Goal: Task Accomplishment & Management: Use online tool/utility

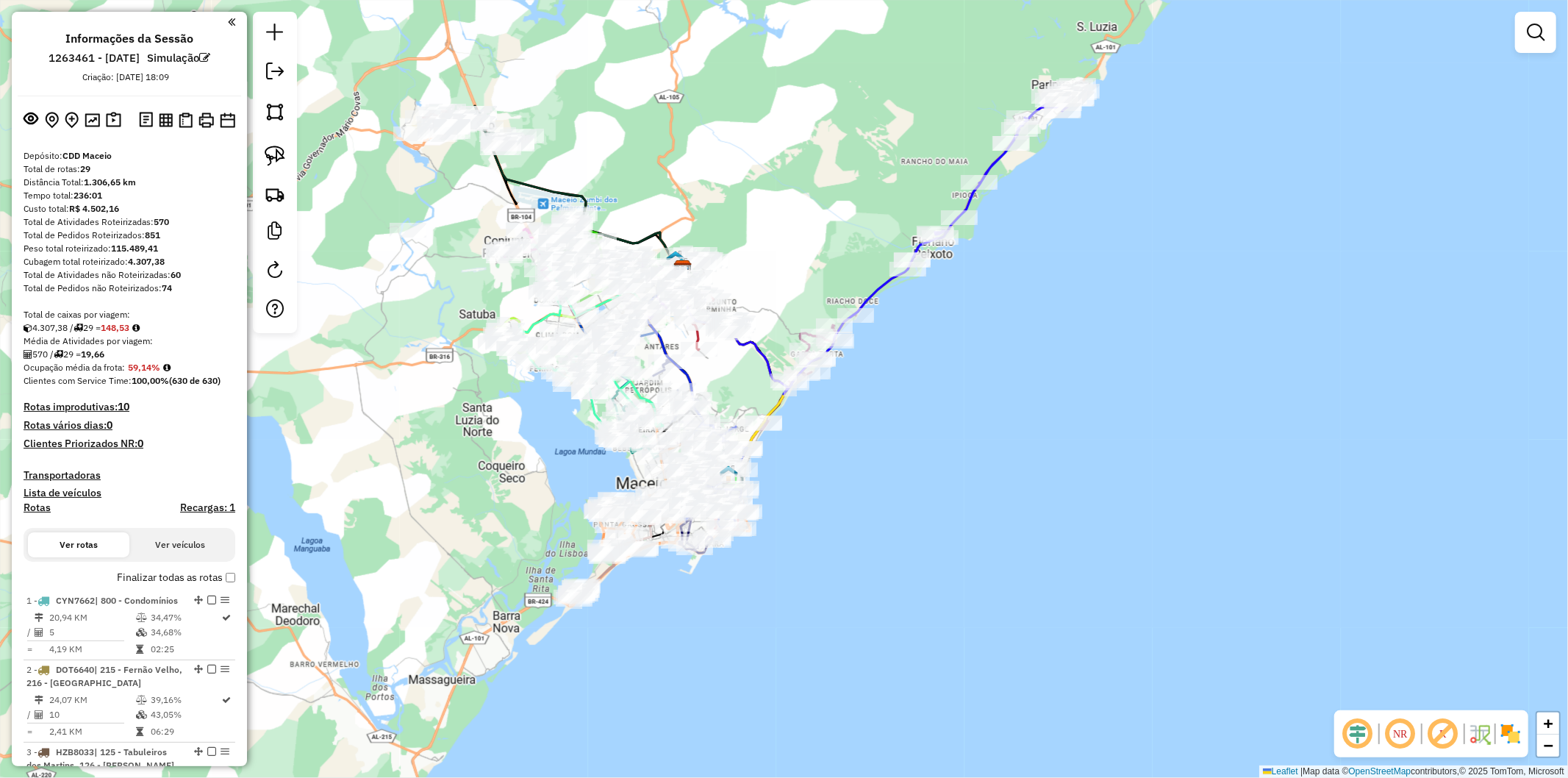
scroll to position [572, 0]
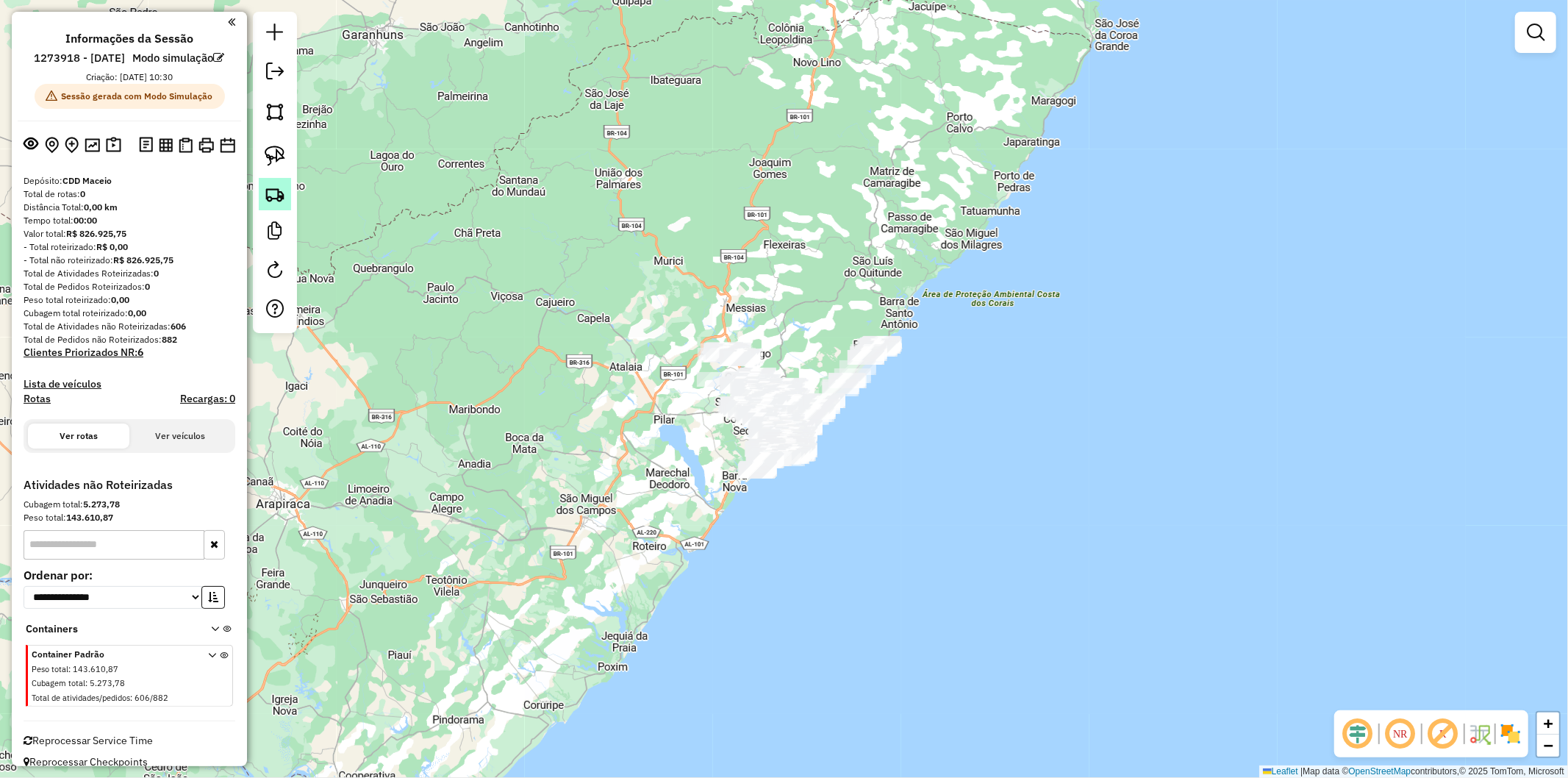
click at [273, 186] on img at bounding box center [275, 194] width 21 height 21
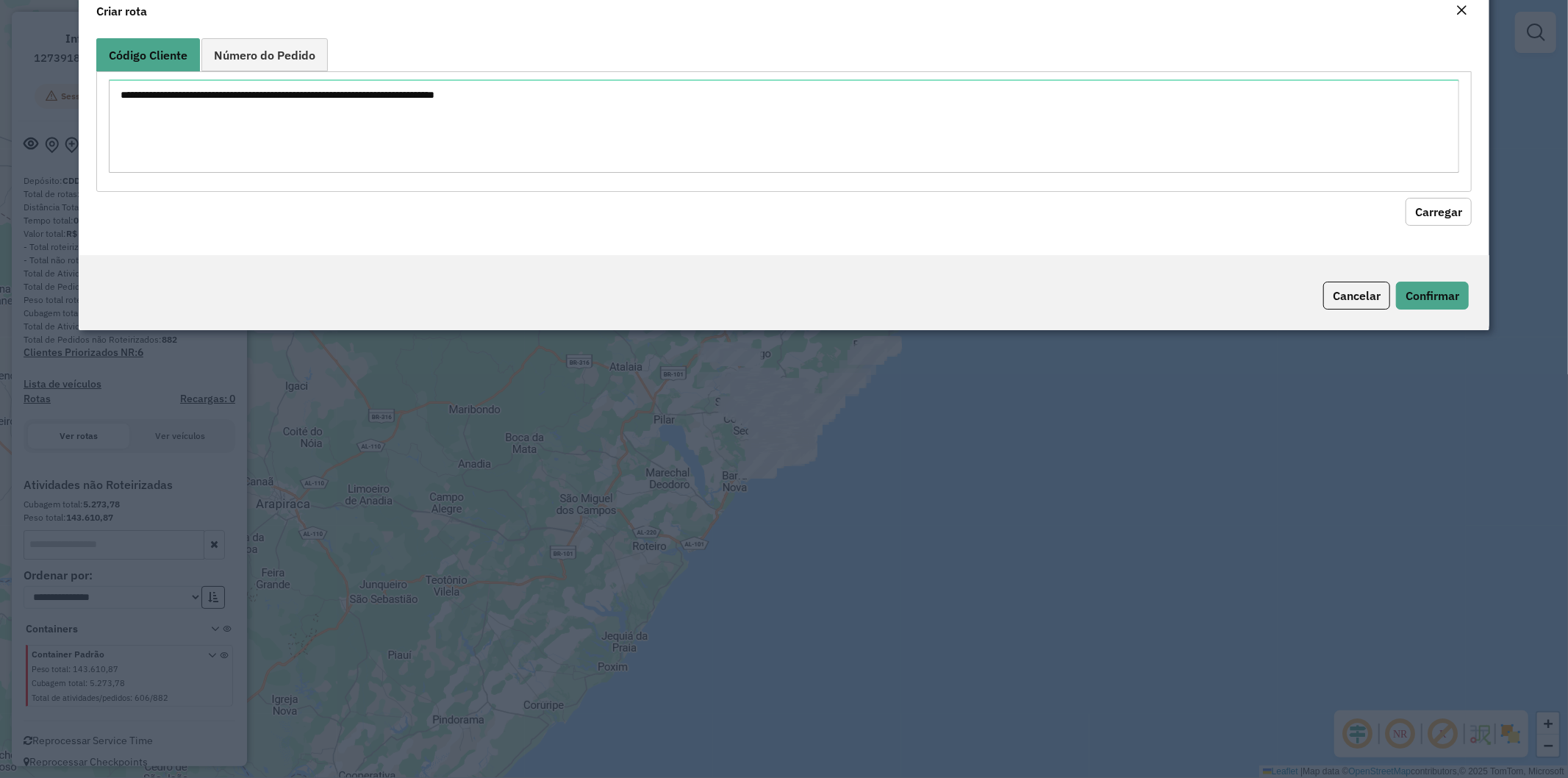
click at [366, 122] on textarea at bounding box center [785, 126] width 1352 height 94
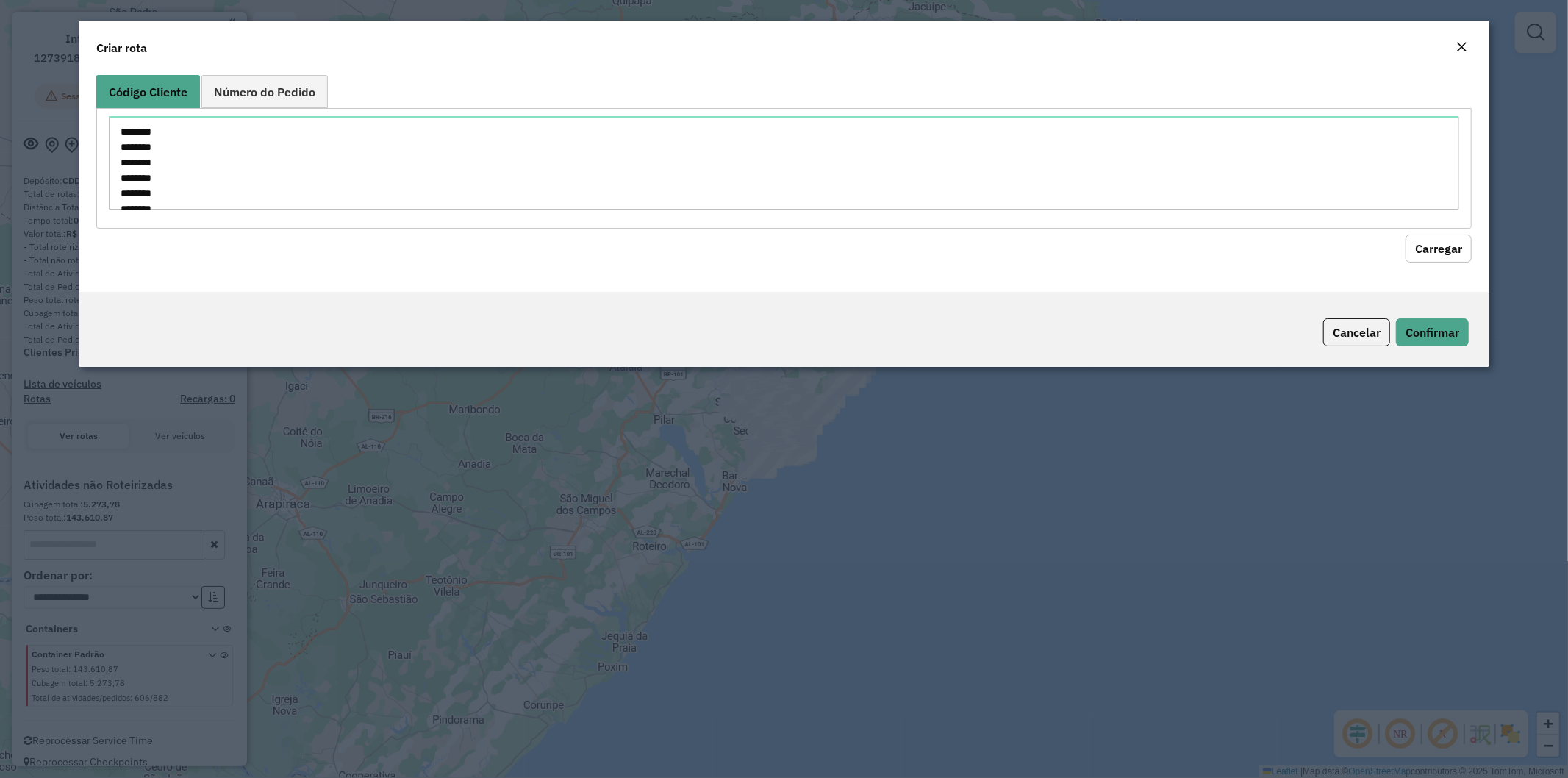
scroll to position [299, 0]
type textarea "******** ******** ******** ******** ******** ******** ******** ******** *******…"
click at [1443, 254] on button "Carregar" at bounding box center [1438, 248] width 66 height 28
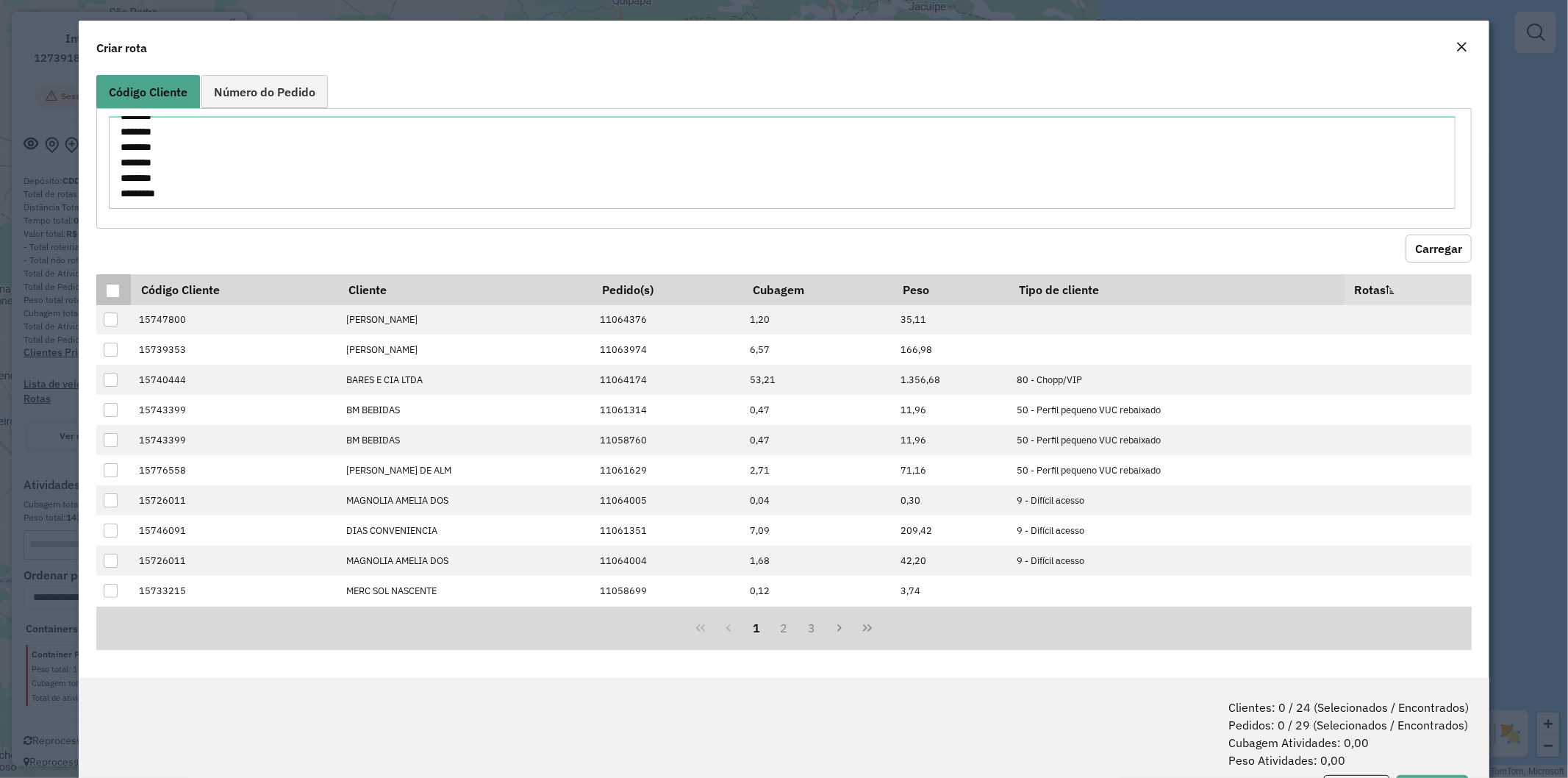
click at [114, 286] on div at bounding box center [113, 291] width 14 height 14
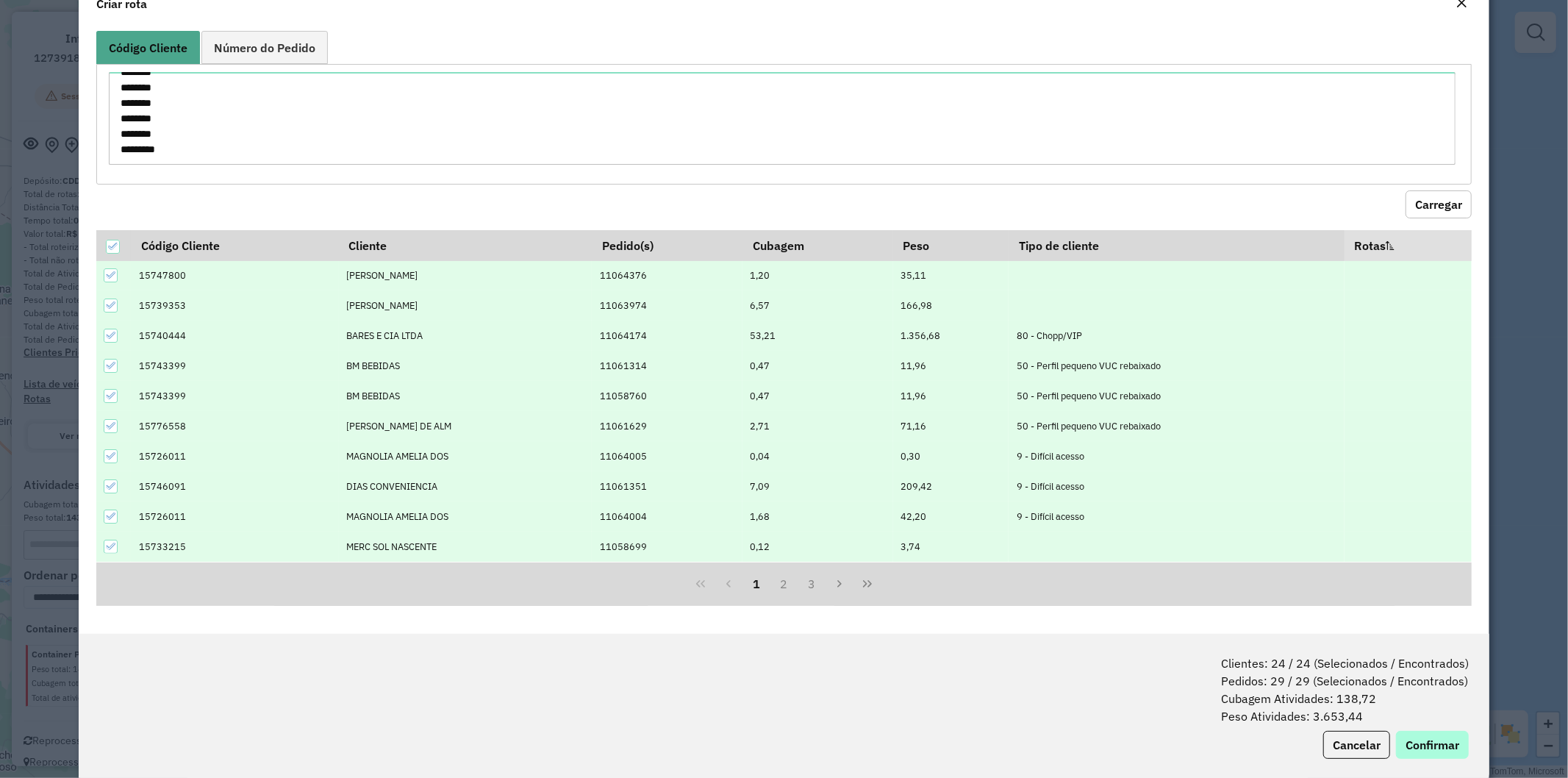
scroll to position [66, 0]
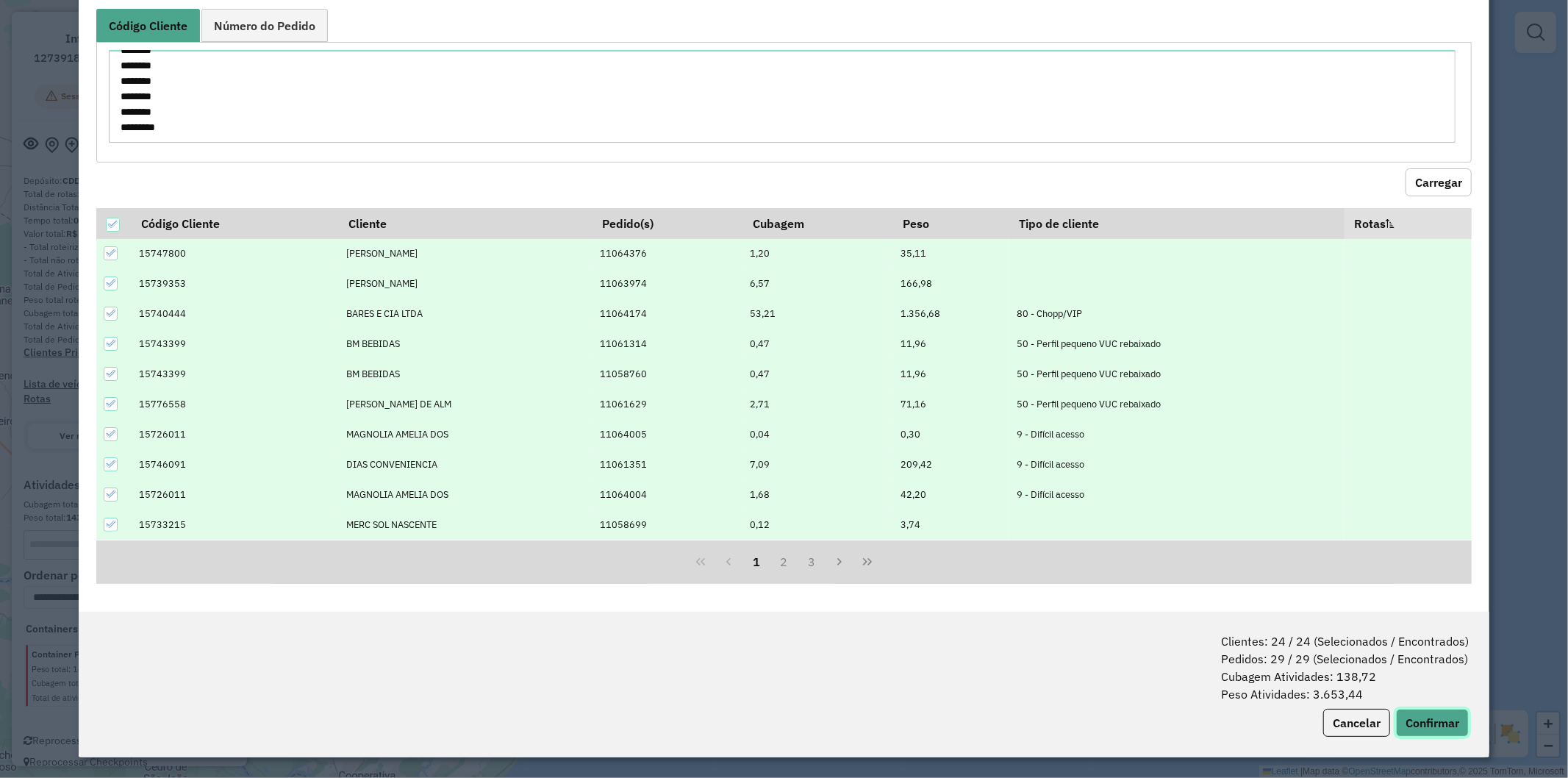
click at [1420, 723] on button "Confirmar" at bounding box center [1432, 723] width 73 height 28
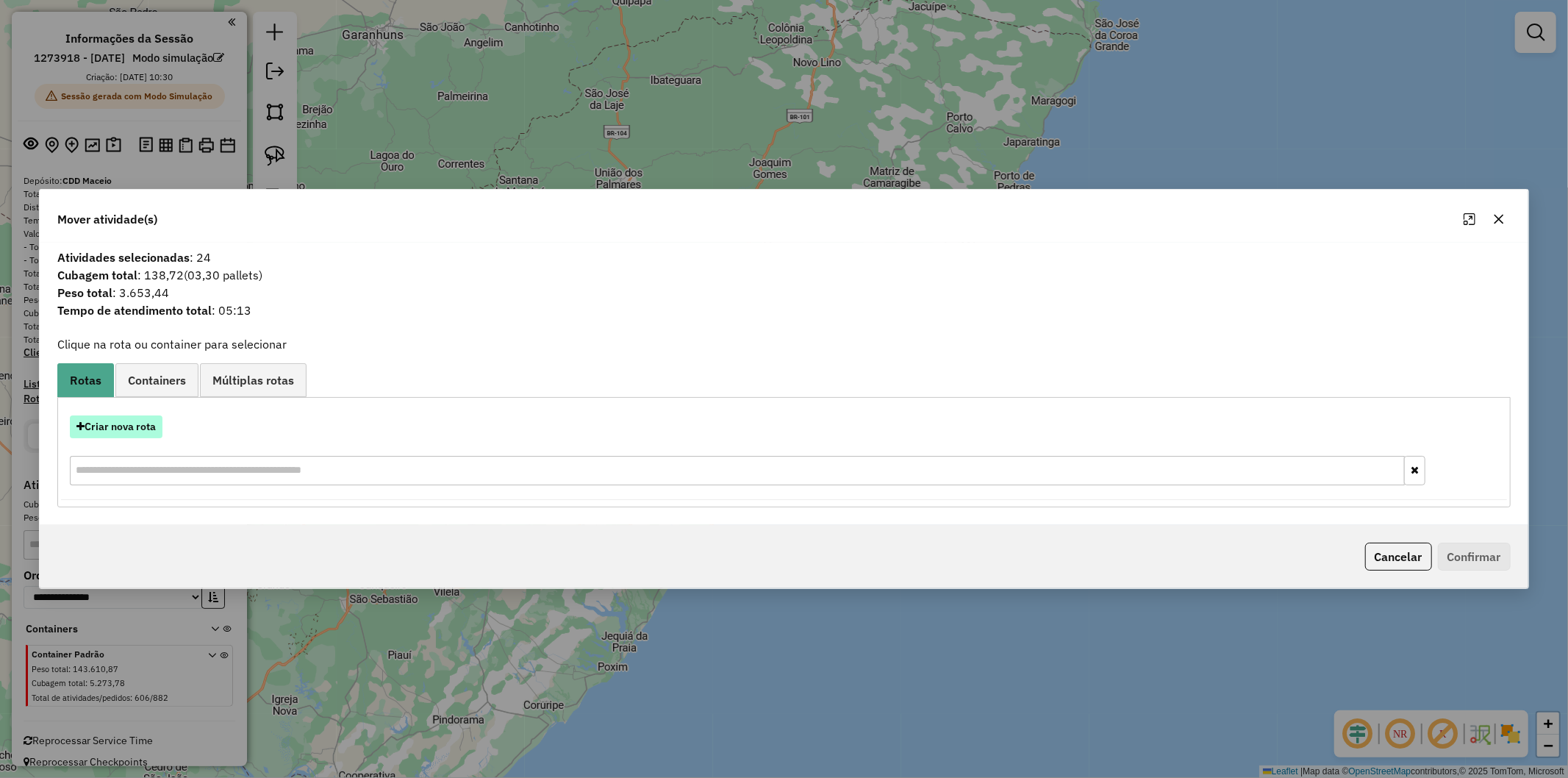
click at [133, 424] on button "Criar nova rota" at bounding box center [116, 426] width 93 height 23
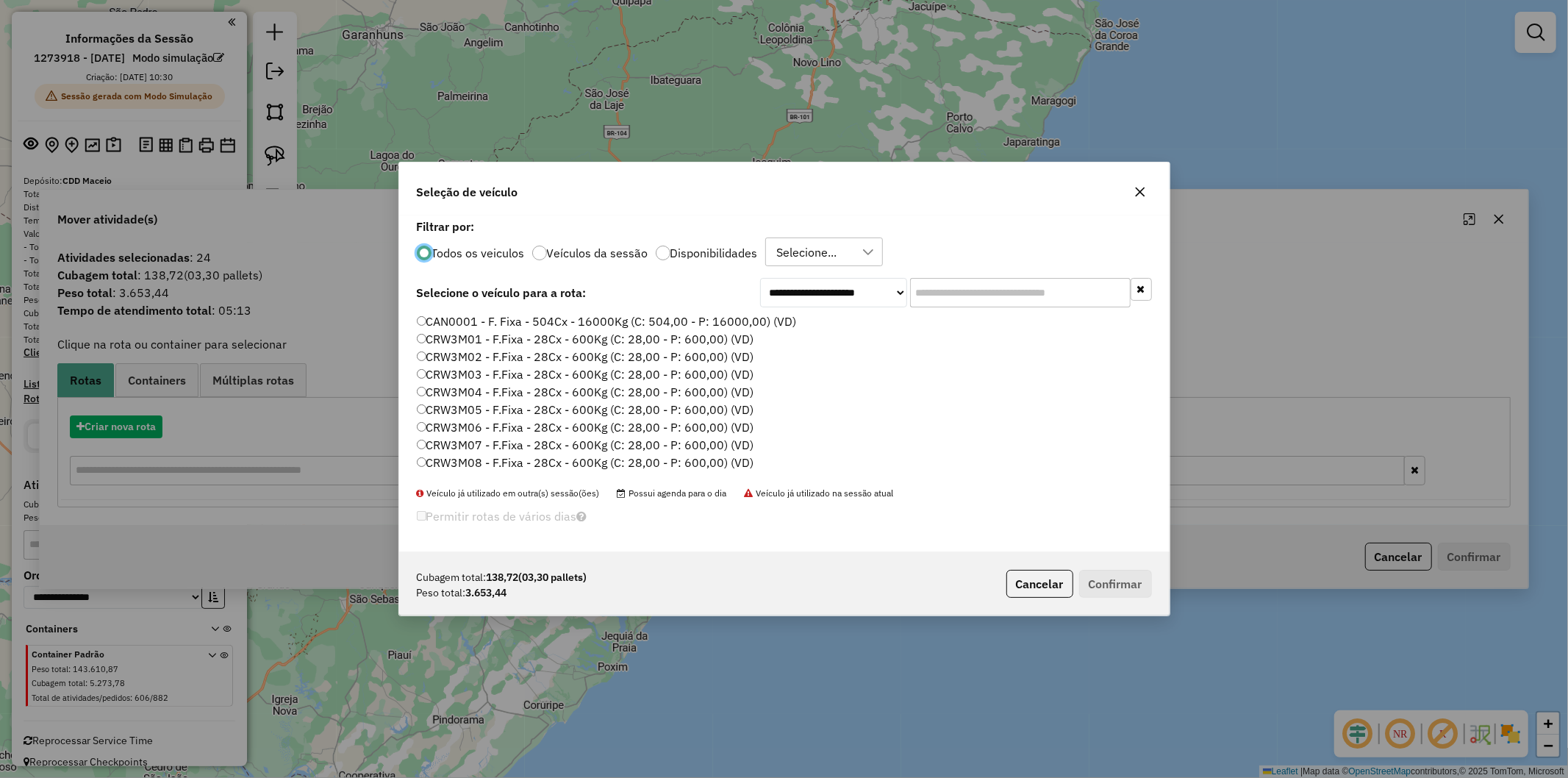
click at [1001, 297] on input "text" at bounding box center [1020, 292] width 221 height 30
paste input "*******"
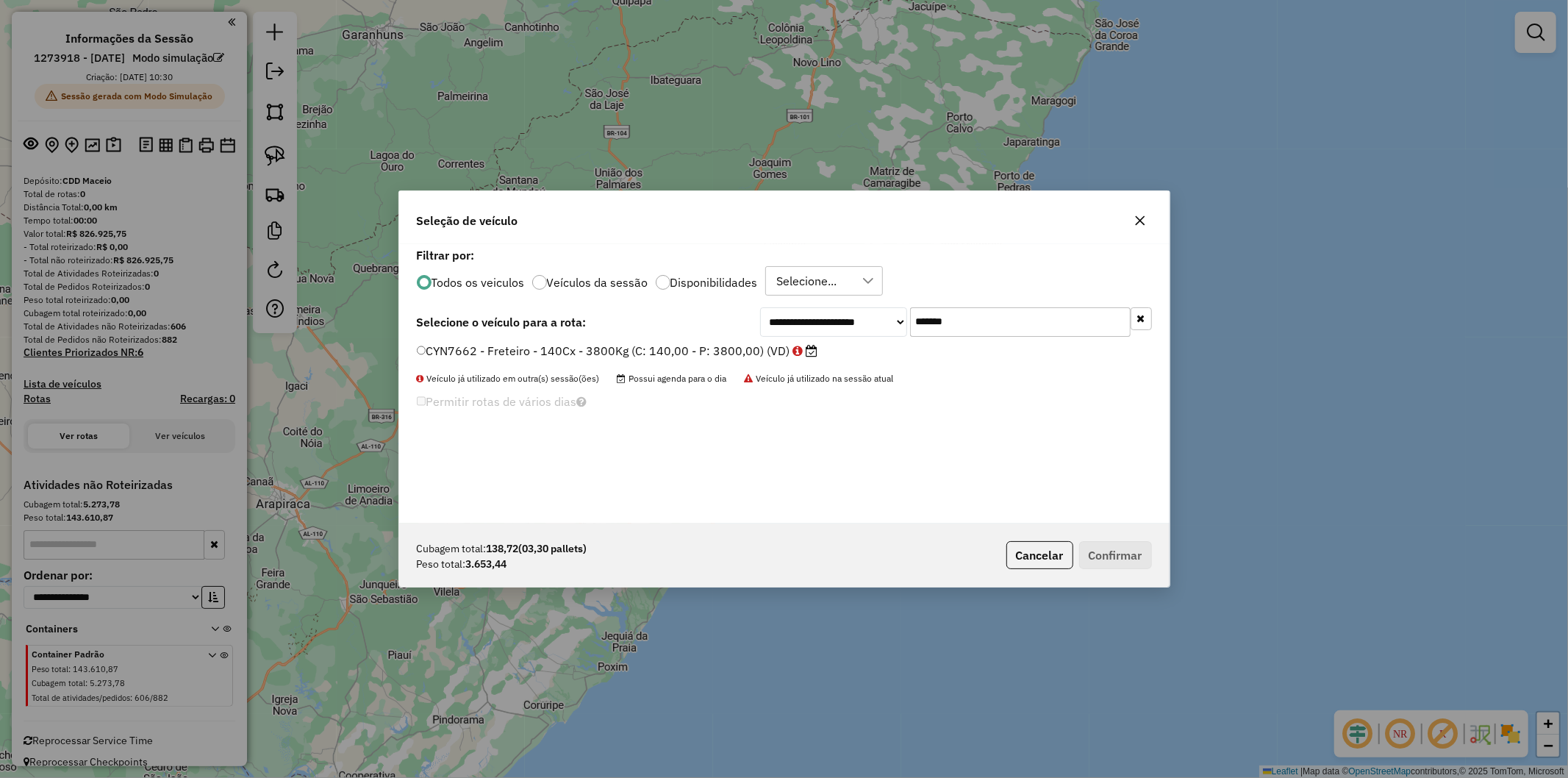
type input "*******"
click at [657, 349] on label "CYN7662 - Freteiro - 140Cx - 3800Kg (C: 140,00 - P: 3800,00) (VD)" at bounding box center [617, 351] width 401 height 18
click at [1093, 557] on button "Confirmar" at bounding box center [1116, 555] width 73 height 28
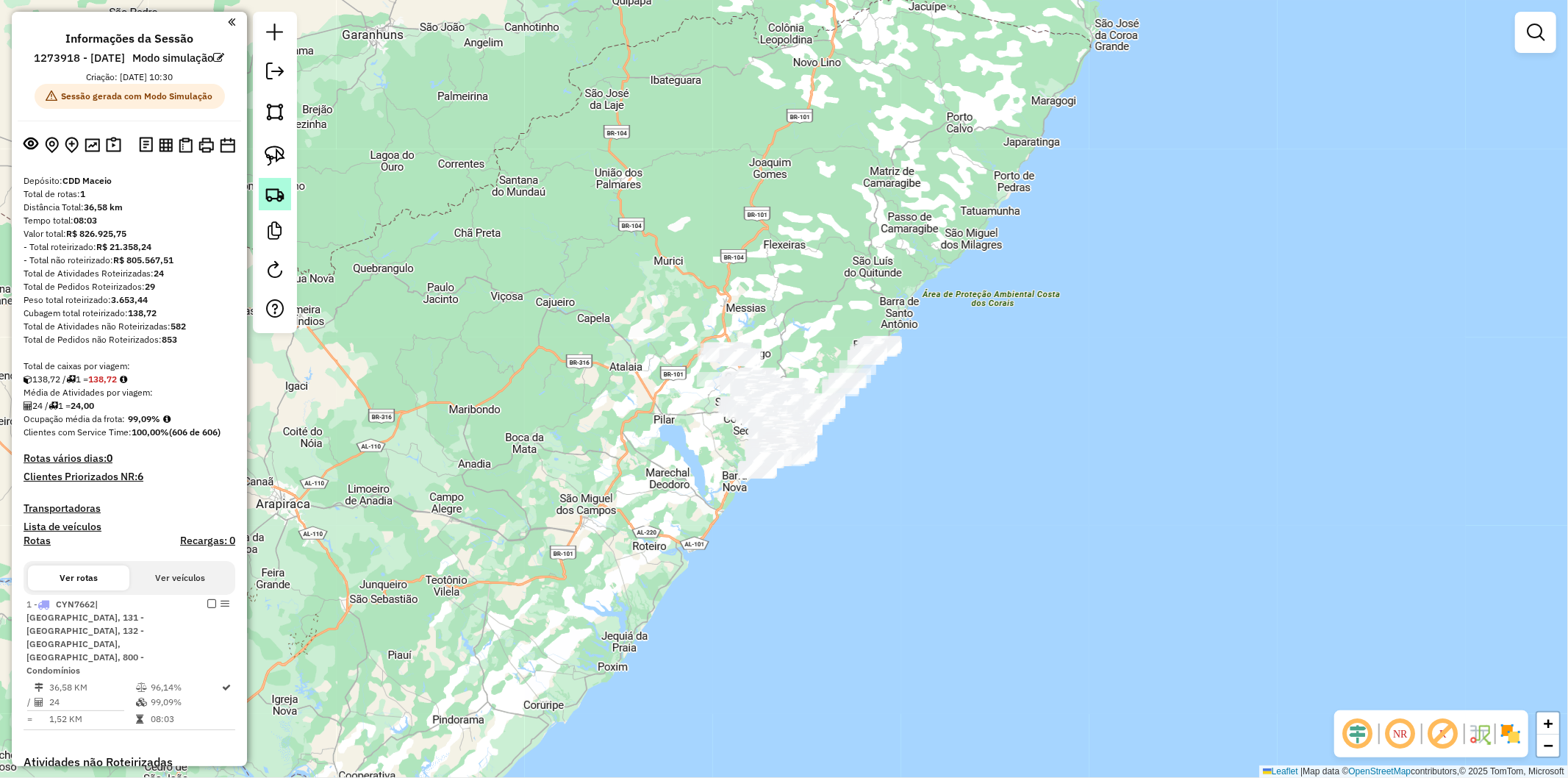
click at [279, 186] on img at bounding box center [275, 194] width 21 height 21
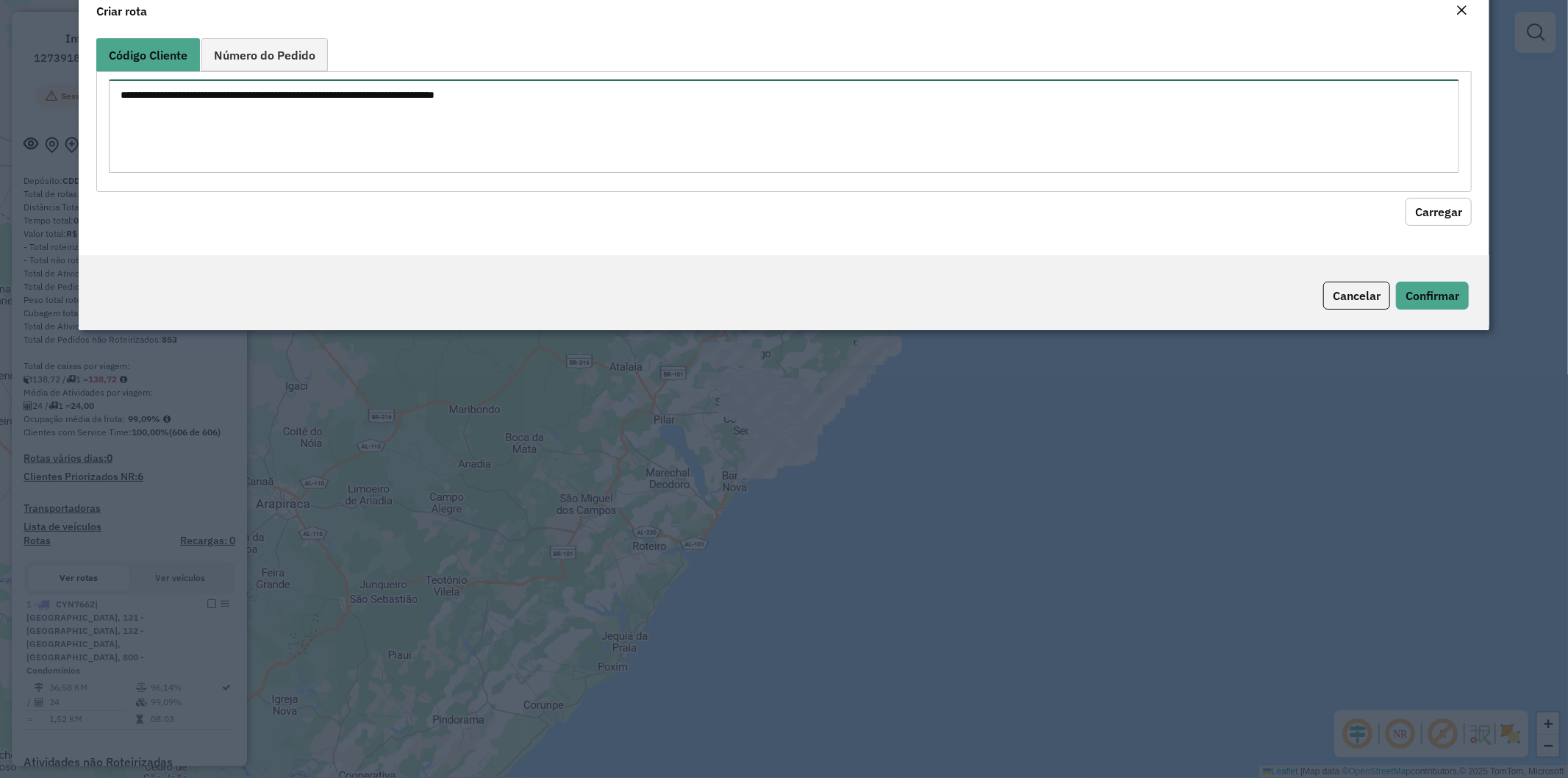
click at [486, 118] on textarea at bounding box center [785, 126] width 1352 height 94
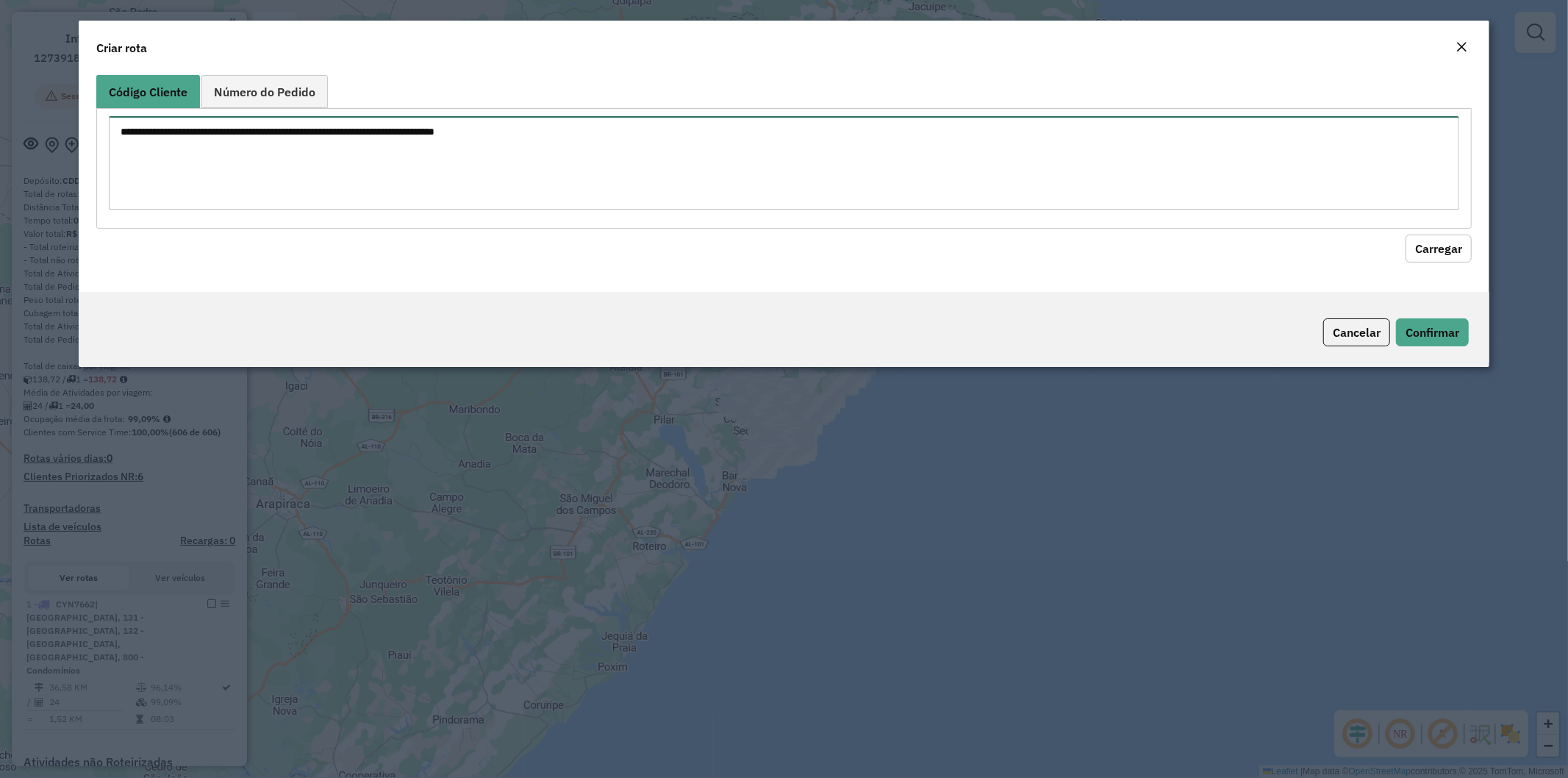
paste textarea "******** ******** ******** ******** ******** ******** ******** ******** *******…"
type textarea "******** ******** ******** ******** ******** ******** ******** ******** *******…"
click at [1463, 249] on button "Carregar" at bounding box center [1438, 248] width 66 height 28
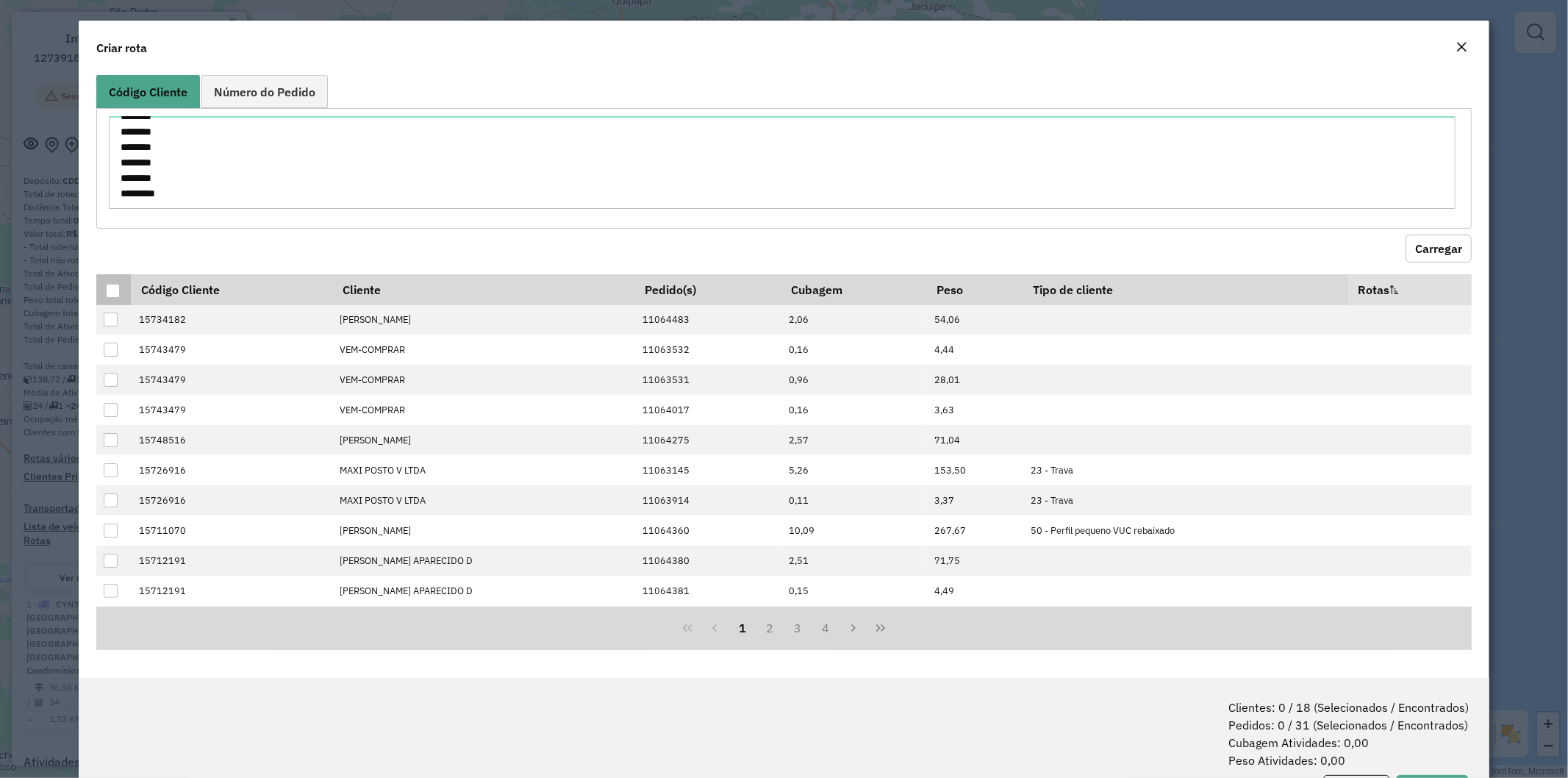
click at [114, 291] on div at bounding box center [113, 291] width 14 height 14
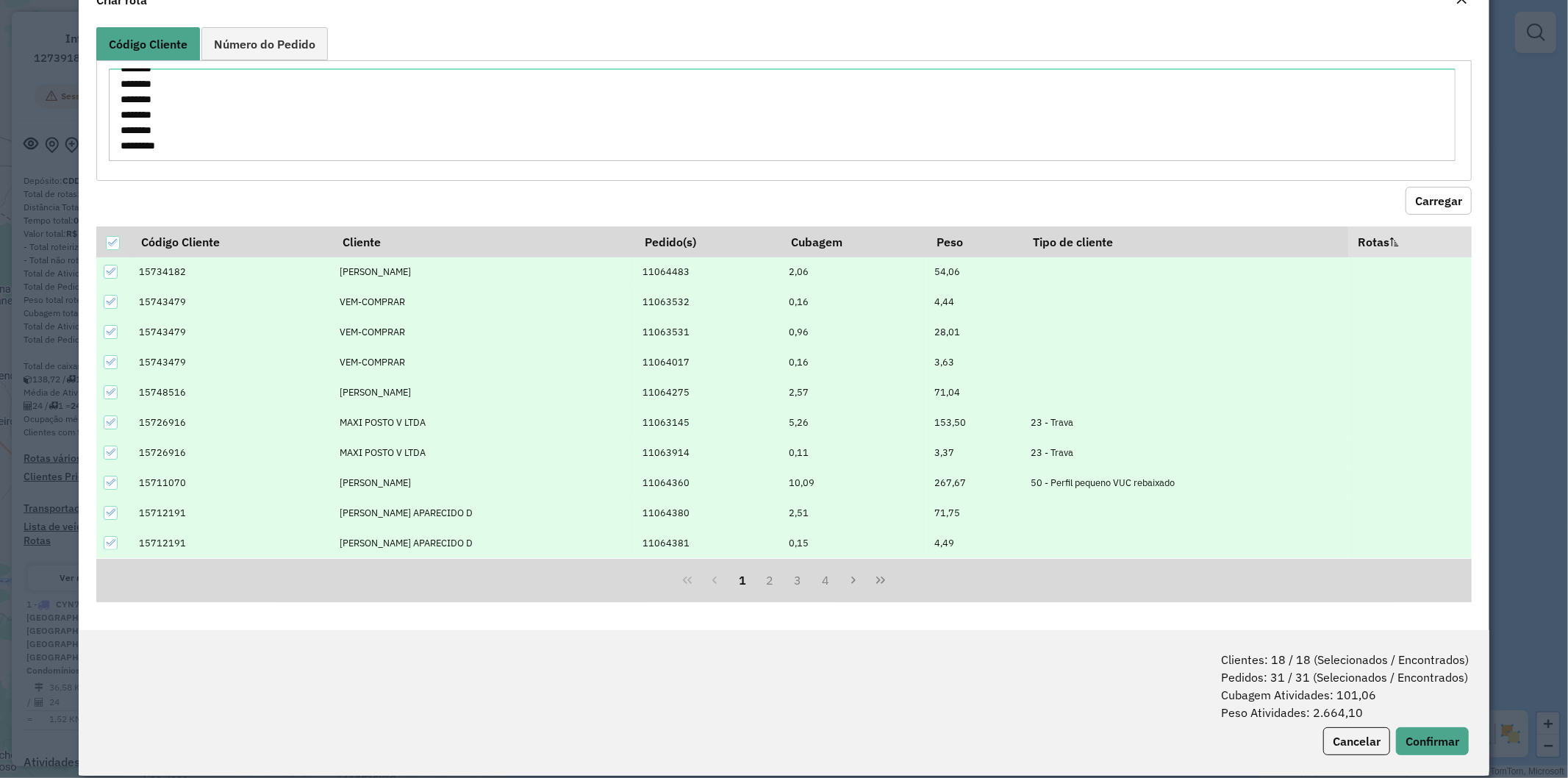
scroll to position [66, 0]
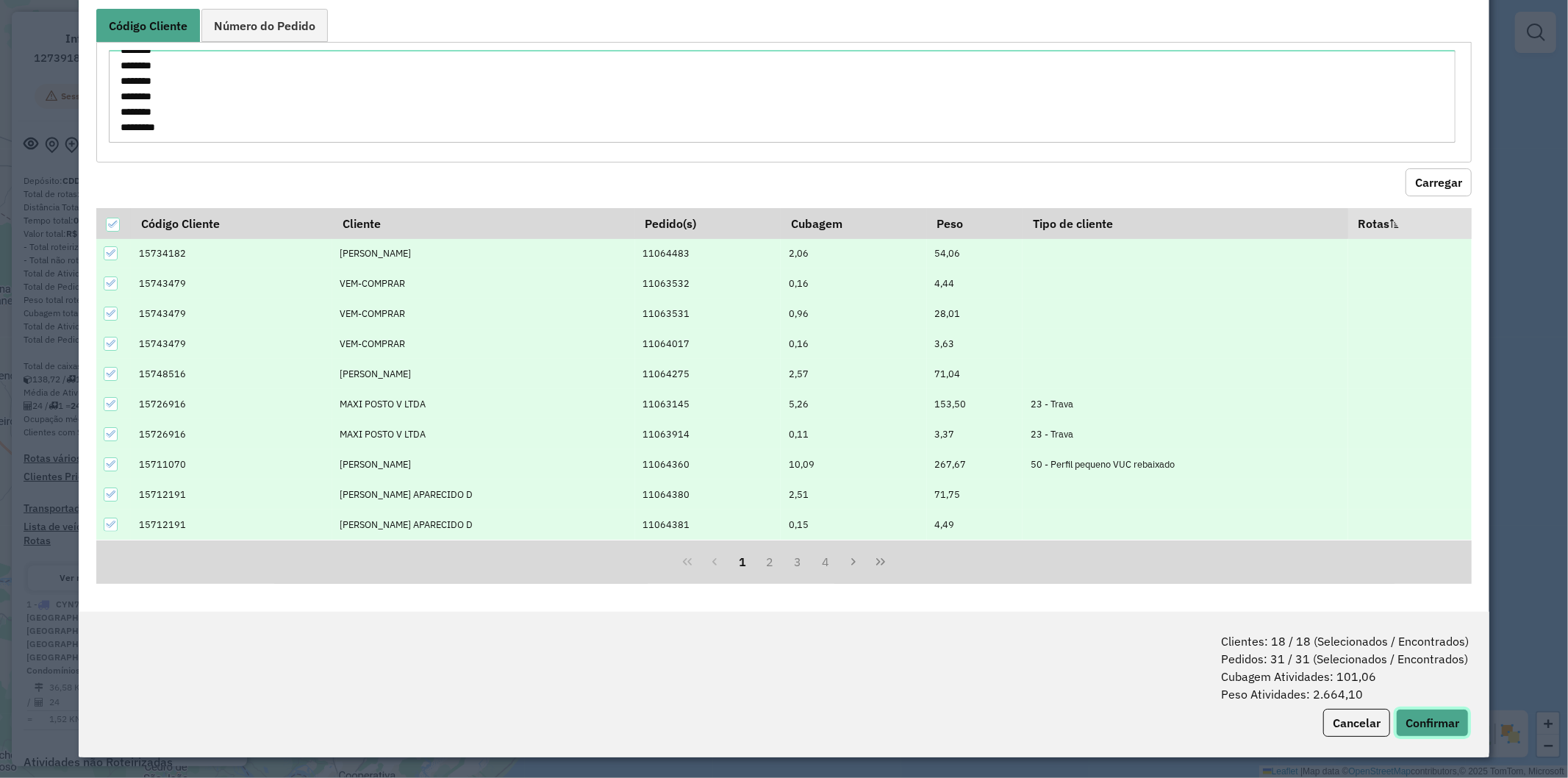
click at [1451, 736] on button "Confirmar" at bounding box center [1432, 723] width 73 height 28
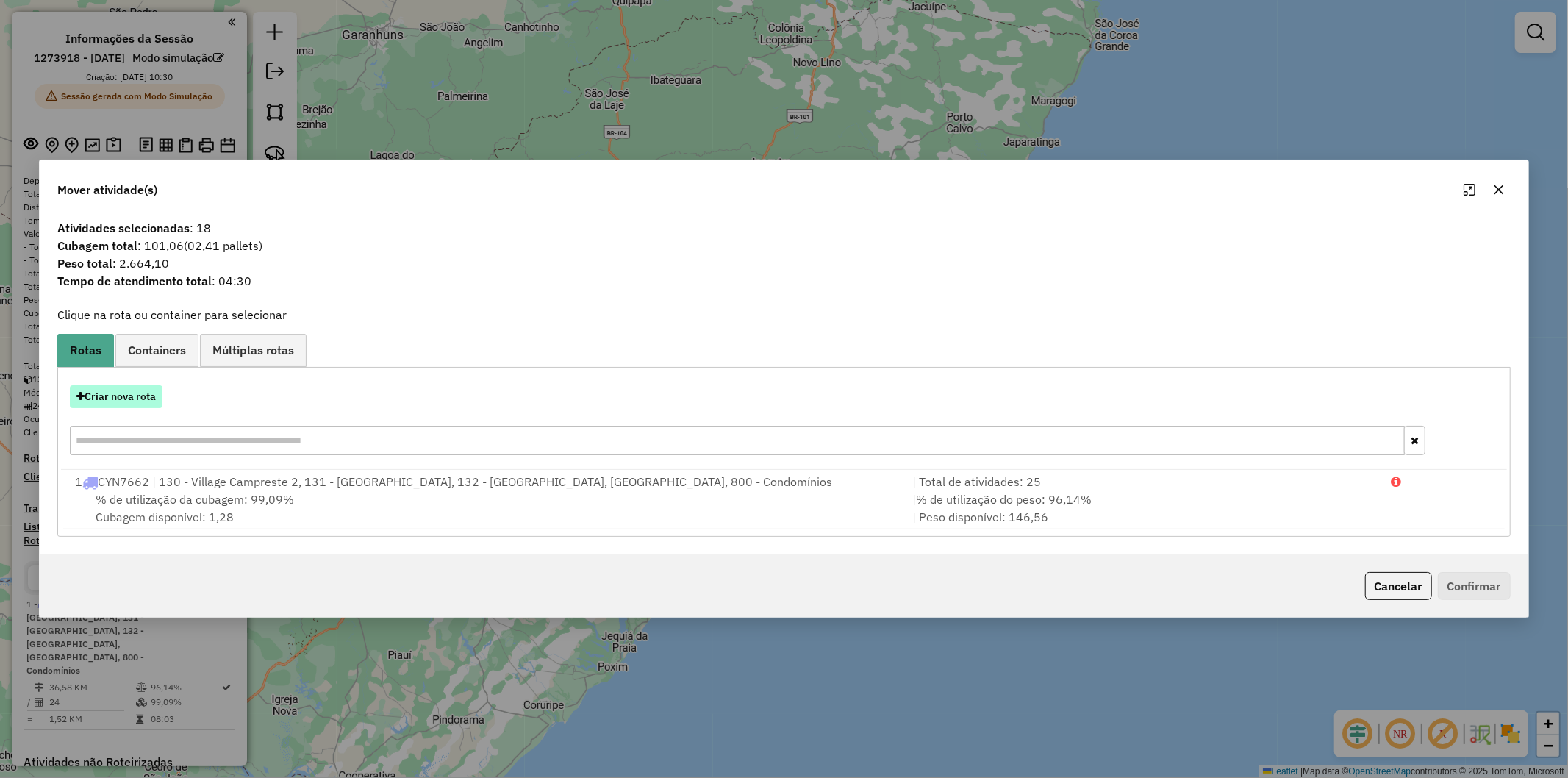
click at [118, 400] on button "Criar nova rota" at bounding box center [116, 397] width 93 height 23
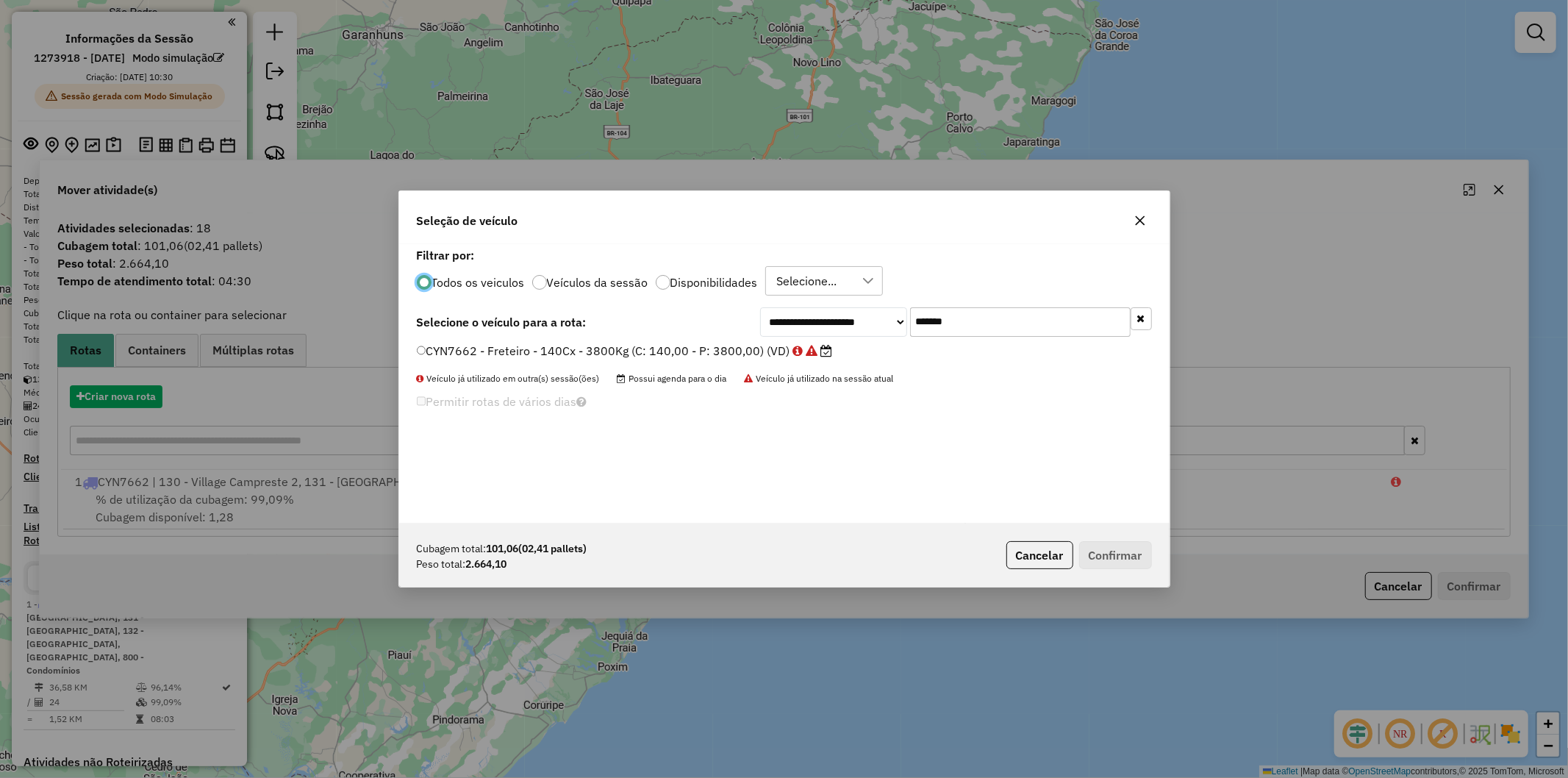
scroll to position [8, 4]
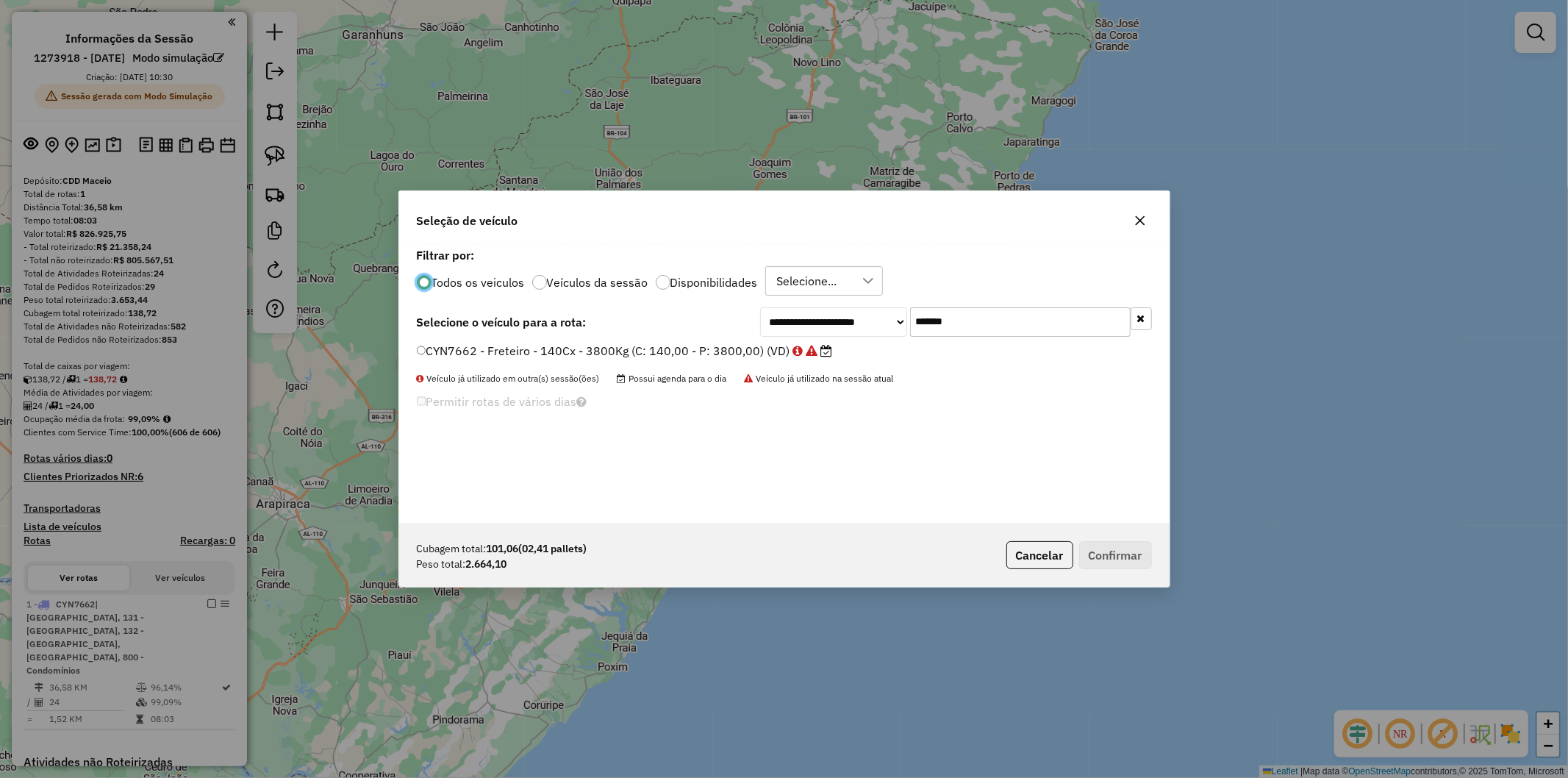
click at [1015, 298] on div "**********" at bounding box center [784, 384] width 770 height 279
click at [1005, 309] on input "*******" at bounding box center [1020, 322] width 221 height 30
paste input "text"
type input "*******"
click at [717, 354] on label "PDB3I13 - F. Fixa - 210Cx - 7540Kg (C: 210,00 - P: 7540,00) (VD)" at bounding box center [612, 351] width 390 height 18
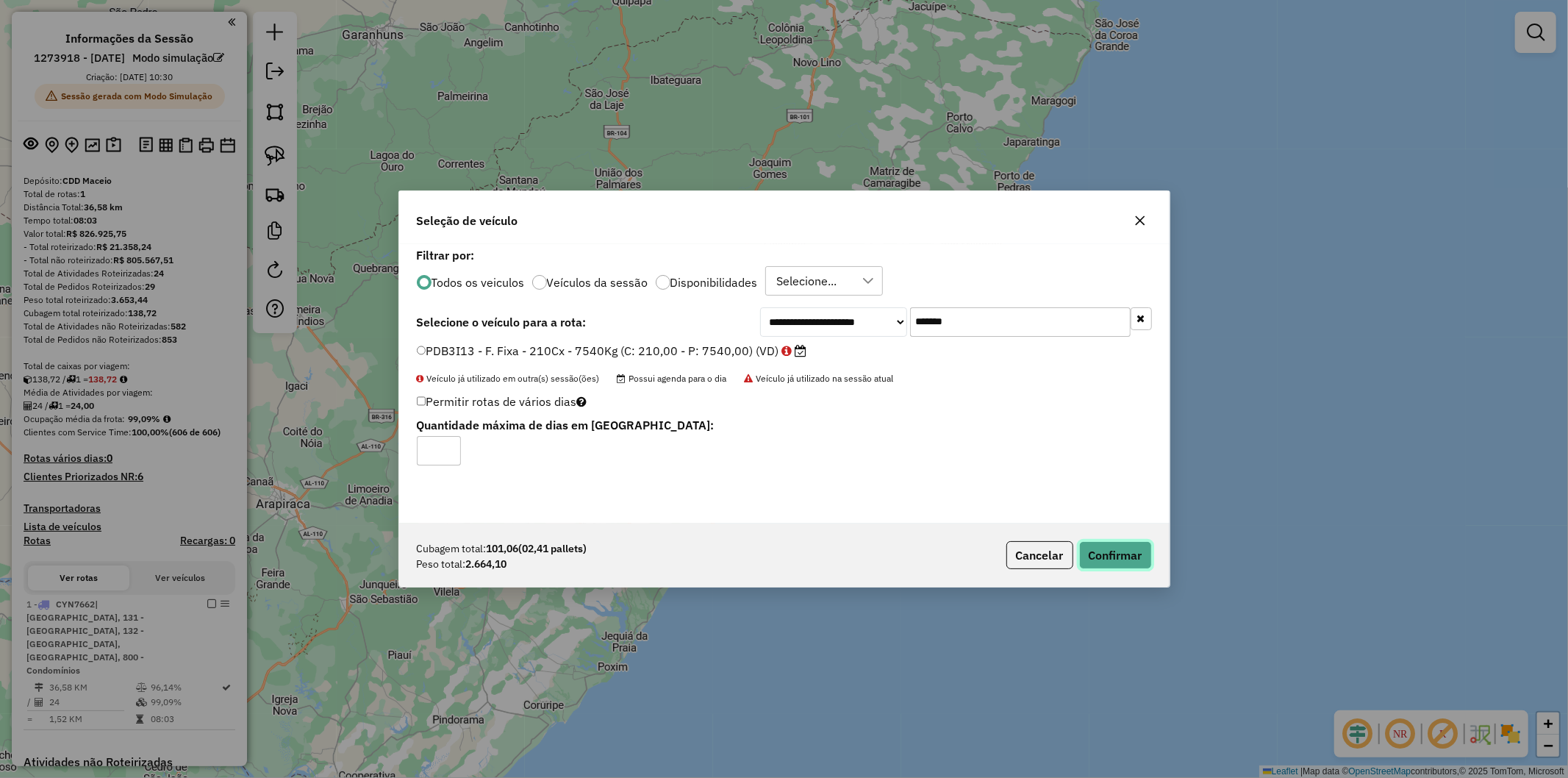
drag, startPoint x: 1096, startPoint y: 554, endPoint x: 1085, endPoint y: 592, distance: 39.6
click at [1097, 554] on button "Confirmar" at bounding box center [1116, 555] width 73 height 28
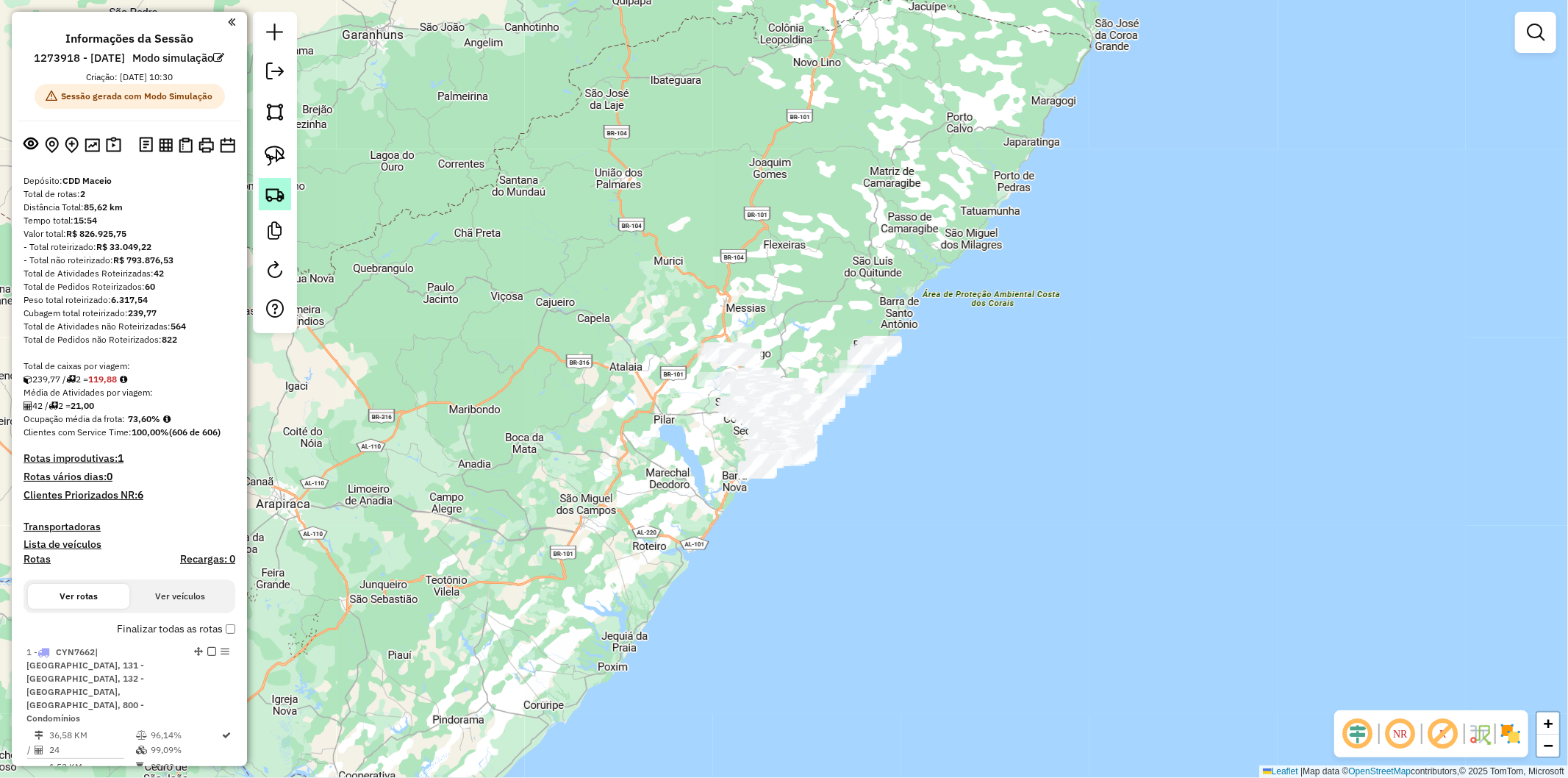
click at [269, 194] on img at bounding box center [275, 194] width 21 height 21
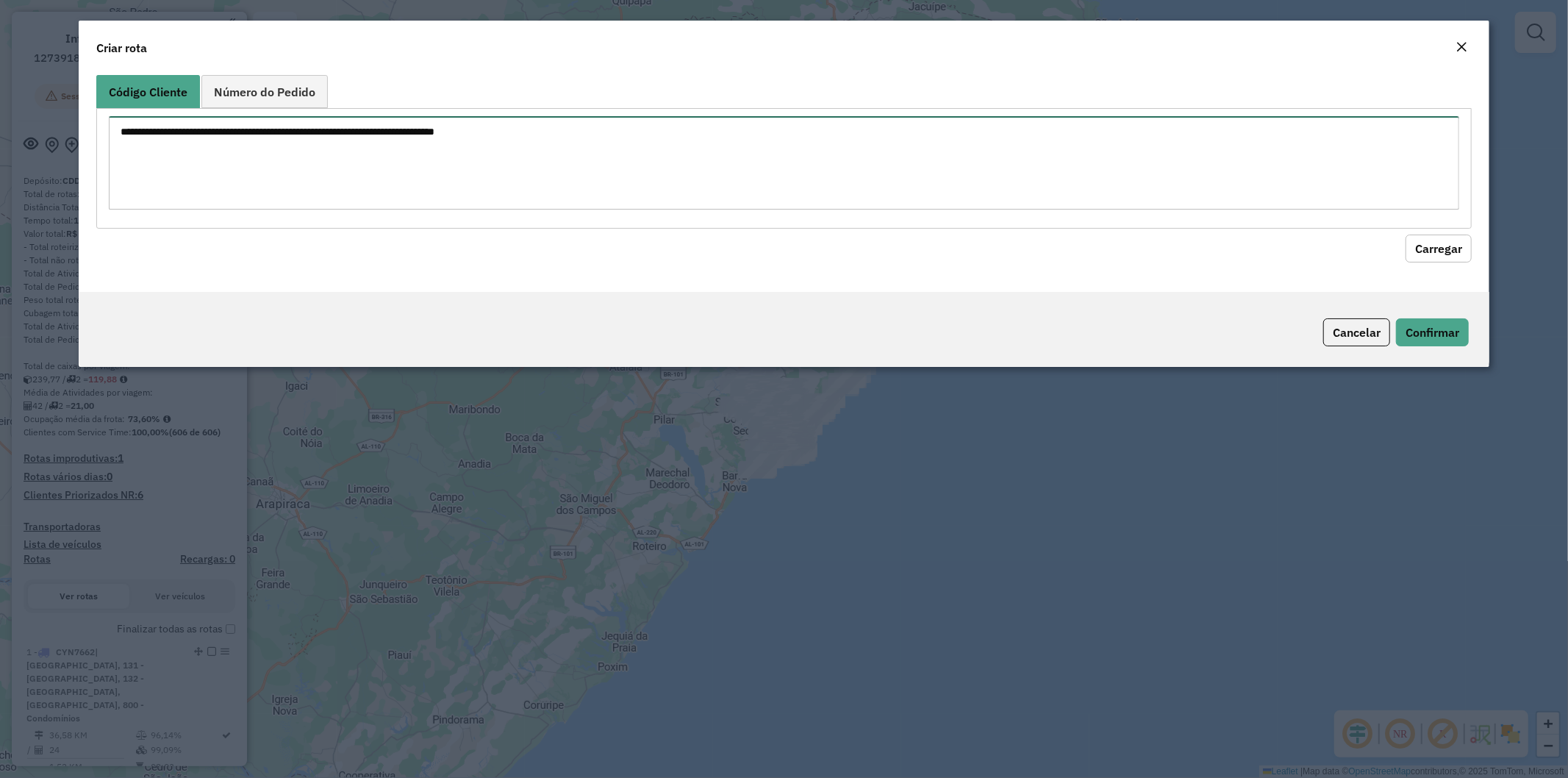
drag, startPoint x: 525, startPoint y: 126, endPoint x: 688, endPoint y: 160, distance: 166.5
click at [525, 126] on textarea at bounding box center [785, 163] width 1352 height 94
paste textarea "******** ******** ******** ******** ******** ******** ******** ******** *******…"
type textarea "******** ******** ******** ******** ******** ******** ******** ******** *******…"
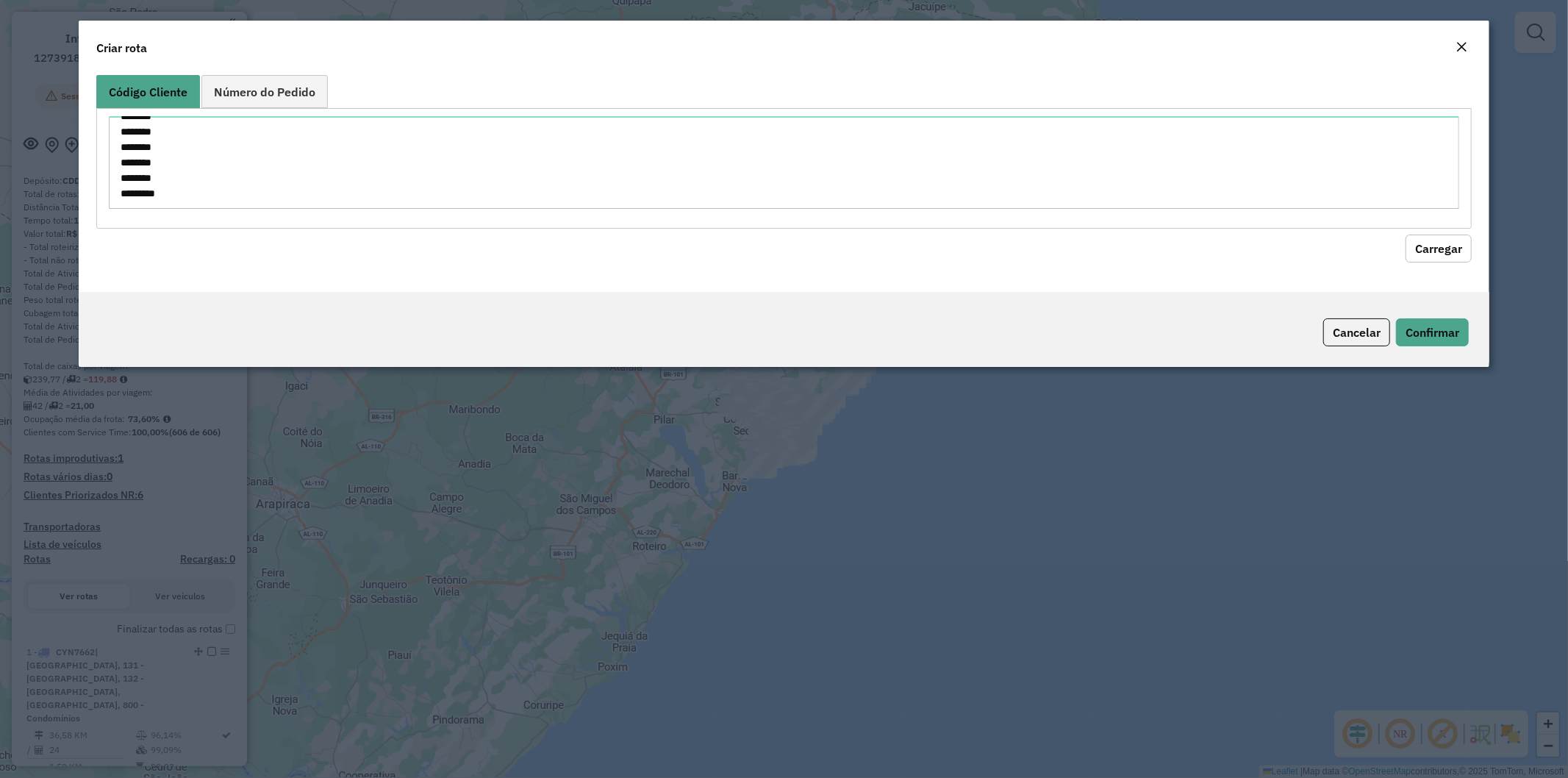
drag, startPoint x: 1458, startPoint y: 253, endPoint x: 1089, endPoint y: 270, distance: 369.4
click at [1458, 253] on button "Carregar" at bounding box center [1438, 248] width 66 height 28
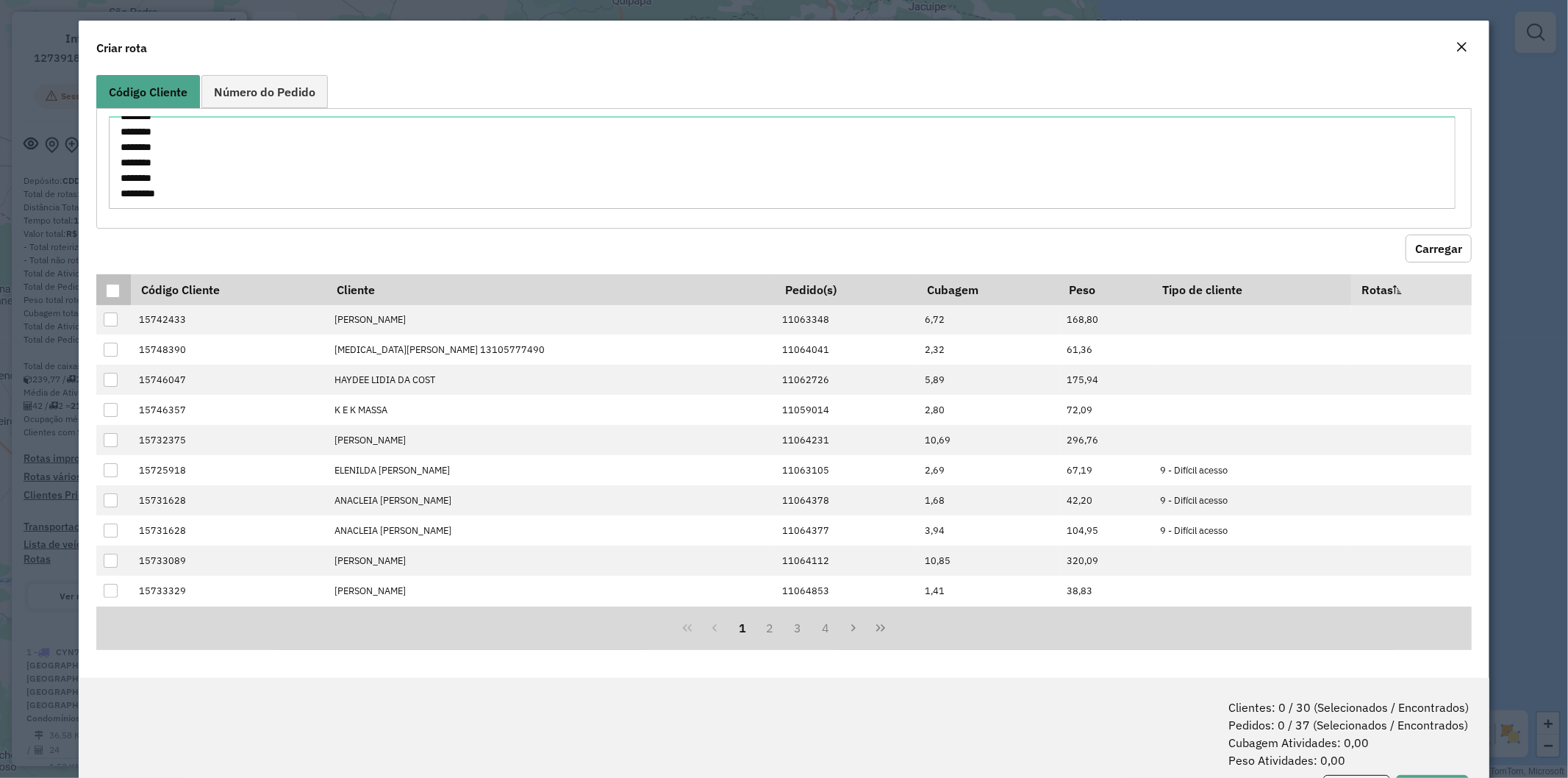
click at [118, 300] on th at bounding box center [114, 289] width 34 height 31
click at [114, 295] on div at bounding box center [113, 291] width 14 height 14
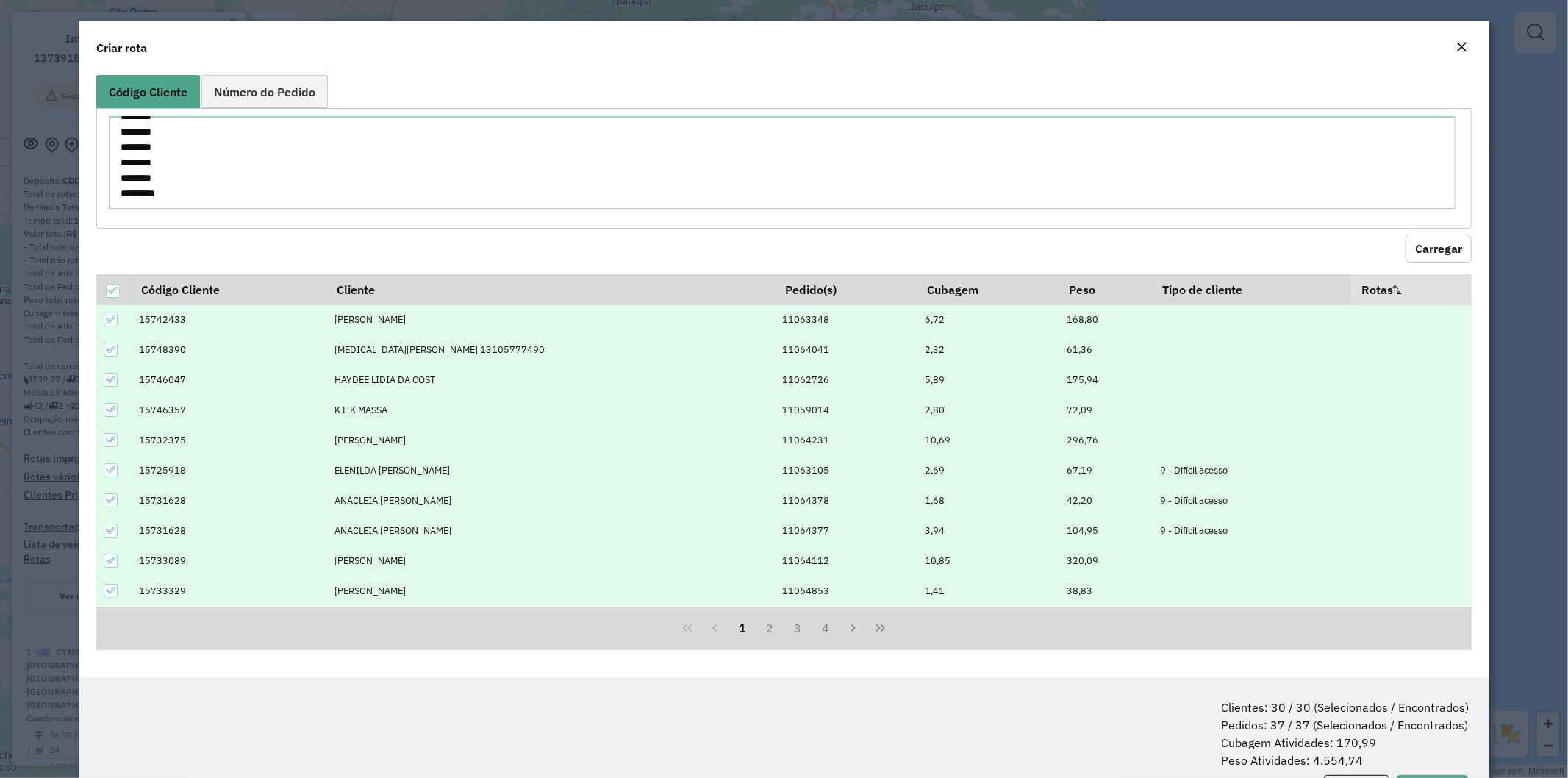
scroll to position [66, 0]
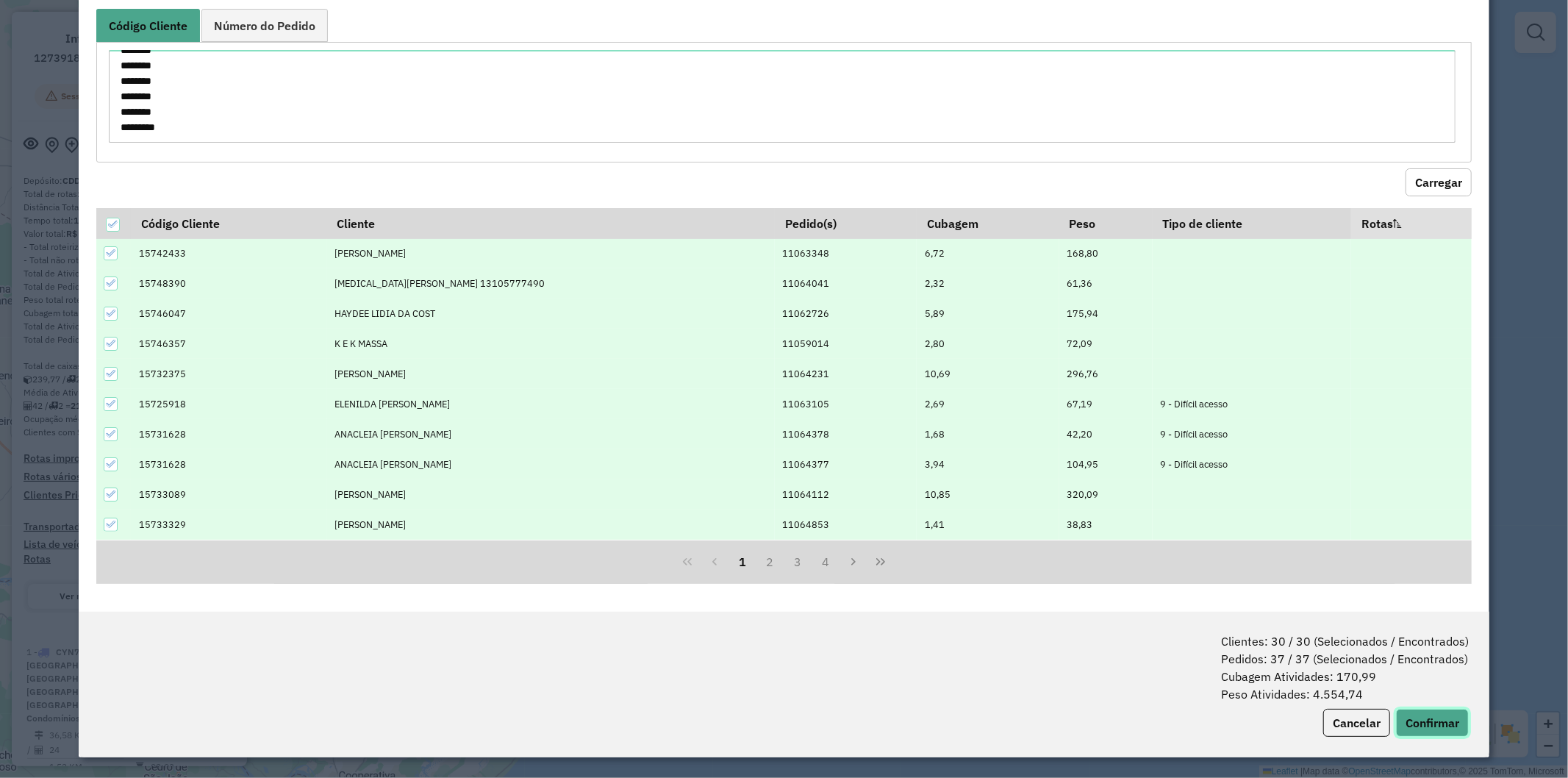
click at [1423, 727] on button "Confirmar" at bounding box center [1432, 723] width 73 height 28
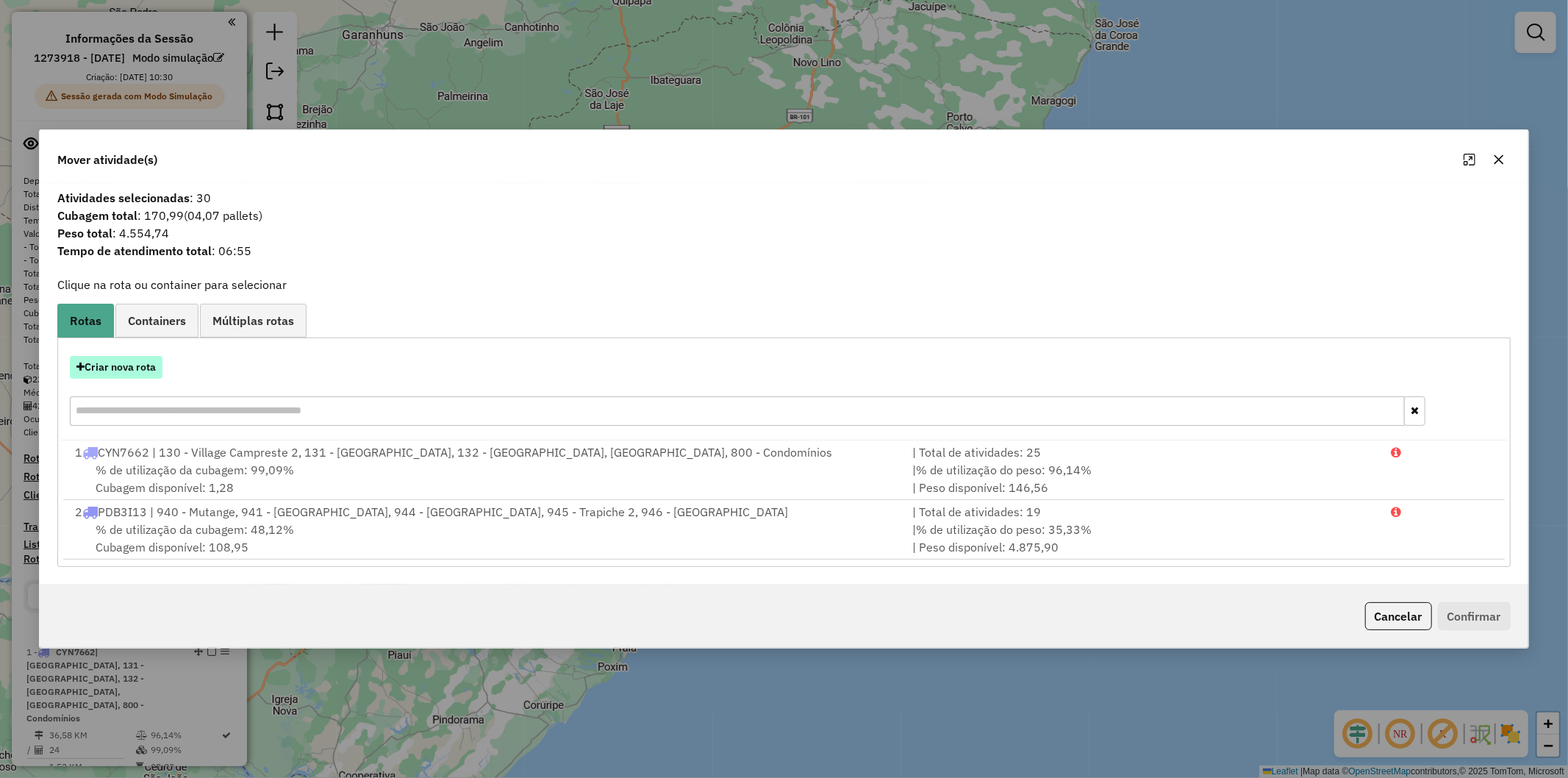
click at [104, 372] on button "Criar nova rota" at bounding box center [116, 367] width 93 height 23
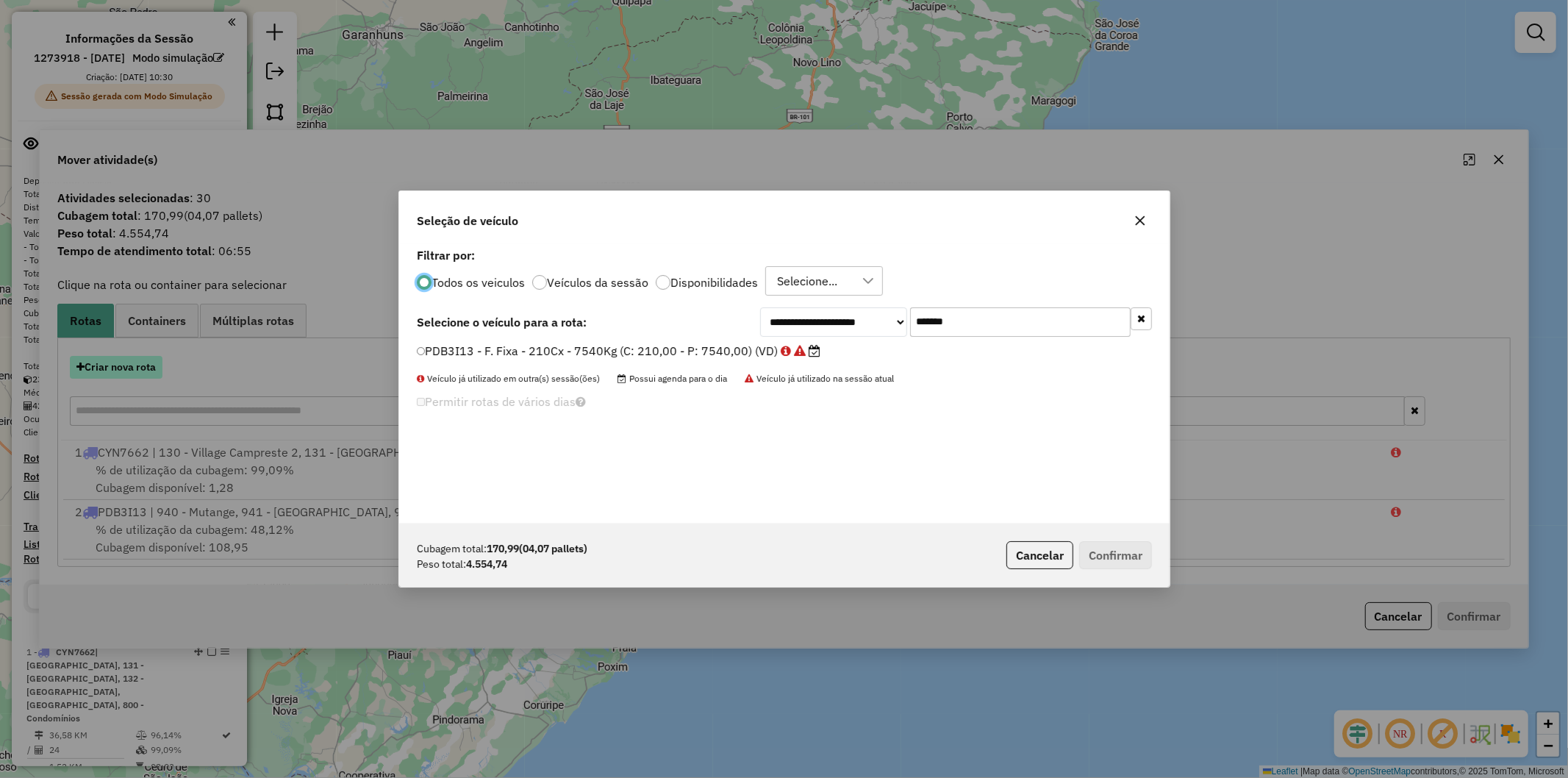
scroll to position [8, 4]
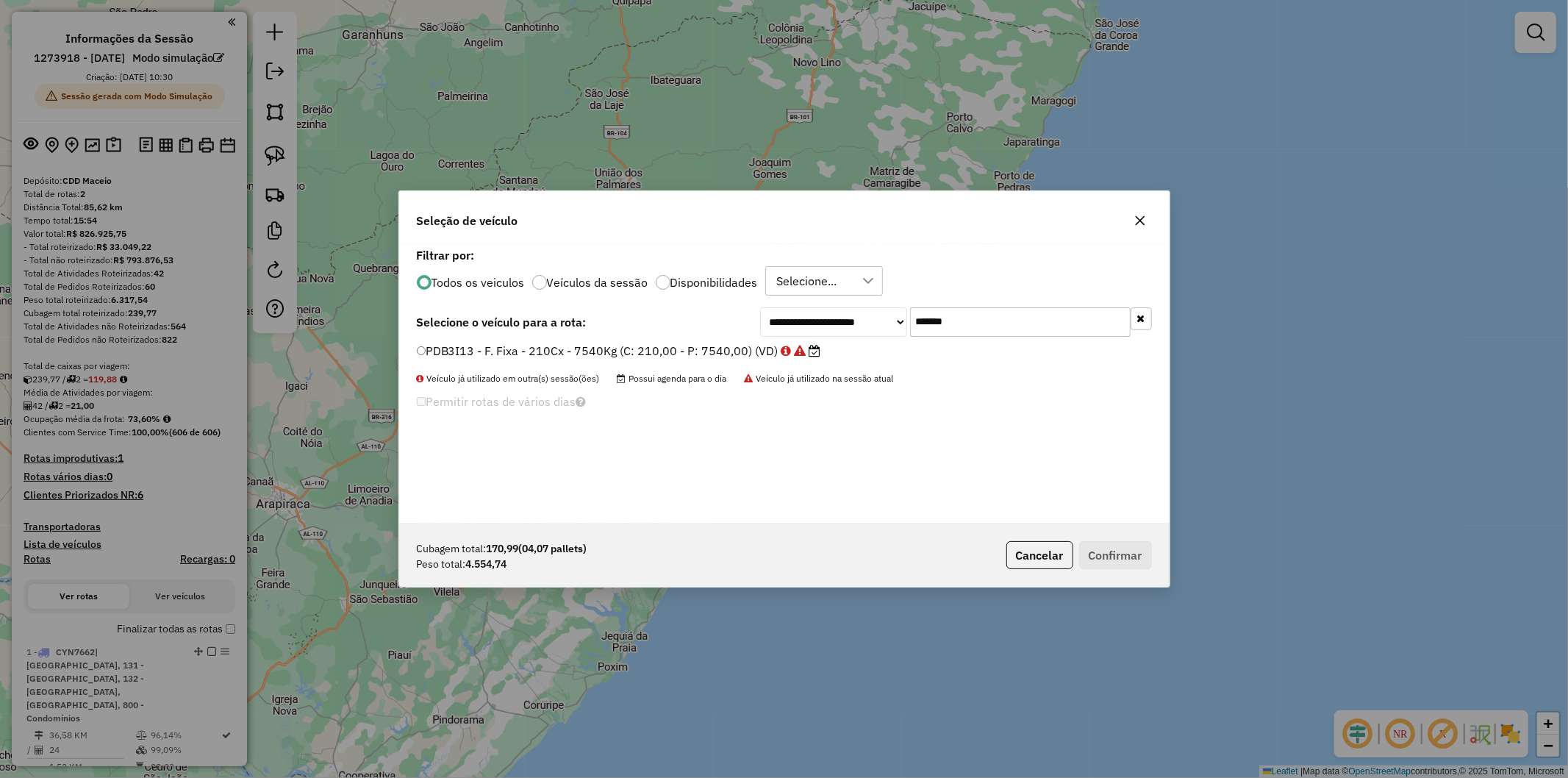
click at [986, 326] on input "*******" at bounding box center [1020, 322] width 221 height 30
paste input "text"
type input "*******"
click at [723, 357] on label "QYO8A15 - F. Fixa - 210Cx - 9320Kg (C: 210,00 - P: 9320,00) (VD)" at bounding box center [614, 351] width 394 height 18
click at [1113, 553] on button "Confirmar" at bounding box center [1116, 555] width 73 height 28
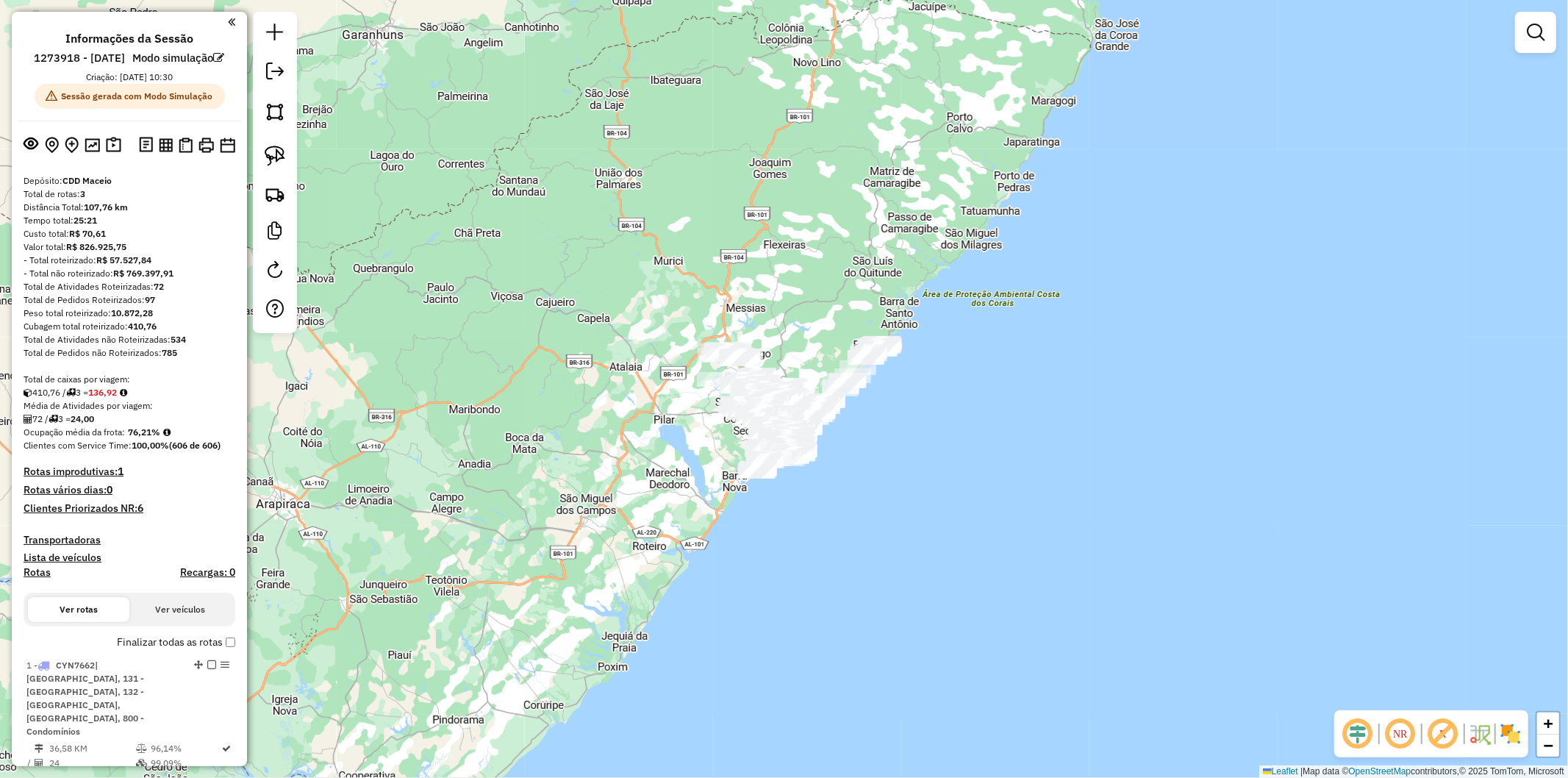
click at [628, 756] on div "Janela de atendimento Grade de atendimento Capacidade Transportadoras Veículos …" at bounding box center [784, 389] width 1568 height 778
click at [277, 202] on img at bounding box center [275, 194] width 21 height 21
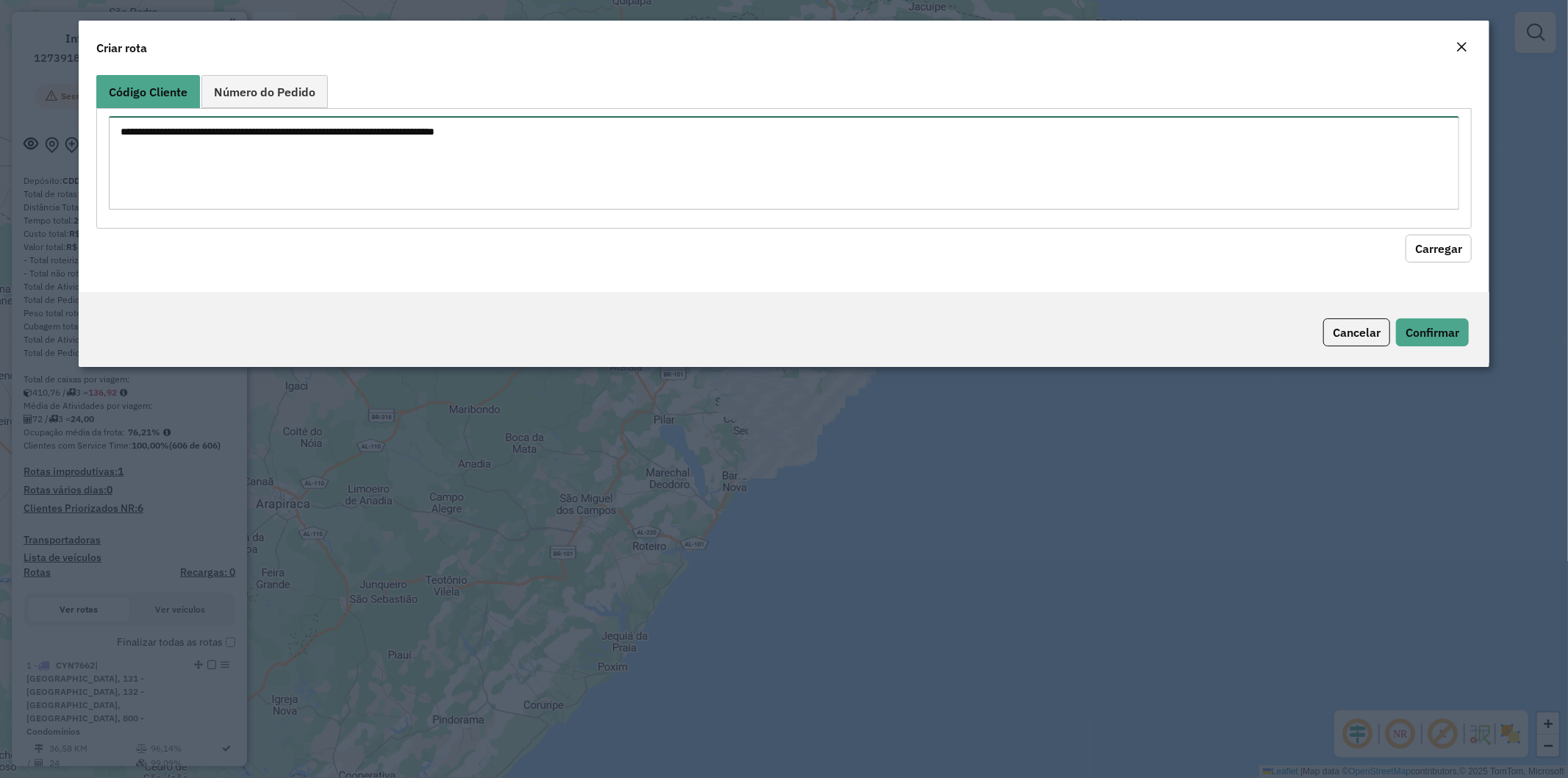
click at [325, 172] on textarea at bounding box center [785, 163] width 1352 height 94
paste textarea "******** ******** ******** ******** ******** ******** ******** ******** *******…"
type textarea "******** ******** ******** ******** ******** ******** ******** ******** *******…"
drag, startPoint x: 1434, startPoint y: 242, endPoint x: 1033, endPoint y: 269, distance: 401.9
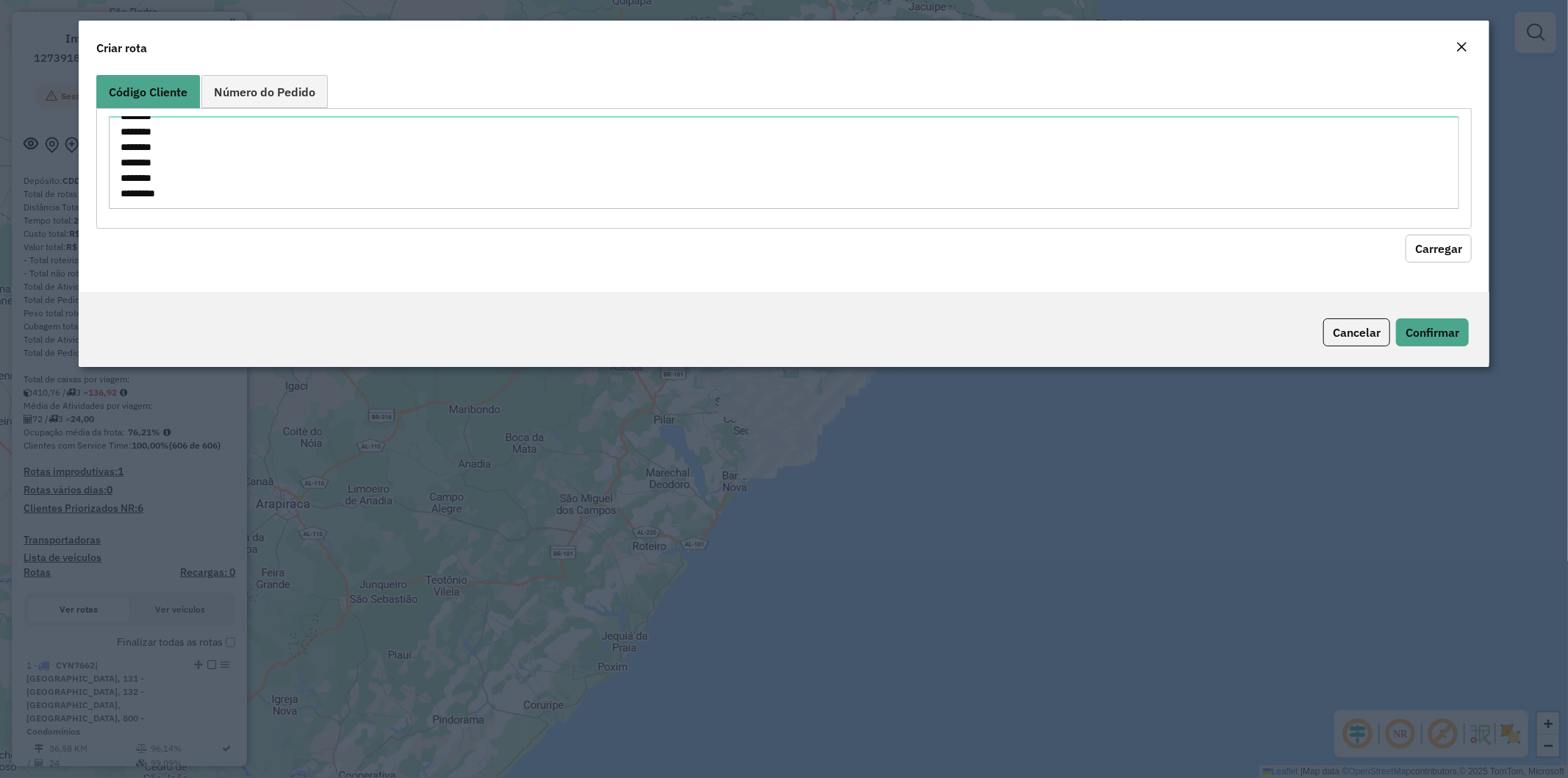
click at [1430, 238] on button "Carregar" at bounding box center [1438, 248] width 66 height 28
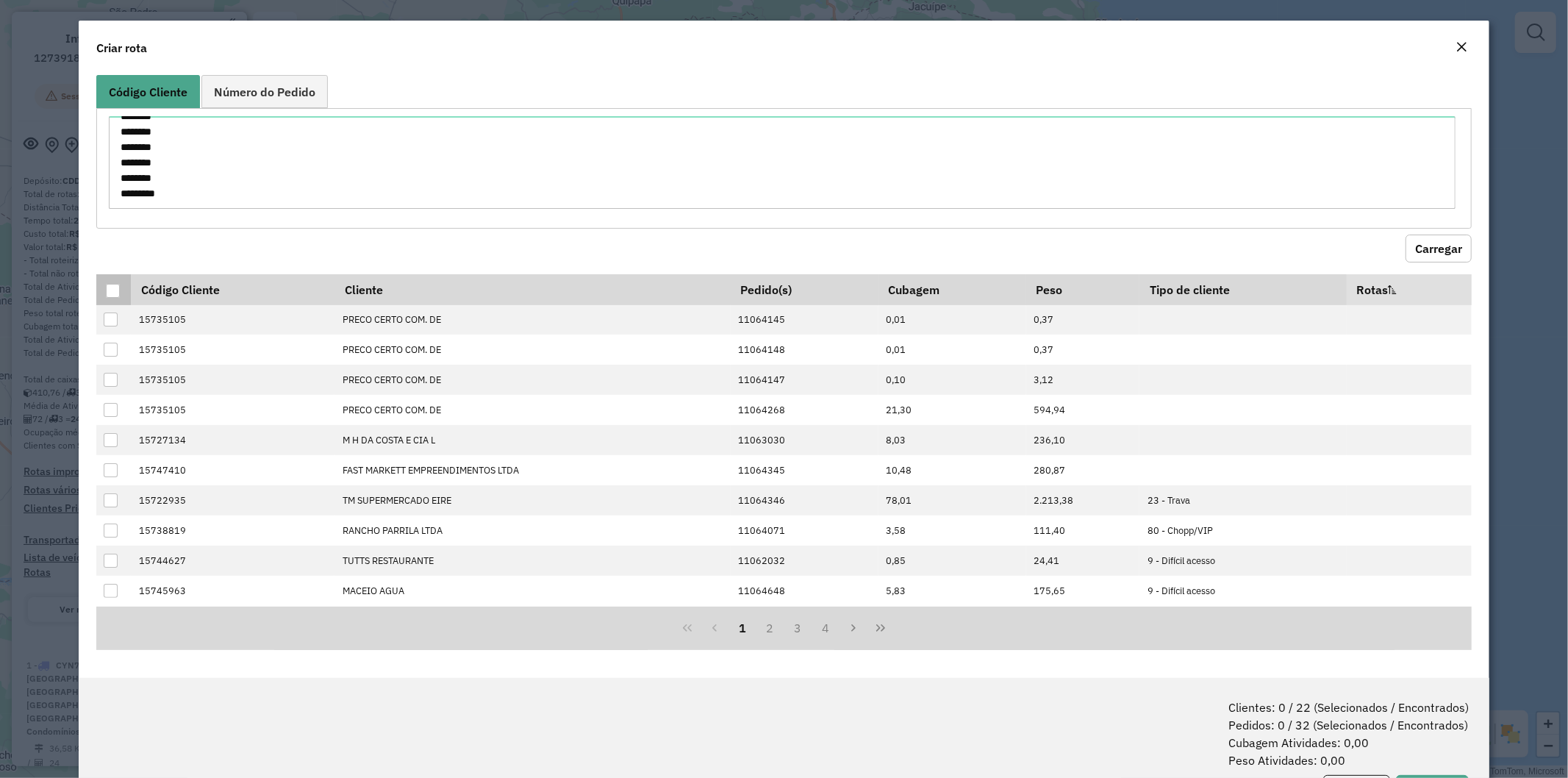
click at [110, 282] on p-tableheadercheckbox at bounding box center [113, 289] width 14 height 14
click at [115, 286] on div at bounding box center [113, 291] width 14 height 14
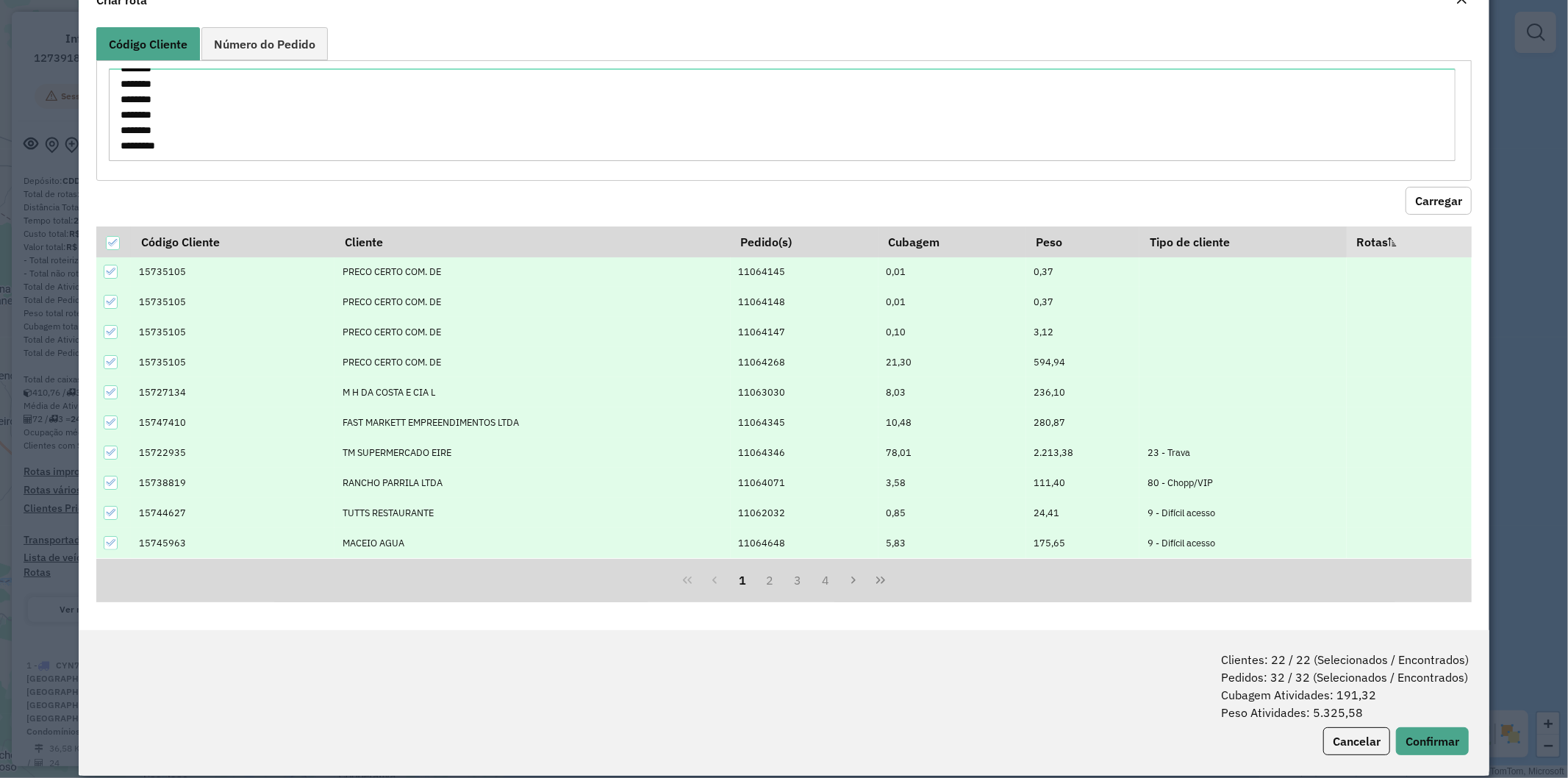
scroll to position [66, 0]
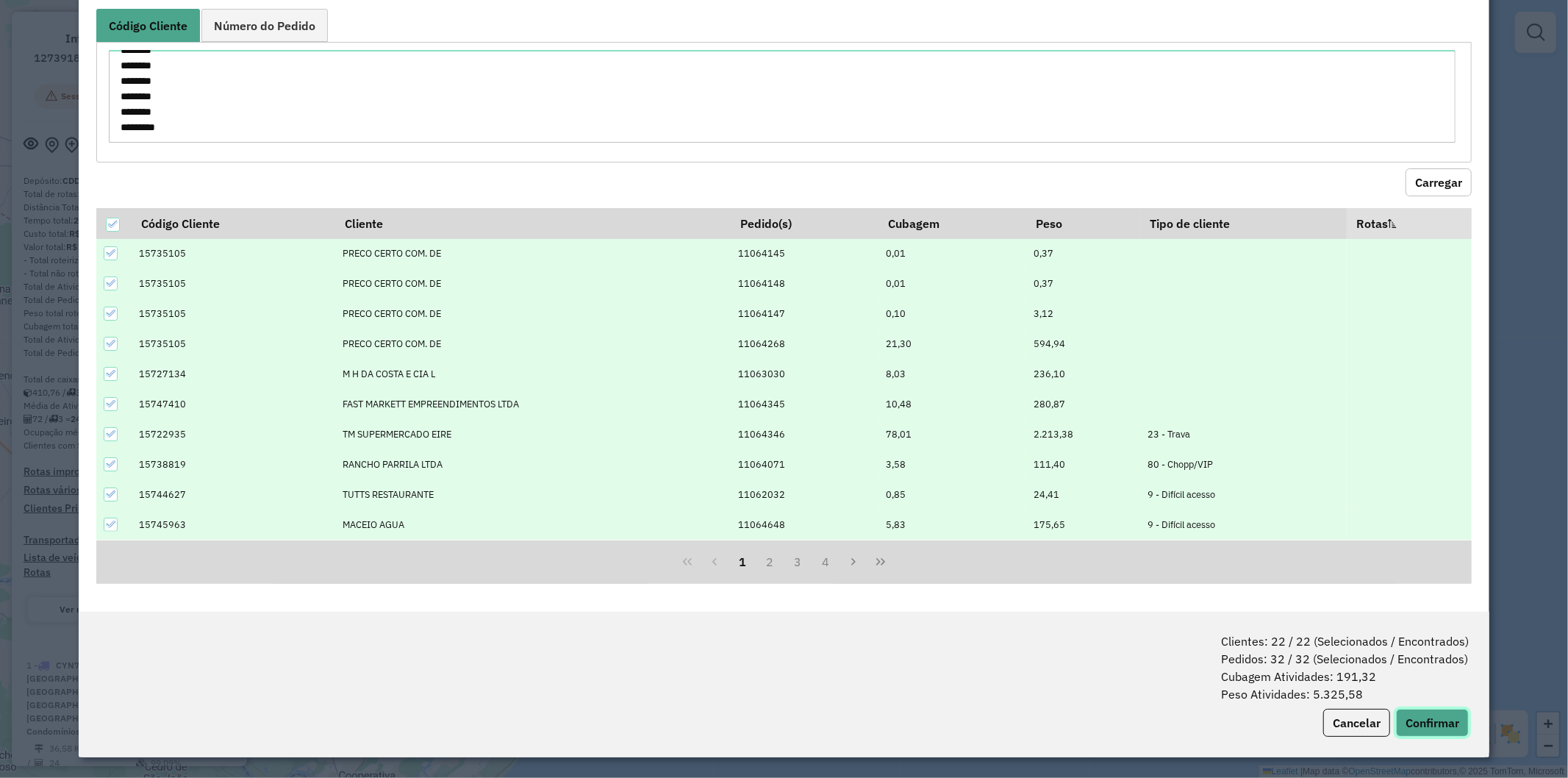
click at [1406, 713] on button "Confirmar" at bounding box center [1432, 723] width 73 height 28
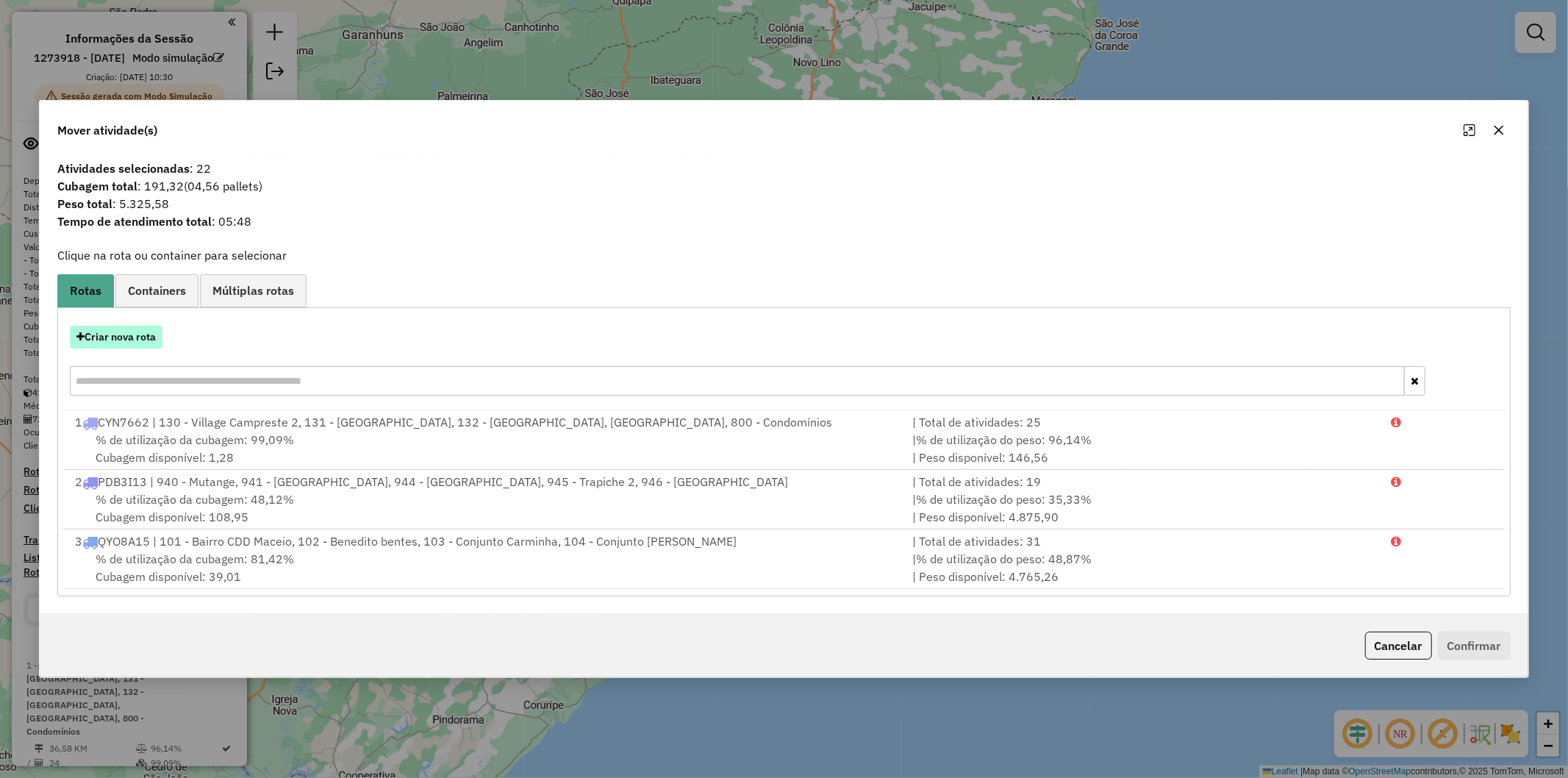
click at [116, 333] on button "Criar nova rota" at bounding box center [116, 336] width 93 height 23
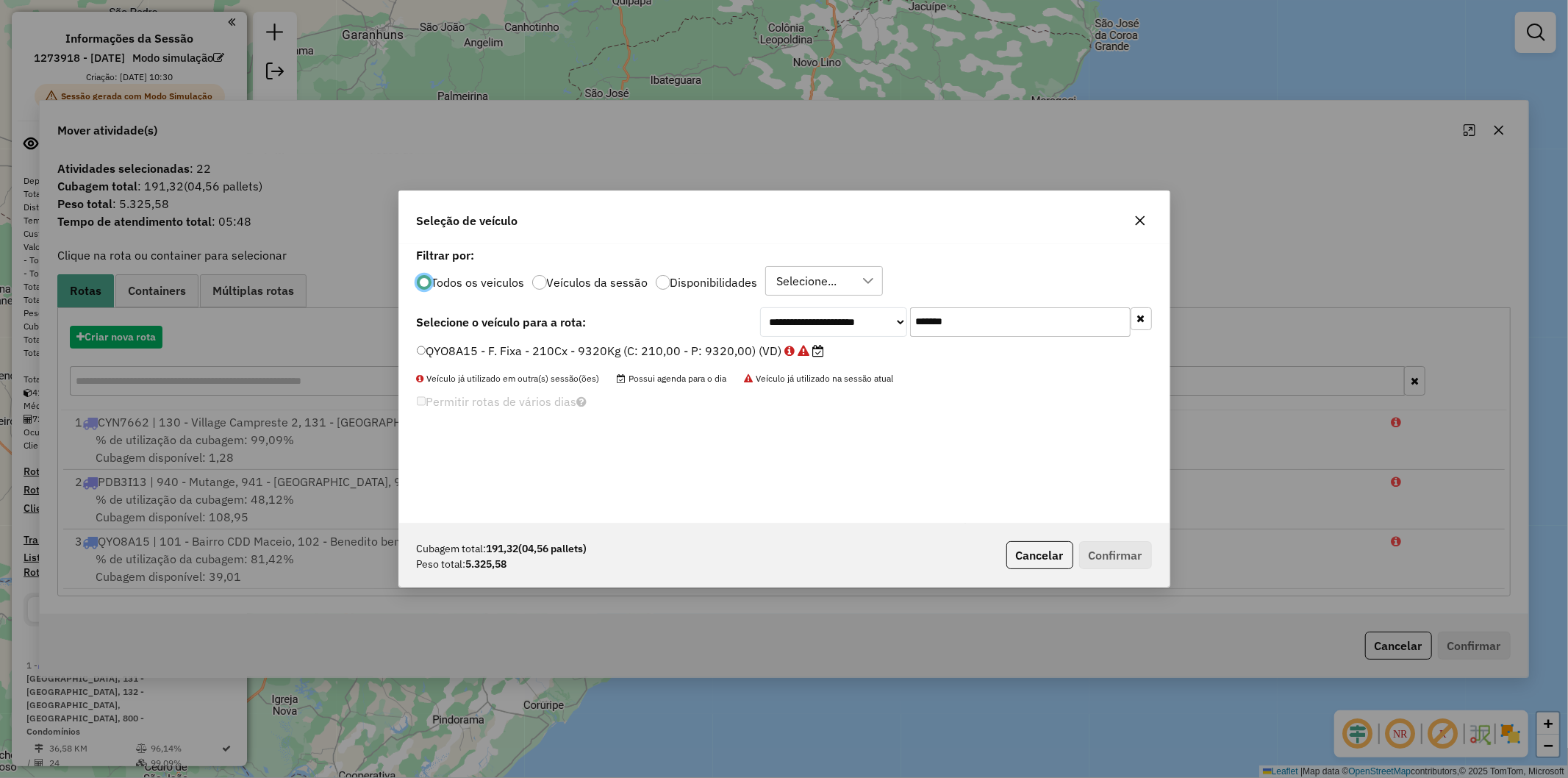
scroll to position [8, 4]
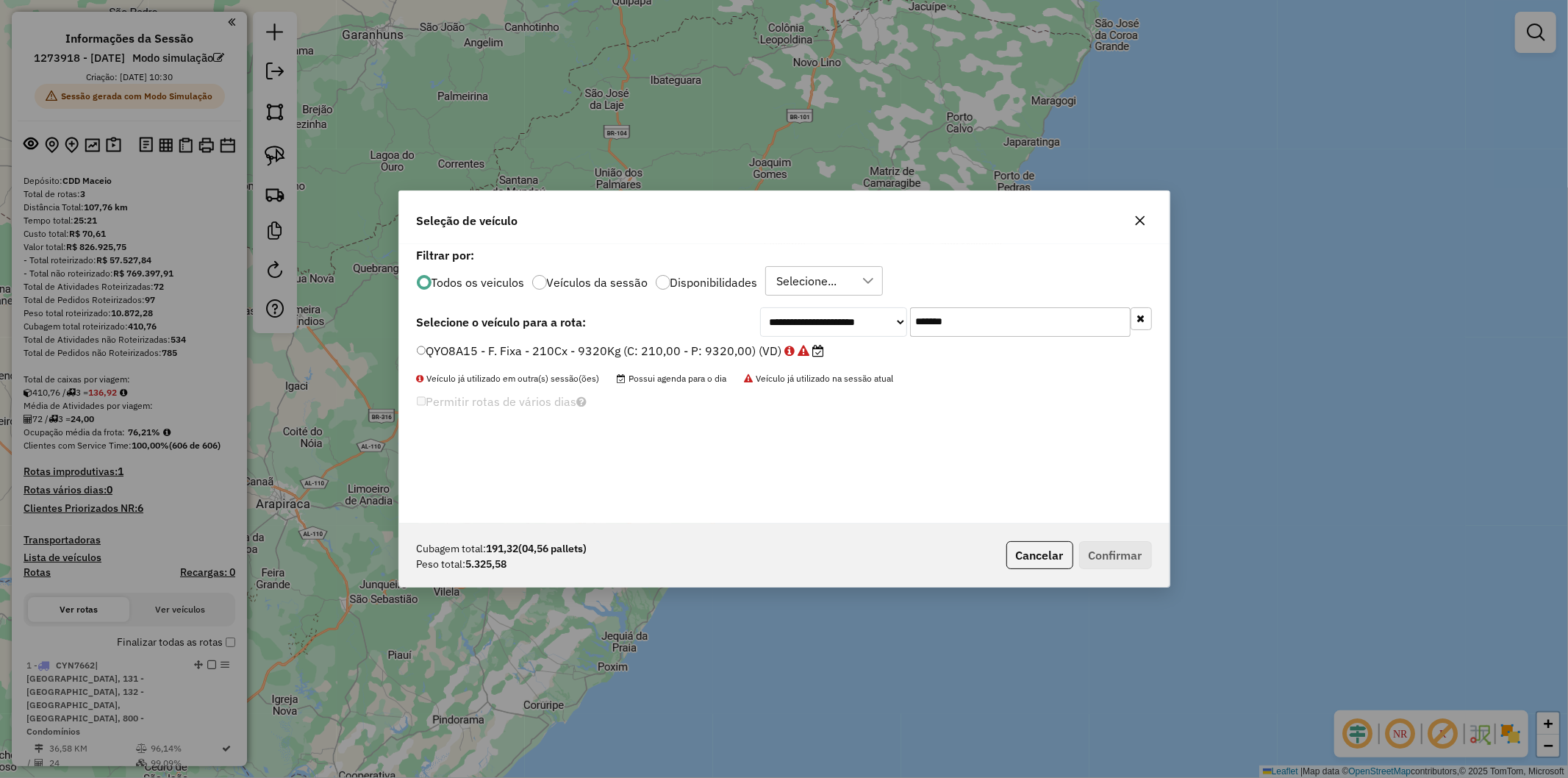
click at [971, 317] on input "*******" at bounding box center [1020, 322] width 221 height 30
paste input "text"
type input "*******"
click at [704, 356] on label "QYQ0H78 - F. Fixa - 252Cx - 7500Kg (C: 252,00 - P: 7500,00) (VD)" at bounding box center [614, 351] width 394 height 18
click at [1123, 547] on button "Confirmar" at bounding box center [1116, 555] width 73 height 28
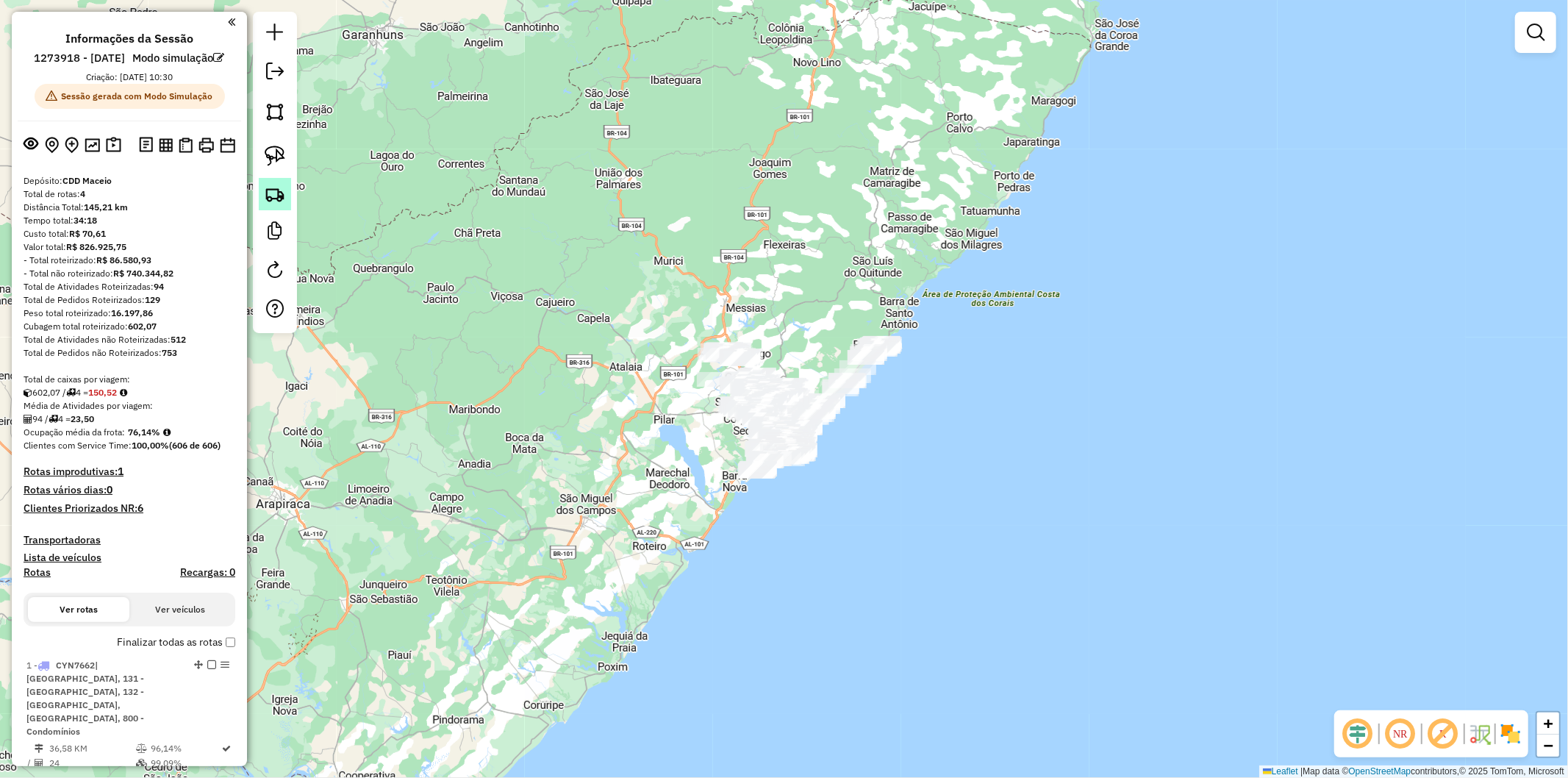
click at [282, 186] on img at bounding box center [275, 194] width 21 height 21
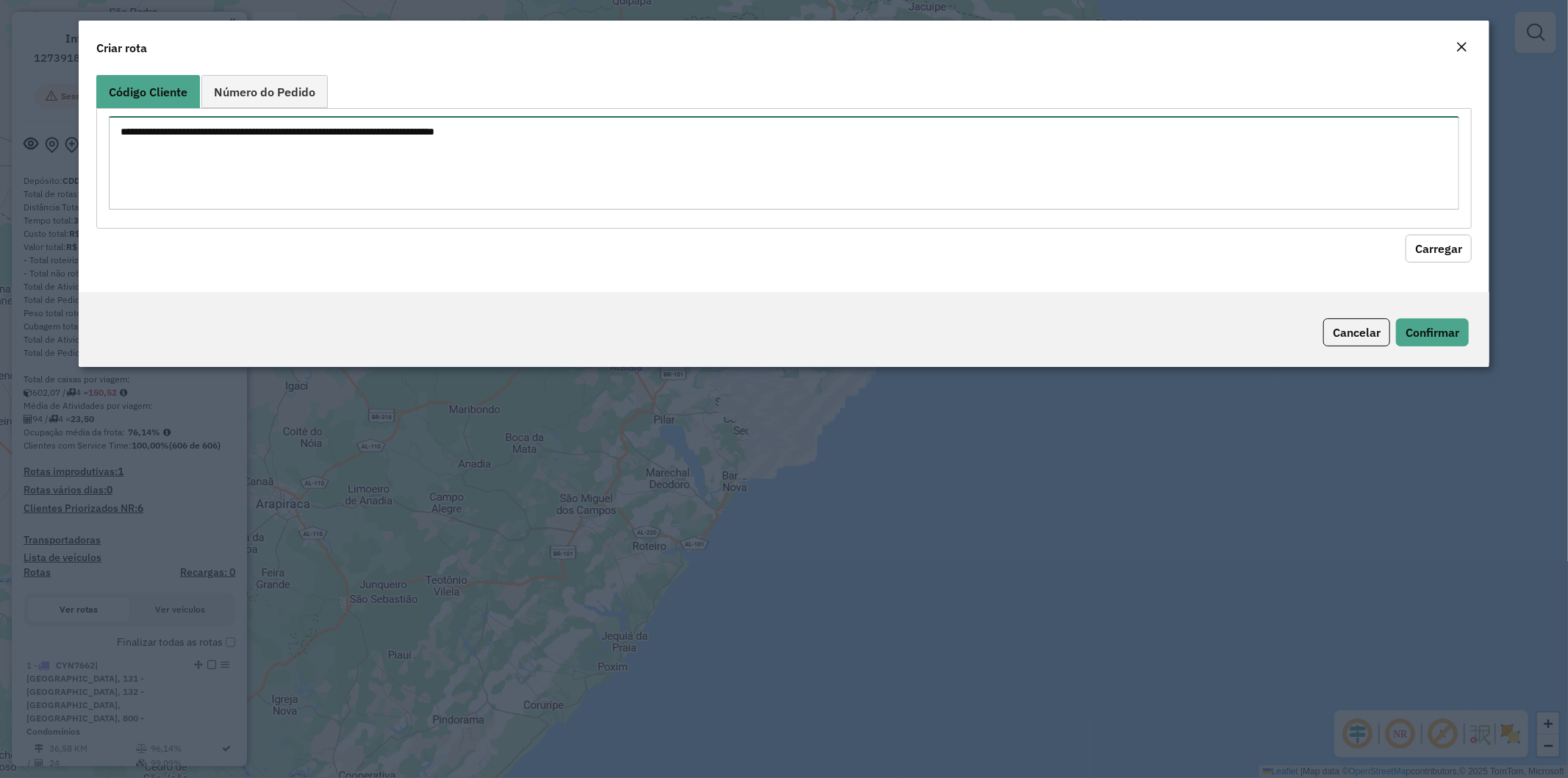
click at [497, 168] on textarea at bounding box center [785, 163] width 1352 height 94
paste textarea "******** ******** ******** ******** ******** ******** ******** ******** *******…"
type textarea "******** ******** ******** ******** ******** ******** ******** ******** *******…"
click at [1441, 247] on button "Carregar" at bounding box center [1438, 248] width 66 height 28
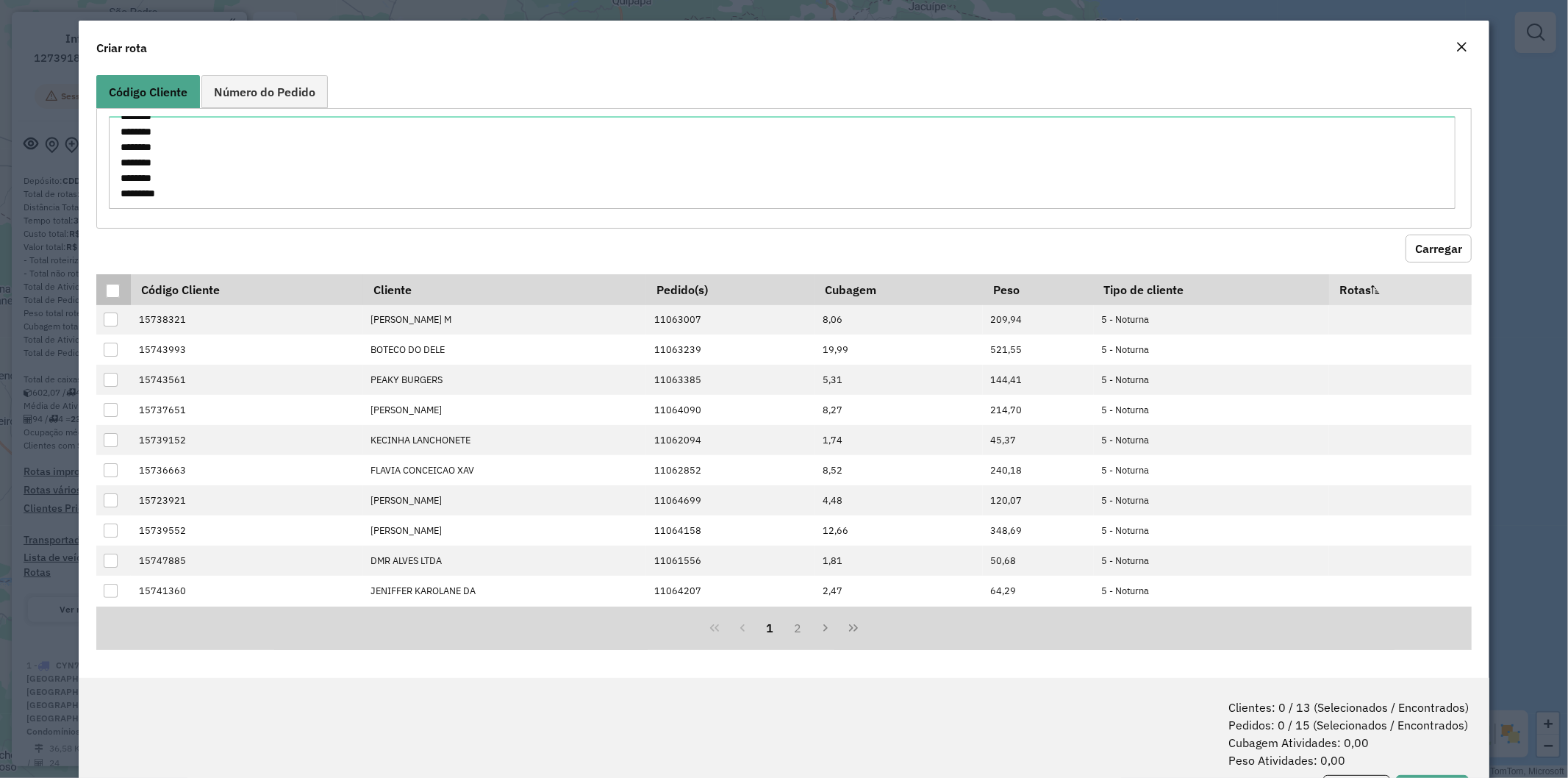
click at [115, 290] on div at bounding box center [113, 291] width 14 height 14
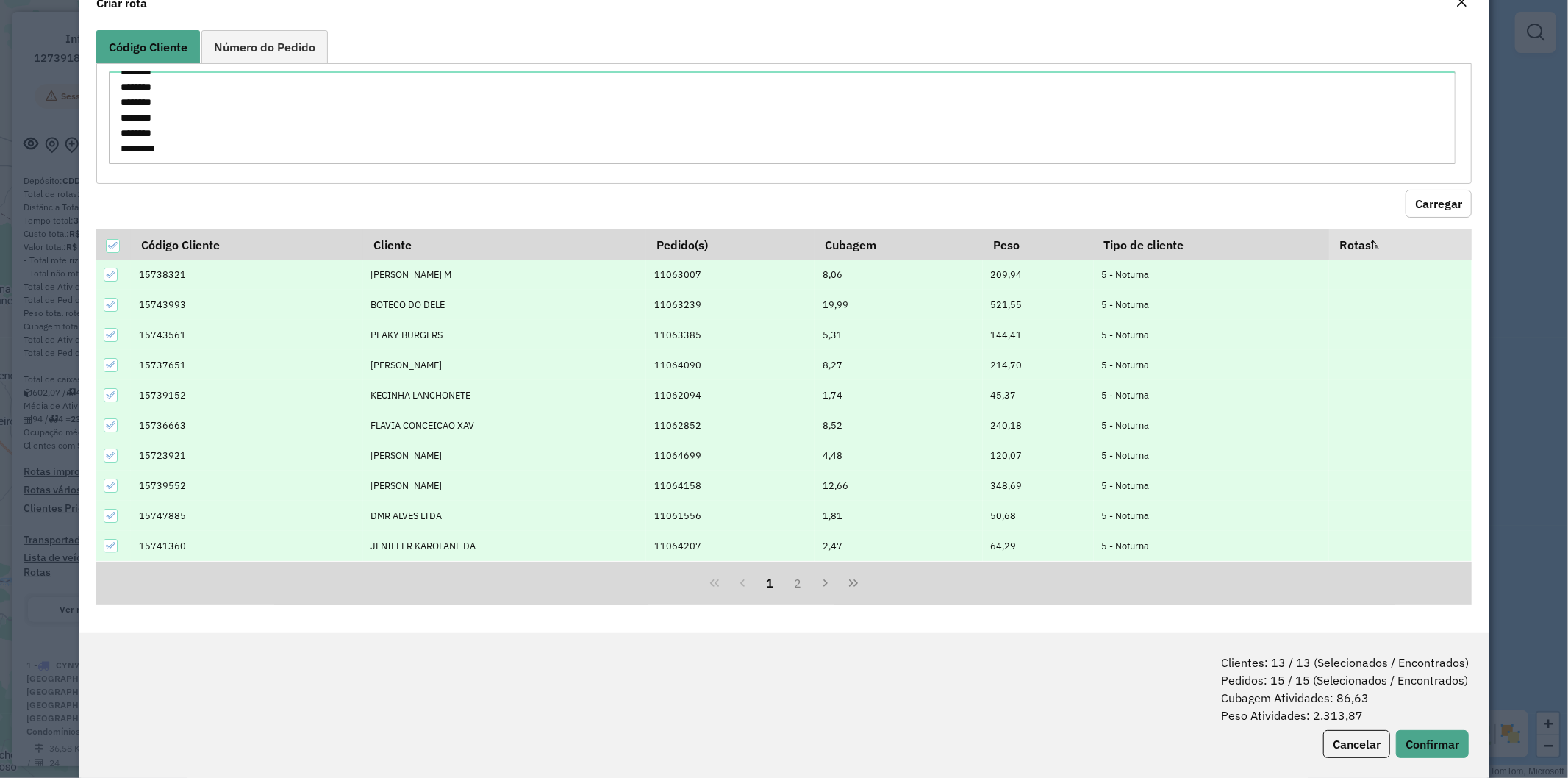
scroll to position [66, 0]
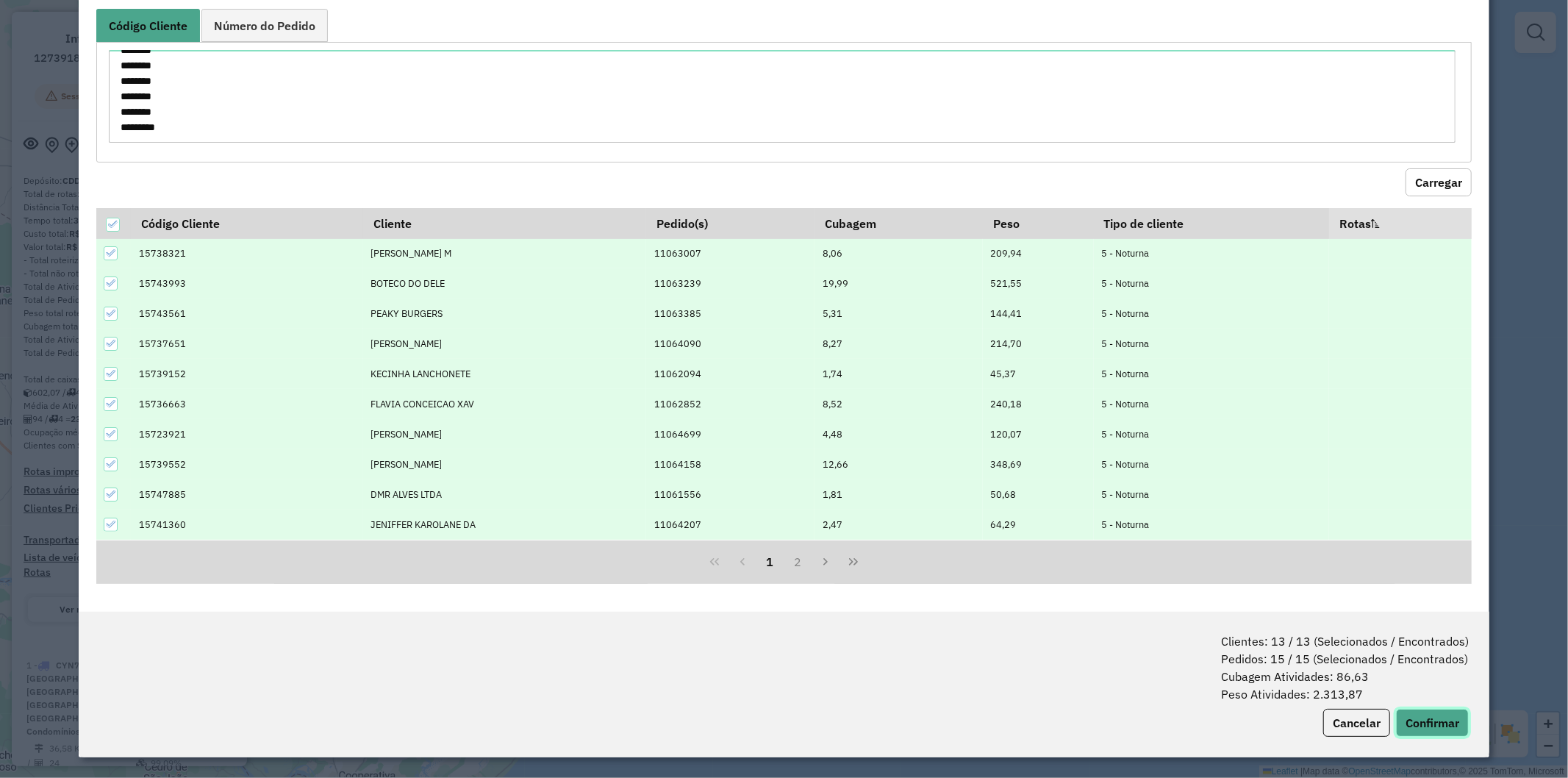
click at [1445, 719] on button "Confirmar" at bounding box center [1432, 723] width 73 height 28
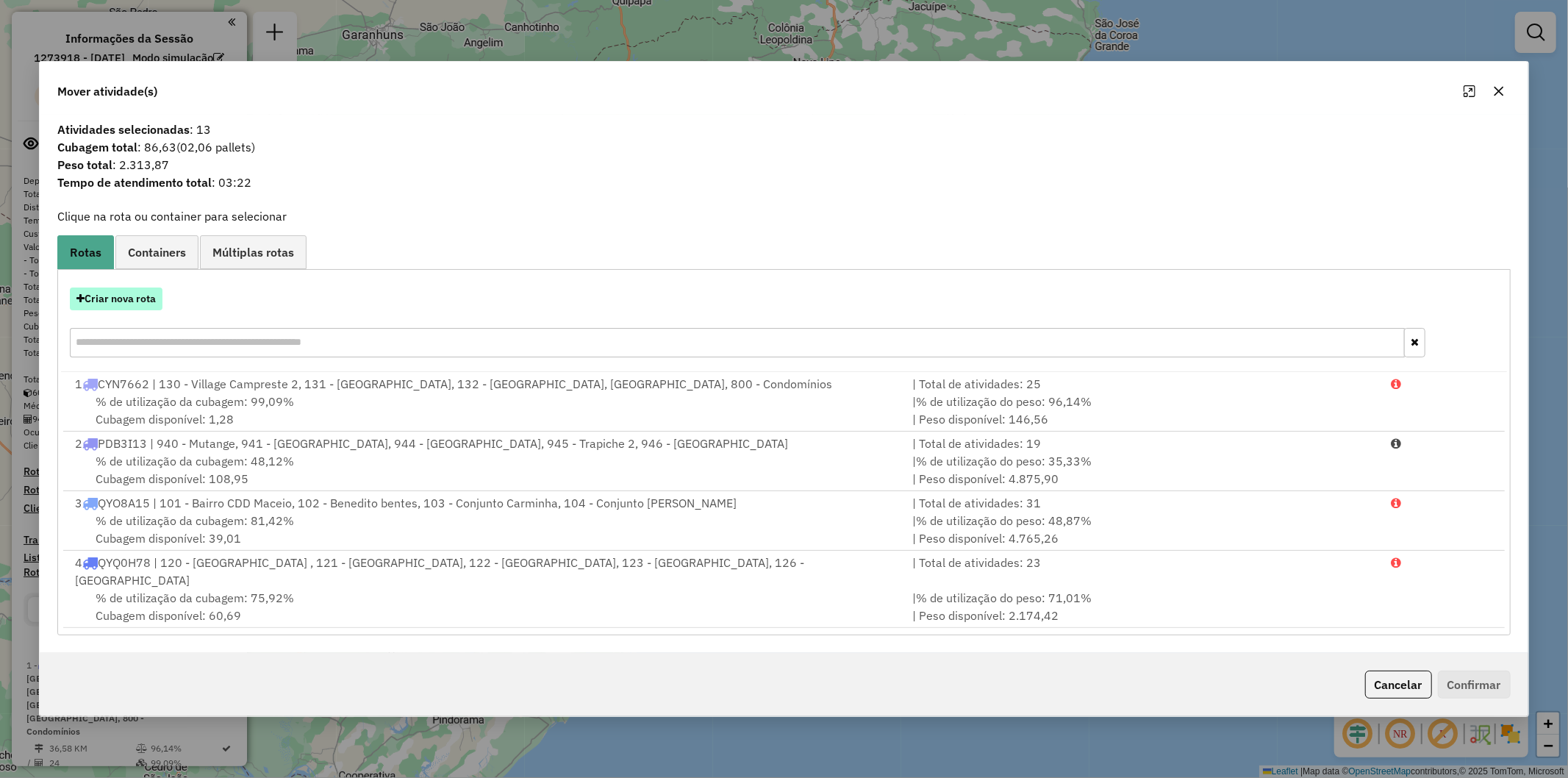
click at [123, 299] on button "Criar nova rota" at bounding box center [116, 298] width 93 height 23
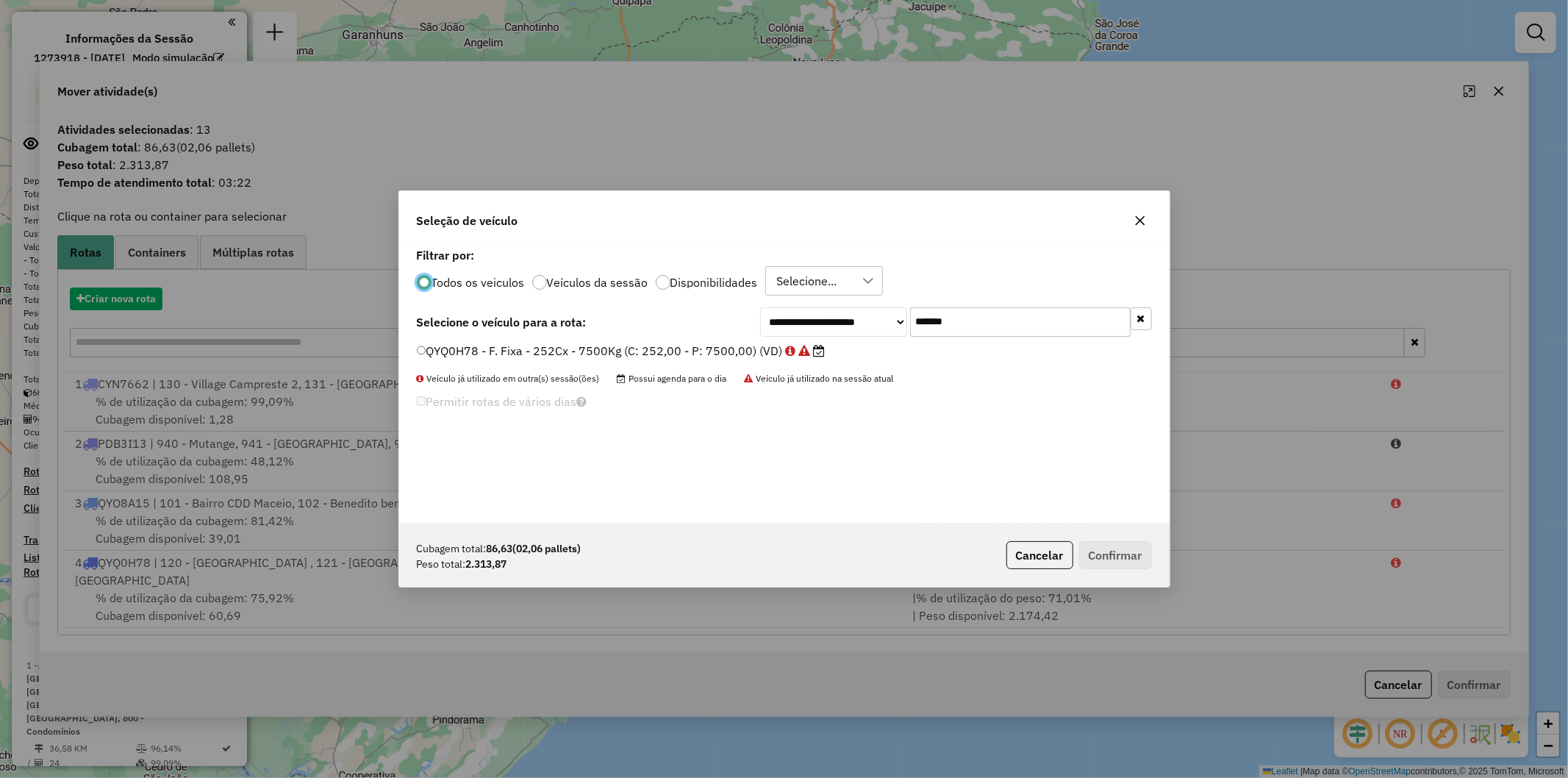
scroll to position [8, 4]
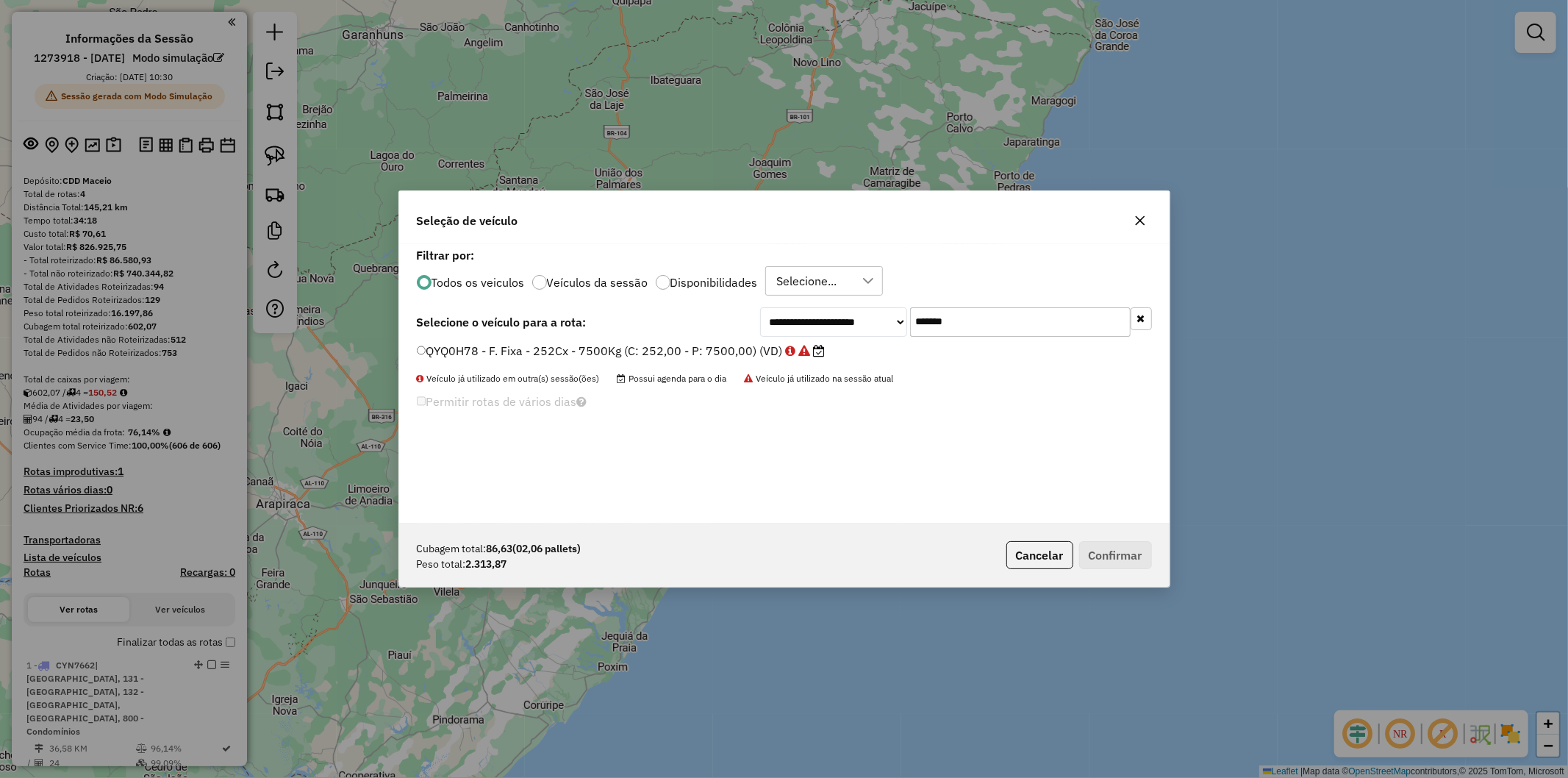
click at [998, 320] on input "*******" at bounding box center [1020, 322] width 221 height 30
paste input "text"
type input "*******"
click at [649, 353] on label "JBR2F67 - F. Fixa - 252Cx - 7500Kg (C: 252,00 - P: 7500,00) (VD)" at bounding box center [612, 351] width 390 height 18
click at [1104, 557] on button "Confirmar" at bounding box center [1116, 555] width 73 height 28
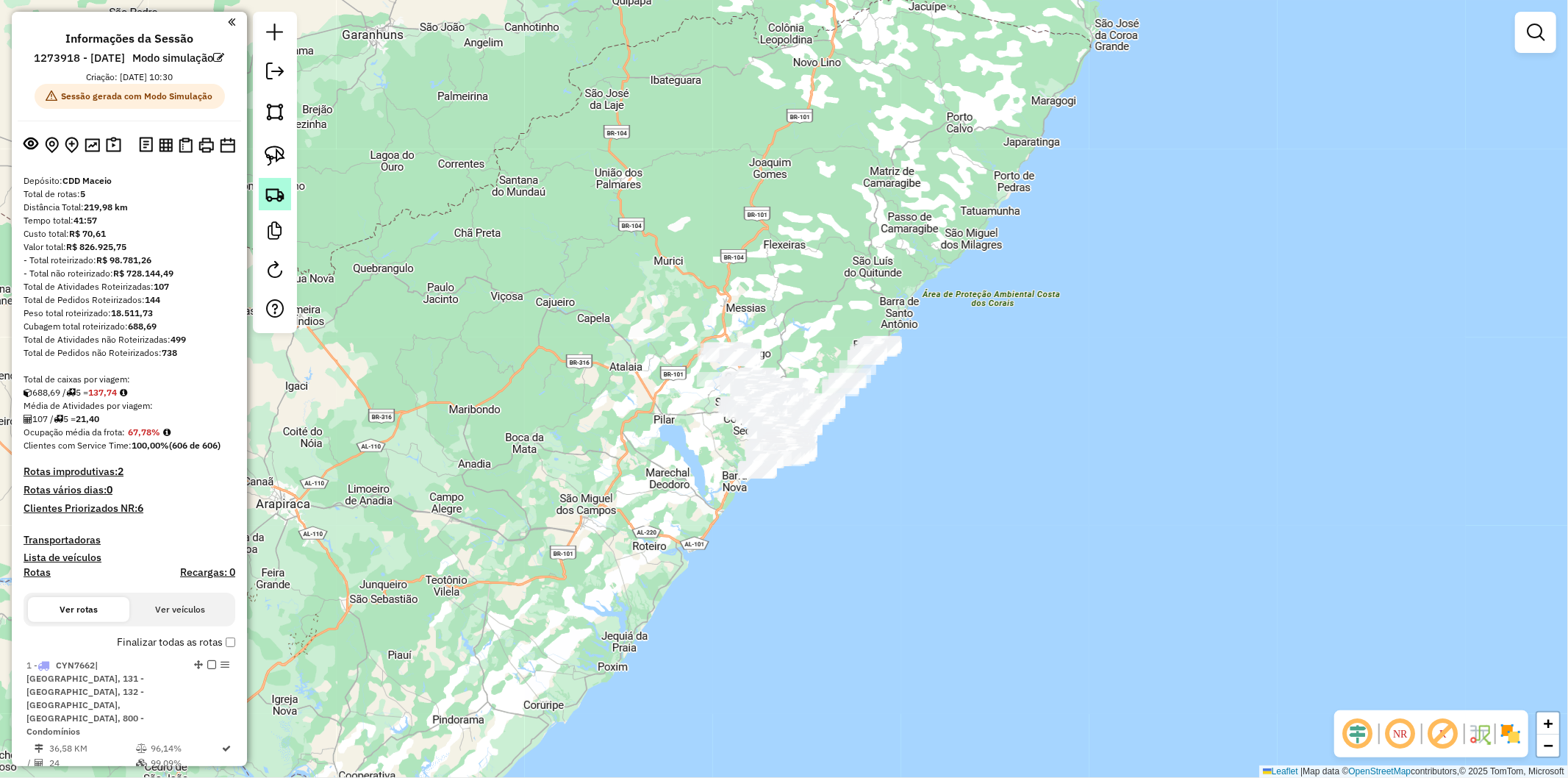
click at [278, 188] on img at bounding box center [275, 194] width 21 height 21
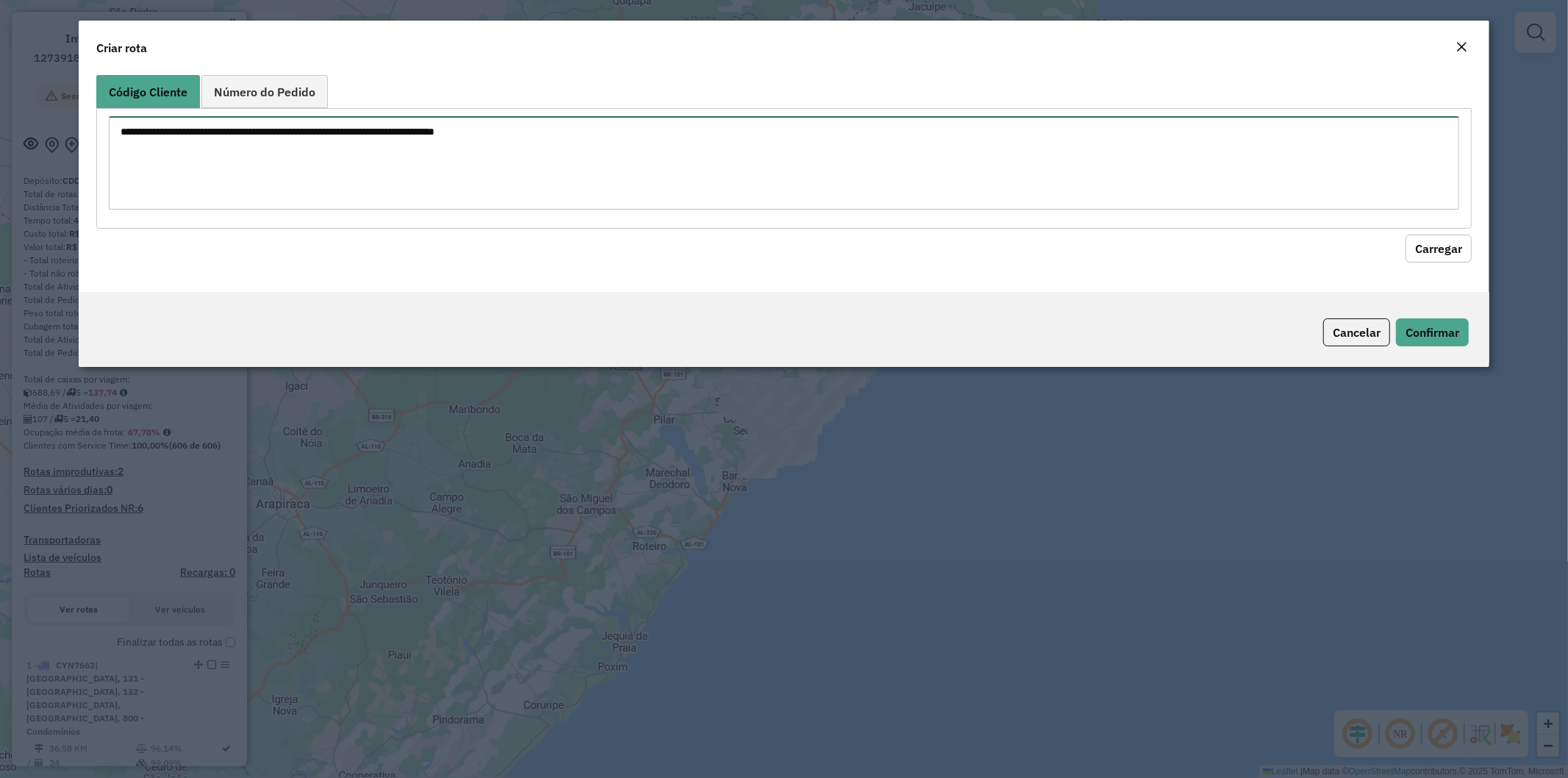
click at [395, 160] on textarea at bounding box center [785, 163] width 1352 height 94
paste textarea "******** ******** ******** ******** ******** ******** ******** ******** *******…"
type textarea "******** ******** ******** ******** ******** ******** ******** ******** *******…"
click at [1454, 248] on button "Carregar" at bounding box center [1438, 248] width 66 height 28
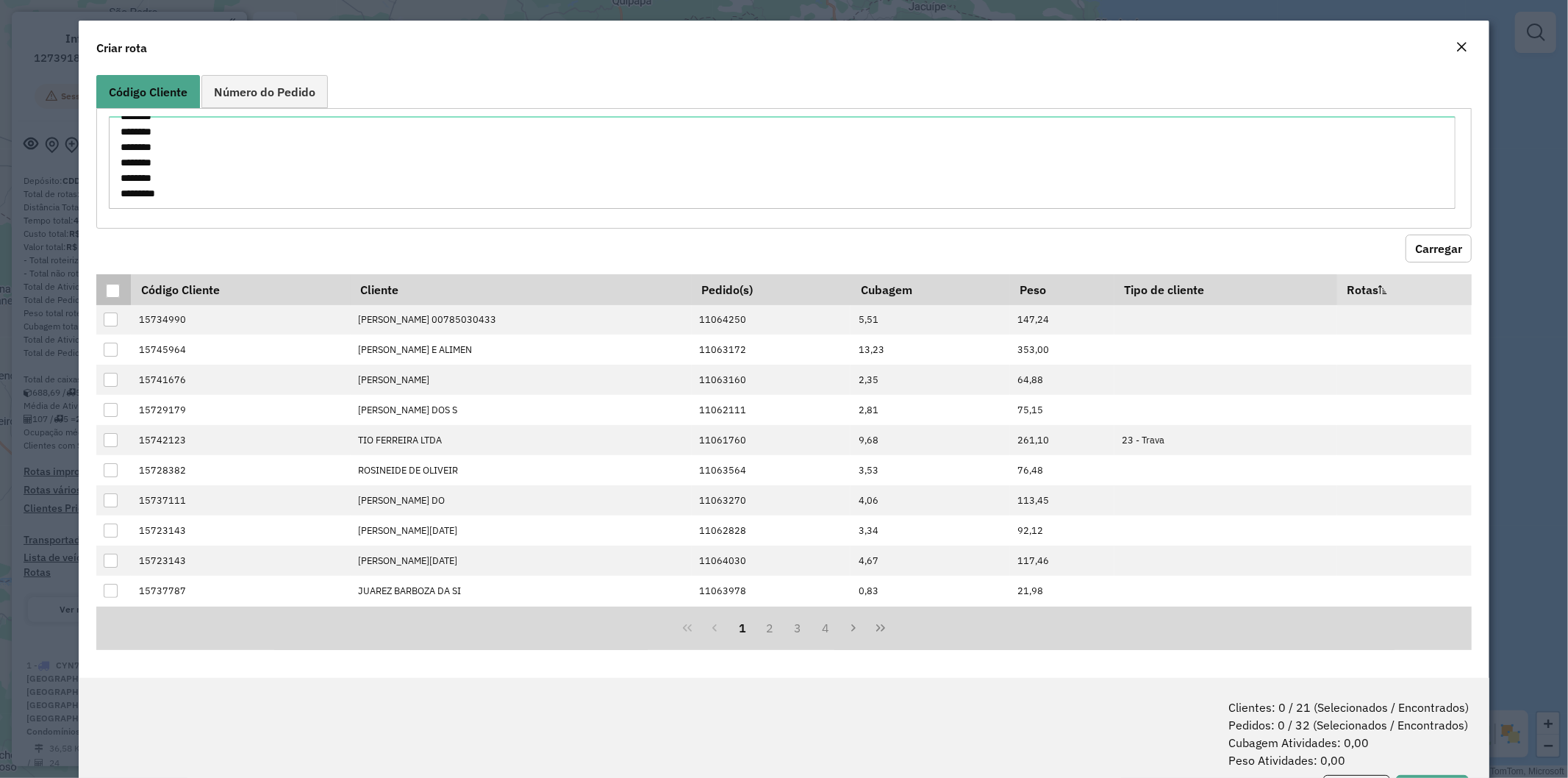
click at [114, 284] on div at bounding box center [113, 291] width 14 height 14
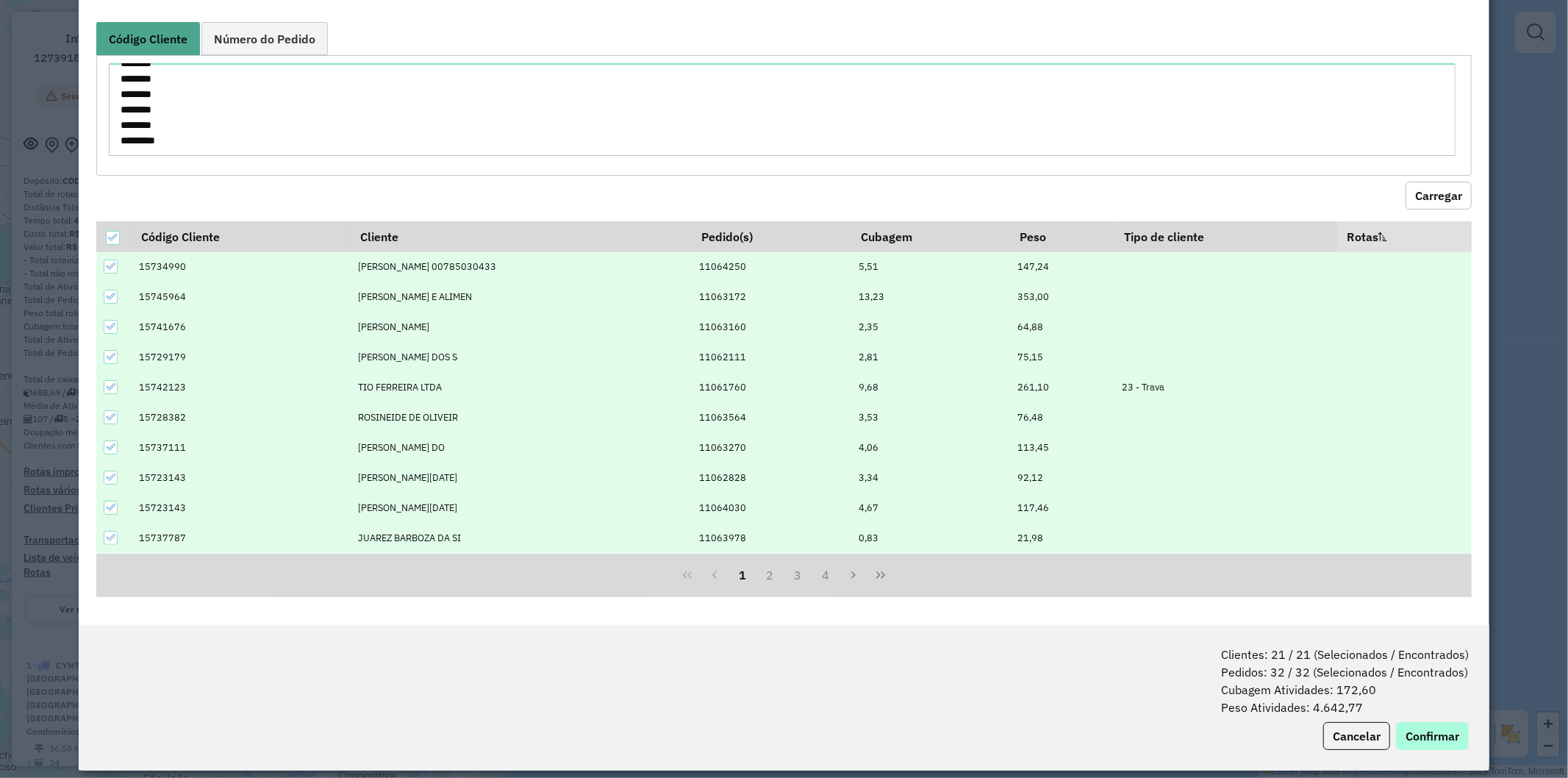
scroll to position [66, 0]
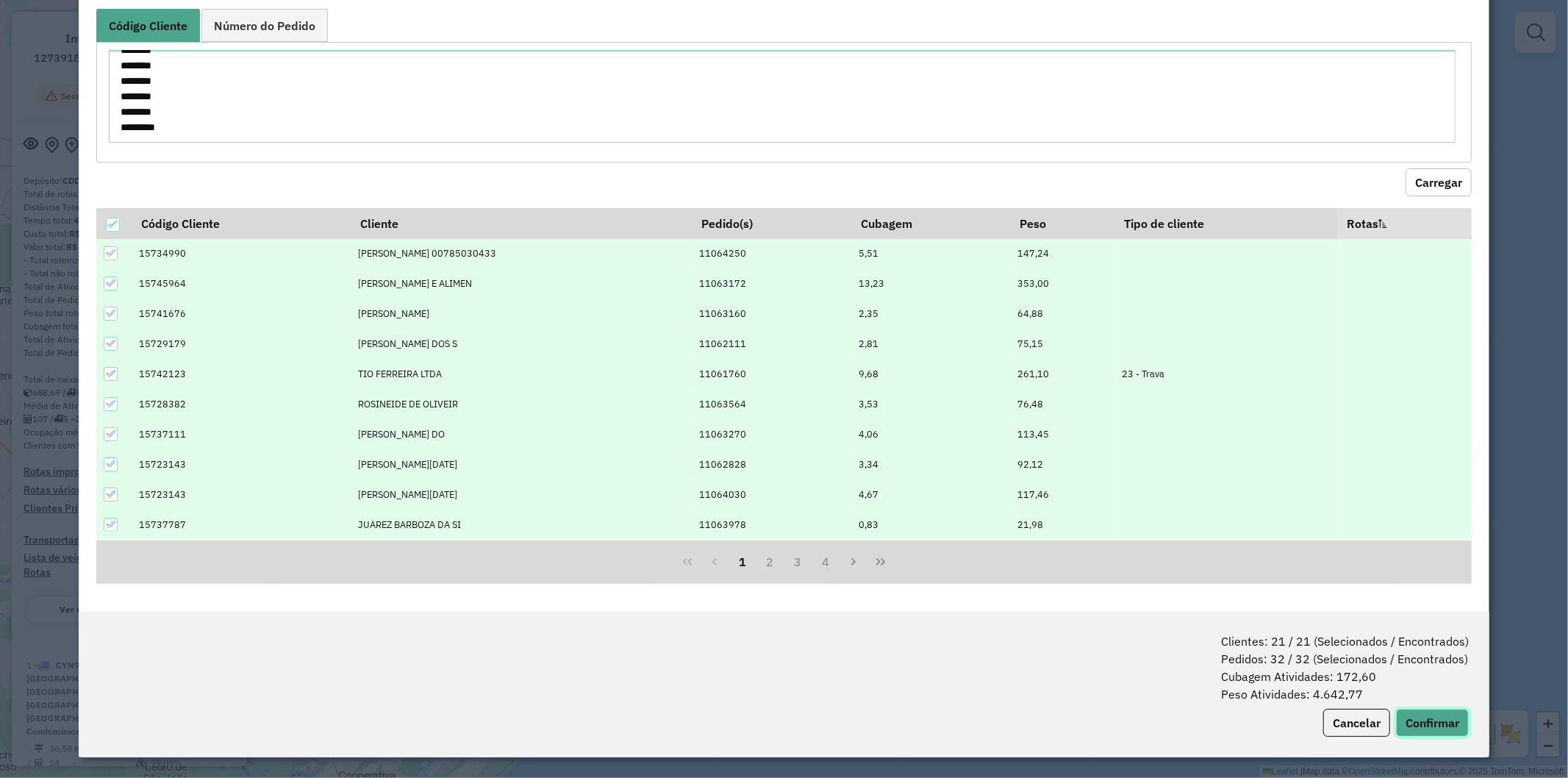
click at [1436, 716] on button "Confirmar" at bounding box center [1432, 723] width 73 height 28
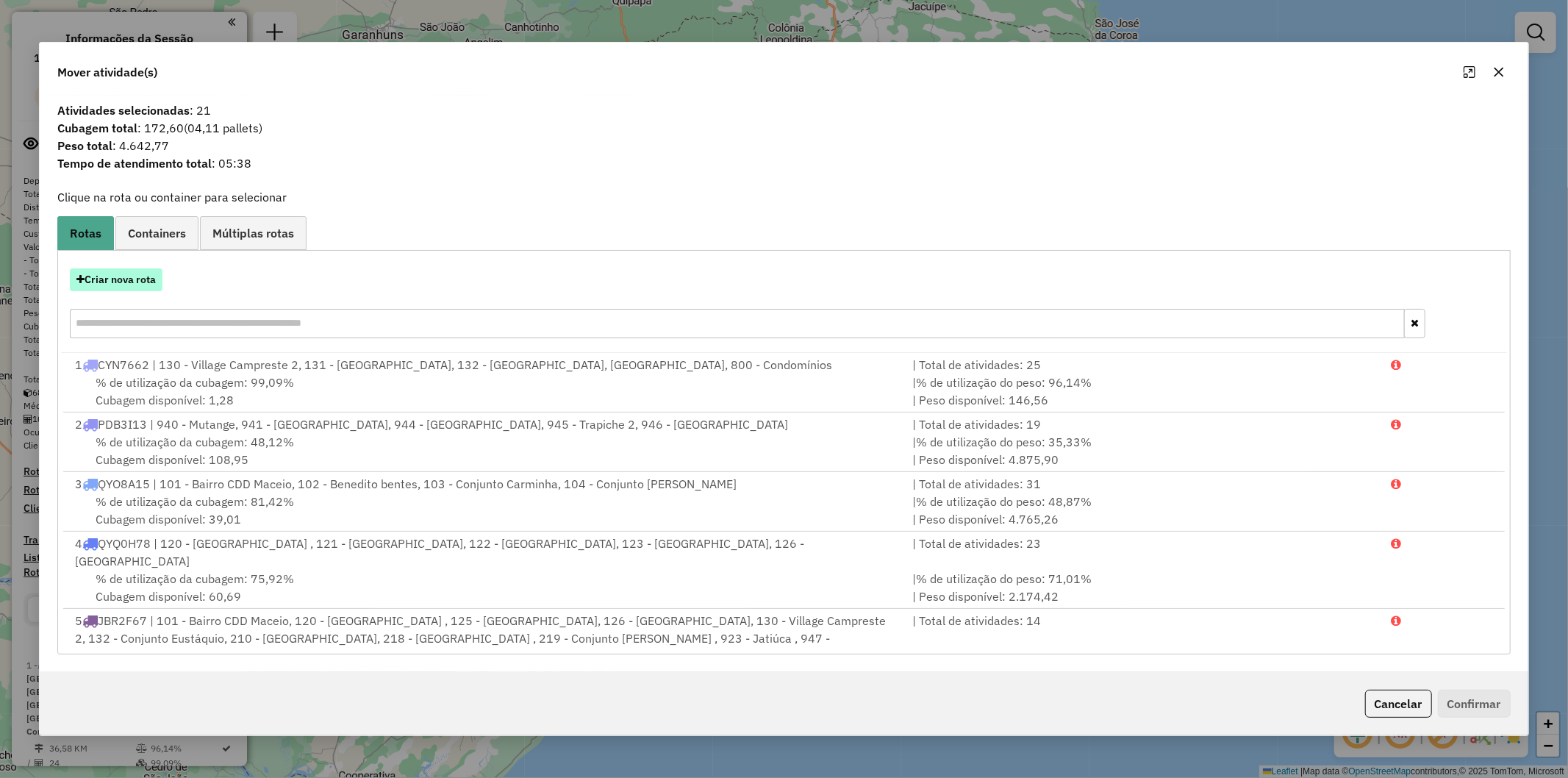
click at [109, 288] on button "Criar nova rota" at bounding box center [116, 279] width 93 height 23
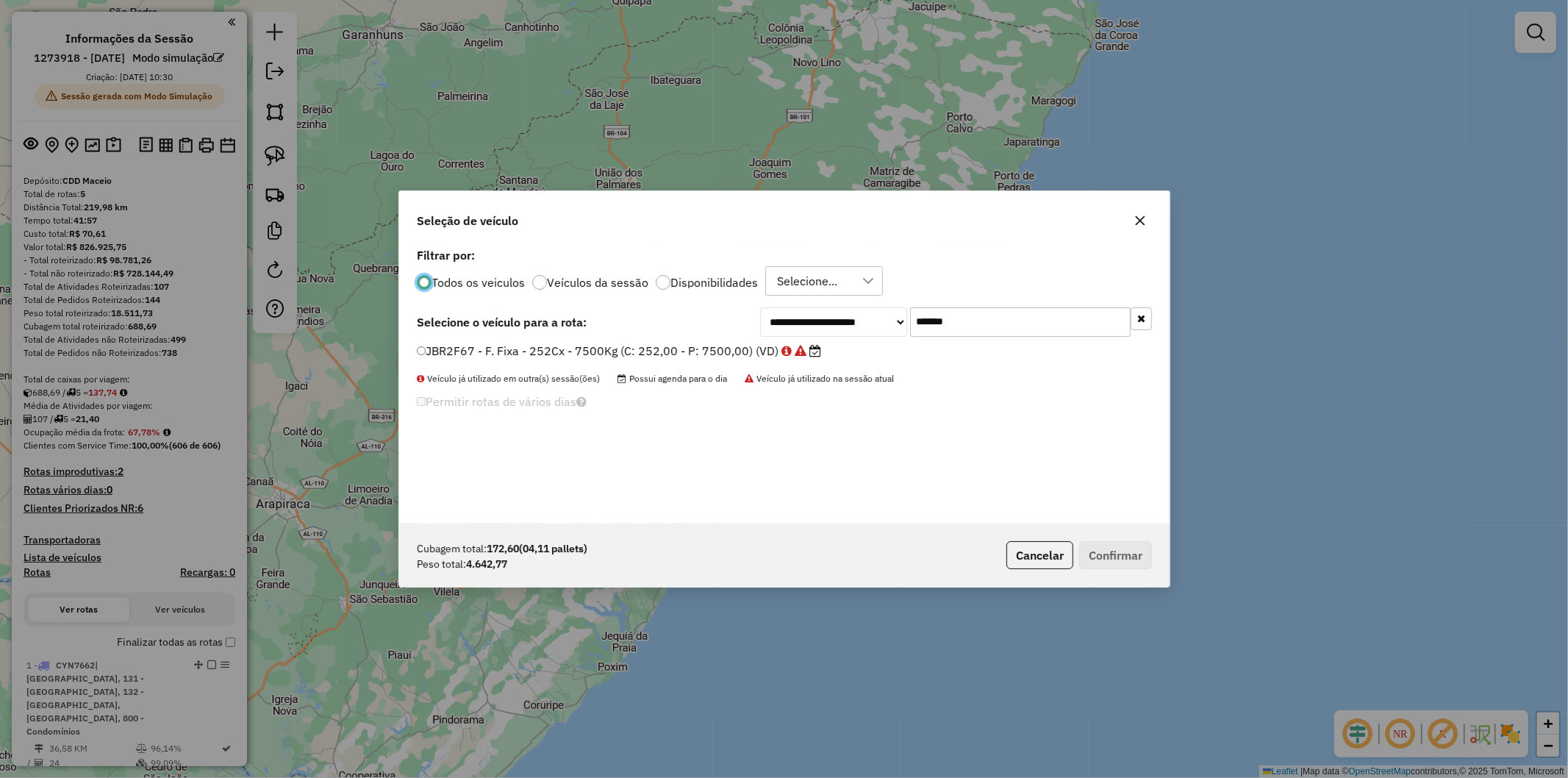
scroll to position [8, 4]
click at [978, 321] on input "*******" at bounding box center [1020, 322] width 221 height 30
paste input "text"
type input "*******"
click at [615, 353] on label "PDB0903 - F. Fixa - 252Cx - 7540Kg (C: 252,00 - P: 7540,00) (VD)" at bounding box center [614, 351] width 394 height 18
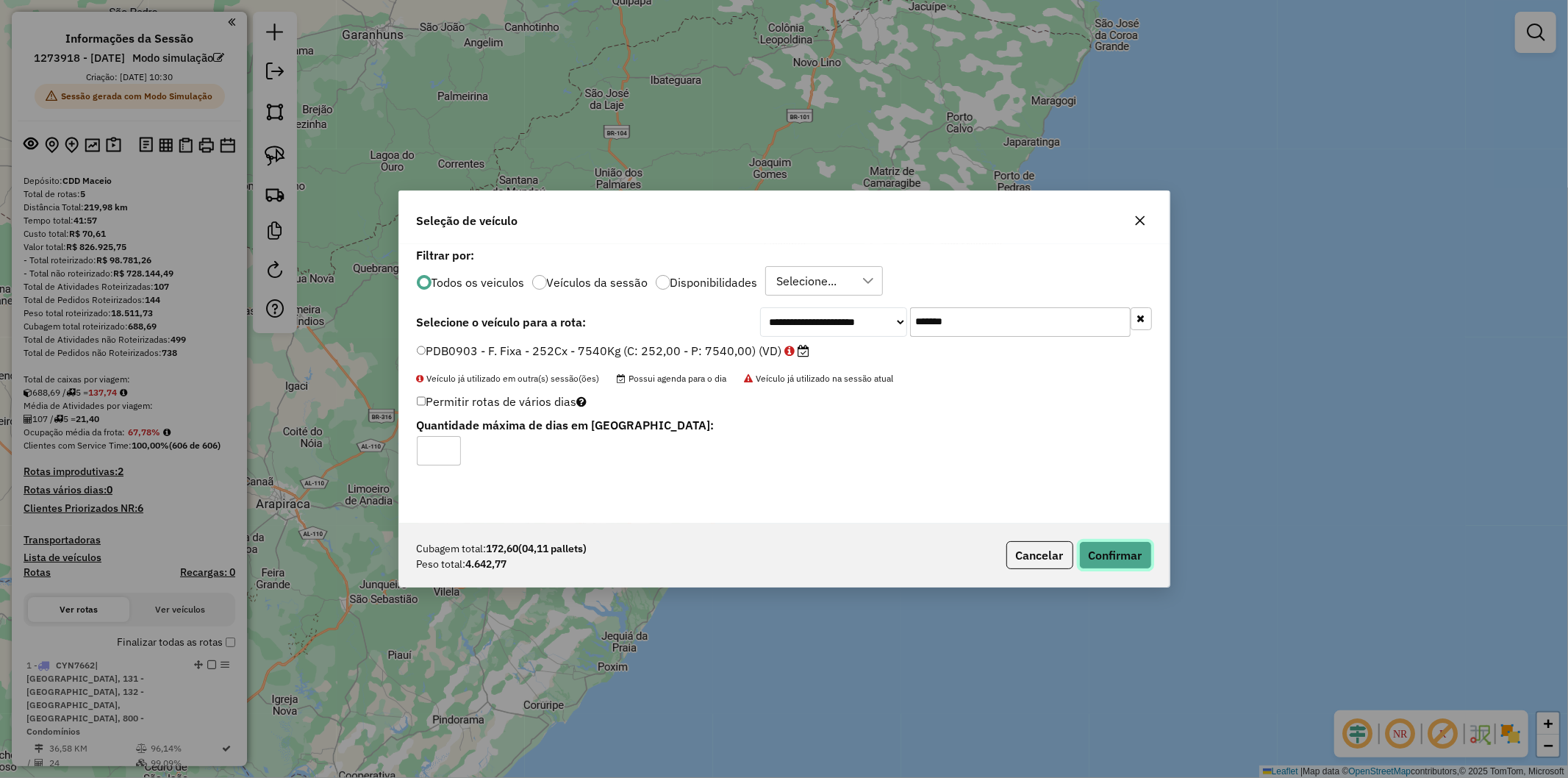
click at [1096, 549] on button "Confirmar" at bounding box center [1116, 555] width 73 height 28
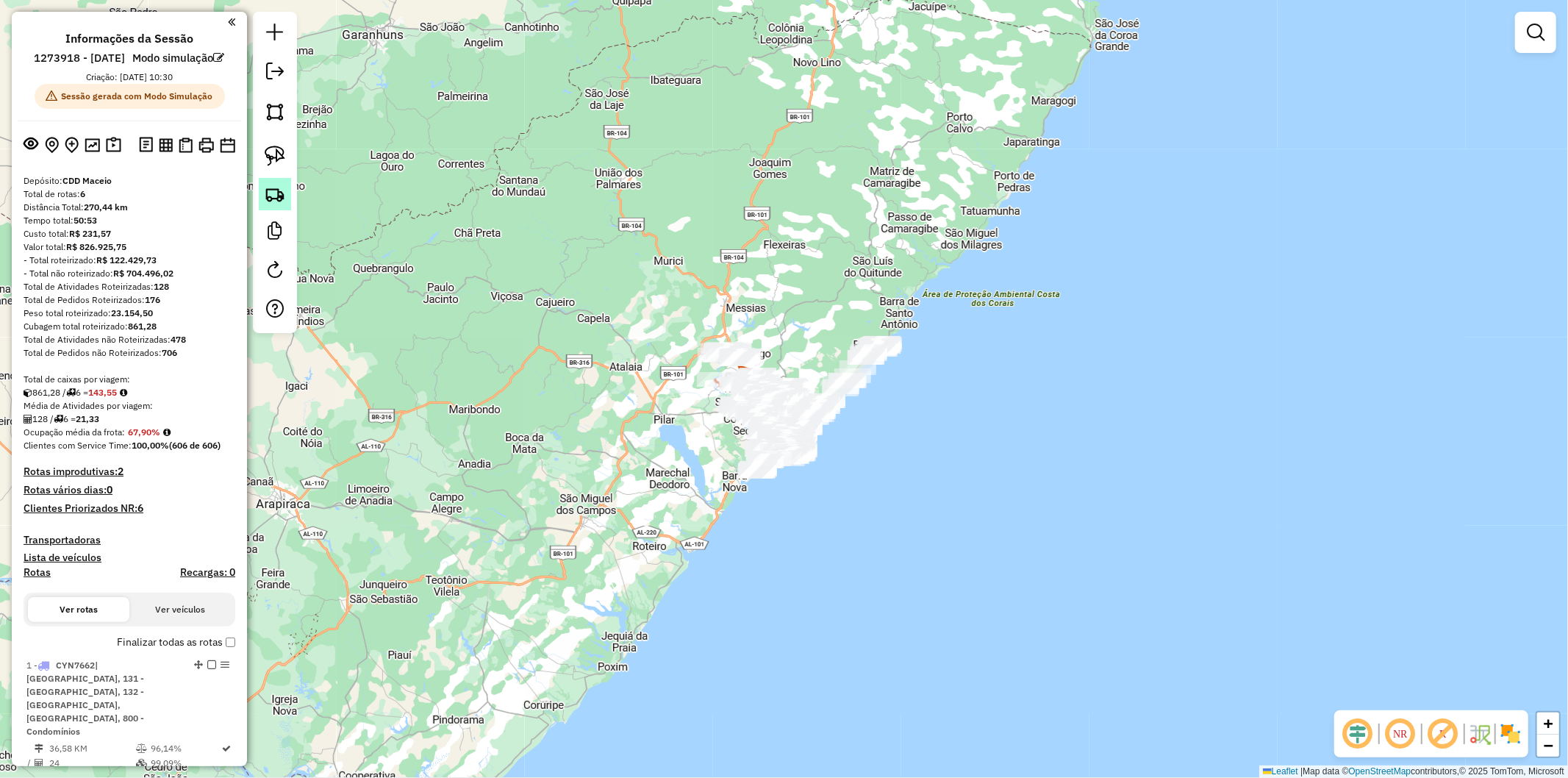
click at [270, 193] on img at bounding box center [275, 194] width 21 height 21
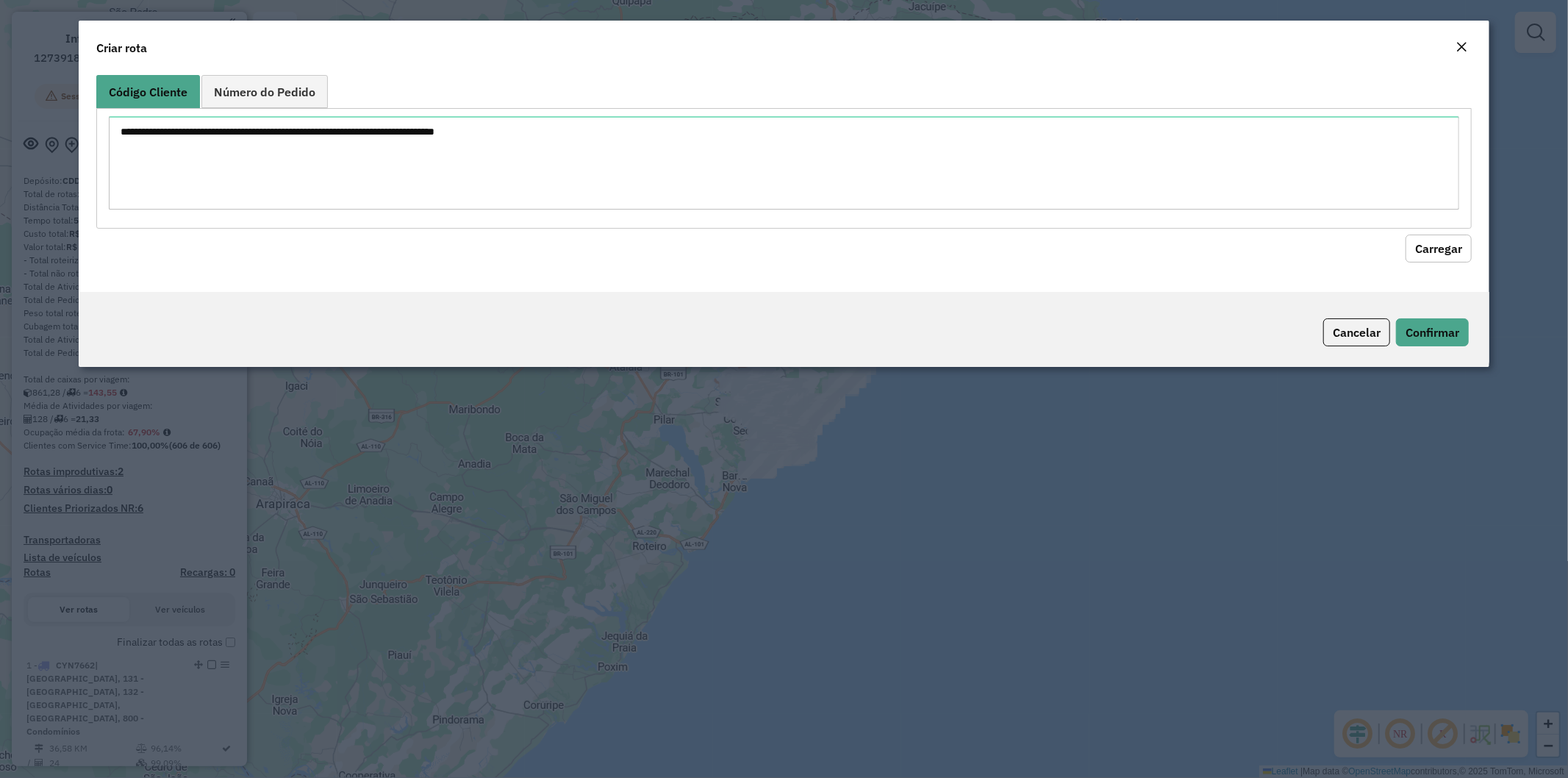
click at [450, 142] on textarea at bounding box center [785, 163] width 1352 height 94
type textarea "******** ******** ******** ******** ******** ******** ******** ******** *******…"
click at [1443, 244] on button "Carregar" at bounding box center [1438, 248] width 66 height 28
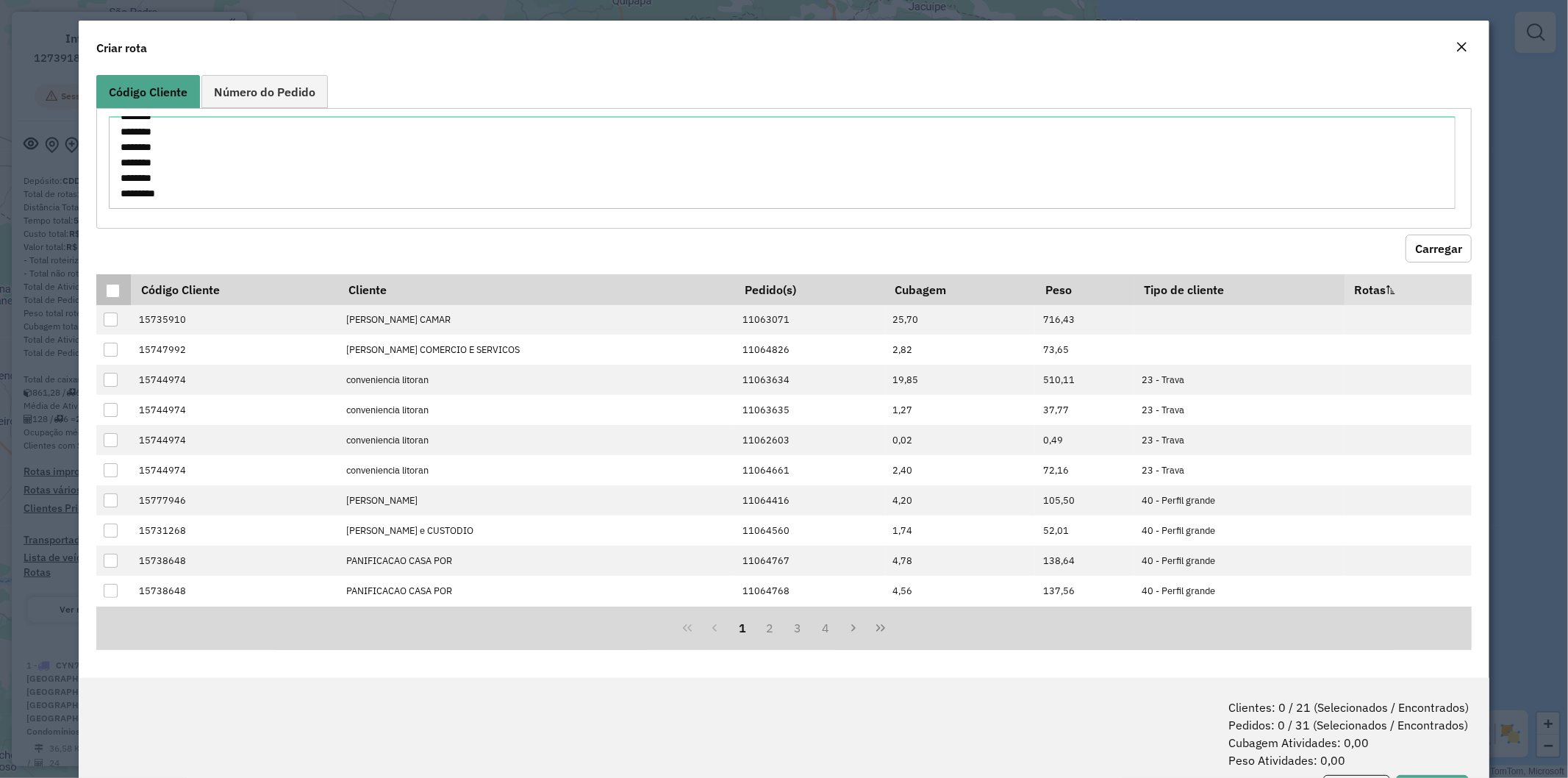
click at [106, 293] on div at bounding box center [113, 291] width 14 height 14
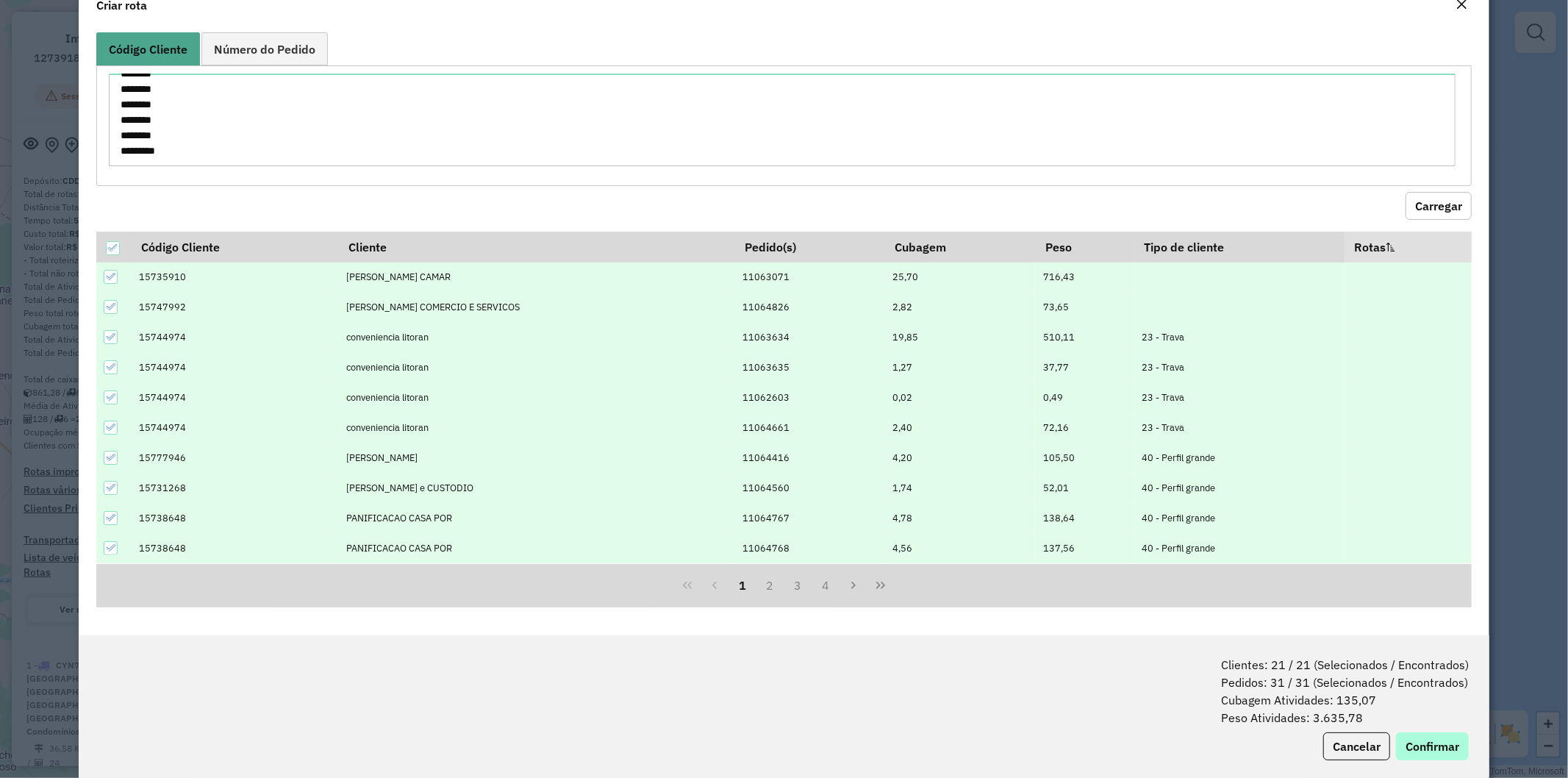
scroll to position [66, 0]
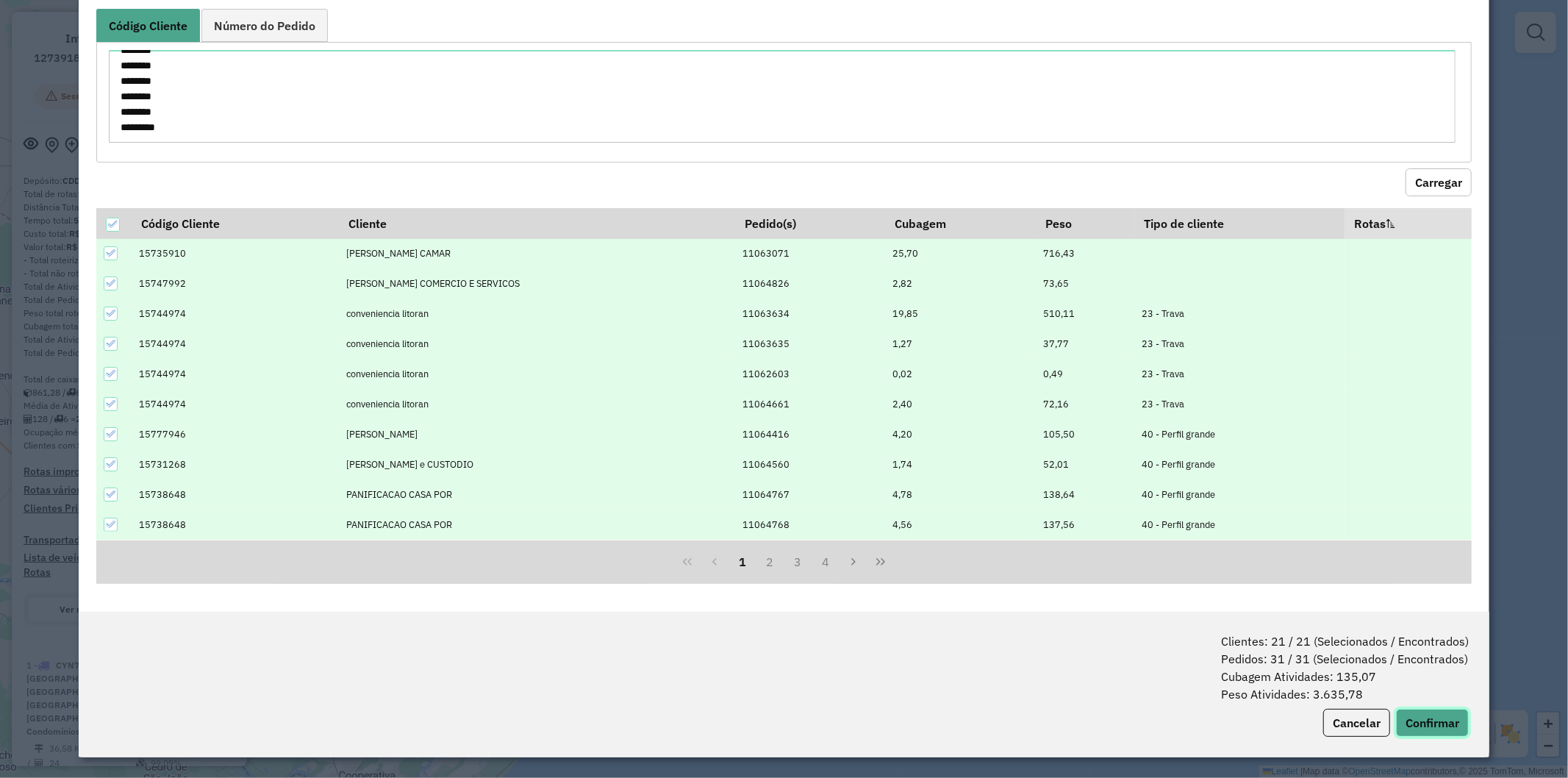
click at [1424, 718] on button "Confirmar" at bounding box center [1432, 723] width 73 height 28
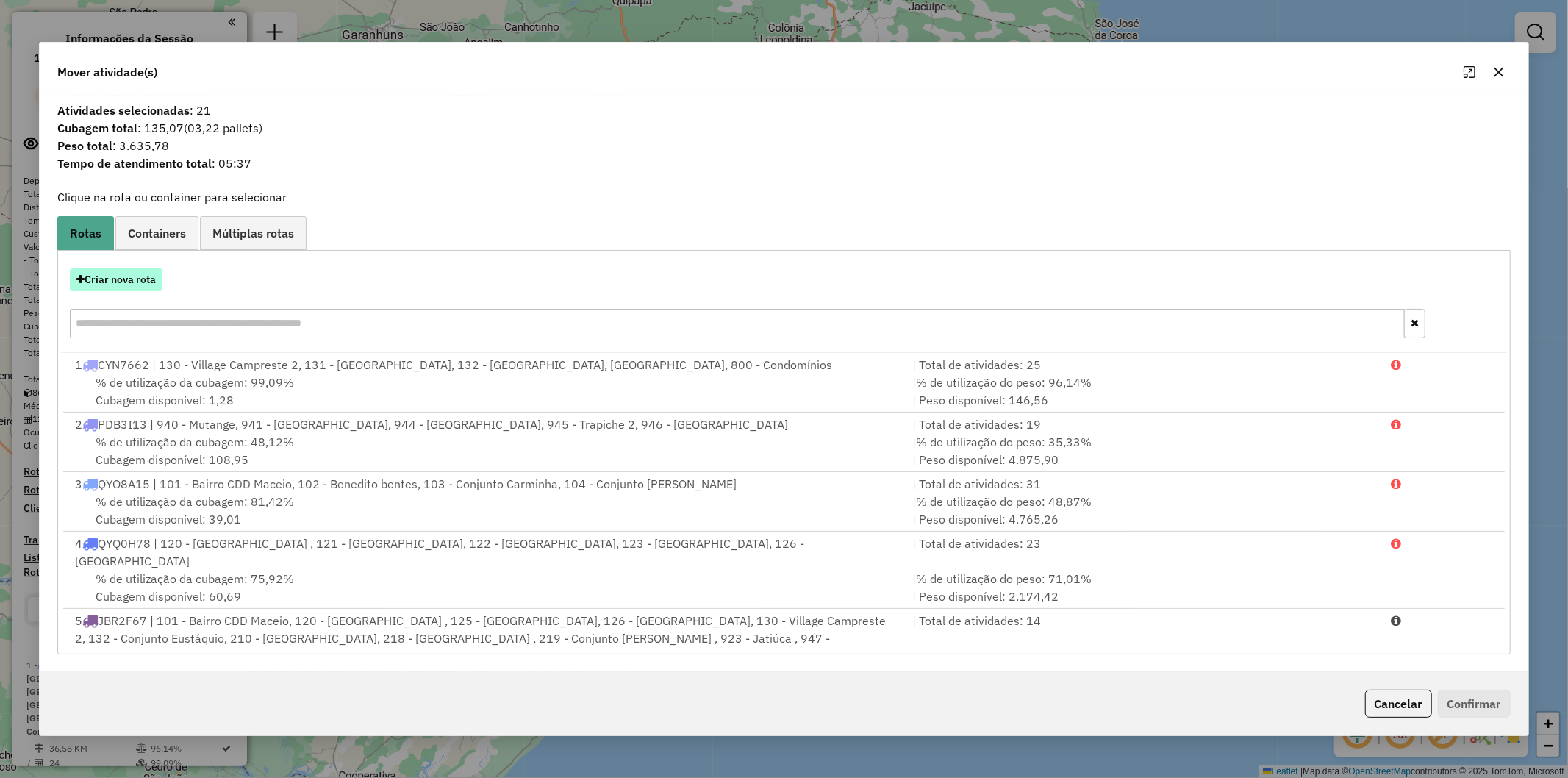
click at [126, 281] on button "Criar nova rota" at bounding box center [116, 279] width 93 height 23
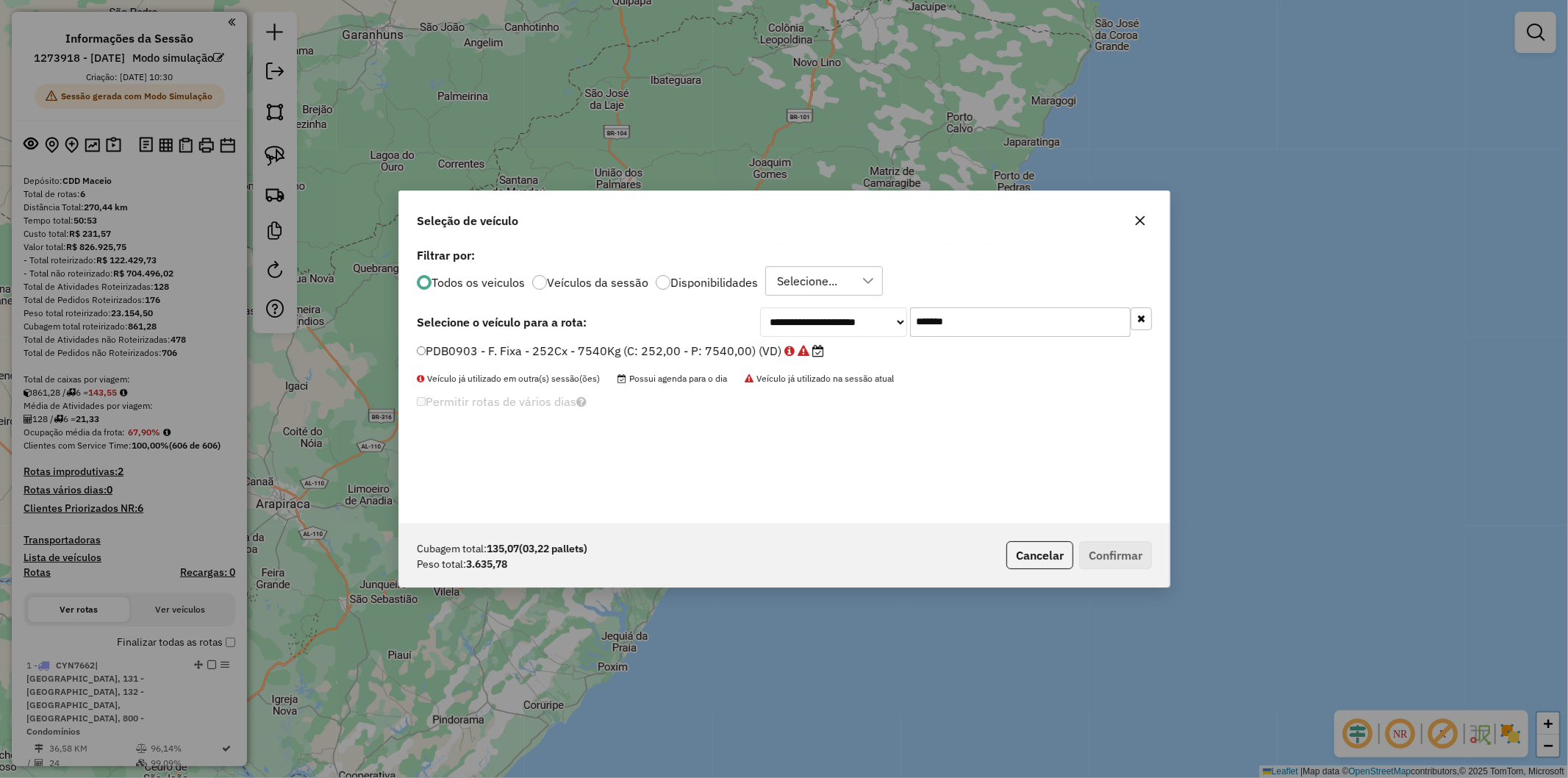
scroll to position [8, 4]
click at [969, 302] on div "**********" at bounding box center [784, 384] width 770 height 279
click at [964, 317] on input "*******" at bounding box center [1020, 322] width 221 height 30
paste input "text"
type input "*******"
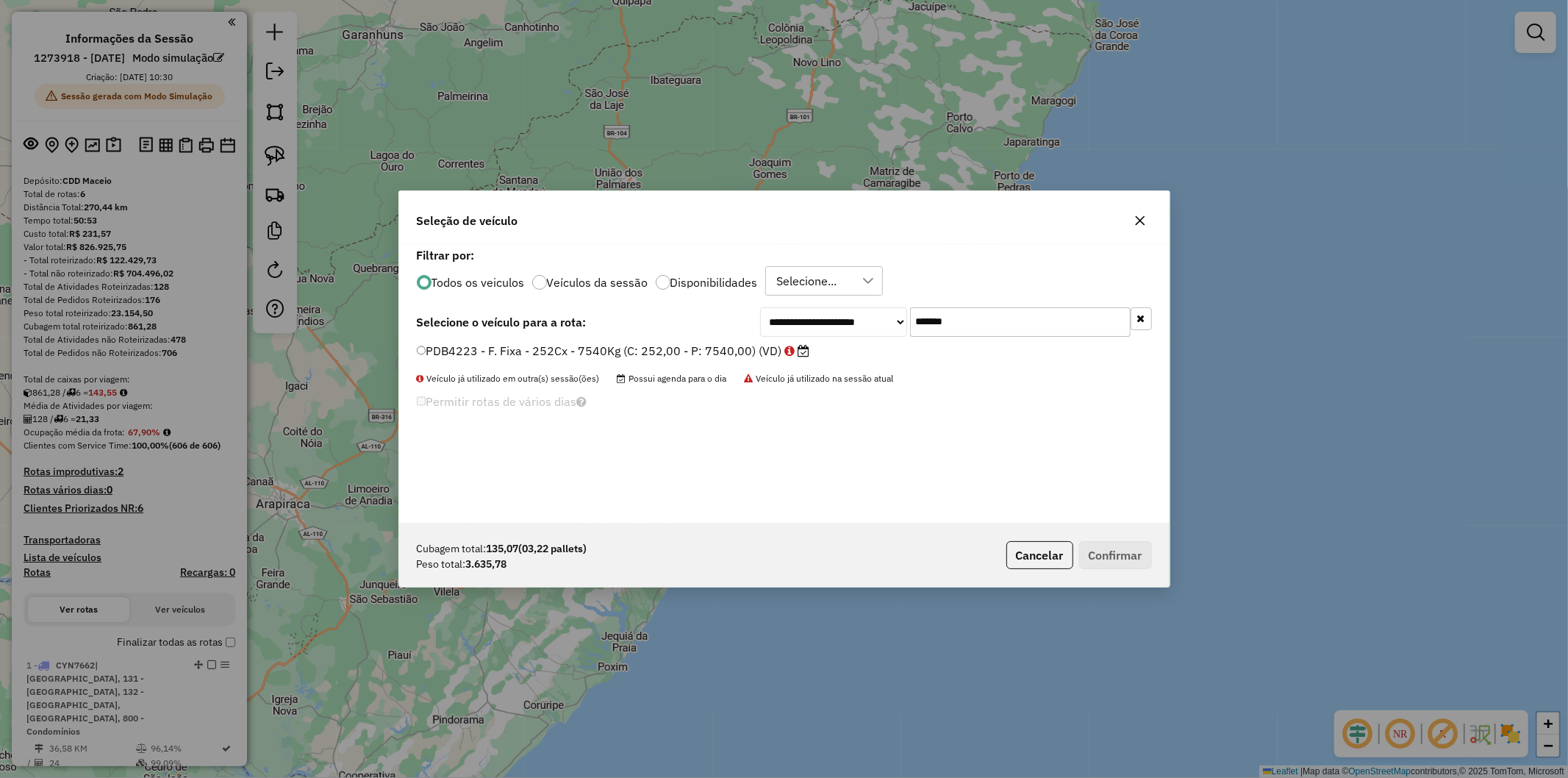
click at [685, 344] on label "PDB4223 - F. Fixa - 252Cx - 7540Kg (C: 252,00 - P: 7540,00) (VD)" at bounding box center [614, 351] width 394 height 18
click at [1116, 555] on button "Confirmar" at bounding box center [1116, 555] width 73 height 28
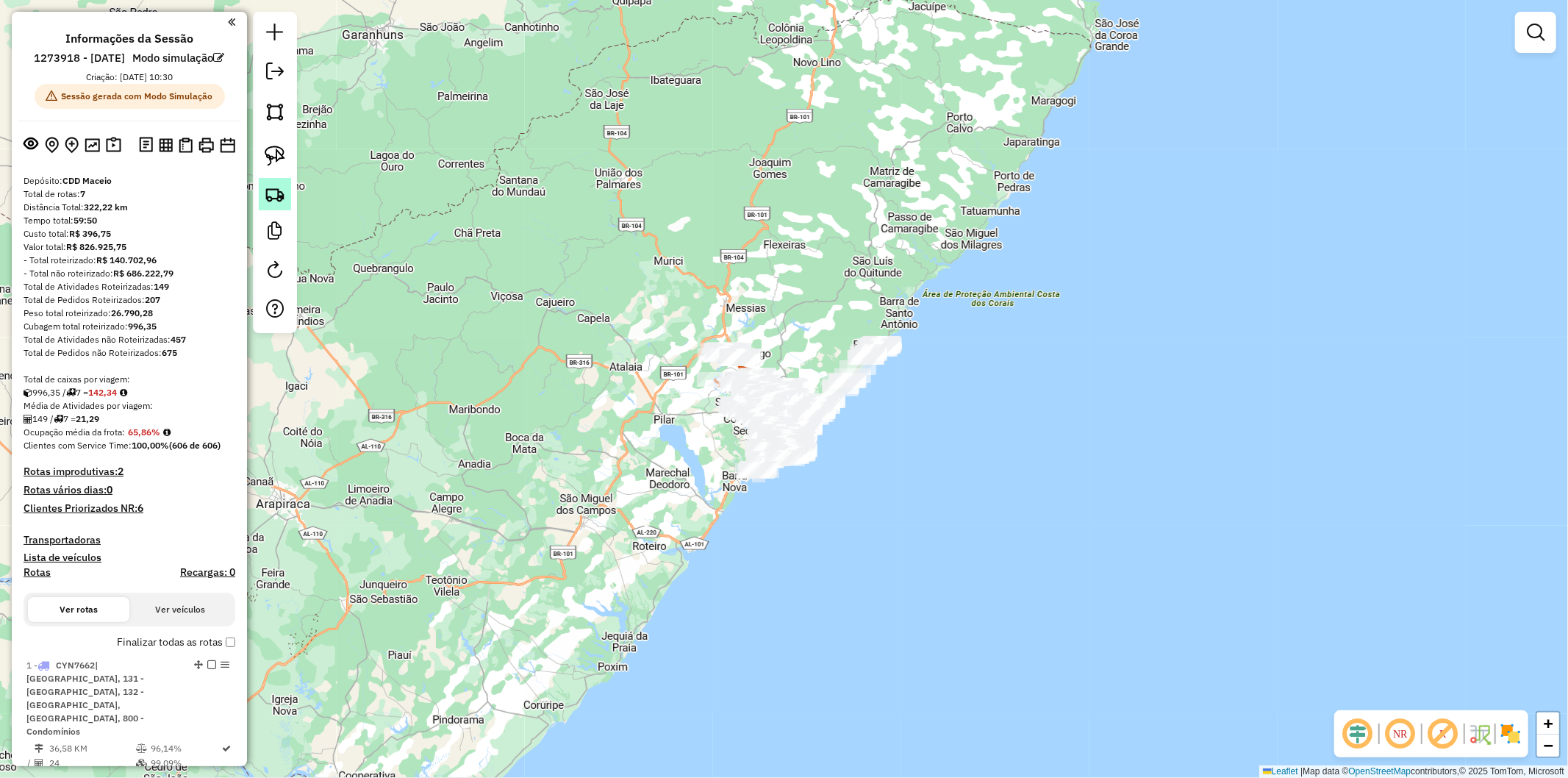
click at [274, 196] on img at bounding box center [275, 194] width 21 height 21
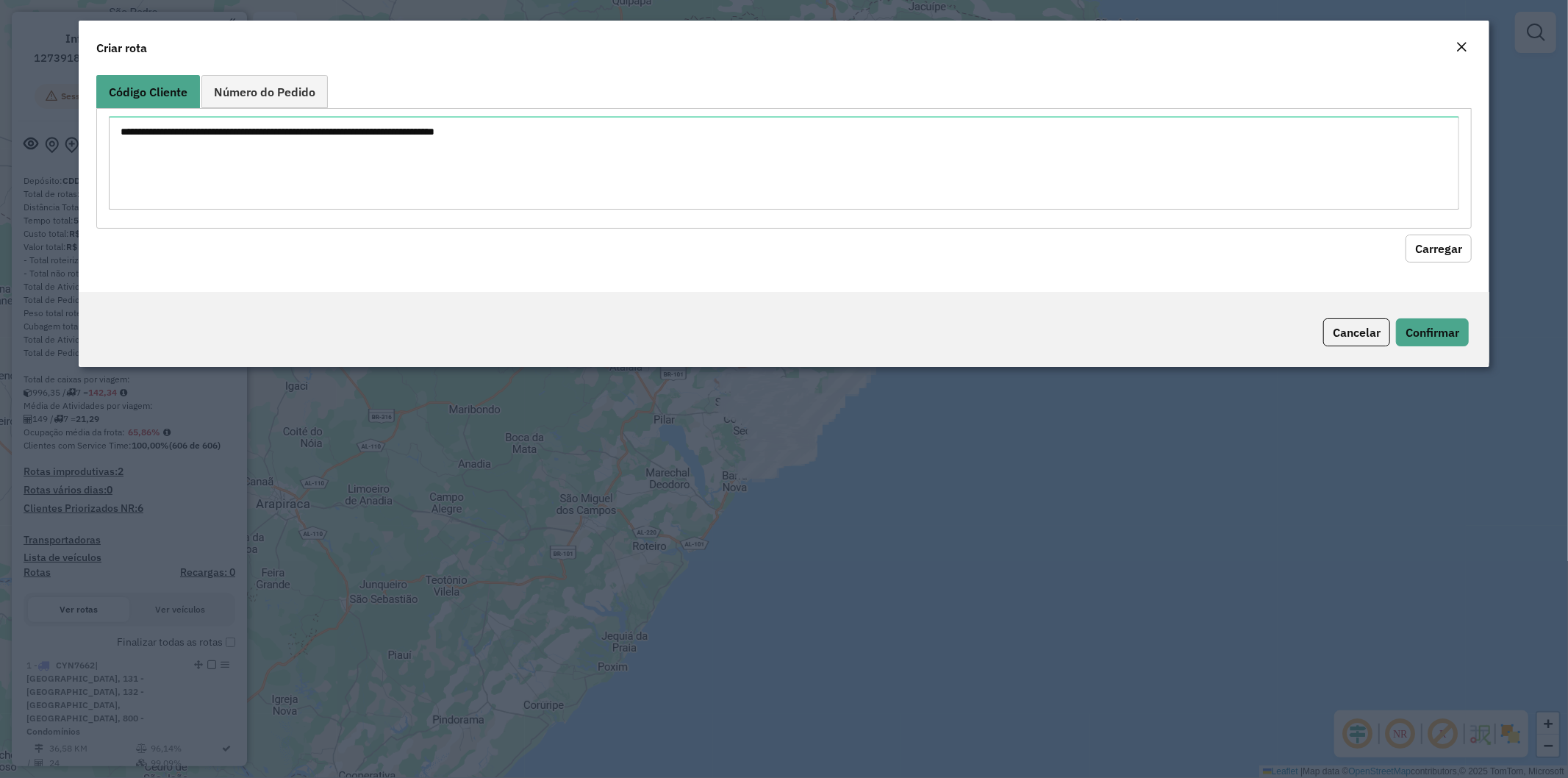
click at [373, 142] on textarea at bounding box center [785, 163] width 1352 height 94
type textarea "******** ******** ******** ******** ******** ******** ******** ******** *******…"
drag, startPoint x: 1432, startPoint y: 242, endPoint x: 1268, endPoint y: 244, distance: 164.0
click at [1432, 243] on button "Carregar" at bounding box center [1438, 248] width 66 height 28
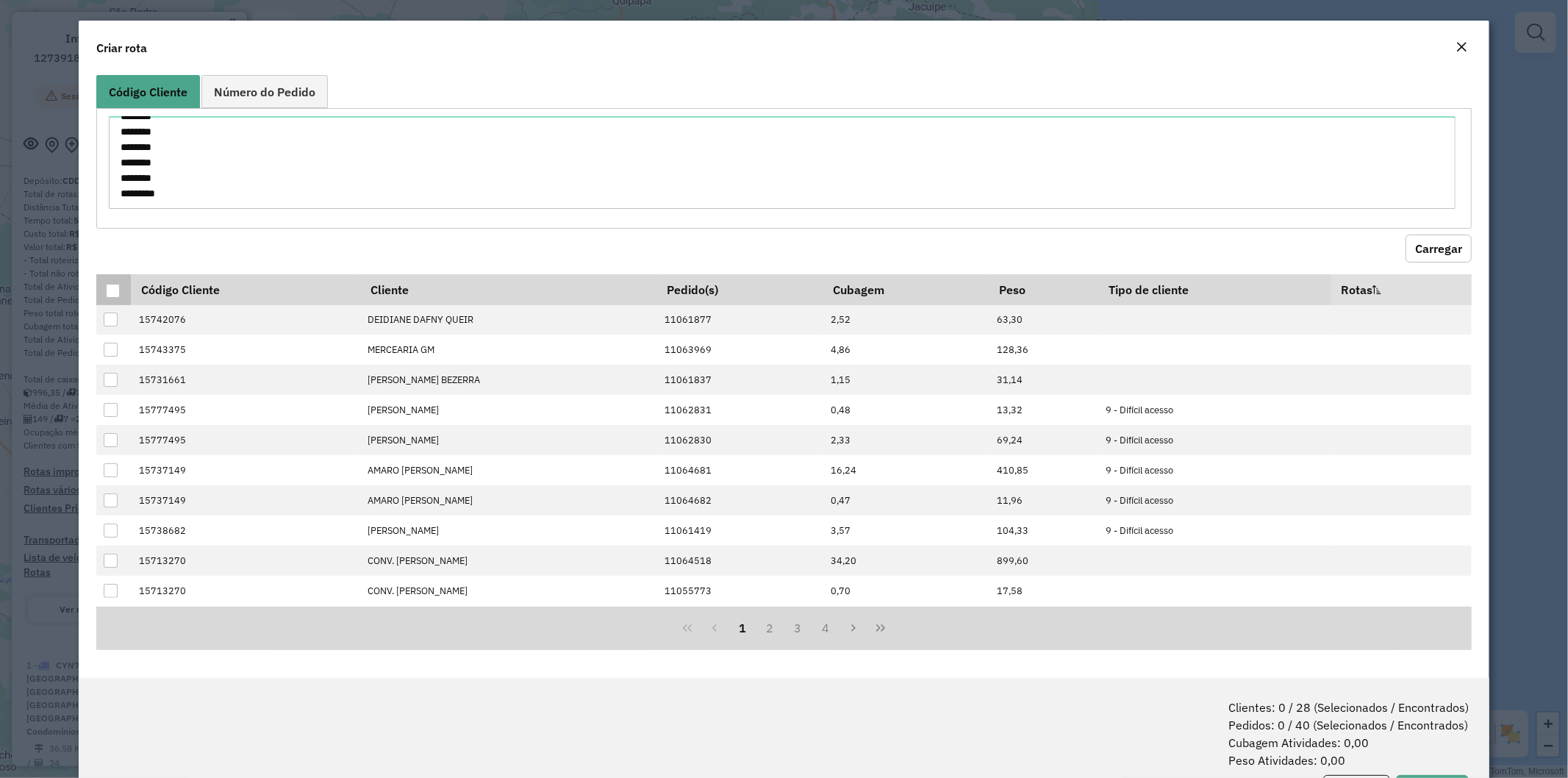
click at [119, 290] on div at bounding box center [113, 291] width 14 height 14
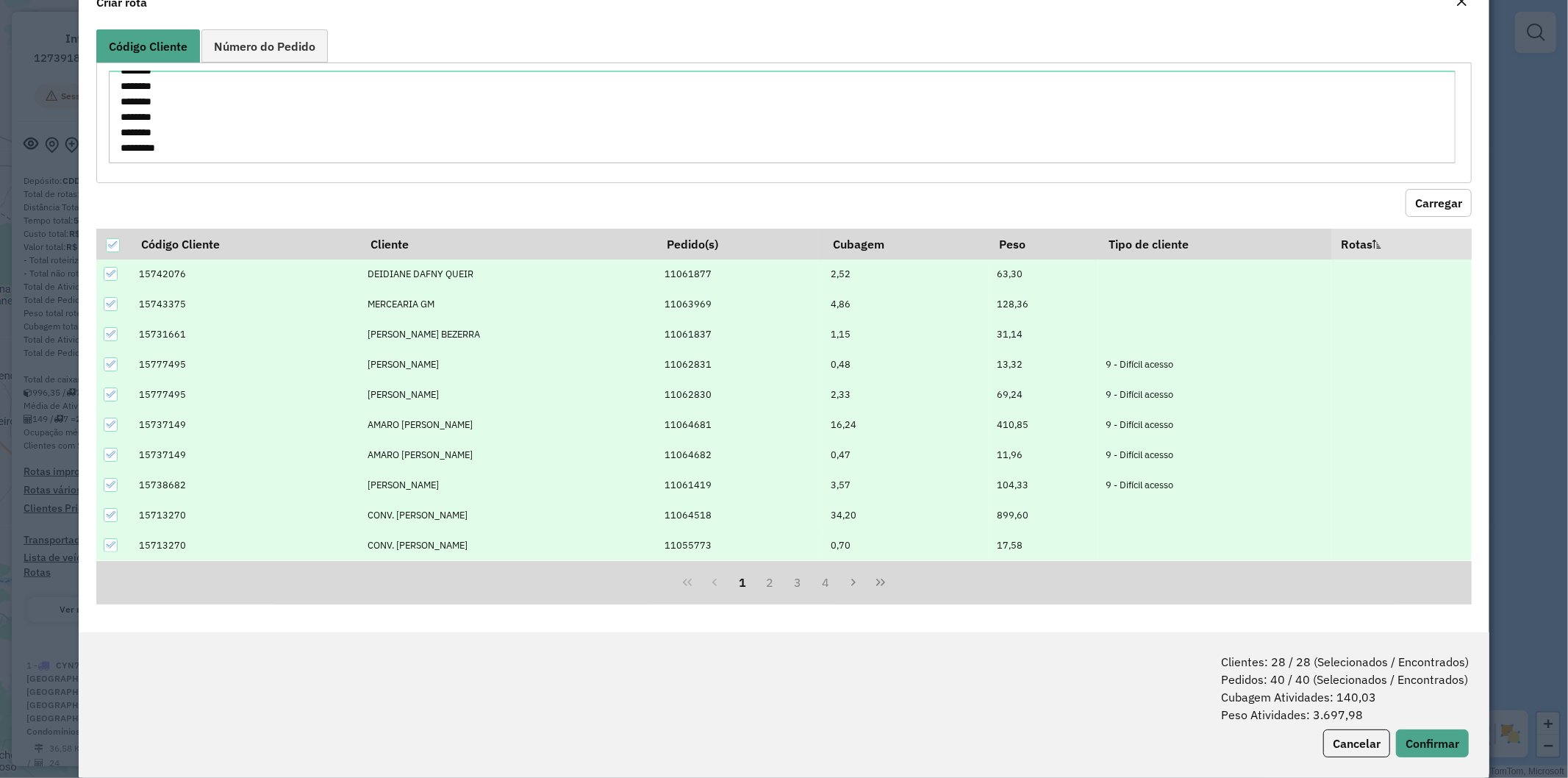
scroll to position [66, 0]
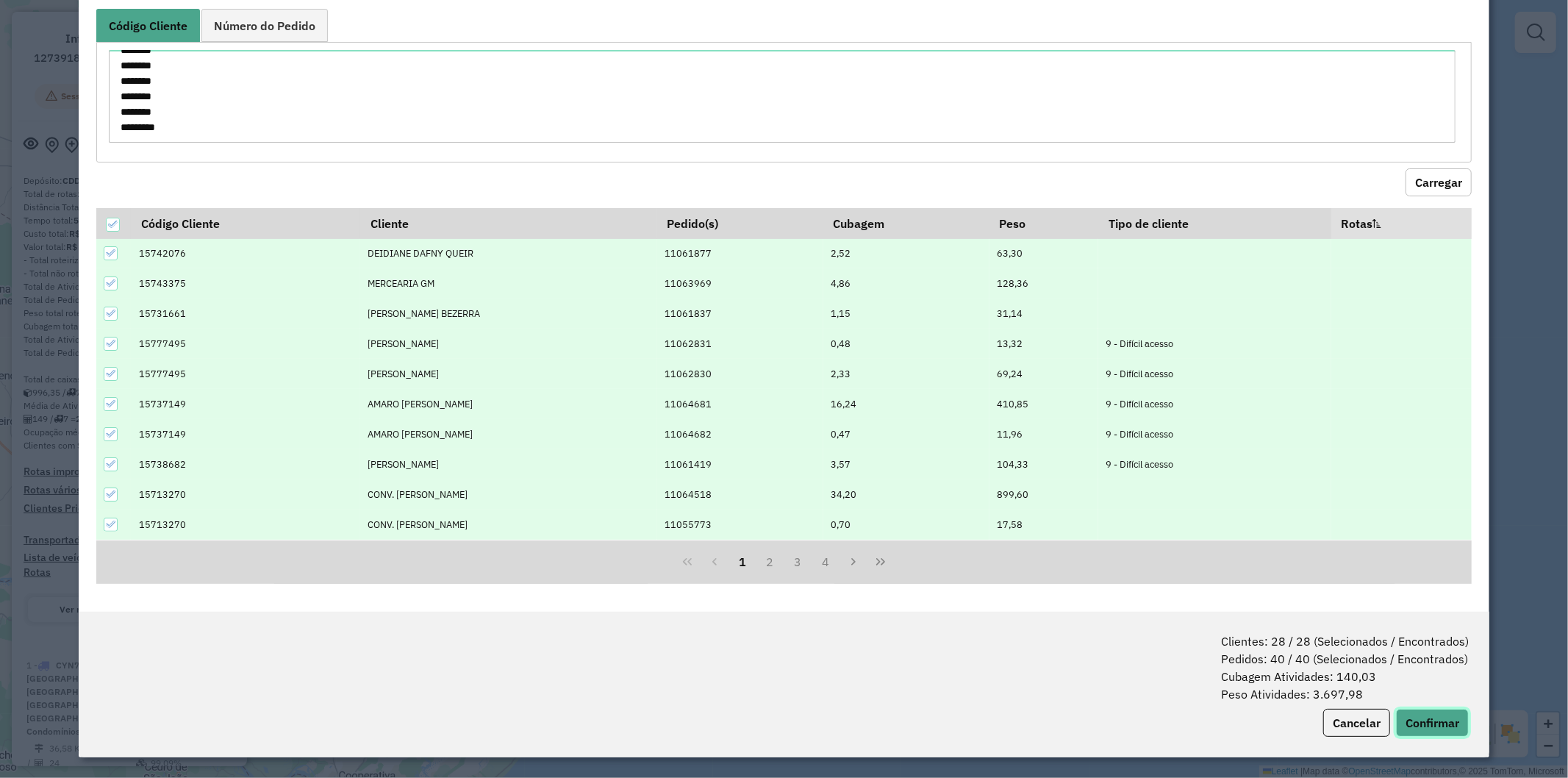
click at [1407, 710] on button "Confirmar" at bounding box center [1432, 723] width 73 height 28
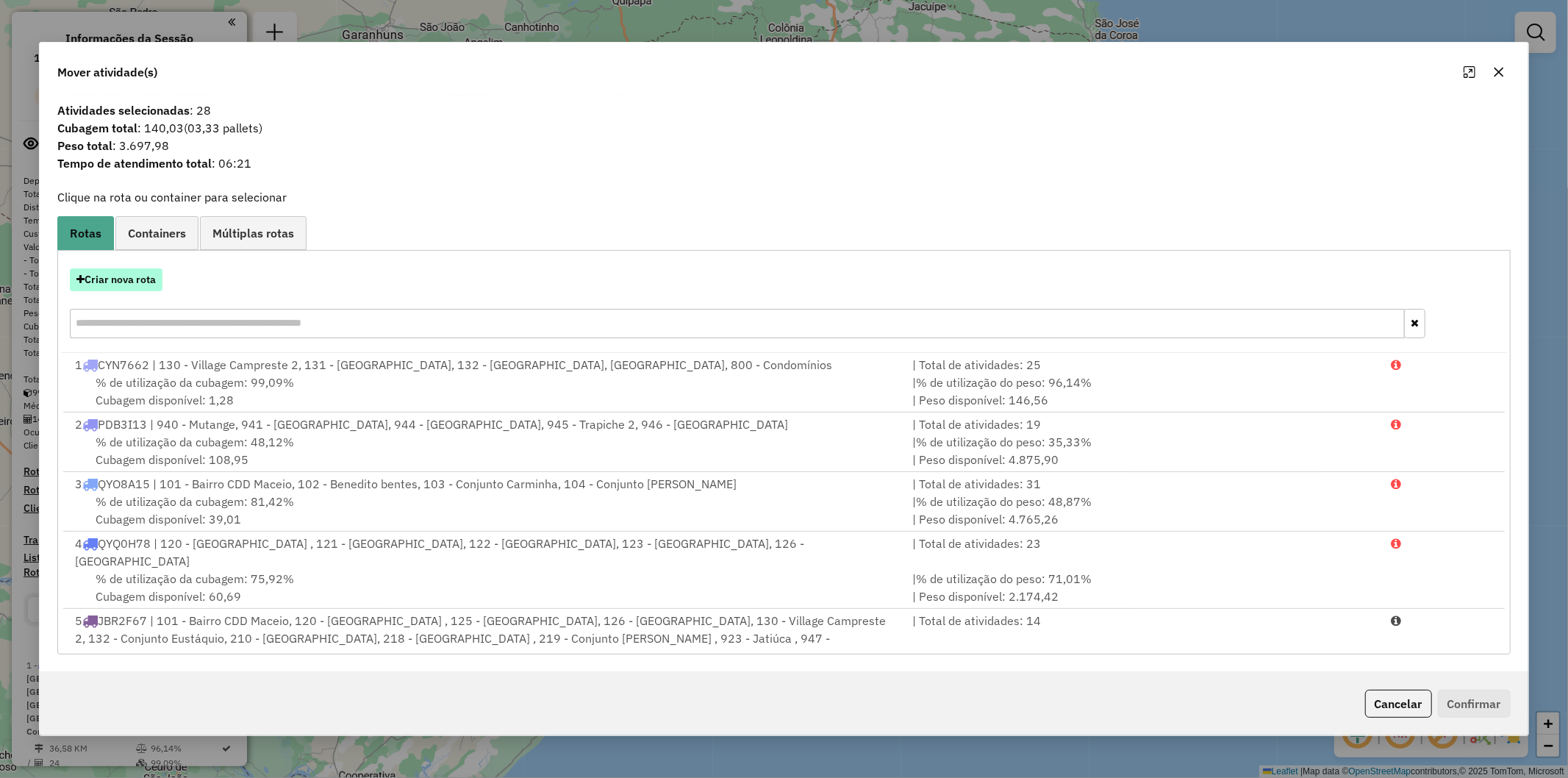
click at [153, 279] on button "Criar nova rota" at bounding box center [116, 279] width 93 height 23
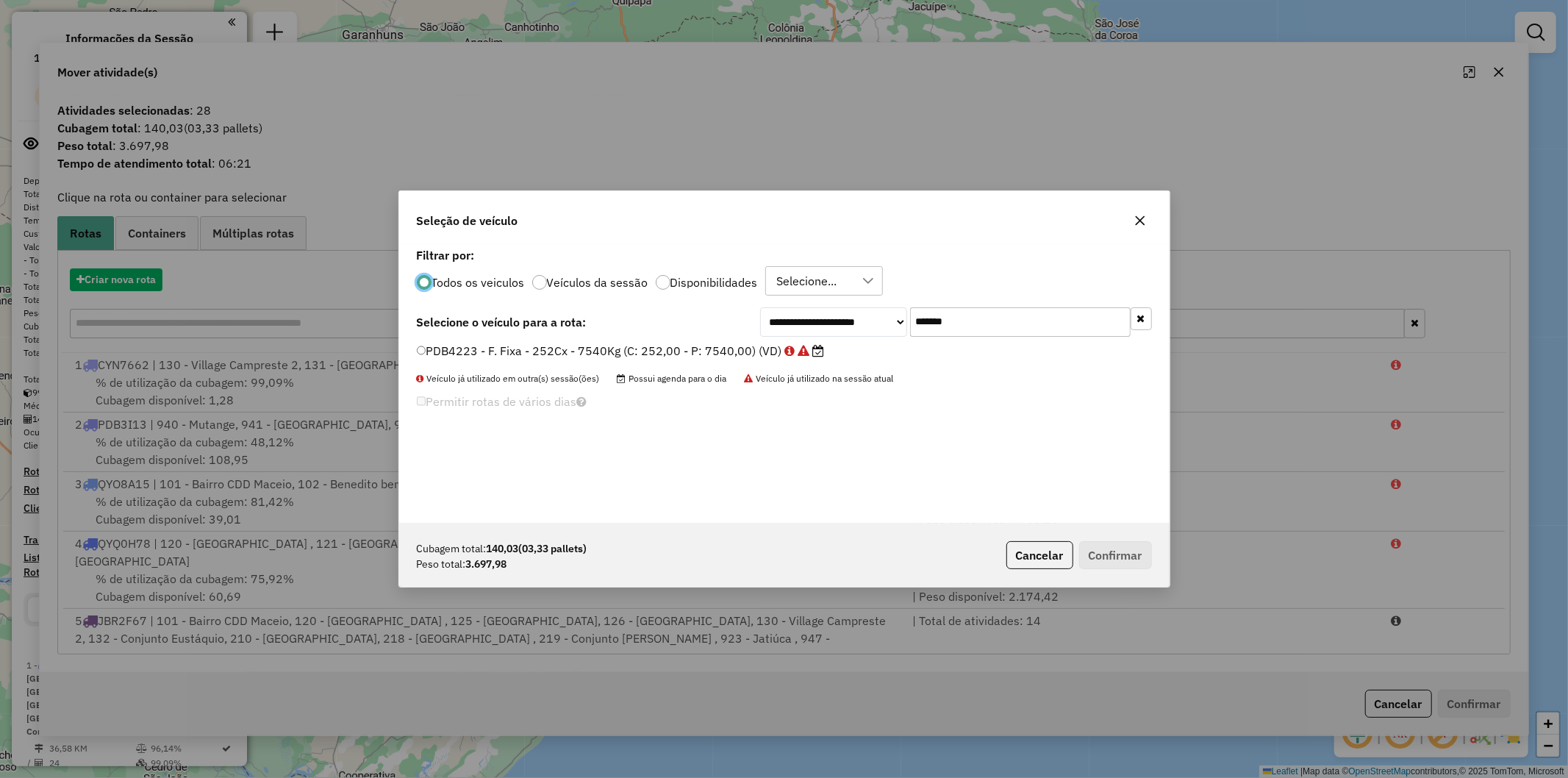
scroll to position [8, 4]
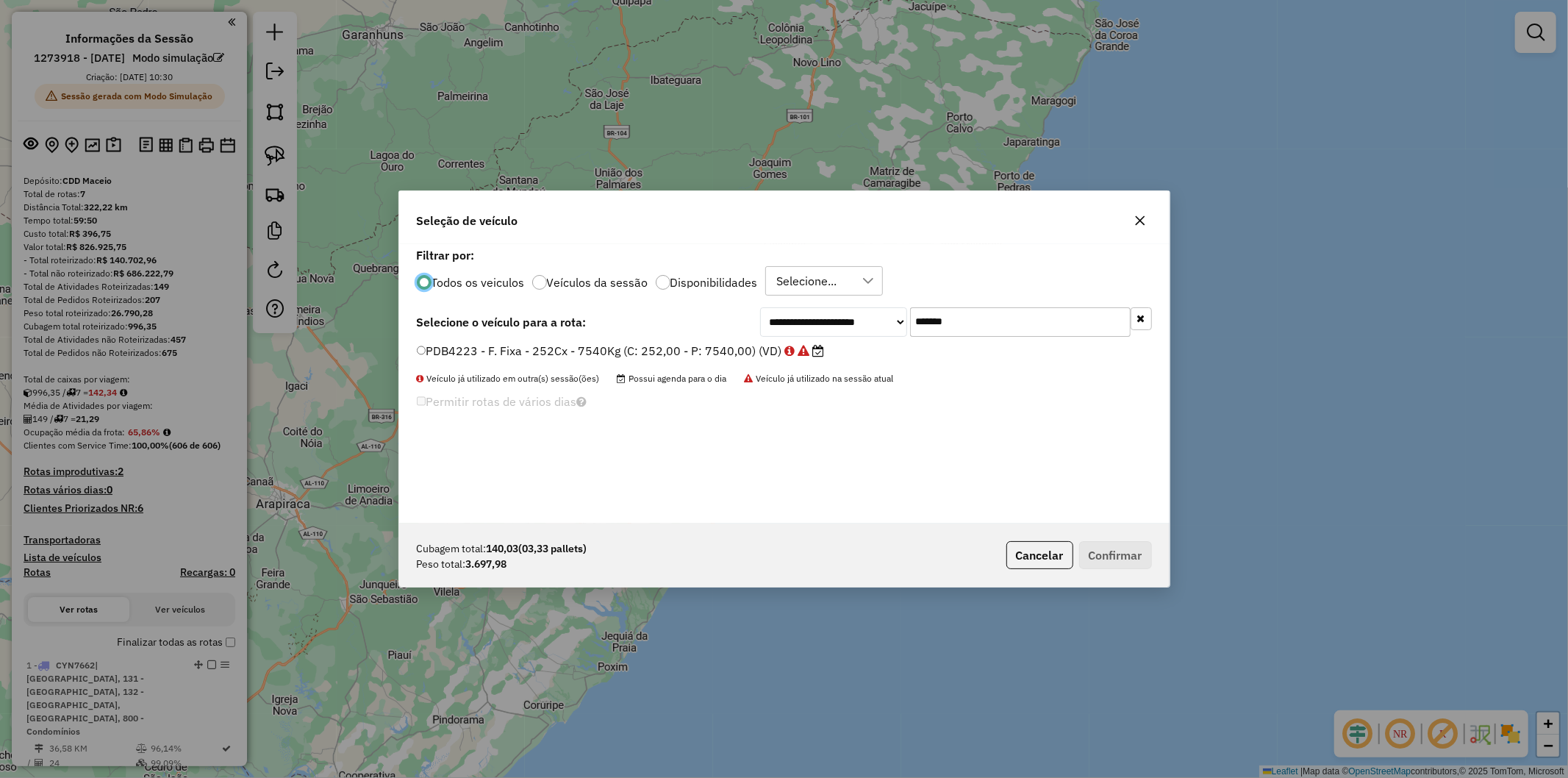
click at [1009, 312] on input "*******" at bounding box center [1020, 322] width 221 height 30
paste input "text"
type input "*******"
drag, startPoint x: 689, startPoint y: 365, endPoint x: 680, endPoint y: 357, distance: 12.0
click at [689, 365] on div "PDB1563 - F. Fixa - 252Cx - 7540Kg (C: 252,00 - P: 7540,00) (VD)" at bounding box center [784, 357] width 752 height 30
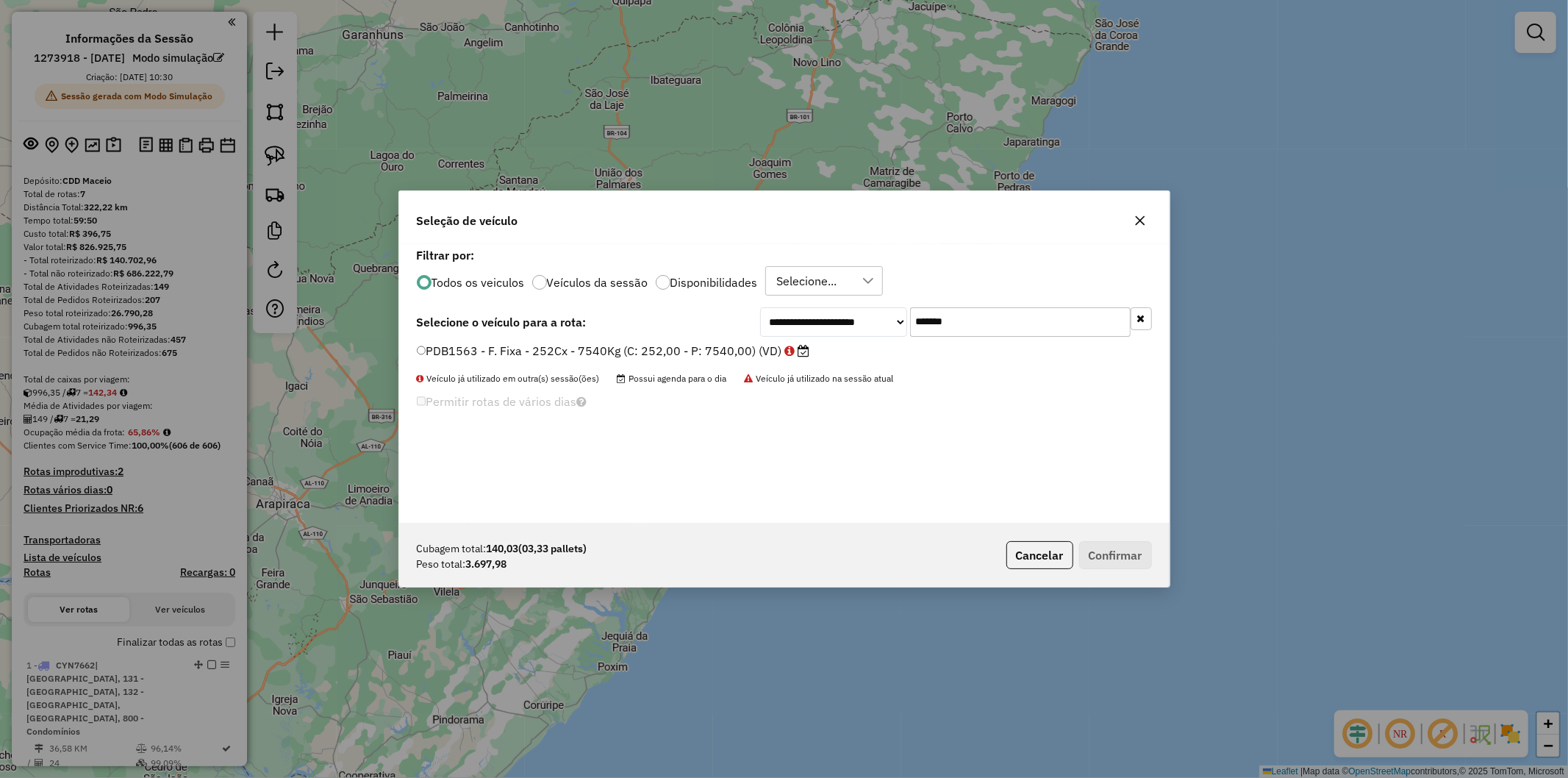
click at [680, 357] on label "PDB1563 - F. Fixa - 252Cx - 7540Kg (C: 252,00 - P: 7540,00) (VD)" at bounding box center [614, 351] width 394 height 18
click at [1089, 552] on button "Confirmar" at bounding box center [1116, 555] width 73 height 28
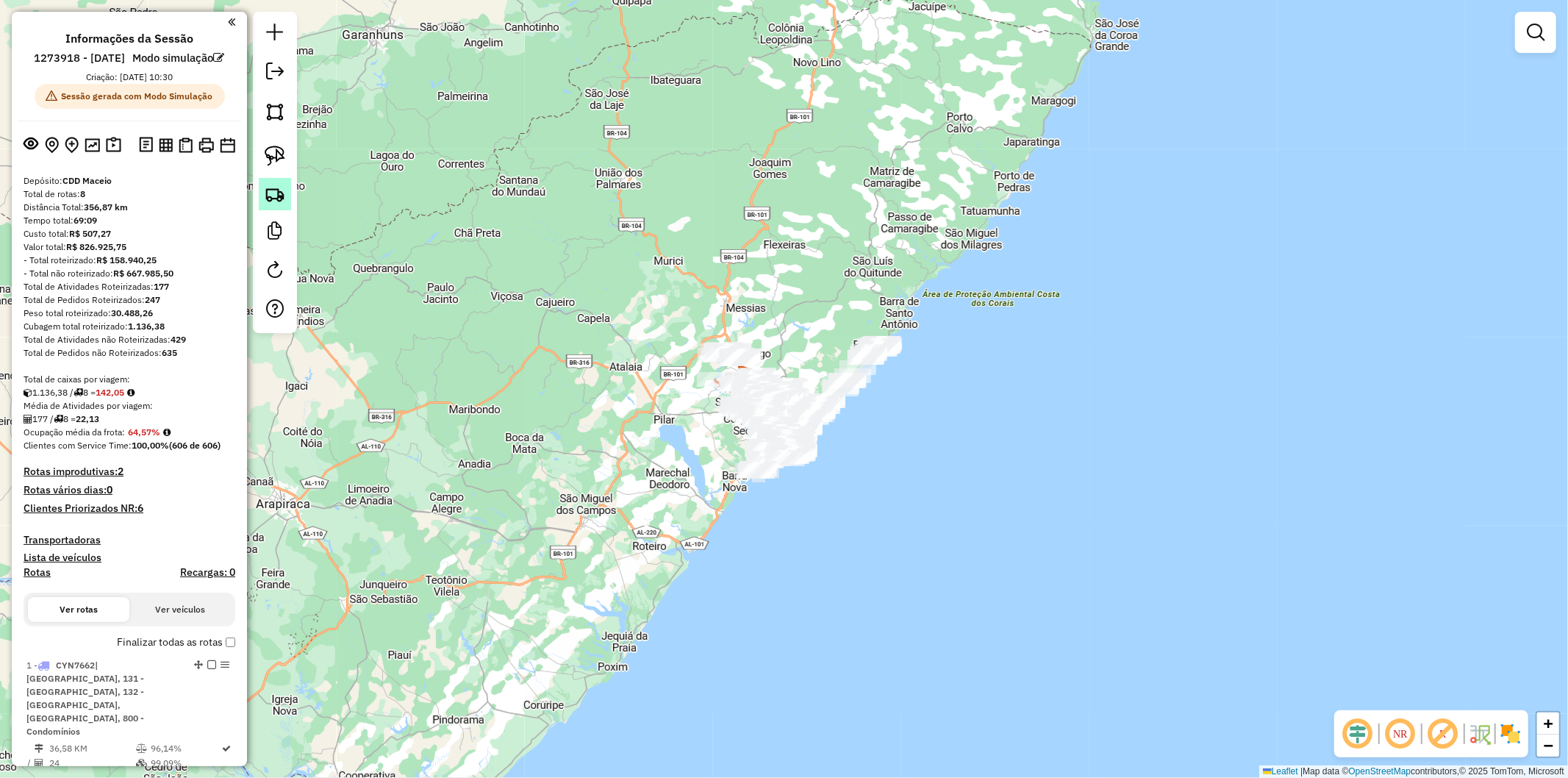
click at [278, 188] on img at bounding box center [275, 194] width 21 height 21
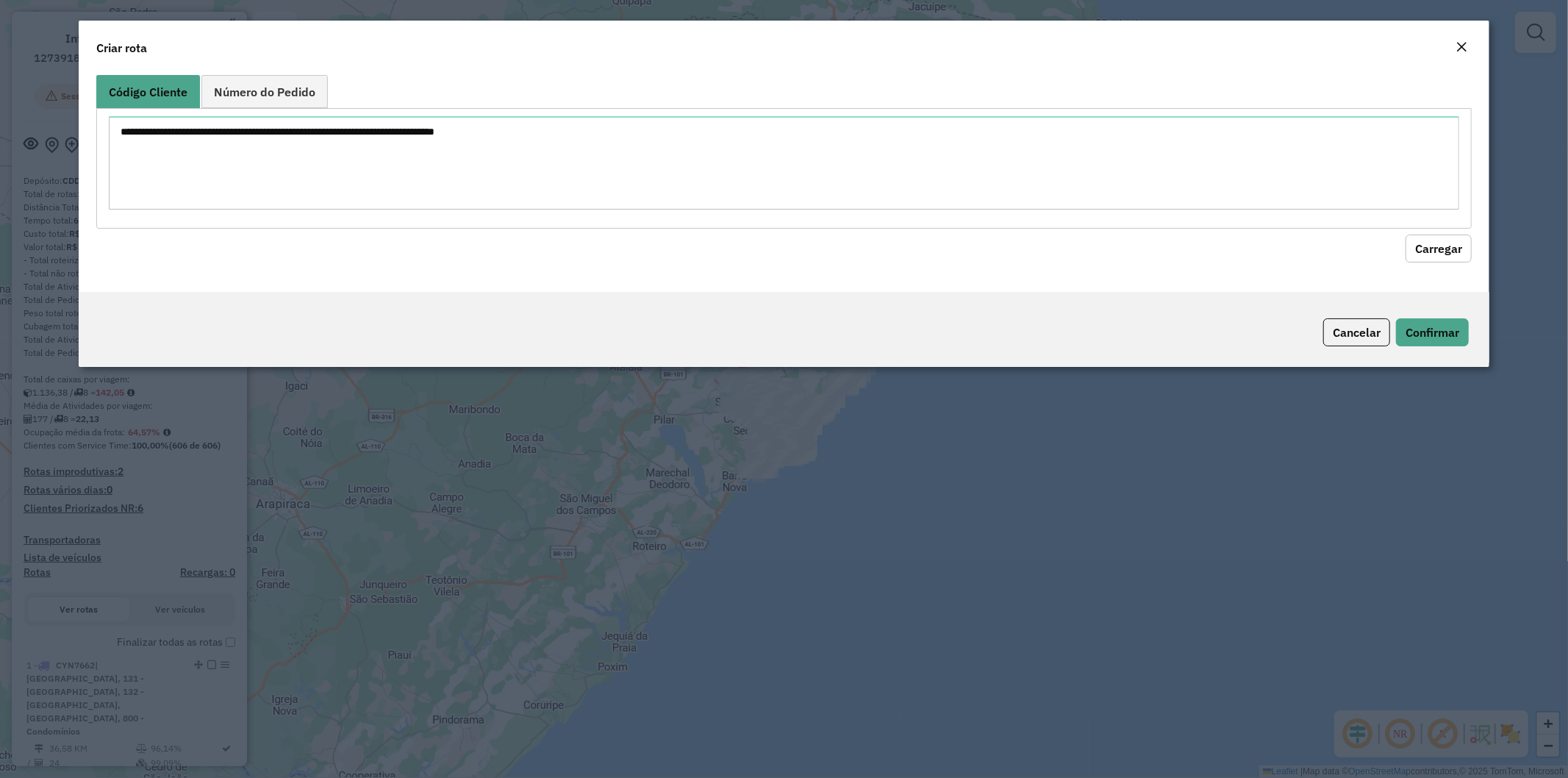
click at [454, 142] on textarea at bounding box center [785, 163] width 1352 height 94
type textarea "******** ******** ******** ******** ******** ******** ******** ******** *******…"
drag, startPoint x: 1422, startPoint y: 245, endPoint x: 1291, endPoint y: 270, distance: 133.4
click at [1423, 245] on button "Carregar" at bounding box center [1438, 248] width 66 height 28
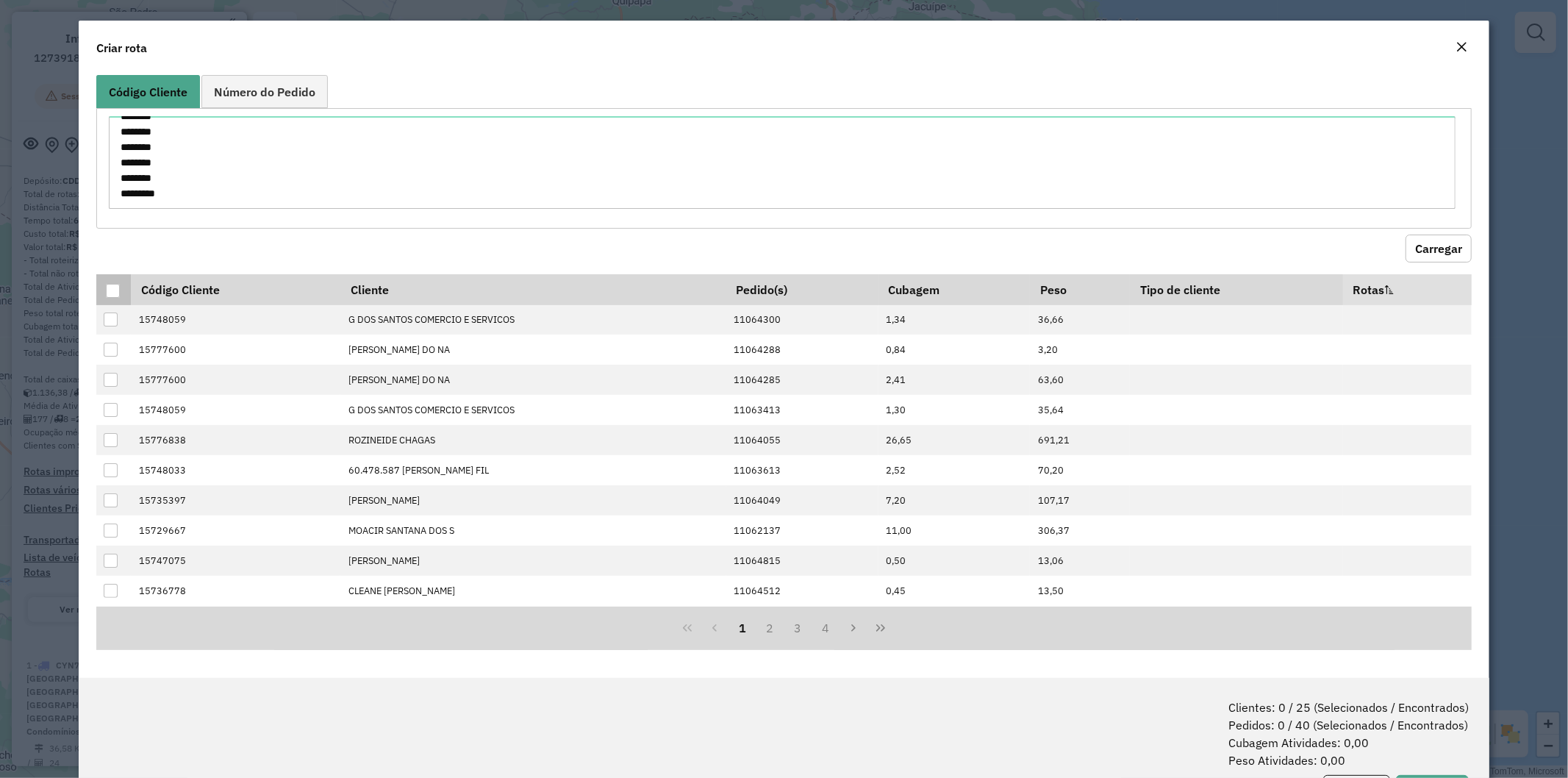
click at [106, 290] on div at bounding box center [113, 291] width 14 height 14
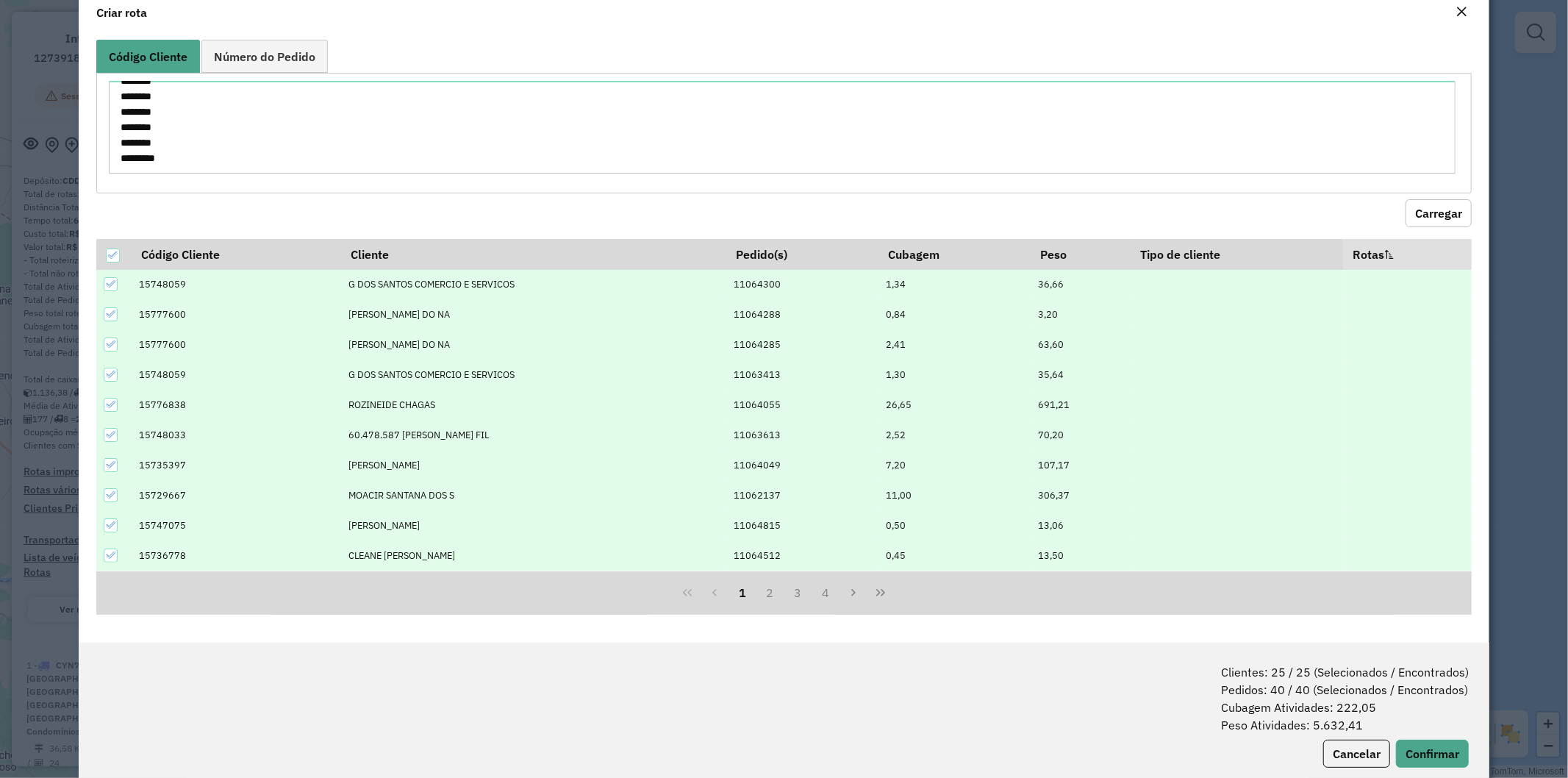
scroll to position [66, 0]
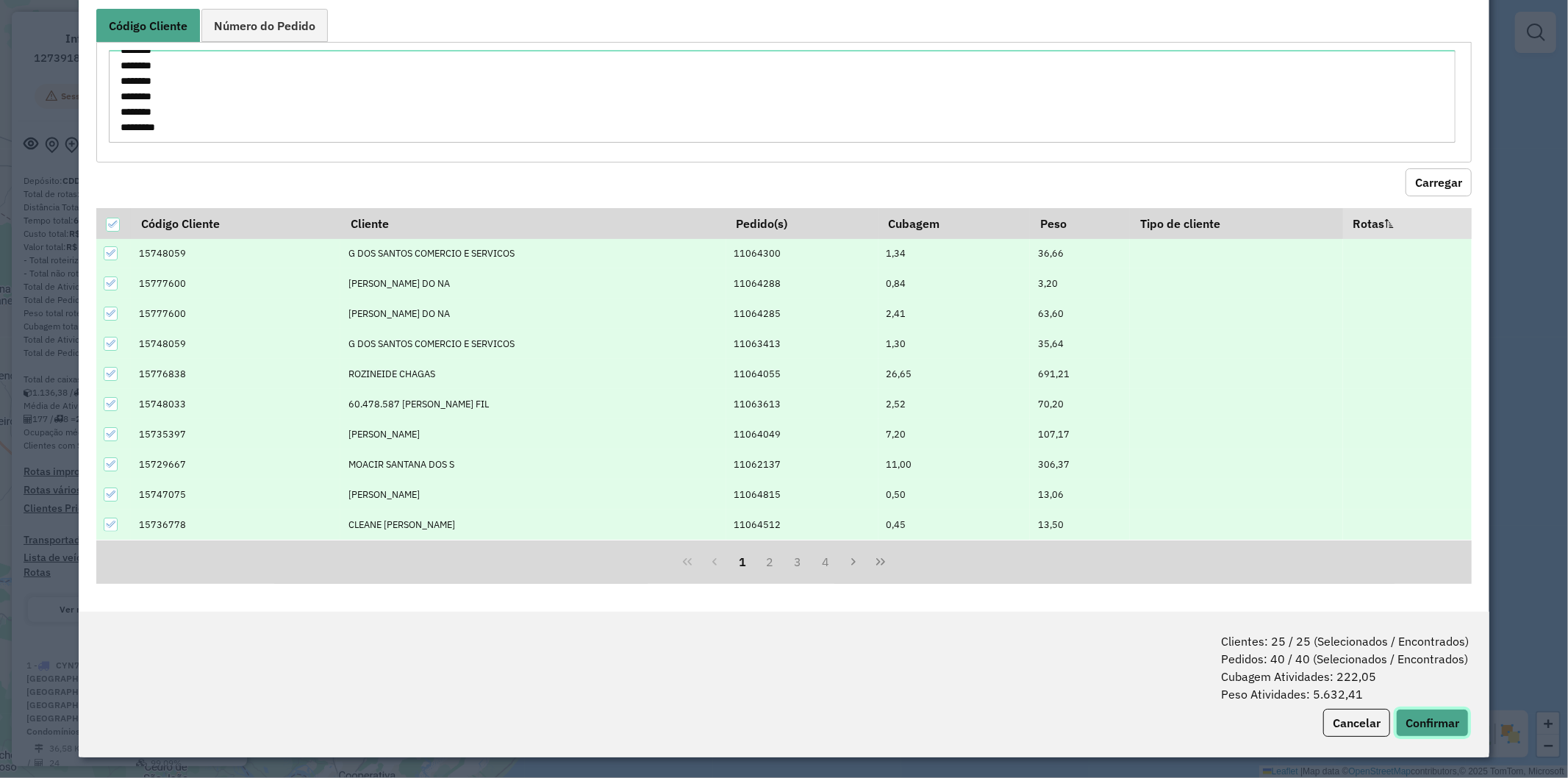
click at [1409, 731] on button "Confirmar" at bounding box center [1432, 723] width 73 height 28
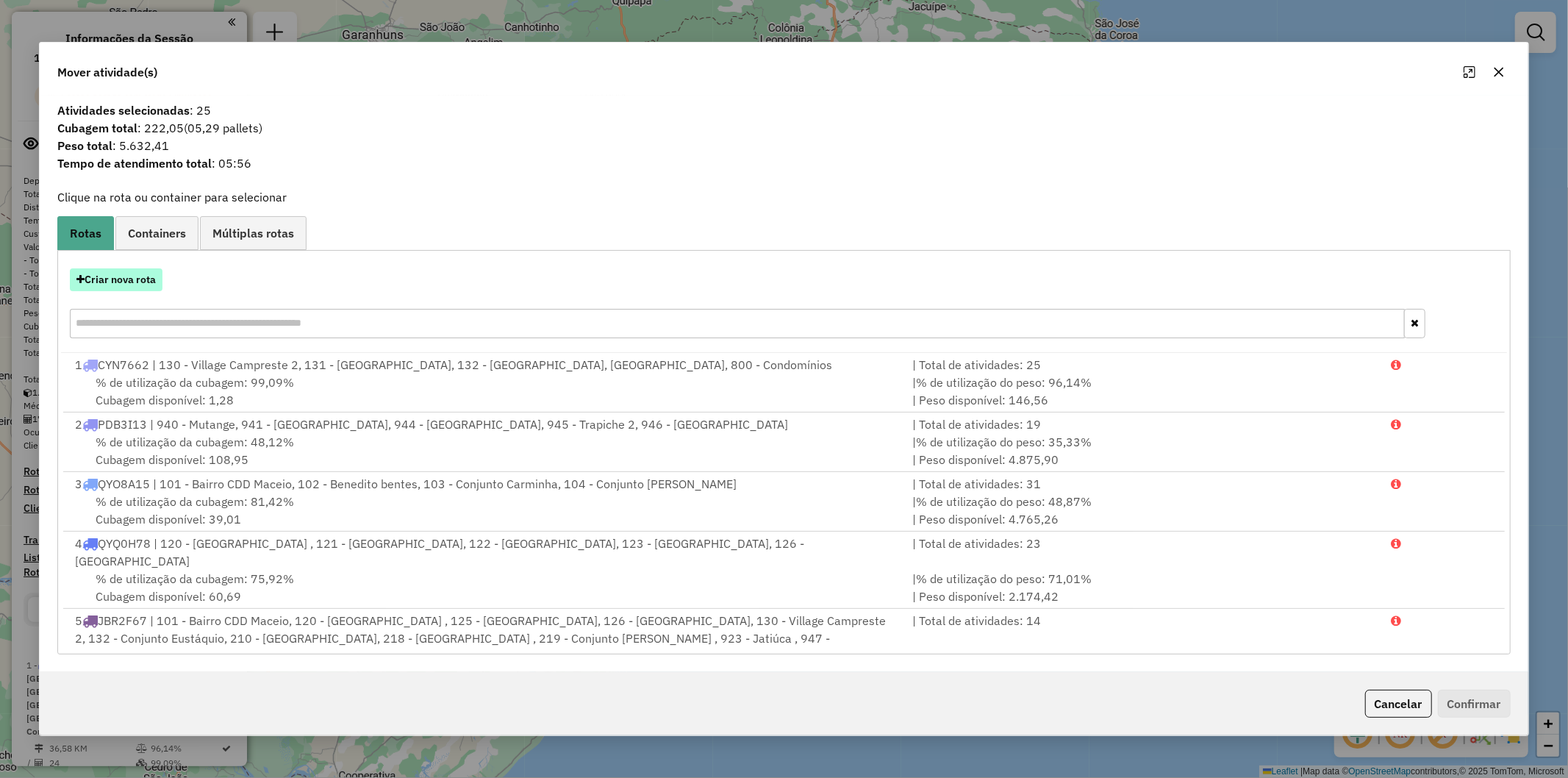
click at [114, 281] on button "Criar nova rota" at bounding box center [116, 279] width 93 height 23
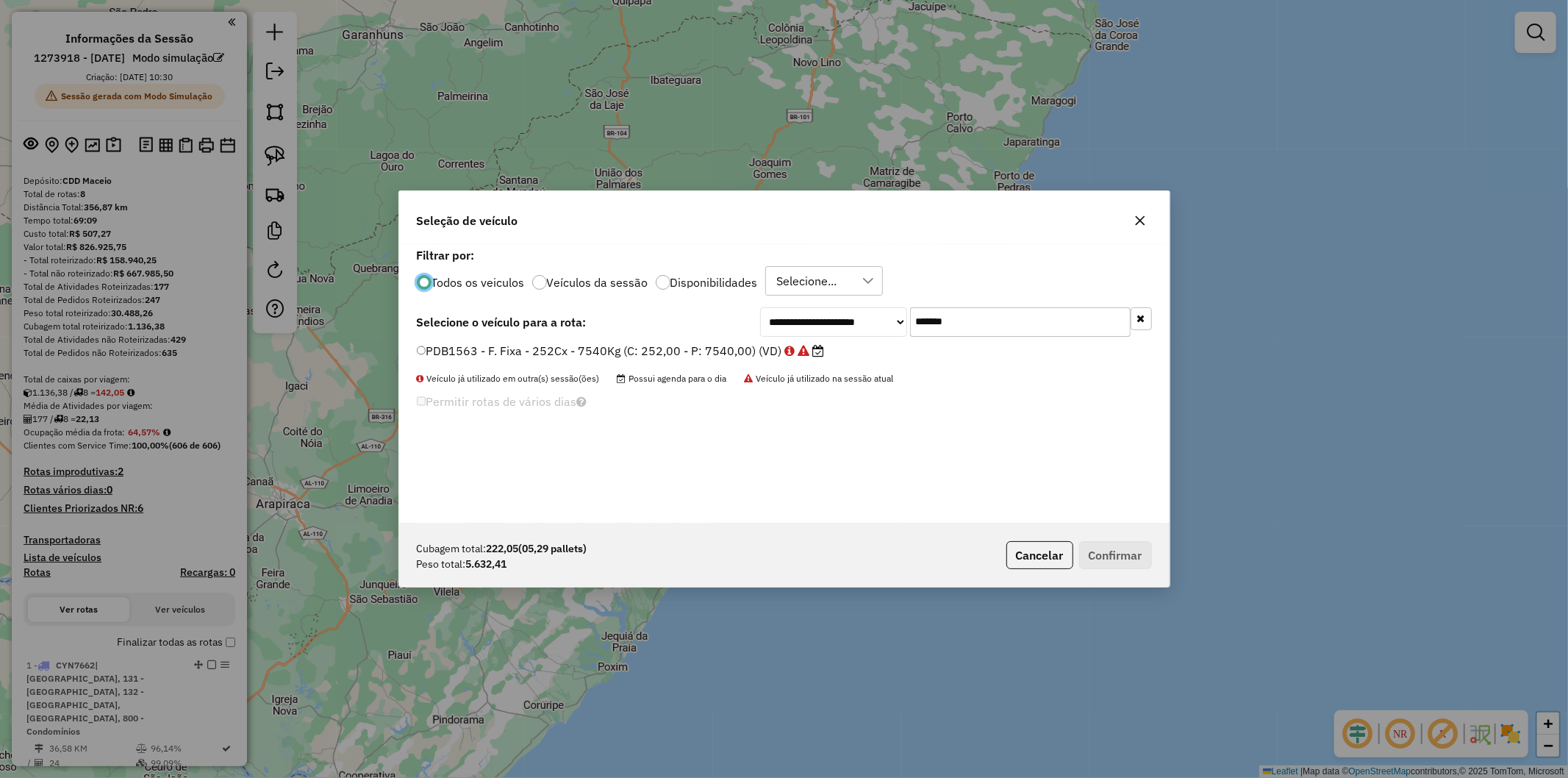
scroll to position [8, 4]
click at [969, 324] on input "*******" at bounding box center [1020, 322] width 221 height 30
paste input "text"
type input "*******"
click at [616, 353] on label "PDB2023 - F. Fixa - 252Cx - 7540Kg (C: 252,00 - P: 7540,00) (VD)" at bounding box center [614, 351] width 394 height 18
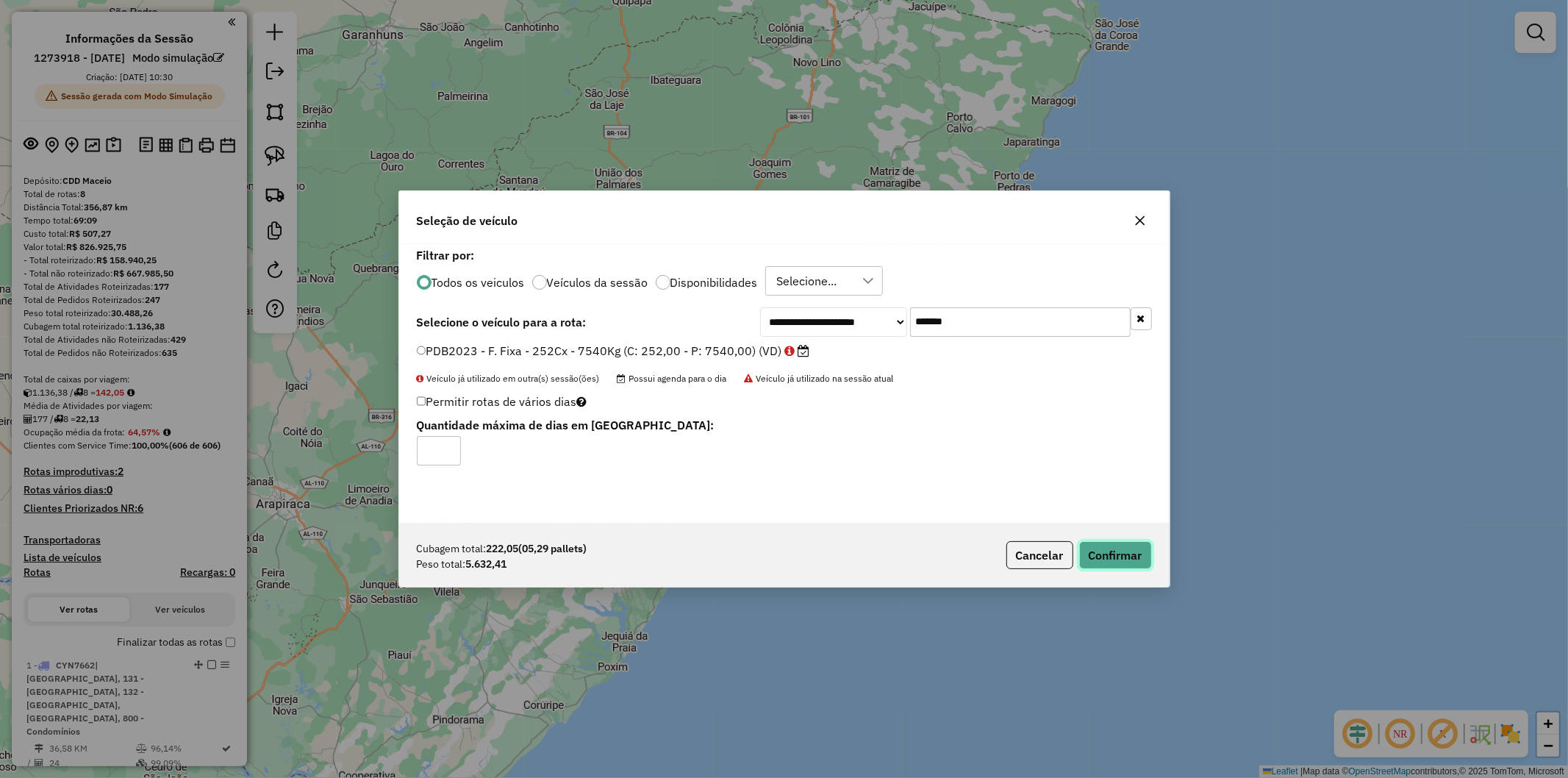
click at [1101, 550] on button "Confirmar" at bounding box center [1116, 555] width 73 height 28
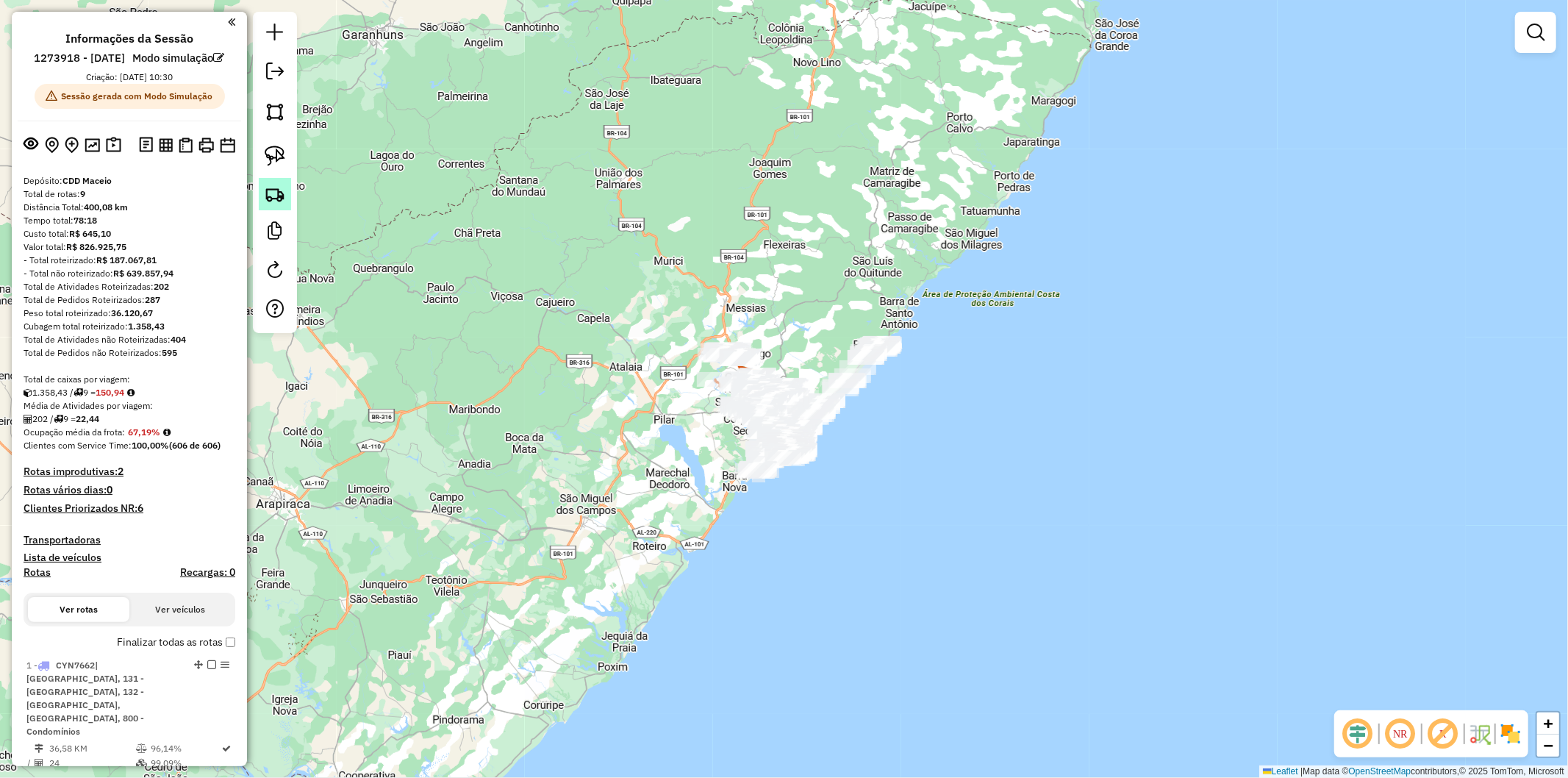
click at [274, 193] on img at bounding box center [275, 194] width 21 height 21
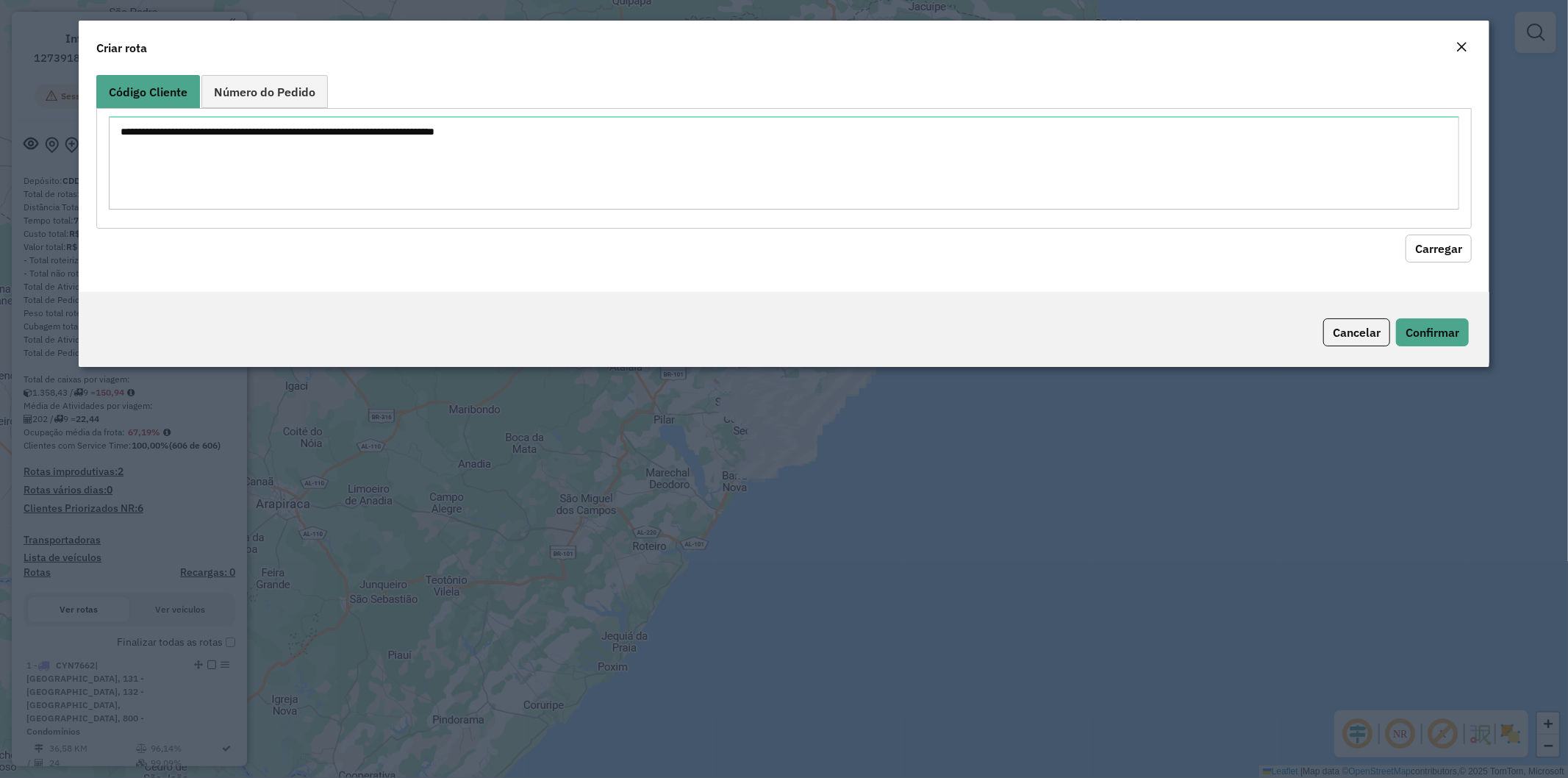
click at [544, 114] on div at bounding box center [784, 168] width 1376 height 120
click at [1048, 145] on textarea at bounding box center [785, 163] width 1352 height 94
click at [1144, 105] on ul "Código Cliente Número do Pedido" at bounding box center [784, 91] width 1376 height 33
click at [365, 145] on textarea at bounding box center [785, 163] width 1352 height 94
paste textarea "******** ******** ******** ******** ******** ******** ******** ******** *******…"
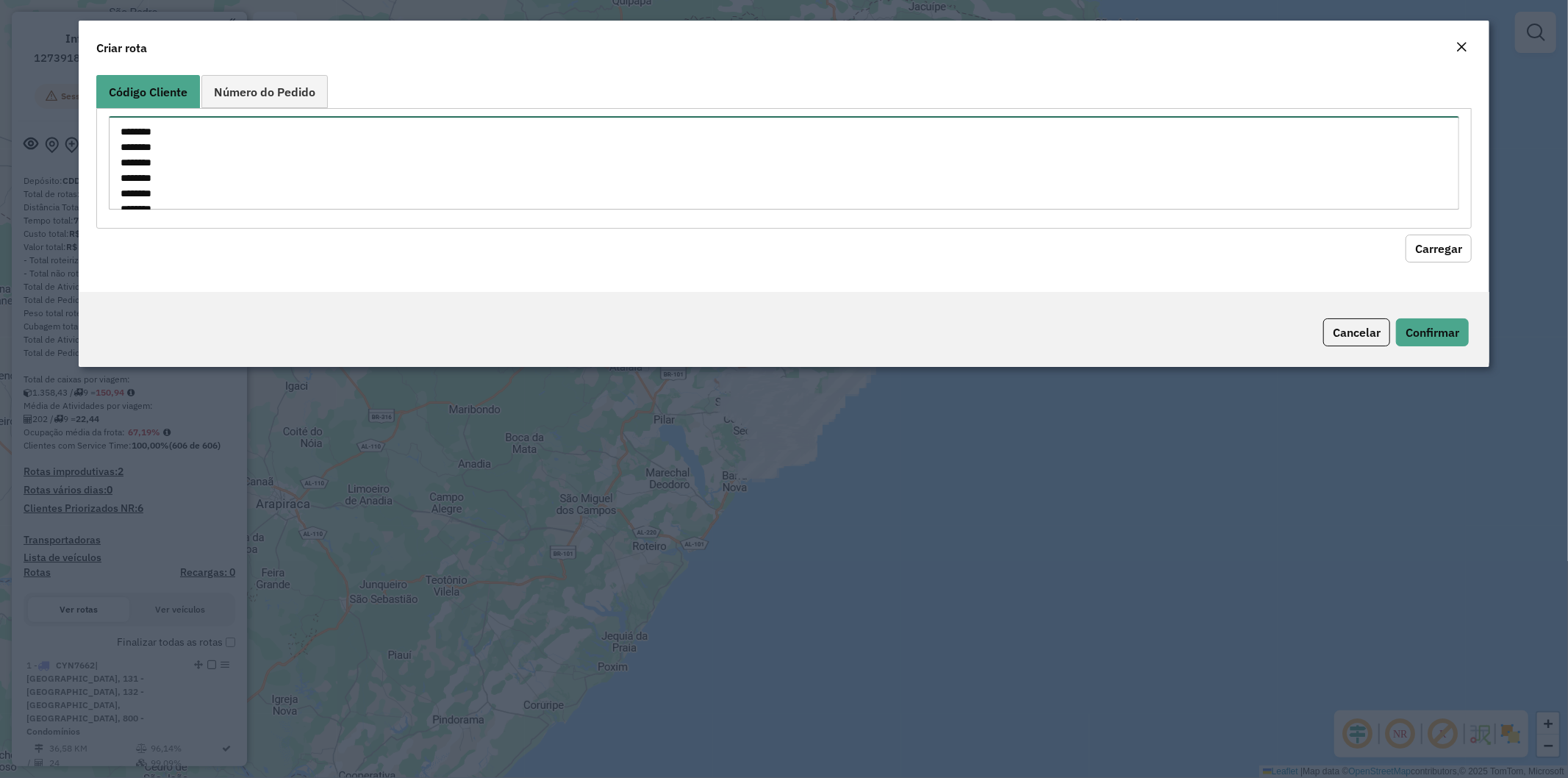
scroll to position [222, 0]
type textarea "******** ******** ******** ******** ******** ******** ******** ******** *******…"
click at [1436, 233] on hb-field-button "Carregar" at bounding box center [784, 246] width 1376 height 34
click at [1424, 239] on button "Carregar" at bounding box center [1438, 248] width 66 height 28
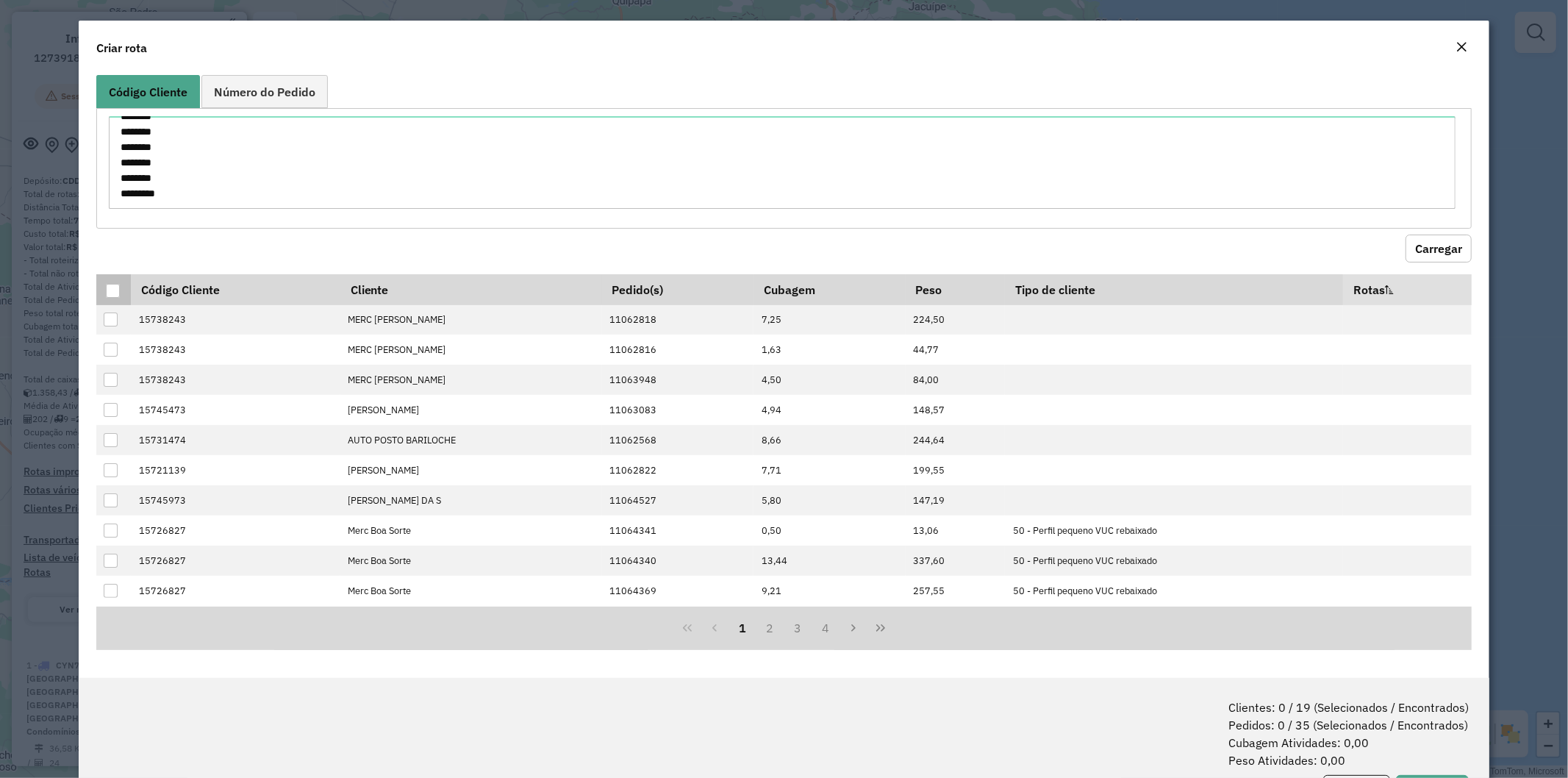
click at [115, 290] on div at bounding box center [113, 291] width 14 height 14
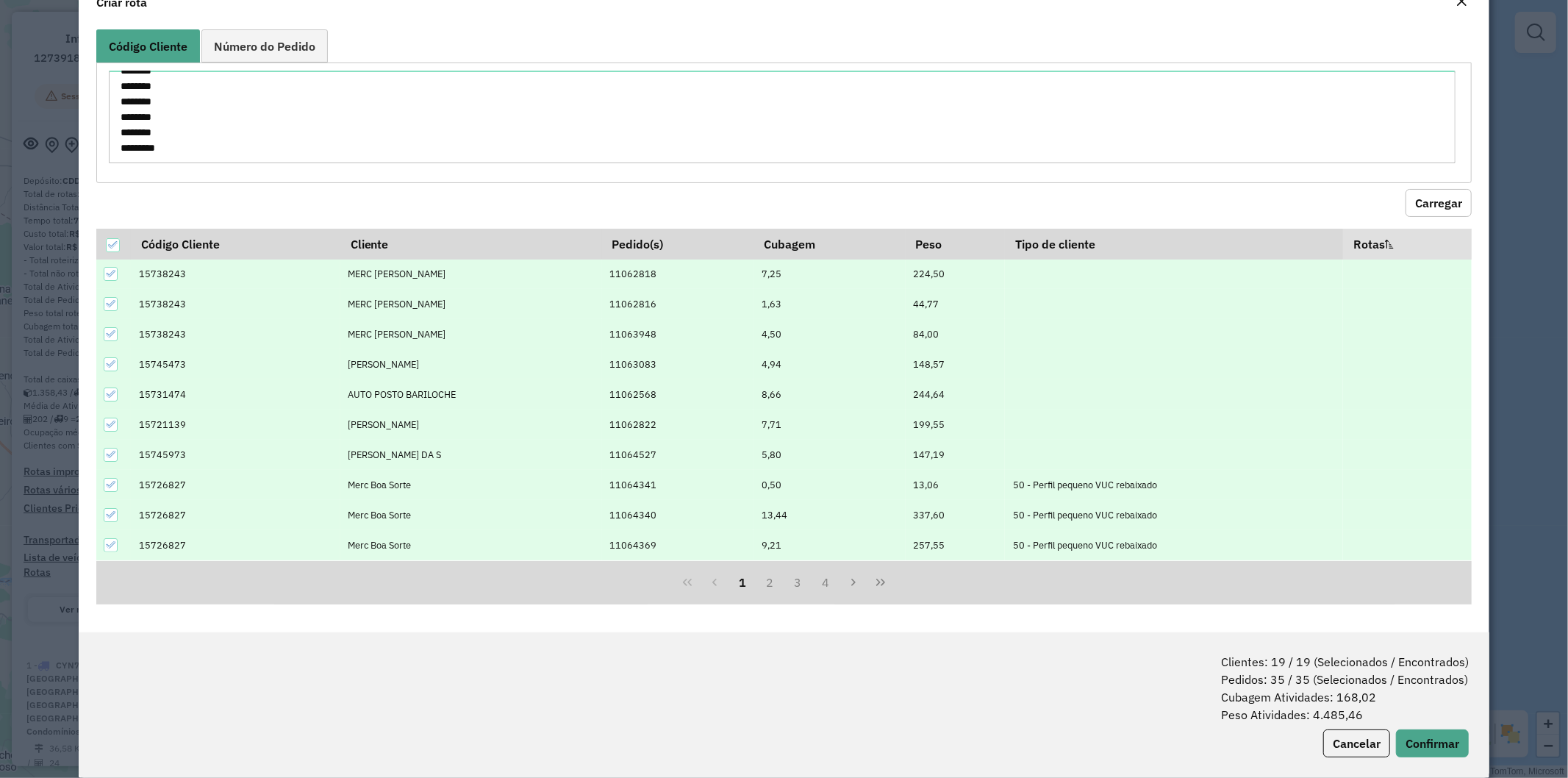
scroll to position [66, 0]
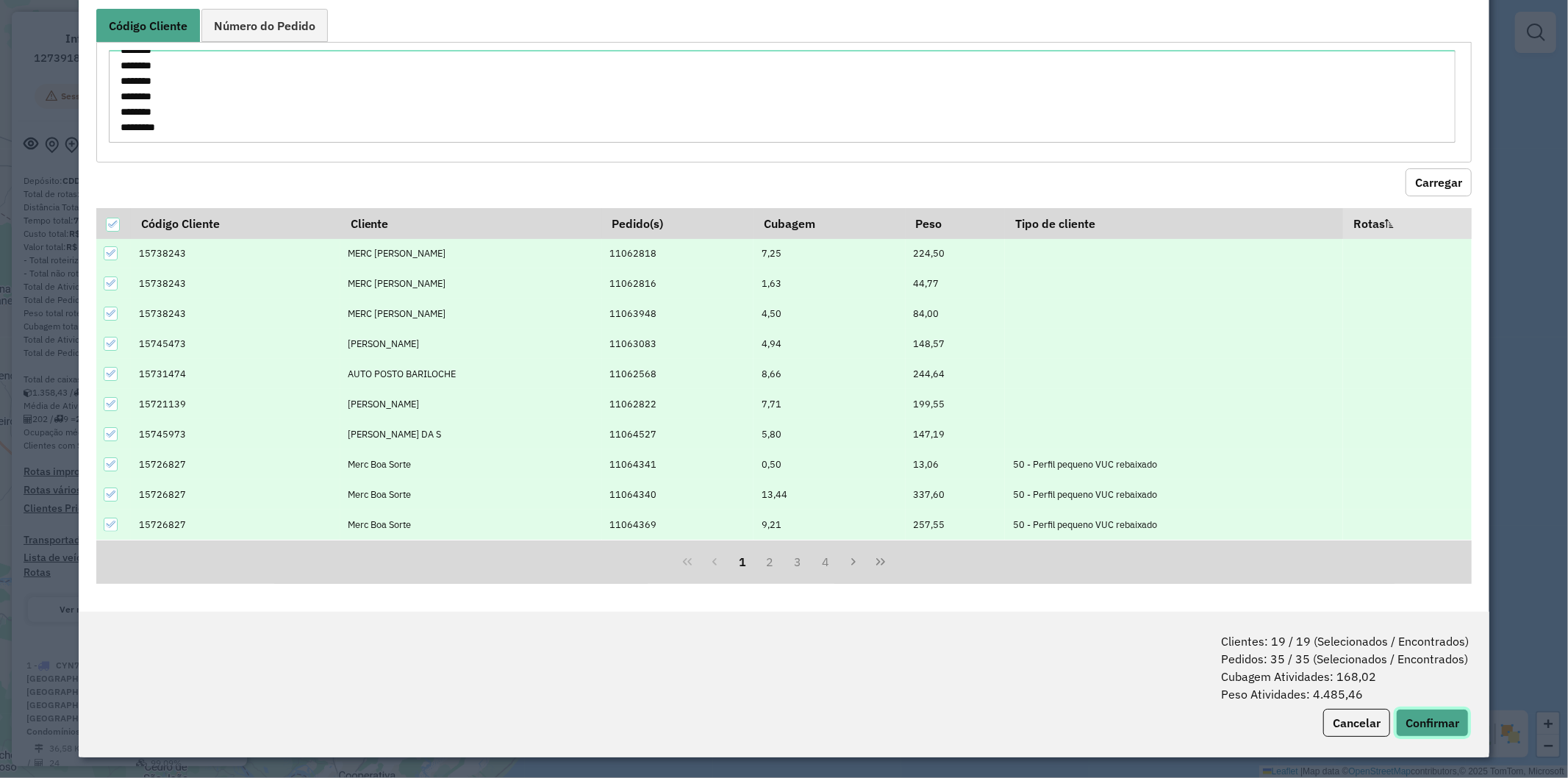
click at [1408, 731] on button "Confirmar" at bounding box center [1432, 723] width 73 height 28
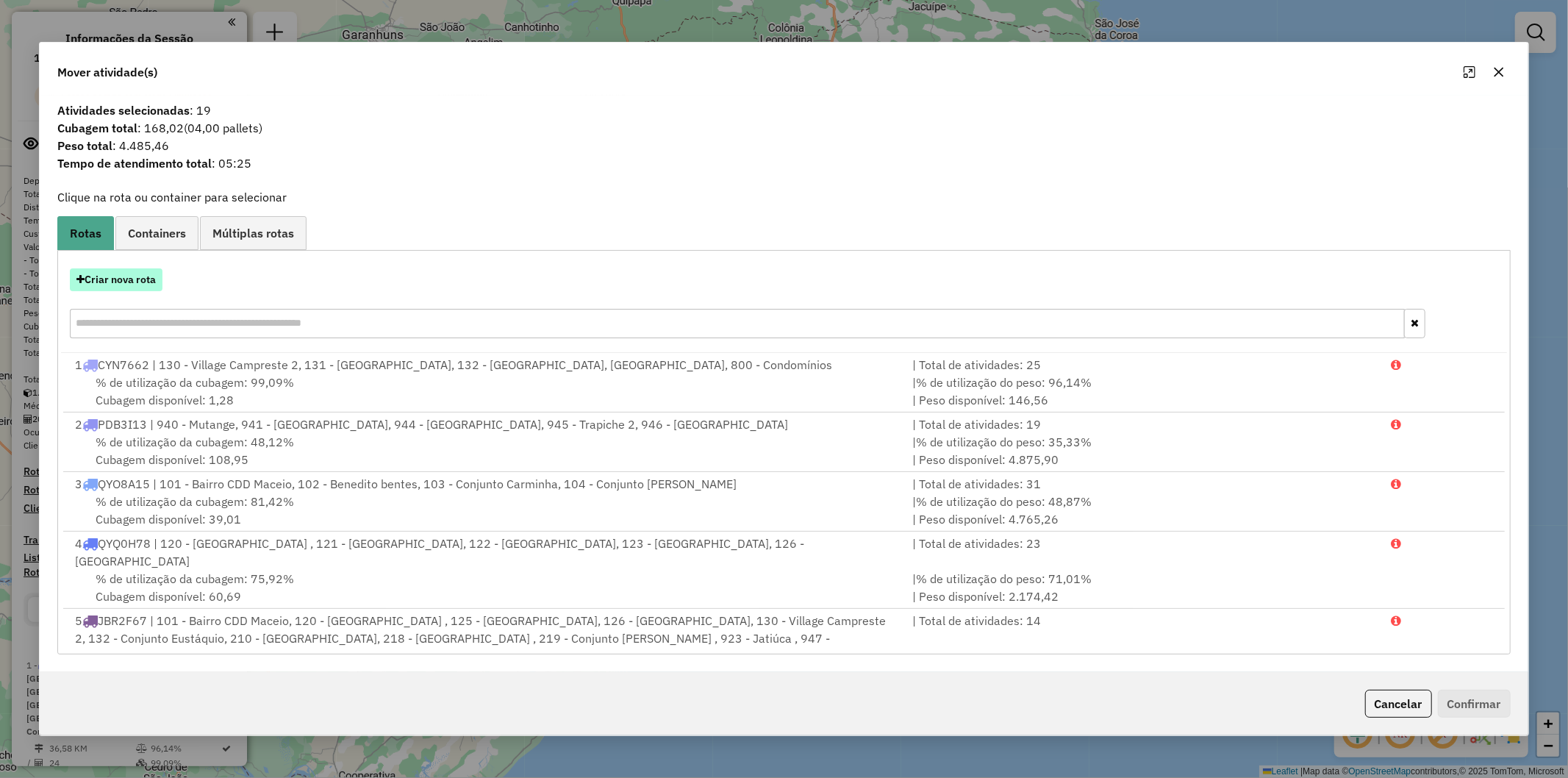
click at [130, 281] on button "Criar nova rota" at bounding box center [116, 279] width 93 height 23
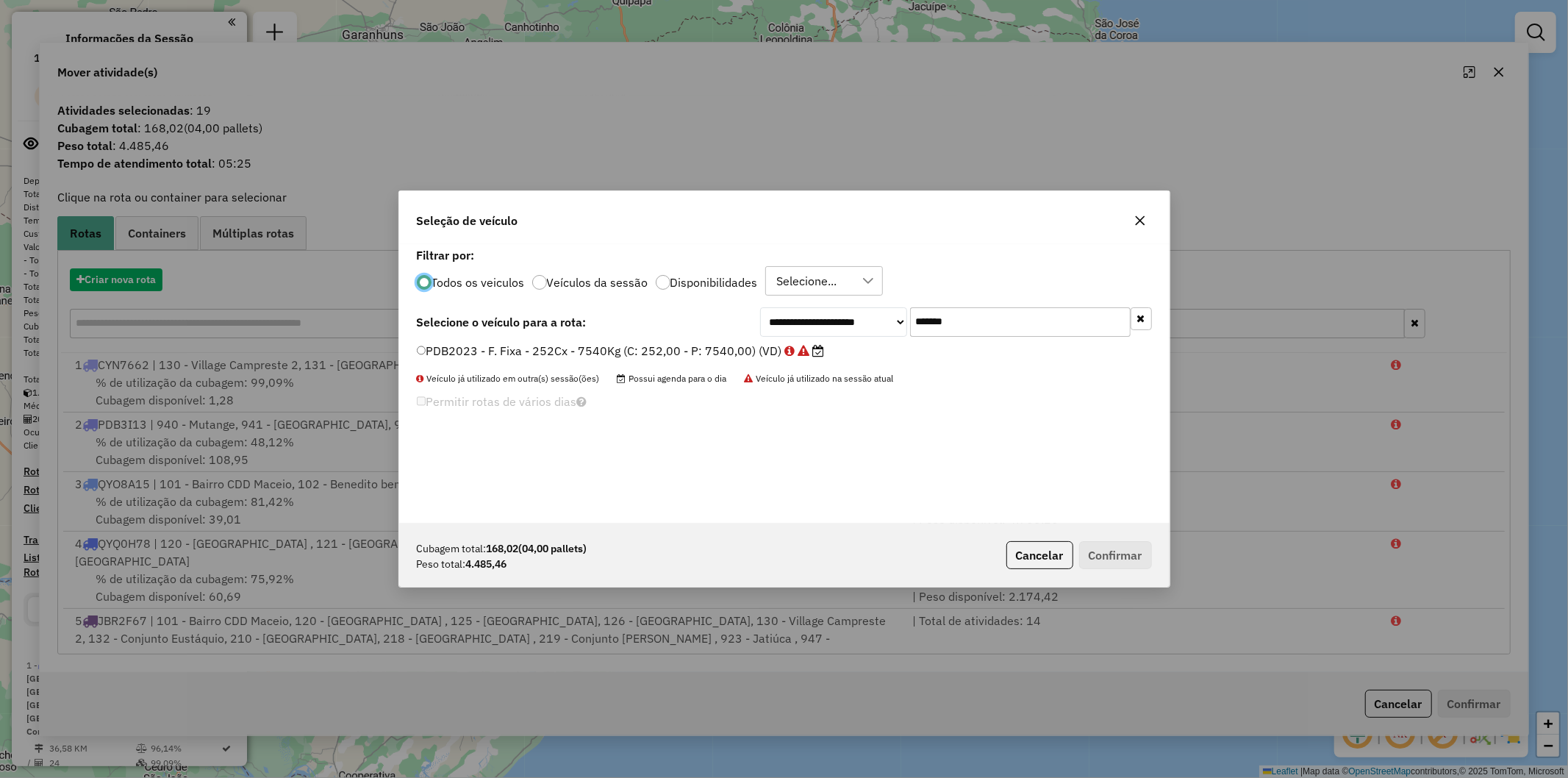
scroll to position [8, 4]
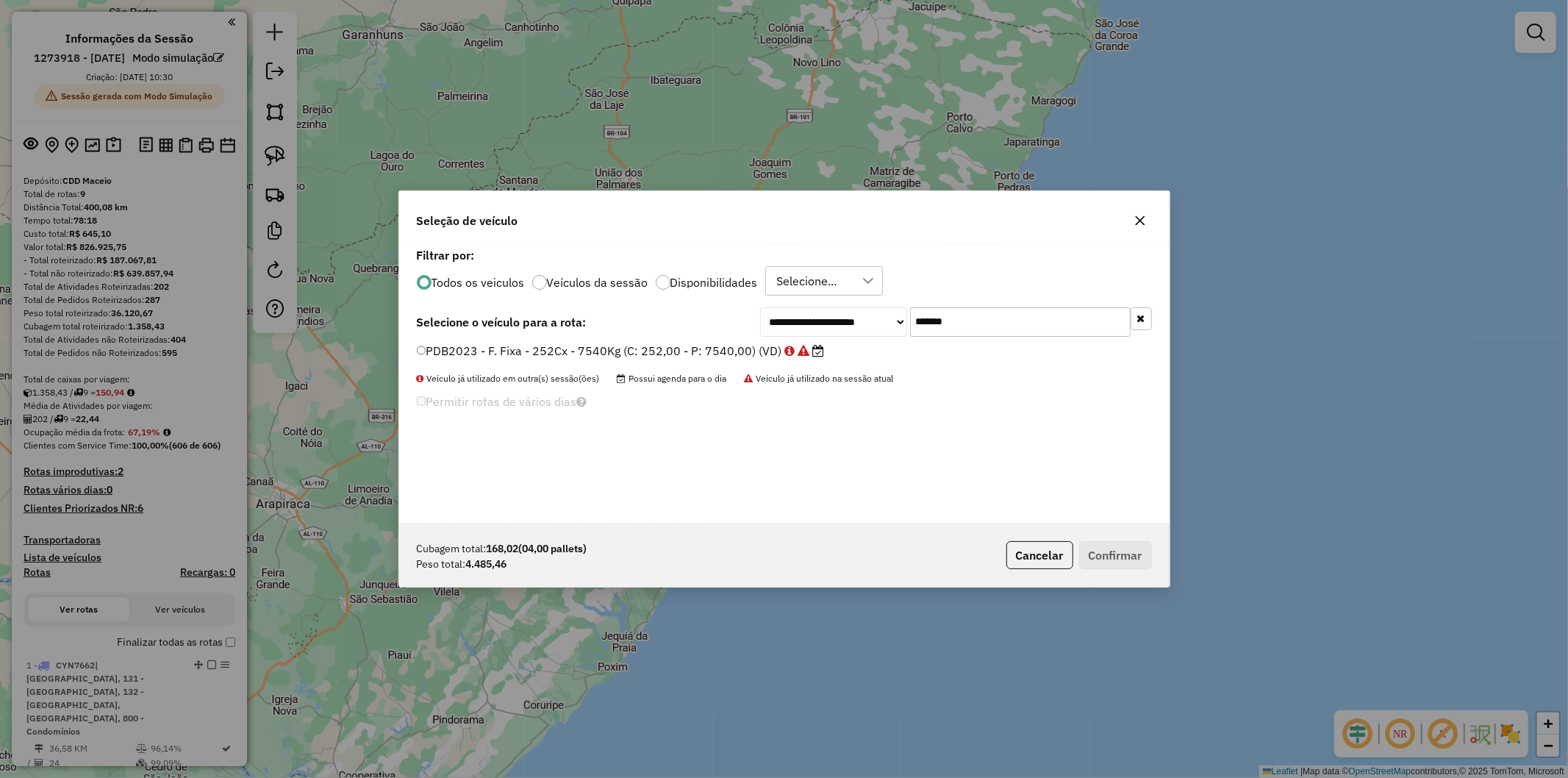
click at [1002, 319] on input "*******" at bounding box center [1020, 322] width 221 height 30
paste input "text"
type input "*******"
click at [662, 352] on label "PDB2683 - F. Fixa - 252Cx - 7540Kg (C: 252,00 - P: 7540,00) (VD)" at bounding box center [614, 351] width 394 height 18
click at [1124, 556] on button "Confirmar" at bounding box center [1116, 555] width 73 height 28
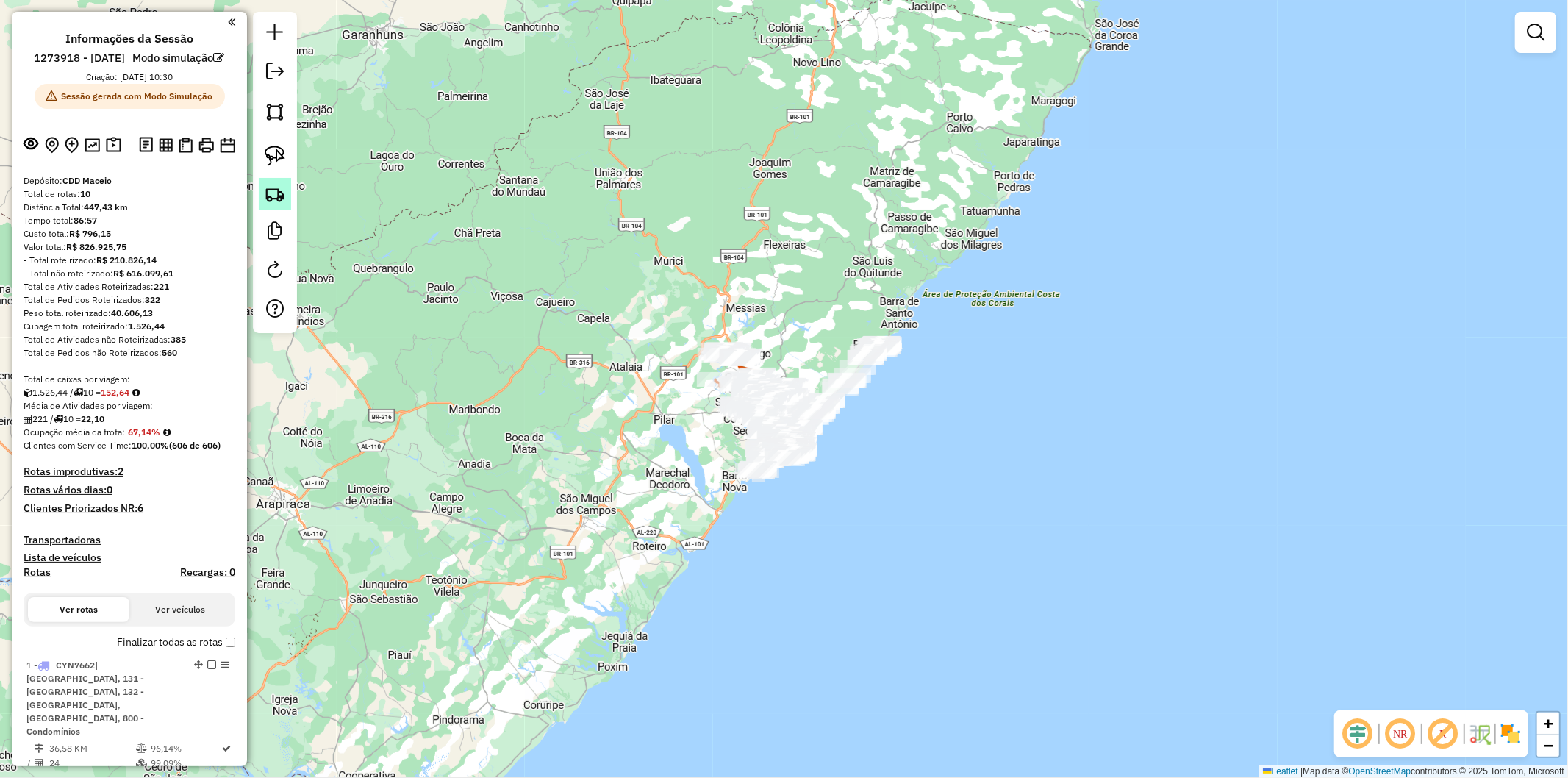
click at [274, 195] on img at bounding box center [275, 194] width 21 height 21
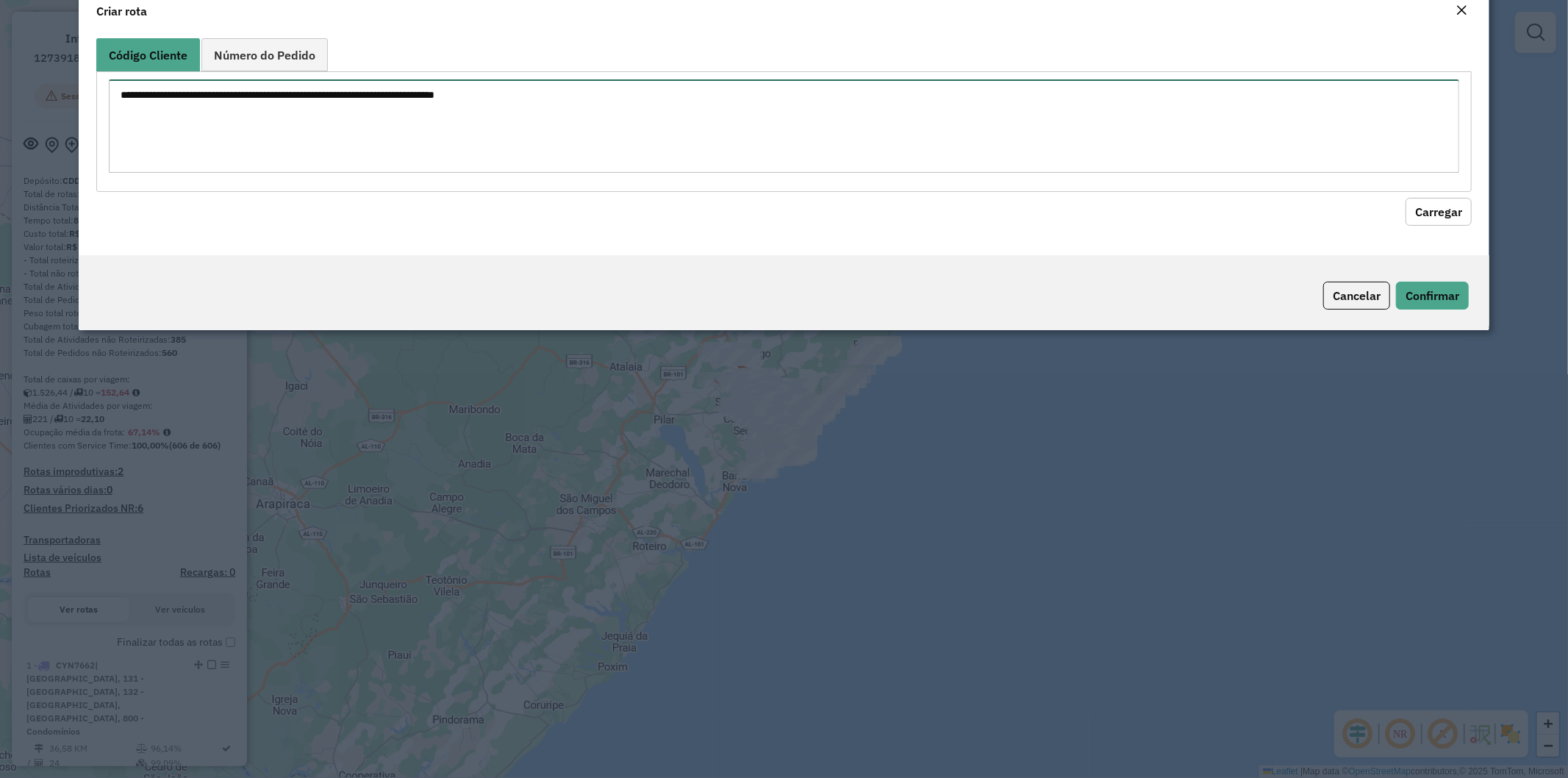
click at [378, 158] on textarea at bounding box center [785, 126] width 1352 height 94
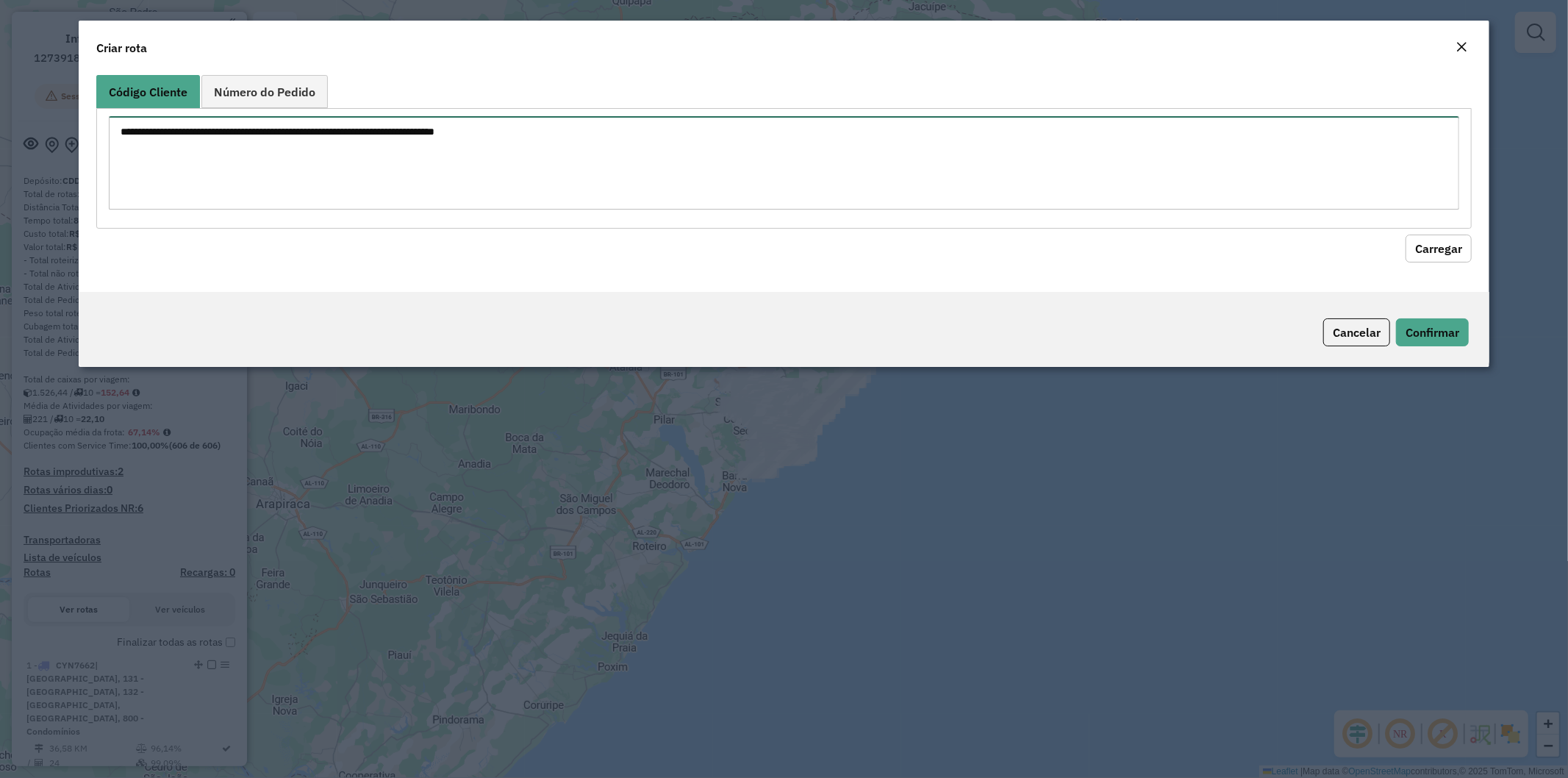
paste textarea "******** ******** ******** ******** ******** ******** ******** ******** *******…"
type textarea "******** ******** ******** ******** ******** ******** ******** ******** *******…"
click at [1459, 246] on button "Carregar" at bounding box center [1438, 248] width 66 height 28
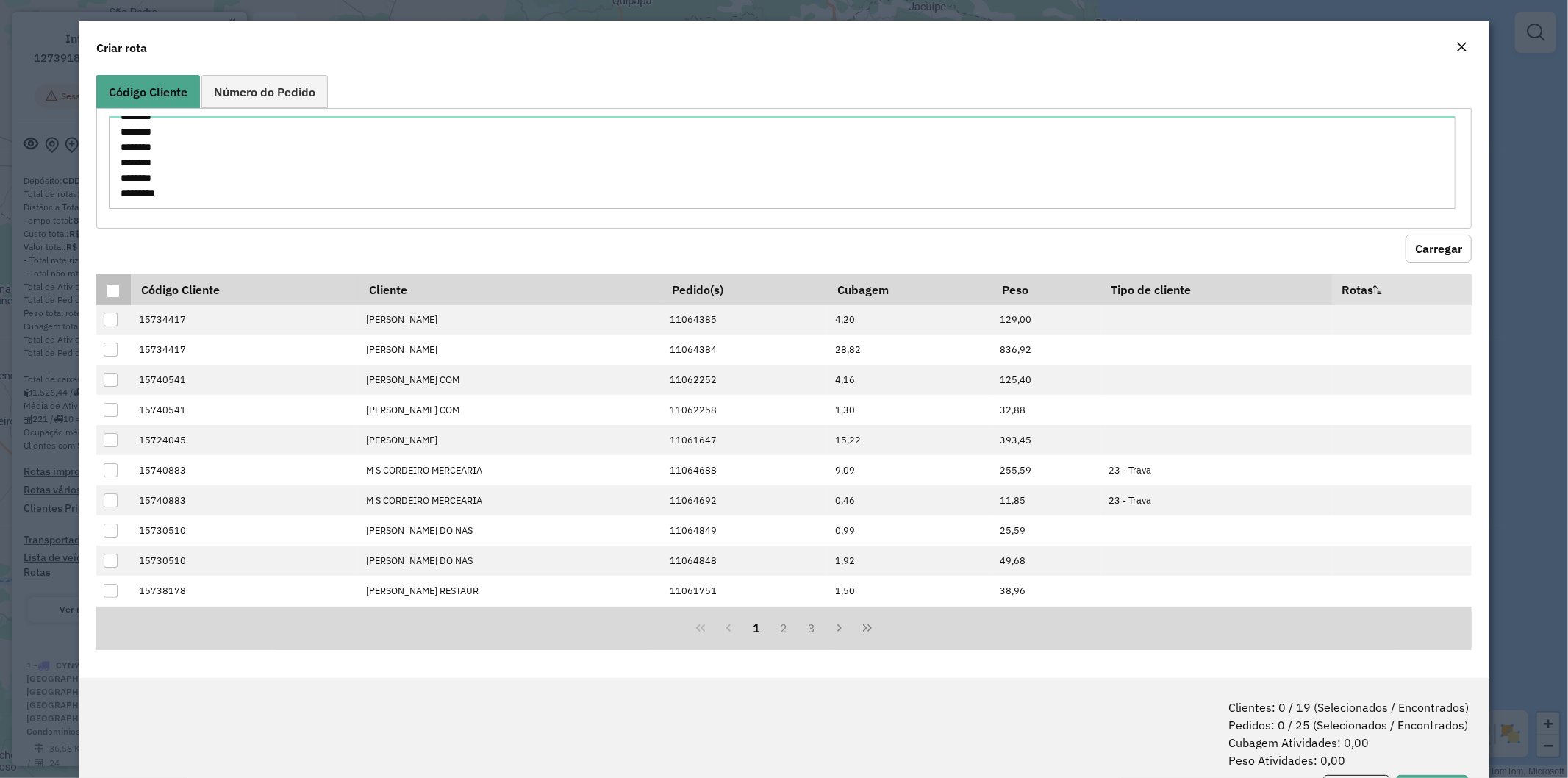
click at [116, 292] on div at bounding box center [113, 291] width 14 height 14
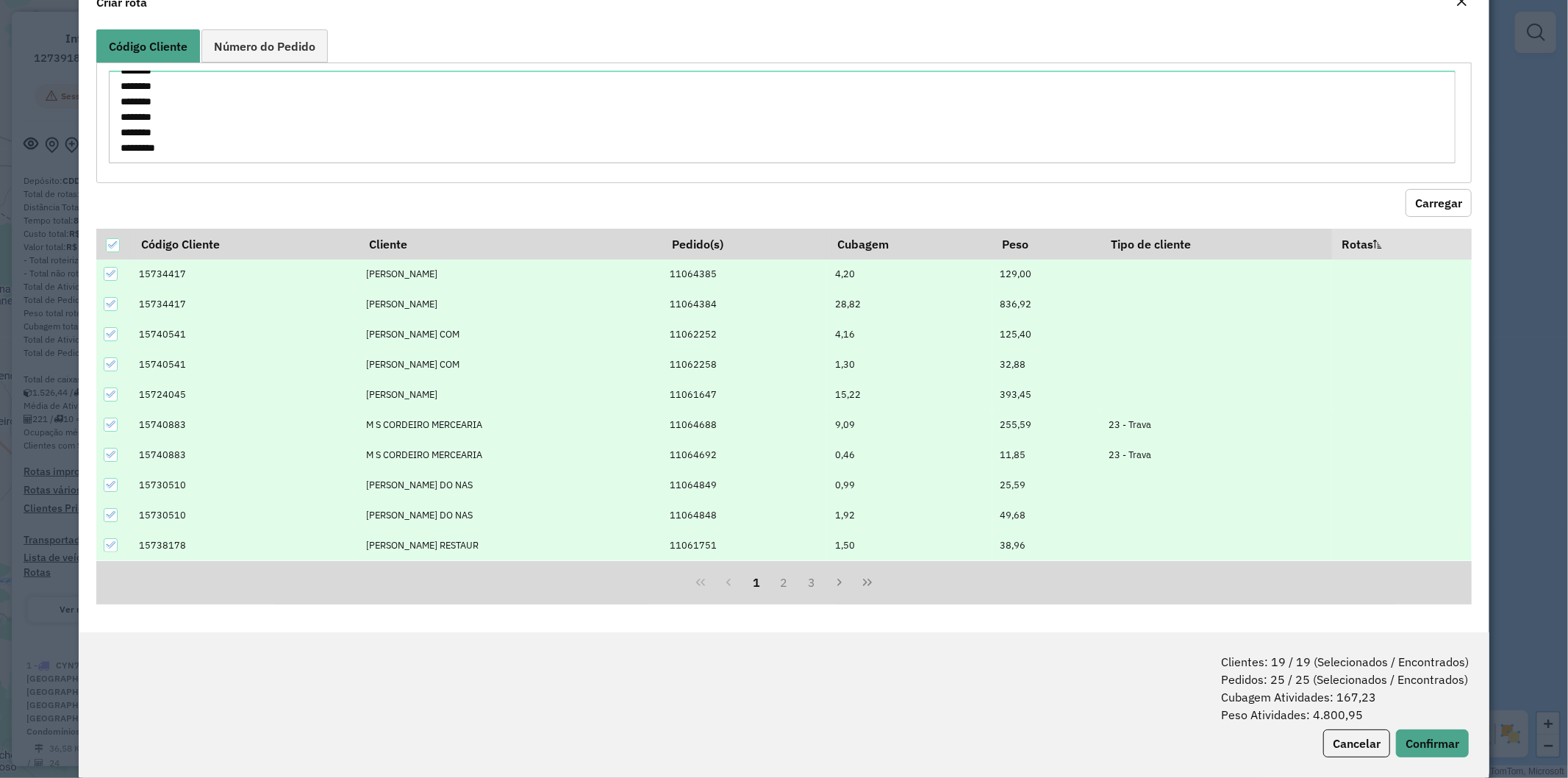
scroll to position [66, 0]
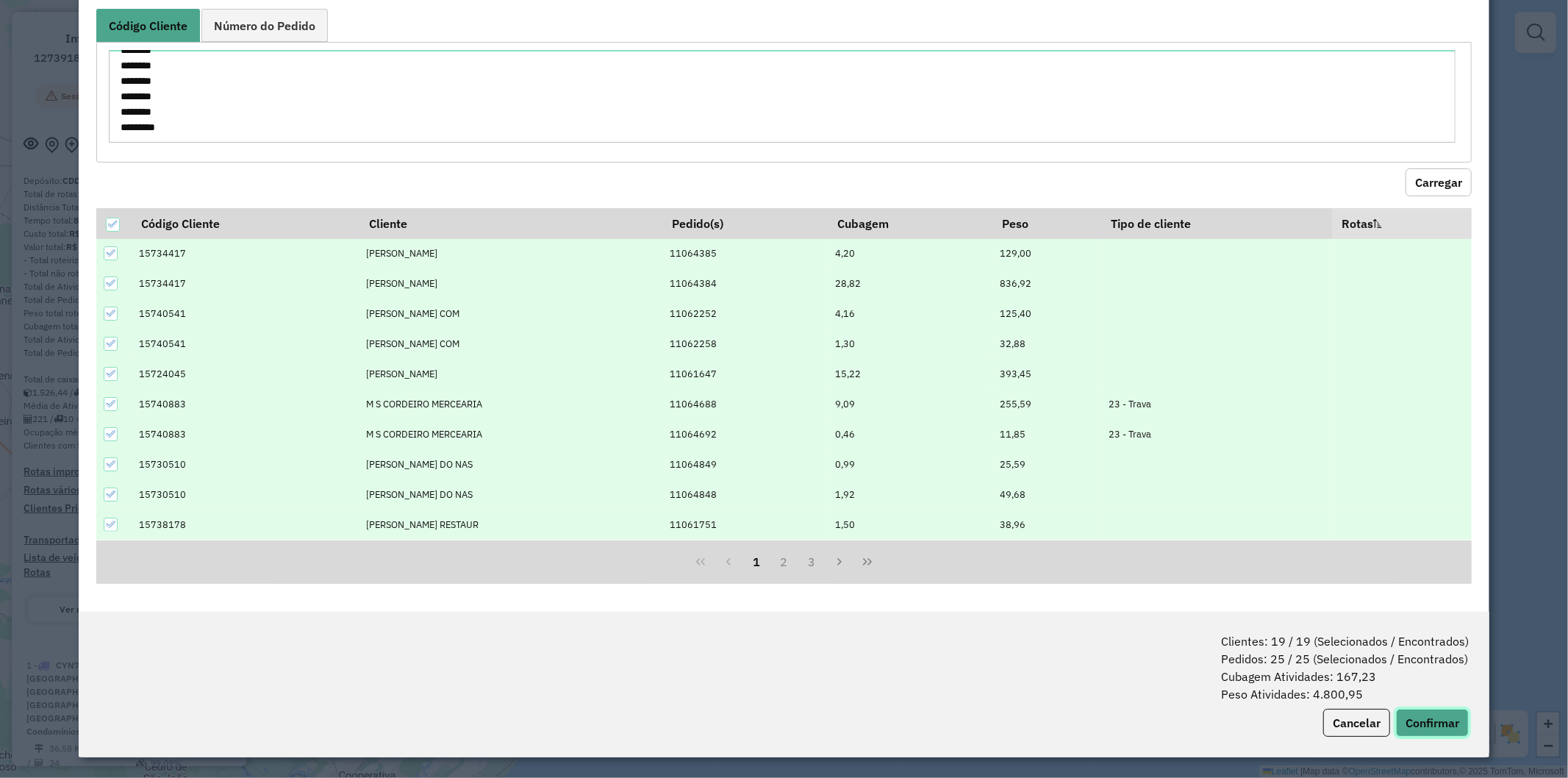
click at [1440, 719] on button "Confirmar" at bounding box center [1432, 723] width 73 height 28
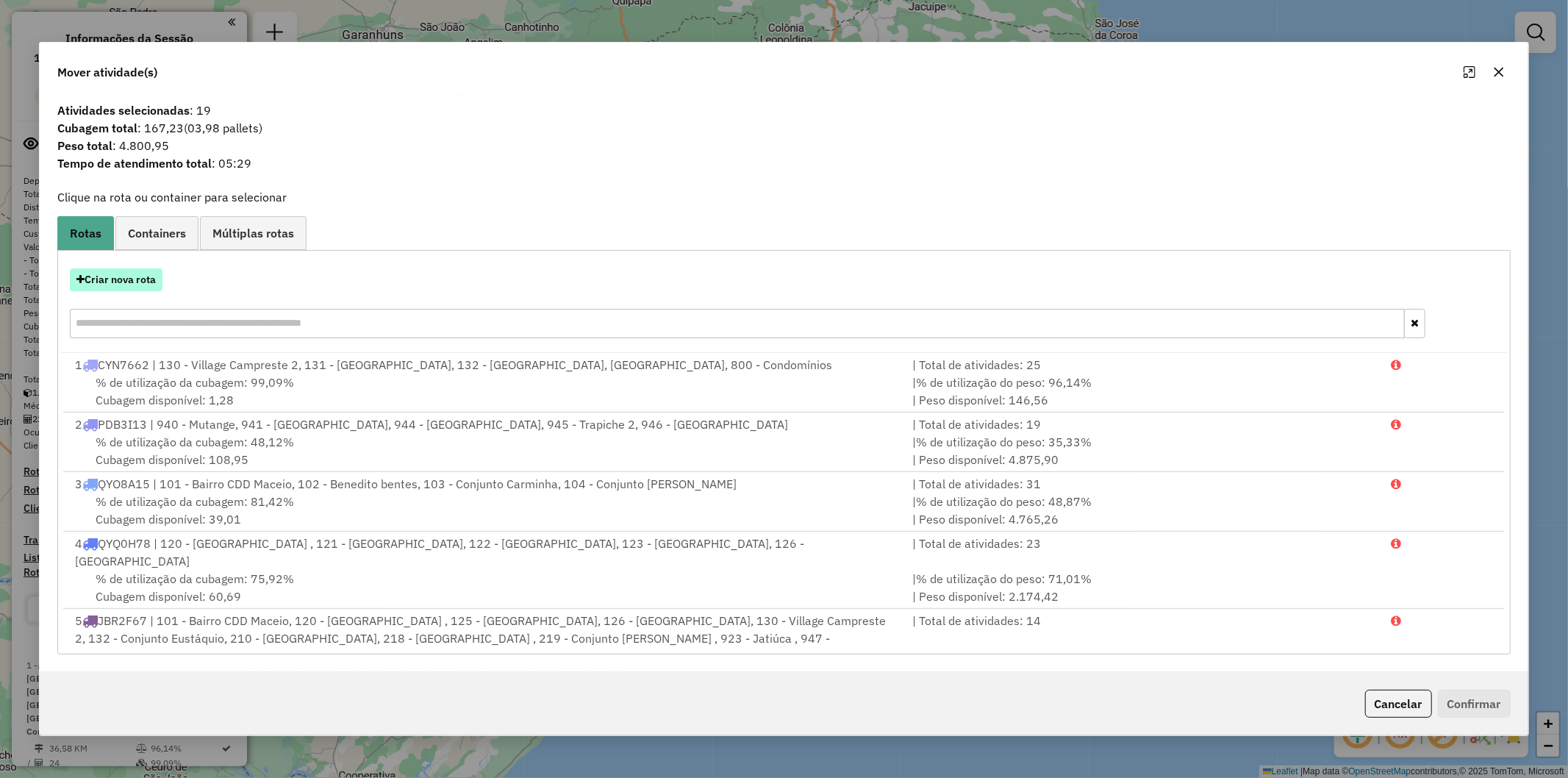
click at [130, 284] on button "Criar nova rota" at bounding box center [116, 279] width 93 height 23
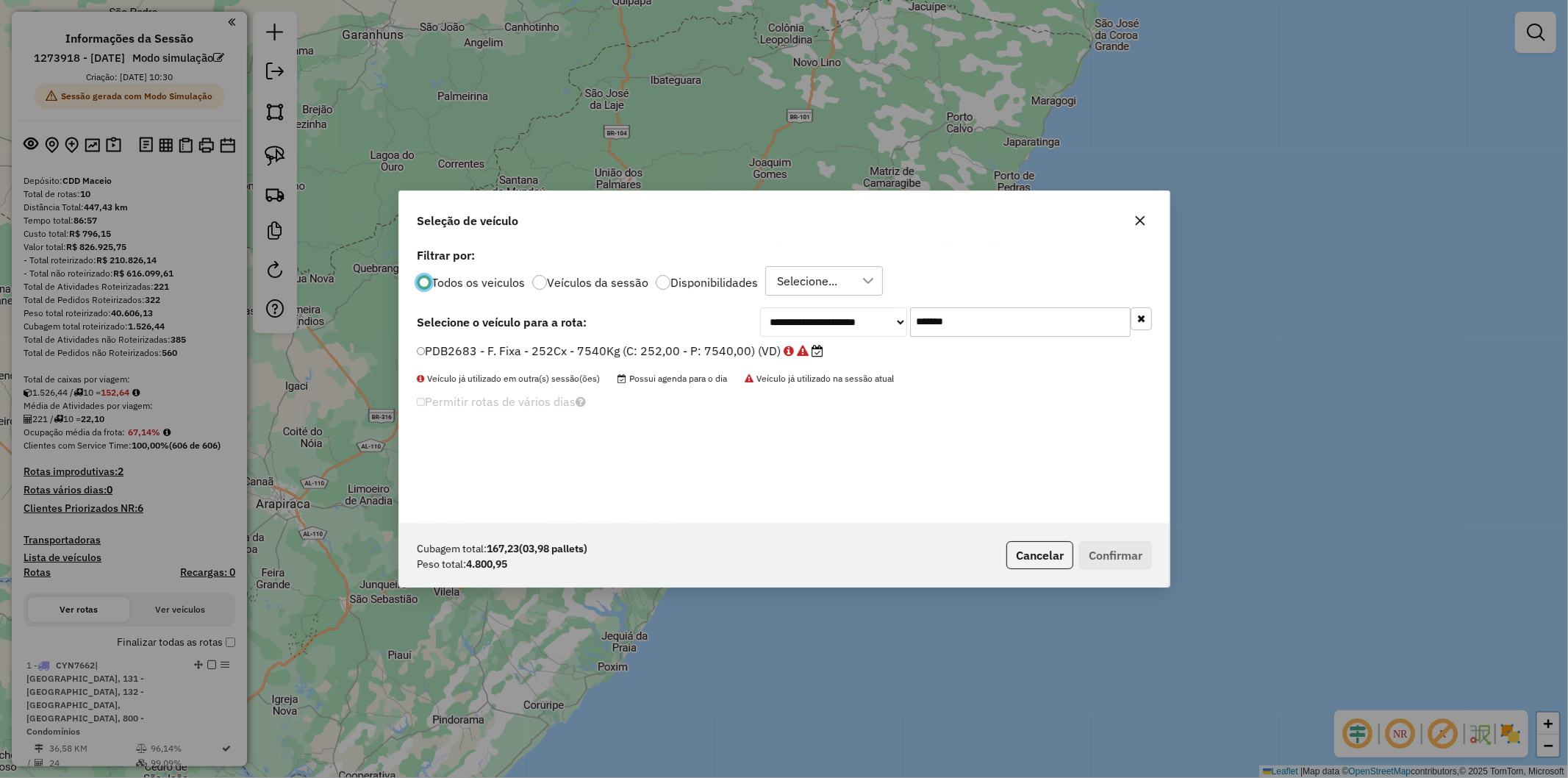
scroll to position [8, 4]
click at [989, 324] on input "*******" at bounding box center [1020, 322] width 221 height 30
paste input "text"
type input "*******"
click at [561, 363] on div "PDB2783 - F. Fixa - 252Cx - 7540Kg (C: 252,00 - P: 7540,00) (VD)" at bounding box center [784, 357] width 752 height 30
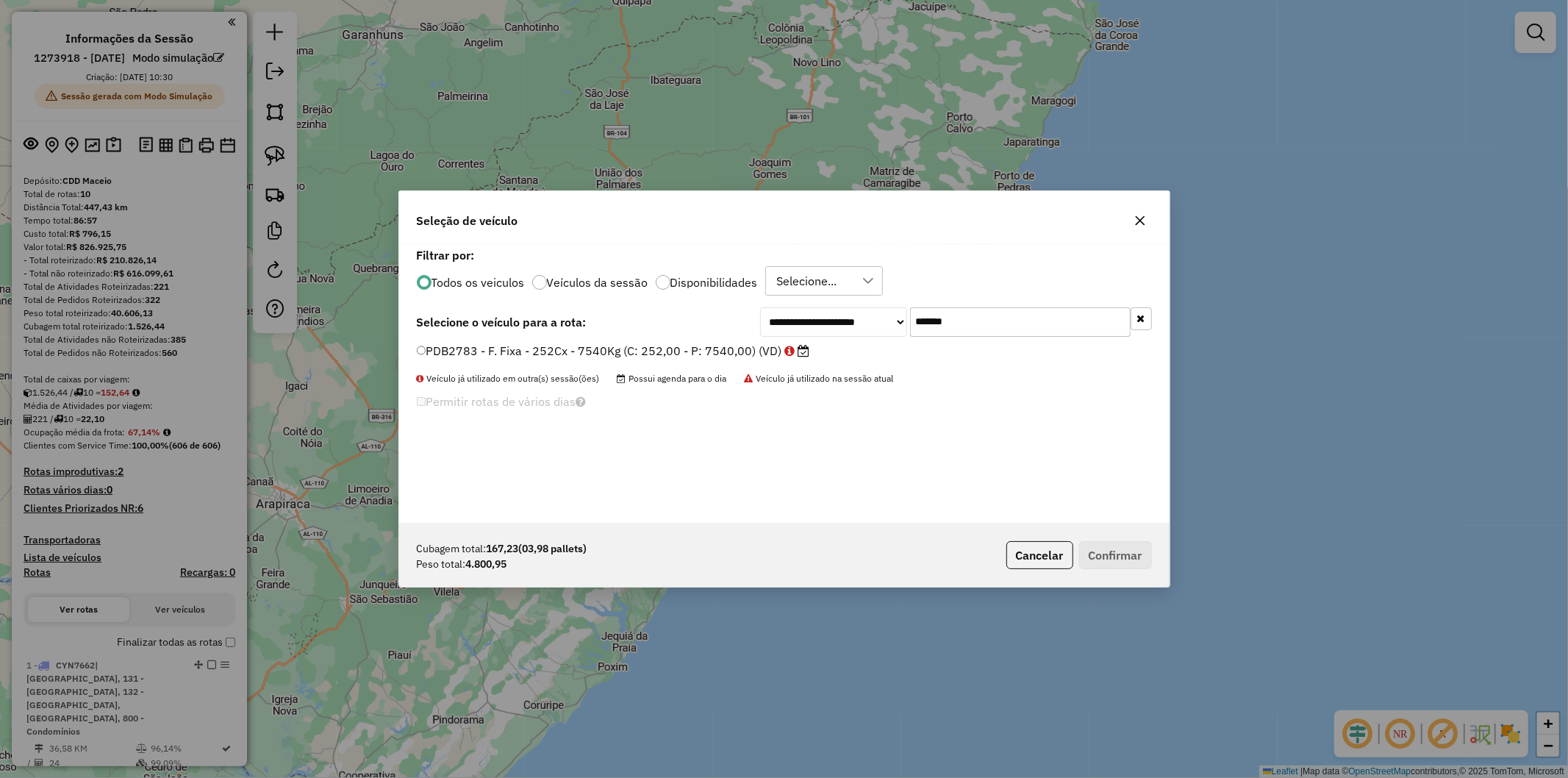
click at [554, 354] on label "PDB2783 - F. Fixa - 252Cx - 7540Kg (C: 252,00 - P: 7540,00) (VD)" at bounding box center [614, 351] width 394 height 18
click at [1115, 545] on button "Confirmar" at bounding box center [1116, 555] width 73 height 28
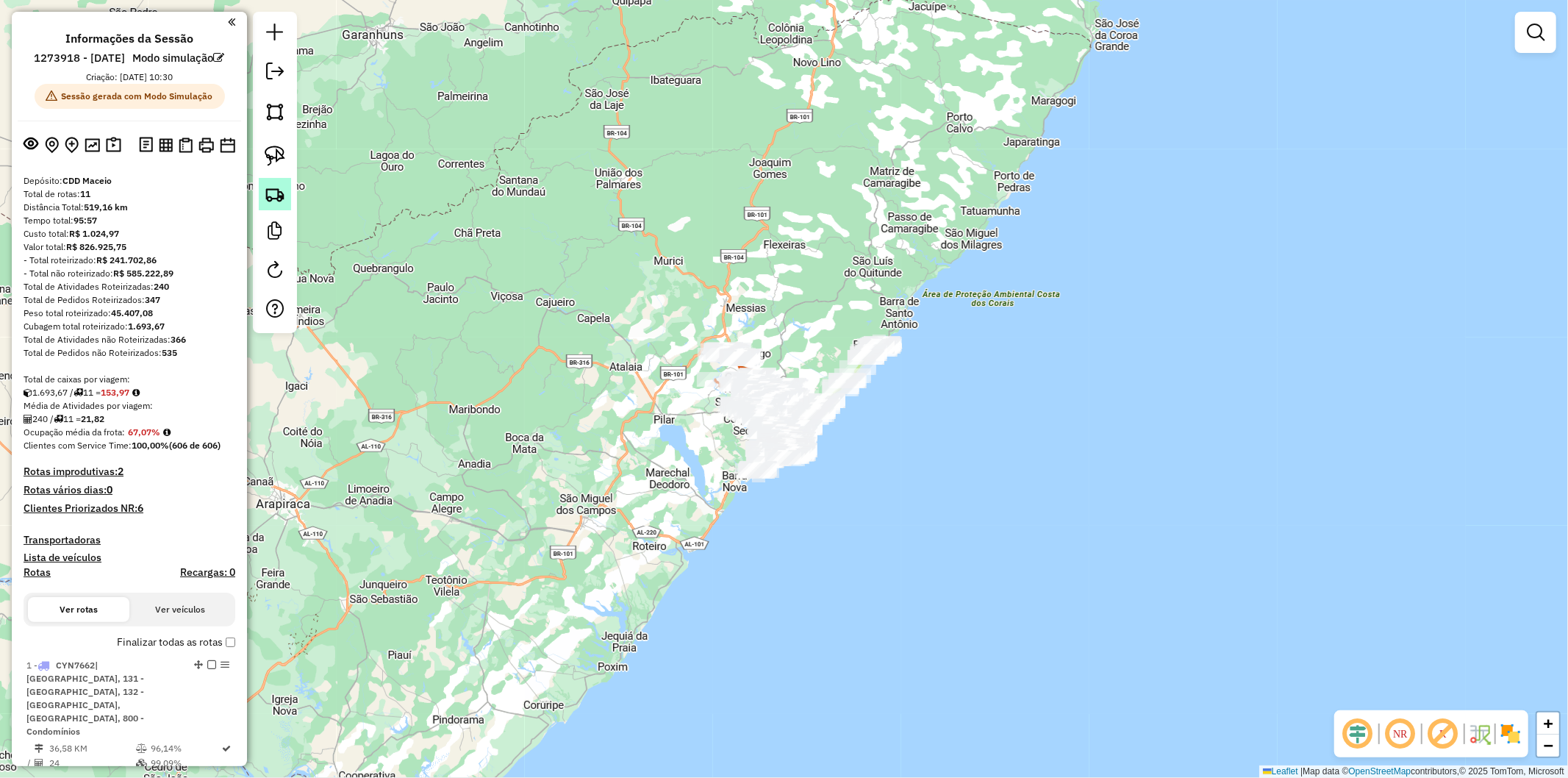
click at [274, 195] on img at bounding box center [275, 194] width 21 height 21
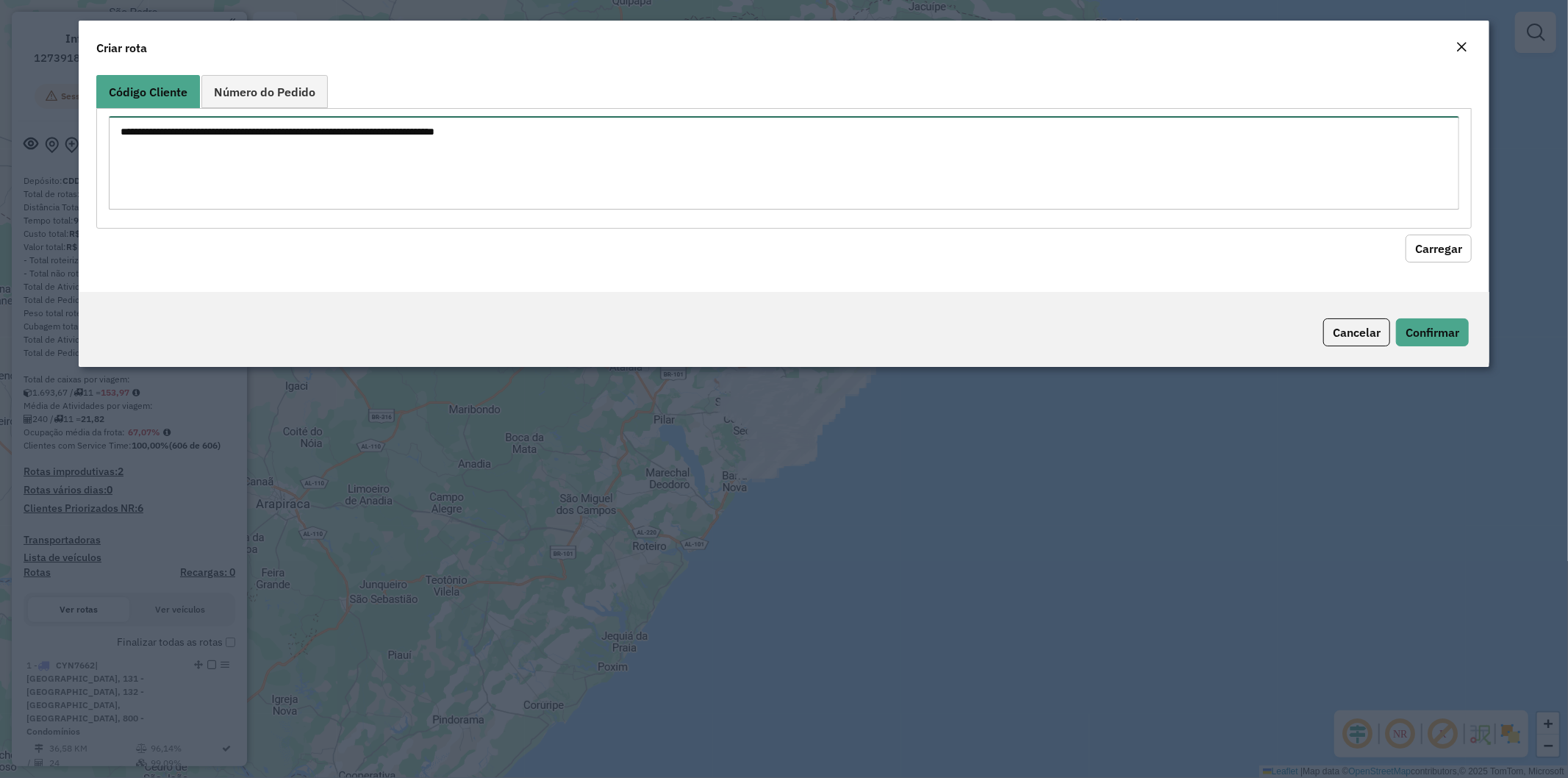
drag, startPoint x: 505, startPoint y: 136, endPoint x: 633, endPoint y: 160, distance: 130.2
click at [506, 137] on textarea at bounding box center [785, 163] width 1352 height 94
paste textarea "******** ******** ******** ******** ******** ******** ******** ******** *******…"
type textarea "******** ******** ******** ******** ******** ******** ******** ******** *******…"
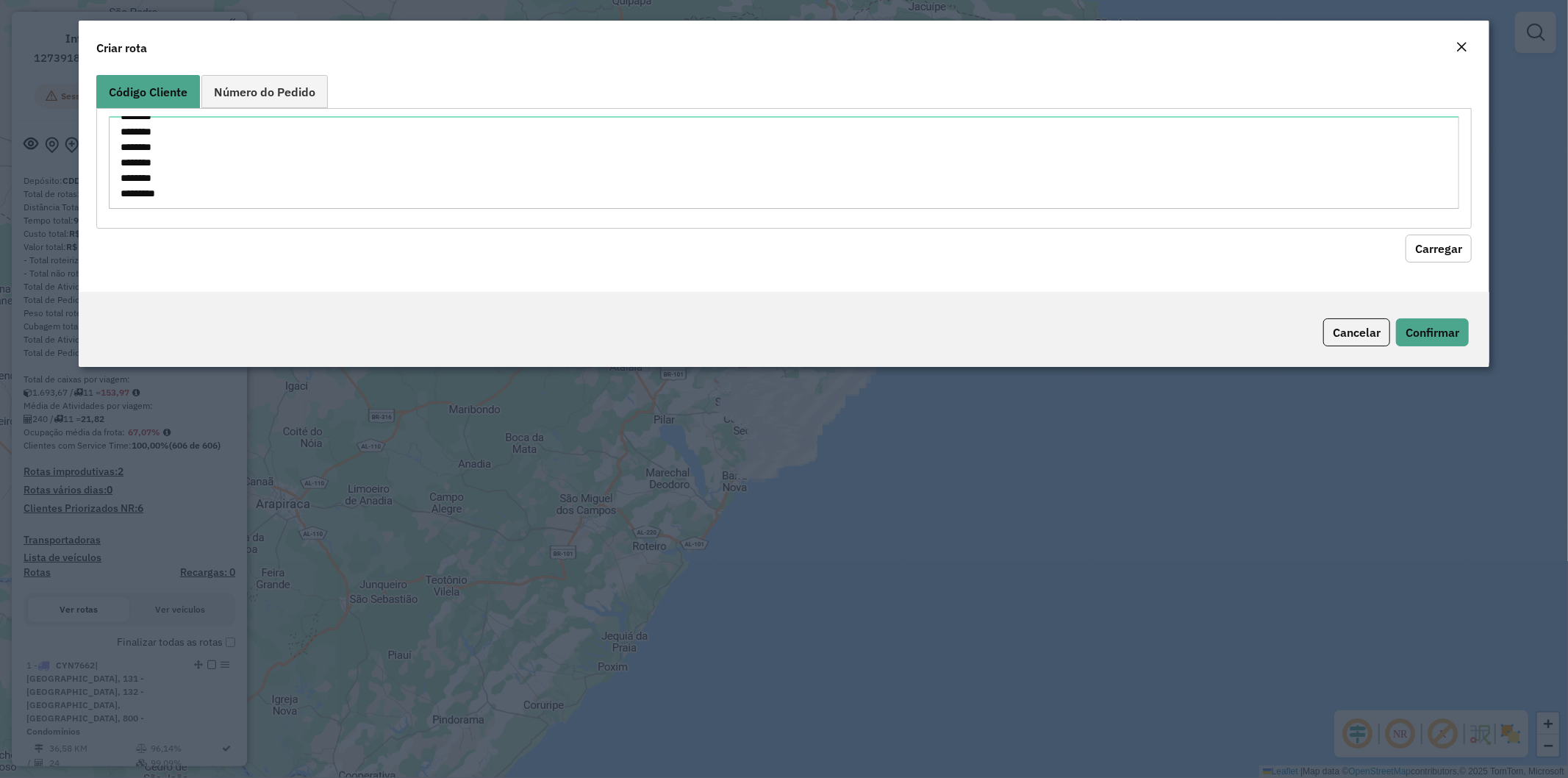
drag, startPoint x: 1444, startPoint y: 241, endPoint x: 1188, endPoint y: 270, distance: 257.6
click at [1444, 241] on button "Carregar" at bounding box center [1438, 248] width 66 height 28
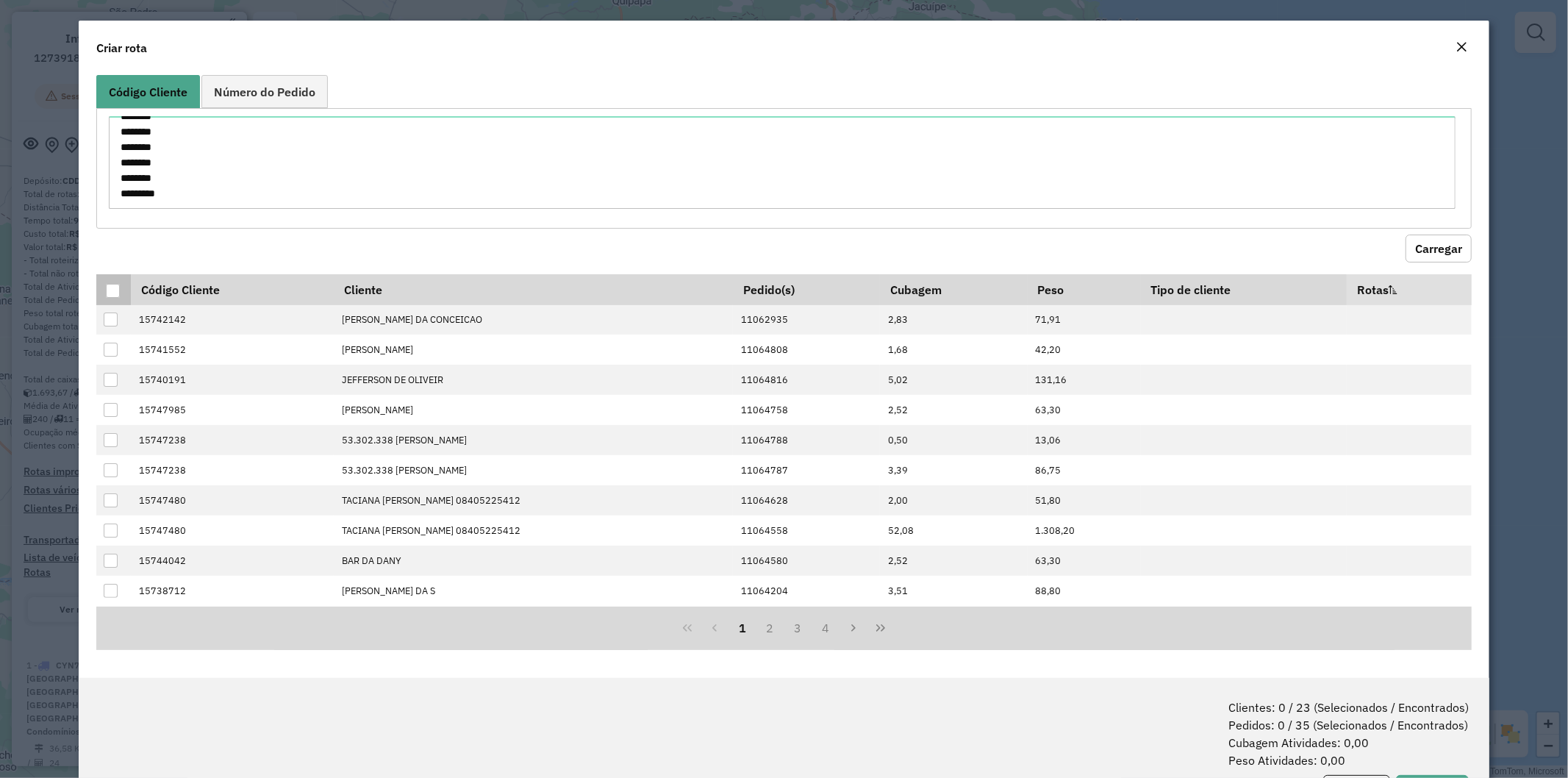
click at [121, 288] on th at bounding box center [114, 289] width 34 height 31
click at [114, 289] on div at bounding box center [113, 291] width 14 height 14
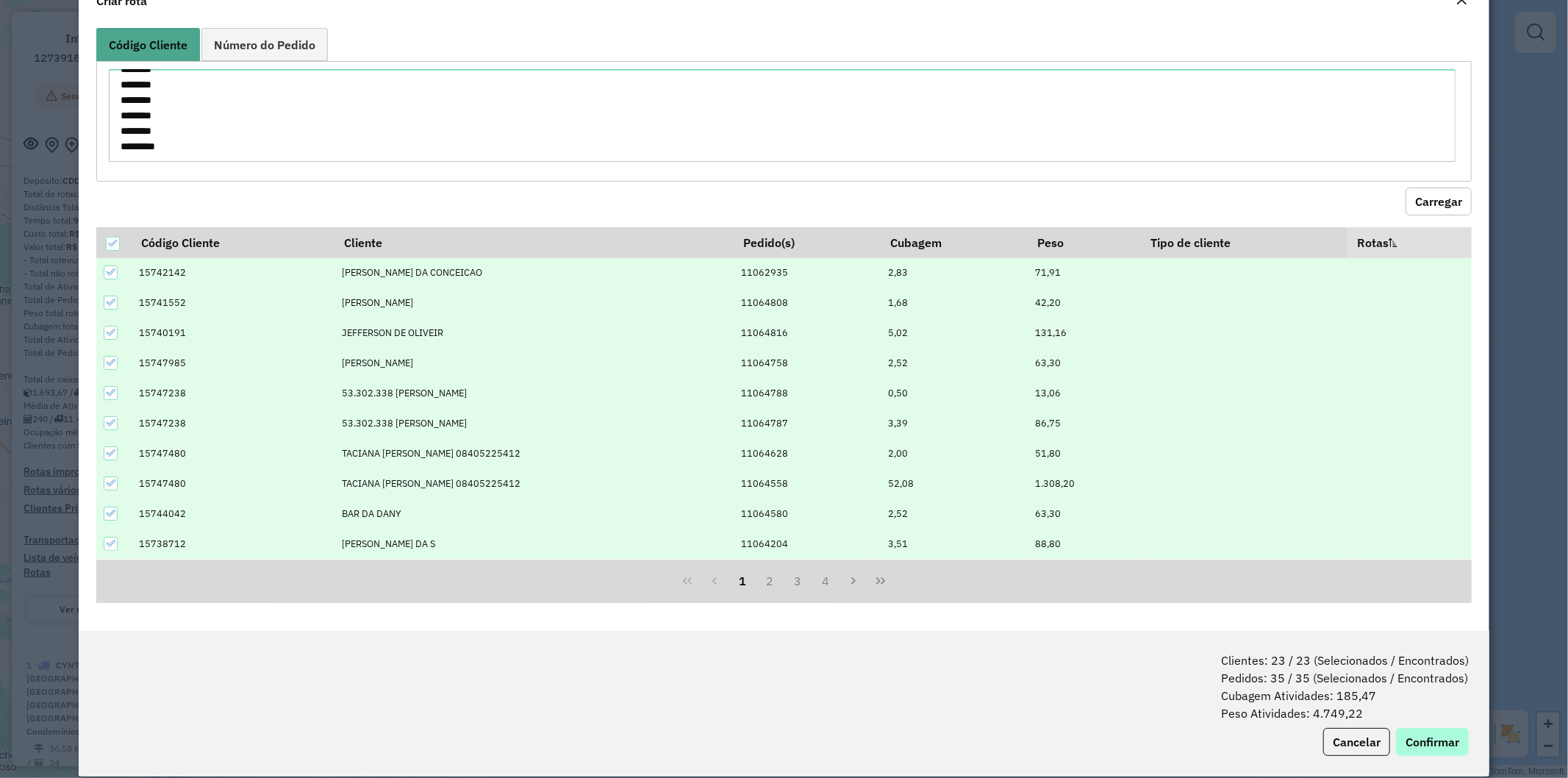
scroll to position [66, 0]
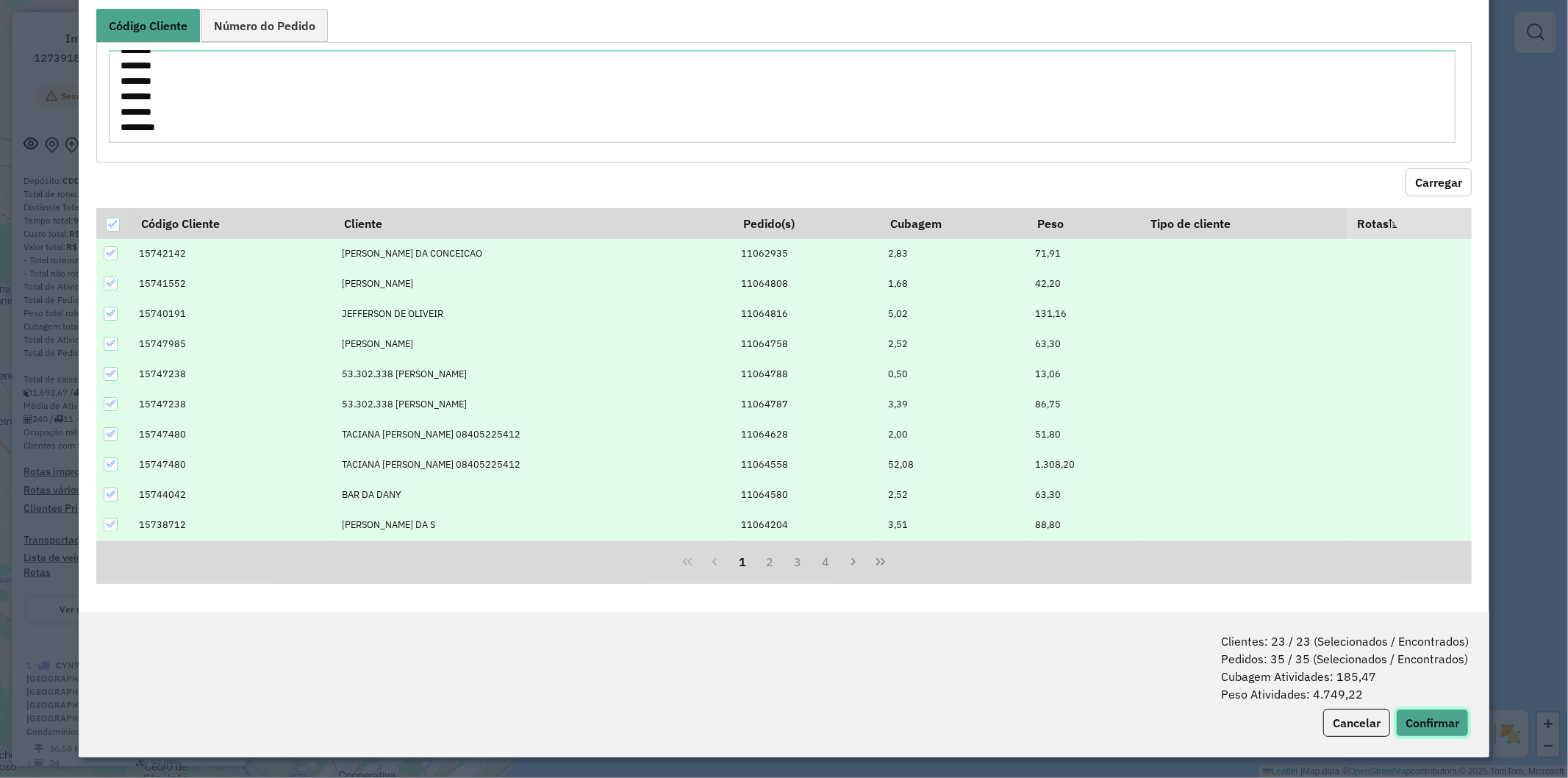
click at [1427, 722] on button "Confirmar" at bounding box center [1432, 723] width 73 height 28
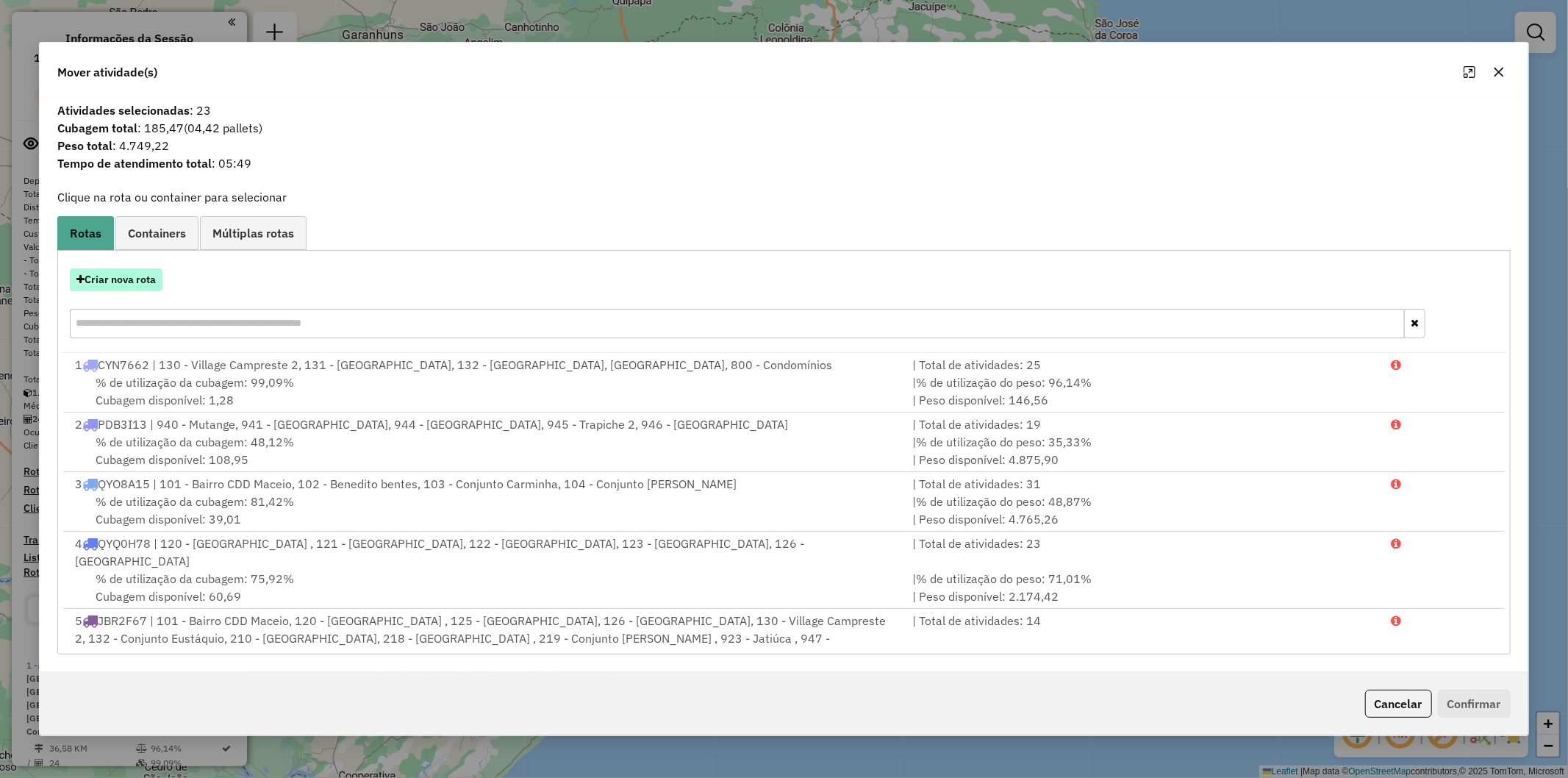
click at [123, 289] on button "Criar nova rota" at bounding box center [116, 279] width 93 height 23
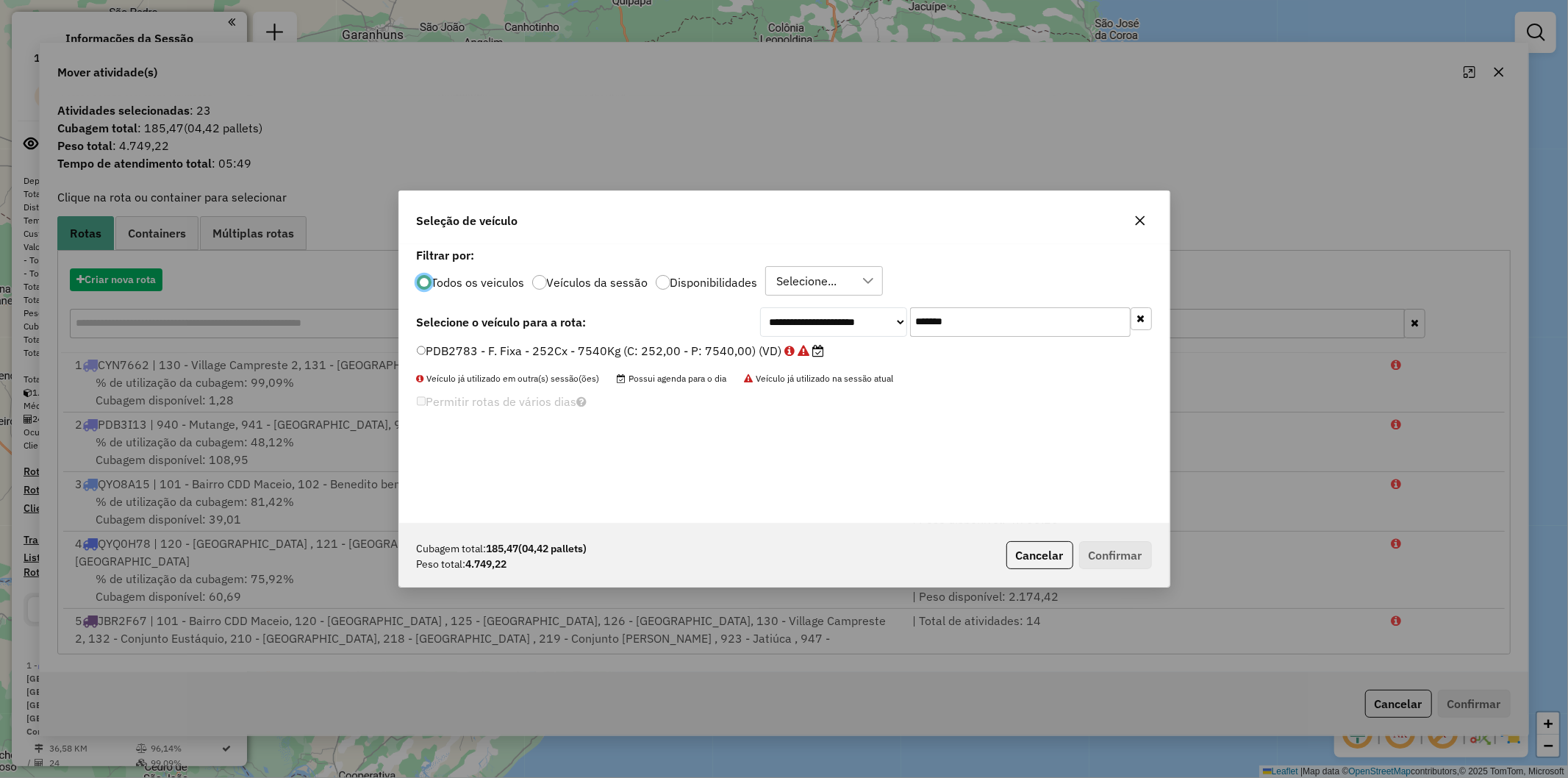
scroll to position [8, 4]
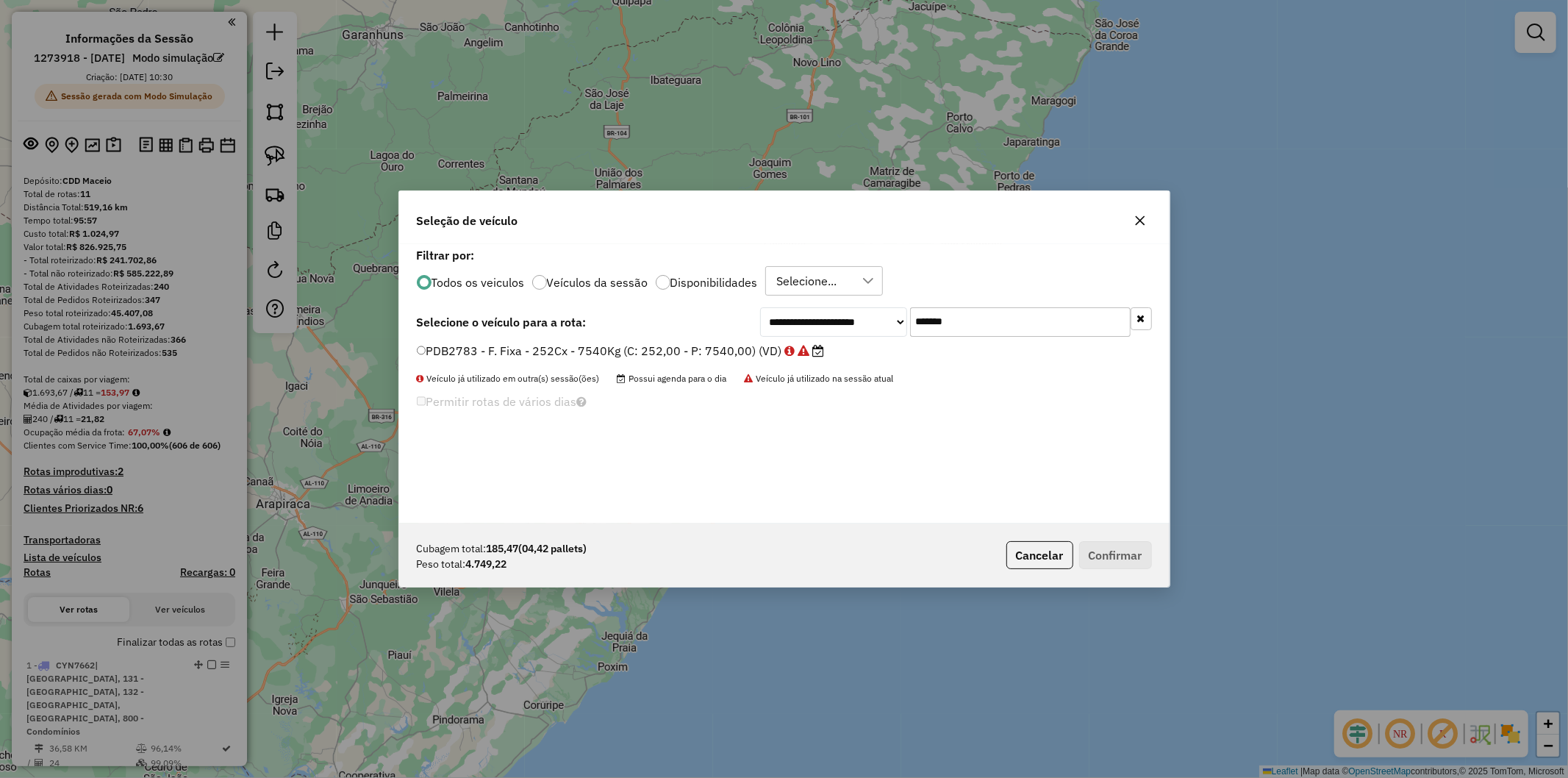
click at [1057, 316] on input "*******" at bounding box center [1020, 322] width 221 height 30
paste input "text"
type input "*******"
click at [610, 344] on label "PDB2833 - F. Fixa - 252Cx - 7540Kg (C: 252,00 - P: 7540,00) (VD)" at bounding box center [614, 351] width 394 height 18
click at [1104, 553] on button "Confirmar" at bounding box center [1116, 555] width 73 height 28
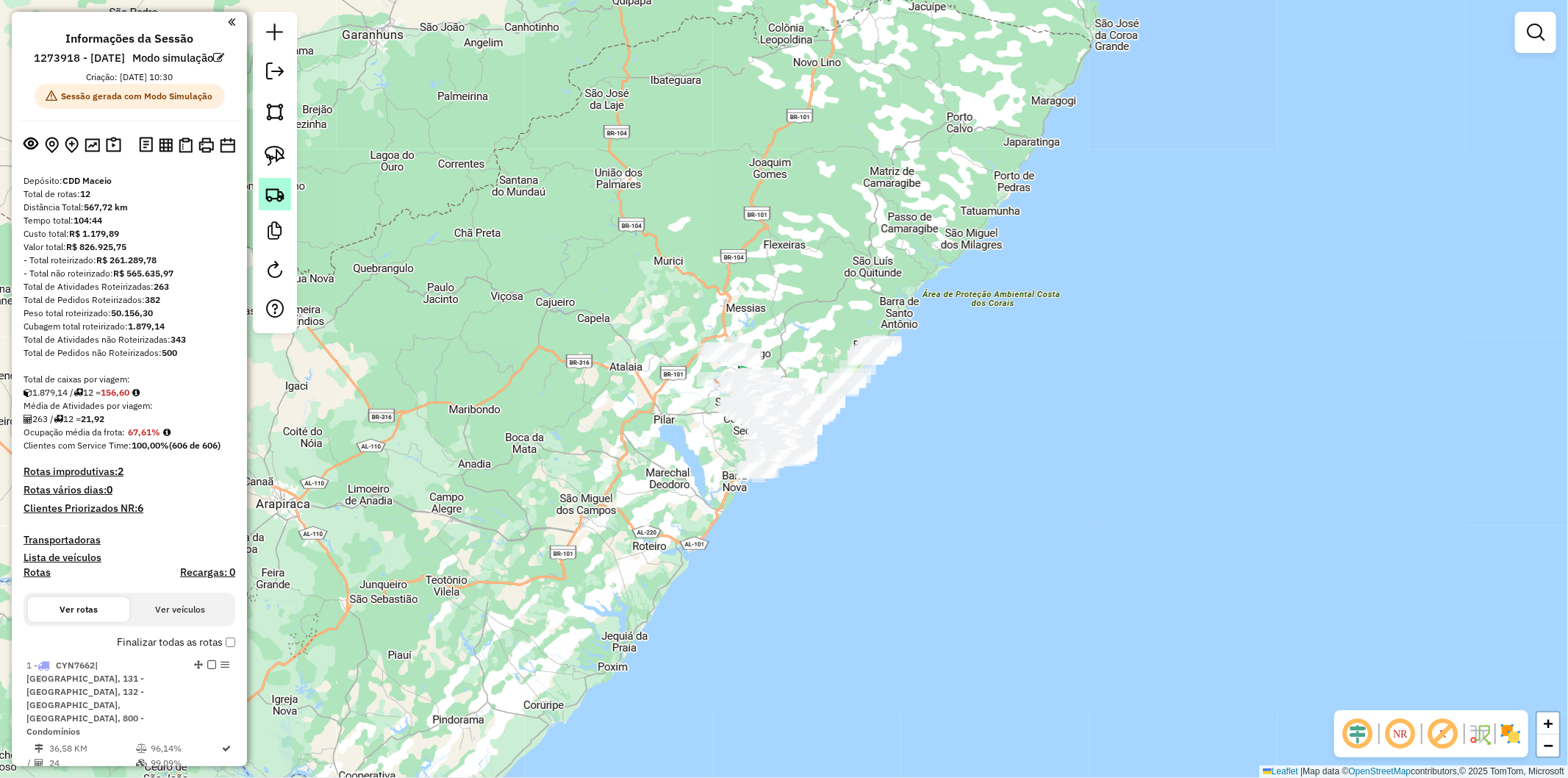
click at [281, 197] on img at bounding box center [275, 194] width 21 height 21
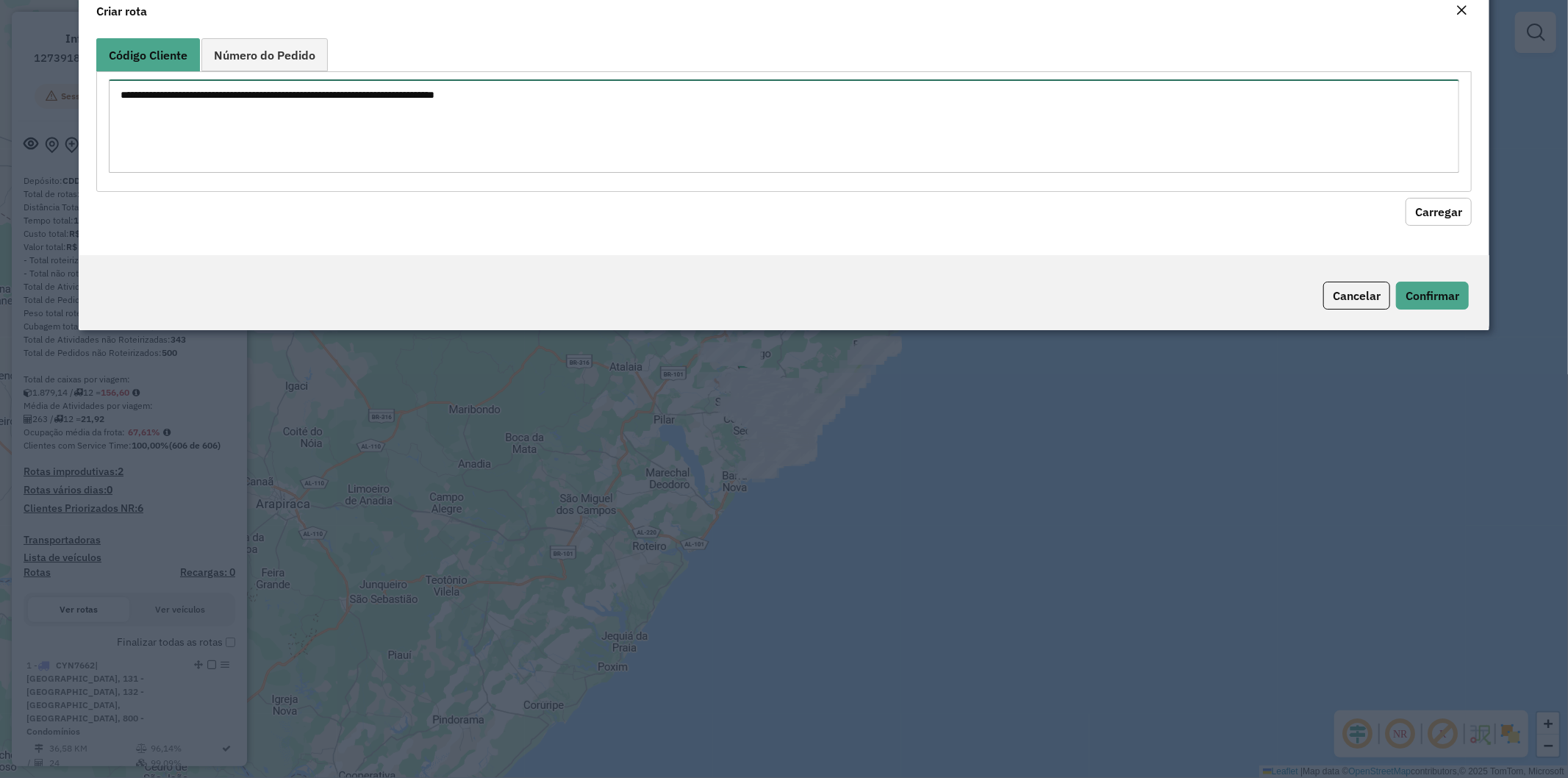
click at [406, 153] on textarea at bounding box center [785, 126] width 1352 height 94
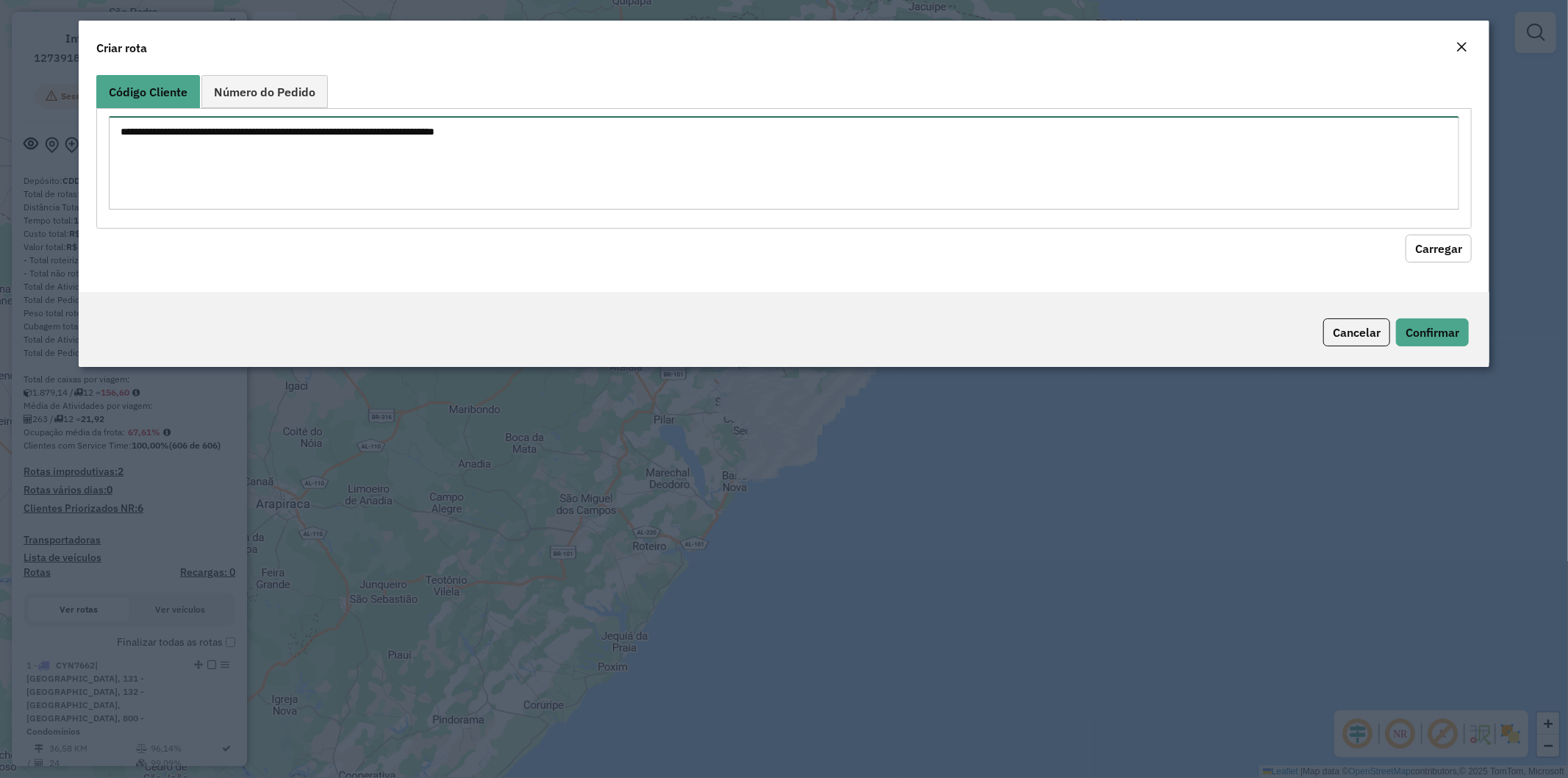
paste textarea "******** ******** ******** ******** ******** ******** ******** ******** *******…"
type textarea "******** ******** ******** ******** ******** ******** ******** ******** *******…"
click at [1449, 240] on button "Carregar" at bounding box center [1438, 248] width 66 height 28
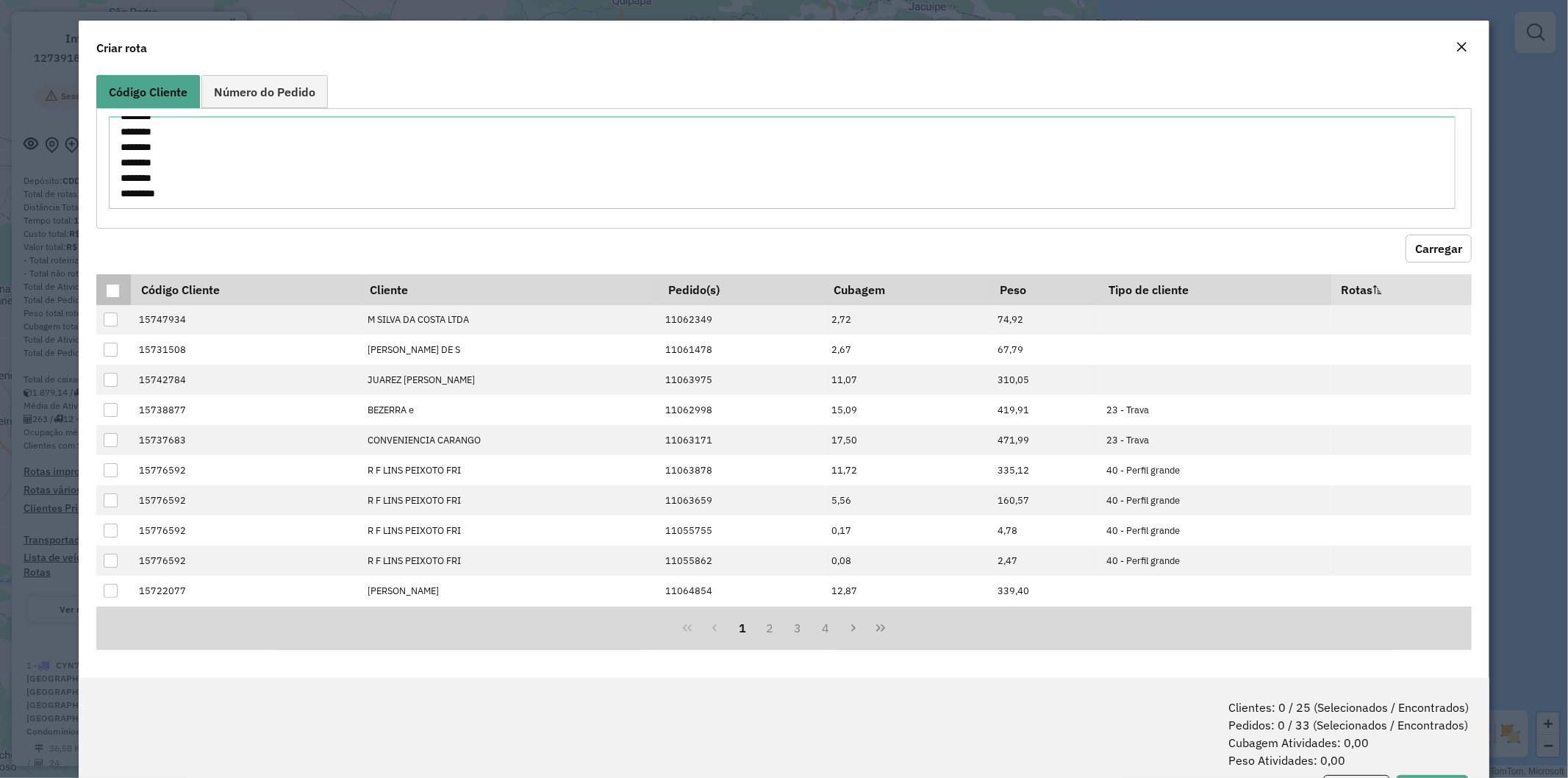
click at [111, 291] on div at bounding box center [113, 291] width 14 height 14
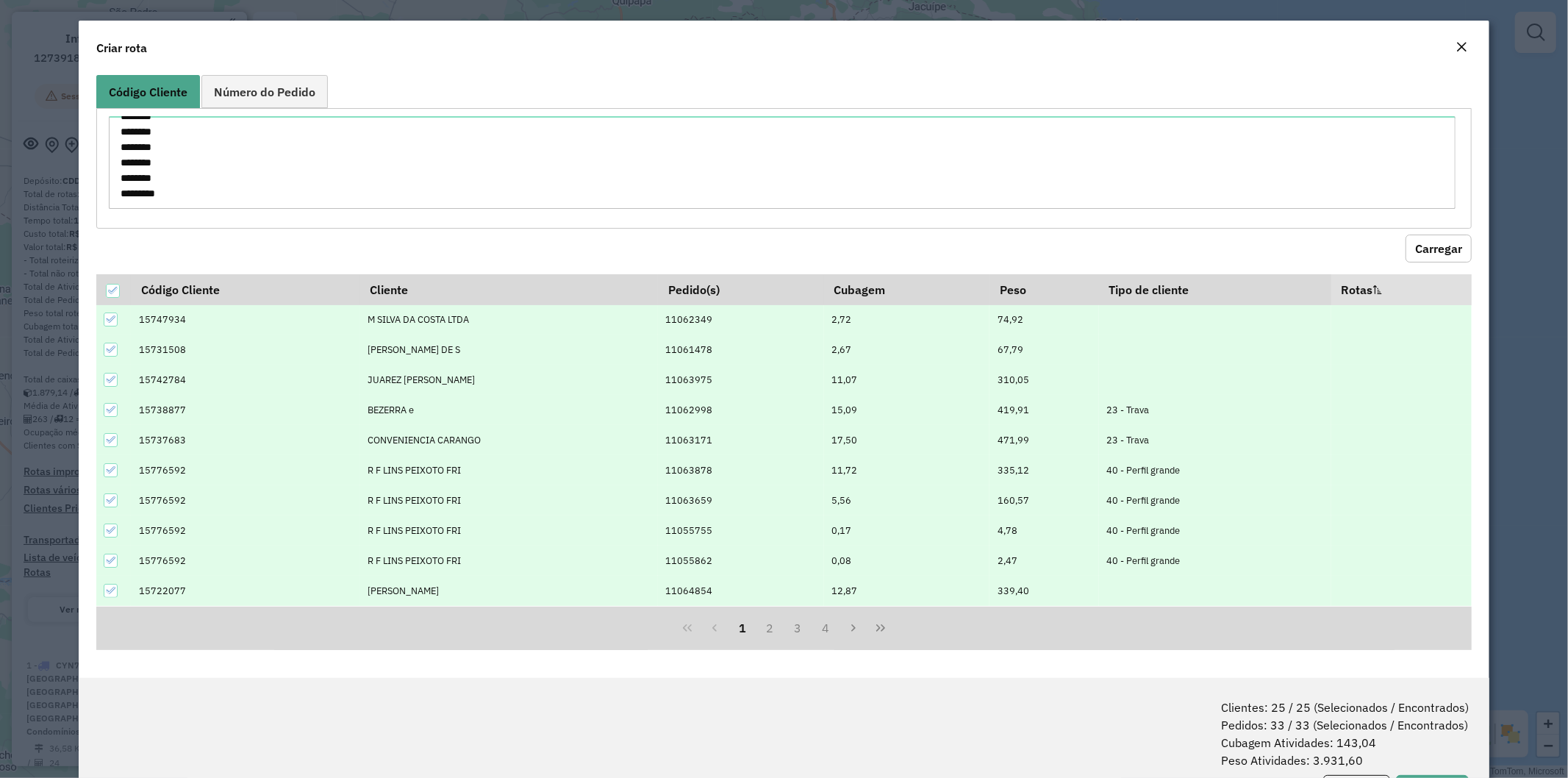
scroll to position [66, 0]
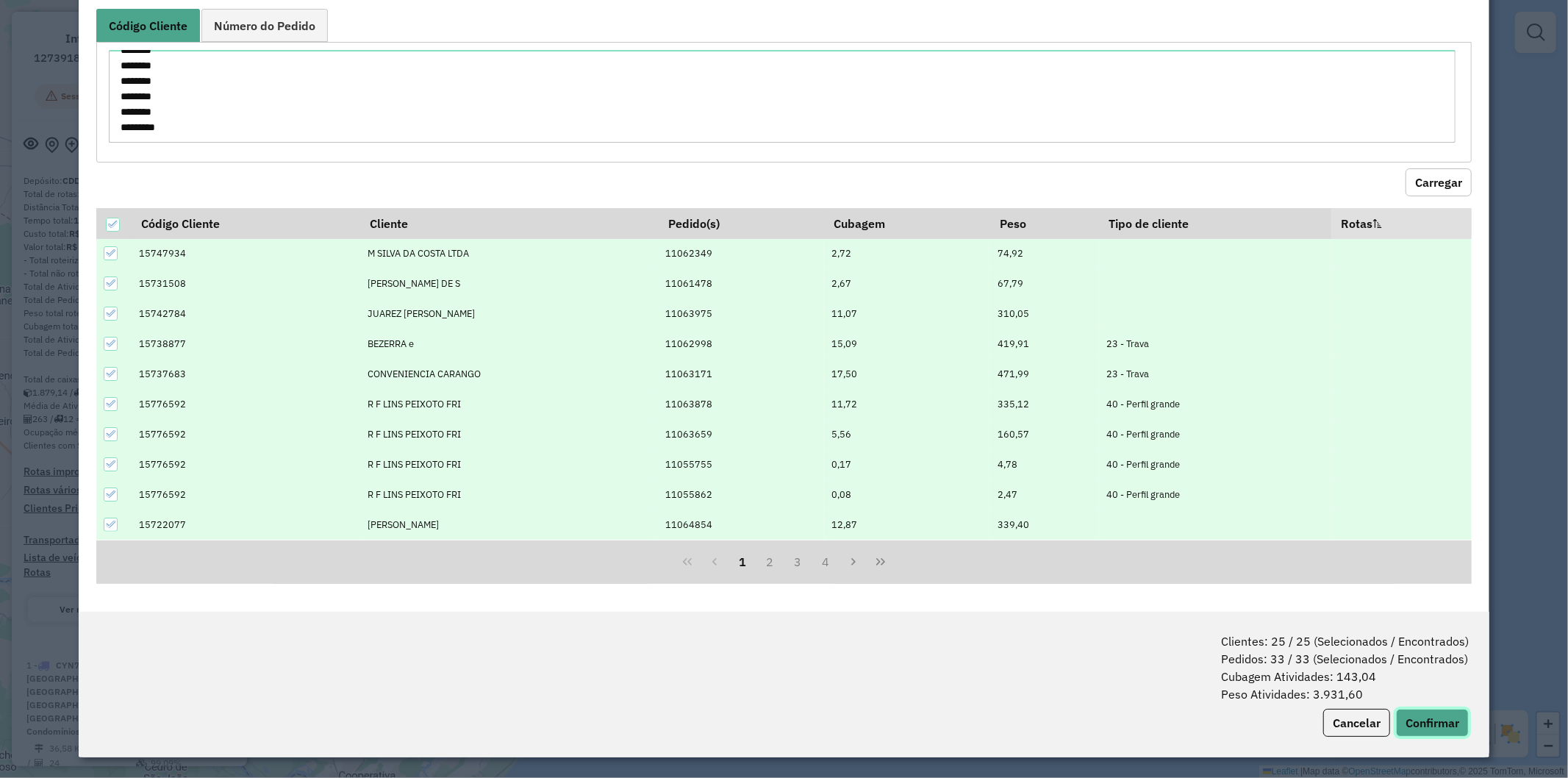
click at [1428, 732] on button "Confirmar" at bounding box center [1432, 723] width 73 height 28
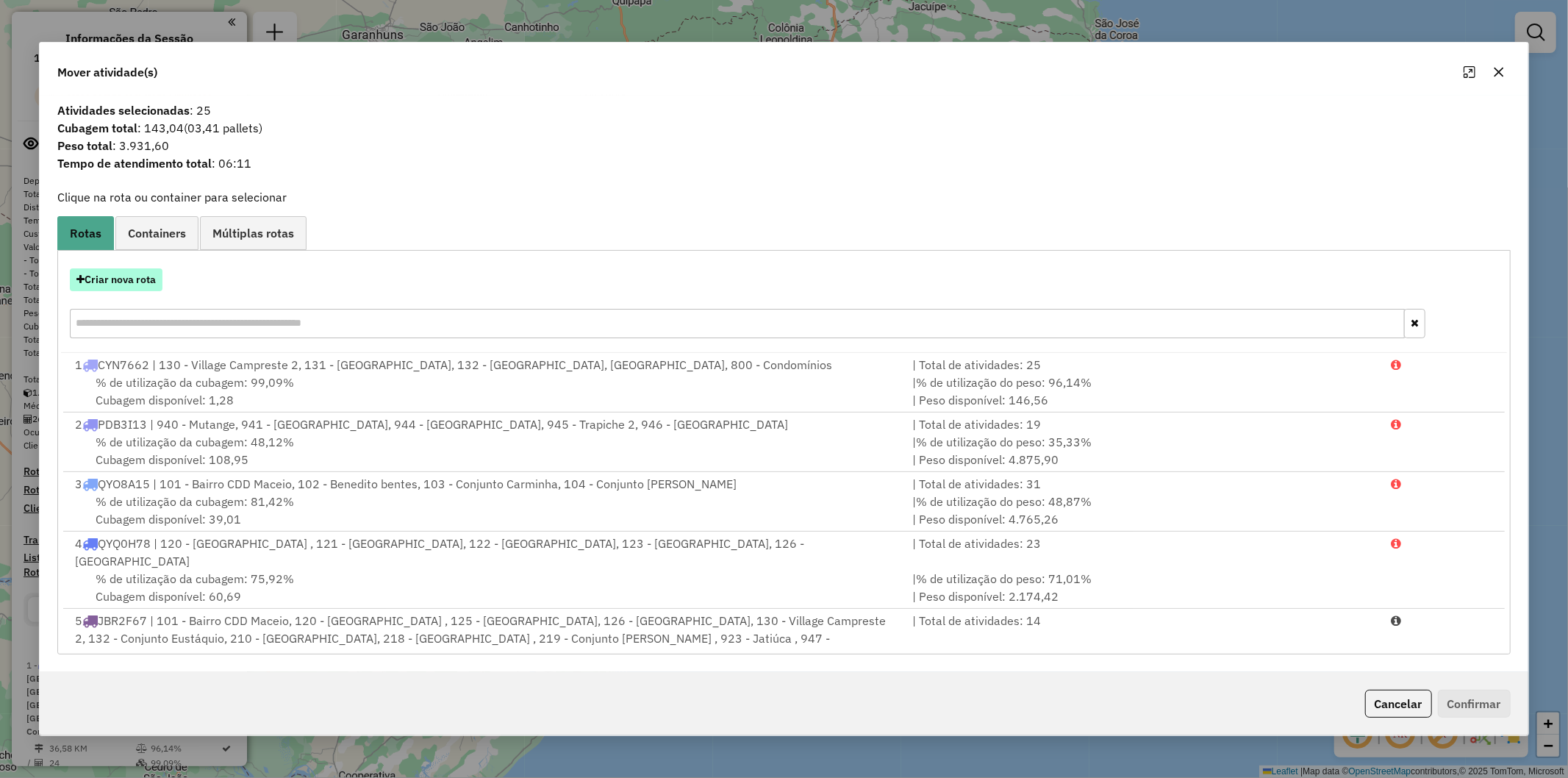
click at [138, 277] on button "Criar nova rota" at bounding box center [116, 279] width 93 height 23
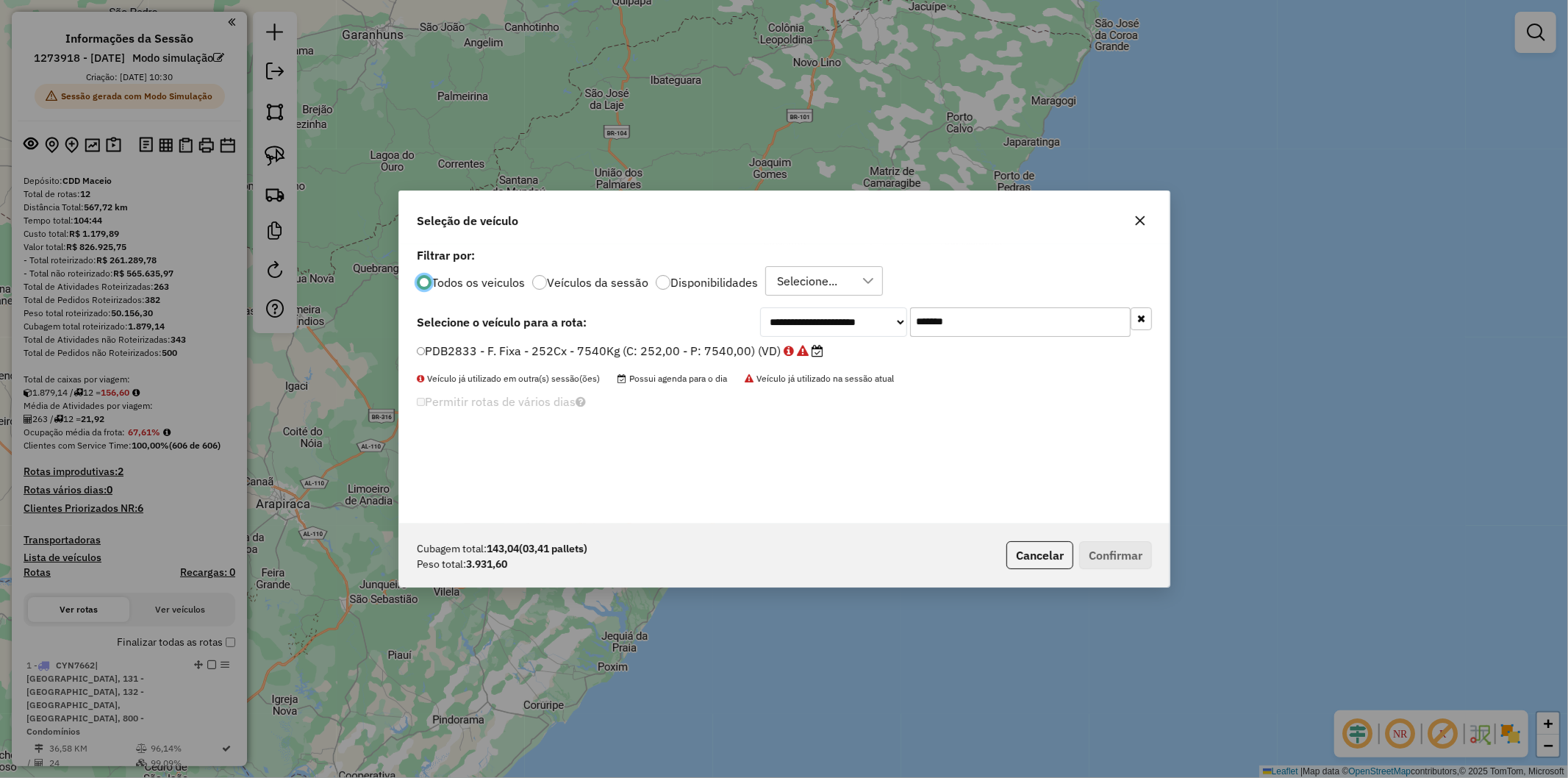
scroll to position [8, 4]
click at [1047, 312] on input "*******" at bounding box center [1020, 322] width 221 height 30
paste input "text"
type input "*******"
click at [663, 344] on label "PDB3663 - F. Fixa - 252Cx - 7540Kg (C: 252,00 - P: 7540,00) (VD)" at bounding box center [614, 351] width 394 height 18
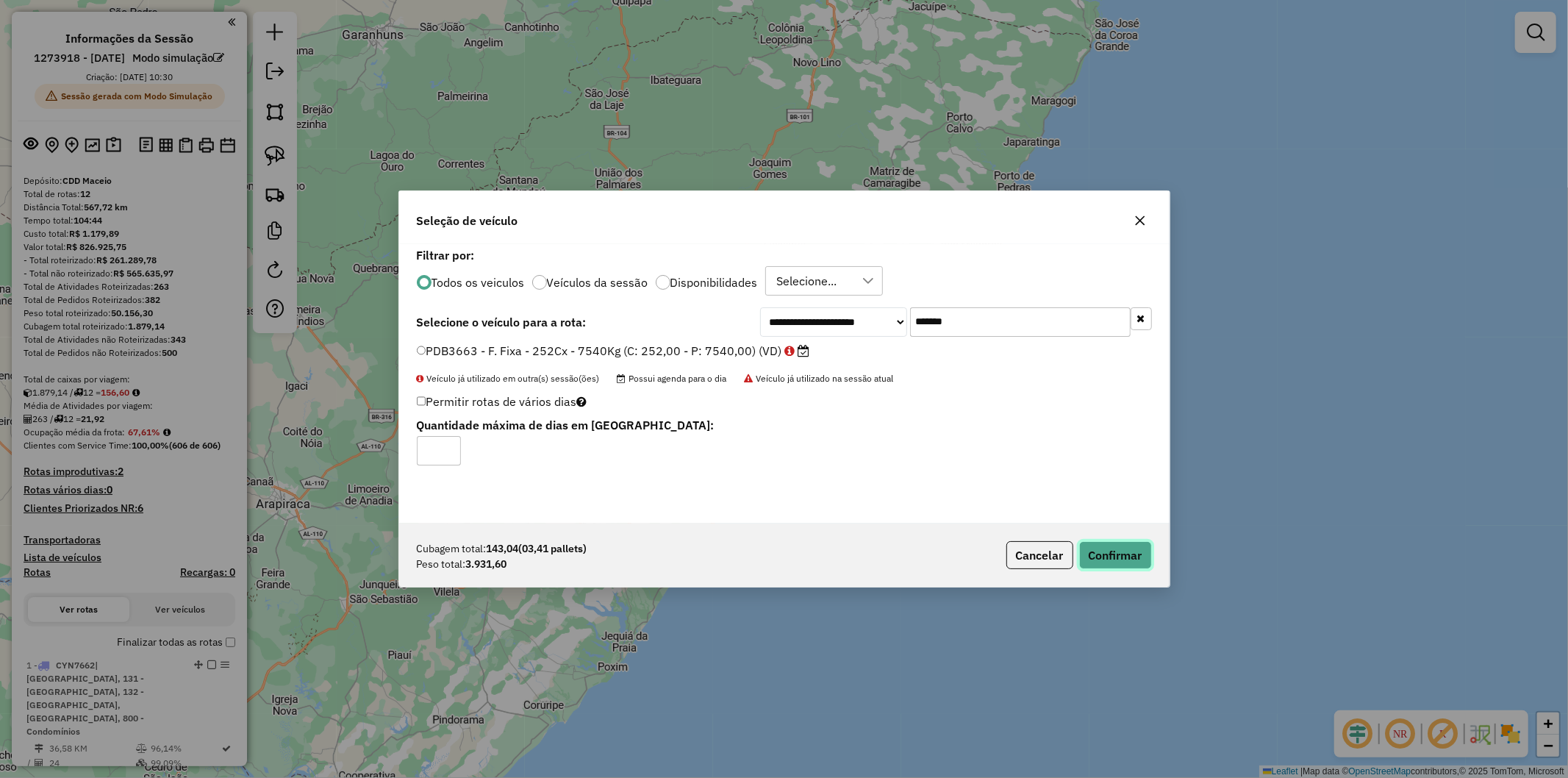
drag, startPoint x: 1145, startPoint y: 562, endPoint x: 1137, endPoint y: 555, distance: 10.6
click at [1137, 555] on button "Confirmar" at bounding box center [1116, 555] width 73 height 28
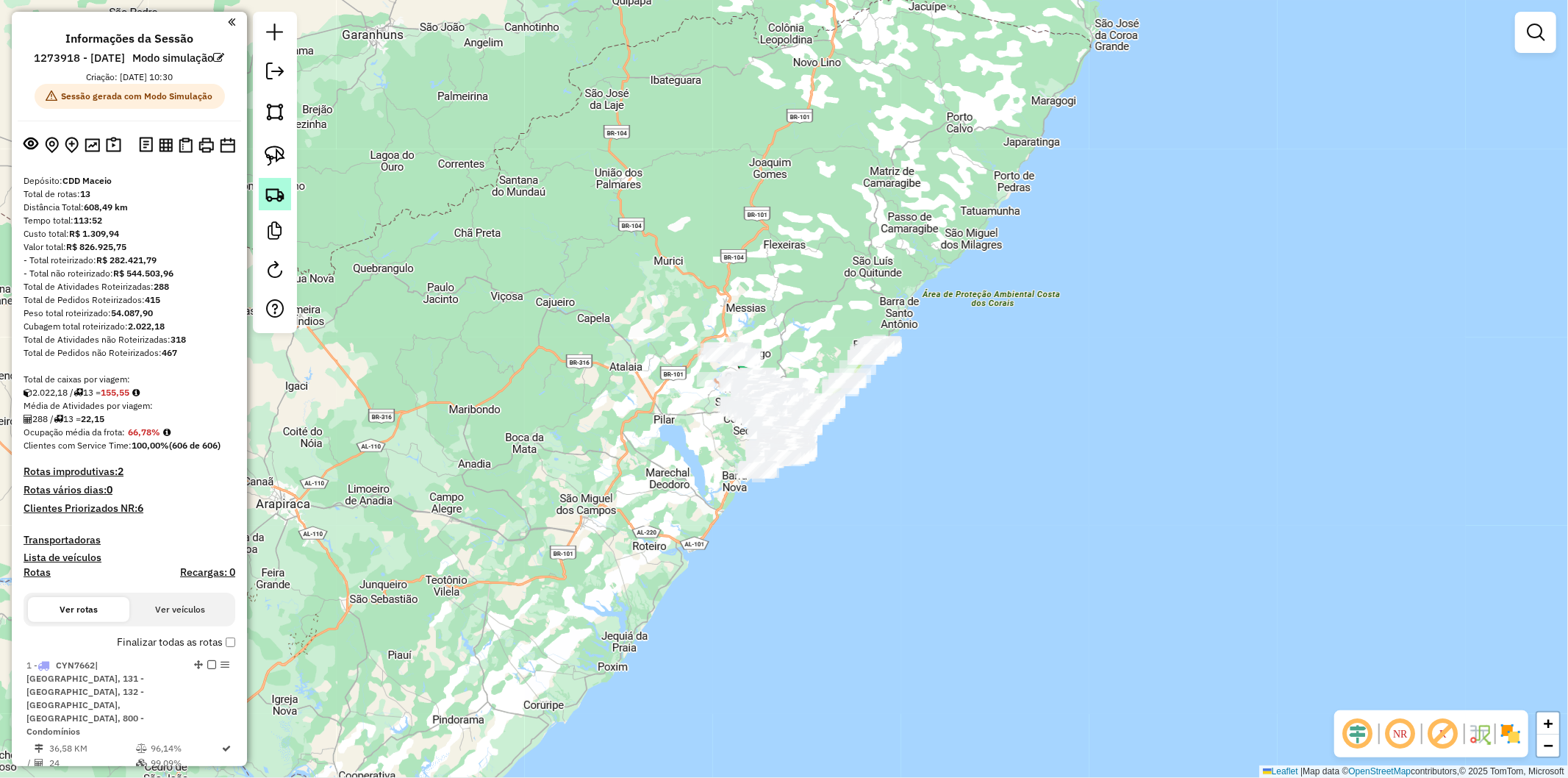
click at [269, 188] on img at bounding box center [275, 194] width 21 height 21
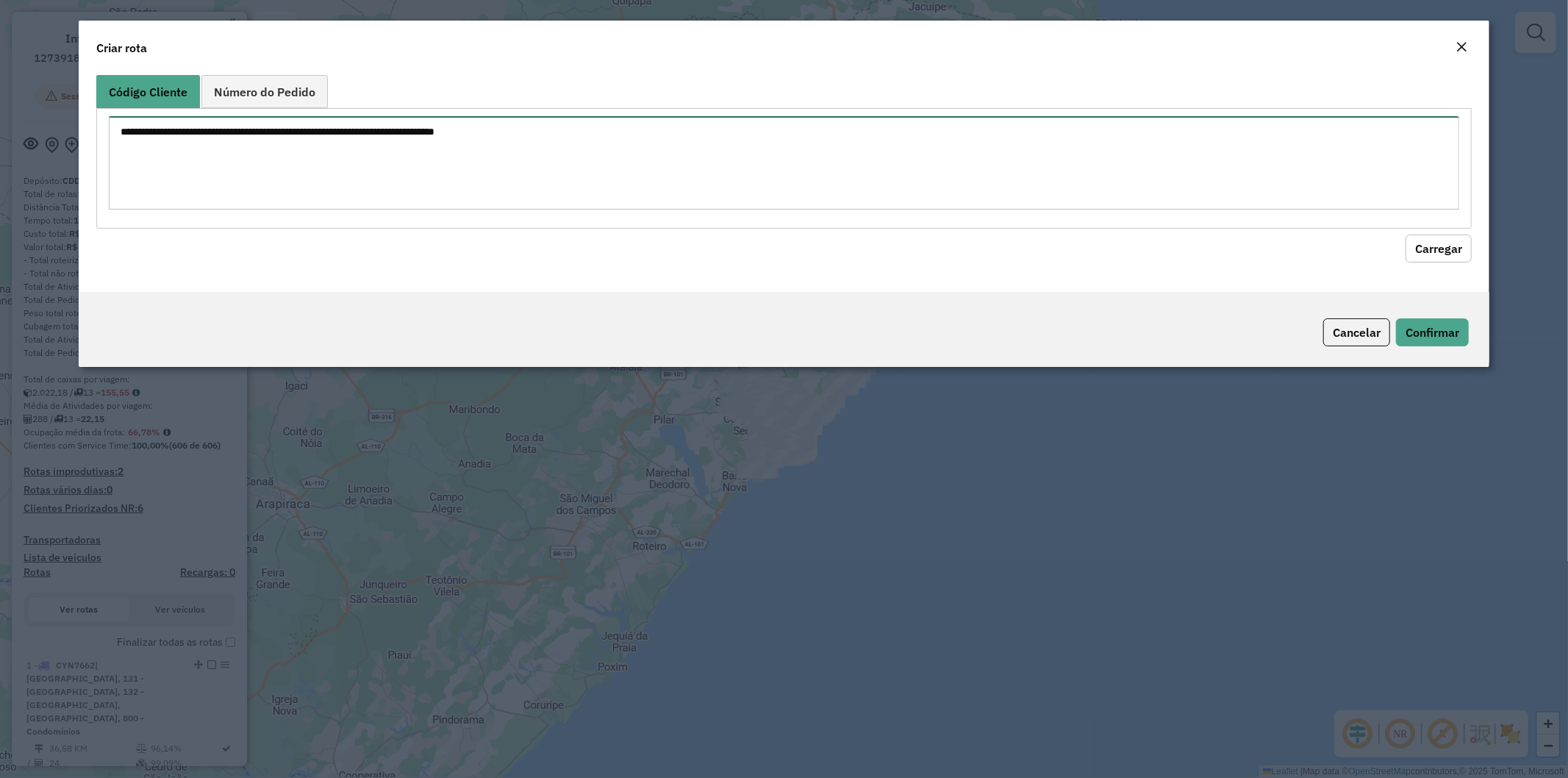
drag, startPoint x: 354, startPoint y: 124, endPoint x: 497, endPoint y: 169, distance: 149.9
click at [355, 124] on textarea at bounding box center [785, 163] width 1352 height 94
paste textarea "******** ******** ******** ******** ******** ******** ******** ******** *******…"
type textarea "******** ******** ******** ******** ******** ******** ******** ******** *******…"
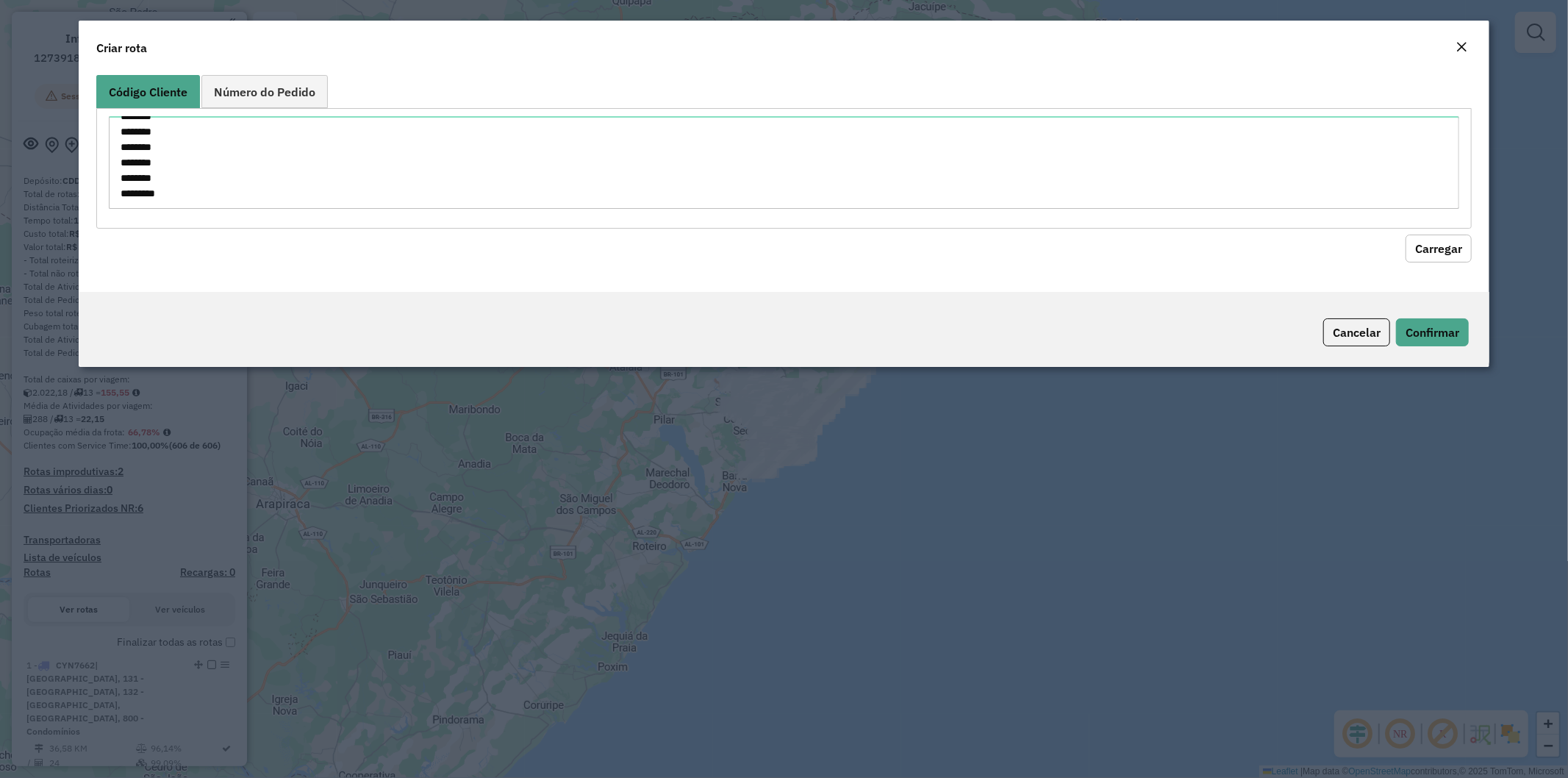
click at [1445, 234] on button "Carregar" at bounding box center [1438, 248] width 66 height 28
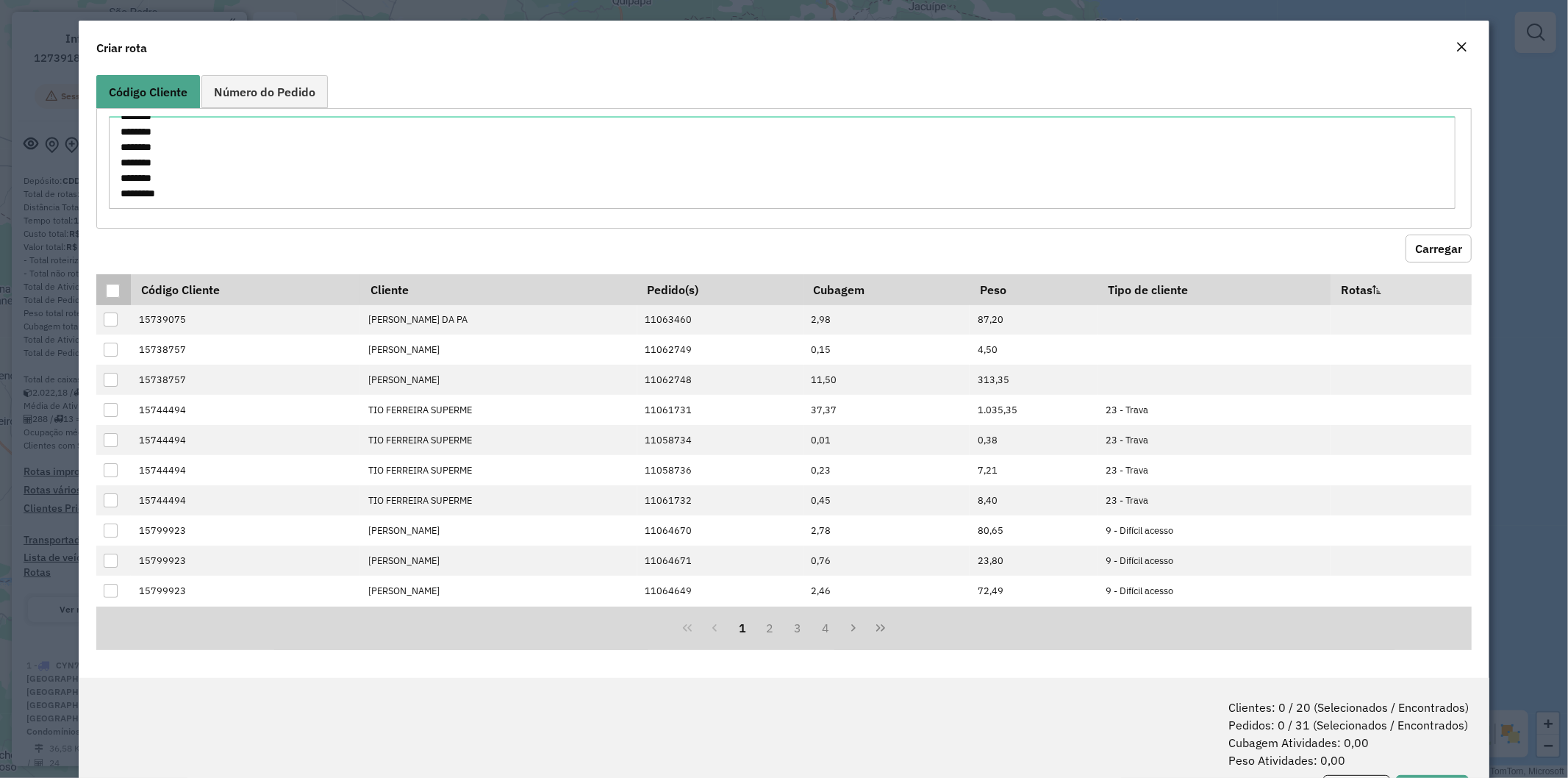
click at [118, 292] on div at bounding box center [113, 291] width 14 height 14
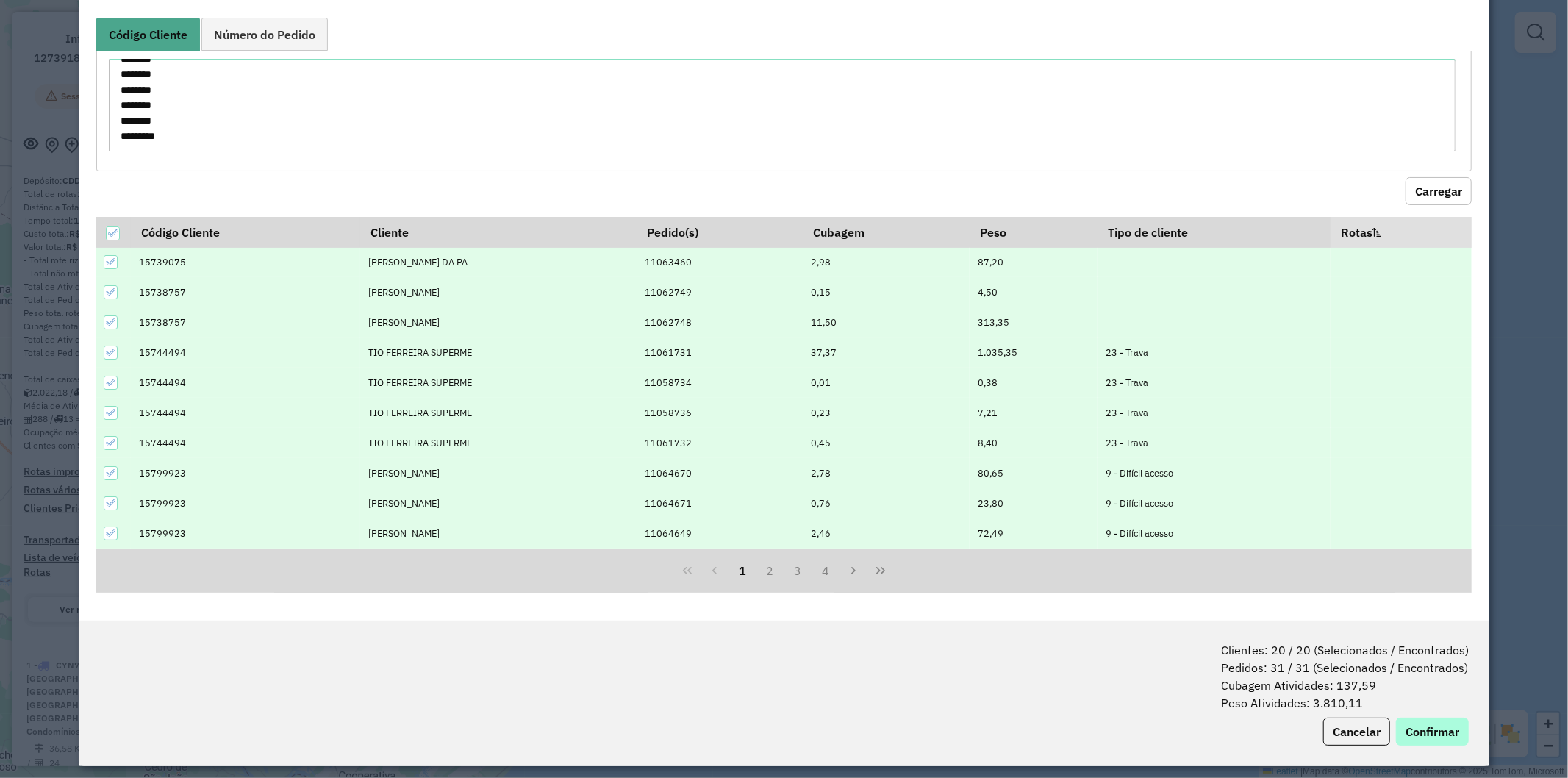
scroll to position [66, 0]
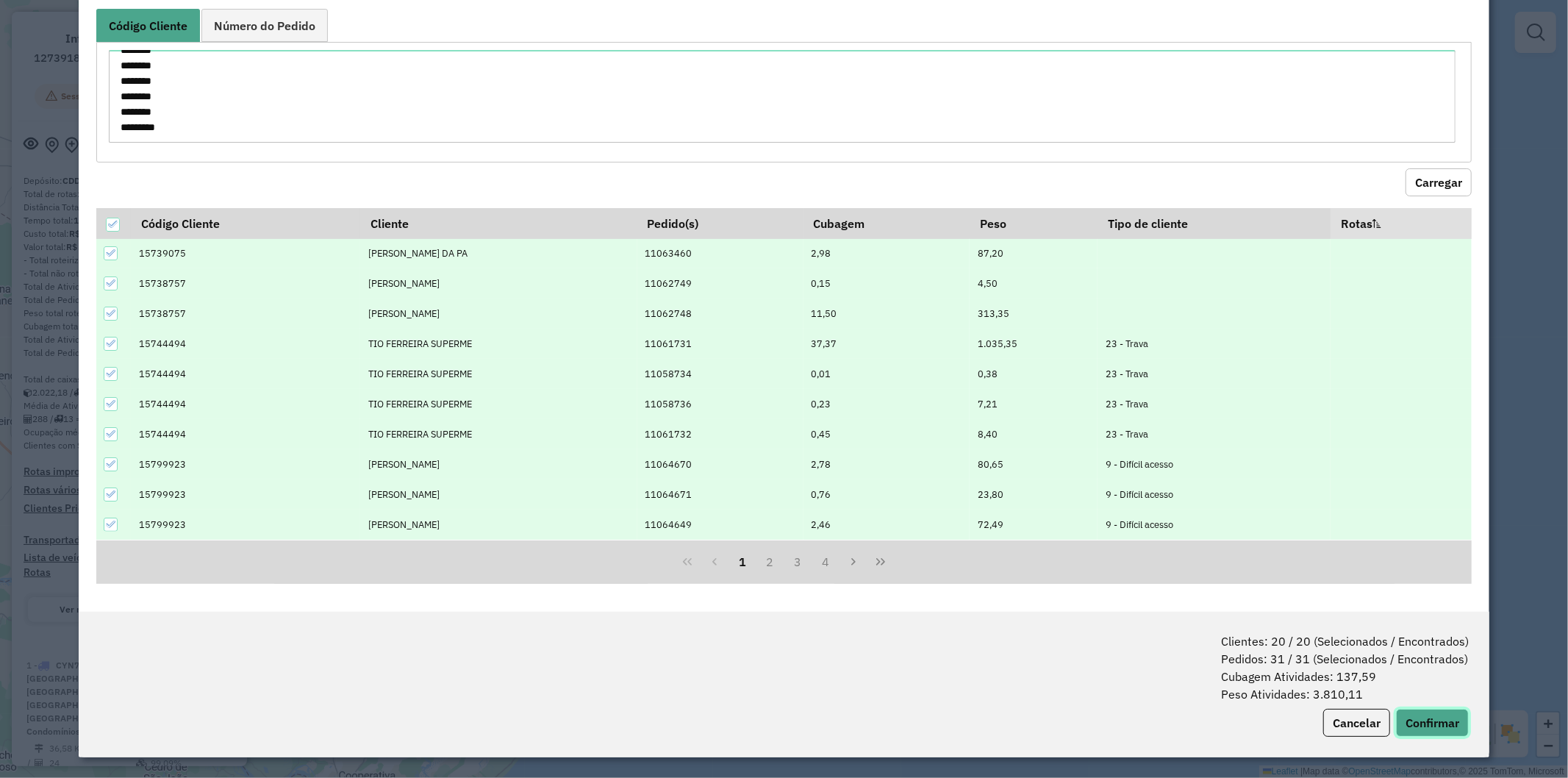
click at [1436, 727] on button "Confirmar" at bounding box center [1432, 723] width 73 height 28
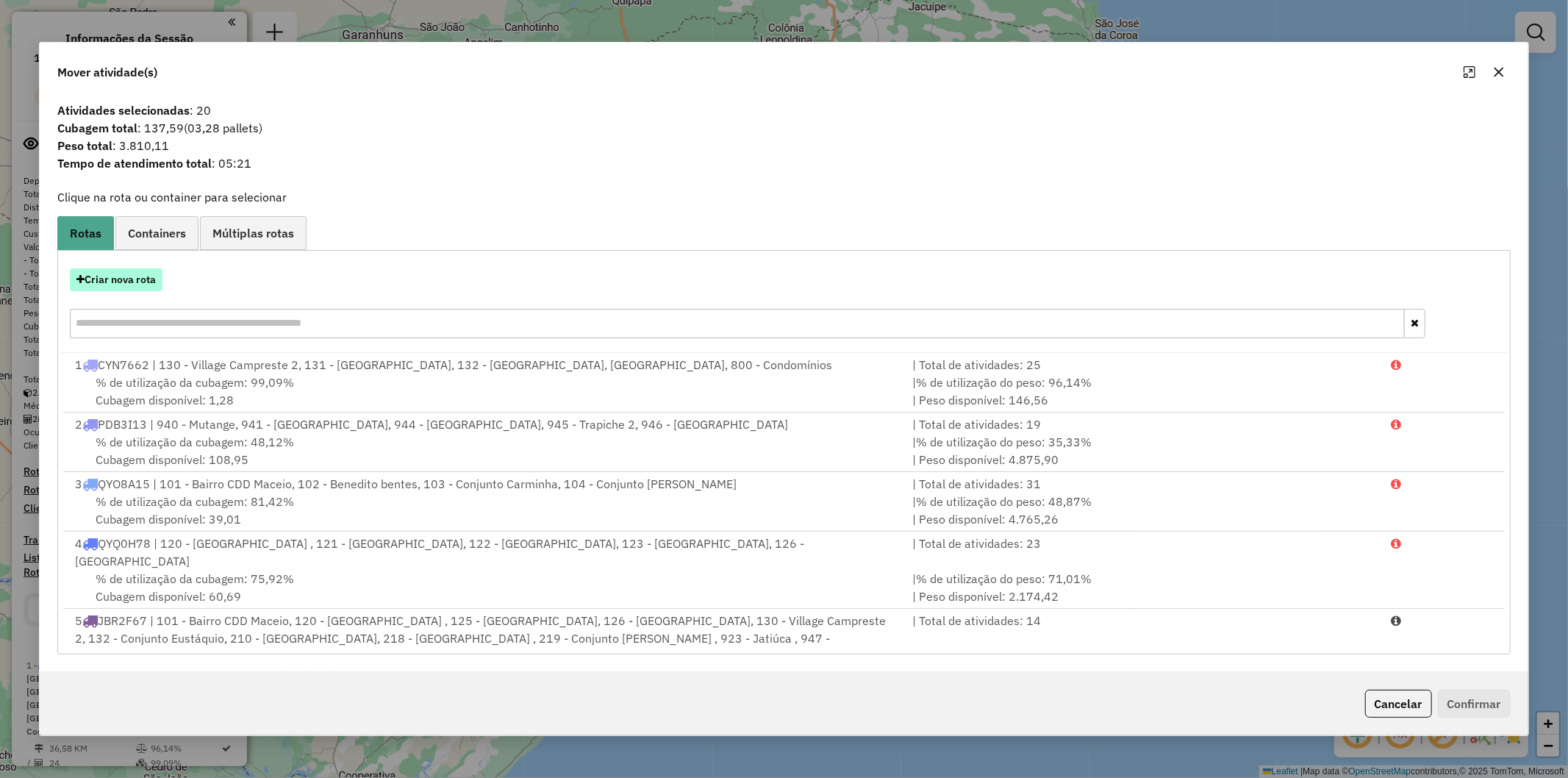
click at [105, 281] on button "Criar nova rota" at bounding box center [116, 279] width 93 height 23
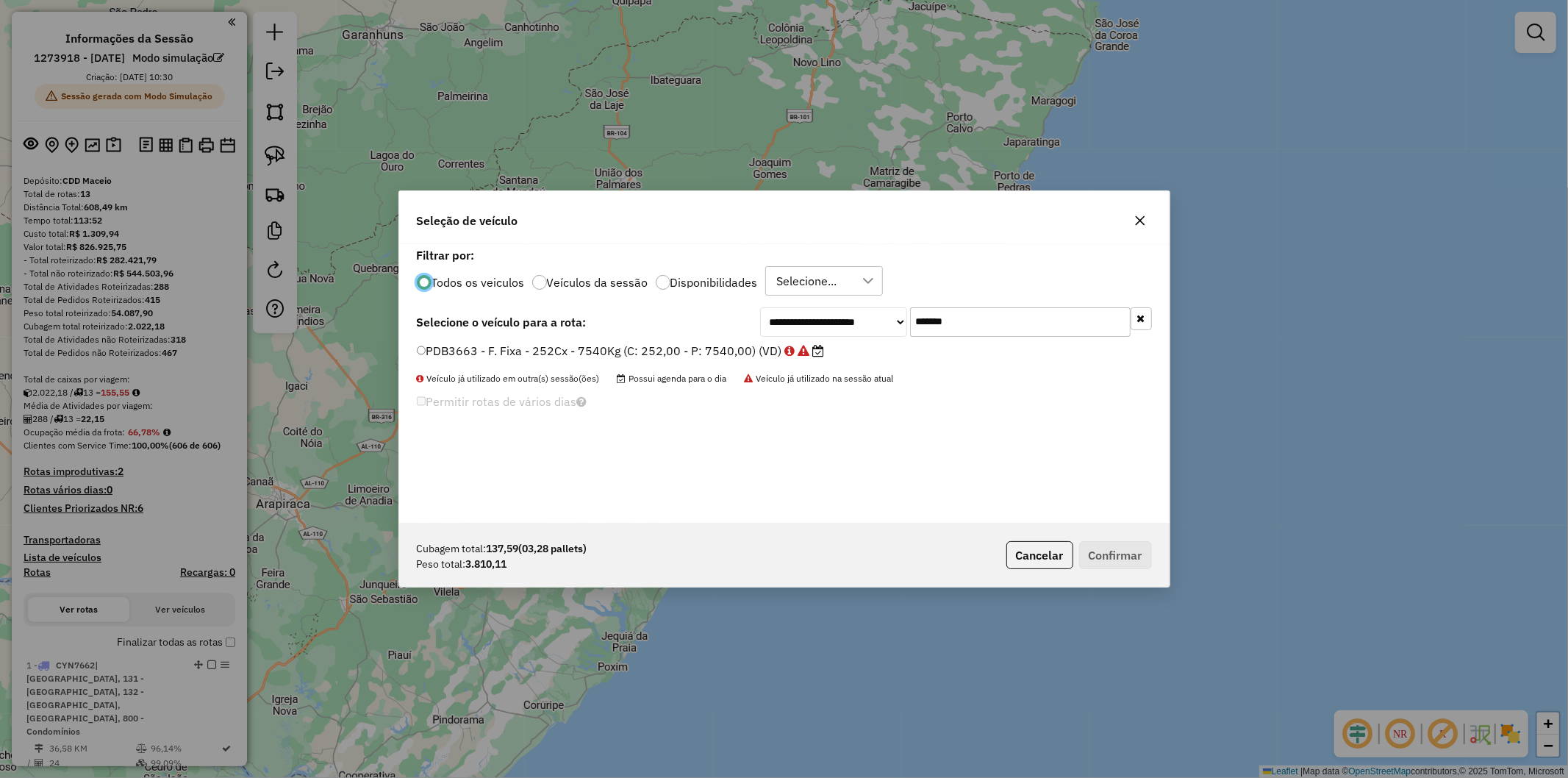
scroll to position [8, 4]
click at [980, 314] on input "*******" at bounding box center [1020, 322] width 221 height 30
paste input "text"
type input "*******"
click at [612, 338] on div "**********" at bounding box center [784, 384] width 770 height 279
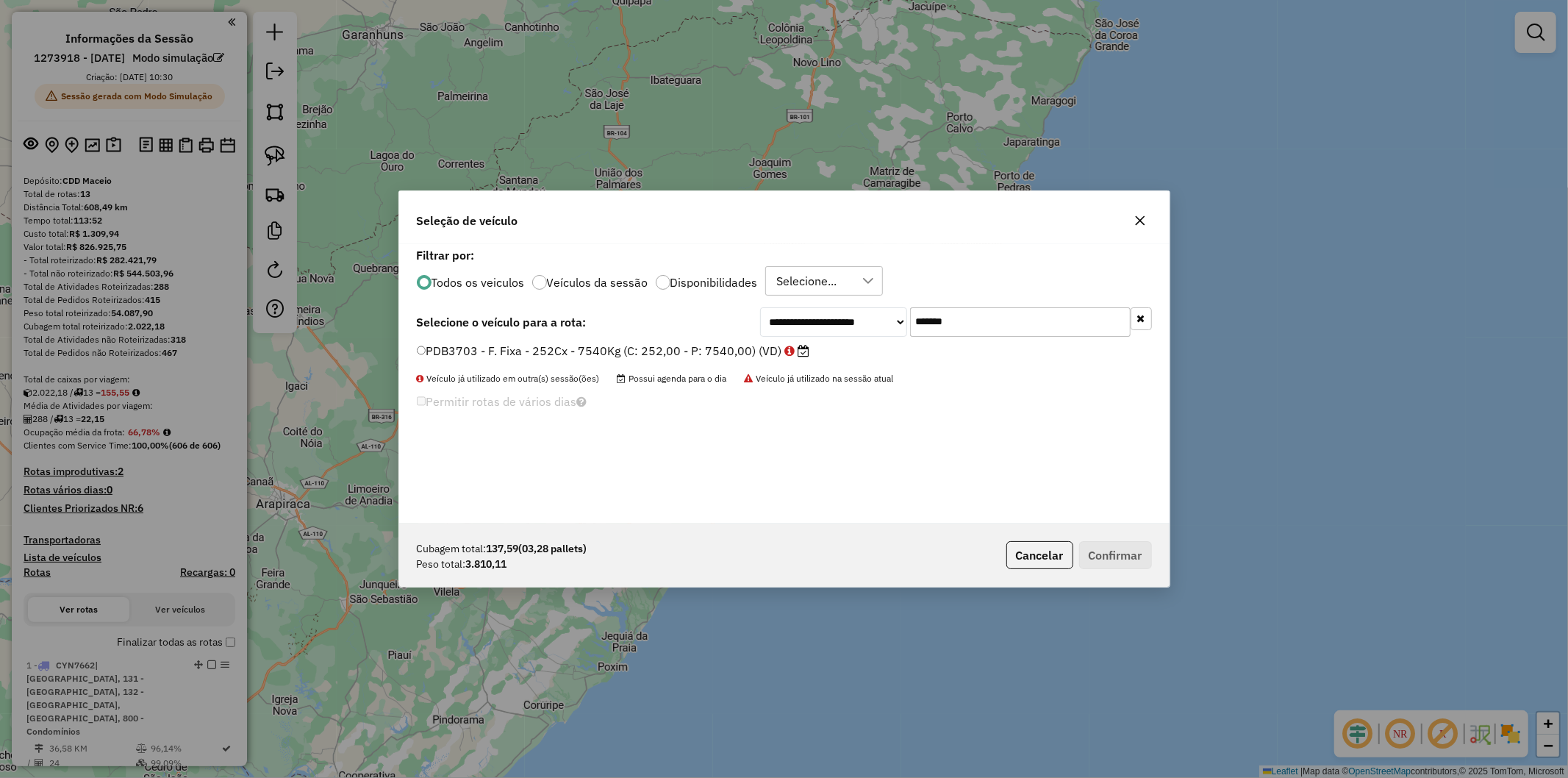
click at [609, 351] on label "PDB3703 - F. Fixa - 252Cx - 7540Kg (C: 252,00 - P: 7540,00) (VD)" at bounding box center [614, 351] width 394 height 18
click at [1104, 556] on button "Confirmar" at bounding box center [1116, 555] width 73 height 28
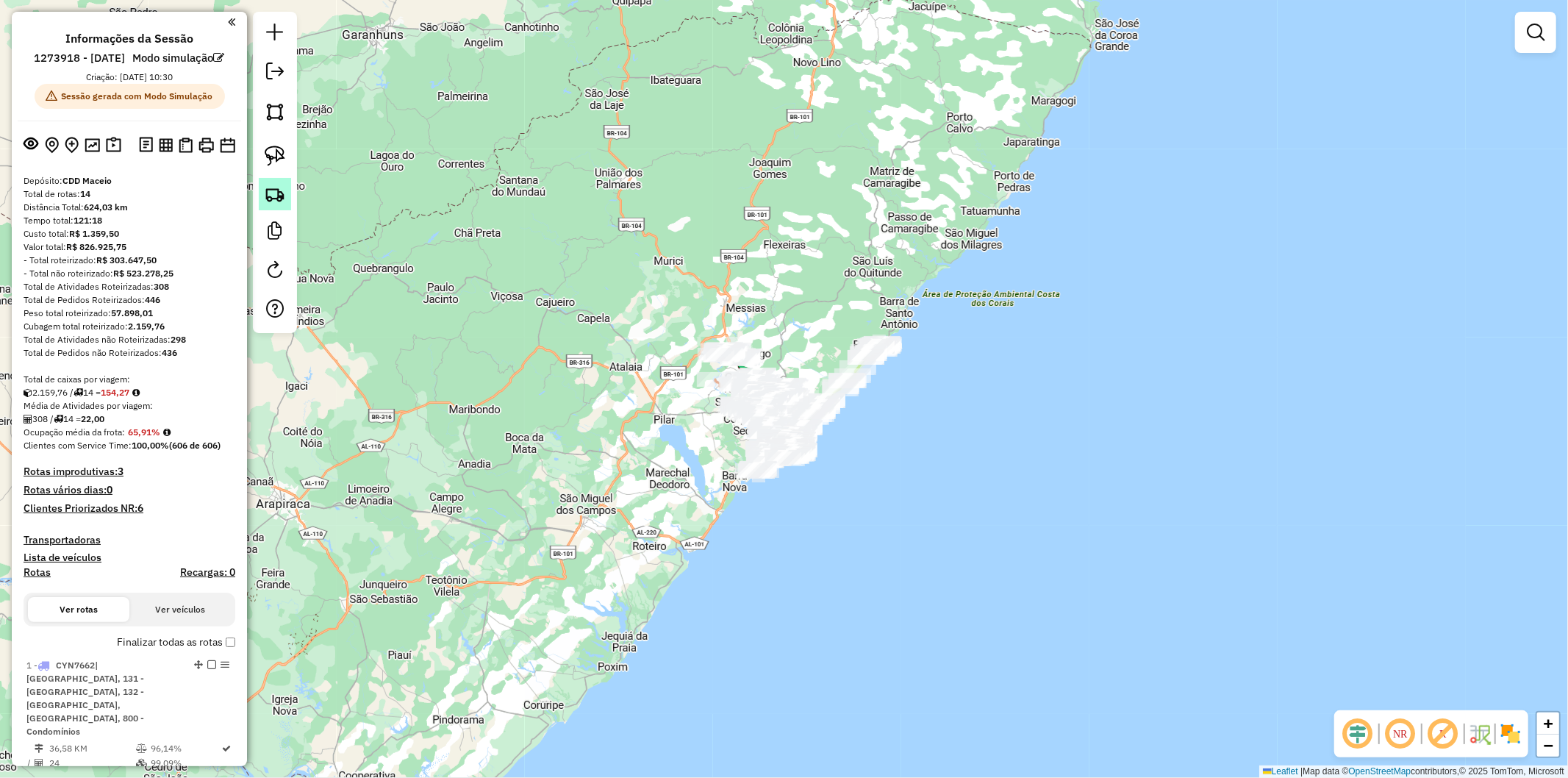
click at [274, 184] on link at bounding box center [275, 194] width 32 height 32
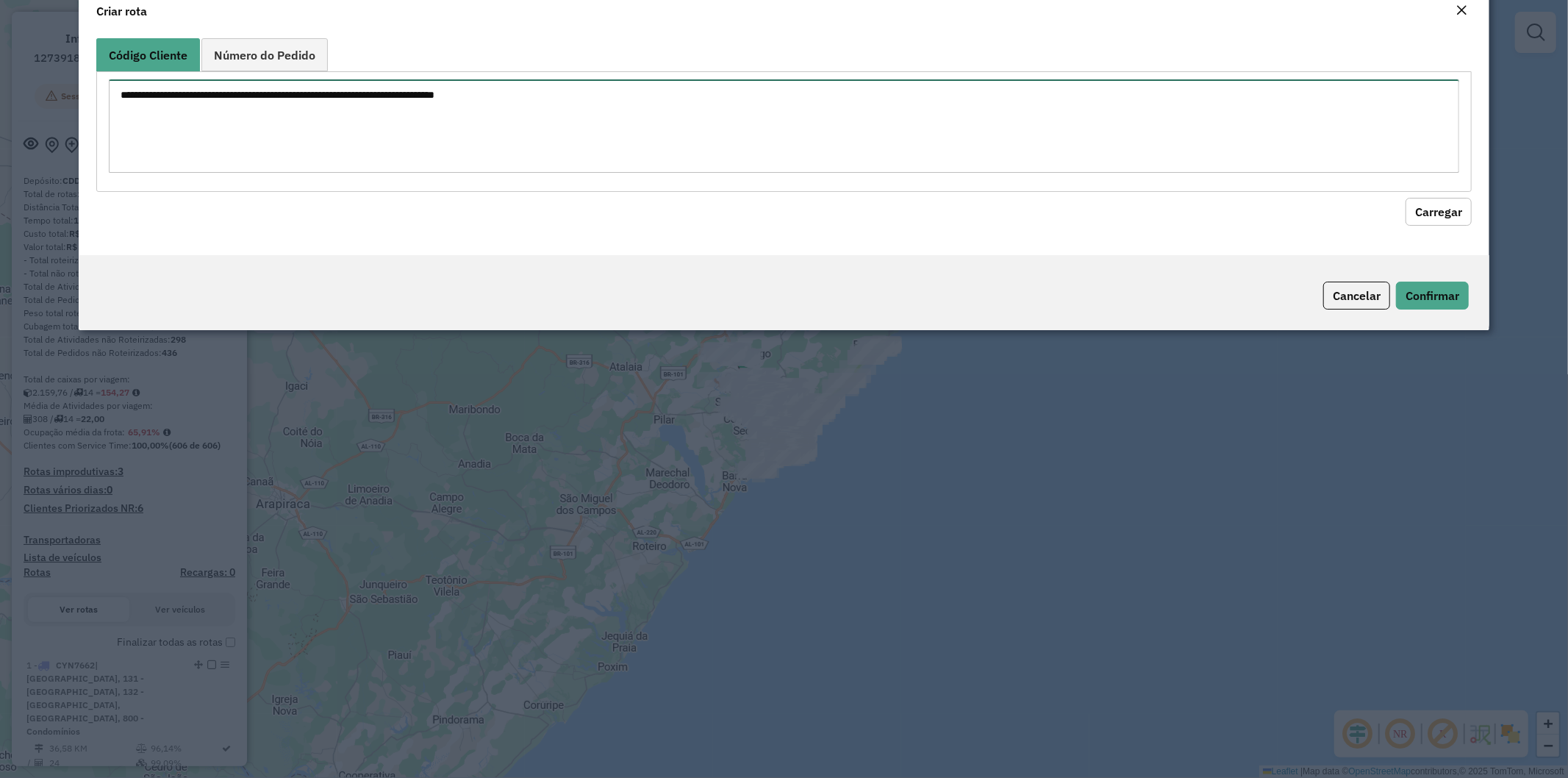
click at [427, 130] on textarea at bounding box center [785, 126] width 1352 height 94
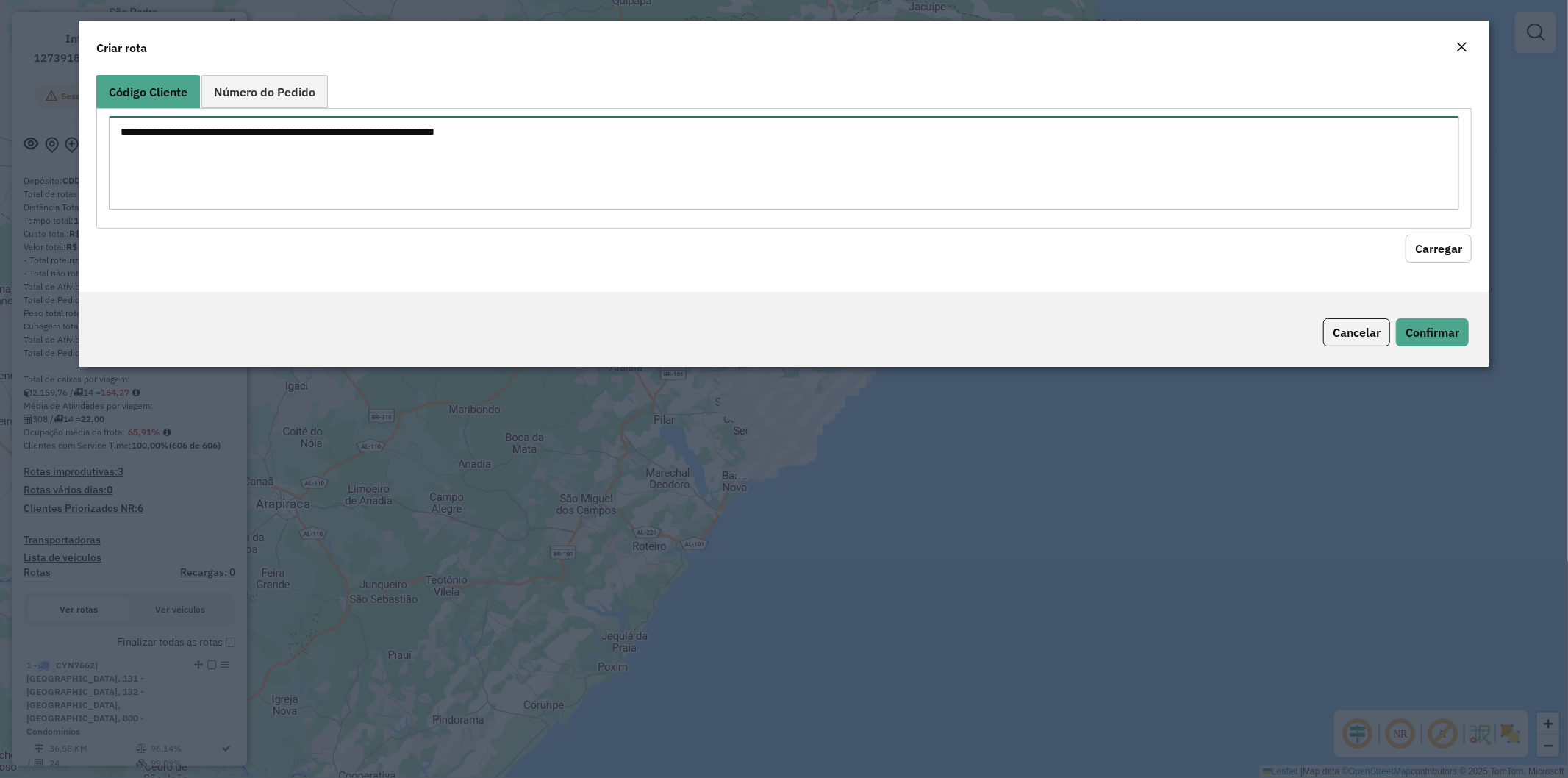
paste textarea "******** ******** ******** ******** ******** ******** ******** ******** *******…"
type textarea "******** ******** ******** ******** ******** ******** ******** ******** *******…"
drag, startPoint x: 1445, startPoint y: 252, endPoint x: 1384, endPoint y: 252, distance: 61.0
click at [1445, 251] on button "Carregar" at bounding box center [1438, 248] width 66 height 28
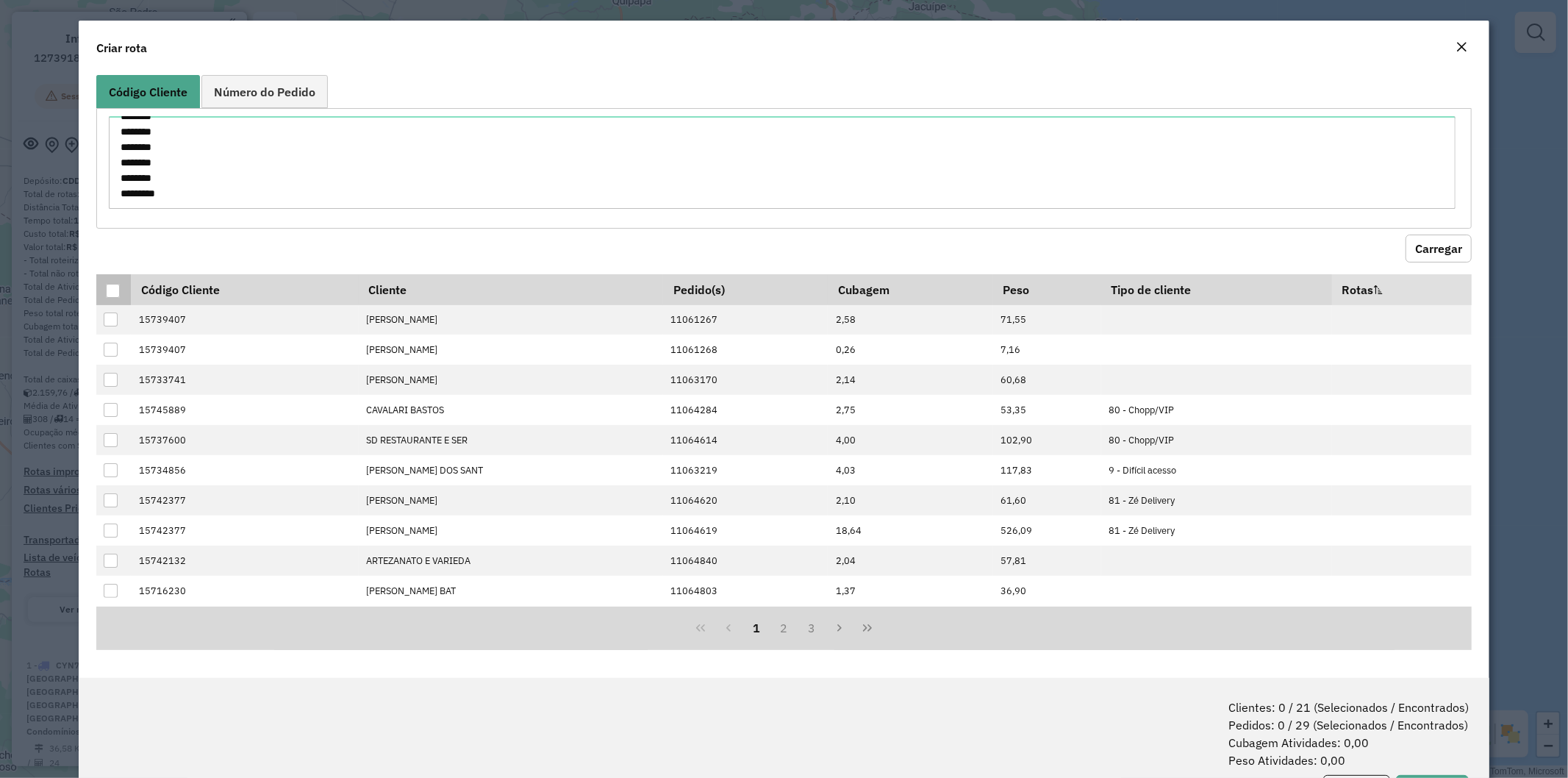
click at [114, 289] on div at bounding box center [113, 291] width 14 height 14
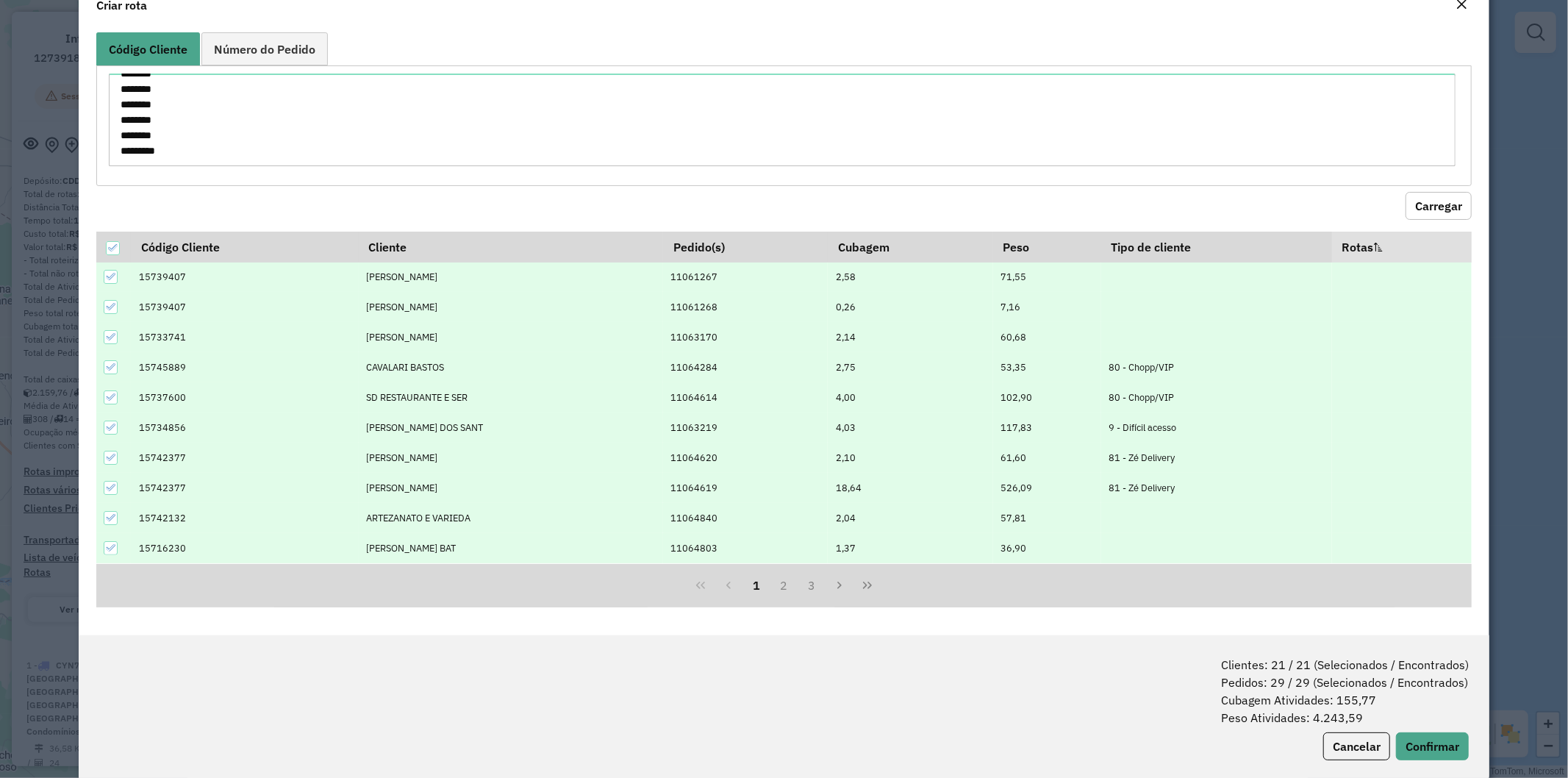
scroll to position [66, 0]
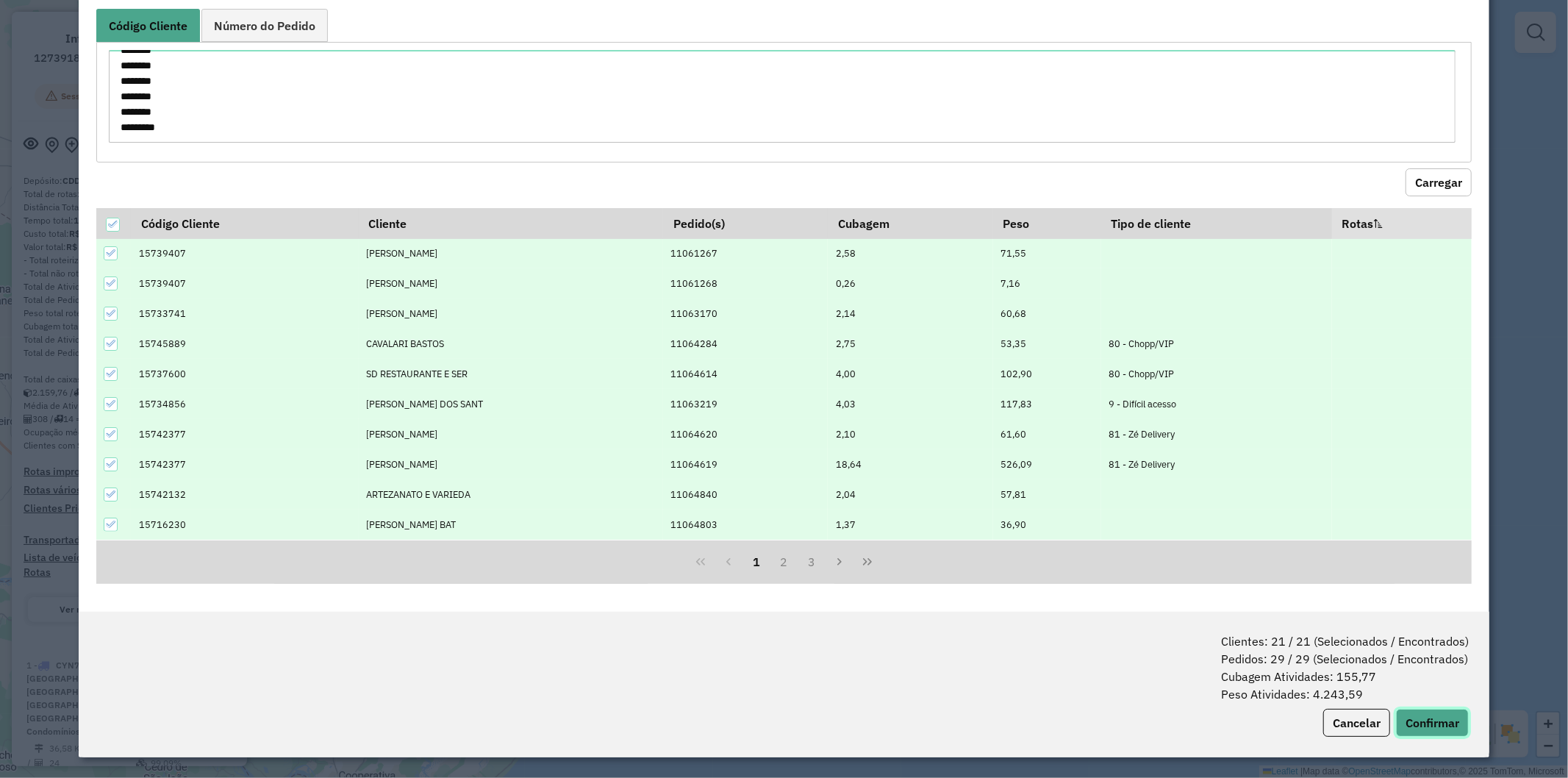
click at [1410, 717] on button "Confirmar" at bounding box center [1432, 723] width 73 height 28
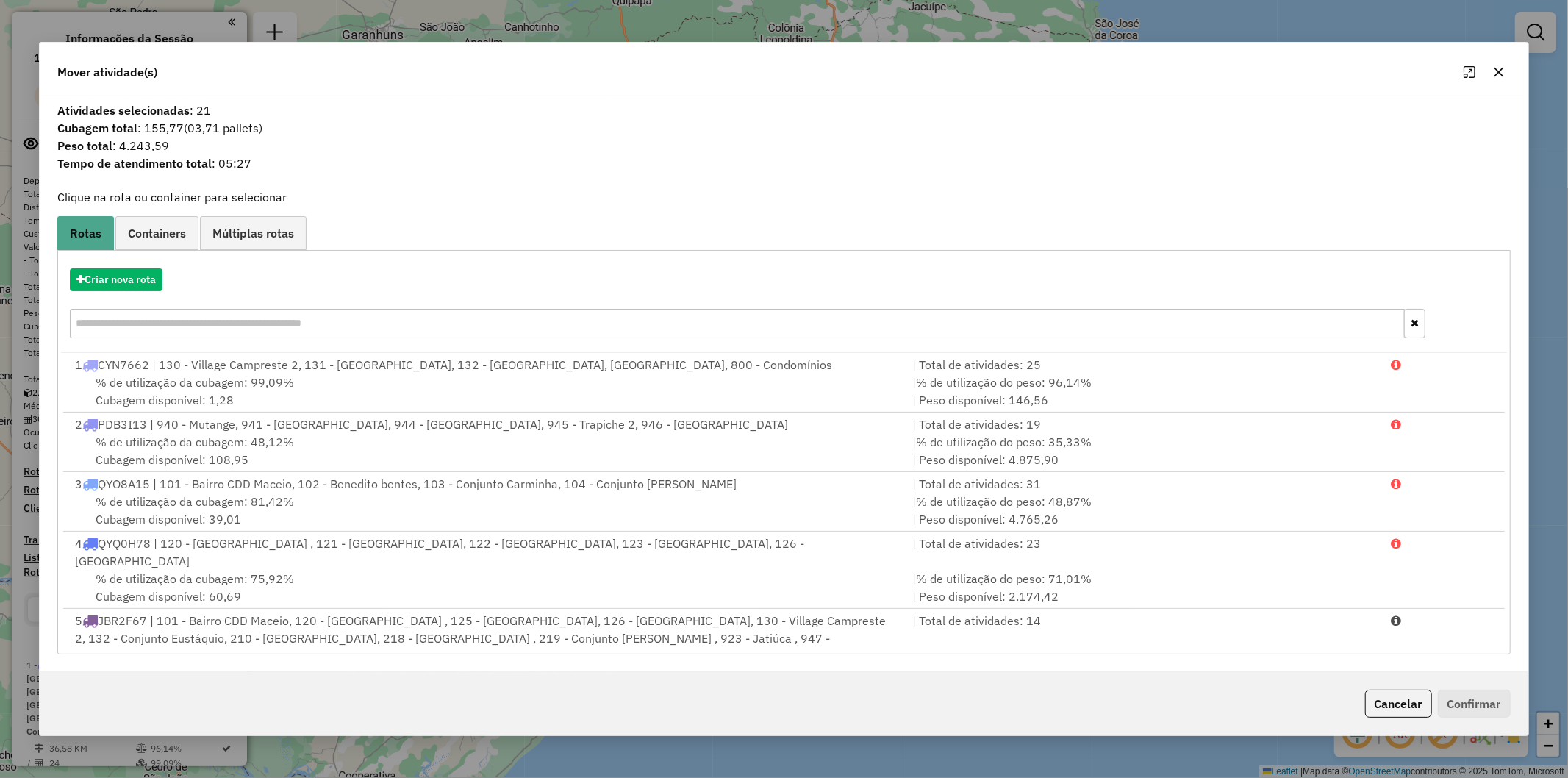
click at [133, 293] on div "Criar nova rota" at bounding box center [784, 306] width 1445 height 96
click at [128, 296] on div "Criar nova rota" at bounding box center [784, 306] width 1445 height 96
click at [126, 287] on button "Criar nova rota" at bounding box center [116, 279] width 93 height 23
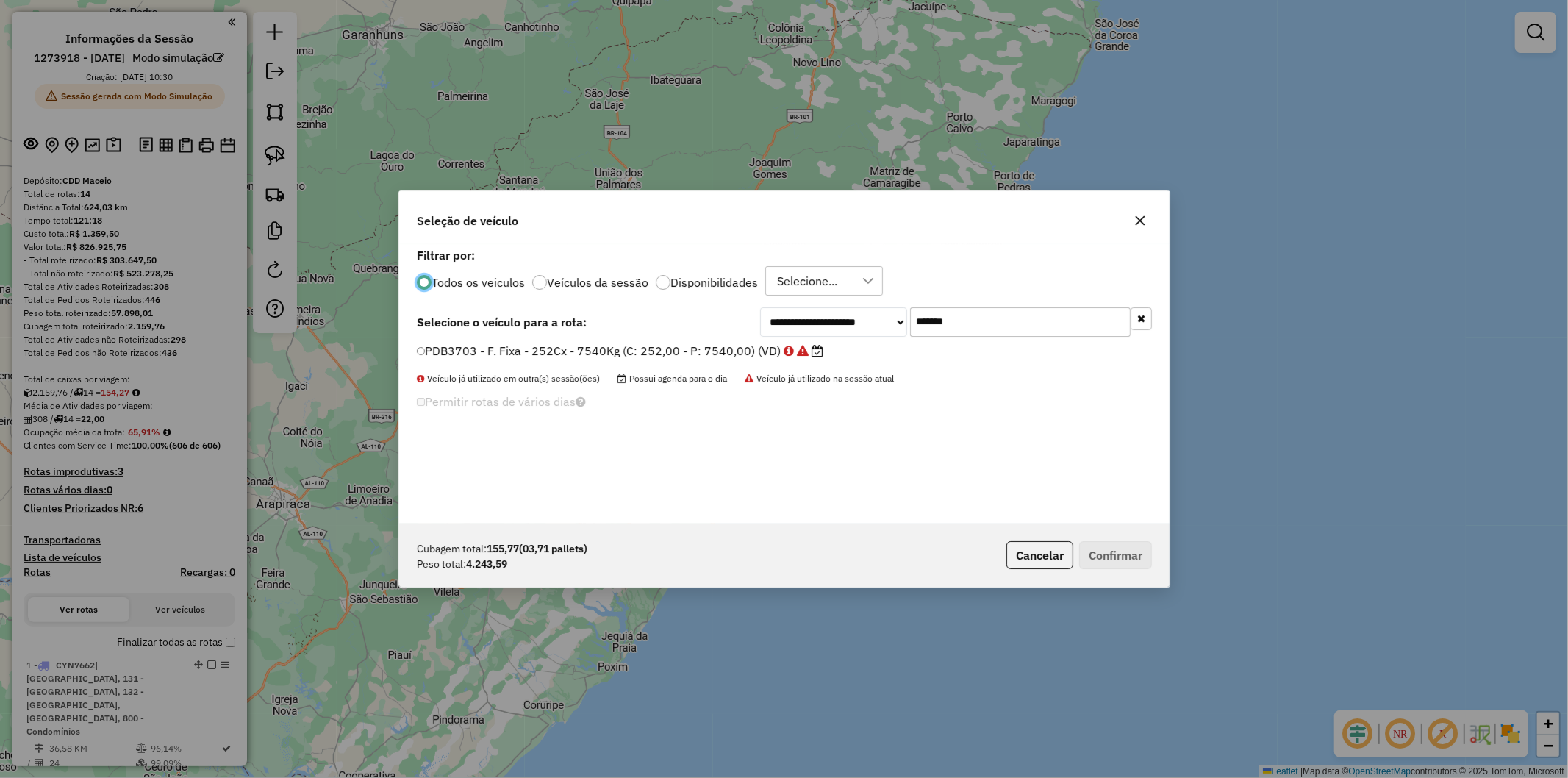
scroll to position [8, 4]
drag, startPoint x: 957, startPoint y: 309, endPoint x: 961, endPoint y: 317, distance: 8.9
click at [958, 310] on input "*******" at bounding box center [1020, 322] width 221 height 30
paste input "text"
type input "*******"
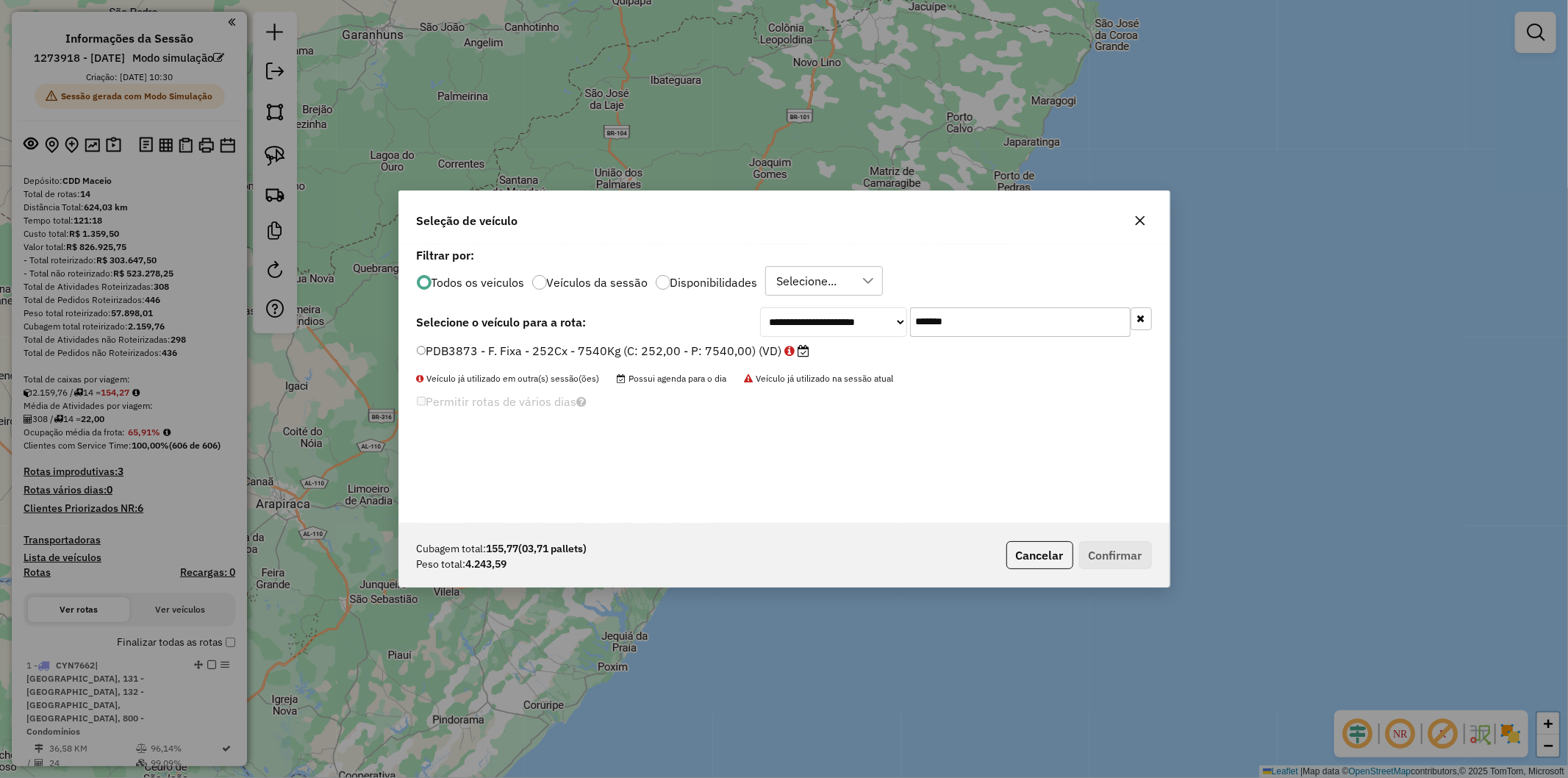
click at [599, 349] on label "PDB3873 - F. Fixa - 252Cx - 7540Kg (C: 252,00 - P: 7540,00) (VD)" at bounding box center [614, 351] width 394 height 18
click at [1097, 548] on button "Confirmar" at bounding box center [1116, 555] width 73 height 28
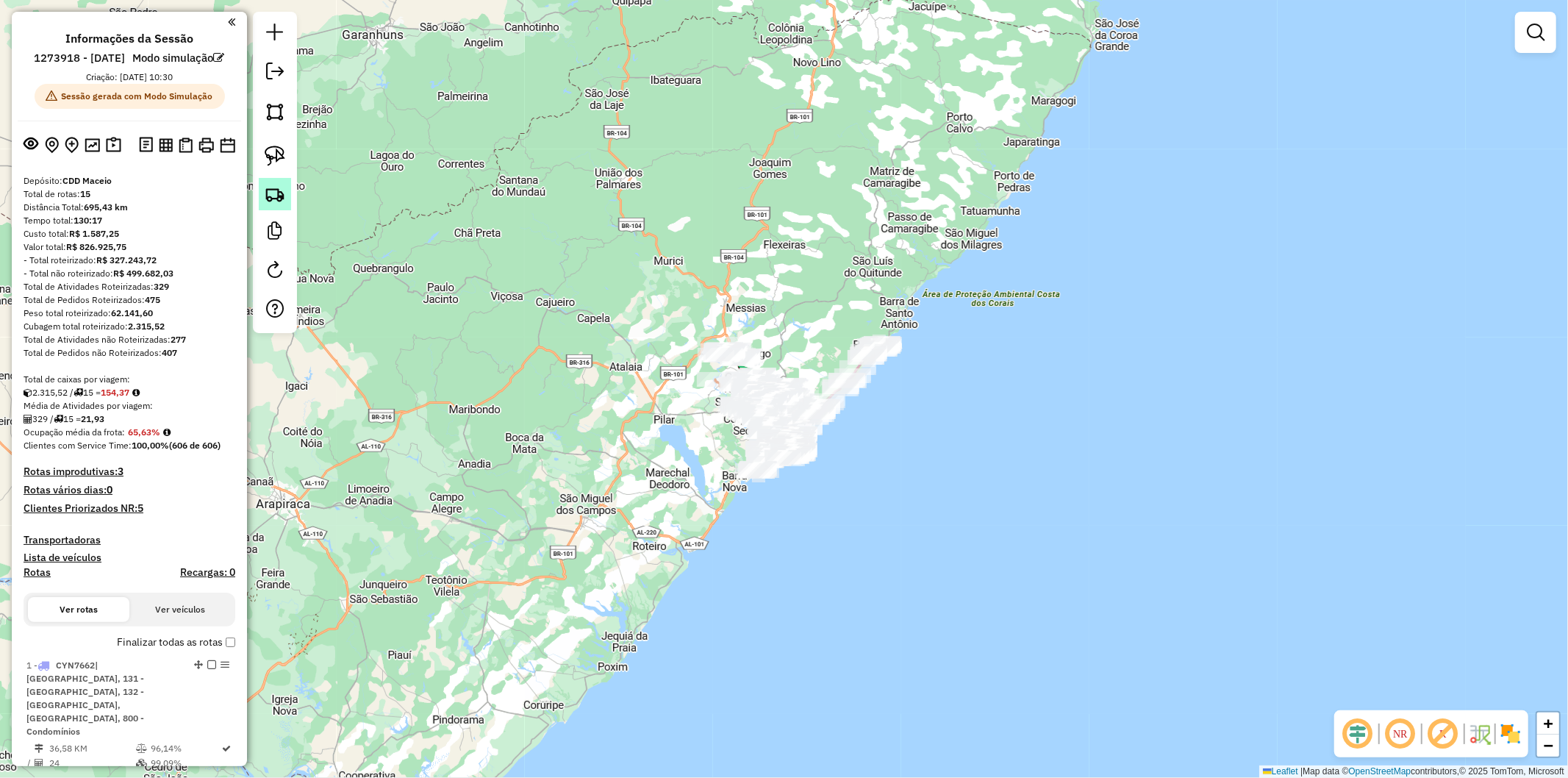
click at [268, 188] on img at bounding box center [275, 194] width 21 height 21
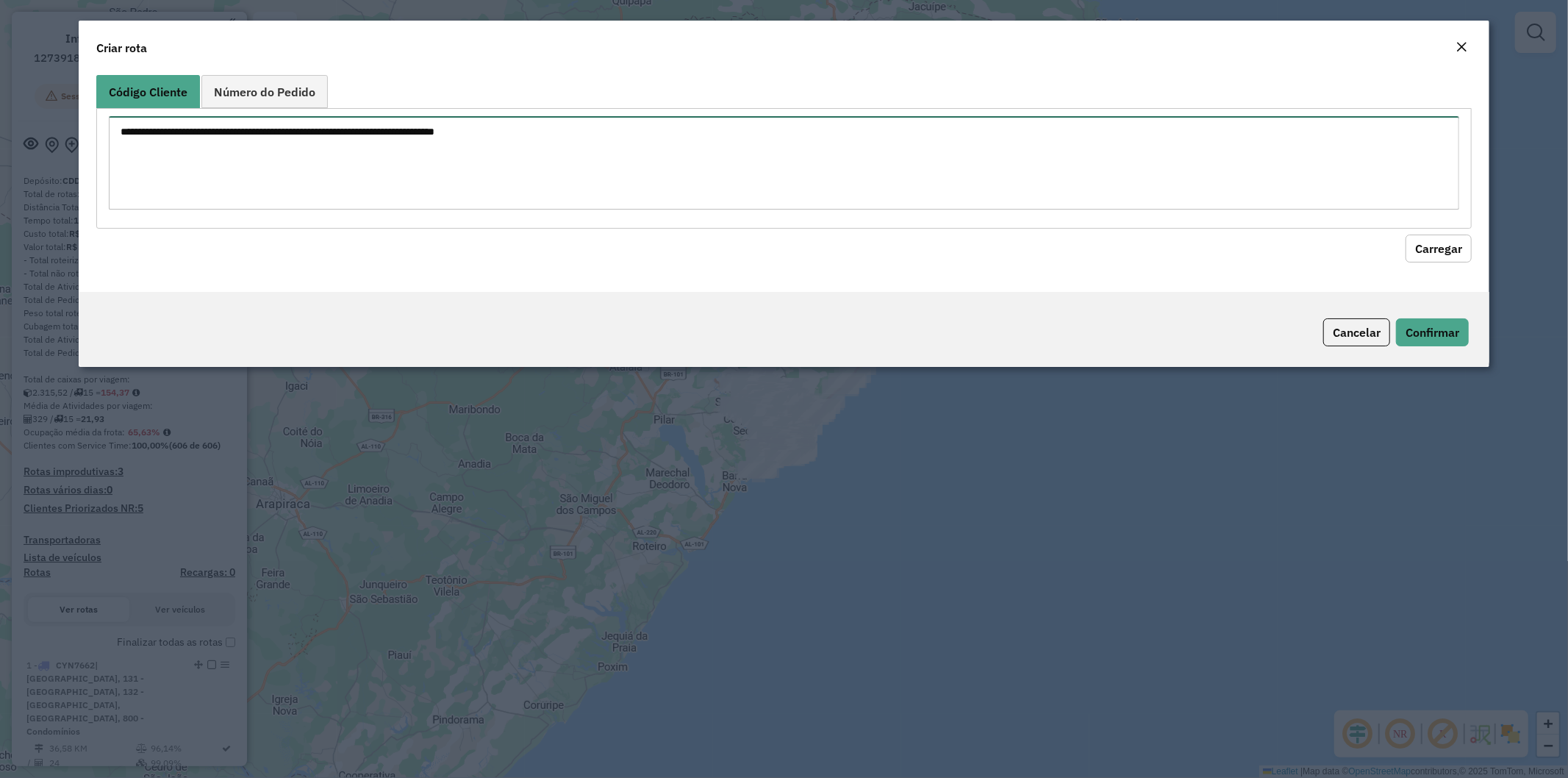
drag, startPoint x: 268, startPoint y: 188, endPoint x: 450, endPoint y: 156, distance: 184.8
click at [403, 153] on textarea at bounding box center [785, 163] width 1352 height 94
paste textarea "******** ******** ******** ******** ******** ******** ******** ******** *******…"
type textarea "******** ******** ******** ******** ******** ******** ******** ******** *******…"
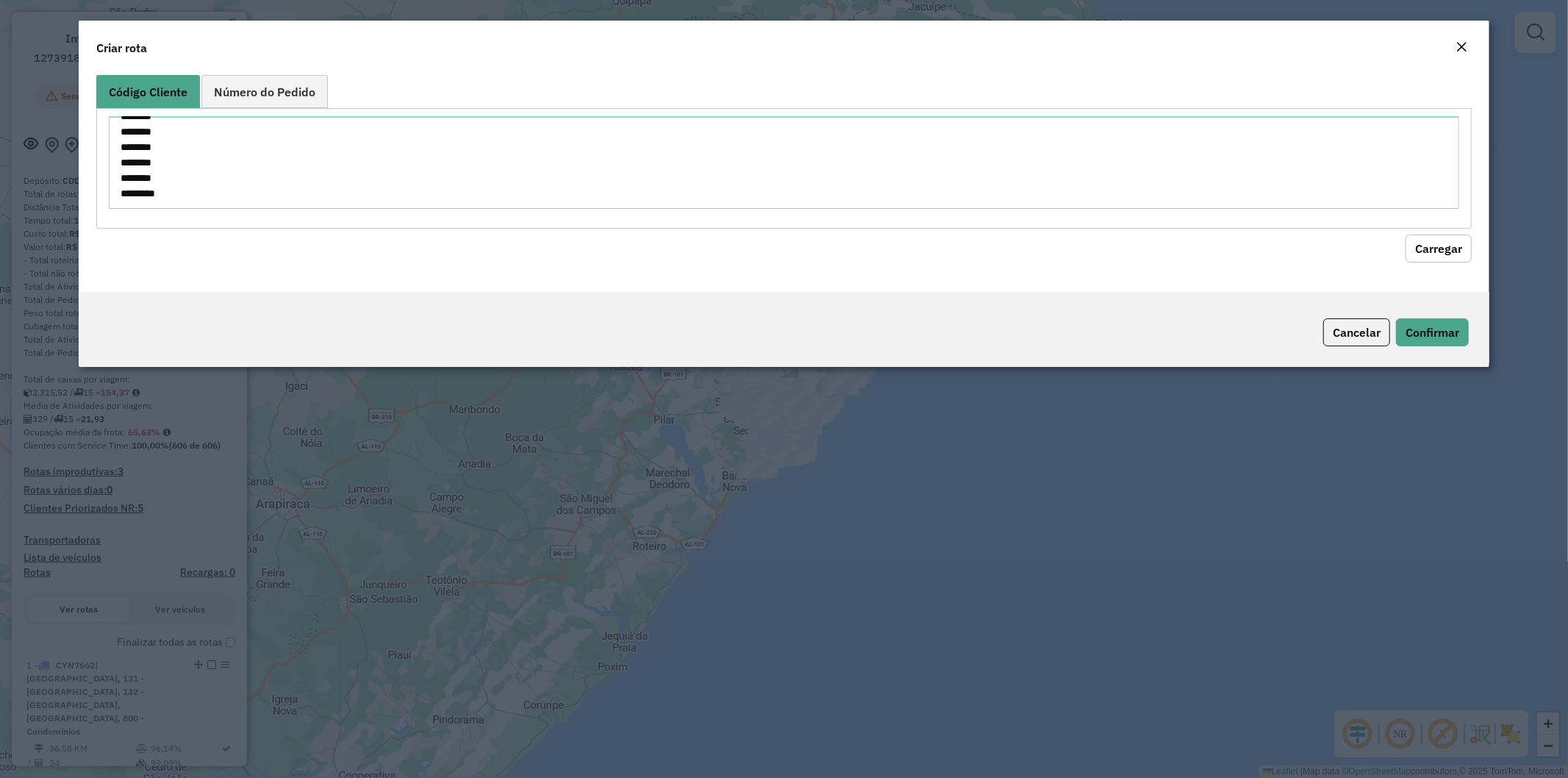
click at [1439, 261] on div "Código Cliente Número do Pedido ******** ******** ******** ******** ******** **…" at bounding box center [784, 180] width 1412 height 223
click at [1464, 246] on button "Carregar" at bounding box center [1438, 248] width 66 height 28
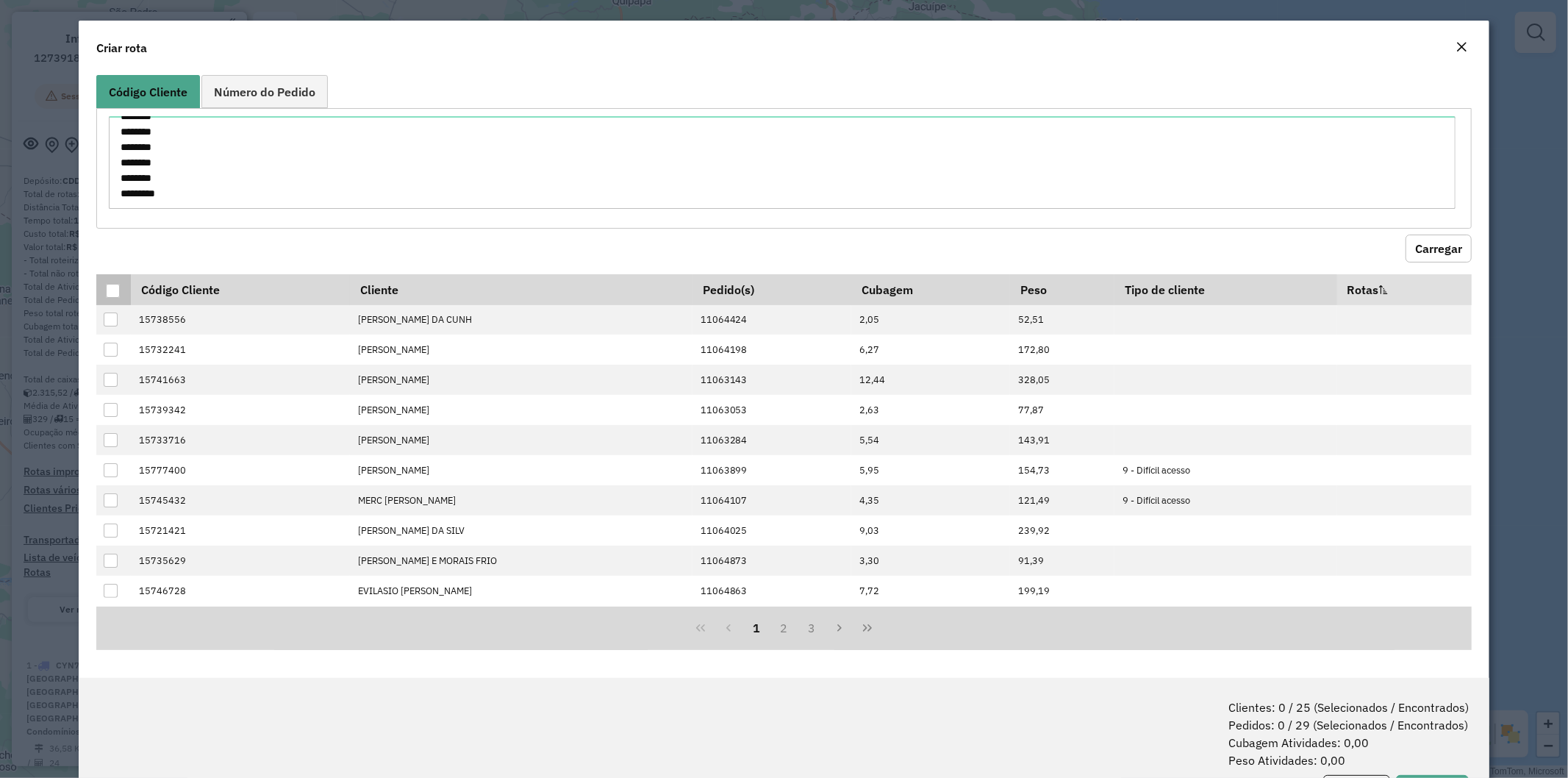
click at [111, 293] on div at bounding box center [113, 291] width 14 height 14
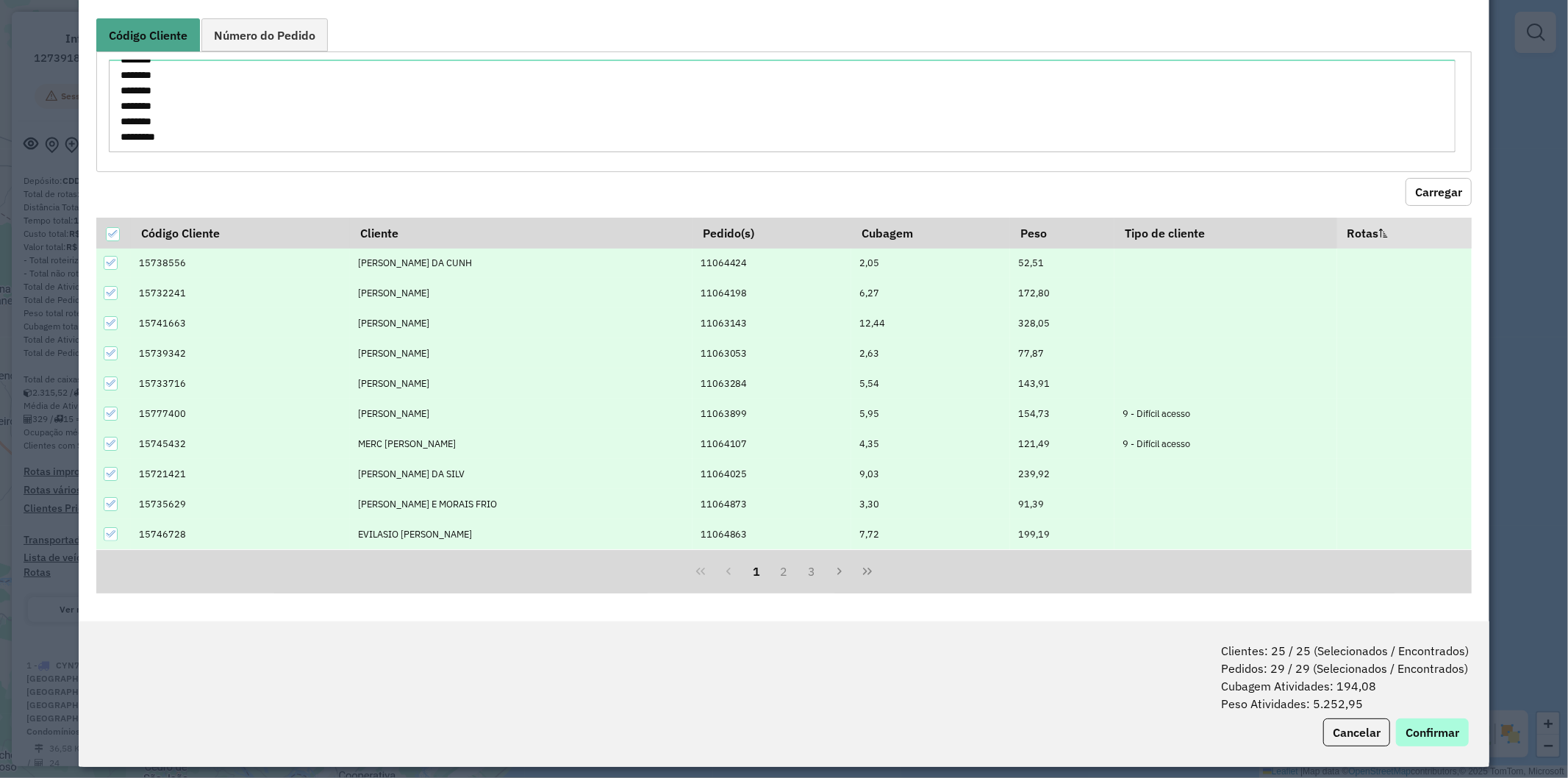
scroll to position [66, 0]
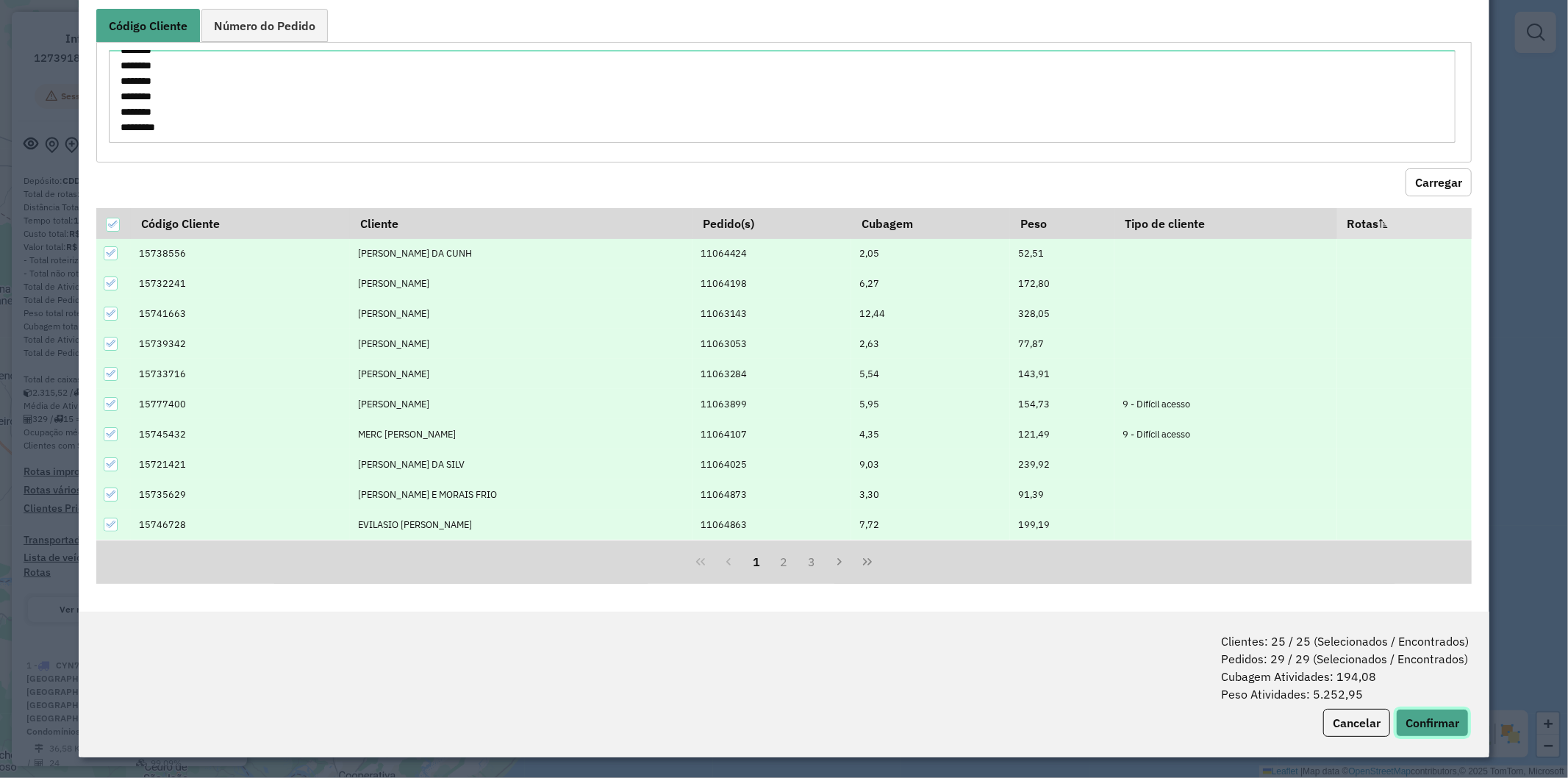
click at [1434, 725] on button "Confirmar" at bounding box center [1432, 723] width 73 height 28
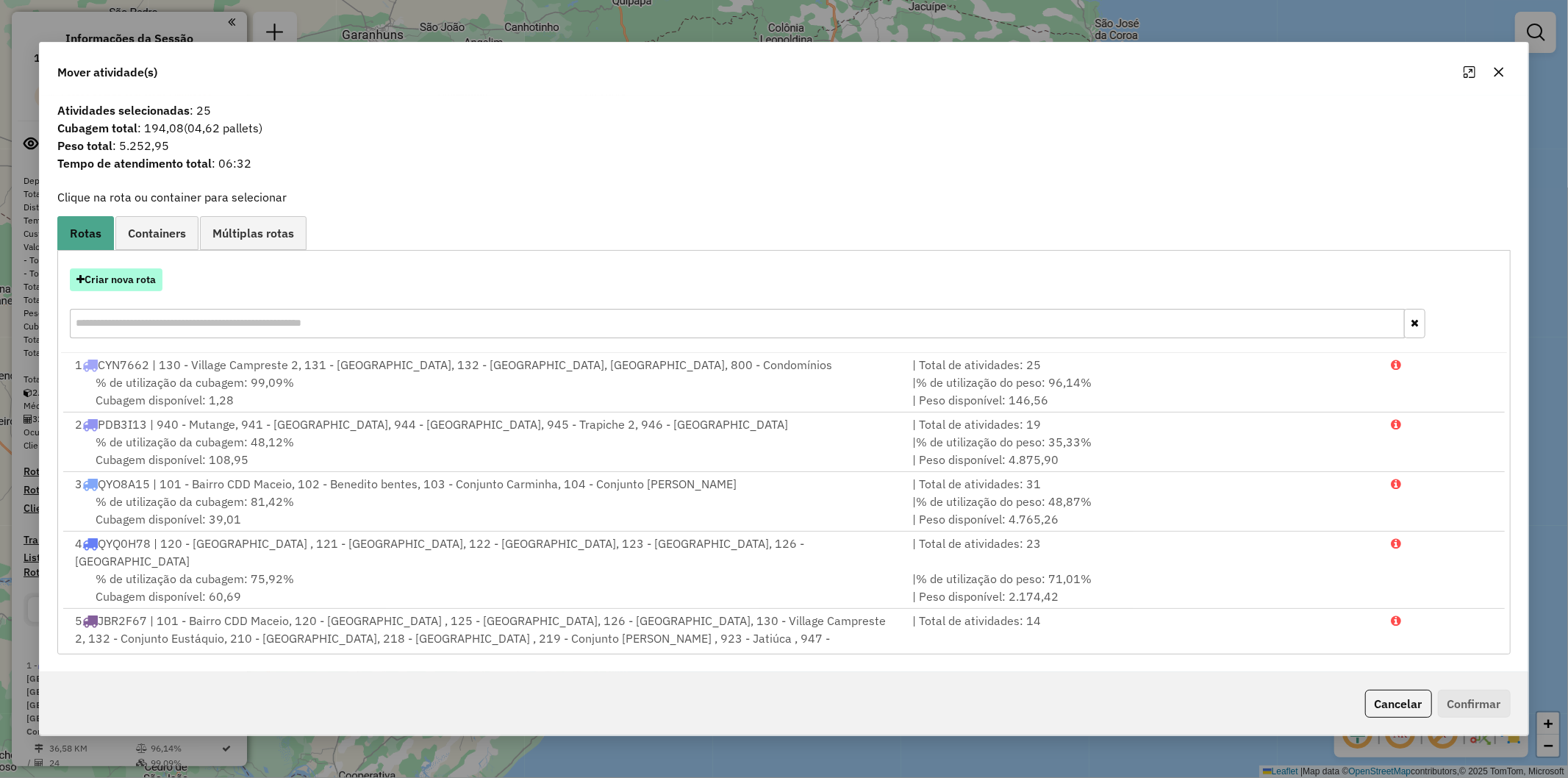
click at [141, 288] on button "Criar nova rota" at bounding box center [116, 279] width 93 height 23
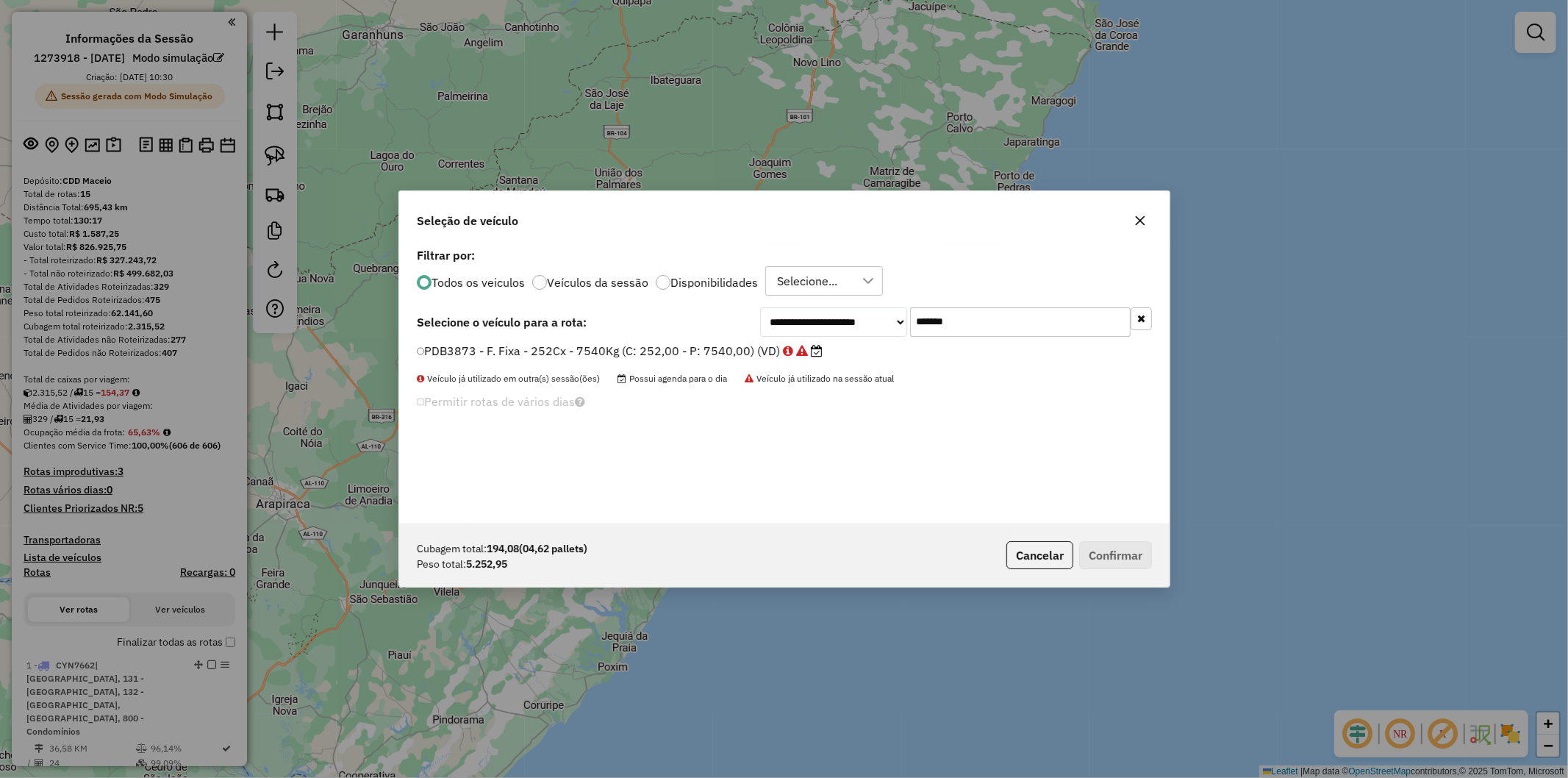
scroll to position [8, 4]
click at [1005, 340] on div "**********" at bounding box center [784, 384] width 770 height 279
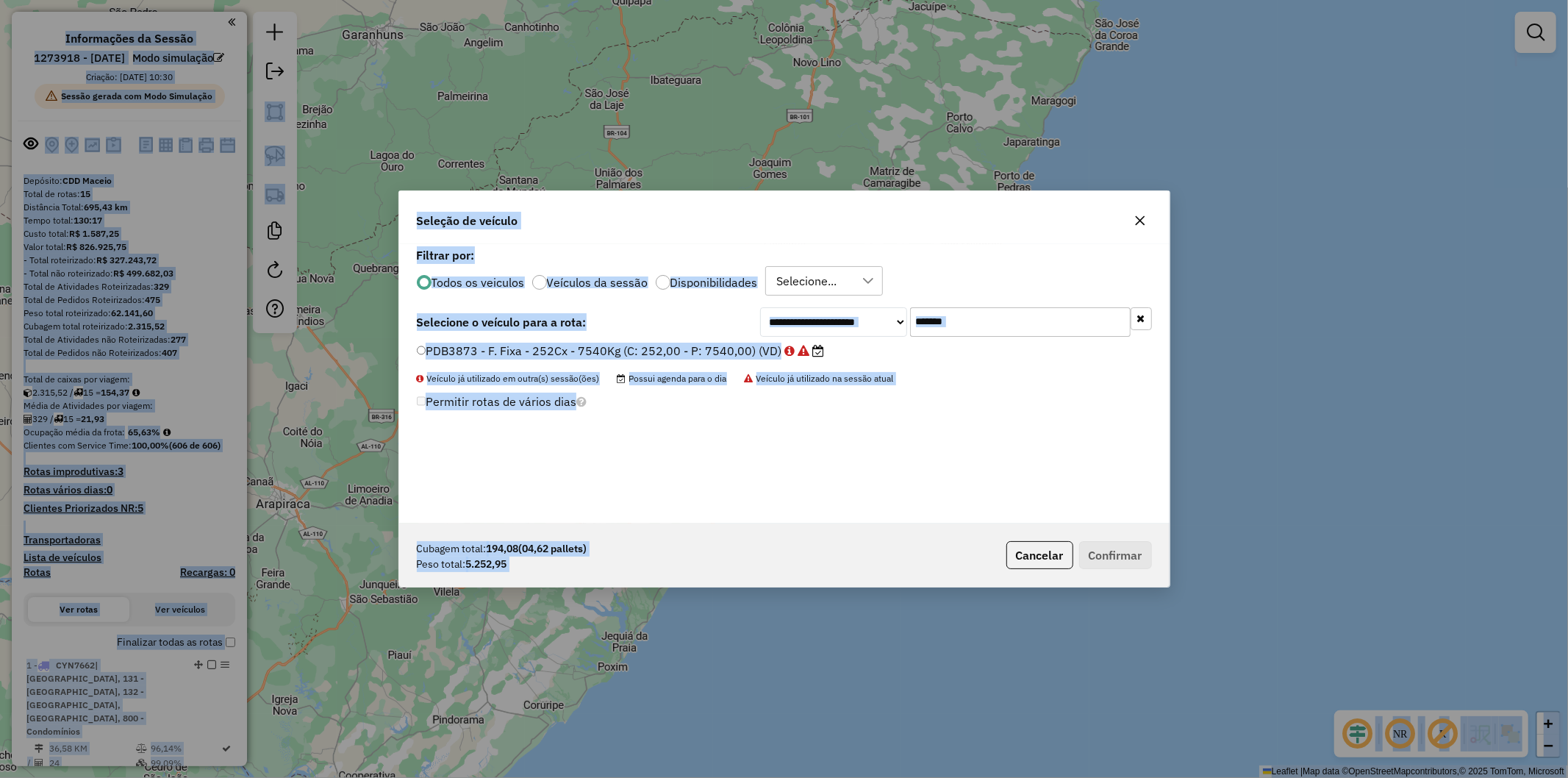
click at [995, 325] on input "*******" at bounding box center [1020, 322] width 221 height 30
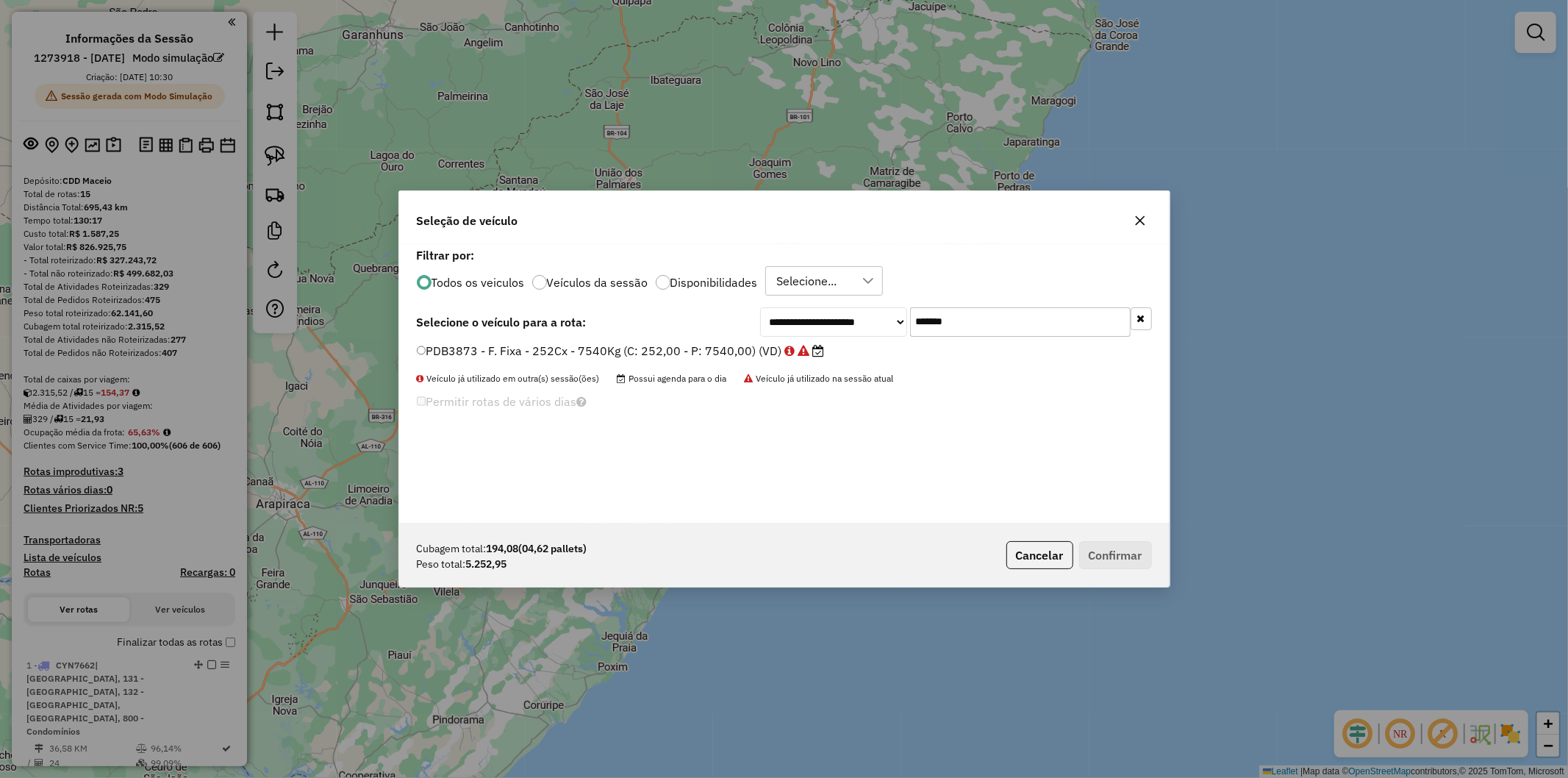
paste input "text"
type input "*******"
click at [605, 355] on label "JBO4C57 - F. Fixa - 252Cx - 8810Kg (C: 252,00 - P: 8810,00) (VD)" at bounding box center [613, 351] width 392 height 18
click at [1101, 555] on button "Confirmar" at bounding box center [1116, 555] width 73 height 28
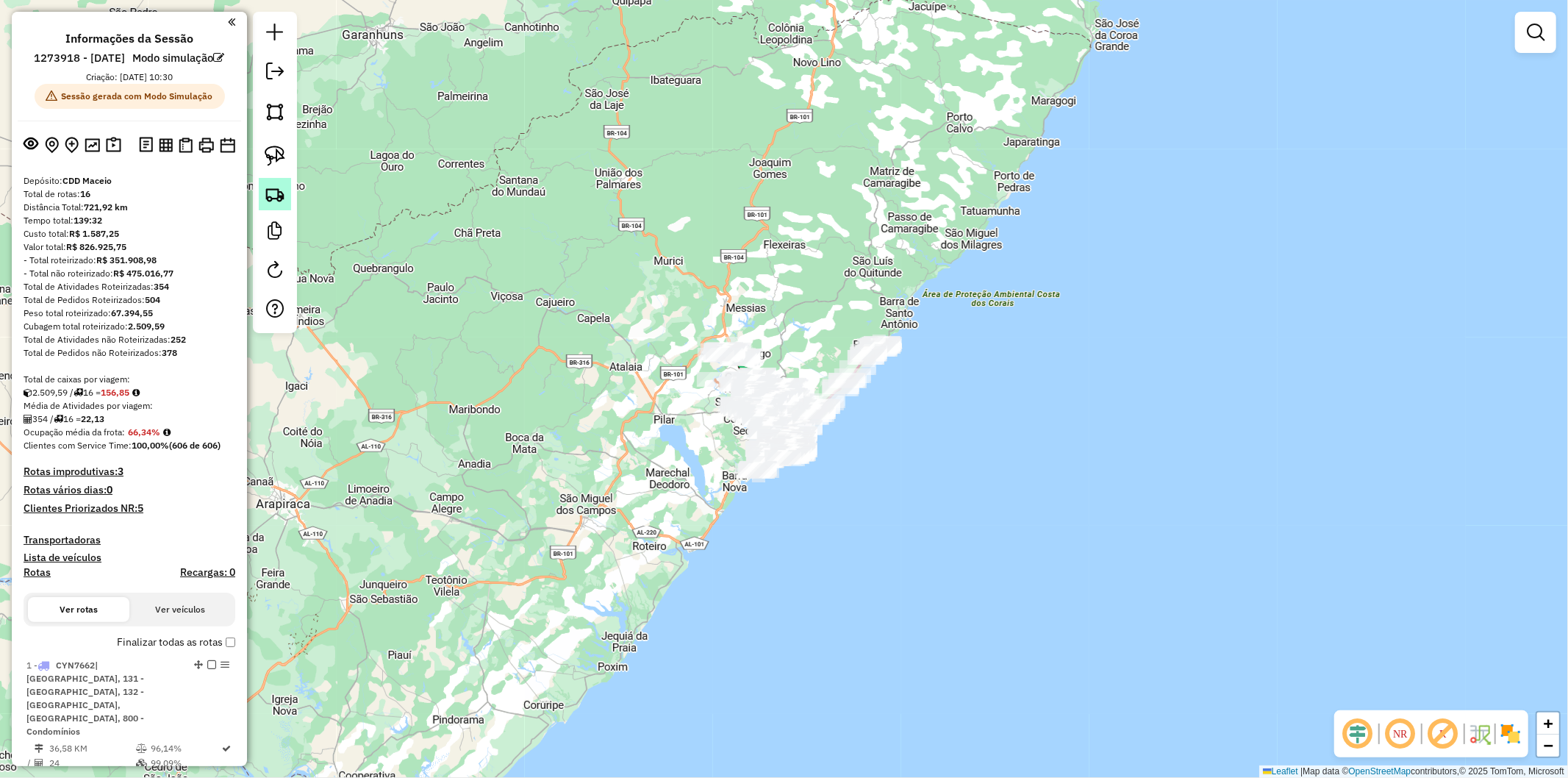
click at [279, 194] on img at bounding box center [275, 194] width 21 height 21
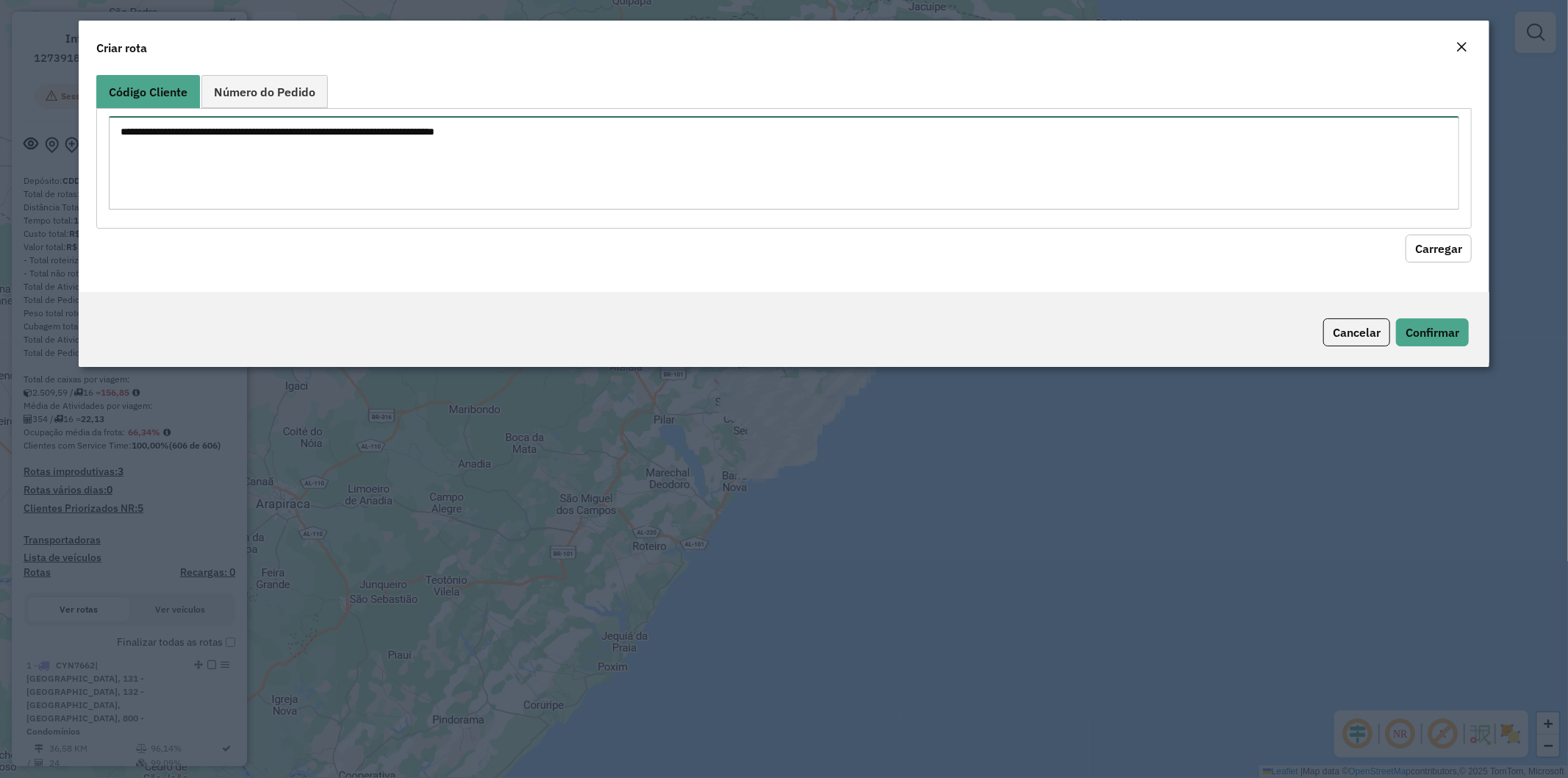
click at [315, 168] on textarea at bounding box center [785, 163] width 1352 height 94
paste textarea "******** ******** ******** ******** ******** ******** ******** ******** *******…"
type textarea "******** ******** ******** ******** ******** ******** ******** ******** *******…"
click at [1425, 233] on hb-field-button "Carregar" at bounding box center [784, 246] width 1376 height 34
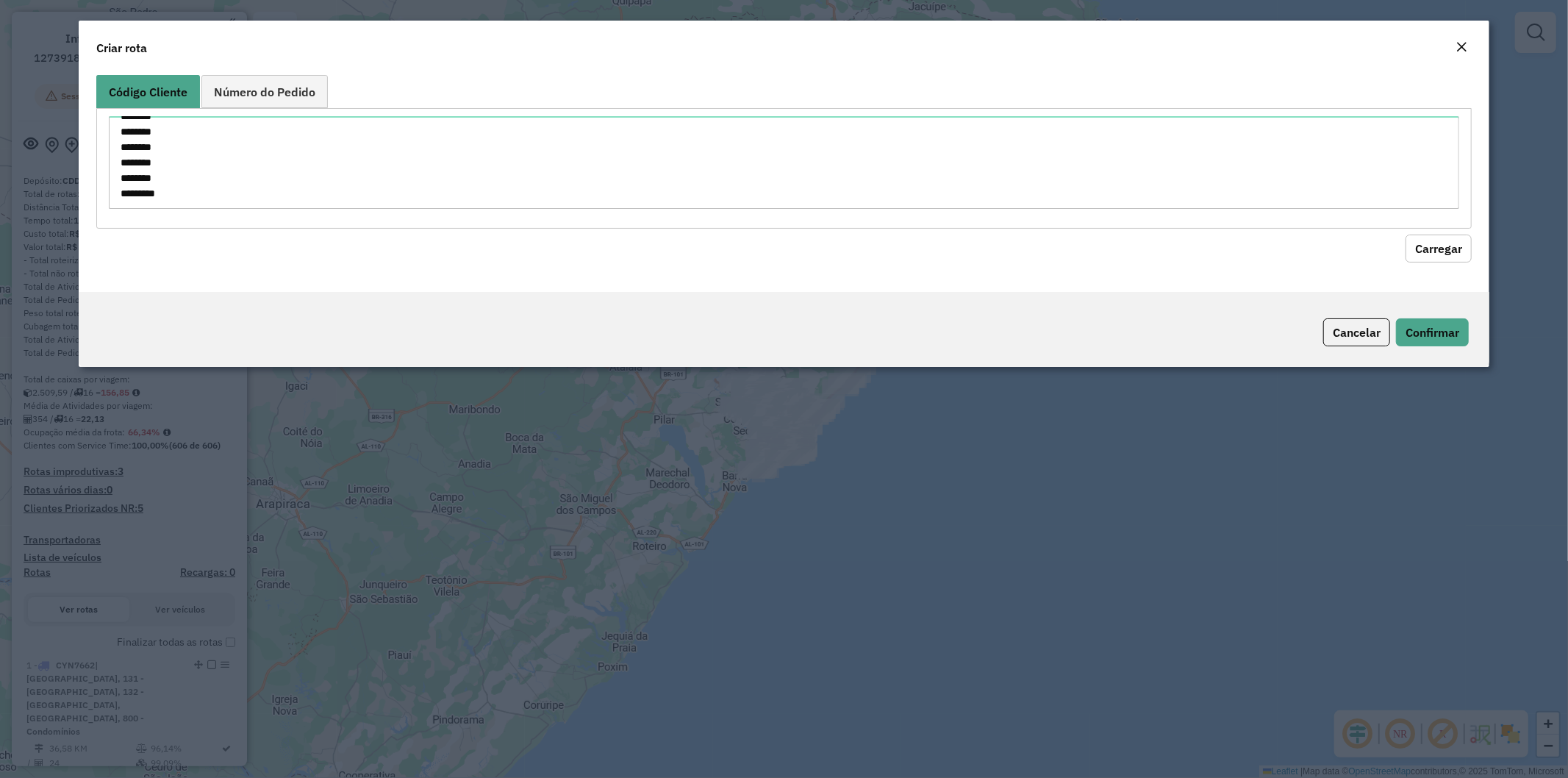
click at [1415, 248] on button "Carregar" at bounding box center [1438, 248] width 66 height 28
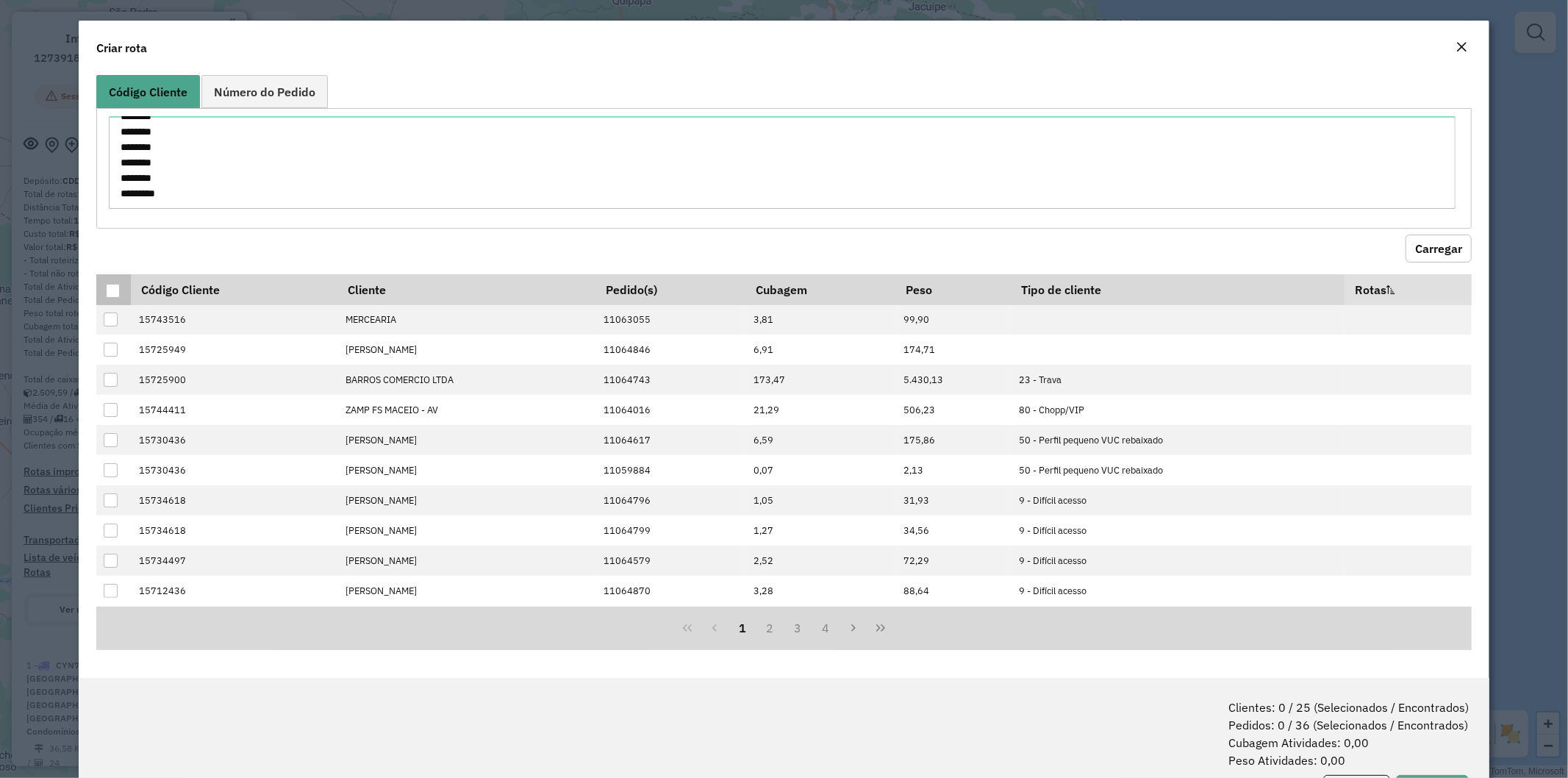
click at [119, 290] on div at bounding box center [113, 291] width 14 height 14
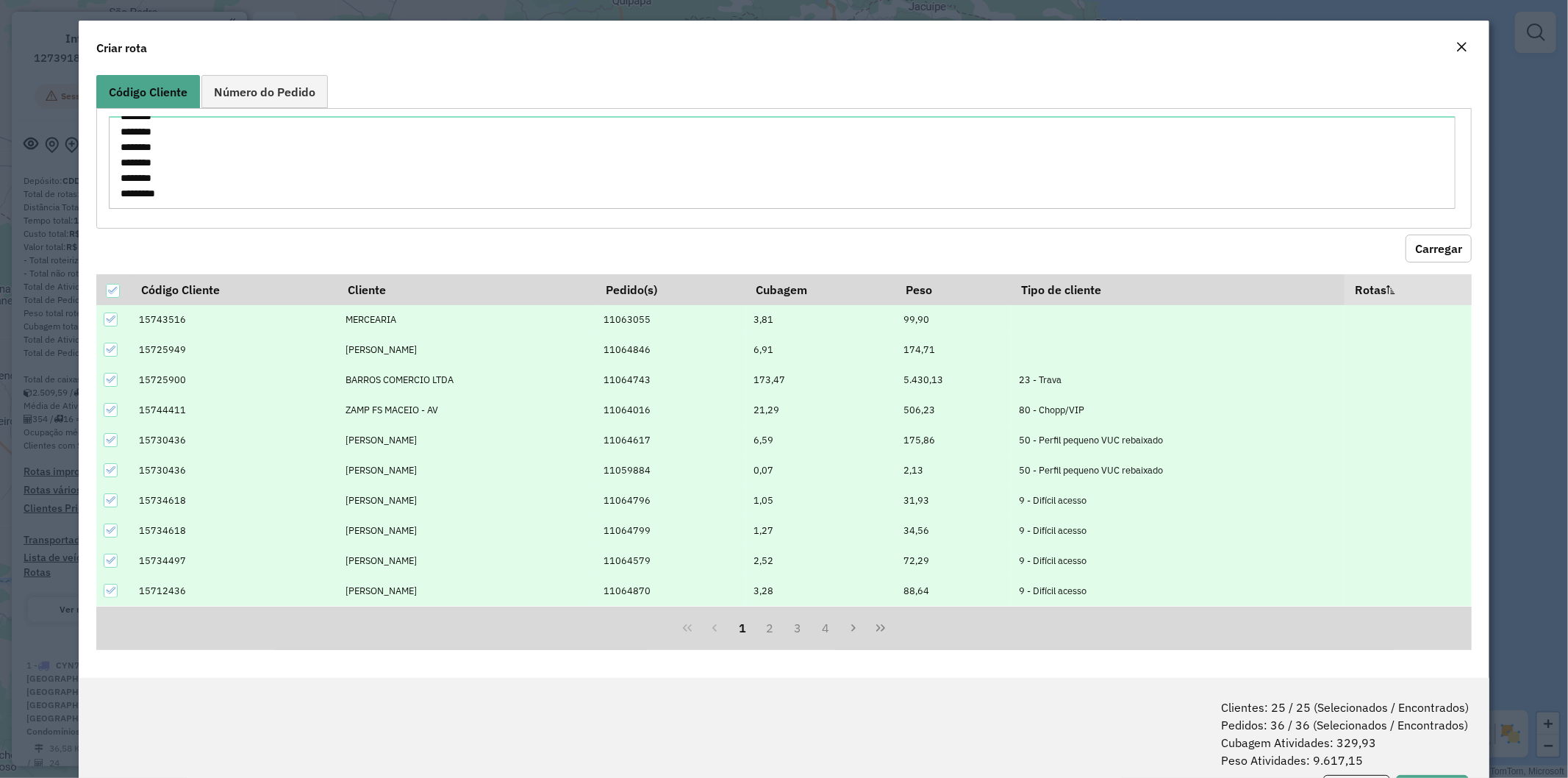
scroll to position [66, 0]
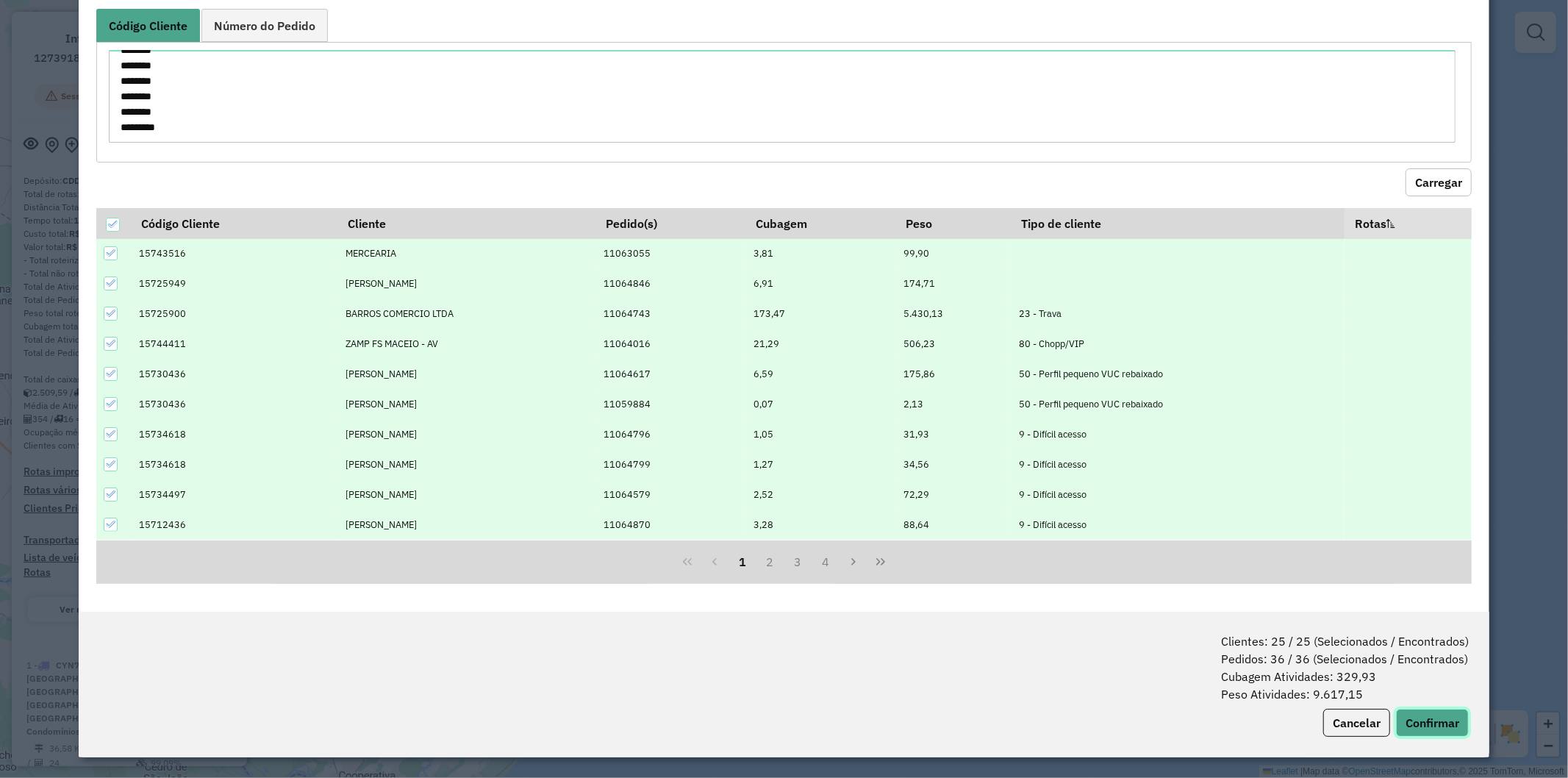
click at [1440, 715] on button "Confirmar" at bounding box center [1432, 723] width 73 height 28
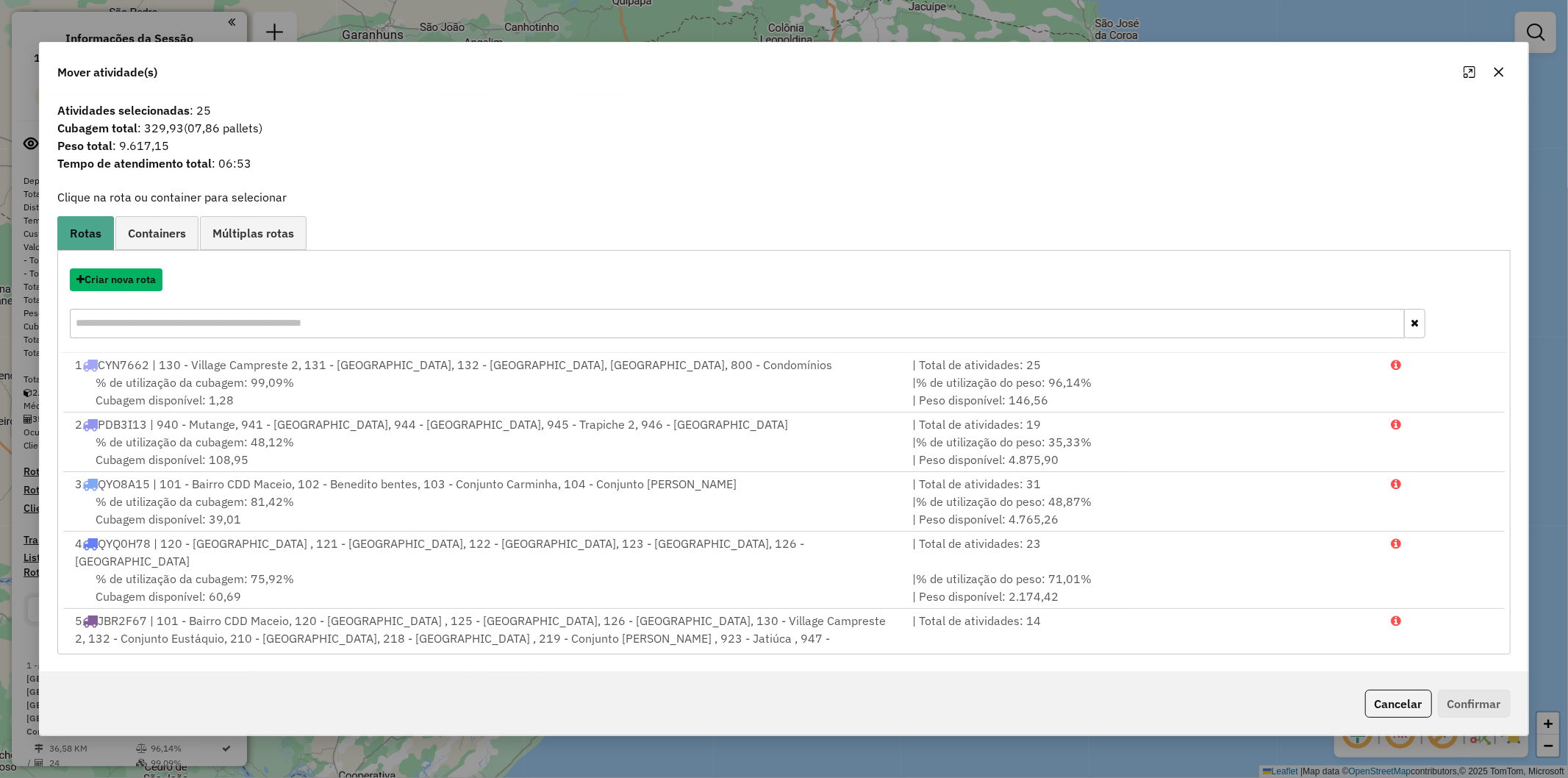
click at [137, 278] on button "Criar nova rota" at bounding box center [116, 279] width 93 height 23
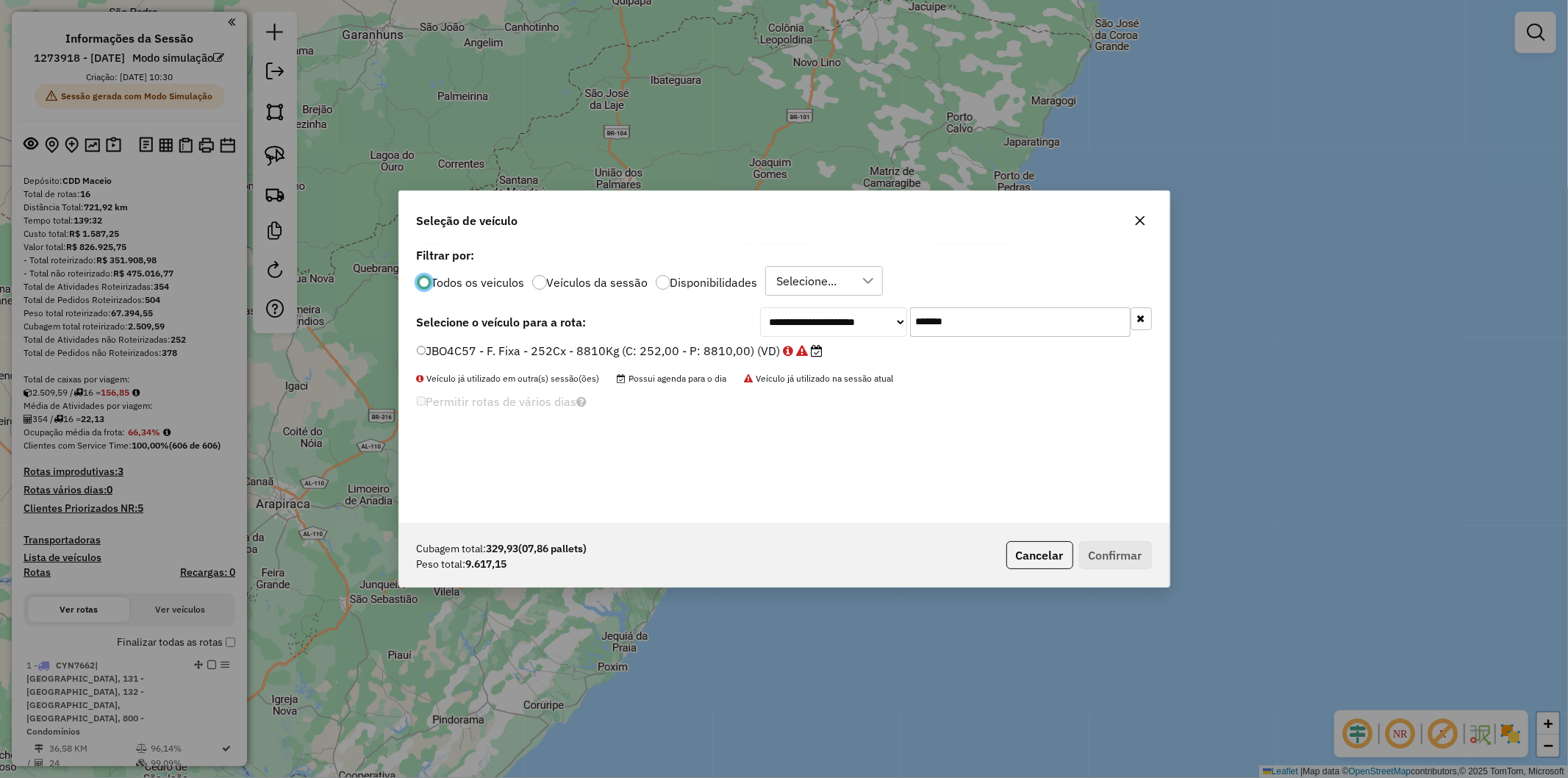
scroll to position [8, 4]
click at [1008, 318] on input "*******" at bounding box center [1020, 322] width 221 height 30
paste input "text"
type input "*******"
click at [702, 342] on div "**********" at bounding box center [784, 384] width 770 height 279
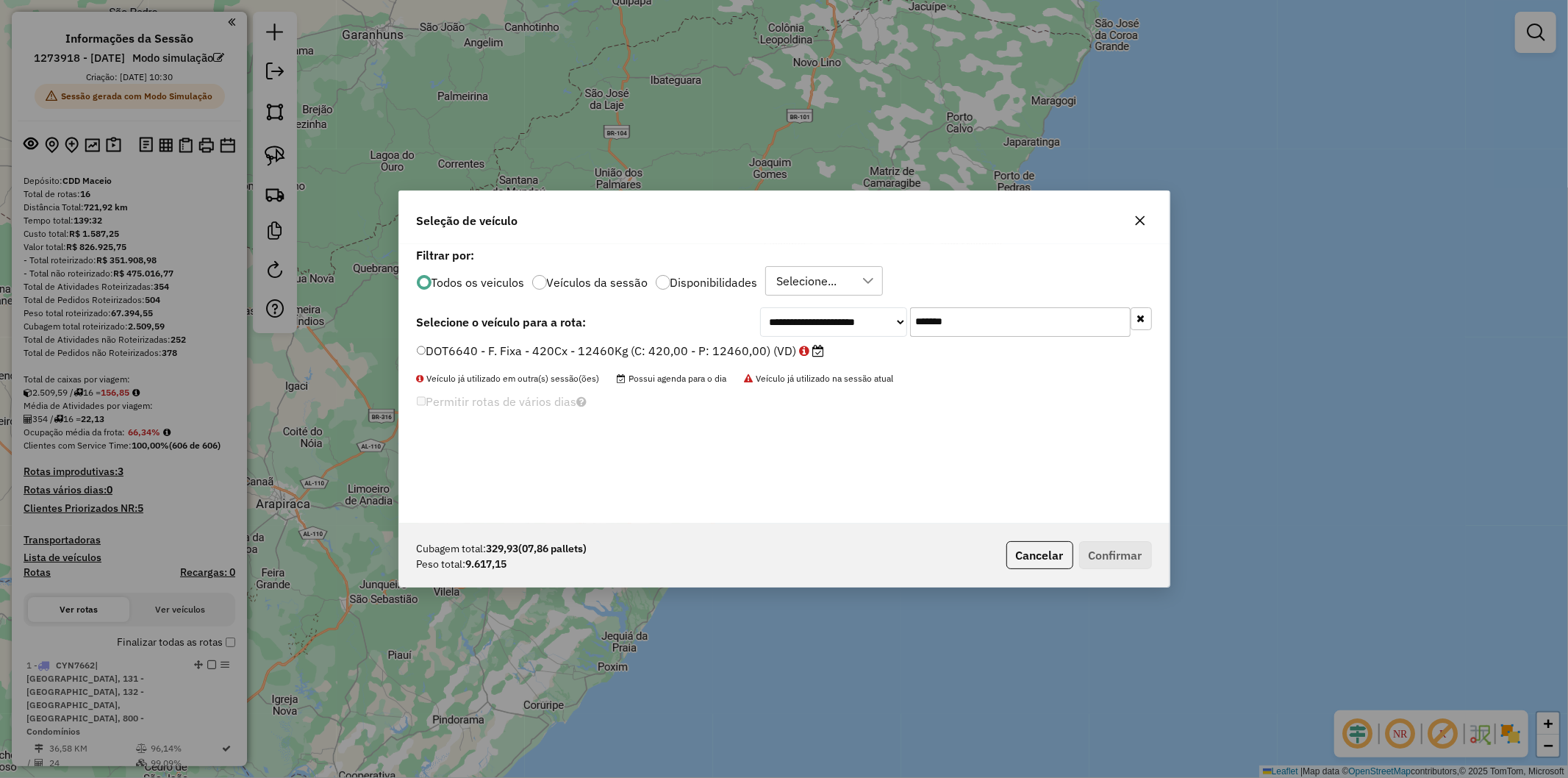
click at [738, 362] on div "DOT6640 - F. Fixa - 420Cx - 12460Kg (C: 420,00 - P: 12460,00) (VD)" at bounding box center [784, 357] width 752 height 30
click at [731, 353] on label "DOT6640 - F. Fixa - 420Cx - 12460Kg (C: 420,00 - P: 12460,00) (VD)" at bounding box center [621, 351] width 408 height 18
click at [1123, 557] on button "Confirmar" at bounding box center [1116, 555] width 73 height 28
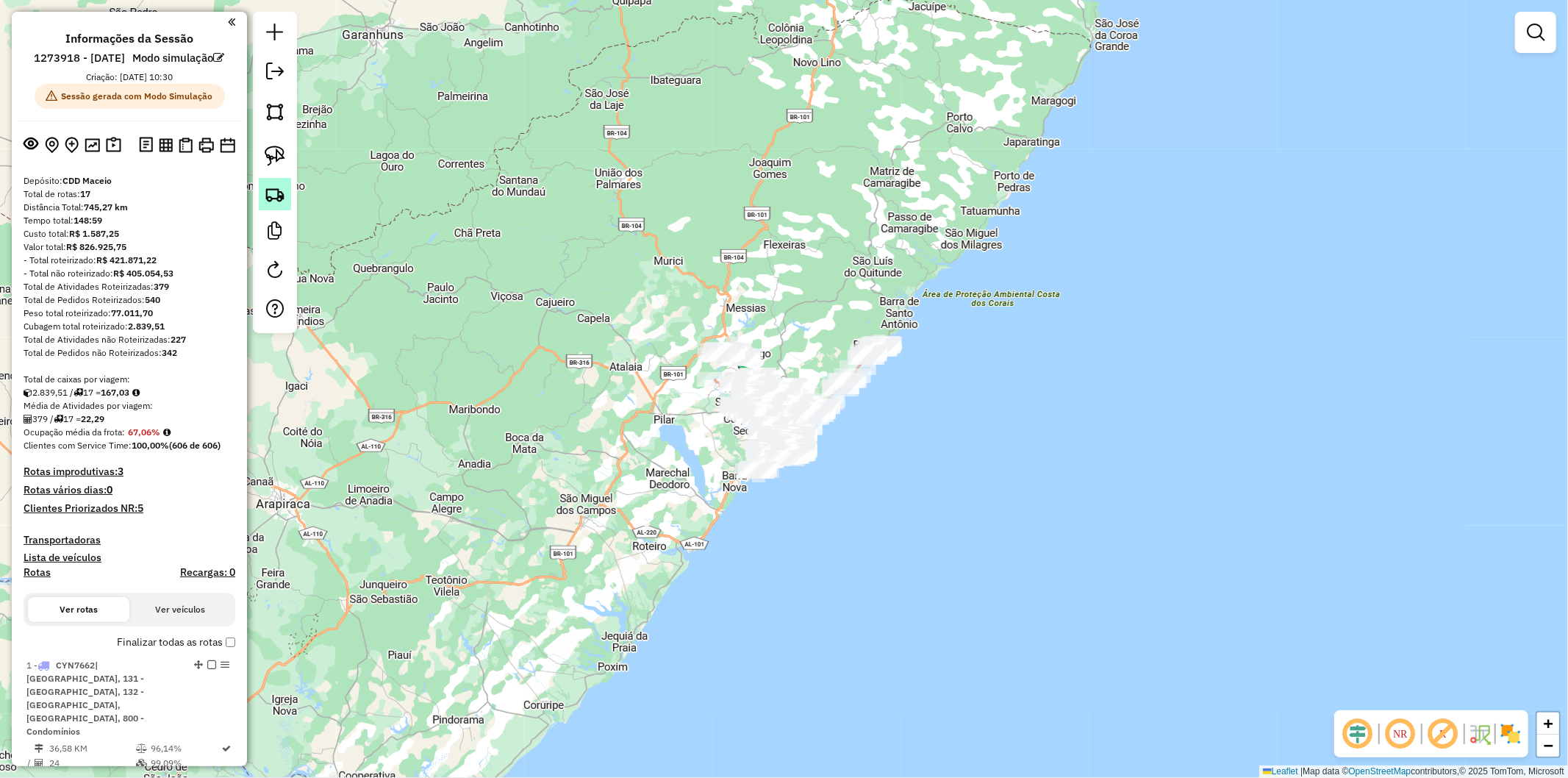
click at [275, 194] on img at bounding box center [275, 194] width 21 height 21
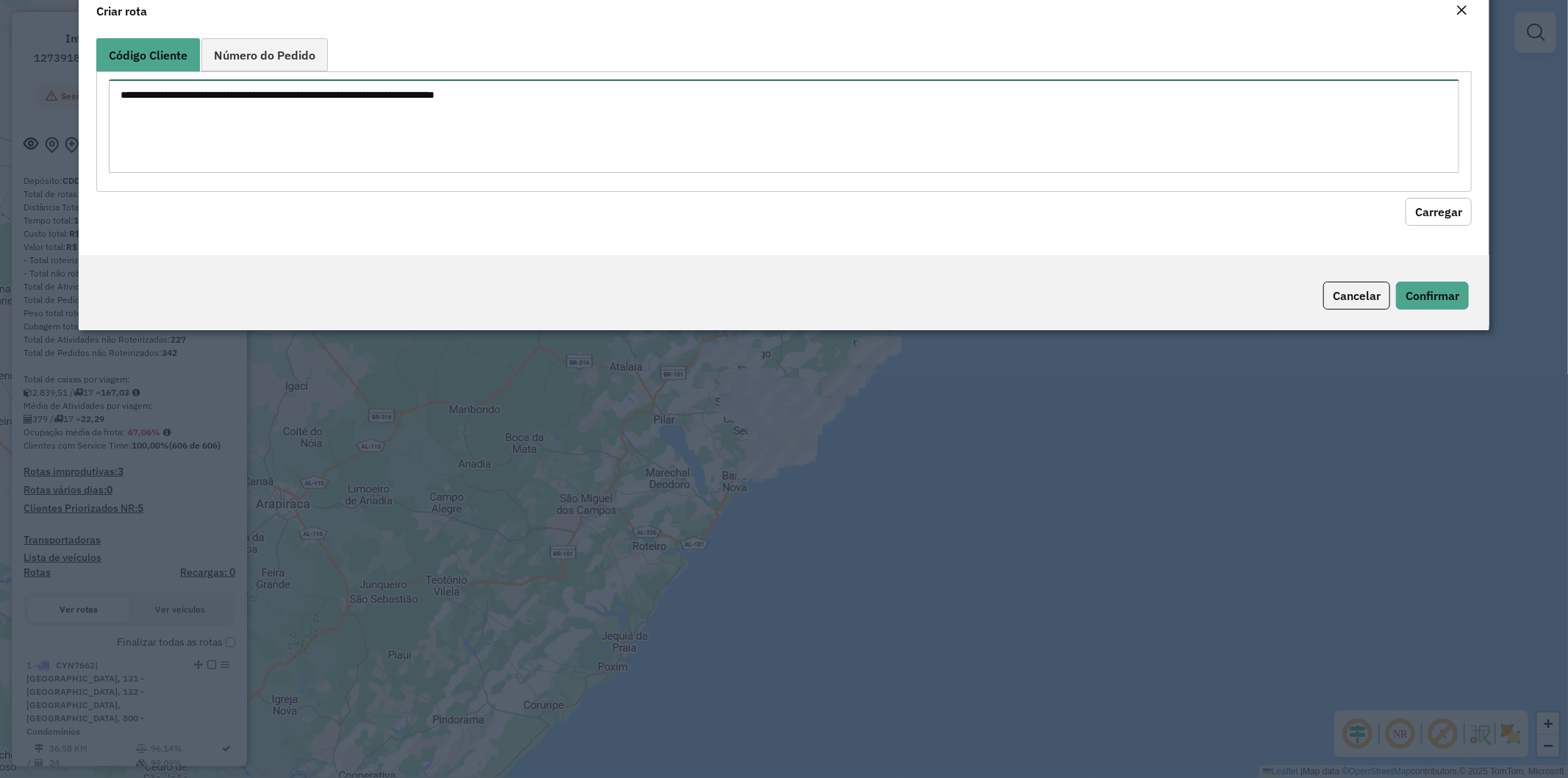
click at [605, 133] on textarea at bounding box center [785, 126] width 1352 height 94
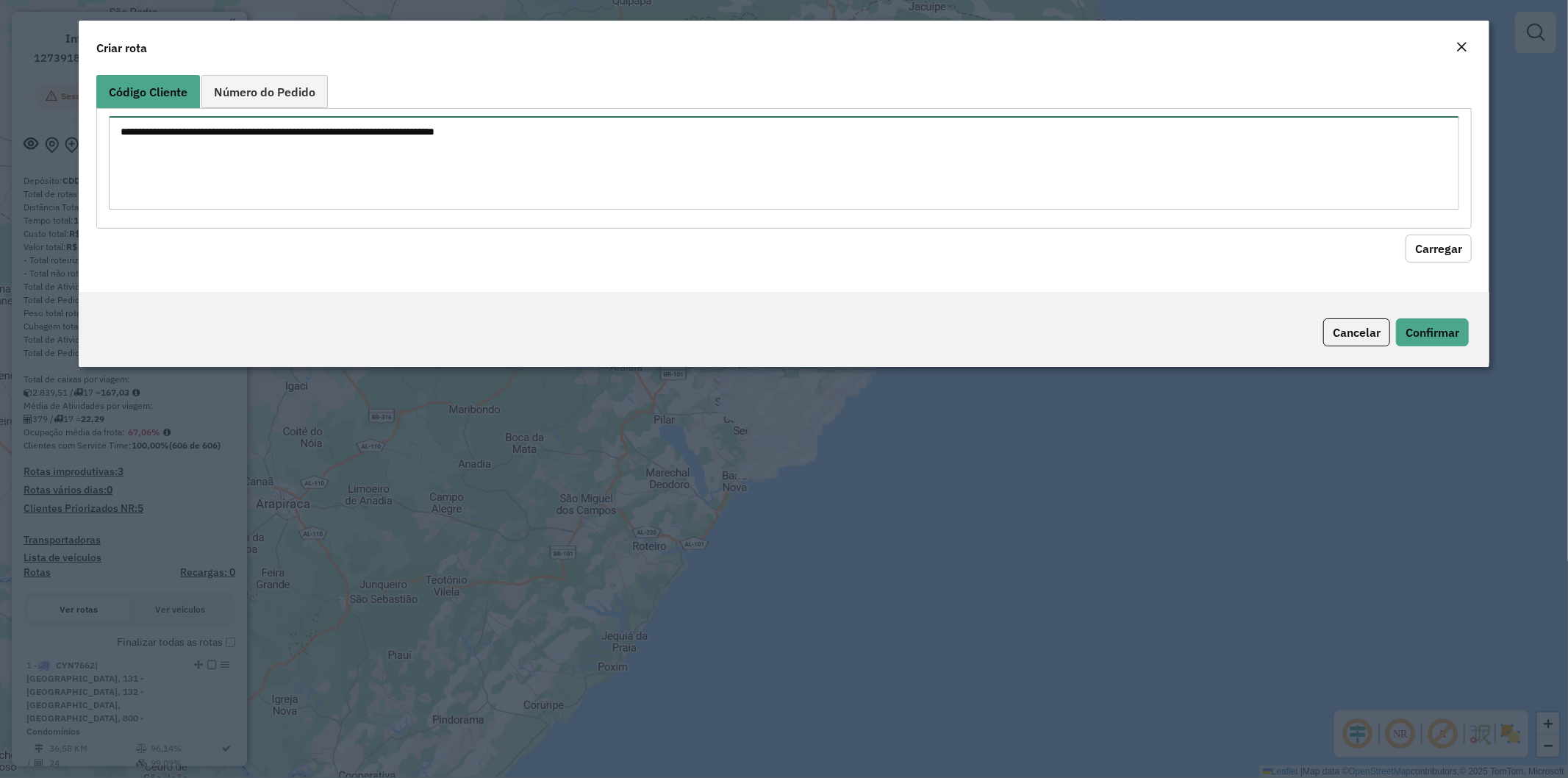
paste textarea "******** ******** ******** ******** ******** ******** ******** ******** *******…"
type textarea "******** ******** ******** ******** ******** ******** ******** ******** *******…"
click at [1441, 246] on button "Carregar" at bounding box center [1438, 248] width 66 height 28
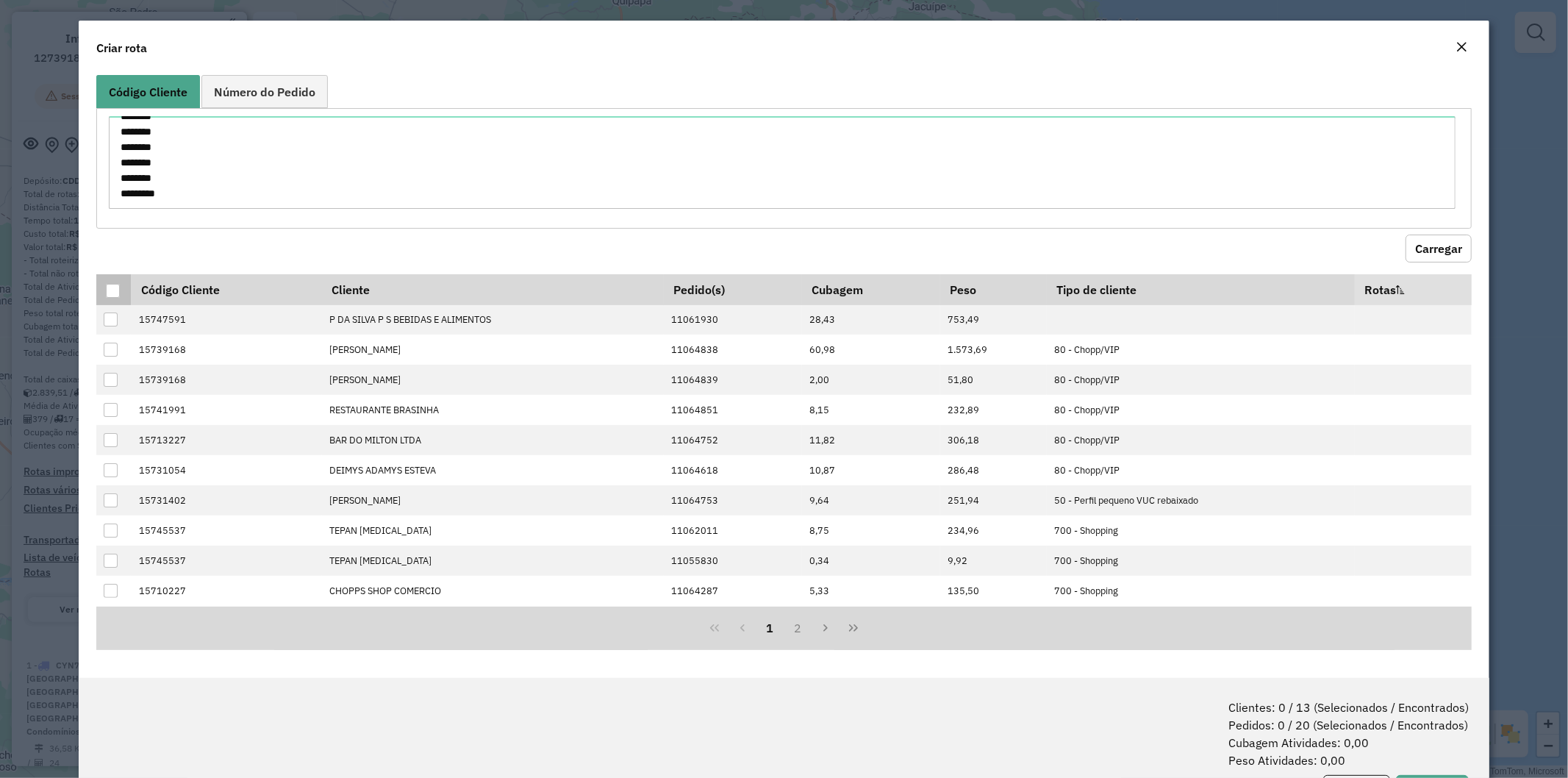
click at [118, 296] on div at bounding box center [113, 291] width 14 height 14
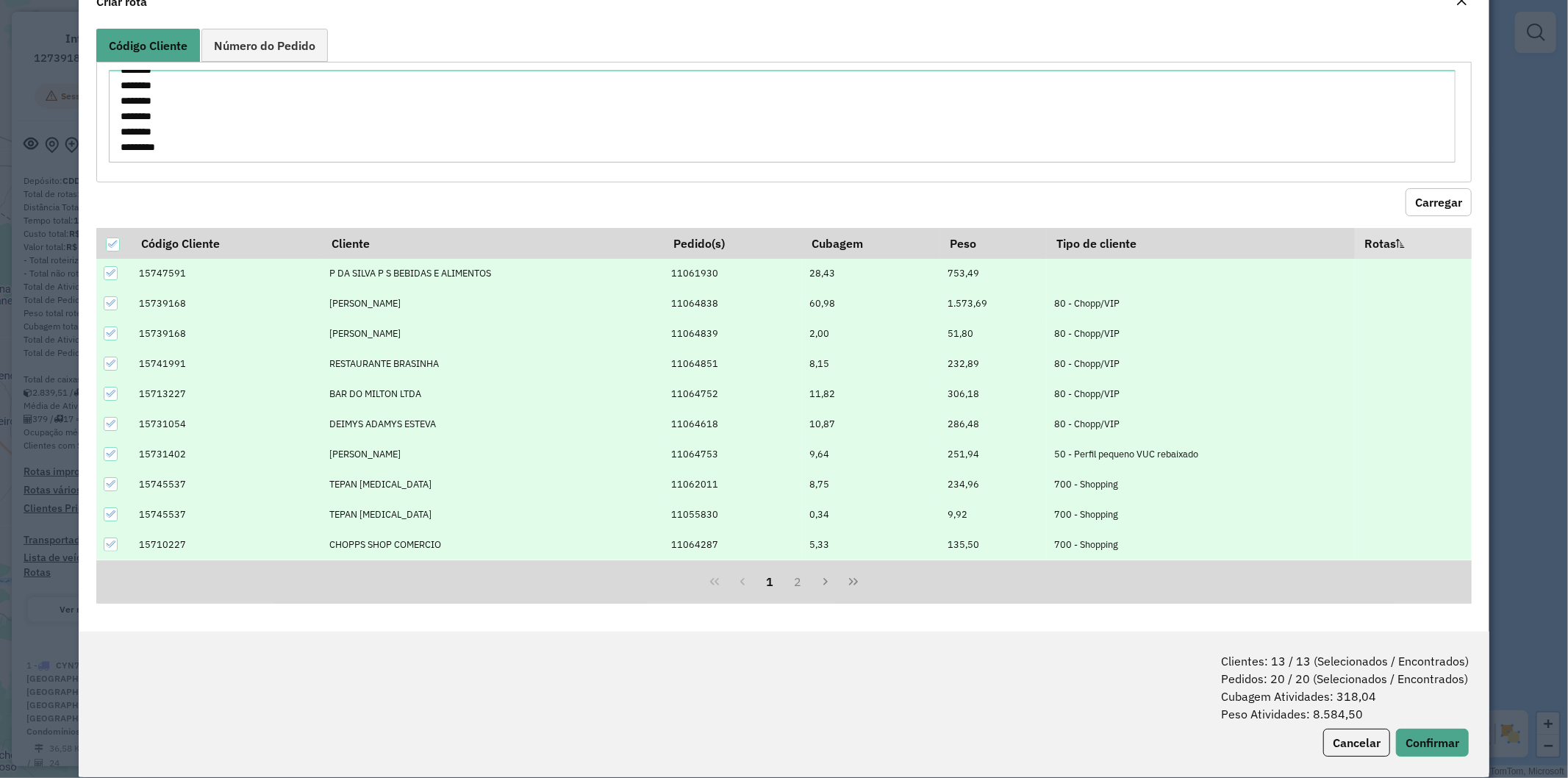
scroll to position [66, 0]
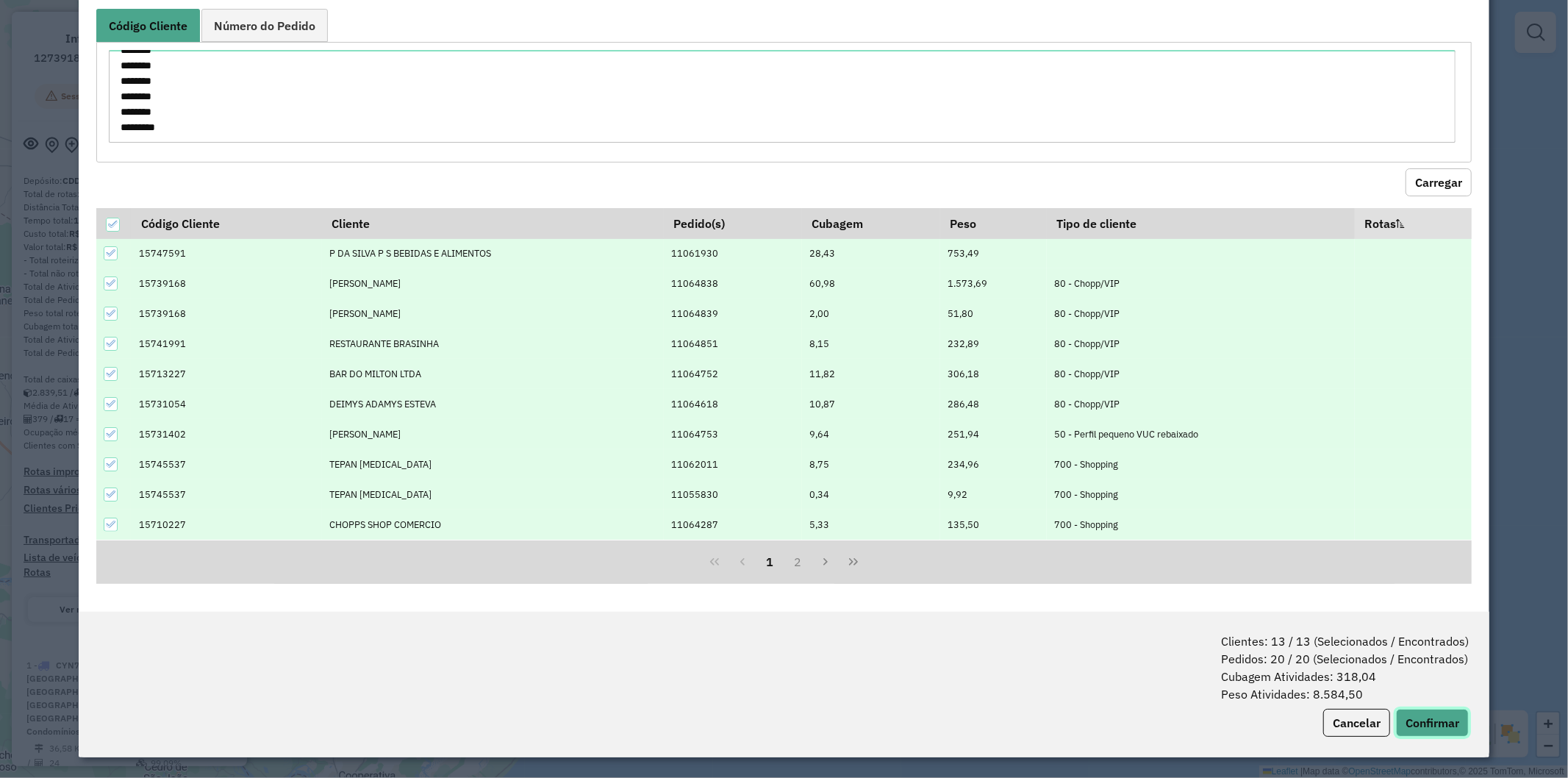
click at [1401, 718] on button "Confirmar" at bounding box center [1432, 723] width 73 height 28
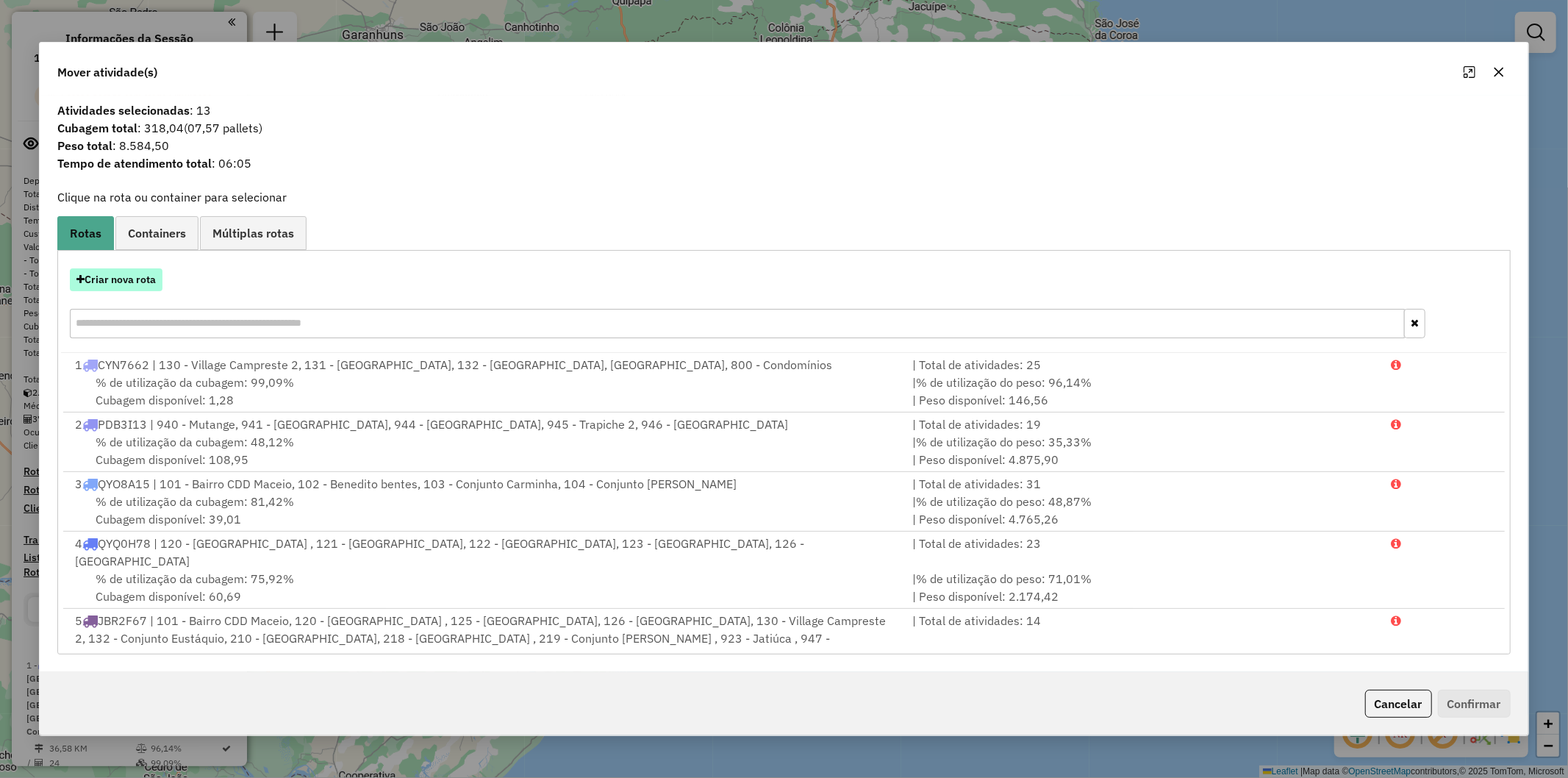
click at [138, 280] on button "Criar nova rota" at bounding box center [116, 279] width 93 height 23
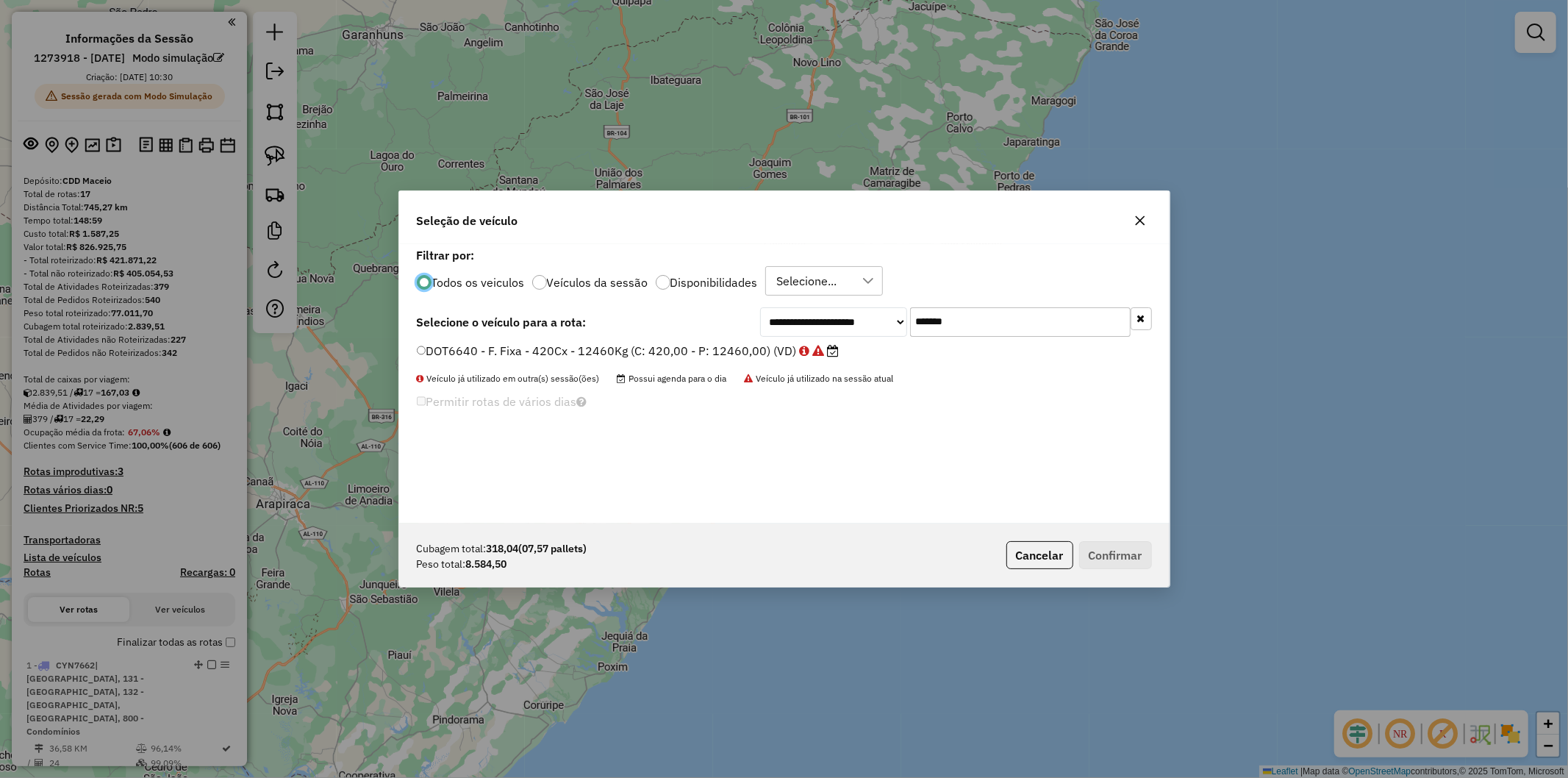
scroll to position [8, 4]
drag, startPoint x: 1022, startPoint y: 302, endPoint x: 1018, endPoint y: 315, distance: 13.6
click at [1025, 305] on div "**********" at bounding box center [784, 384] width 770 height 279
click at [1017, 316] on input "*******" at bounding box center [1020, 322] width 221 height 30
paste input "text"
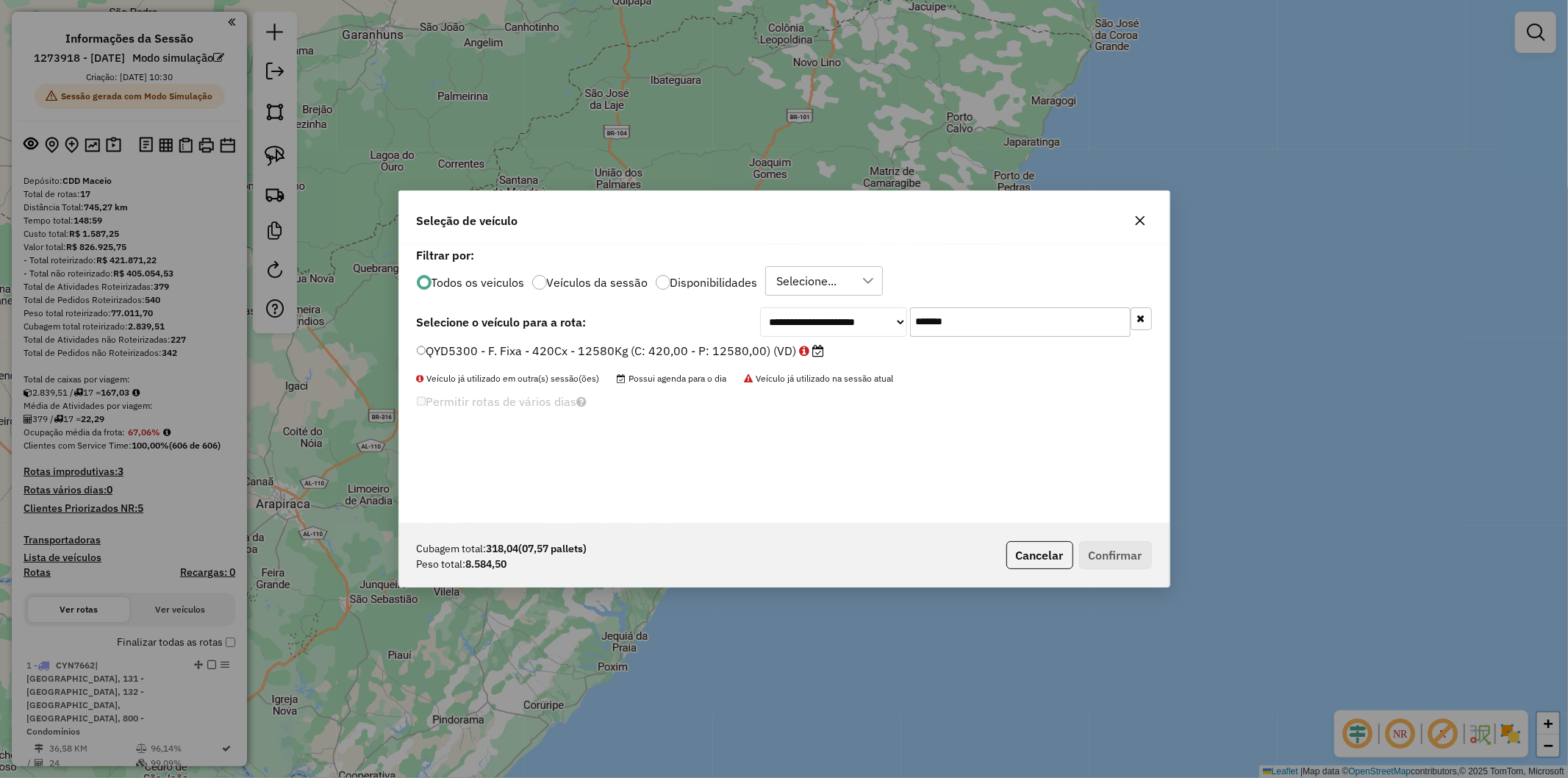
type input "*******"
click at [665, 346] on label "QYD5300 - F. Fixa - 420Cx - 12580Kg (C: 420,00 - P: 12580,00) (VD)" at bounding box center [621, 351] width 408 height 18
click at [1129, 557] on button "Confirmar" at bounding box center [1116, 555] width 73 height 28
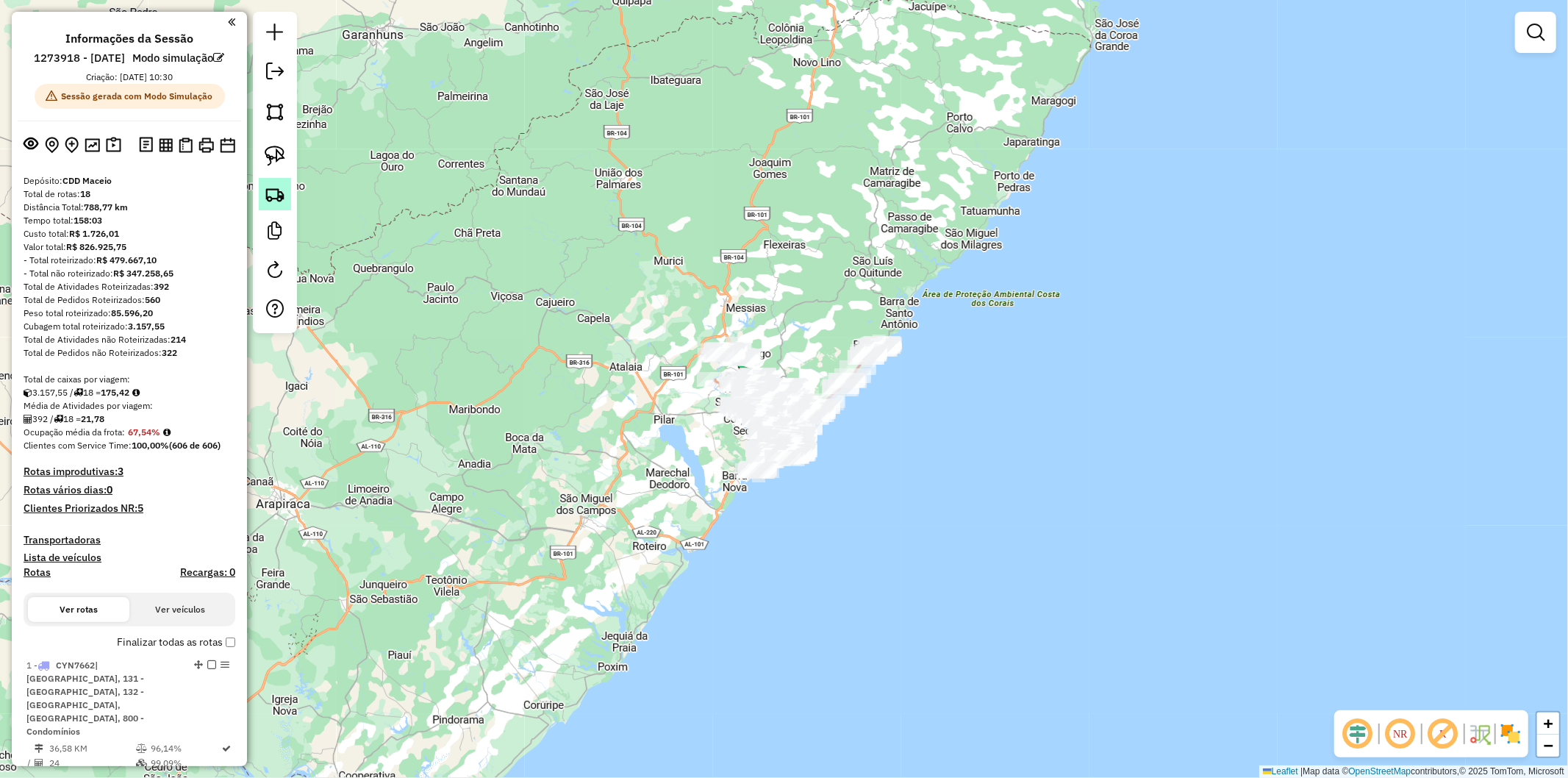
click at [270, 194] on img at bounding box center [275, 194] width 21 height 21
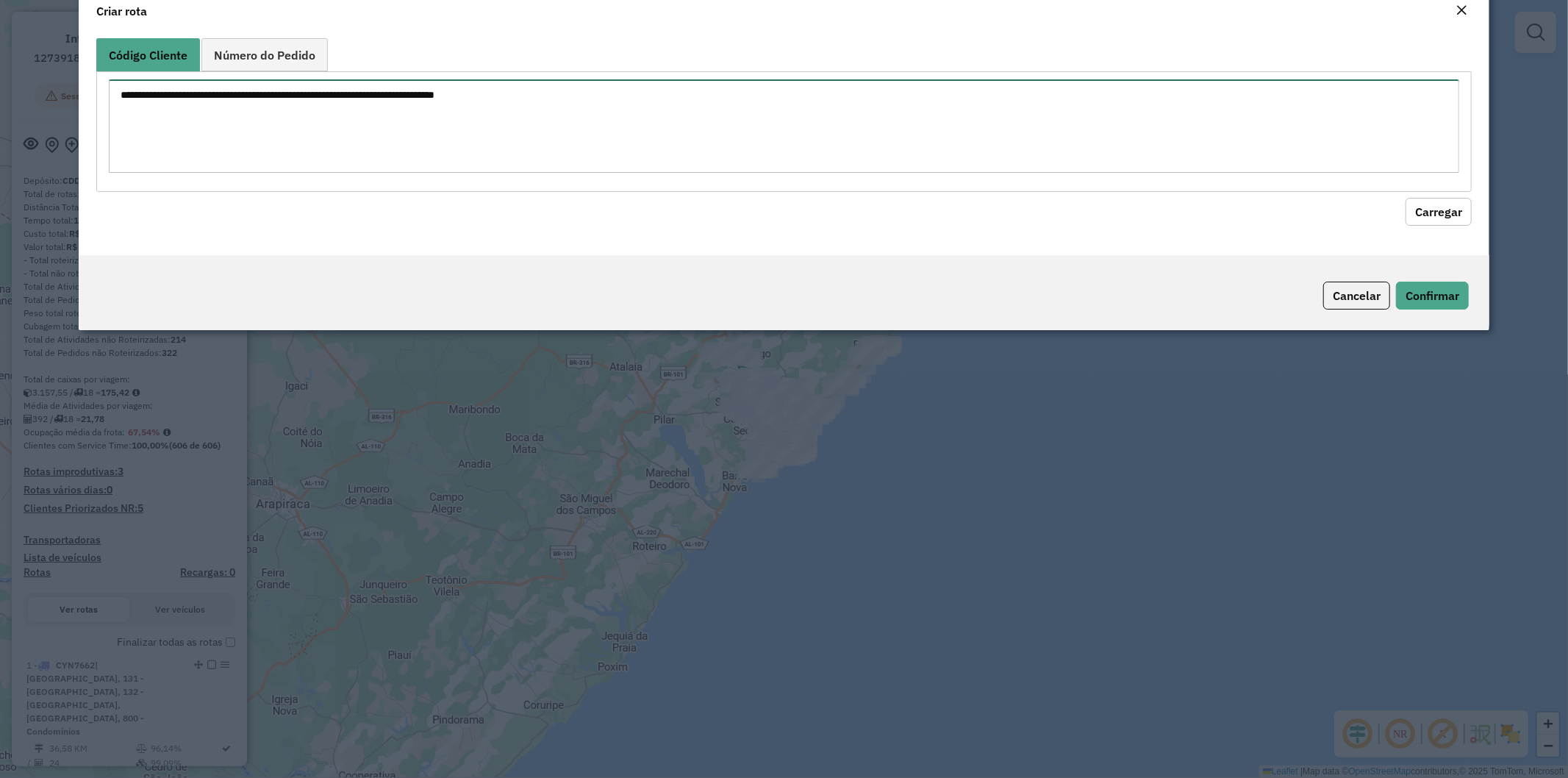
drag, startPoint x: 436, startPoint y: 147, endPoint x: 458, endPoint y: 147, distance: 22.0
click at [440, 147] on textarea at bounding box center [785, 126] width 1352 height 94
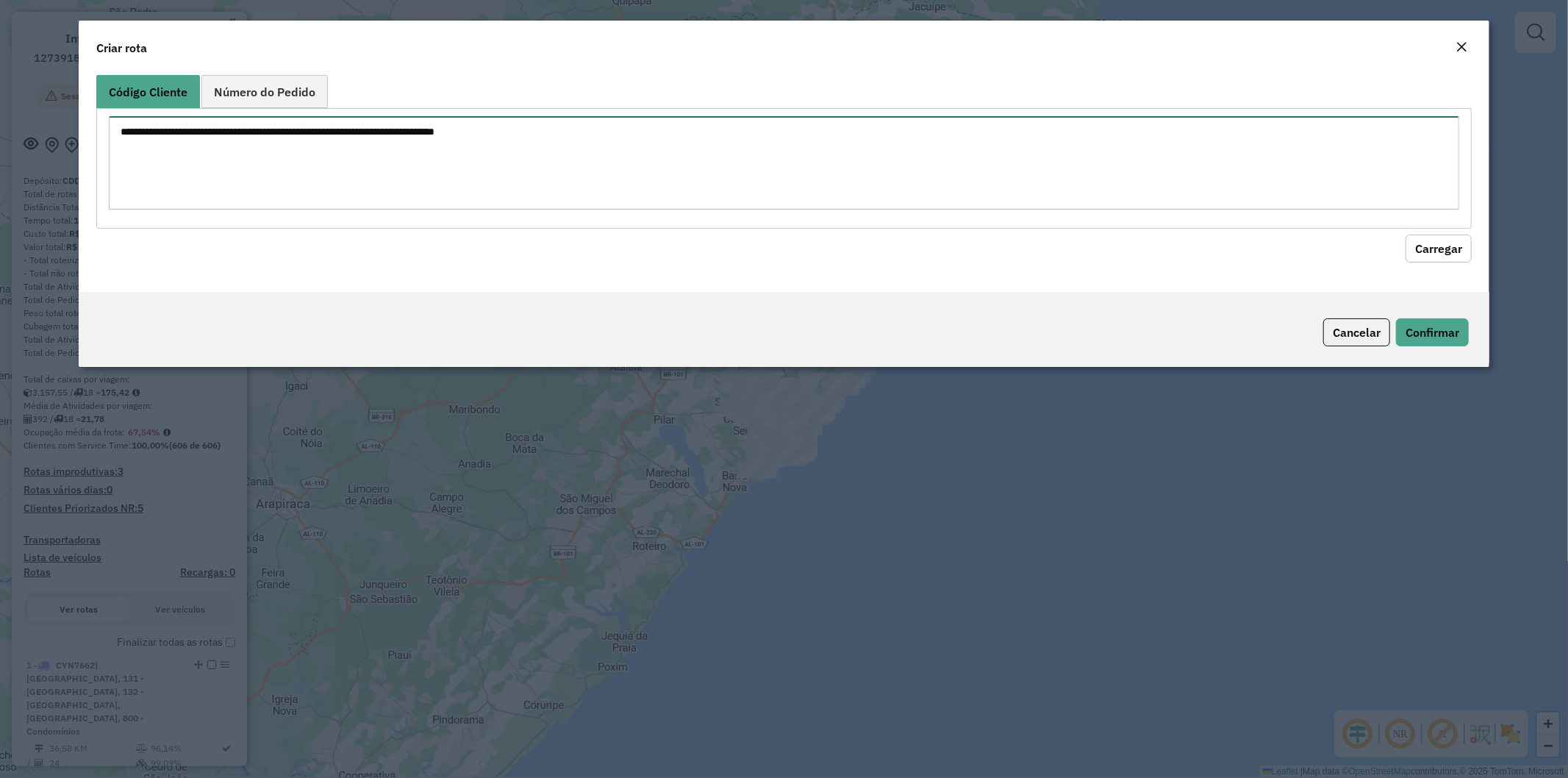
paste textarea "******** ******** ******** ******** ******** ******** ******** ******** *******…"
type textarea "******** ******** ******** ******** ******** ******** ******** ******** *******…"
drag, startPoint x: 1444, startPoint y: 252, endPoint x: 1328, endPoint y: 262, distance: 116.4
click at [1444, 253] on button "Carregar" at bounding box center [1438, 248] width 66 height 28
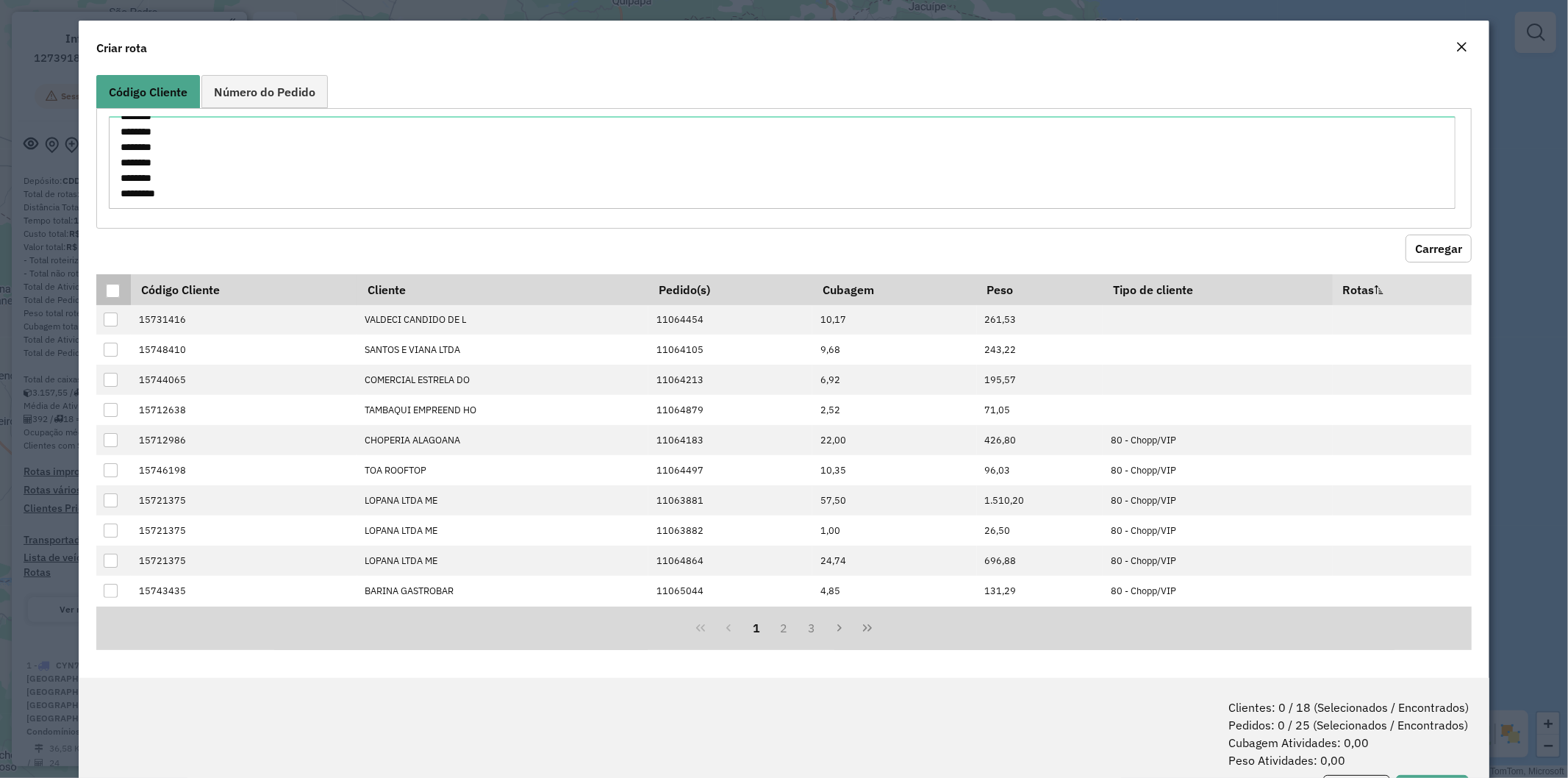
click at [113, 289] on div at bounding box center [113, 291] width 14 height 14
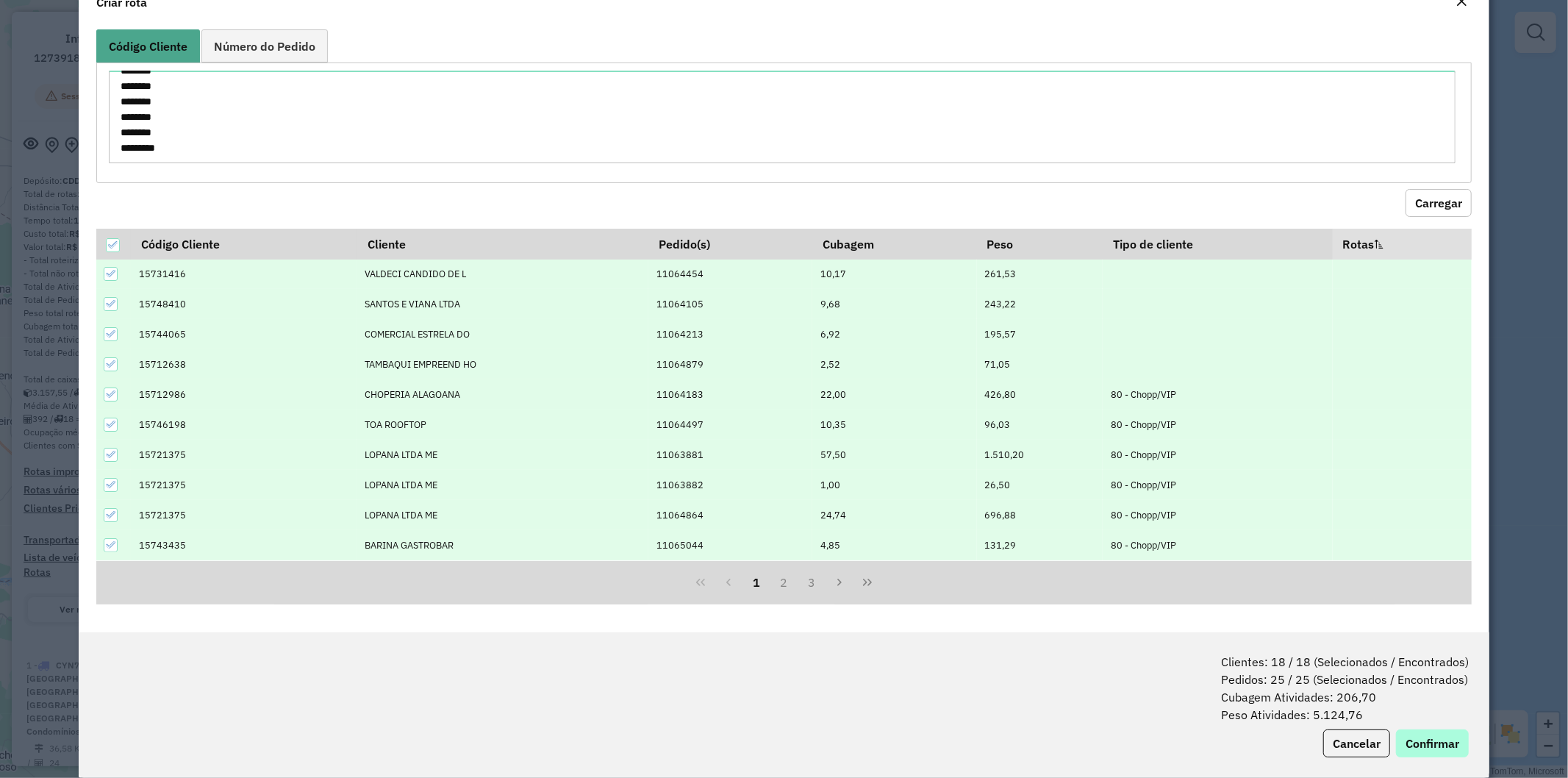
scroll to position [66, 0]
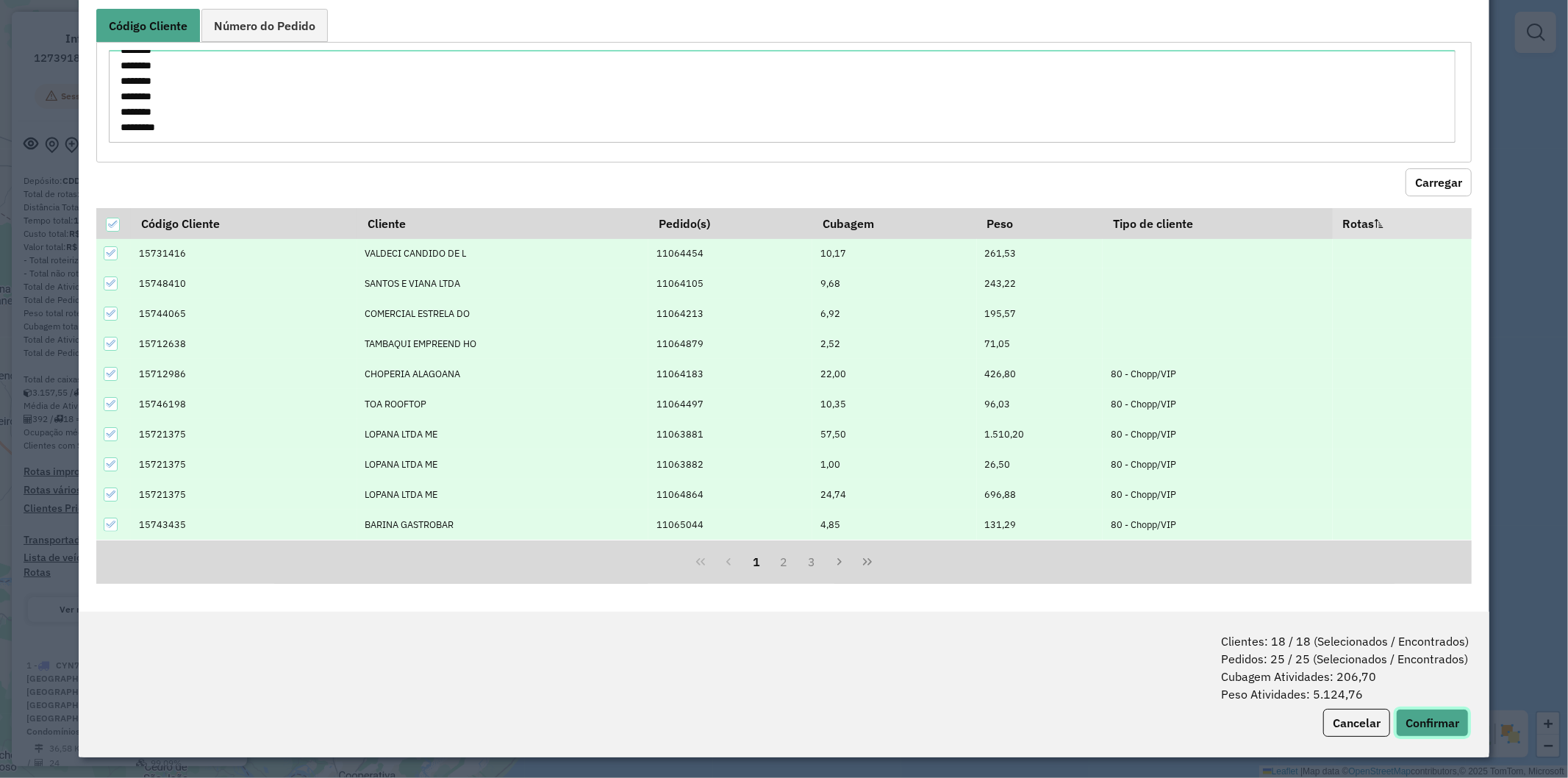
click at [1418, 724] on button "Confirmar" at bounding box center [1432, 723] width 73 height 28
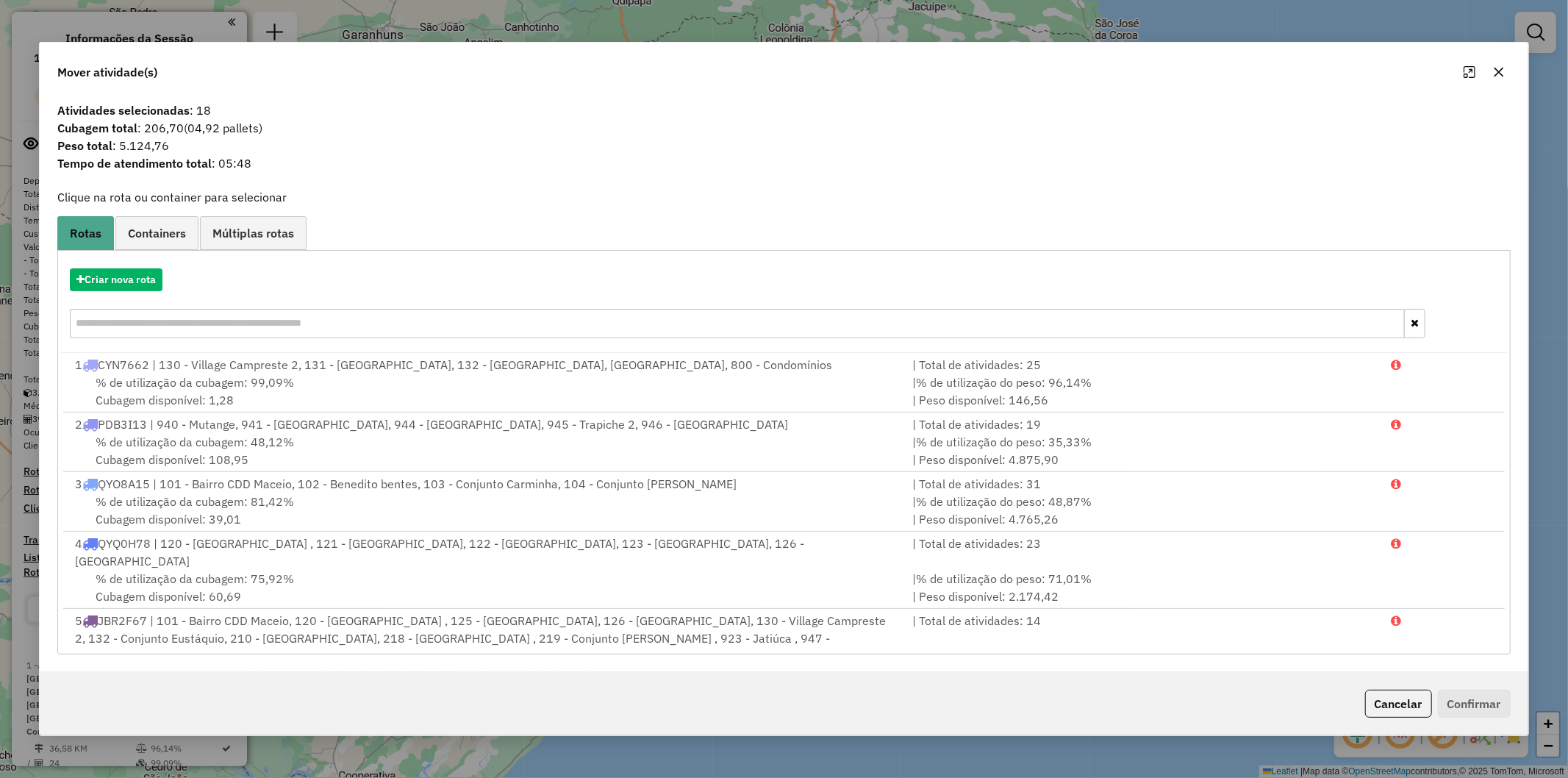
click at [135, 263] on div "Criar nova rota" at bounding box center [784, 306] width 1445 height 96
click at [135, 276] on button "Criar nova rota" at bounding box center [116, 279] width 93 height 23
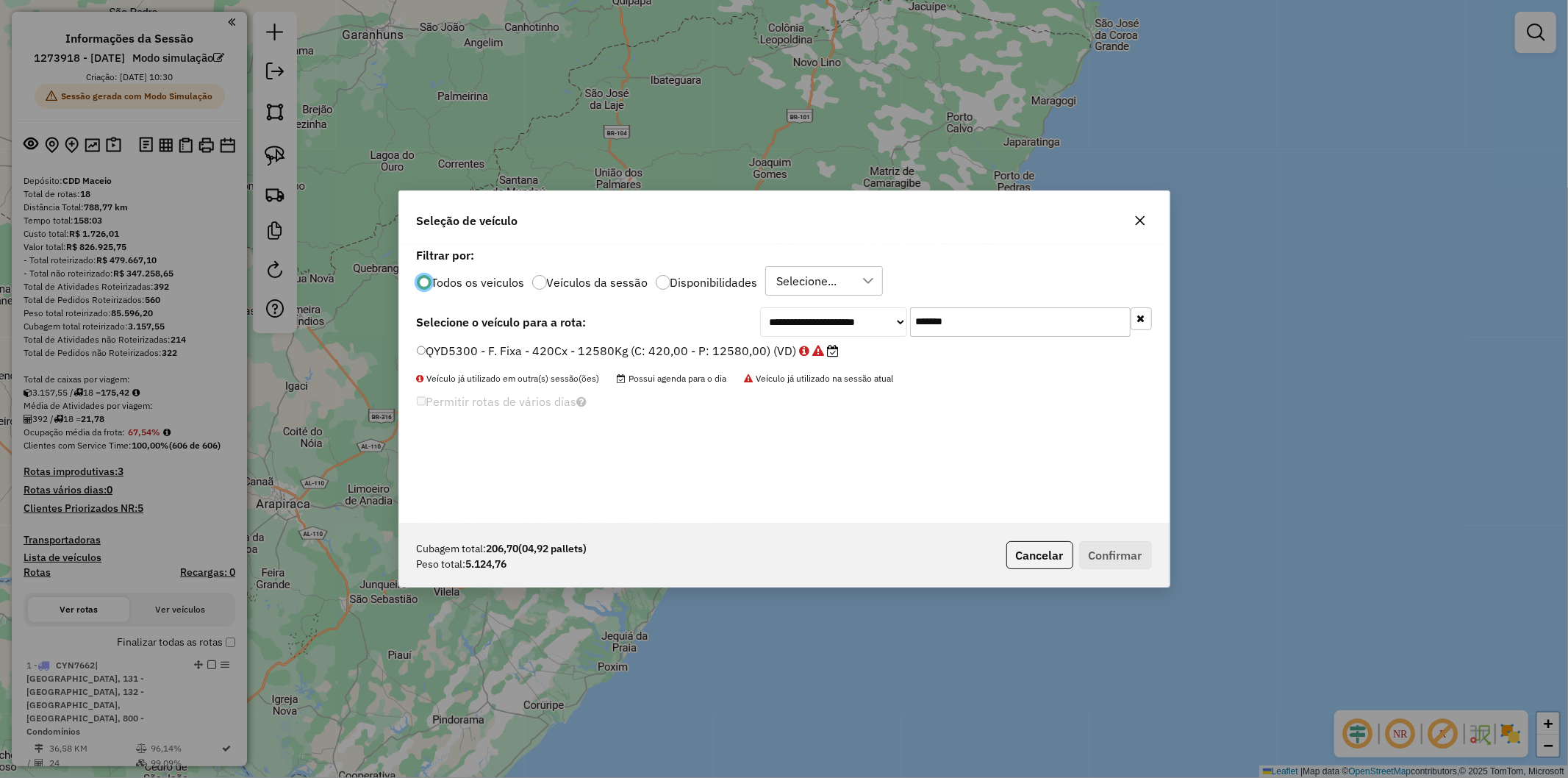
scroll to position [8, 4]
click at [1016, 321] on input "*******" at bounding box center [1020, 322] width 221 height 30
paste input "text"
type input "*******"
click at [614, 349] on label "QYD5420 - F. Fixa - 420Cx - 12580Kg (C: 420,00 - P: 12580,00) (VD)" at bounding box center [621, 351] width 408 height 18
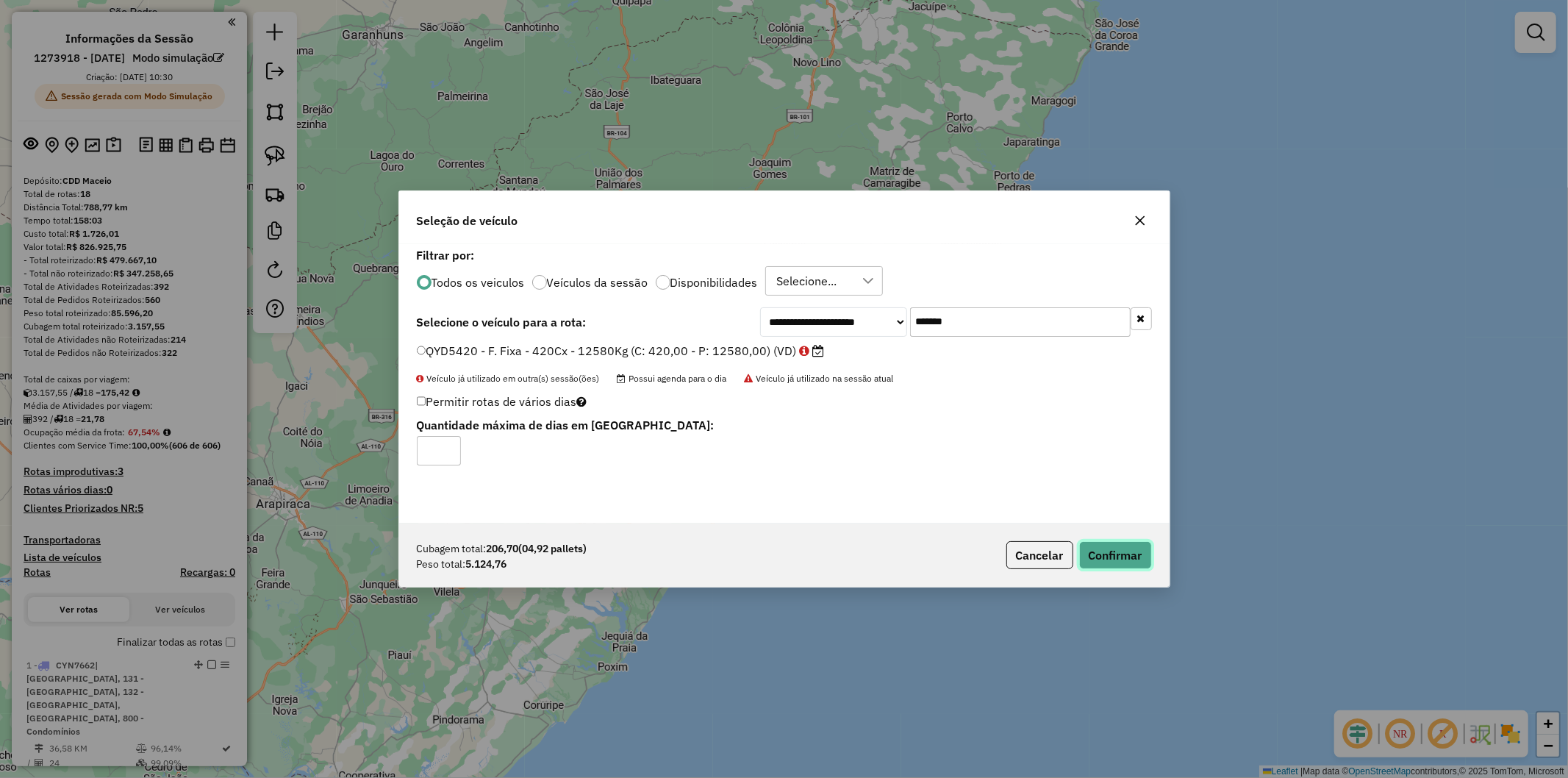
click at [1122, 557] on button "Confirmar" at bounding box center [1116, 555] width 73 height 28
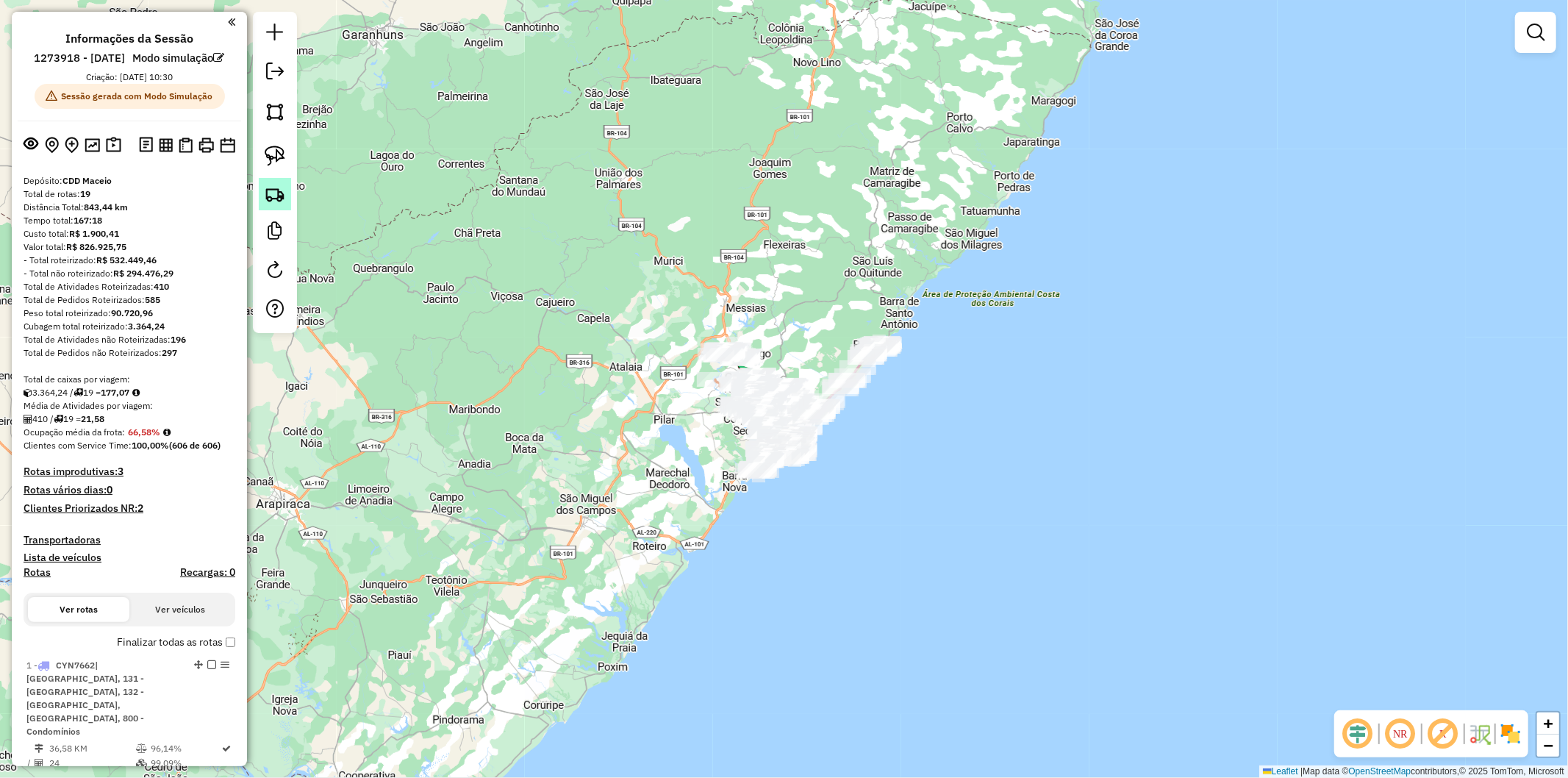
click at [282, 199] on img at bounding box center [275, 194] width 21 height 21
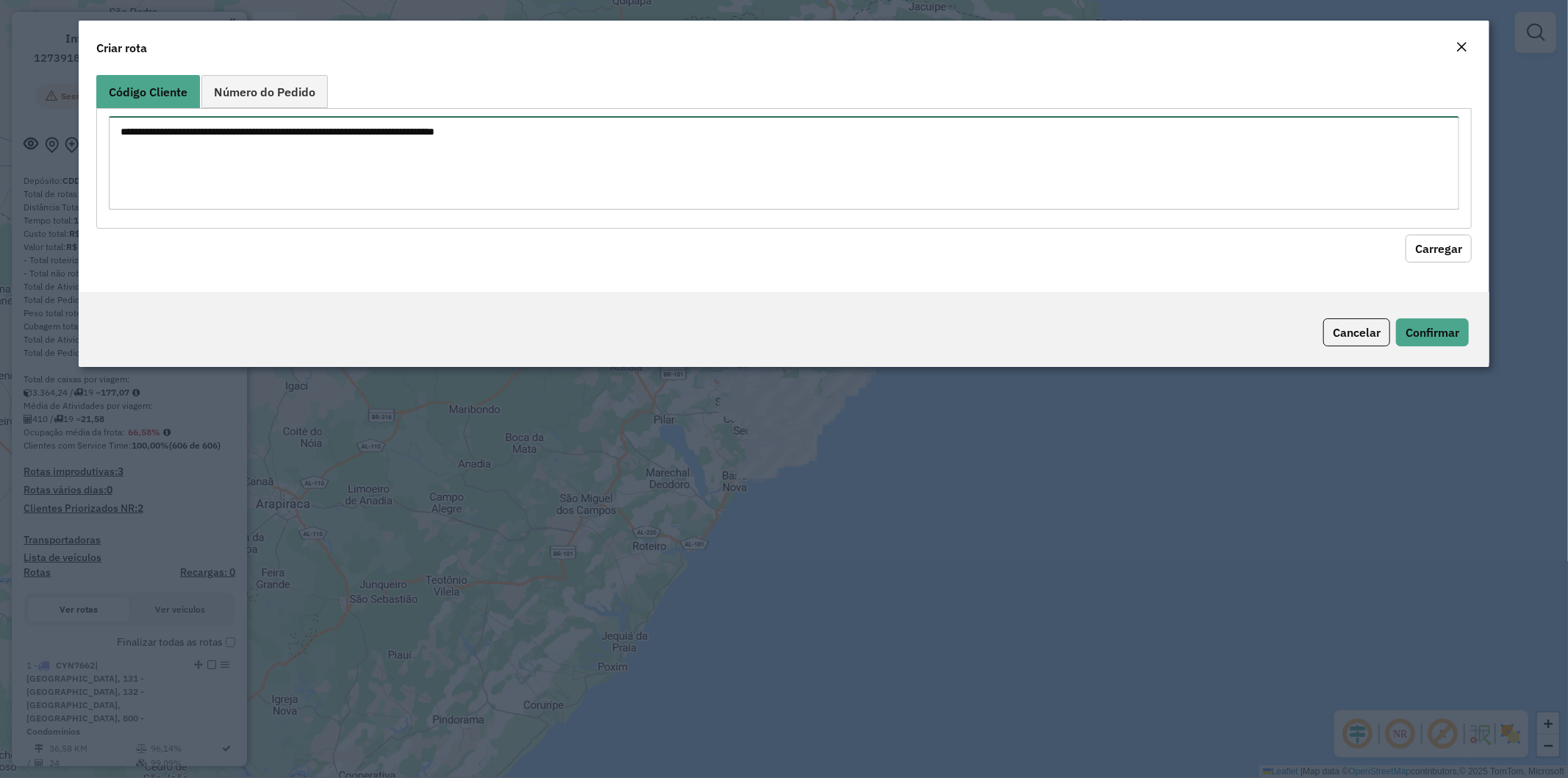
drag, startPoint x: 473, startPoint y: 143, endPoint x: 564, endPoint y: 148, distance: 91.1
click at [474, 143] on textarea at bounding box center [785, 163] width 1352 height 94
paste textarea "******** ******** ******** ******** ******** ******** ******** ******** *******…"
type textarea "******** ******** ******** ******** ******** ******** ******** ******** *******…"
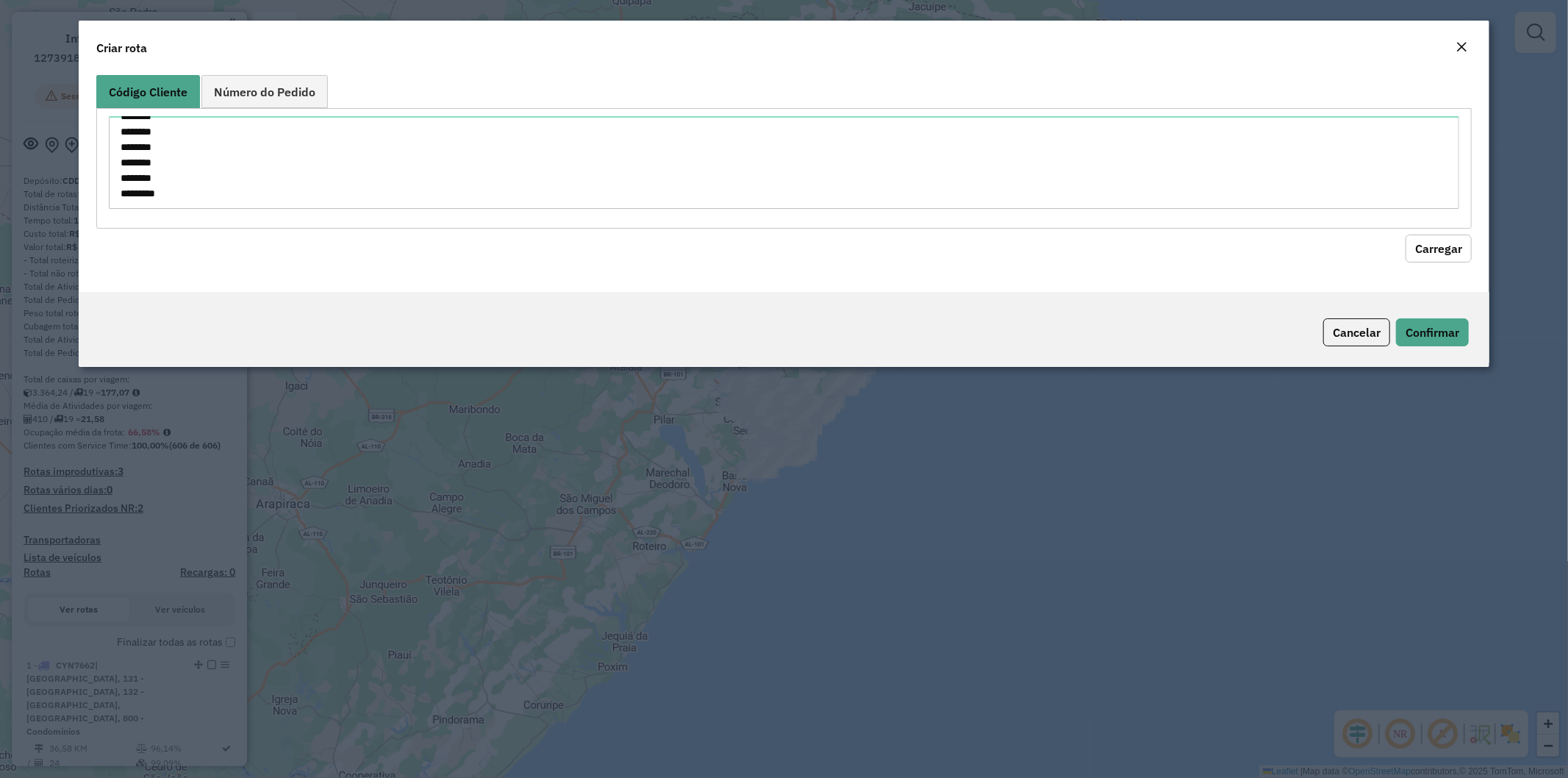
drag, startPoint x: 1412, startPoint y: 251, endPoint x: 299, endPoint y: 334, distance: 1116.1
click at [1400, 242] on hb-field-button "Carregar" at bounding box center [784, 246] width 1376 height 34
click at [1437, 243] on button "Carregar" at bounding box center [1438, 248] width 66 height 28
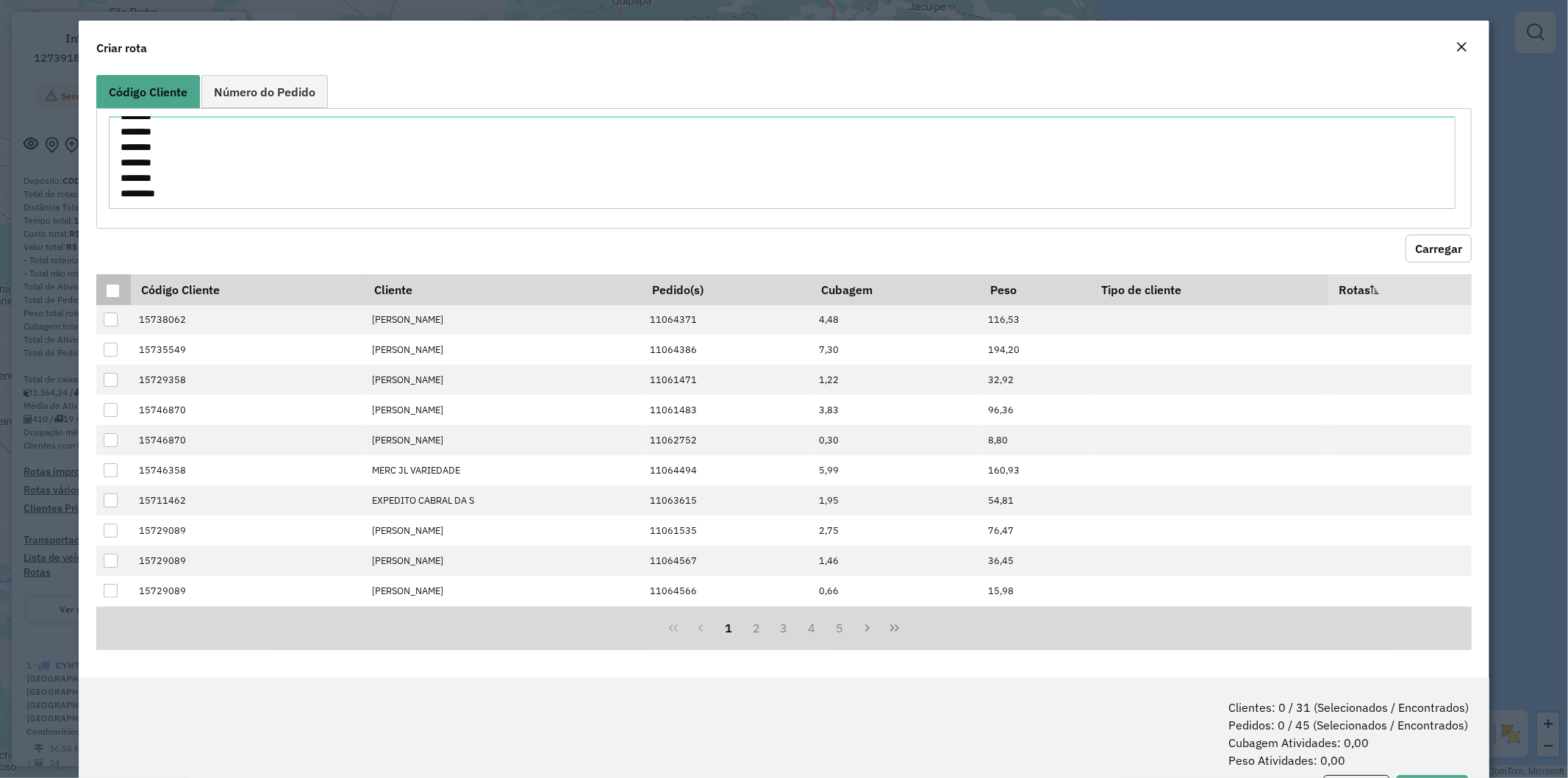
click at [114, 288] on div at bounding box center [113, 291] width 14 height 14
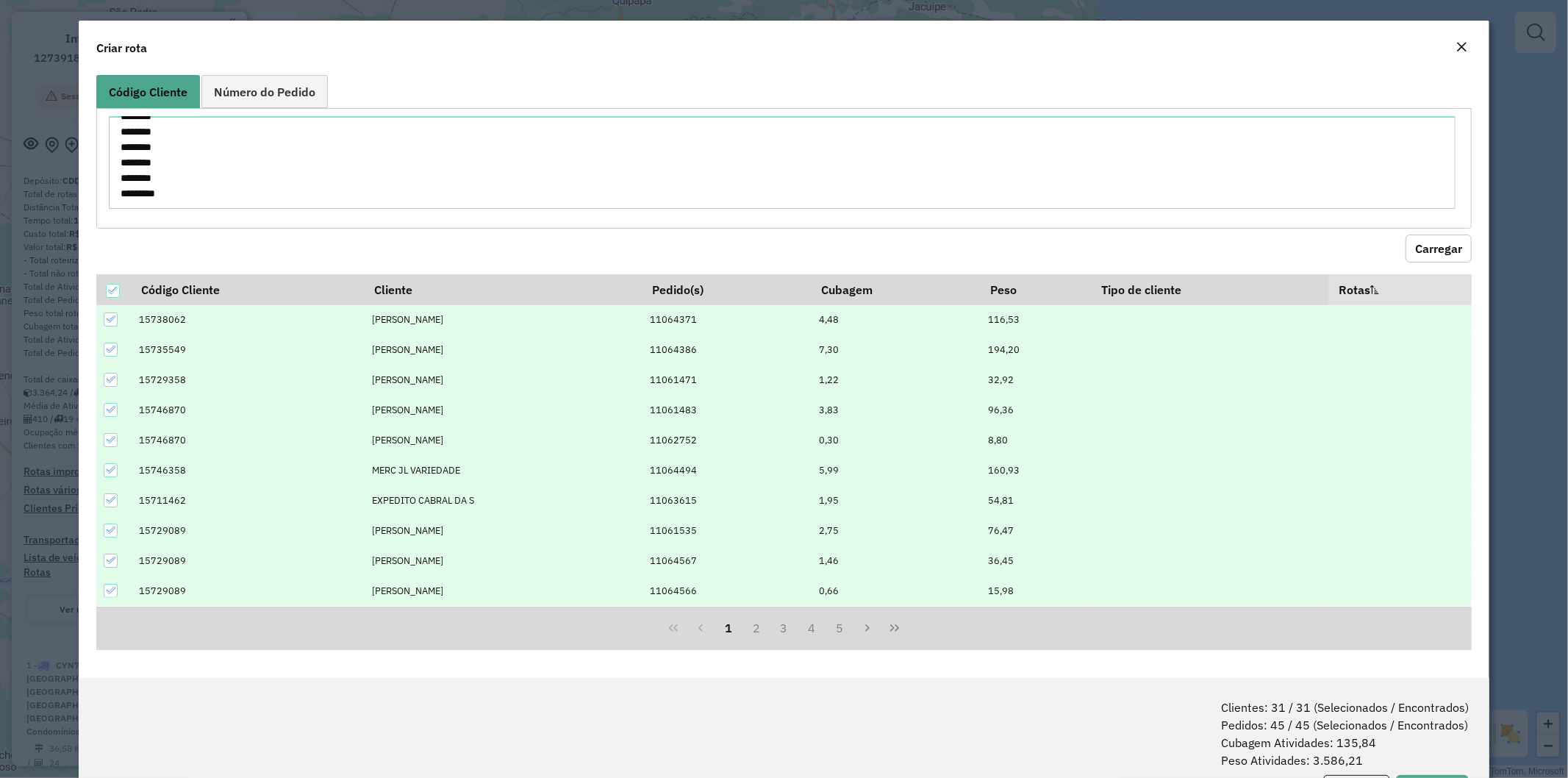
scroll to position [66, 0]
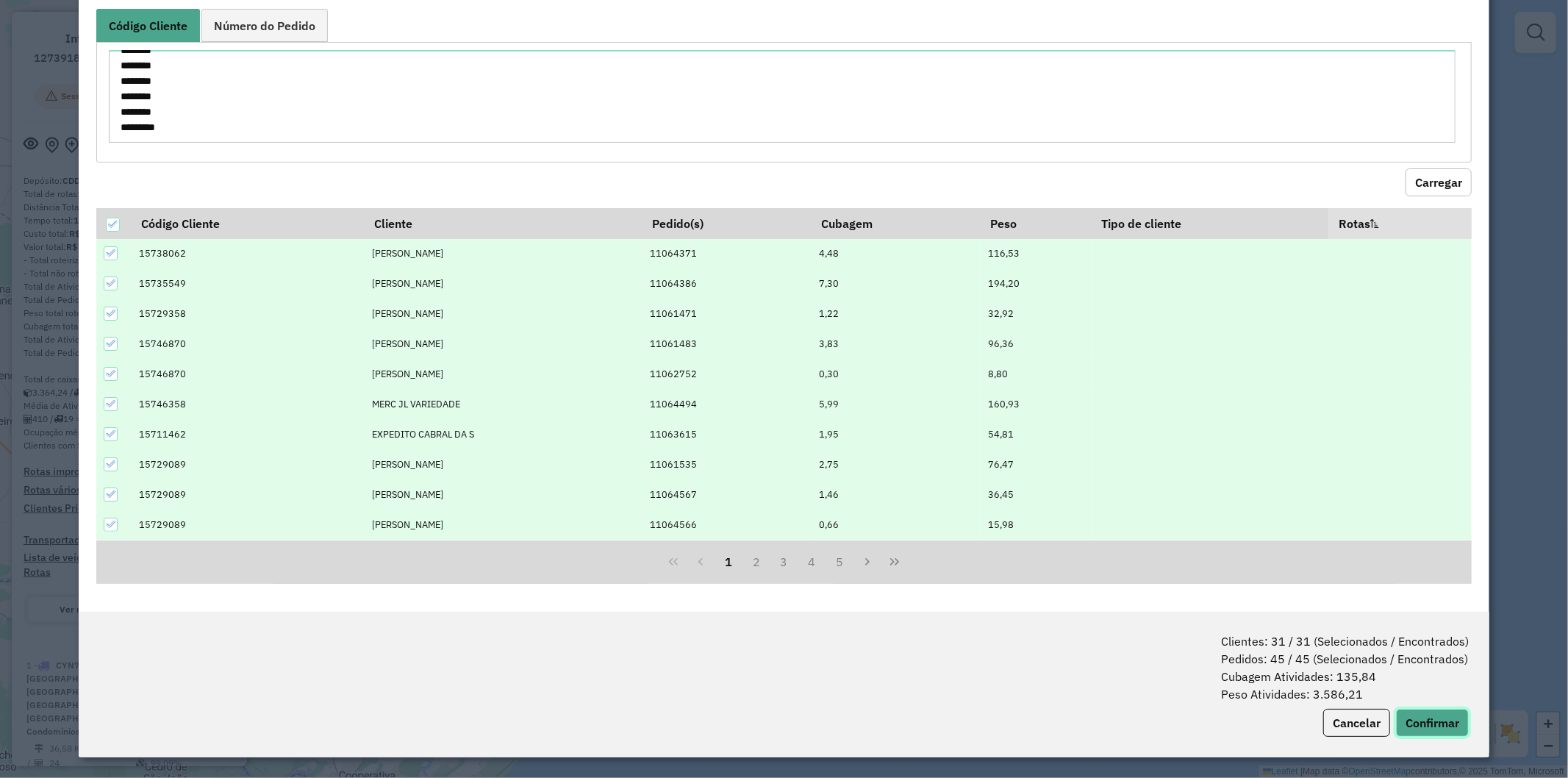
click at [1423, 728] on button "Confirmar" at bounding box center [1432, 723] width 73 height 28
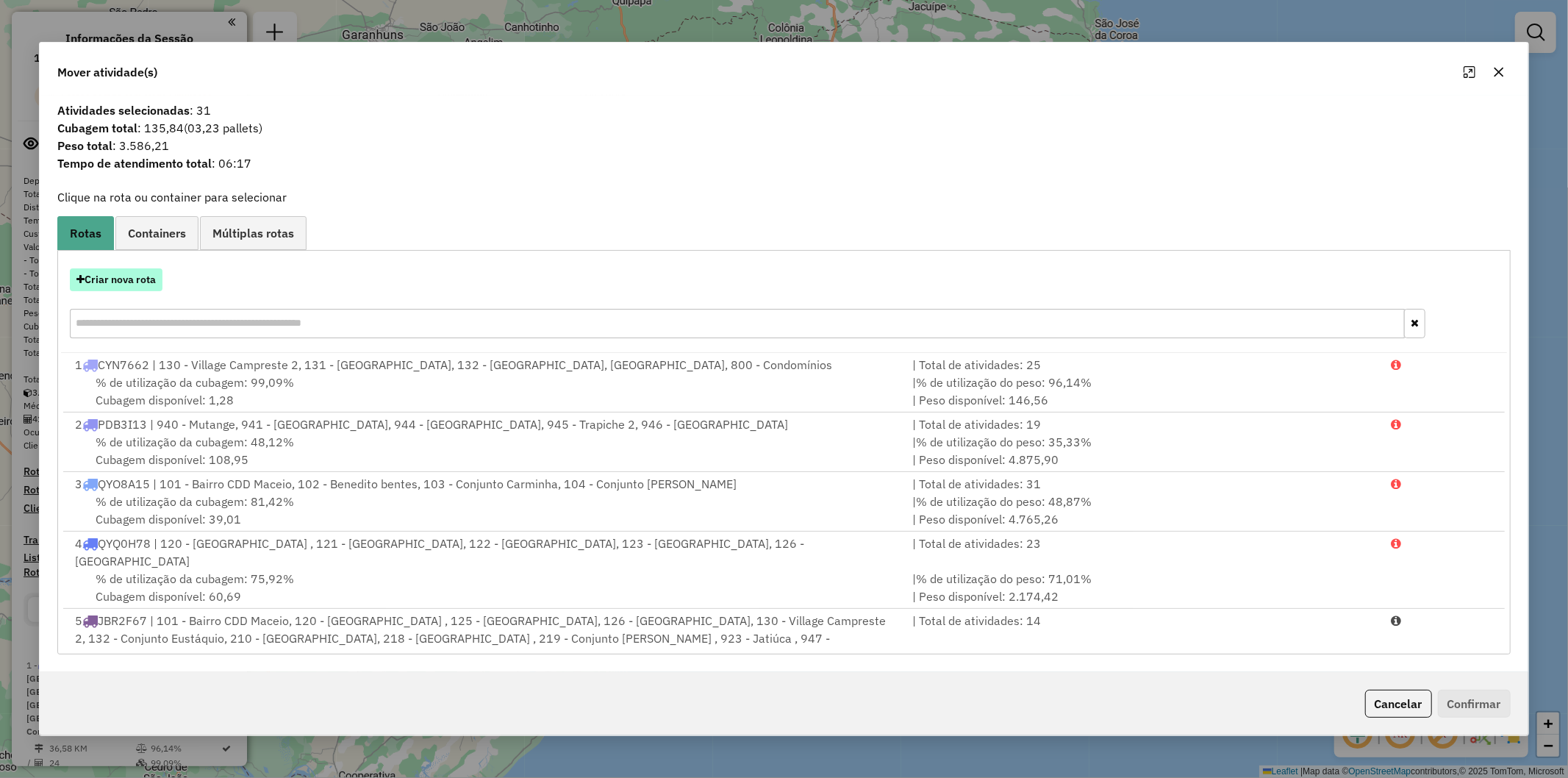
click at [154, 279] on button "Criar nova rota" at bounding box center [116, 279] width 93 height 23
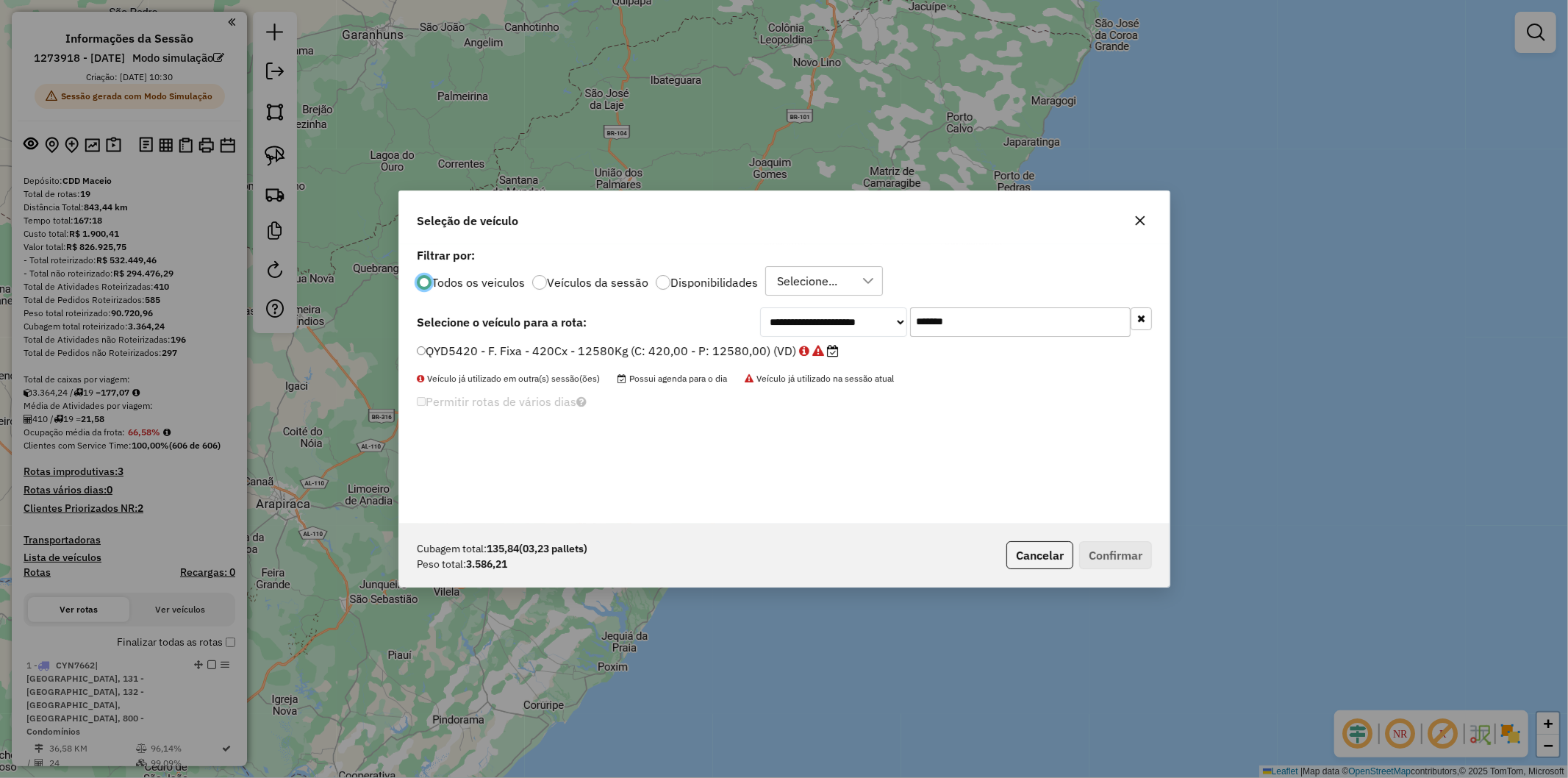
scroll to position [8, 4]
click at [1008, 337] on div "**********" at bounding box center [784, 384] width 770 height 279
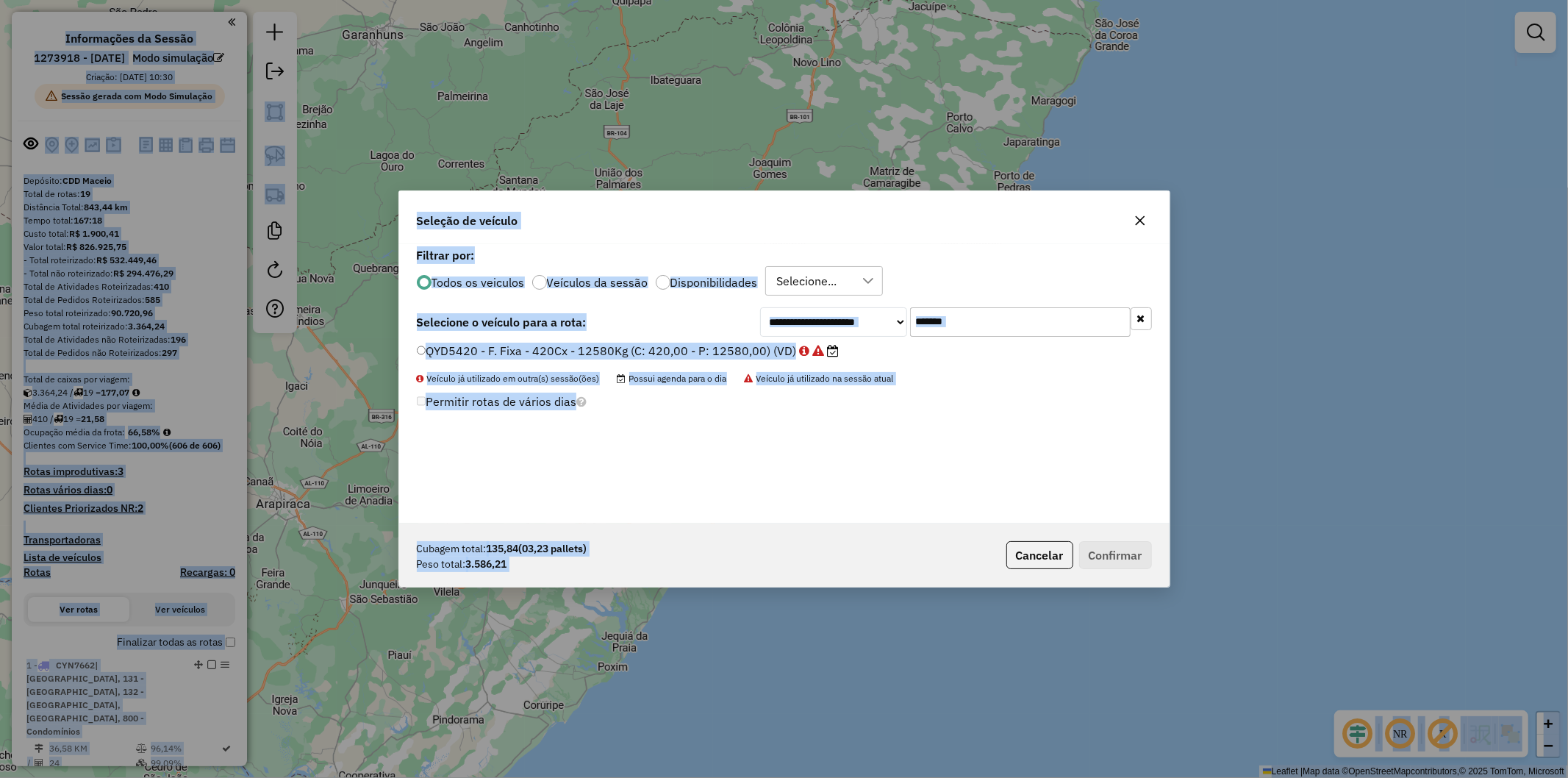
click at [1006, 329] on input "*******" at bounding box center [1020, 322] width 221 height 30
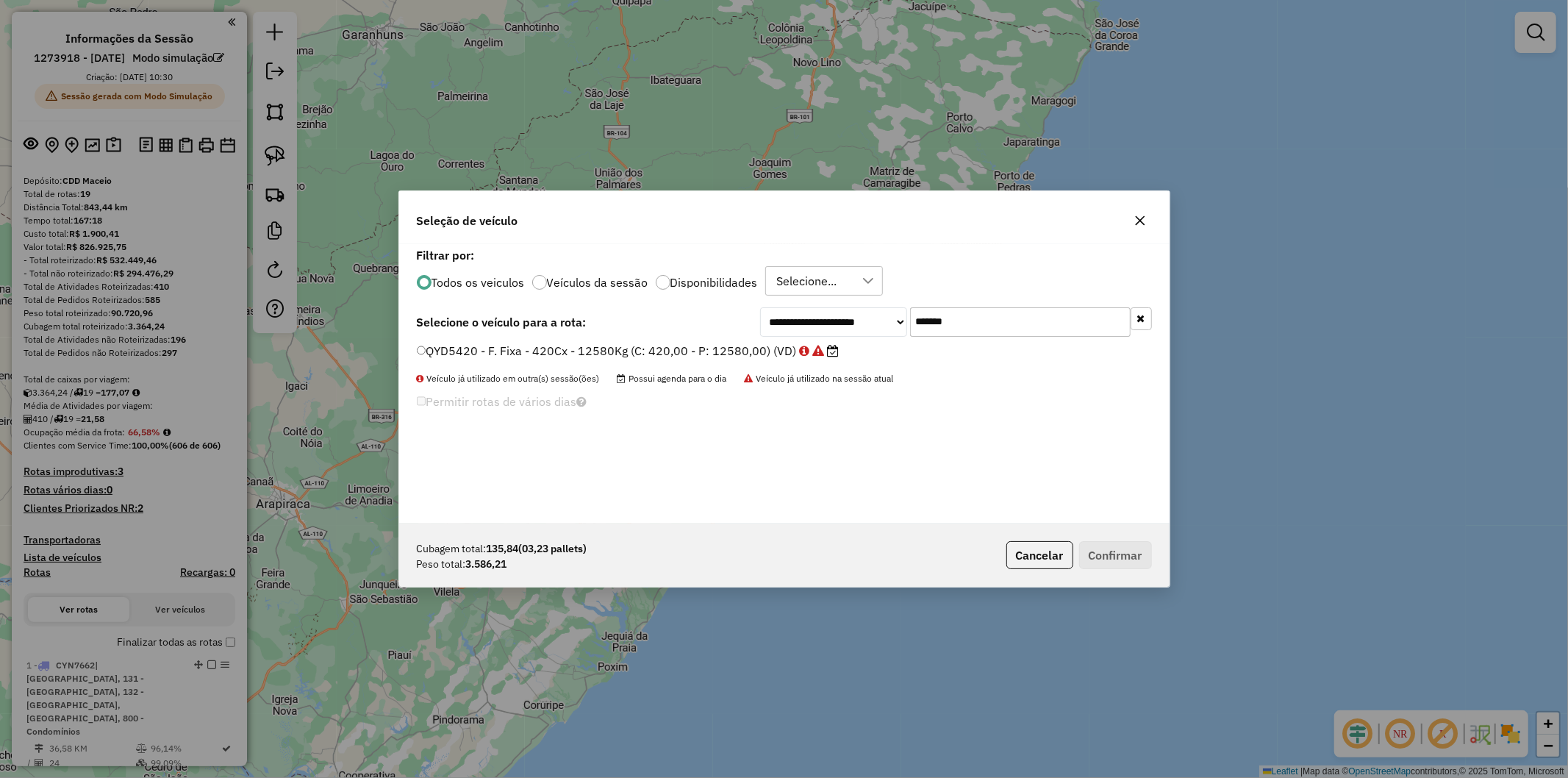
paste input "text"
type input "*******"
click at [561, 358] on label "QYD5580 - F. Fixa - 420Cx - 12580Kg (C: 420,00 - P: 12580,00) (VD)" at bounding box center [621, 351] width 408 height 18
drag, startPoint x: 1111, startPoint y: 549, endPoint x: 789, endPoint y: 768, distance: 389.4
click at [1113, 548] on button "Confirmar" at bounding box center [1116, 555] width 73 height 28
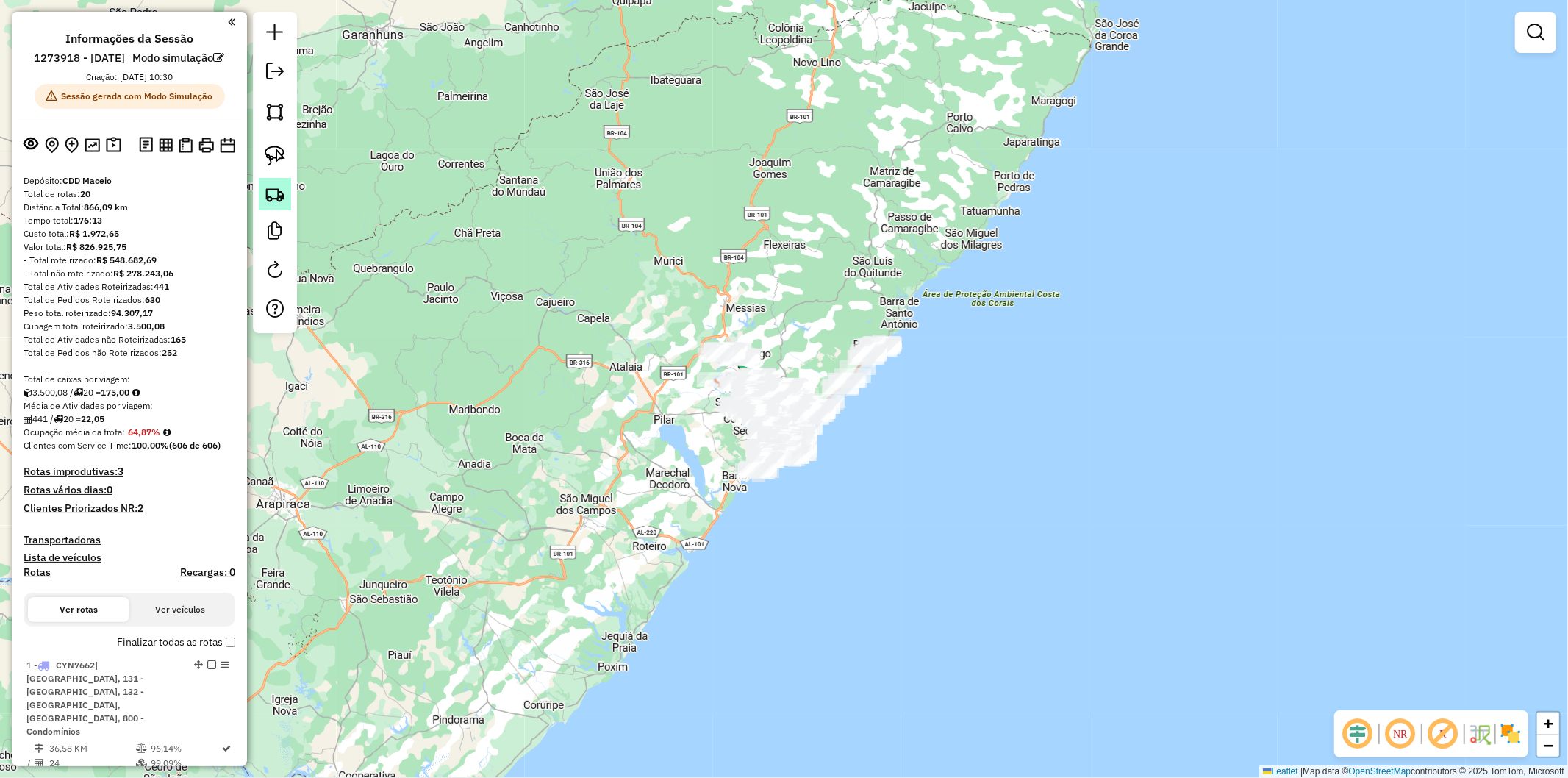
click at [276, 201] on img at bounding box center [275, 194] width 21 height 21
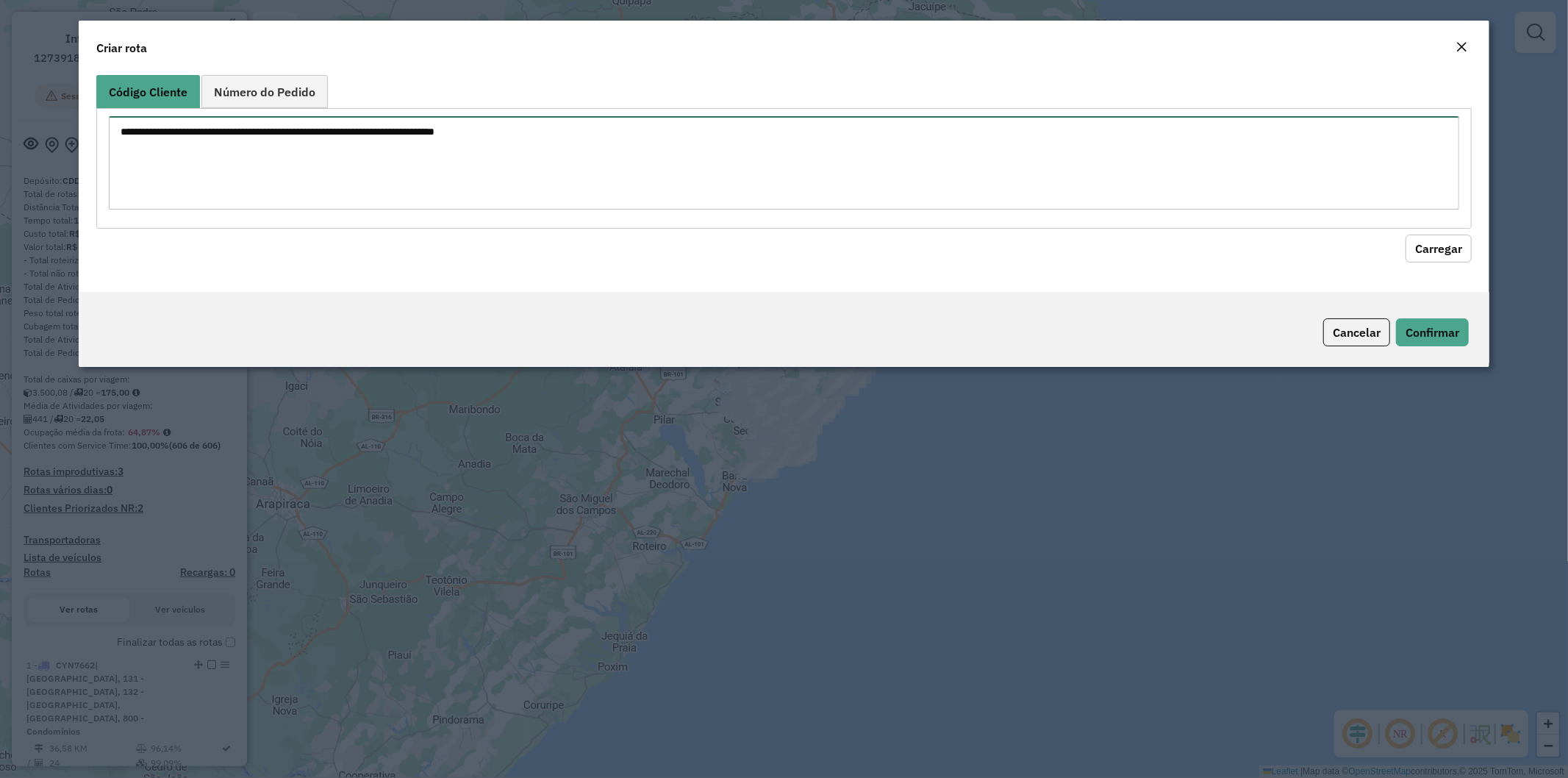
drag, startPoint x: 366, startPoint y: 160, endPoint x: 481, endPoint y: 168, distance: 115.3
click at [369, 159] on textarea at bounding box center [785, 163] width 1352 height 94
paste textarea "******** ******** ******** ******** ******** ******** ******** ******** *******…"
type textarea "******** ******** ******** ******** ******** ******** ******** ******** *******…"
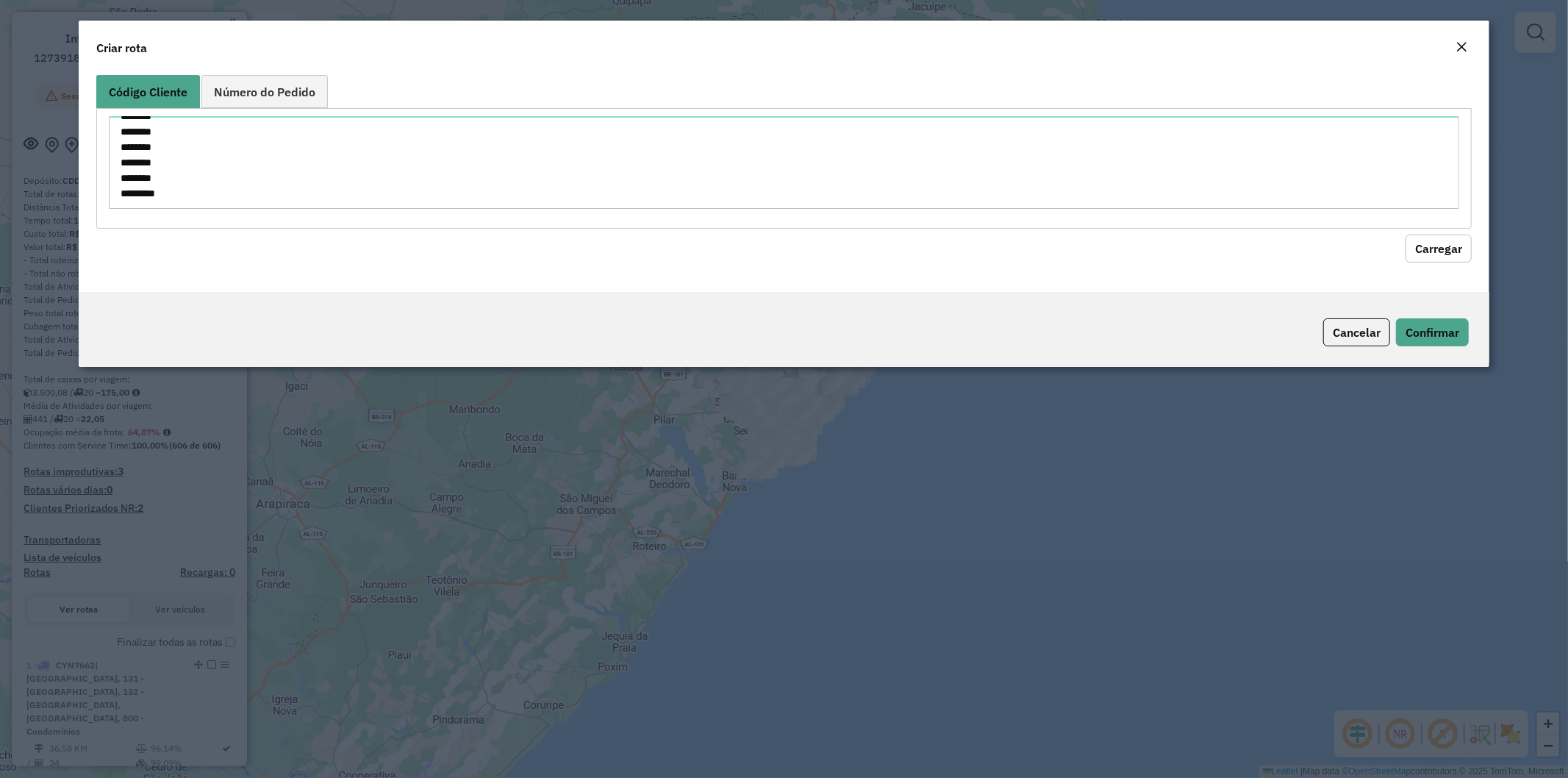
click at [1421, 255] on button "Carregar" at bounding box center [1438, 248] width 66 height 28
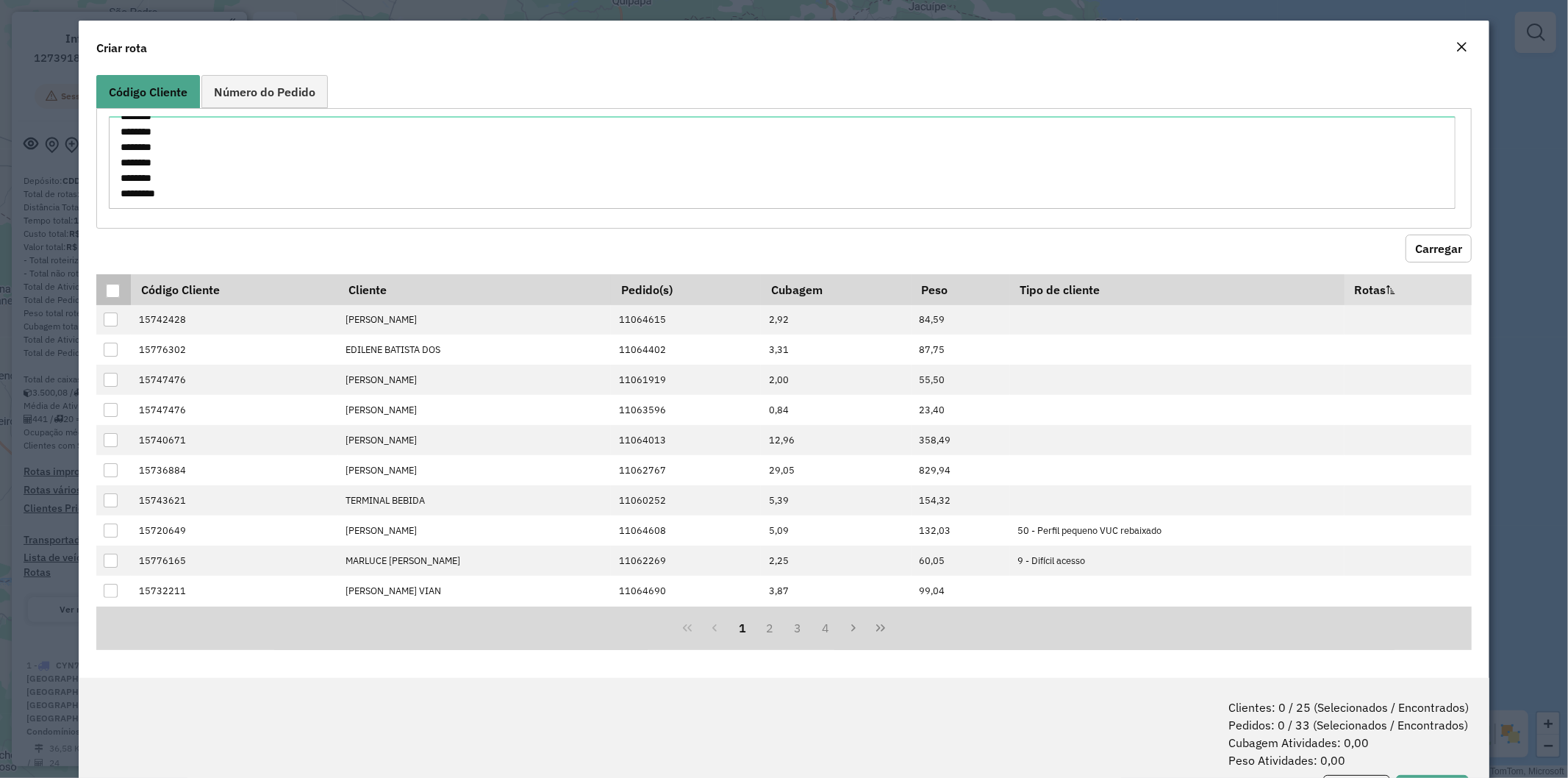
click at [110, 288] on div at bounding box center [113, 291] width 14 height 14
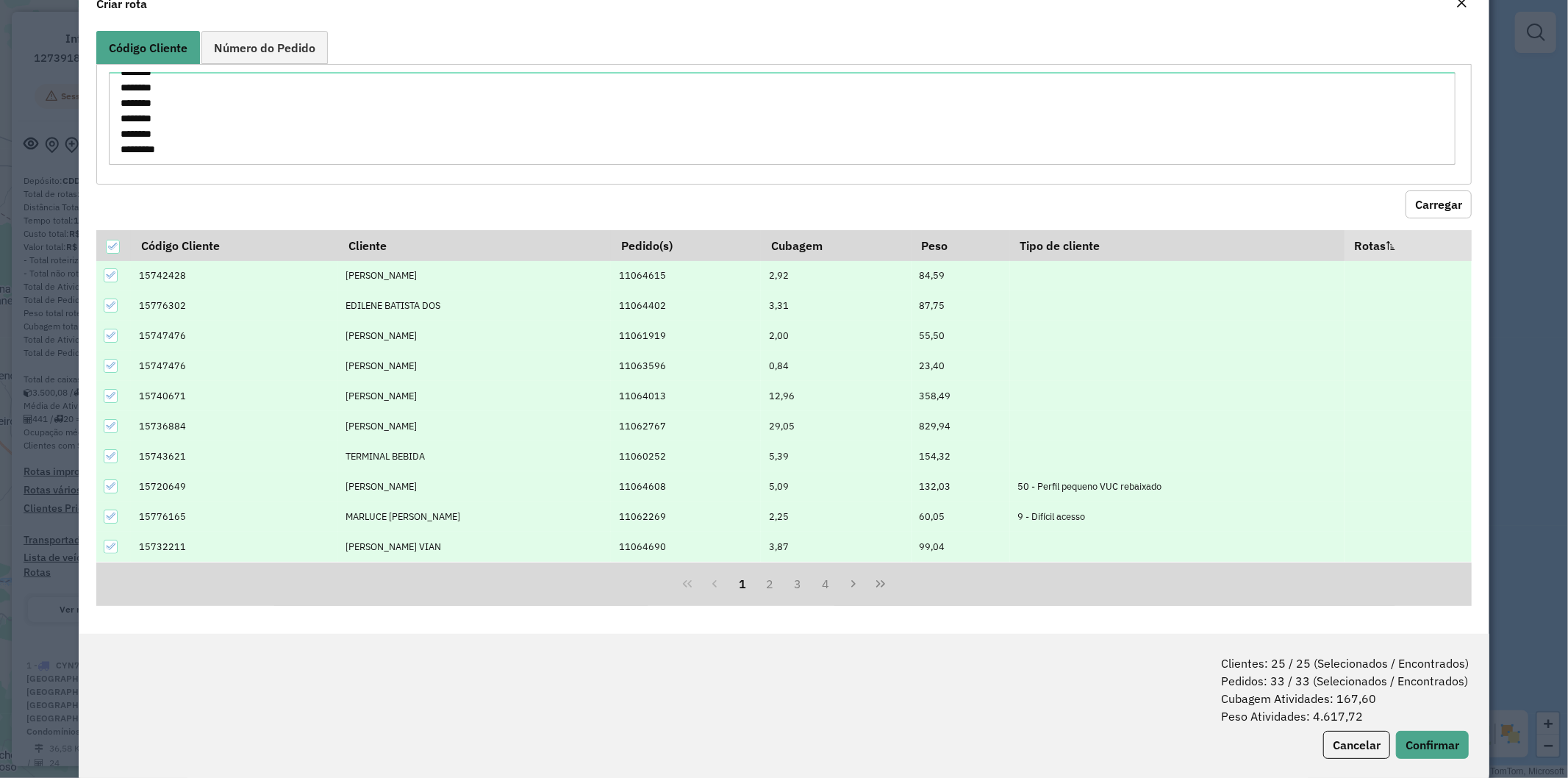
scroll to position [66, 0]
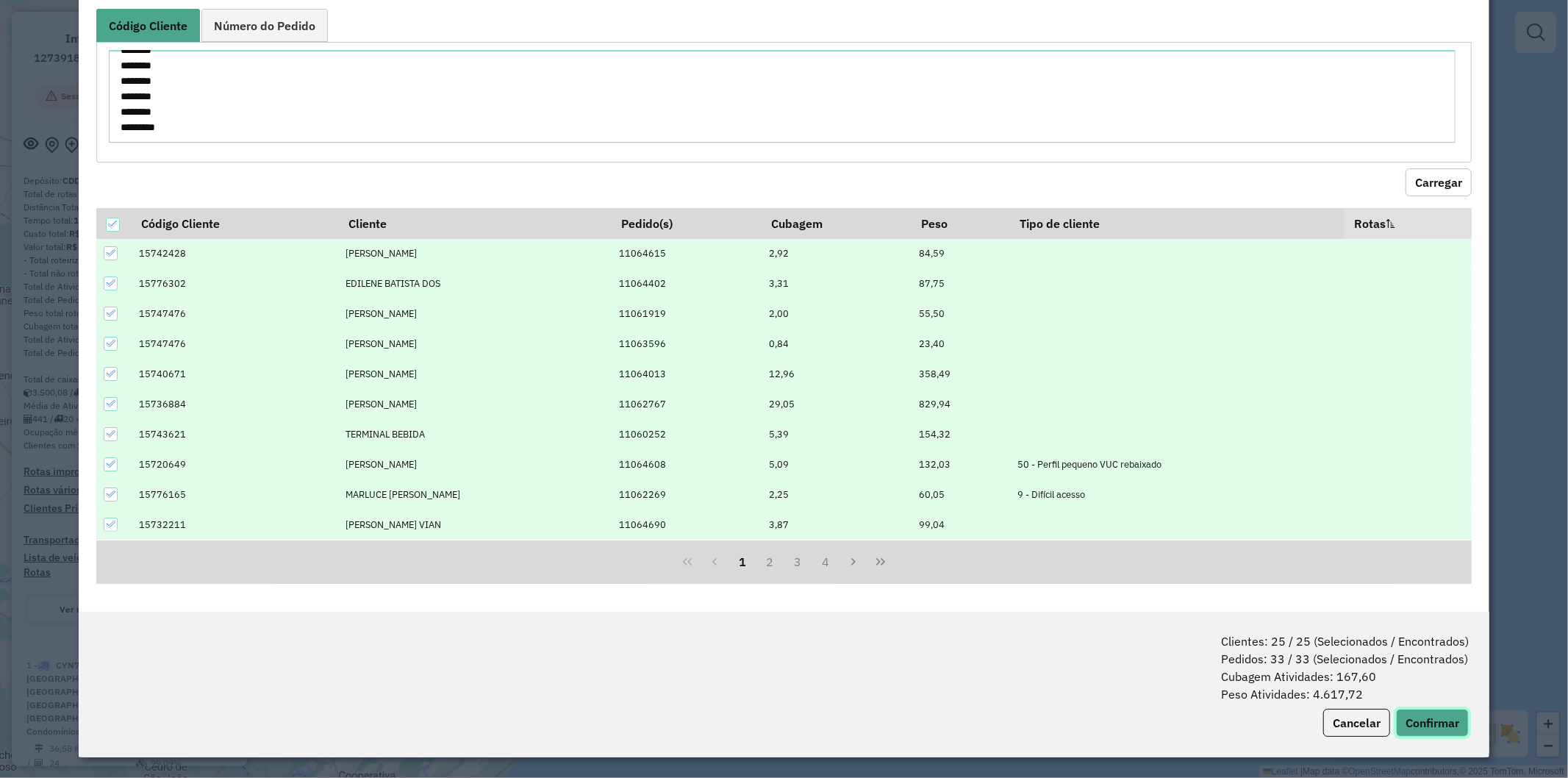
click at [1412, 719] on button "Confirmar" at bounding box center [1432, 723] width 73 height 28
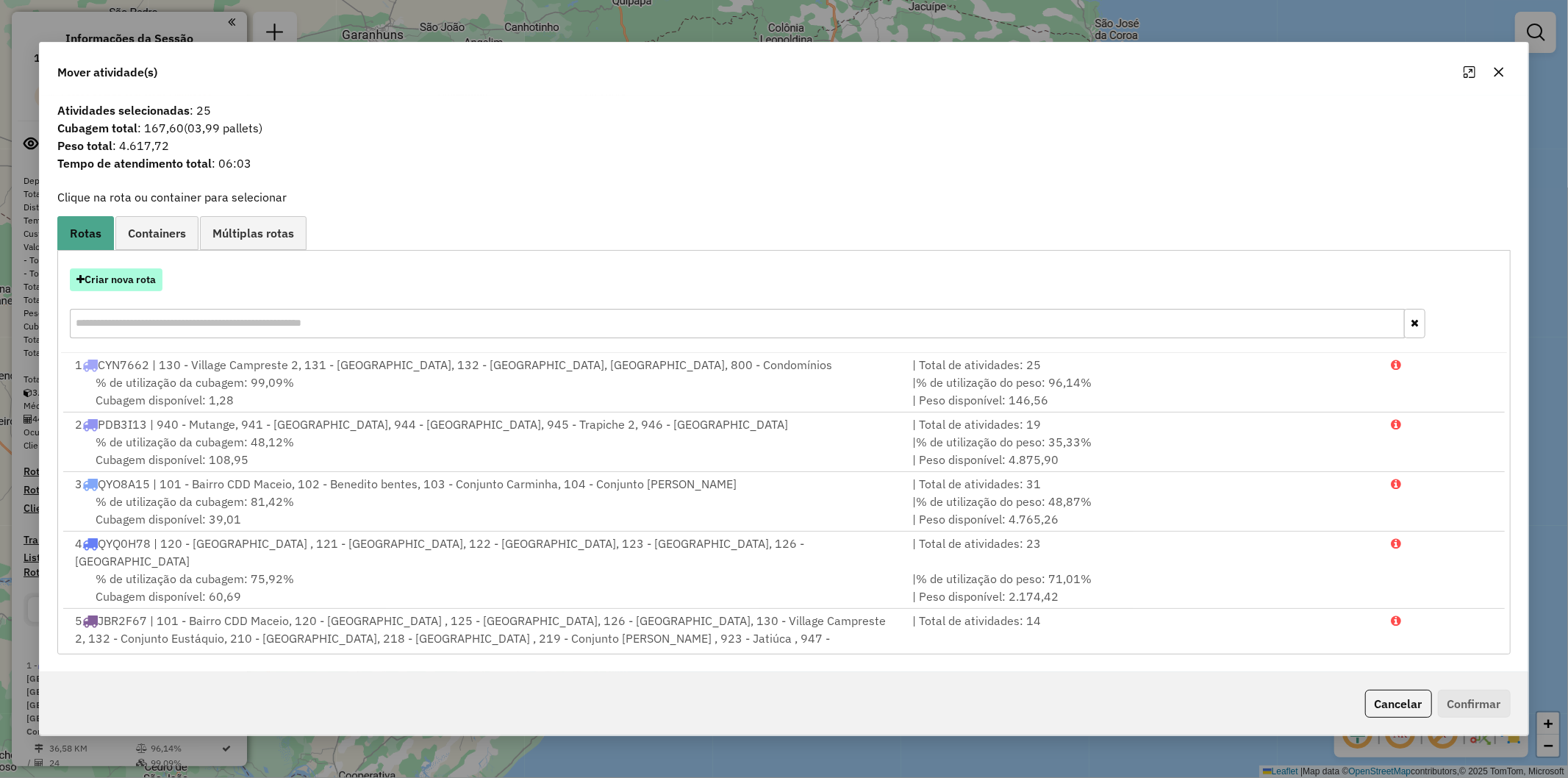
click at [115, 290] on button "Criar nova rota" at bounding box center [116, 279] width 93 height 23
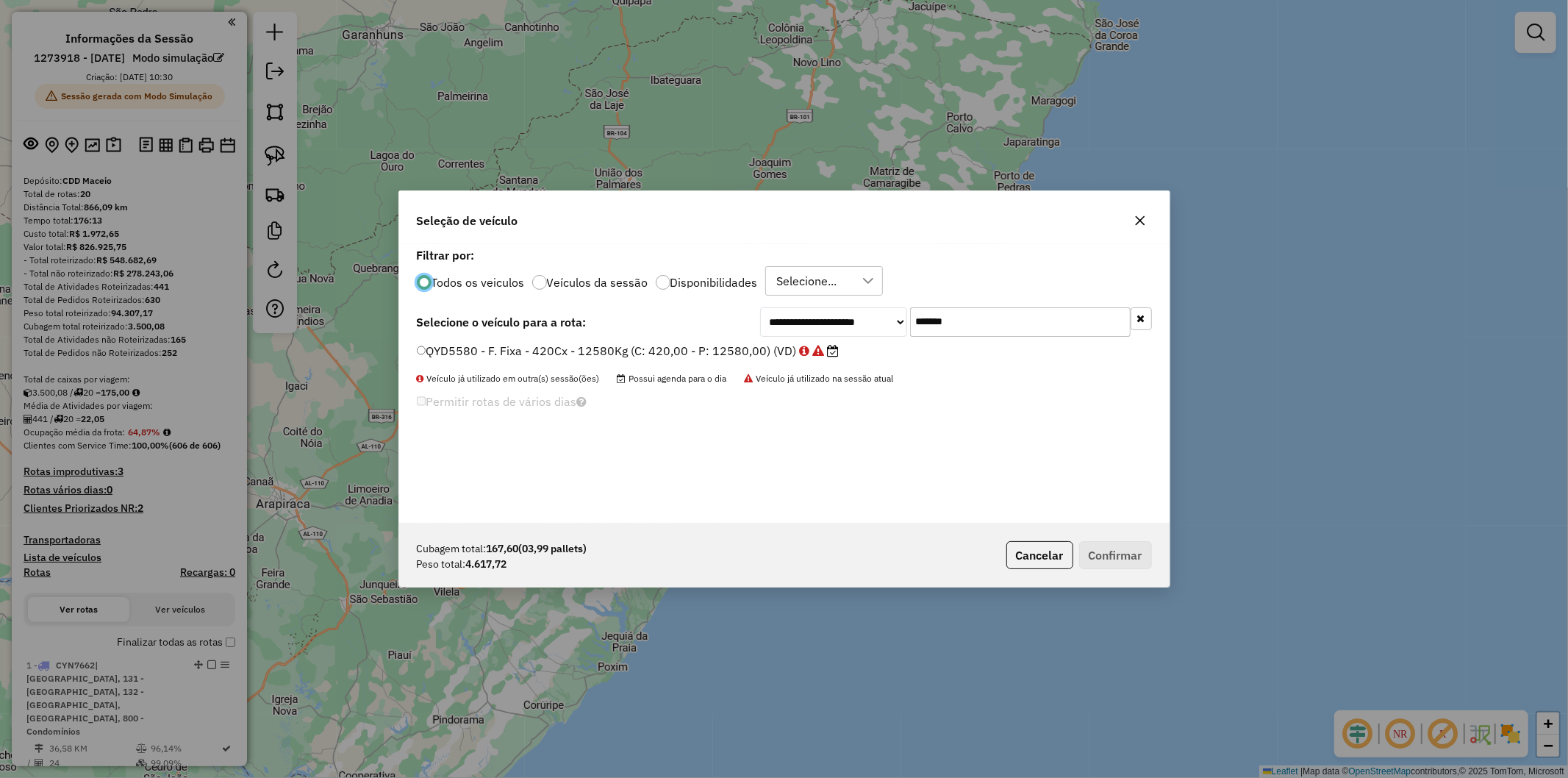
scroll to position [8, 4]
click at [977, 325] on input "*******" at bounding box center [1020, 322] width 221 height 30
paste input "text"
type input "*******"
click at [577, 345] on label "QYD5670 - F. Fixa - 420Cx - 12580Kg (C: 420,00 - P: 12580,00) (VD)" at bounding box center [621, 351] width 408 height 18
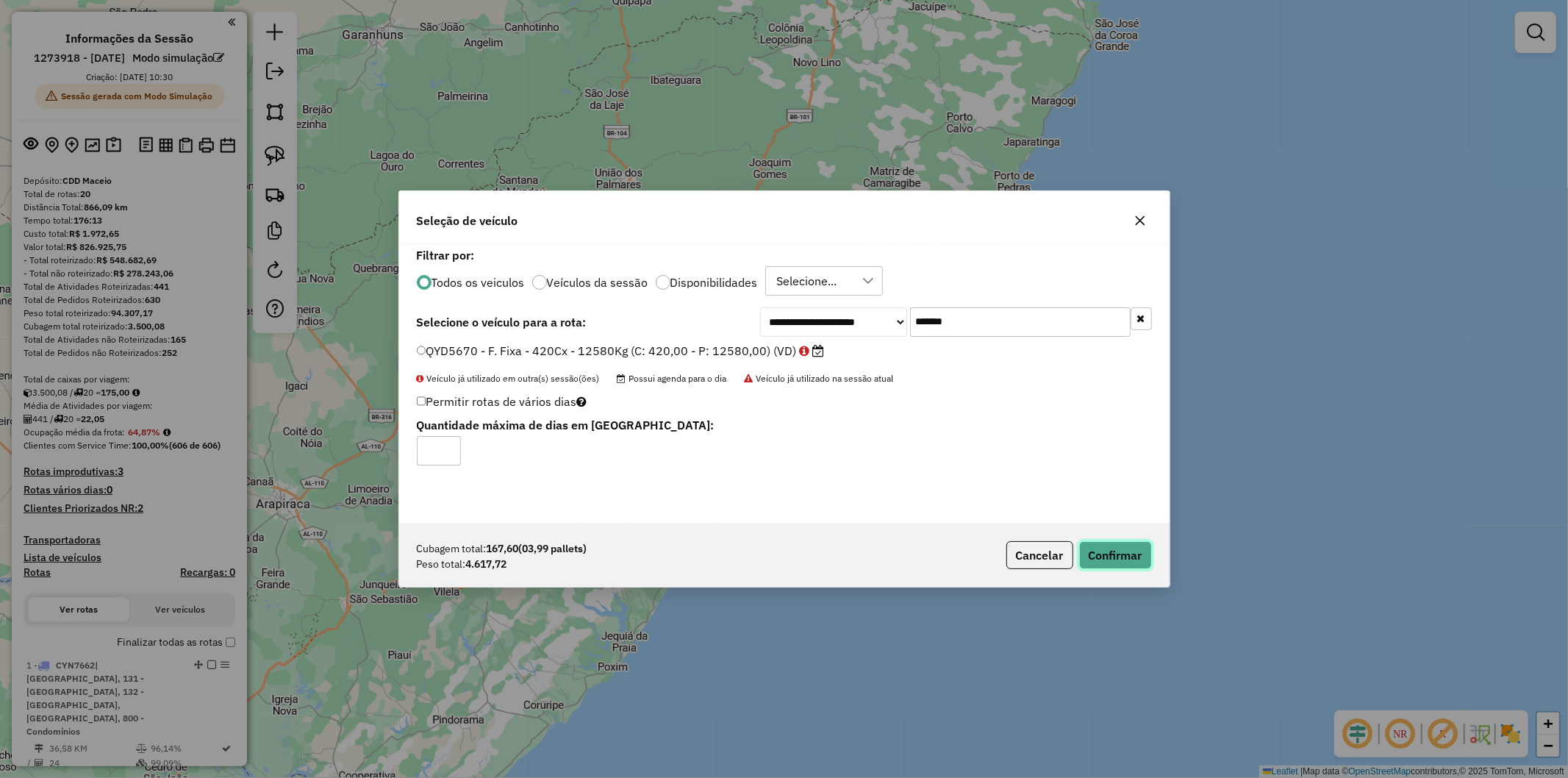
click at [1099, 553] on button "Confirmar" at bounding box center [1116, 555] width 73 height 28
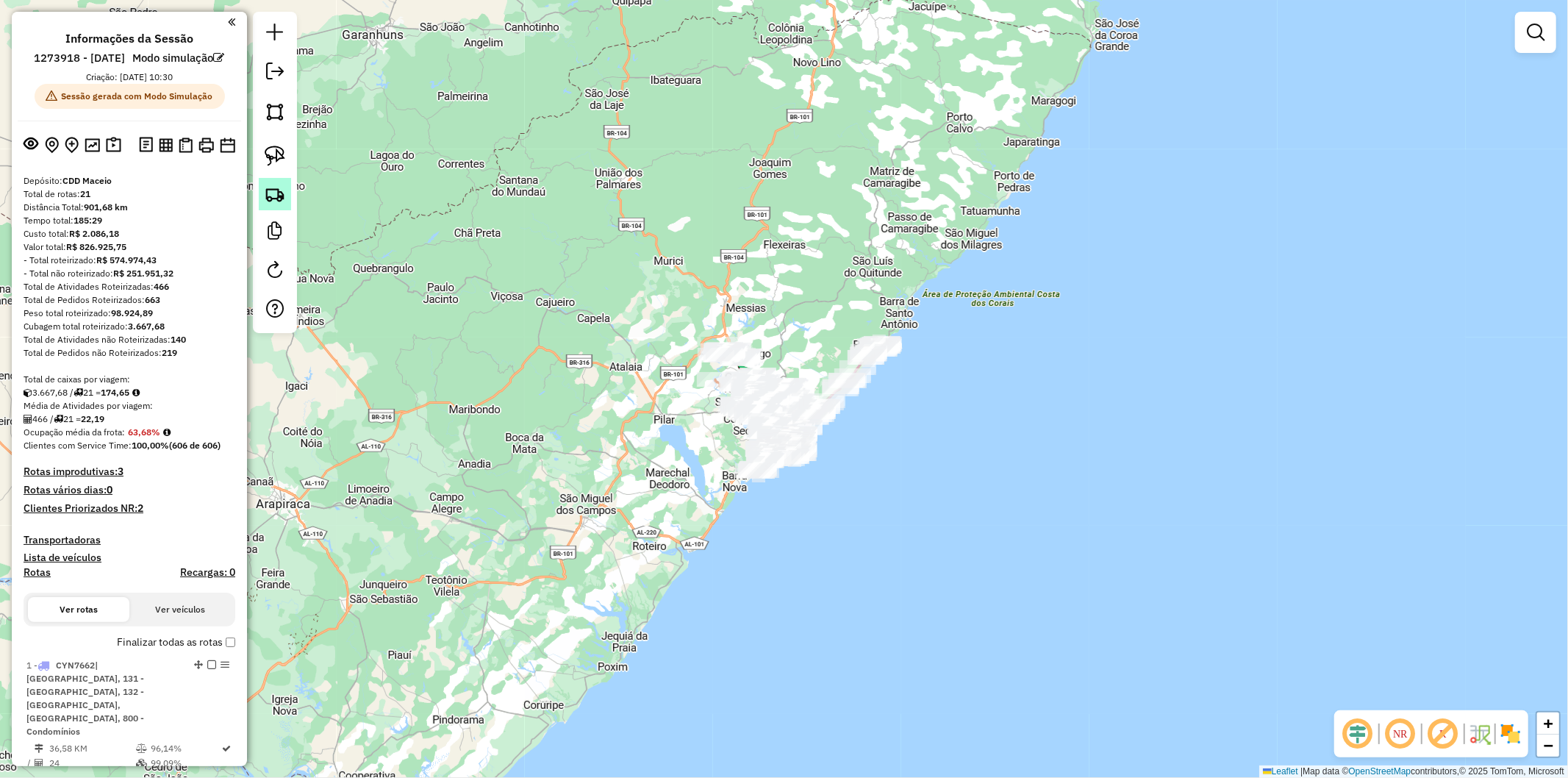
click at [282, 197] on img at bounding box center [275, 194] width 21 height 21
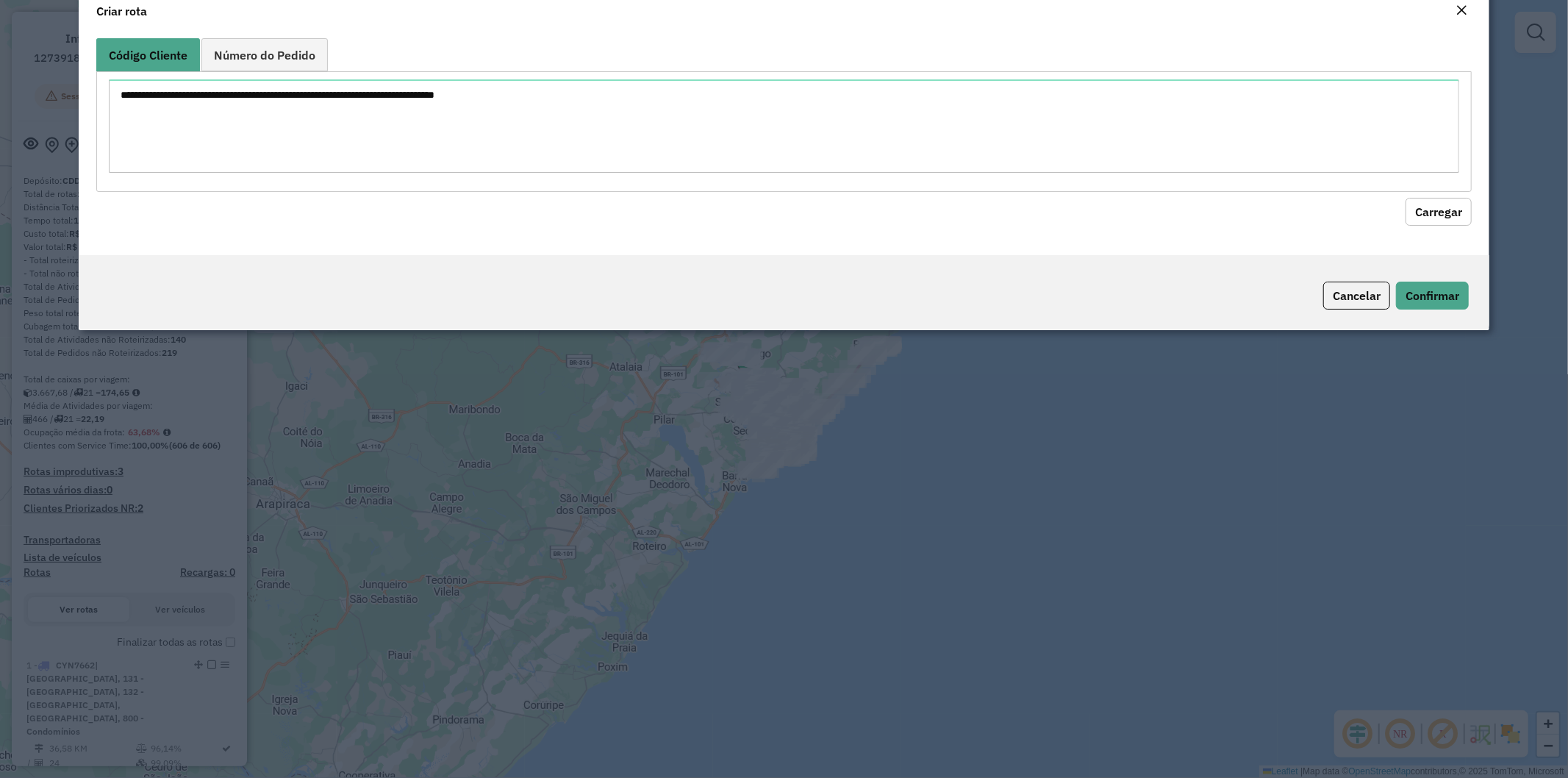
click at [406, 170] on textarea at bounding box center [785, 126] width 1352 height 94
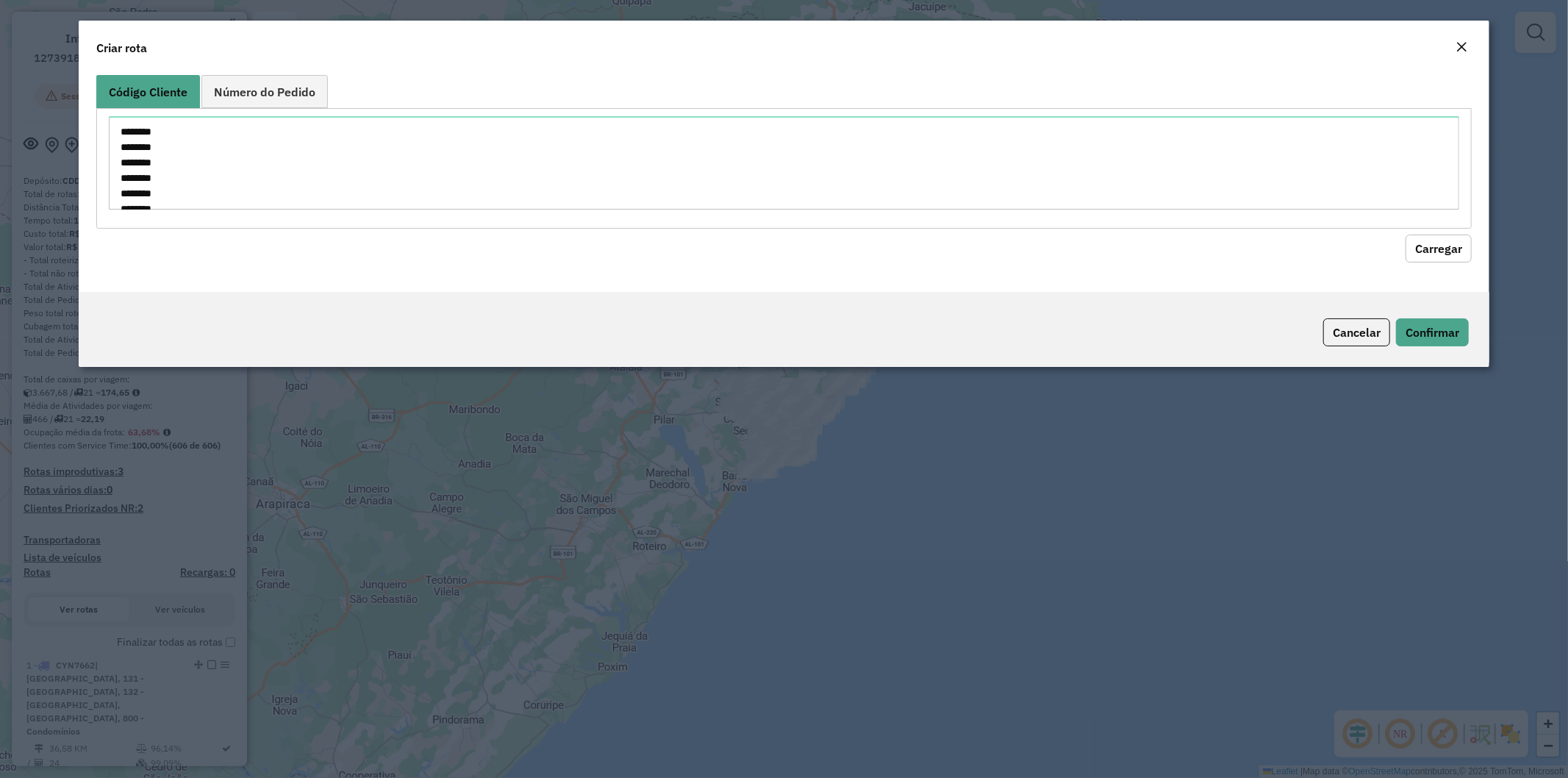
scroll to position [299, 0]
type textarea "******** ******** ******** ******** ******** ******** ******** ******** *******…"
drag, startPoint x: 1444, startPoint y: 240, endPoint x: 1338, endPoint y: 255, distance: 107.1
click at [1444, 239] on button "Carregar" at bounding box center [1438, 248] width 66 height 28
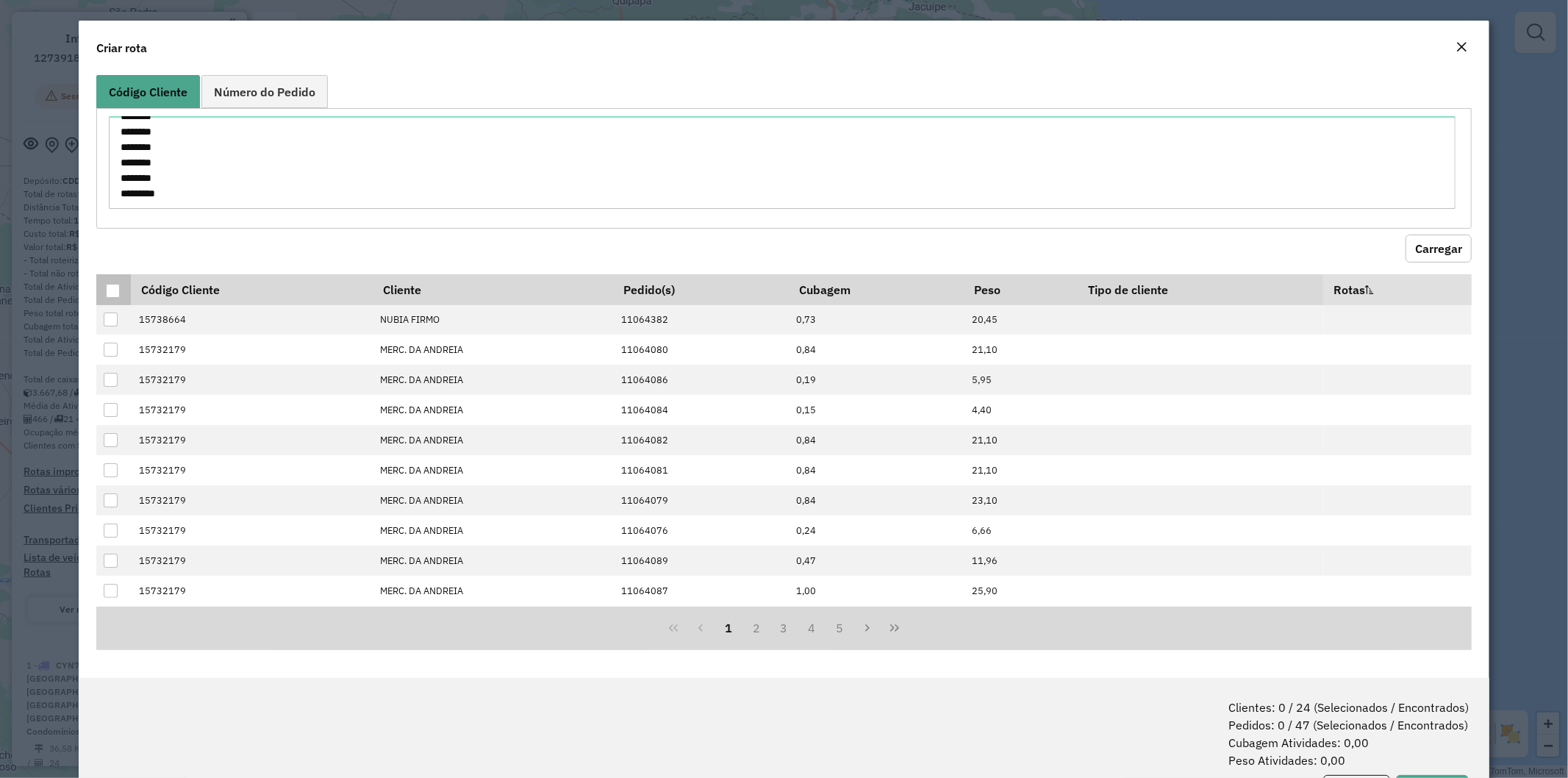
click at [108, 289] on div at bounding box center [113, 291] width 14 height 14
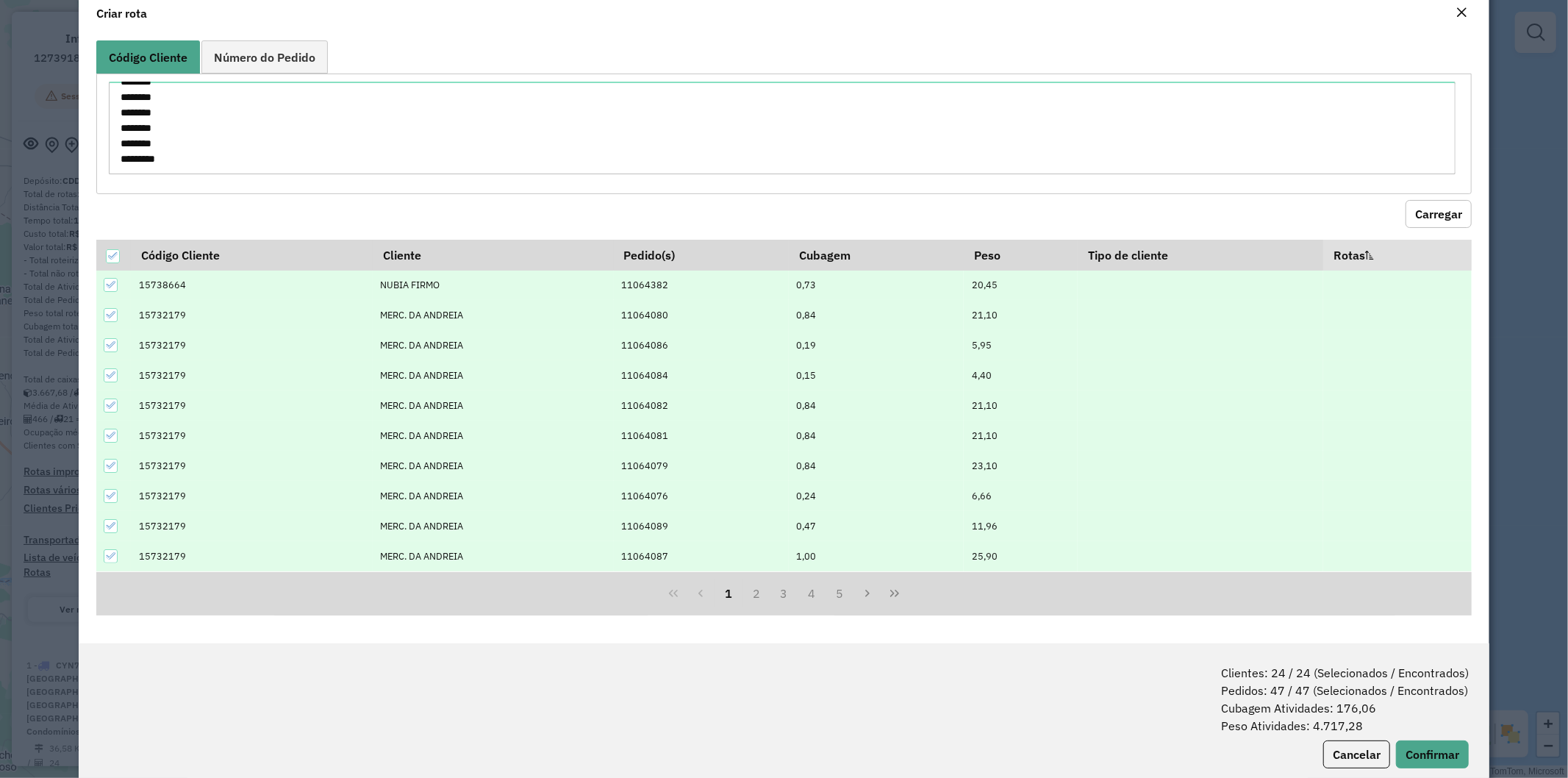
scroll to position [66, 0]
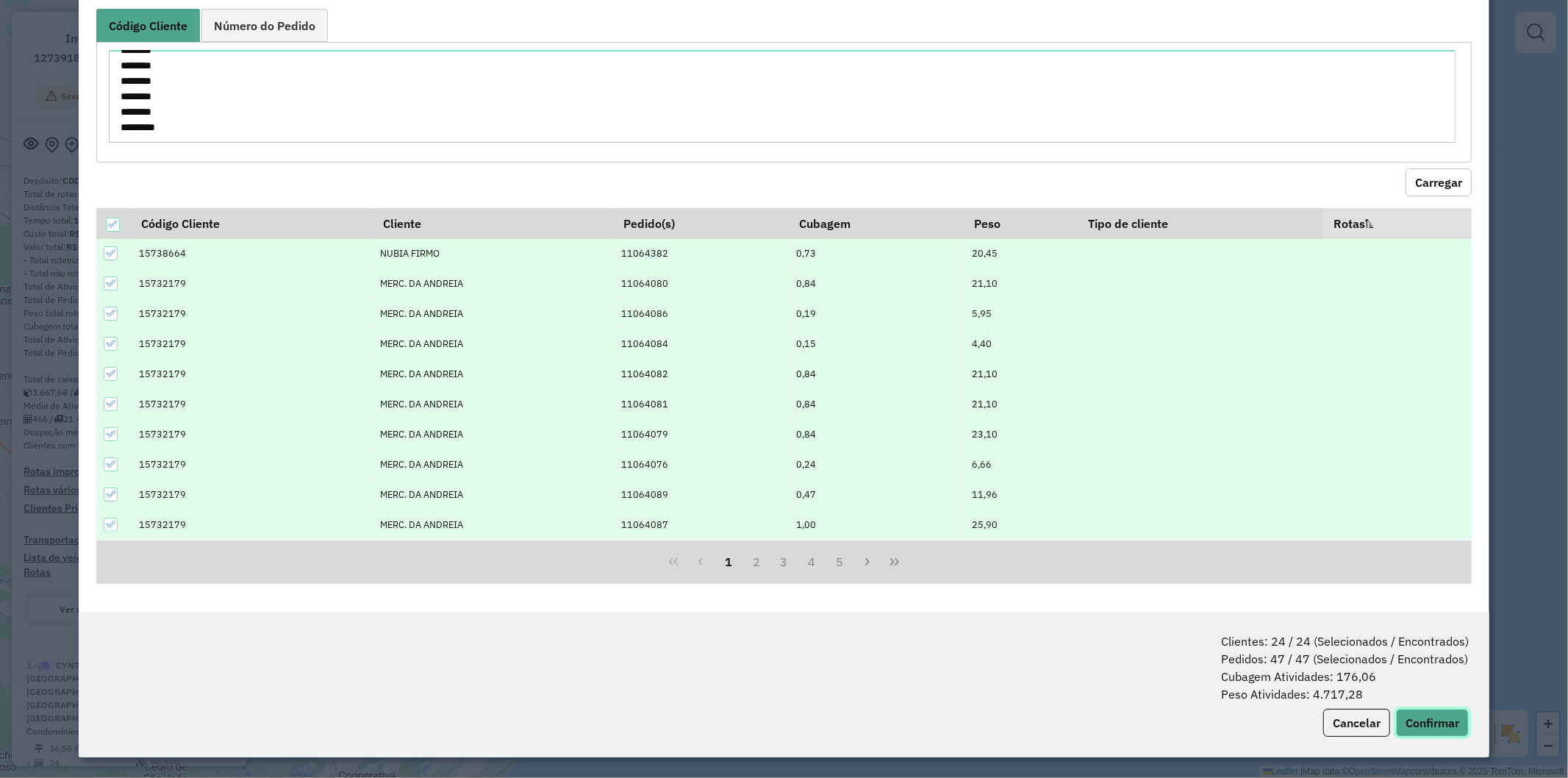
click at [1427, 715] on button "Confirmar" at bounding box center [1432, 723] width 73 height 28
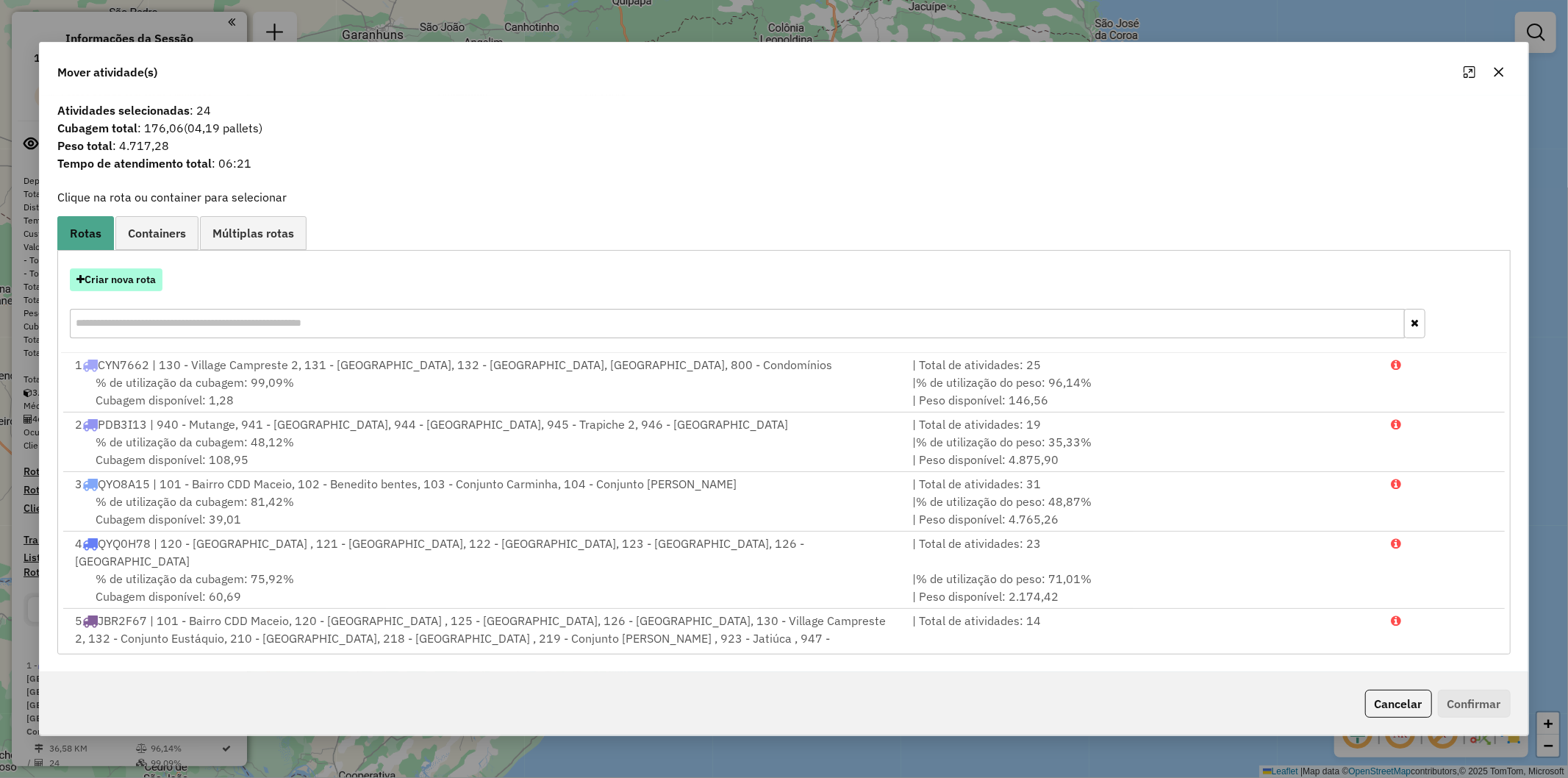
click at [148, 285] on button "Criar nova rota" at bounding box center [116, 279] width 93 height 23
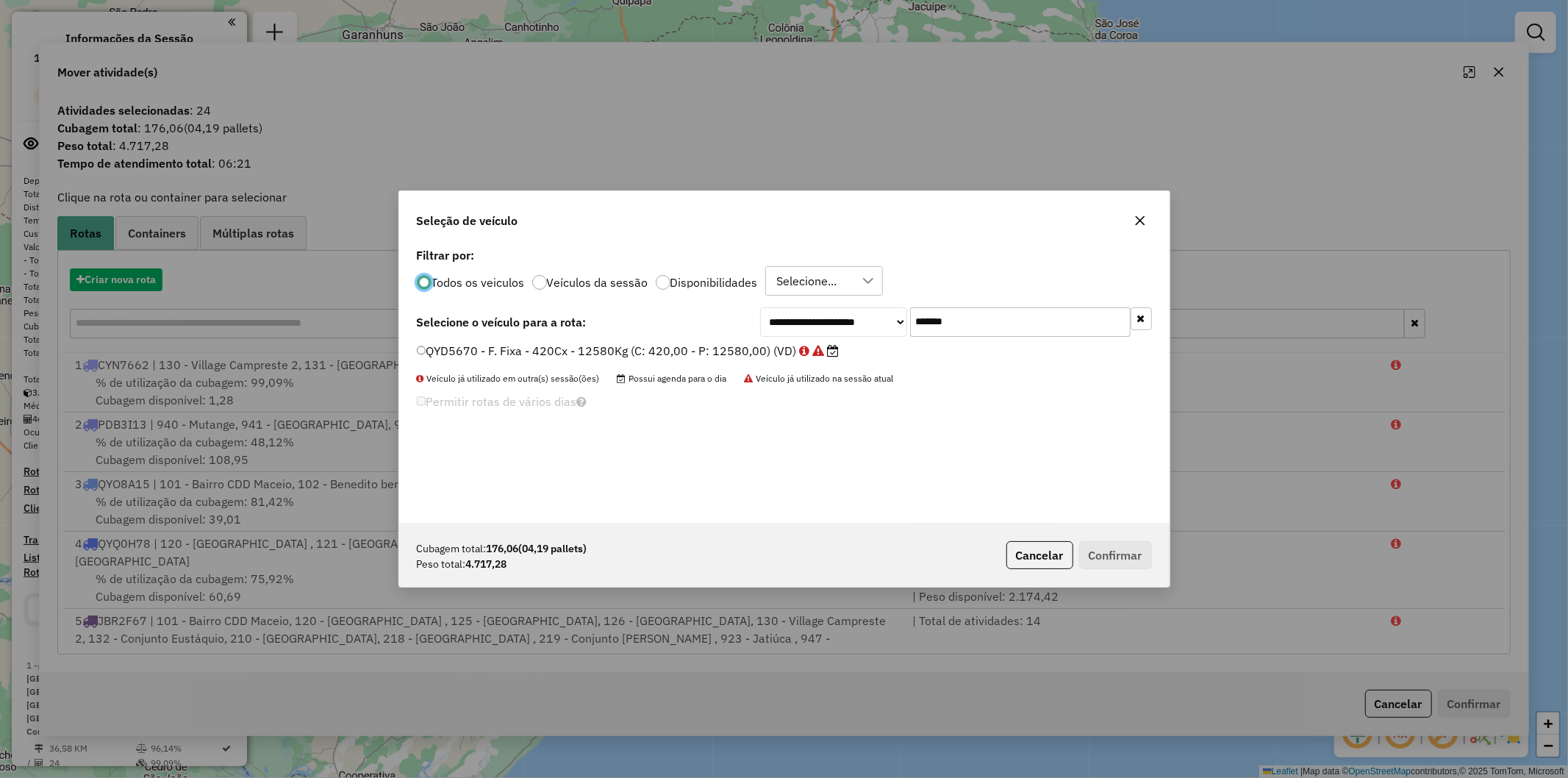
scroll to position [8, 4]
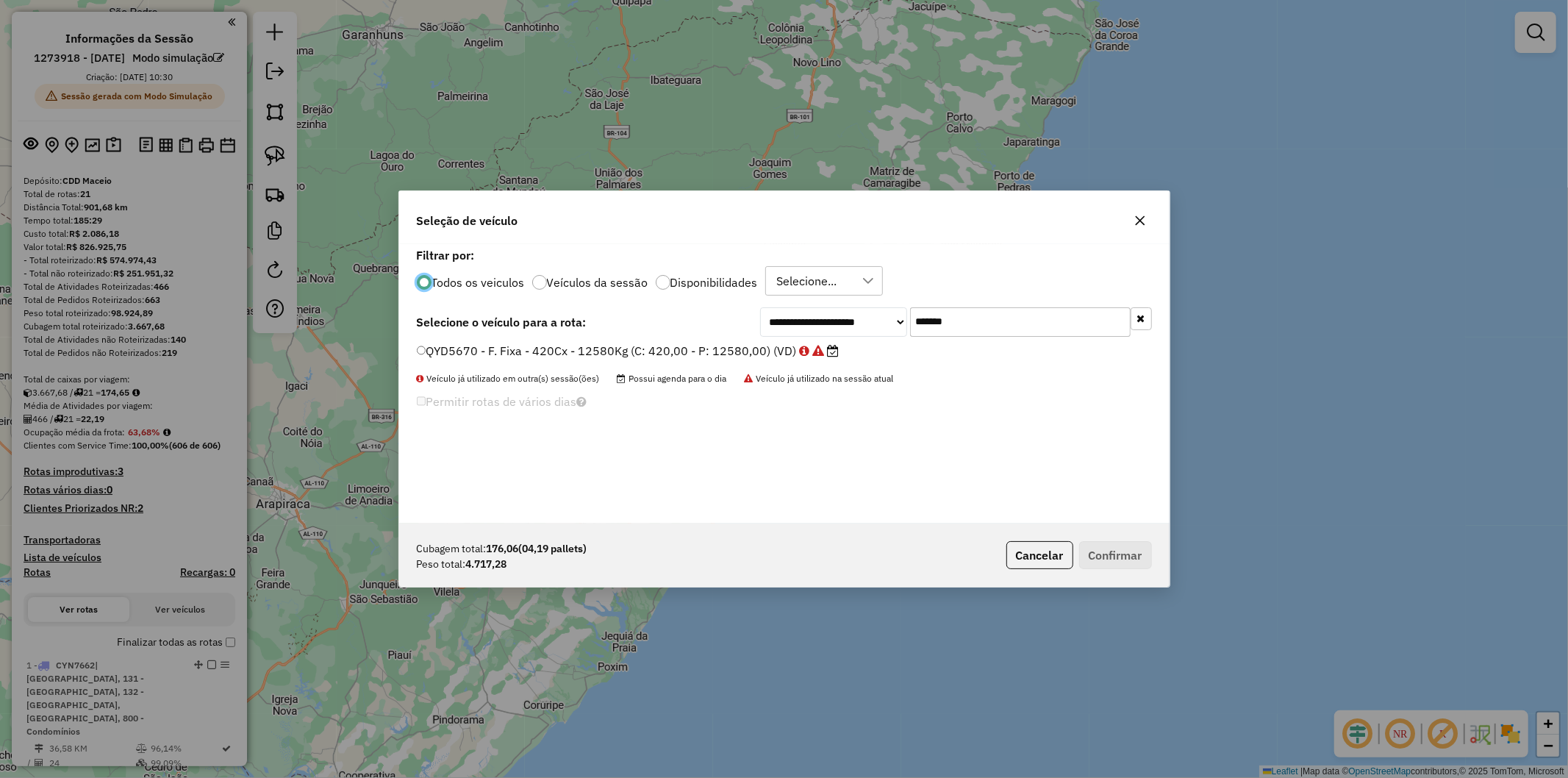
click at [973, 320] on input "*******" at bounding box center [1020, 322] width 221 height 30
paste input "text"
type input "*******"
click at [691, 354] on label "QYD5790 - F. Fixa - 420Cx - 12580Kg (C: 420,00 - P: 12580,00) (VD)" at bounding box center [621, 351] width 408 height 18
click at [1110, 549] on button "Confirmar" at bounding box center [1116, 555] width 73 height 28
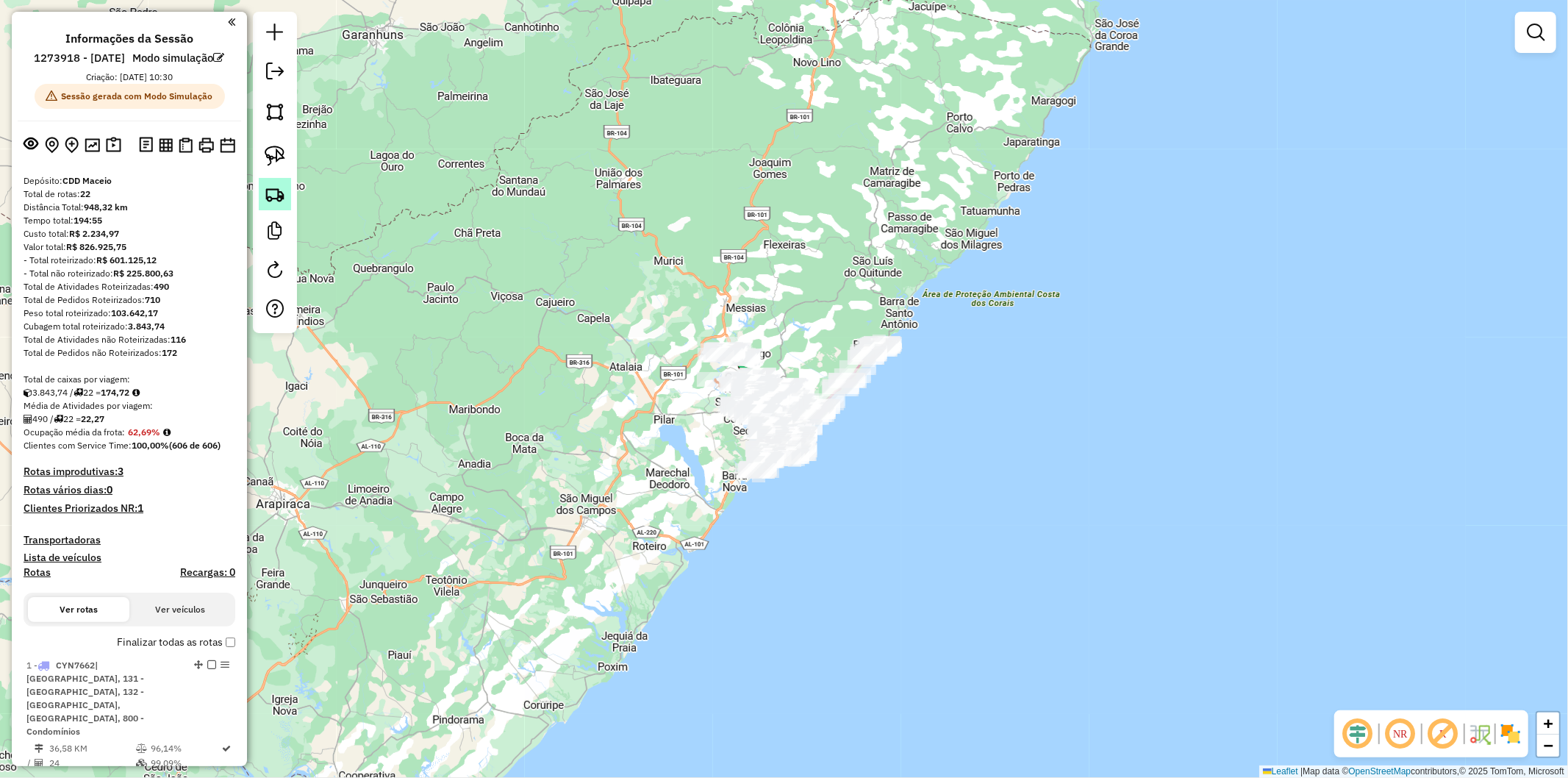
click at [275, 194] on img at bounding box center [275, 194] width 21 height 21
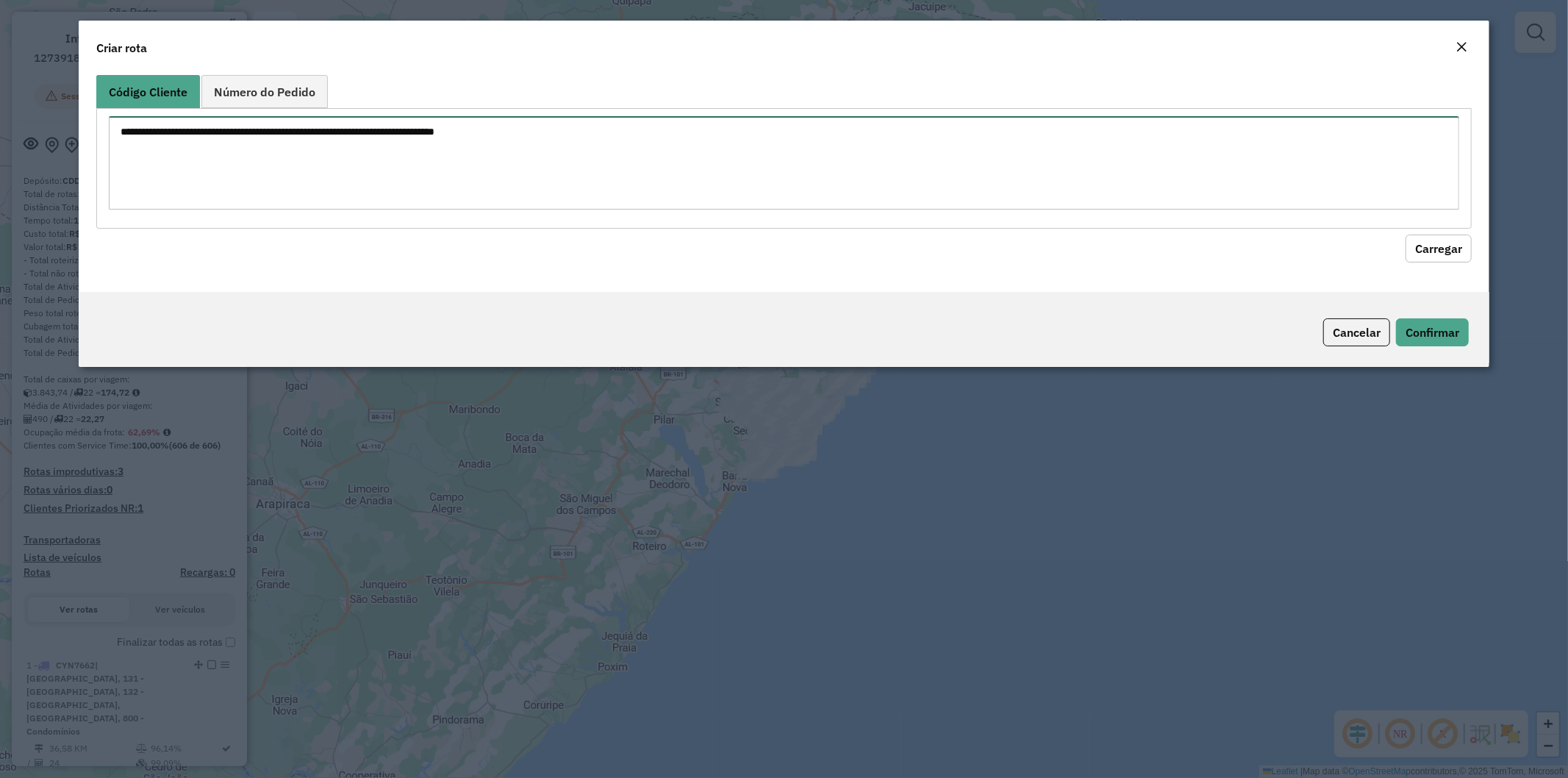
drag, startPoint x: 377, startPoint y: 148, endPoint x: 535, endPoint y: 138, distance: 158.3
click at [378, 151] on textarea at bounding box center [785, 163] width 1352 height 94
paste textarea "******** ******** ******** ******** ******** ******** ******** ******** *******…"
type textarea "******** ******** ******** ******** ******** ******** ******** ******** *******…"
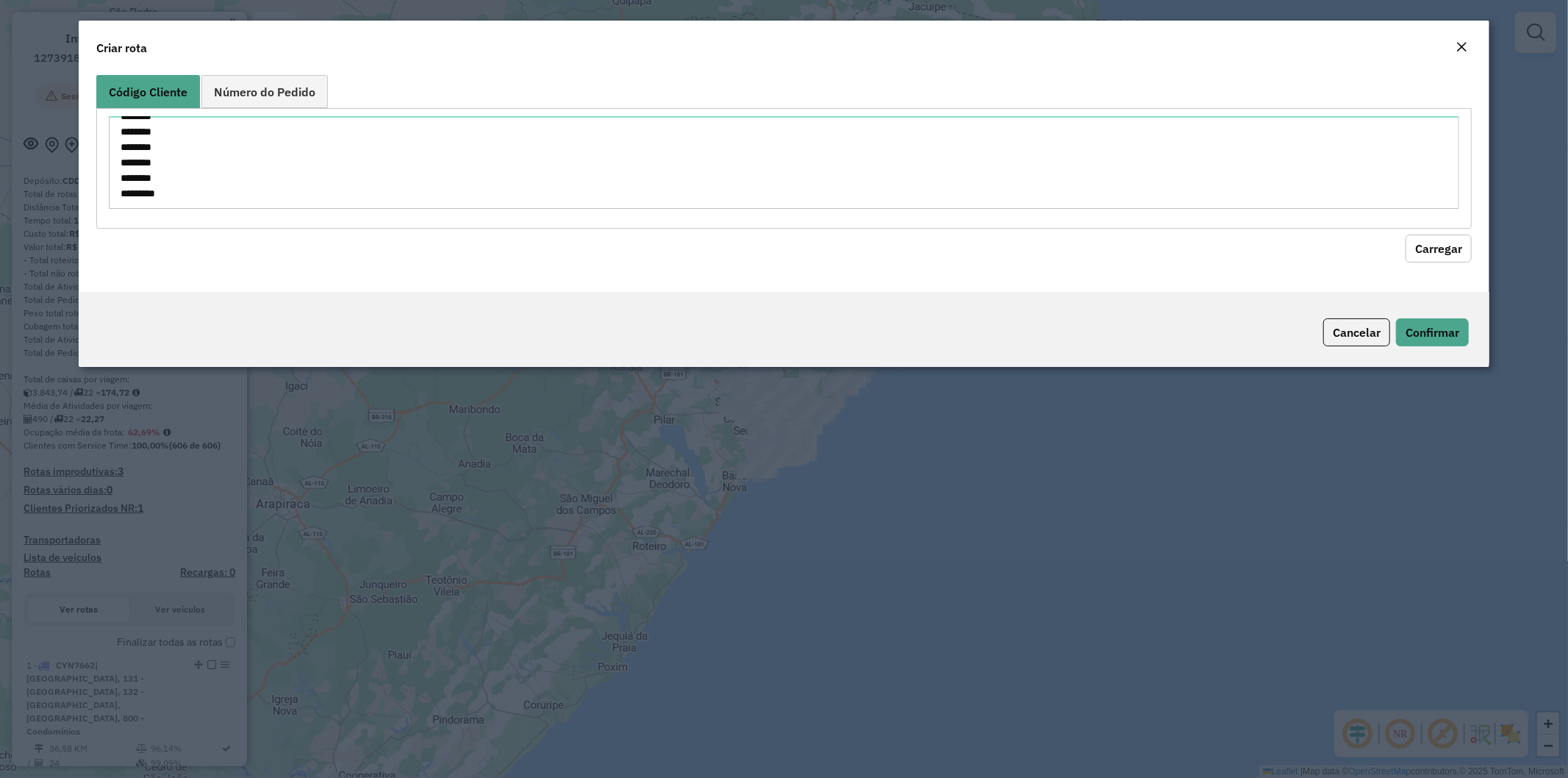
click at [1442, 253] on button "Carregar" at bounding box center [1438, 248] width 66 height 28
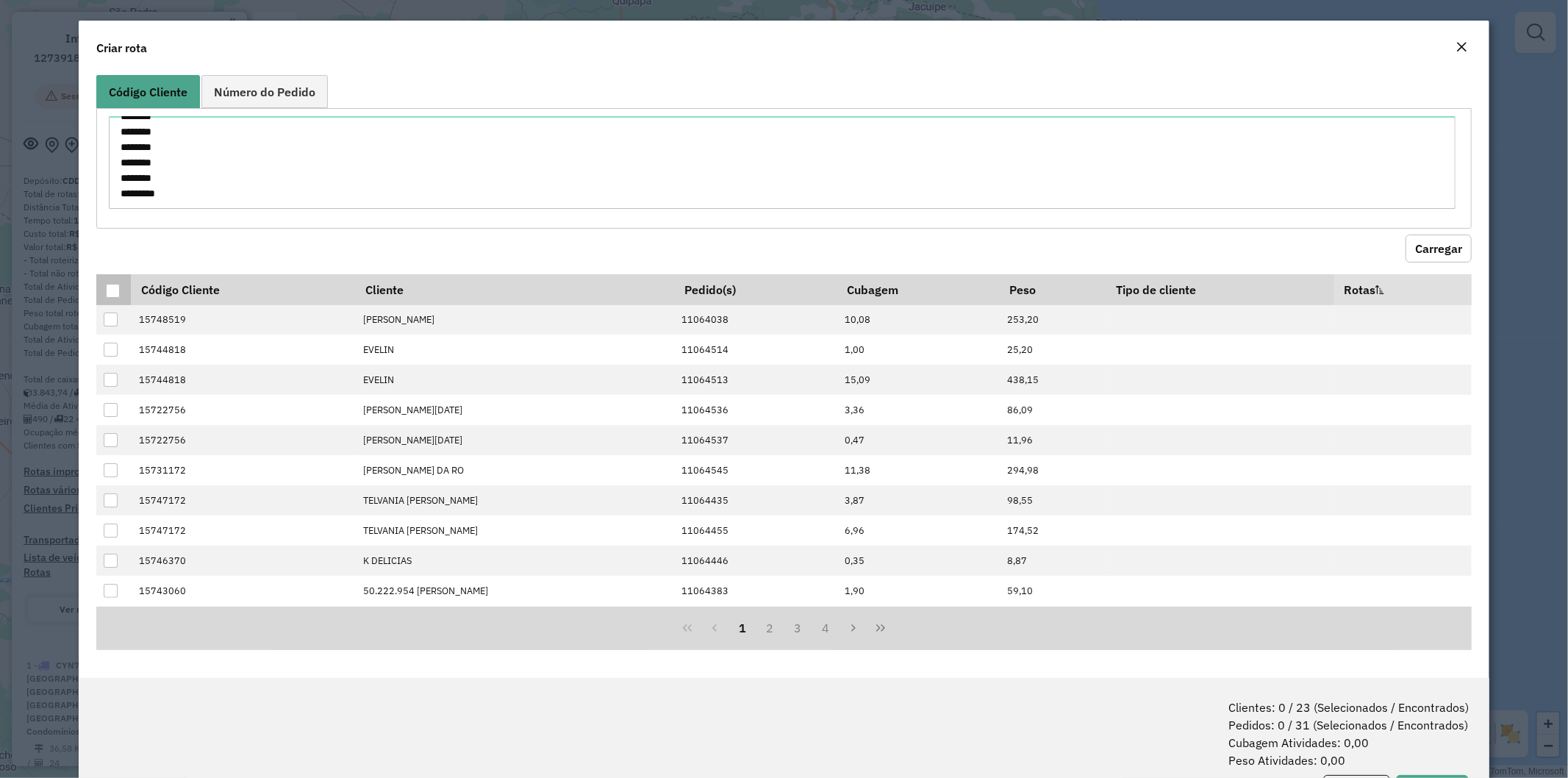
click at [108, 284] on div at bounding box center [113, 291] width 14 height 14
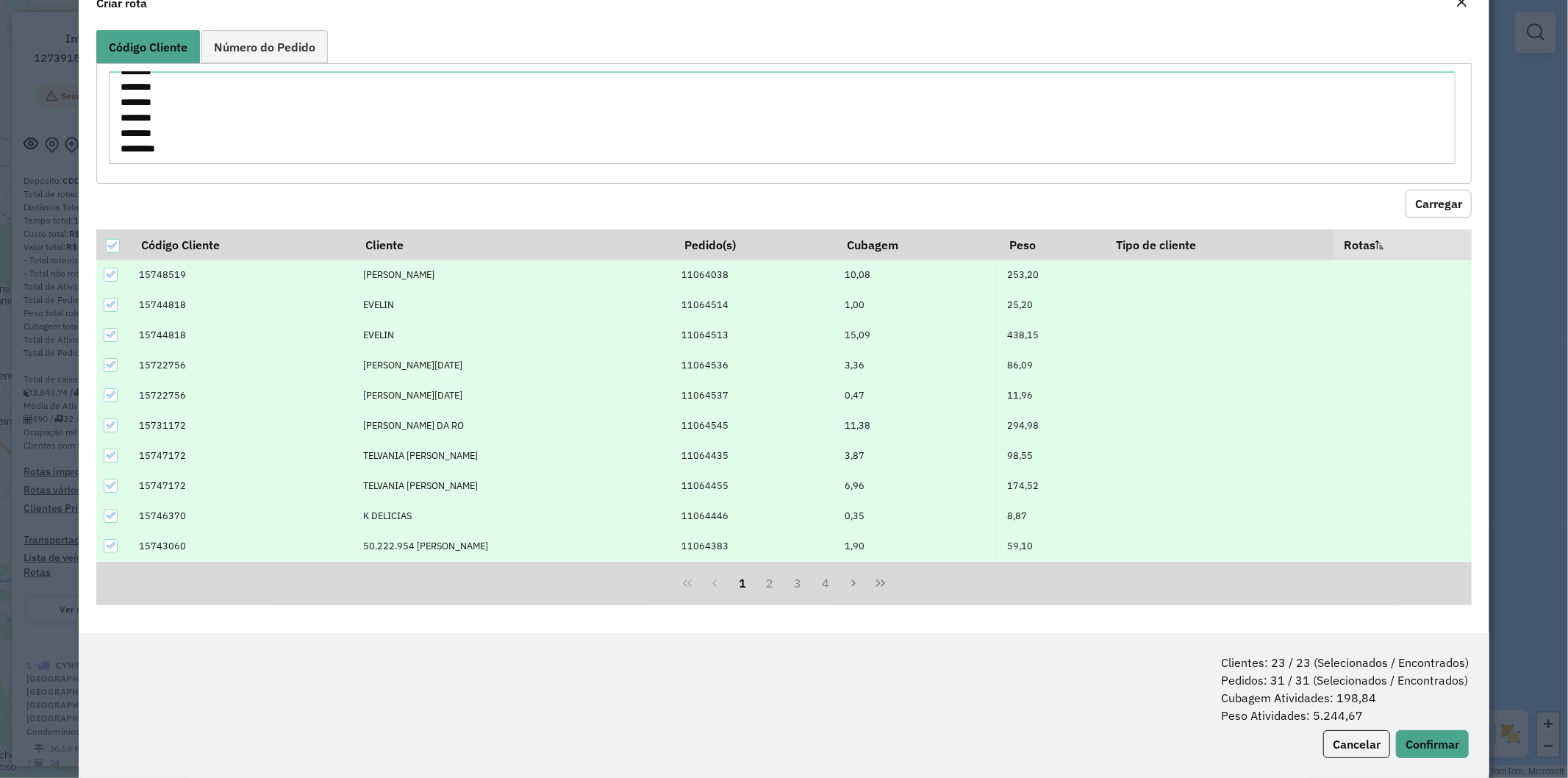
scroll to position [66, 0]
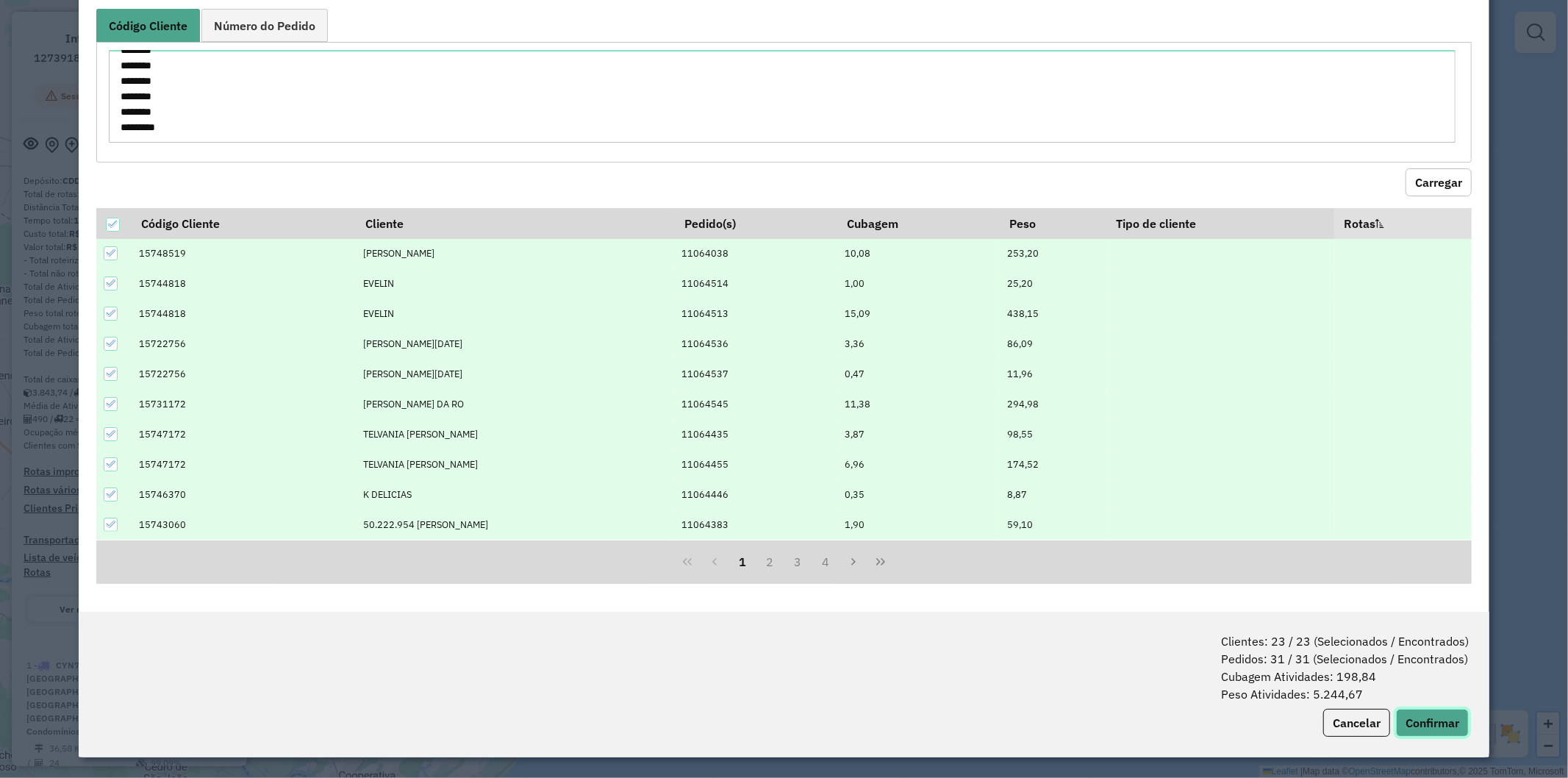
click at [1422, 725] on button "Confirmar" at bounding box center [1432, 723] width 73 height 28
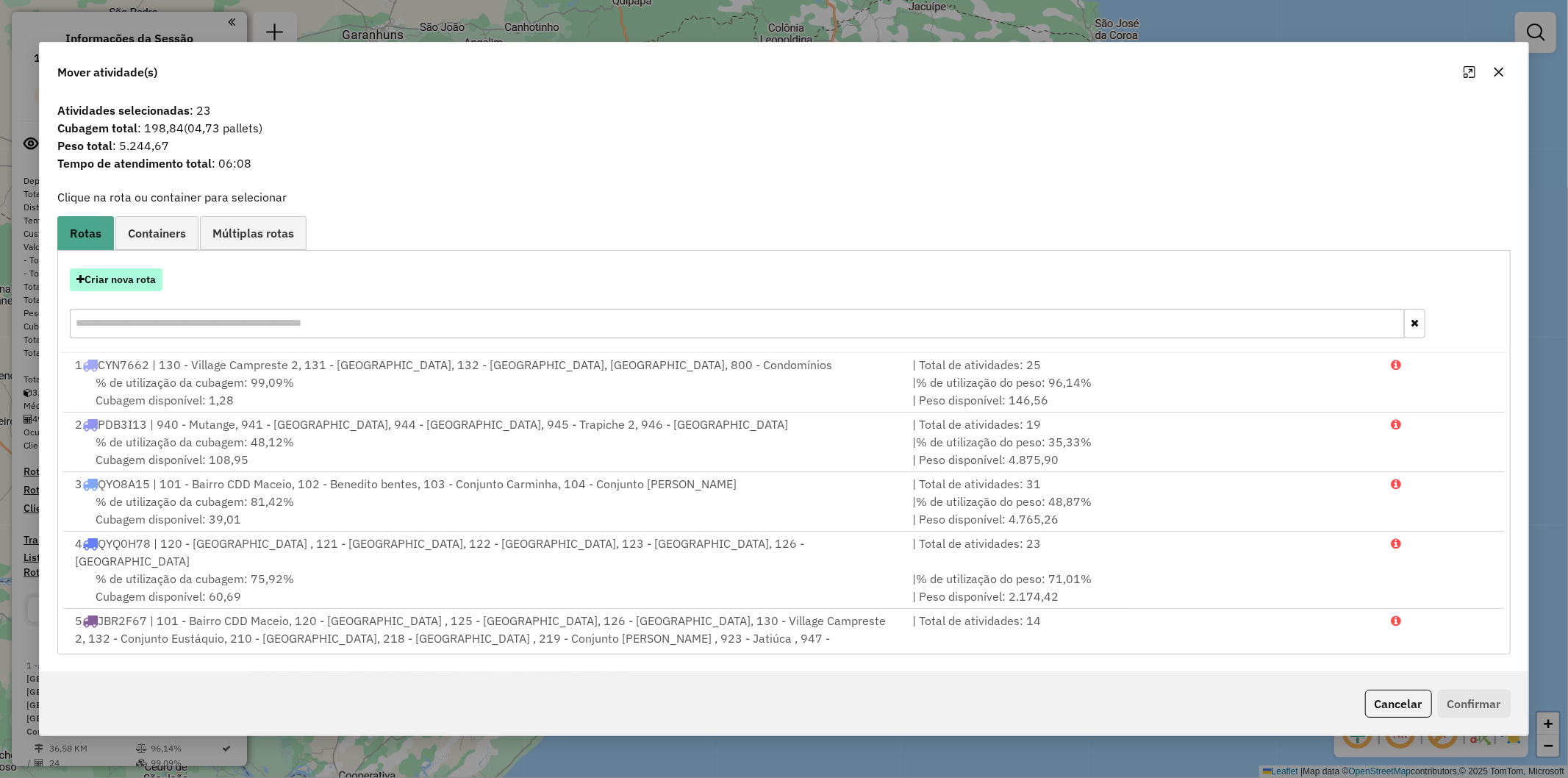
click at [135, 270] on button "Criar nova rota" at bounding box center [116, 279] width 93 height 23
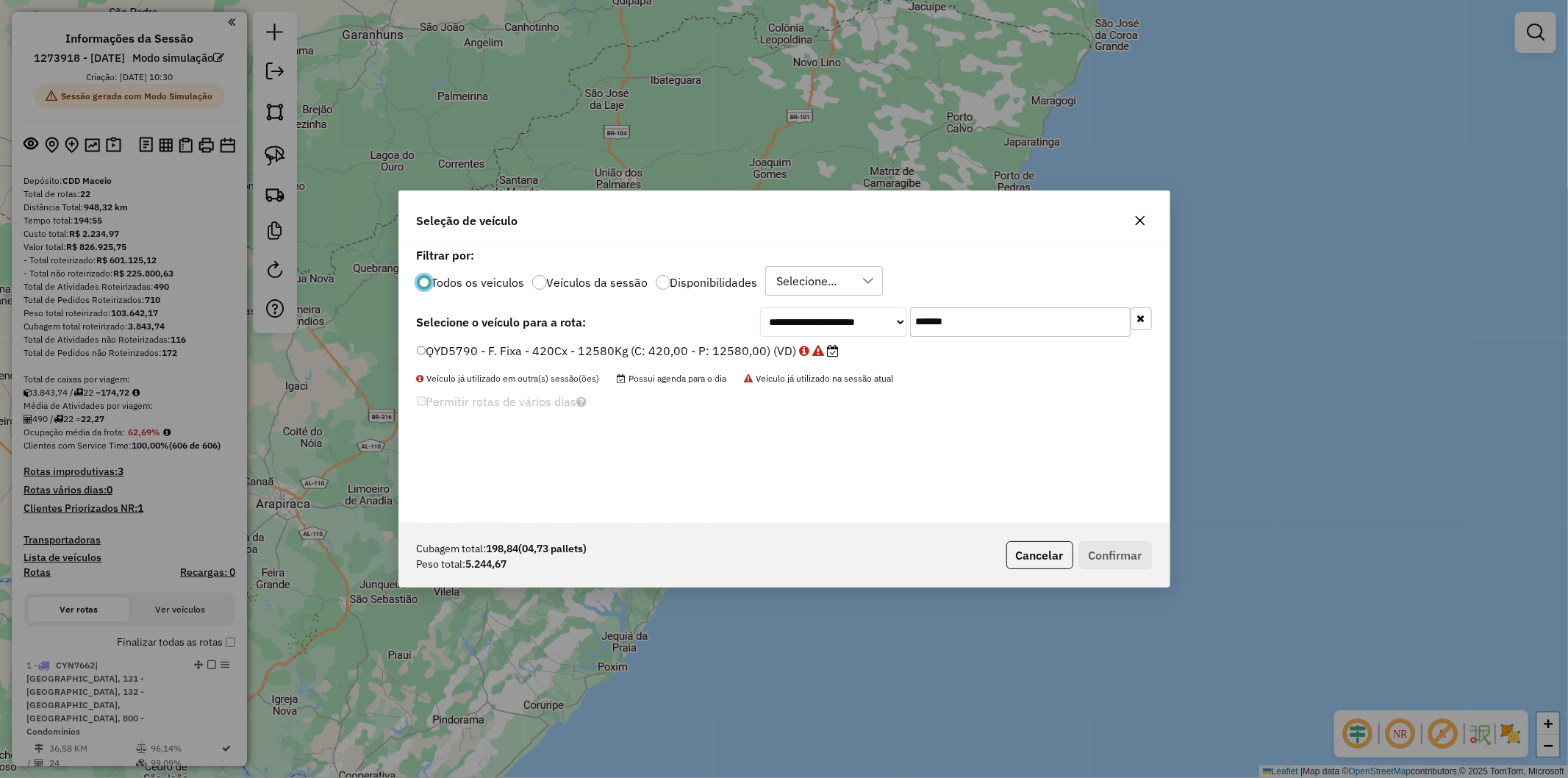
scroll to position [8, 4]
click at [1010, 325] on input "*******" at bounding box center [1020, 322] width 221 height 30
paste input "text"
type input "*******"
click at [633, 339] on div "**********" at bounding box center [784, 384] width 770 height 279
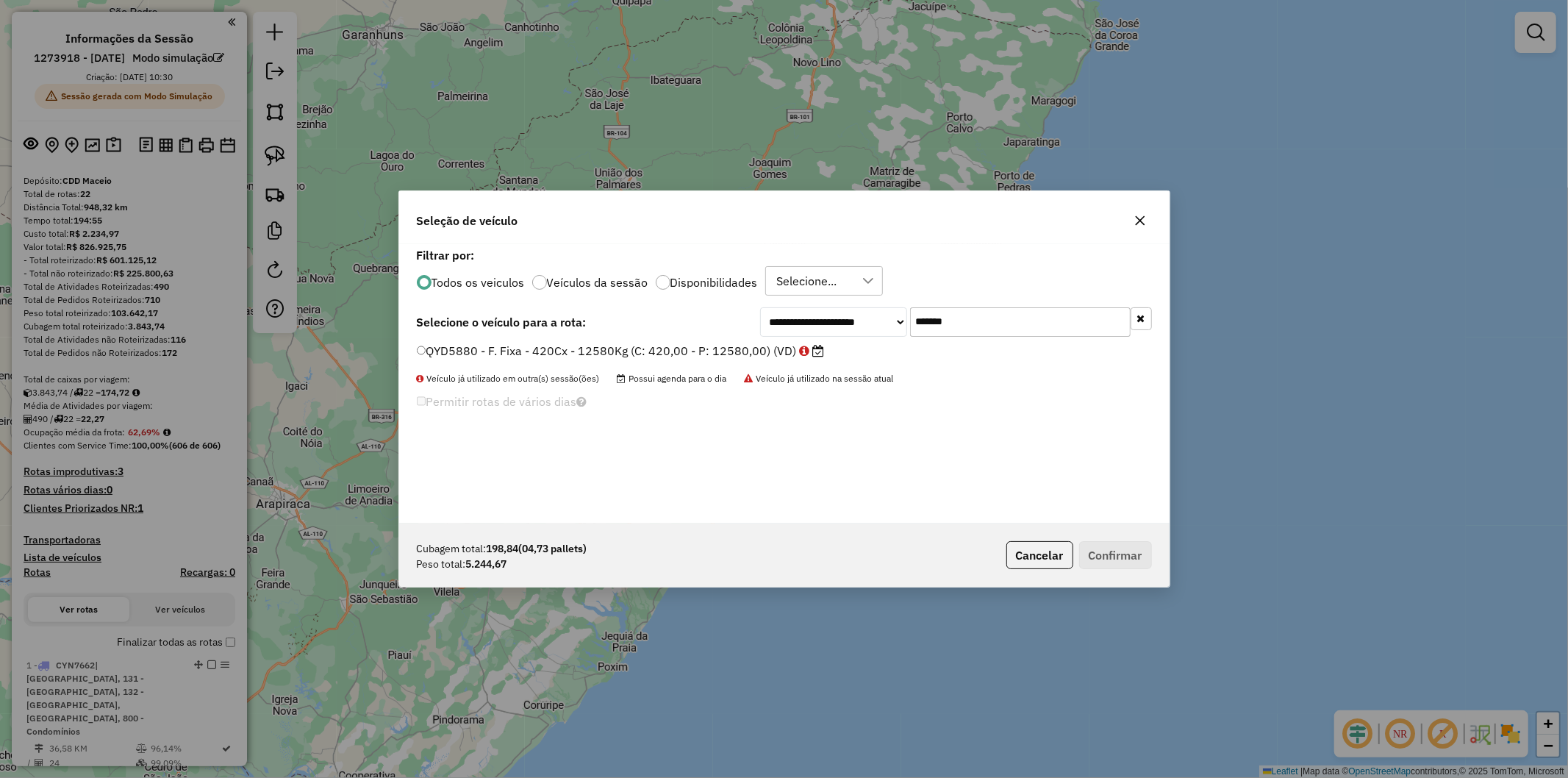
click at [633, 350] on label "QYD5880 - F. Fixa - 420Cx - 12580Kg (C: 420,00 - P: 12580,00) (VD)" at bounding box center [621, 351] width 408 height 18
click at [1138, 557] on button "Confirmar" at bounding box center [1116, 555] width 73 height 28
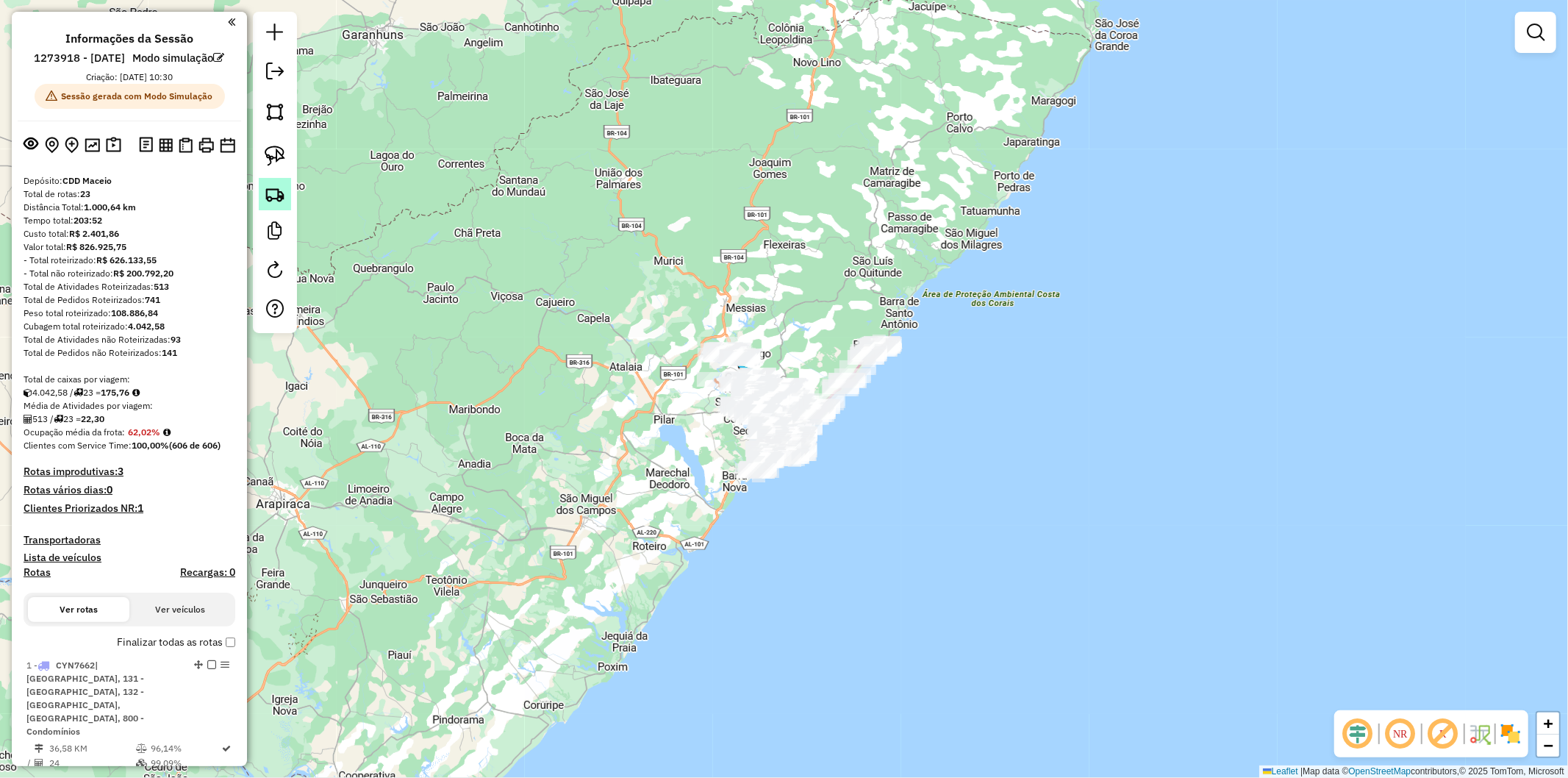
click at [277, 192] on img at bounding box center [275, 194] width 21 height 21
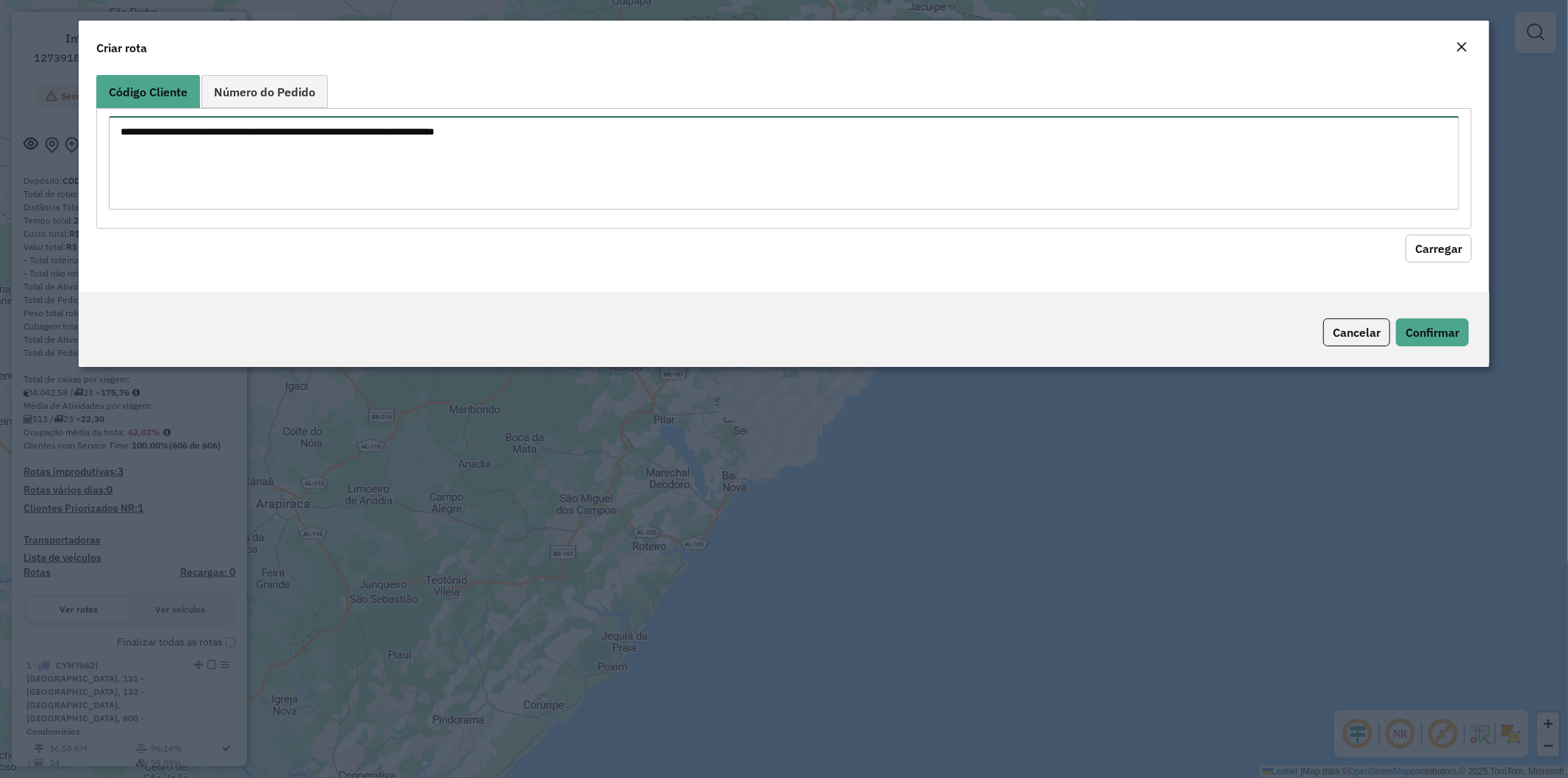
click at [381, 171] on textarea at bounding box center [785, 163] width 1352 height 94
paste textarea "******** ******** ******** ******** ******** ******** ******** ******** *******…"
type textarea "******** ******** ******** ******** ******** ******** ******** ******** *******…"
drag, startPoint x: 1432, startPoint y: 252, endPoint x: 989, endPoint y: 266, distance: 443.2
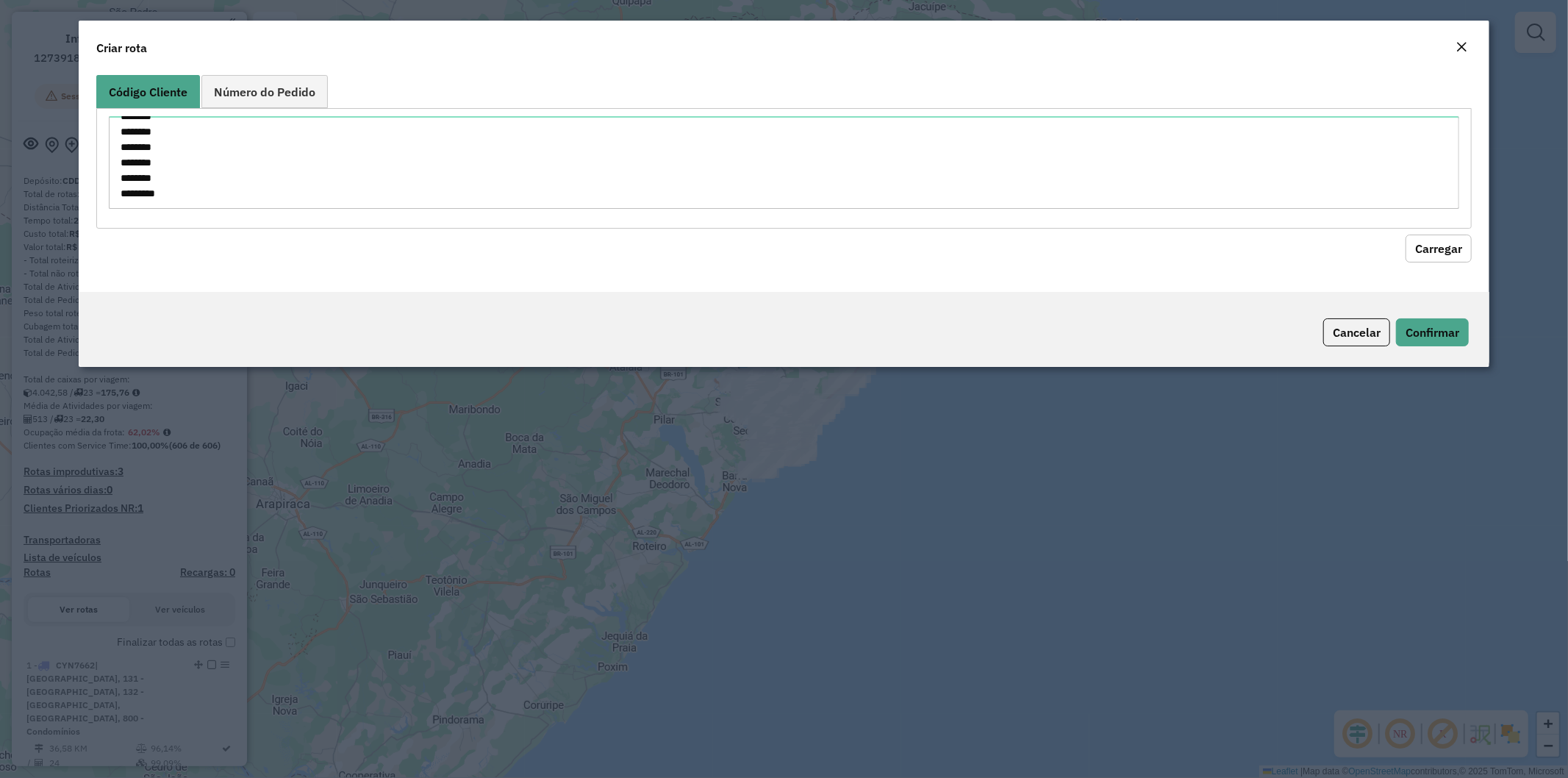
click at [1428, 250] on button "Carregar" at bounding box center [1438, 248] width 66 height 28
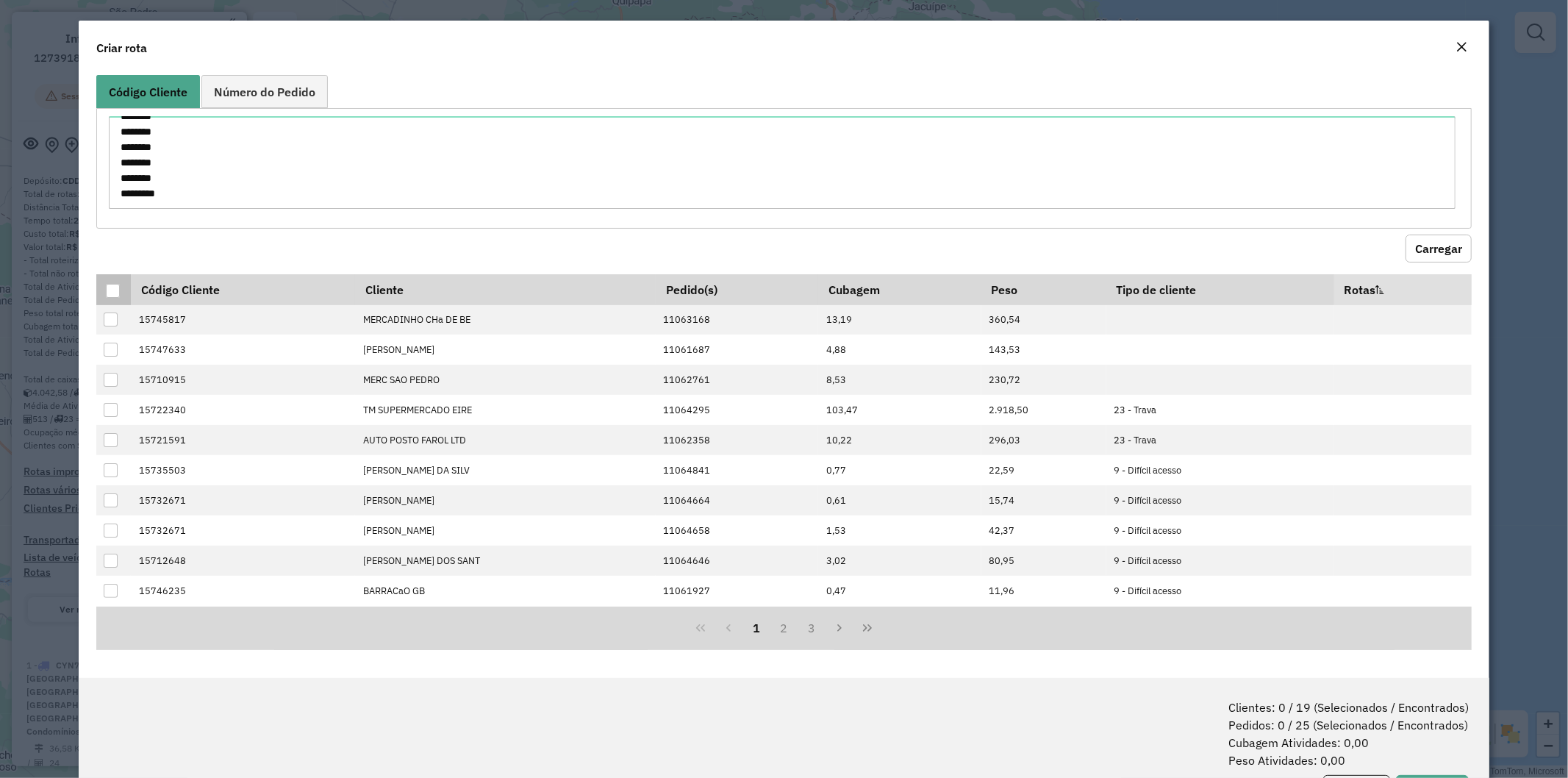
click at [114, 293] on div at bounding box center [113, 291] width 14 height 14
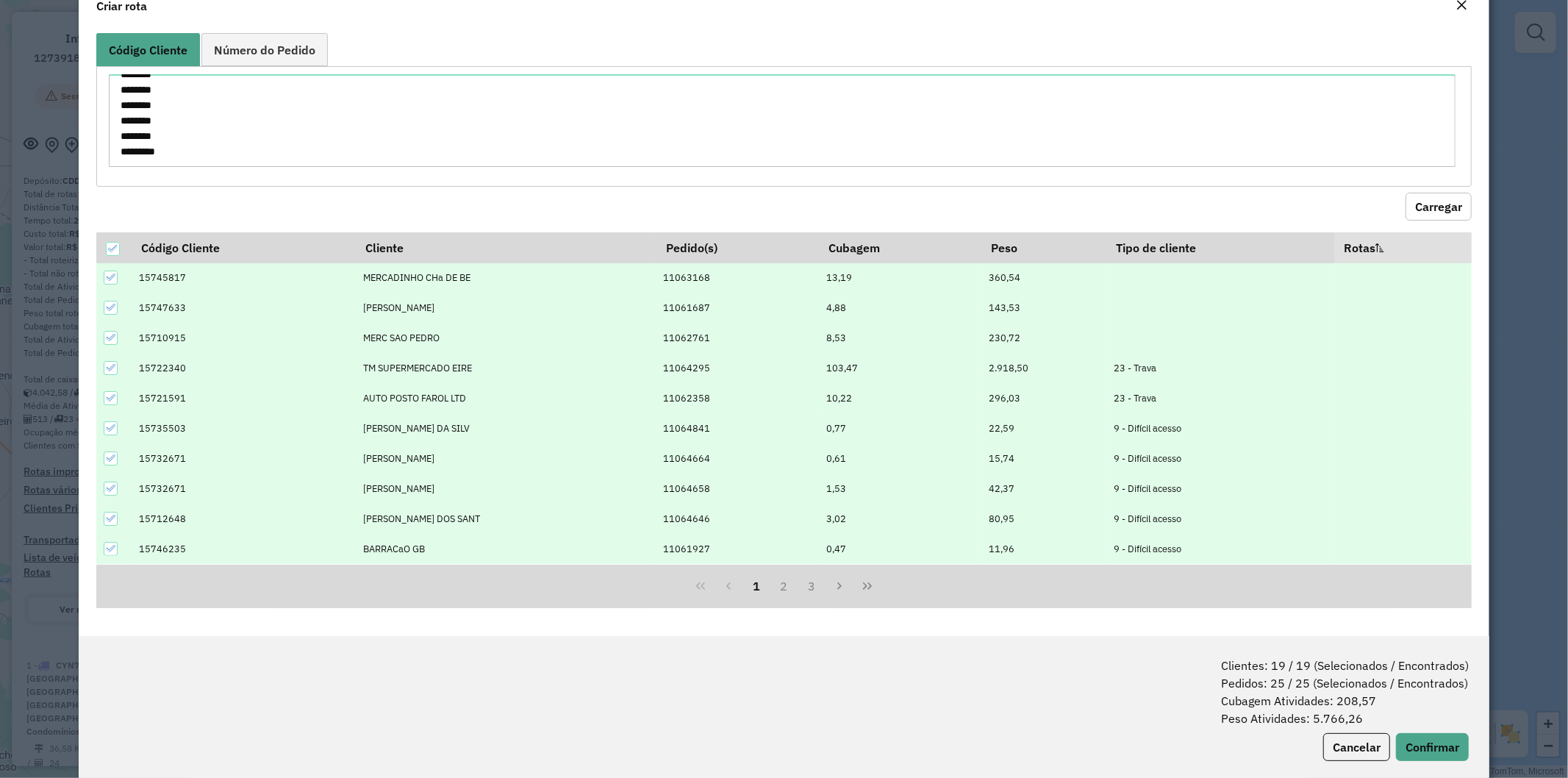
scroll to position [66, 0]
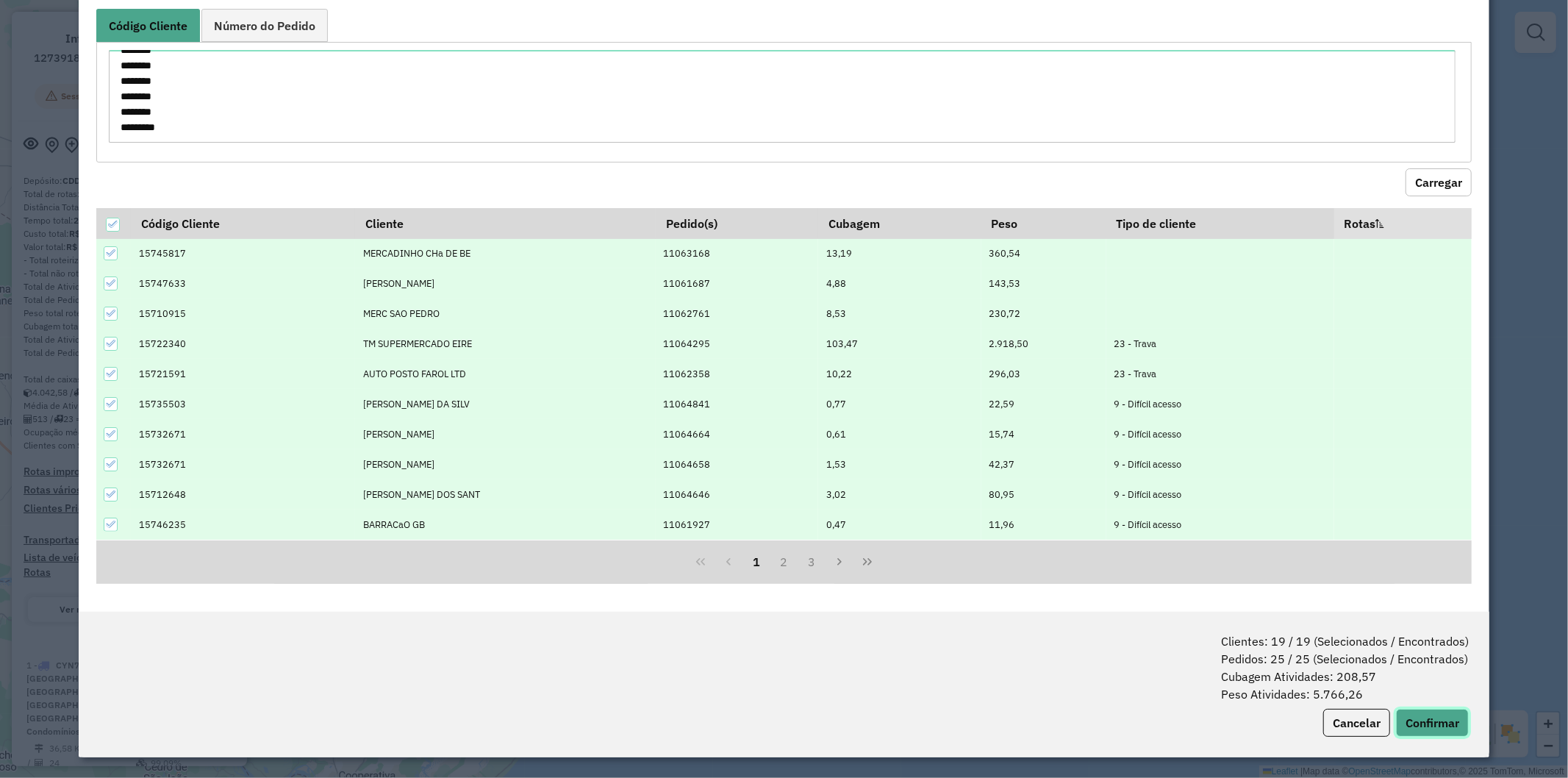
click at [1405, 718] on button "Confirmar" at bounding box center [1432, 723] width 73 height 28
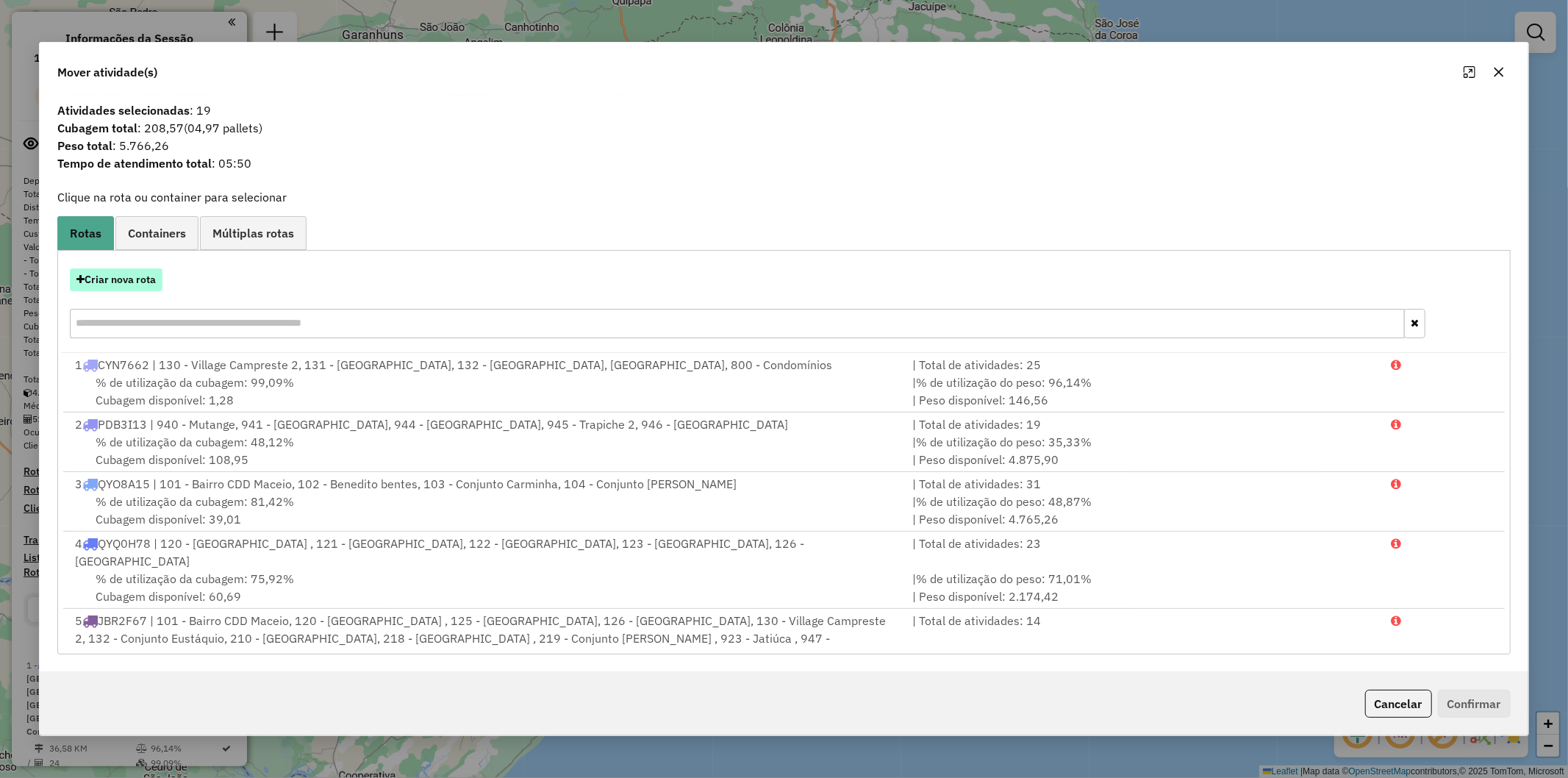
click at [127, 274] on button "Criar nova rota" at bounding box center [116, 279] width 93 height 23
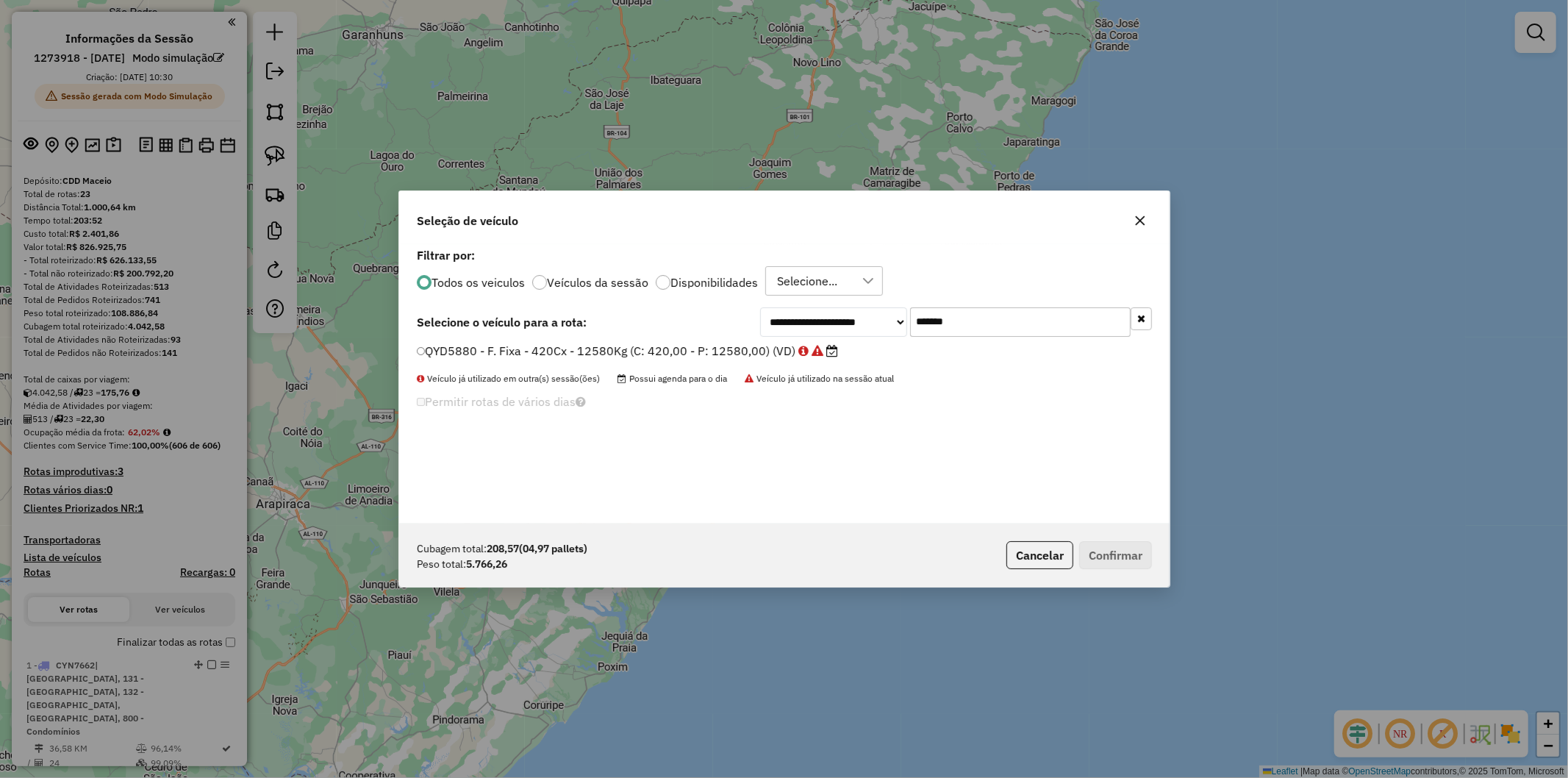
scroll to position [8, 4]
drag, startPoint x: 1011, startPoint y: 302, endPoint x: 1004, endPoint y: 317, distance: 16.6
click at [1011, 305] on div "**********" at bounding box center [784, 384] width 770 height 279
click at [1004, 317] on input "*******" at bounding box center [1020, 322] width 221 height 30
paste input "text"
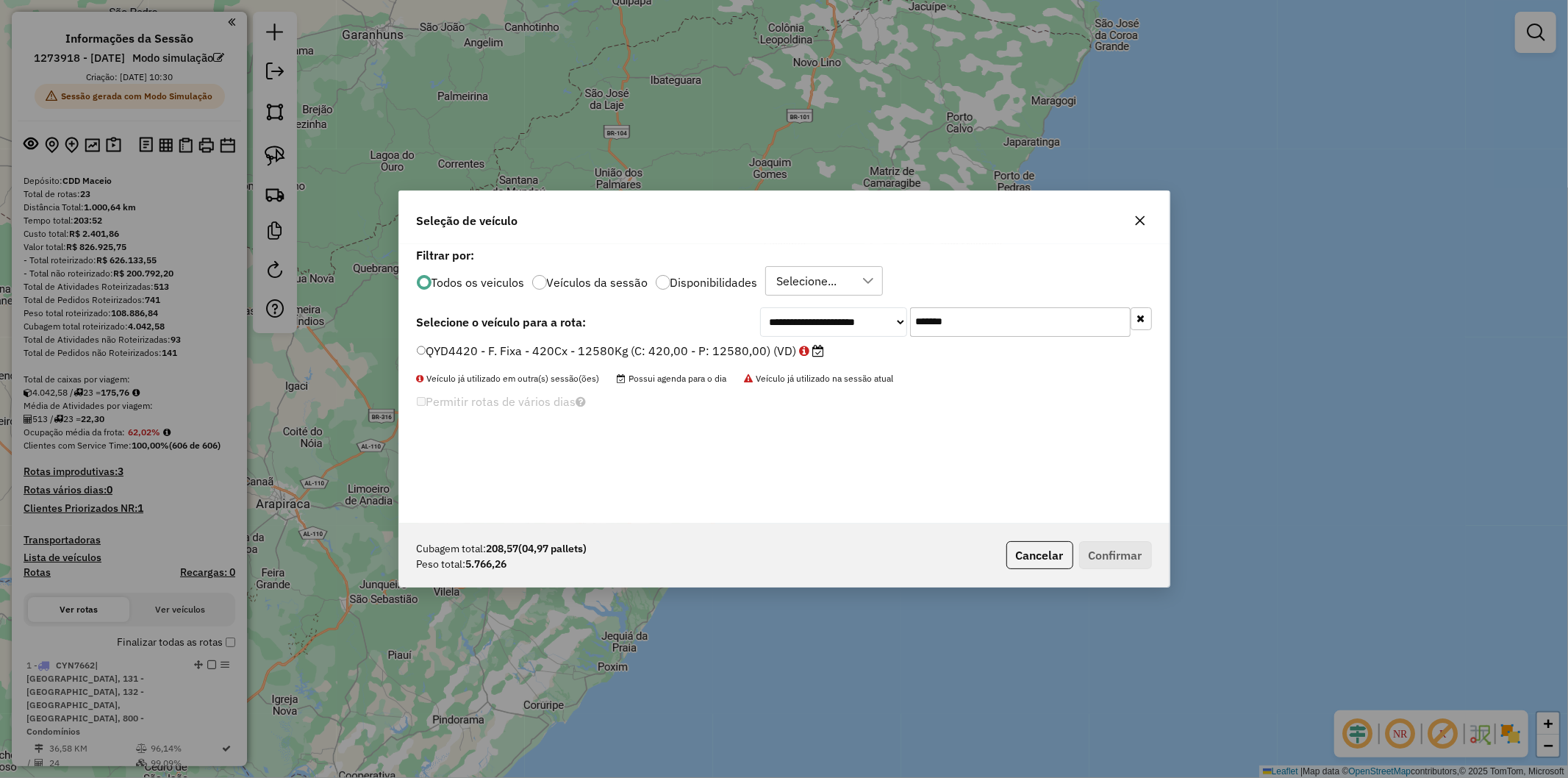
type input "*******"
click at [573, 353] on label "QYD4420 - F. Fixa - 420Cx - 12580Kg (C: 420,00 - P: 12580,00) (VD)" at bounding box center [621, 351] width 408 height 18
click at [1113, 555] on button "Confirmar" at bounding box center [1116, 555] width 73 height 28
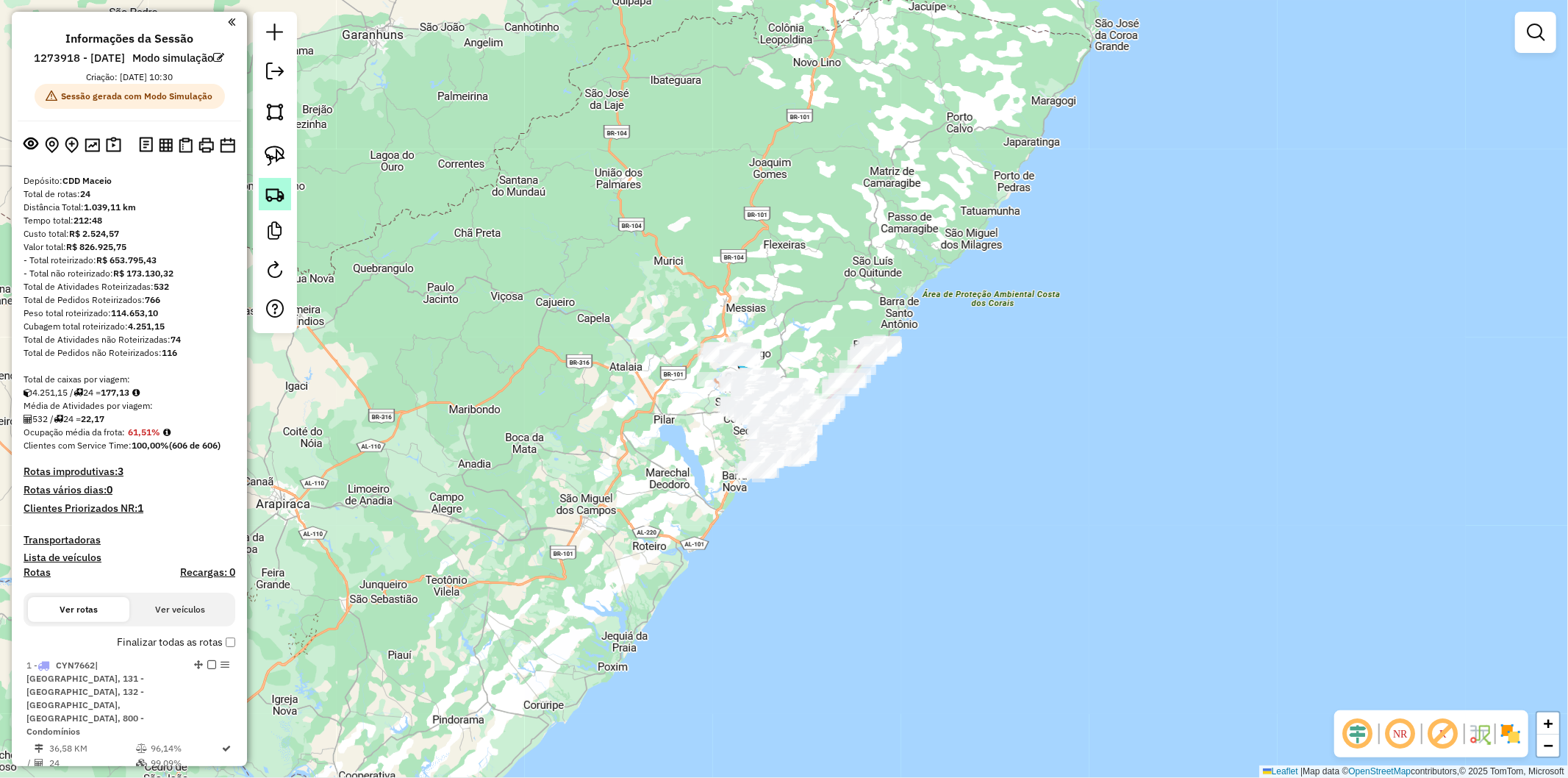
click at [270, 199] on img at bounding box center [275, 194] width 21 height 21
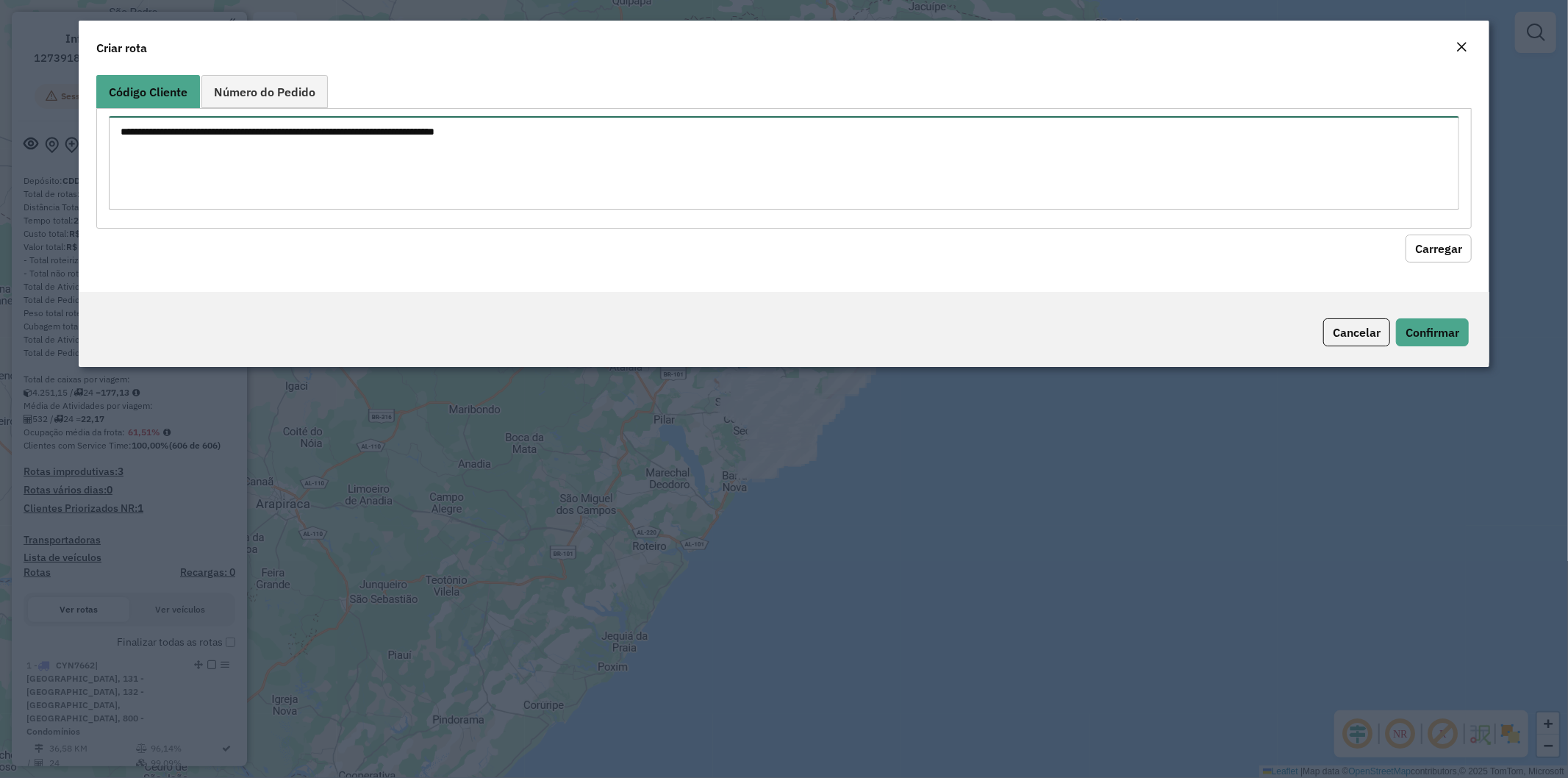
click at [343, 178] on textarea at bounding box center [785, 163] width 1352 height 94
paste textarea "******** ******** ******** ******** ******** ******** ******** ******** *******…"
type textarea "******** ******** ******** ******** ******** ******** ******** ******** *******…"
click at [1420, 245] on button "Carregar" at bounding box center [1438, 248] width 66 height 28
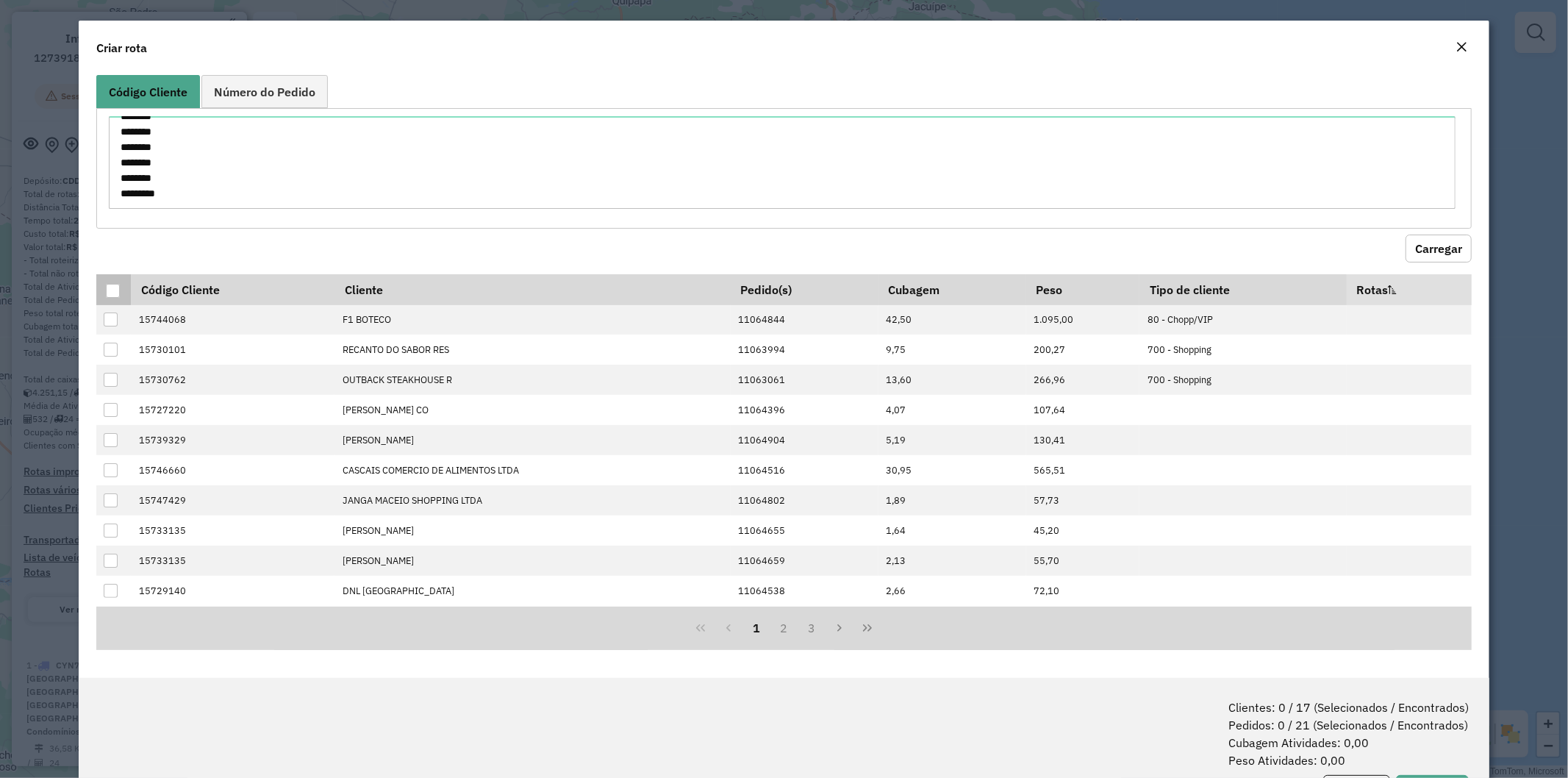
click at [110, 286] on div at bounding box center [113, 291] width 14 height 14
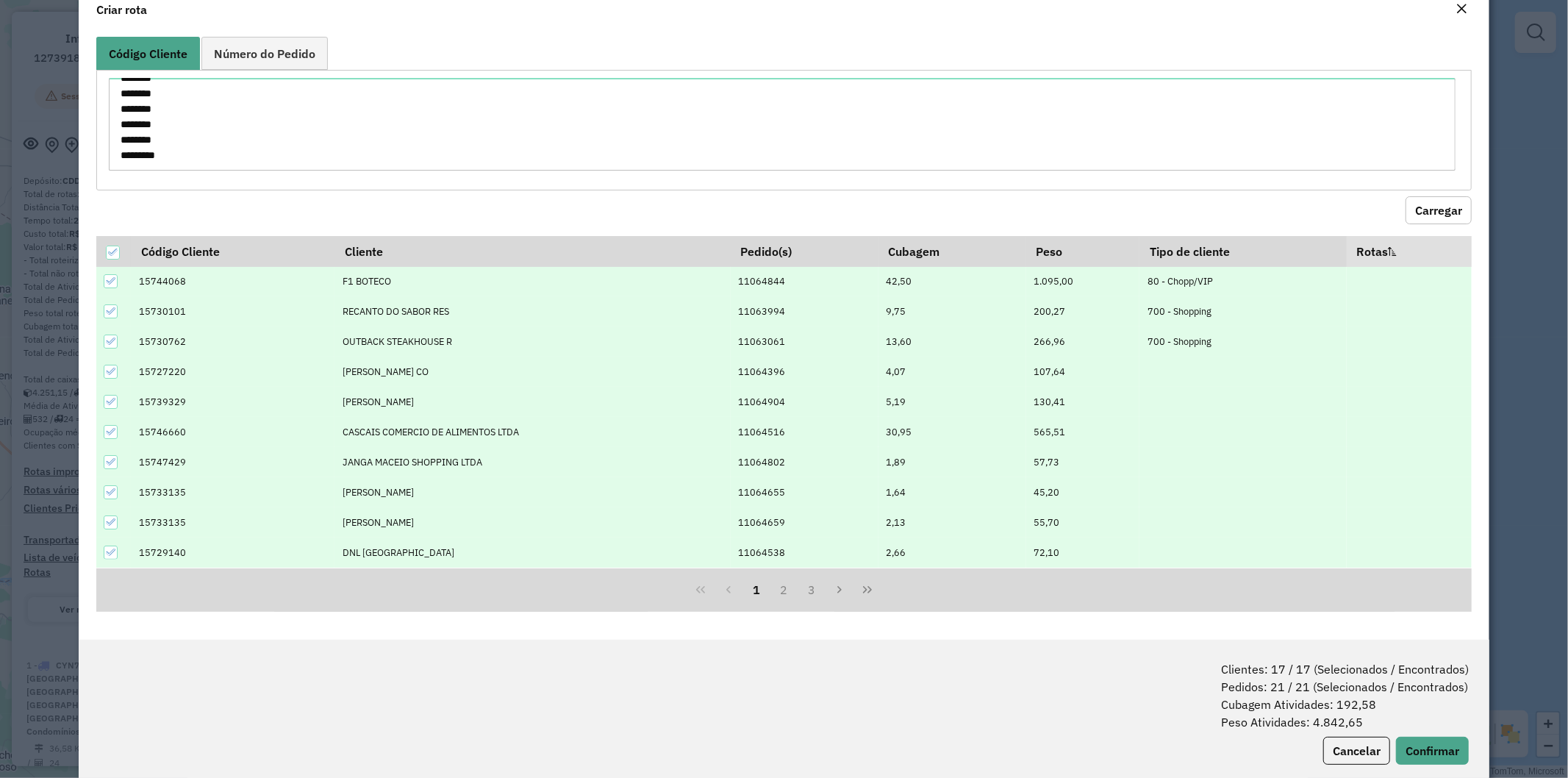
scroll to position [66, 0]
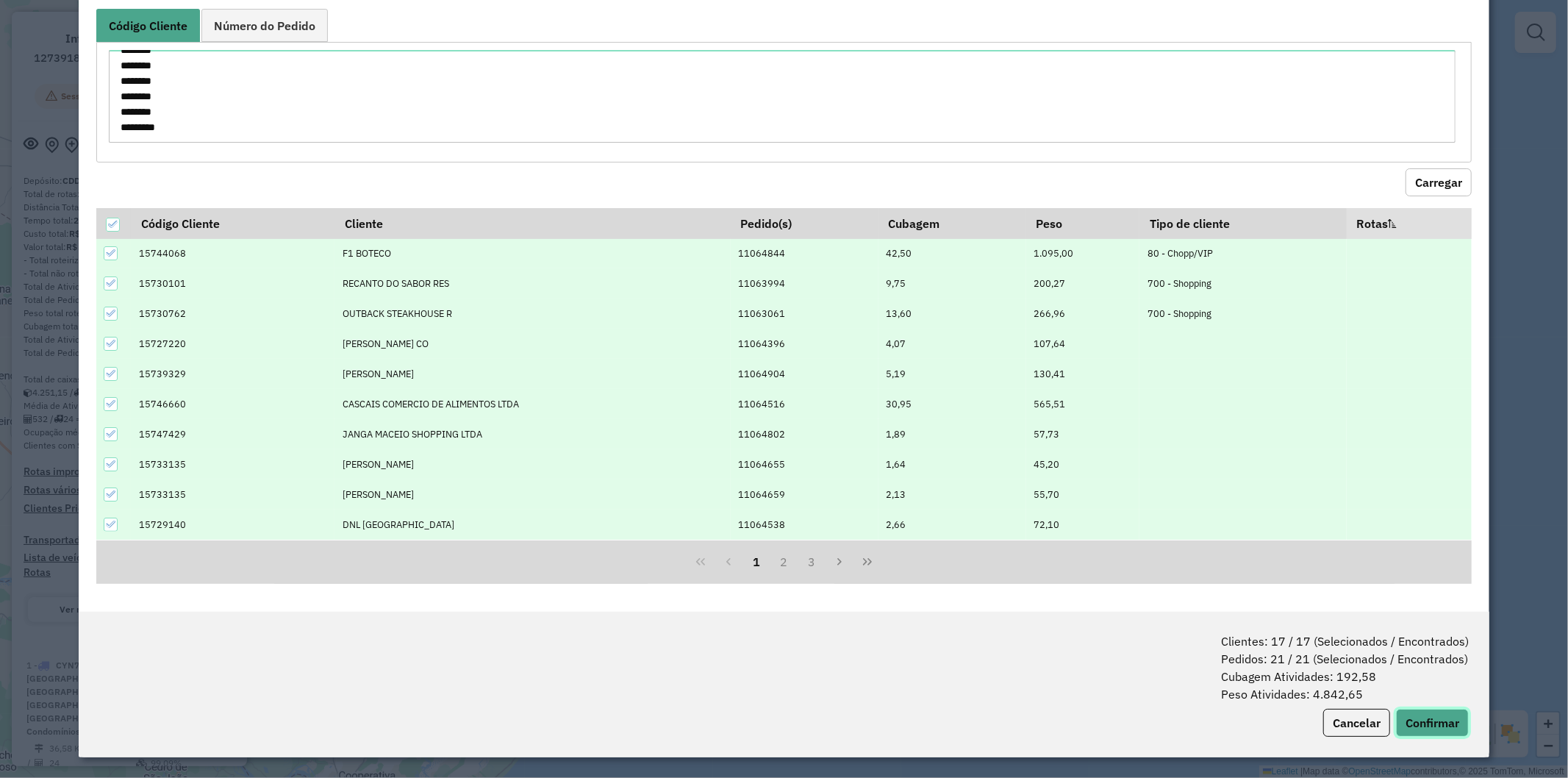
click at [1429, 722] on button "Confirmar" at bounding box center [1432, 723] width 73 height 28
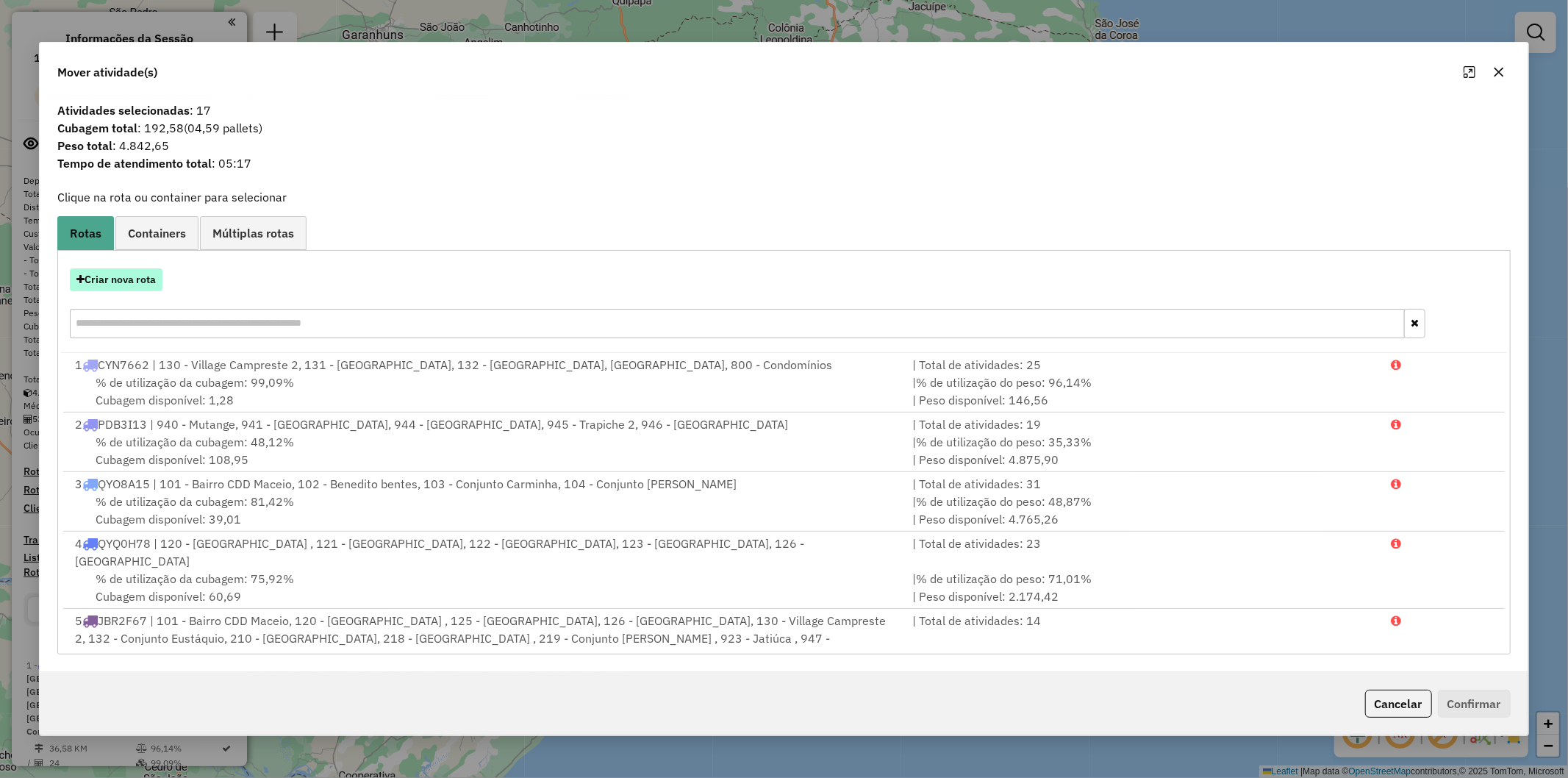
click at [148, 272] on button "Criar nova rota" at bounding box center [116, 279] width 93 height 23
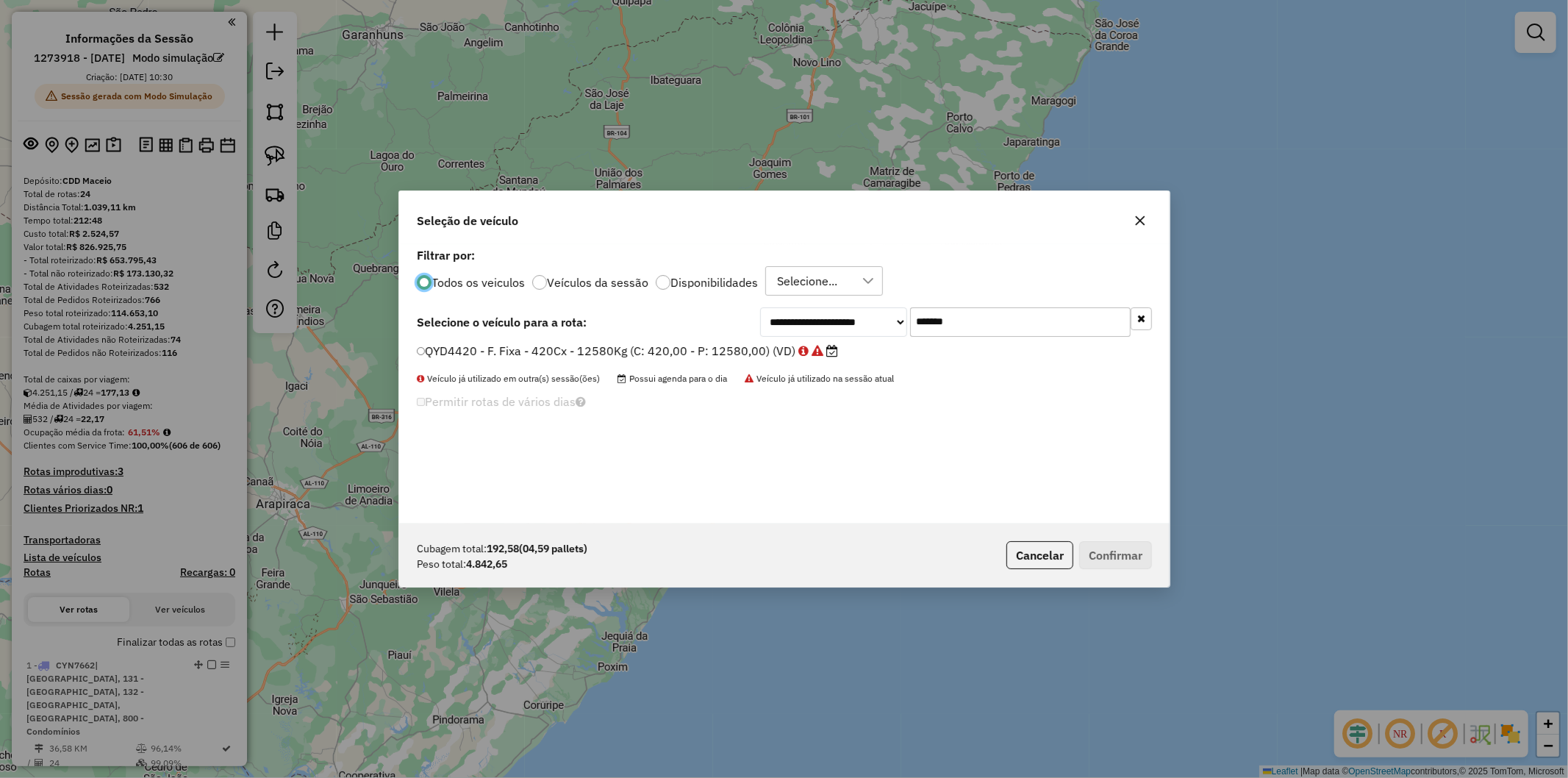
scroll to position [8, 4]
click at [951, 325] on input "*******" at bounding box center [1020, 322] width 221 height 30
paste input "text"
type input "*******"
click at [638, 349] on label "HZB8033 - Freteiro - 504Cx - 13020Kg (C: 504,00 - P: 13020,00) (VD)" at bounding box center [618, 351] width 403 height 18
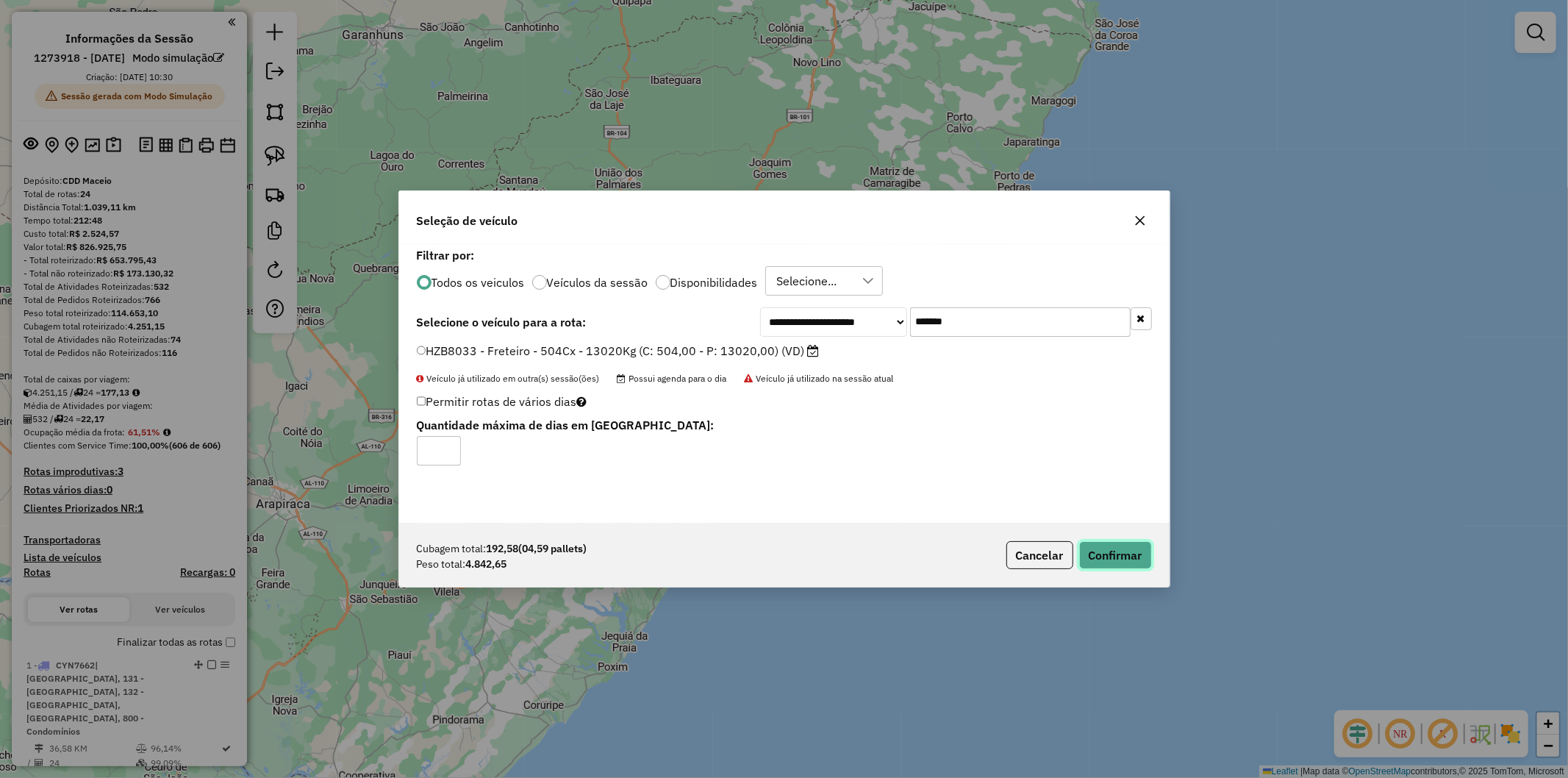
drag, startPoint x: 1100, startPoint y: 554, endPoint x: 916, endPoint y: 755, distance: 272.5
click at [1101, 554] on button "Confirmar" at bounding box center [1116, 555] width 73 height 28
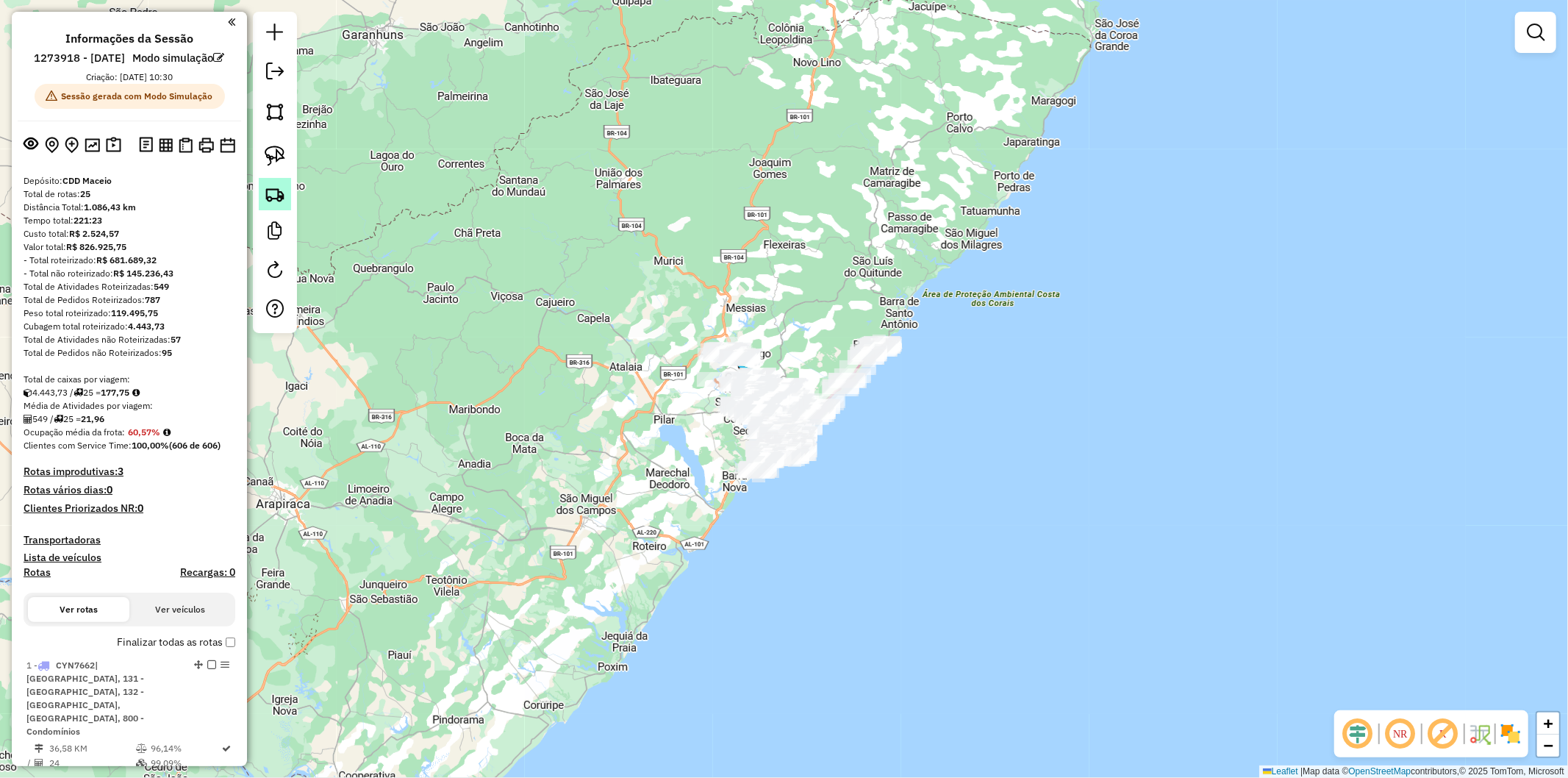
click at [272, 194] on img at bounding box center [275, 194] width 21 height 21
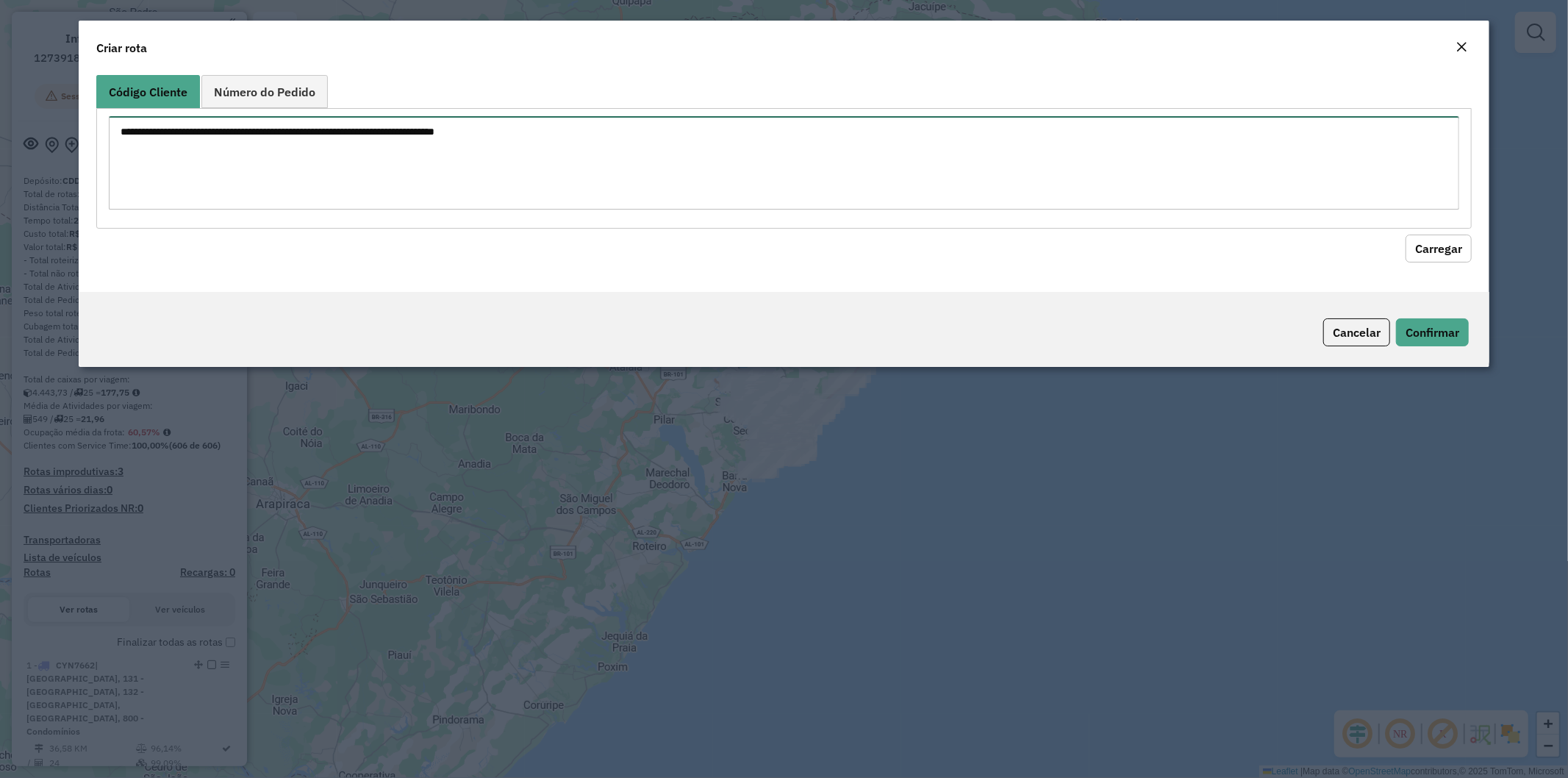
drag, startPoint x: 272, startPoint y: 194, endPoint x: 361, endPoint y: 144, distance: 102.1
click at [358, 143] on textarea at bounding box center [785, 163] width 1352 height 94
paste textarea "******** ******** ******** ******** ******** ******** ******** ******** *******…"
type textarea "******** ******** ******** ******** ******** ******** ******** ******** *******…"
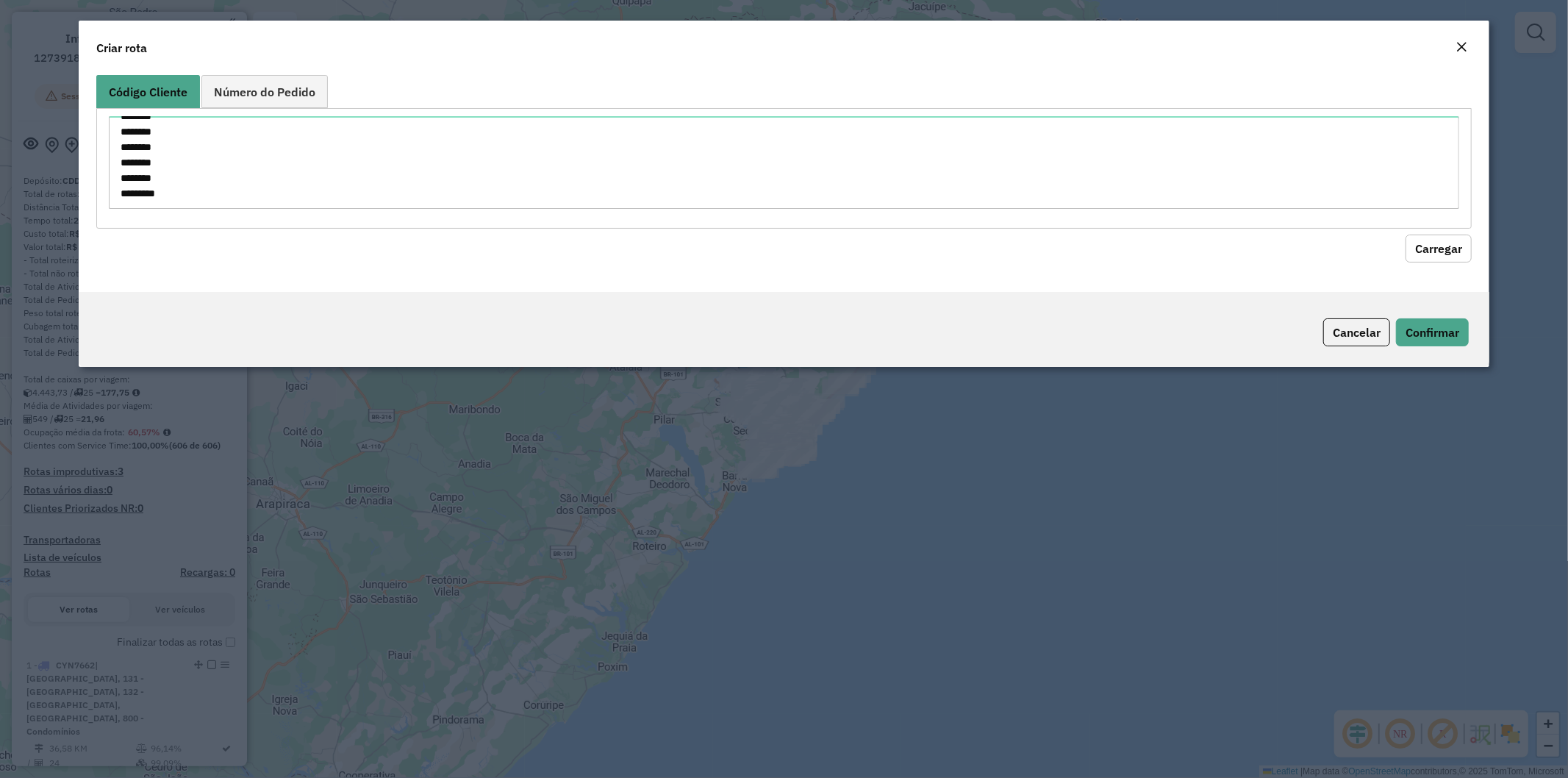
drag, startPoint x: 1431, startPoint y: 246, endPoint x: 1359, endPoint y: 242, distance: 72.1
click at [1428, 242] on button "Carregar" at bounding box center [1438, 248] width 66 height 28
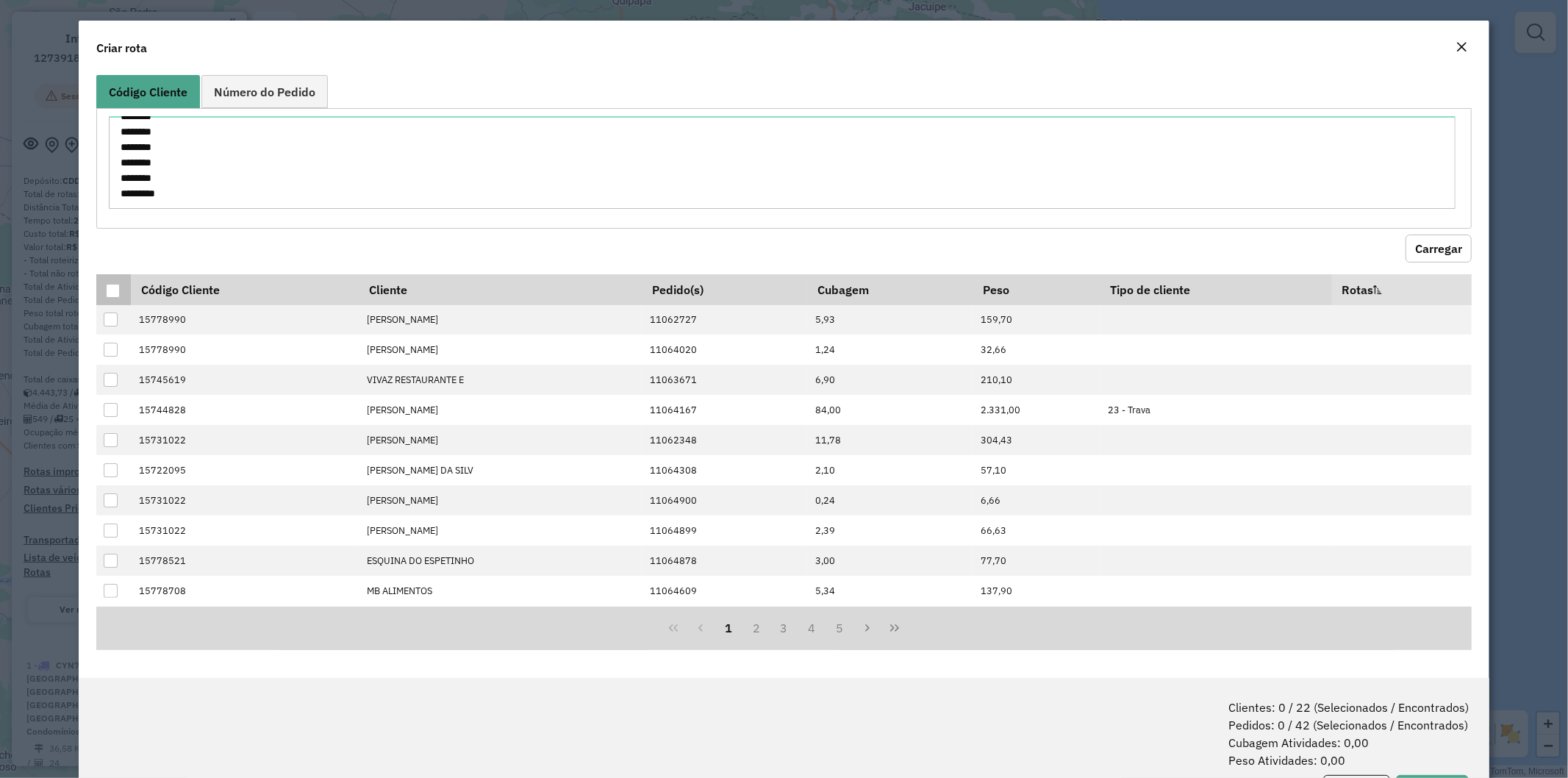
click at [113, 290] on div at bounding box center [113, 291] width 14 height 14
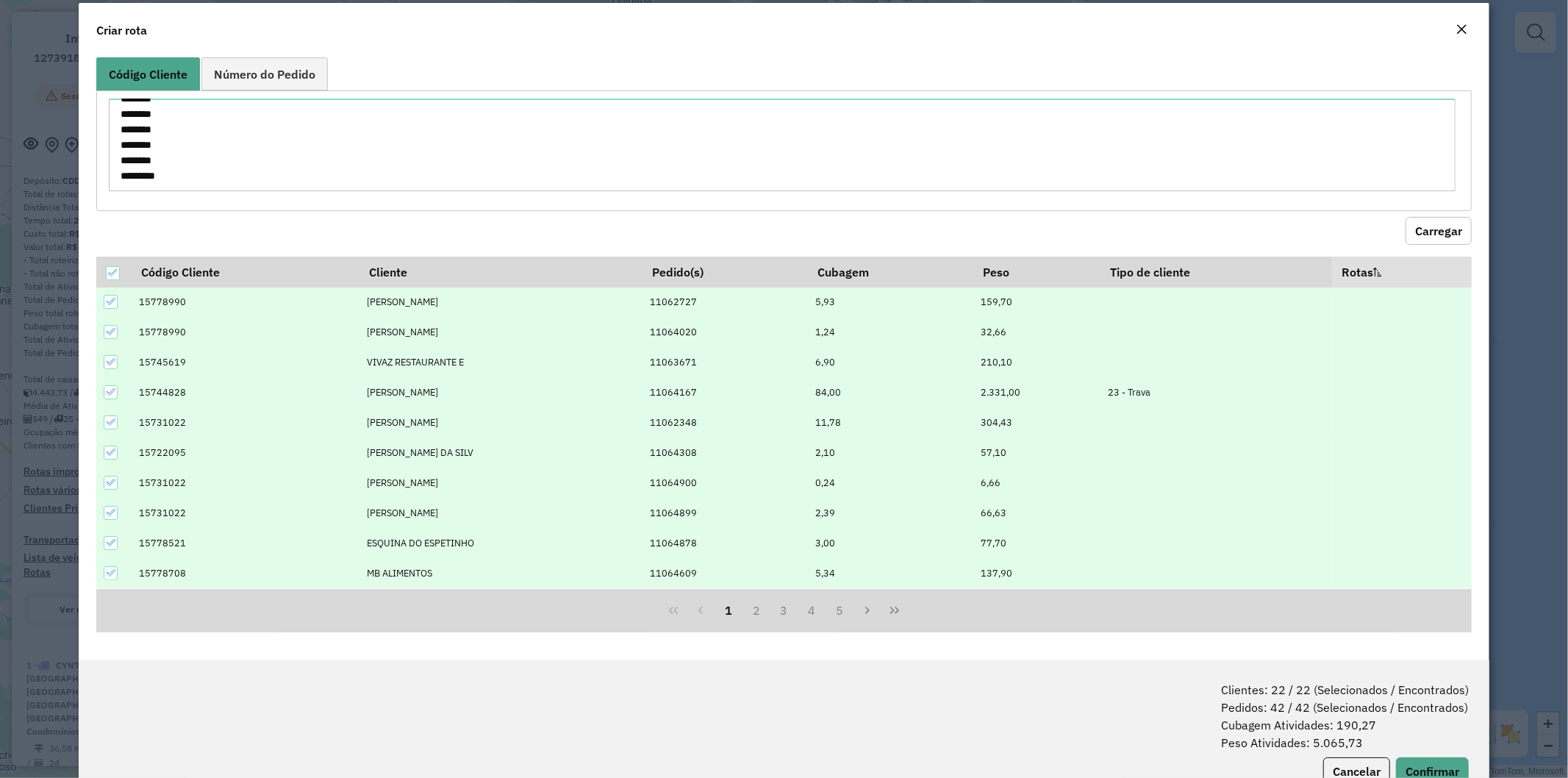
scroll to position [66, 0]
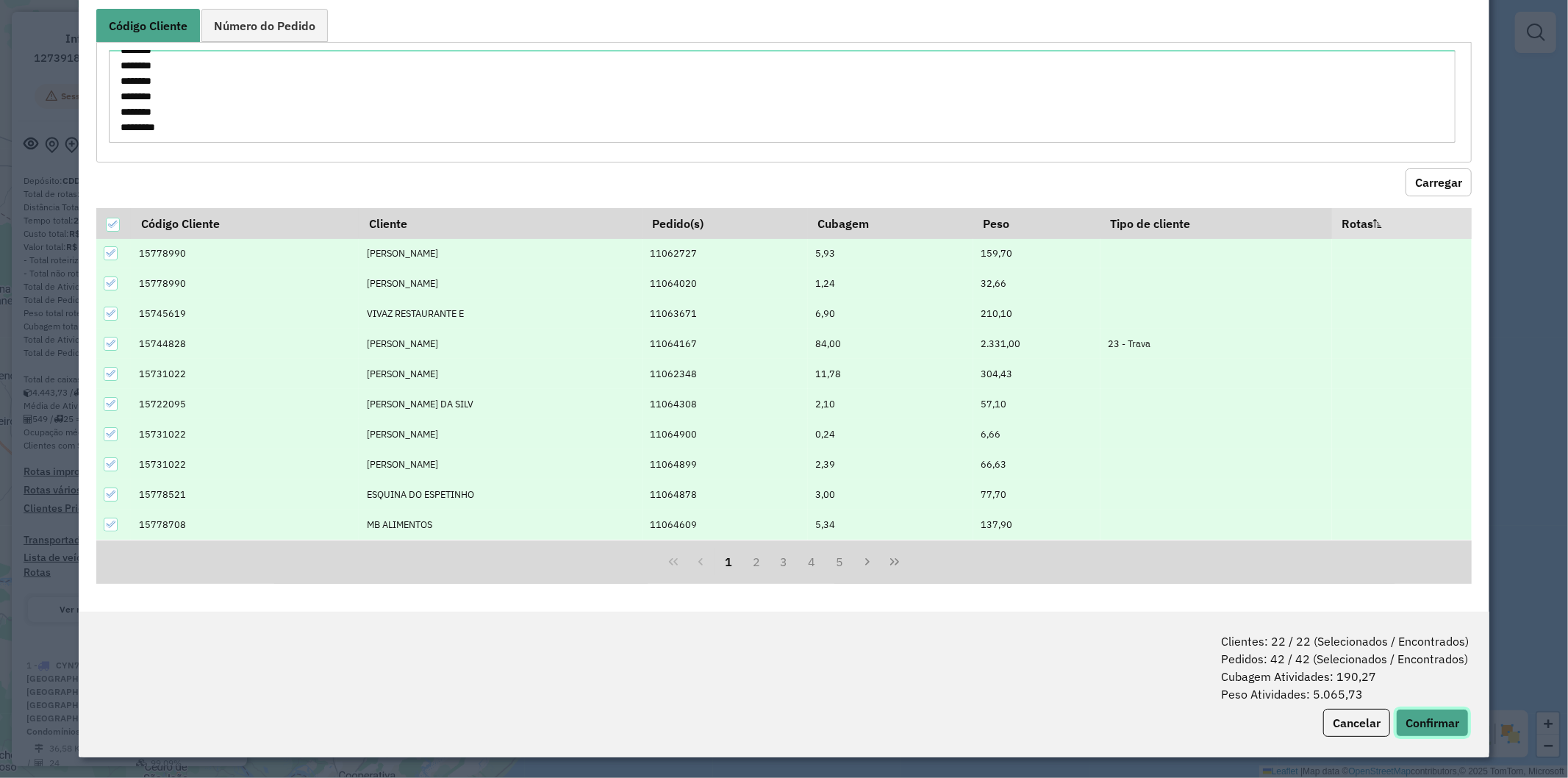
click at [1421, 725] on button "Confirmar" at bounding box center [1432, 723] width 73 height 28
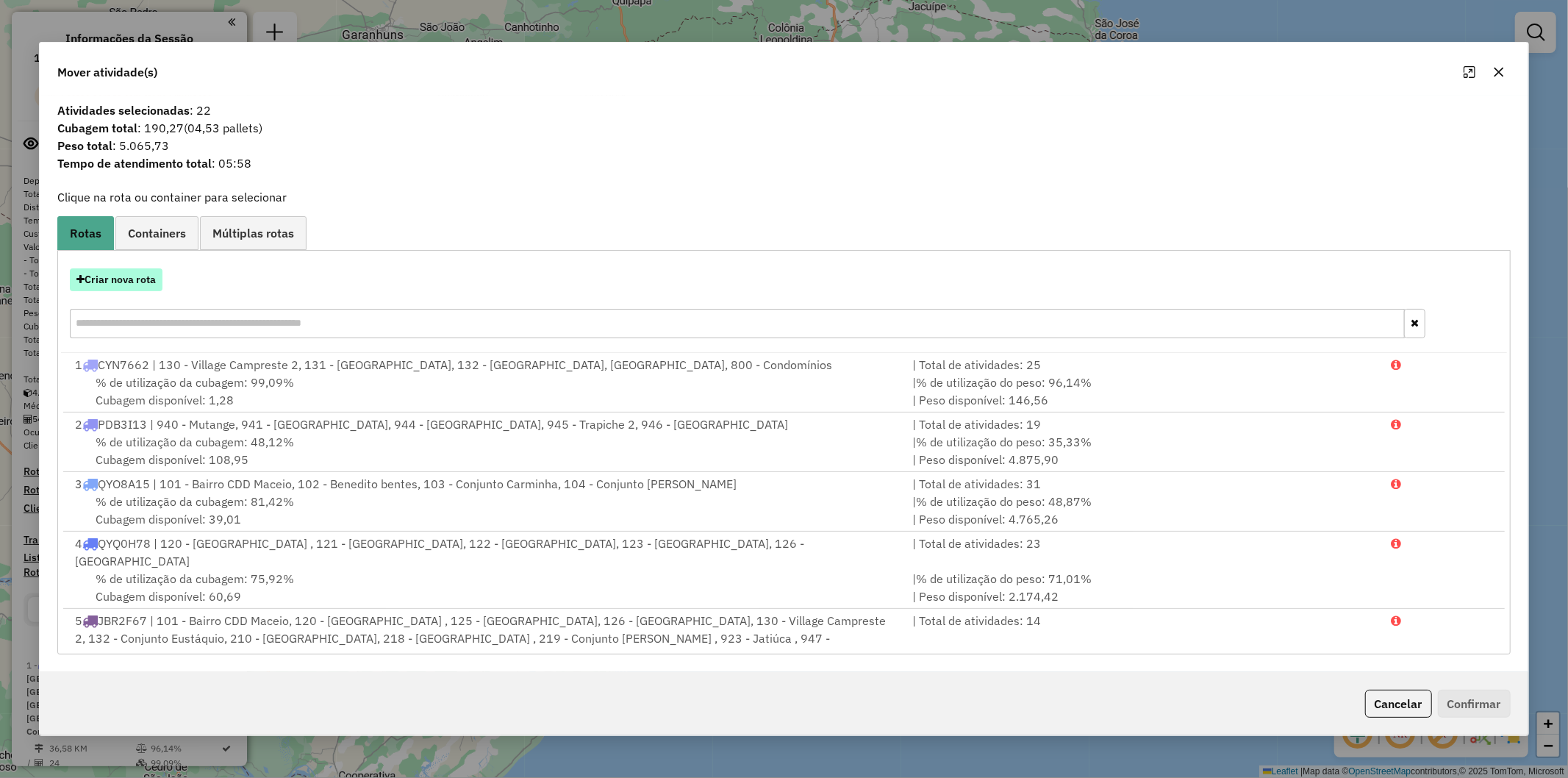
click at [134, 273] on button "Criar nova rota" at bounding box center [116, 279] width 93 height 23
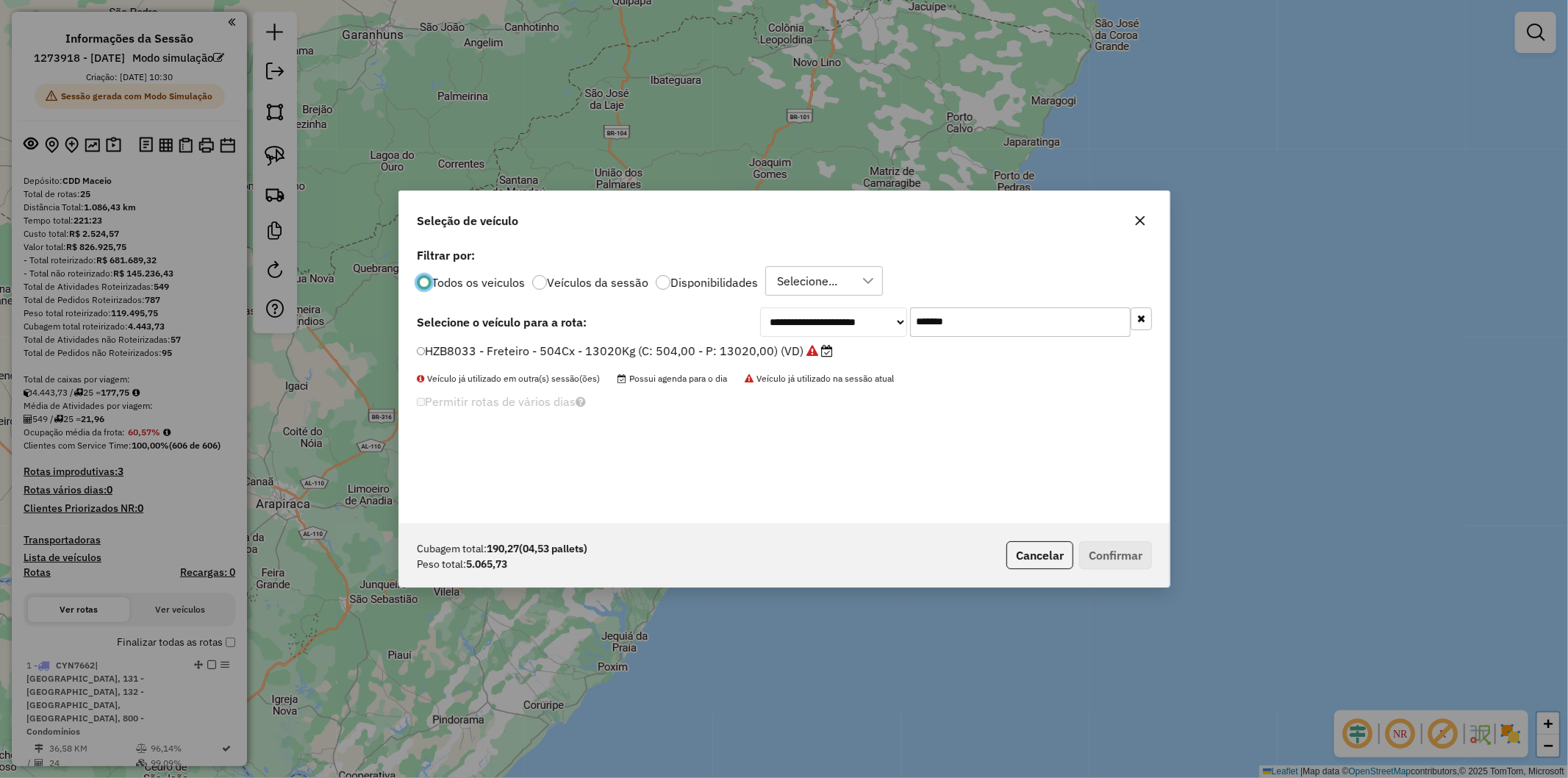
scroll to position [8, 4]
click at [980, 320] on input "*******" at bounding box center [1020, 322] width 221 height 30
paste input "text"
type input "*******"
click at [651, 346] on label "MUZ4C85 - Freteiro - 504Cx - 14700Kg (C: 504,00 - P: 14700,00) (VD)" at bounding box center [620, 351] width 406 height 18
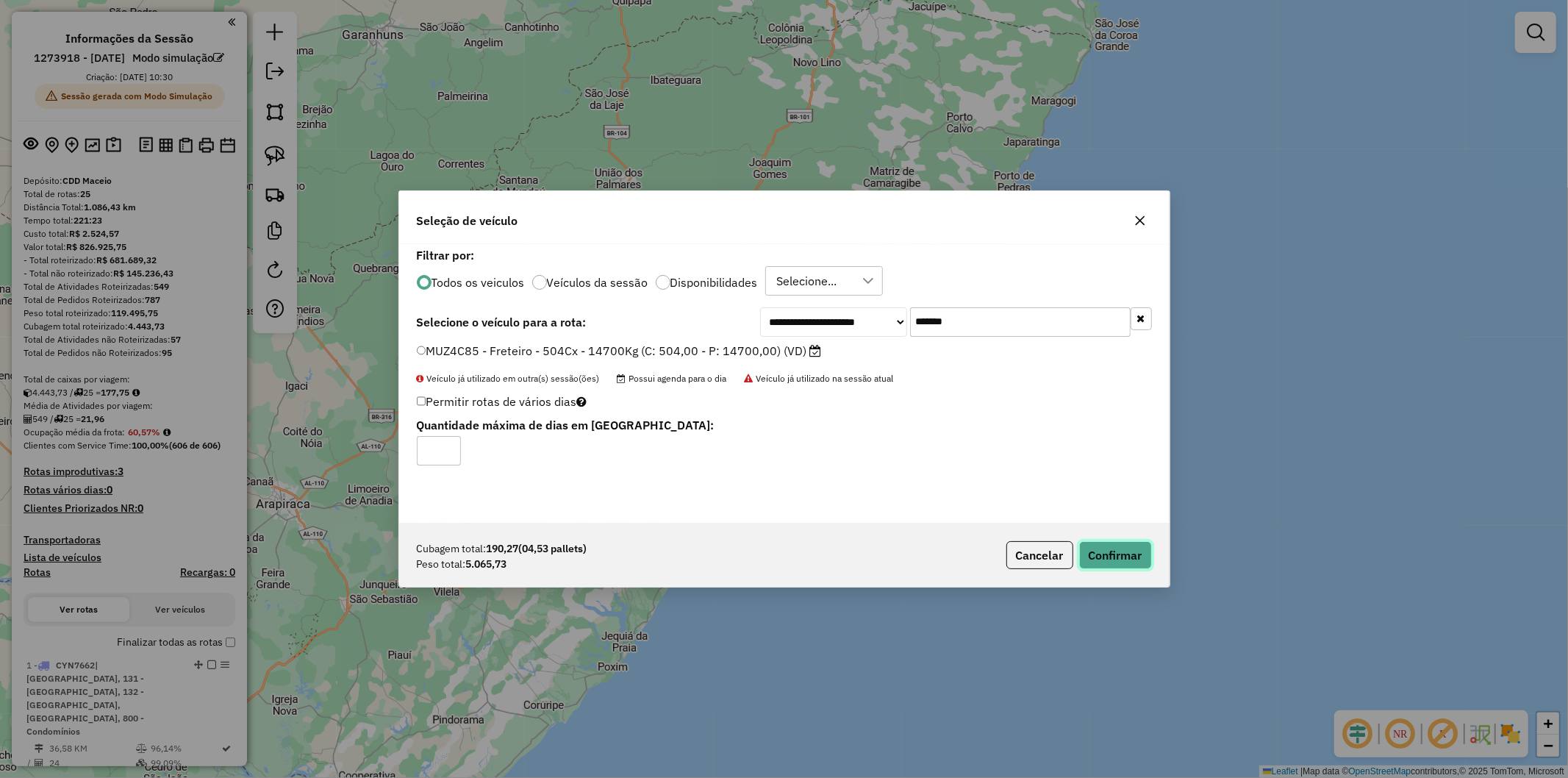
click at [1097, 547] on button "Confirmar" at bounding box center [1116, 555] width 73 height 28
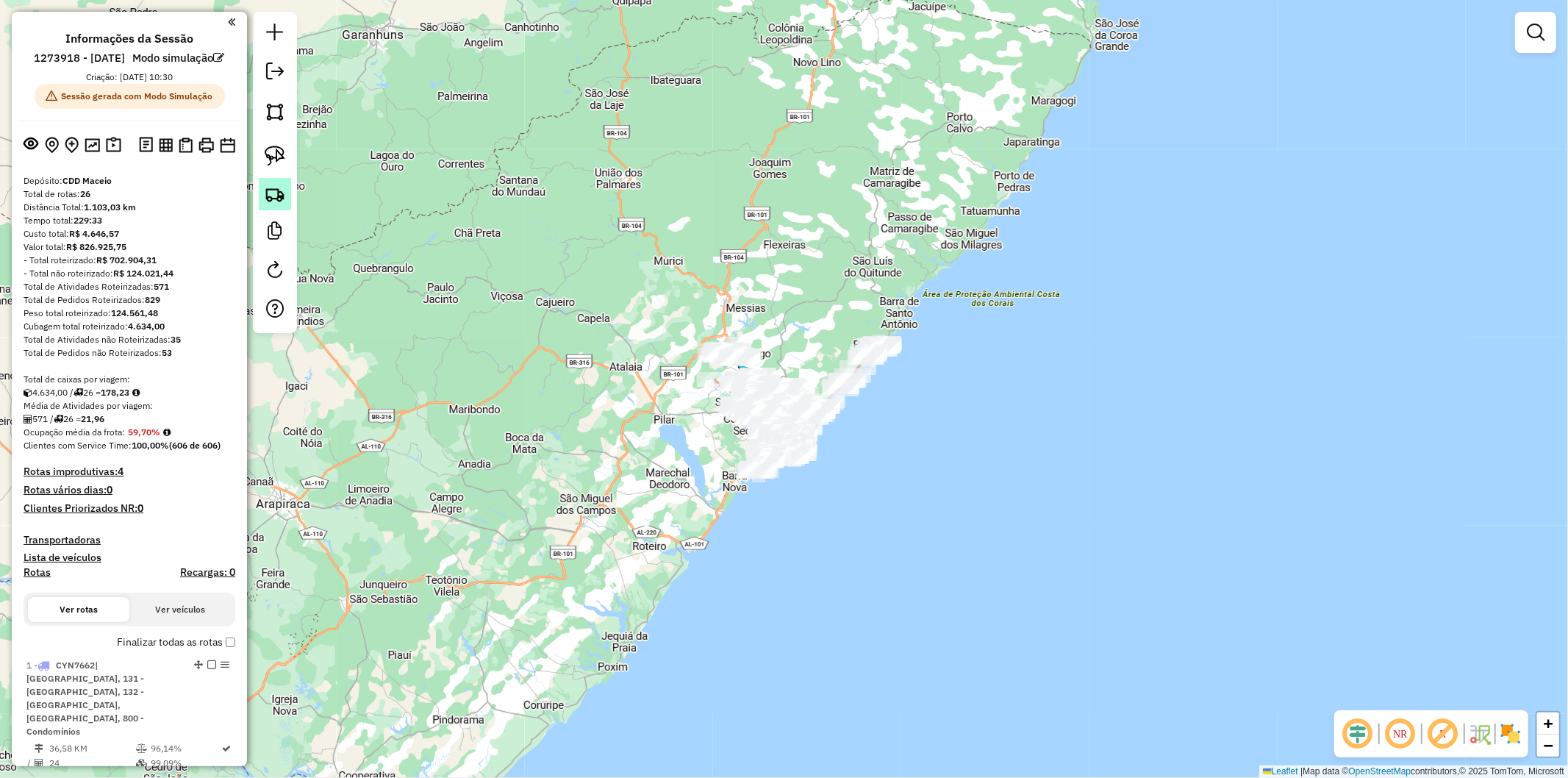
click at [274, 197] on img at bounding box center [275, 194] width 21 height 21
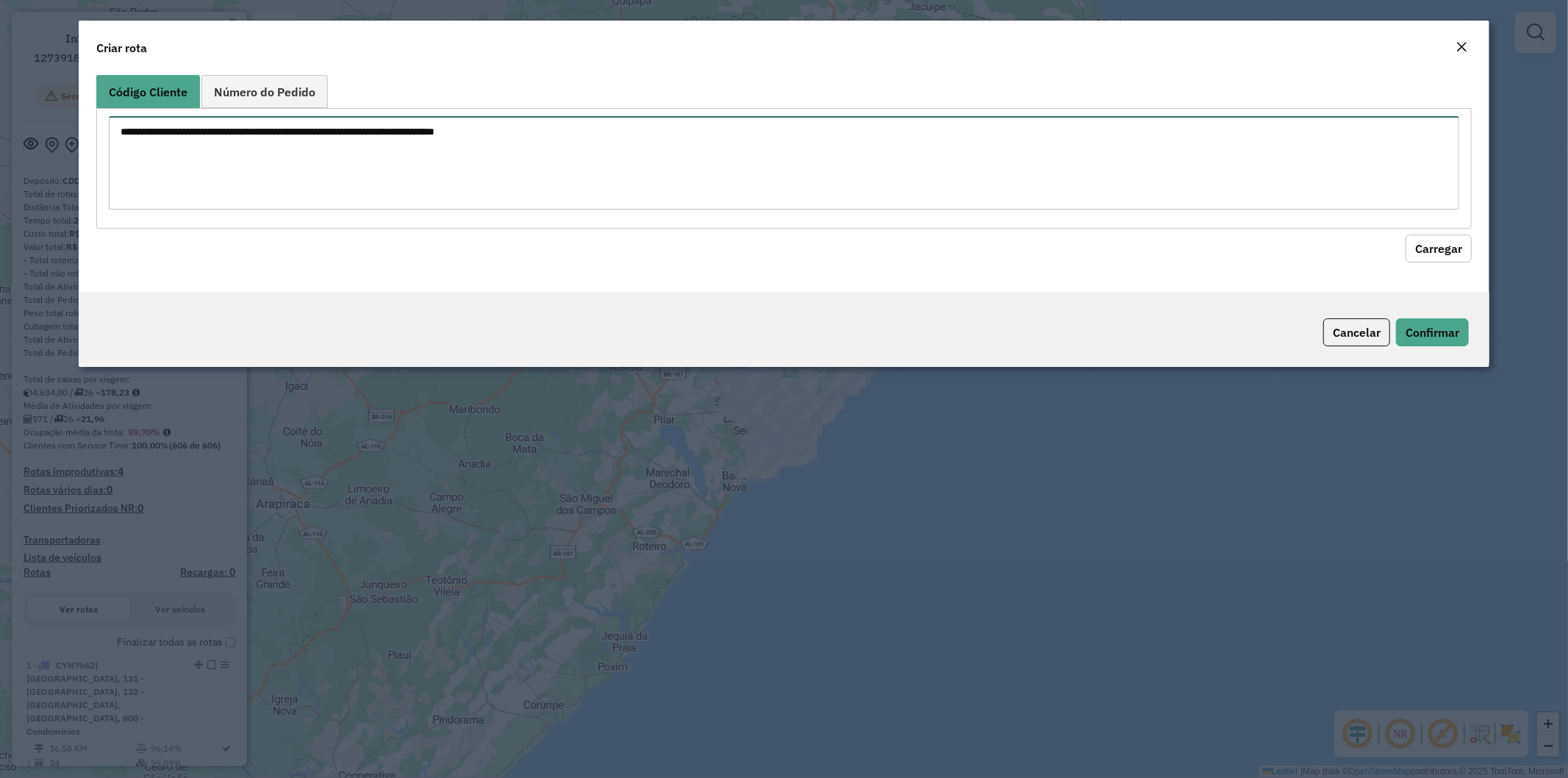
click at [507, 135] on textarea at bounding box center [785, 163] width 1352 height 94
paste textarea "******** ******** ******** ******** ********"
type textarea "******** ******** ******** ******** ********"
drag, startPoint x: 1440, startPoint y: 253, endPoint x: 1328, endPoint y: 245, distance: 112.3
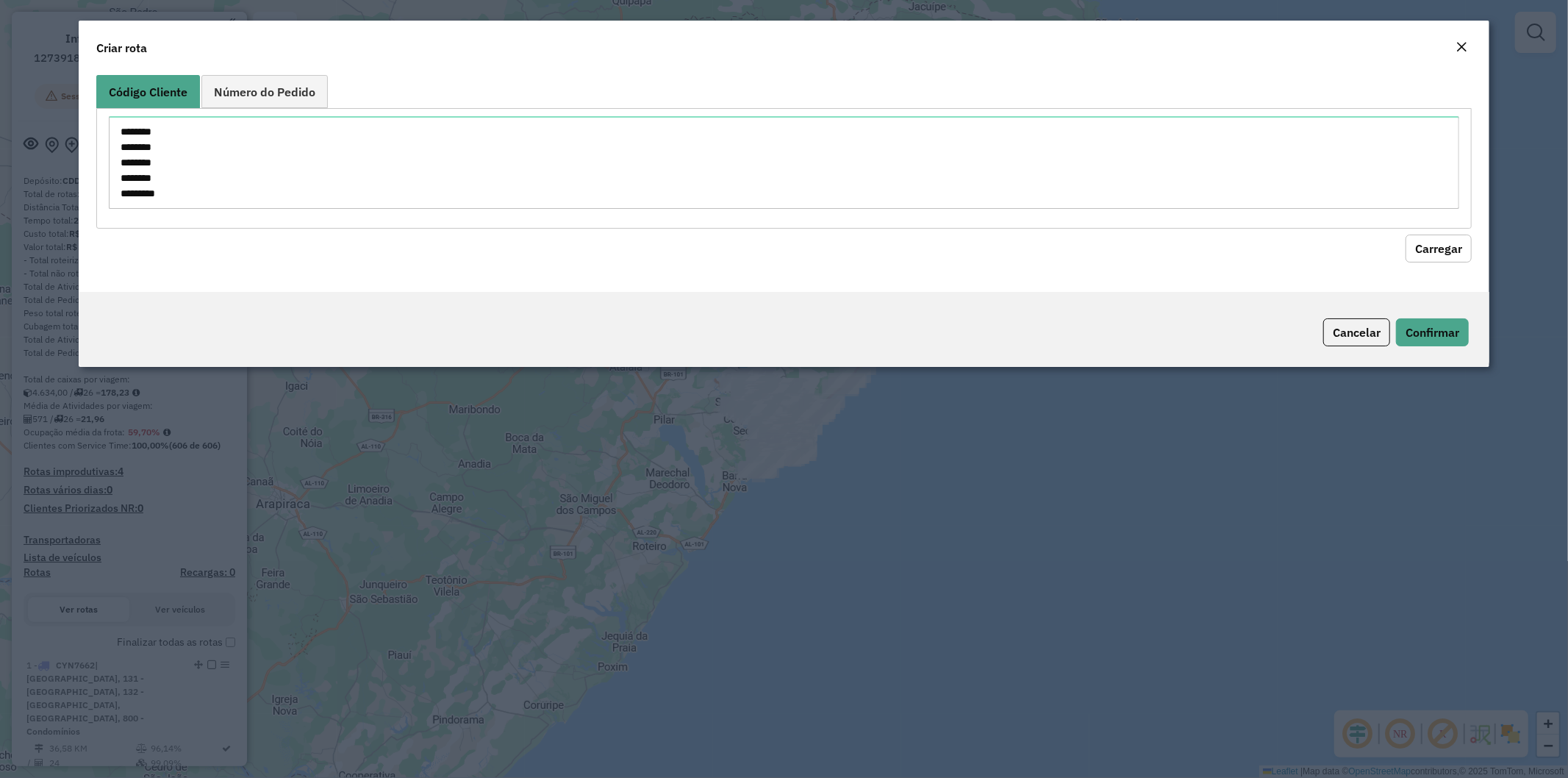
click at [1439, 253] on button "Carregar" at bounding box center [1438, 248] width 66 height 28
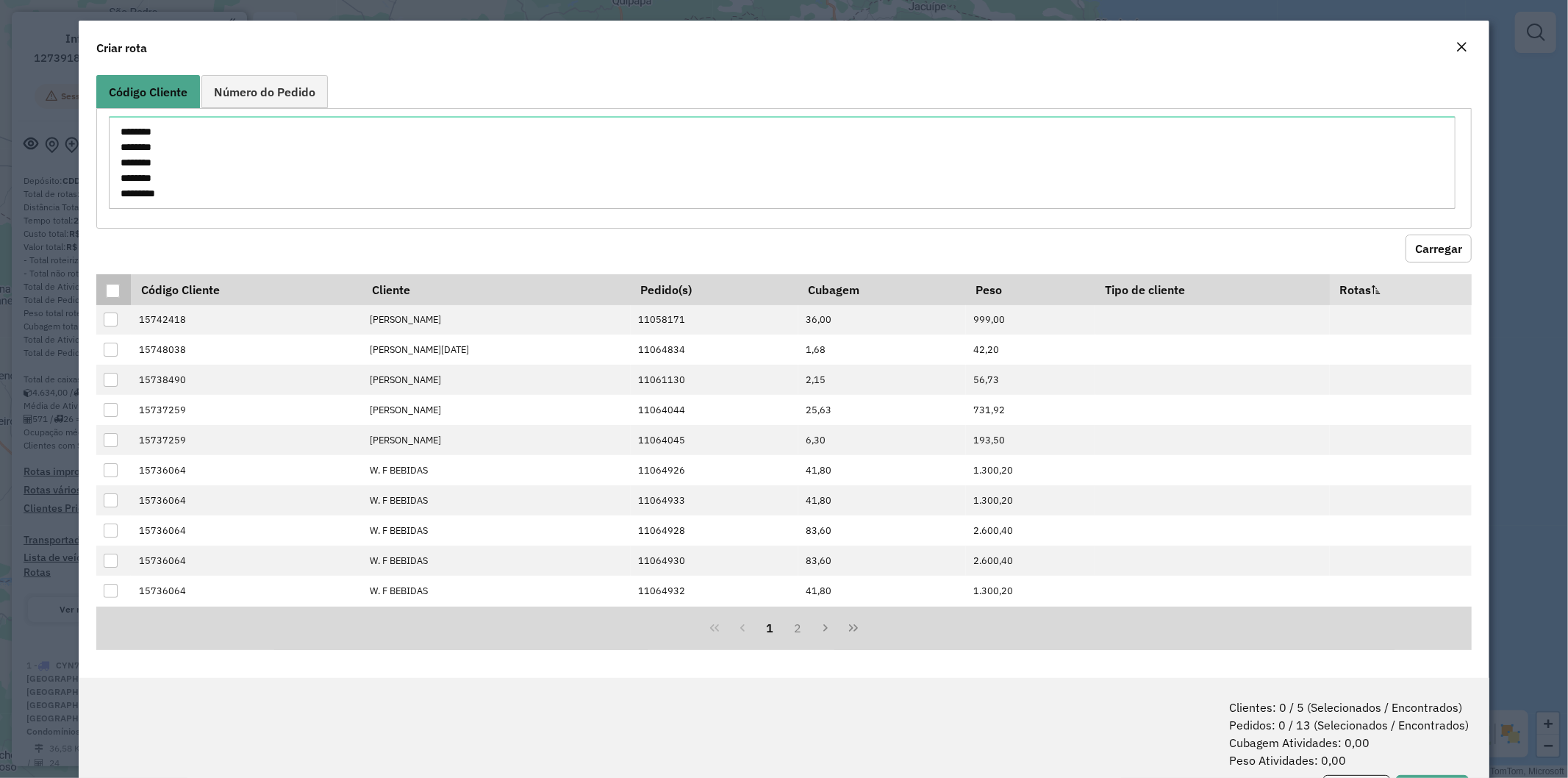
click at [114, 295] on div at bounding box center [113, 291] width 14 height 14
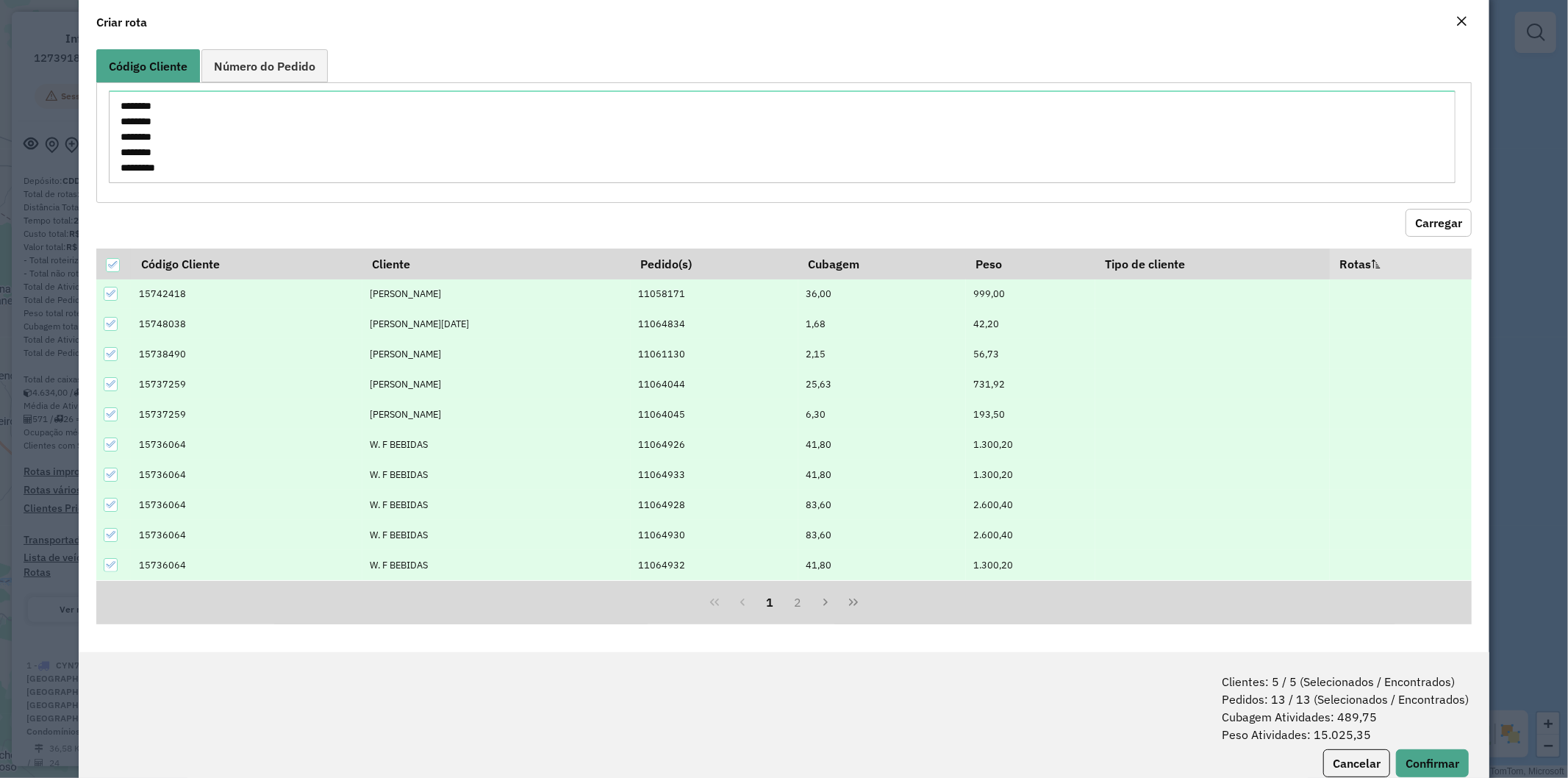
scroll to position [66, 0]
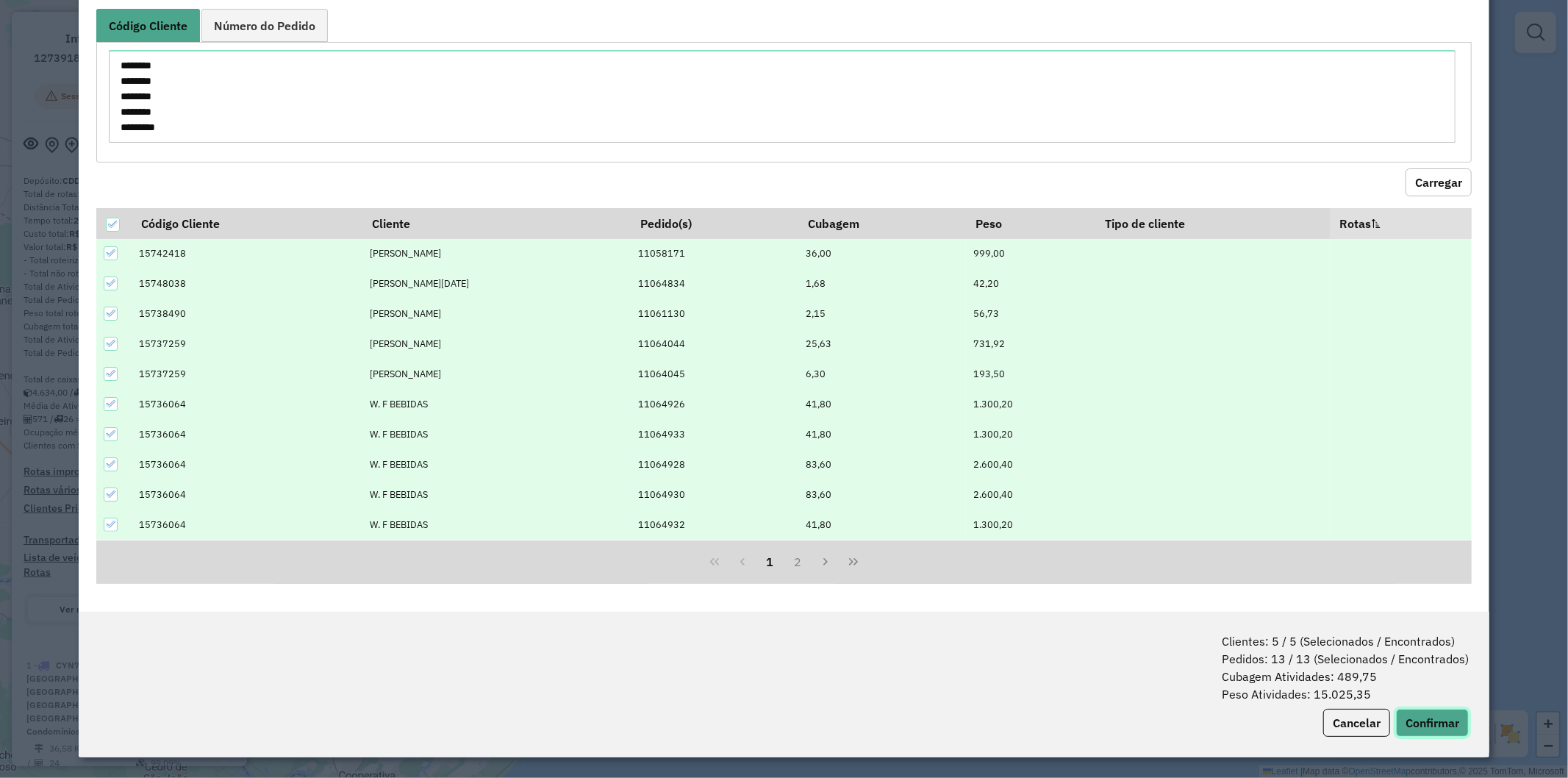
click at [1436, 718] on button "Confirmar" at bounding box center [1432, 723] width 73 height 28
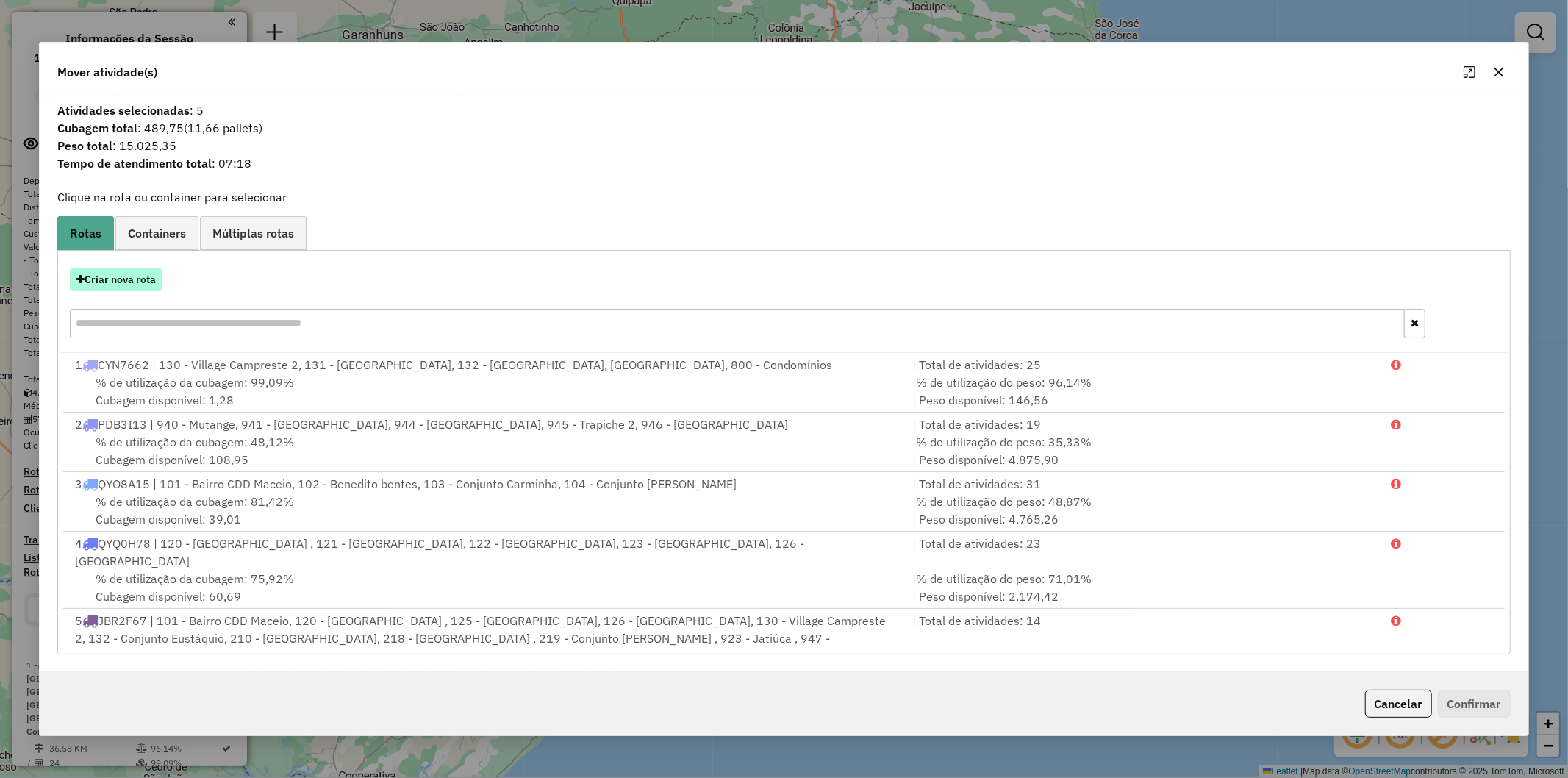
click at [112, 274] on button "Criar nova rota" at bounding box center [116, 279] width 93 height 23
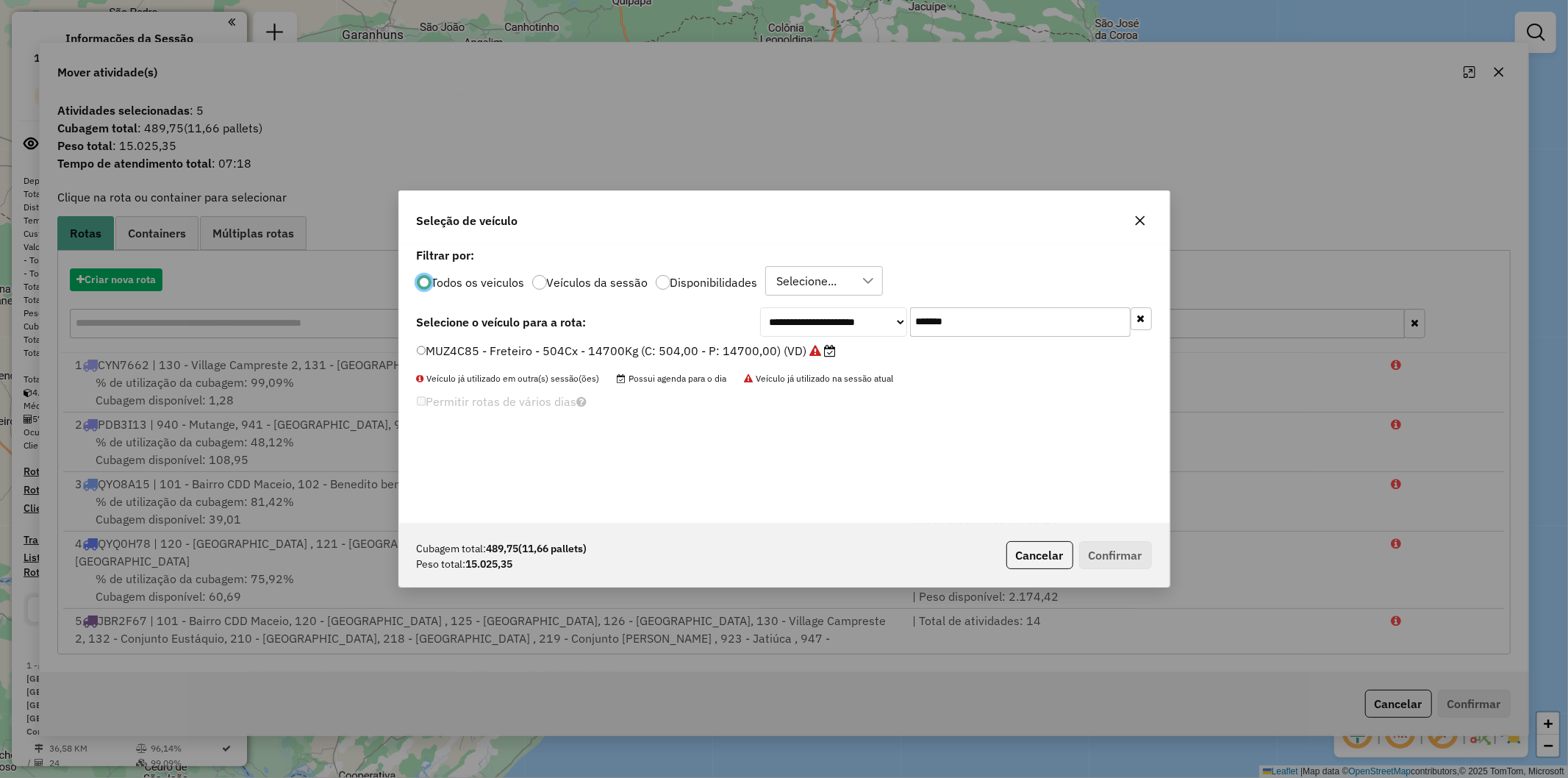
scroll to position [8, 4]
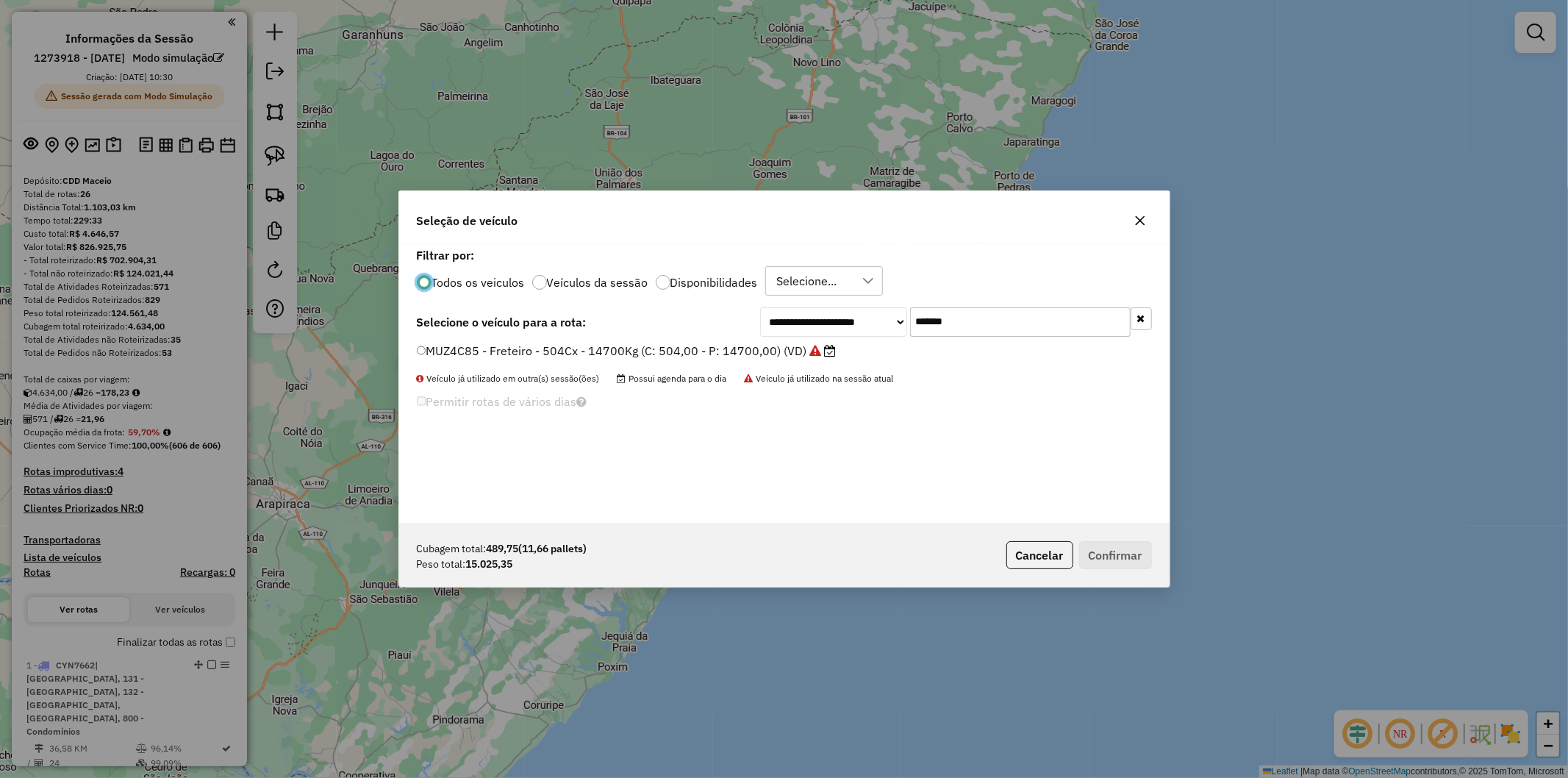
click at [1006, 336] on input "*******" at bounding box center [1020, 322] width 221 height 30
paste input "text"
type input "*******"
click at [589, 350] on label "QYD6760 - F. Fixa - 588Cx - 17080Kg (C: 588,00 - P: 17080,00) (VD)" at bounding box center [615, 351] width 395 height 18
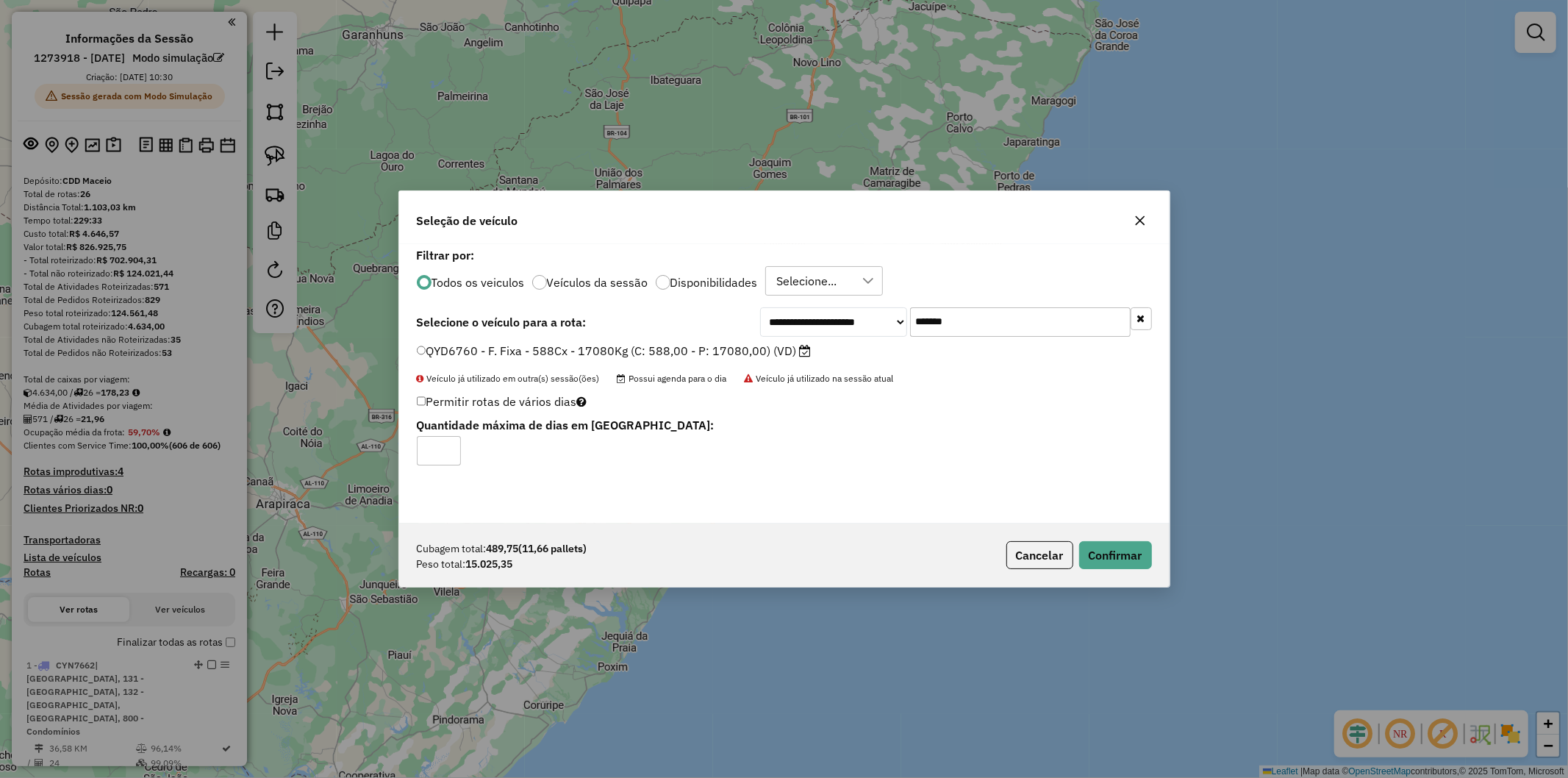
click at [1154, 538] on div "Cubagem total: 489,75 (11,66 pallets) Peso total: 15.025,35 Cancelar Confirmar" at bounding box center [784, 555] width 770 height 63
click at [1142, 545] on button "Confirmar" at bounding box center [1116, 555] width 73 height 28
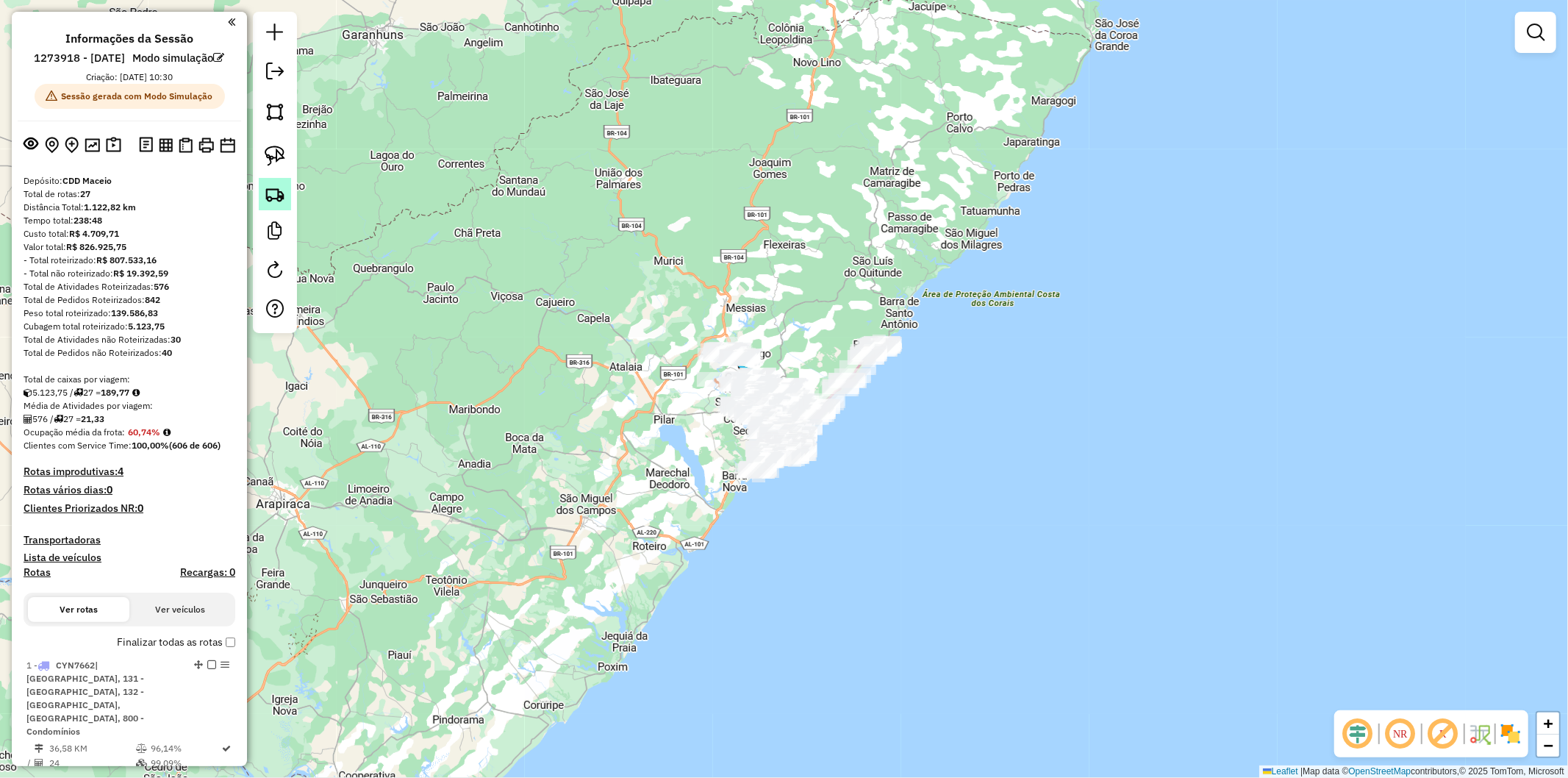
click at [269, 194] on img at bounding box center [275, 194] width 21 height 21
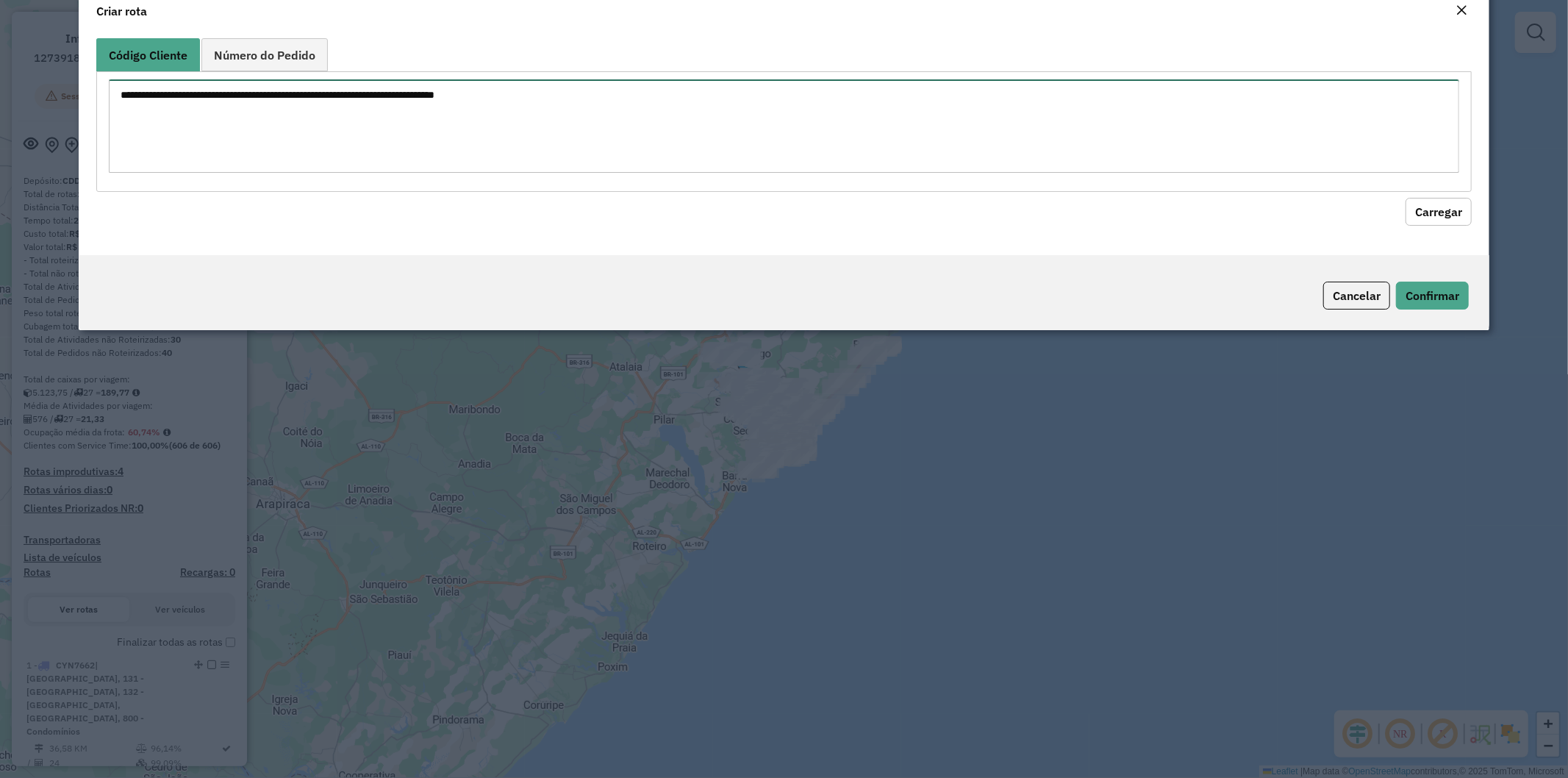
click at [394, 142] on textarea at bounding box center [785, 126] width 1352 height 94
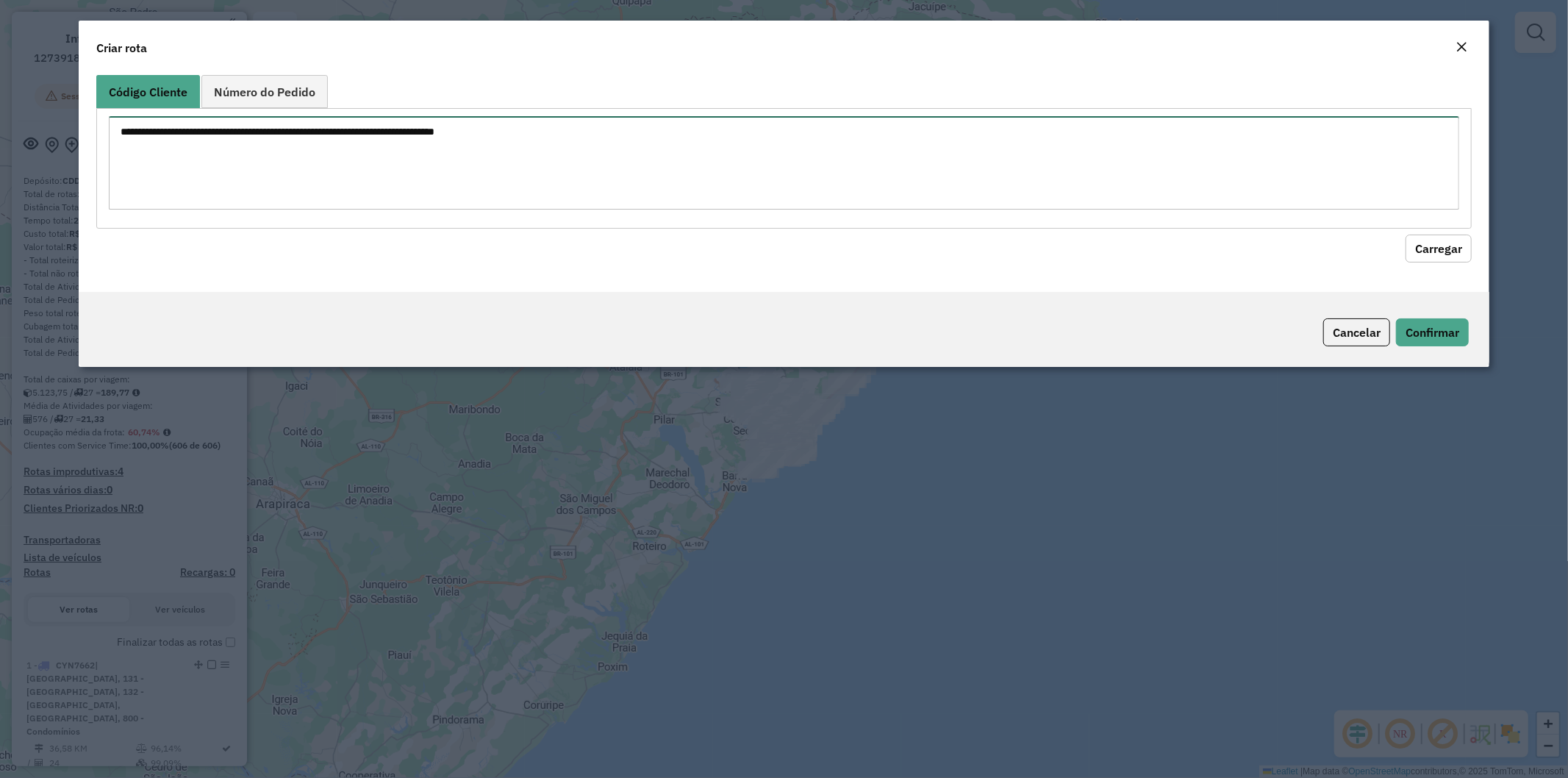
paste textarea "******** ******** ******** ******** ******** ******** ********"
type textarea "******** ******** ******** ******** ******** ******** ********"
click at [1435, 253] on button "Carregar" at bounding box center [1438, 248] width 66 height 28
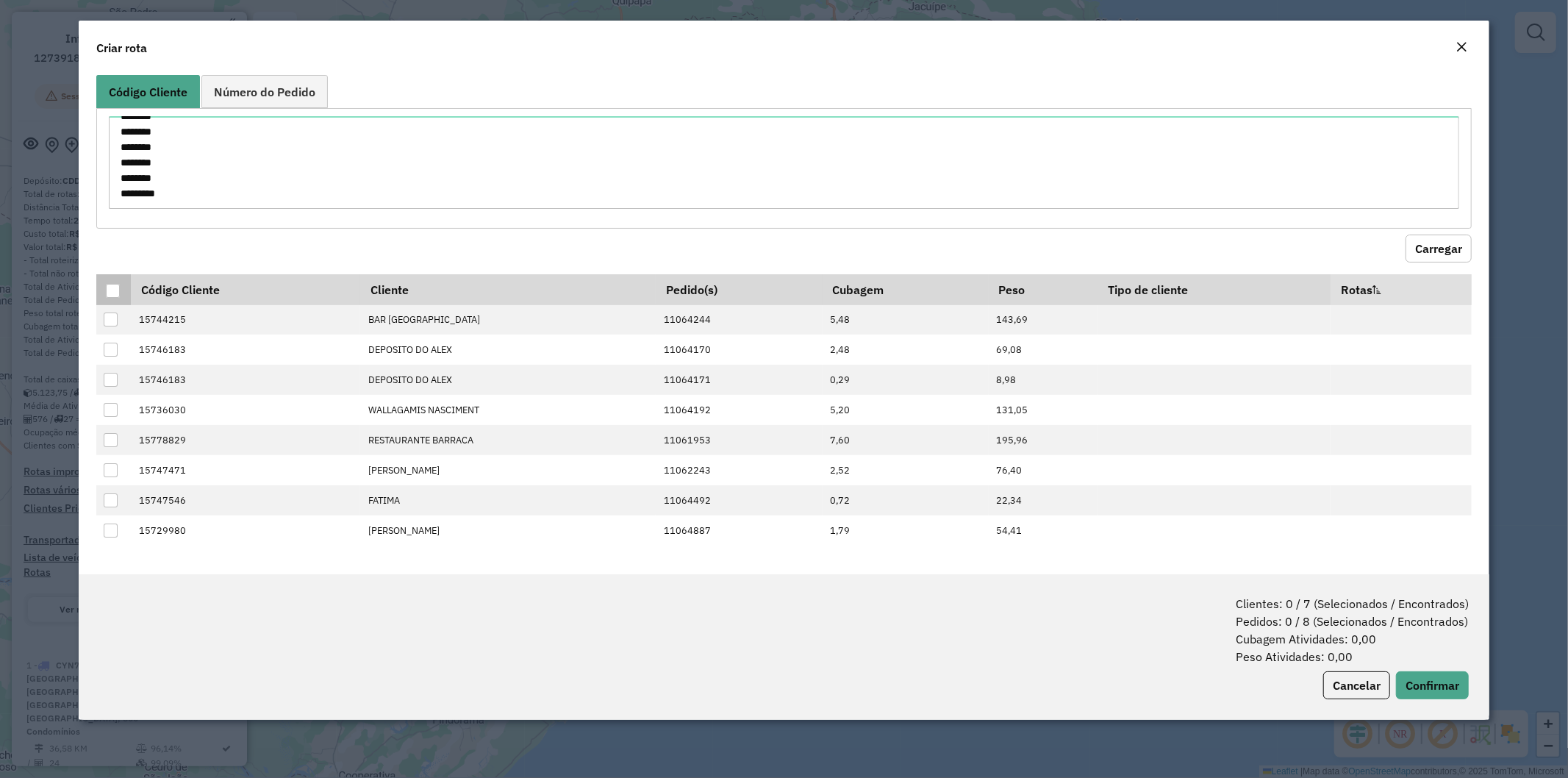
click at [107, 286] on div at bounding box center [113, 291] width 14 height 14
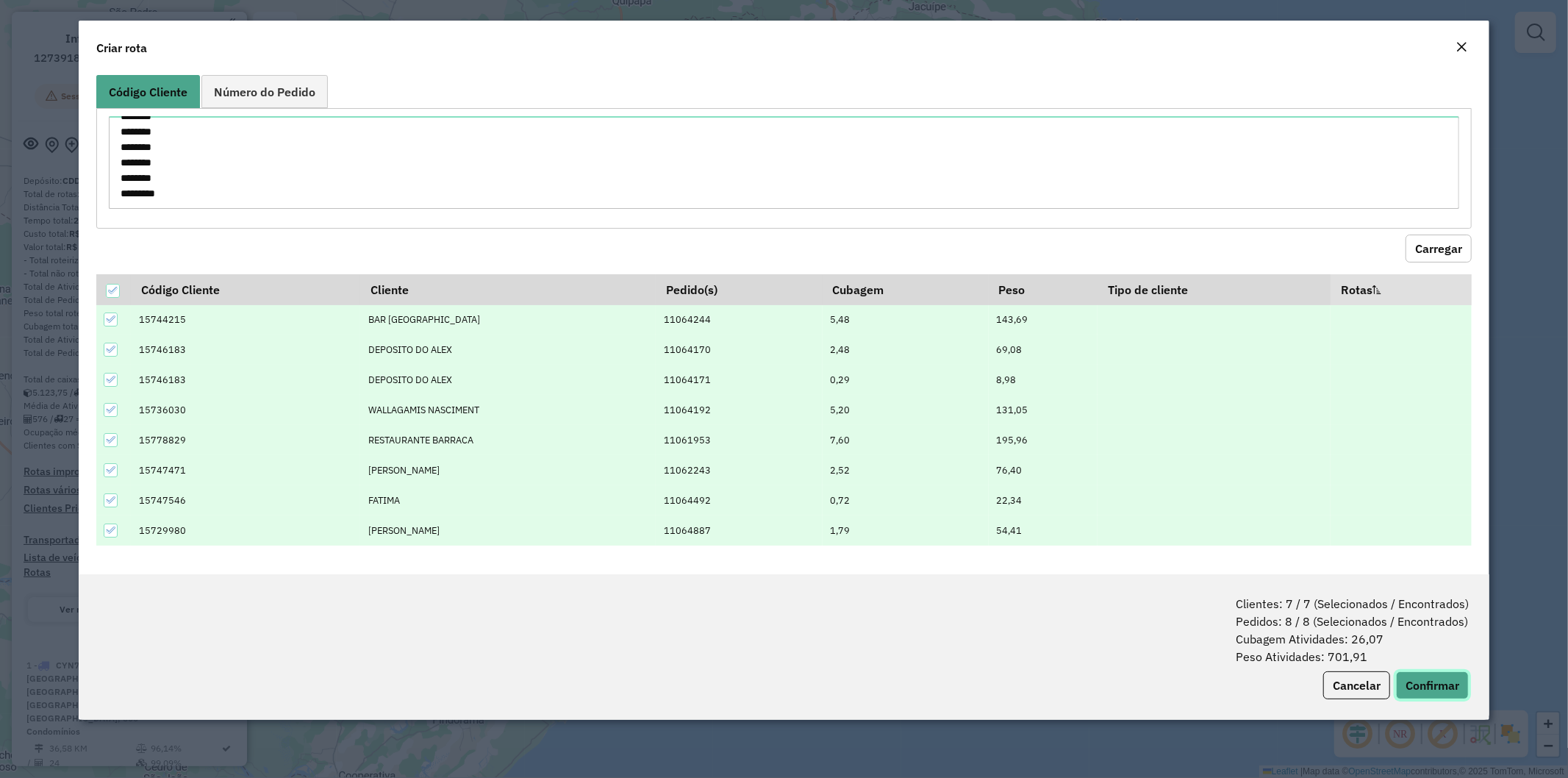
click at [1429, 680] on button "Confirmar" at bounding box center [1432, 685] width 73 height 28
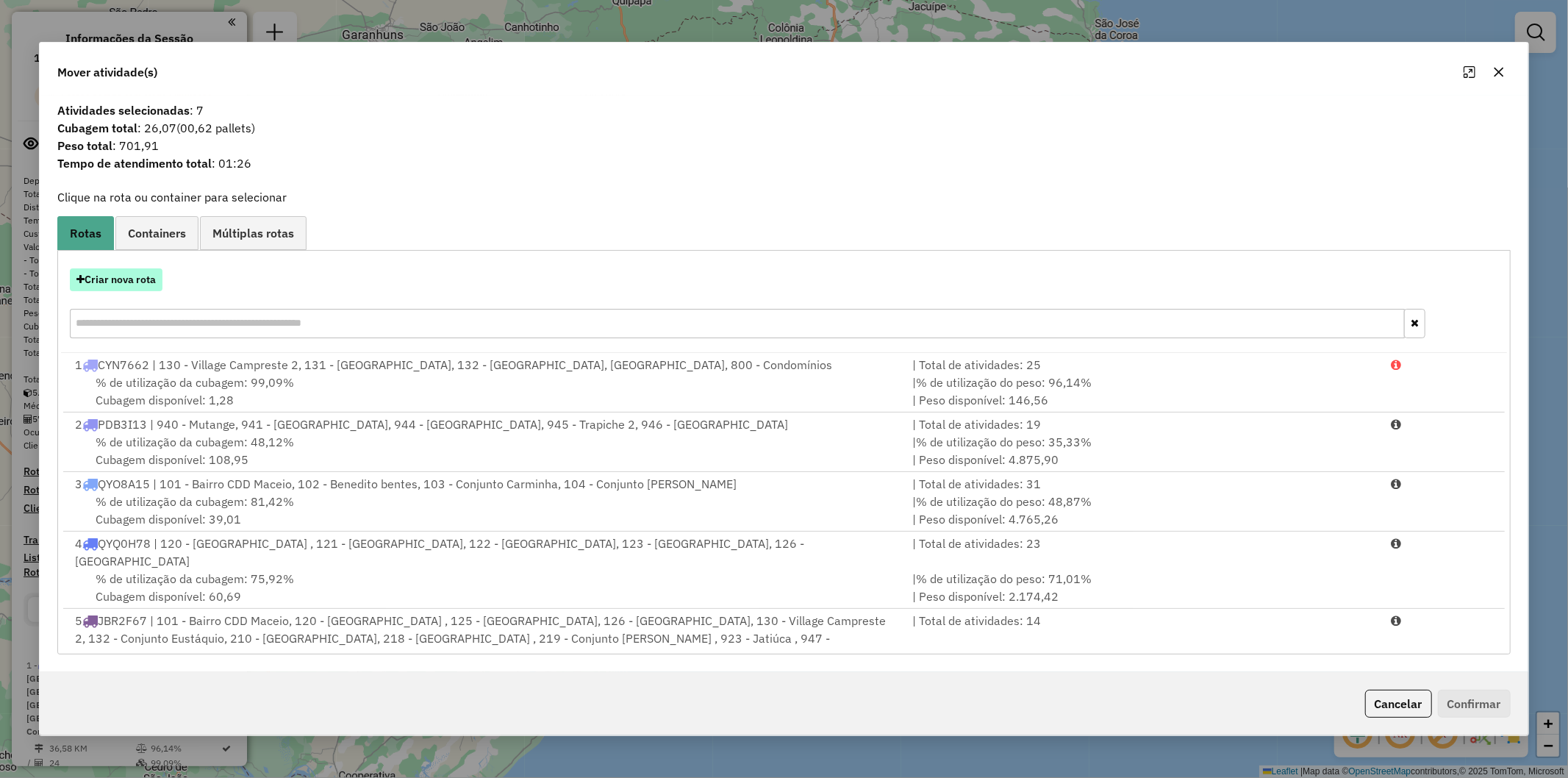
click at [128, 287] on button "Criar nova rota" at bounding box center [116, 279] width 93 height 23
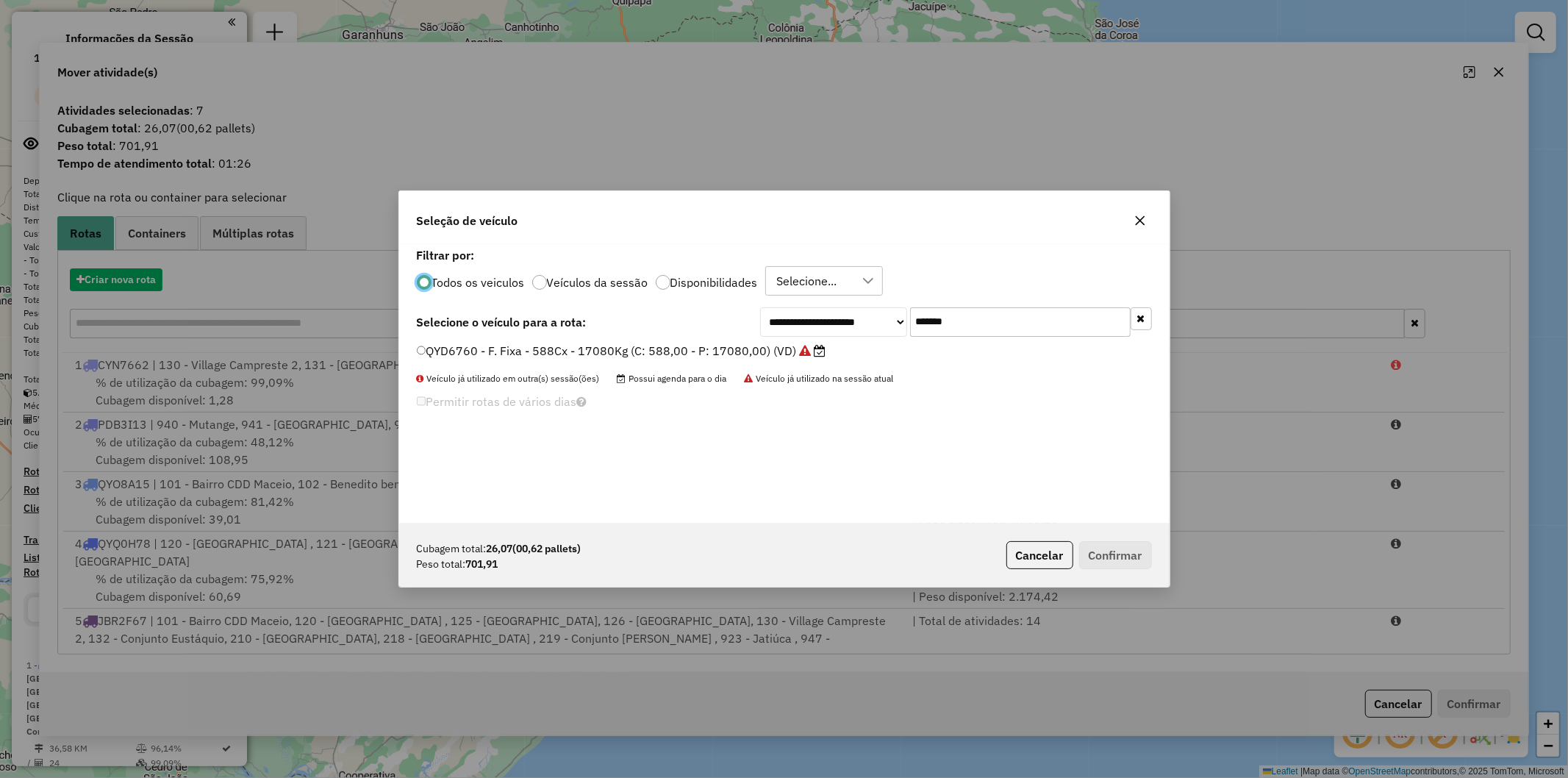
scroll to position [8, 4]
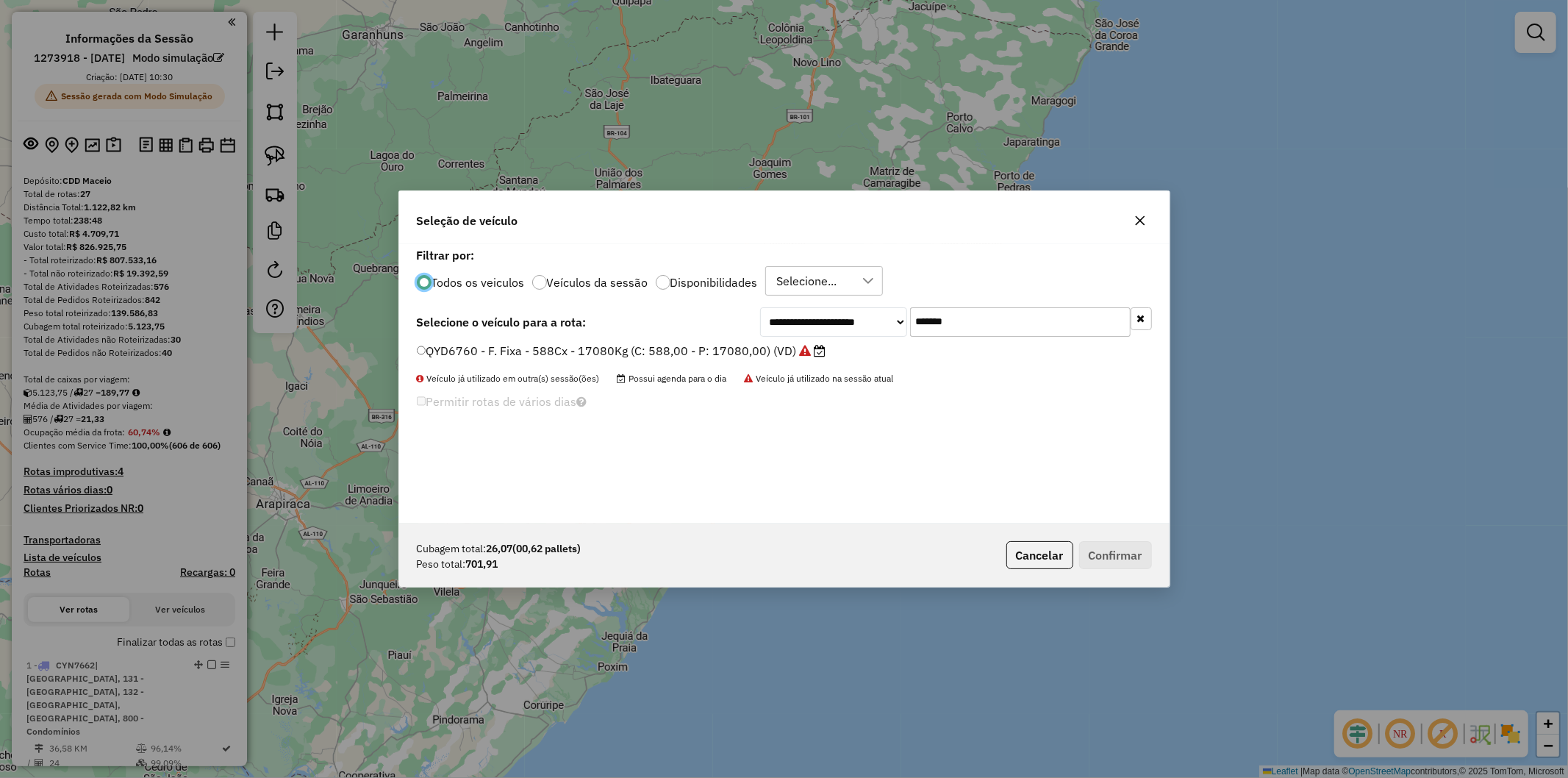
click at [1019, 312] on input "*******" at bounding box center [1020, 322] width 221 height 30
paste input "text"
type input "*******"
click at [636, 347] on label "RUY0H69 - F. Fixa - 70Cx - 1470Kg (C: 70,00 - P: 1470,00) (VD)" at bounding box center [606, 351] width 378 height 18
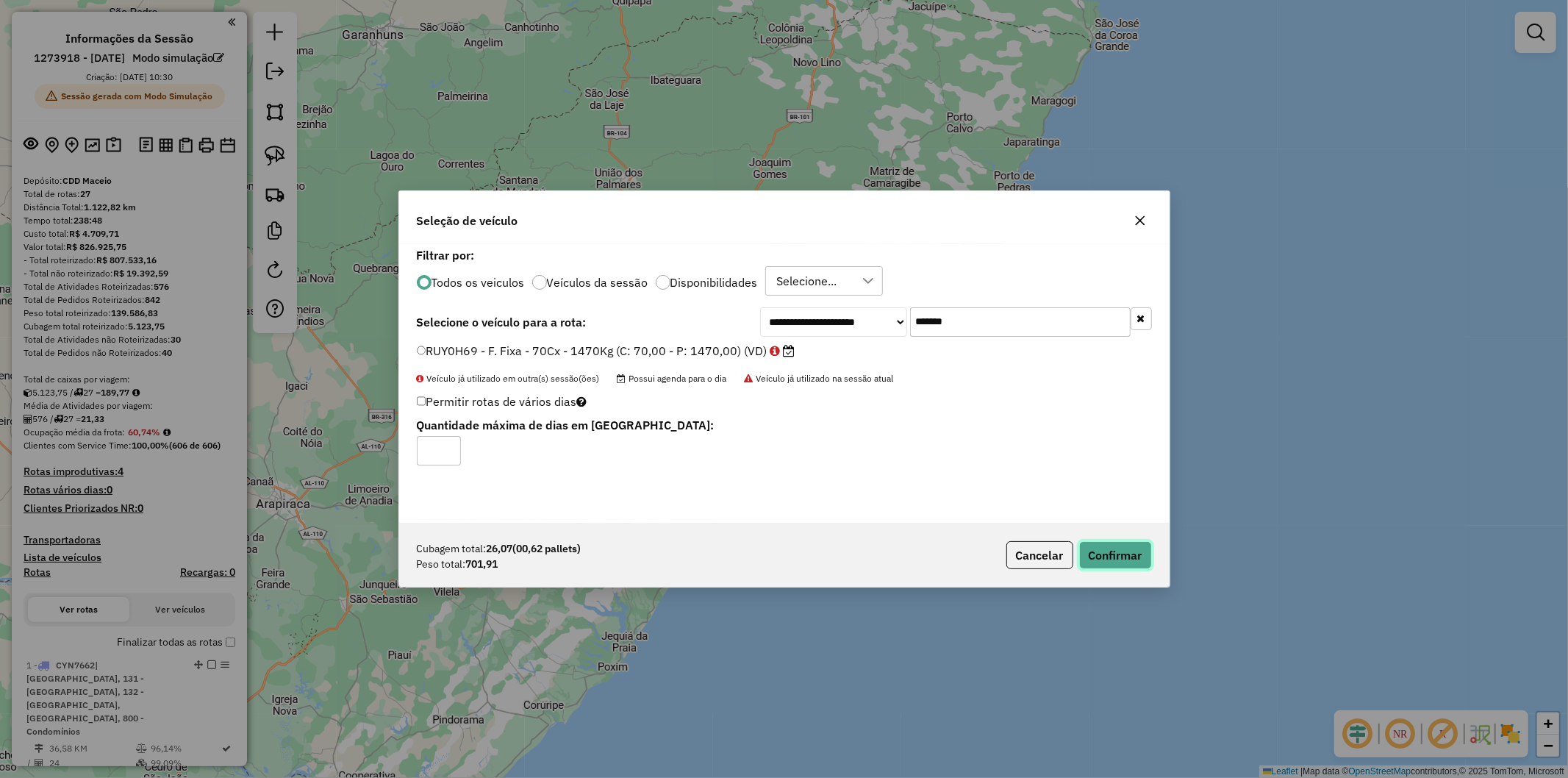
click at [1123, 545] on button "Confirmar" at bounding box center [1116, 555] width 73 height 28
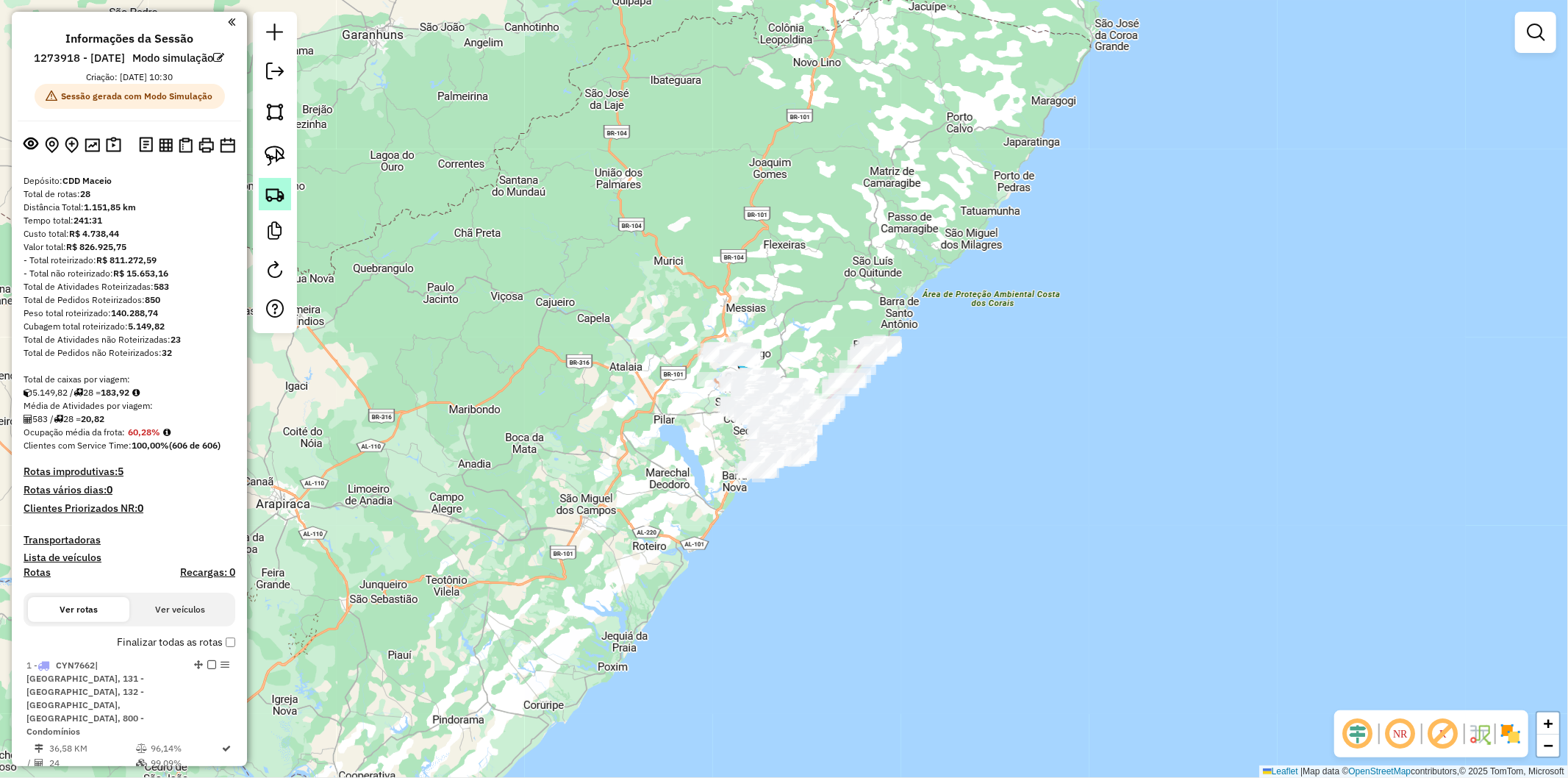
click at [274, 196] on img at bounding box center [275, 194] width 21 height 21
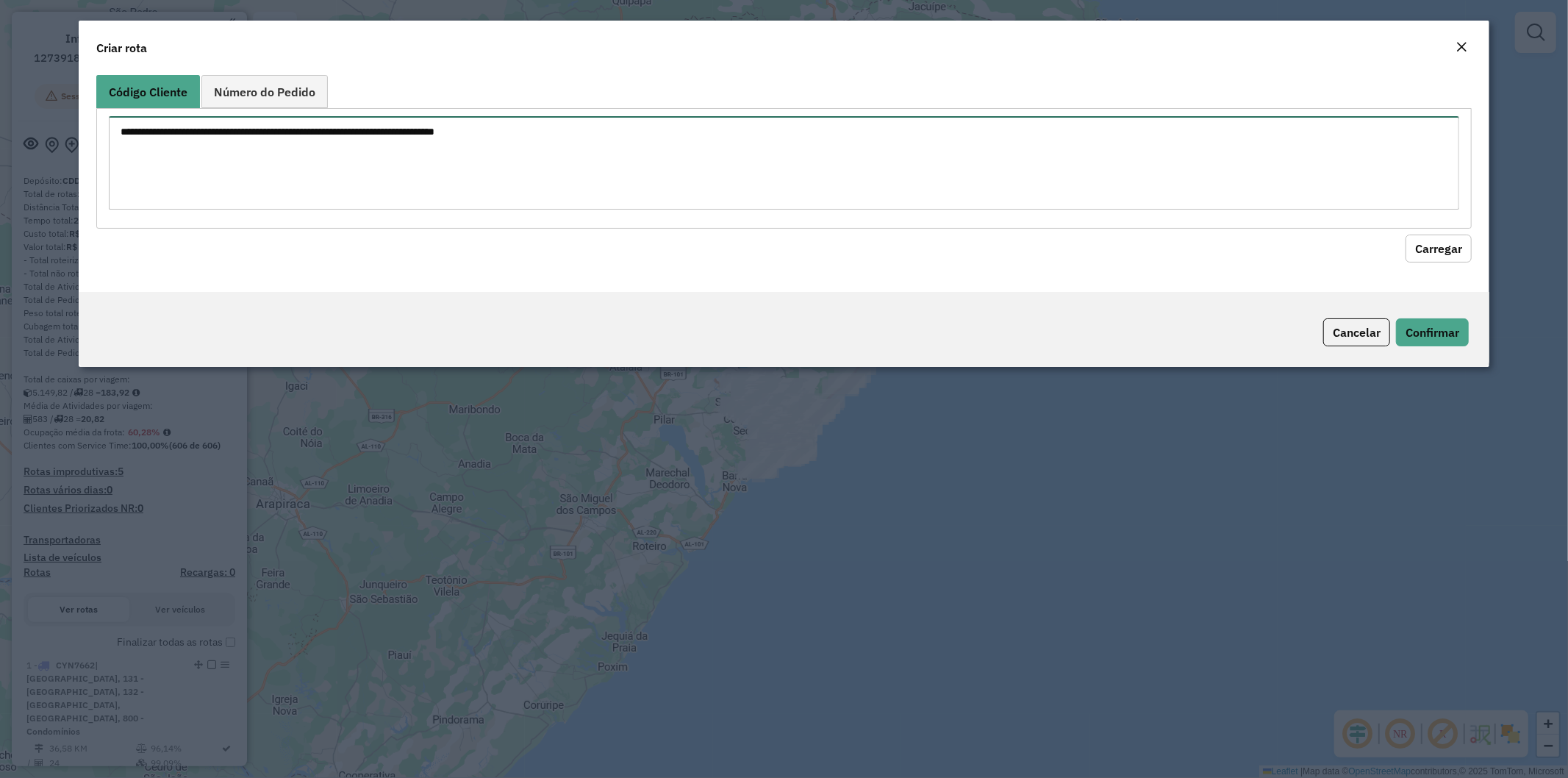
click at [489, 158] on textarea at bounding box center [785, 163] width 1352 height 94
paste textarea "******** ******** ******** ******** ******** ******** ******** ********"
type textarea "******** ******** ******** ******** ******** ******** ******** ********"
drag, startPoint x: 1421, startPoint y: 251, endPoint x: 1264, endPoint y: 268, distance: 157.9
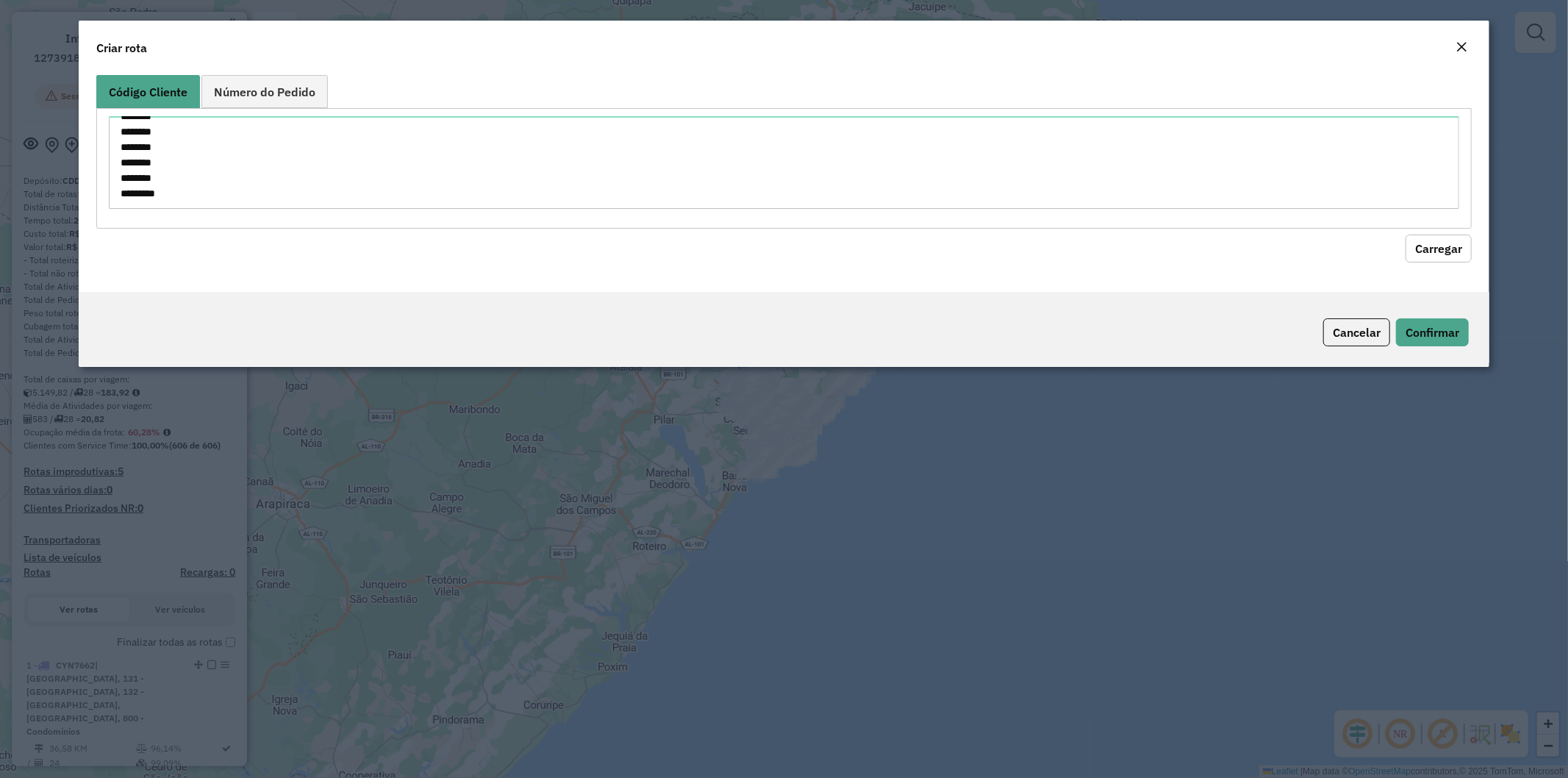
click at [1420, 251] on button "Carregar" at bounding box center [1438, 248] width 66 height 28
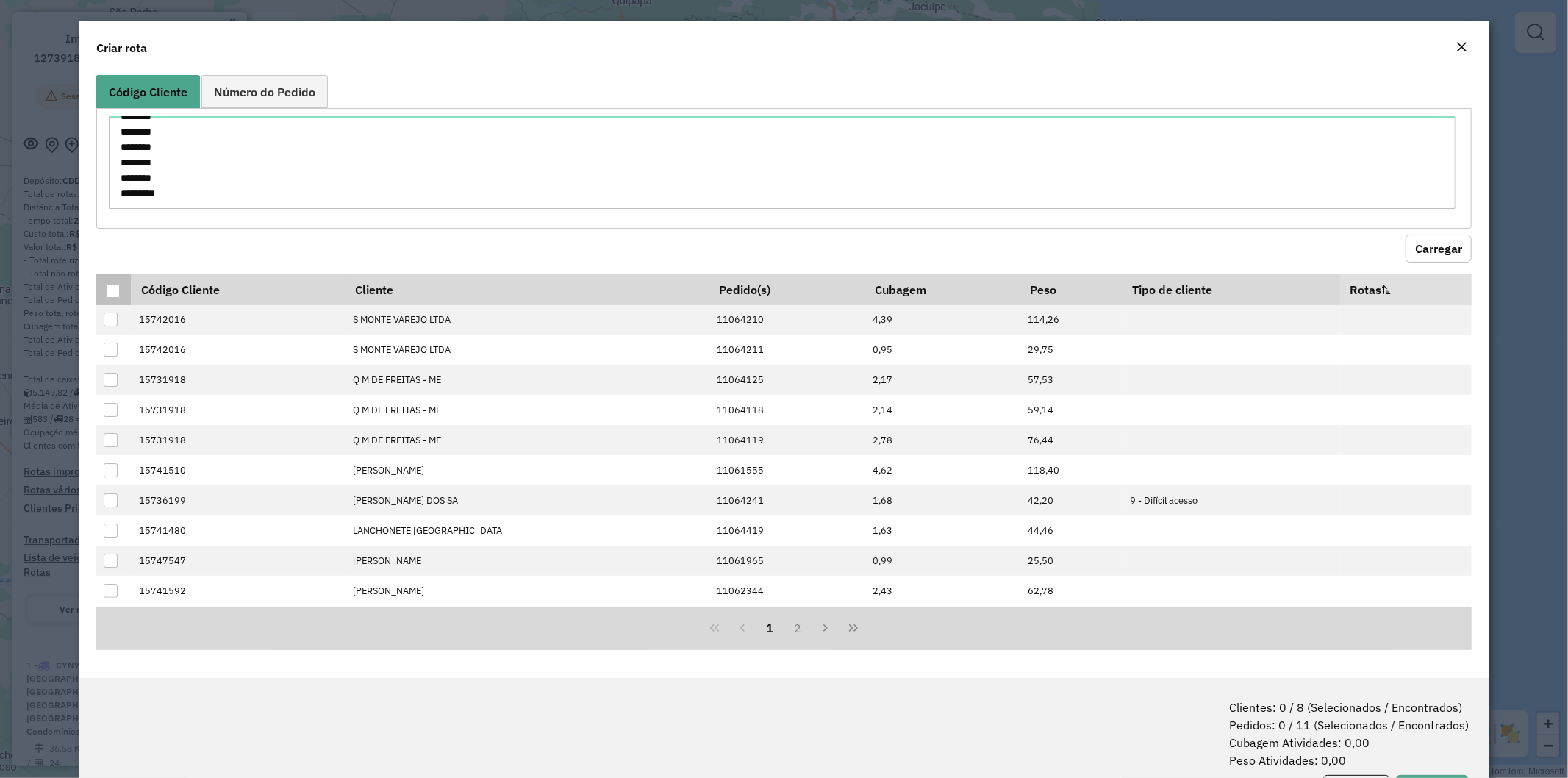
click at [114, 295] on div at bounding box center [113, 291] width 14 height 14
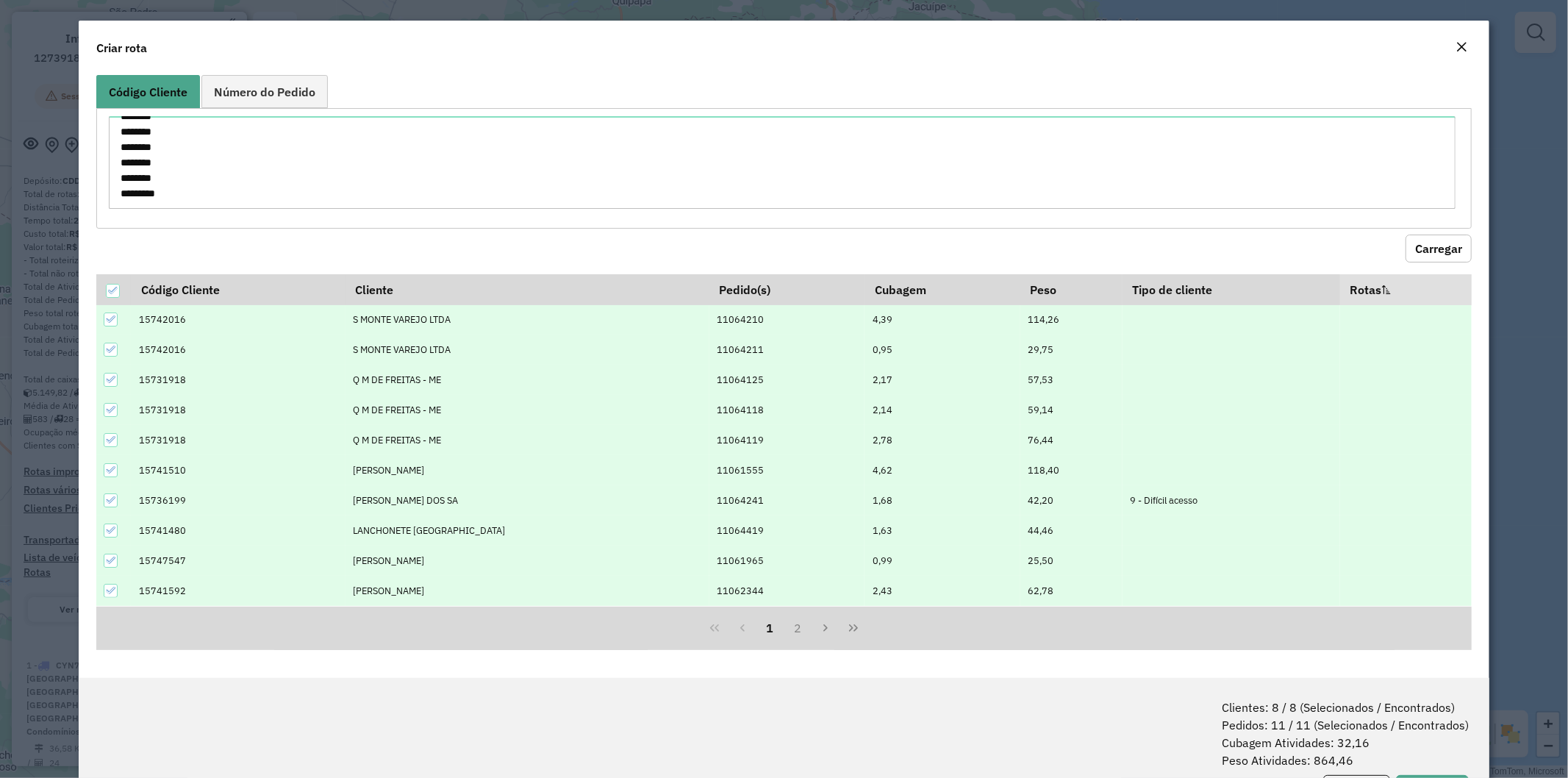
scroll to position [66, 0]
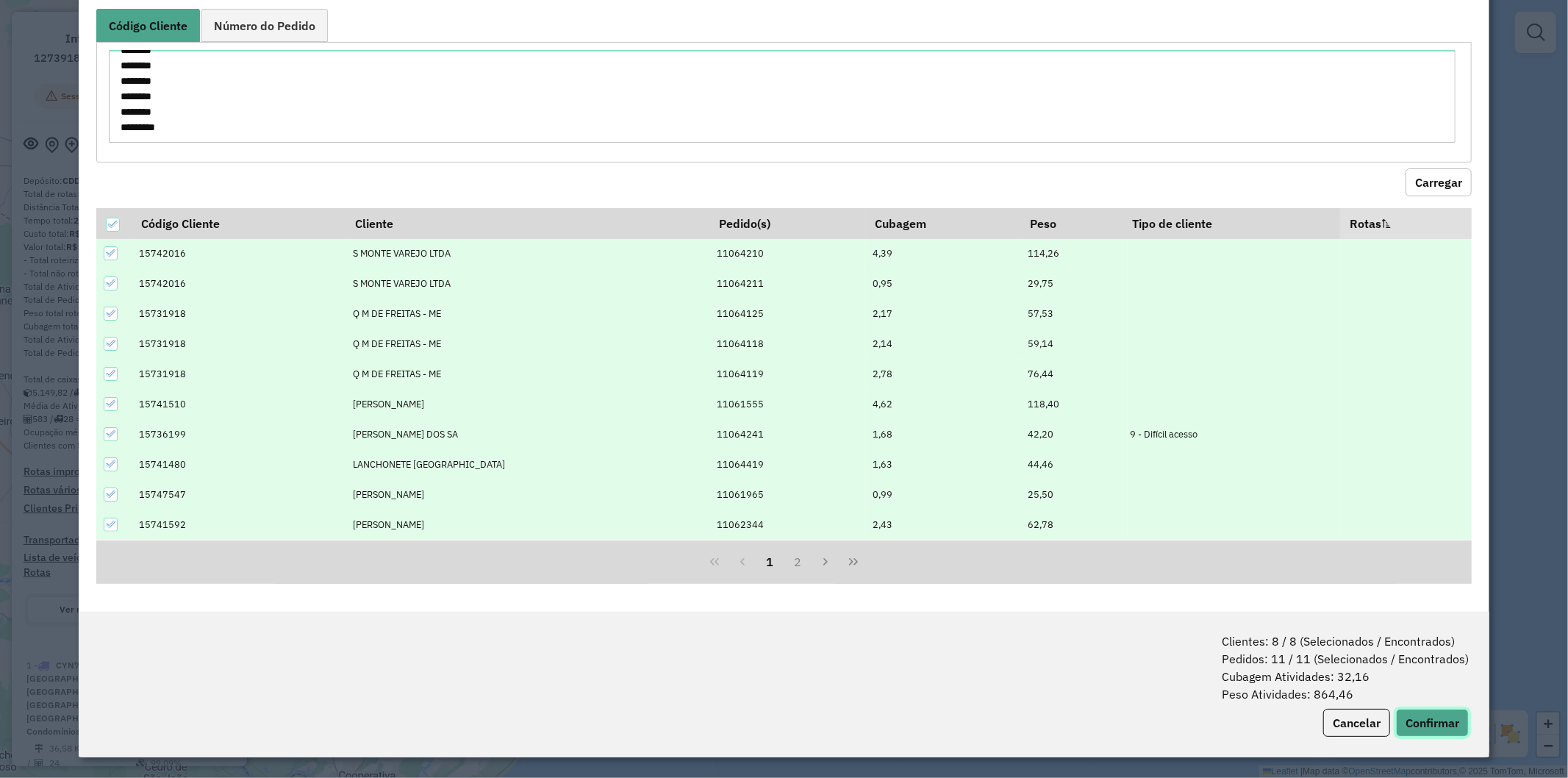
click at [1424, 725] on button "Confirmar" at bounding box center [1432, 723] width 73 height 28
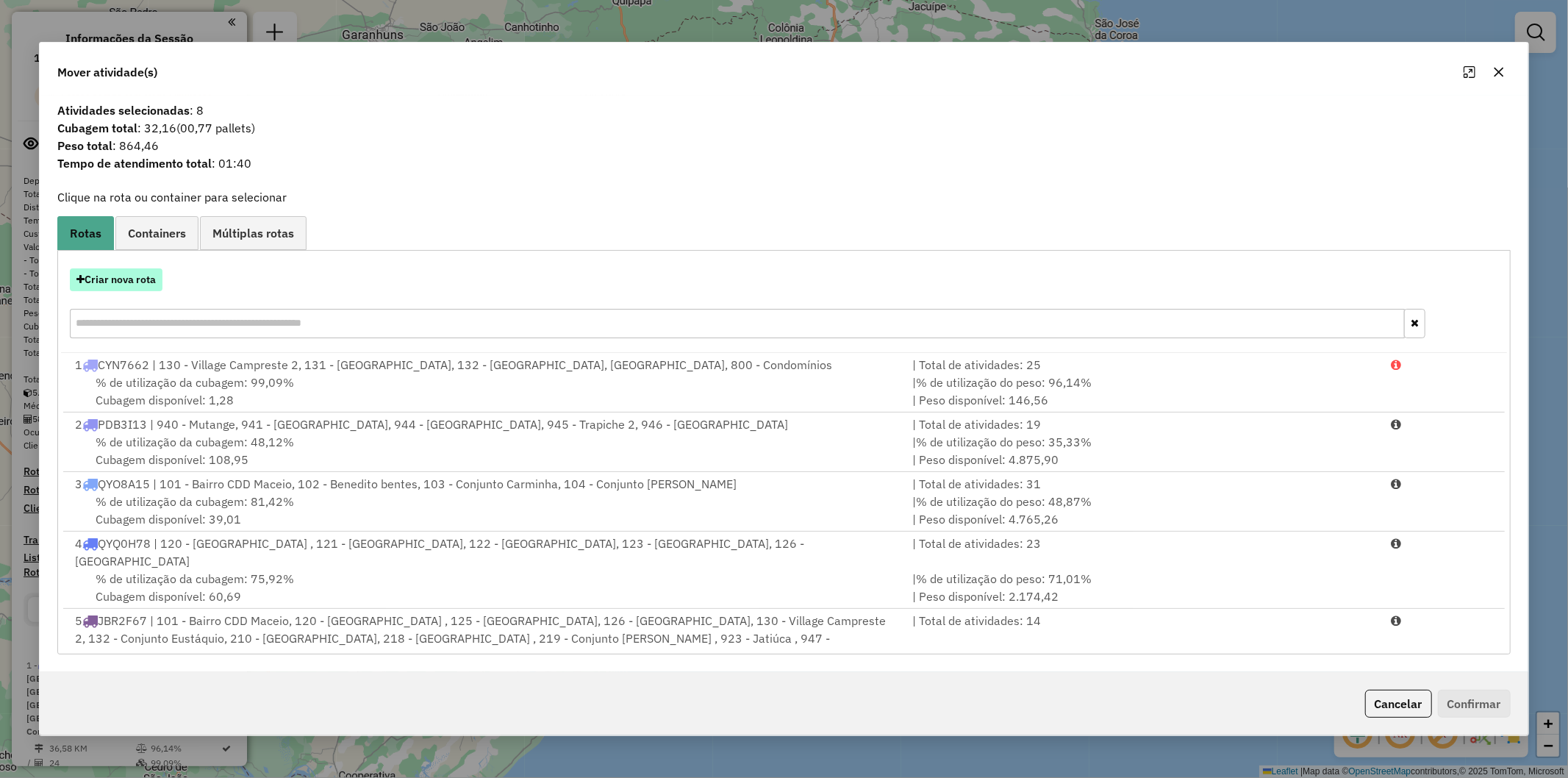
click at [151, 281] on button "Criar nova rota" at bounding box center [116, 279] width 93 height 23
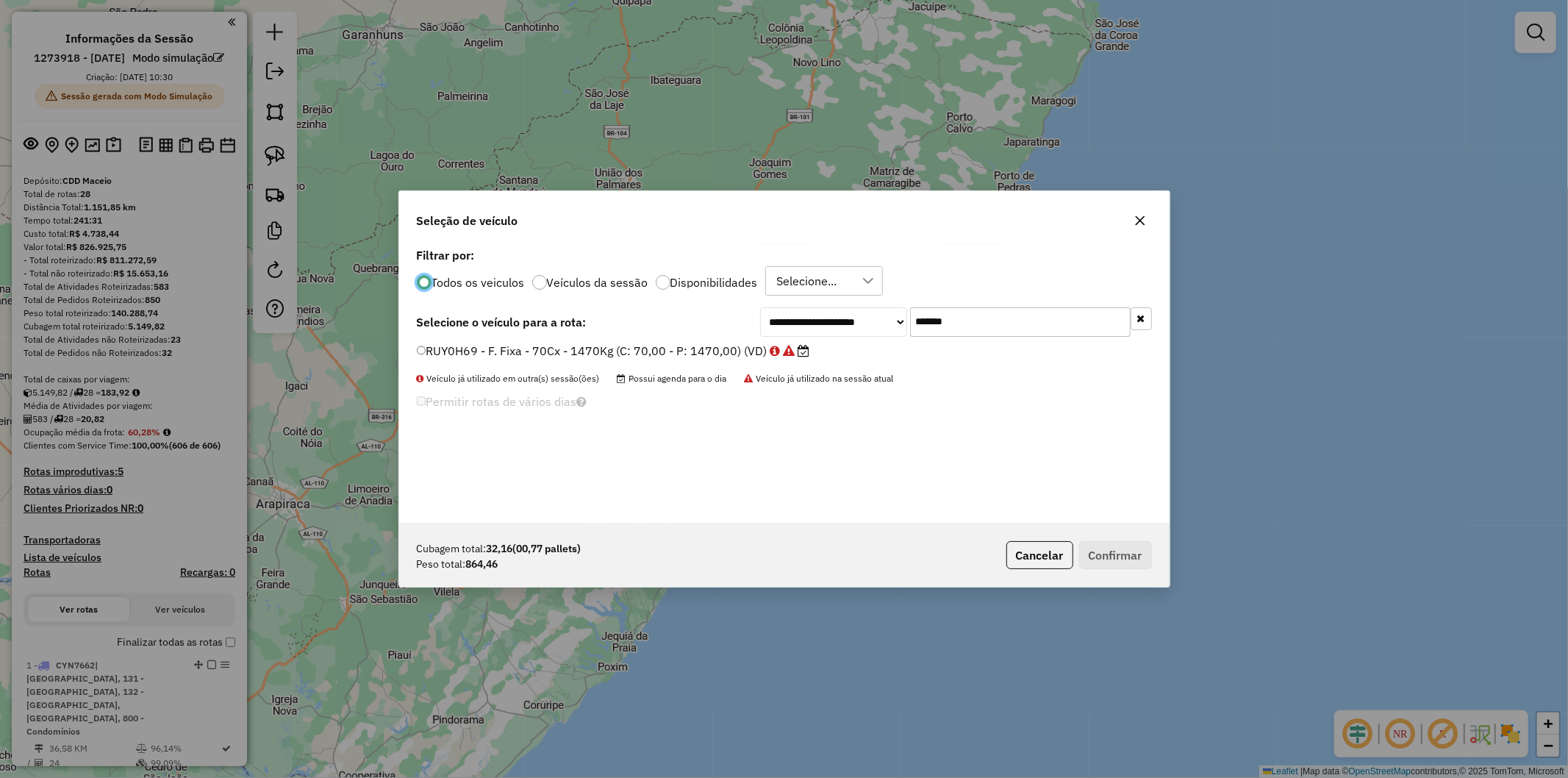
scroll to position [8, 4]
click at [1020, 310] on input "*******" at bounding box center [1020, 322] width 221 height 30
paste input "text"
type input "*******"
click at [634, 344] on label "RUY0H66 - F. Fixa - 70Cx - 1470Kg (C: 70,00 - P: 1470,00) (VD)" at bounding box center [606, 351] width 378 height 18
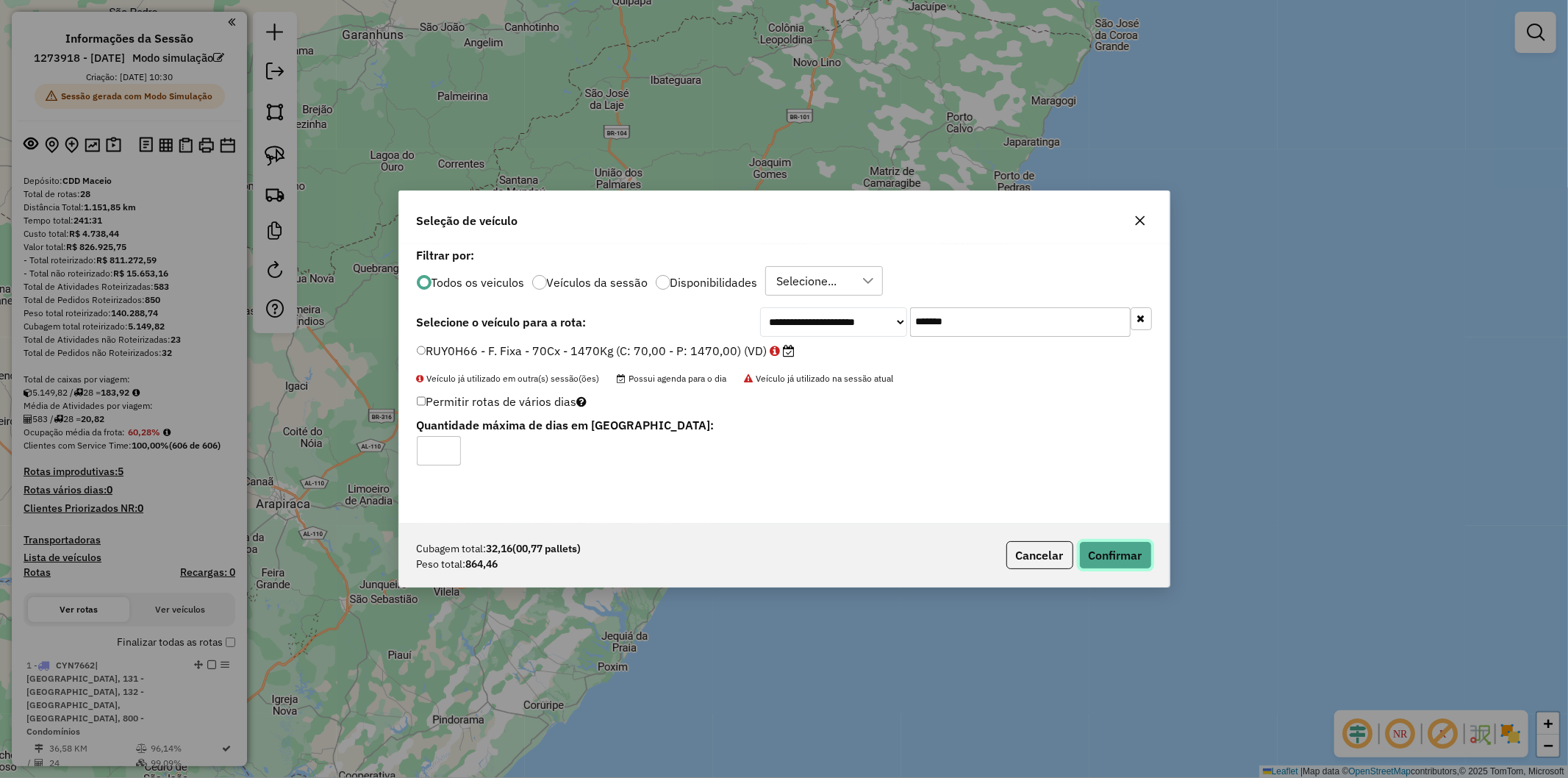
click at [1092, 552] on button "Confirmar" at bounding box center [1116, 555] width 73 height 28
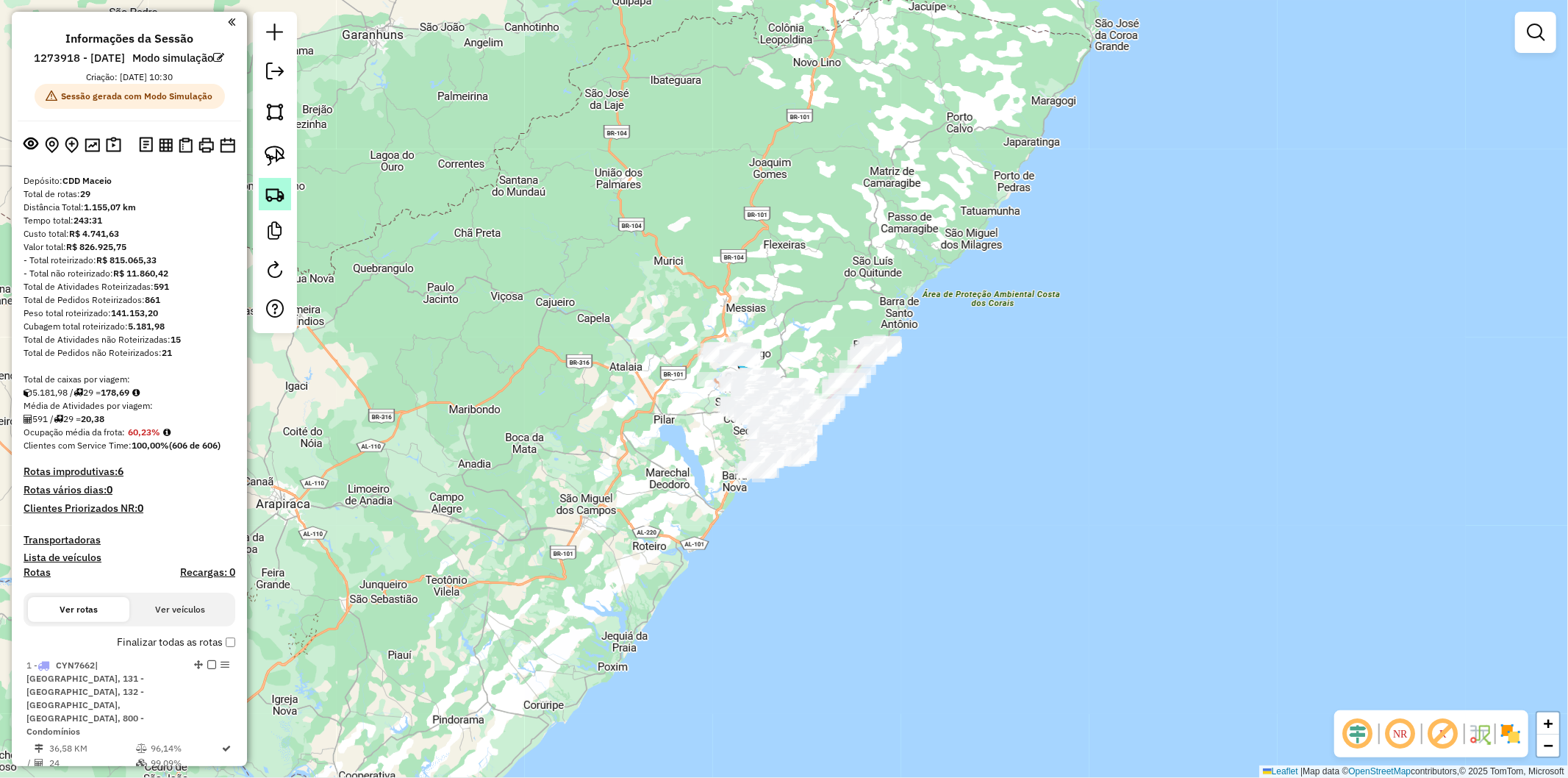
click at [266, 188] on img at bounding box center [275, 194] width 21 height 21
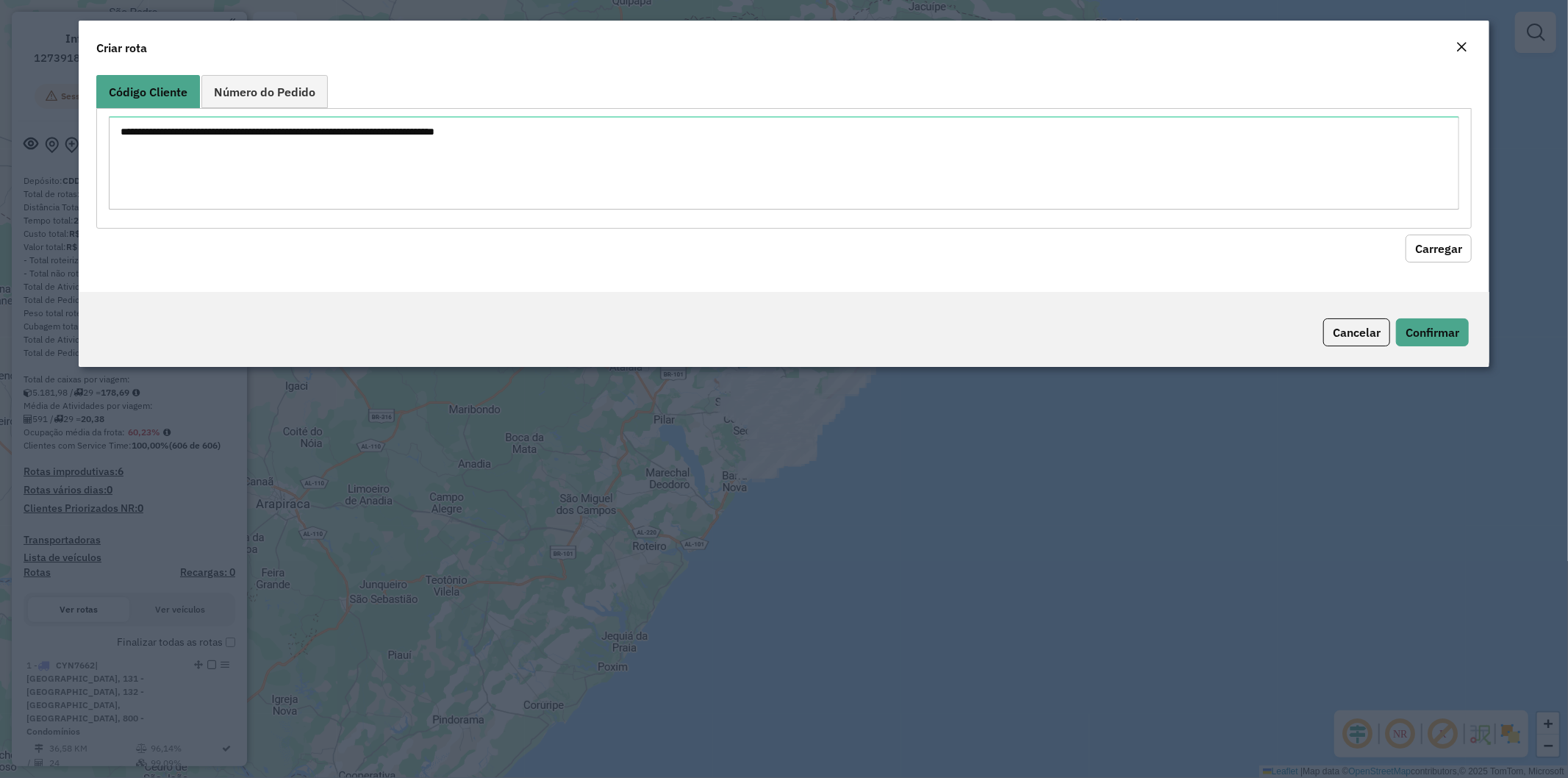
click at [394, 157] on textarea at bounding box center [785, 163] width 1352 height 94
type textarea "******** ******** ******** ******** ******** ******** ******** ******** ********"
click at [1436, 243] on button "Carregar" at bounding box center [1438, 248] width 66 height 28
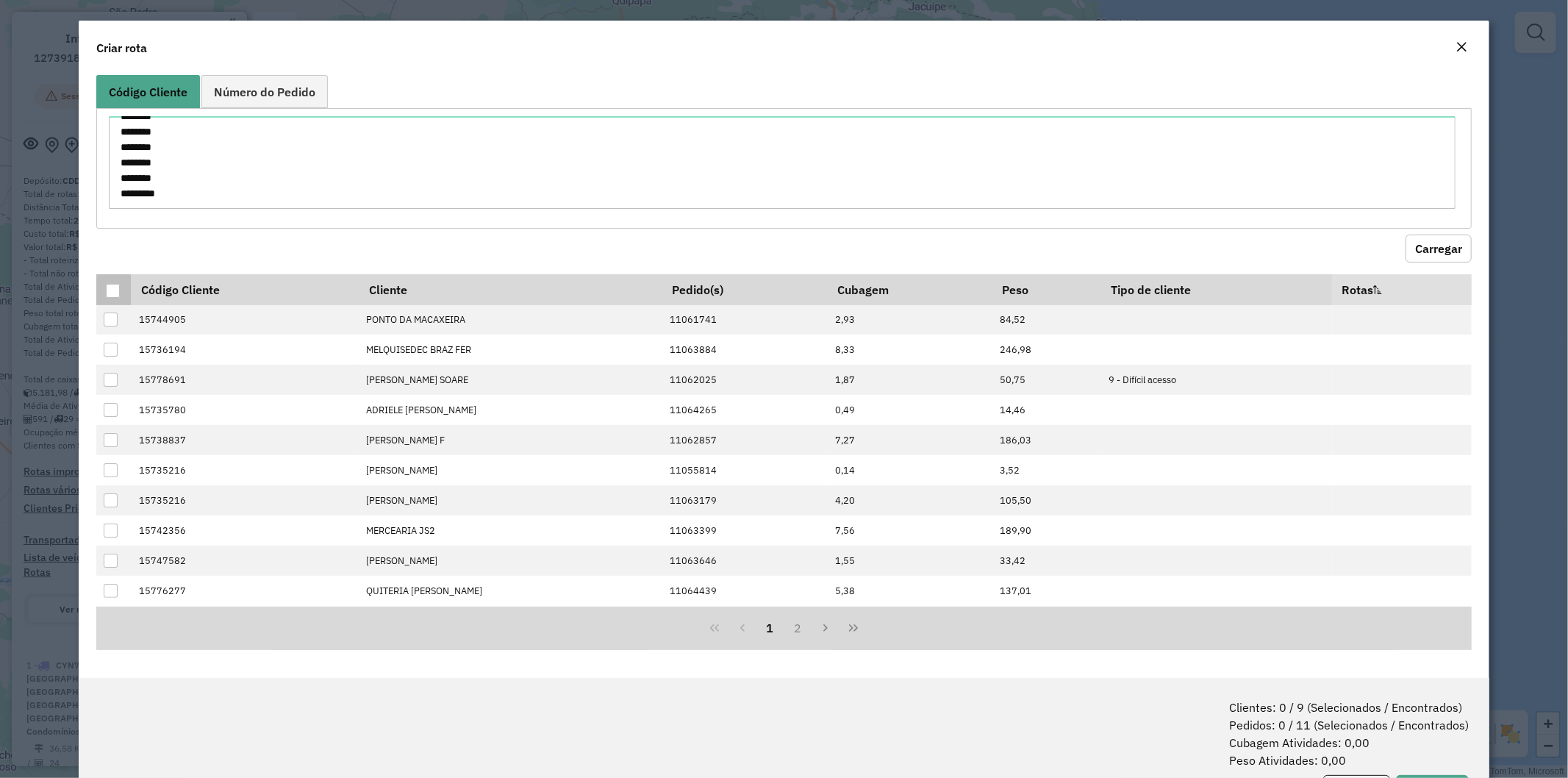
click at [106, 289] on div at bounding box center [113, 291] width 14 height 14
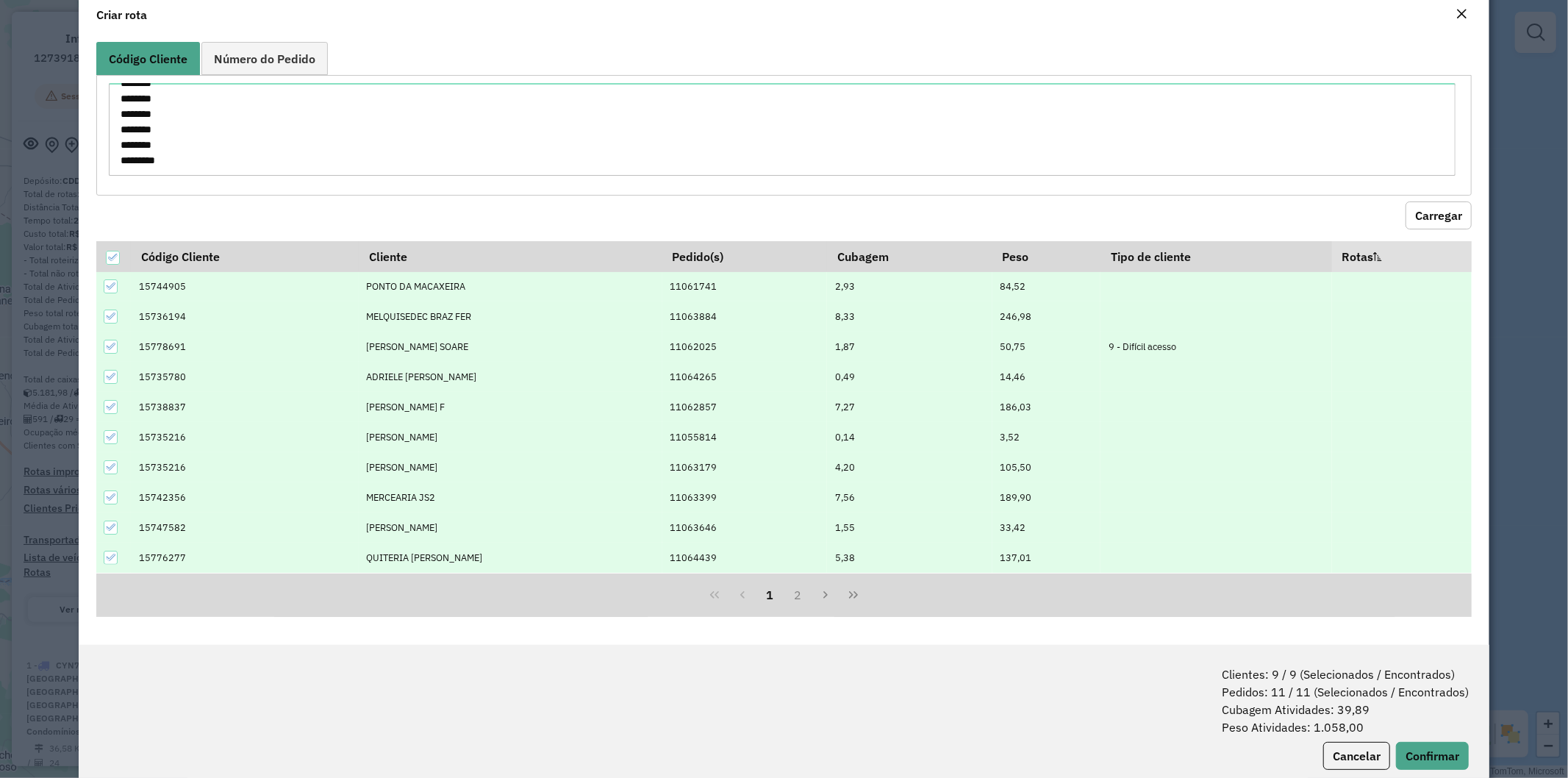
scroll to position [66, 0]
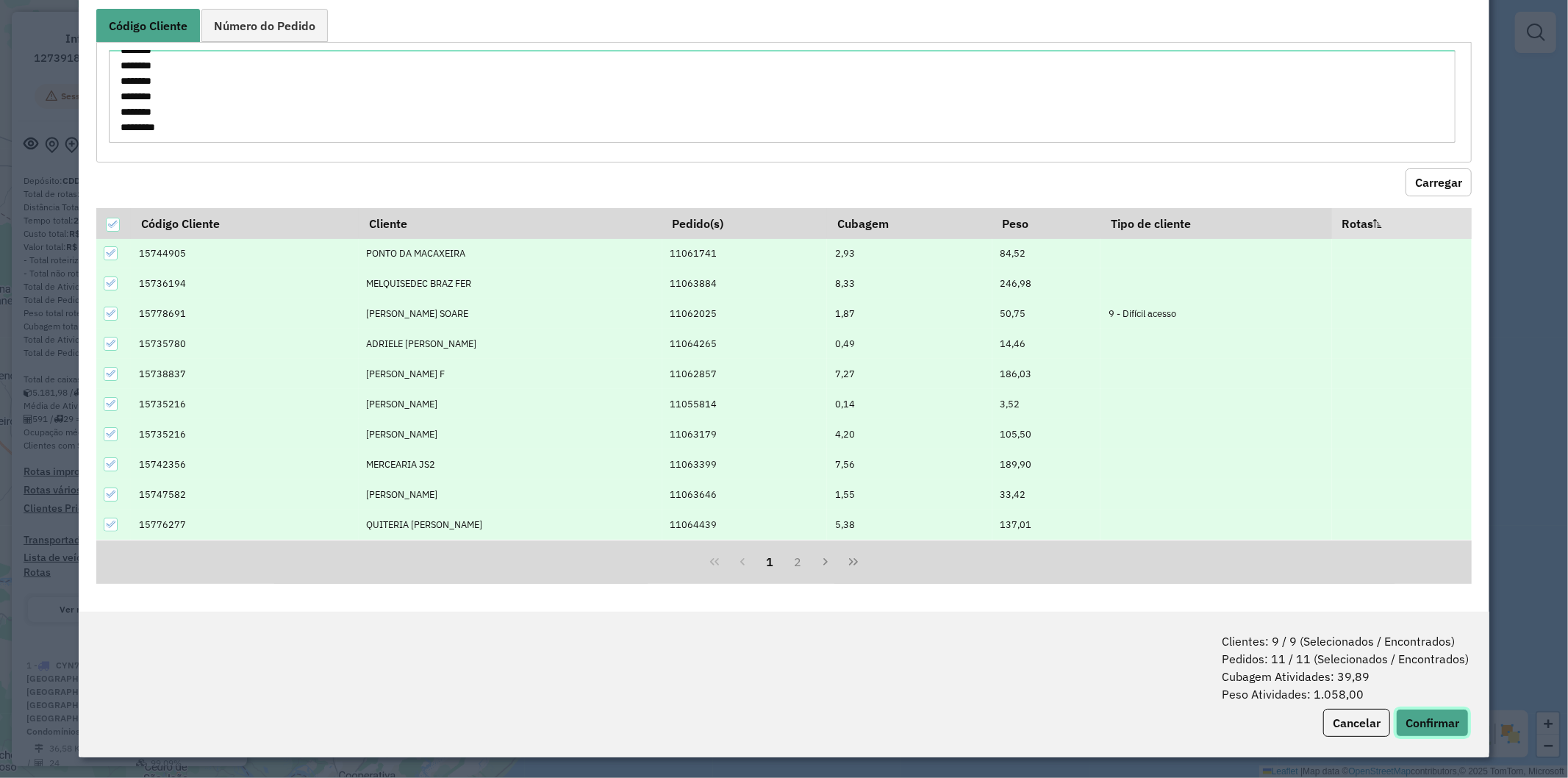
click at [1424, 721] on button "Confirmar" at bounding box center [1432, 723] width 73 height 28
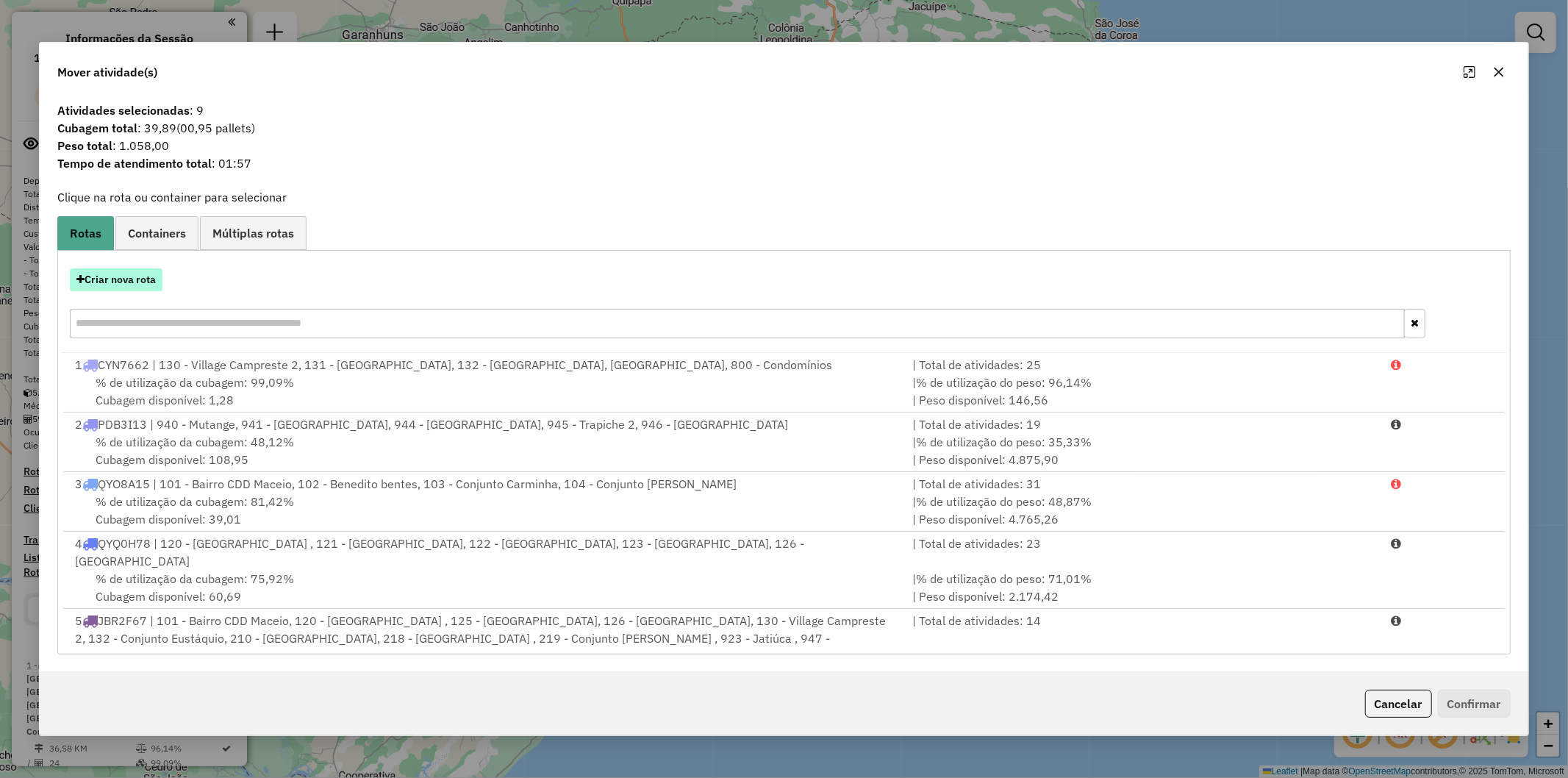
click at [96, 281] on button "Criar nova rota" at bounding box center [116, 279] width 93 height 23
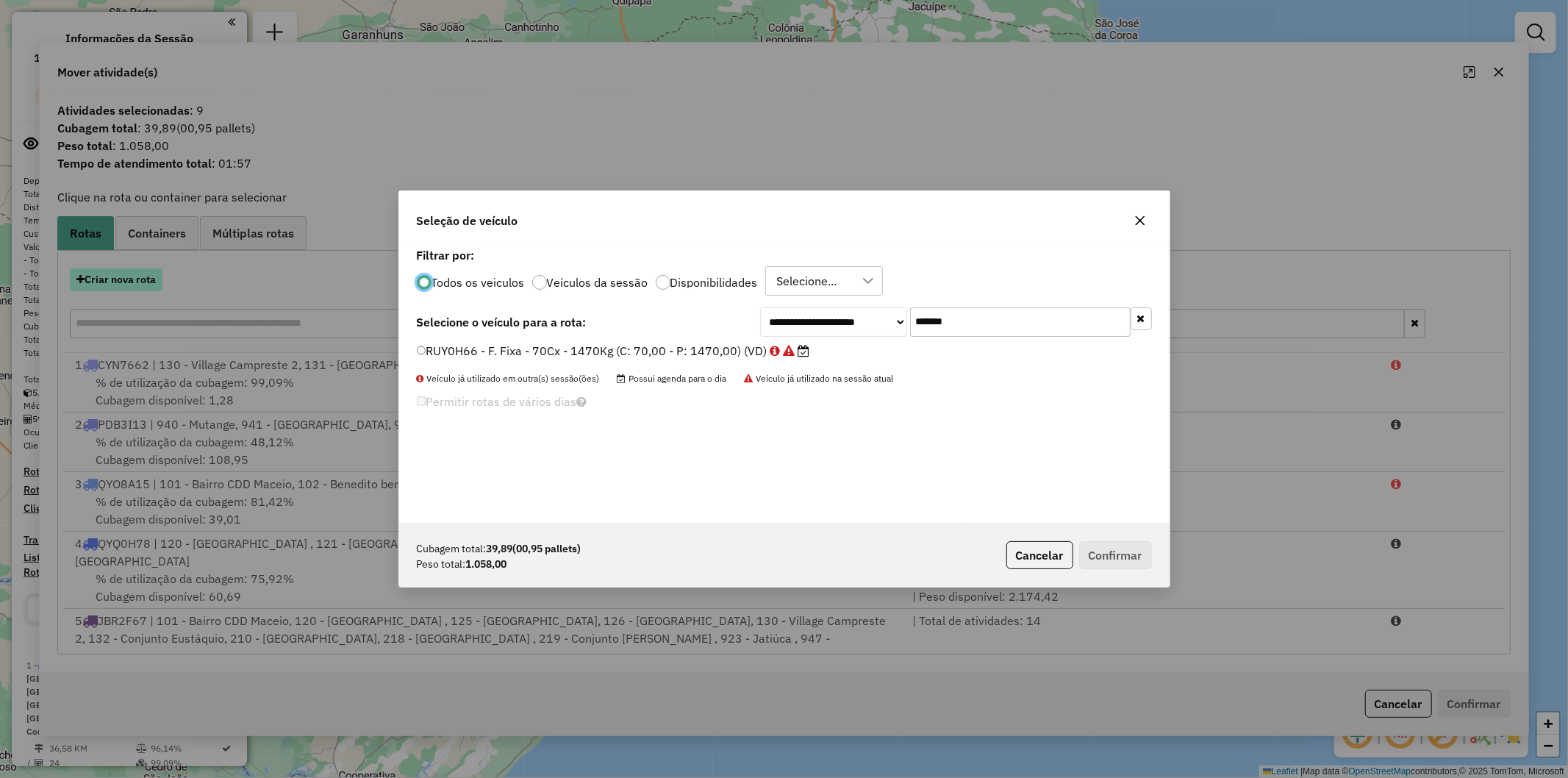
scroll to position [8, 4]
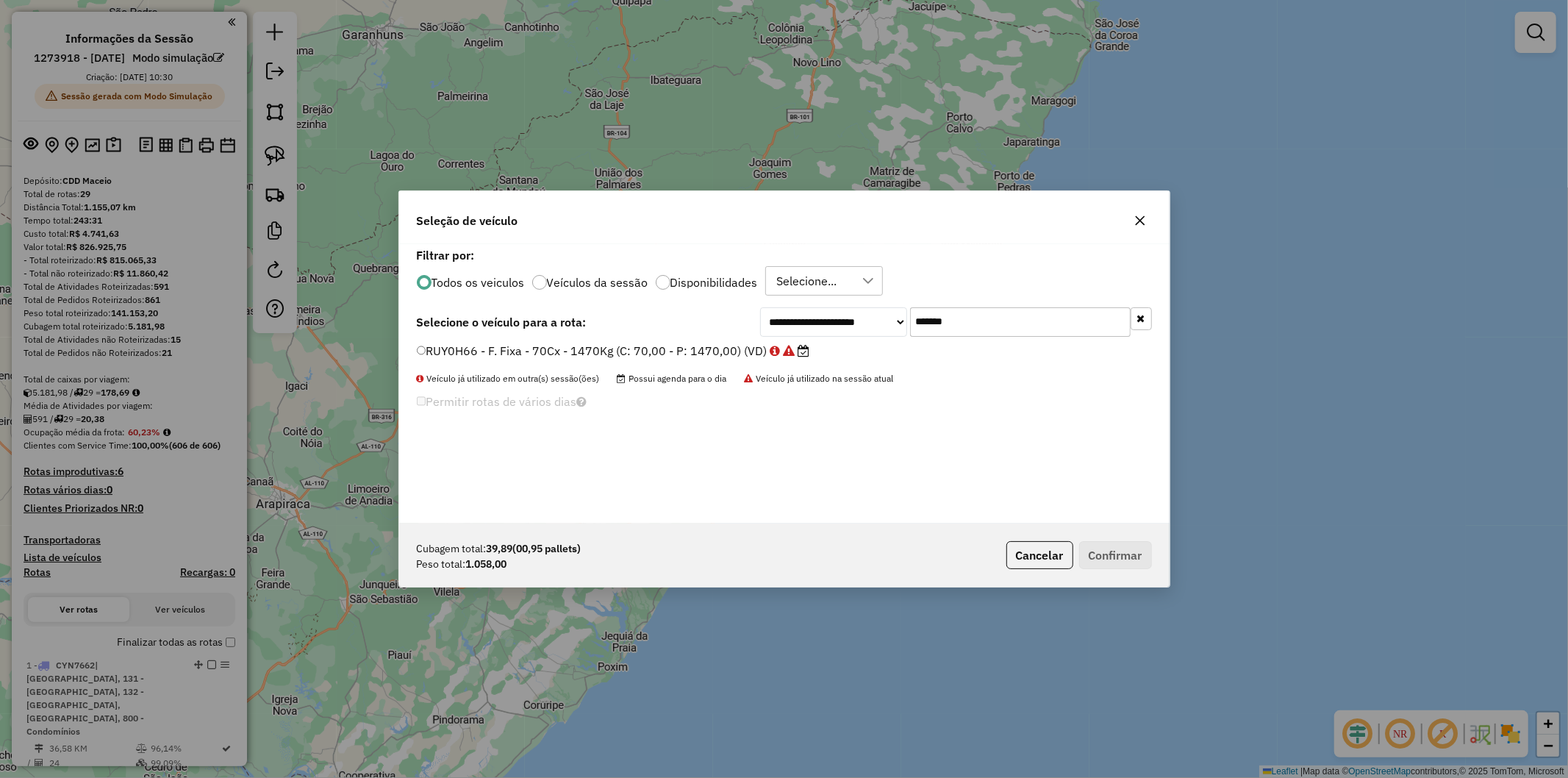
click at [993, 317] on input "*******" at bounding box center [1020, 322] width 221 height 30
paste input "text"
type input "*******"
click at [641, 349] on label "RUY0H68 - F. Fixa - 70Cx - 1470Kg (C: 70,00 - P: 1470,00) (VD)" at bounding box center [606, 351] width 378 height 18
click at [1103, 553] on button "Confirmar" at bounding box center [1116, 555] width 73 height 28
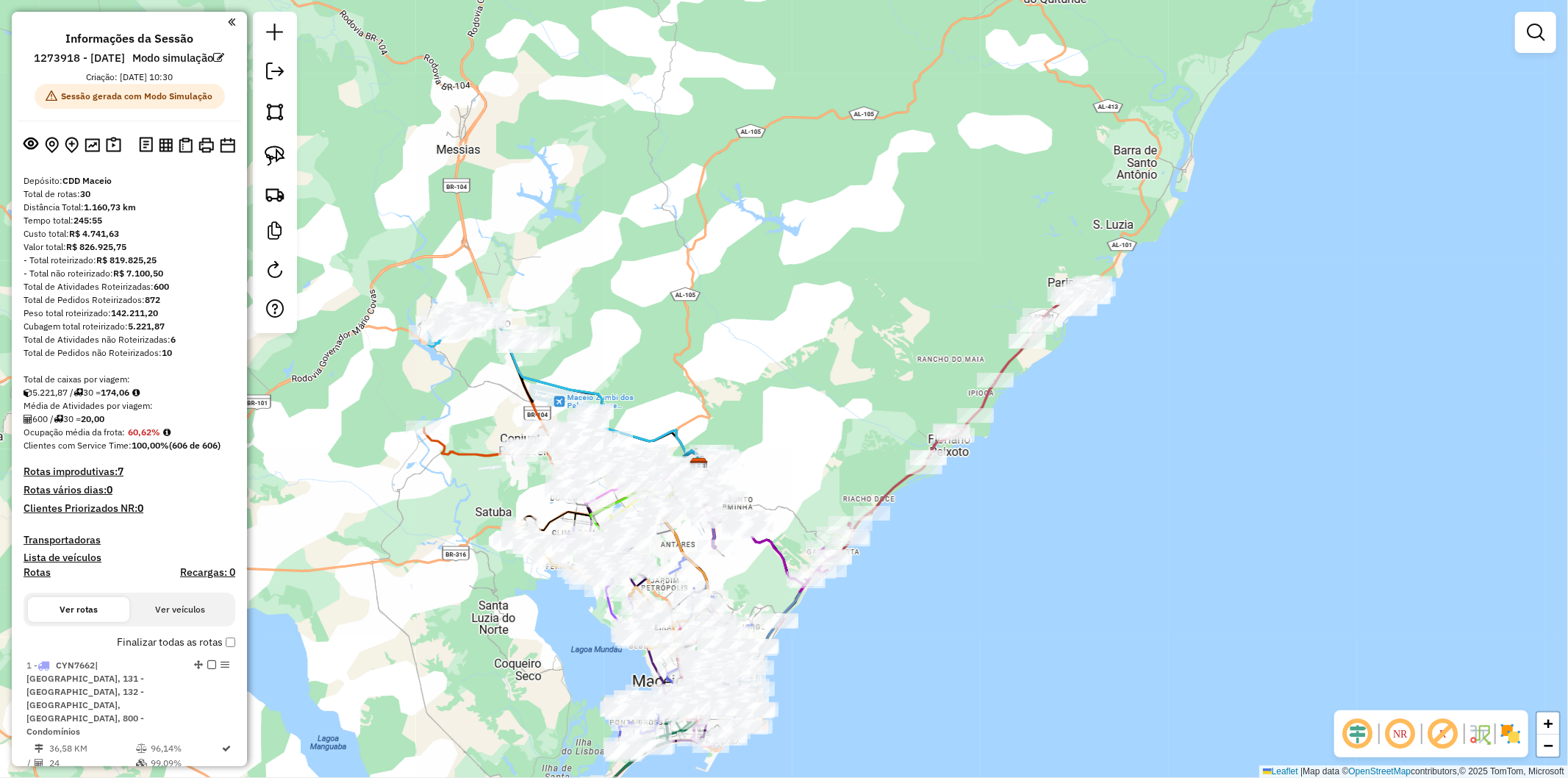
drag, startPoint x: 893, startPoint y: 362, endPoint x: 853, endPoint y: 382, distance: 44.7
click at [853, 384] on div "Janela de atendimento Grade de atendimento Capacidade Transportadoras Veículos …" at bounding box center [784, 389] width 1568 height 778
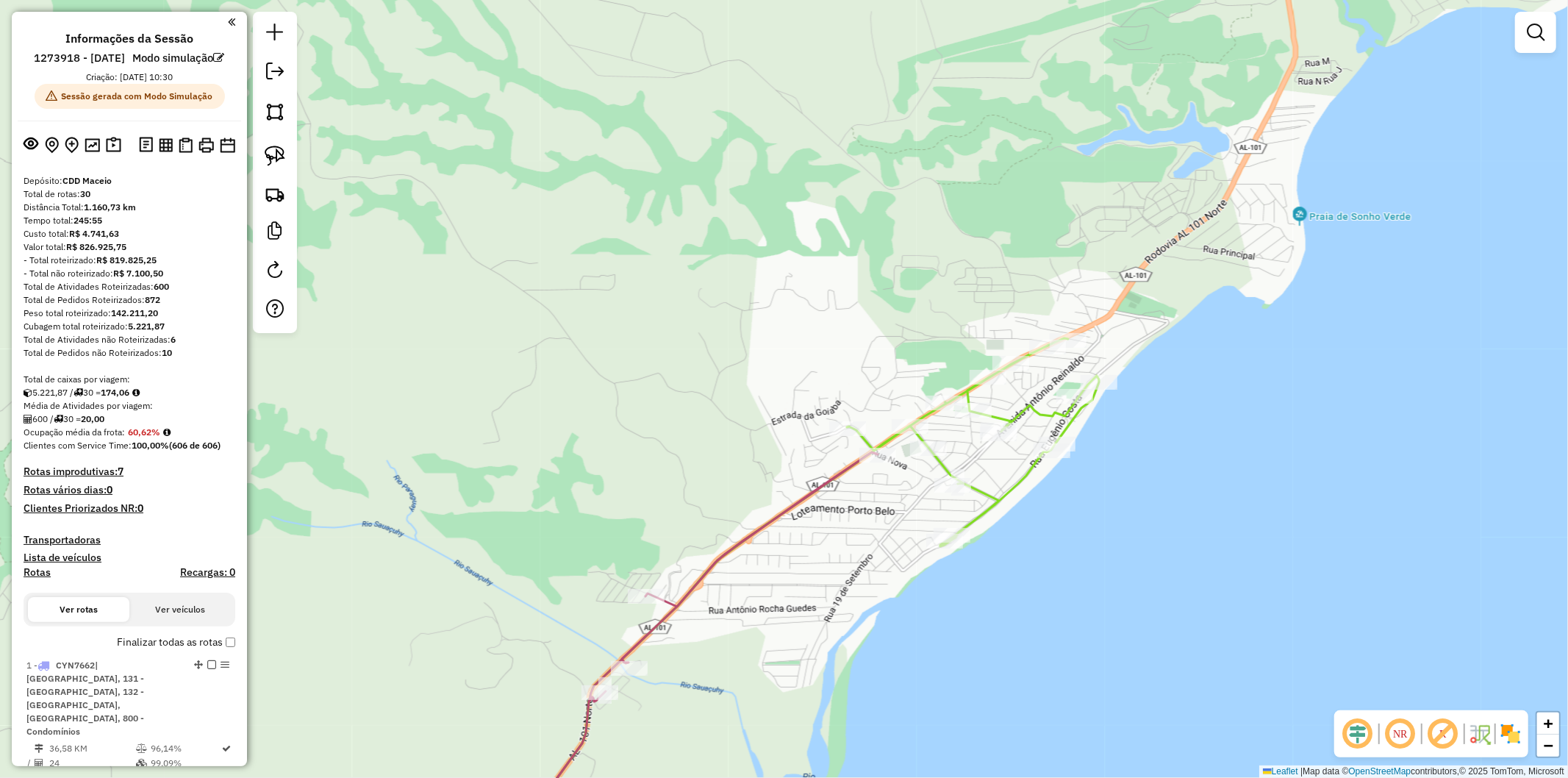
click at [1032, 407] on icon at bounding box center [800, 597] width 598 height 518
select select "**********"
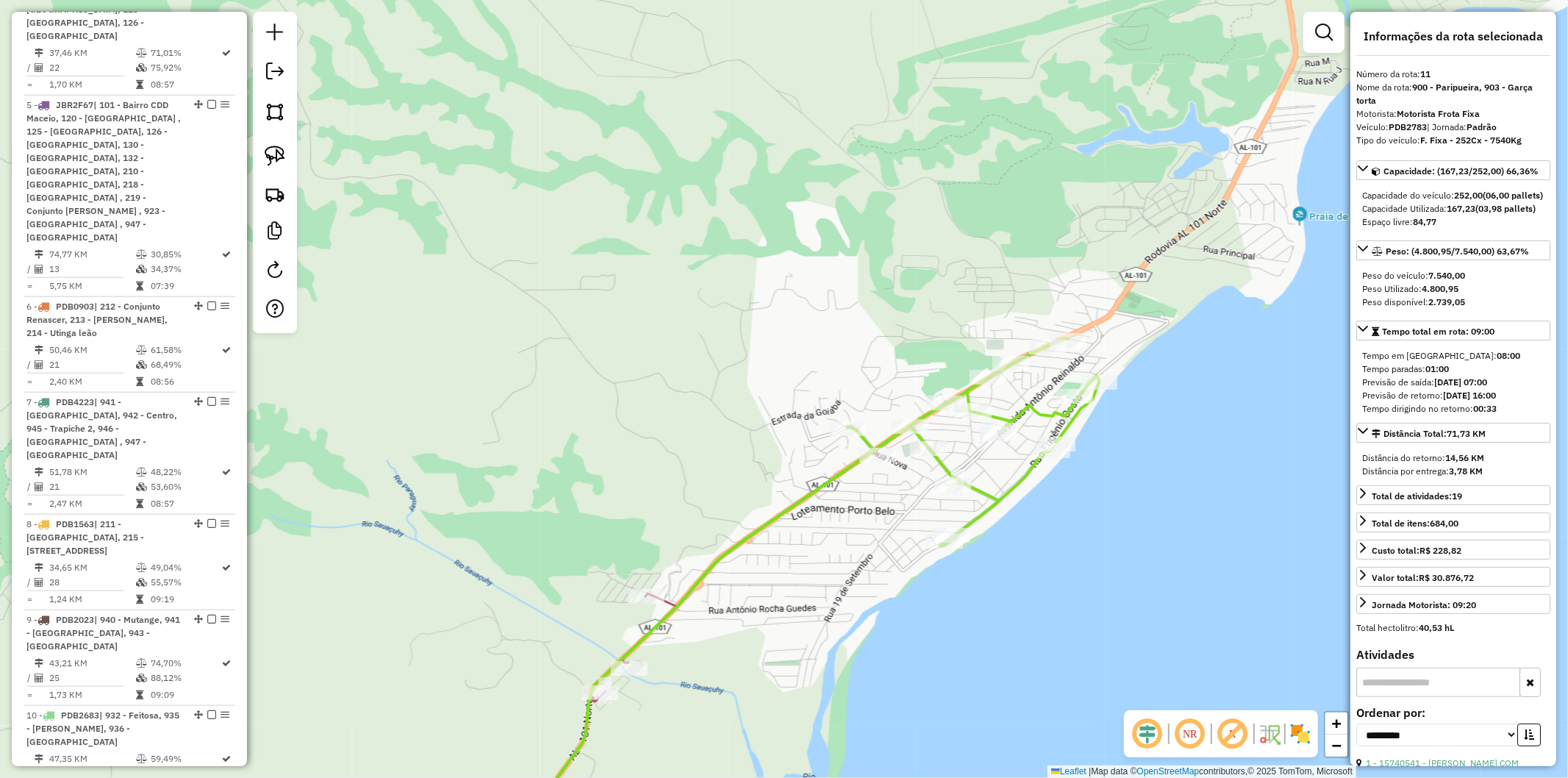
scroll to position [1751, 0]
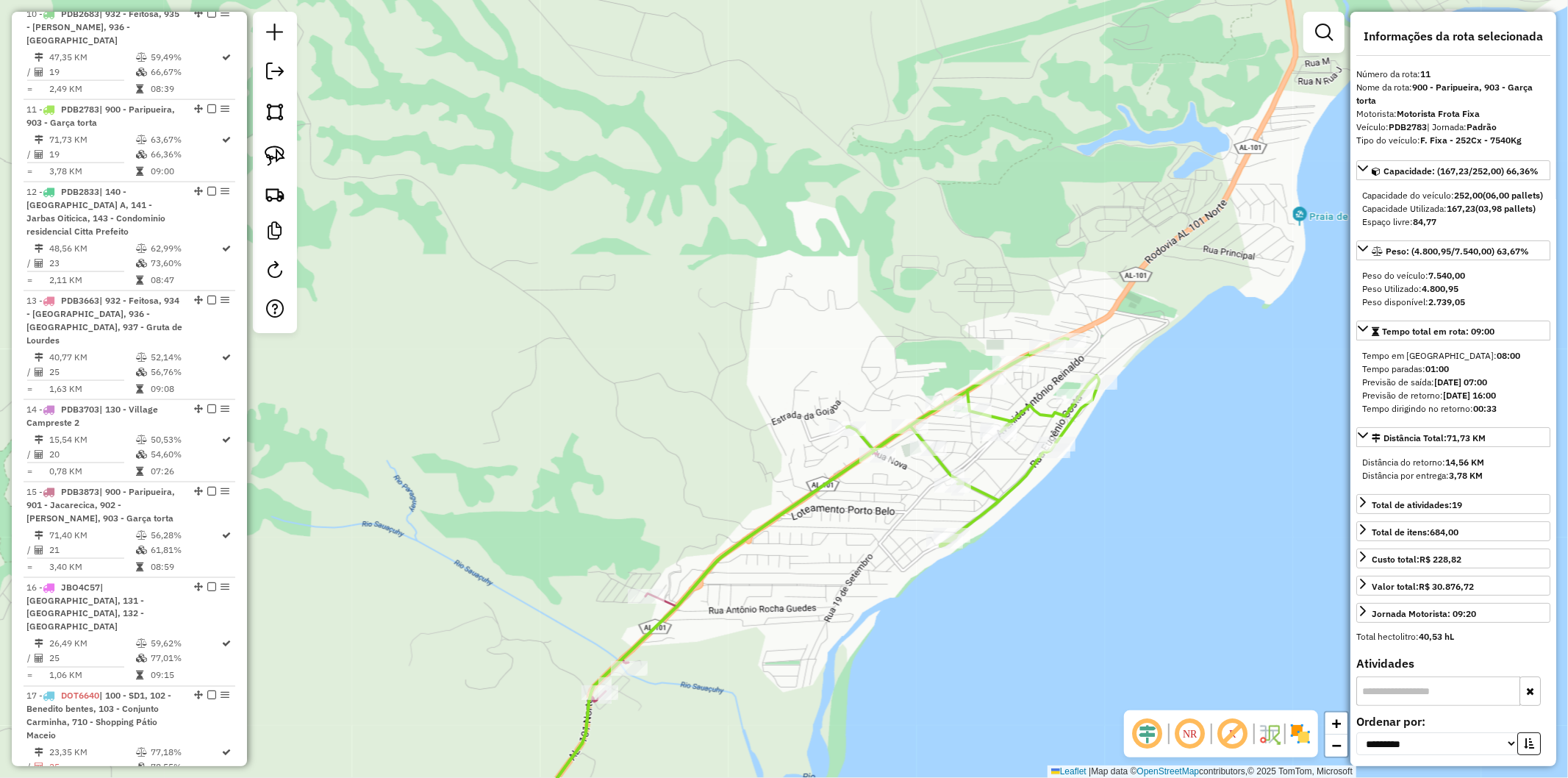
click at [666, 600] on icon at bounding box center [689, 654] width 378 height 405
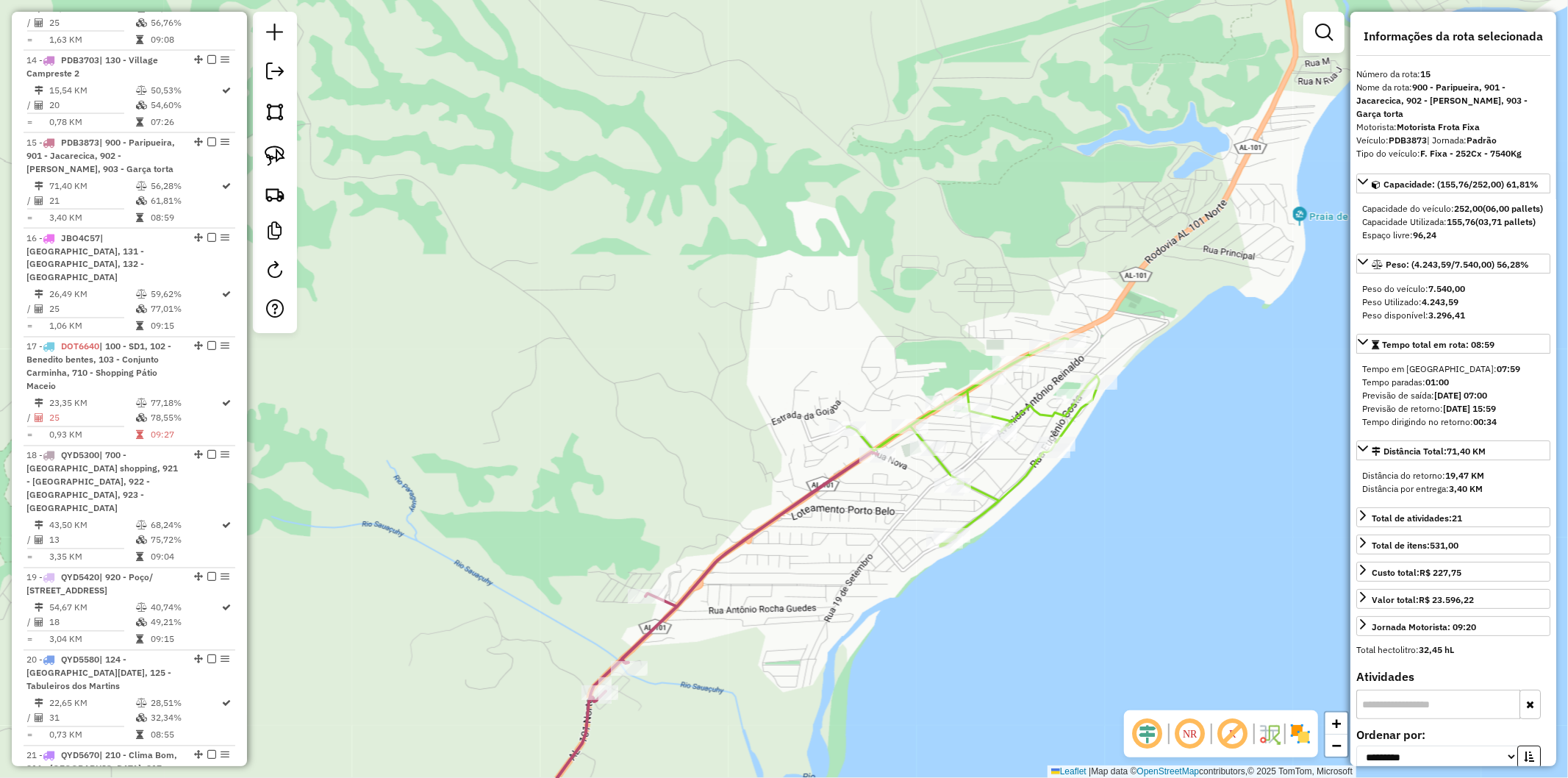
scroll to position [2119, 0]
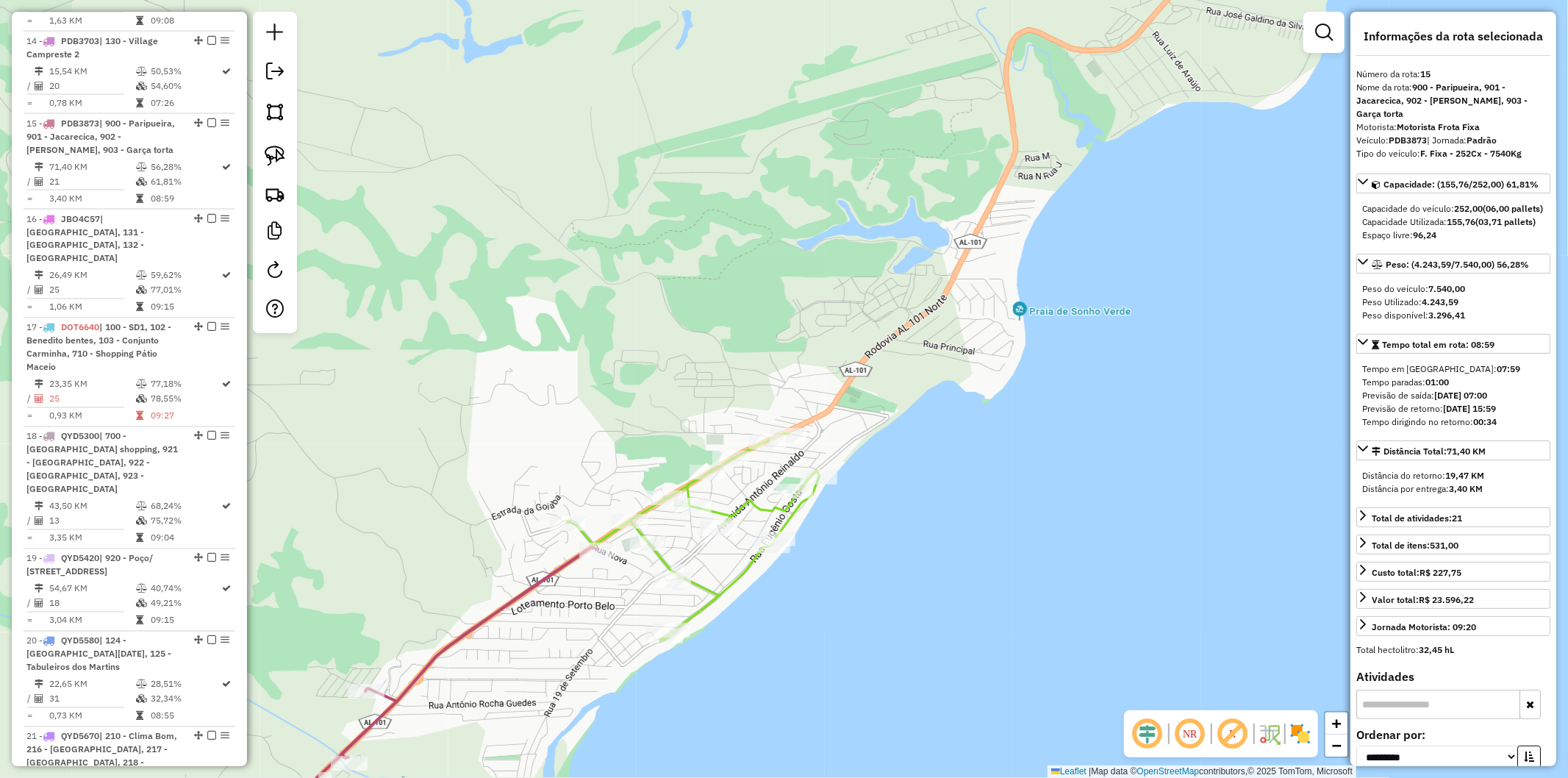
click at [736, 577] on icon at bounding box center [553, 645] width 529 height 424
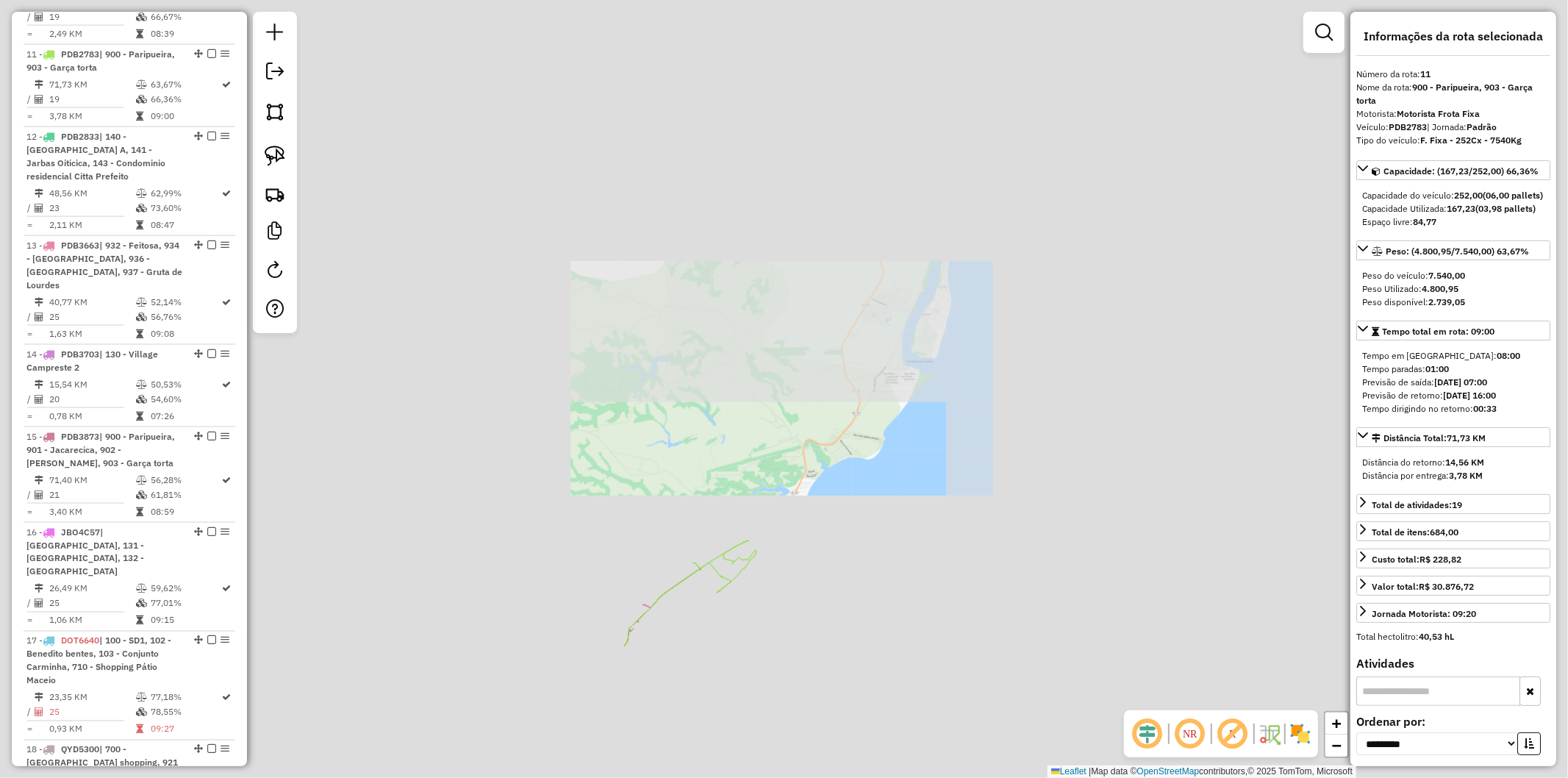
scroll to position [1751, 0]
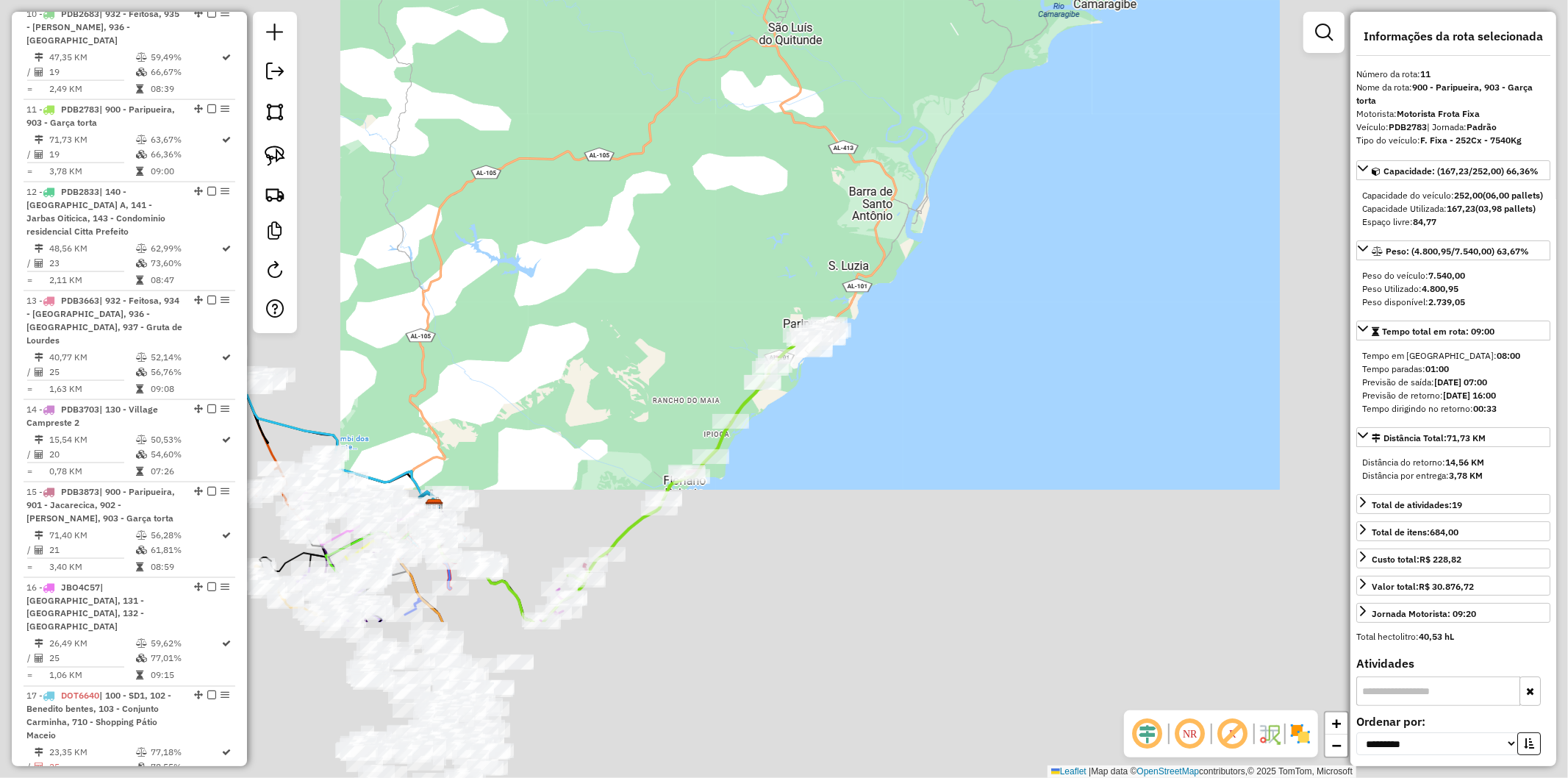
click at [805, 481] on div "Janela de atendimento Grade de atendimento Capacidade Transportadoras Veículos …" at bounding box center [784, 389] width 1568 height 778
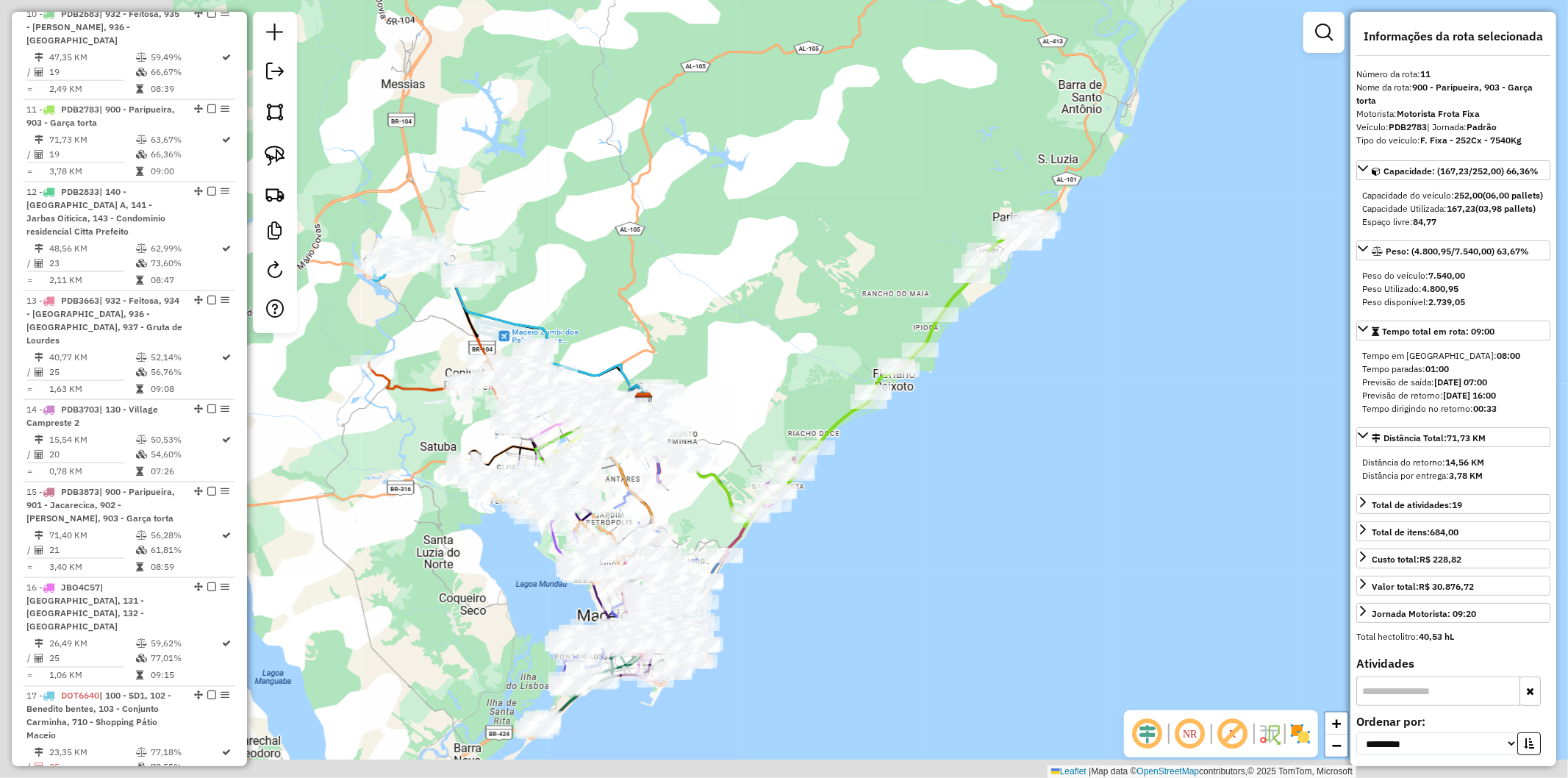
drag, startPoint x: 621, startPoint y: 460, endPoint x: 847, endPoint y: 359, distance: 247.5
click at [847, 359] on div "Janela de atendimento Grade de atendimento Capacidade Transportadoras Veículos …" at bounding box center [784, 389] width 1568 height 778
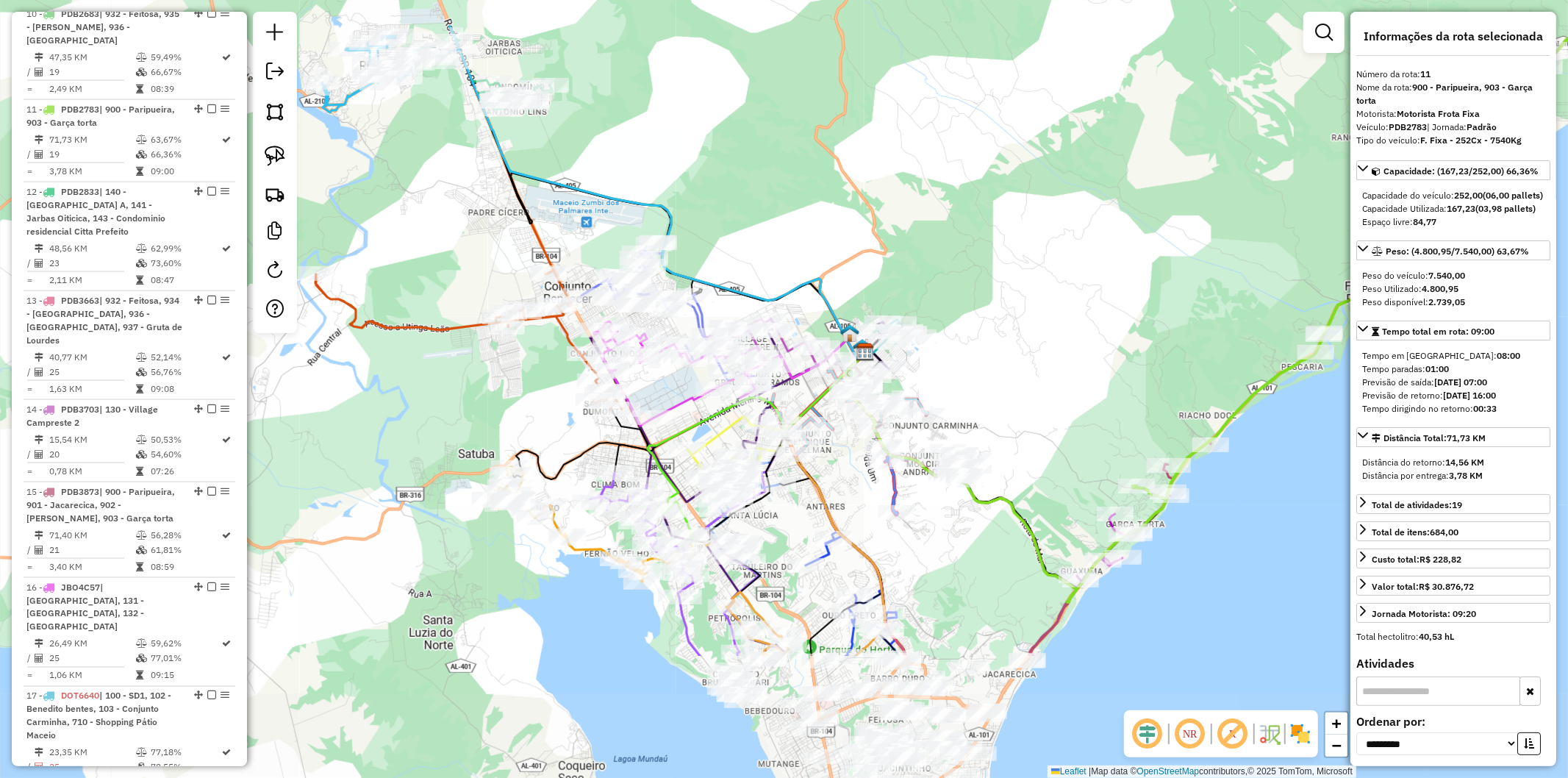
drag, startPoint x: 489, startPoint y: 469, endPoint x: 449, endPoint y: 268, distance: 204.9
click at [449, 268] on div "Janela de atendimento Grade de atendimento Capacidade Transportadoras Veículos …" at bounding box center [784, 389] width 1568 height 778
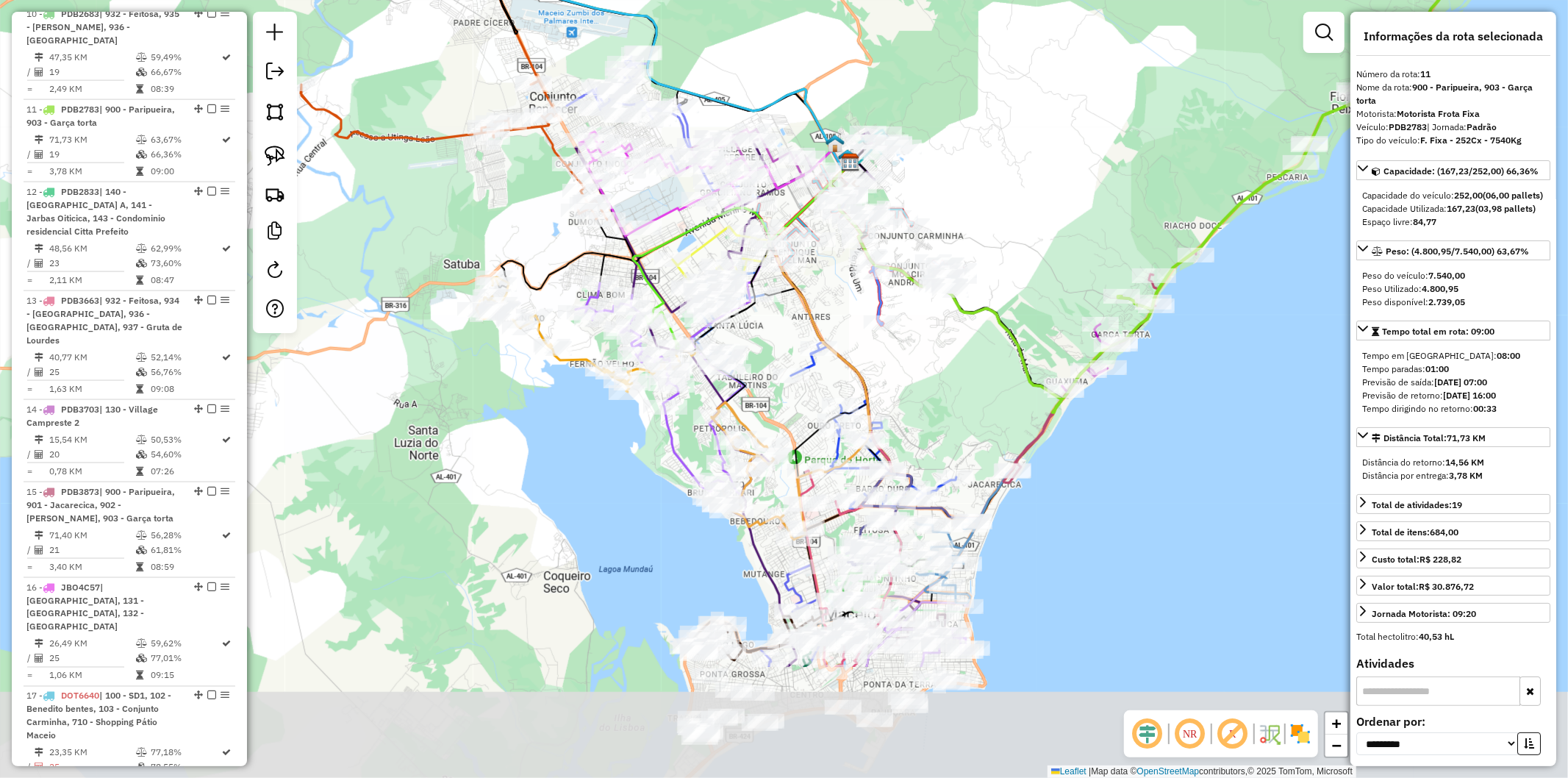
drag, startPoint x: 469, startPoint y: 429, endPoint x: 454, endPoint y: 241, distance: 188.6
click at [454, 241] on div "Janela de atendimento Grade de atendimento Capacidade Transportadoras Veículos …" at bounding box center [784, 389] width 1568 height 778
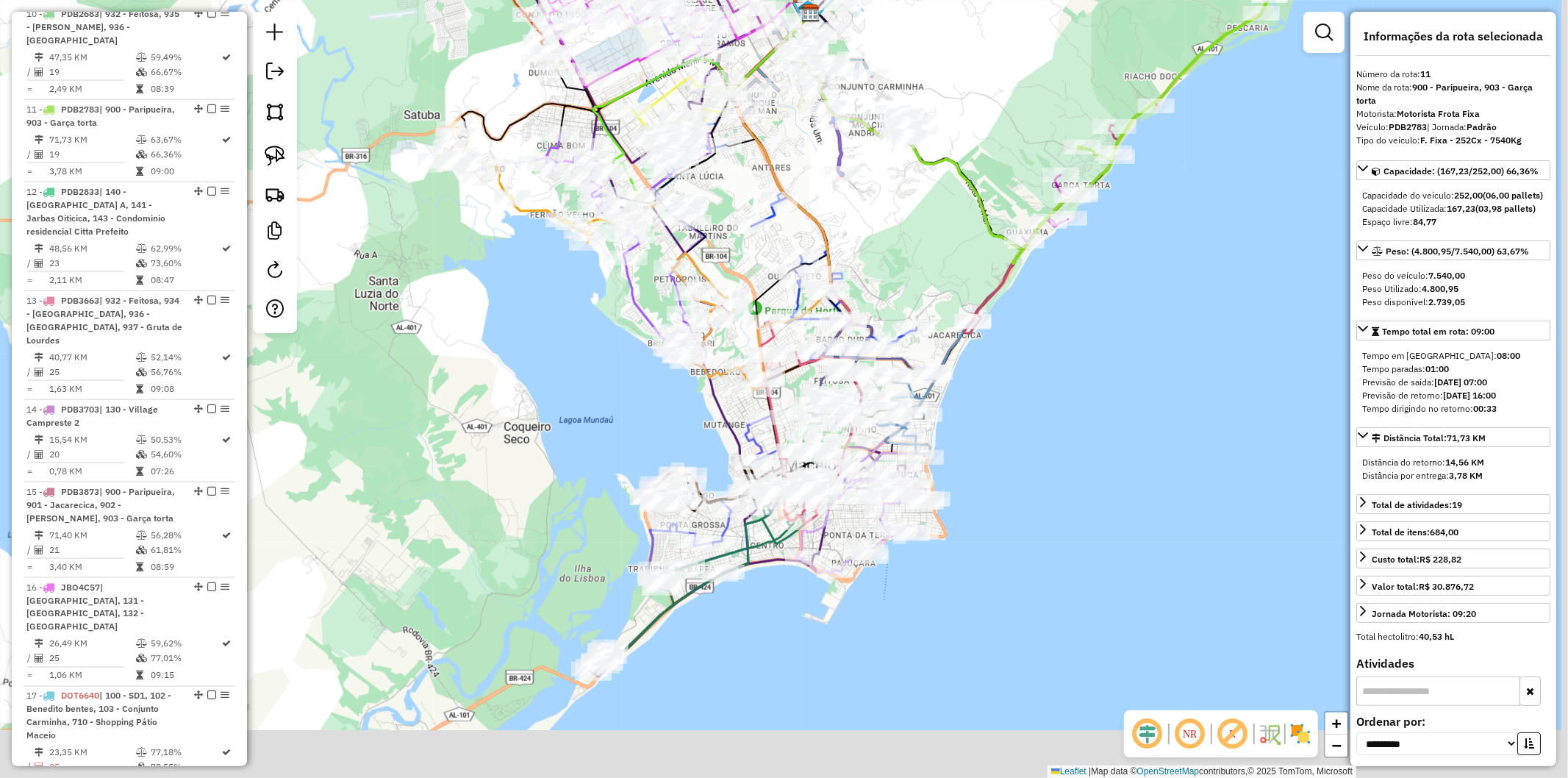
drag, startPoint x: 532, startPoint y: 568, endPoint x: 484, endPoint y: 421, distance: 154.6
click at [484, 421] on div "Janela de atendimento Grade de atendimento Capacidade Transportadoras Veículos …" at bounding box center [784, 389] width 1568 height 778
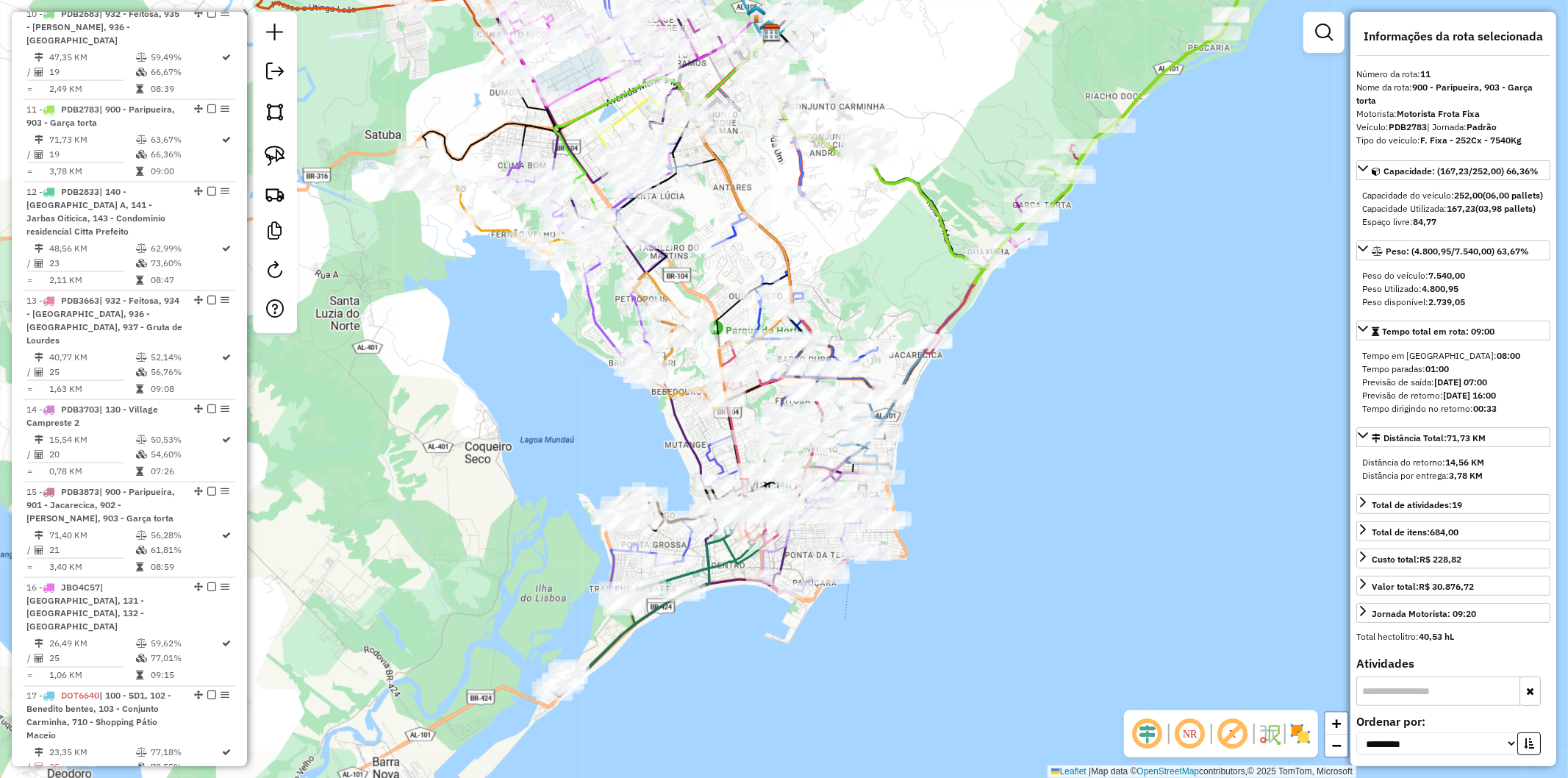
drag, startPoint x: 696, startPoint y: 671, endPoint x: 672, endPoint y: 702, distance: 39.2
click at [671, 706] on div "Janela de atendimento Grade de atendimento Capacidade Transportadoras Veículos …" at bounding box center [784, 389] width 1568 height 778
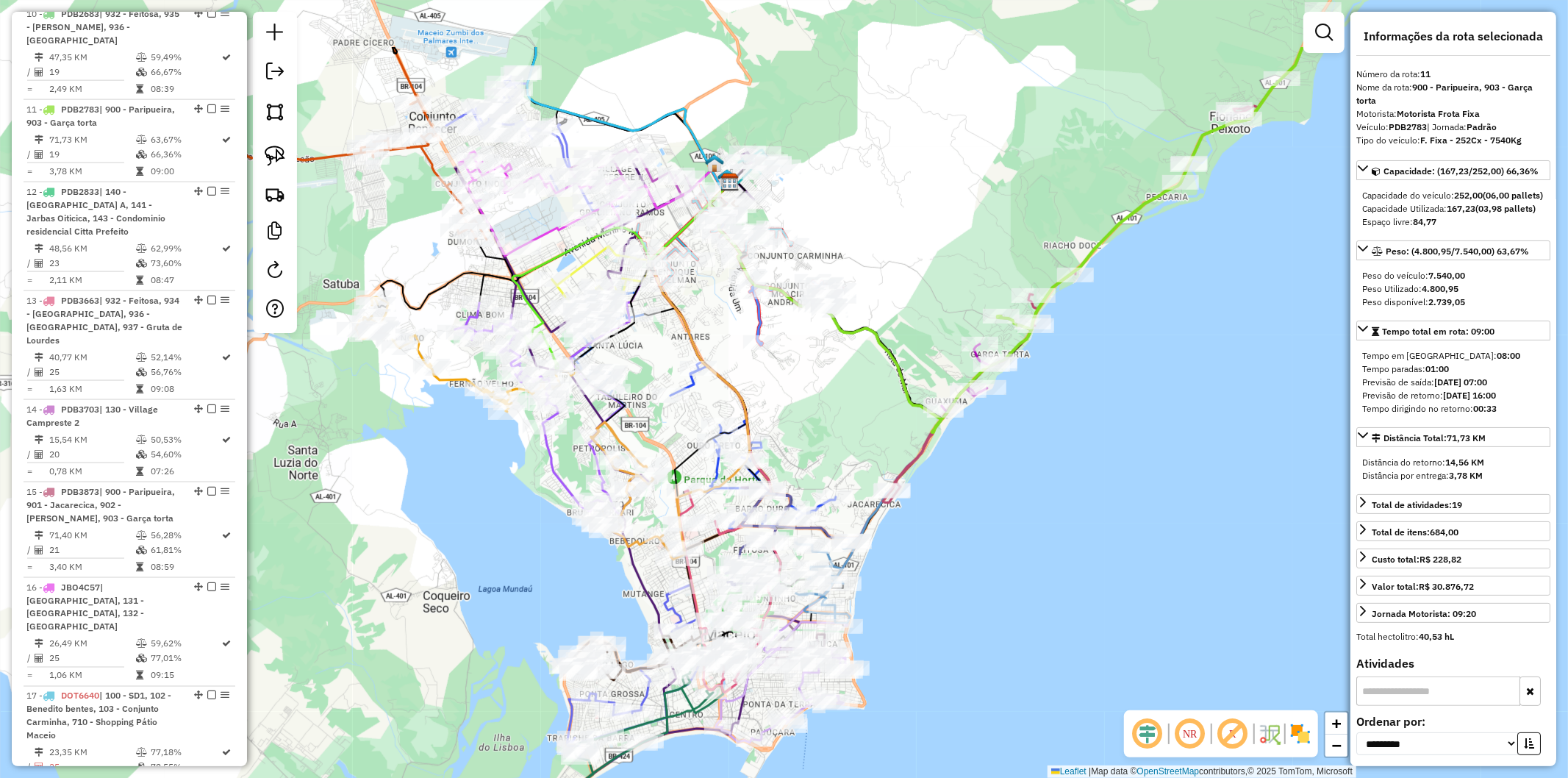
drag, startPoint x: 995, startPoint y: 562, endPoint x: 993, endPoint y: 581, distance: 19.1
click at [993, 581] on div "Janela de atendimento Grade de atendimento Capacidade Transportadoras Veículos …" at bounding box center [784, 389] width 1568 height 778
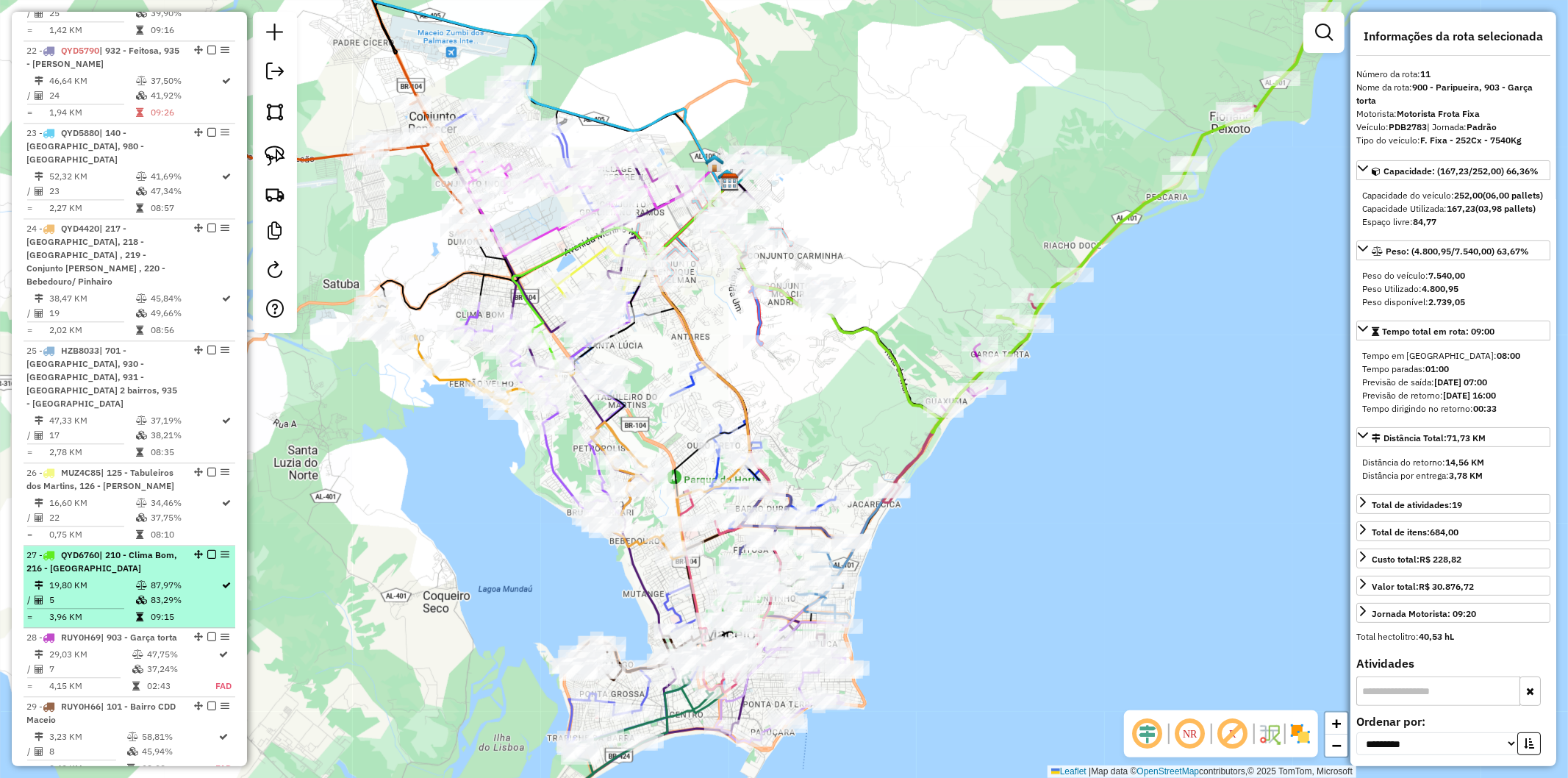
scroll to position [2976, 0]
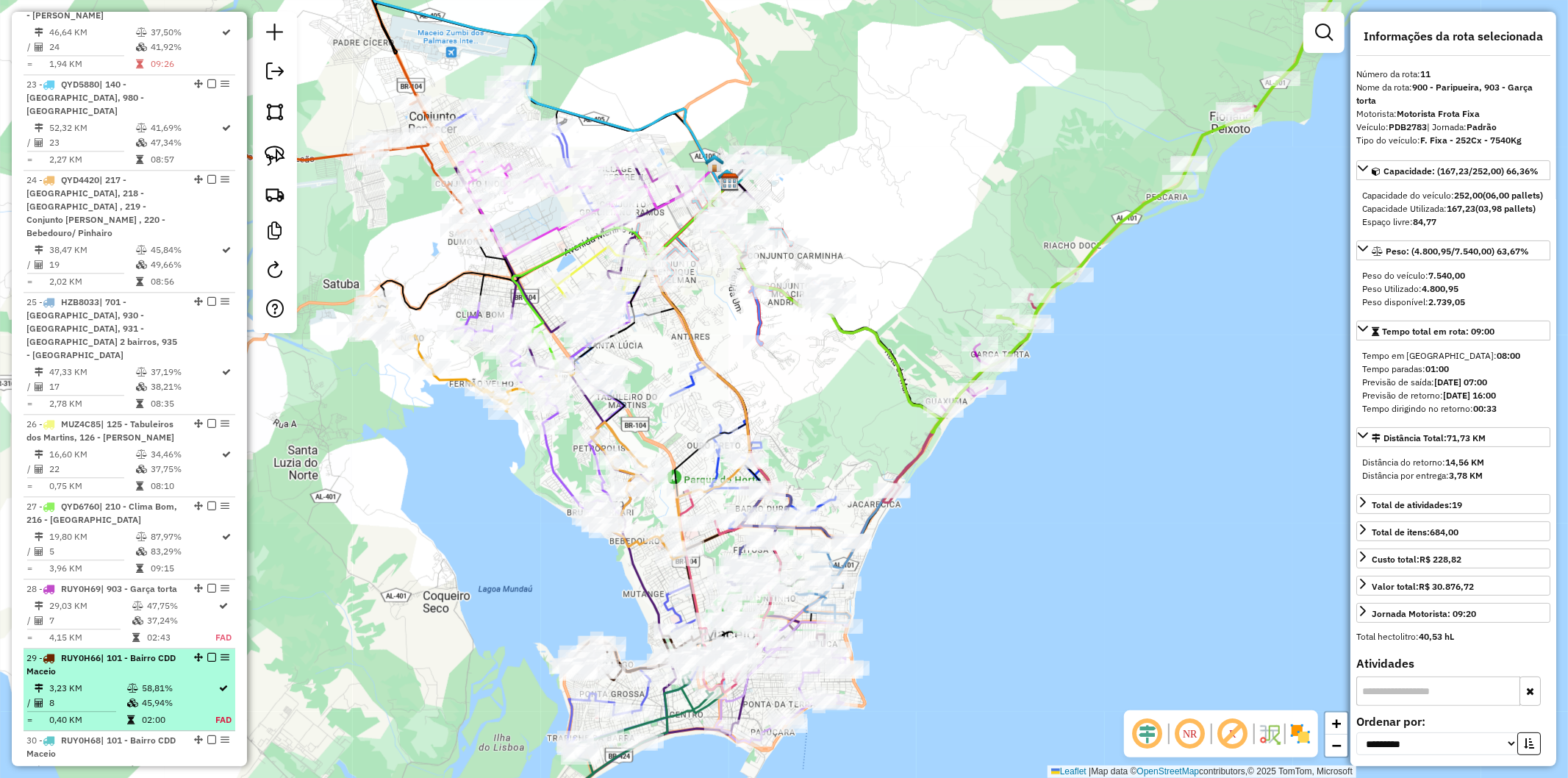
click at [181, 682] on td "58,81%" at bounding box center [178, 689] width 74 height 14
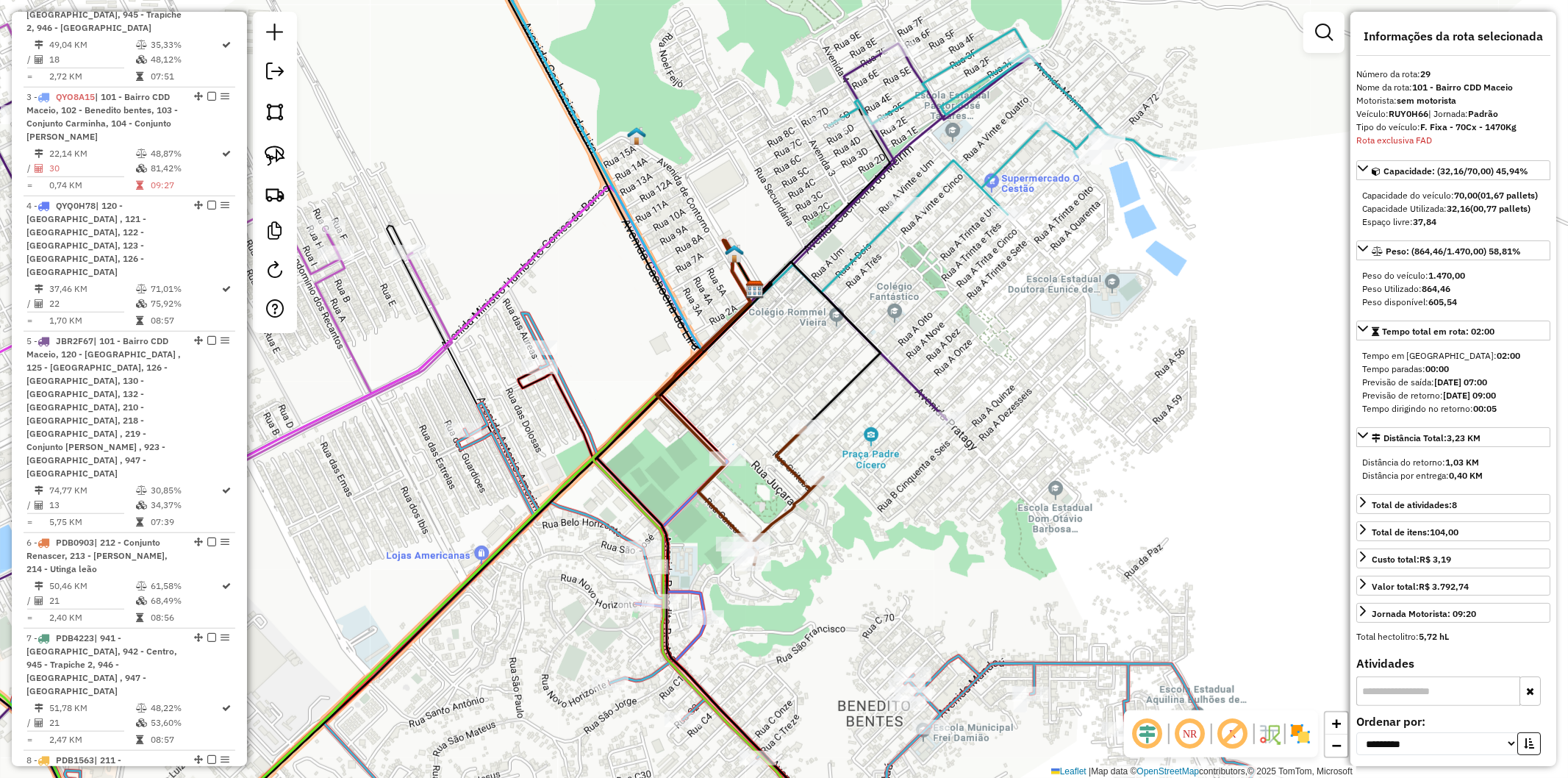
scroll to position [322, 0]
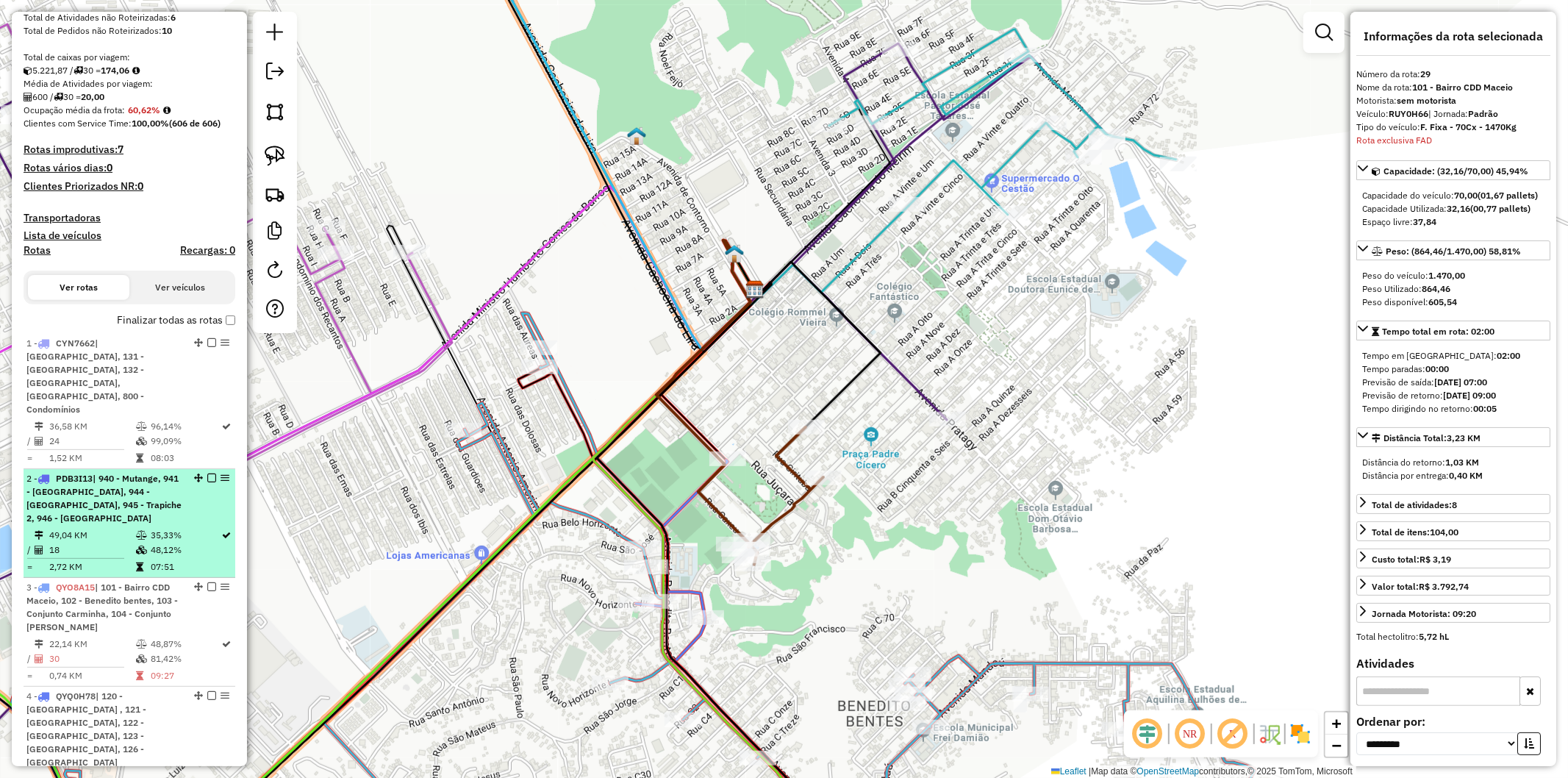
click at [129, 524] on div "2 - PDB3I13 | 940 - Mutange, 941 - Lavanda, 944 - Ponta Grossa, 945 - Trapiche …" at bounding box center [104, 499] width 156 height 53
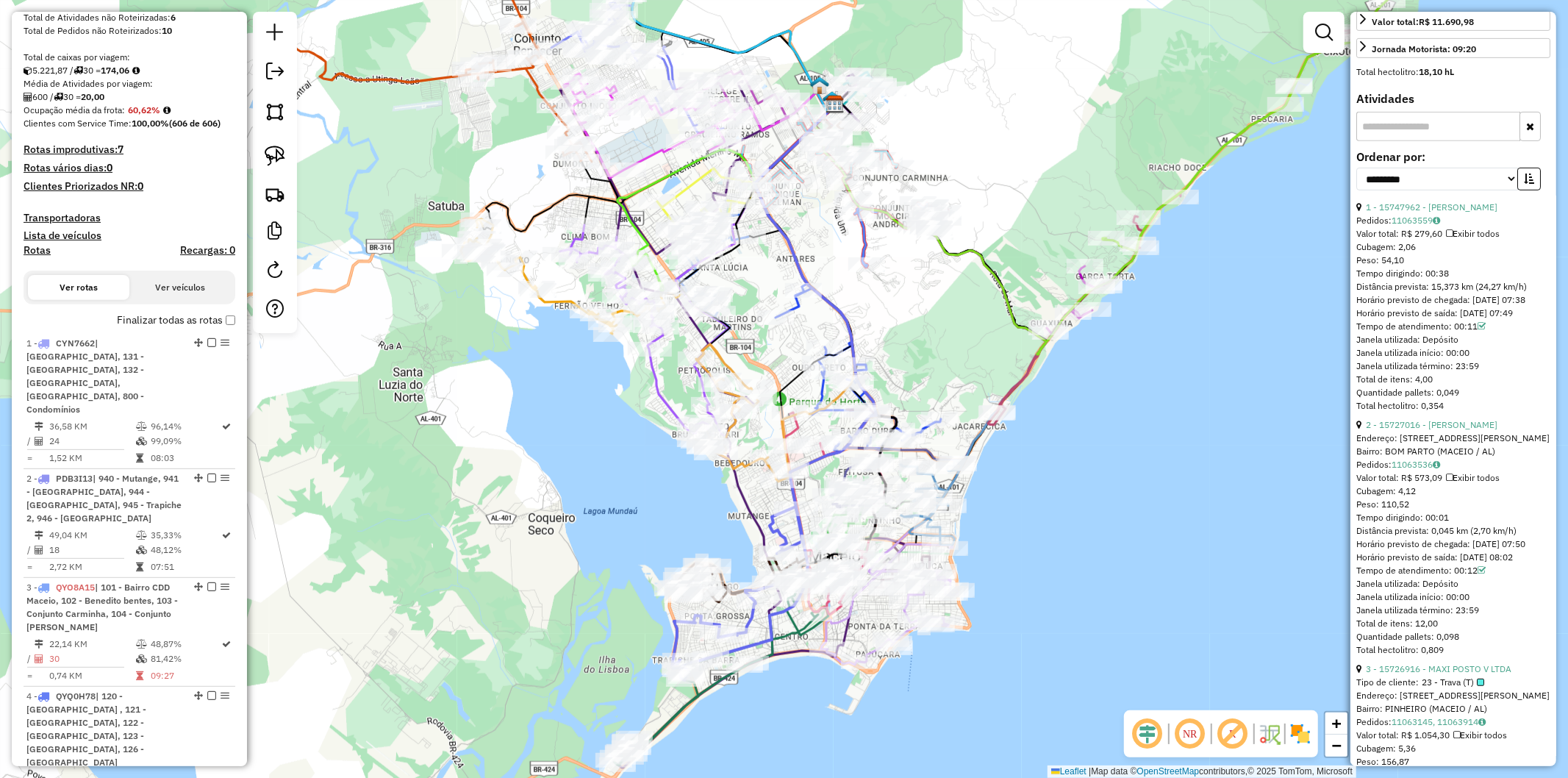
scroll to position [572, 0]
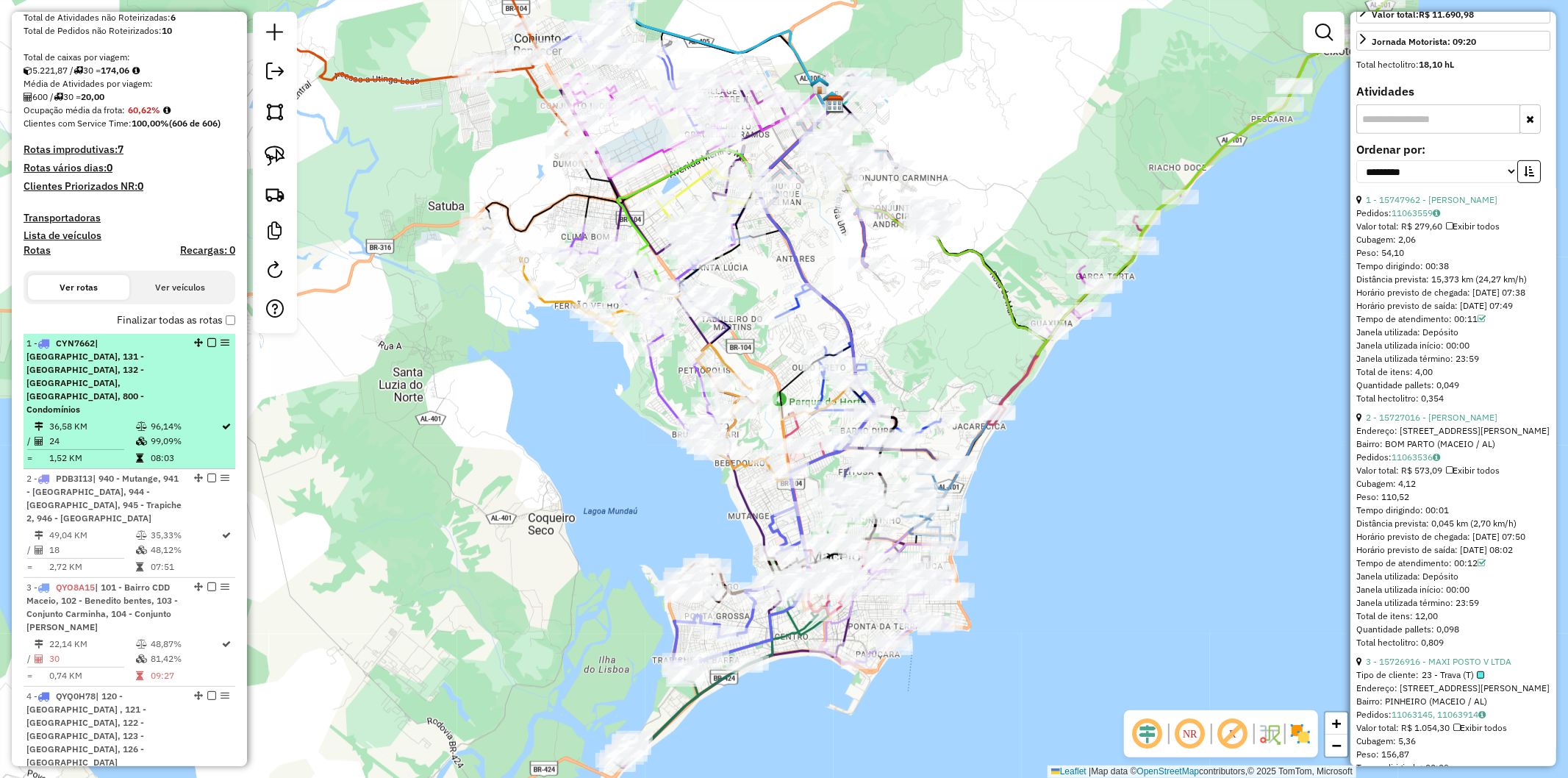
click at [142, 444] on icon at bounding box center [141, 442] width 11 height 9
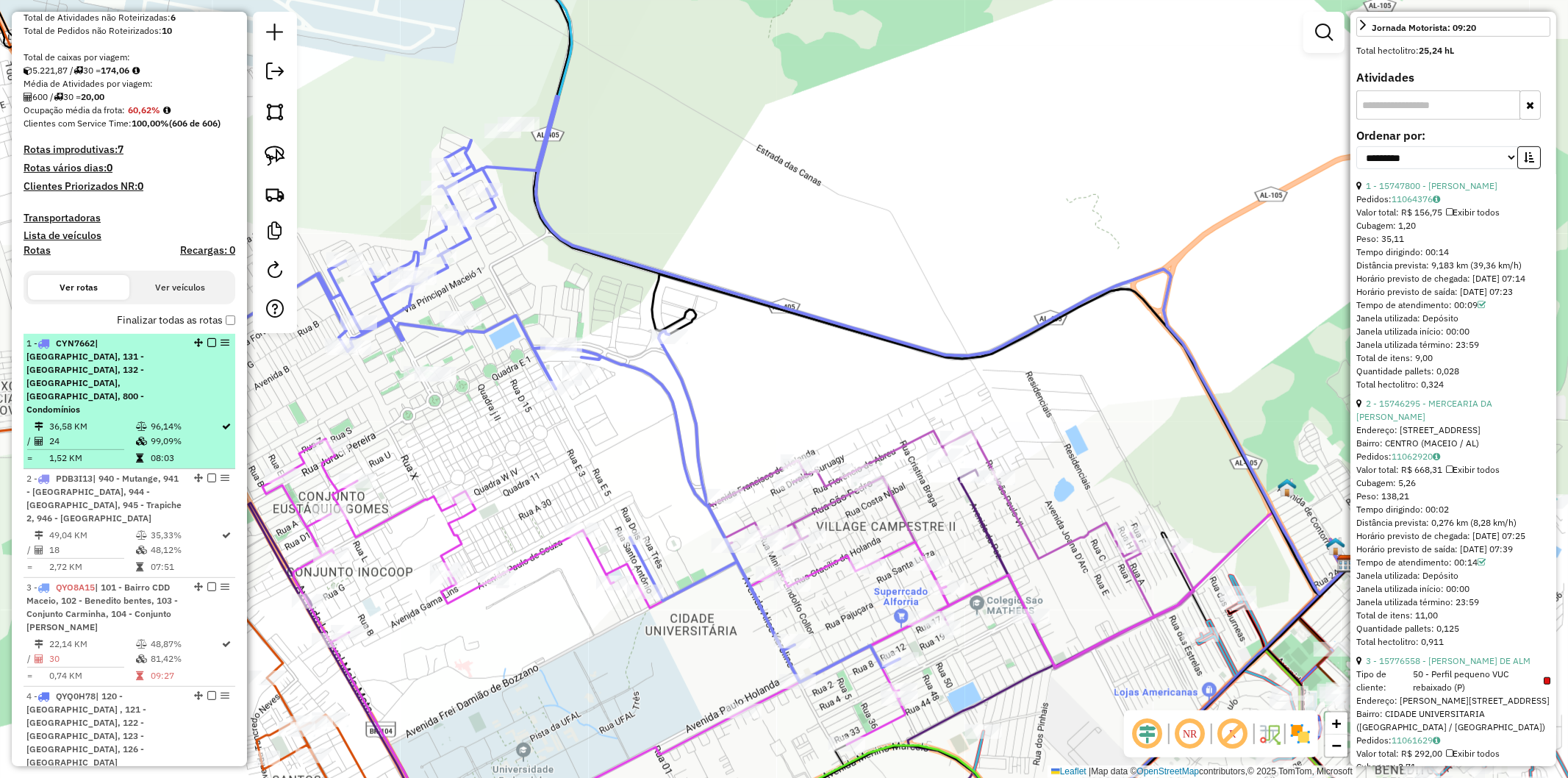
click at [141, 431] on icon at bounding box center [141, 426] width 11 height 9
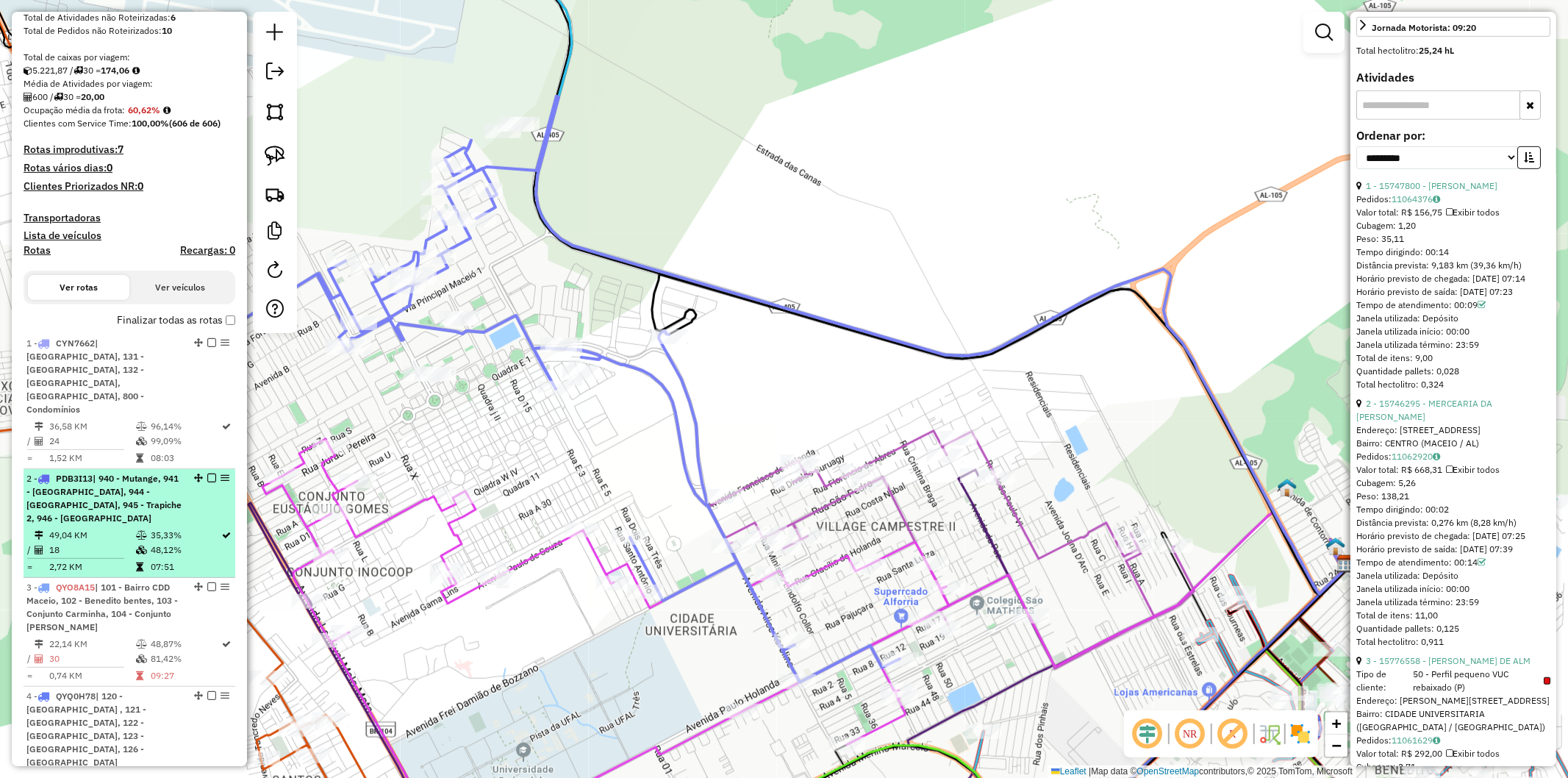
click at [130, 525] on div "2 - PDB3I13 | 940 - Mutange, 941 - Lavanda, 944 - Ponta Grossa, 945 - Trapiche …" at bounding box center [104, 499] width 156 height 53
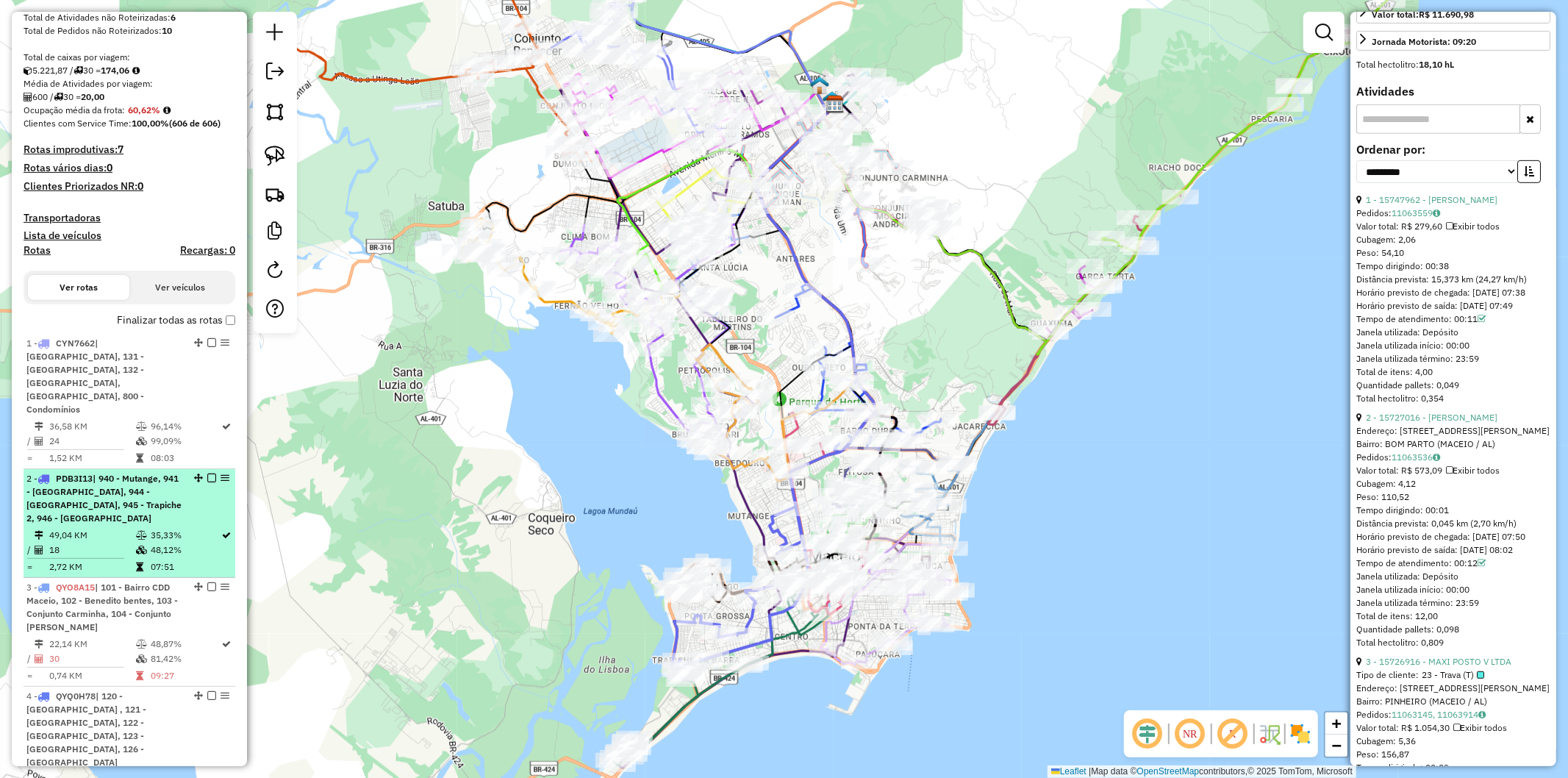
click at [130, 525] on div "2 - PDB3I13 | 940 - Mutange, 941 - Lavanda, 944 - Ponta Grossa, 945 - Trapiche …" at bounding box center [104, 499] width 156 height 53
click at [221, 481] on em at bounding box center [225, 478] width 9 height 9
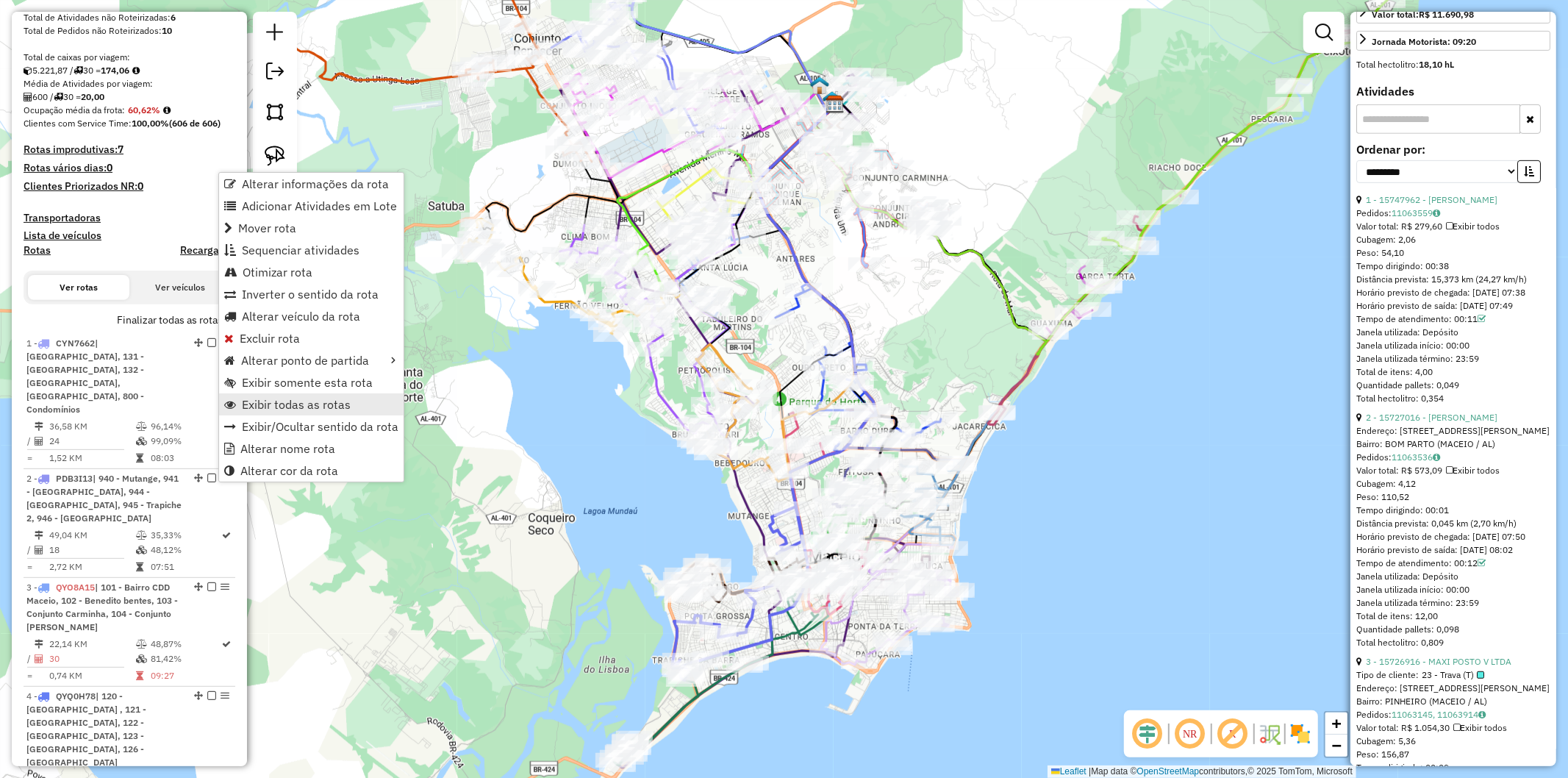
click at [315, 400] on span "Exibir todas as rotas" at bounding box center [296, 404] width 109 height 12
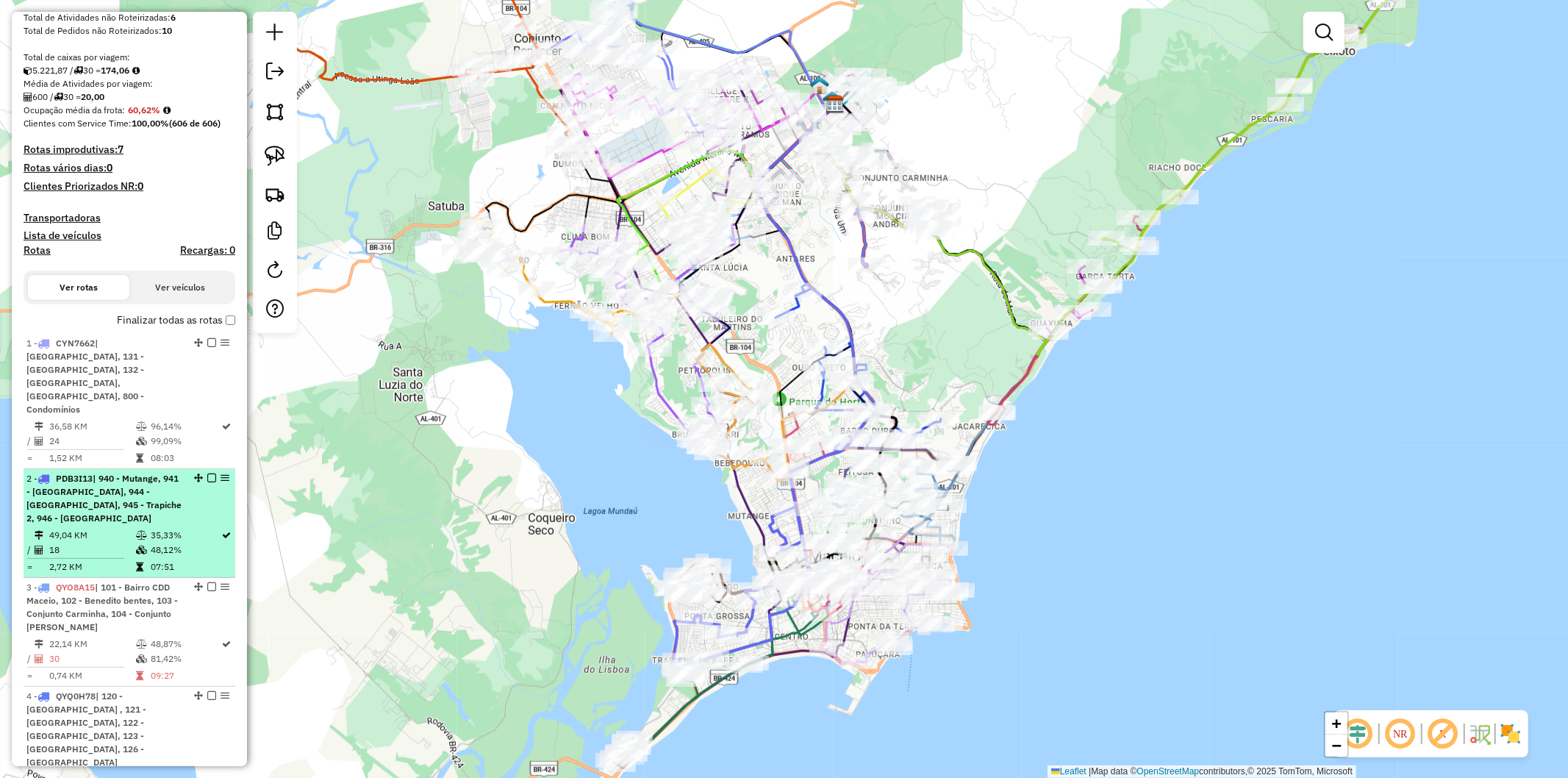
select select "**********"
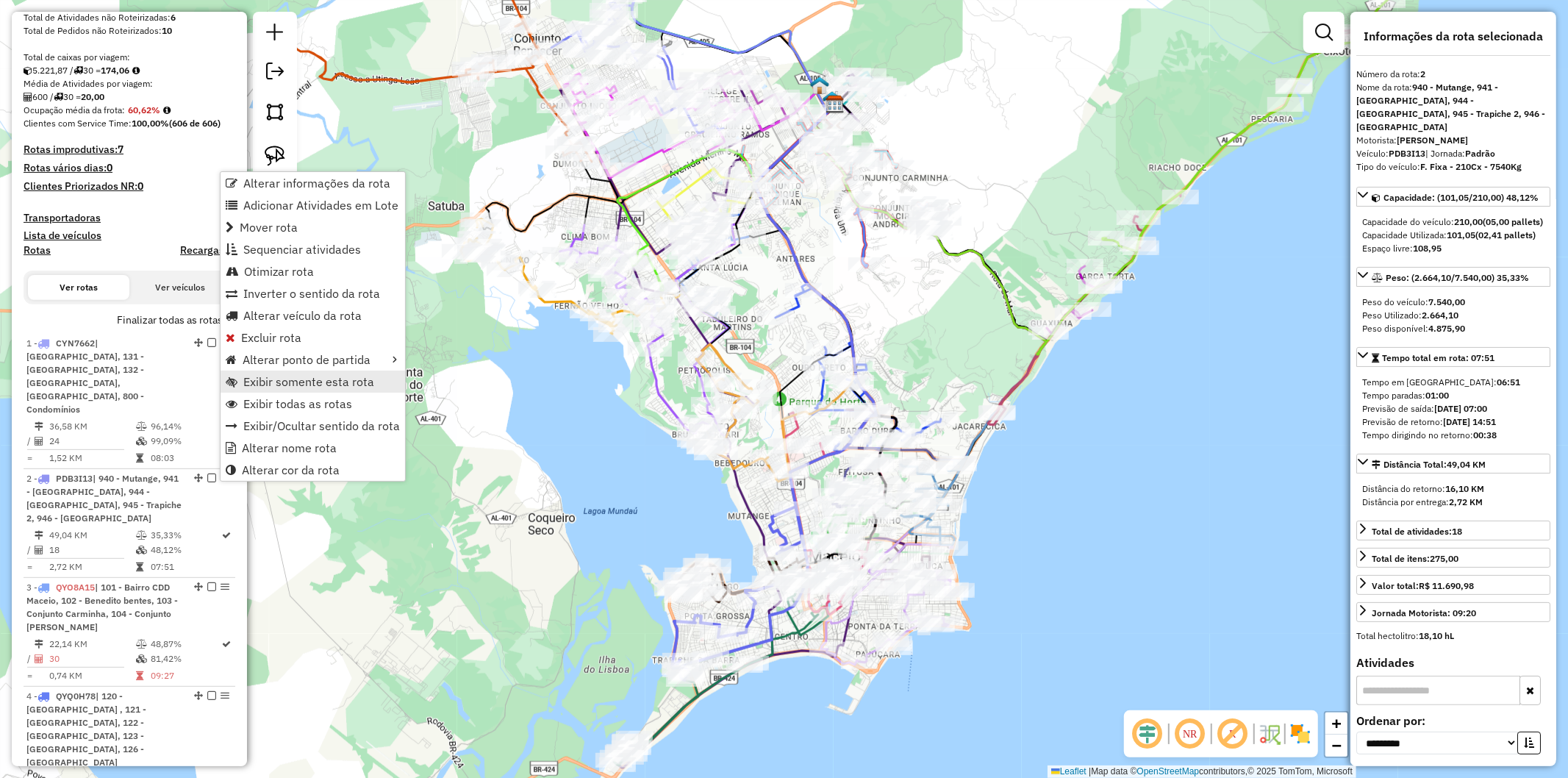
click at [294, 375] on link "Exibir somente esta rota" at bounding box center [313, 381] width 185 height 22
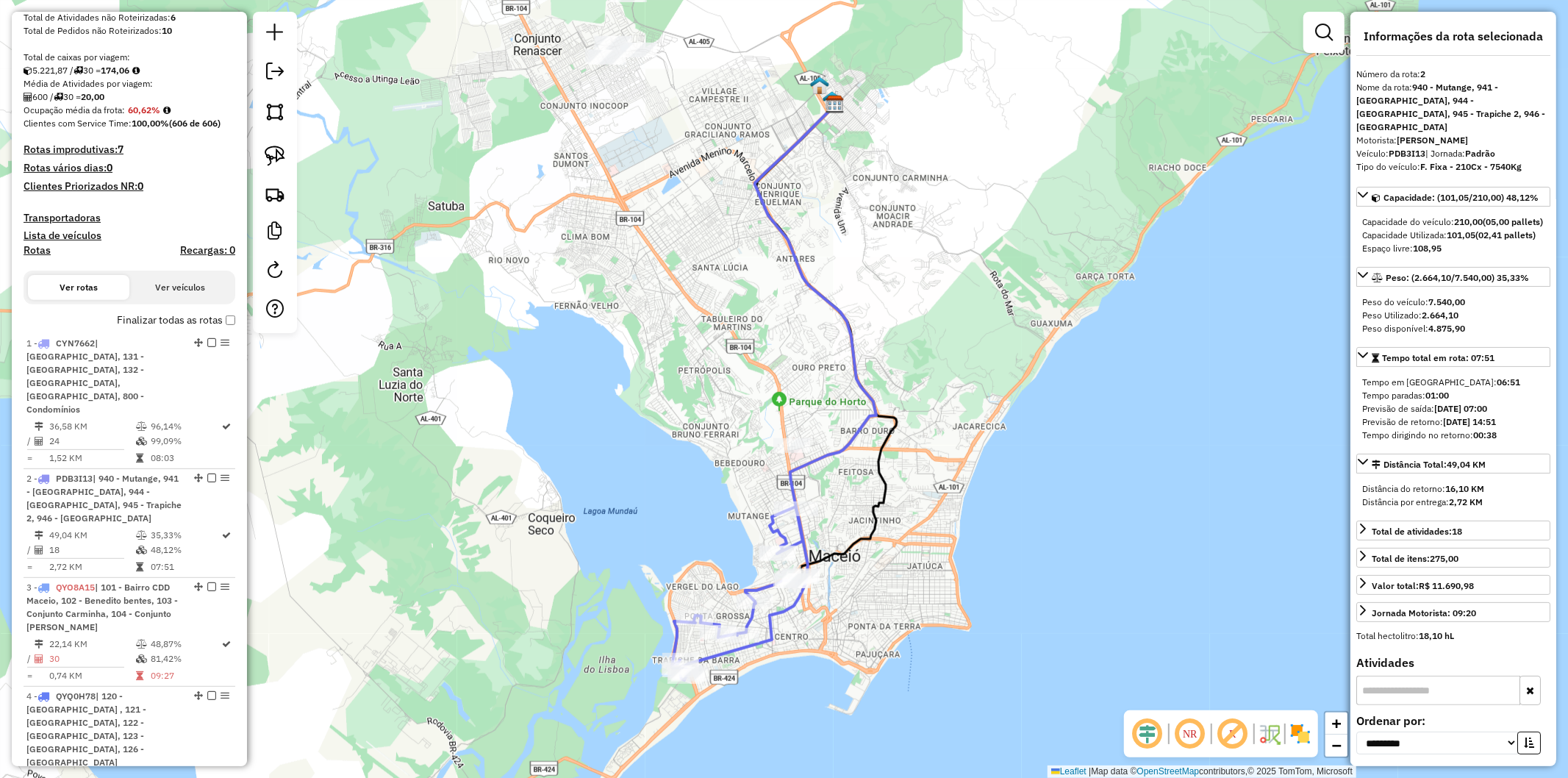
click at [795, 473] on icon at bounding box center [816, 325] width 122 height 454
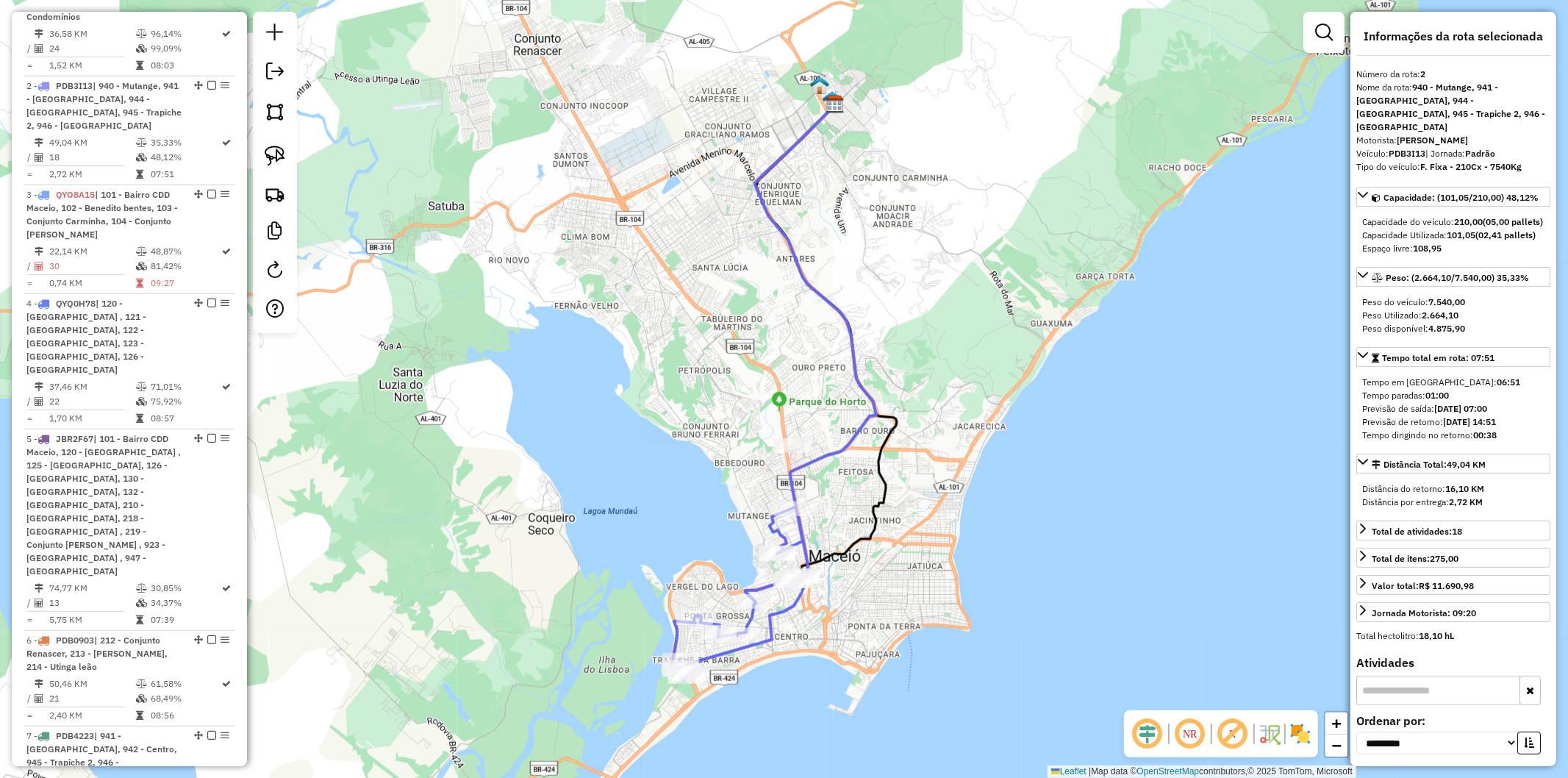
scroll to position [784, 0]
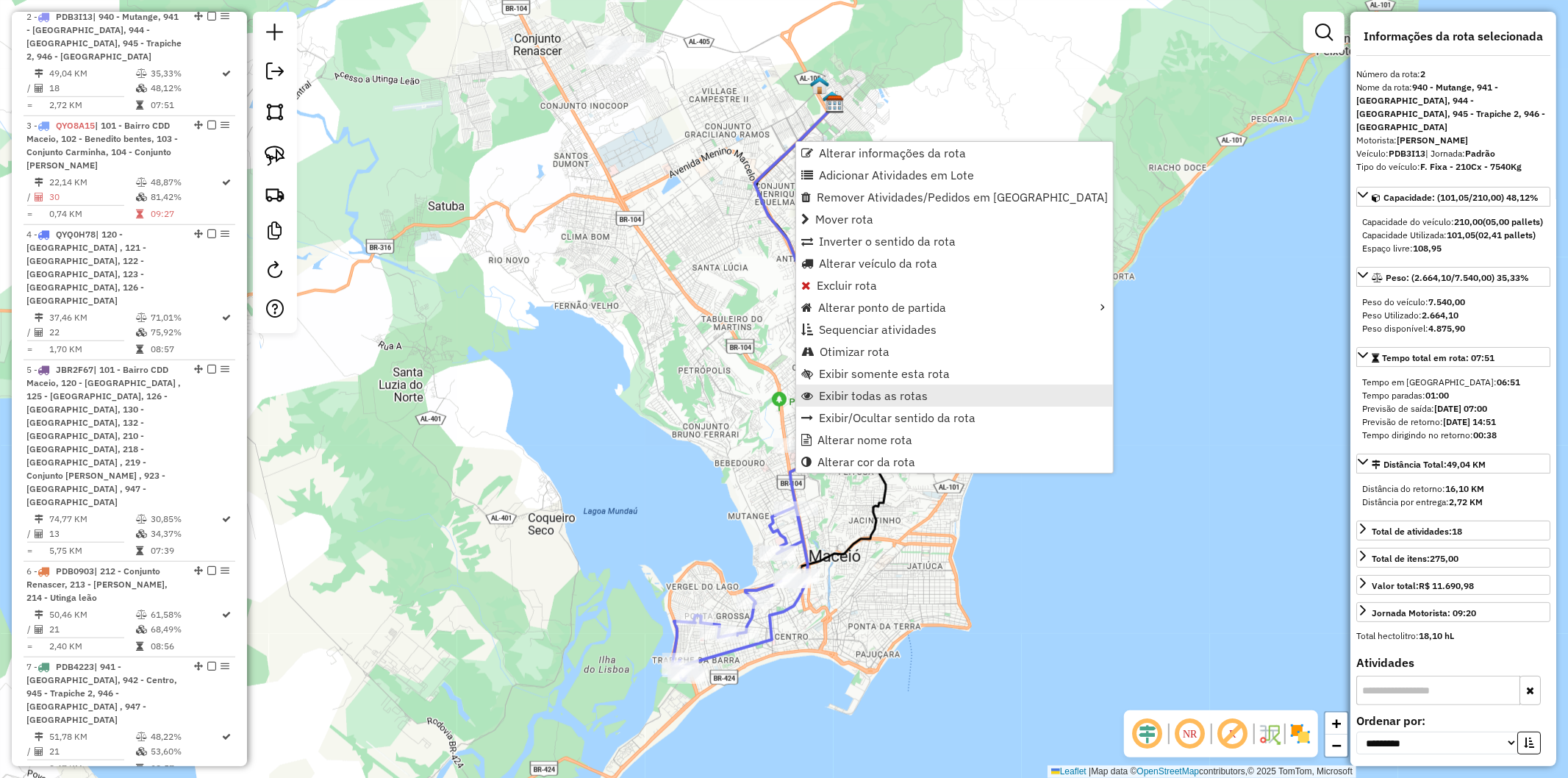
click at [880, 393] on span "Exibir todas as rotas" at bounding box center [873, 395] width 109 height 12
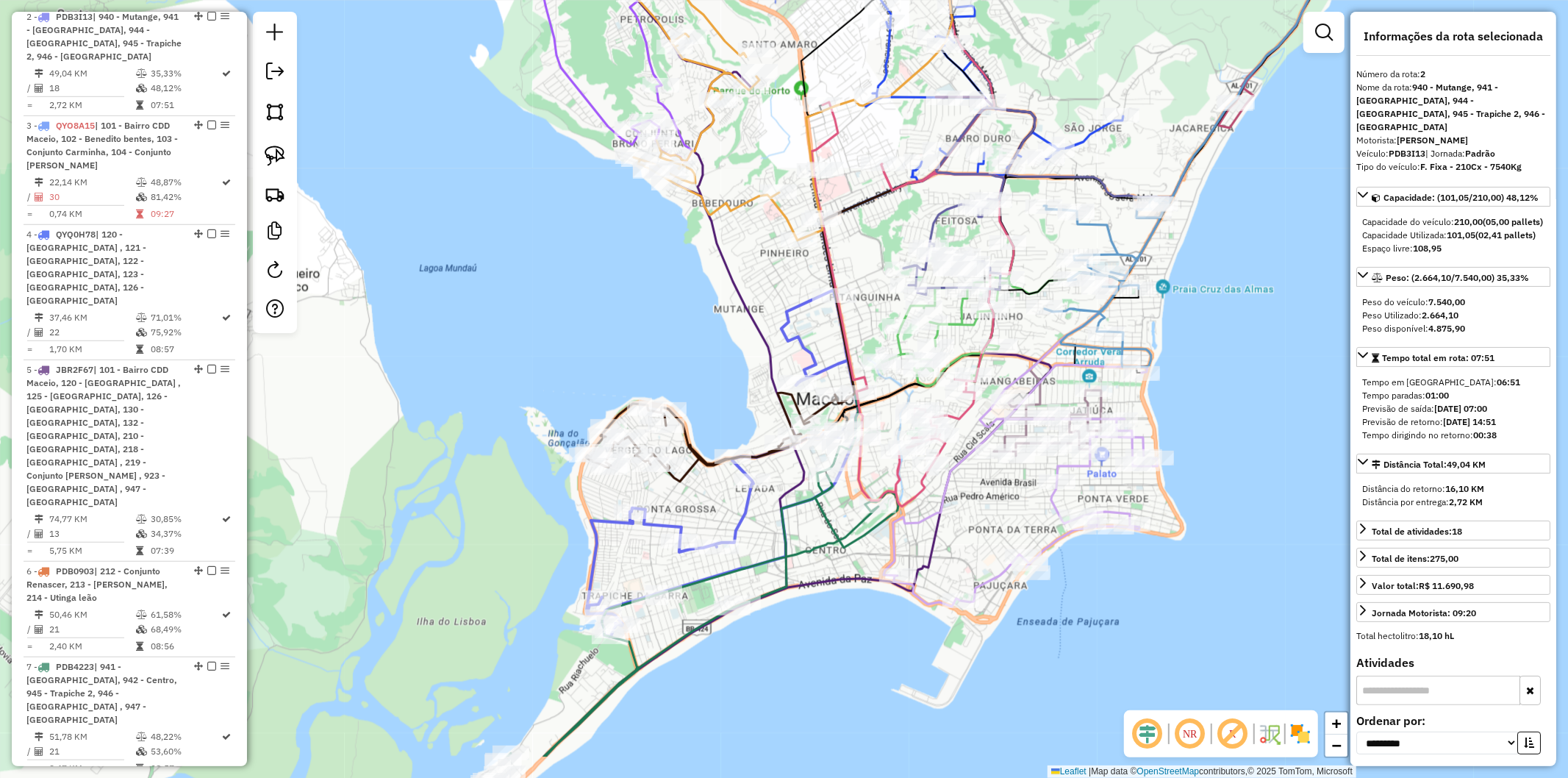
drag, startPoint x: 743, startPoint y: 579, endPoint x: 752, endPoint y: 535, distance: 44.9
click at [752, 535] on div "Janela de atendimento Grade de atendimento Capacidade Transportadoras Veículos …" at bounding box center [784, 389] width 1568 height 778
click at [659, 662] on icon at bounding box center [684, 627] width 429 height 363
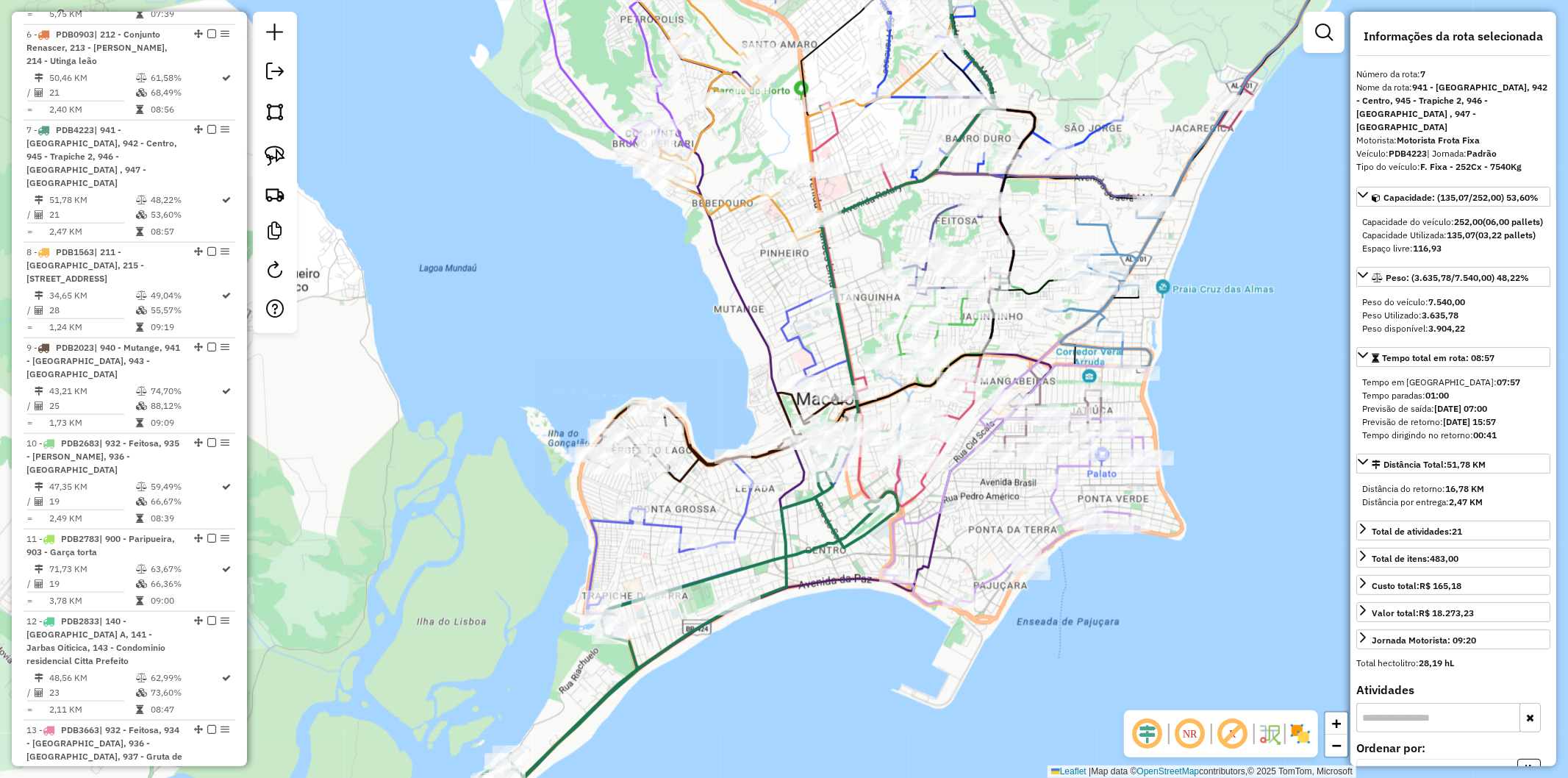
scroll to position [1380, 0]
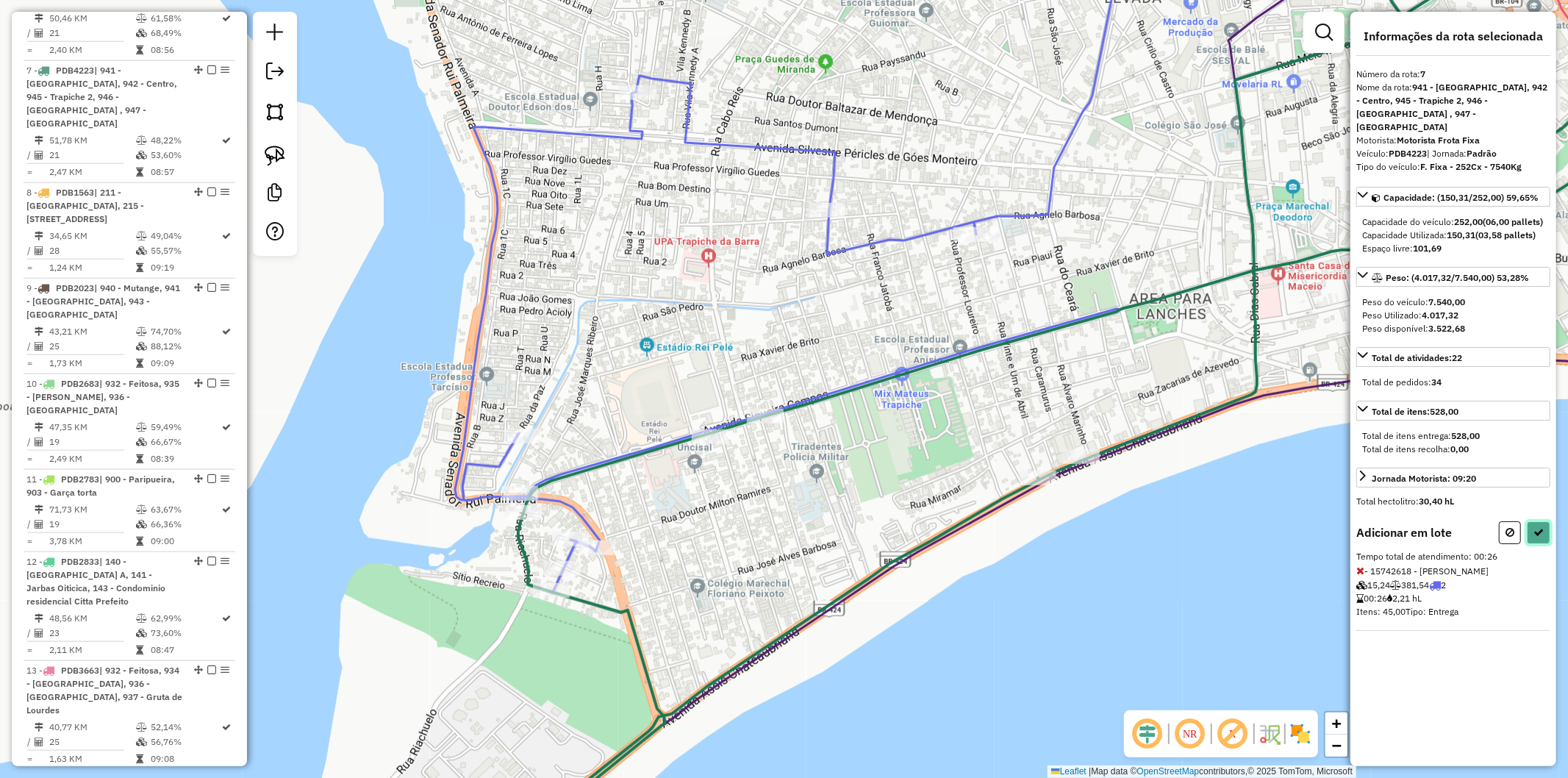
click at [1532, 528] on button at bounding box center [1539, 532] width 23 height 23
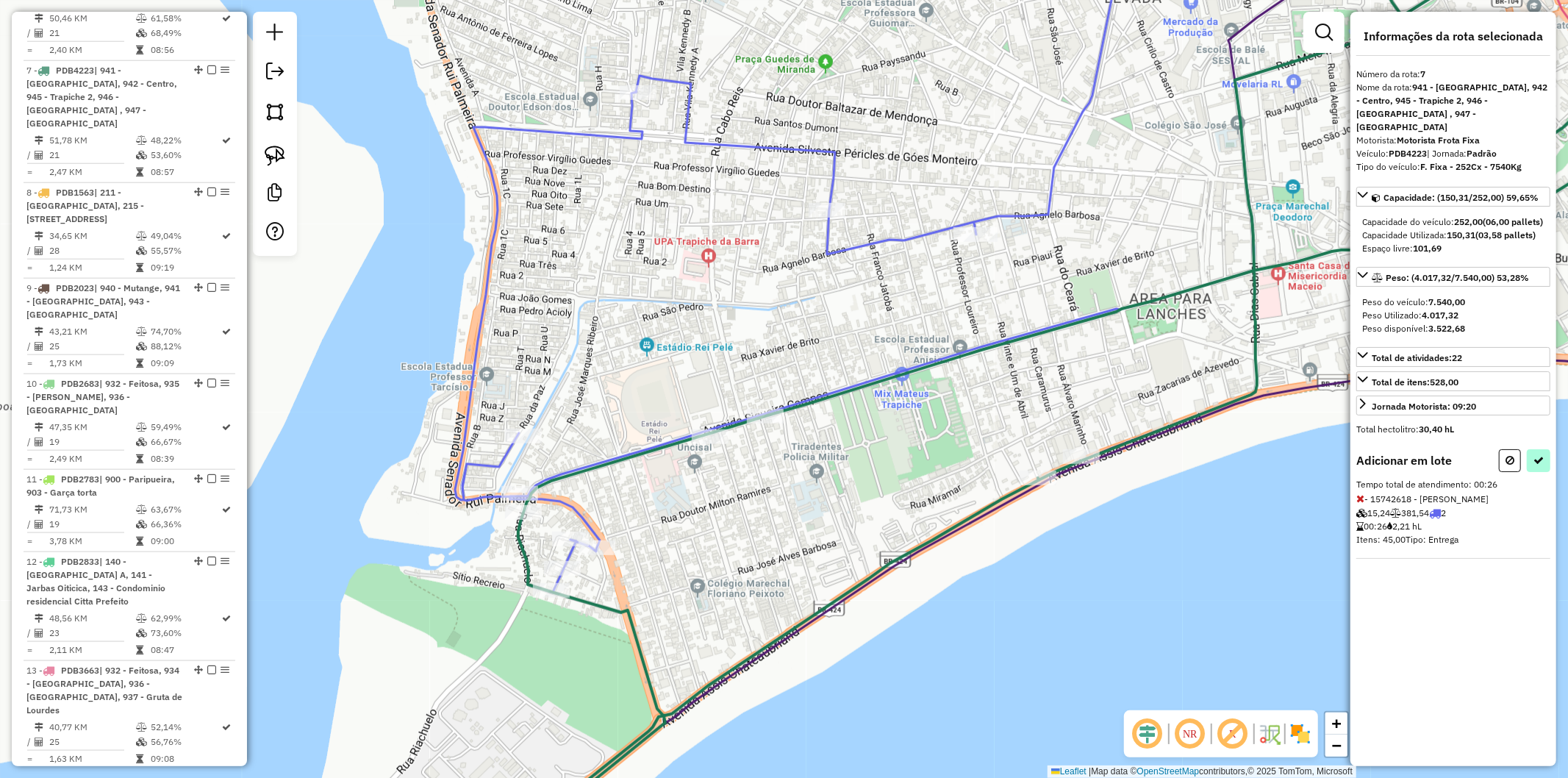
select select "**********"
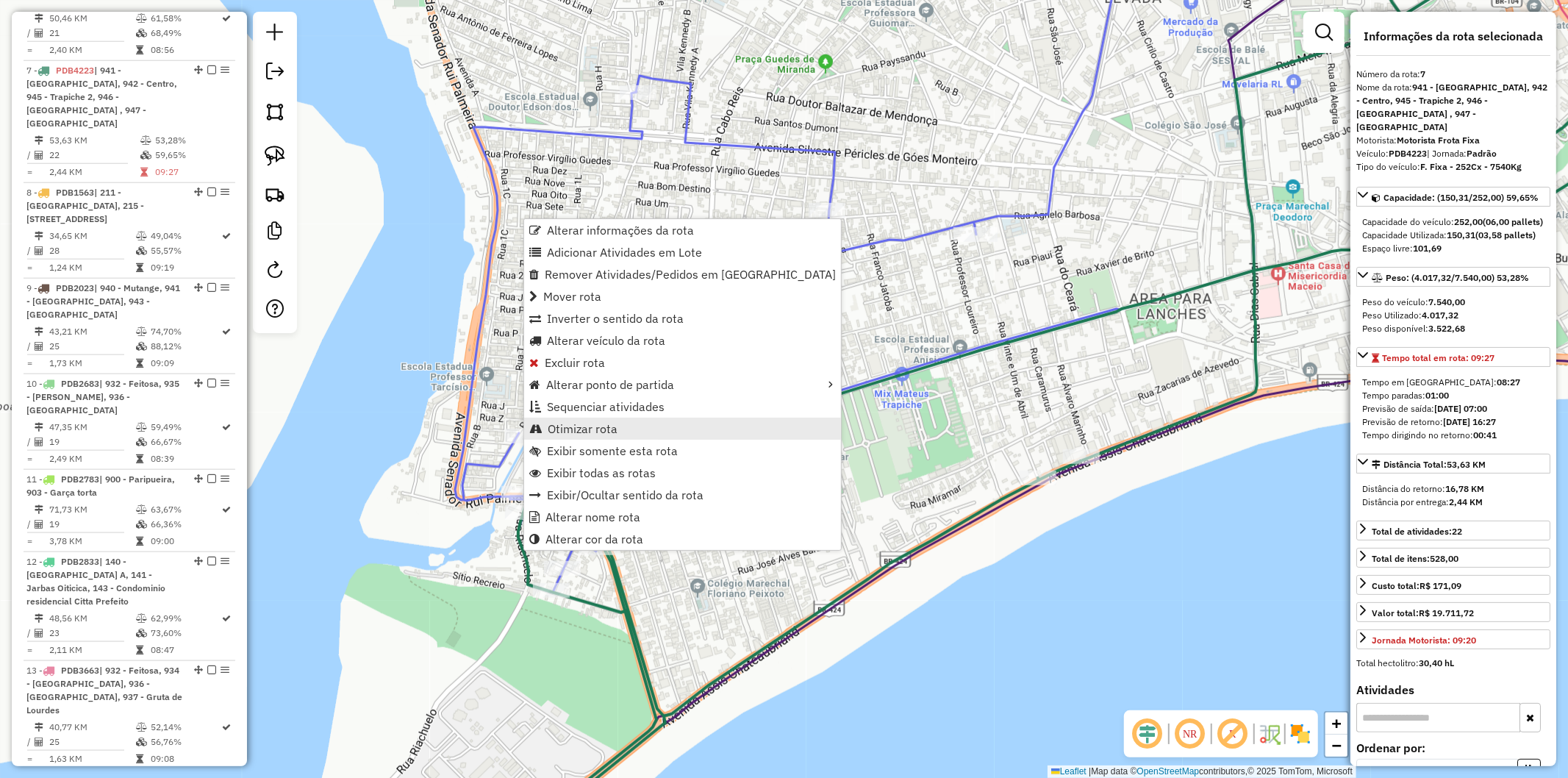
click at [609, 426] on span "Otimizar rota" at bounding box center [583, 428] width 70 height 12
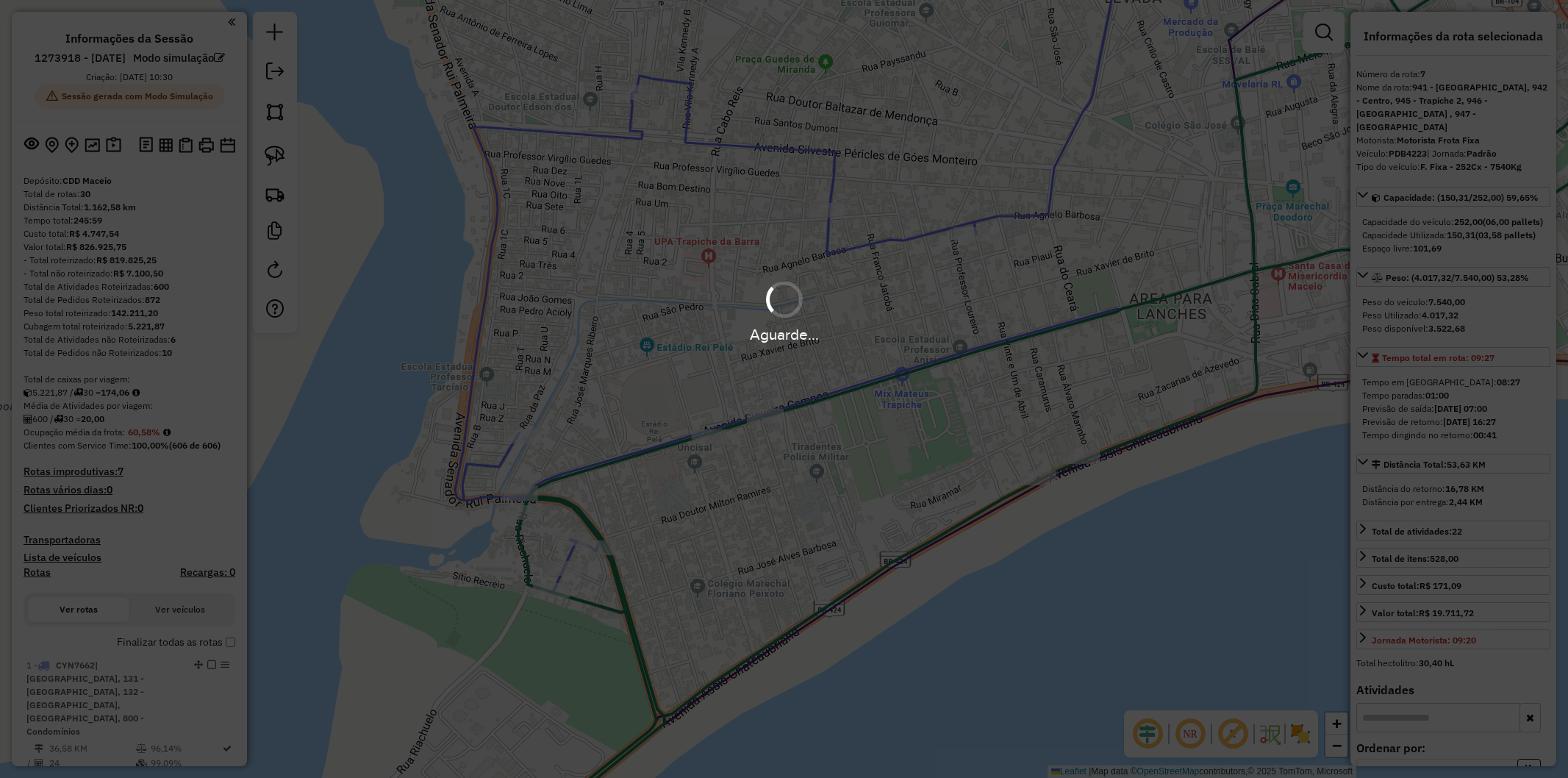
select select "**********"
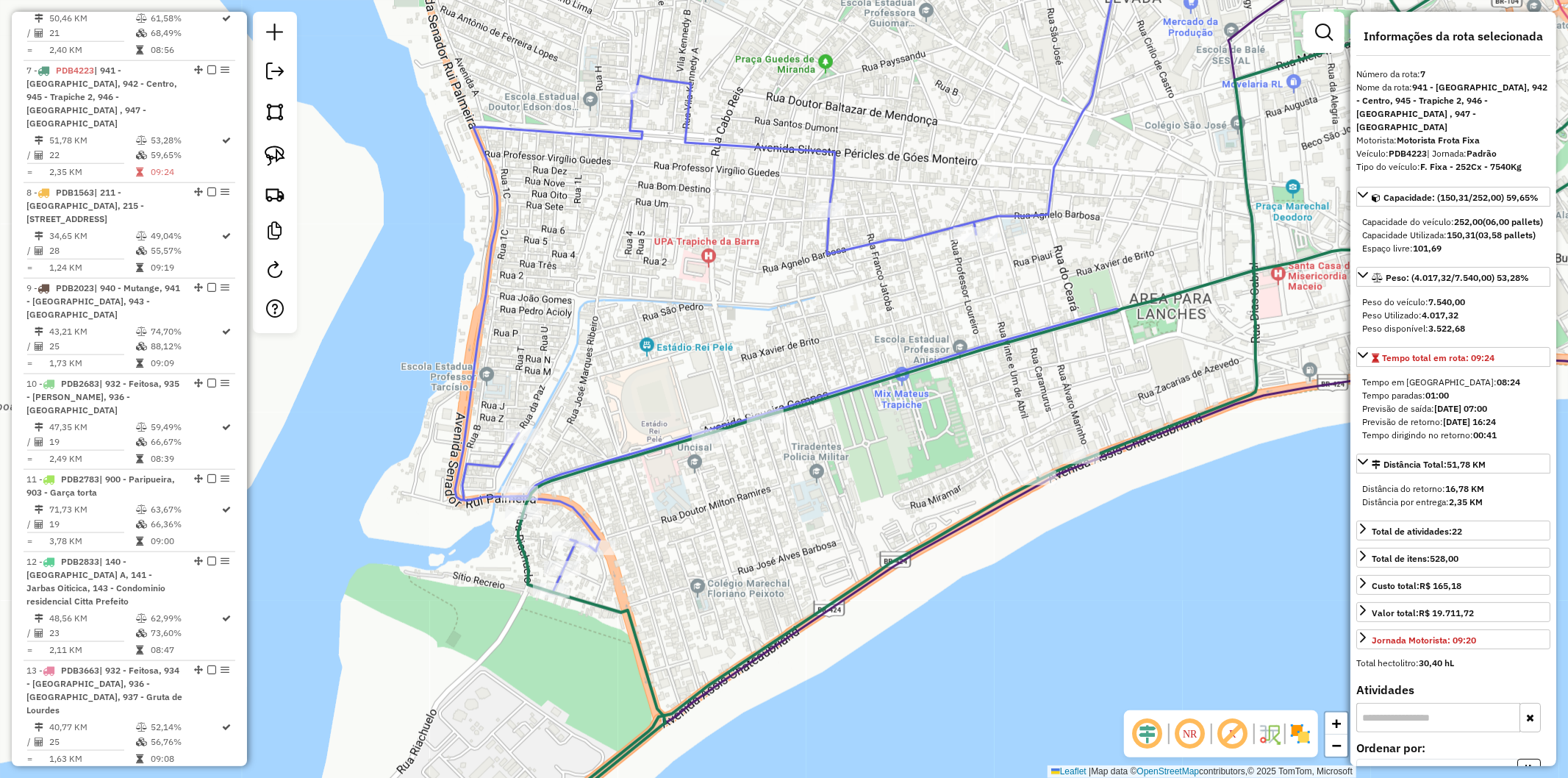
click at [487, 503] on icon at bounding box center [965, 258] width 1021 height 671
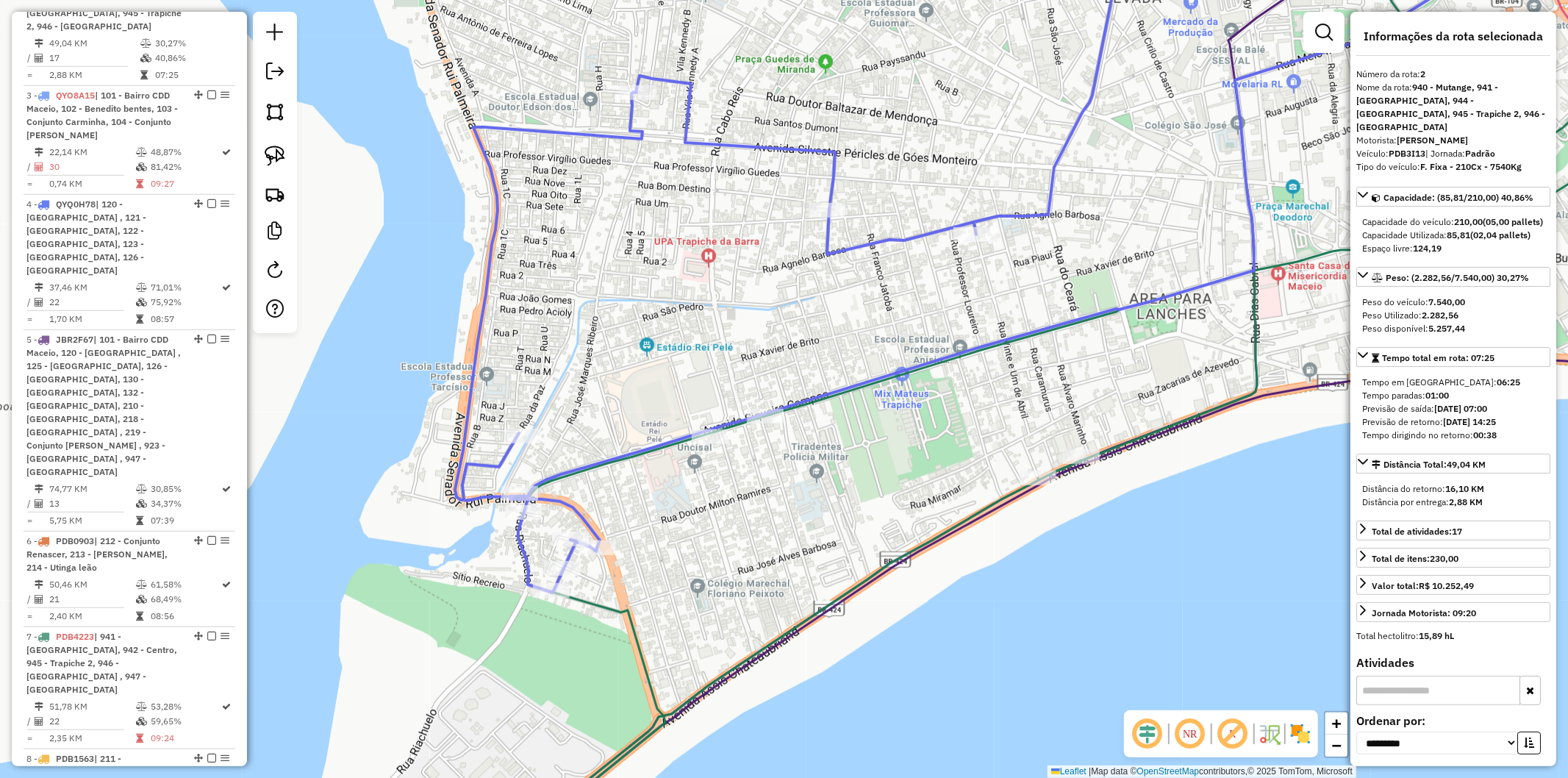
scroll to position [784, 0]
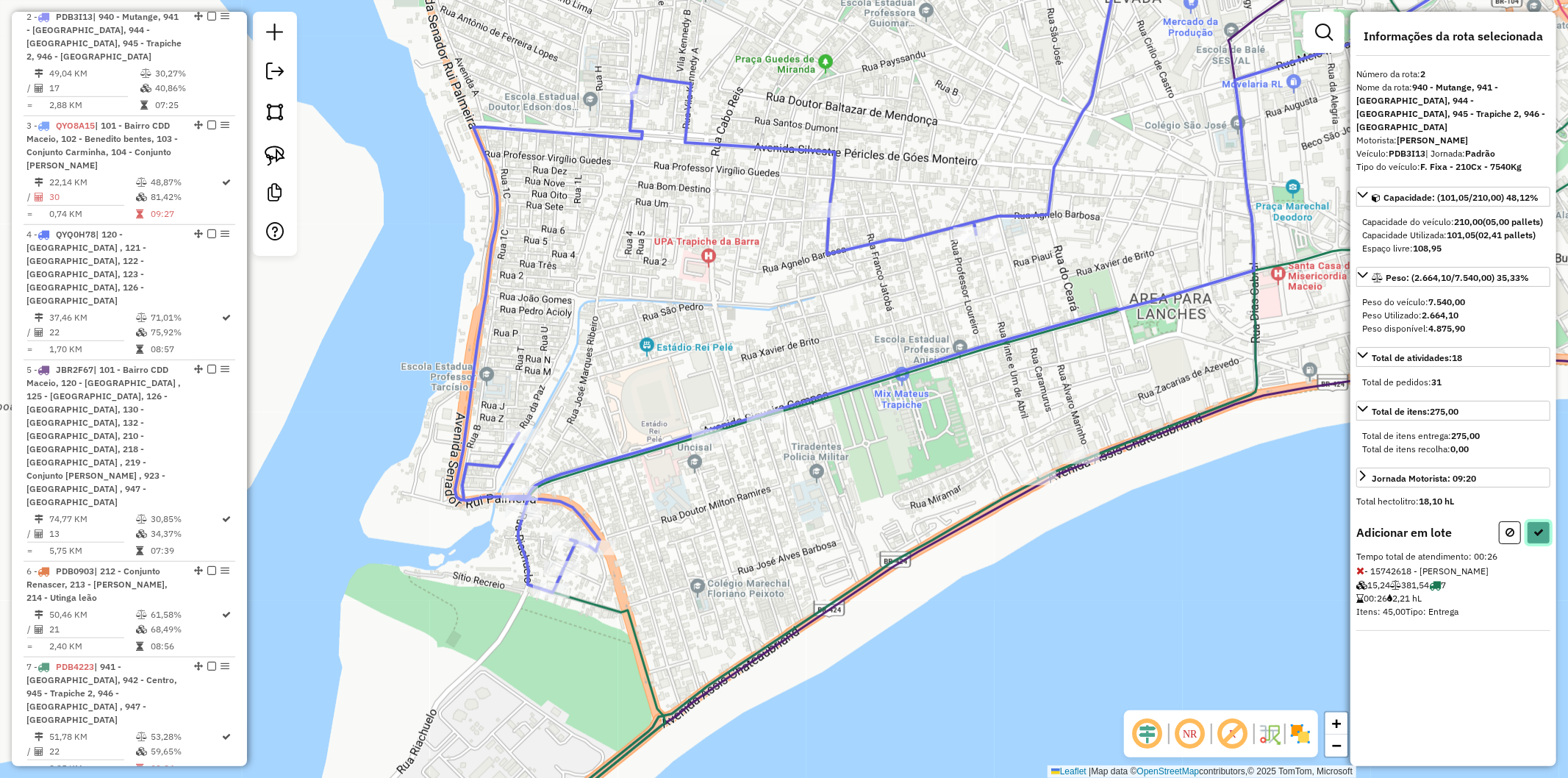
click at [1543, 527] on icon at bounding box center [1538, 532] width 10 height 10
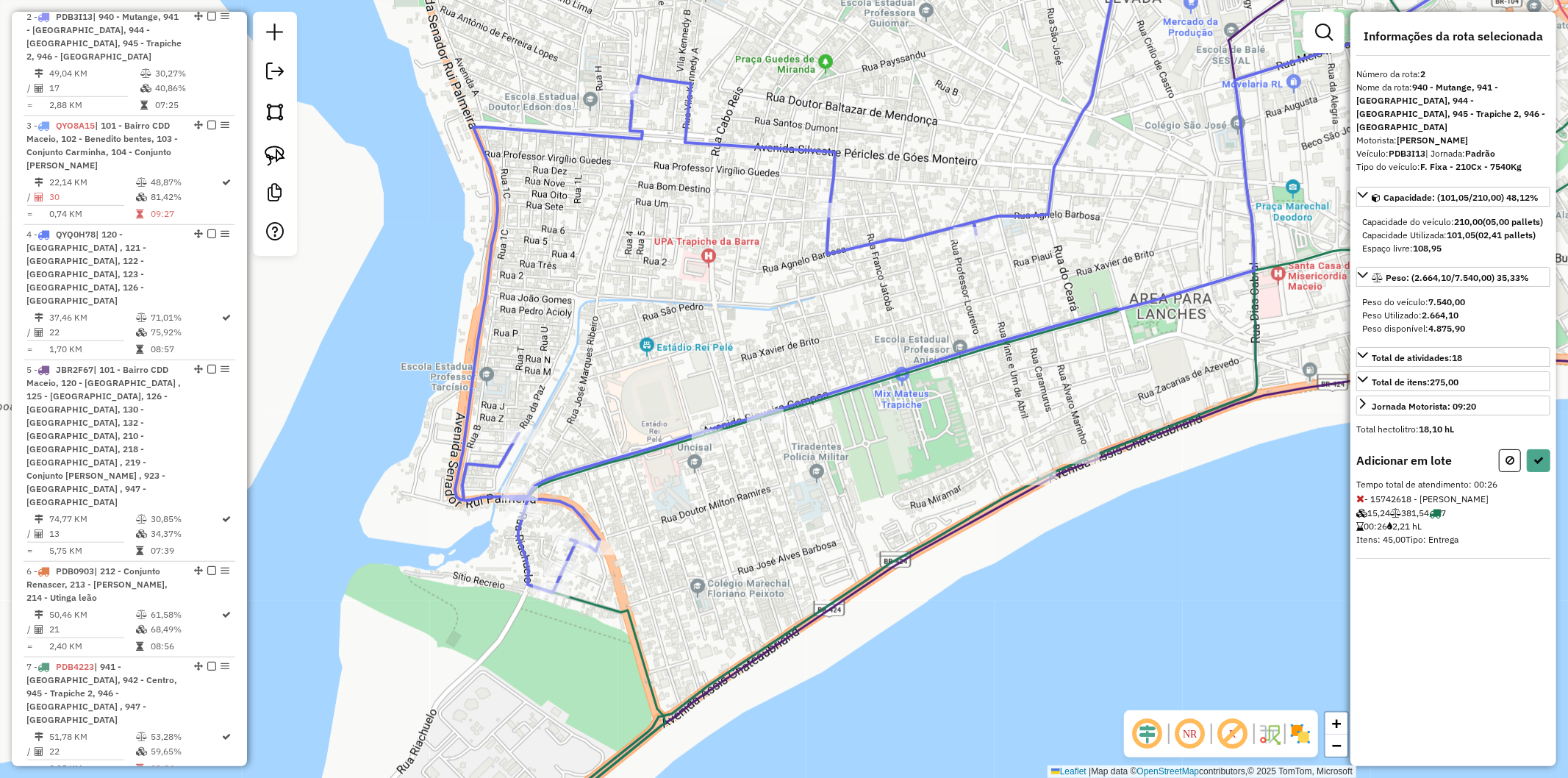
select select "**********"
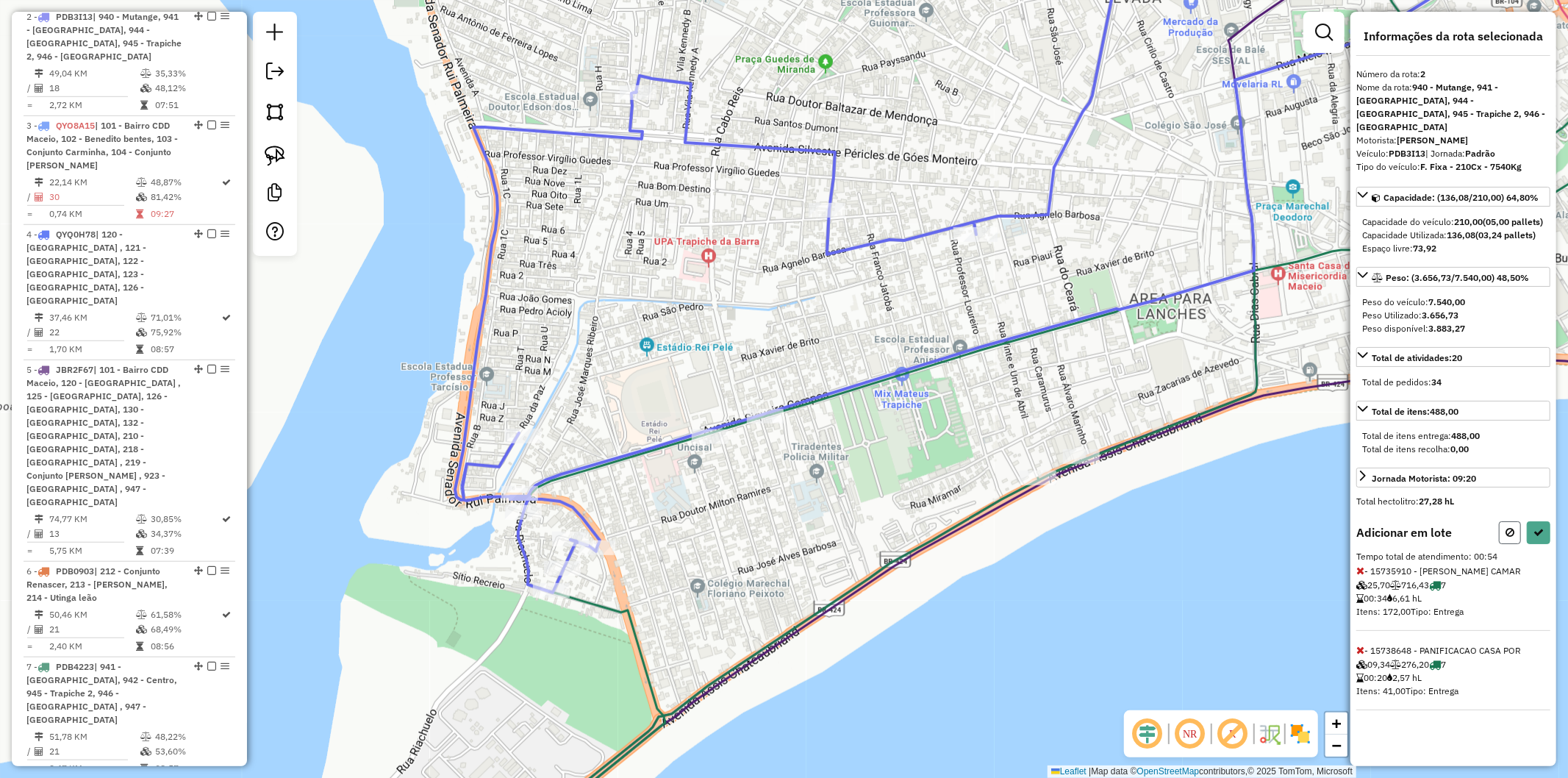
click at [1509, 527] on icon at bounding box center [1510, 532] width 9 height 10
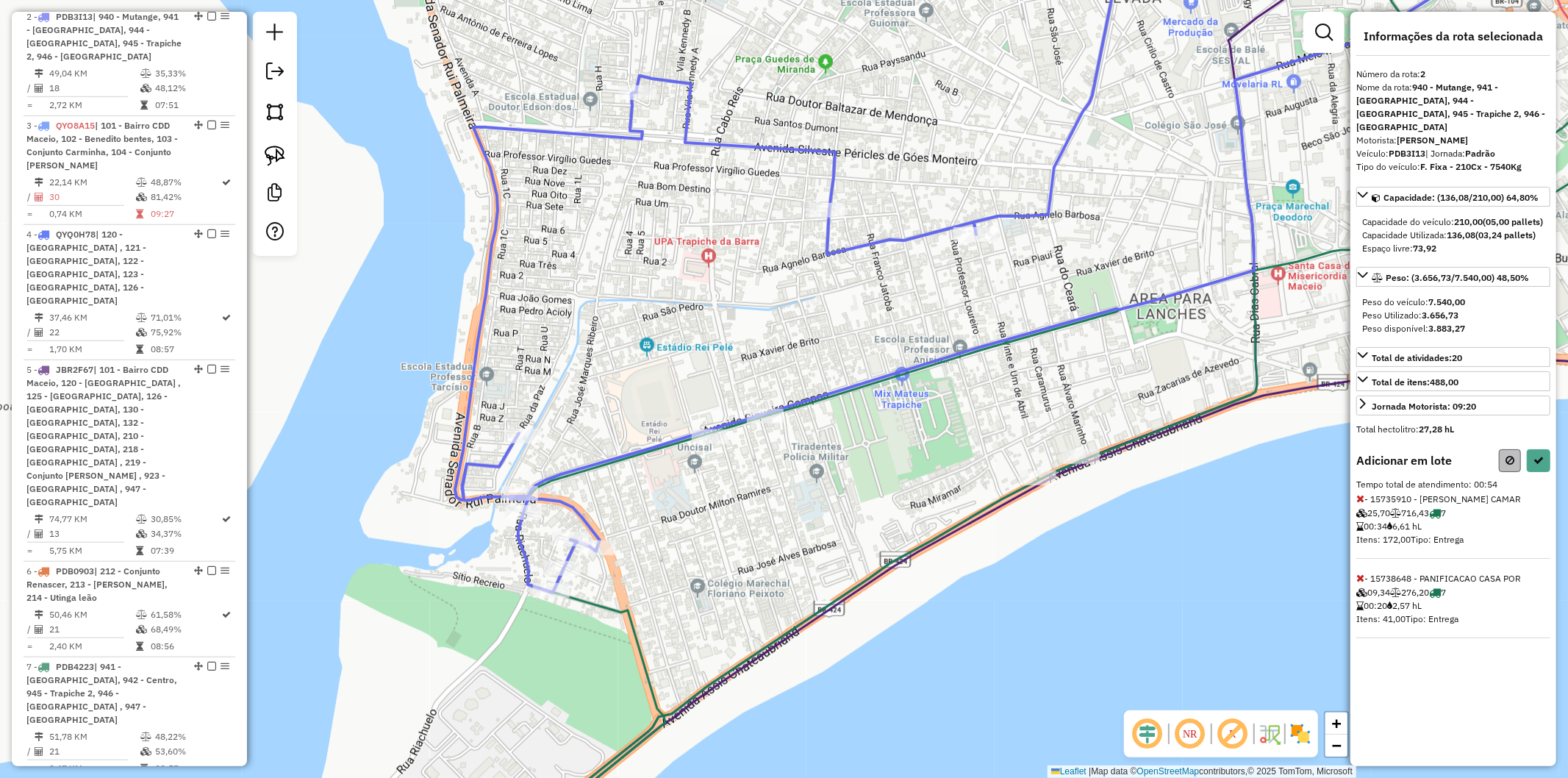
select select "**********"
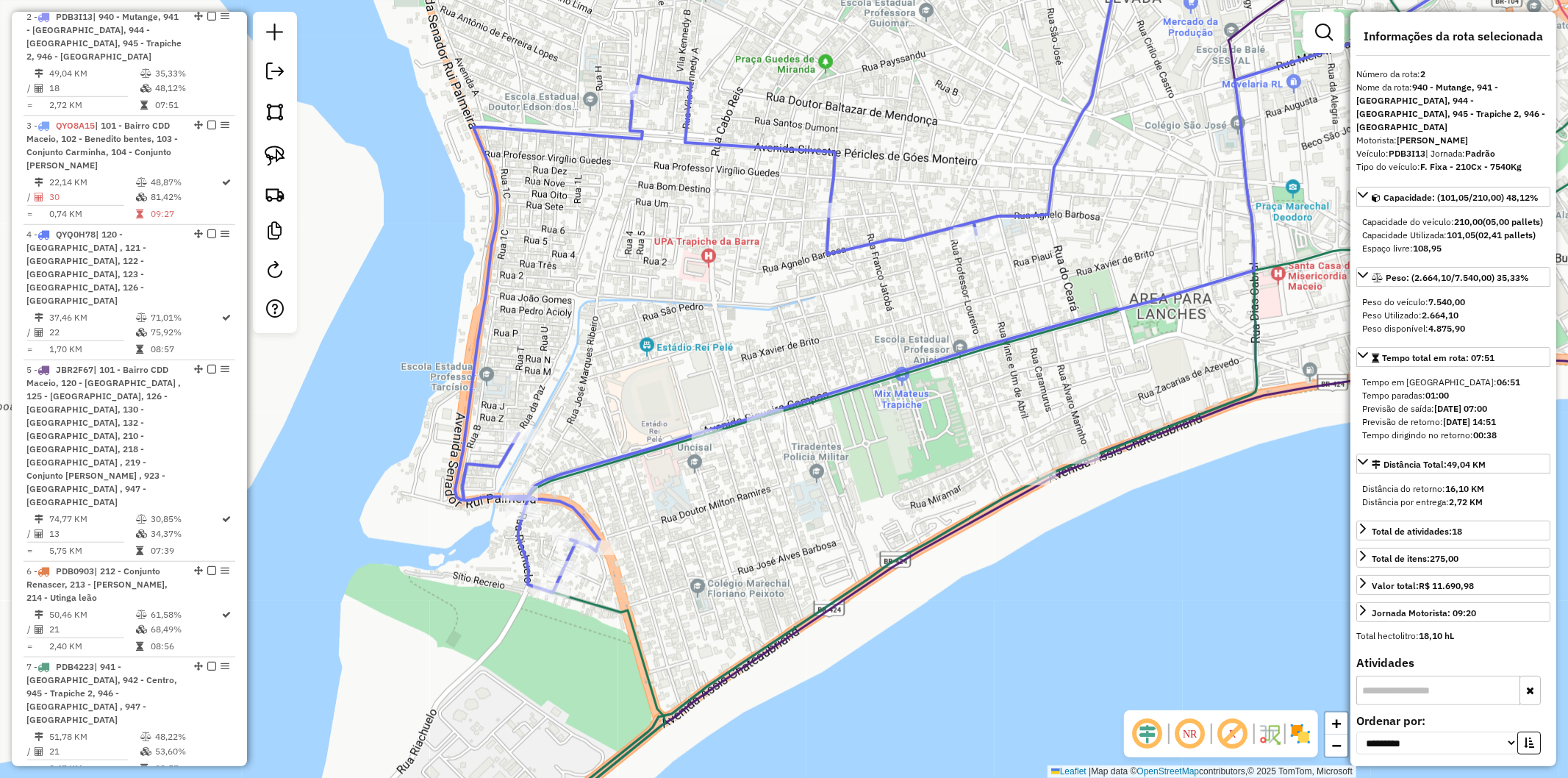
click at [708, 563] on div "Janela de atendimento Grade de atendimento Capacidade Transportadoras Veículos …" at bounding box center [784, 389] width 1568 height 778
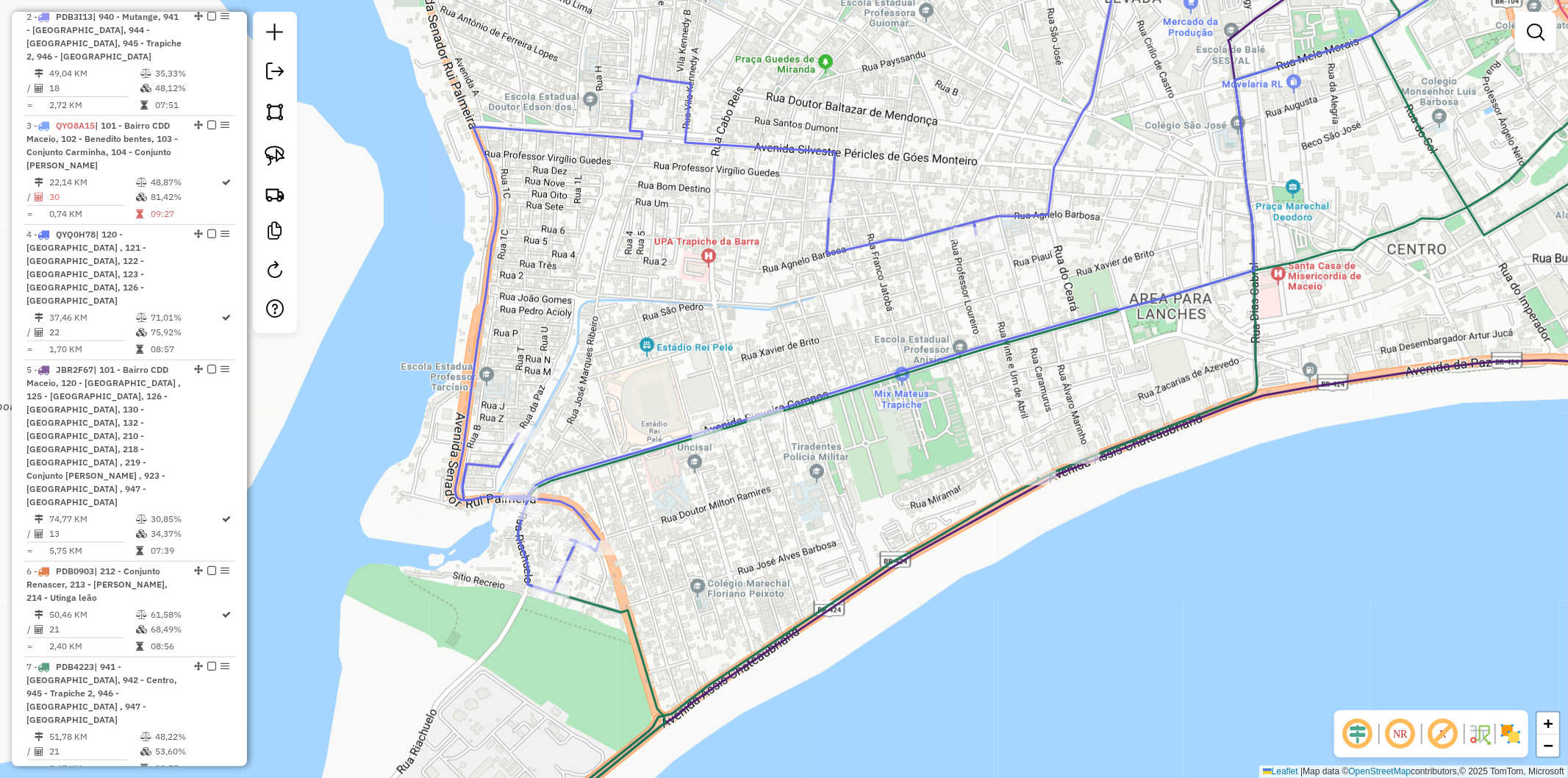
click at [601, 605] on icon at bounding box center [1106, 389] width 1197 height 935
select select "**********"
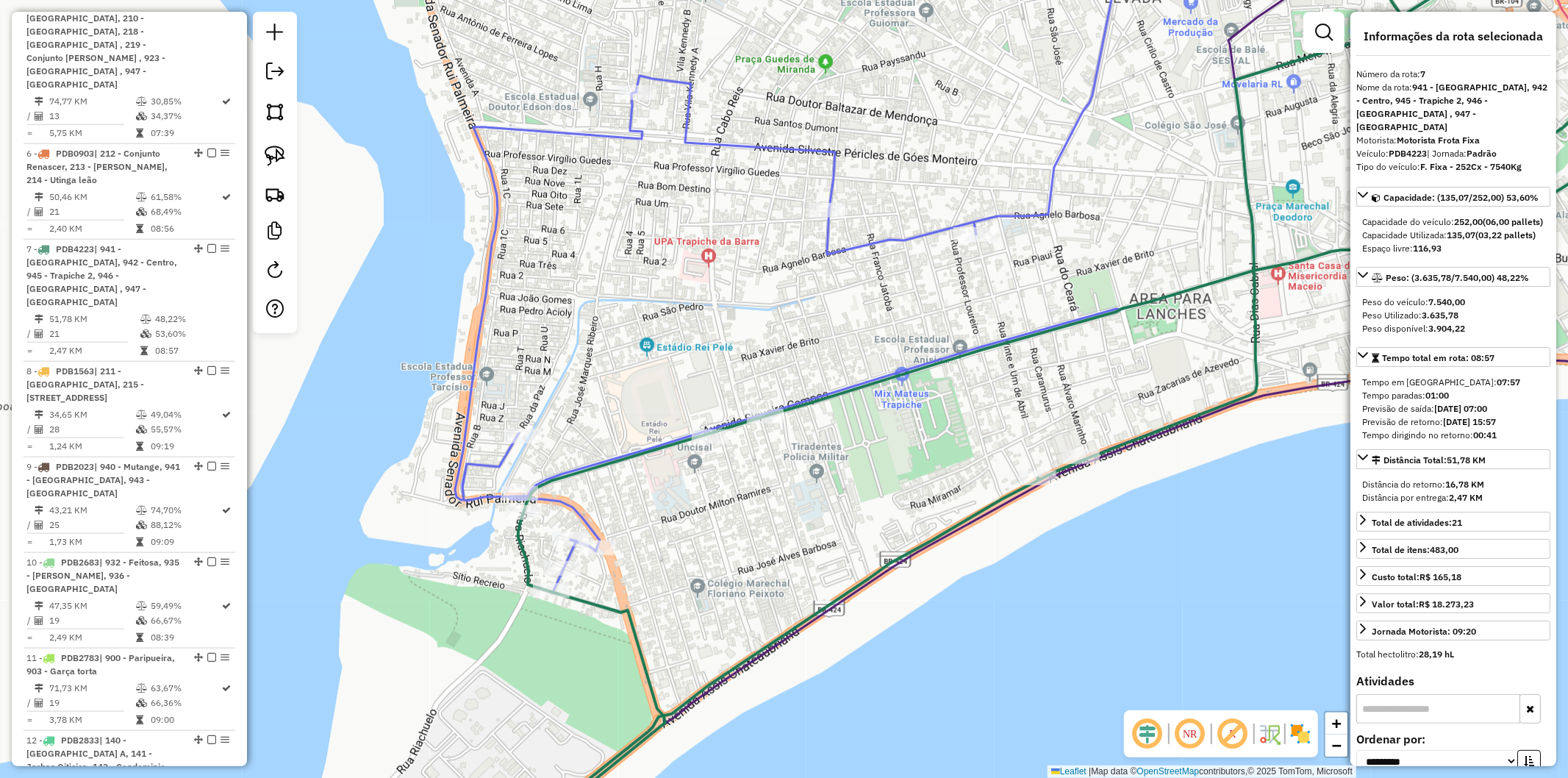
scroll to position [1380, 0]
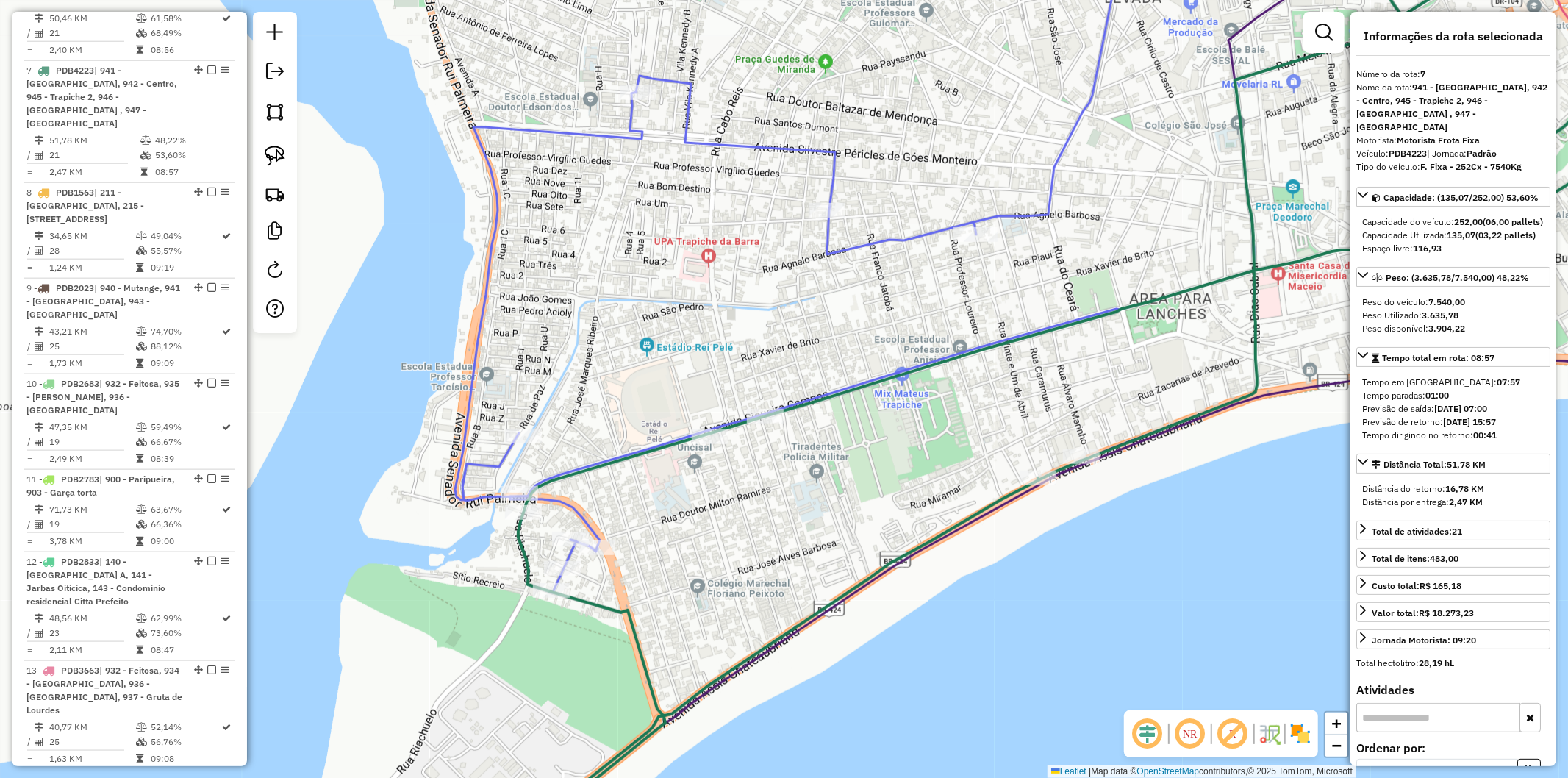
click at [643, 537] on div "Janela de atendimento Grade de atendimento Capacidade Transportadoras Veículos …" at bounding box center [784, 389] width 1568 height 778
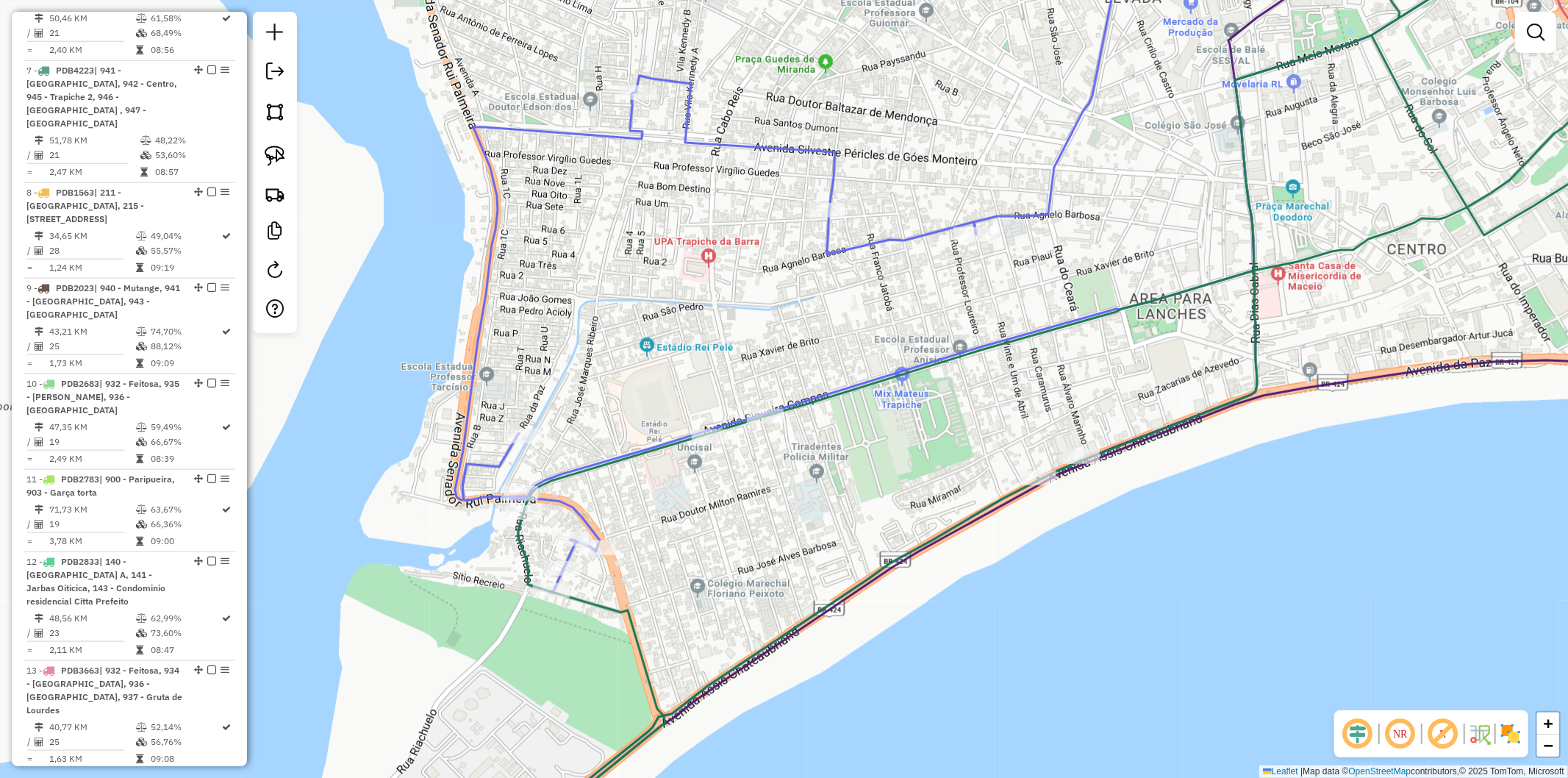
click at [613, 461] on icon at bounding box center [1106, 389] width 1197 height 935
select select "**********"
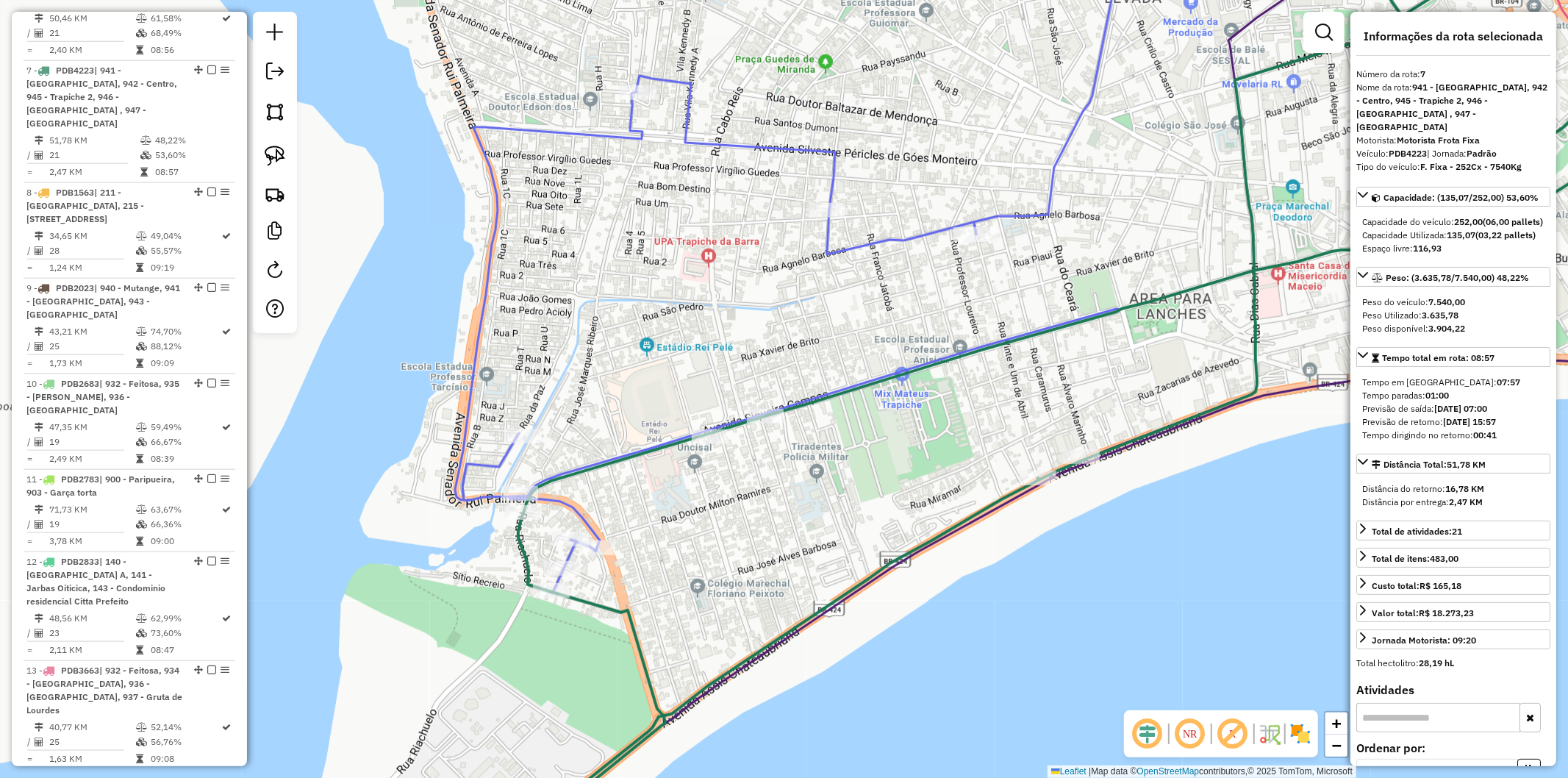
click at [610, 457] on icon at bounding box center [1106, 389] width 1197 height 935
click at [615, 612] on icon at bounding box center [1106, 389] width 1197 height 935
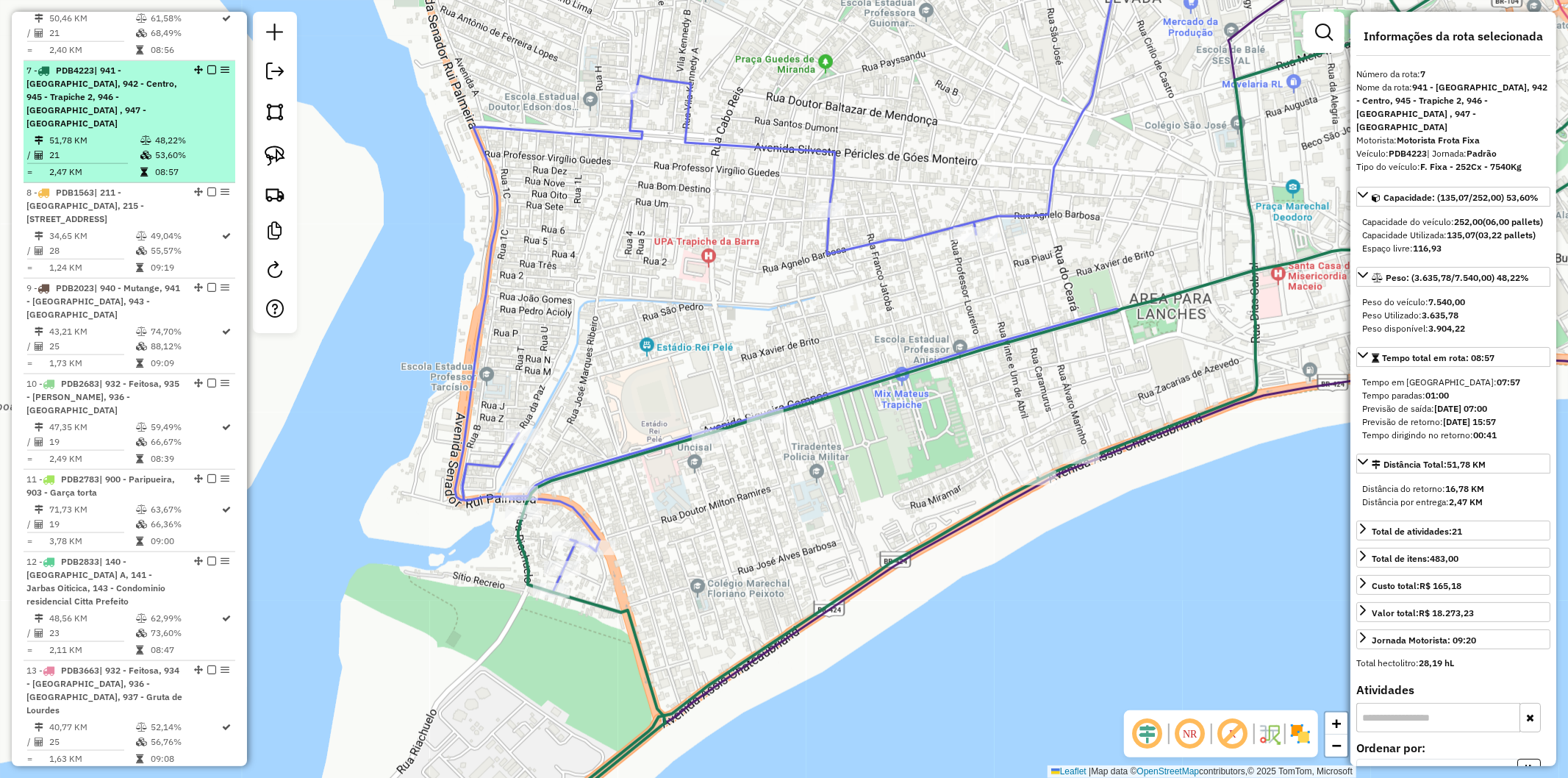
click at [210, 66] on em at bounding box center [212, 70] width 9 height 9
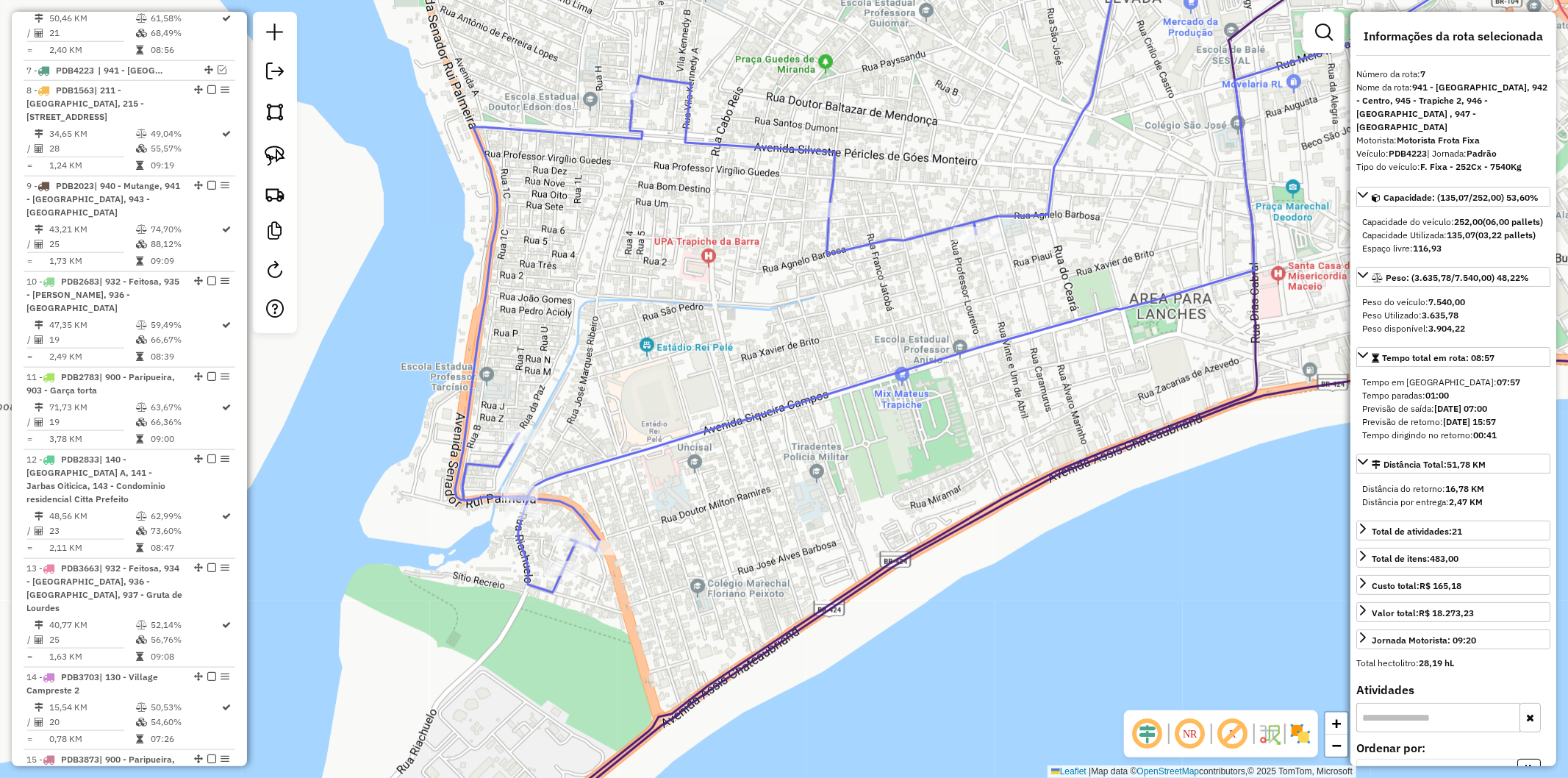
click at [671, 437] on icon at bounding box center [965, 258] width 1021 height 671
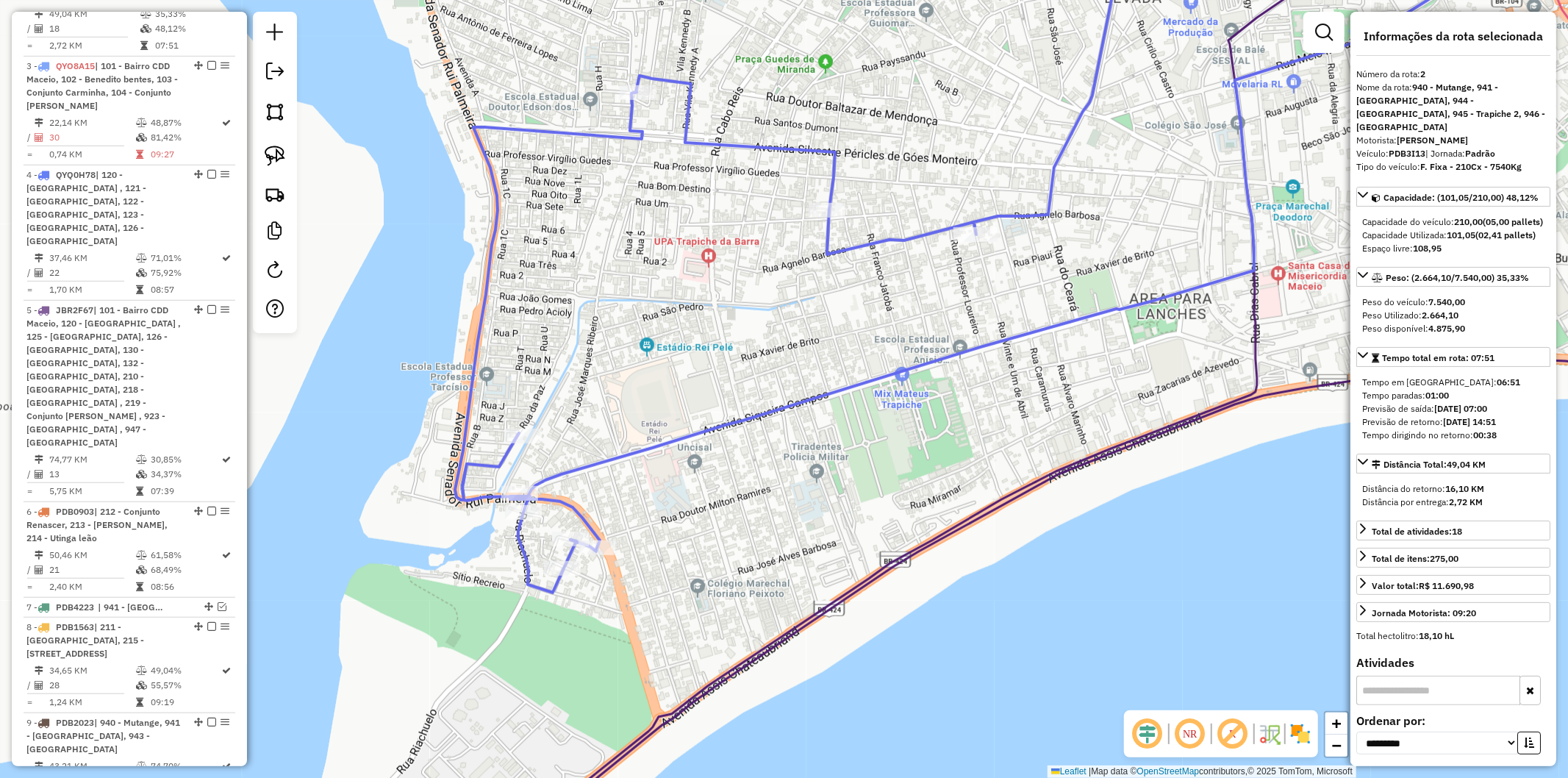
scroll to position [784, 0]
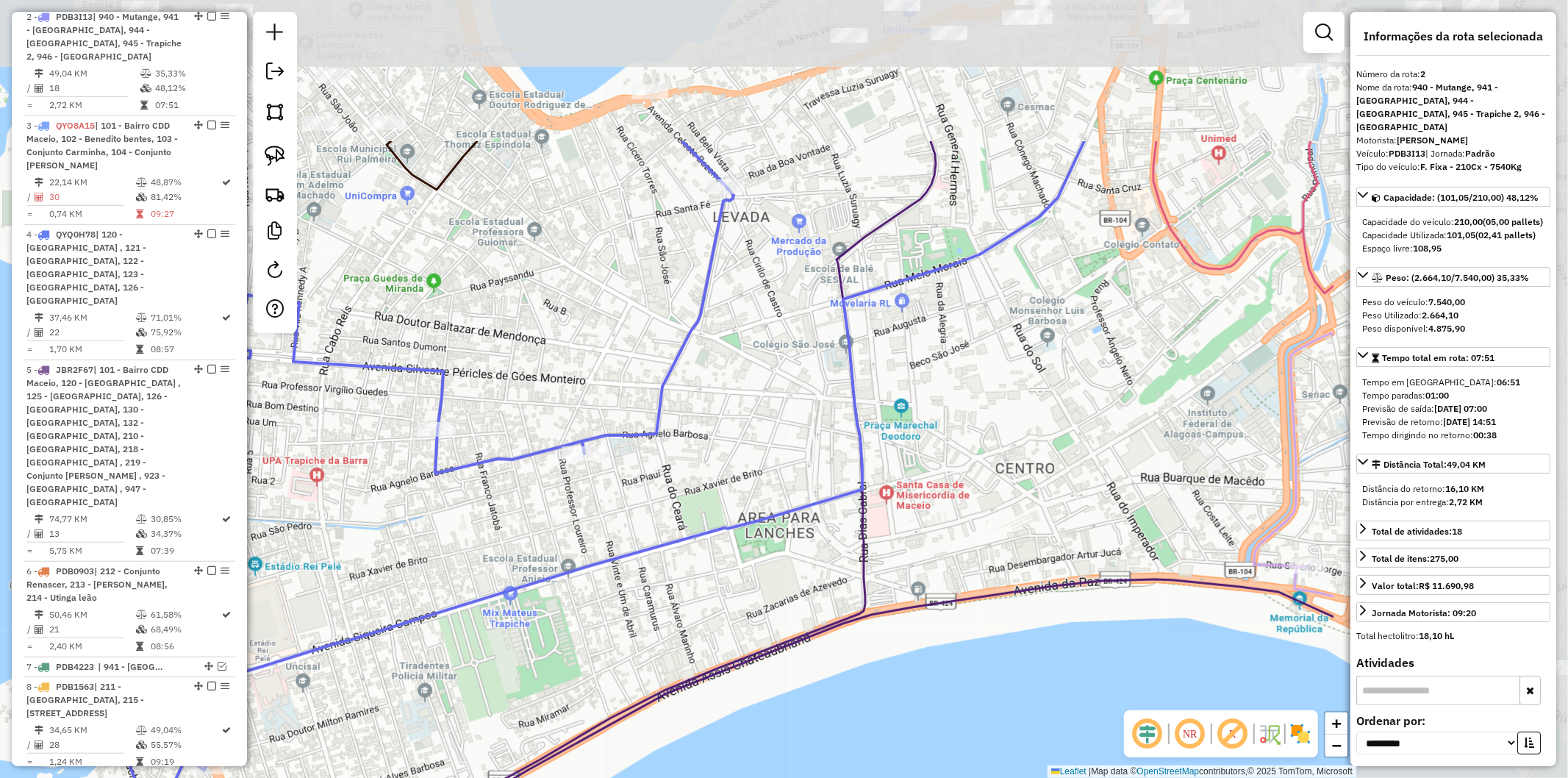
drag, startPoint x: 878, startPoint y: 389, endPoint x: 486, endPoint y: 608, distance: 449.0
click at [486, 608] on div "Janela de atendimento Grade de atendimento Capacidade Transportadoras Veículos …" at bounding box center [784, 389] width 1568 height 778
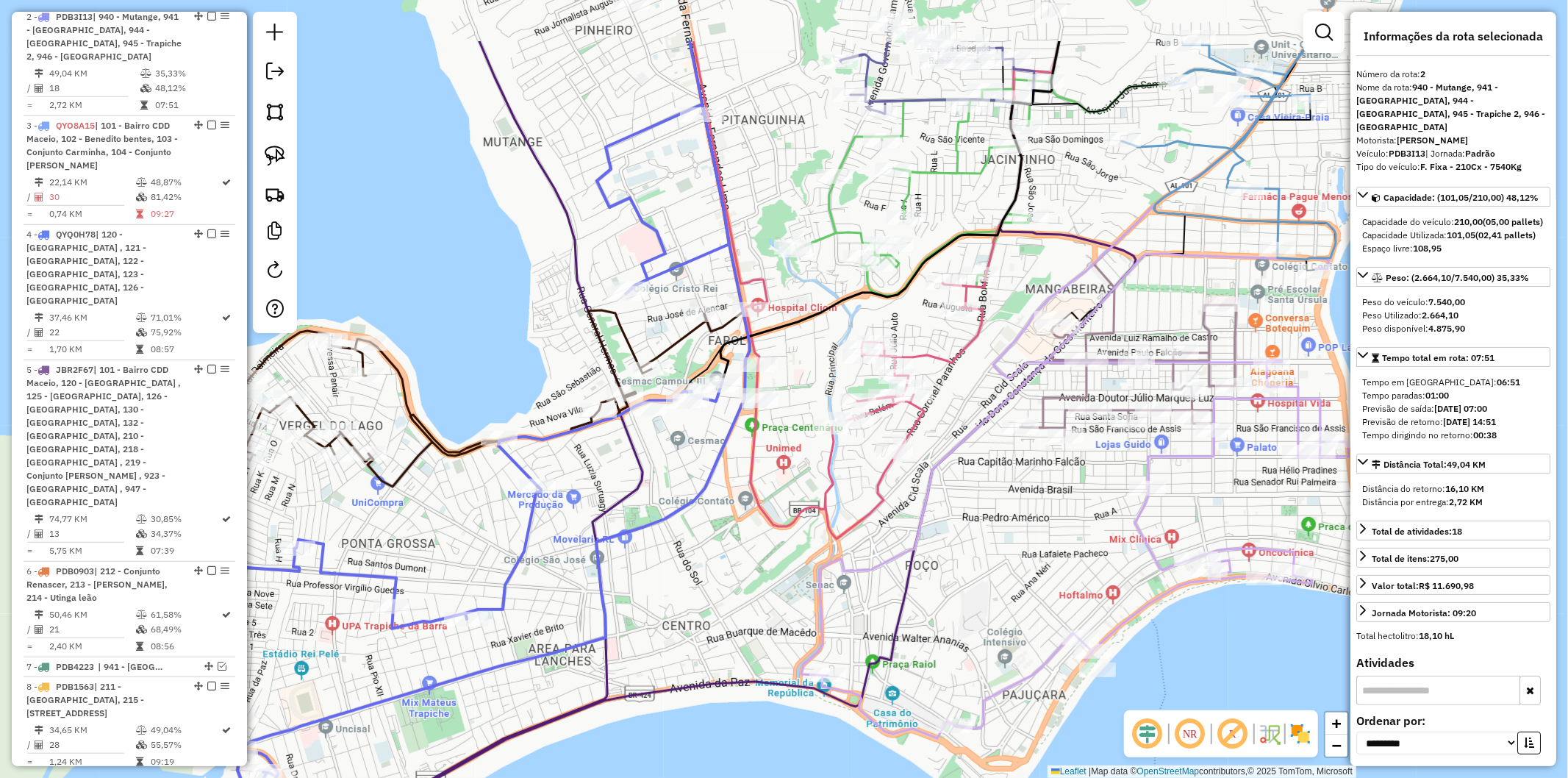
drag, startPoint x: 597, startPoint y: 398, endPoint x: 458, endPoint y: 513, distance: 180.4
click at [458, 513] on div "Janela de atendimento Grade de atendimento Capacidade Transportadoras Veículos …" at bounding box center [784, 389] width 1568 height 778
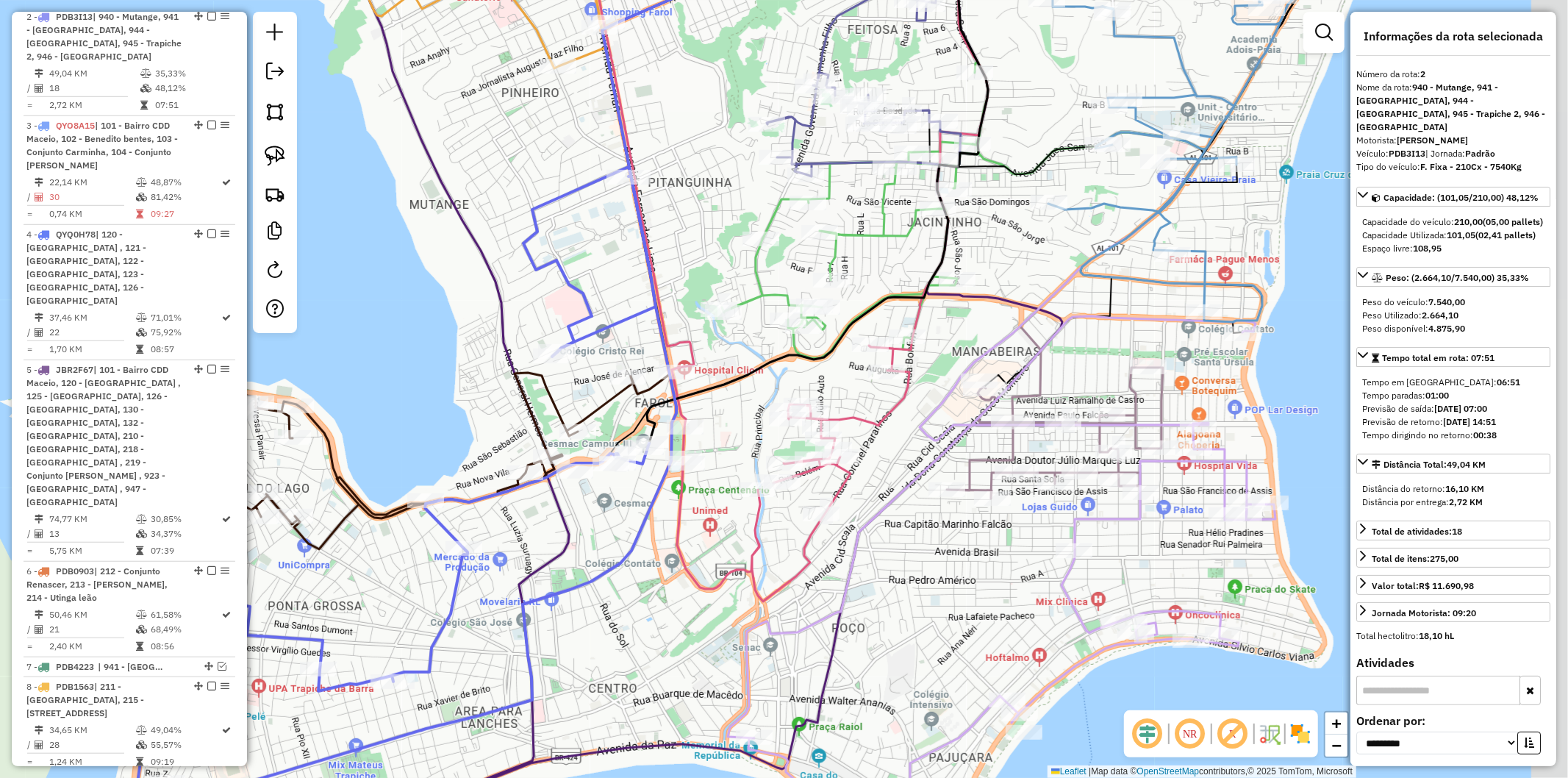
drag, startPoint x: 664, startPoint y: 546, endPoint x: 597, endPoint y: 600, distance: 86.1
click at [597, 600] on div "Janela de atendimento Grade de atendimento Capacidade Transportadoras Veículos …" at bounding box center [784, 389] width 1568 height 778
click at [351, 496] on icon at bounding box center [383, 462] width 501 height 177
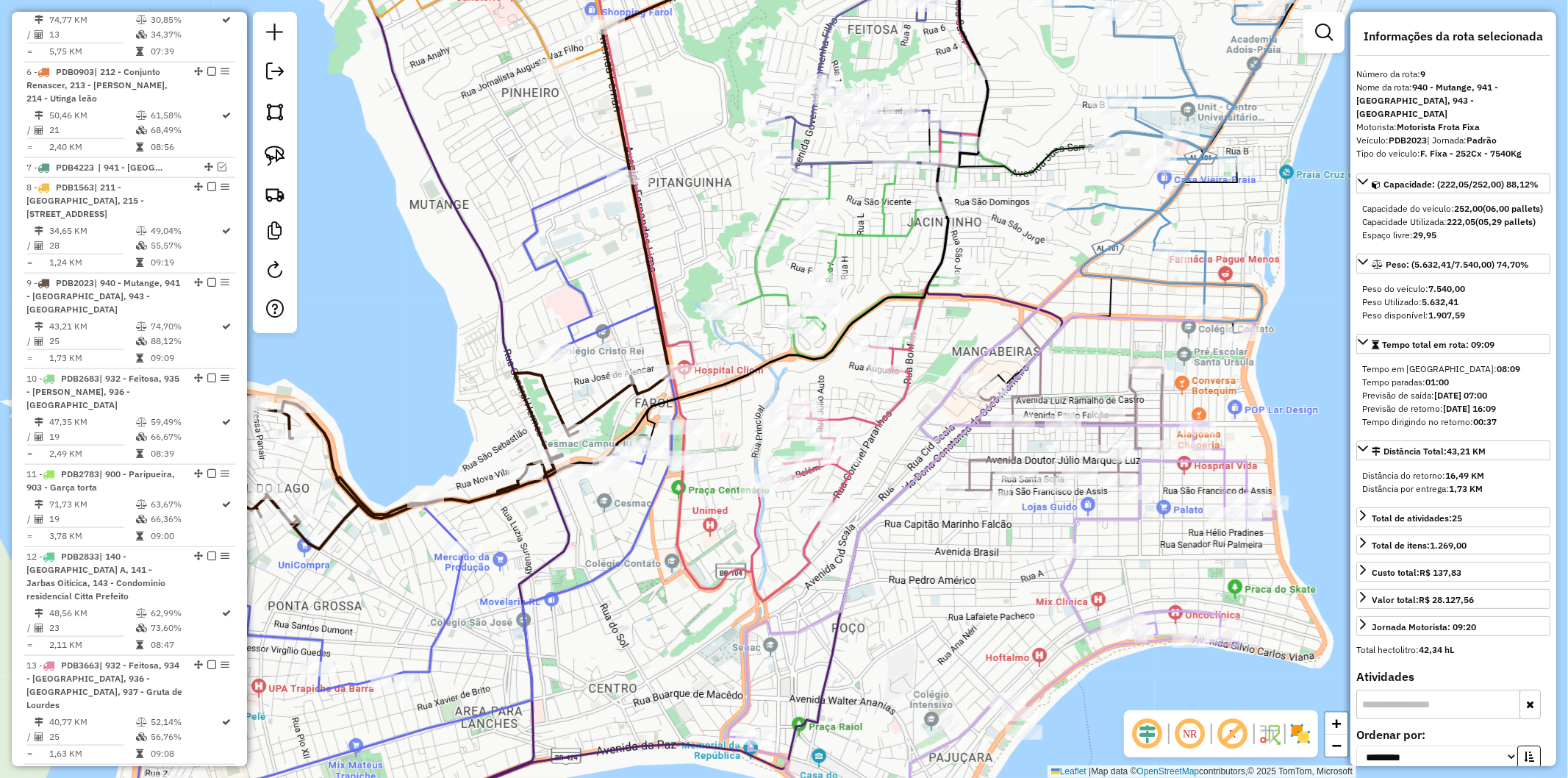
scroll to position [1497, 0]
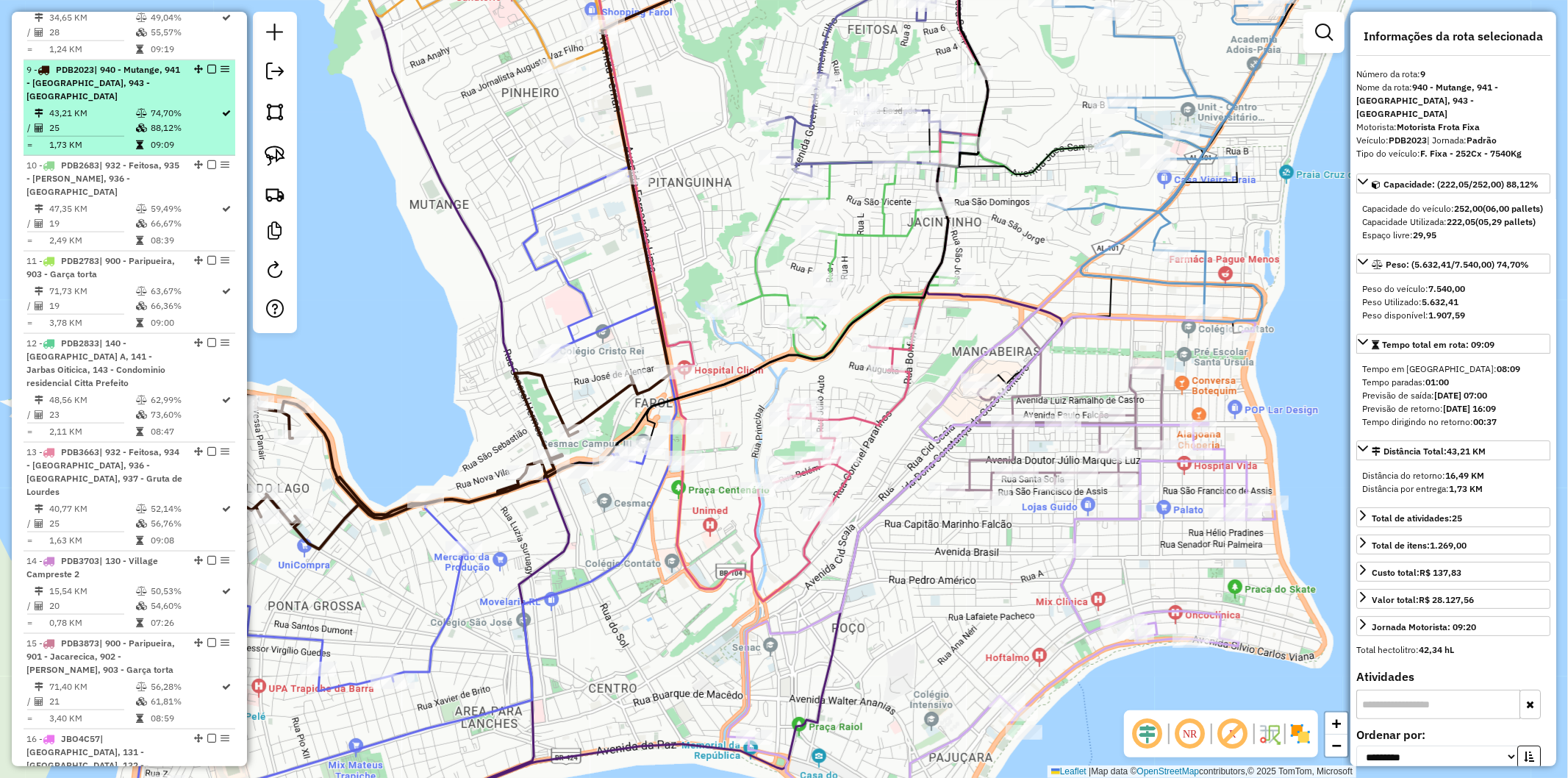
click at [208, 60] on li "9 - PDB2023 | 940 - Mutange, 941 - Lavanda, 943 - Vergel do Lago 43,21 KM 74,70…" at bounding box center [129, 108] width 212 height 96
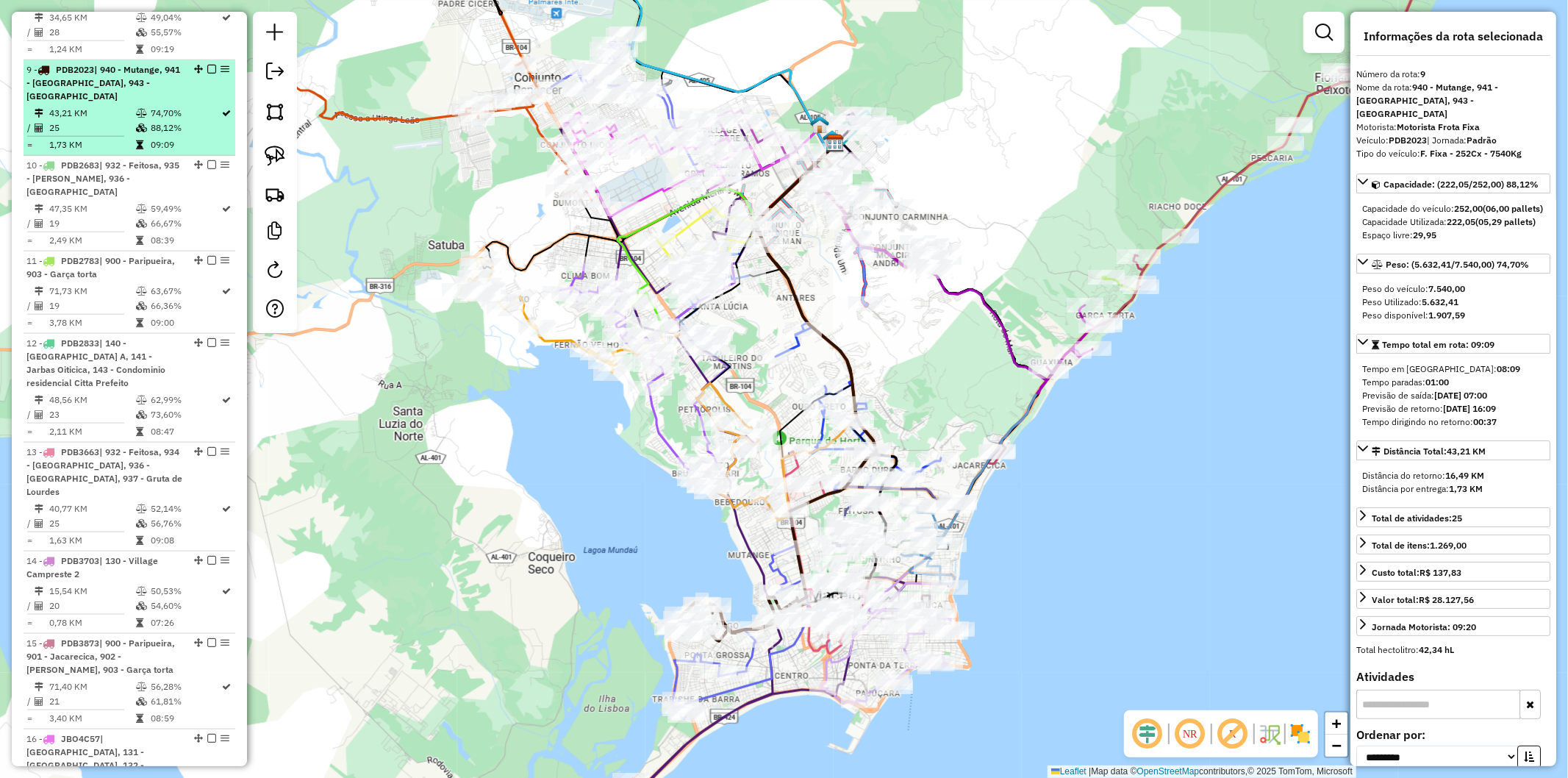
click at [208, 65] on em at bounding box center [212, 69] width 9 height 9
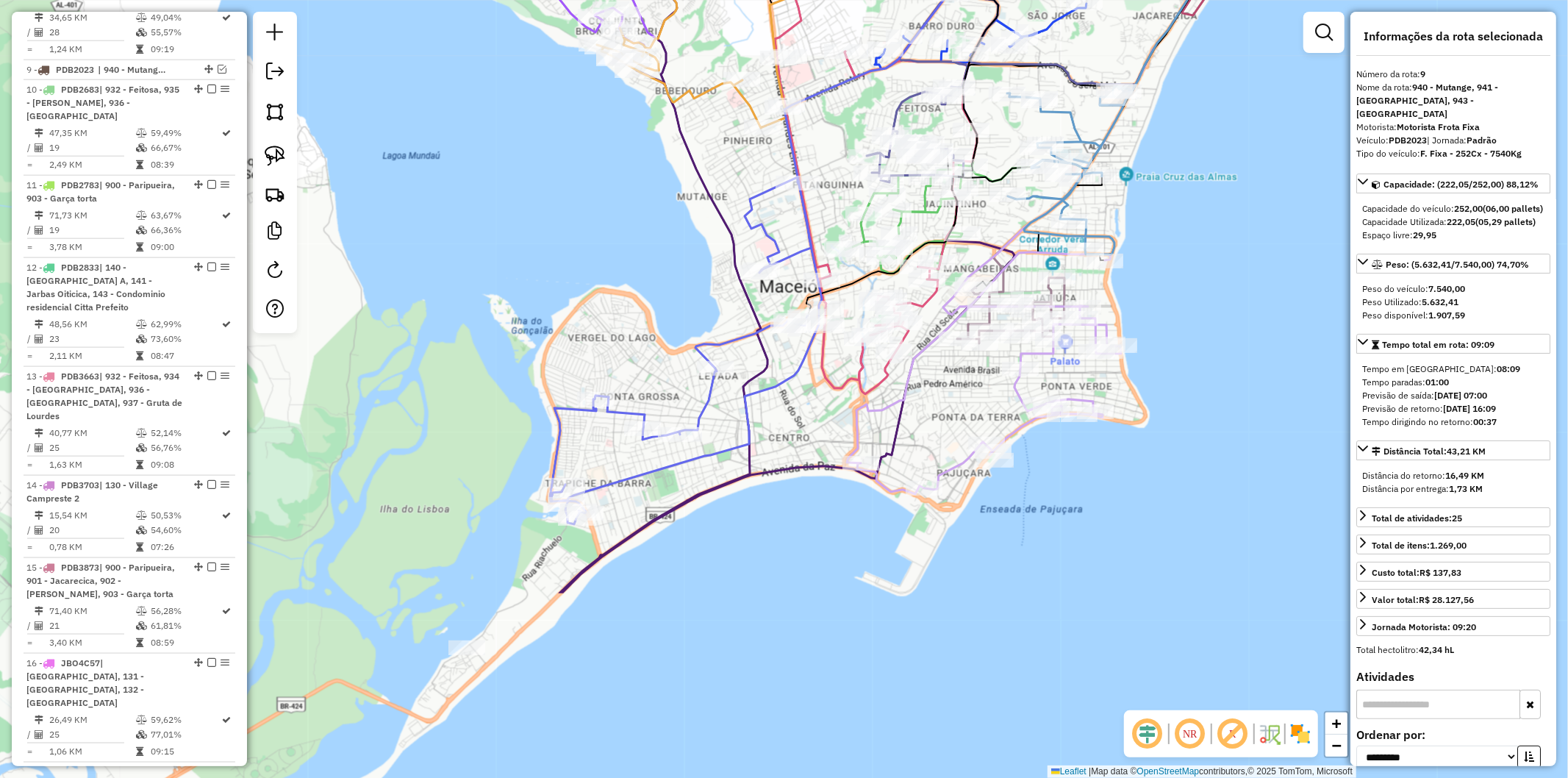
drag, startPoint x: 756, startPoint y: 641, endPoint x: 769, endPoint y: 425, distance: 216.4
click at [769, 425] on div "Janela de atendimento Grade de atendimento Capacidade Transportadoras Veículos …" at bounding box center [784, 389] width 1568 height 778
click at [581, 577] on icon at bounding box center [727, 311] width 589 height 778
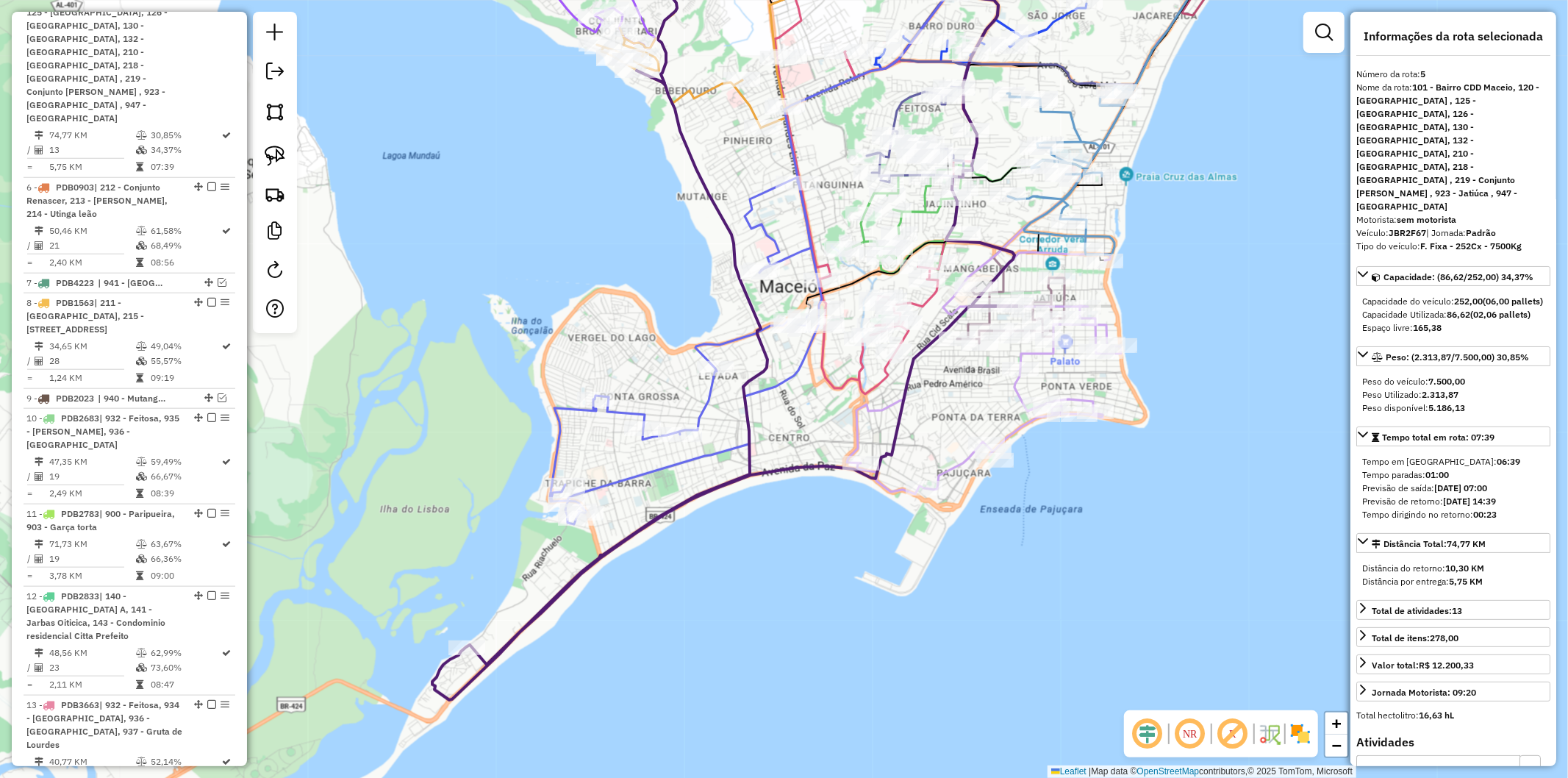
scroll to position [1111, 0]
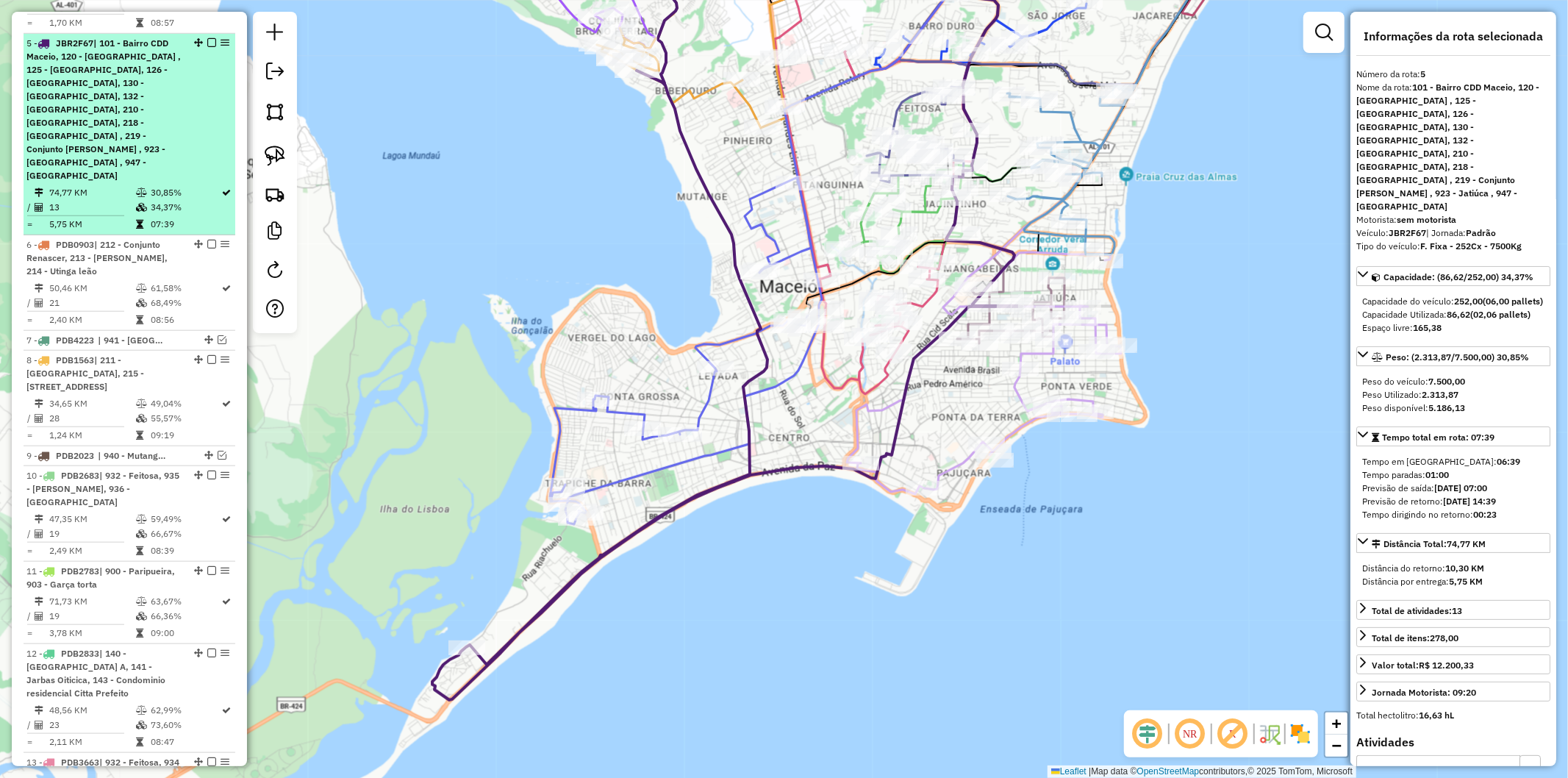
click at [209, 38] on em at bounding box center [212, 42] width 9 height 9
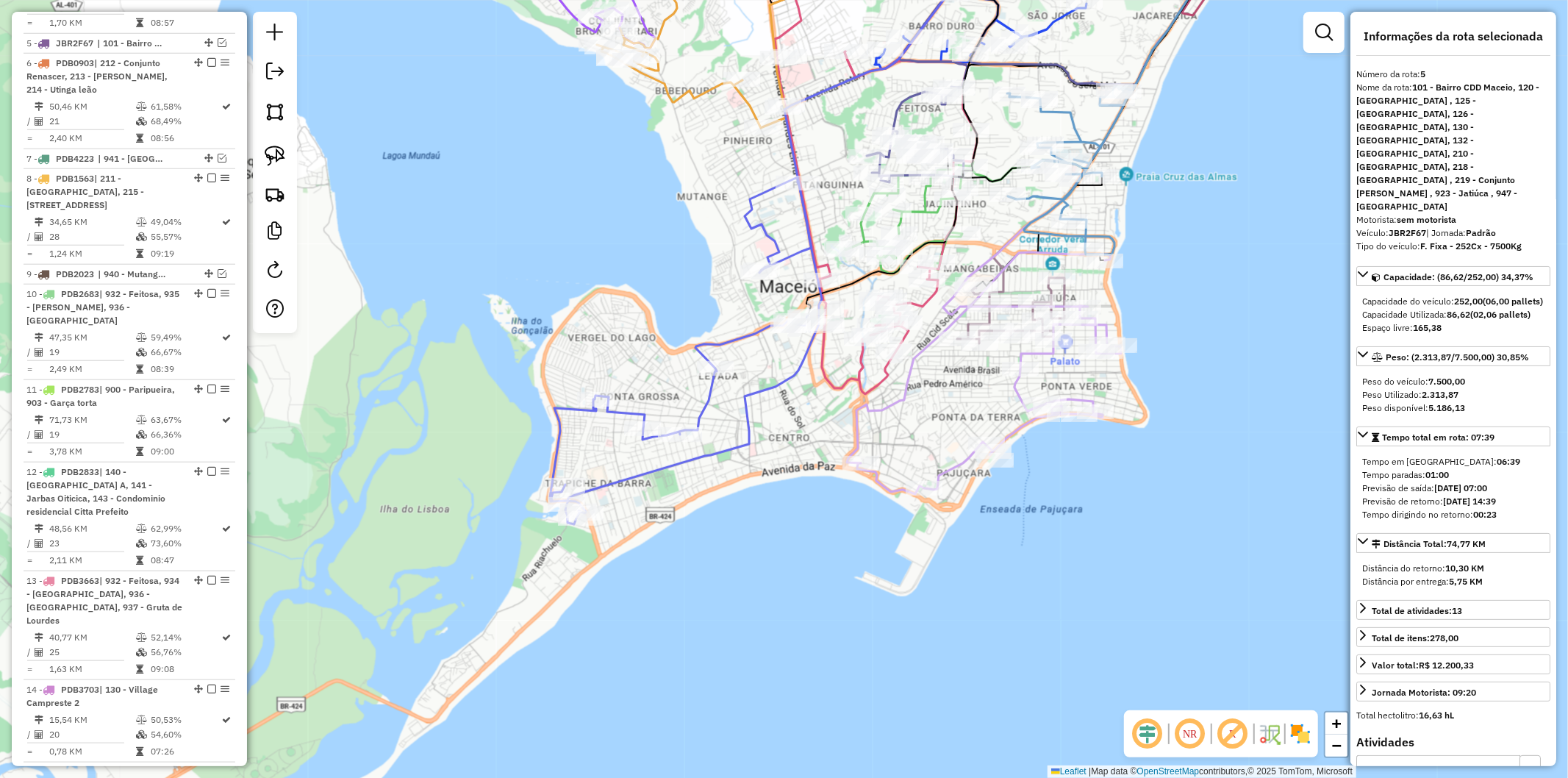
click at [745, 415] on icon at bounding box center [686, 351] width 272 height 347
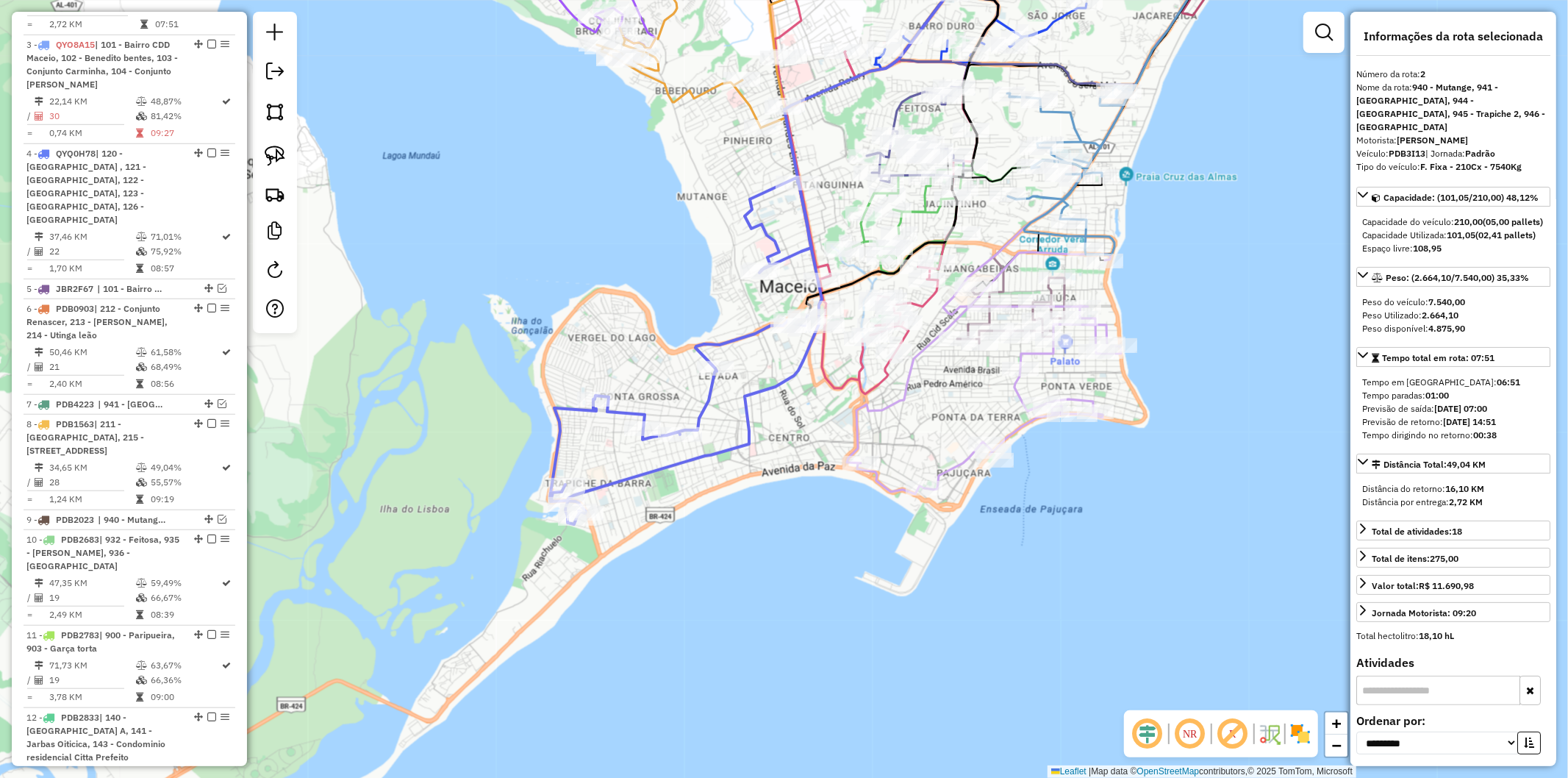
scroll to position [784, 0]
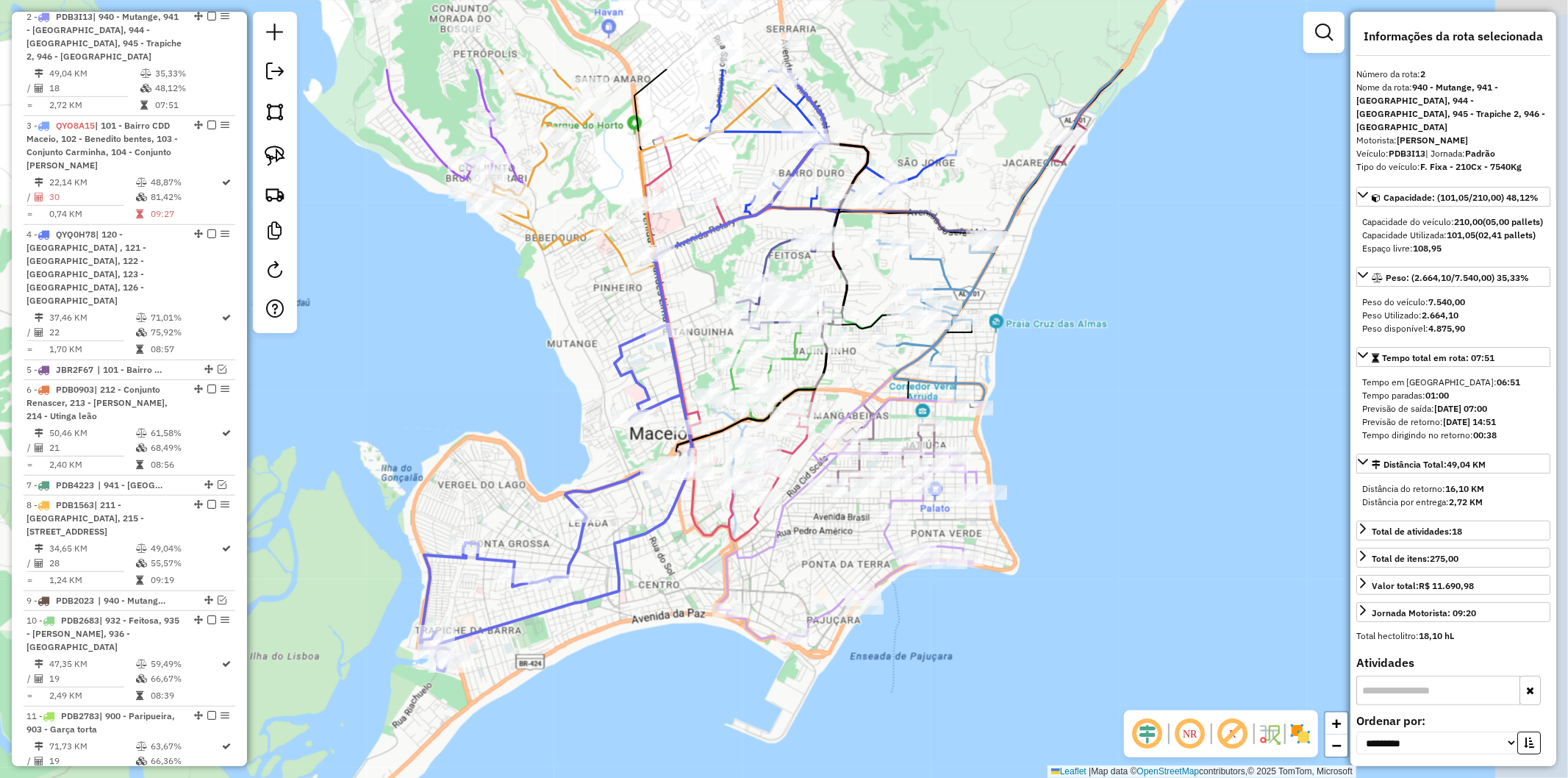
drag, startPoint x: 807, startPoint y: 414, endPoint x: 686, endPoint y: 542, distance: 176.1
click at [686, 542] on div "Janela de atendimento Grade de atendimento Capacidade Transportadoras Veículos …" at bounding box center [784, 389] width 1568 height 778
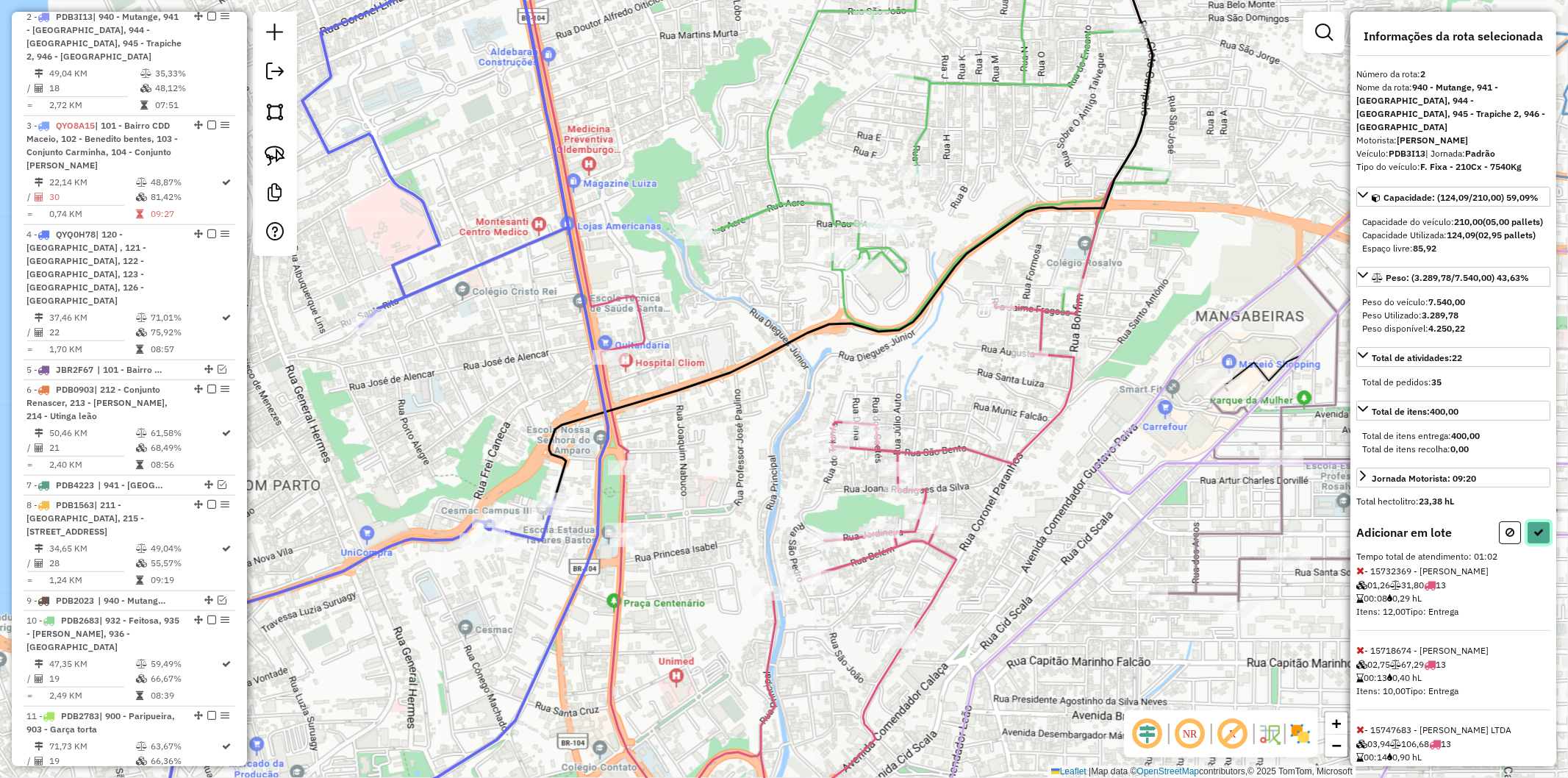
click at [1527, 542] on button at bounding box center [1539, 532] width 23 height 23
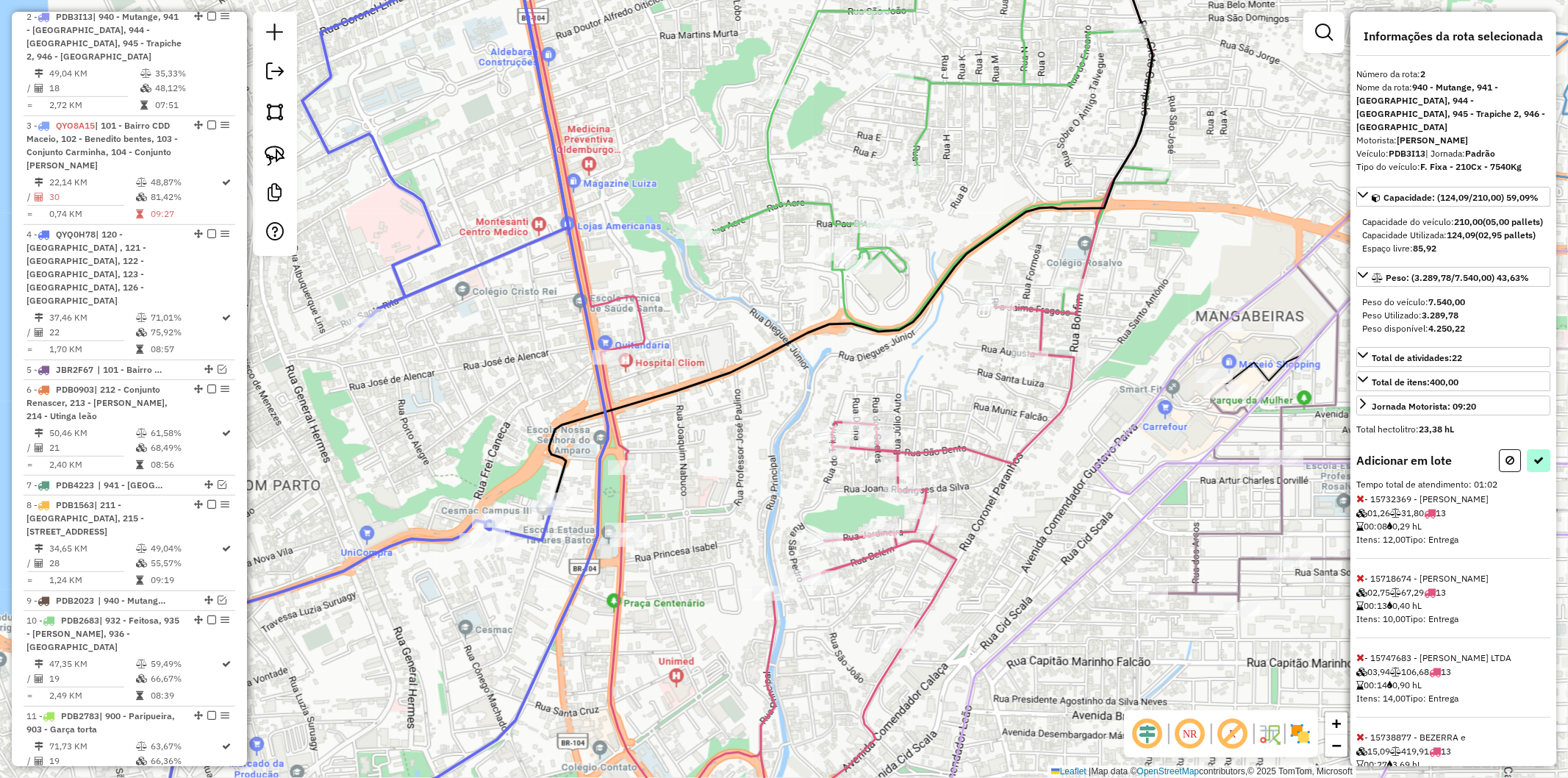
select select "**********"
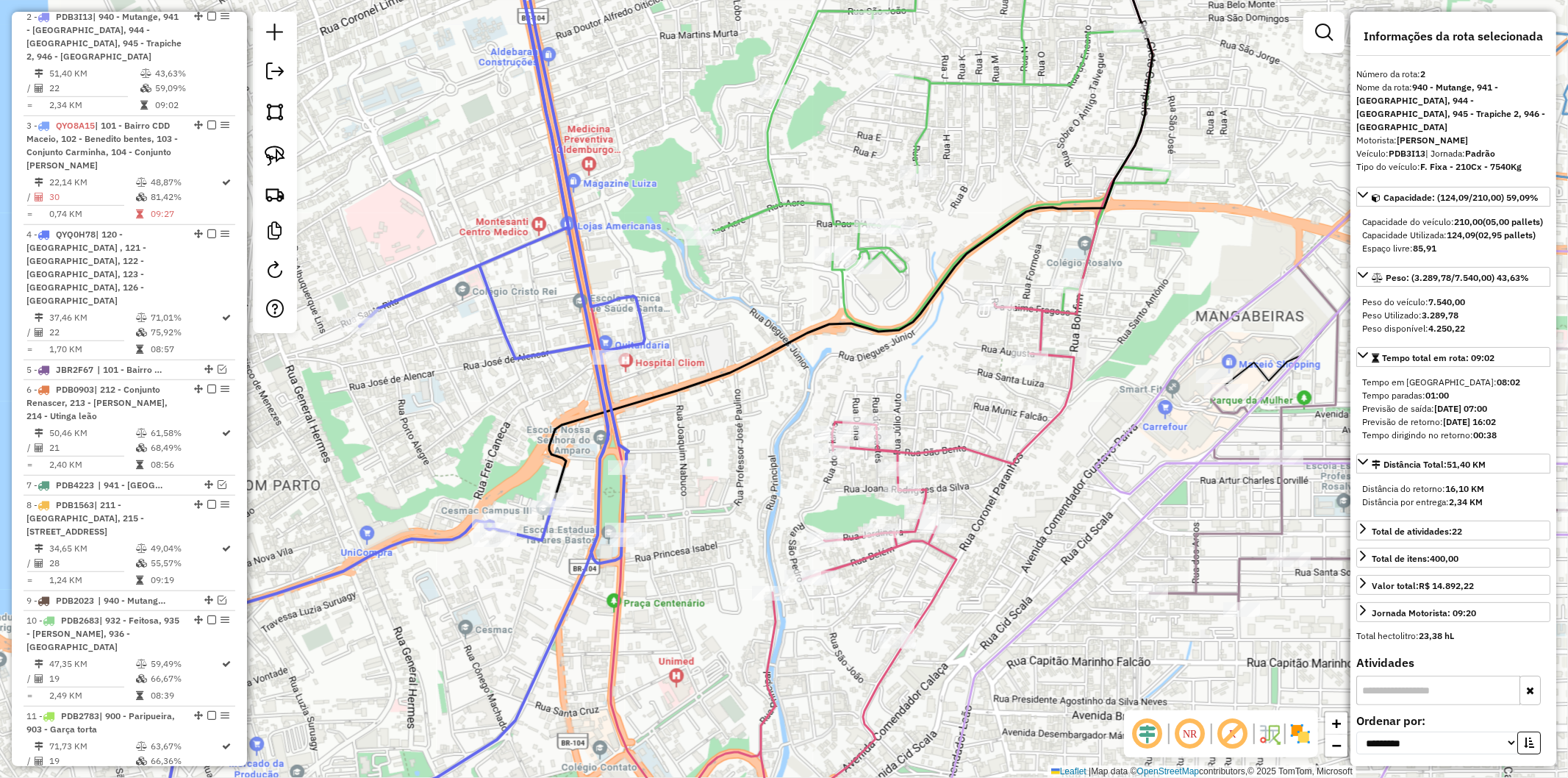
click at [600, 561] on icon at bounding box center [375, 389] width 540 height 935
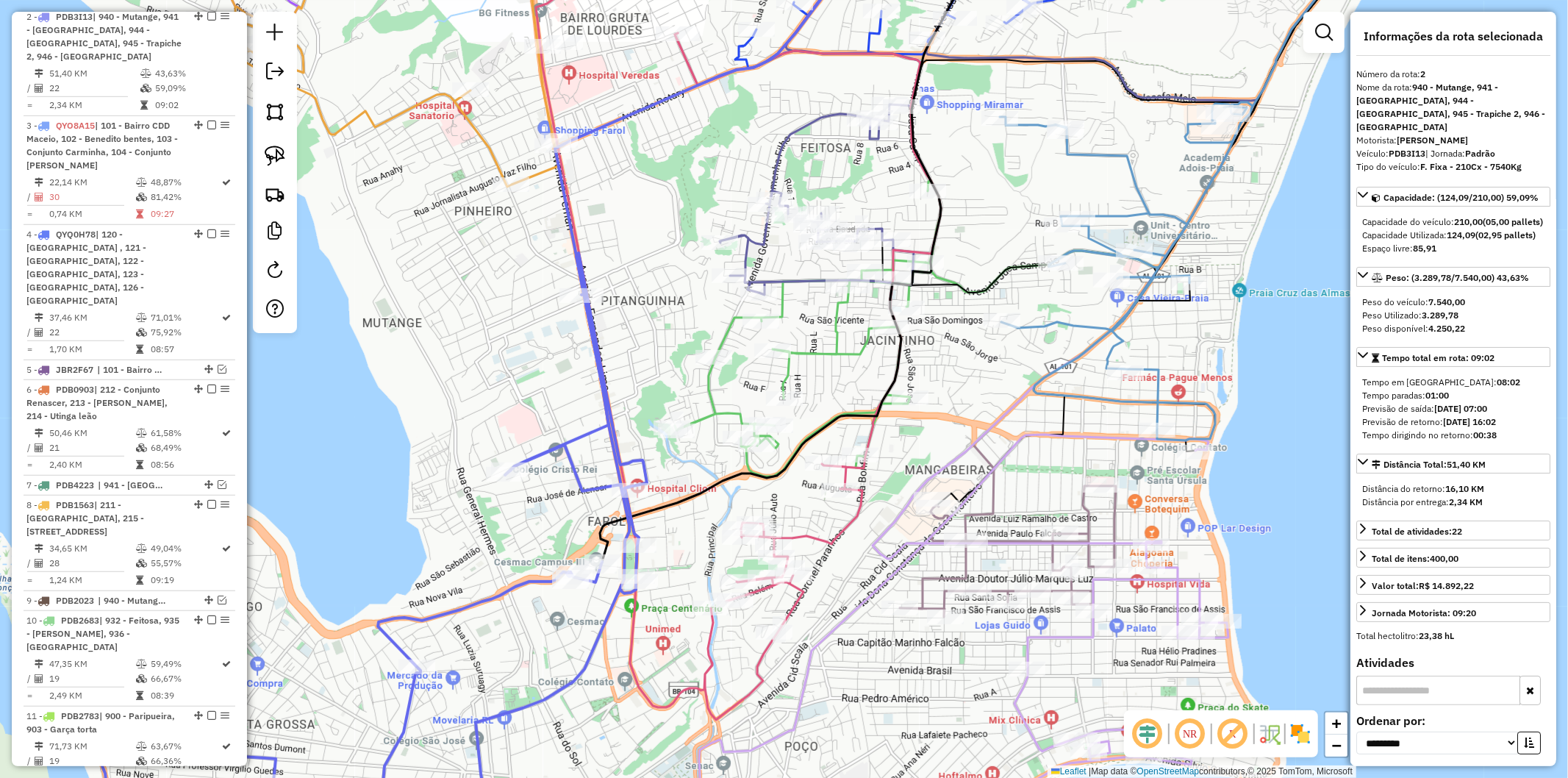
drag, startPoint x: 468, startPoint y: 243, endPoint x: 475, endPoint y: 392, distance: 149.2
click at [472, 415] on div "Janela de atendimento Grade de atendimento Capacidade Transportadoras Veículos …" at bounding box center [784, 389] width 1568 height 778
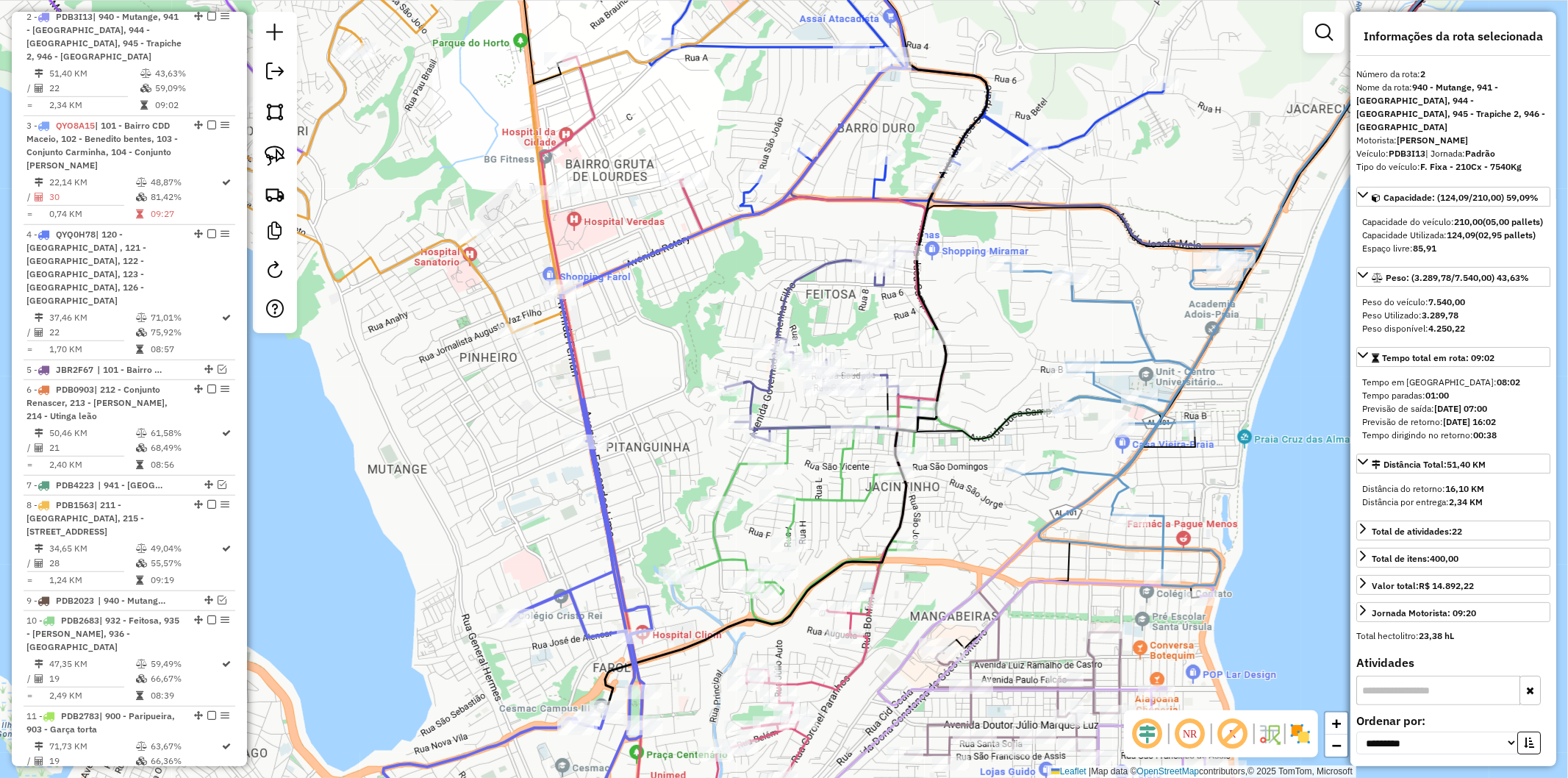
click at [484, 288] on icon at bounding box center [374, 128] width 378 height 411
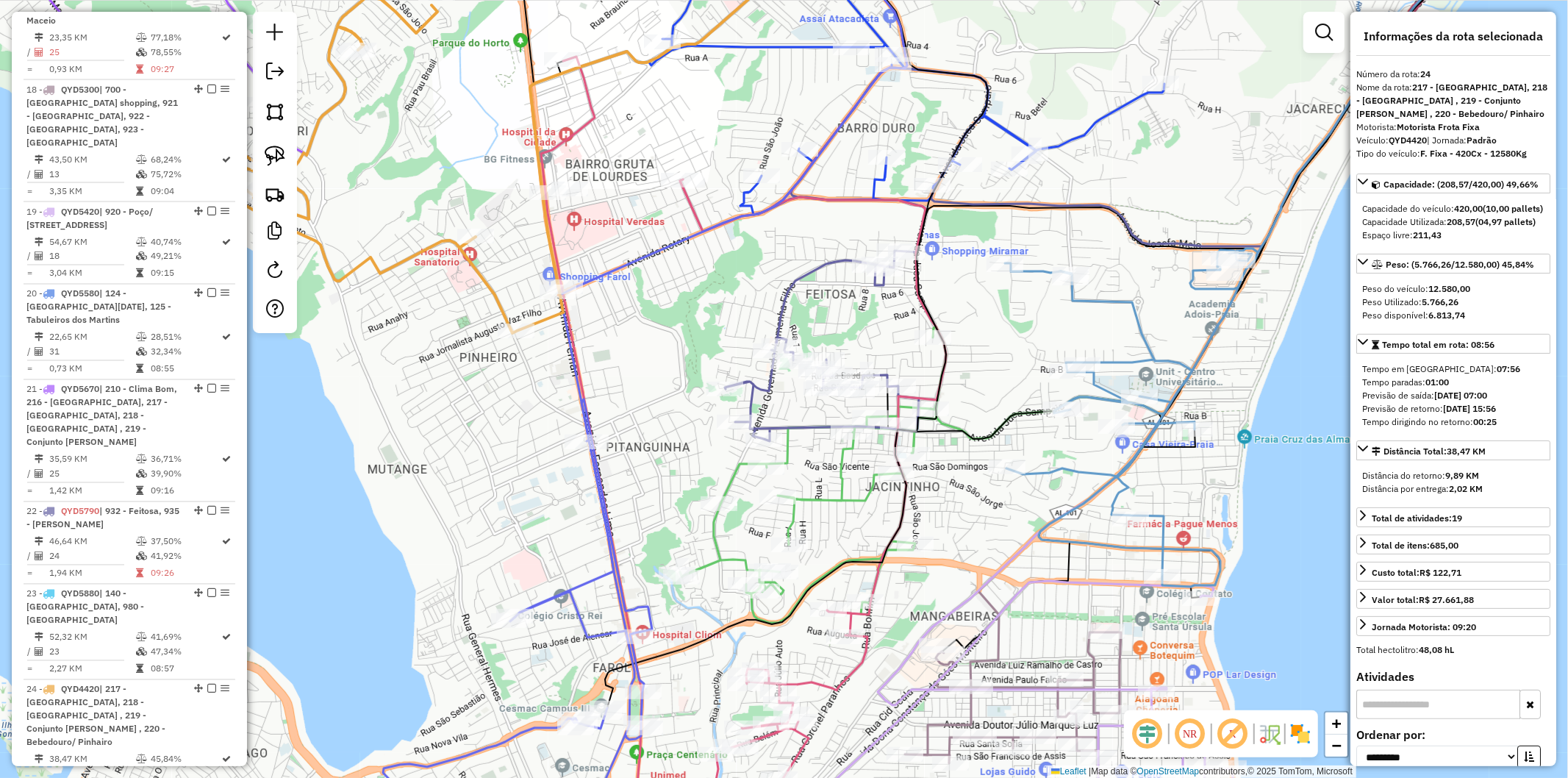
scroll to position [2673, 0]
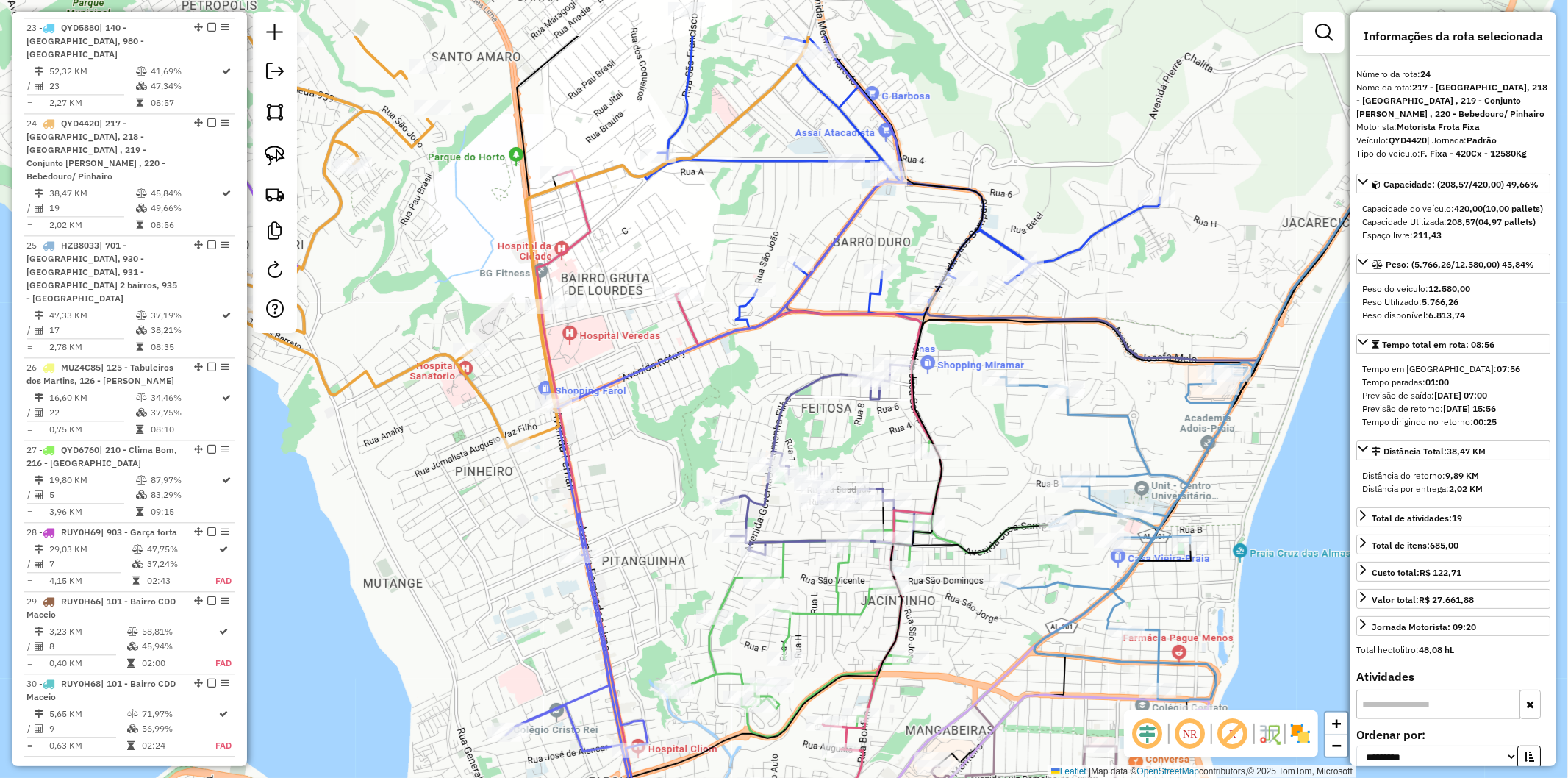
drag, startPoint x: 452, startPoint y: 352, endPoint x: 446, endPoint y: 461, distance: 109.2
click at [446, 461] on div "Janela de atendimento Grade de atendimento Capacidade Transportadoras Veículos …" at bounding box center [784, 389] width 1568 height 778
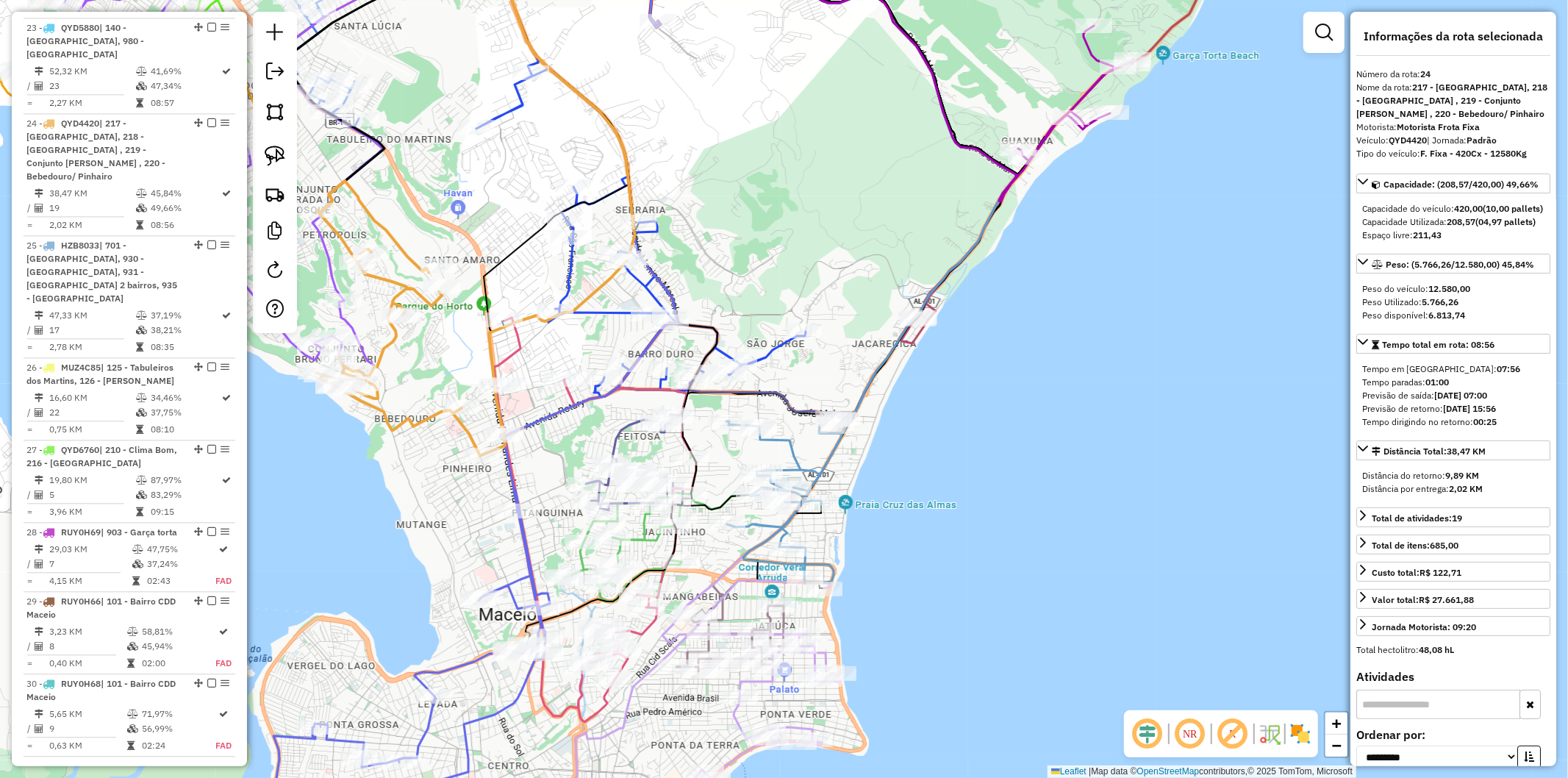
click at [468, 518] on div "Janela de atendimento Grade de atendimento Capacidade Transportadoras Veículos …" at bounding box center [784, 389] width 1568 height 778
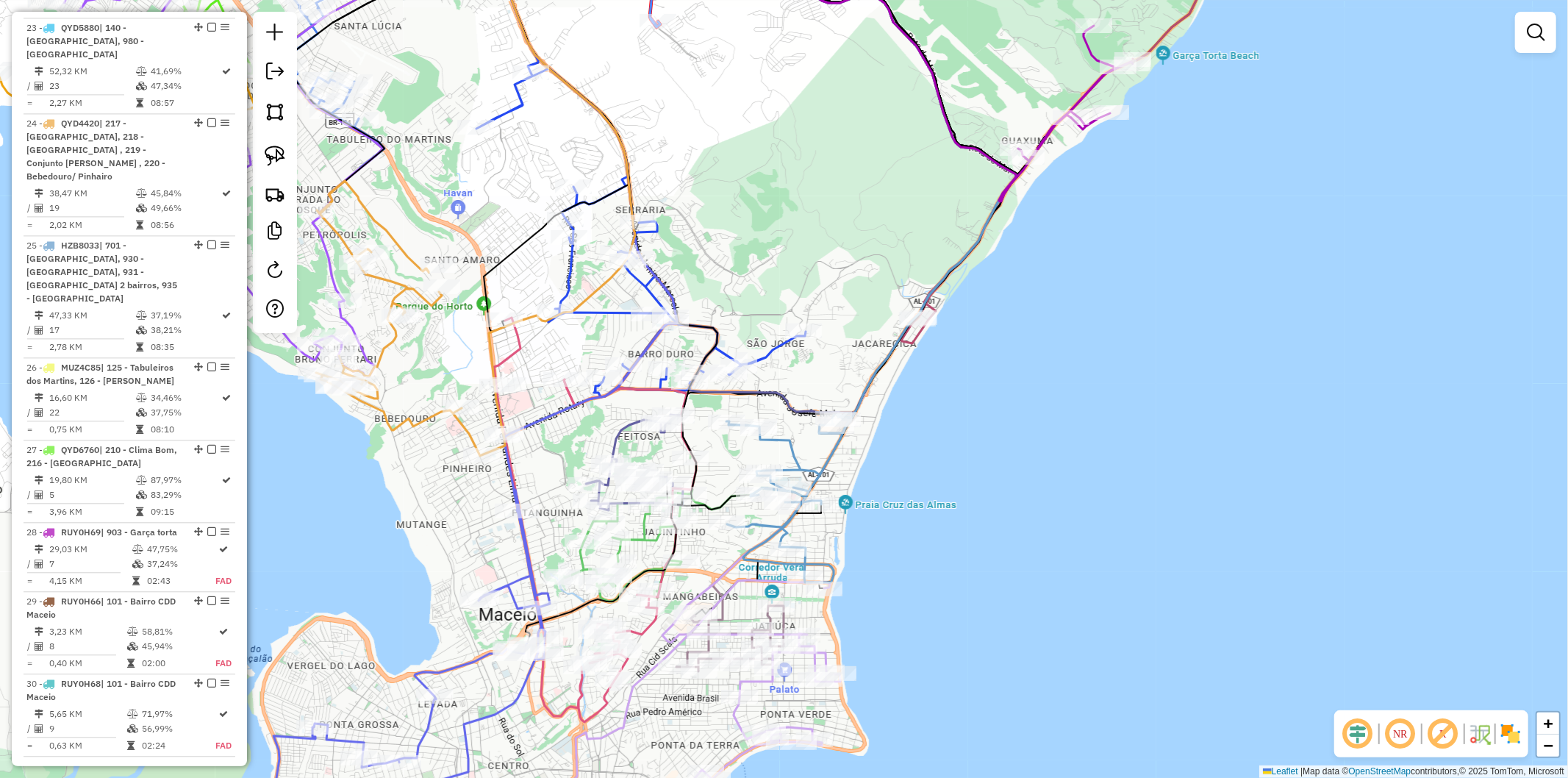
click at [461, 664] on icon at bounding box center [410, 671] width 281 height 362
select select "**********"
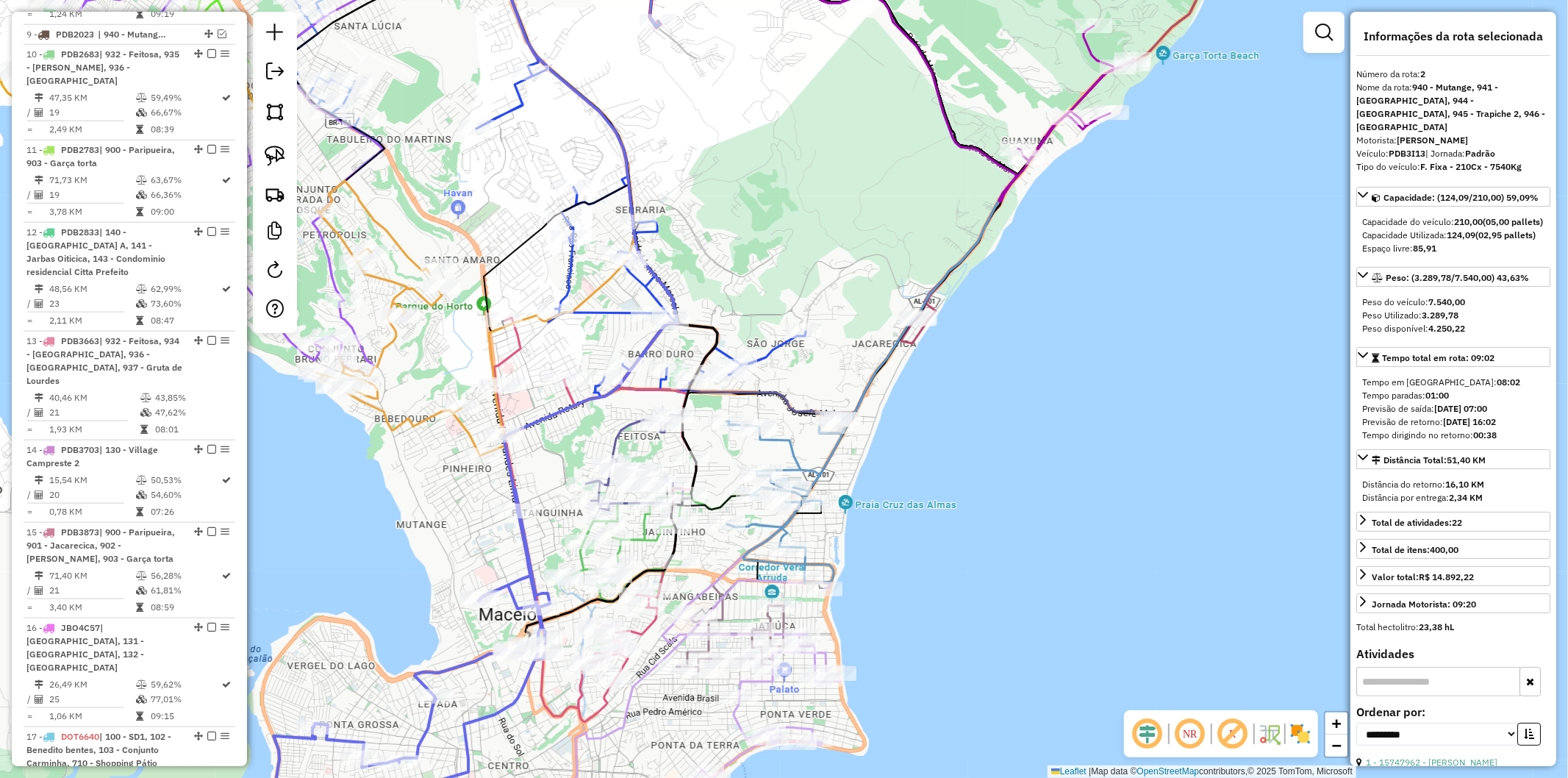
scroll to position [784, 0]
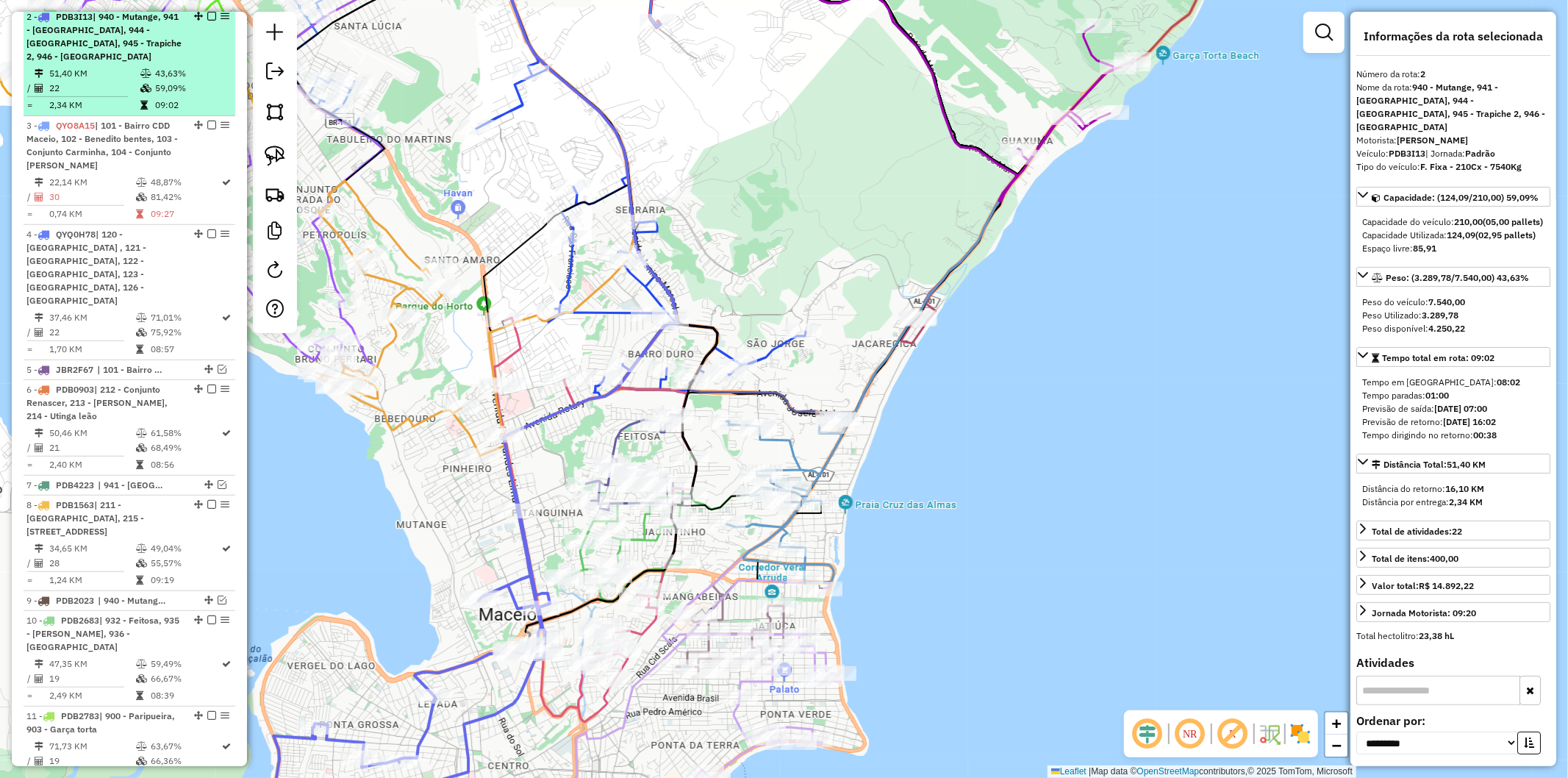
click at [210, 21] on em at bounding box center [212, 16] width 9 height 9
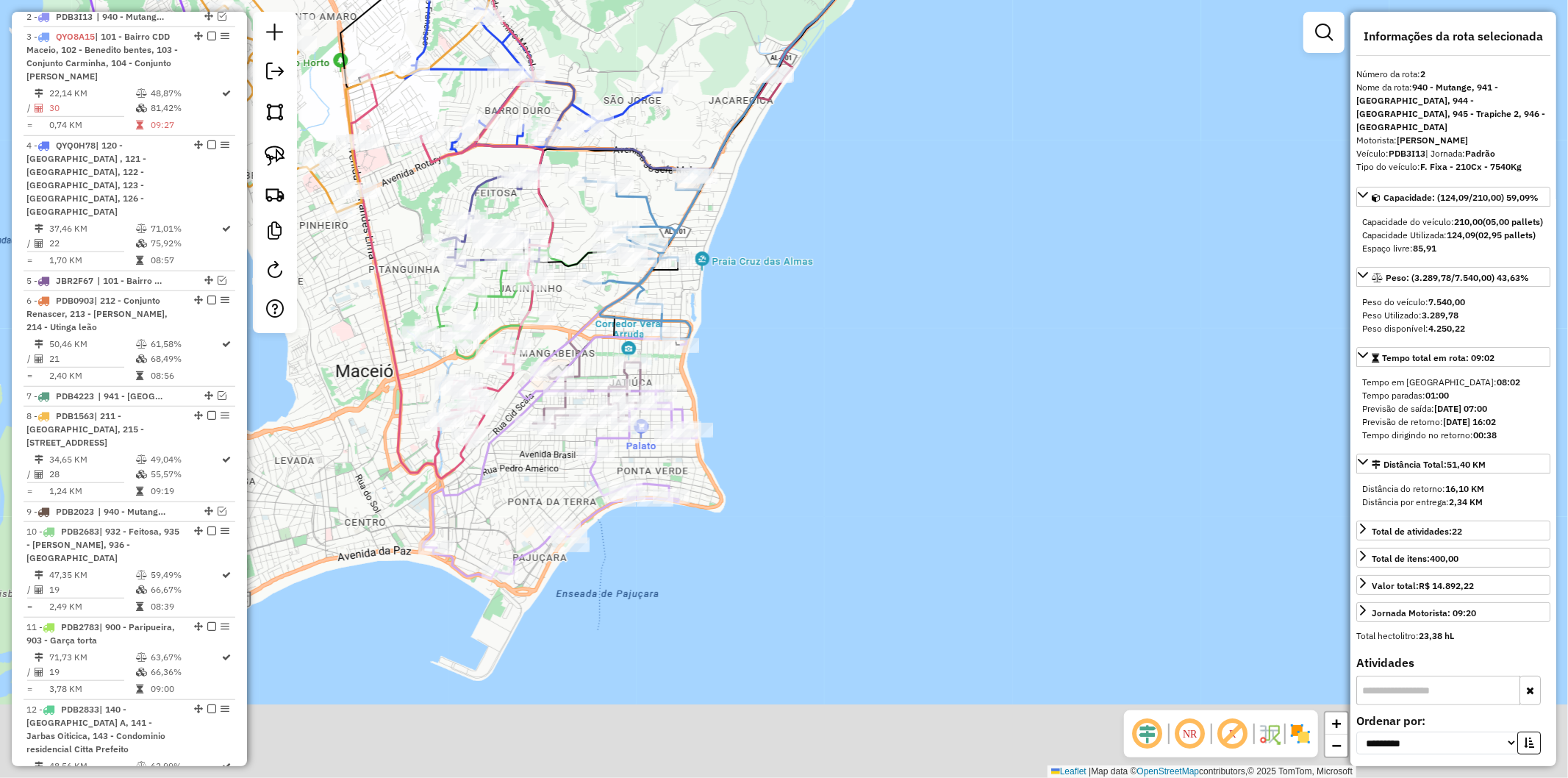
click at [405, 377] on icon at bounding box center [451, 276] width 202 height 405
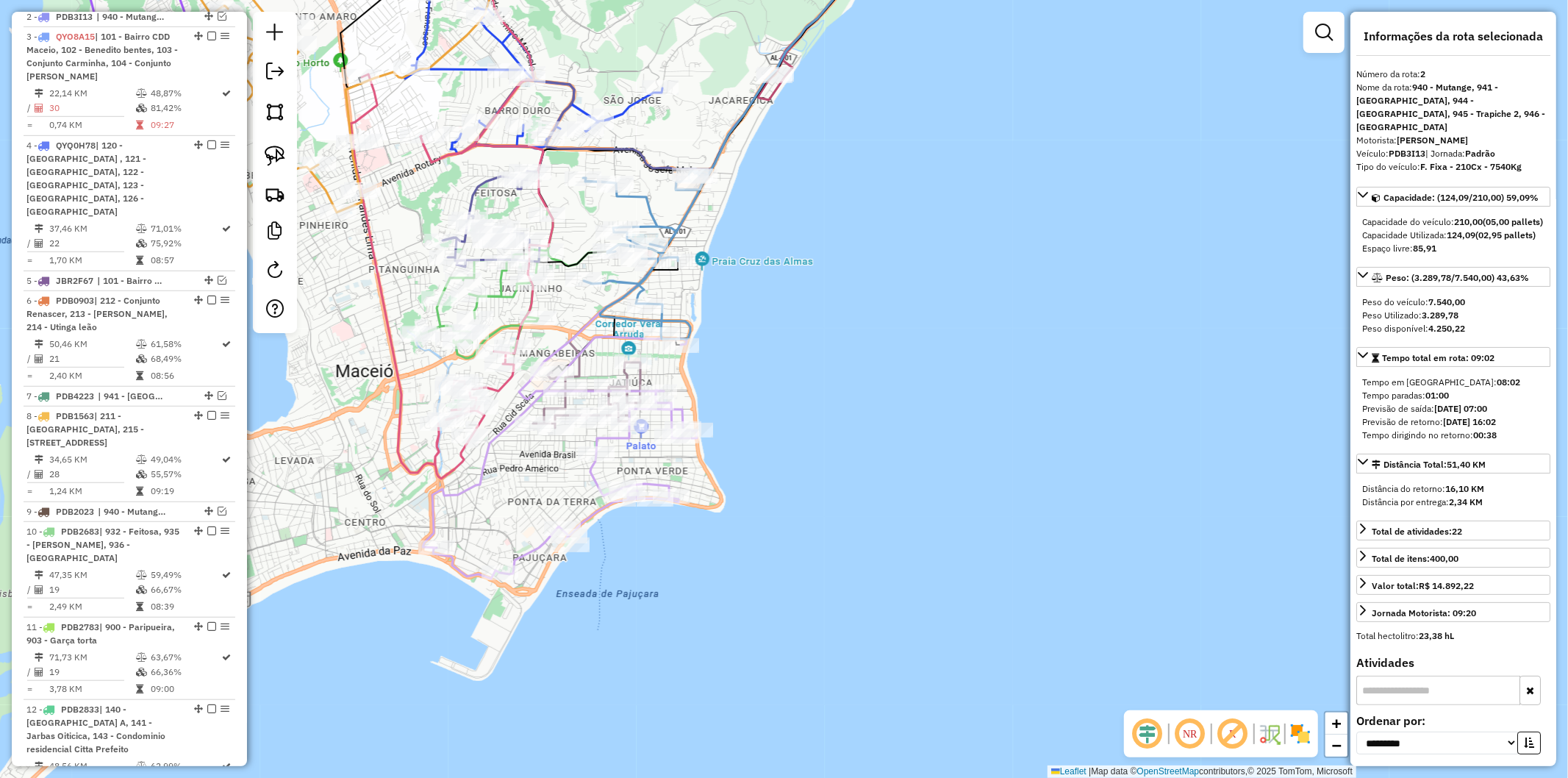
click at [593, 509] on icon at bounding box center [560, 458] width 274 height 242
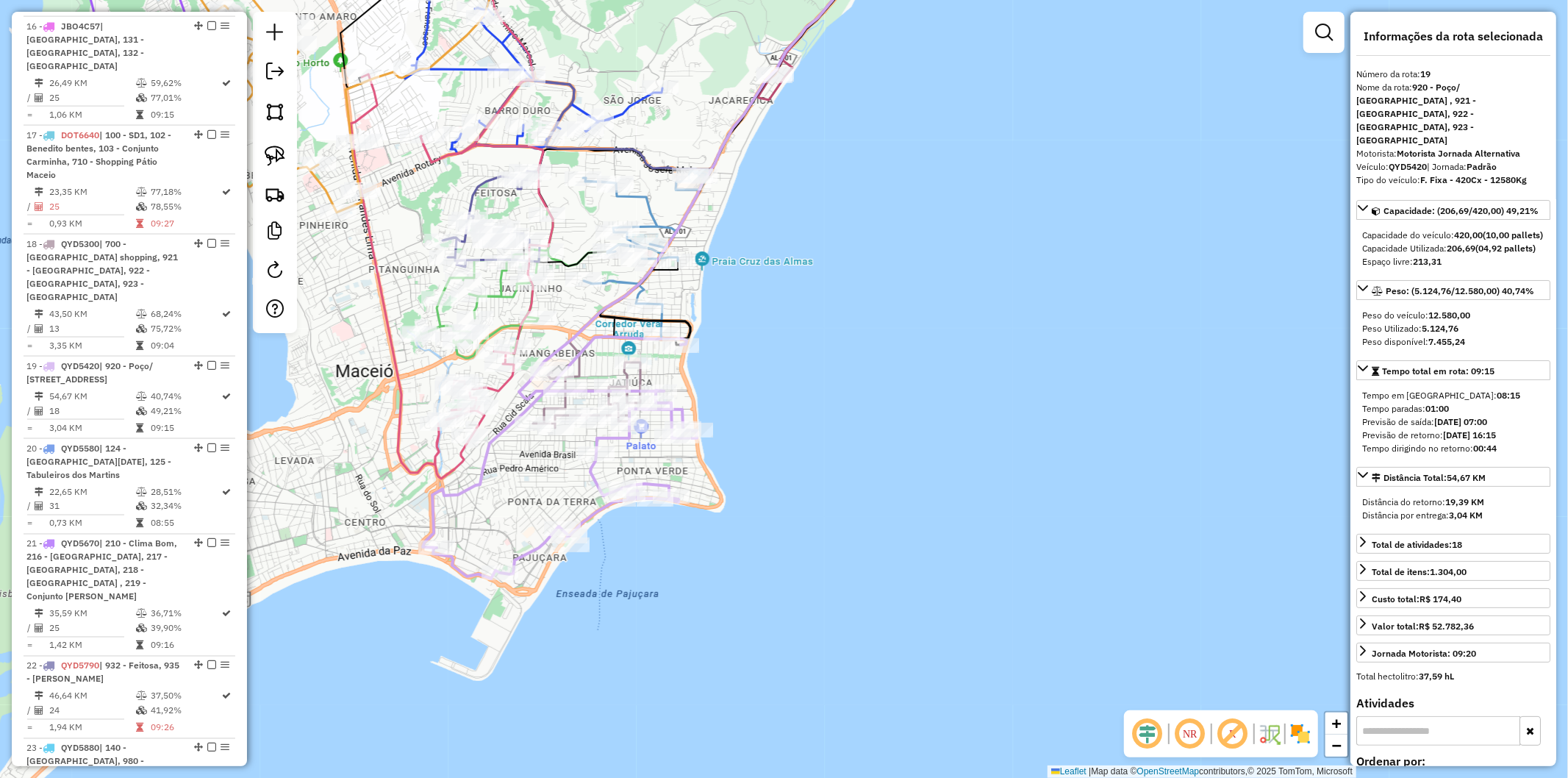
scroll to position [2133, 0]
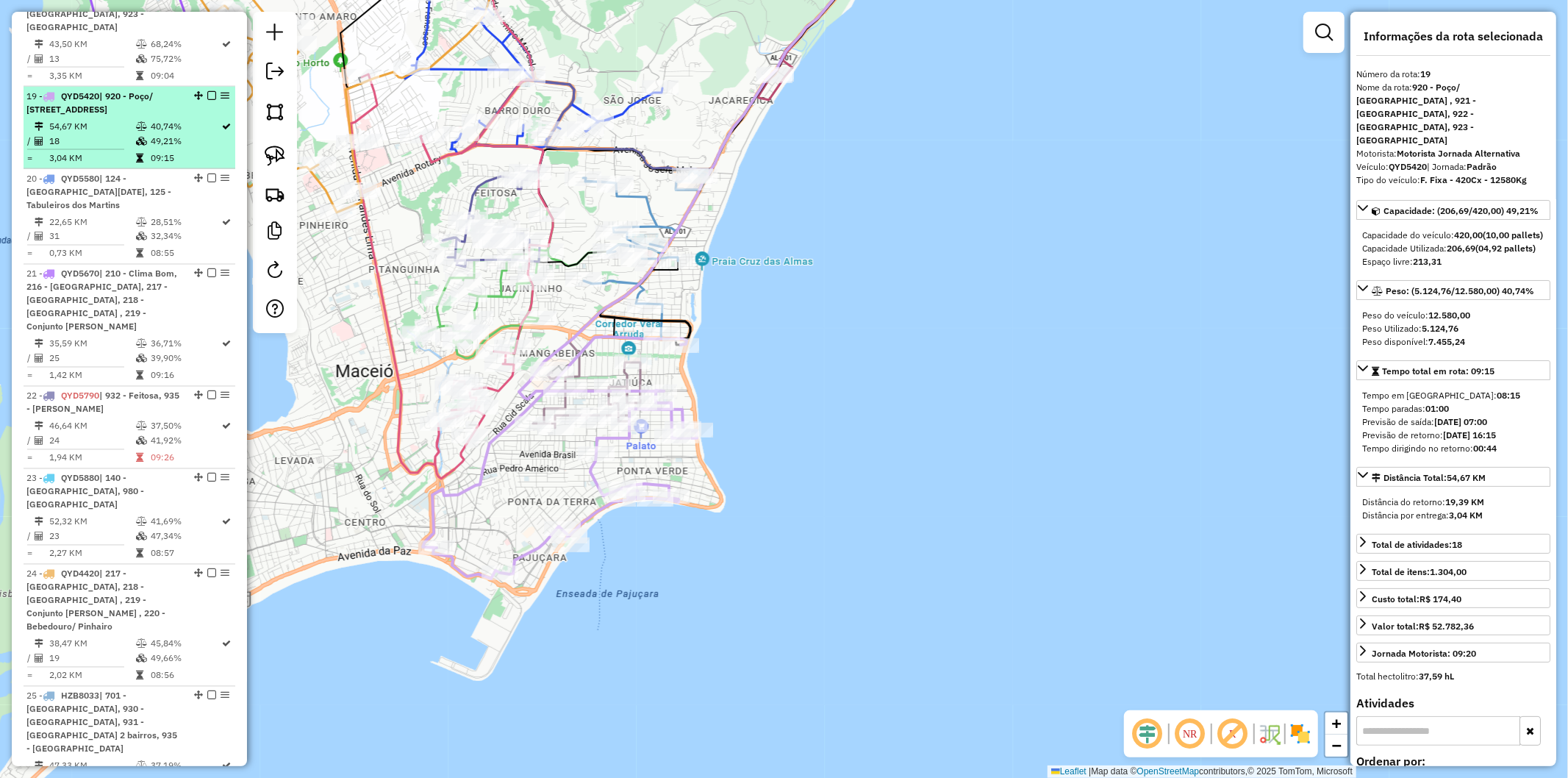
click at [208, 91] on em at bounding box center [212, 96] width 9 height 9
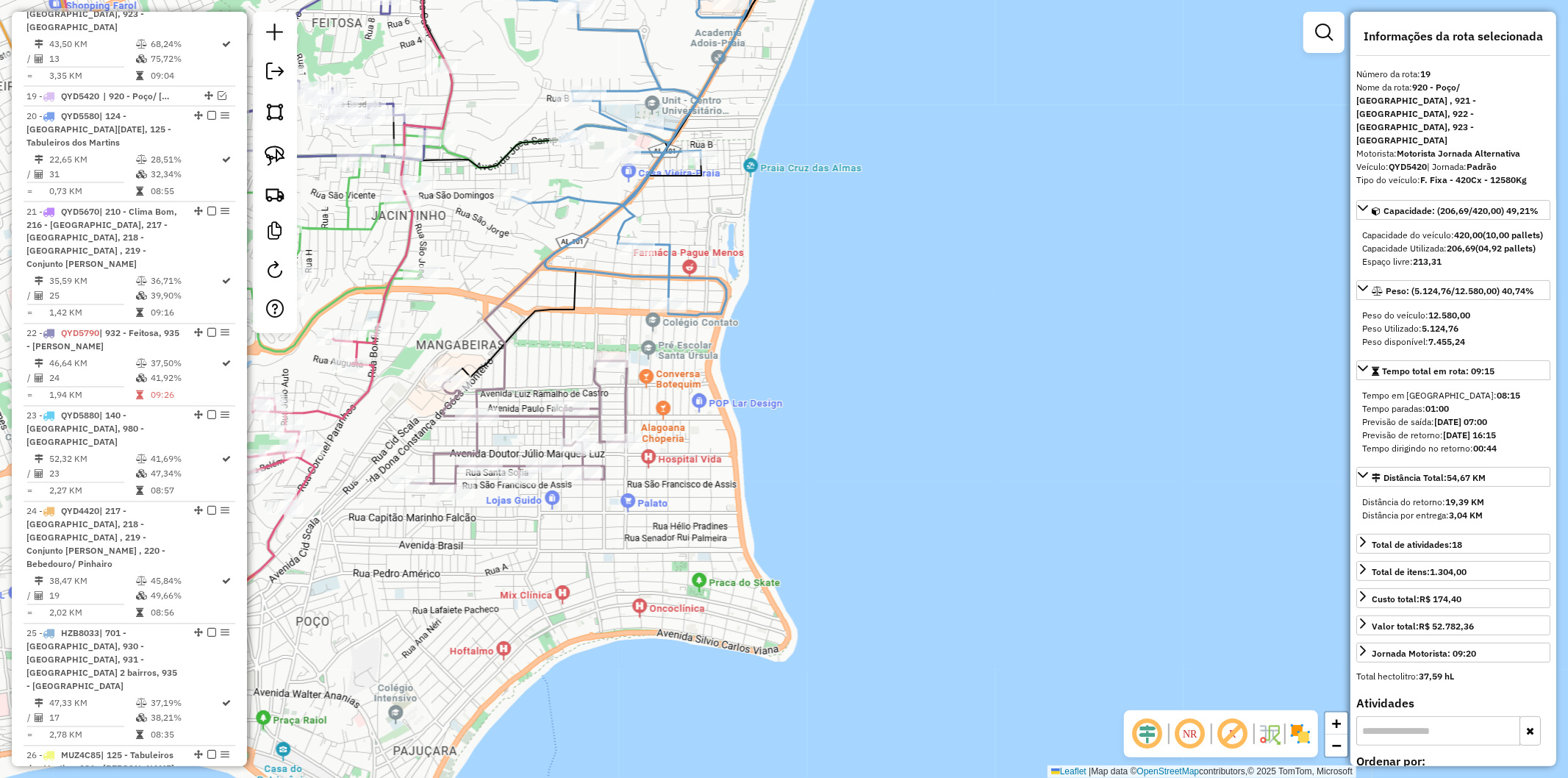
click at [624, 400] on icon at bounding box center [519, 426] width 216 height 131
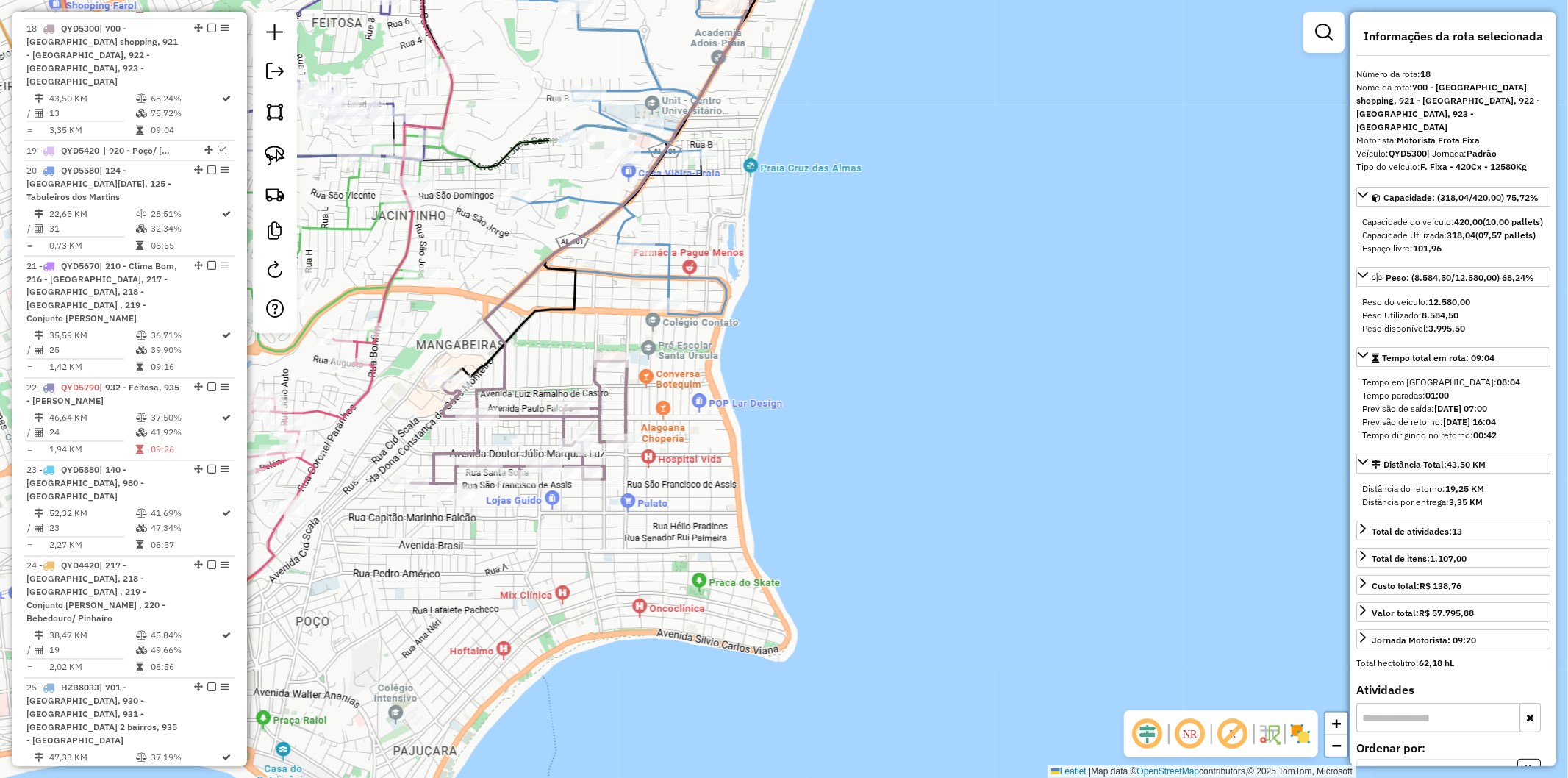
scroll to position [2037, 0]
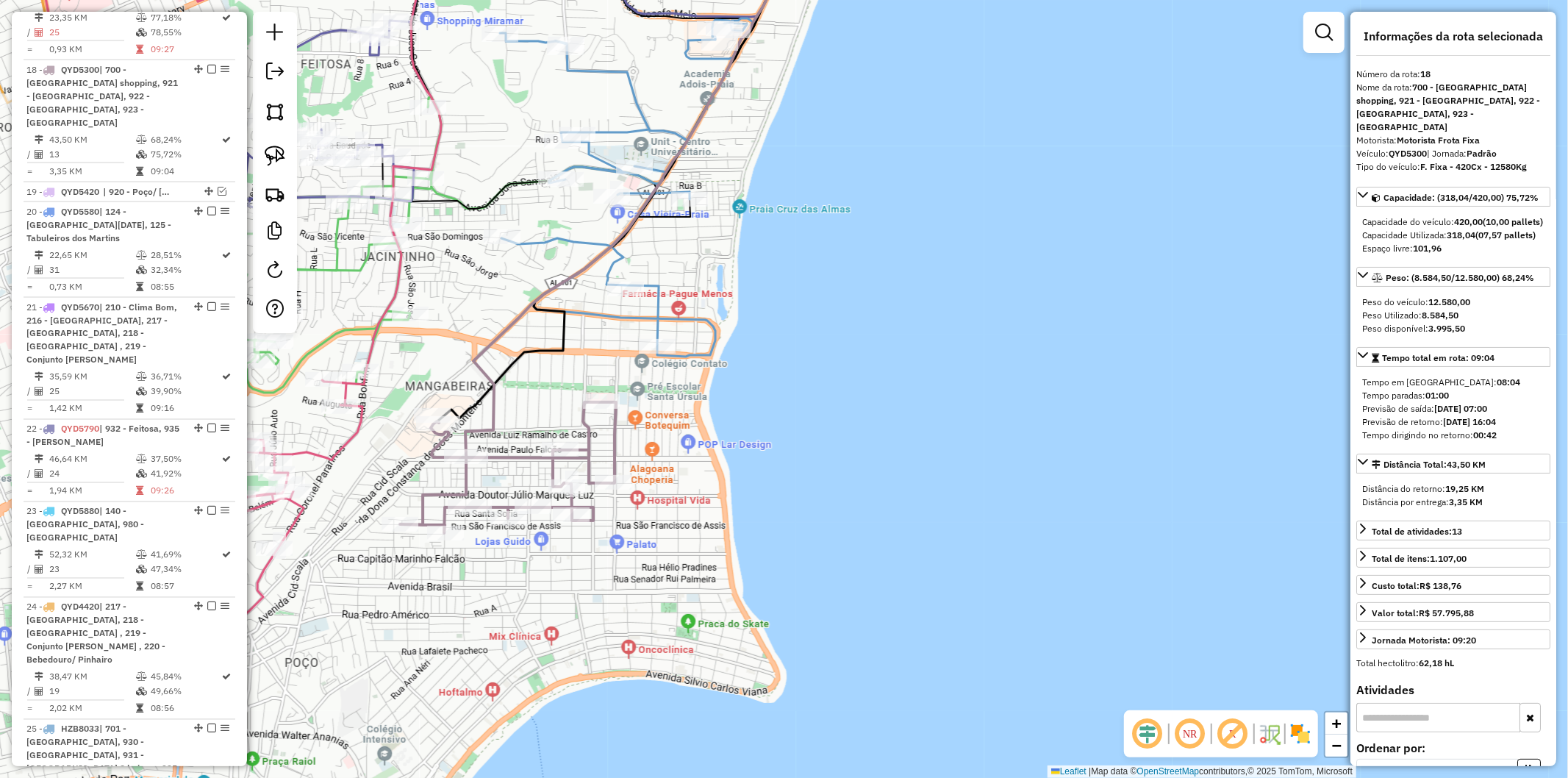
drag, startPoint x: 685, startPoint y: 377, endPoint x: 677, endPoint y: 398, distance: 22.5
click at [677, 398] on div "Janela de atendimento Grade de atendimento Capacidade Transportadoras Veículos …" at bounding box center [784, 389] width 1568 height 778
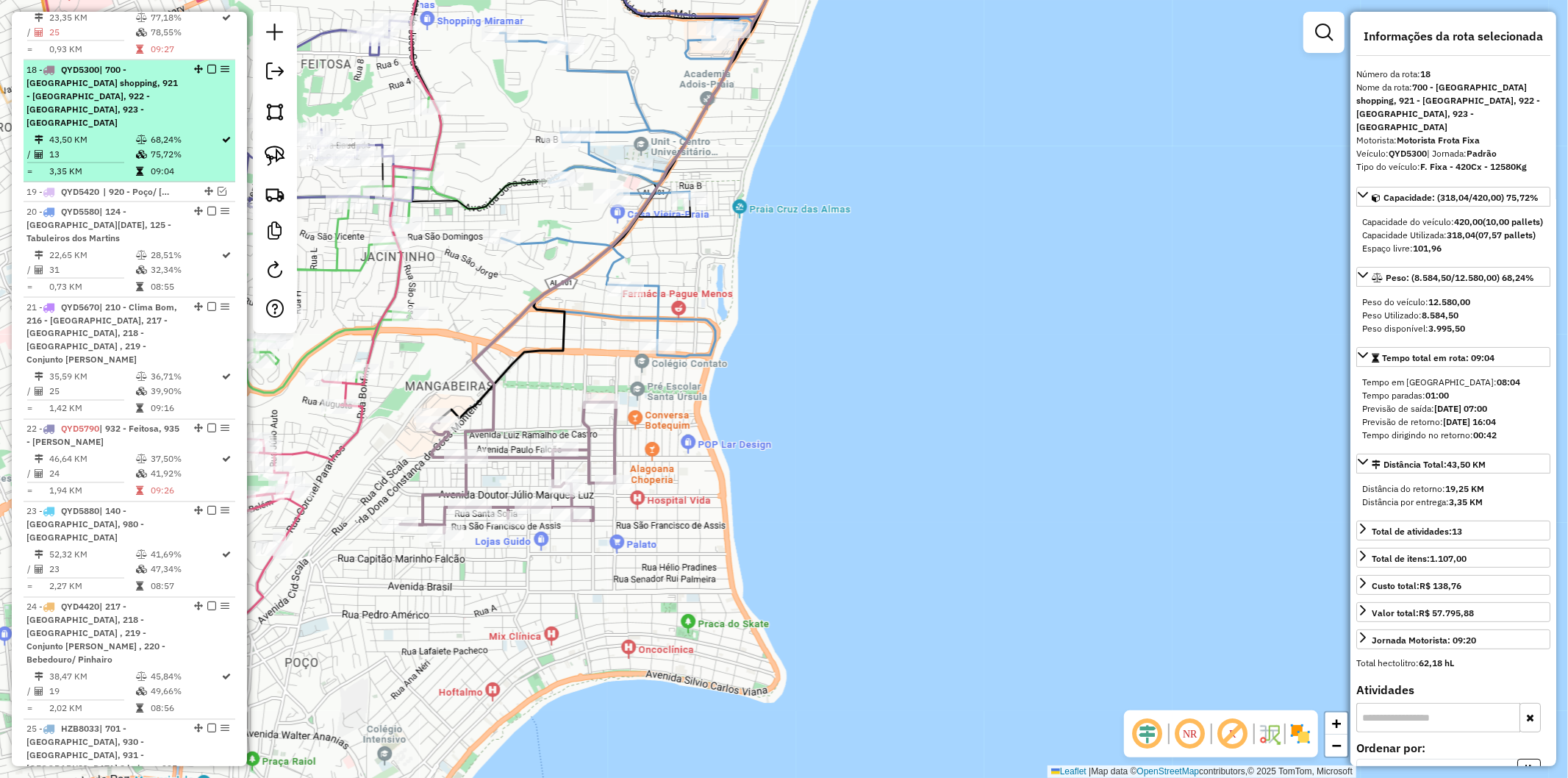
click at [207, 65] on em at bounding box center [212, 69] width 9 height 9
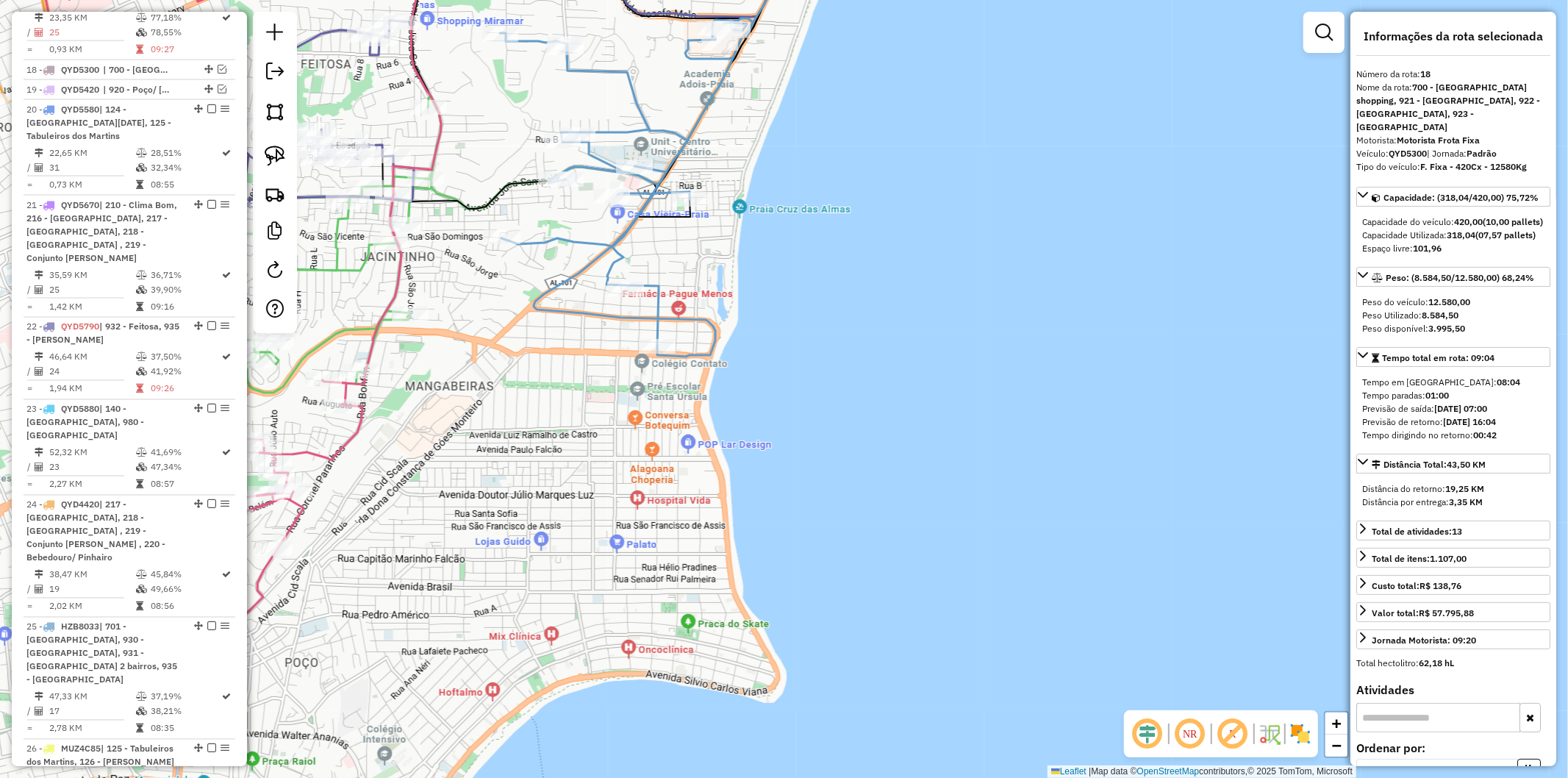
click at [656, 309] on icon at bounding box center [626, 187] width 253 height 338
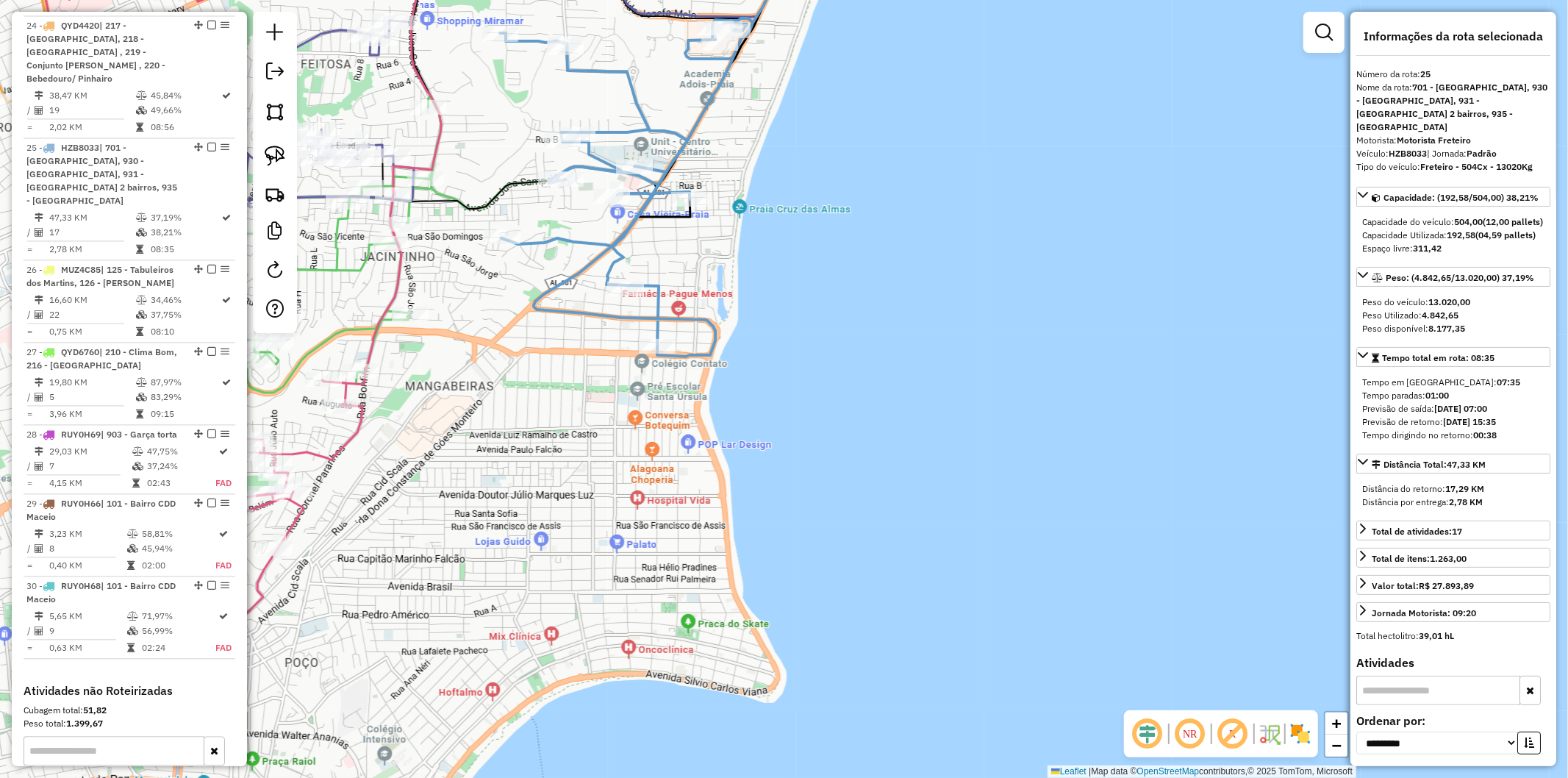
scroll to position [2541, 0]
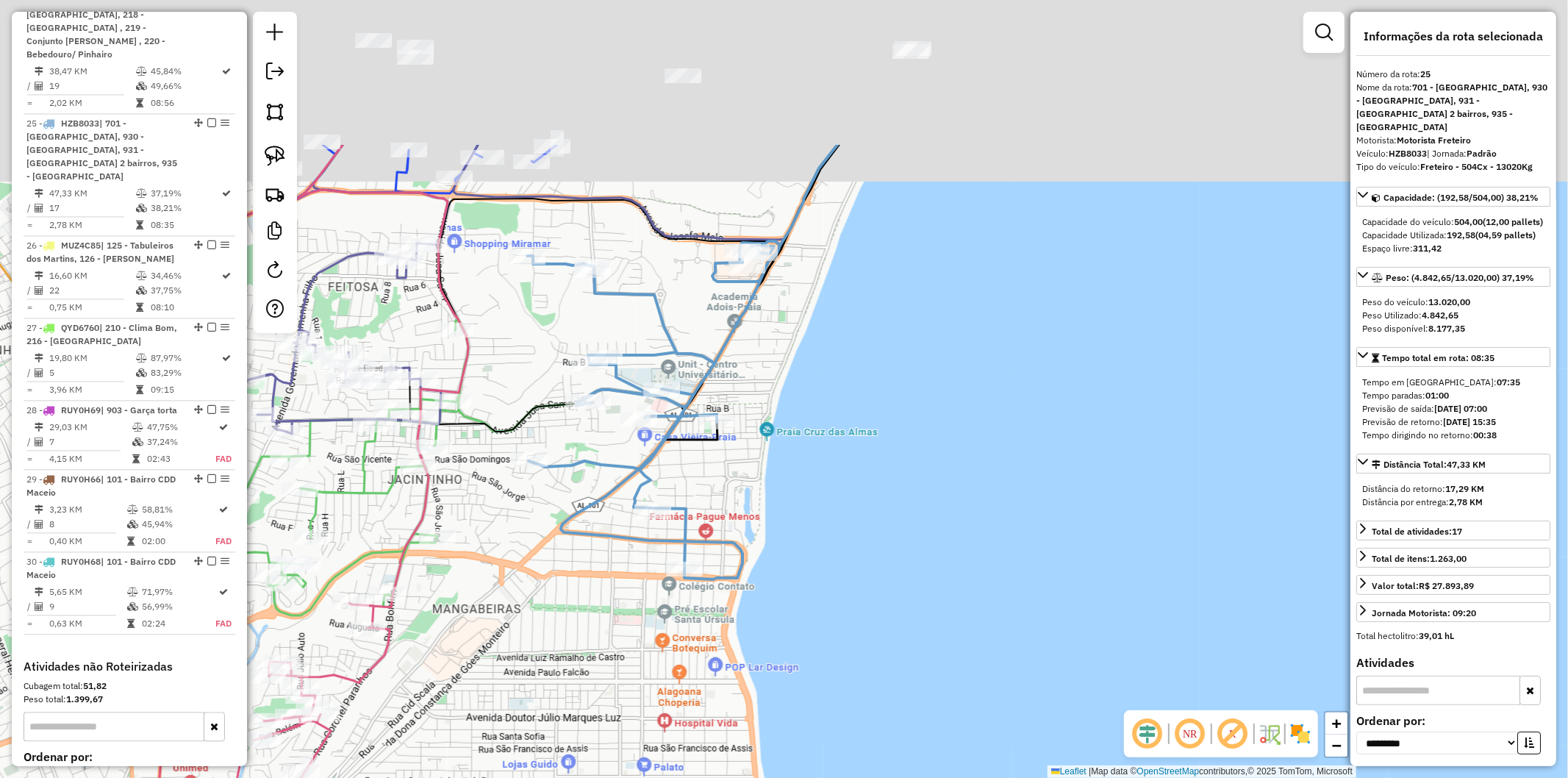
drag, startPoint x: 775, startPoint y: 282, endPoint x: 805, endPoint y: 446, distance: 166.7
click at [805, 446] on div "Janela de atendimento Grade de atendimento Capacidade Transportadoras Veículos …" at bounding box center [784, 389] width 1568 height 778
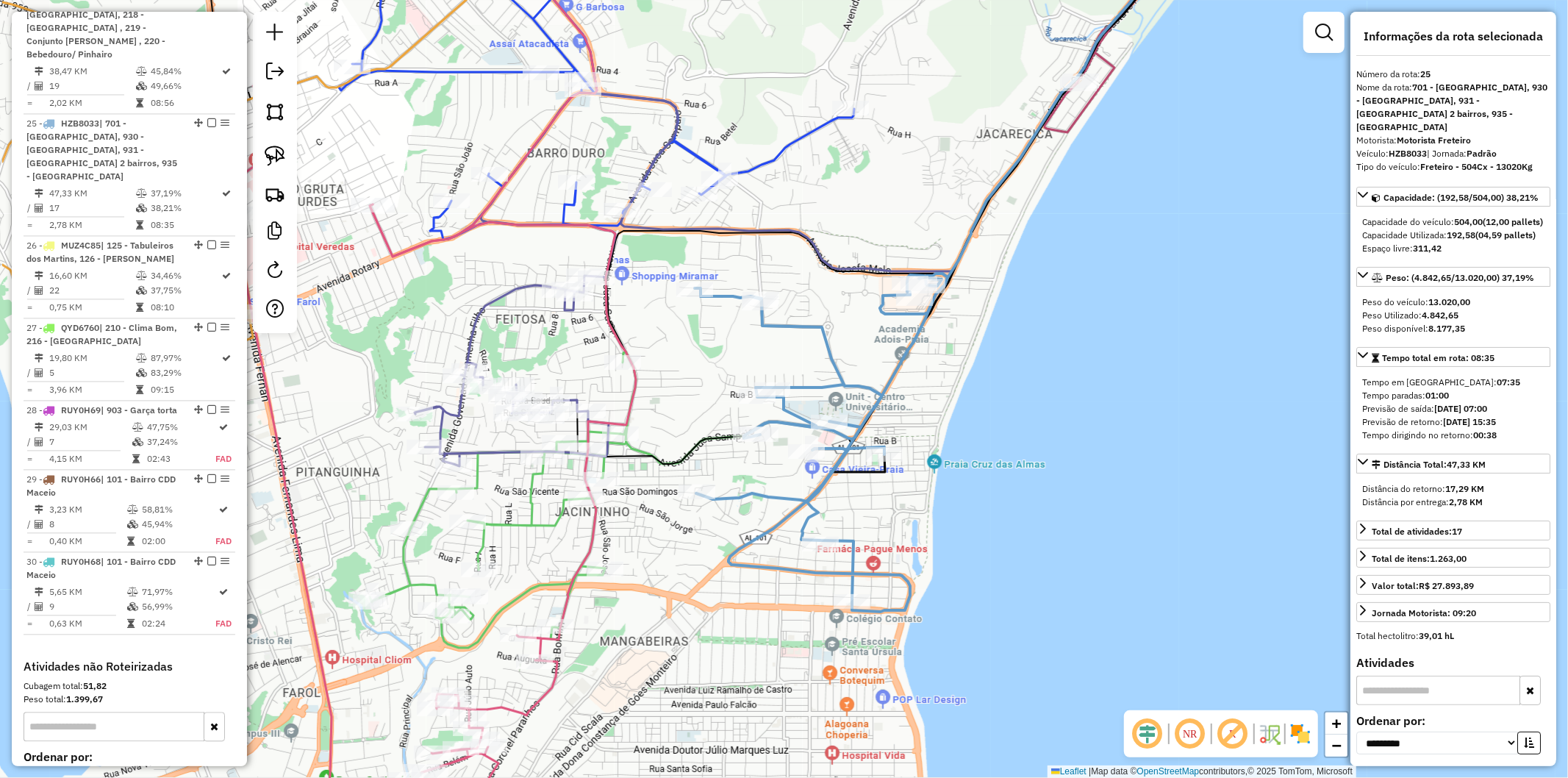
drag, startPoint x: 647, startPoint y: 357, endPoint x: 701, endPoint y: 359, distance: 54.0
click at [701, 359] on div "Janela de atendimento Grade de atendimento Capacidade Transportadoras Veículos …" at bounding box center [784, 389] width 1568 height 778
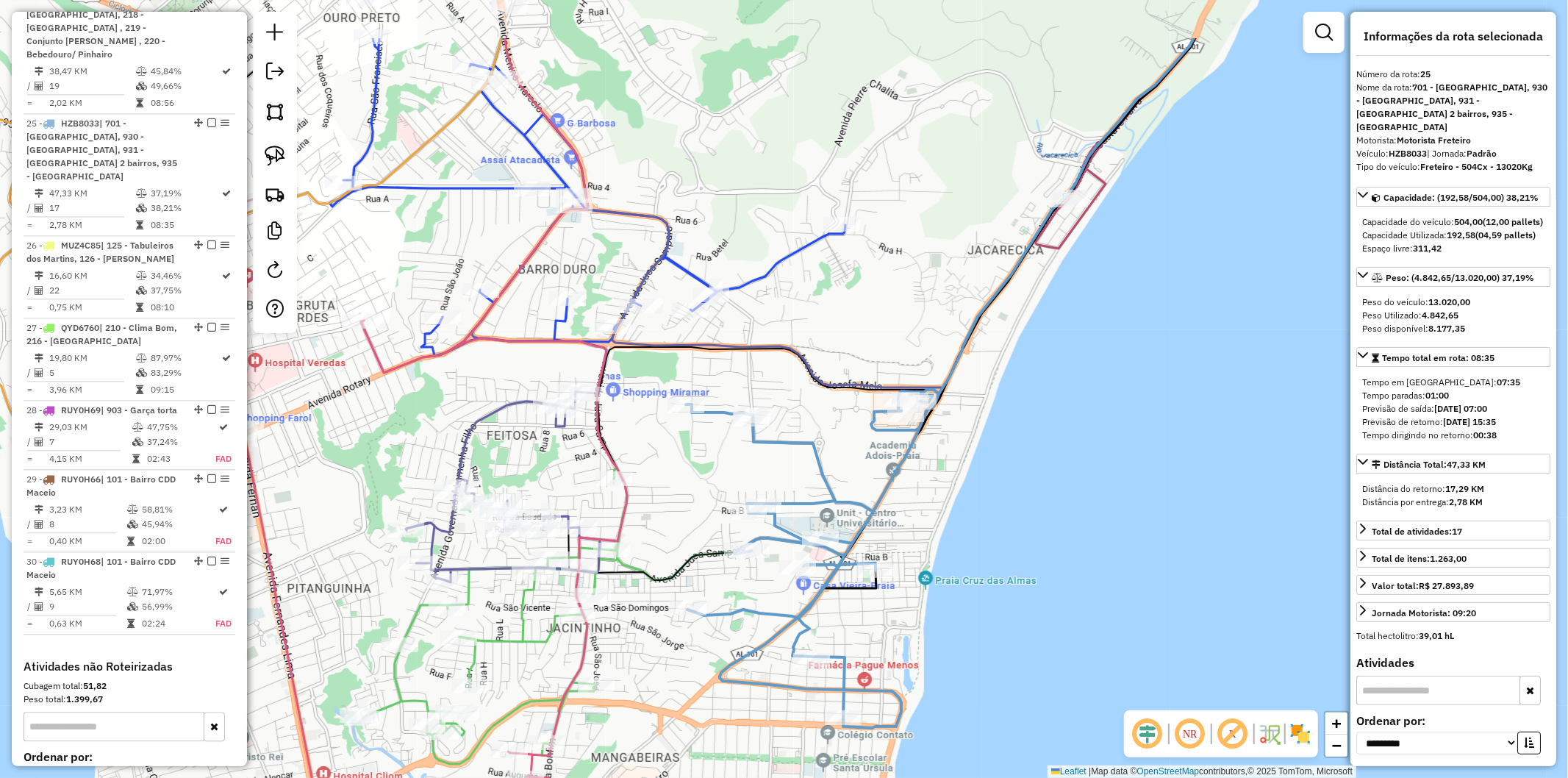
drag, startPoint x: 678, startPoint y: 345, endPoint x: 669, endPoint y: 462, distance: 117.3
click at [669, 462] on div "Janela de atendimento Grade de atendimento Capacidade Transportadoras Veículos …" at bounding box center [784, 389] width 1568 height 778
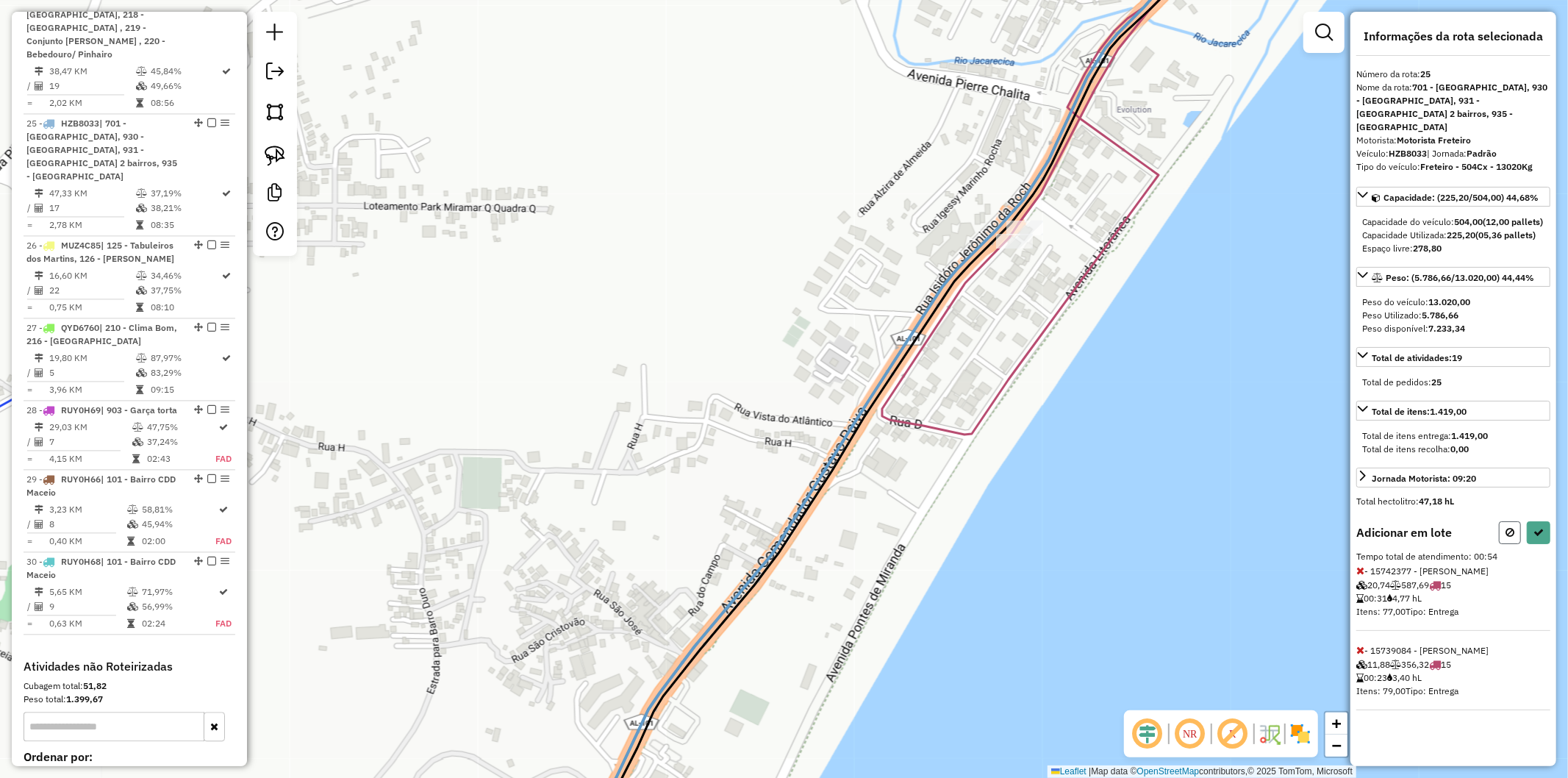
click at [1518, 530] on button at bounding box center [1510, 532] width 22 height 23
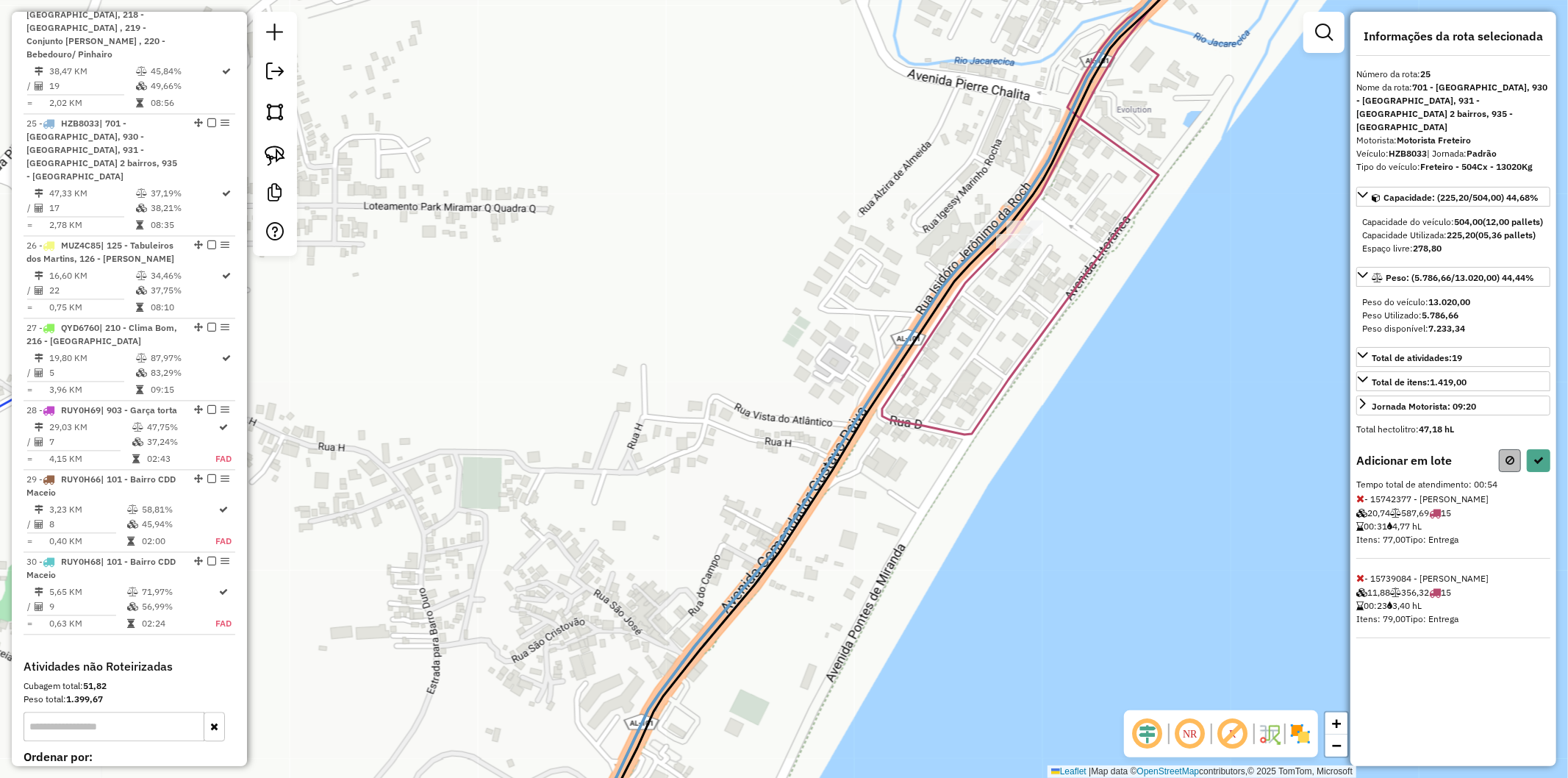
select select "**********"
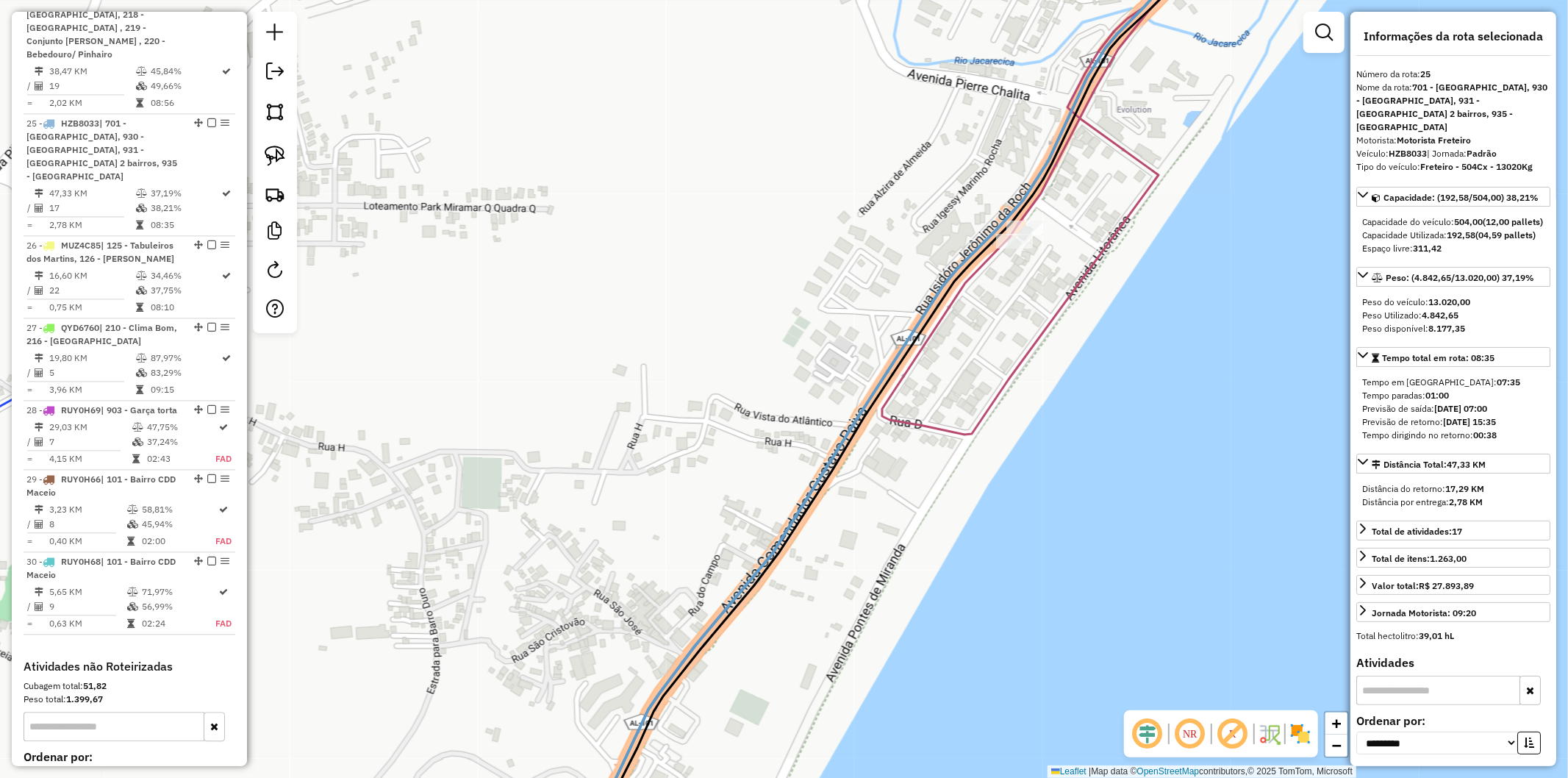
click at [942, 296] on icon at bounding box center [898, 389] width 641 height 935
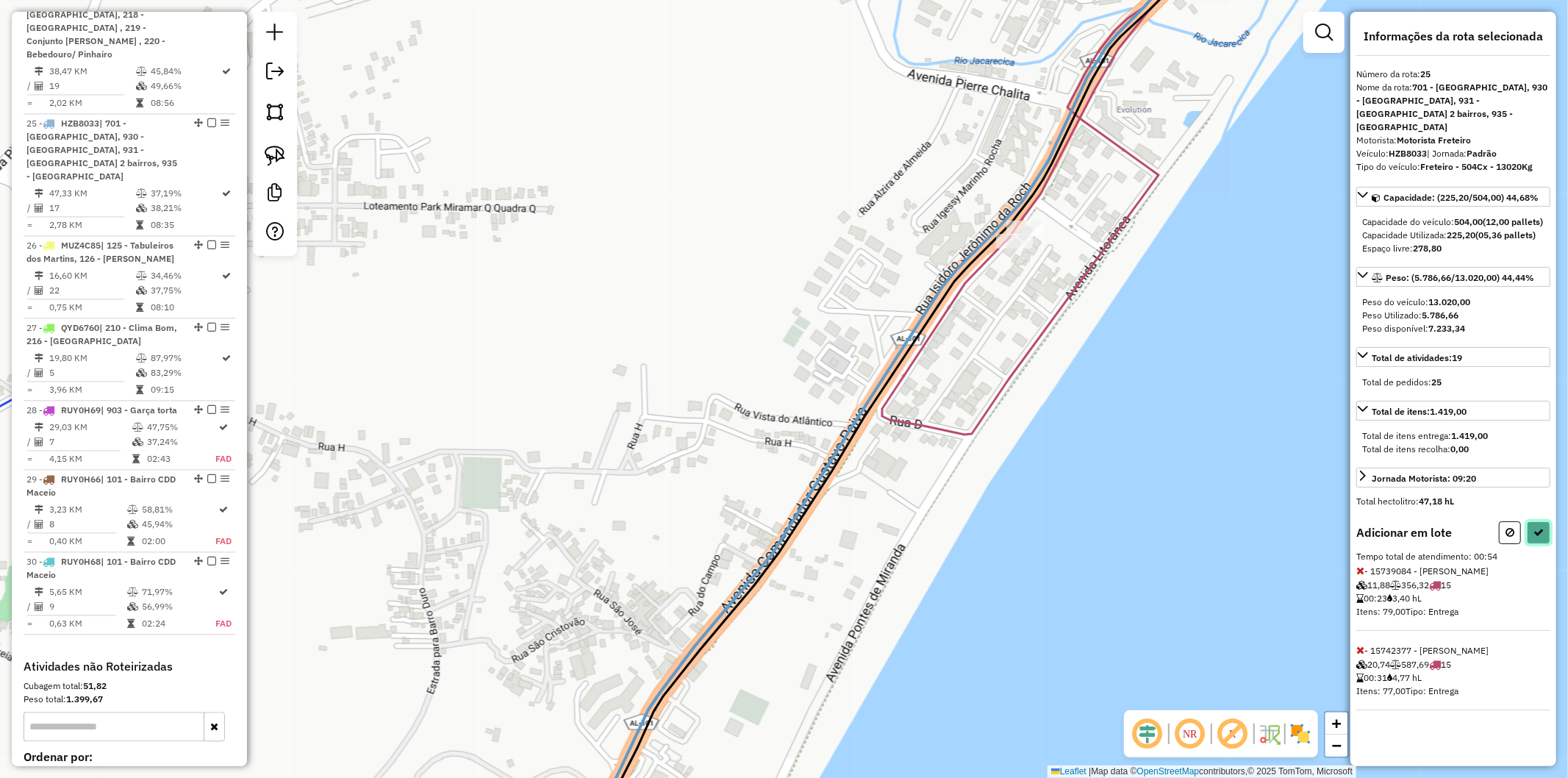
click at [1543, 537] on icon at bounding box center [1538, 532] width 10 height 10
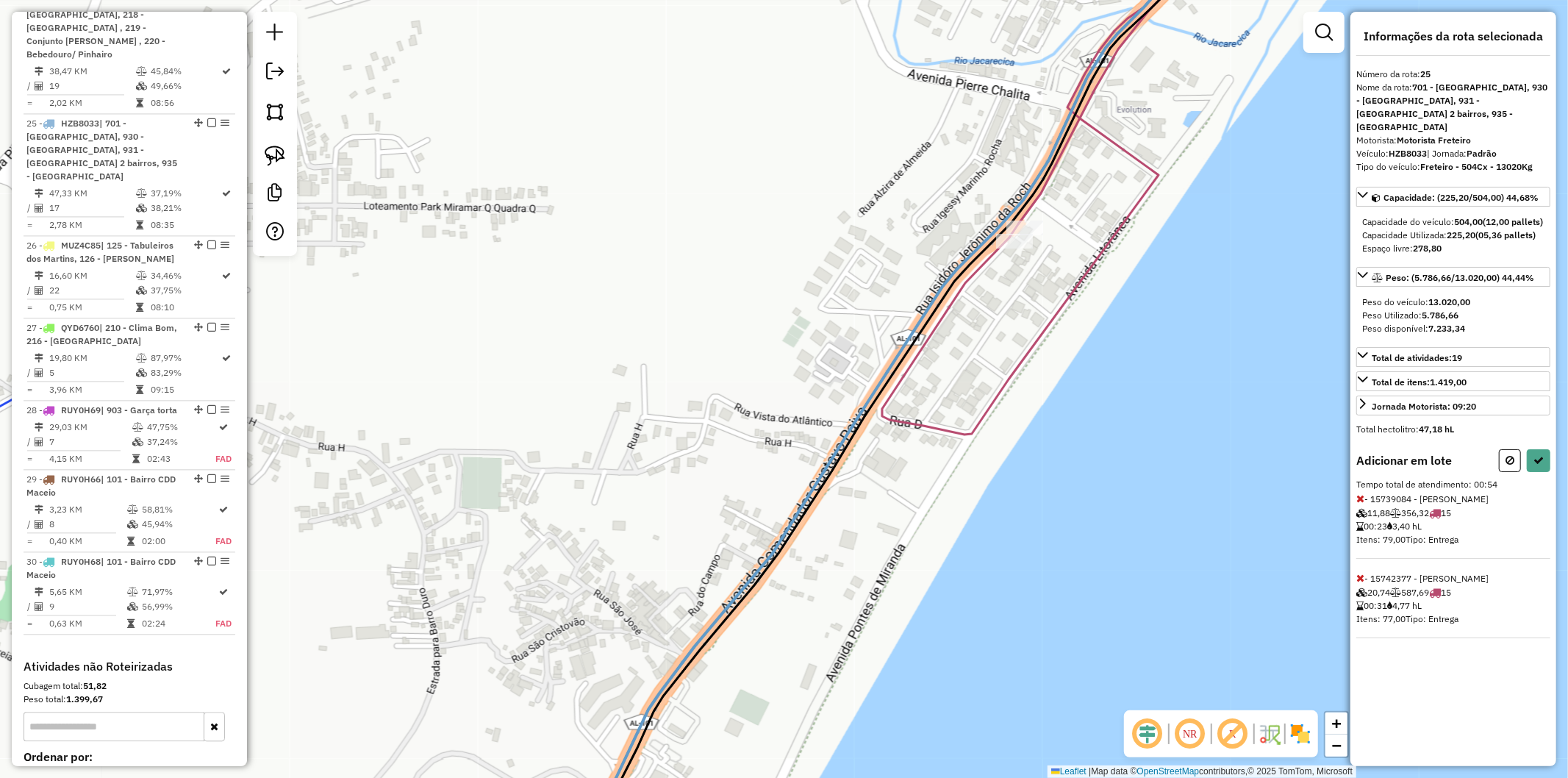
select select "**********"
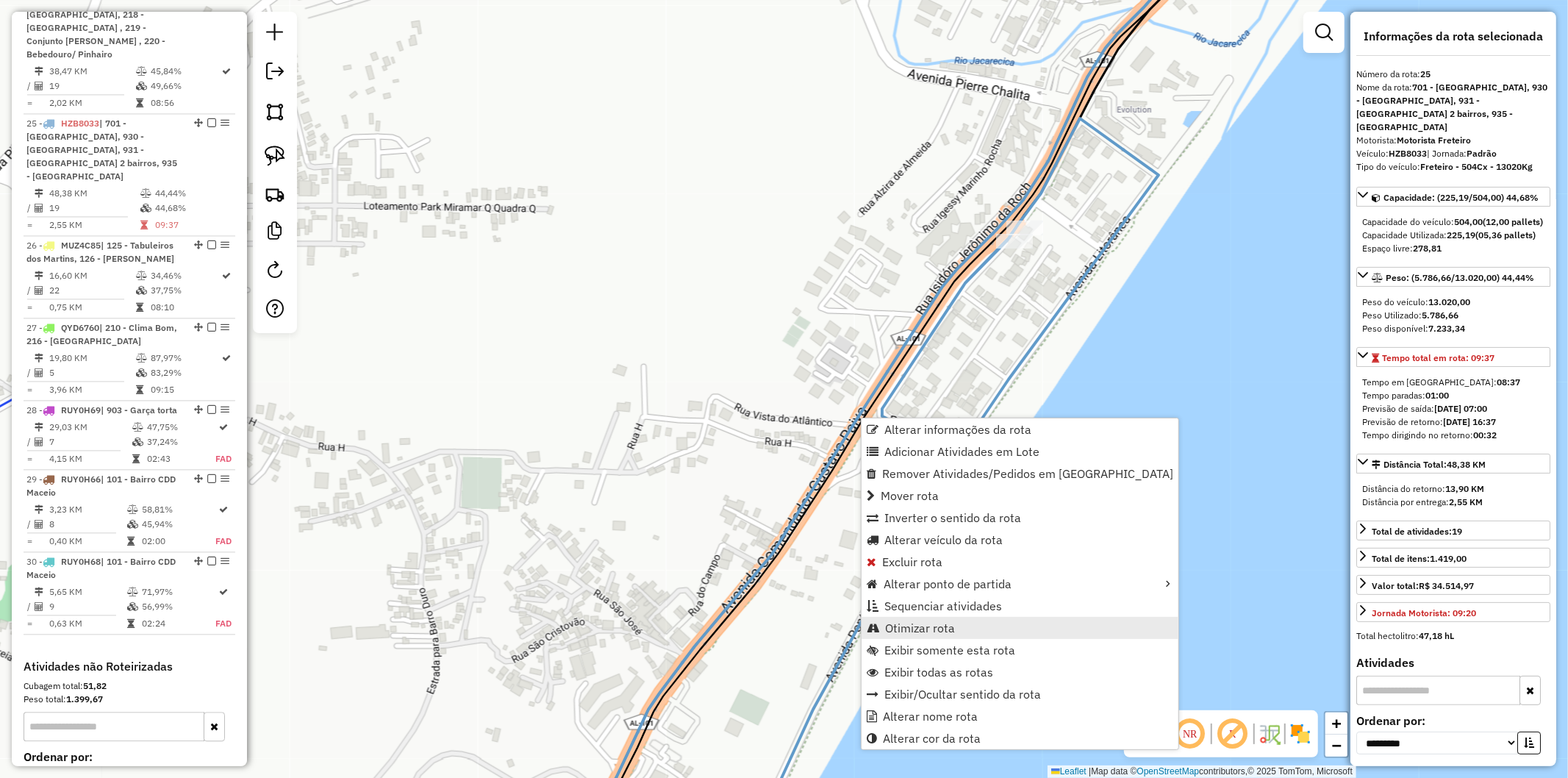
click at [930, 626] on span "Otimizar rota" at bounding box center [920, 627] width 70 height 12
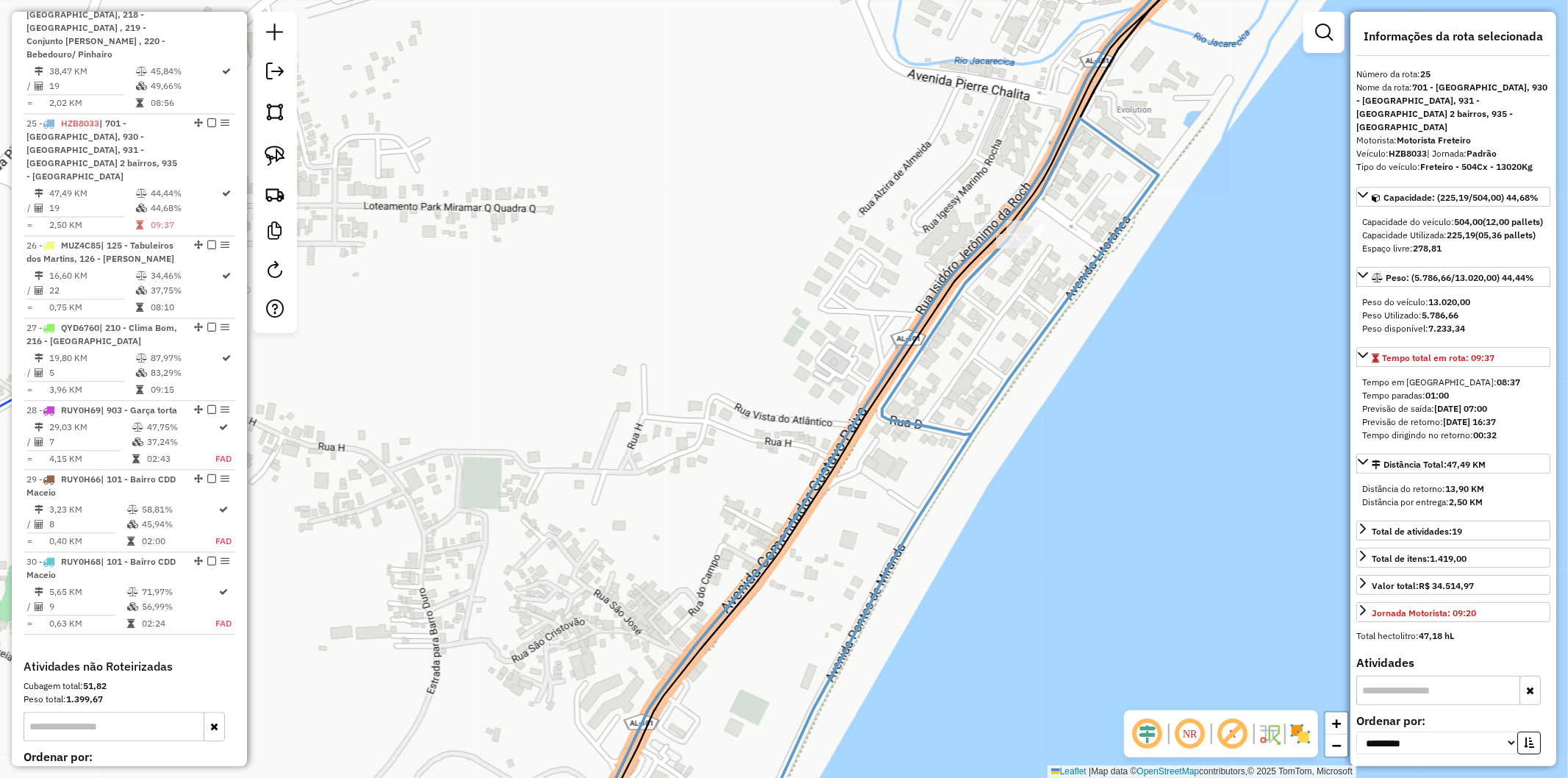
click at [861, 508] on div "Janela de atendimento Grade de atendimento Capacidade Transportadoras Veículos …" at bounding box center [784, 389] width 1568 height 778
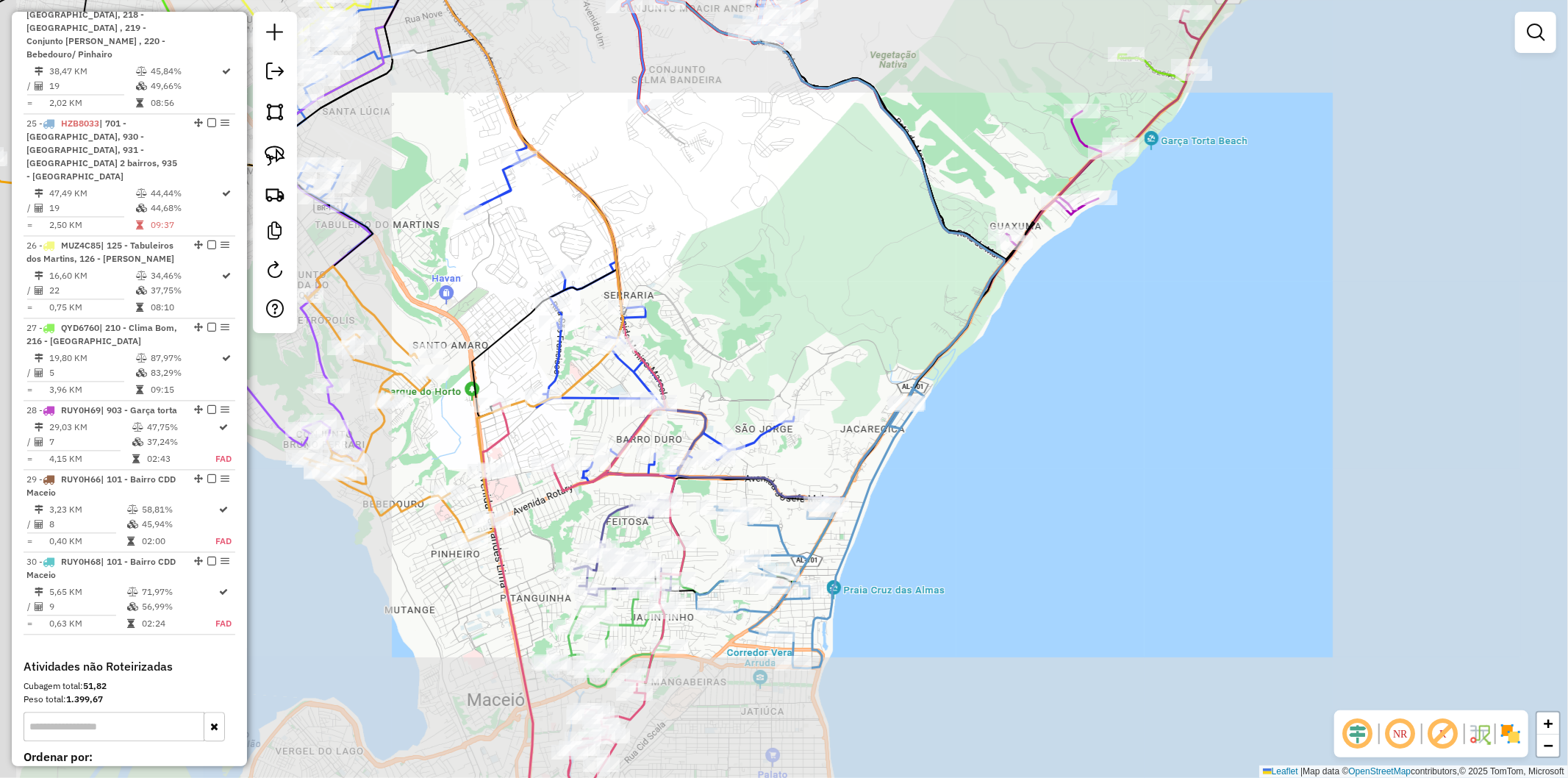
drag, startPoint x: 908, startPoint y: 593, endPoint x: 944, endPoint y: 481, distance: 117.6
click at [944, 481] on div "Janela de atendimento Grade de atendimento Capacidade Transportadoras Veículos …" at bounding box center [784, 389] width 1568 height 778
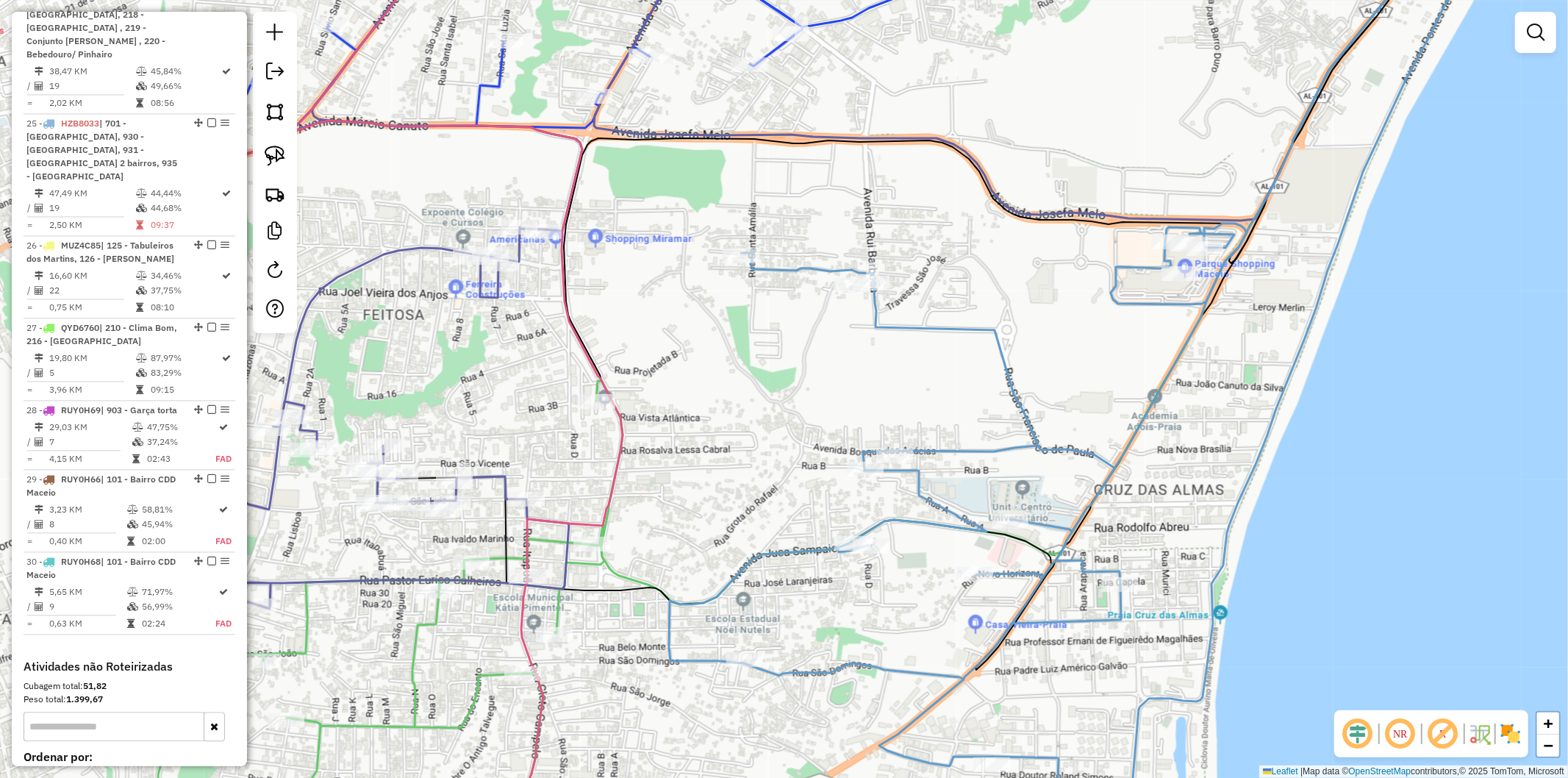
click at [582, 565] on icon at bounding box center [385, 618] width 476 height 477
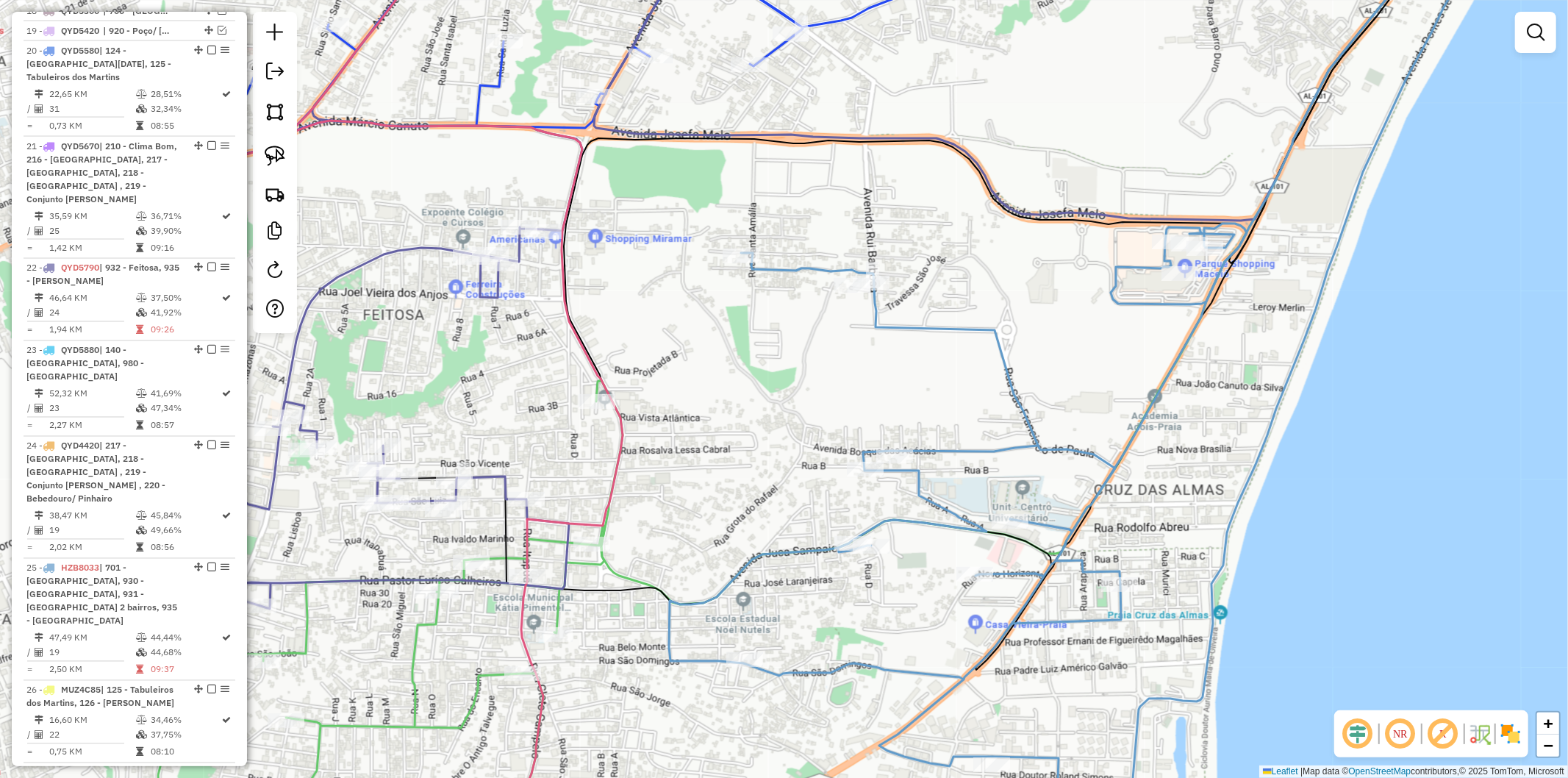
select select "**********"
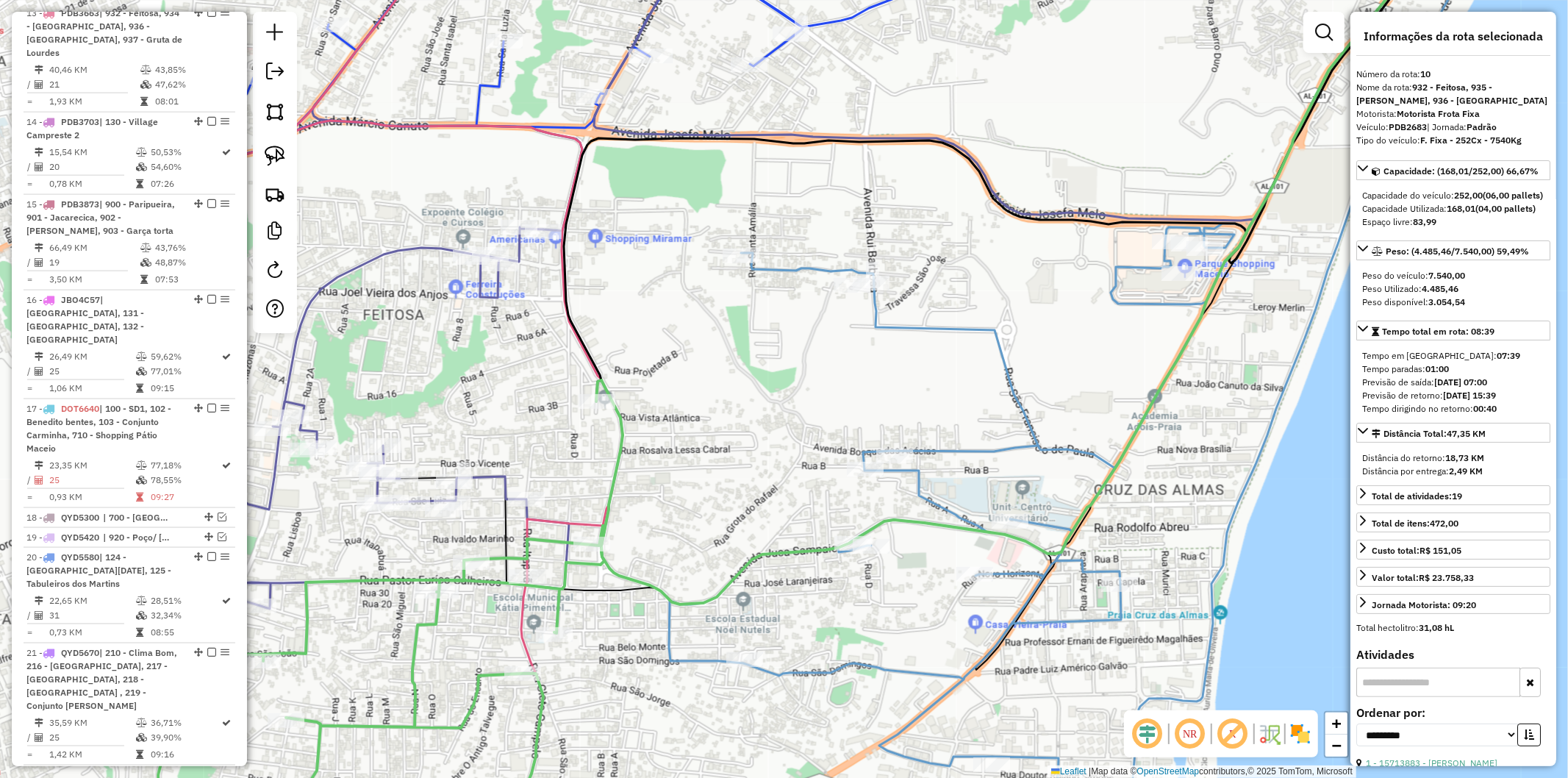
scroll to position [1273, 0]
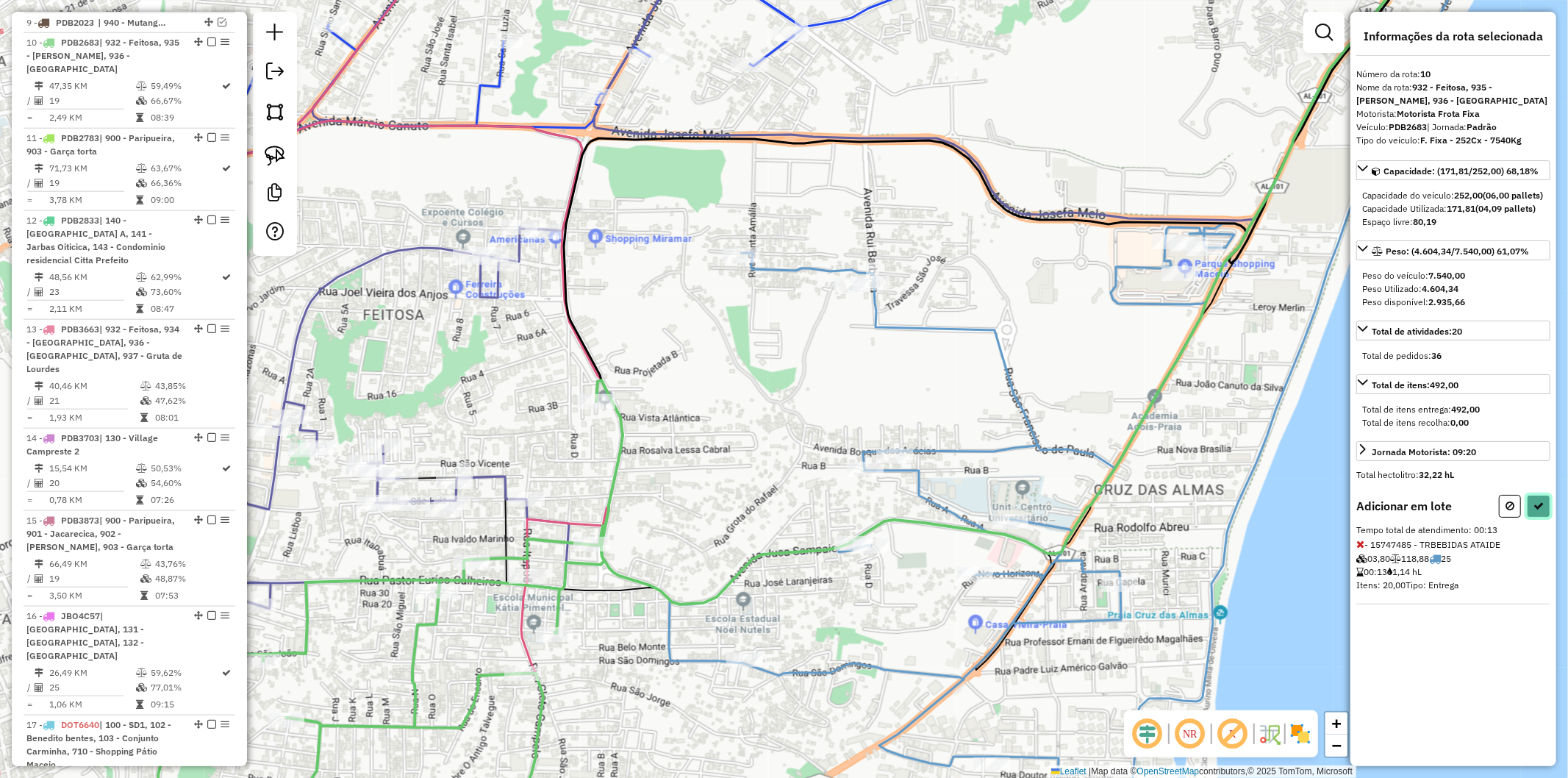
click at [1536, 511] on icon at bounding box center [1538, 506] width 10 height 10
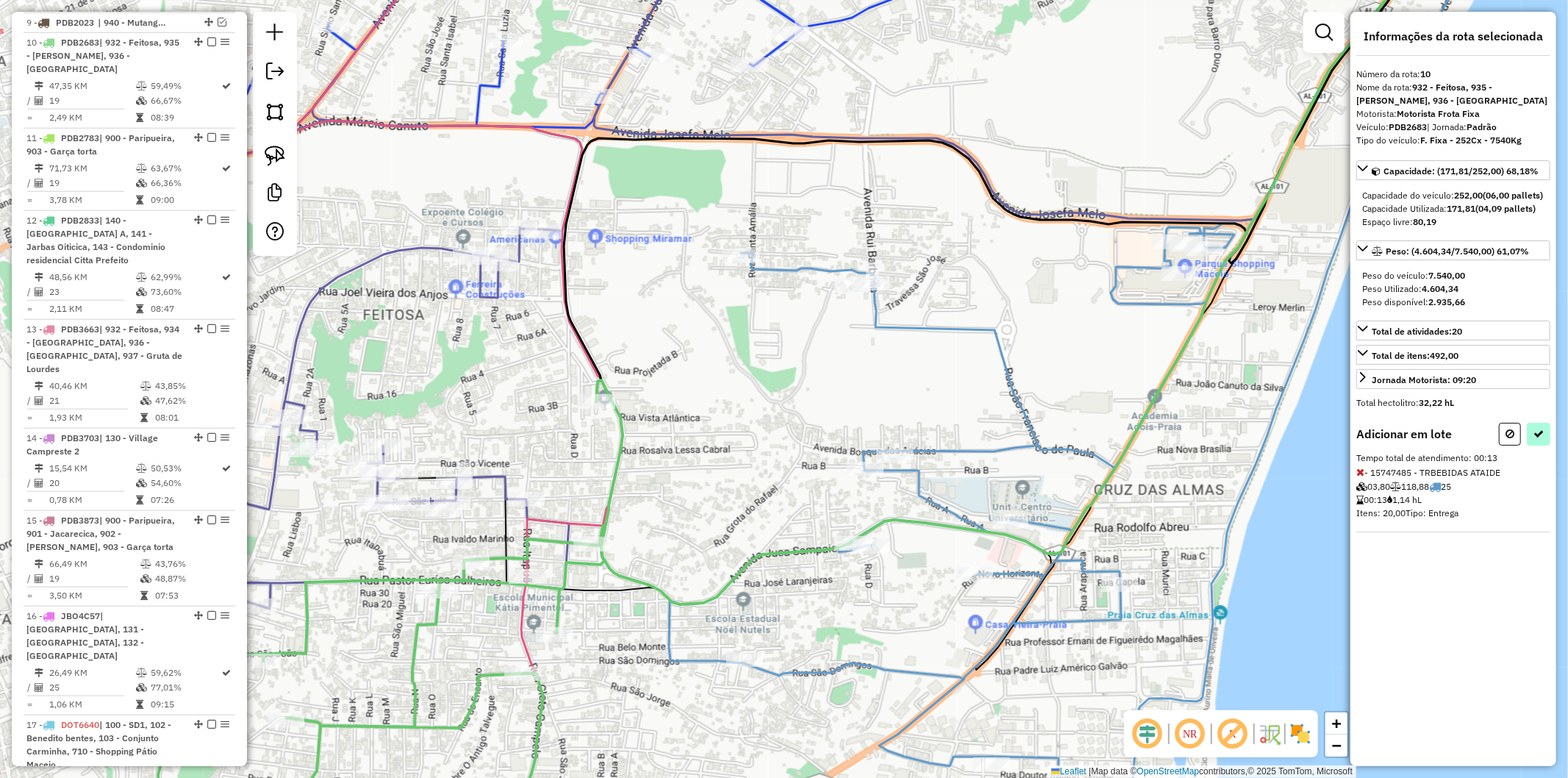
select select "**********"
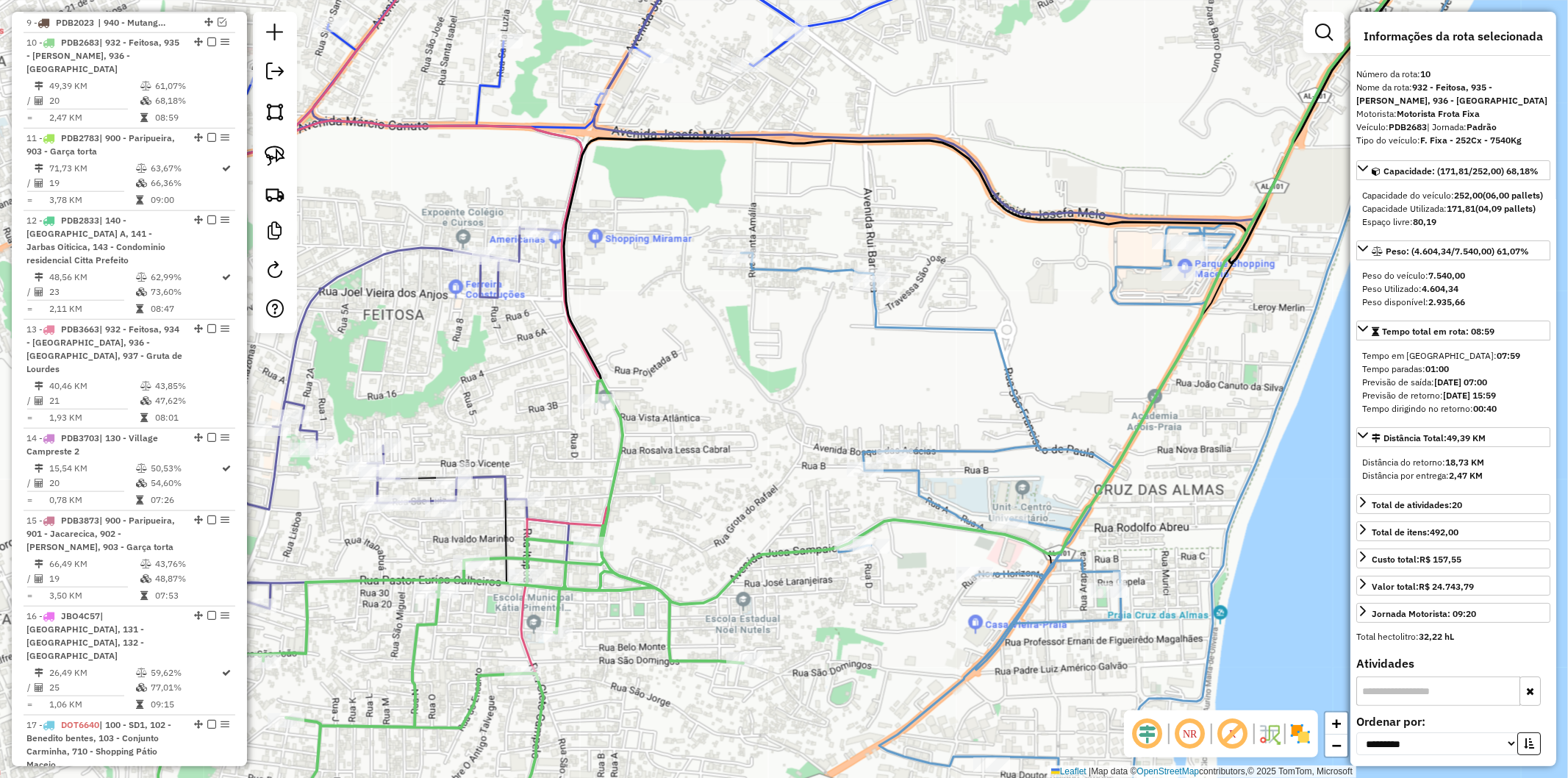
click at [1011, 633] on icon at bounding box center [1119, 389] width 757 height 935
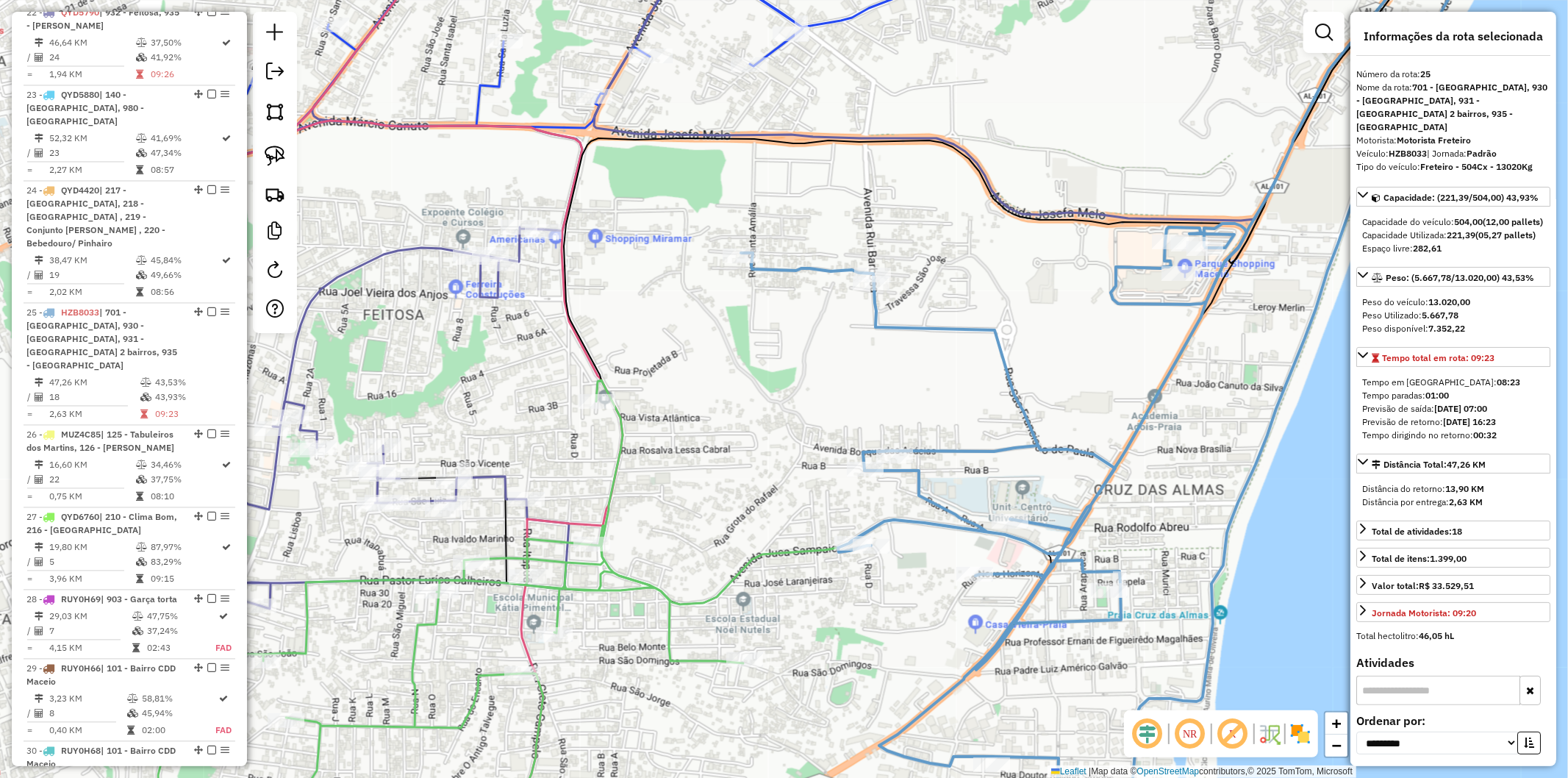
scroll to position [2541, 0]
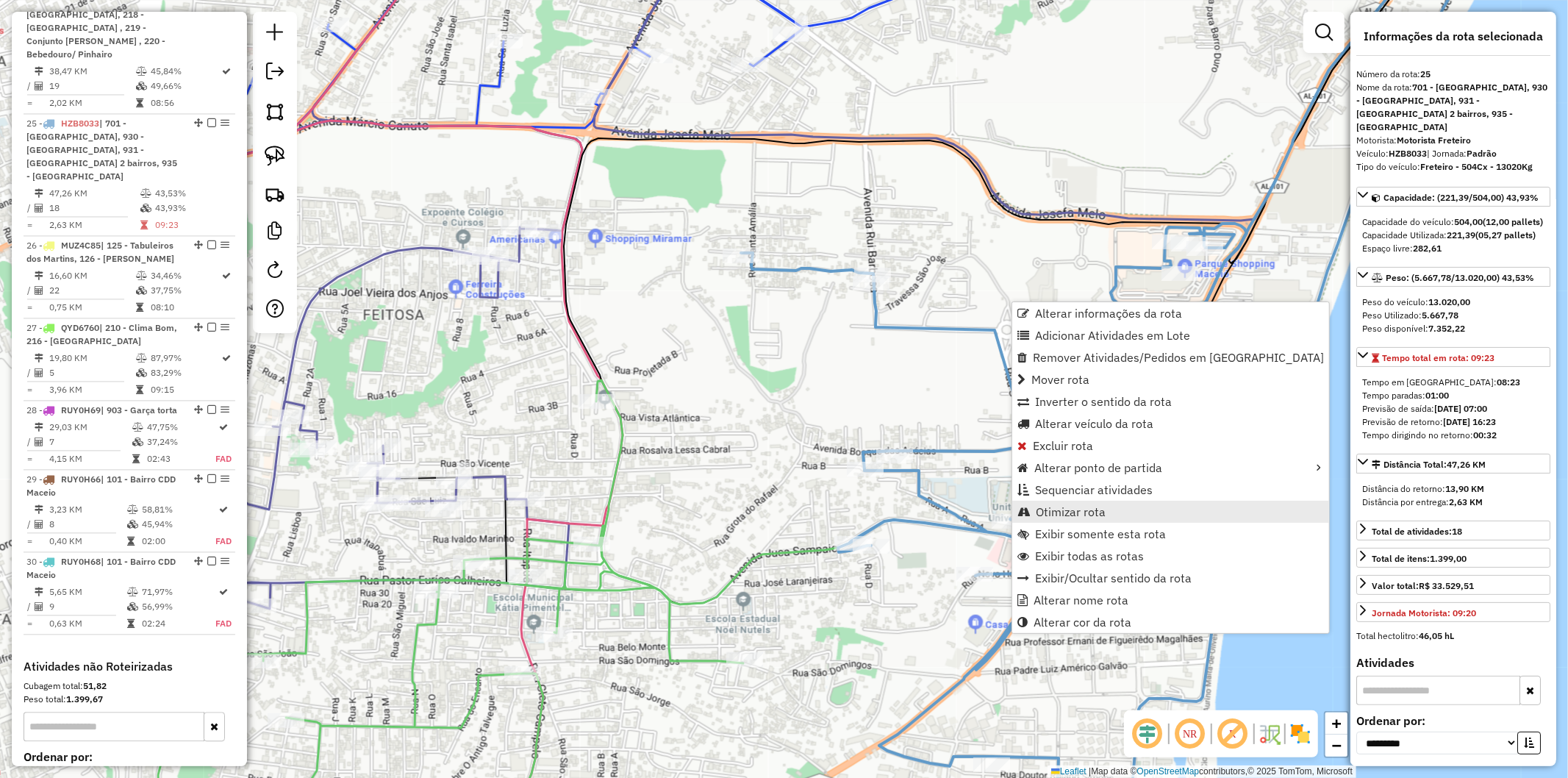
click at [1089, 506] on span "Otimizar rota" at bounding box center [1071, 511] width 70 height 12
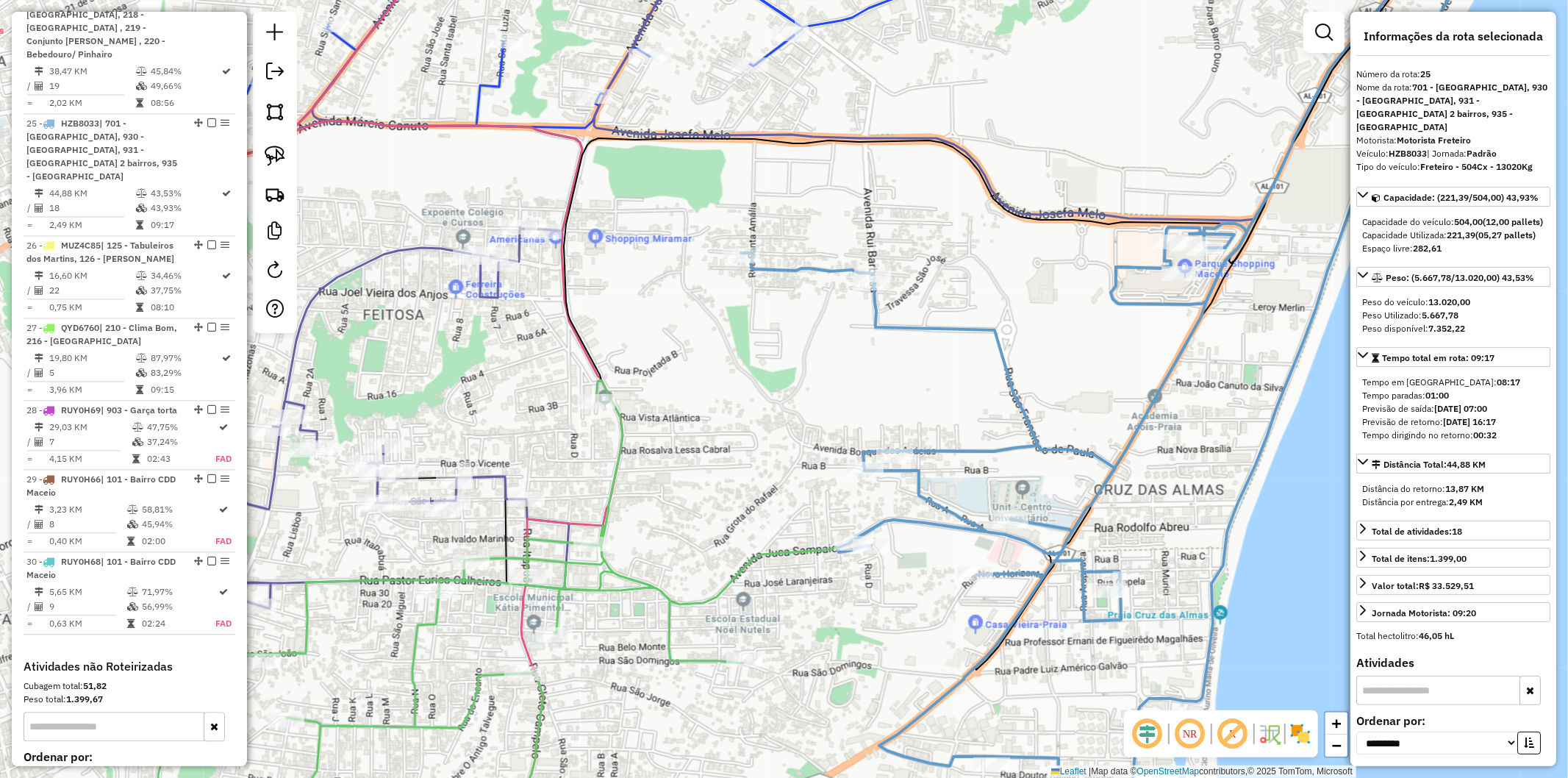
click at [905, 523] on icon at bounding box center [1113, 389] width 745 height 935
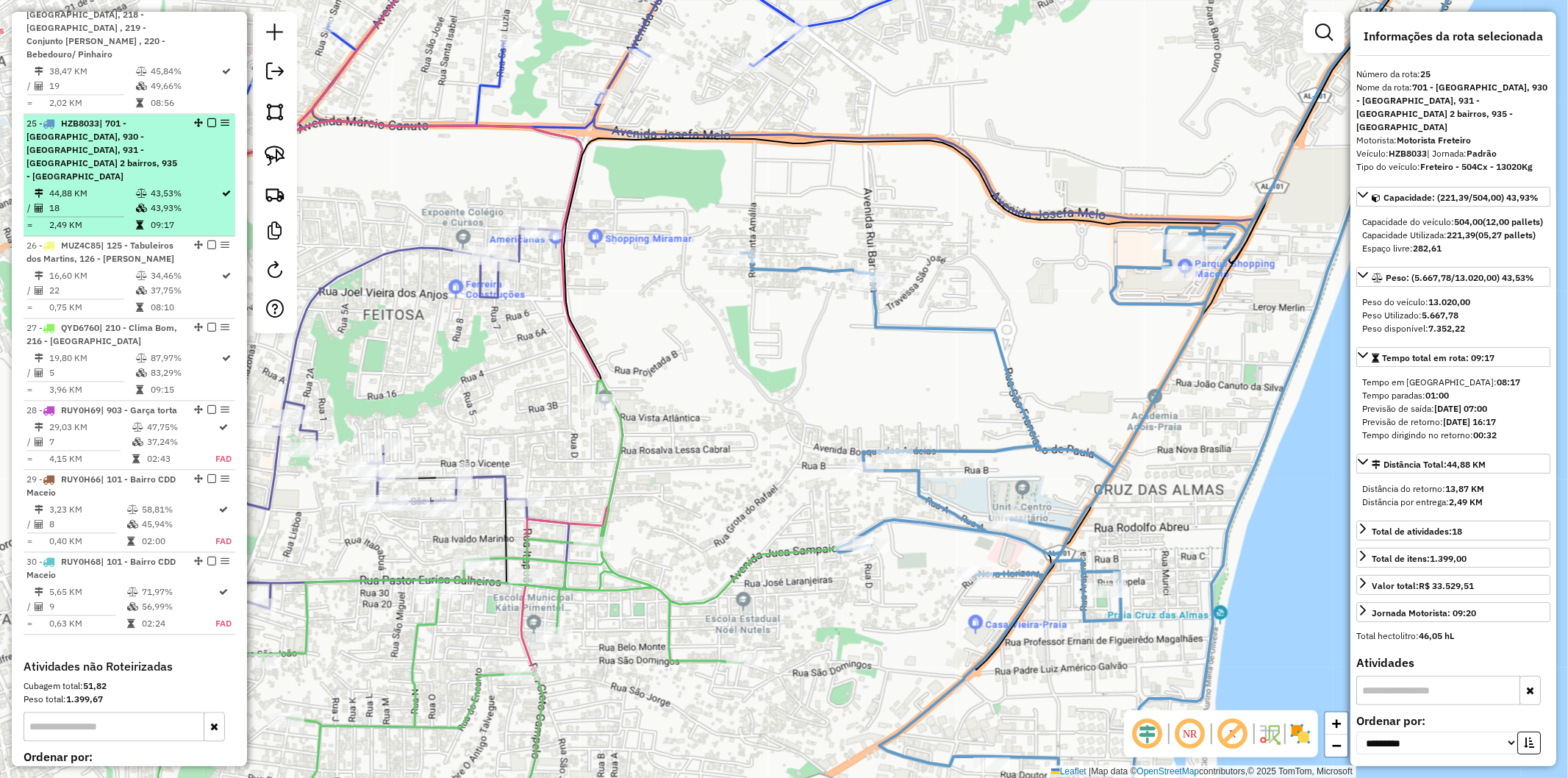
click at [207, 118] on em at bounding box center [212, 123] width 9 height 9
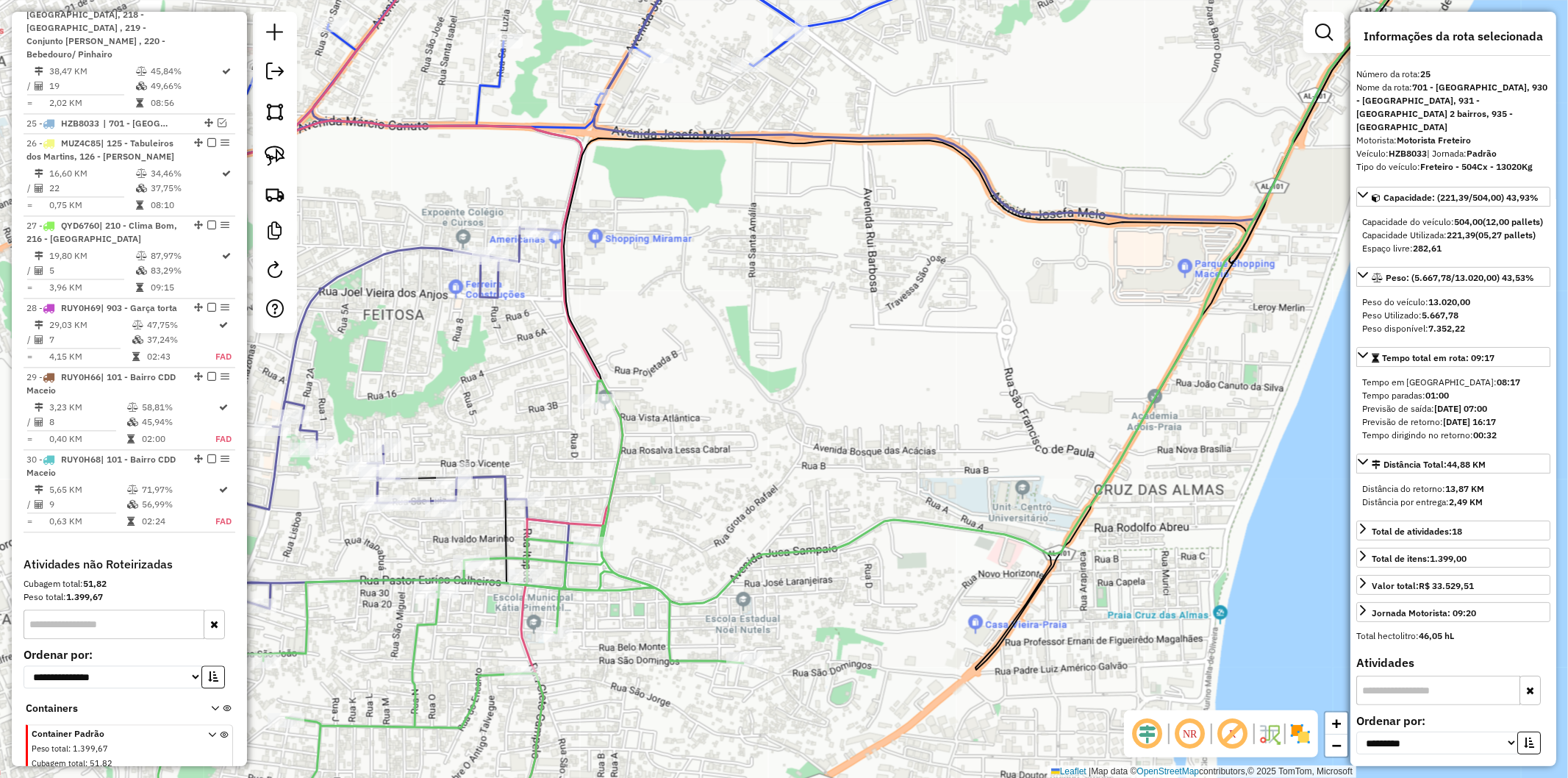
click at [797, 554] on icon at bounding box center [1014, 263] width 843 height 682
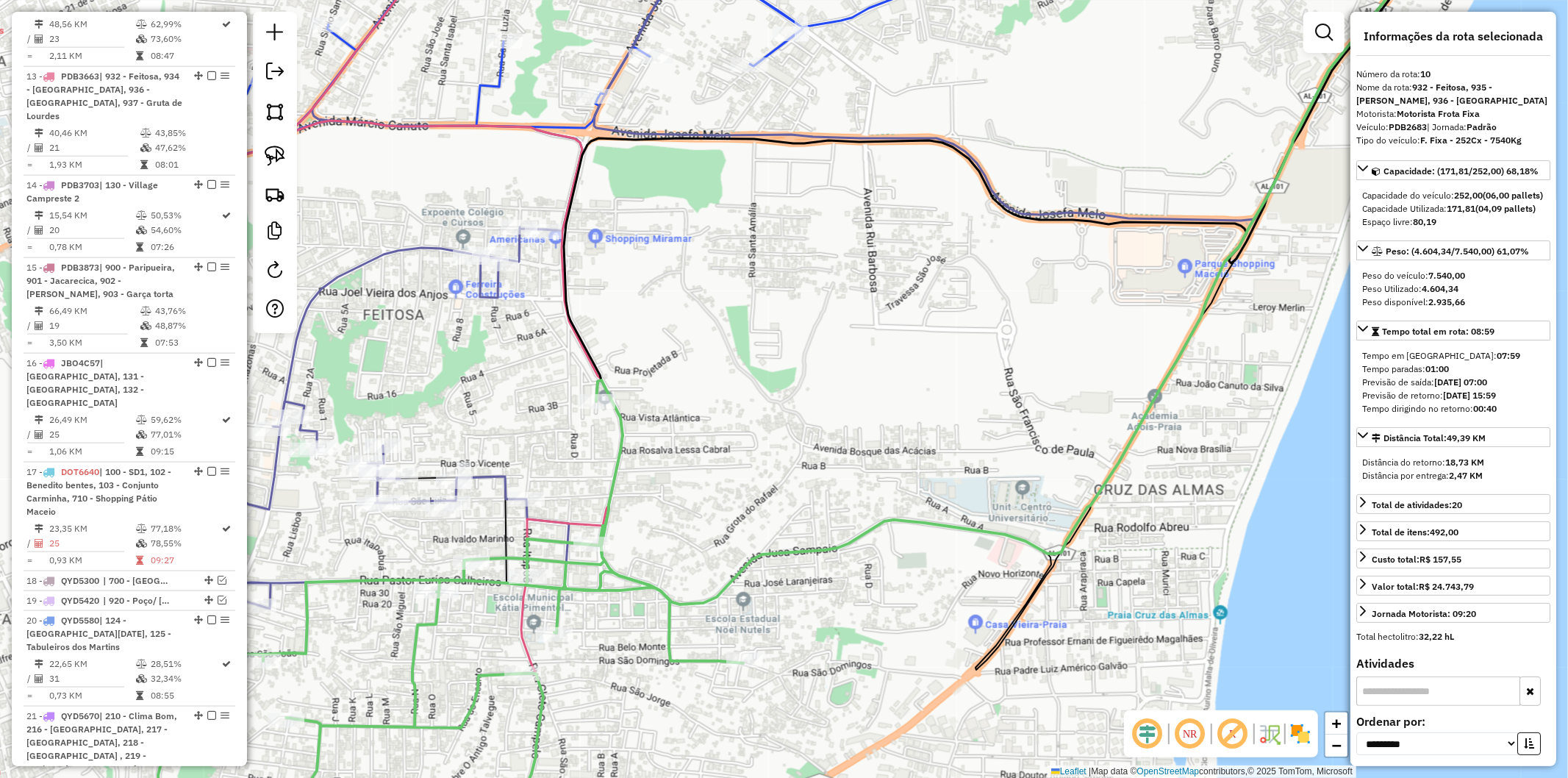
scroll to position [1273, 0]
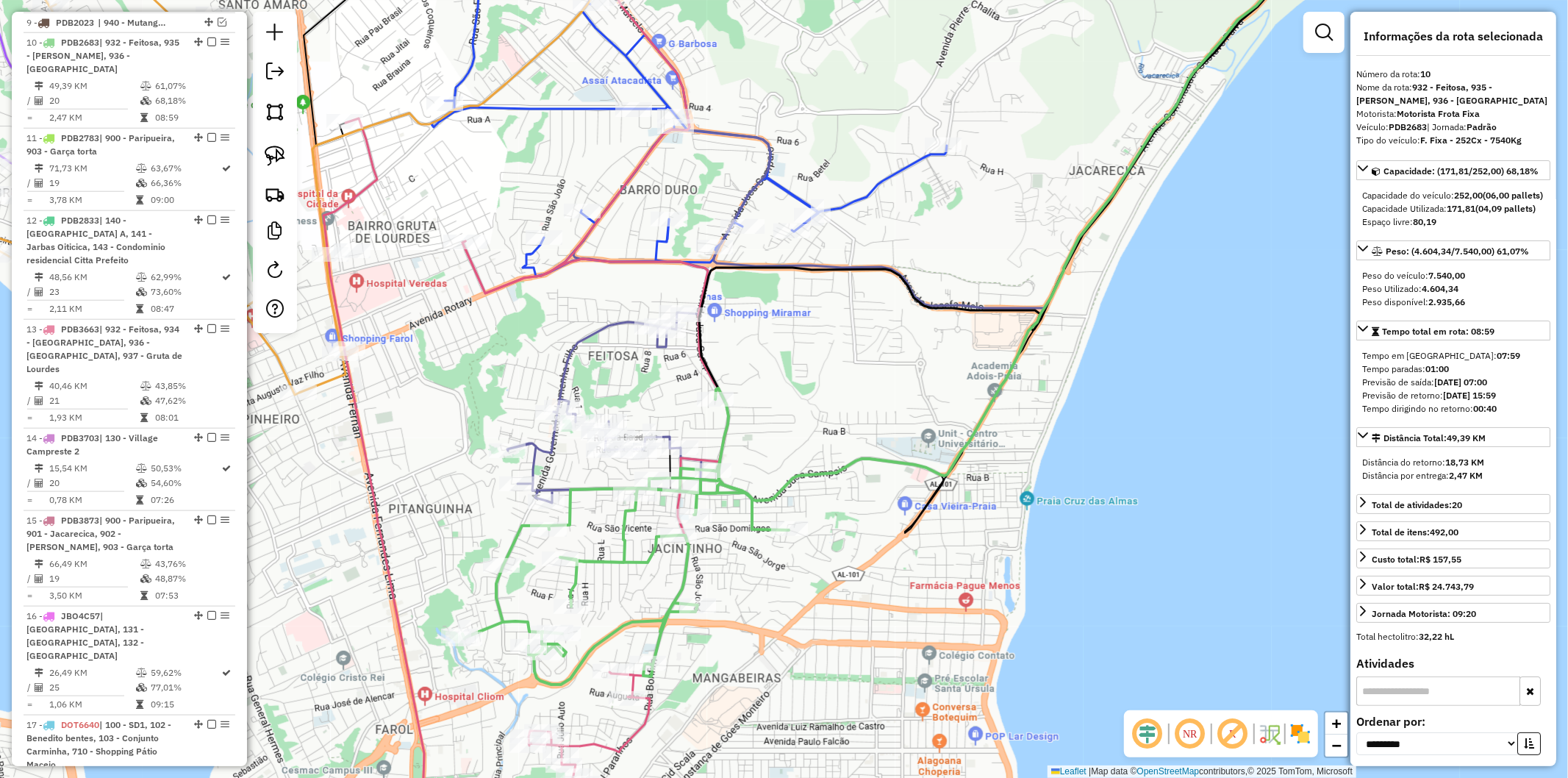
drag, startPoint x: 766, startPoint y: 509, endPoint x: 785, endPoint y: 430, distance: 81.3
click at [785, 430] on div "Janela de atendimento Grade de atendimento Capacidade Transportadoras Veículos …" at bounding box center [784, 389] width 1568 height 778
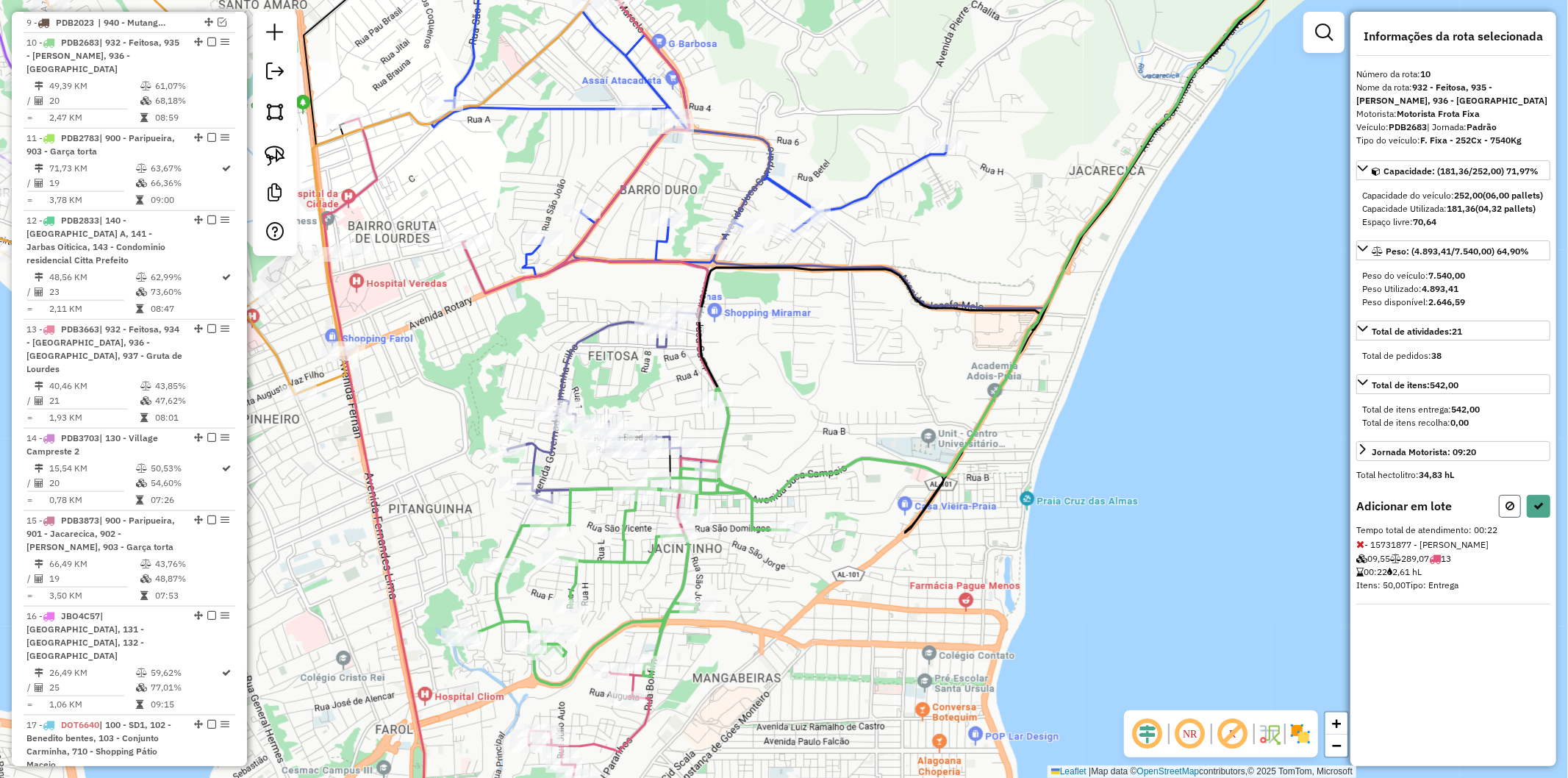
click at [1511, 511] on icon at bounding box center [1510, 506] width 9 height 10
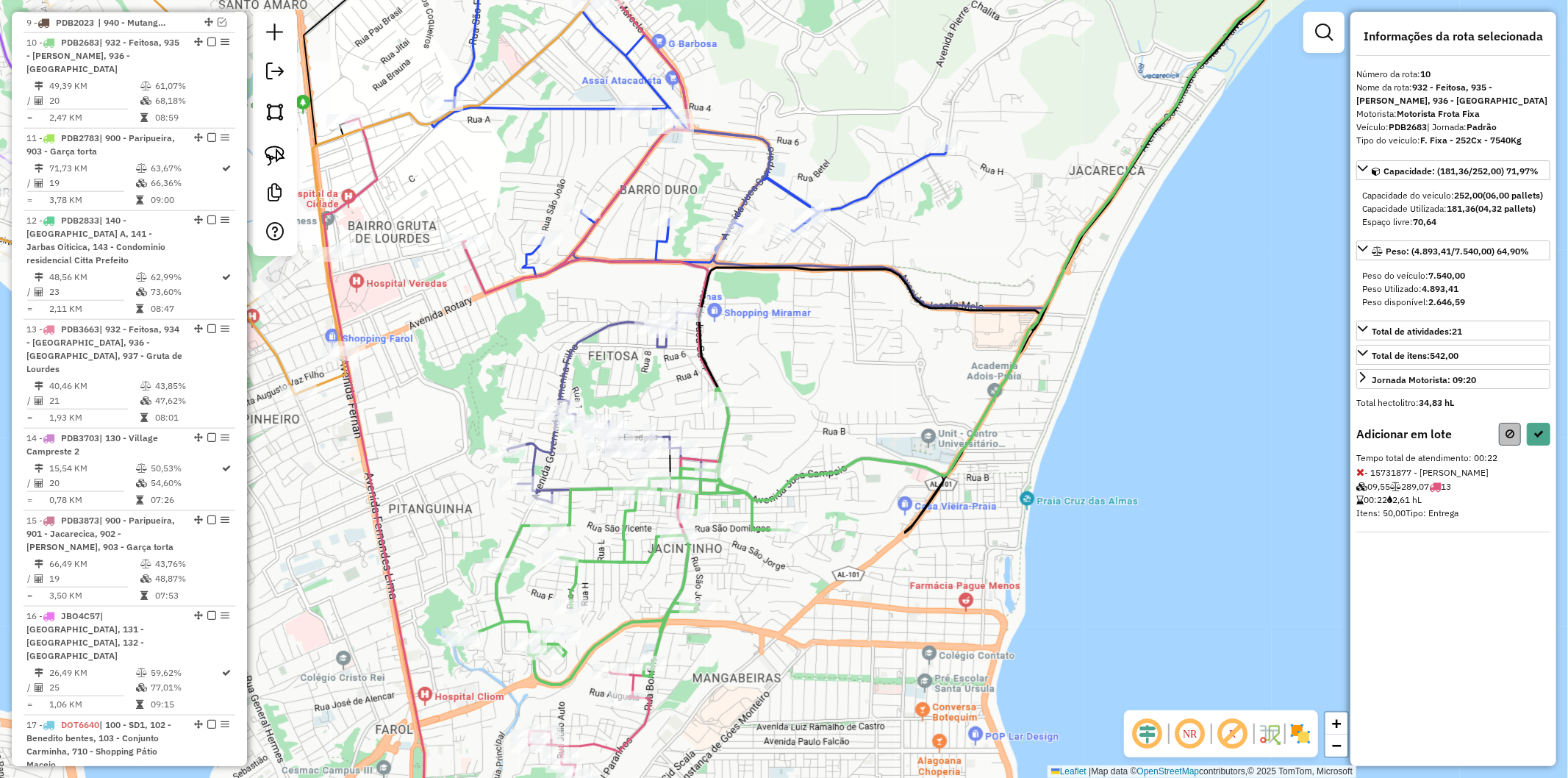
select select "**********"
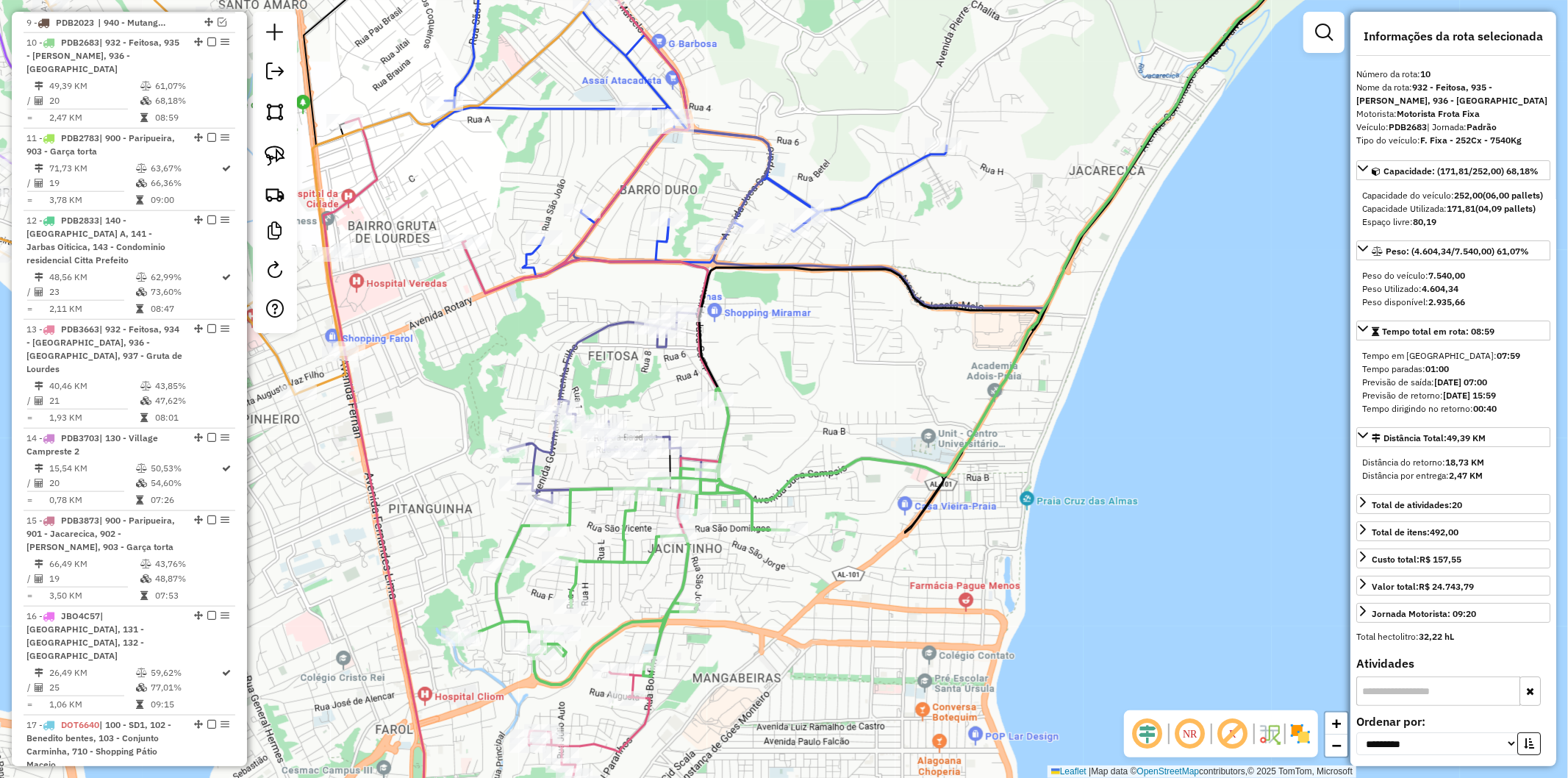
click at [637, 721] on icon at bounding box center [526, 487] width 406 height 738
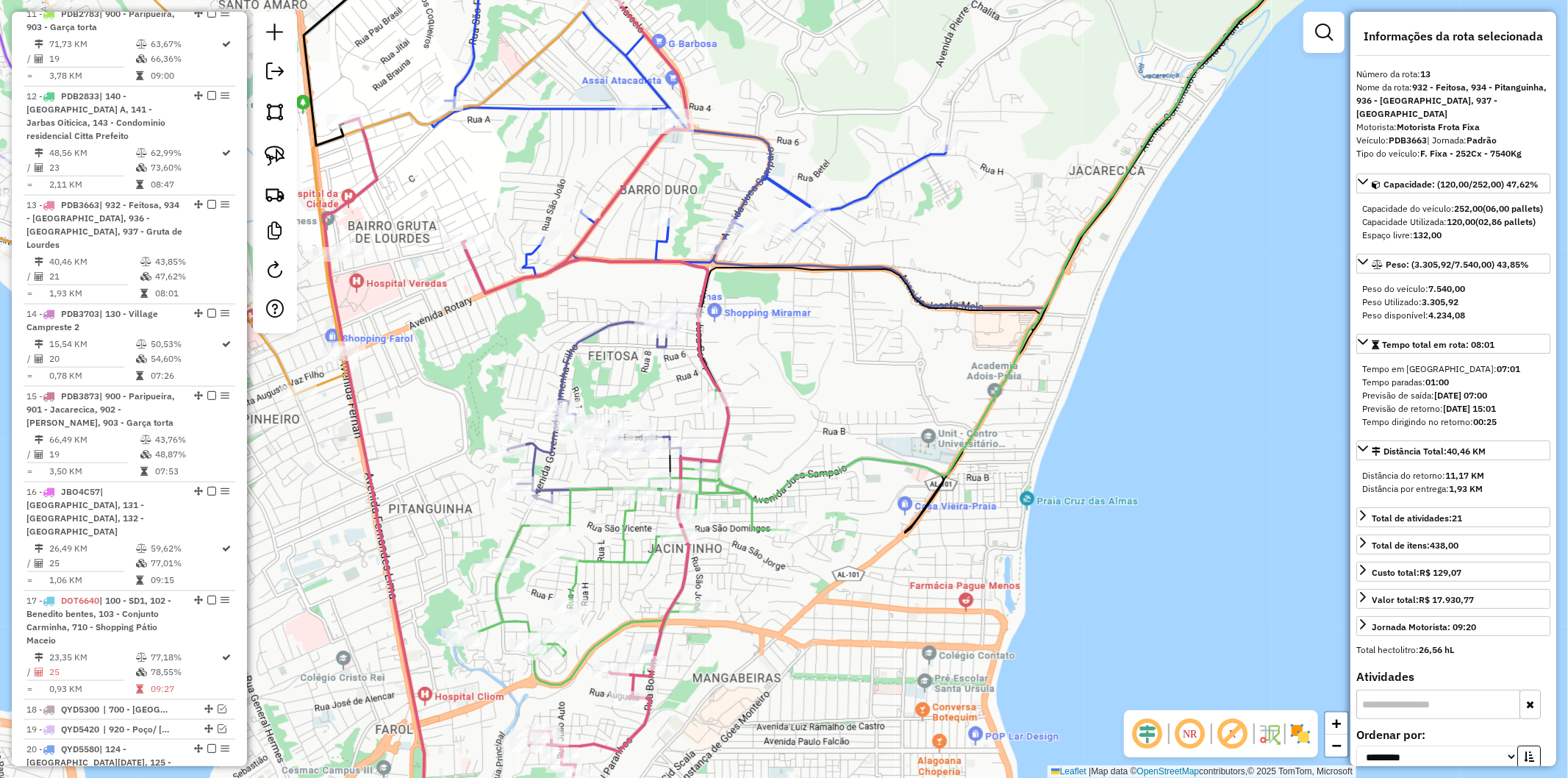
scroll to position [1546, 0]
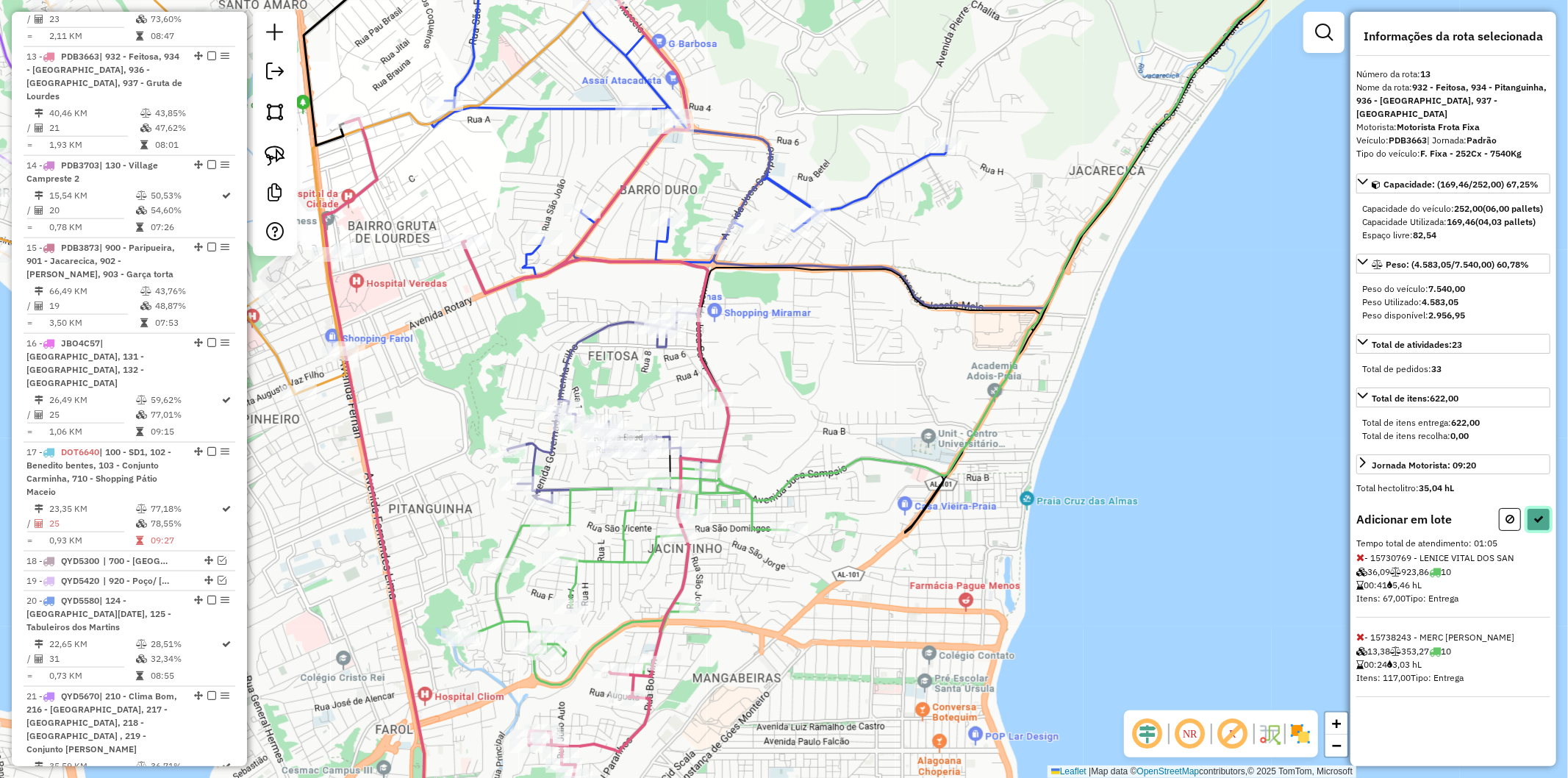
click at [1543, 510] on button at bounding box center [1539, 519] width 23 height 23
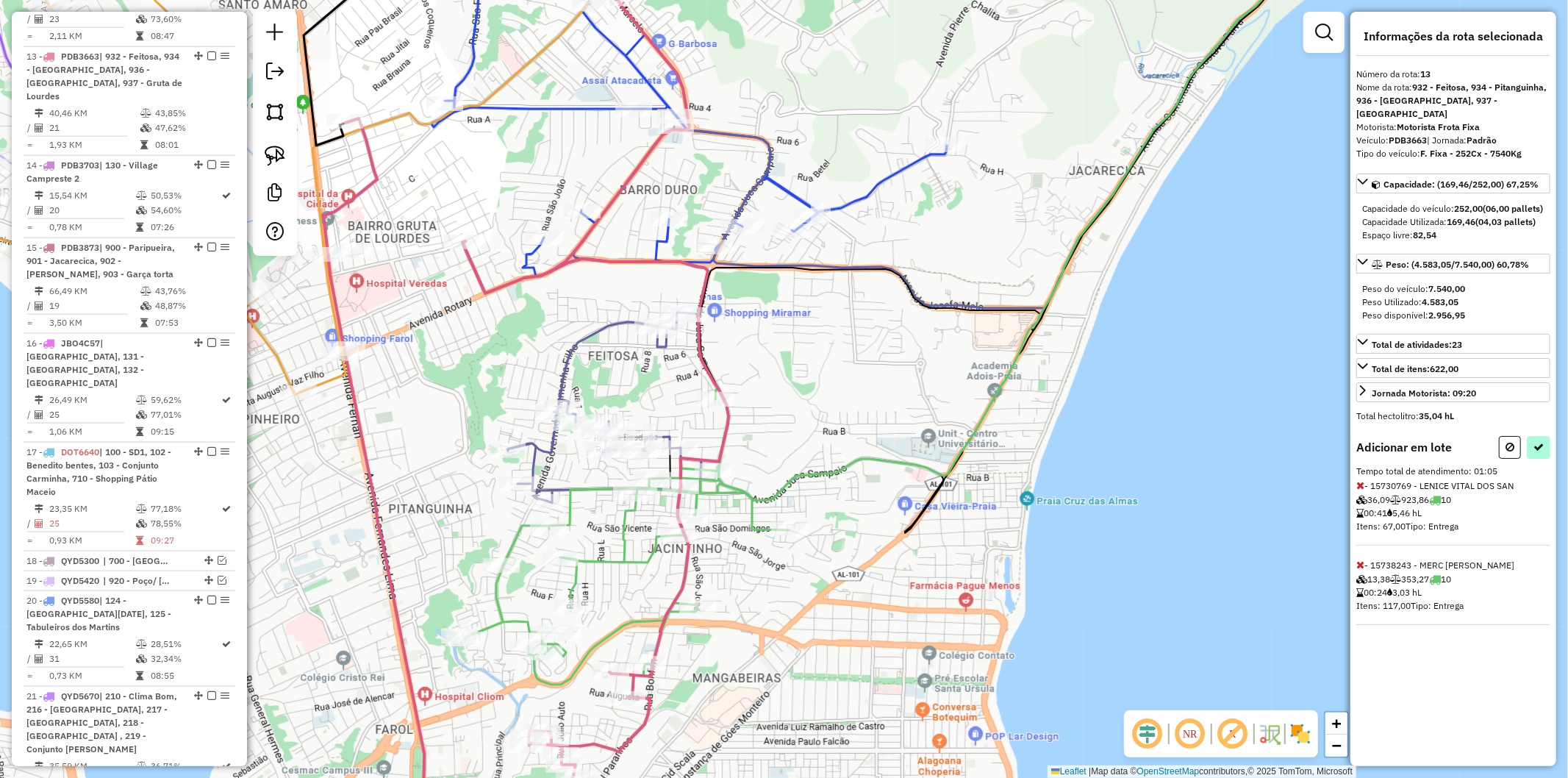
select select "**********"
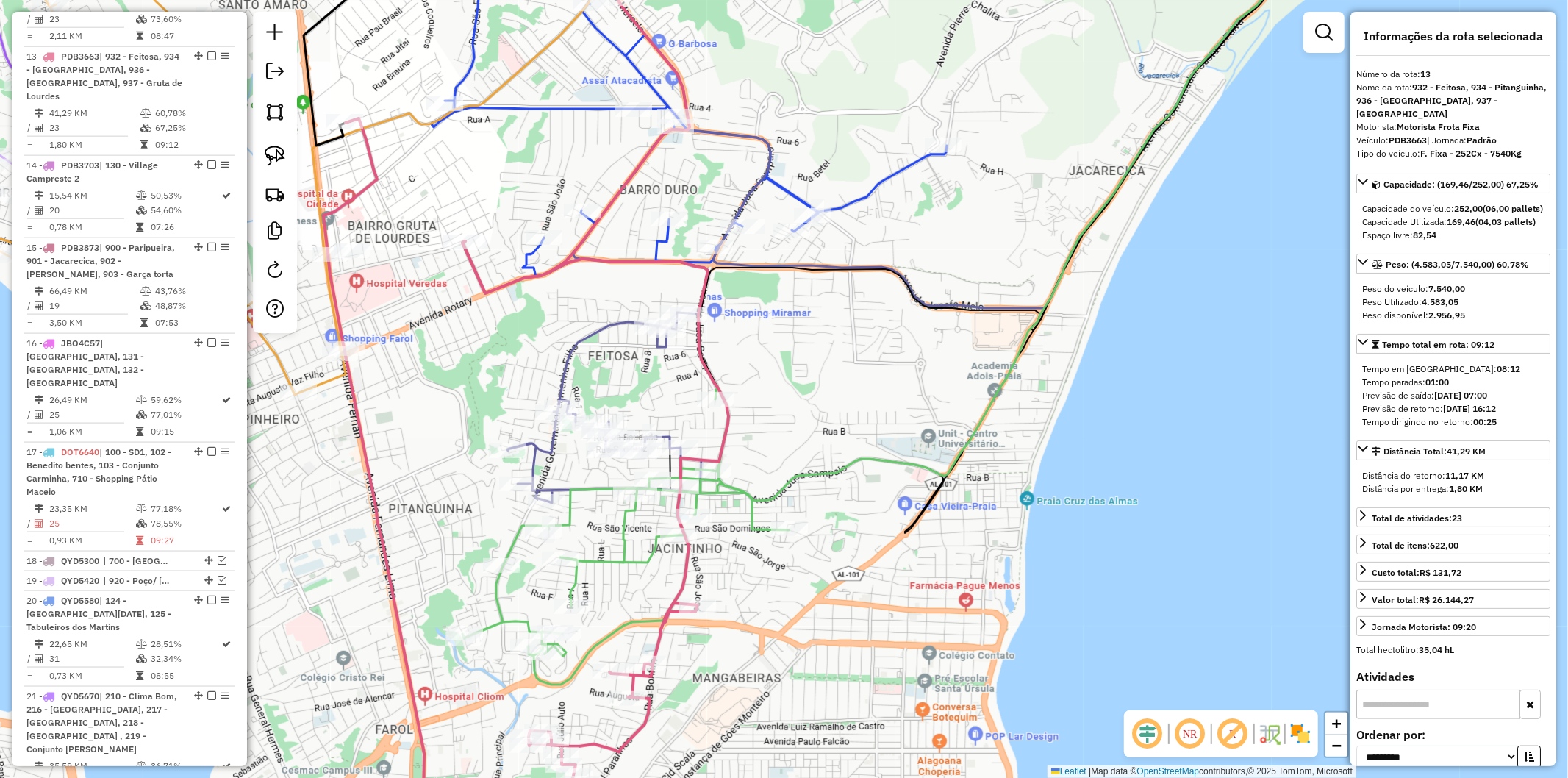
click at [636, 737] on icon at bounding box center [526, 487] width 406 height 738
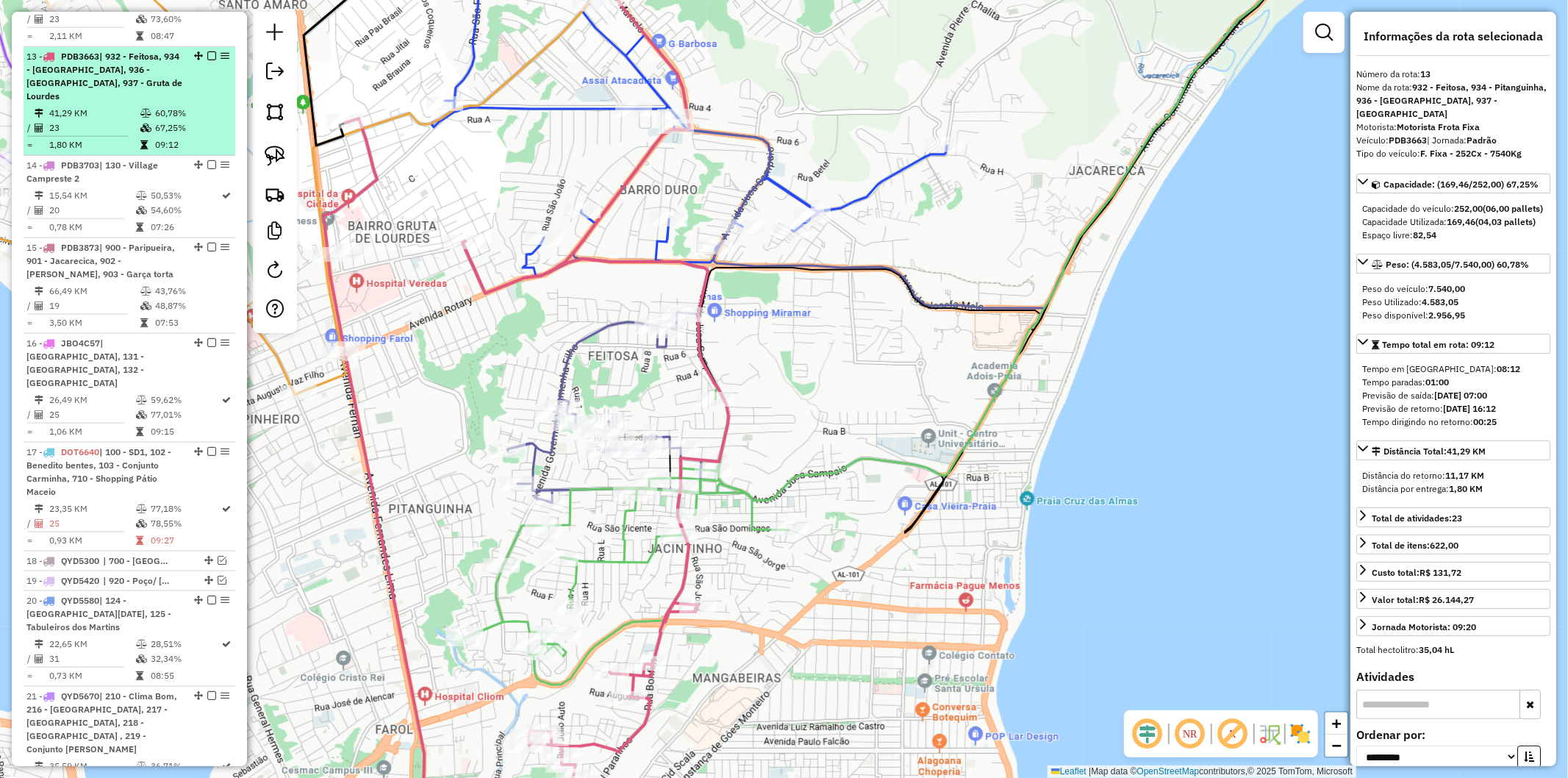
click at [208, 51] on em at bounding box center [212, 56] width 9 height 9
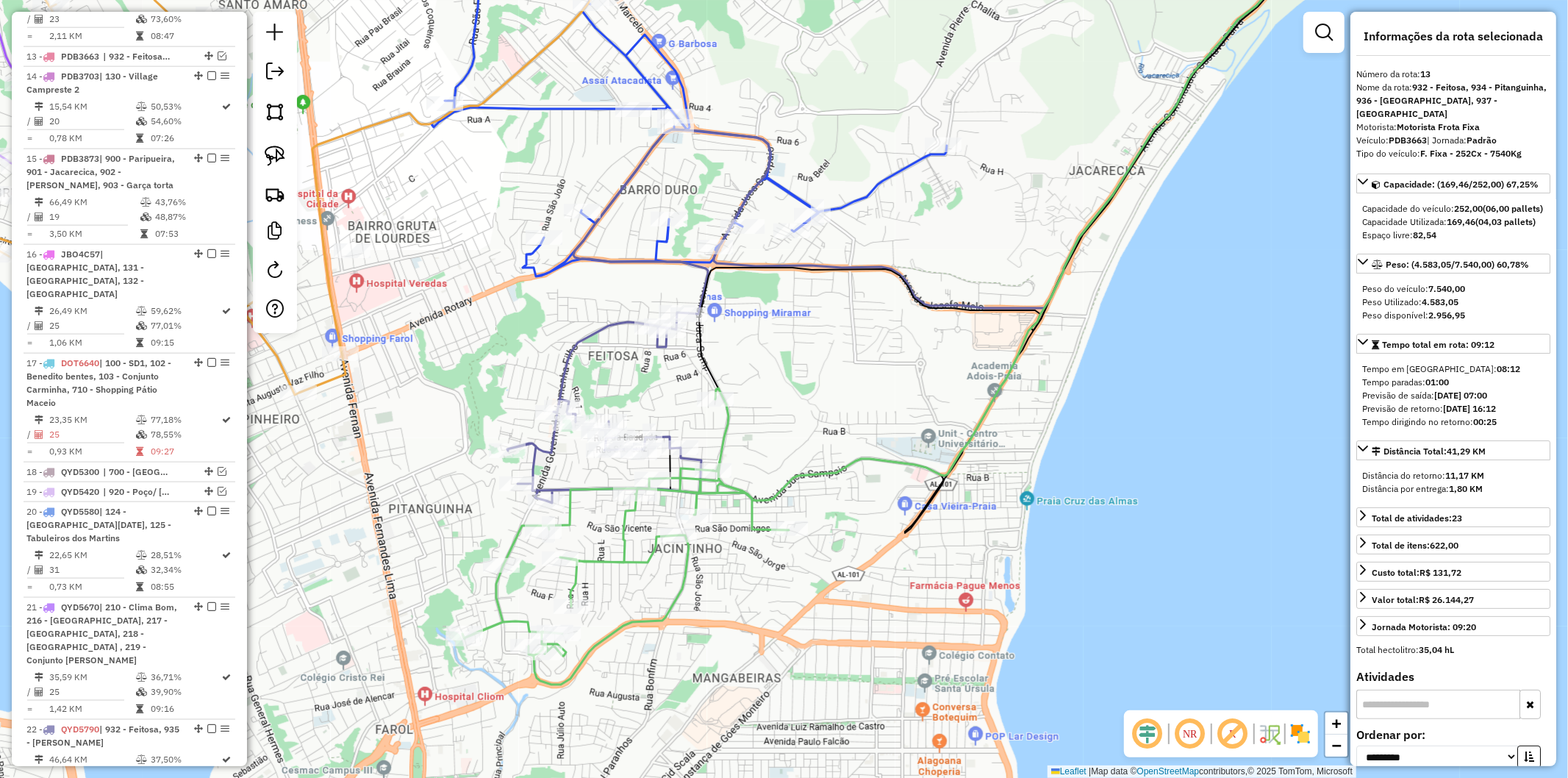
click at [681, 576] on icon at bounding box center [625, 536] width 326 height 297
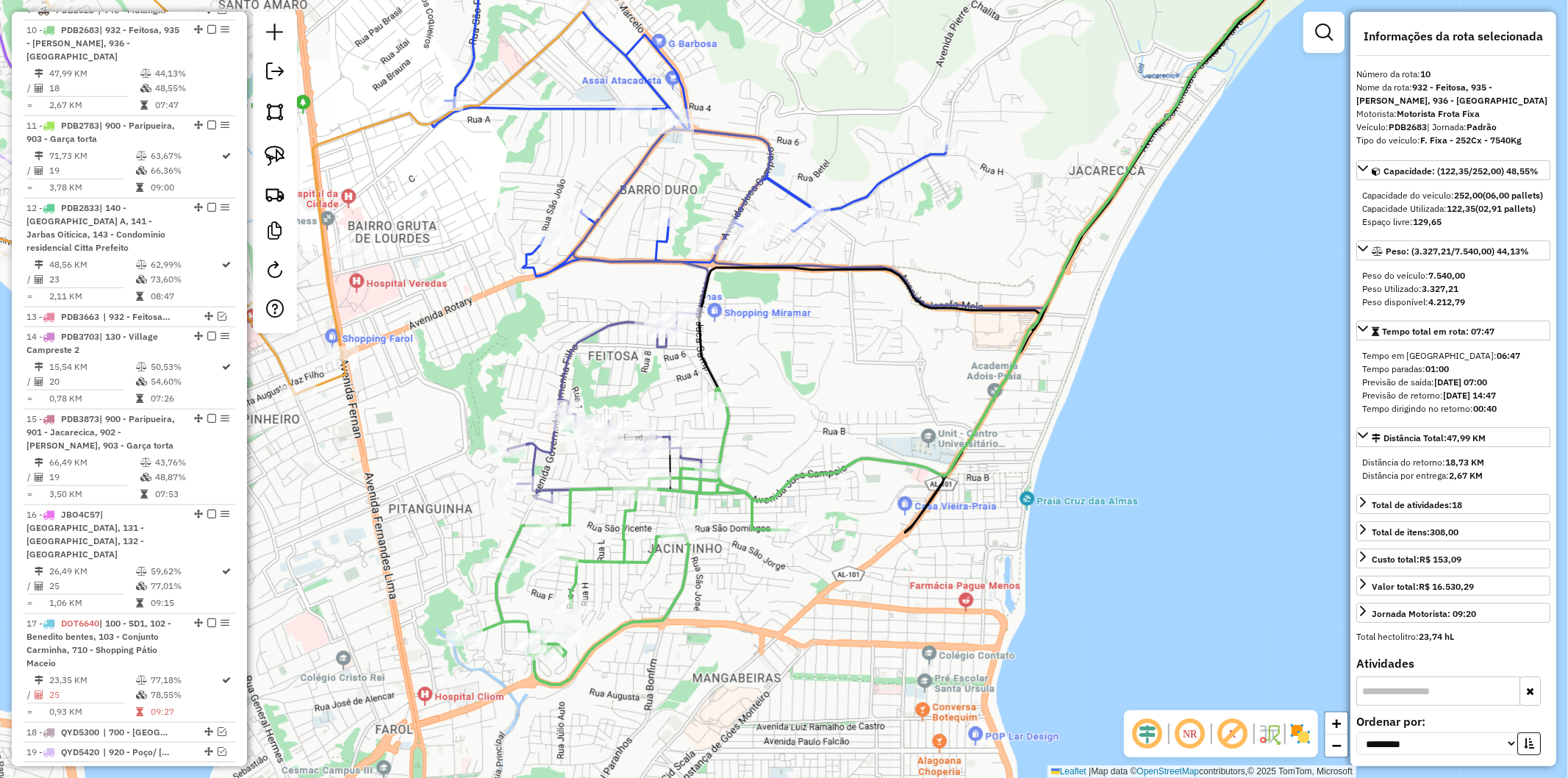
scroll to position [1273, 0]
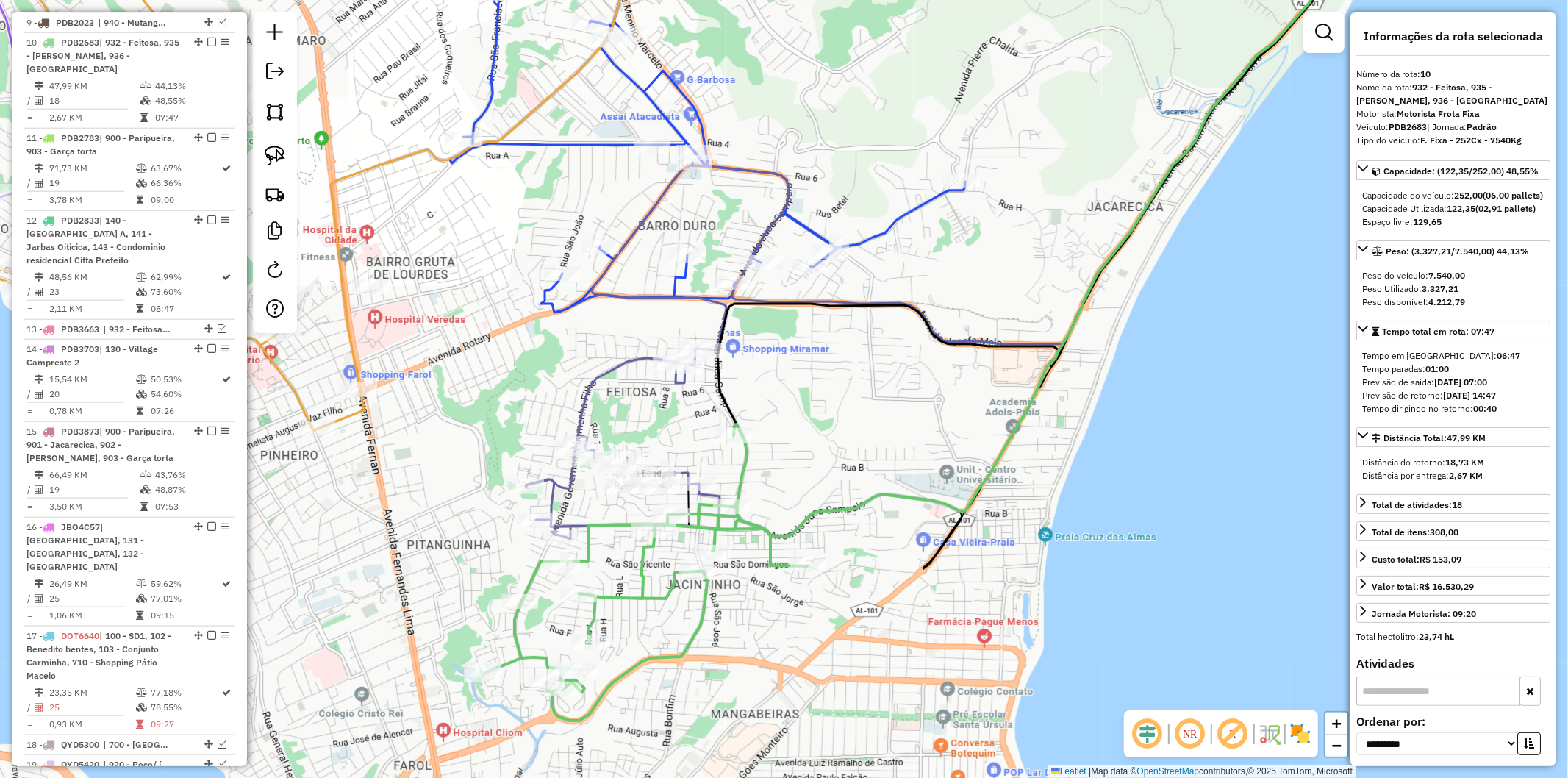
drag, startPoint x: 743, startPoint y: 579, endPoint x: 761, endPoint y: 609, distance: 35.0
click at [761, 609] on div "Janela de atendimento Grade de atendimento Capacidade Transportadoras Veículos …" at bounding box center [784, 389] width 1568 height 778
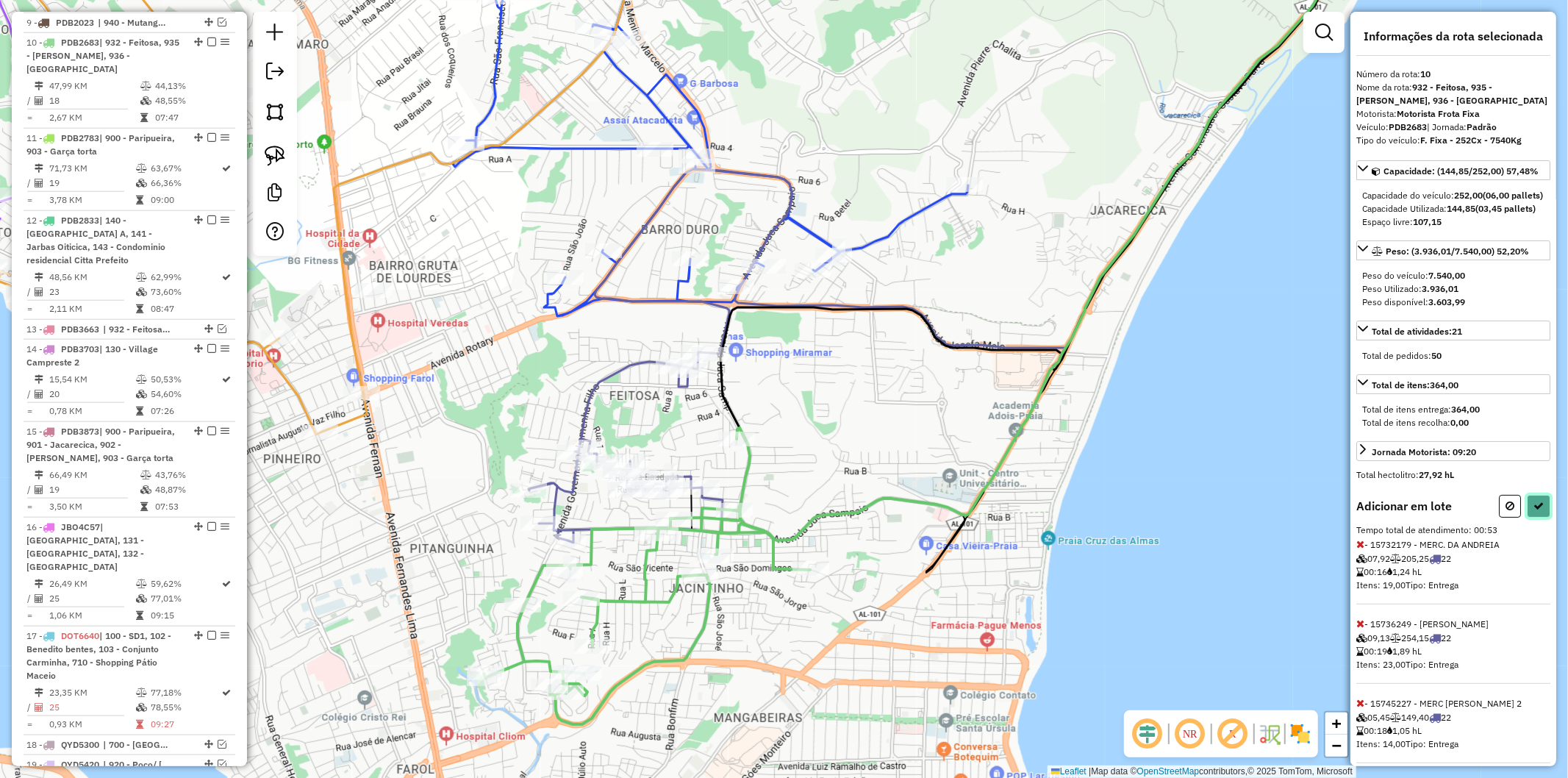
click at [1537, 511] on icon at bounding box center [1538, 506] width 10 height 10
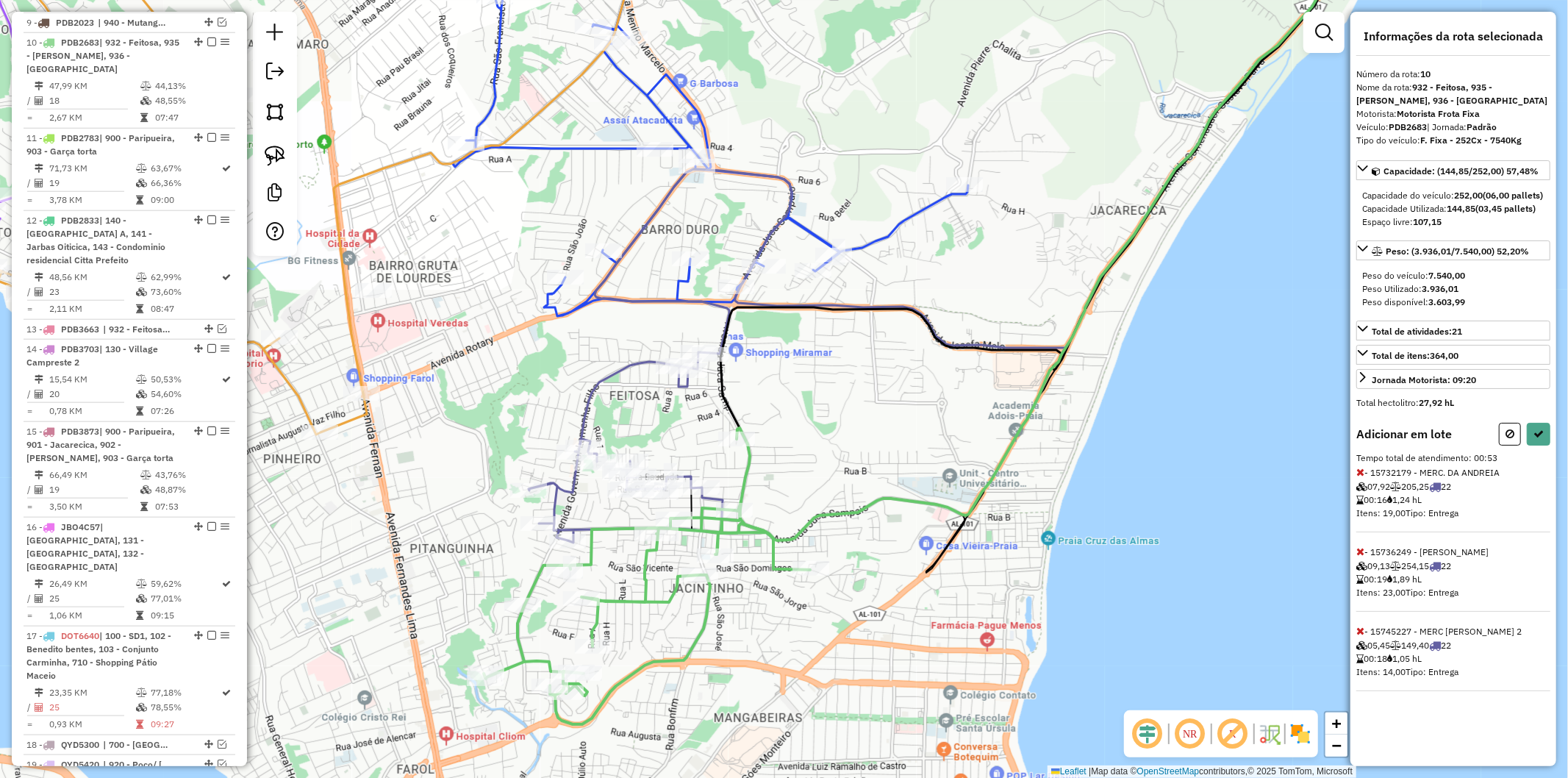
select select "**********"
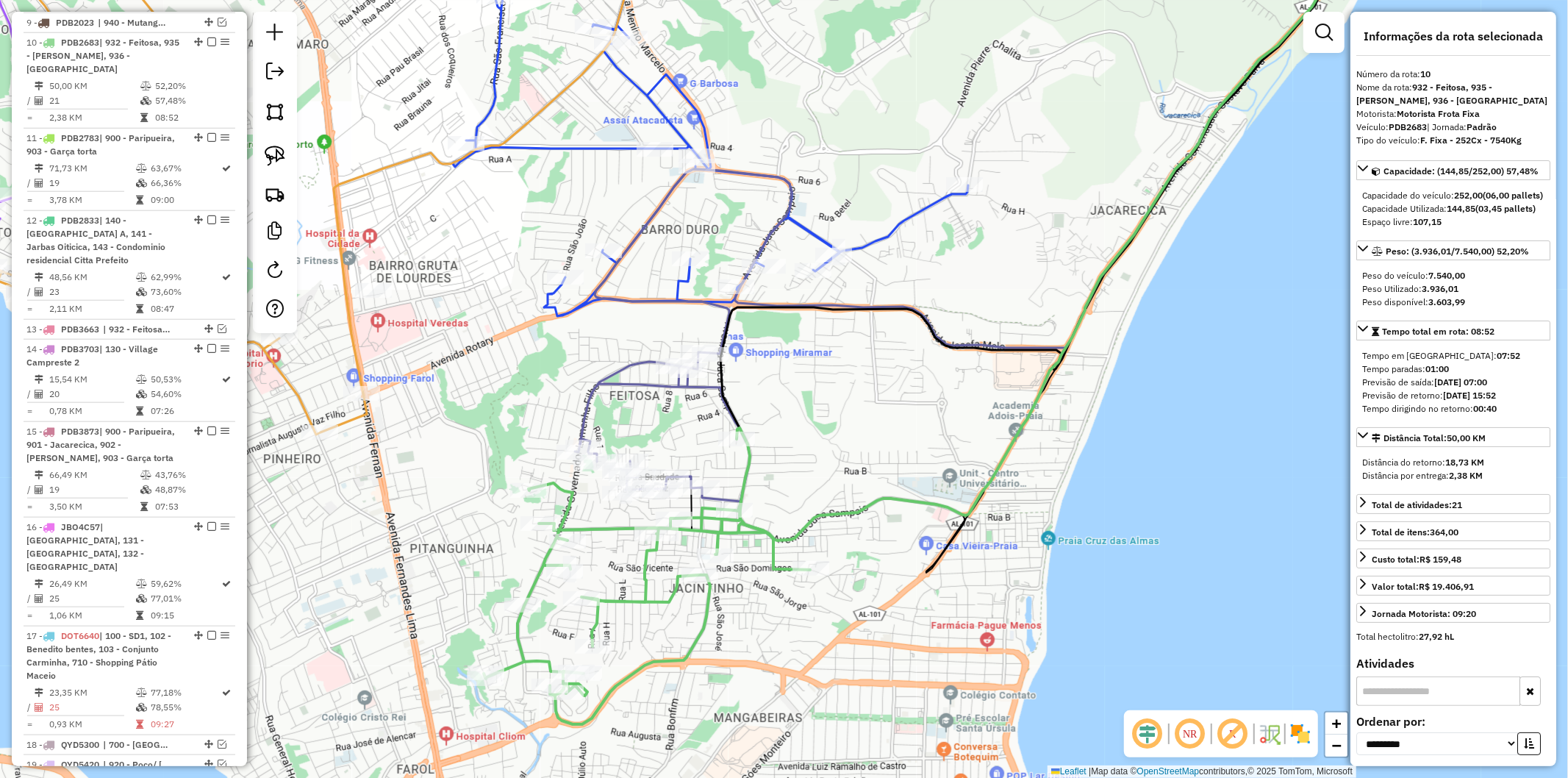
click at [751, 473] on icon at bounding box center [647, 576] width 326 height 297
click at [689, 387] on icon at bounding box center [662, 427] width 175 height 150
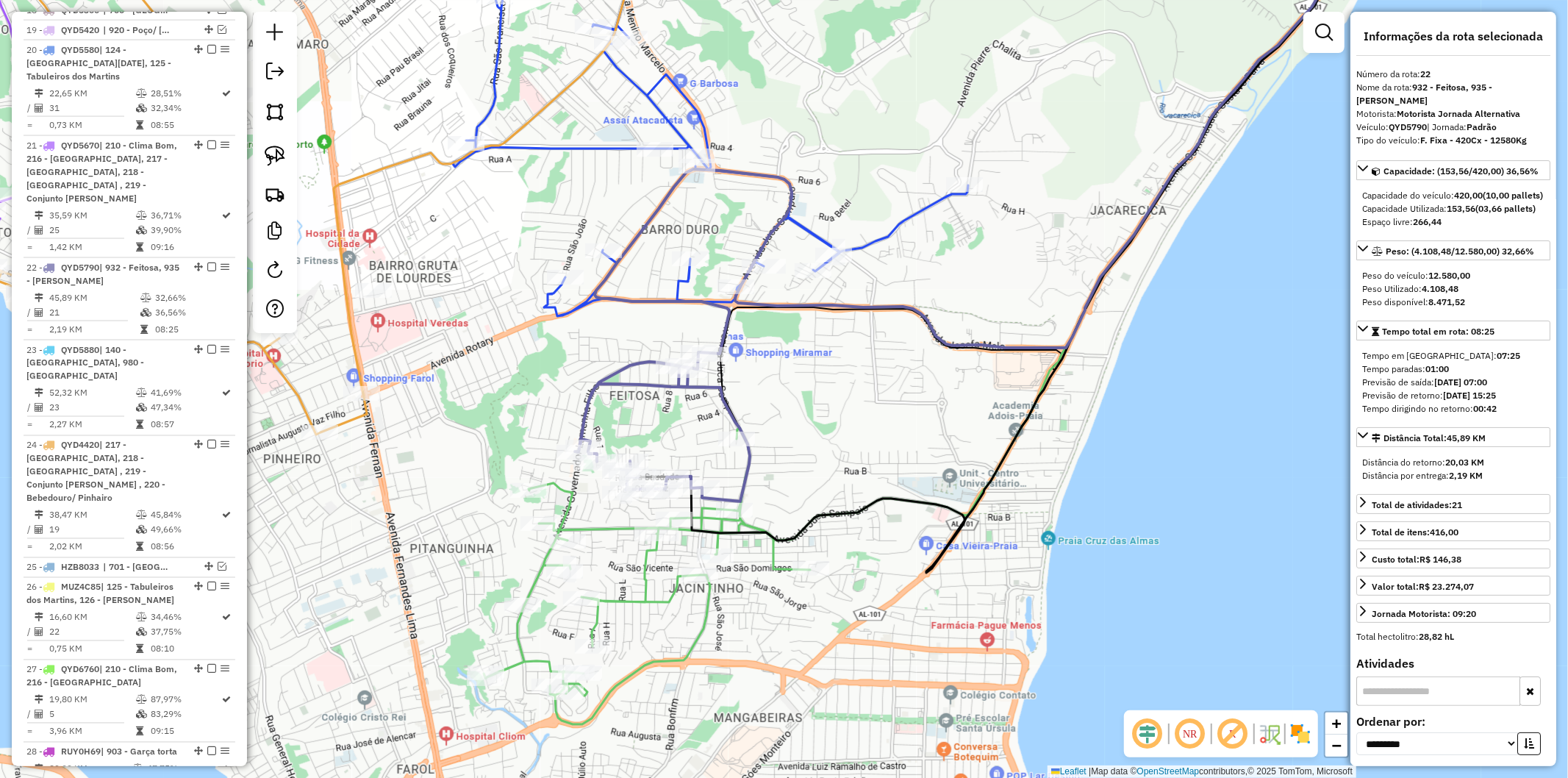
scroll to position [2192, 0]
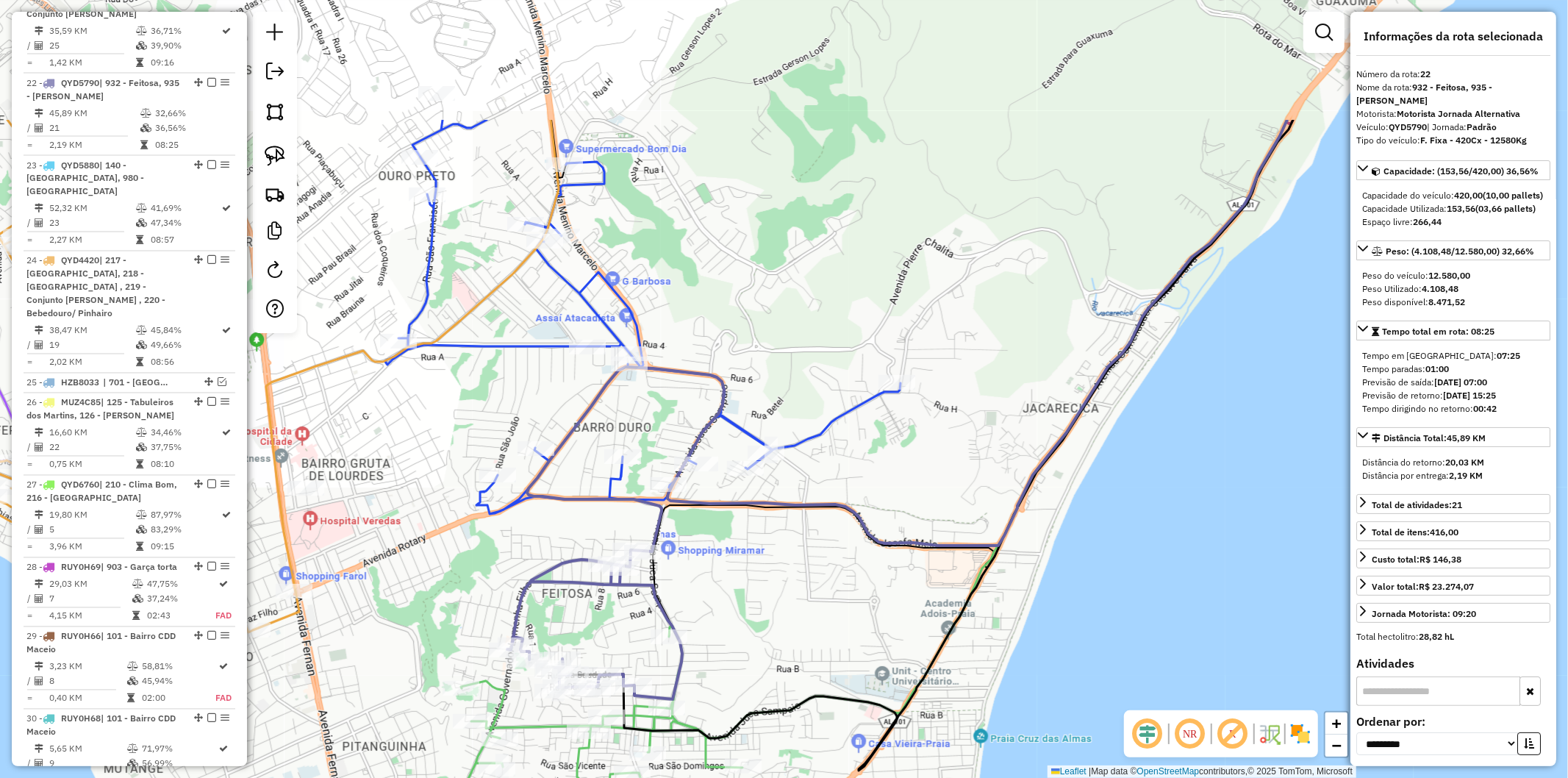
drag, startPoint x: 807, startPoint y: 391, endPoint x: 729, endPoint y: 604, distance: 226.8
click at [729, 604] on div "Janela de atendimento Grade de atendimento Capacidade Transportadoras Veículos …" at bounding box center [784, 389] width 1568 height 778
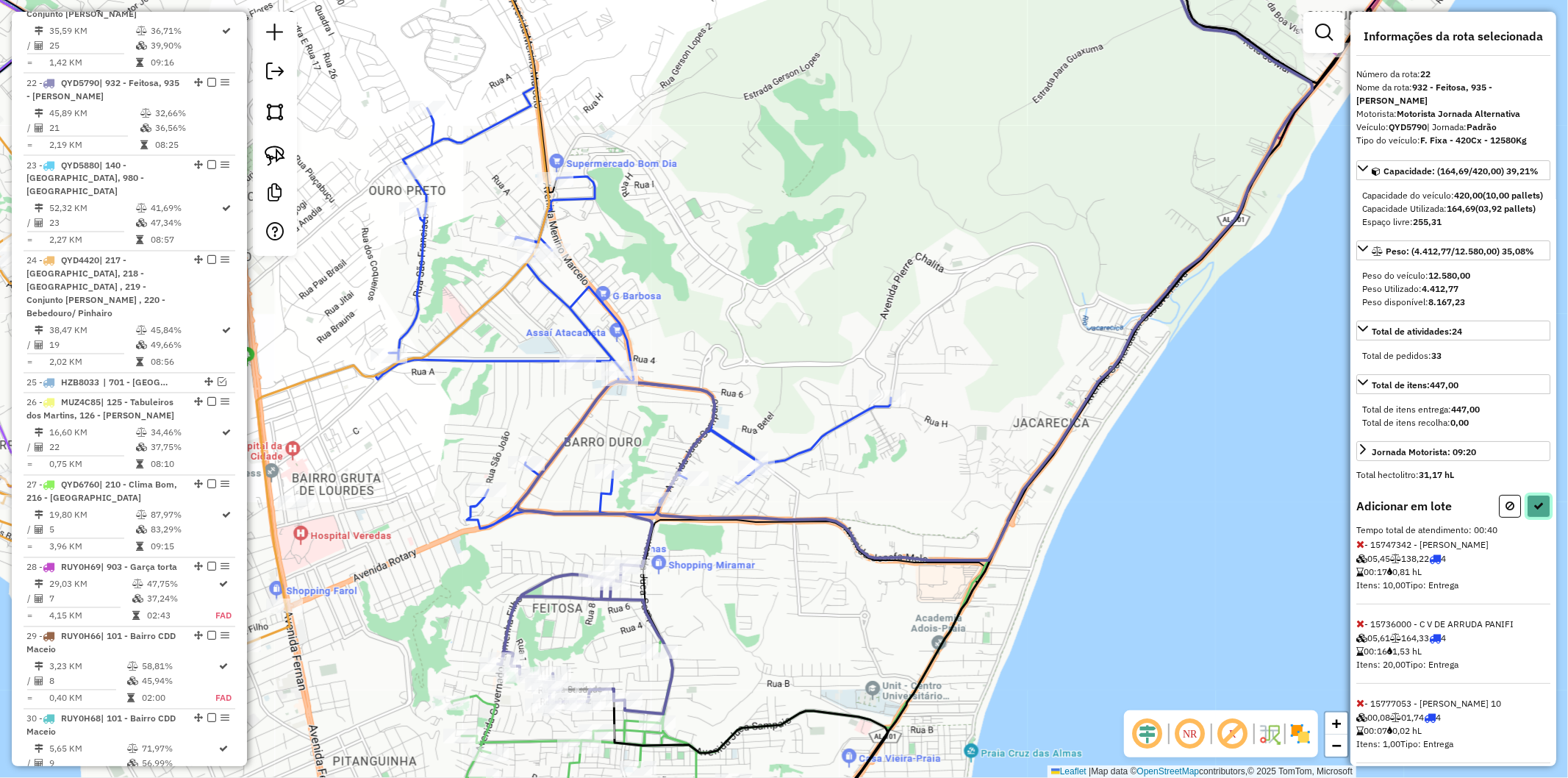
click at [1536, 517] on button at bounding box center [1539, 506] width 23 height 23
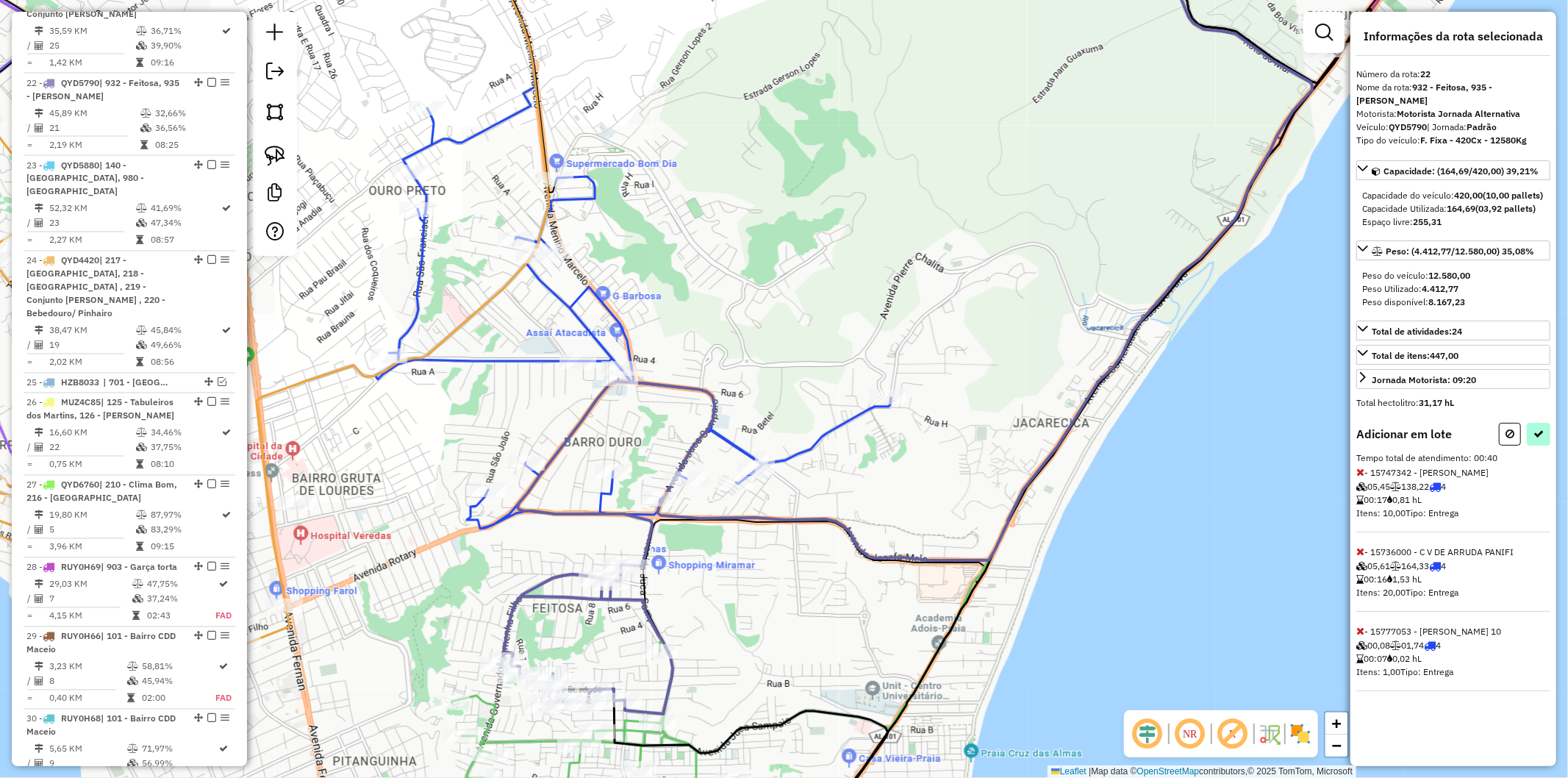
select select "**********"
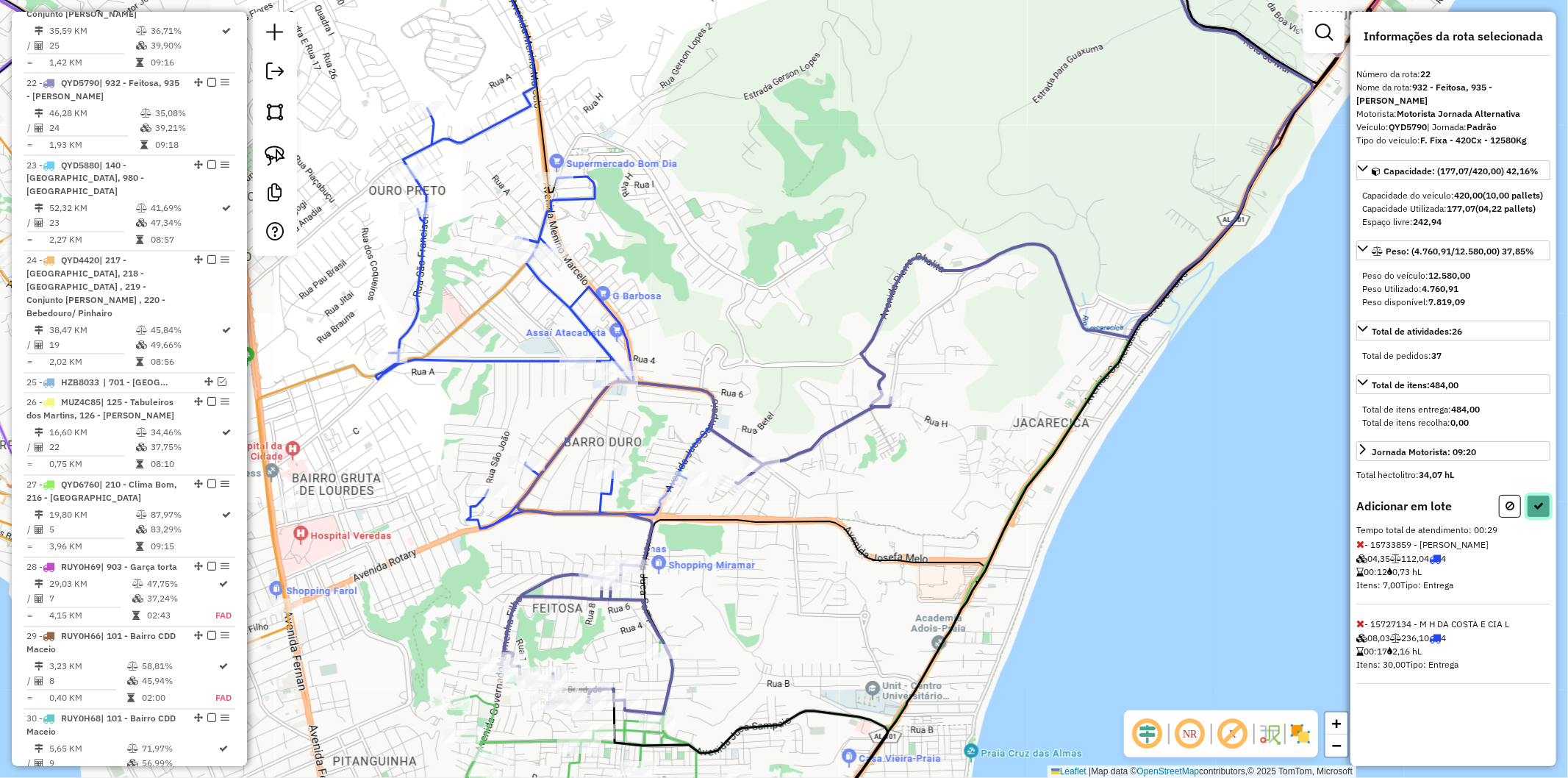
click at [1539, 509] on icon at bounding box center [1538, 506] width 10 height 10
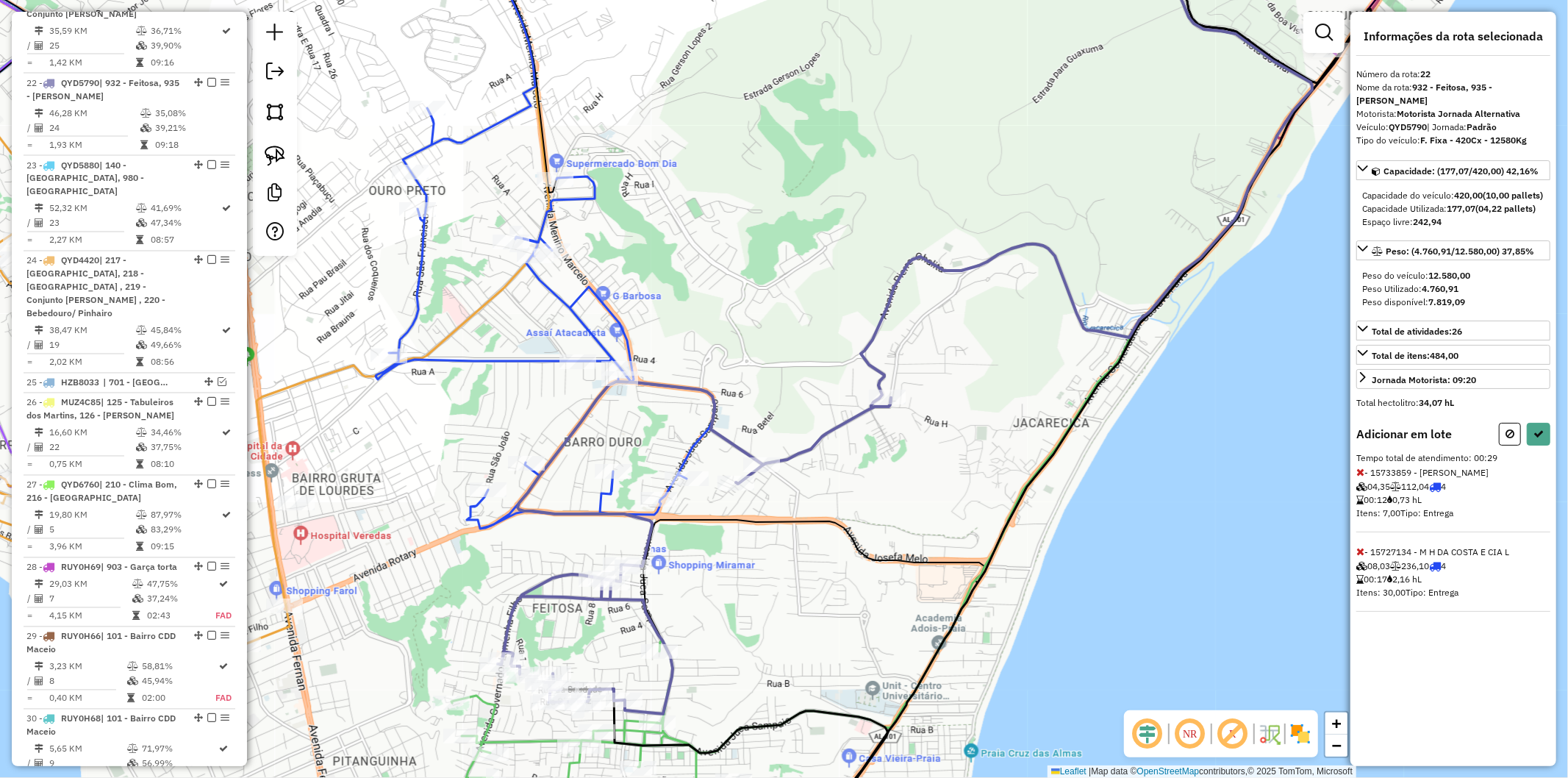
select select "**********"
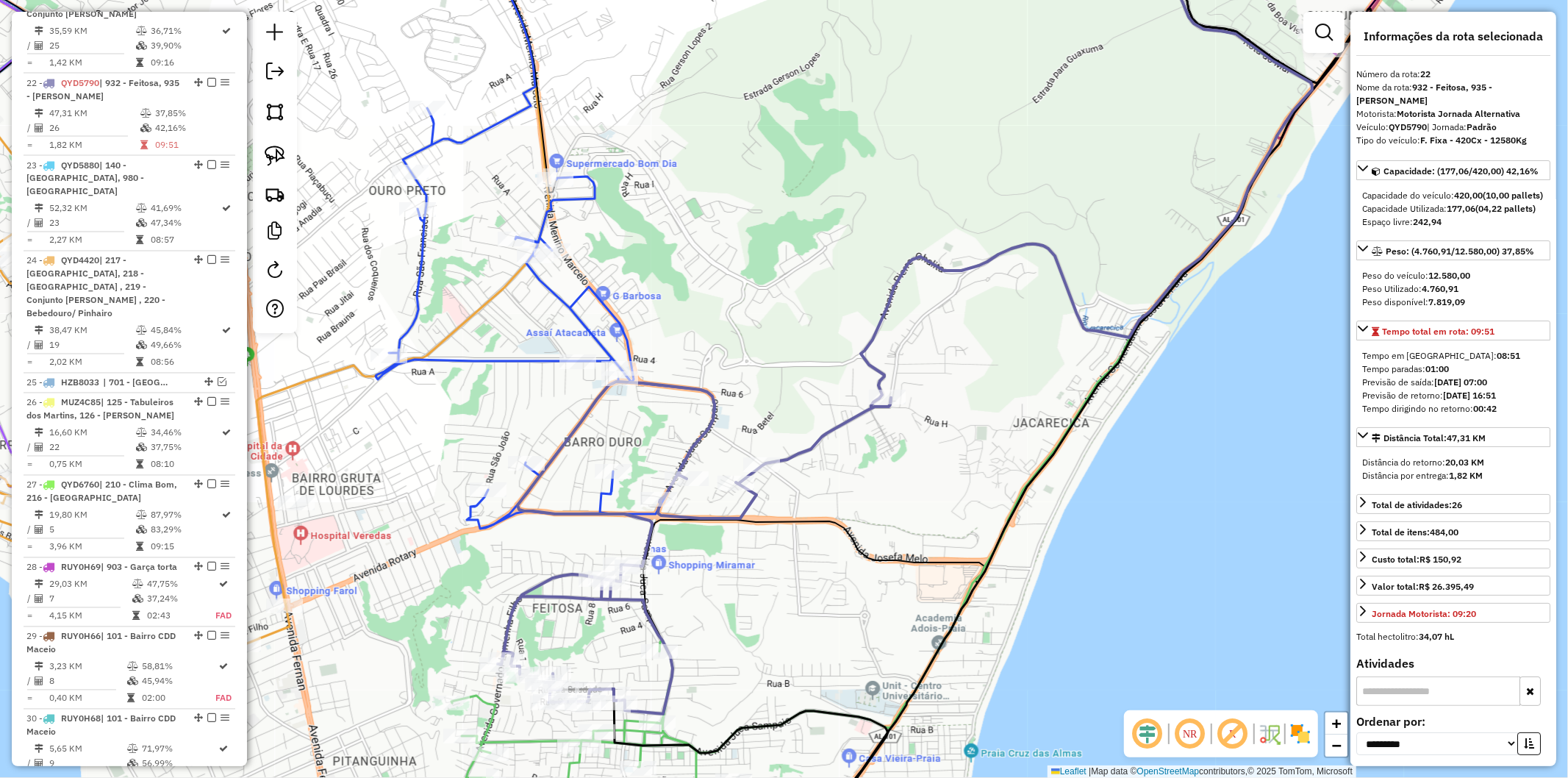
click at [693, 762] on icon at bounding box center [587, 749] width 293 height 216
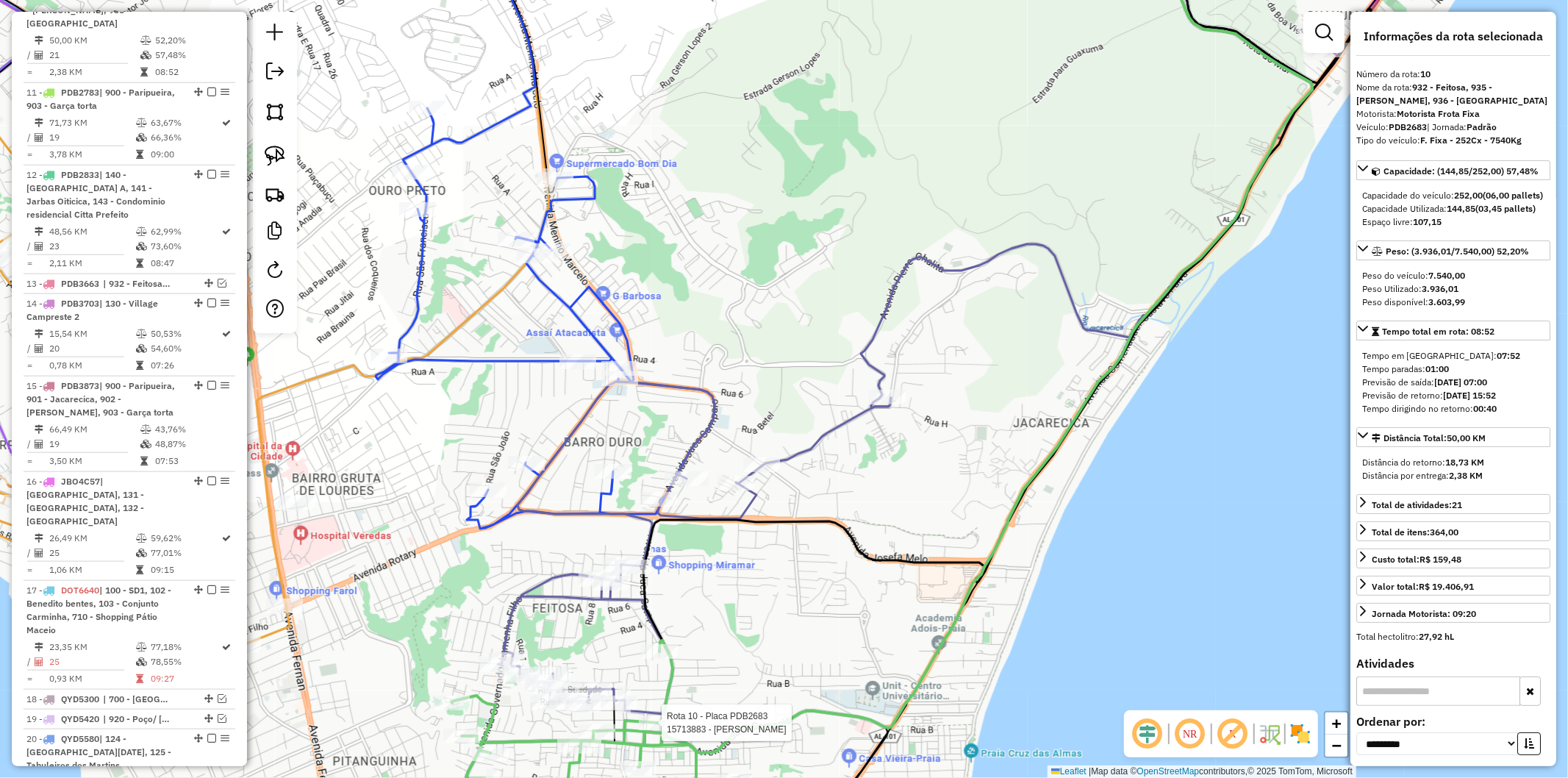
scroll to position [1273, 0]
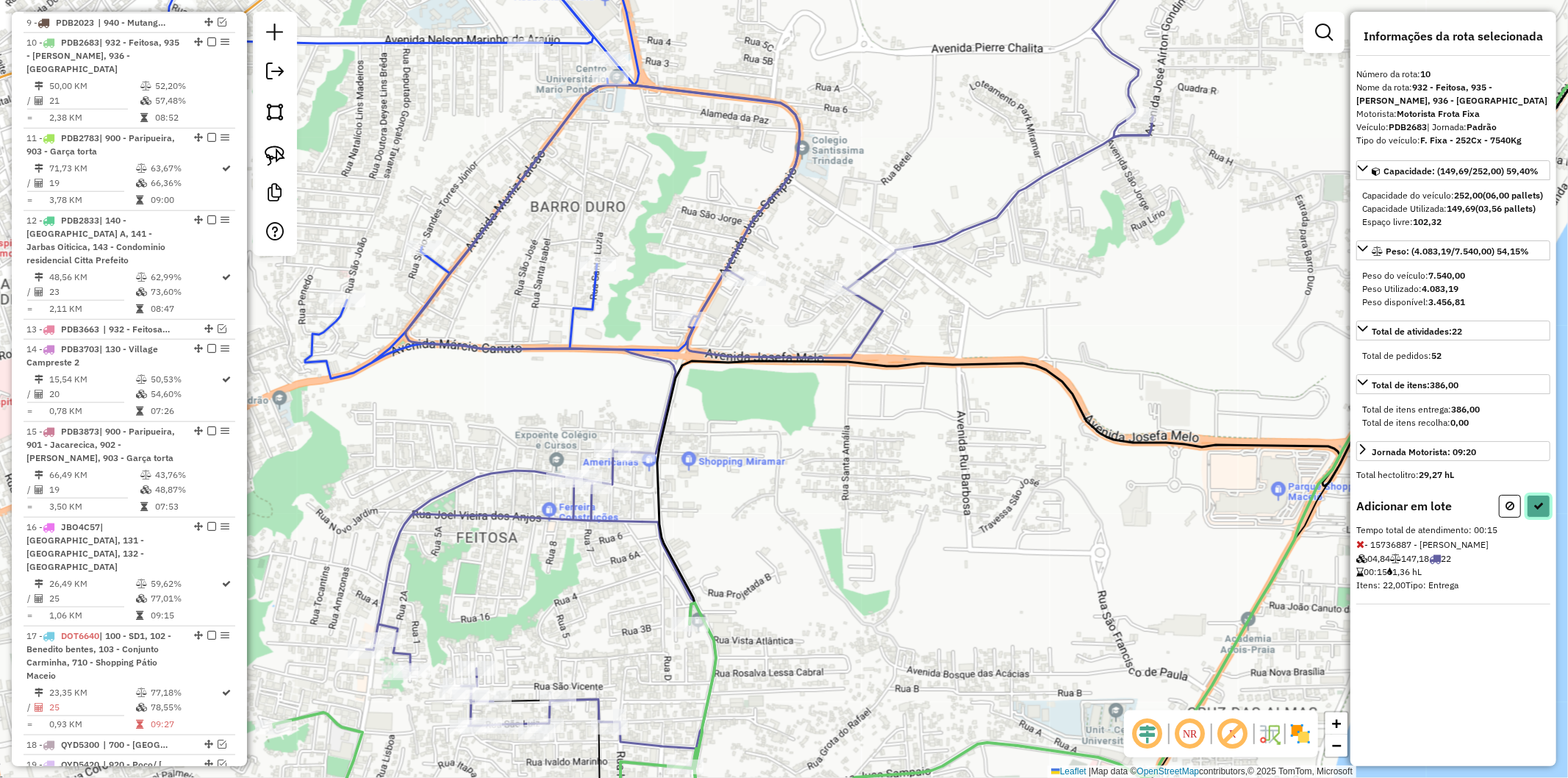
click at [1538, 512] on button at bounding box center [1539, 506] width 23 height 23
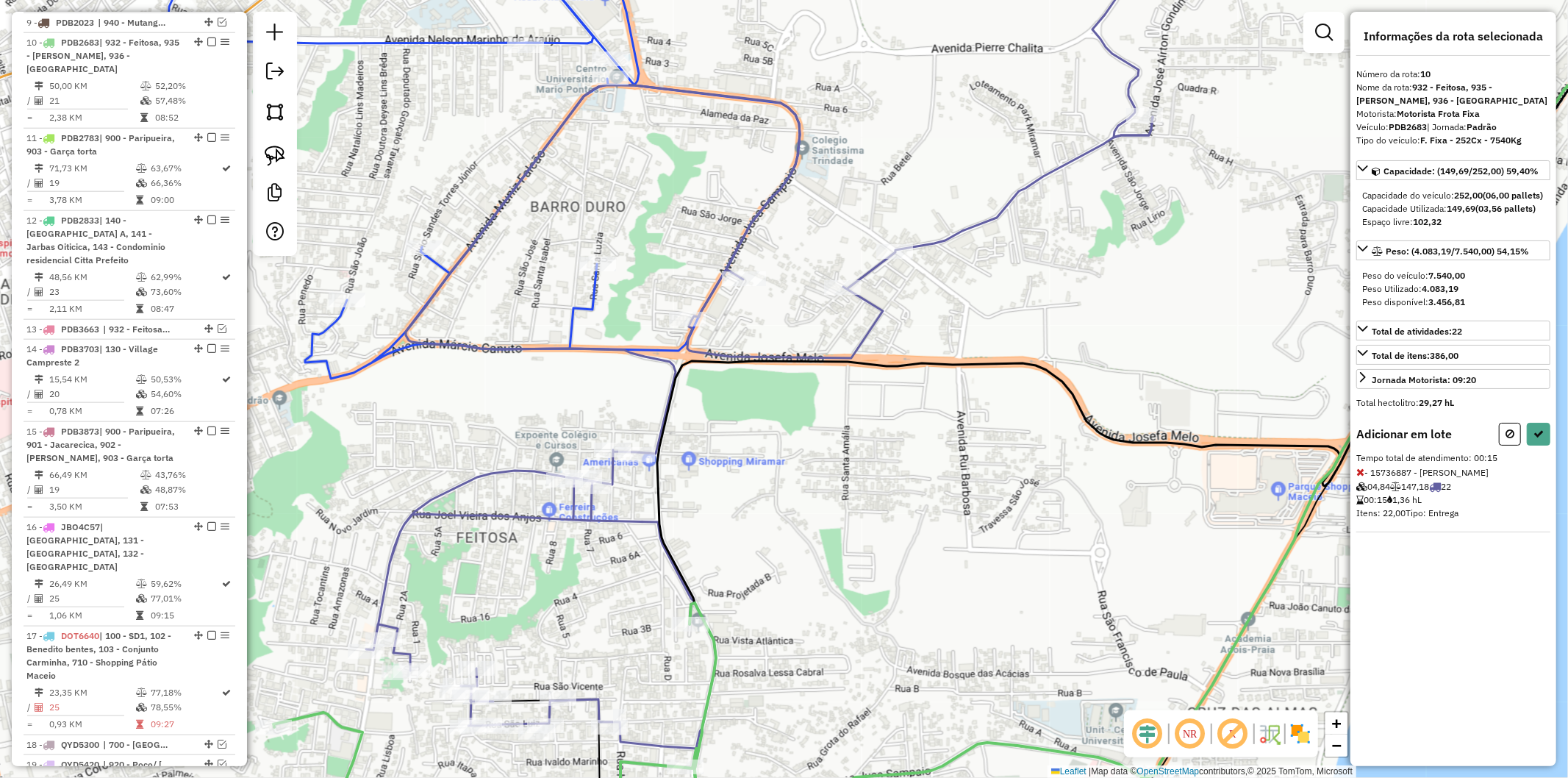
select select "**********"
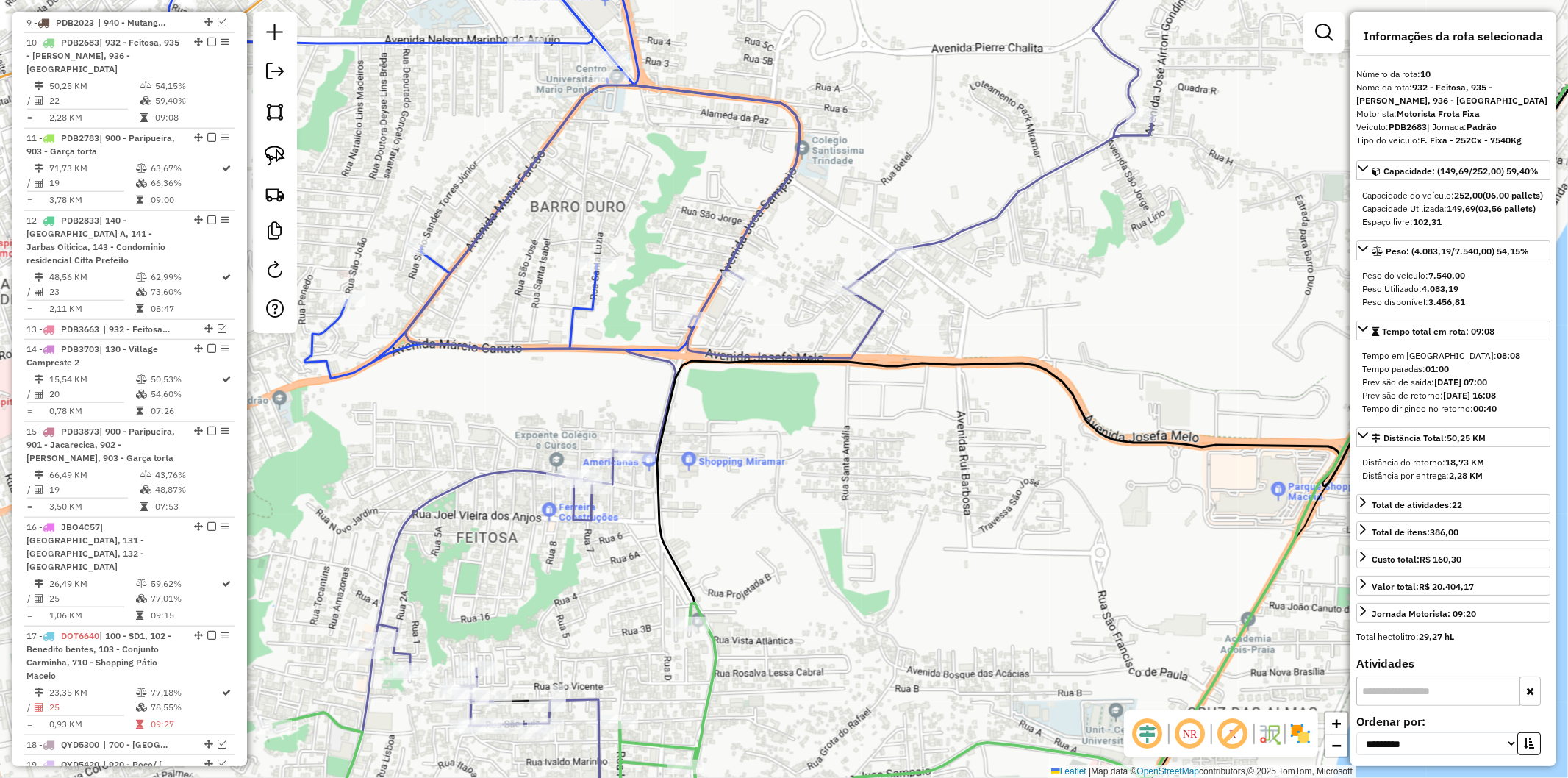
click at [384, 576] on icon at bounding box center [743, 446] width 817 height 721
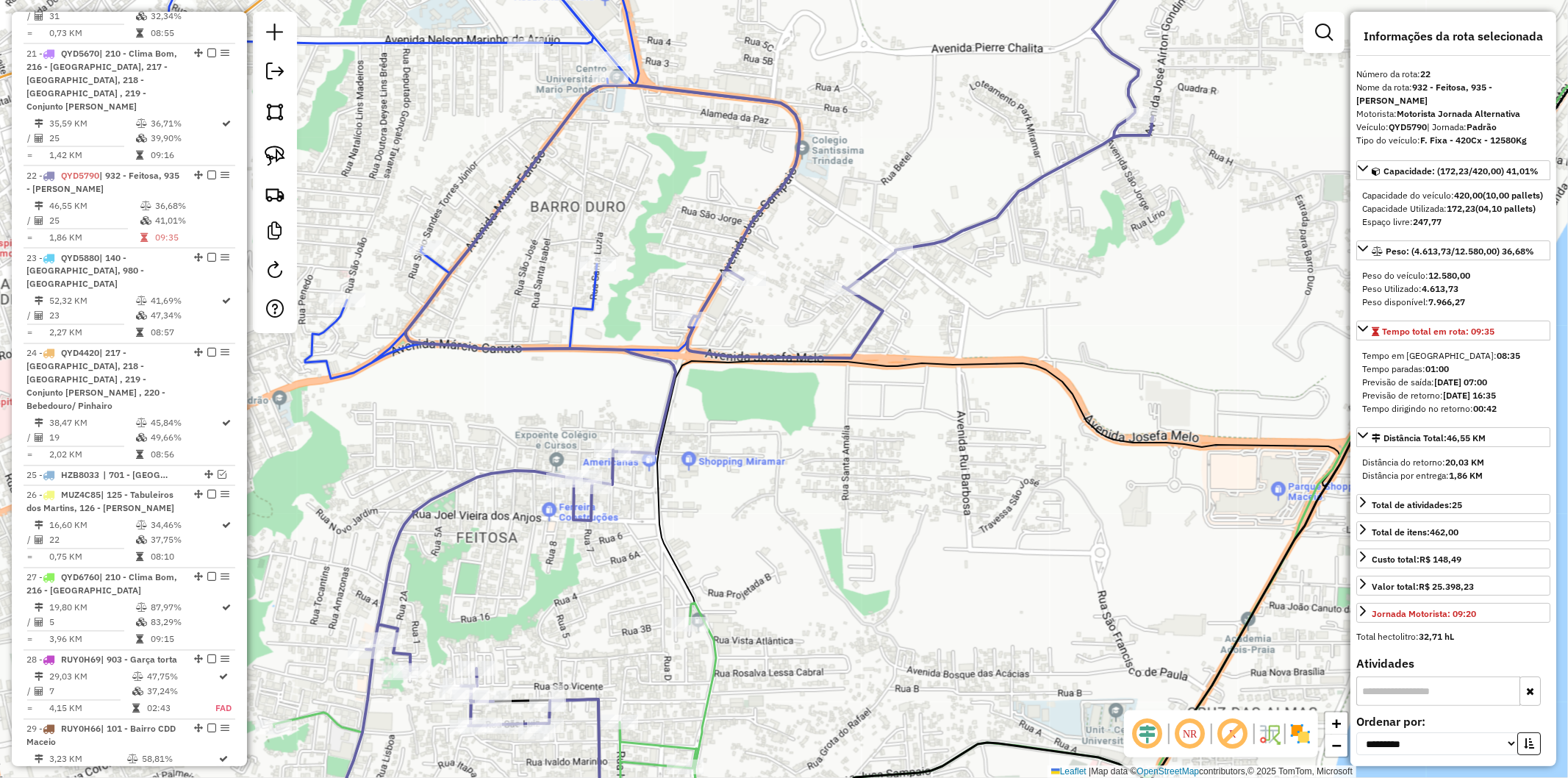
scroll to position [2192, 0]
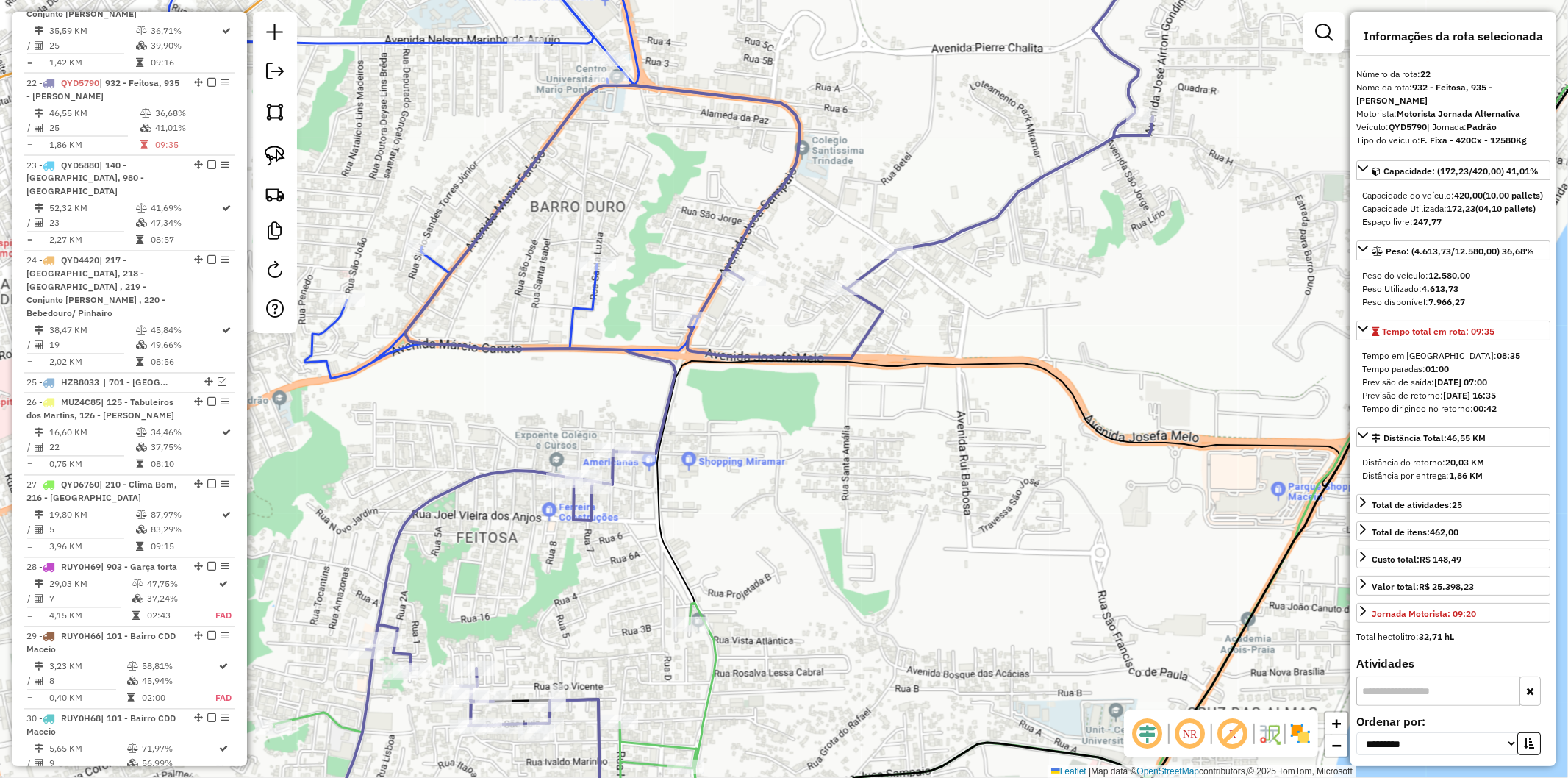
drag, startPoint x: 533, startPoint y: 629, endPoint x: 525, endPoint y: 449, distance: 180.2
click at [525, 449] on div "Janela de atendimento Grade de atendimento Capacidade Transportadoras Veículos …" at bounding box center [784, 389] width 1568 height 778
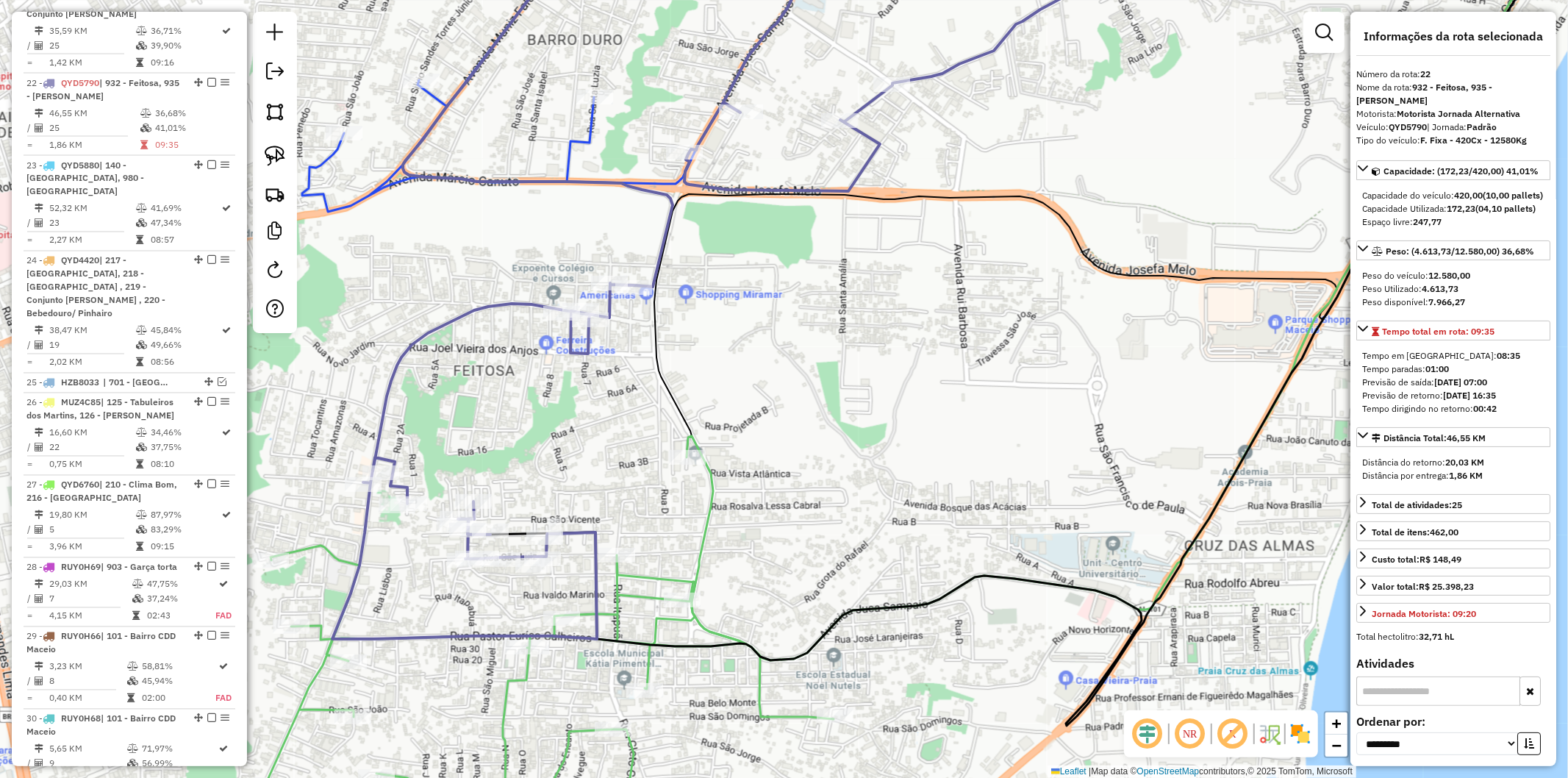
drag, startPoint x: 769, startPoint y: 434, endPoint x: 721, endPoint y: 643, distance: 214.4
click at [721, 643] on div "Janela de atendimento Grade de atendimento Capacidade Transportadoras Veículos …" at bounding box center [784, 389] width 1568 height 778
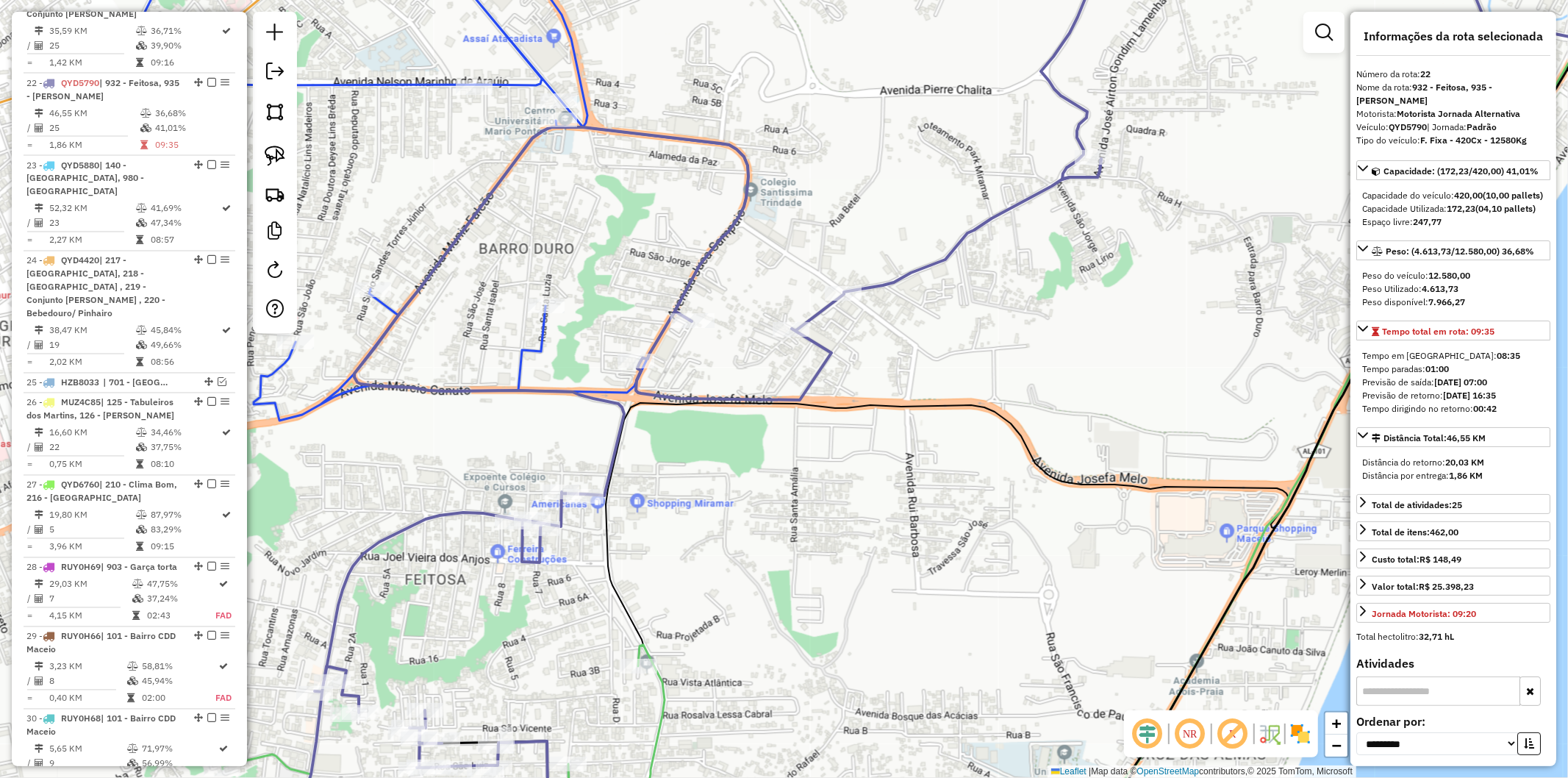
click at [524, 357] on icon at bounding box center [409, 171] width 678 height 499
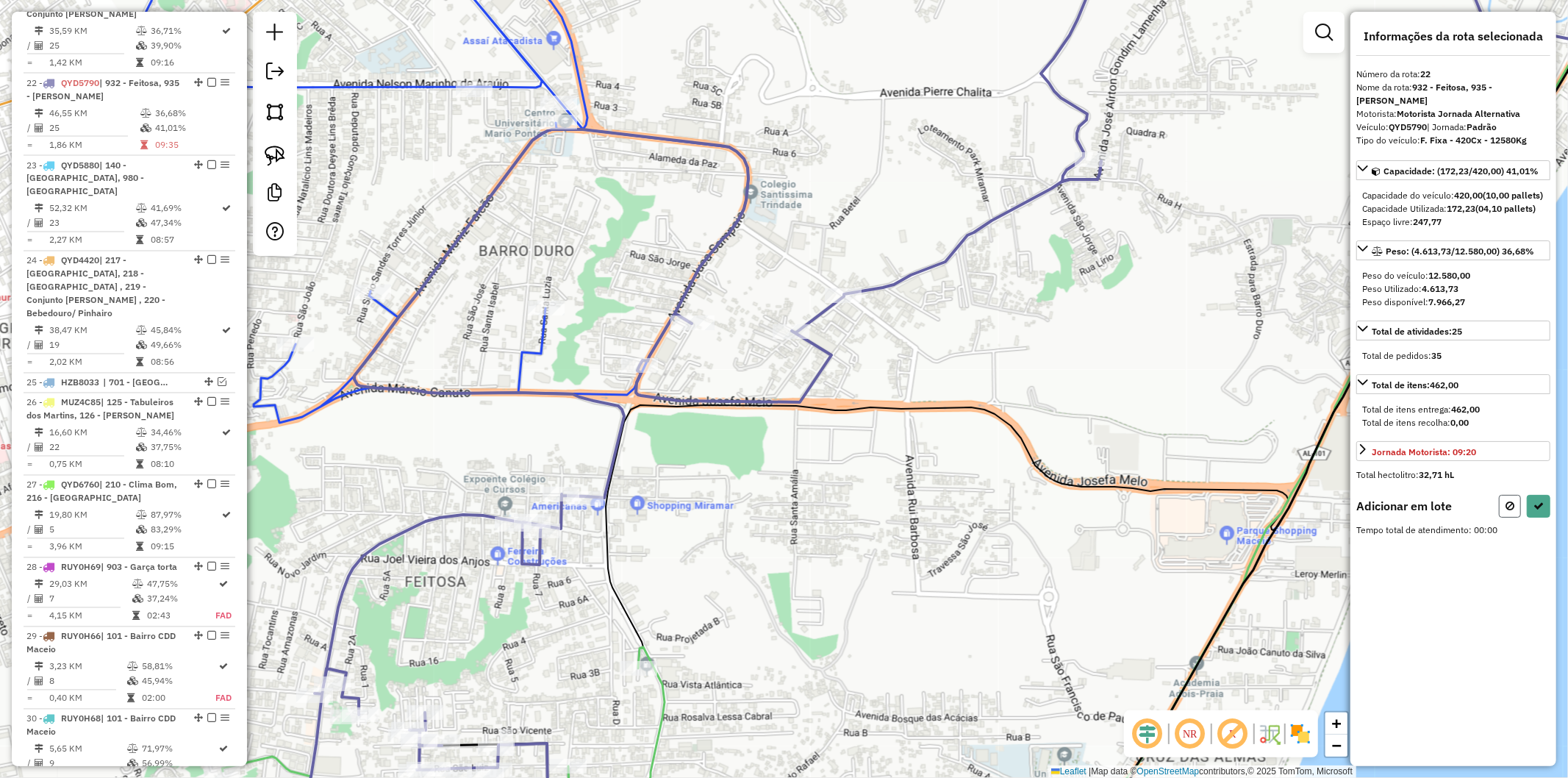
click at [1509, 498] on button at bounding box center [1510, 506] width 22 height 23
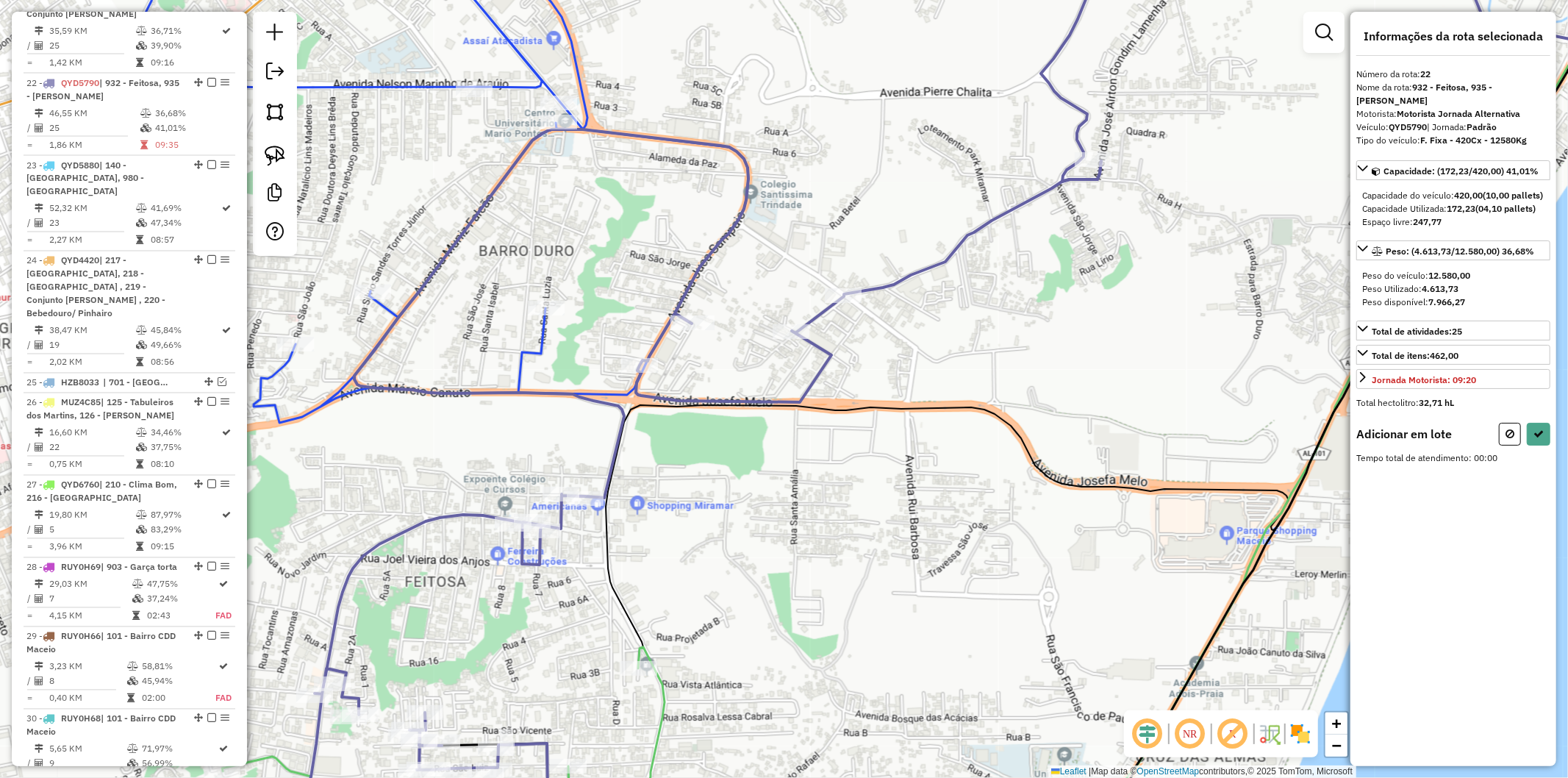
select select "**********"
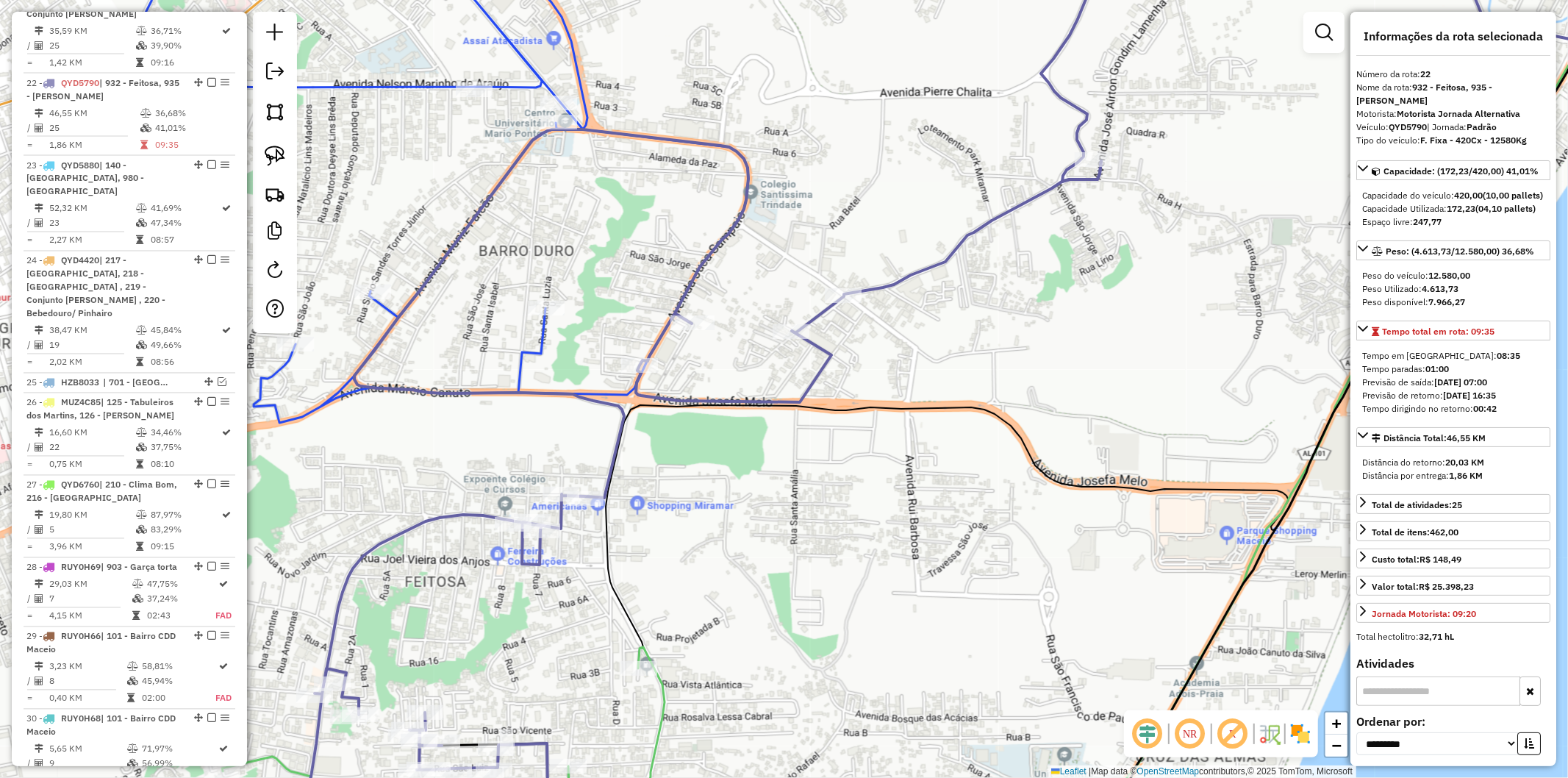
click at [534, 342] on icon at bounding box center [409, 173] width 678 height 501
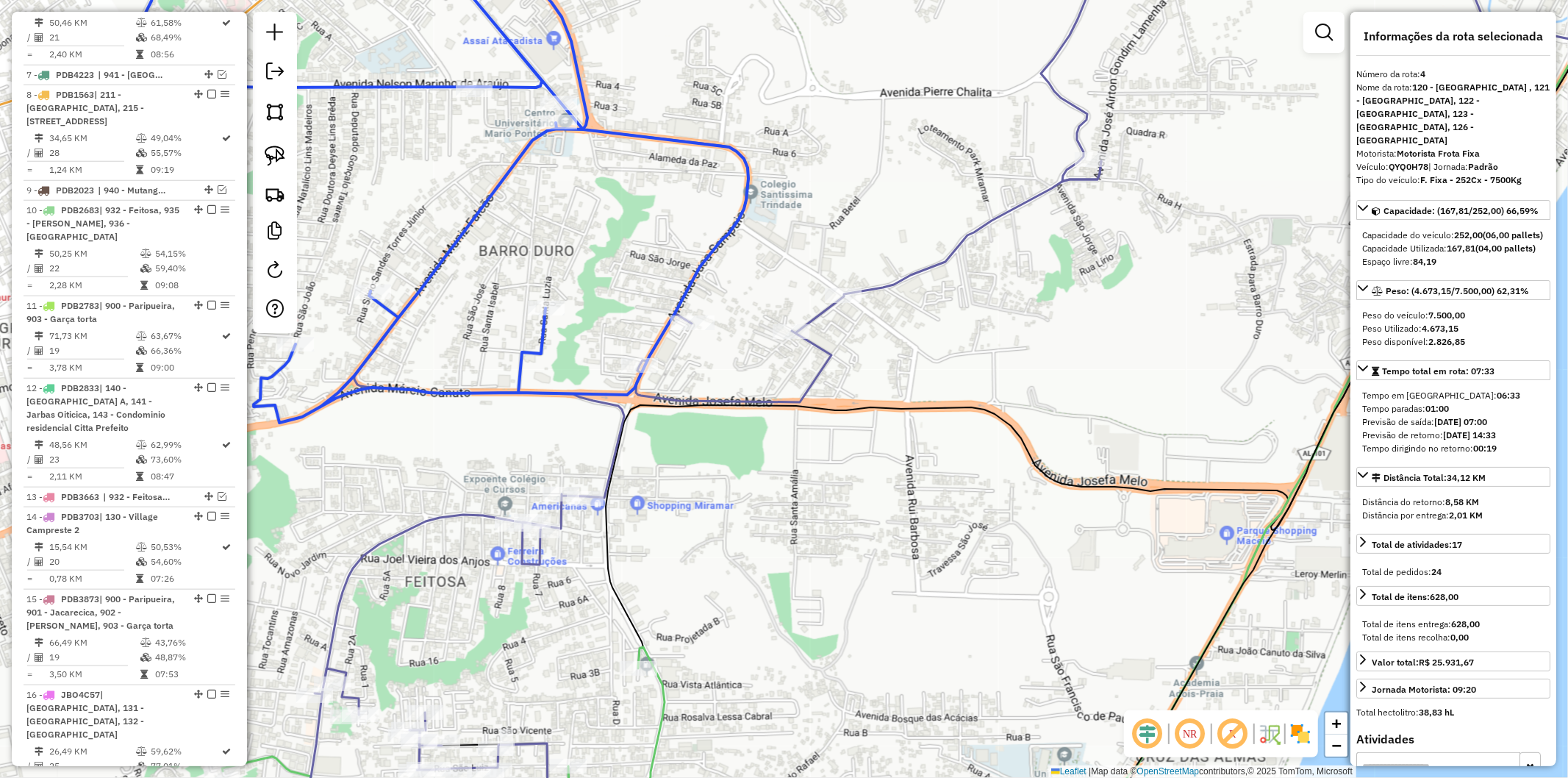
scroll to position [913, 0]
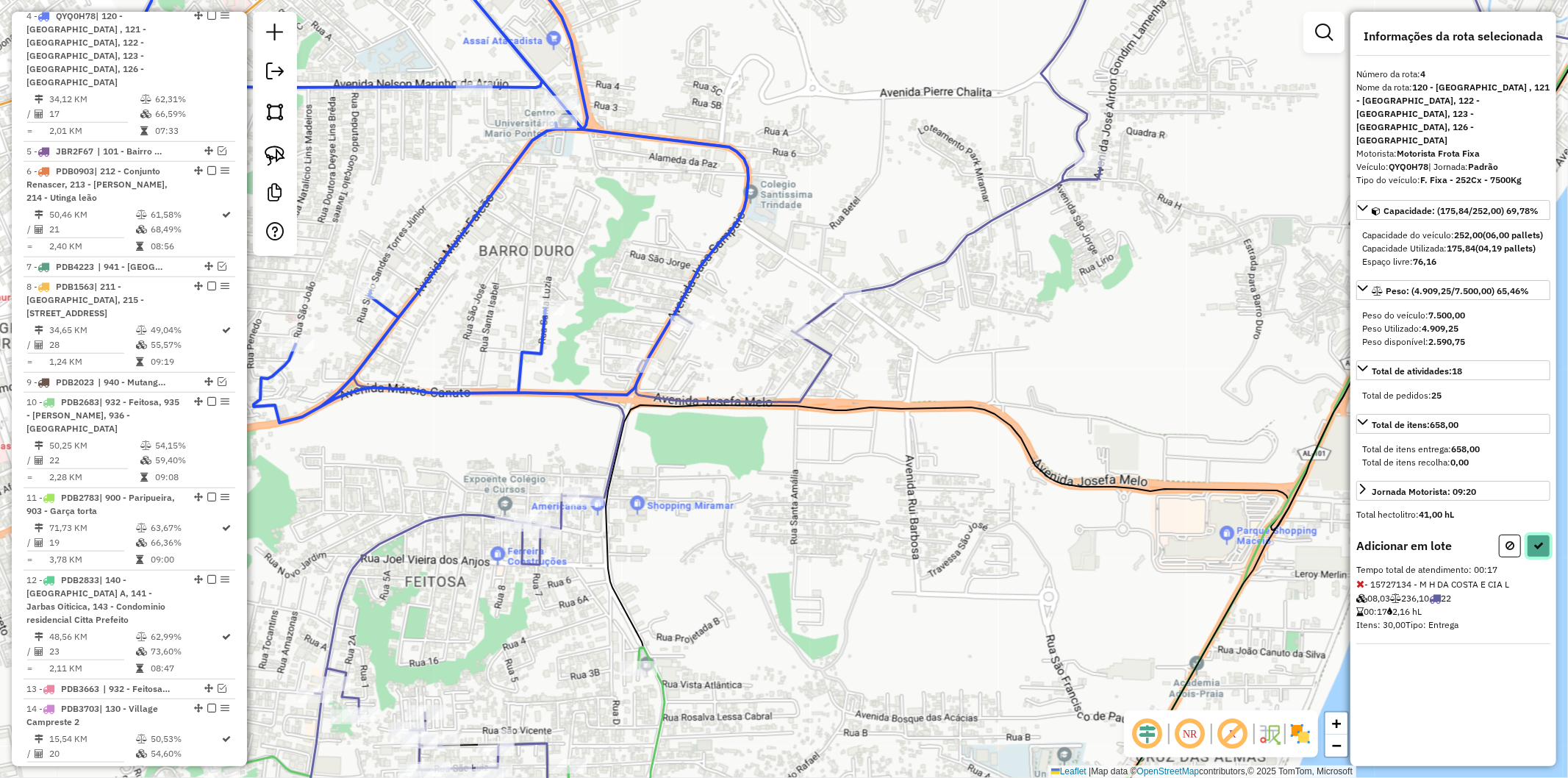
click at [1540, 541] on icon at bounding box center [1538, 545] width 10 height 10
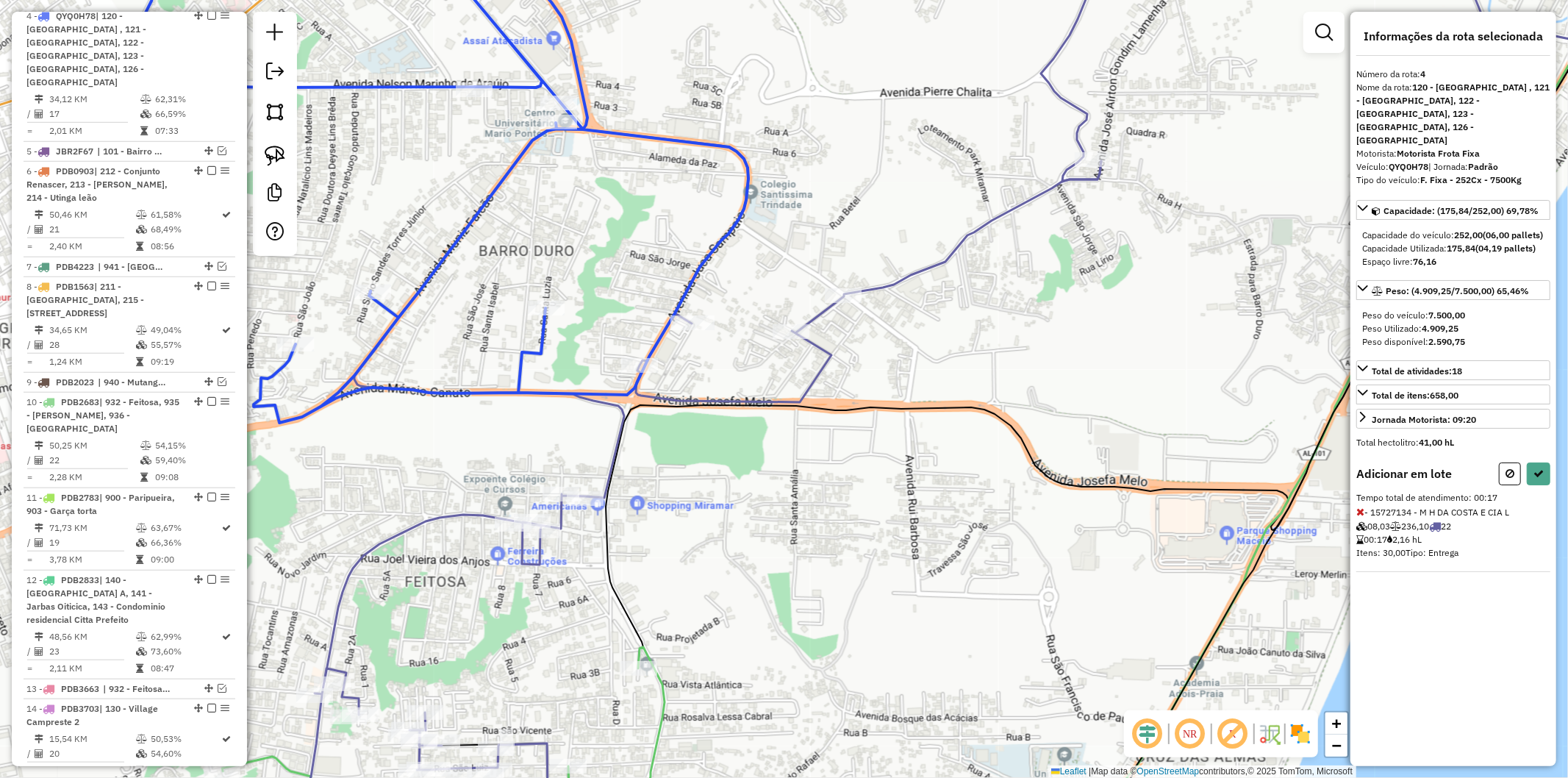
select select "**********"
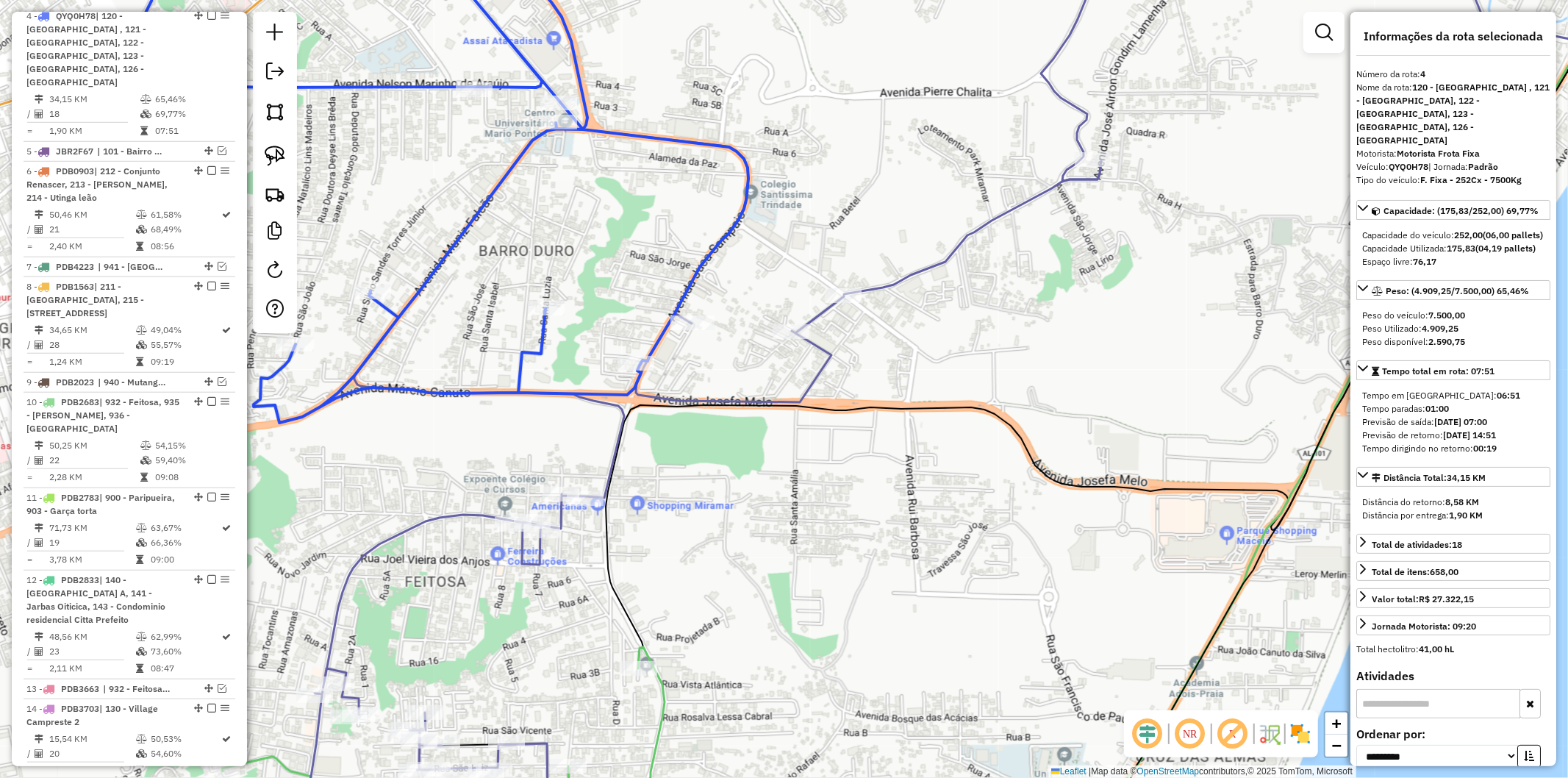
click at [525, 559] on icon at bounding box center [692, 490] width 817 height 721
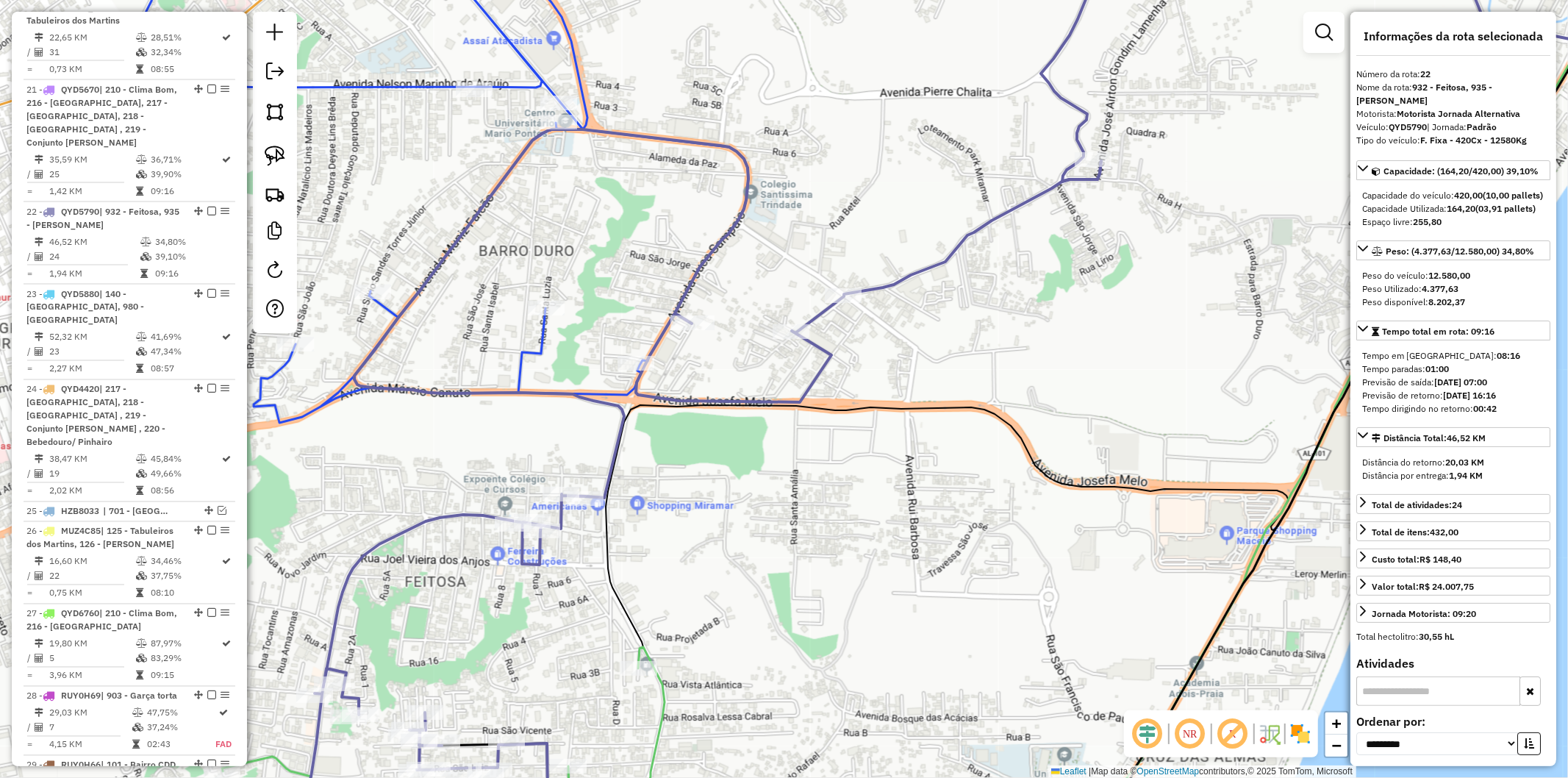
scroll to position [2192, 0]
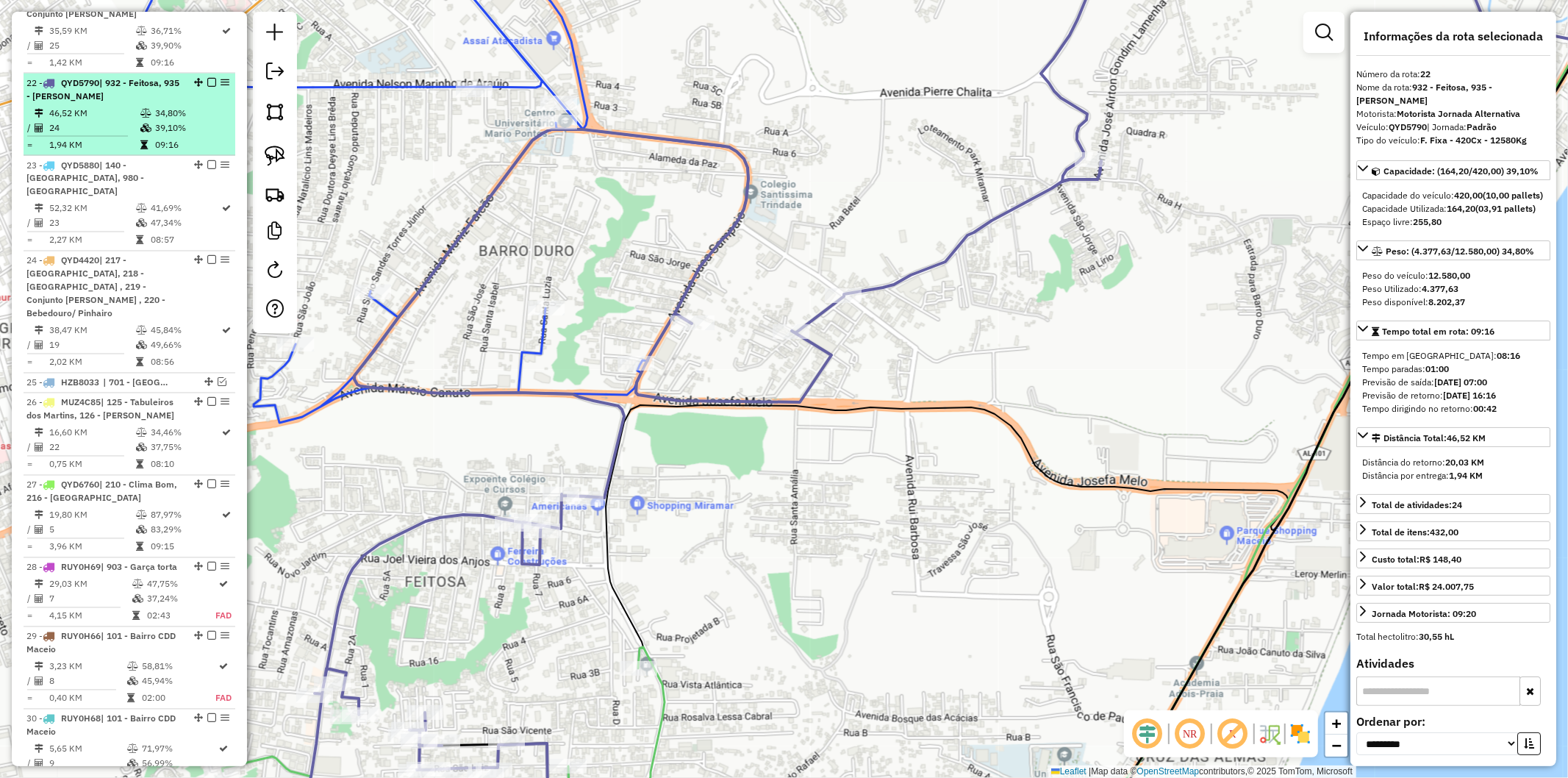
click at [209, 78] on em at bounding box center [212, 82] width 9 height 9
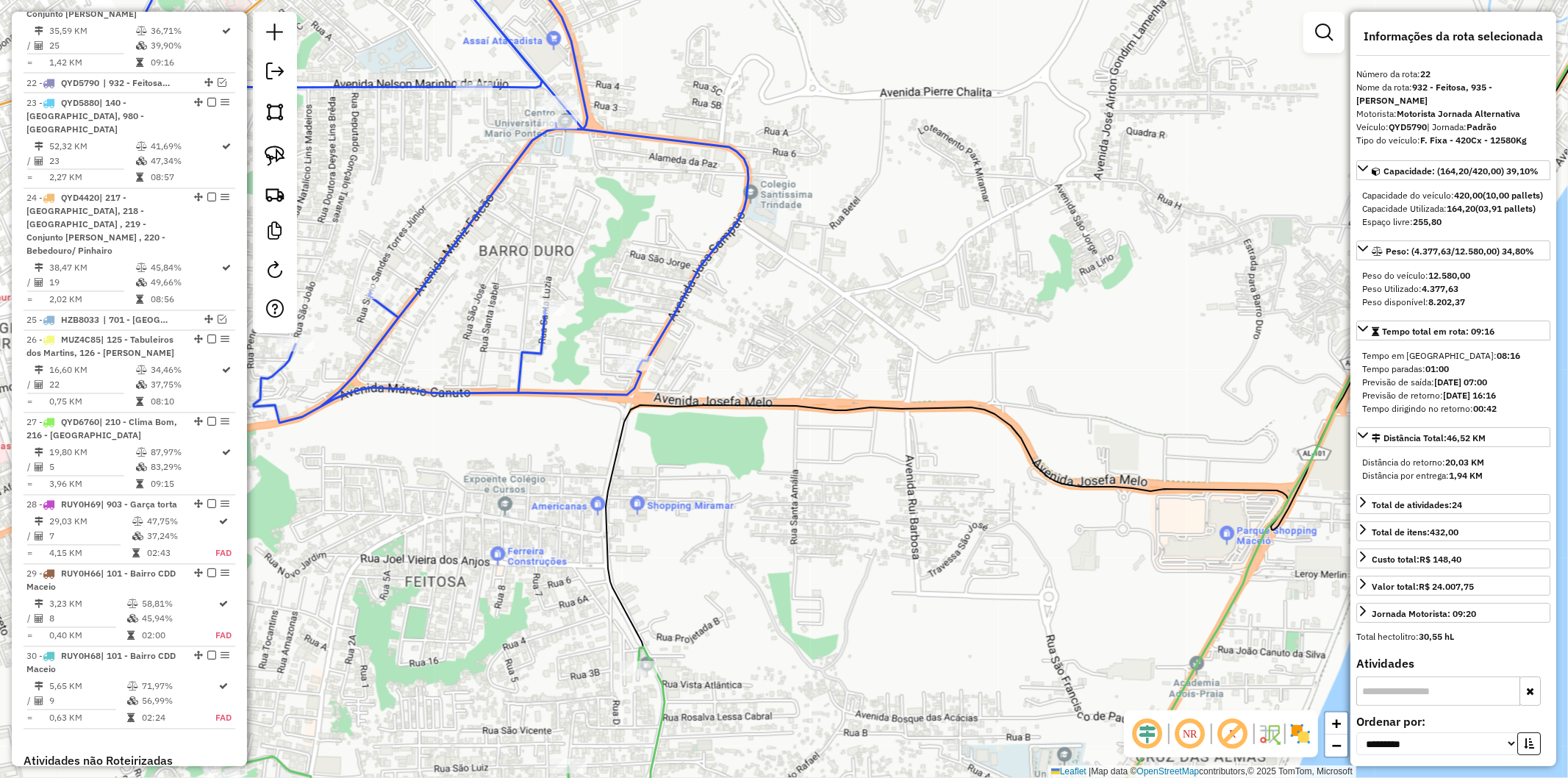
click at [615, 383] on div "Janela de atendimento Grade de atendimento Capacidade Transportadoras Veículos …" at bounding box center [784, 389] width 1568 height 778
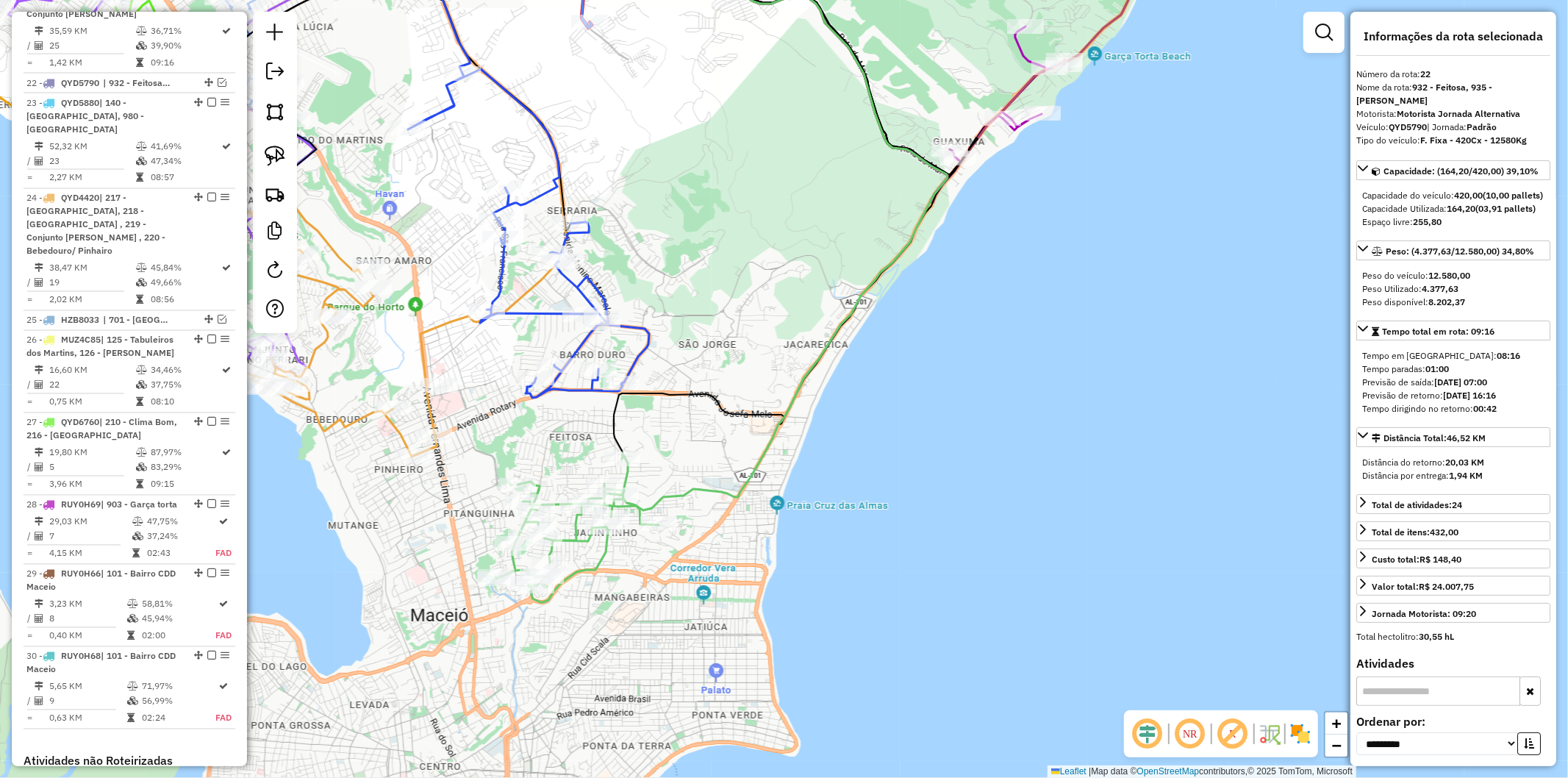
click at [669, 501] on icon at bounding box center [784, 216] width 327 height 589
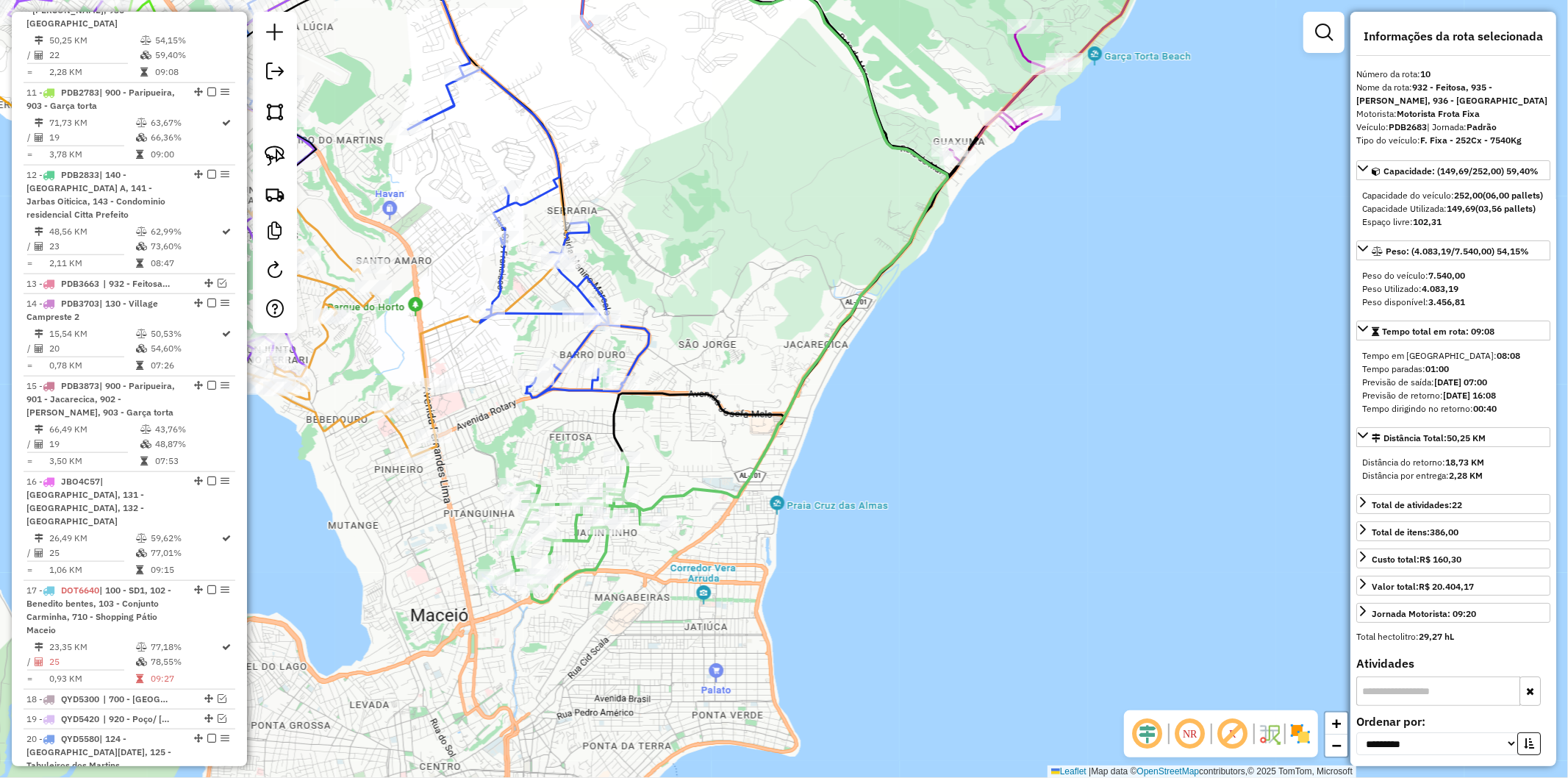
scroll to position [1273, 0]
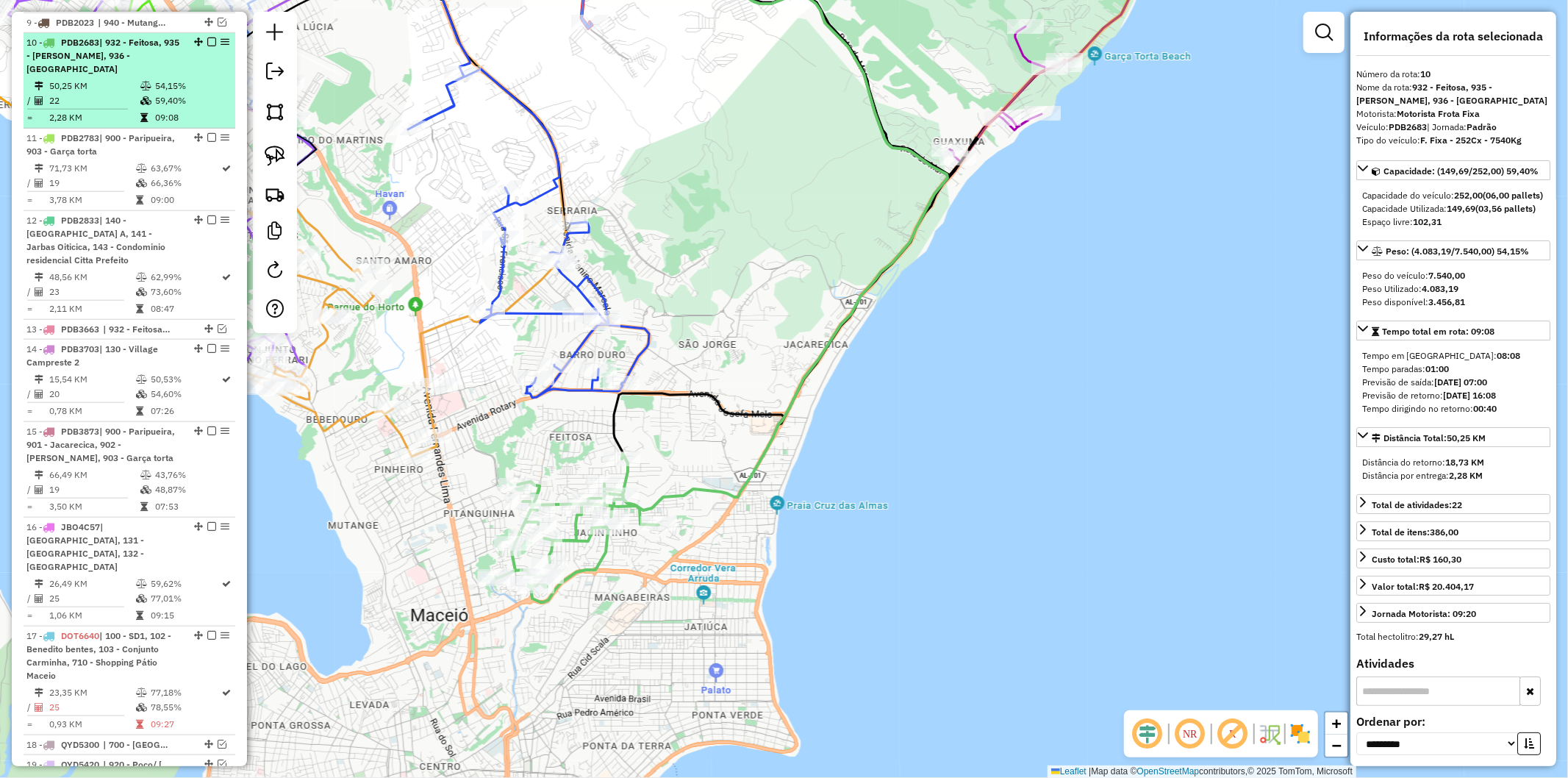
click at [207, 38] on em at bounding box center [212, 42] width 9 height 9
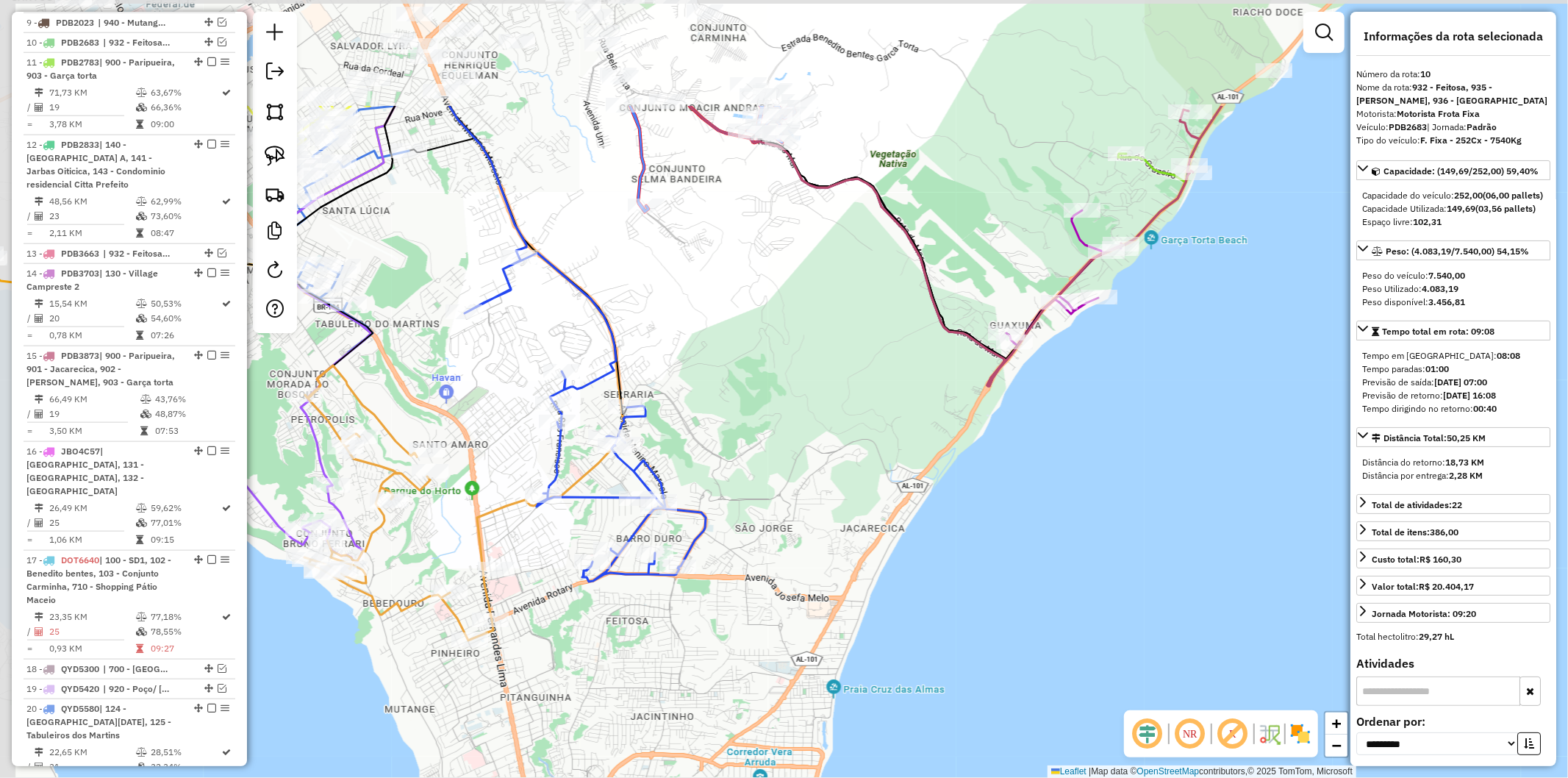
drag, startPoint x: 868, startPoint y: 288, endPoint x: 919, endPoint y: 453, distance: 172.7
click at [919, 453] on div "Janela de atendimento Grade de atendimento Capacidade Transportadoras Veículos …" at bounding box center [784, 389] width 1568 height 778
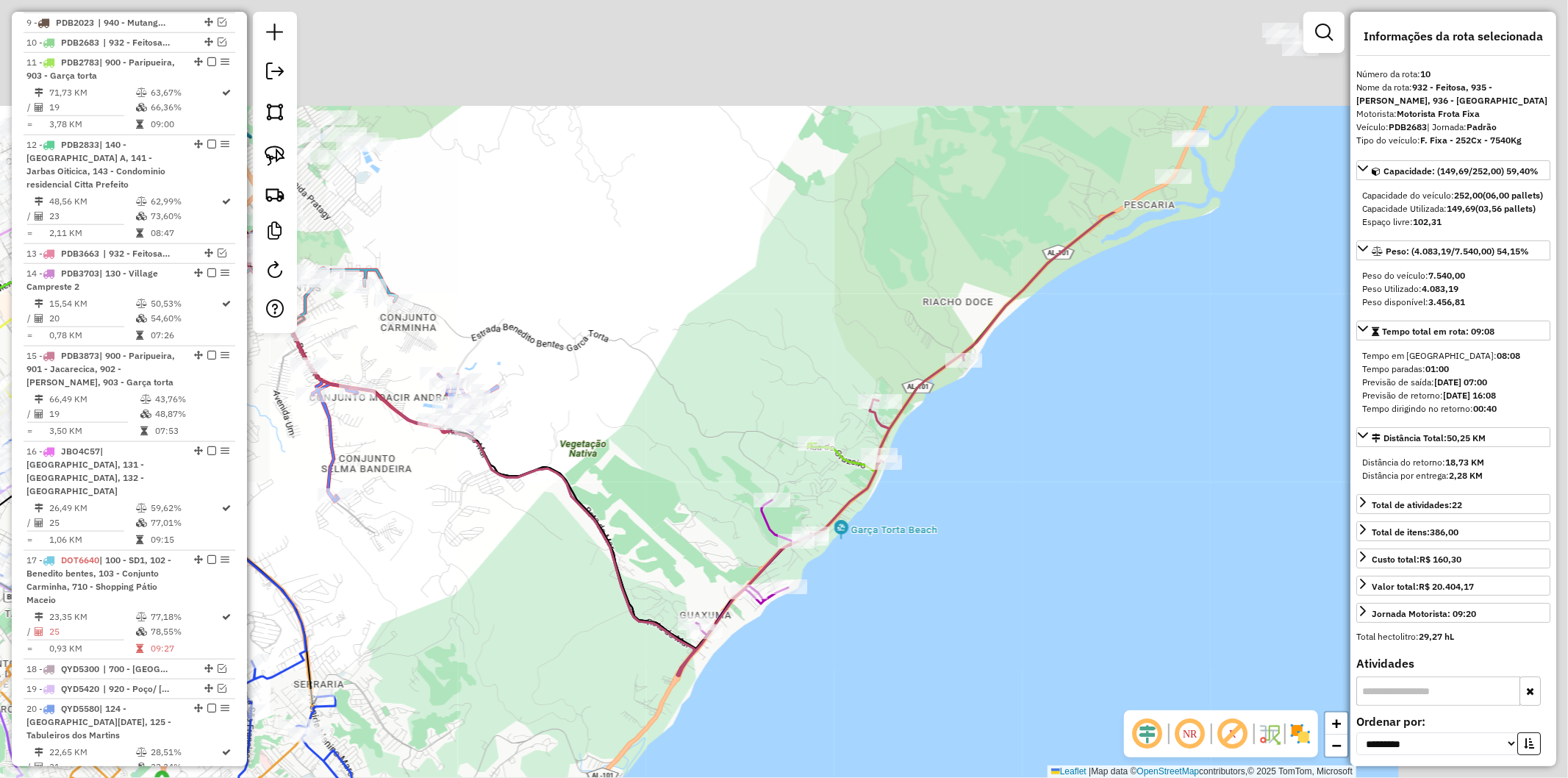
drag, startPoint x: 717, startPoint y: 582, endPoint x: 657, endPoint y: 650, distance: 90.7
click at [630, 654] on div "Janela de atendimento Grade de atendimento Capacidade Transportadoras Veículos …" at bounding box center [784, 389] width 1568 height 778
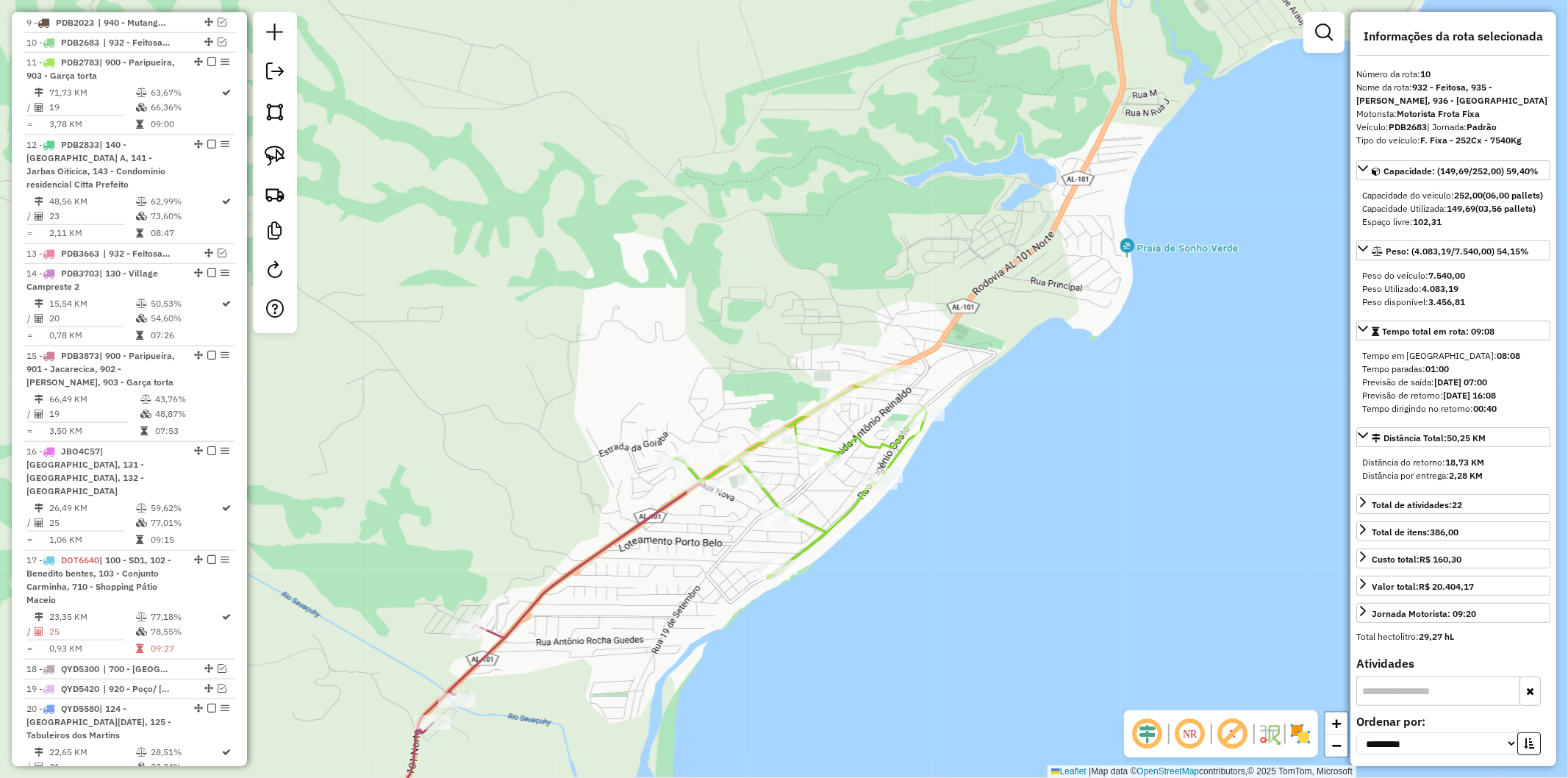
click at [856, 442] on icon at bounding box center [639, 613] width 575 height 487
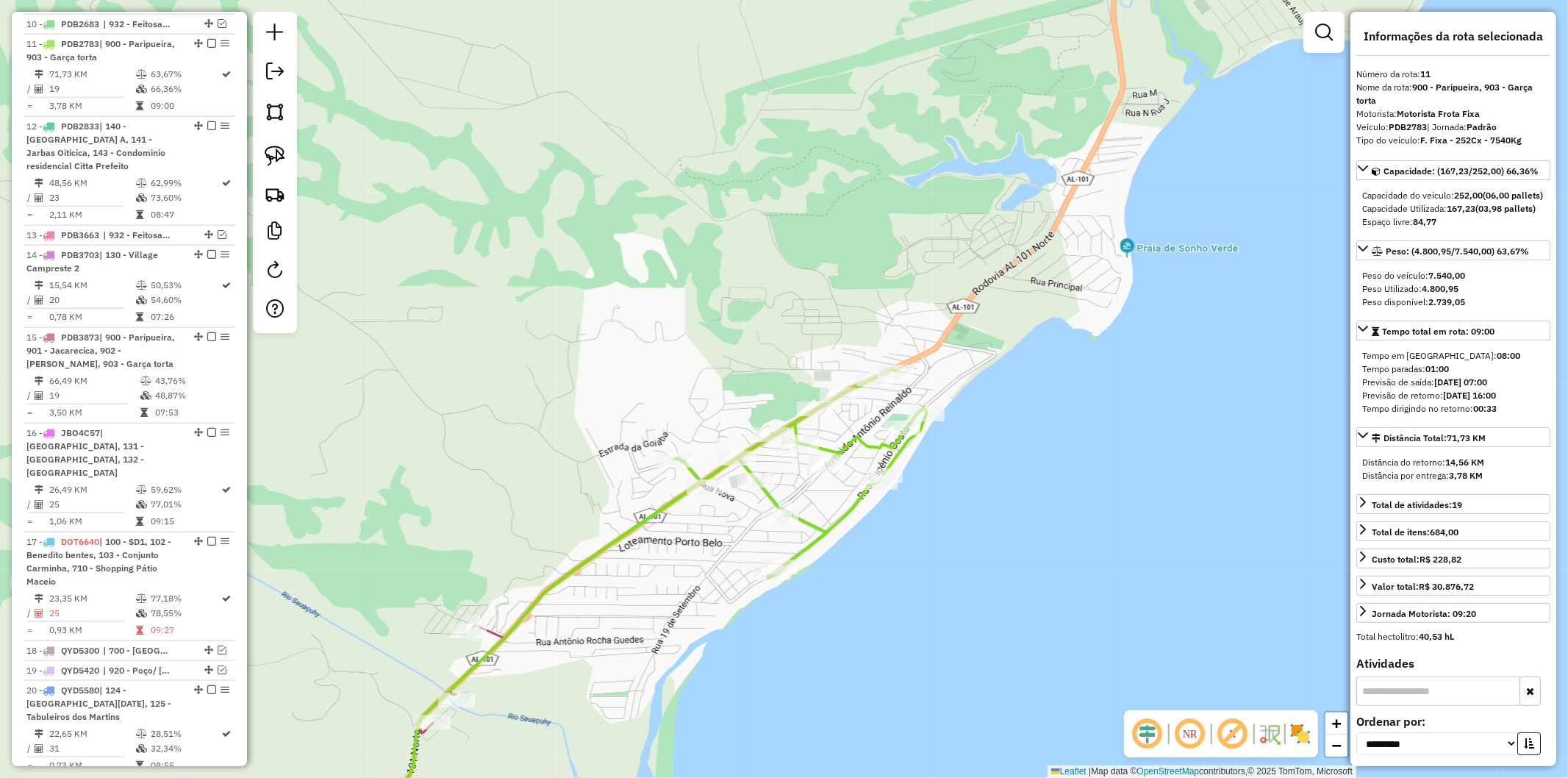
scroll to position [1293, 0]
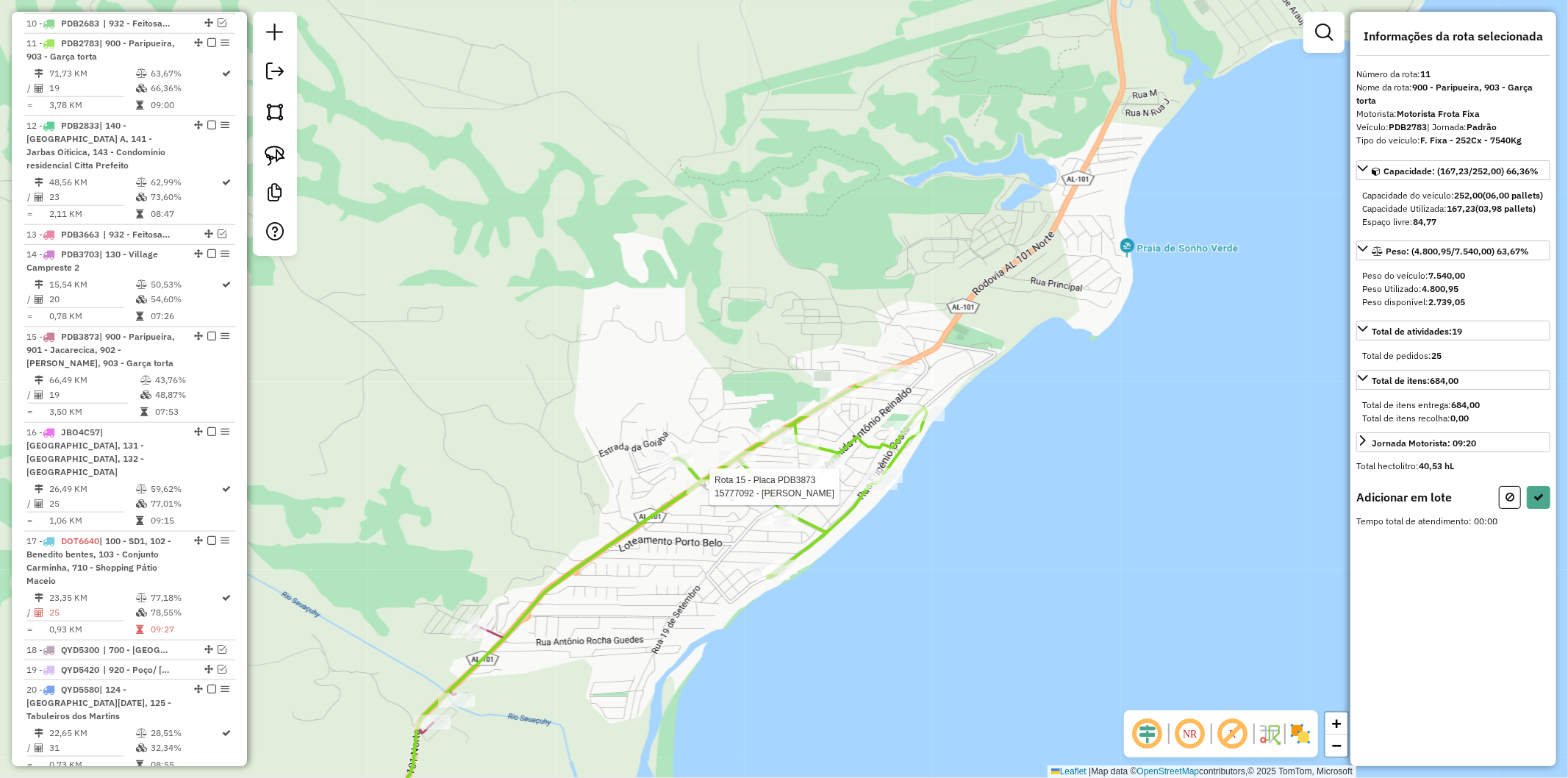
click at [709, 494] on div at bounding box center [705, 487] width 37 height 14
click at [1512, 511] on icon at bounding box center [1510, 506] width 9 height 10
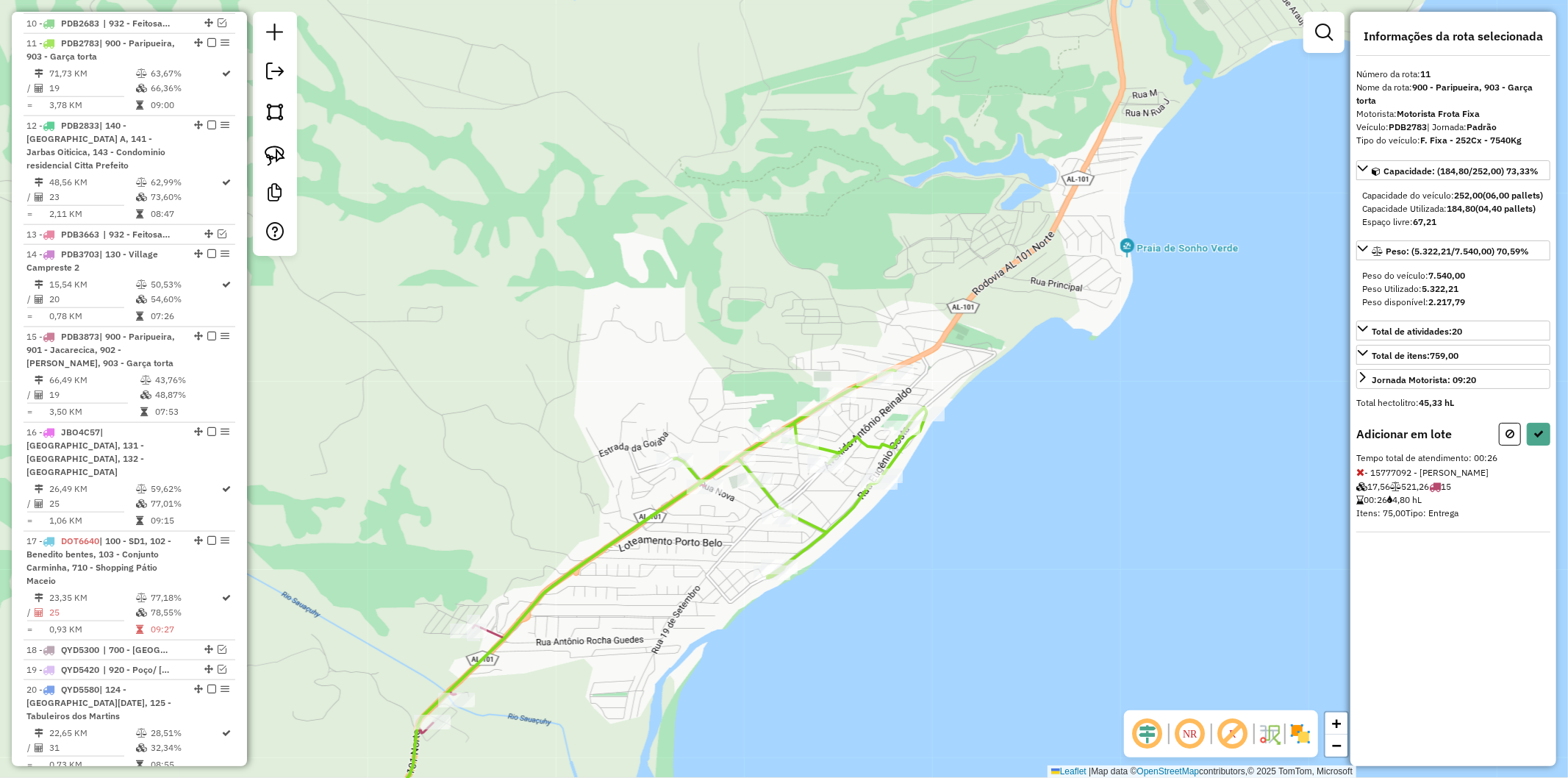
select select "**********"
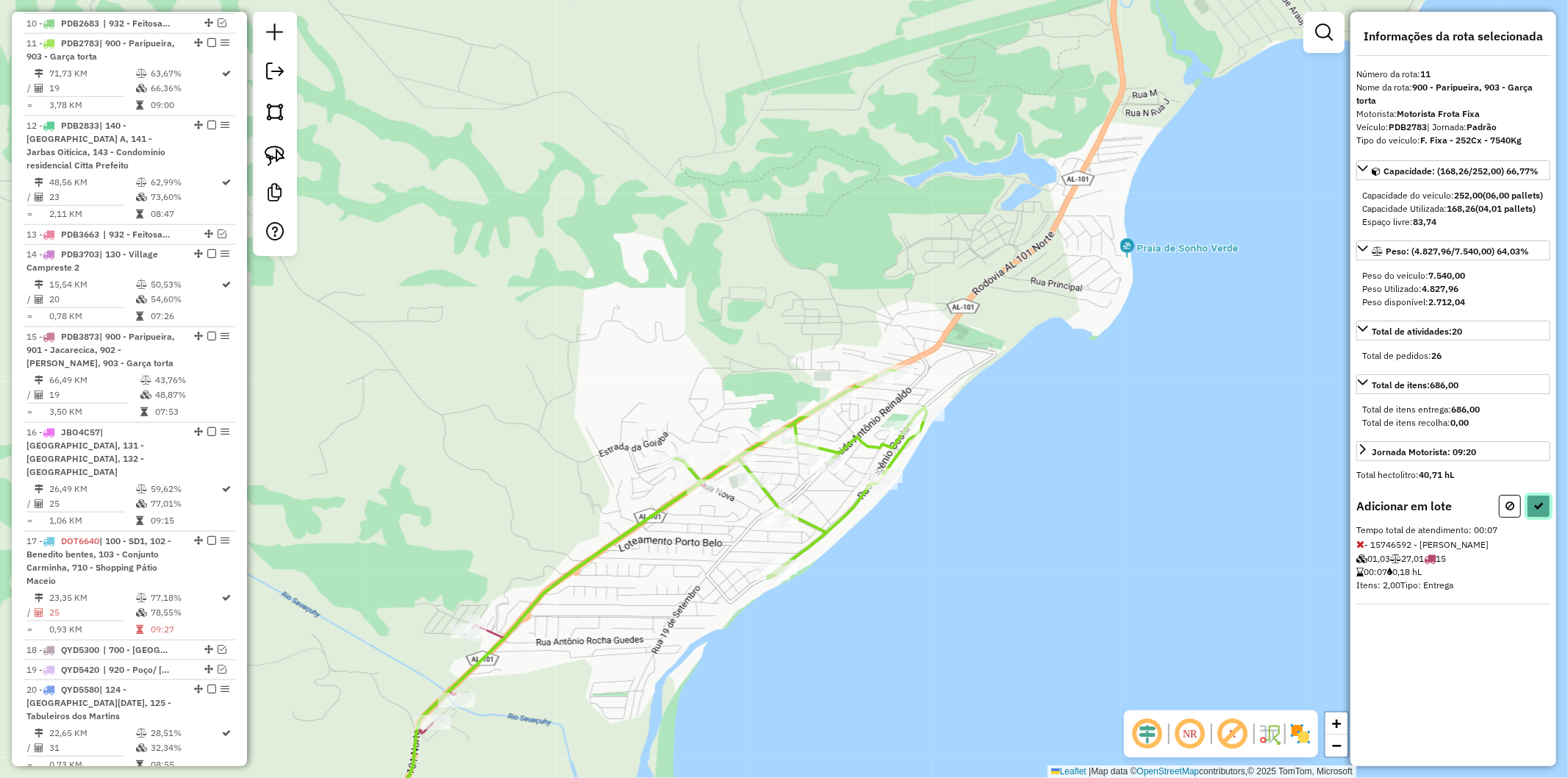
click at [1545, 517] on button at bounding box center [1539, 506] width 23 height 23
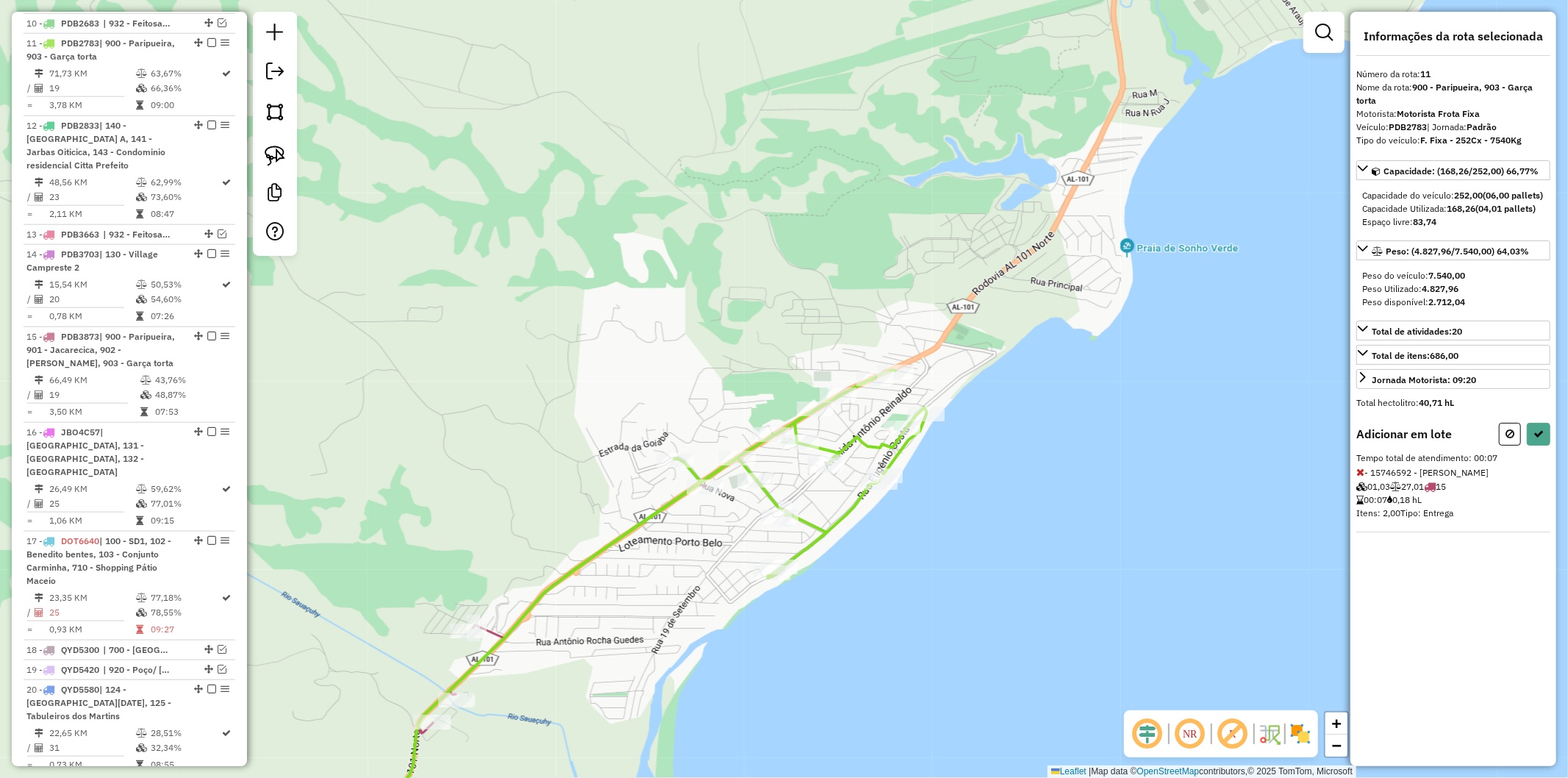
select select "**********"
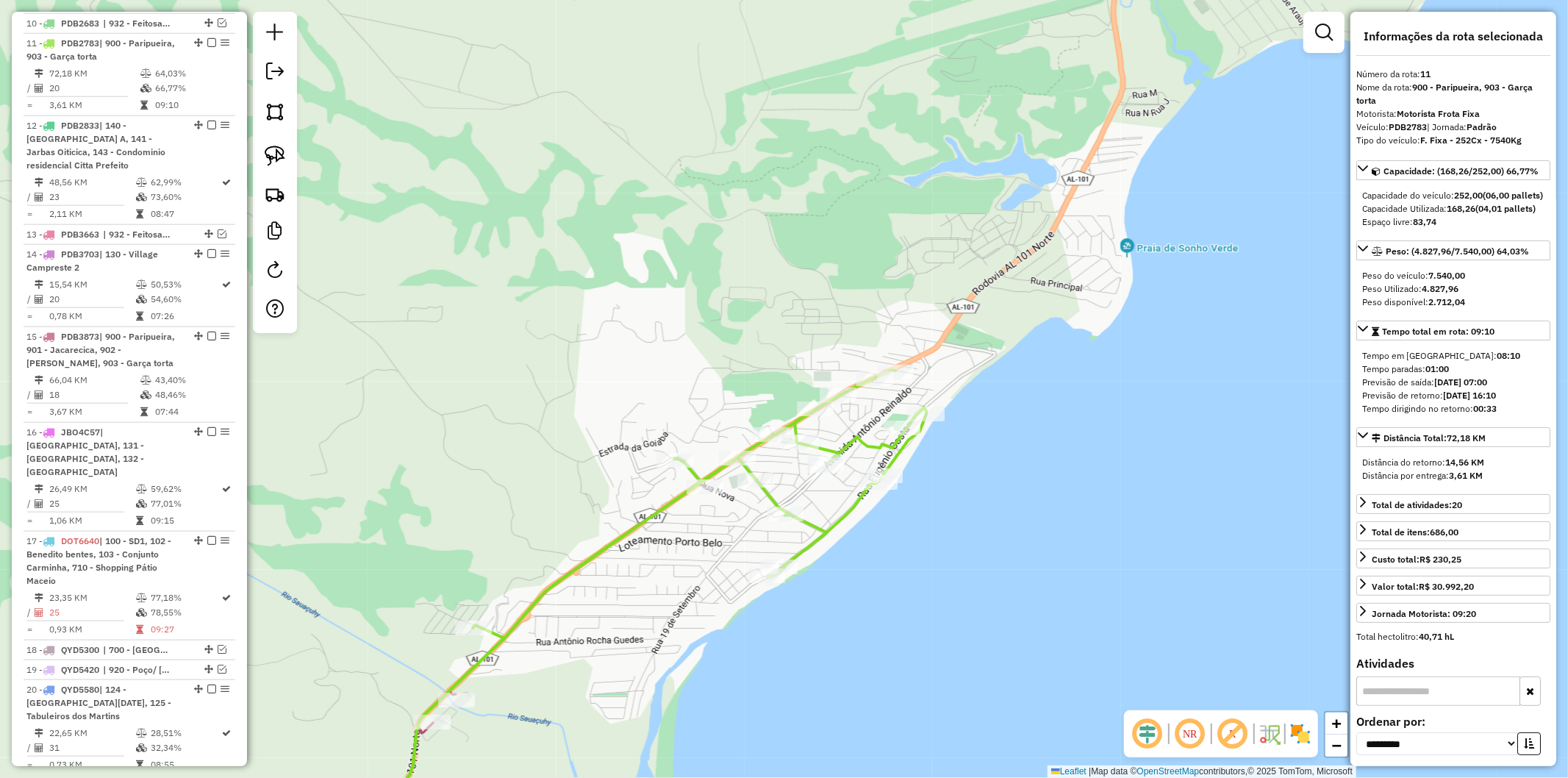
click at [816, 530] on icon at bounding box center [639, 613] width 575 height 487
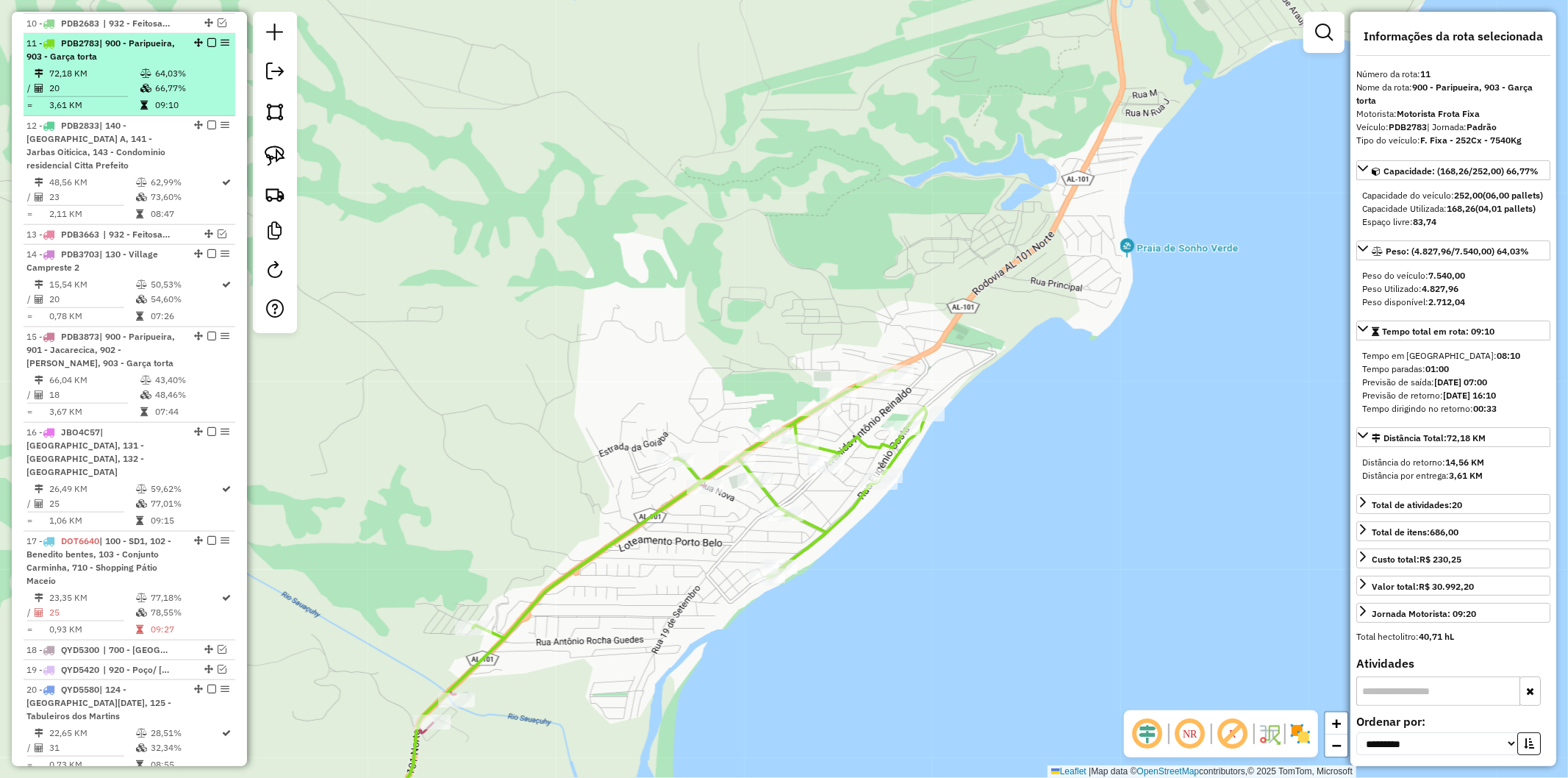
click at [207, 38] on em at bounding box center [212, 42] width 9 height 9
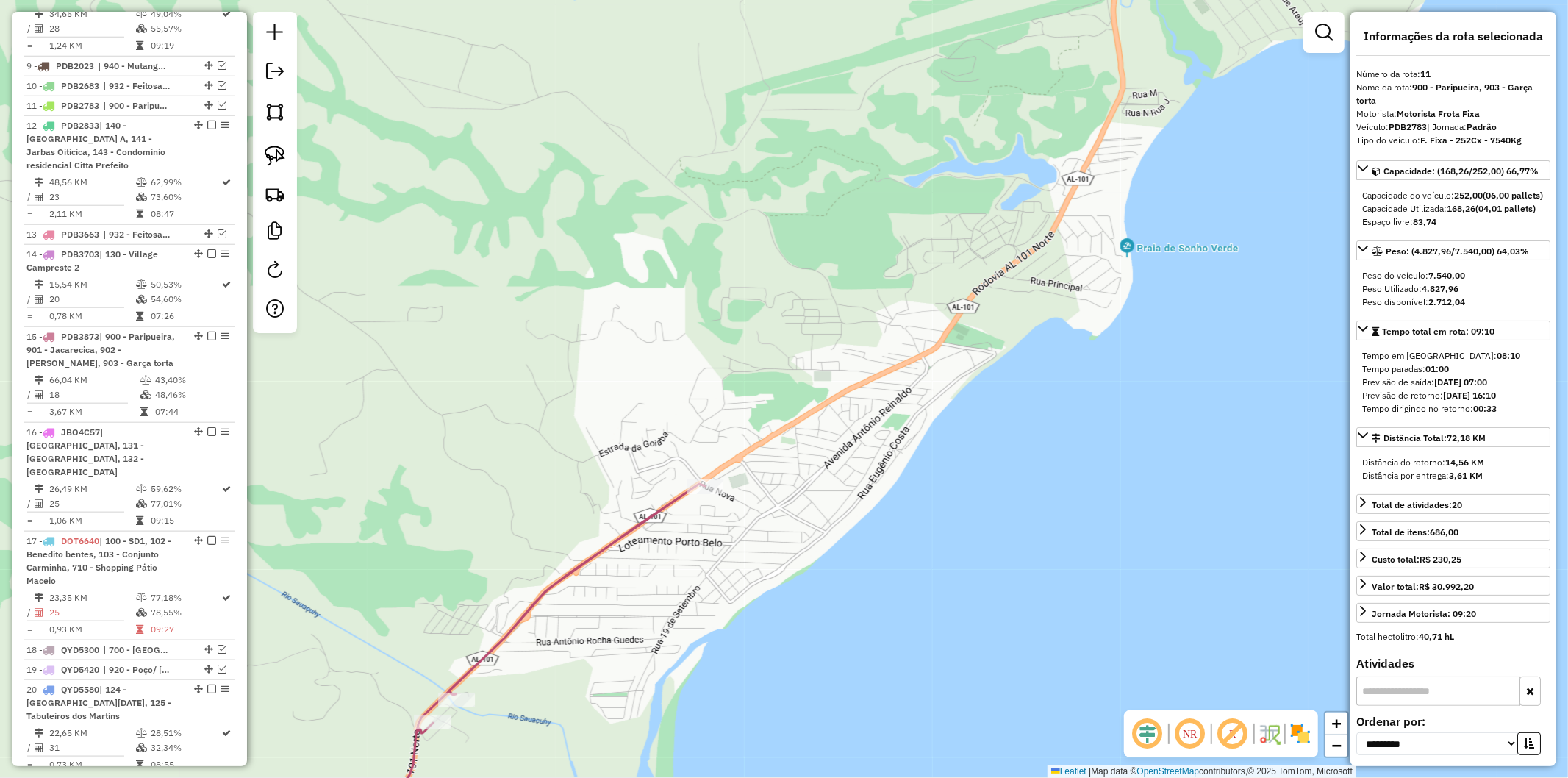
click at [652, 515] on icon at bounding box center [528, 671] width 353 height 373
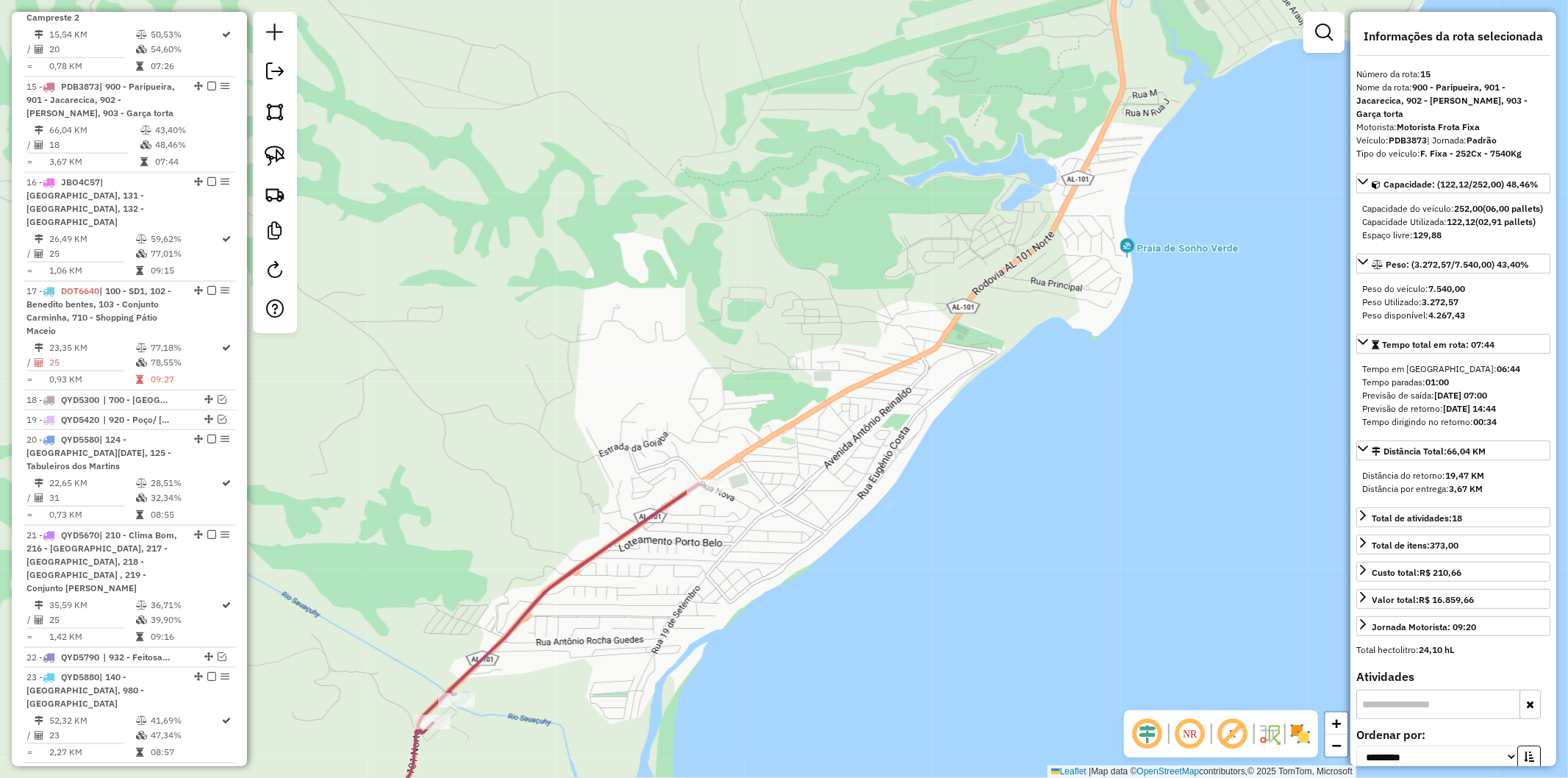
scroll to position [1524, 0]
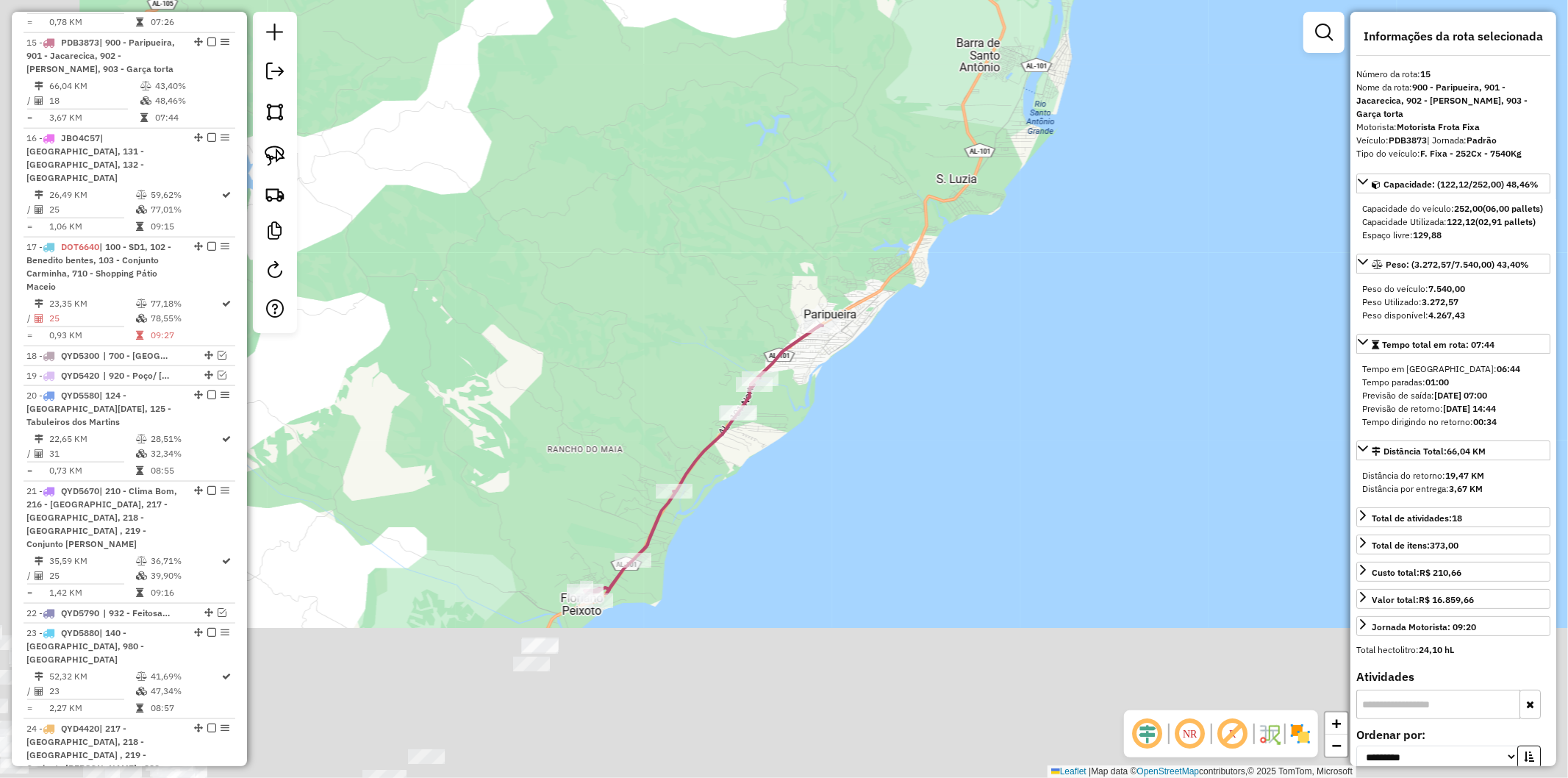
drag, startPoint x: 699, startPoint y: 664, endPoint x: 824, endPoint y: 401, distance: 291.2
click at [824, 401] on div "Janela de atendimento Grade de atendimento Capacidade Transportadoras Veículos …" at bounding box center [784, 389] width 1568 height 778
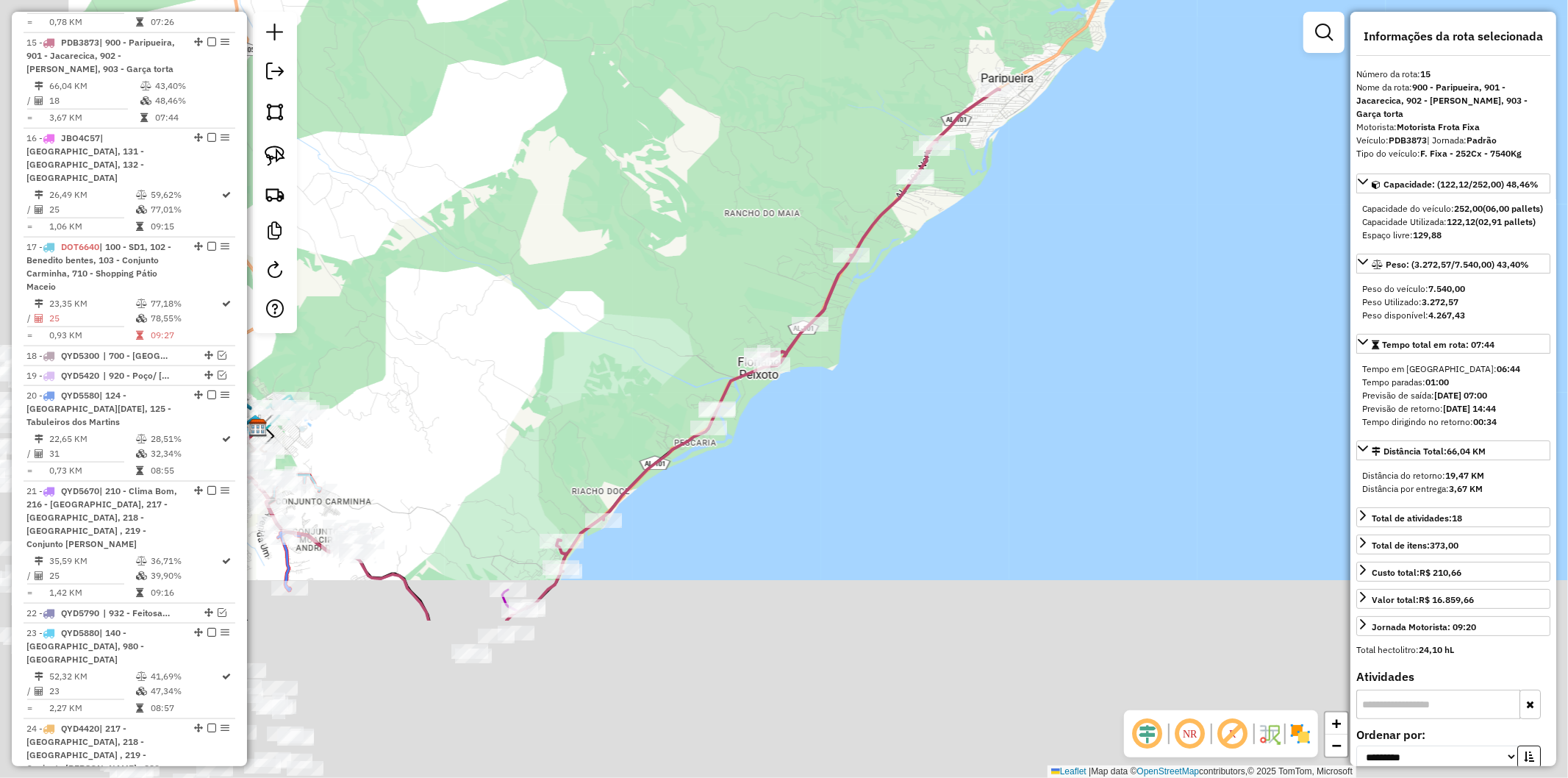
drag, startPoint x: 809, startPoint y: 471, endPoint x: 836, endPoint y: 436, distance: 44.2
click at [836, 436] on div "Janela de atendimento Grade de atendimento Capacidade Transportadoras Veículos …" at bounding box center [784, 389] width 1568 height 778
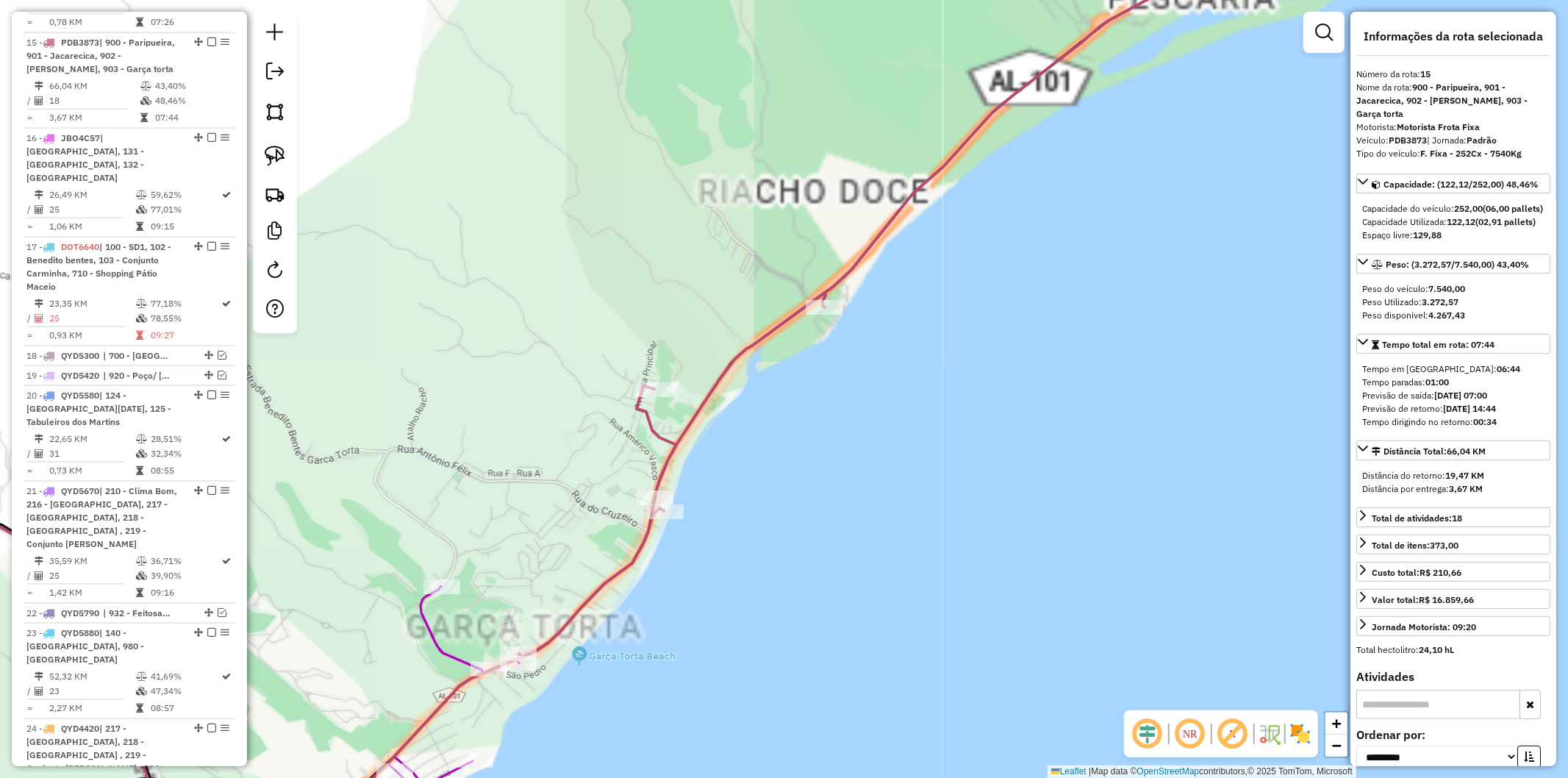
click at [534, 517] on div "Janela de atendimento Grade de atendimento Capacidade Transportadoras Veículos …" at bounding box center [784, 389] width 1568 height 778
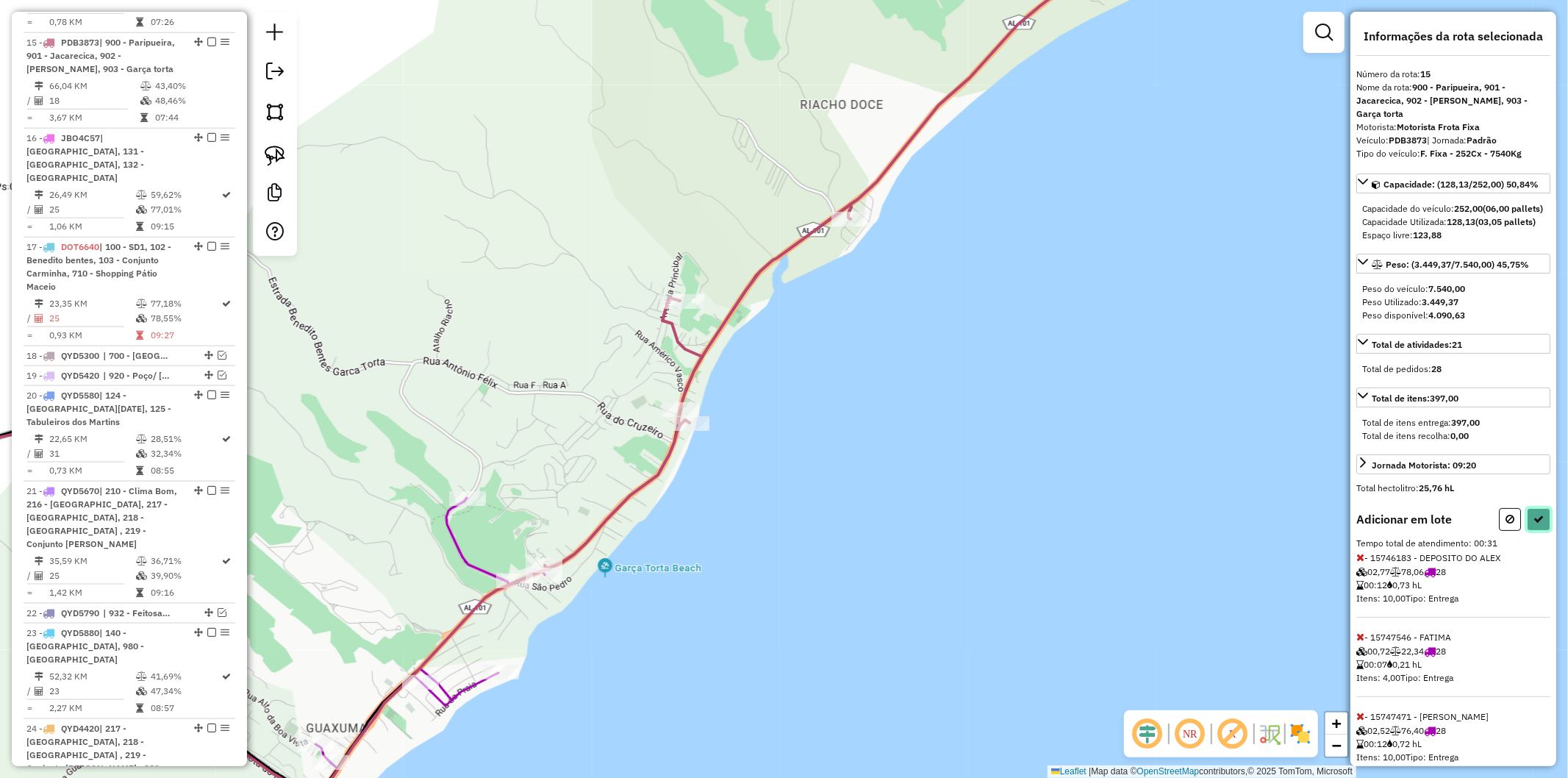
click at [1534, 525] on icon at bounding box center [1538, 518] width 10 height 10
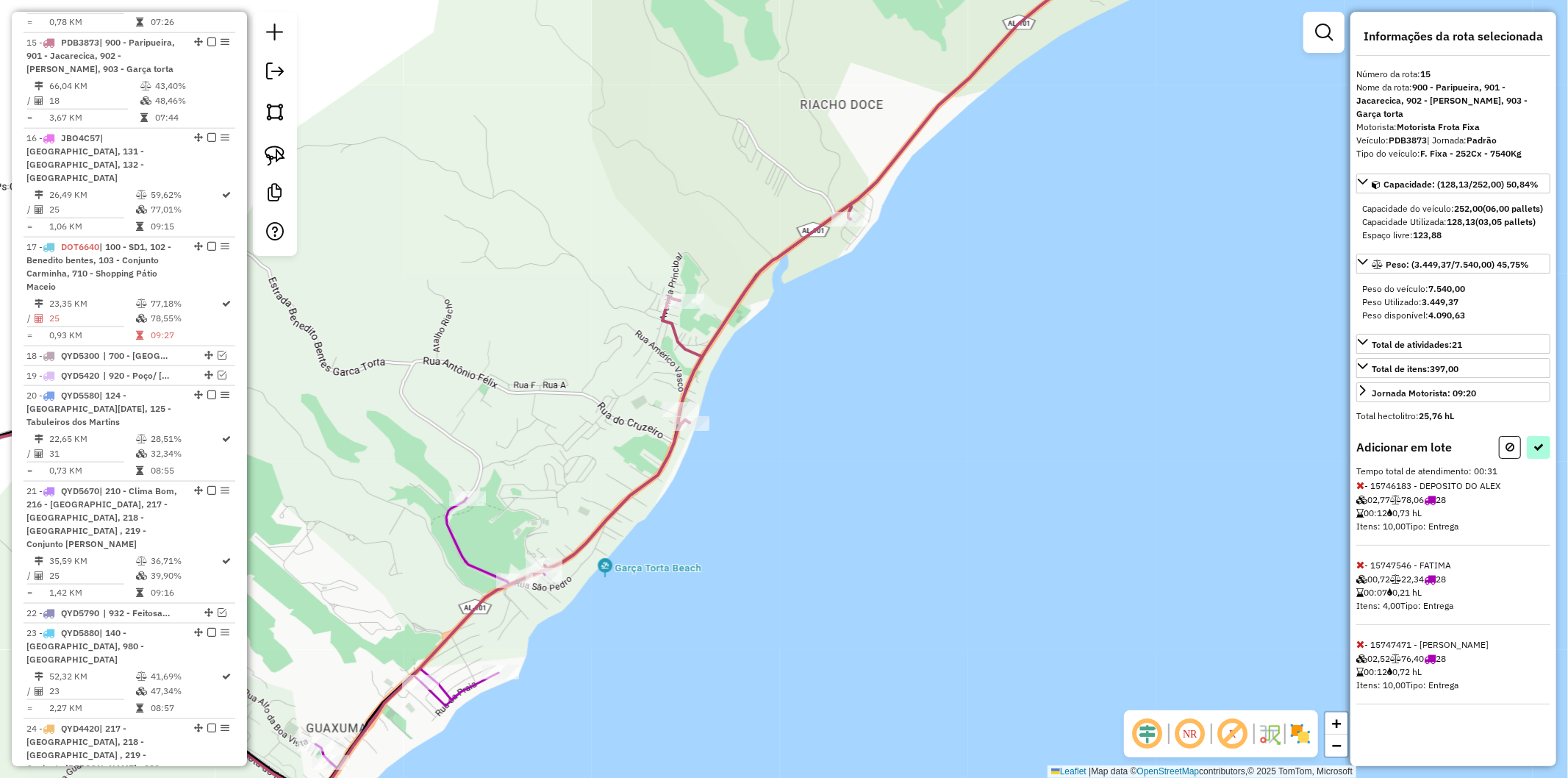
select select "**********"
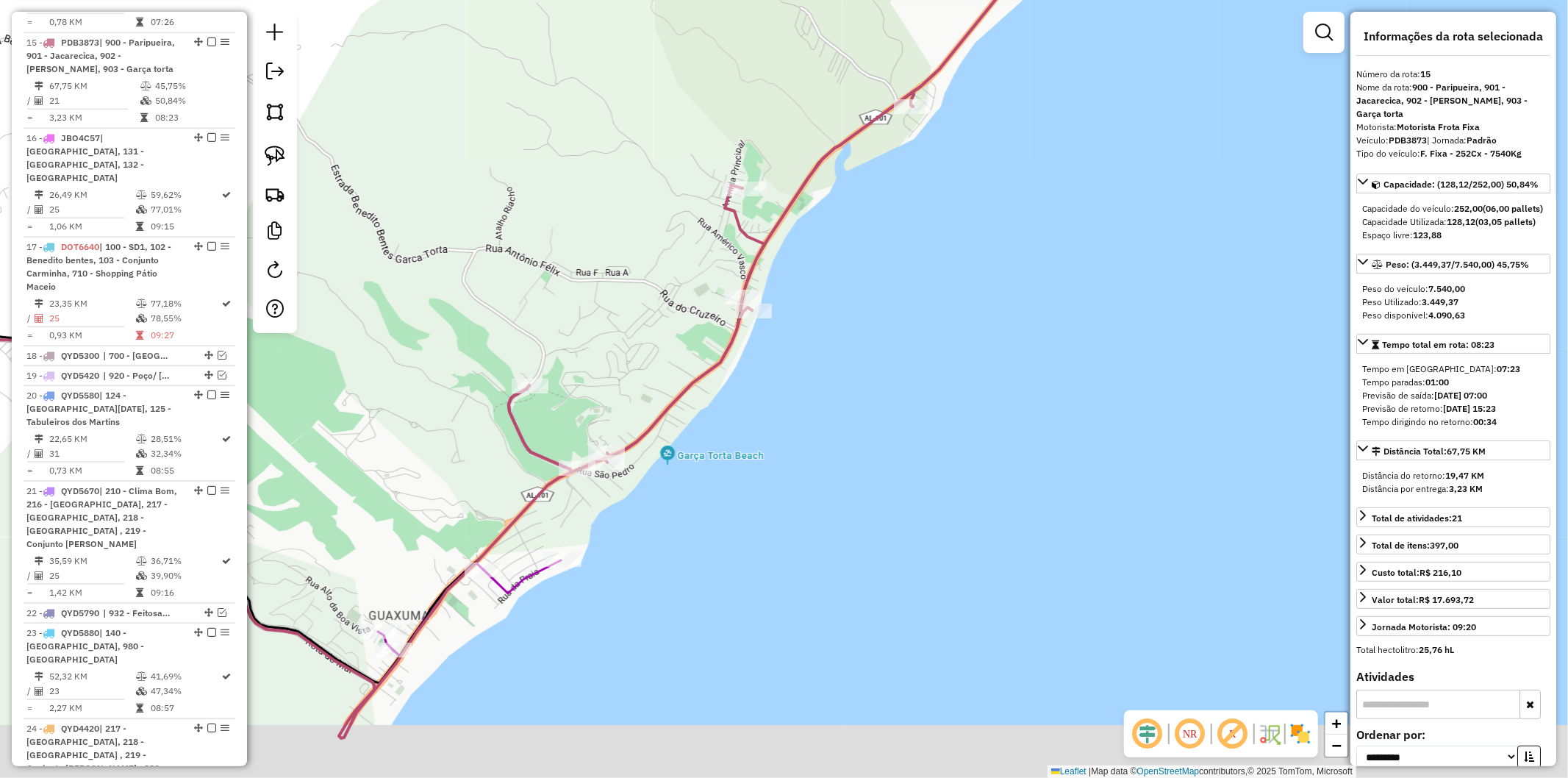
drag, startPoint x: 611, startPoint y: 579, endPoint x: 593, endPoint y: 555, distance: 30.0
click at [615, 563] on div "Janela de atendimento Grade de atendimento Capacidade Transportadoras Veículos …" at bounding box center [784, 389] width 1568 height 778
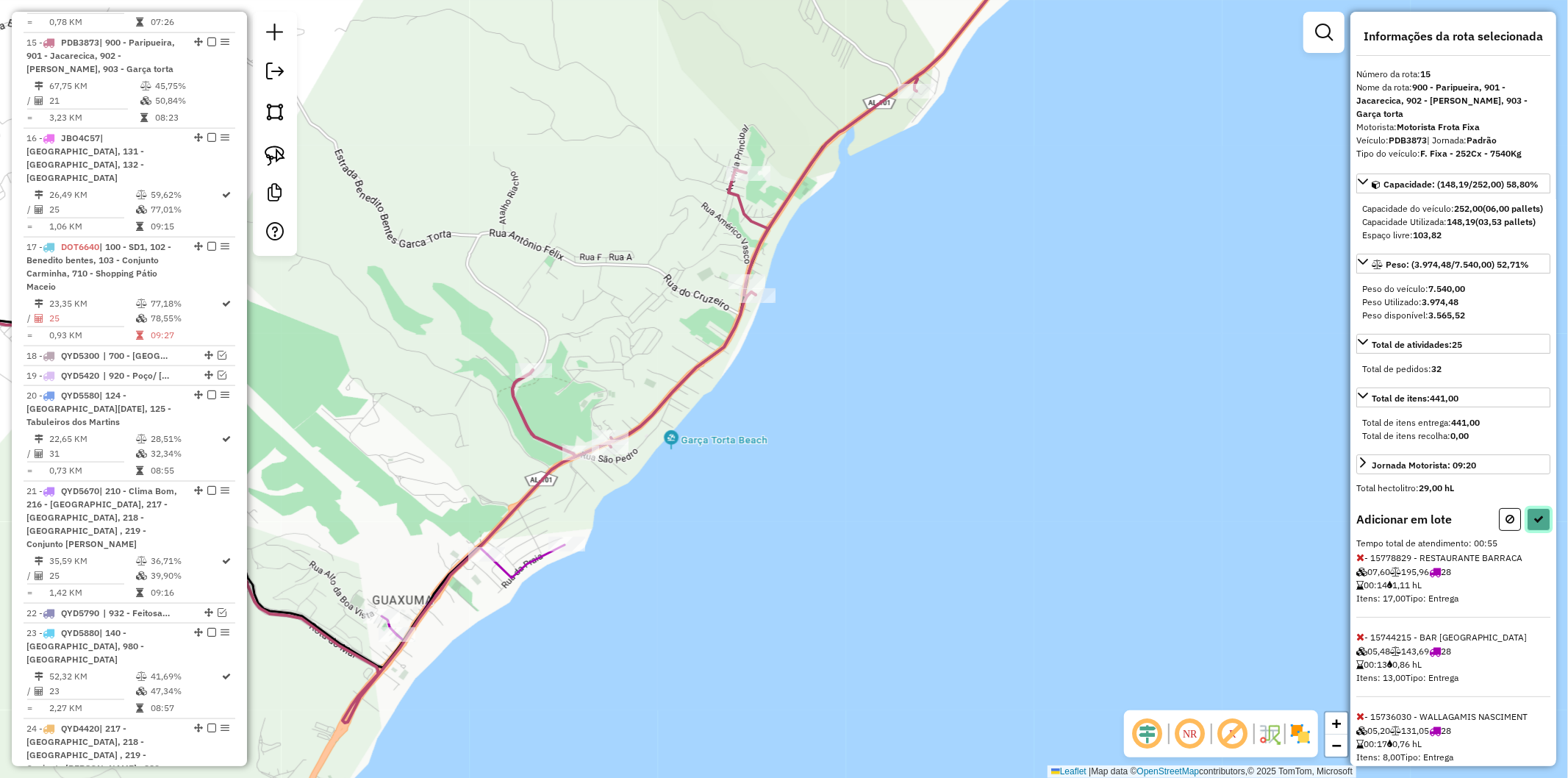
click at [1536, 525] on icon at bounding box center [1538, 518] width 10 height 10
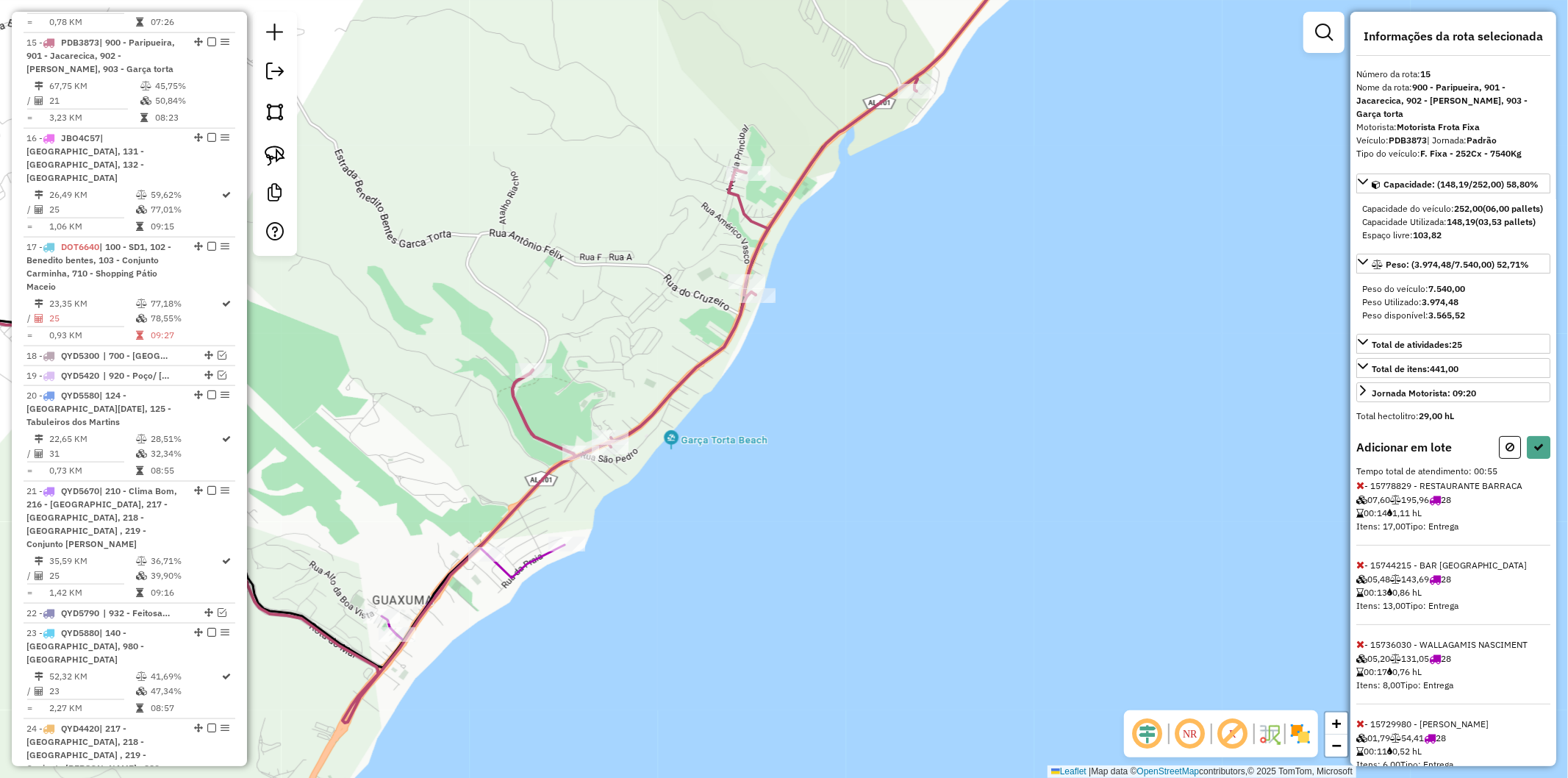
select select "**********"
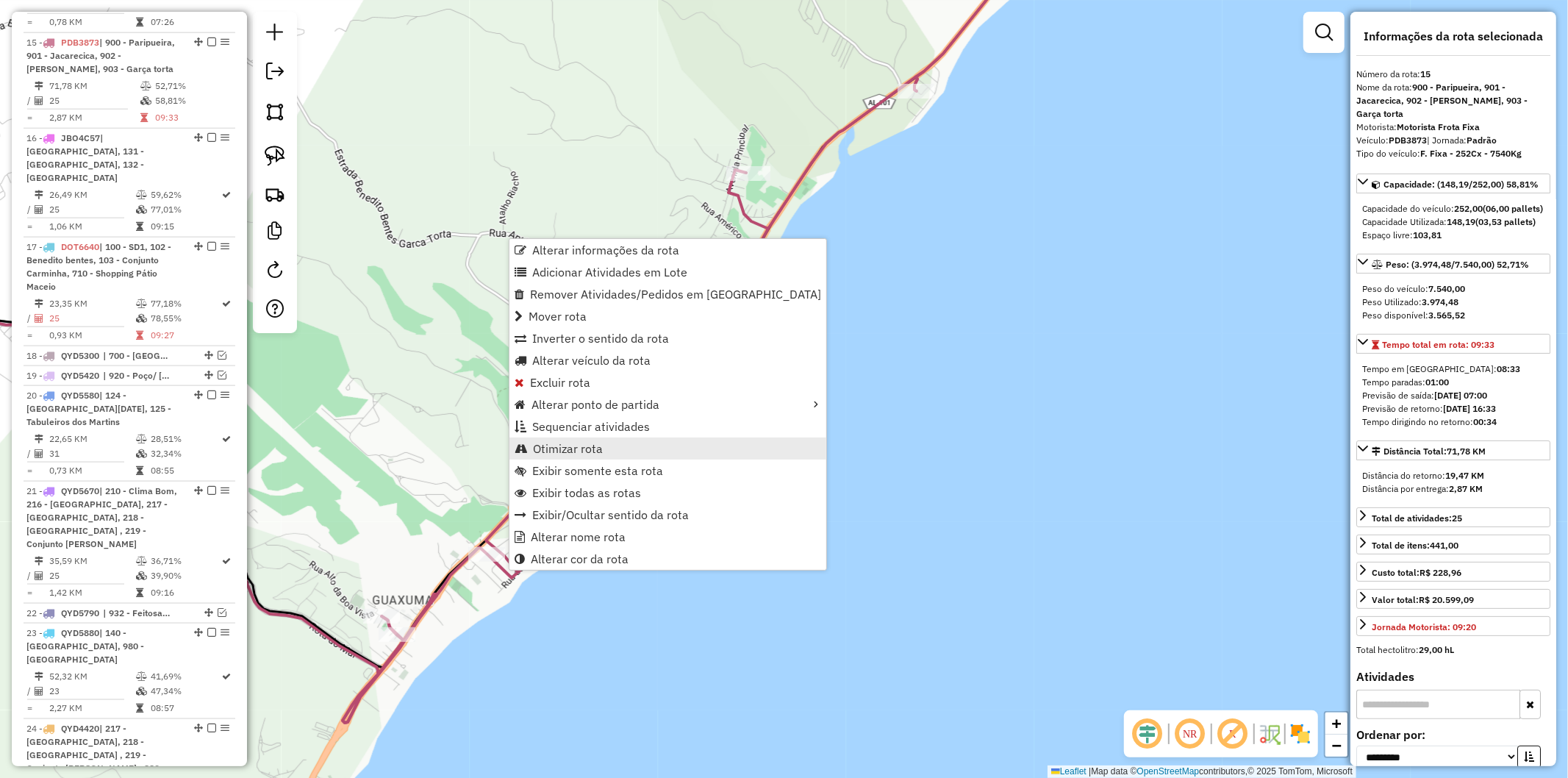
click at [633, 445] on link "Otimizar rota" at bounding box center [668, 448] width 317 height 22
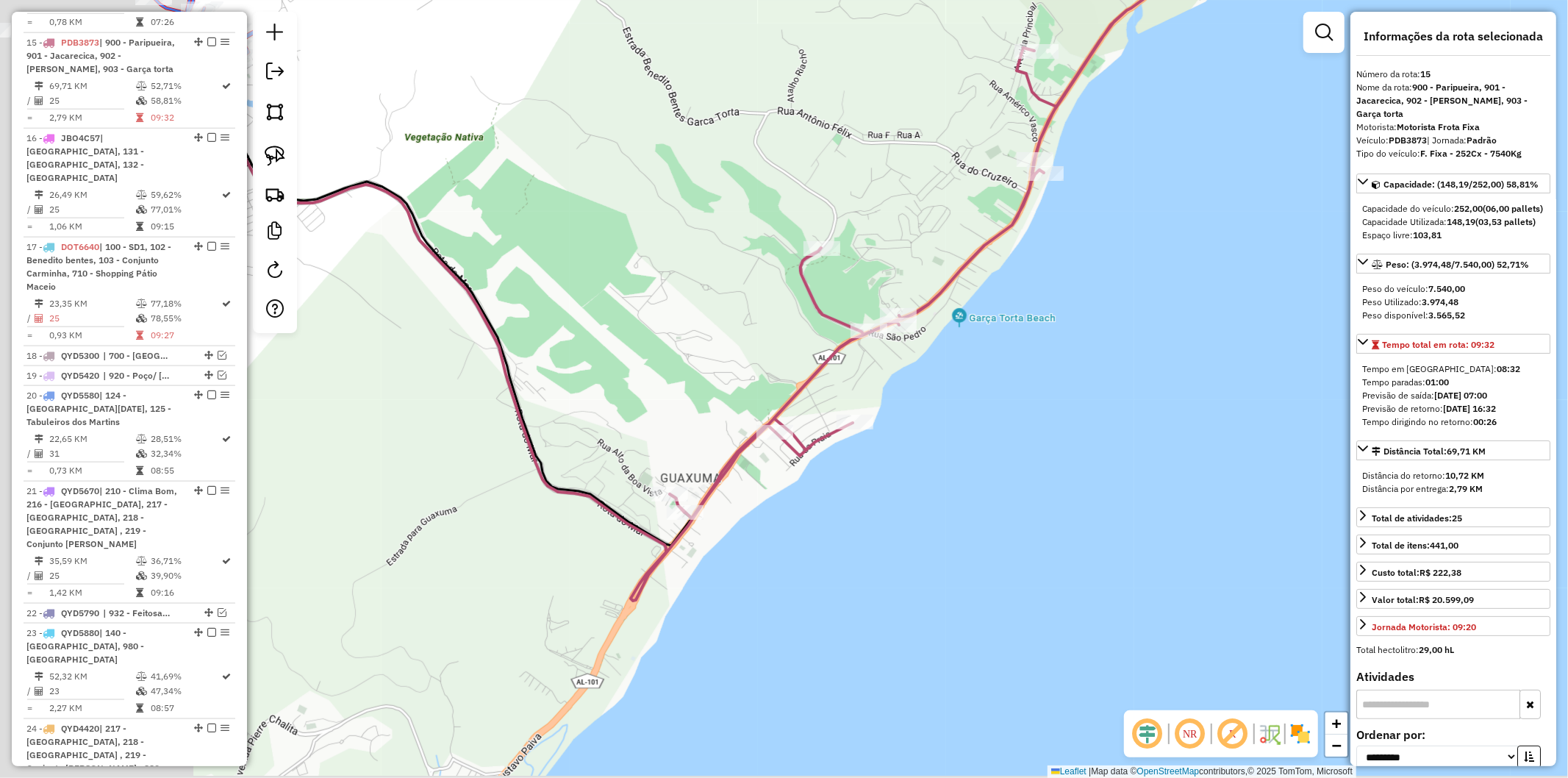
drag, startPoint x: 542, startPoint y: 679, endPoint x: 789, endPoint y: 574, distance: 268.4
click at [789, 574] on div "Janela de atendimento Grade de atendimento Capacidade Transportadoras Veículos …" at bounding box center [784, 389] width 1568 height 778
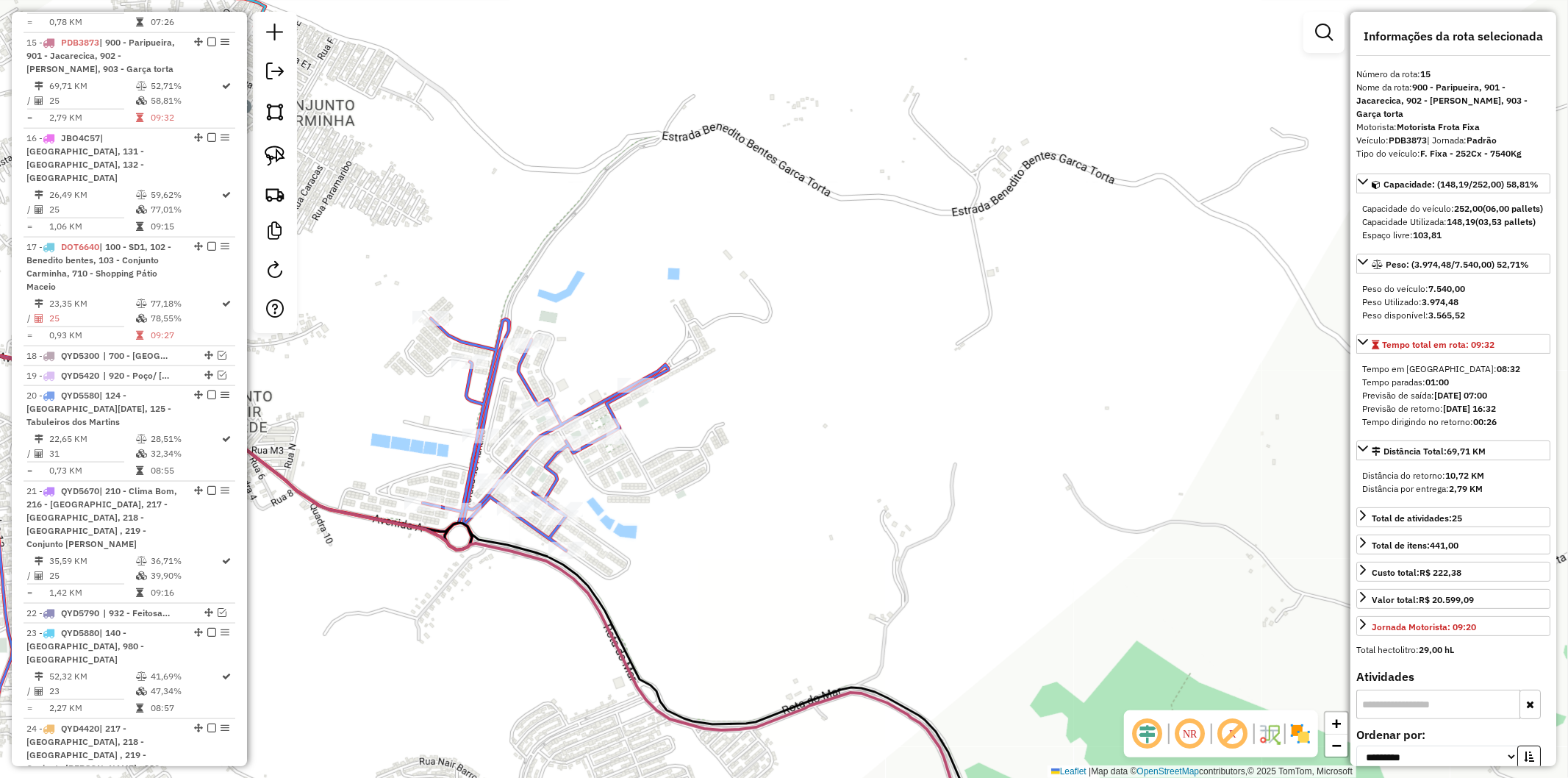
click at [488, 392] on icon at bounding box center [255, 453] width 825 height 746
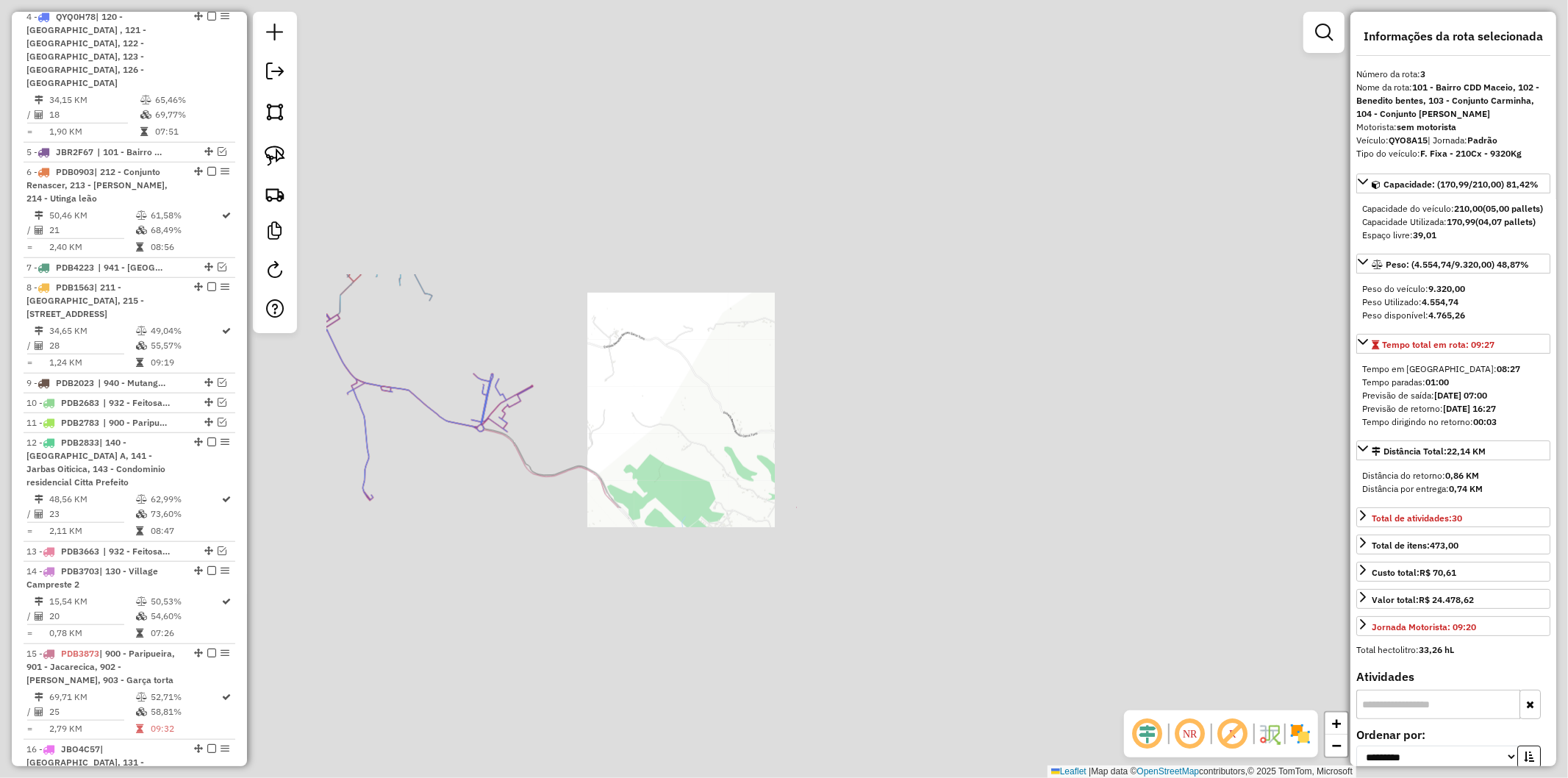
scroll to position [805, 0]
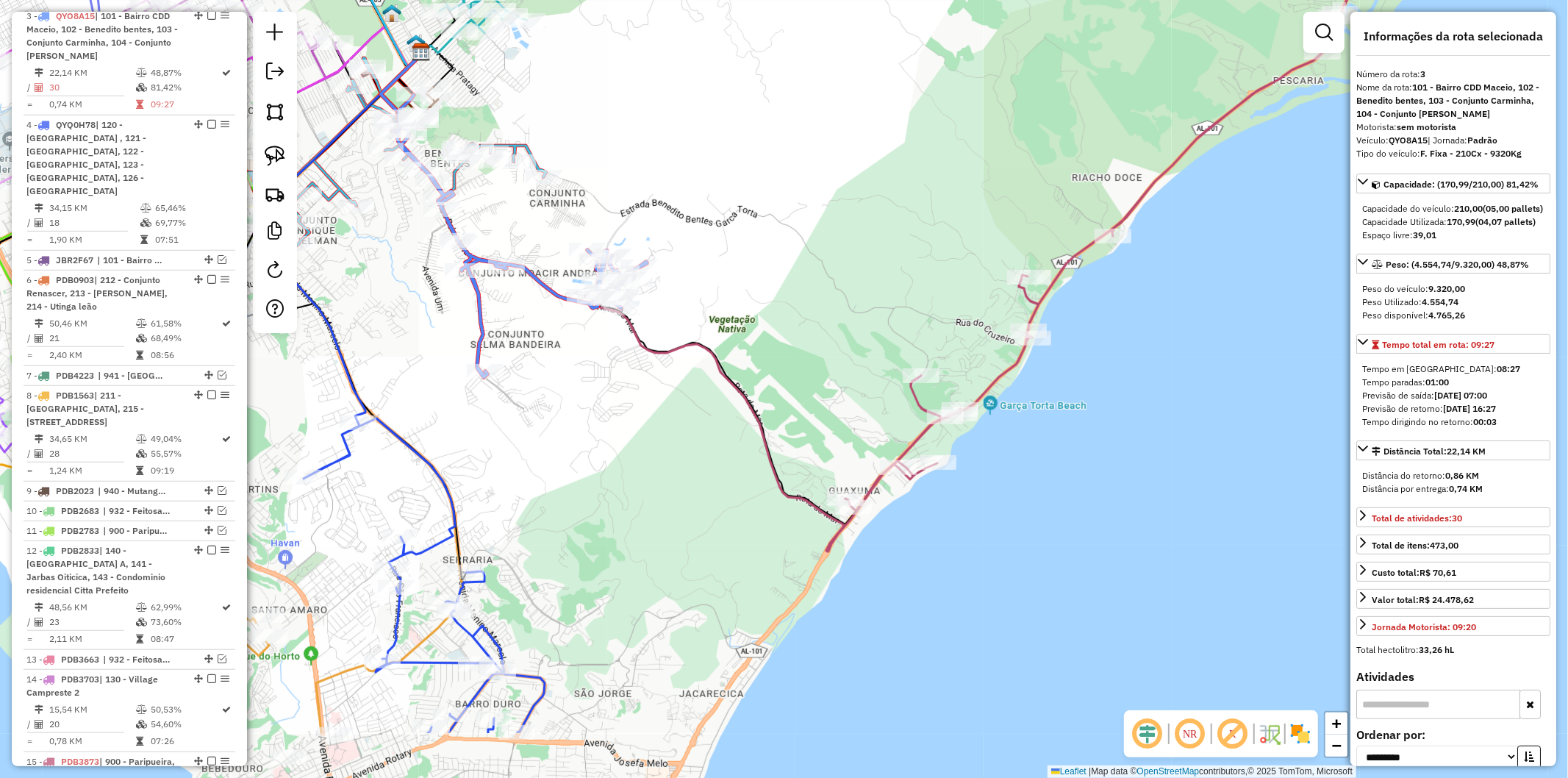
drag, startPoint x: 663, startPoint y: 472, endPoint x: 777, endPoint y: 349, distance: 167.7
click at [777, 349] on div "Janela de atendimento Grade de atendimento Capacidade Transportadoras Veículos …" at bounding box center [784, 389] width 1568 height 778
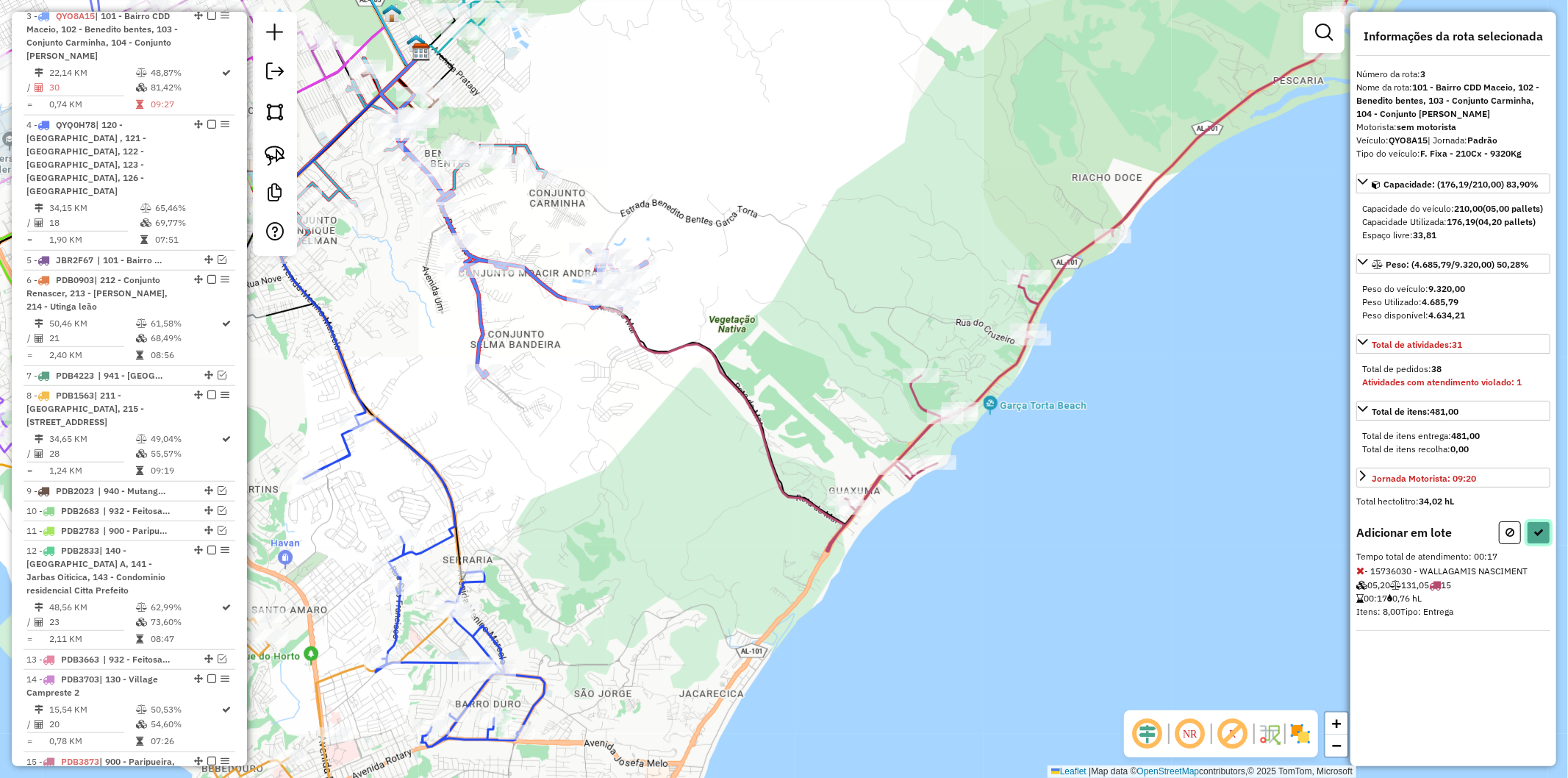
click at [1540, 537] on icon at bounding box center [1538, 532] width 10 height 10
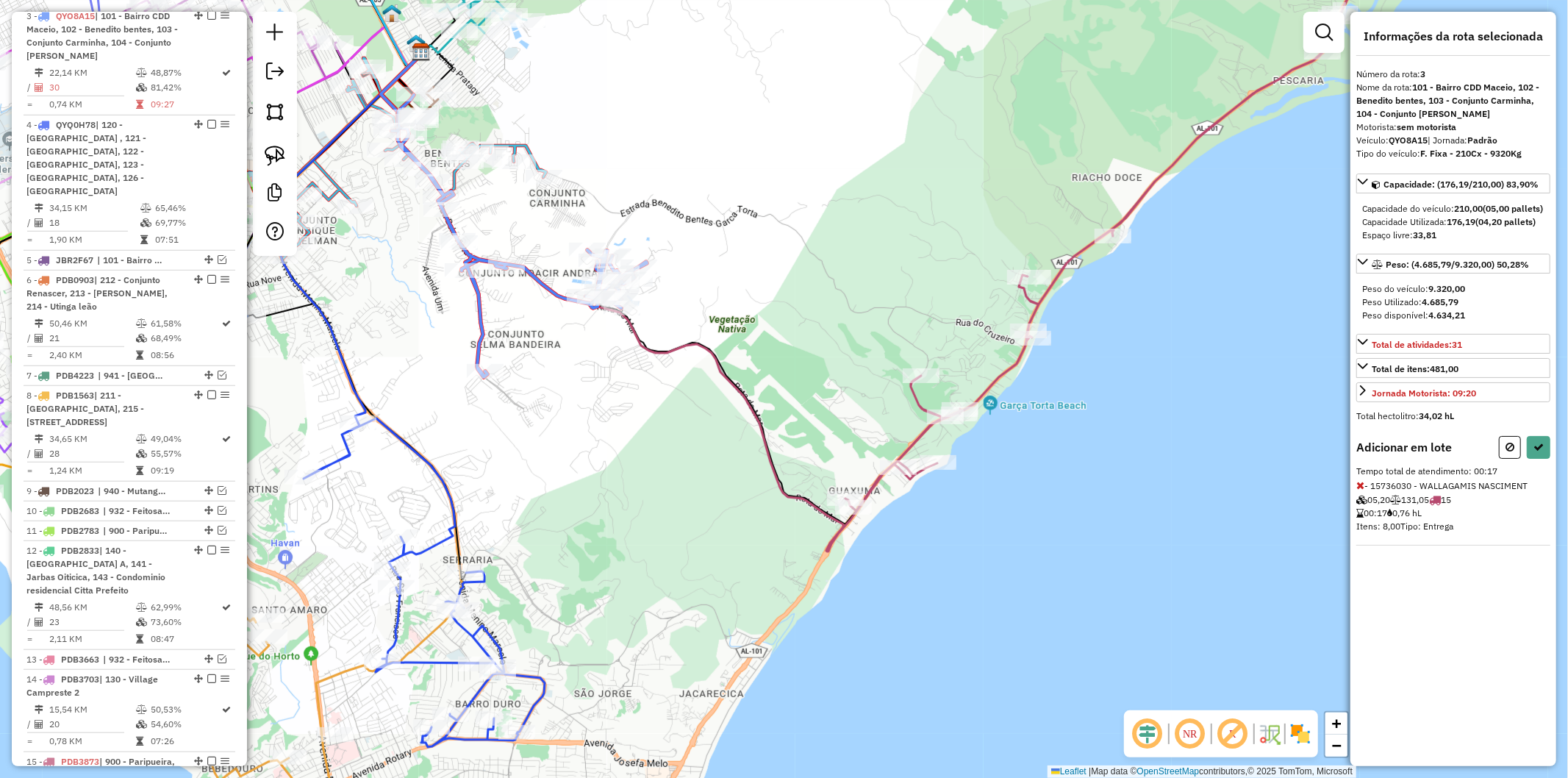
select select "**********"
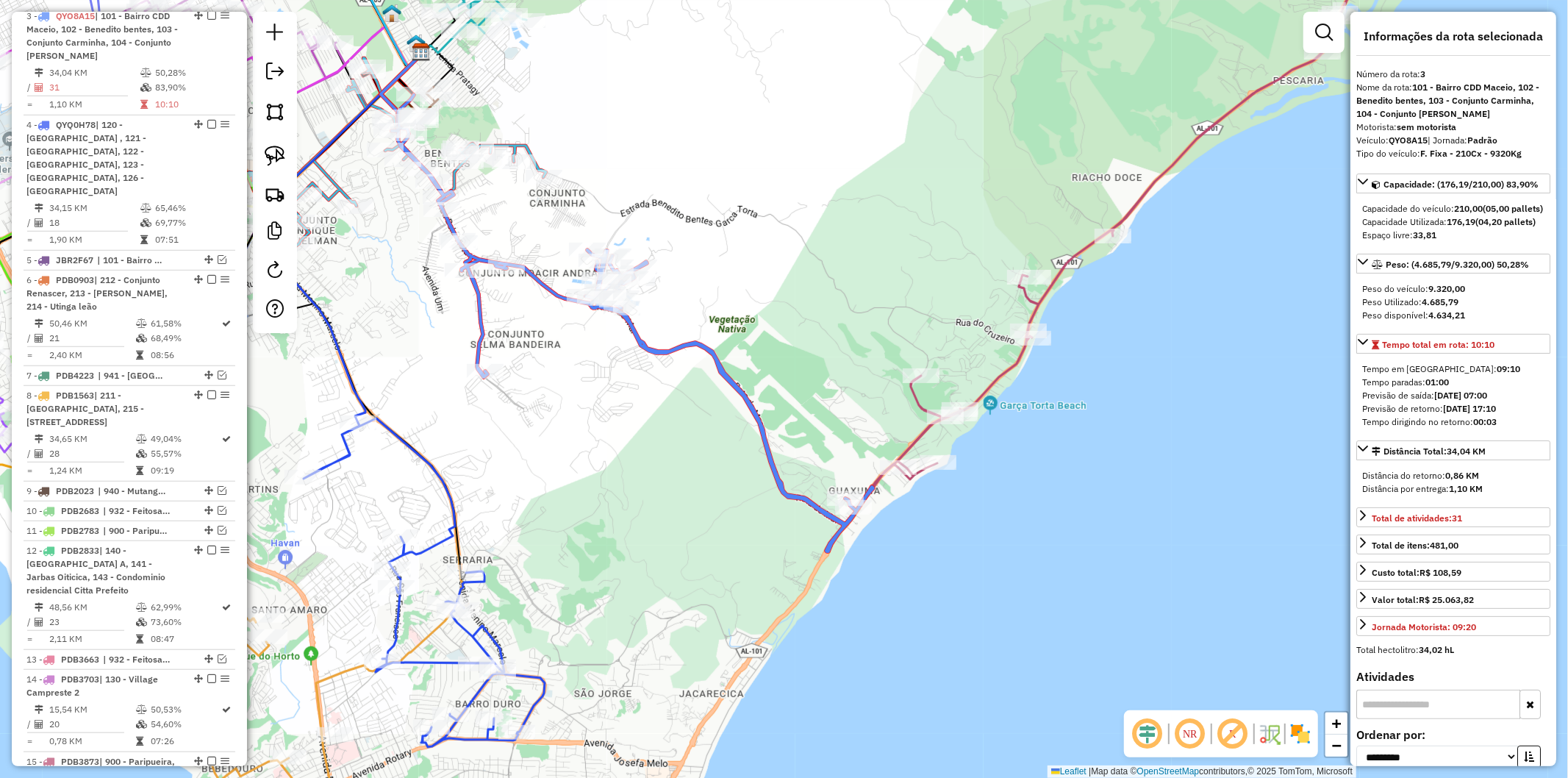
click at [919, 438] on icon at bounding box center [1159, 217] width 613 height 590
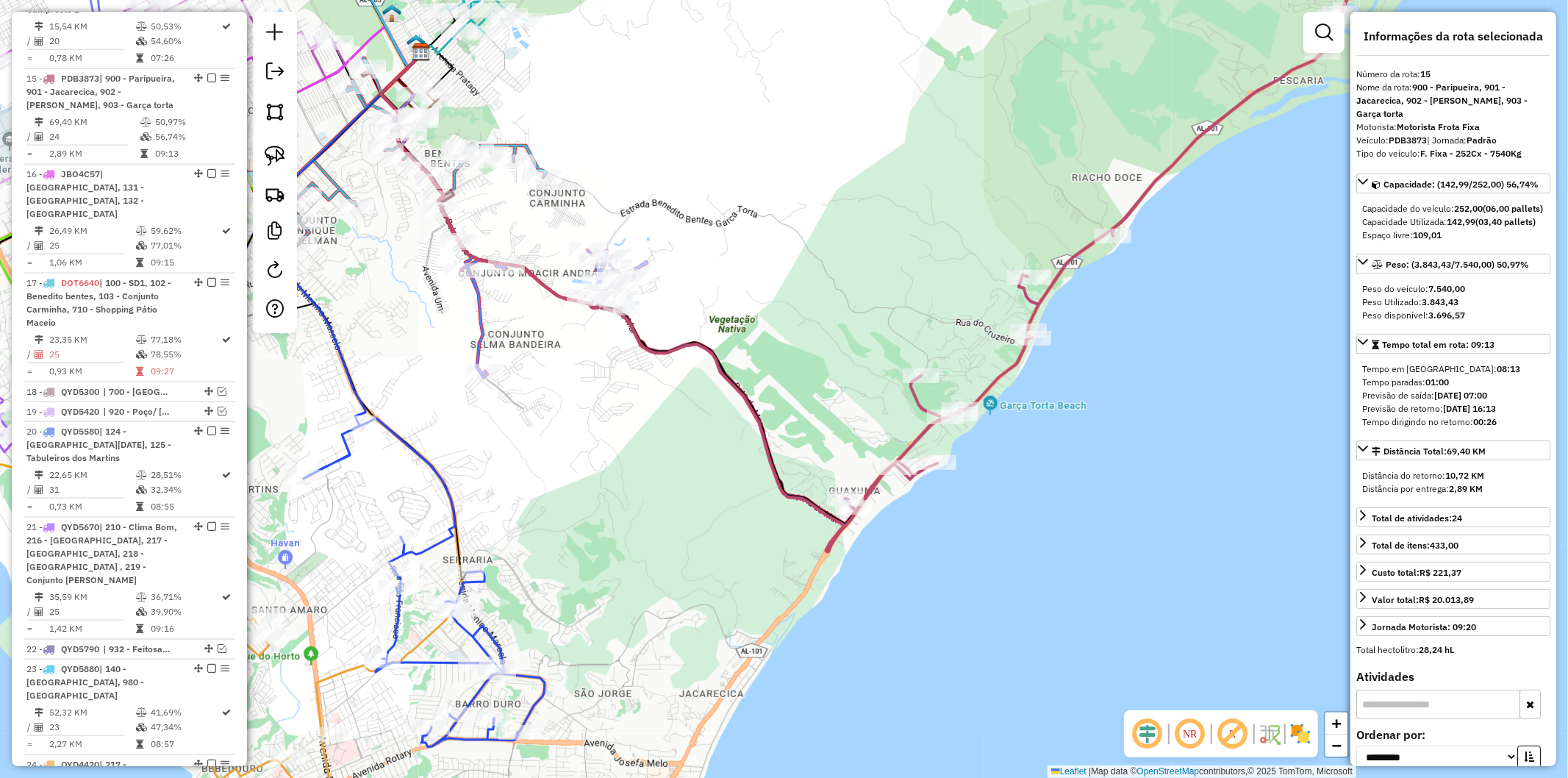
scroll to position [1524, 0]
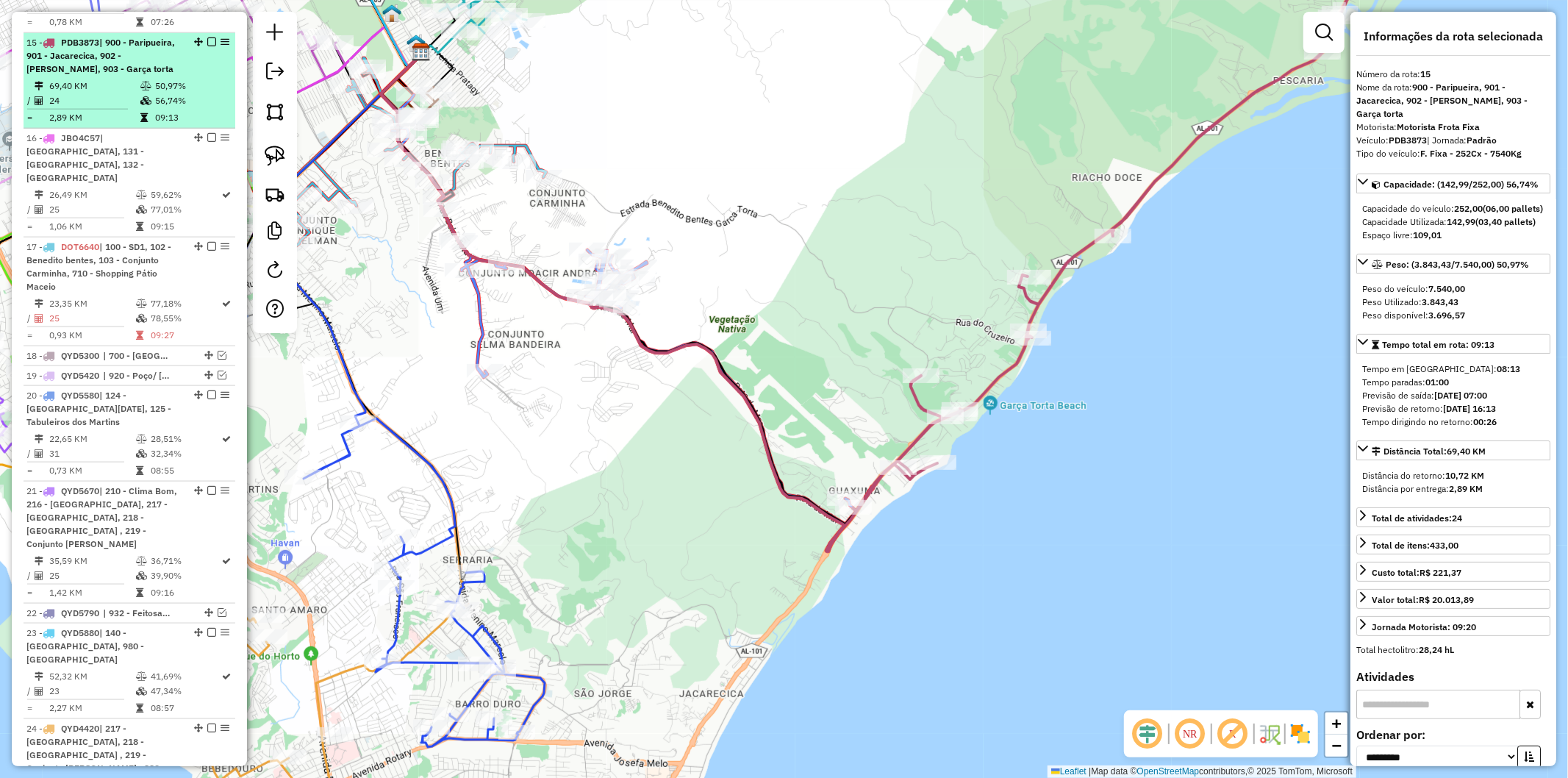
click at [207, 38] on em at bounding box center [212, 42] width 9 height 9
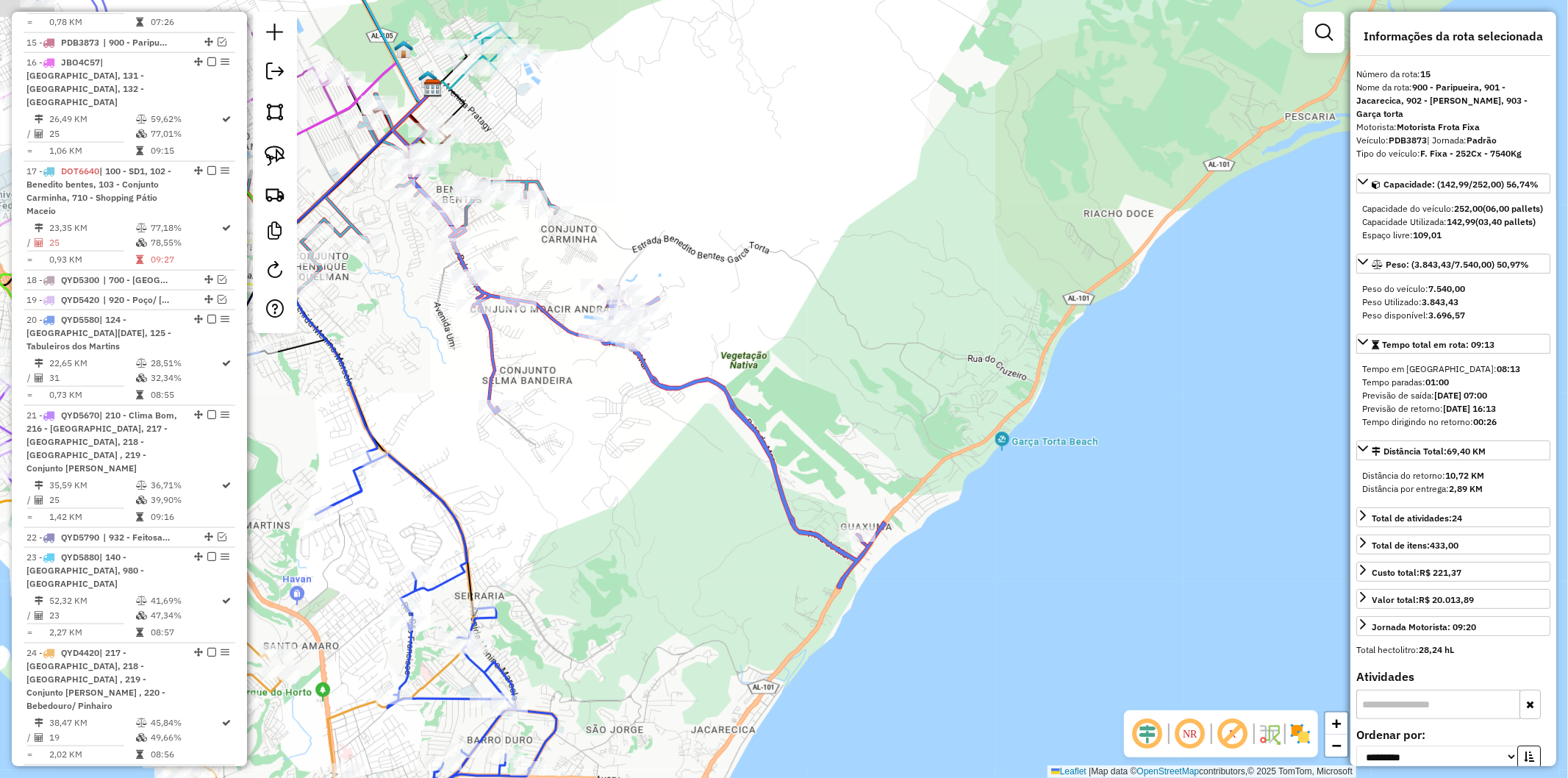
drag, startPoint x: 534, startPoint y: 214, endPoint x: 661, endPoint y: 317, distance: 163.5
click at [661, 317] on div "Rota 3 - Placa QYO8A15 15778467 - CRECIA SALVINO DE LI Janela de atendimento Gr…" at bounding box center [784, 389] width 1568 height 778
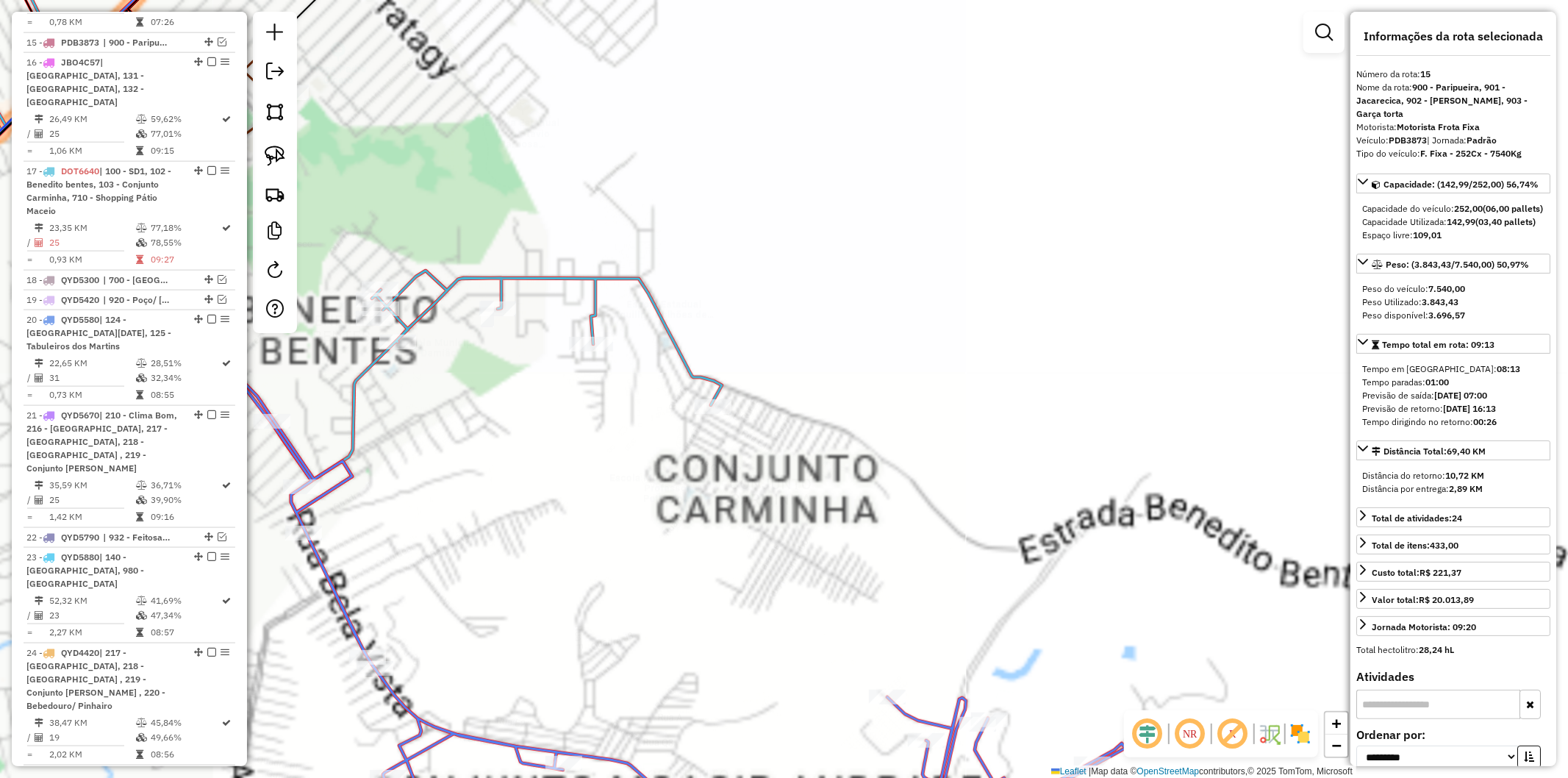
click at [656, 297] on icon at bounding box center [282, 224] width 879 height 593
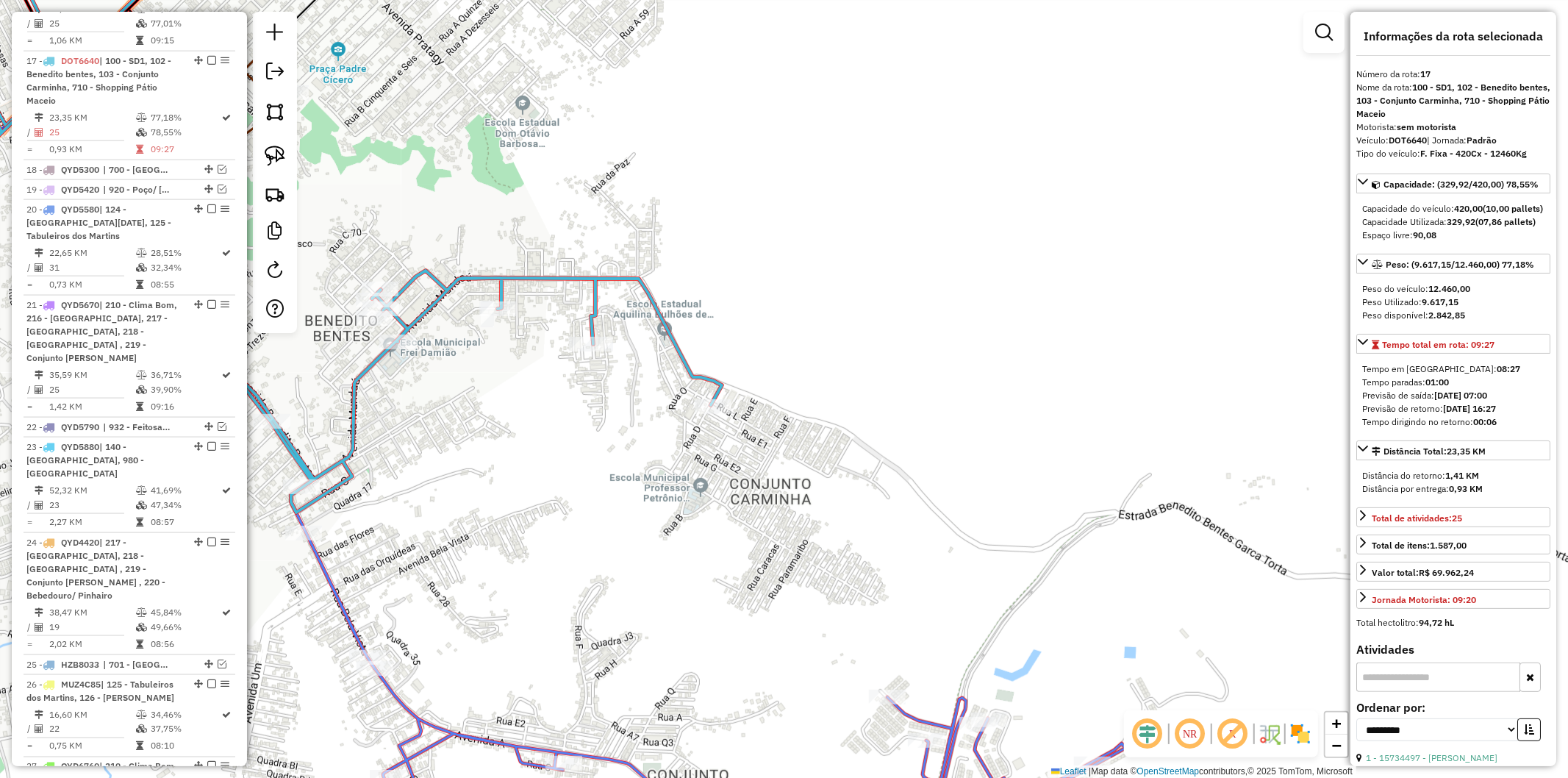
scroll to position [1652, 0]
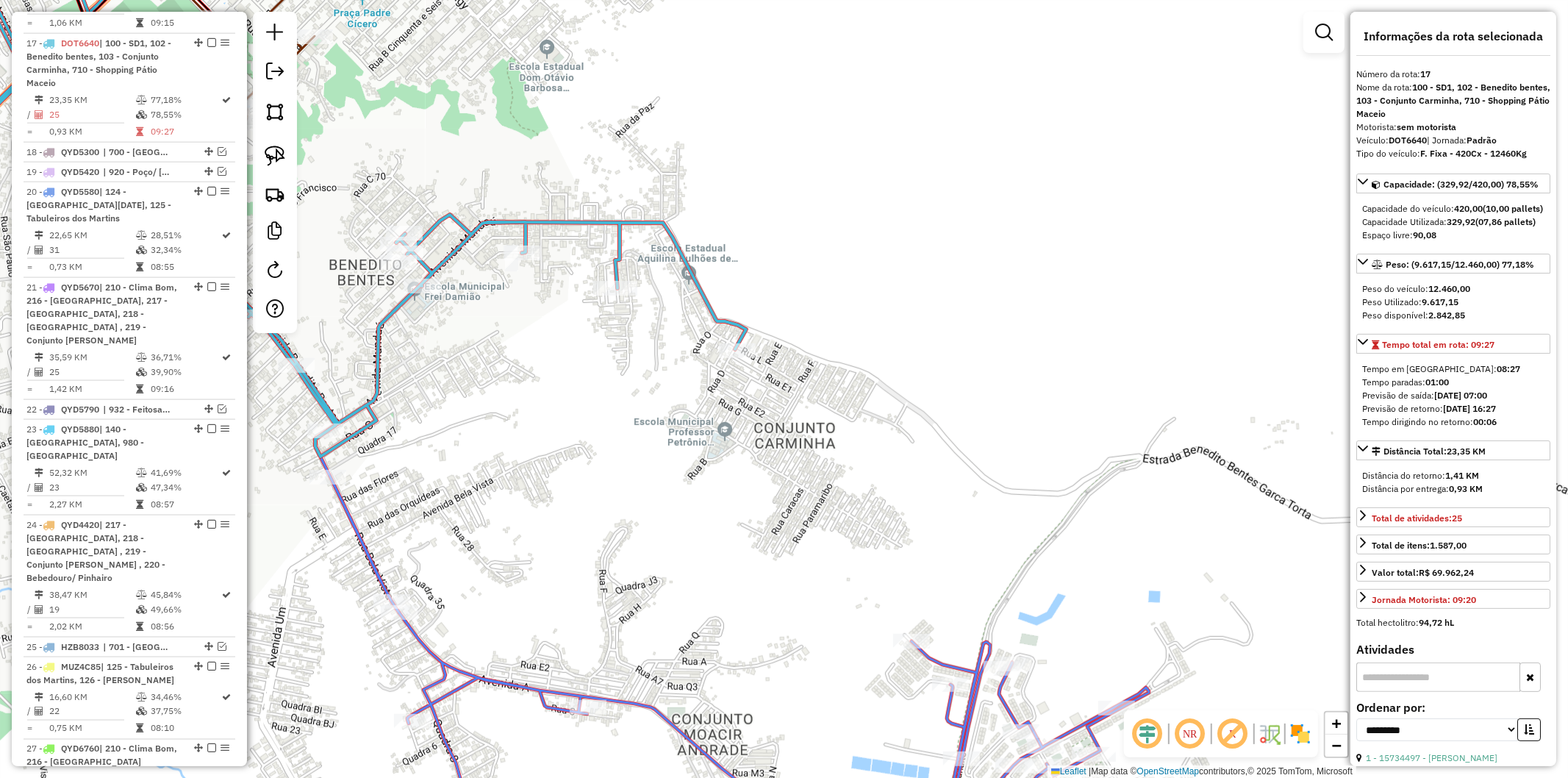
drag, startPoint x: 561, startPoint y: 532, endPoint x: 685, endPoint y: 311, distance: 253.4
click at [685, 311] on div "Janela de atendimento Grade de atendimento Capacidade Transportadoras Veículos …" at bounding box center [784, 389] width 1568 height 778
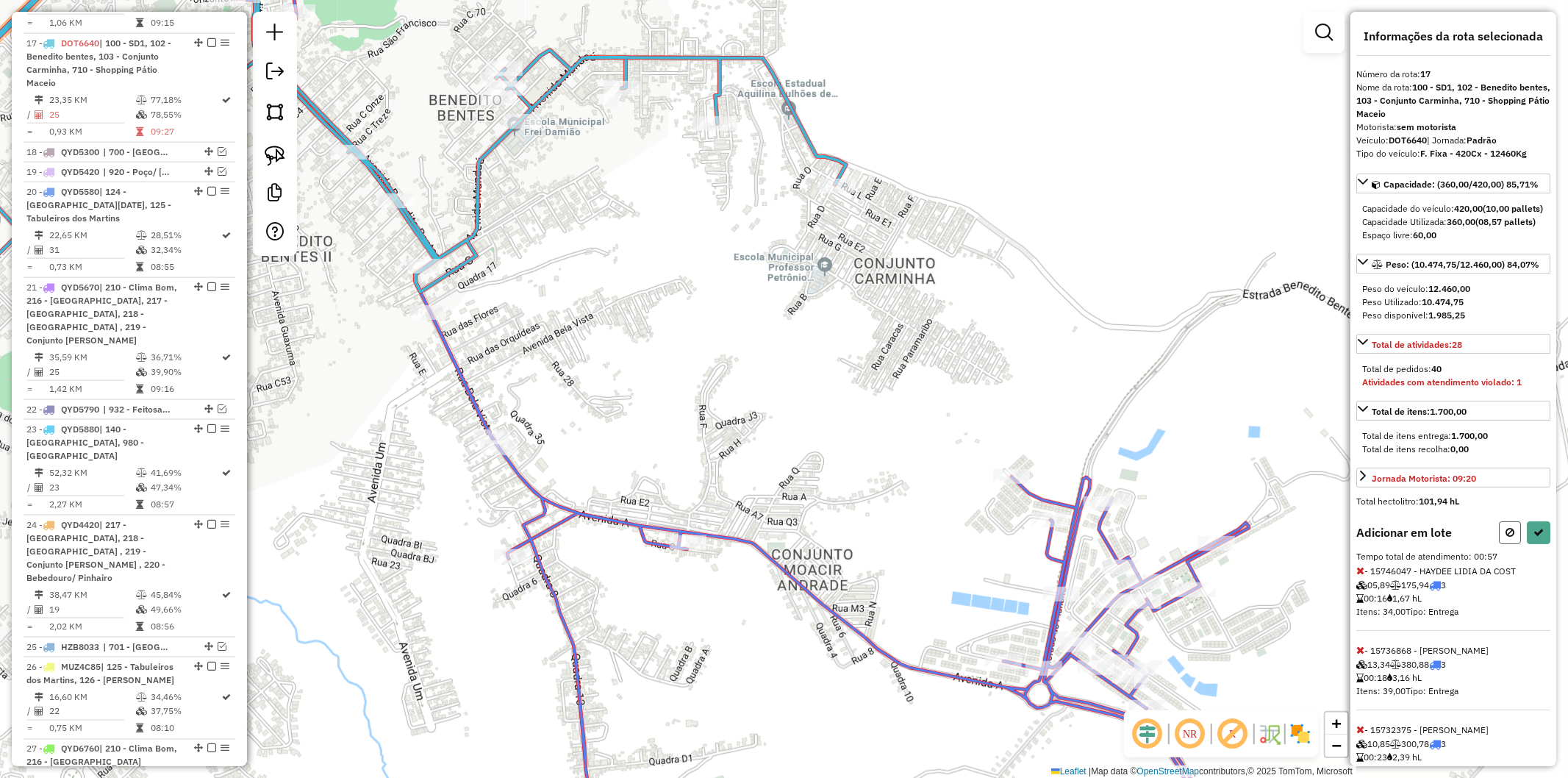
click at [1506, 537] on icon at bounding box center [1510, 532] width 9 height 10
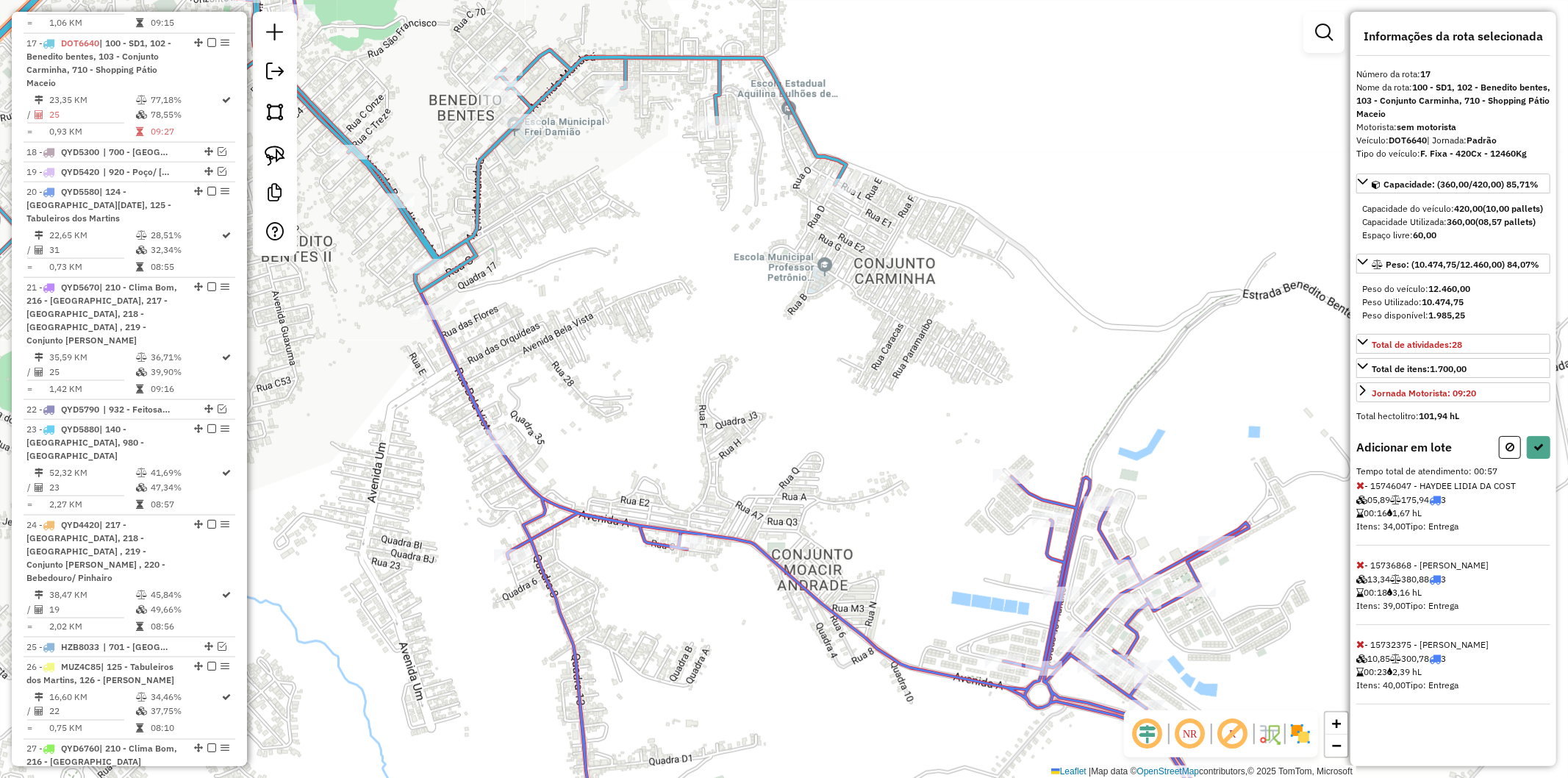
select select "**********"
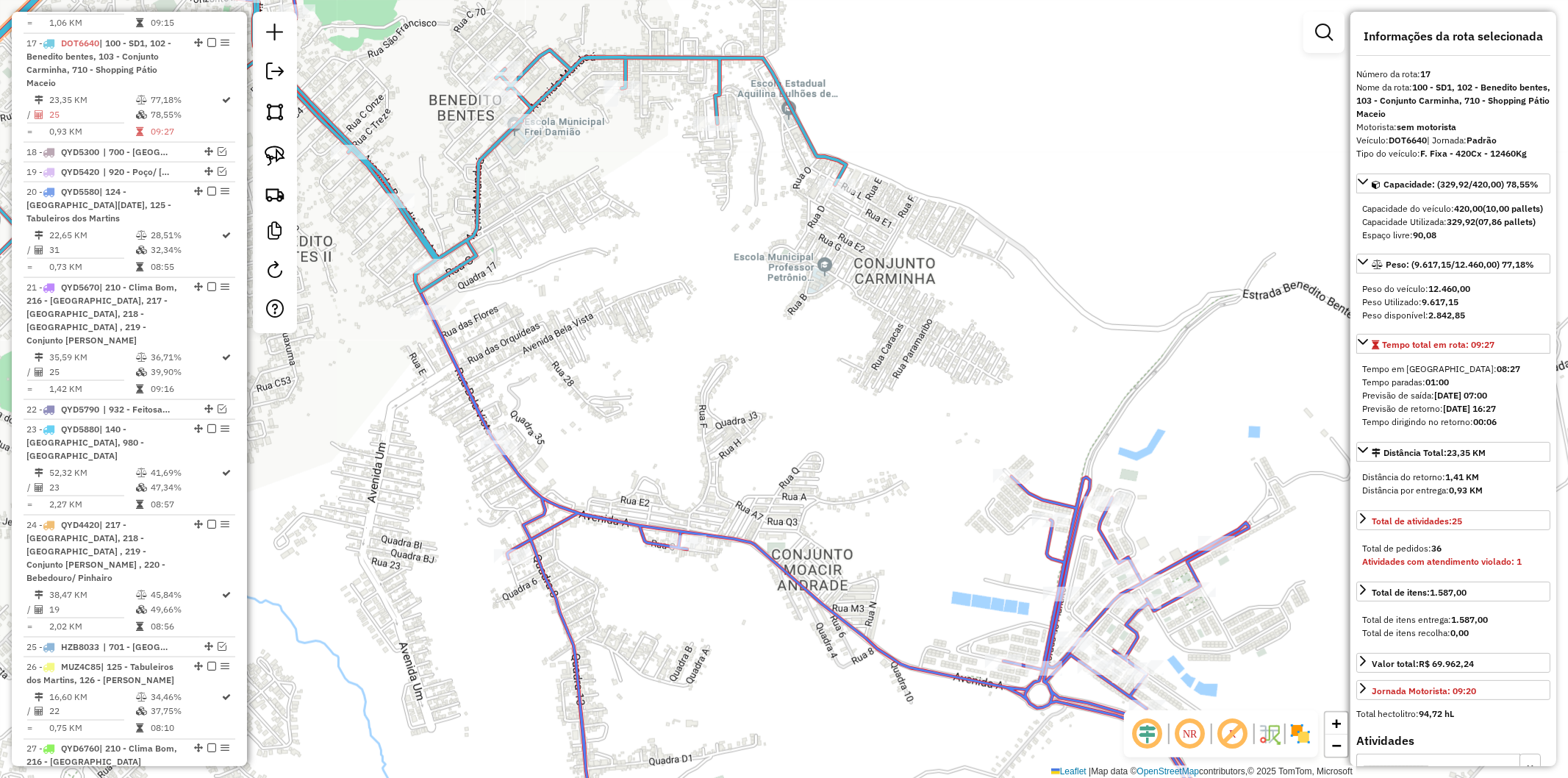
click at [779, 372] on div "Rota 3 - Placa QYO8A15 15736676 - MERC E BEB DO BETO Janela de atendimento Grad…" at bounding box center [784, 389] width 1568 height 778
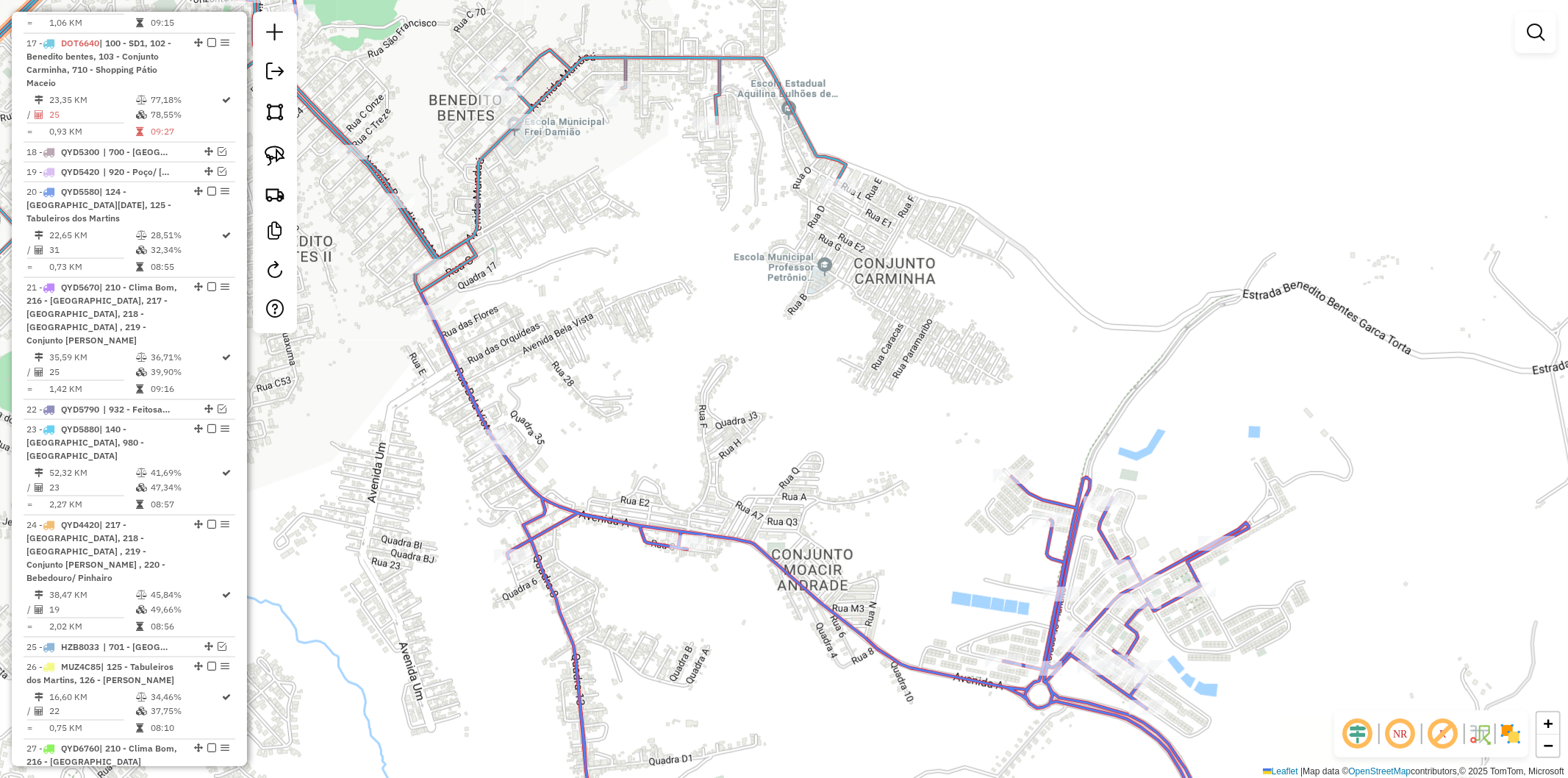
click at [457, 253] on icon at bounding box center [344, 191] width 1003 height 537
select select "**********"
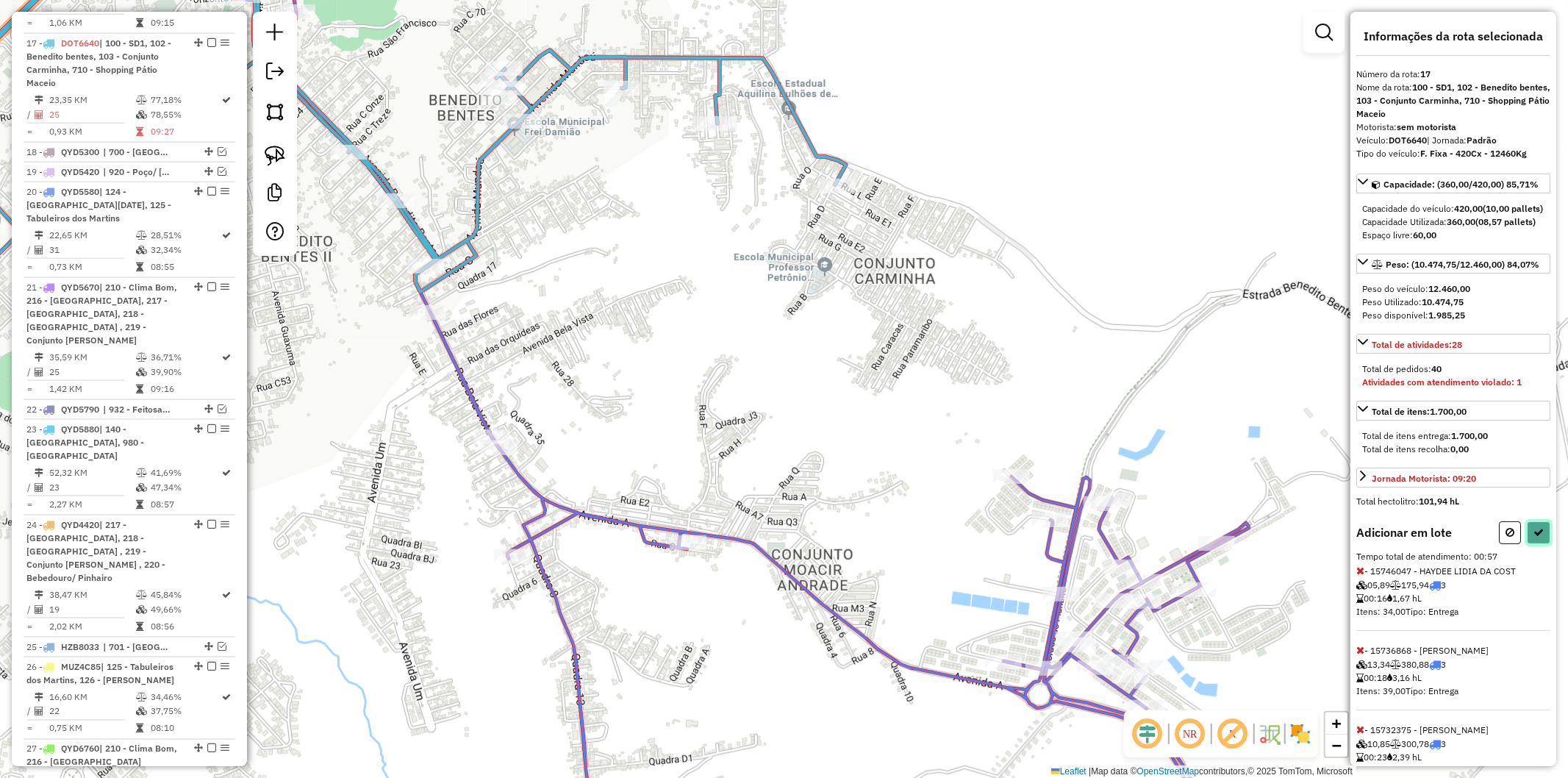
click at [1534, 537] on icon at bounding box center [1538, 532] width 10 height 10
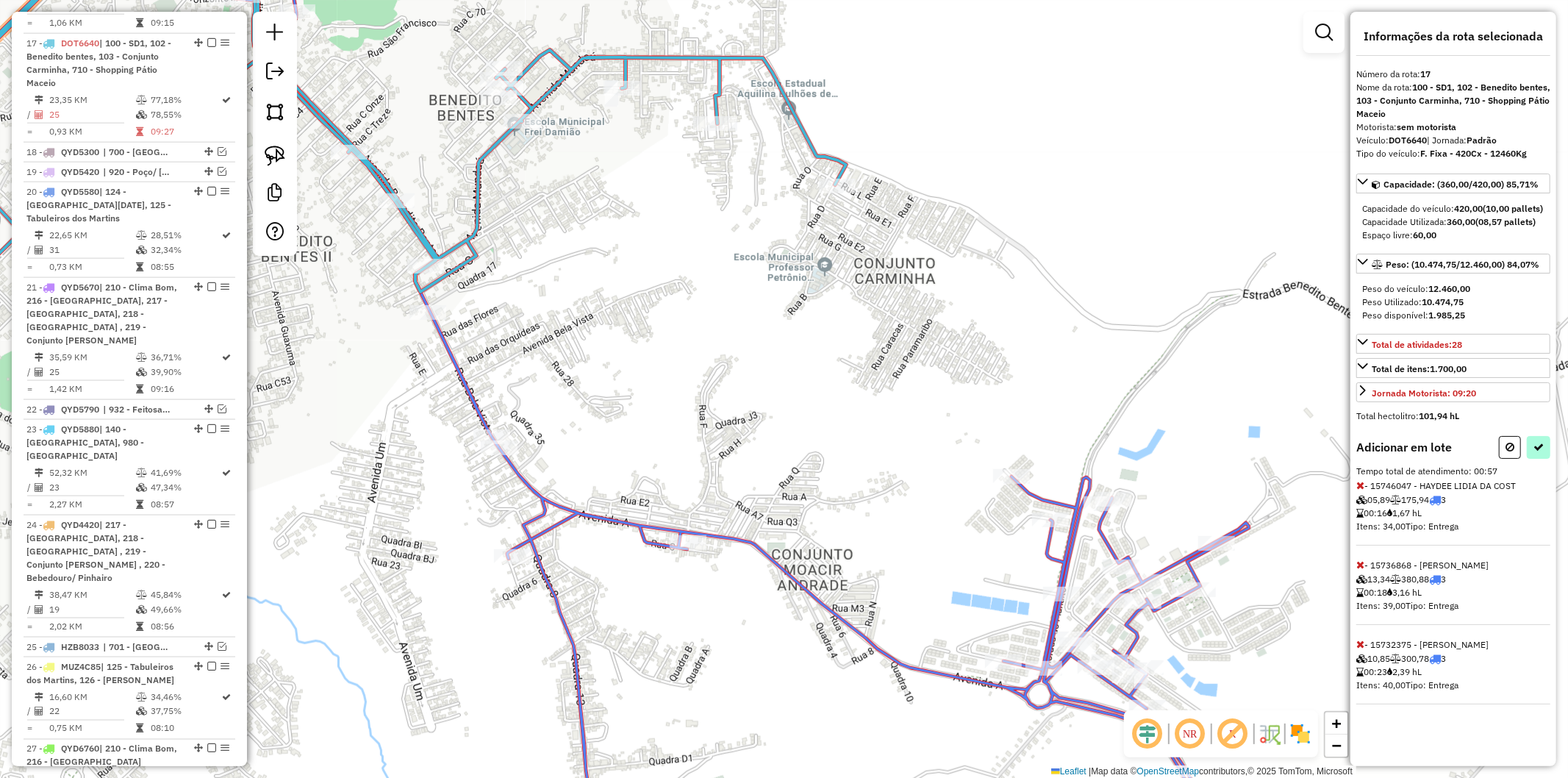
select select "**********"
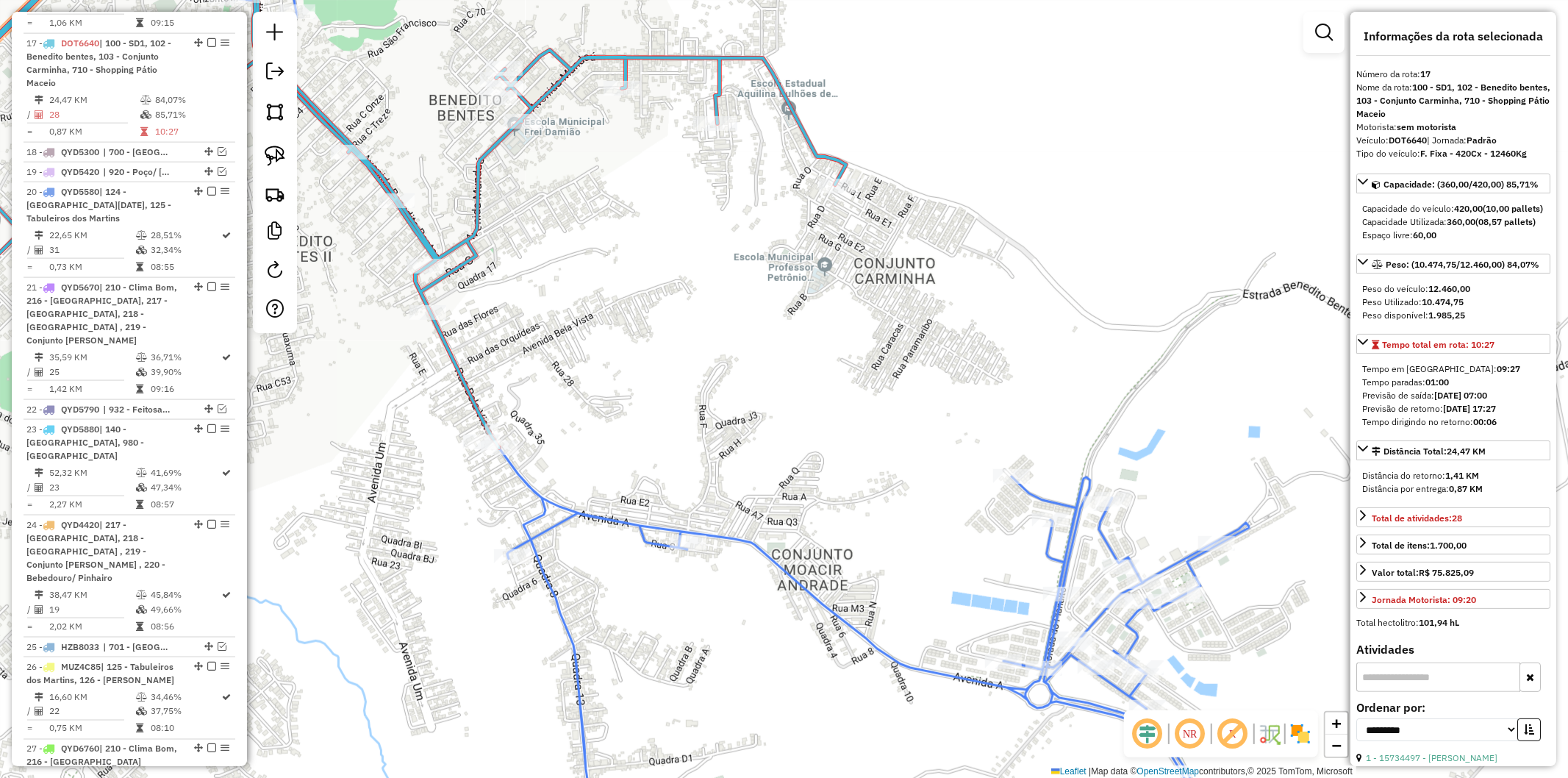
click at [621, 520] on icon at bounding box center [848, 389] width 1243 height 935
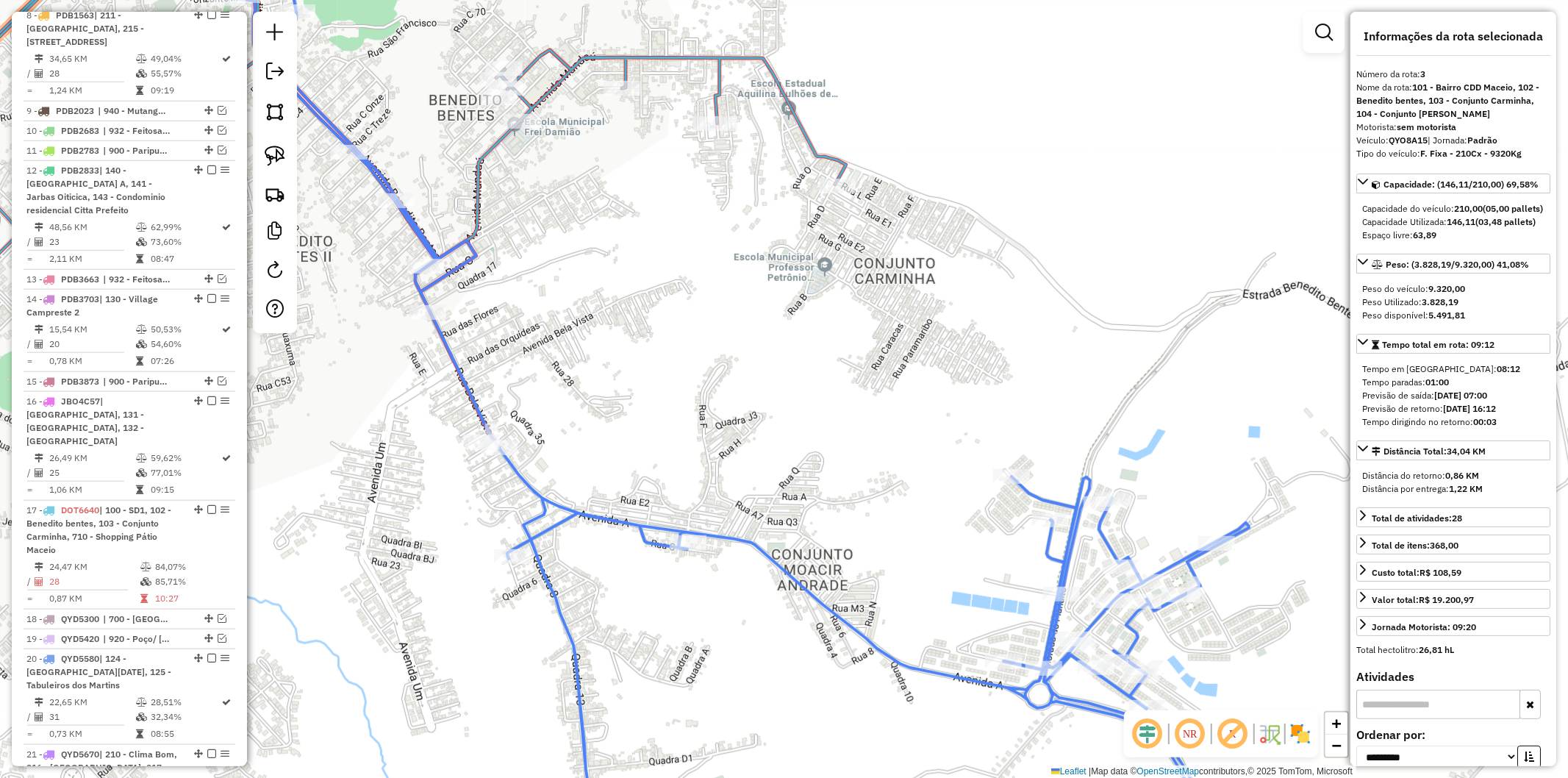
scroll to position [805, 0]
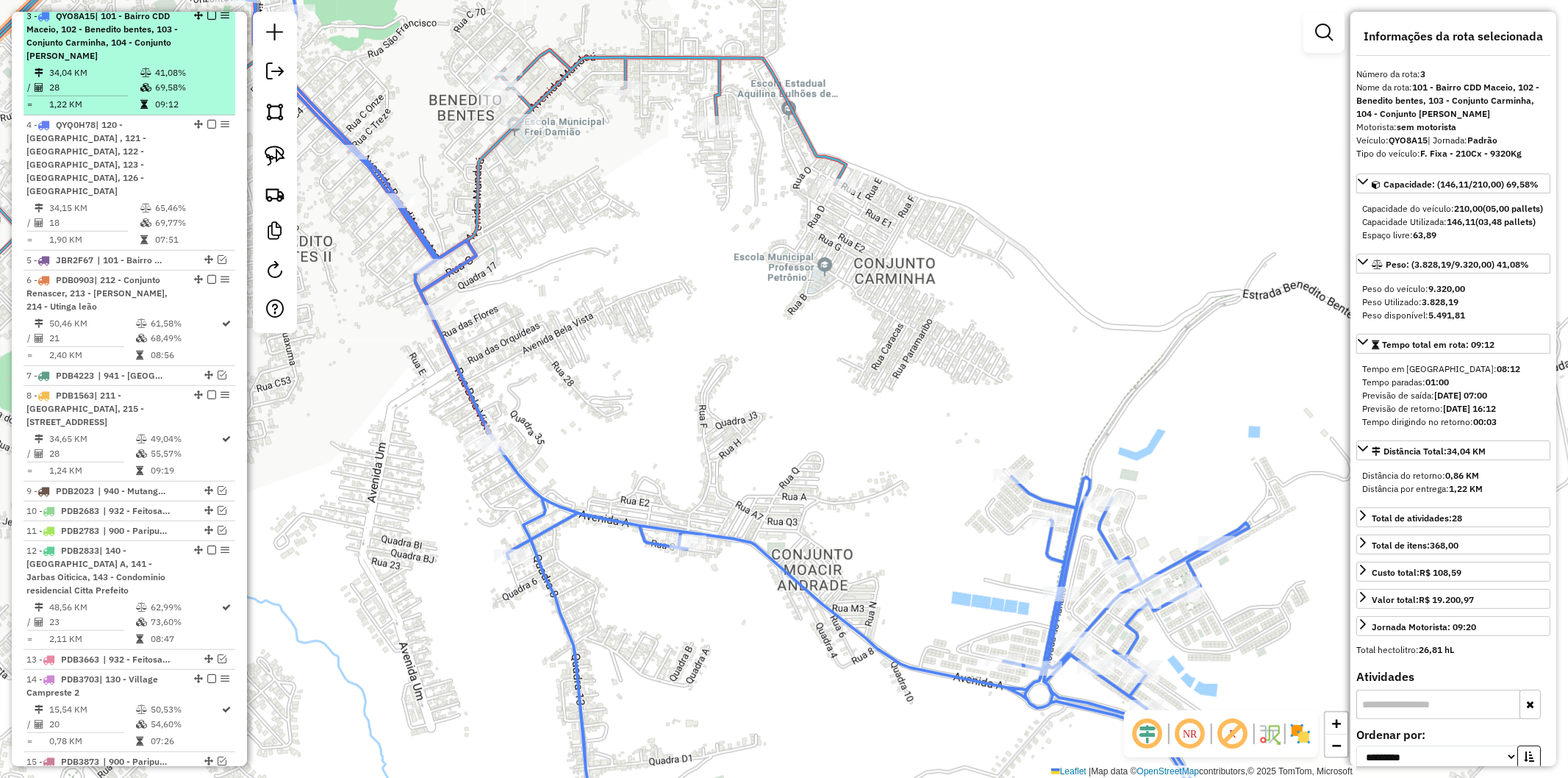
click at [209, 20] on em at bounding box center [212, 15] width 9 height 9
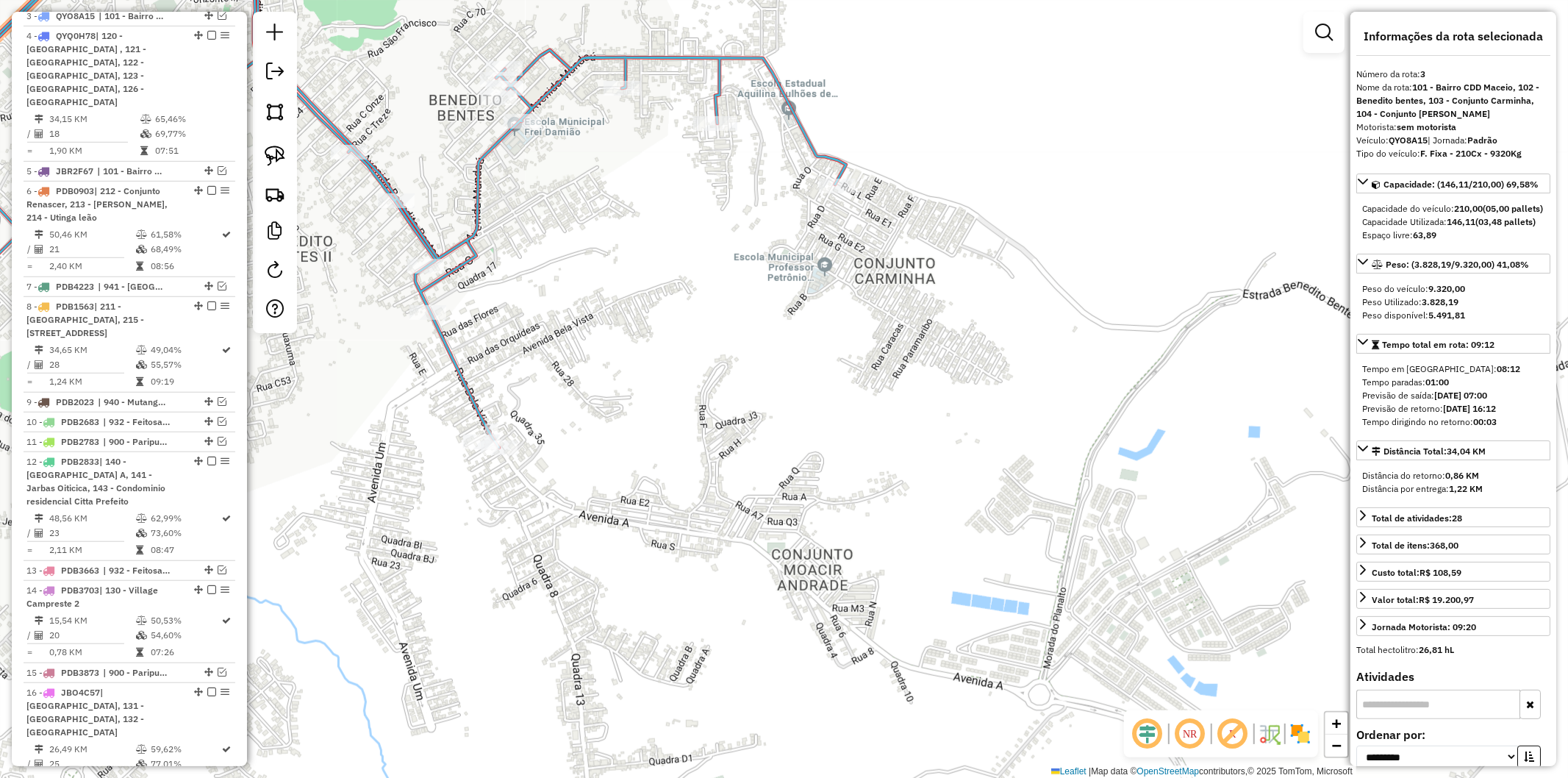
click at [464, 386] on icon at bounding box center [344, 191] width 1003 height 537
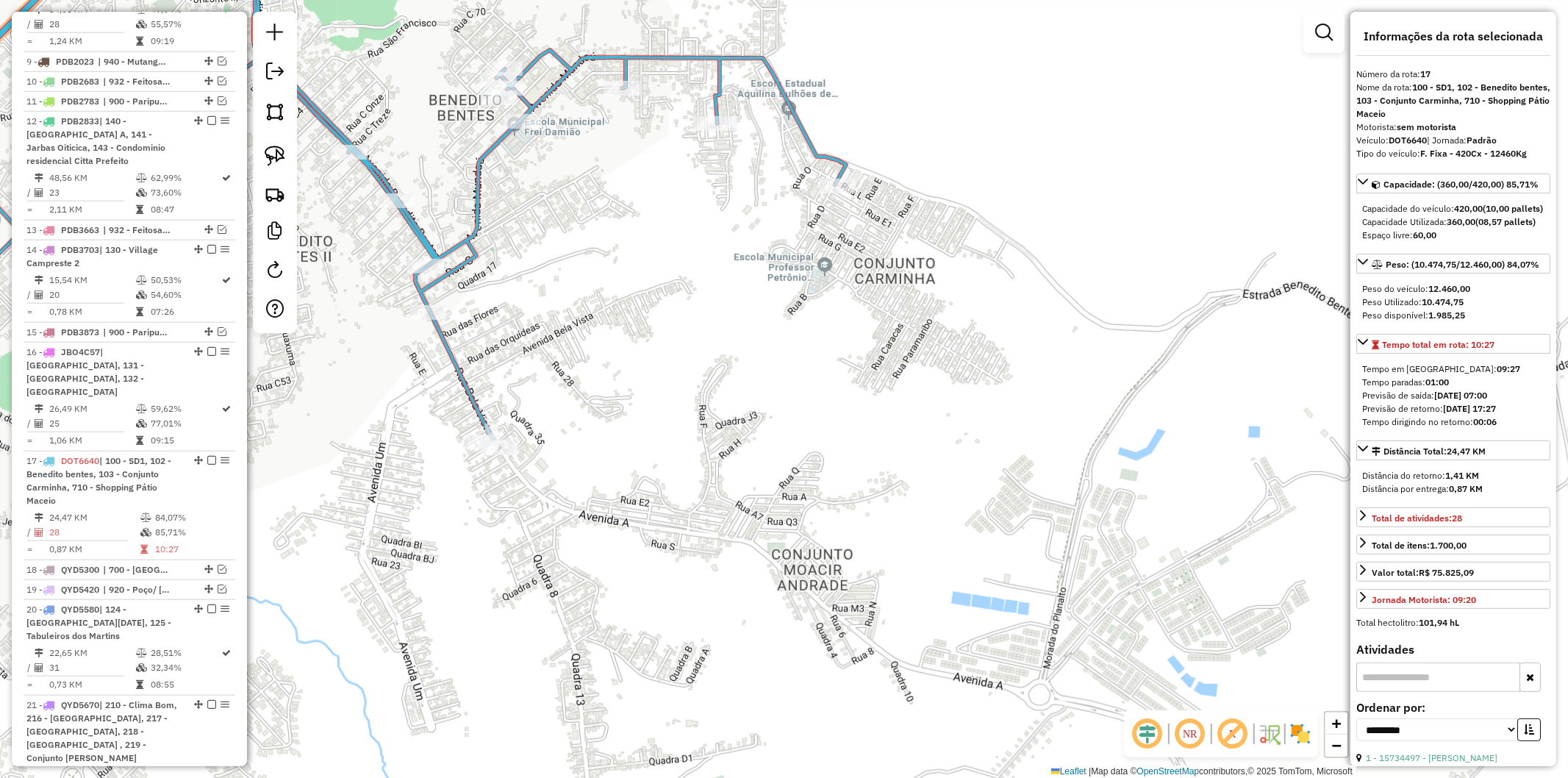
scroll to position [1563, 0]
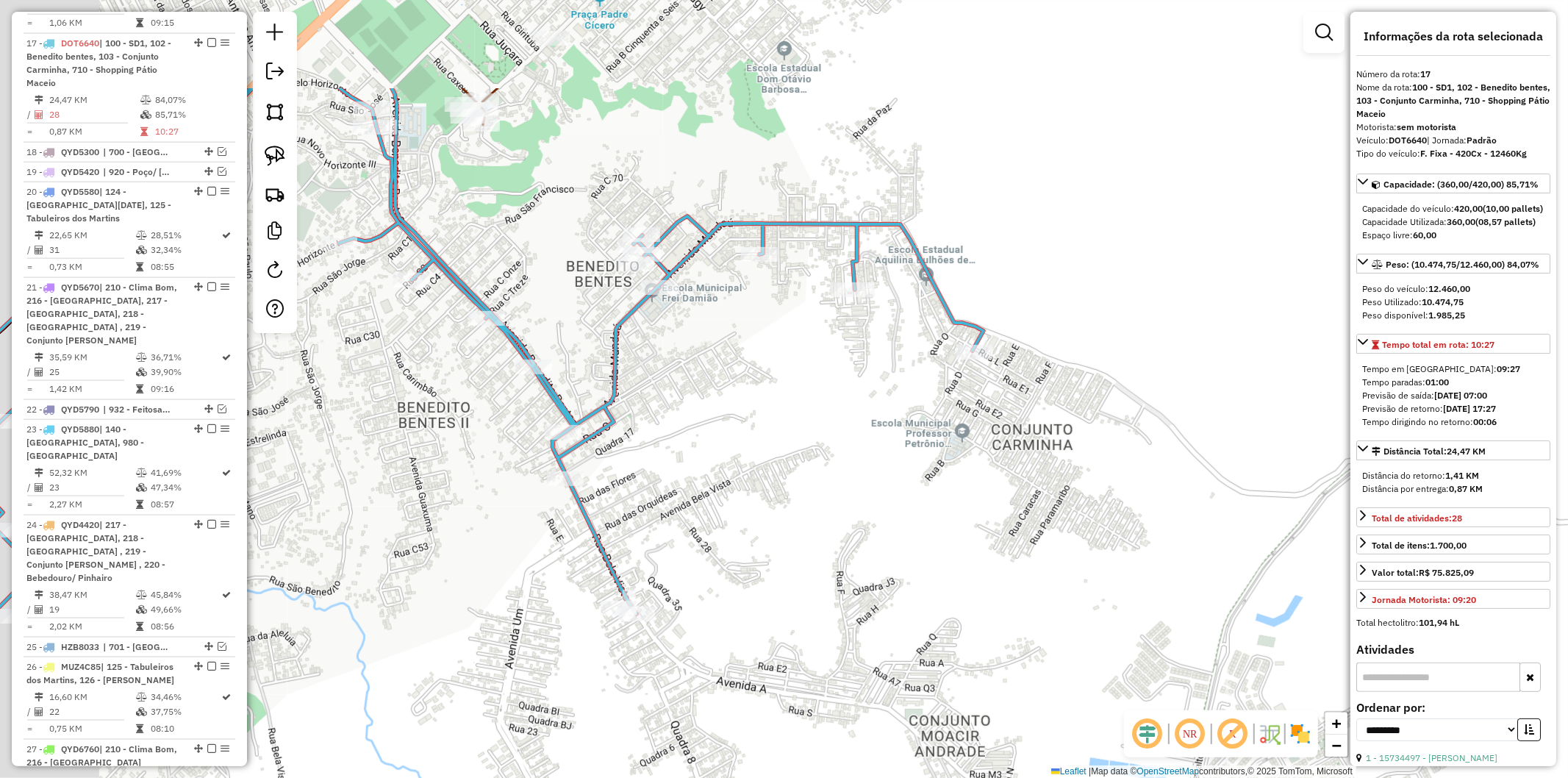
click at [685, 452] on div "Janela de atendimento Grade de atendimento Capacidade Transportadoras Veículos …" at bounding box center [784, 389] width 1568 height 778
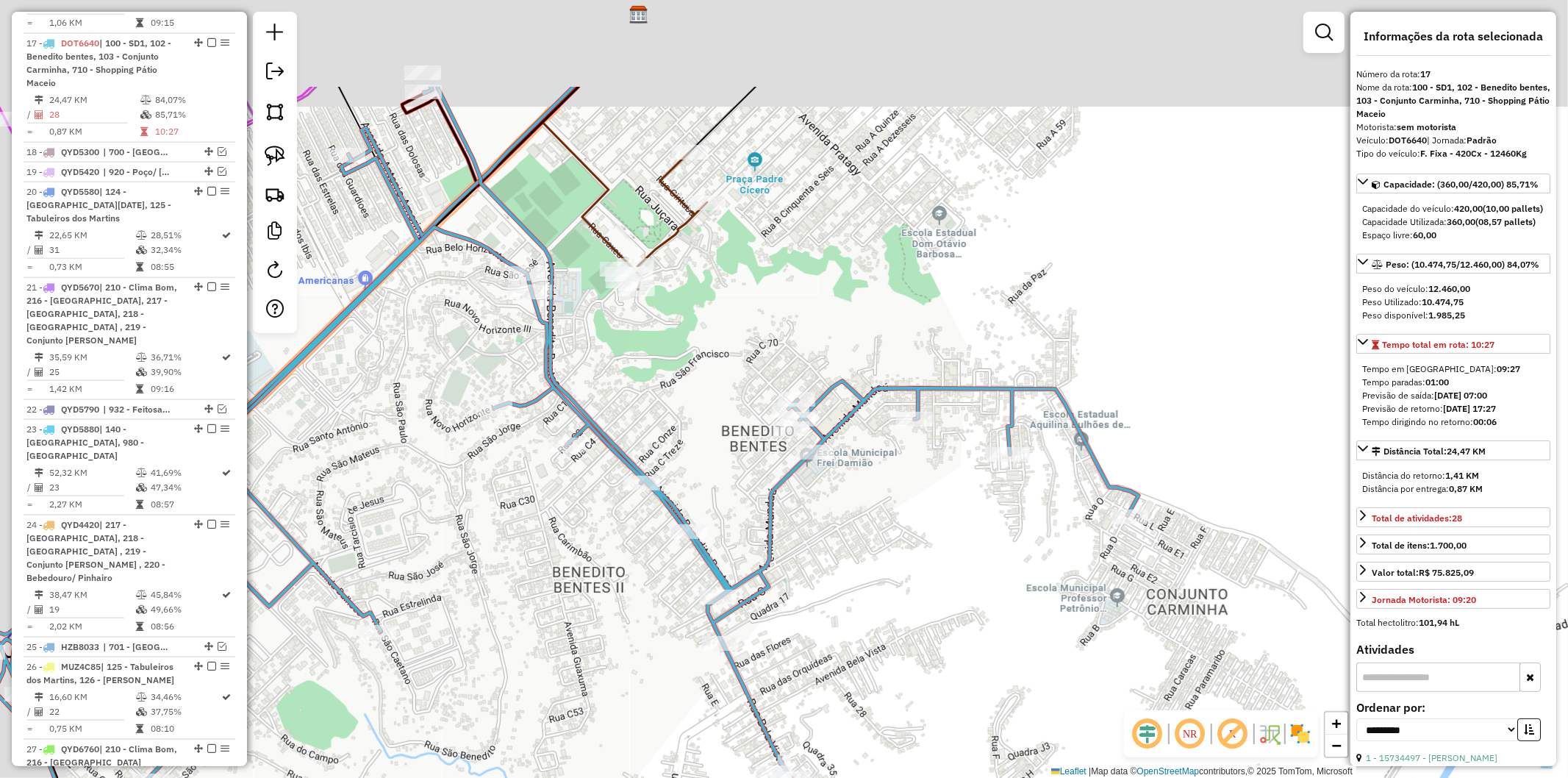
drag, startPoint x: 533, startPoint y: 579, endPoint x: 554, endPoint y: 609, distance: 36.6
click at [554, 609] on div "Janela de atendimento Grade de atendimento Capacidade Transportadoras Veículos …" at bounding box center [784, 389] width 1568 height 778
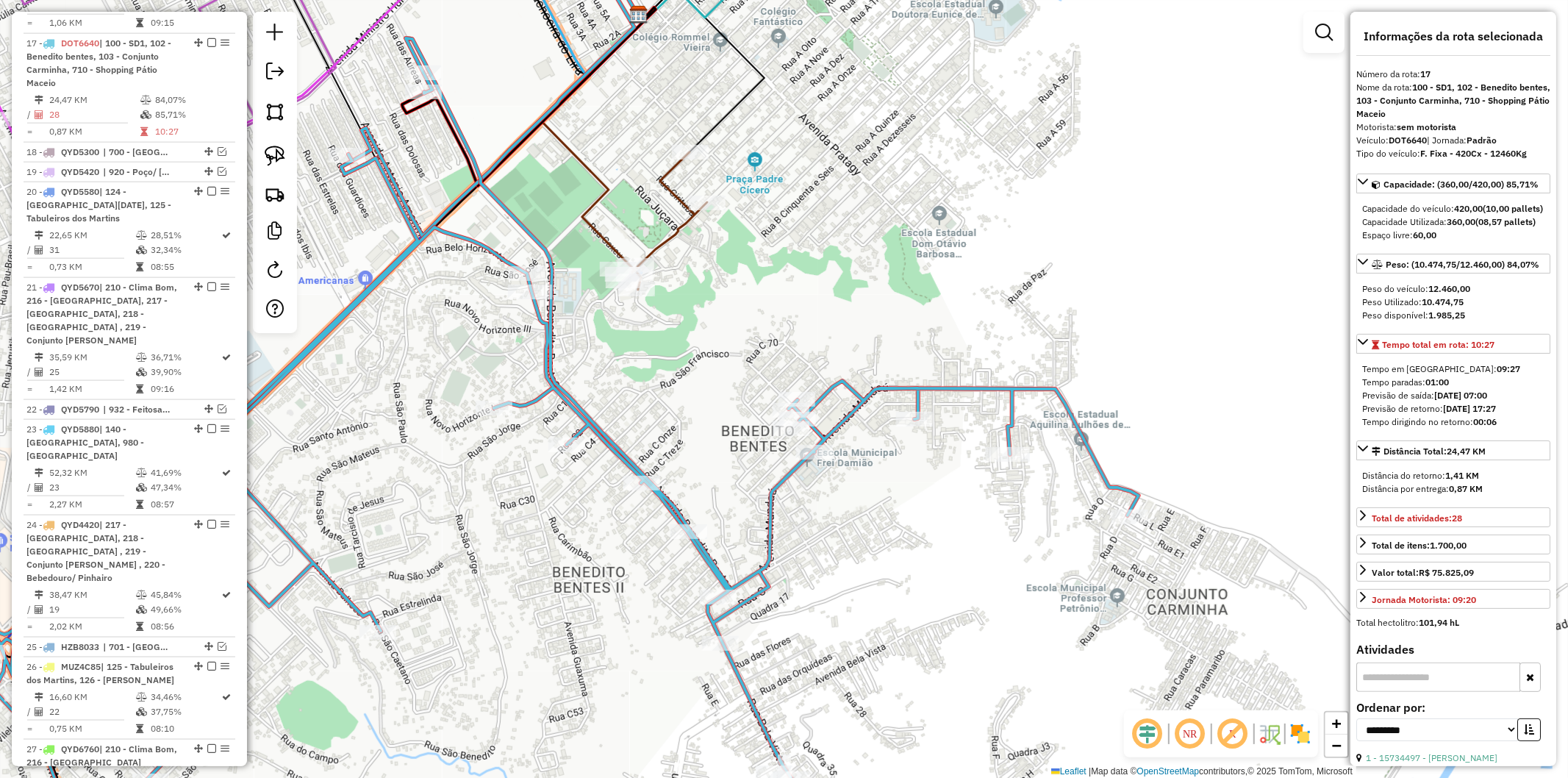
click at [663, 243] on icon at bounding box center [668, 221] width 78 height 138
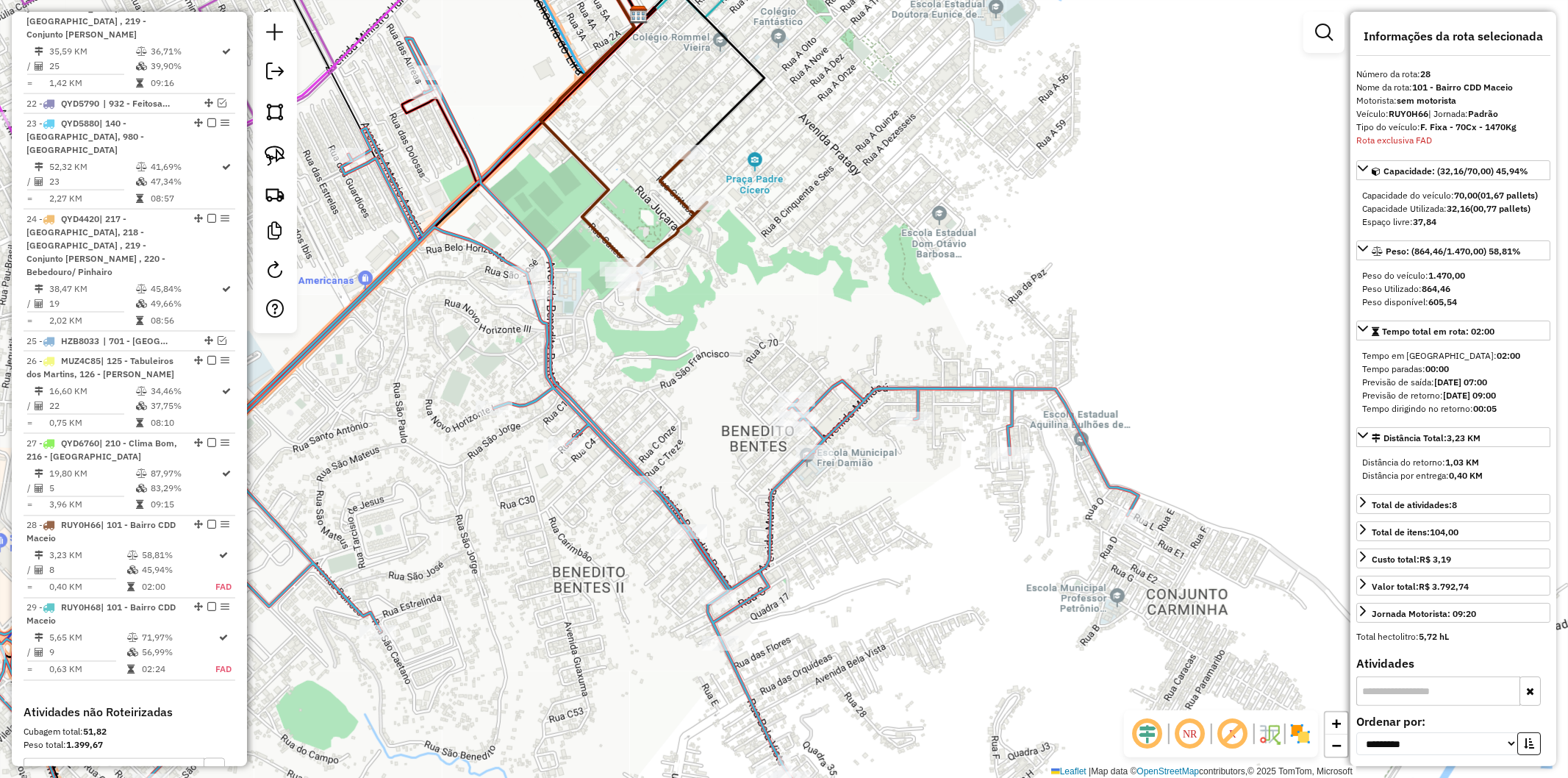
scroll to position [2038, 0]
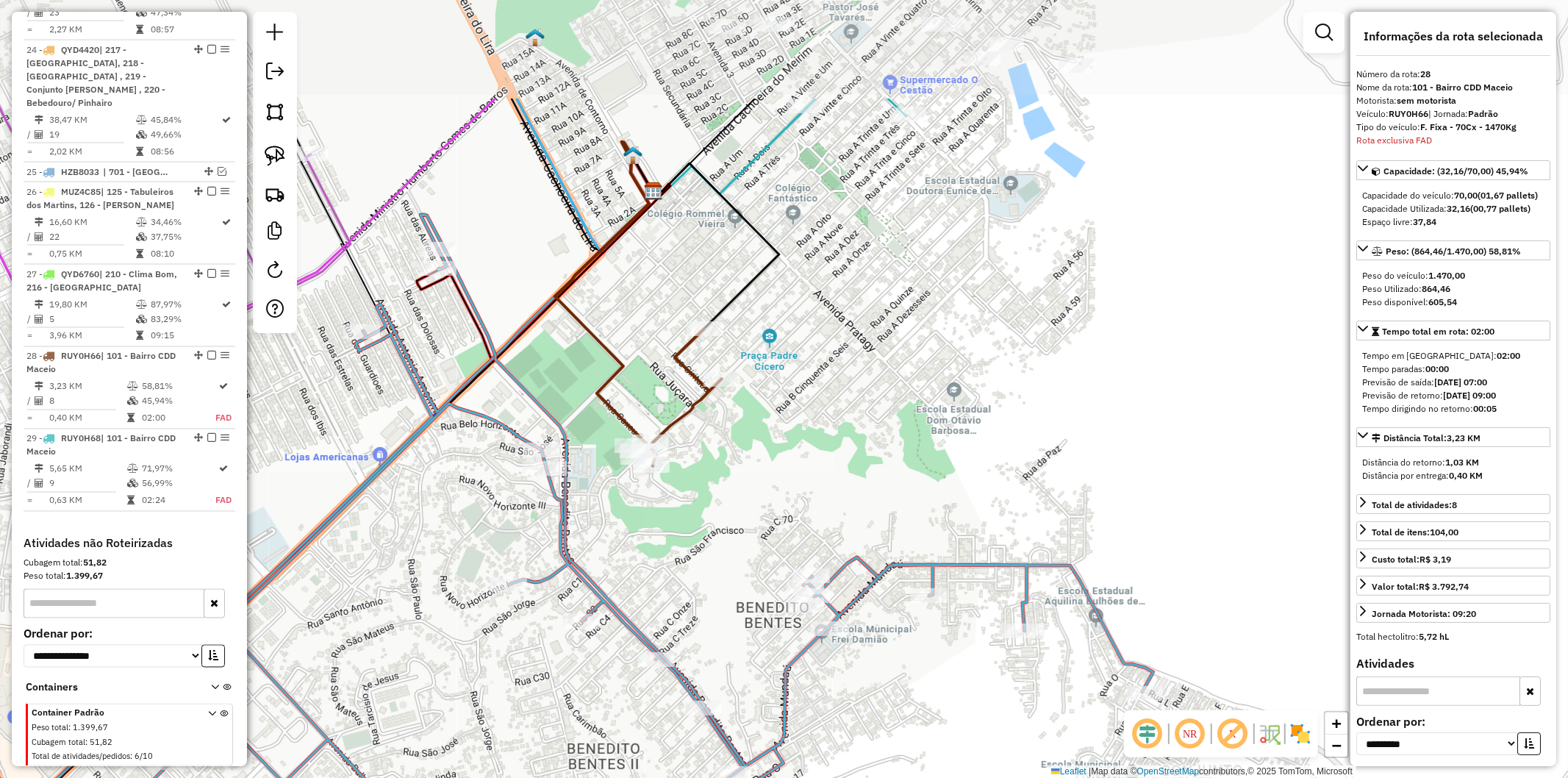
drag, startPoint x: 708, startPoint y: 288, endPoint x: 722, endPoint y: 464, distance: 176.6
click at [722, 464] on div "Janela de atendimento Grade de atendimento Capacidade Transportadoras Veículos …" at bounding box center [784, 389] width 1568 height 778
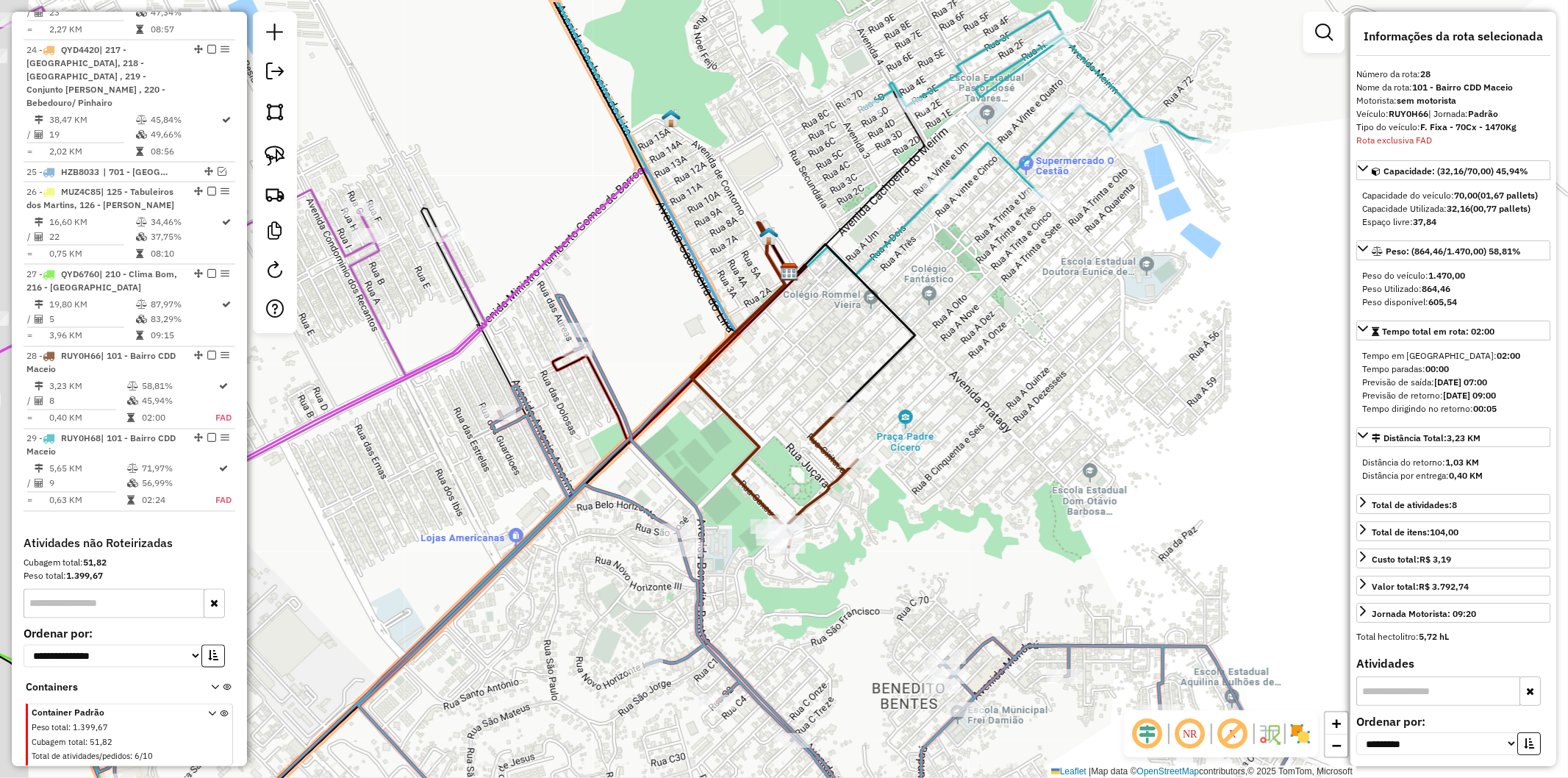
drag, startPoint x: 573, startPoint y: 539, endPoint x: 634, endPoint y: 564, distance: 65.9
click at [634, 564] on div "Janela de atendimento Grade de atendimento Capacidade Transportadoras Veículos …" at bounding box center [784, 389] width 1568 height 778
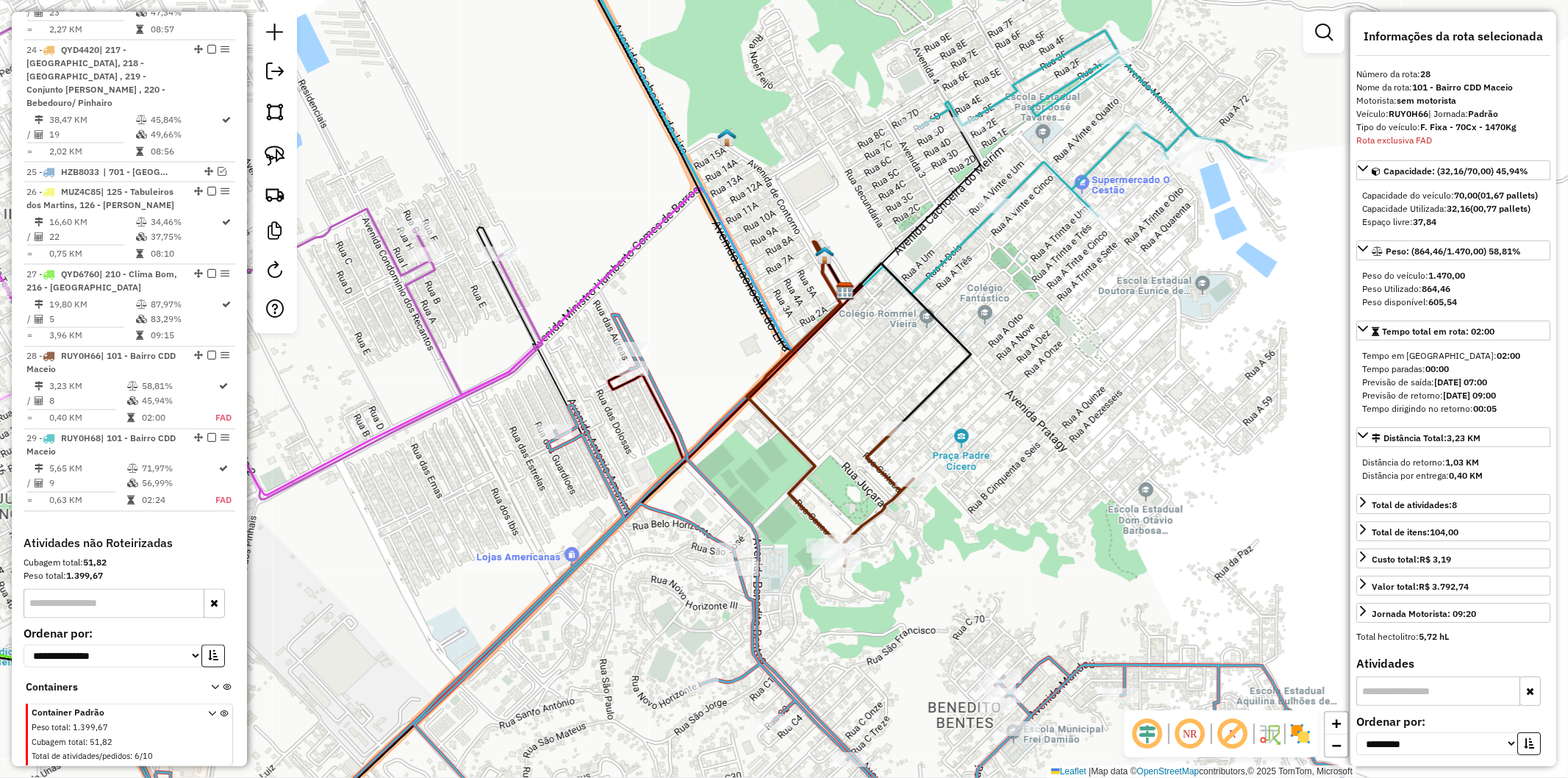
drag, startPoint x: 1006, startPoint y: 426, endPoint x: 993, endPoint y: 408, distance: 22.2
click at [993, 408] on div "Janela de atendimento Grade de atendimento Capacidade Transportadoras Veículos …" at bounding box center [784, 389] width 1568 height 778
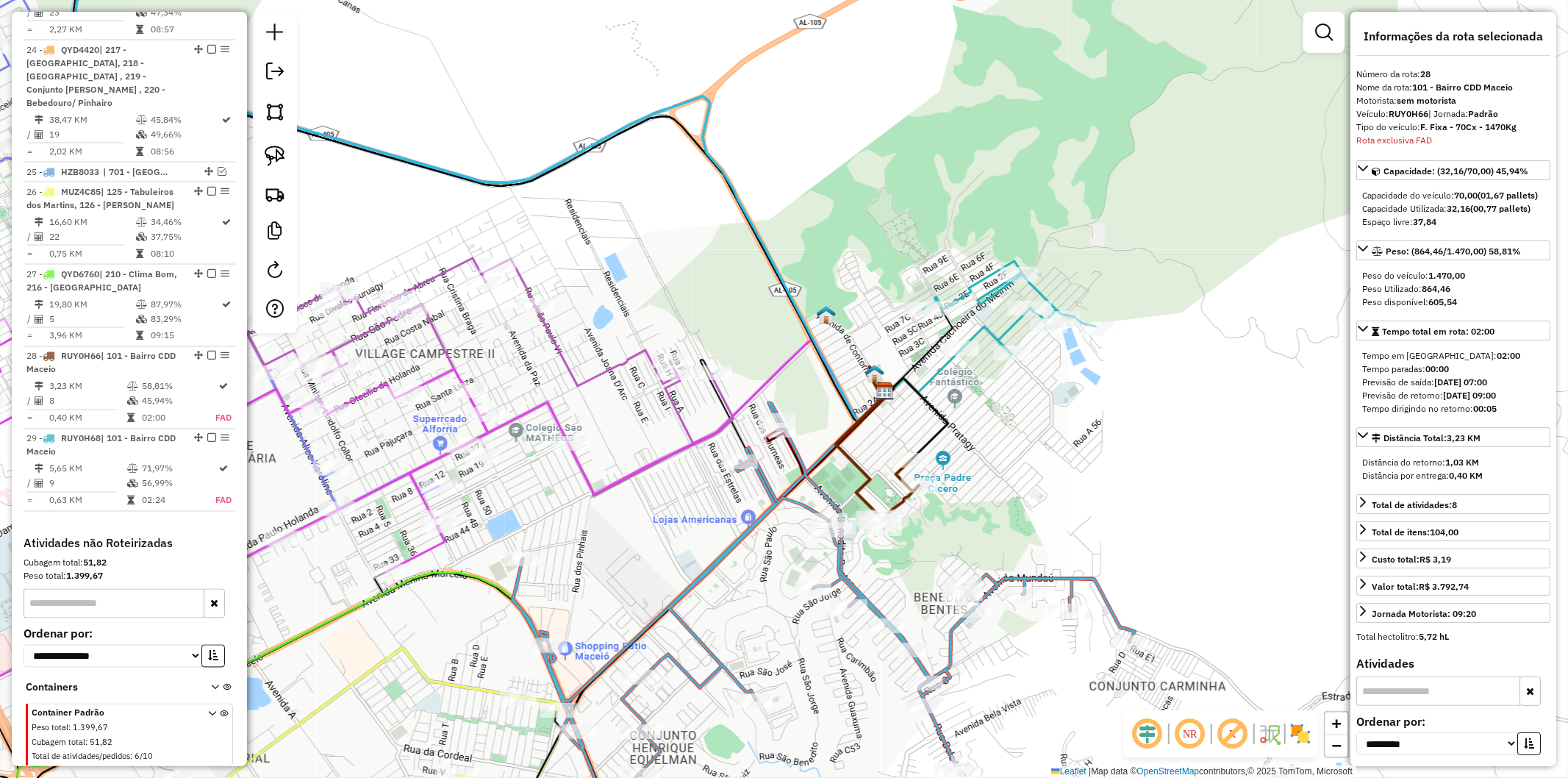
click at [980, 330] on icon at bounding box center [1009, 308] width 174 height 94
click at [670, 445] on icon at bounding box center [682, 416] width 406 height 154
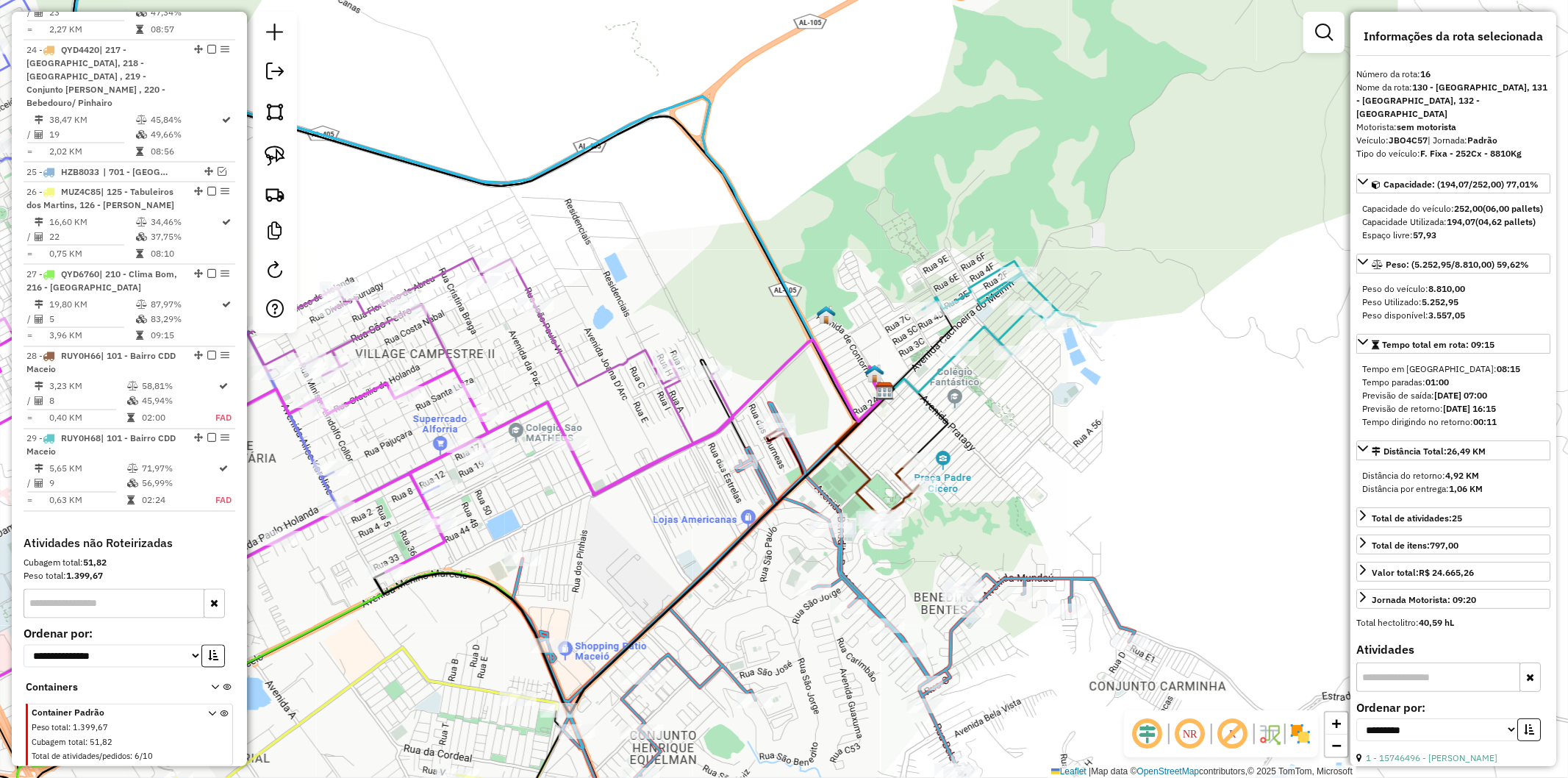
scroll to position [1454, 0]
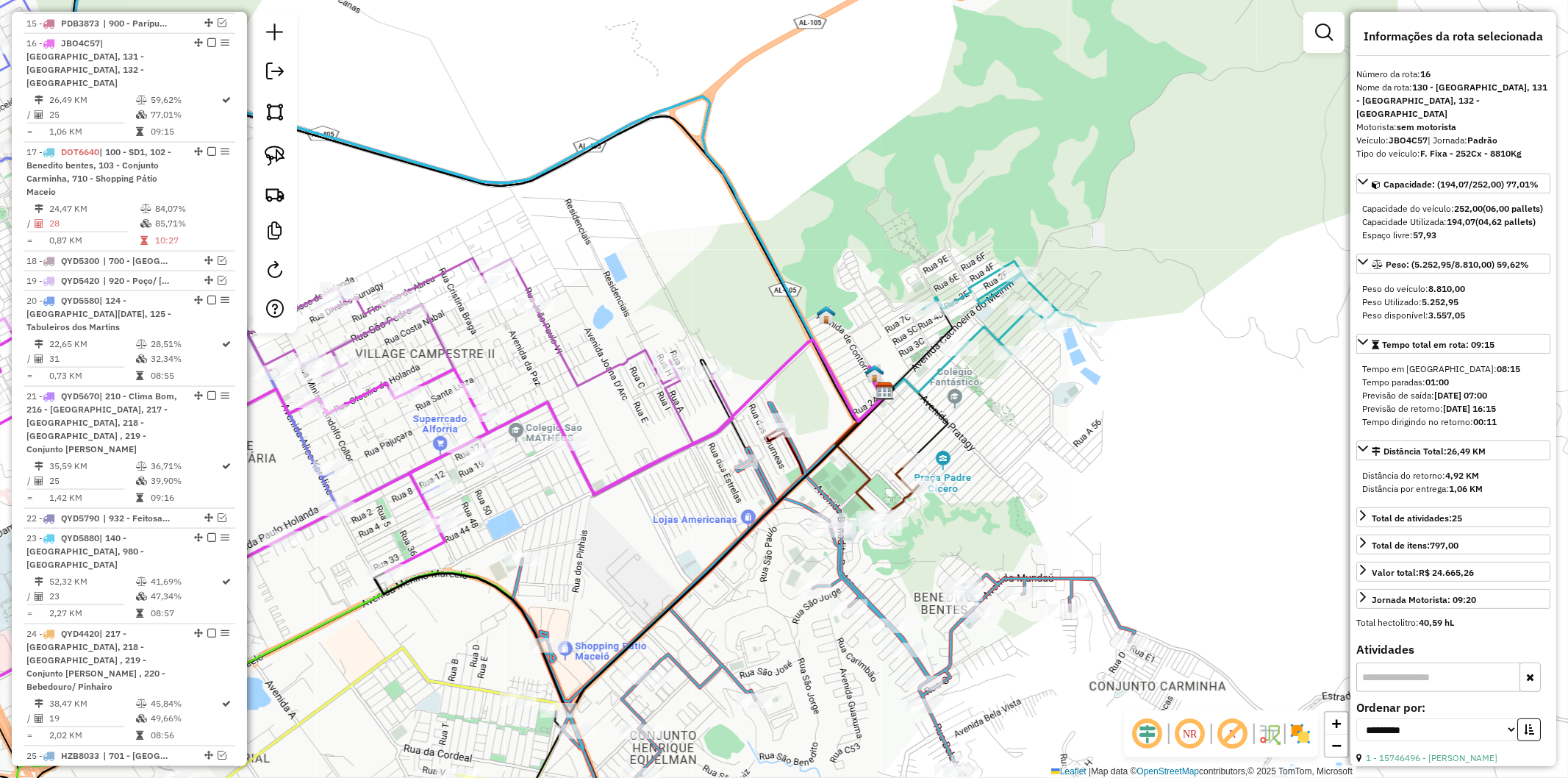
click at [298, 442] on icon at bounding box center [141, 238] width 596 height 542
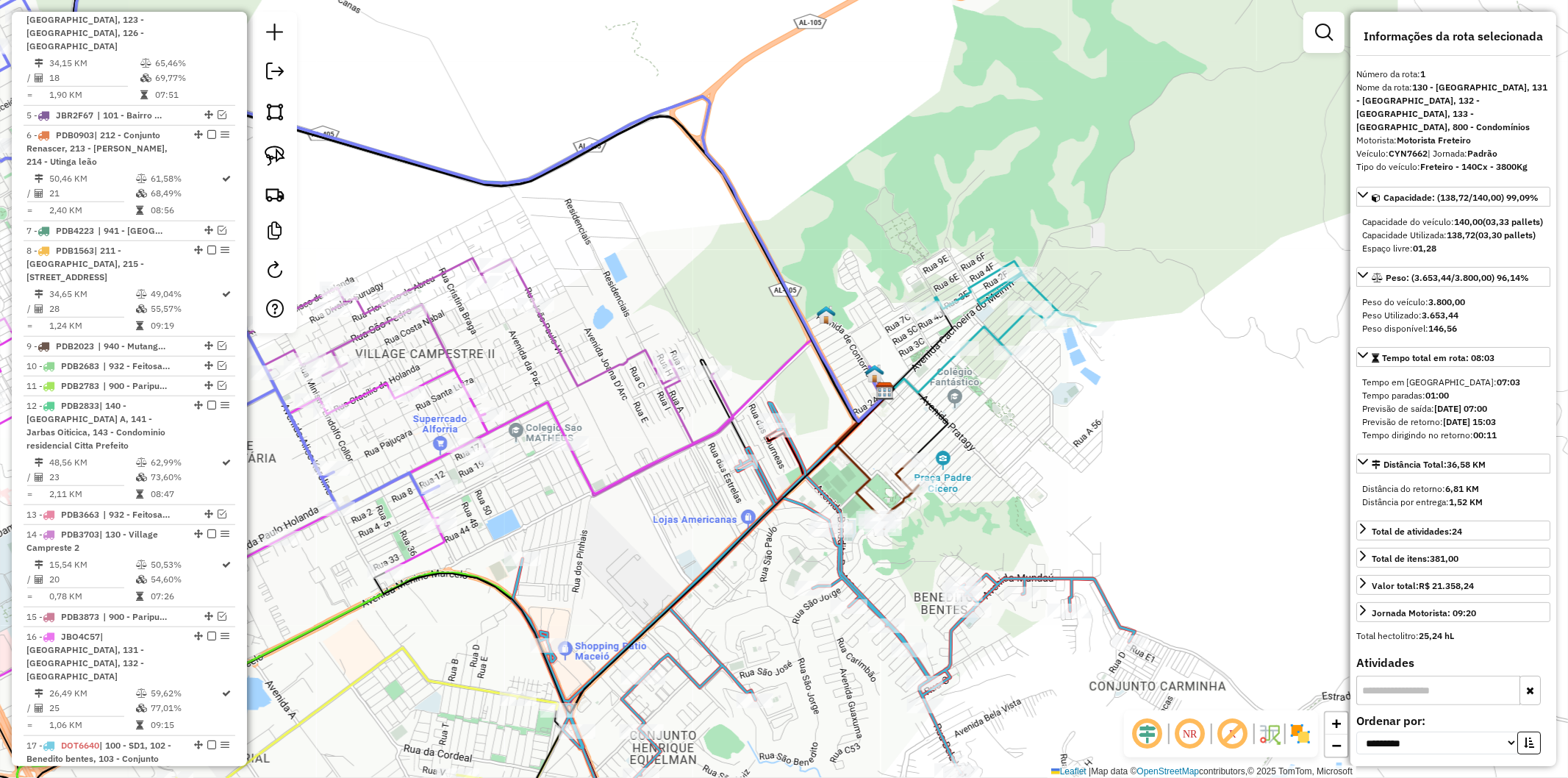
scroll to position [663, 0]
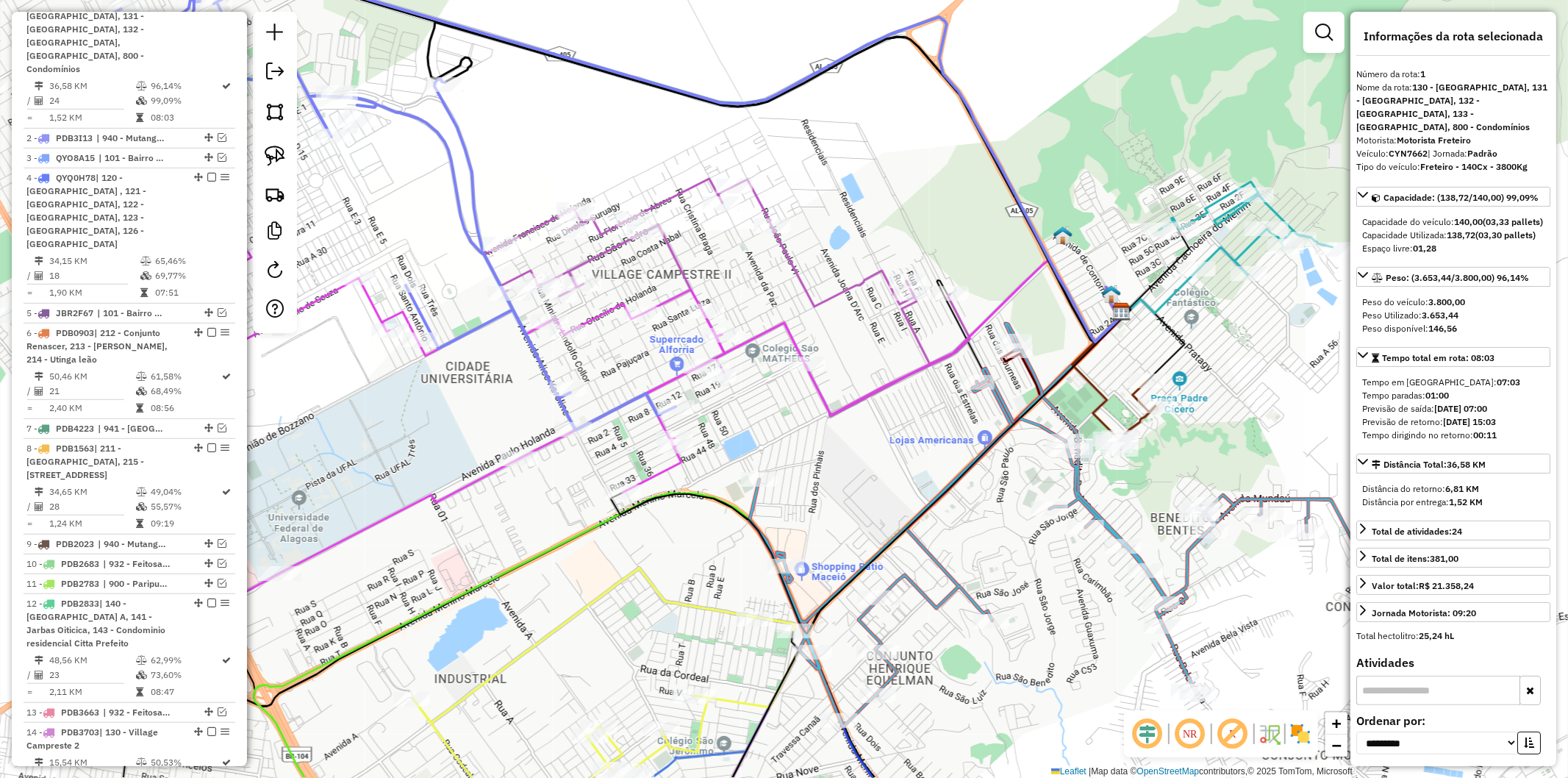
drag, startPoint x: 294, startPoint y: 599, endPoint x: 531, endPoint y: 519, distance: 250.1
click at [531, 519] on div "Janela de atendimento Grade de atendimento Capacidade Transportadoras Veículos …" at bounding box center [784, 389] width 1568 height 778
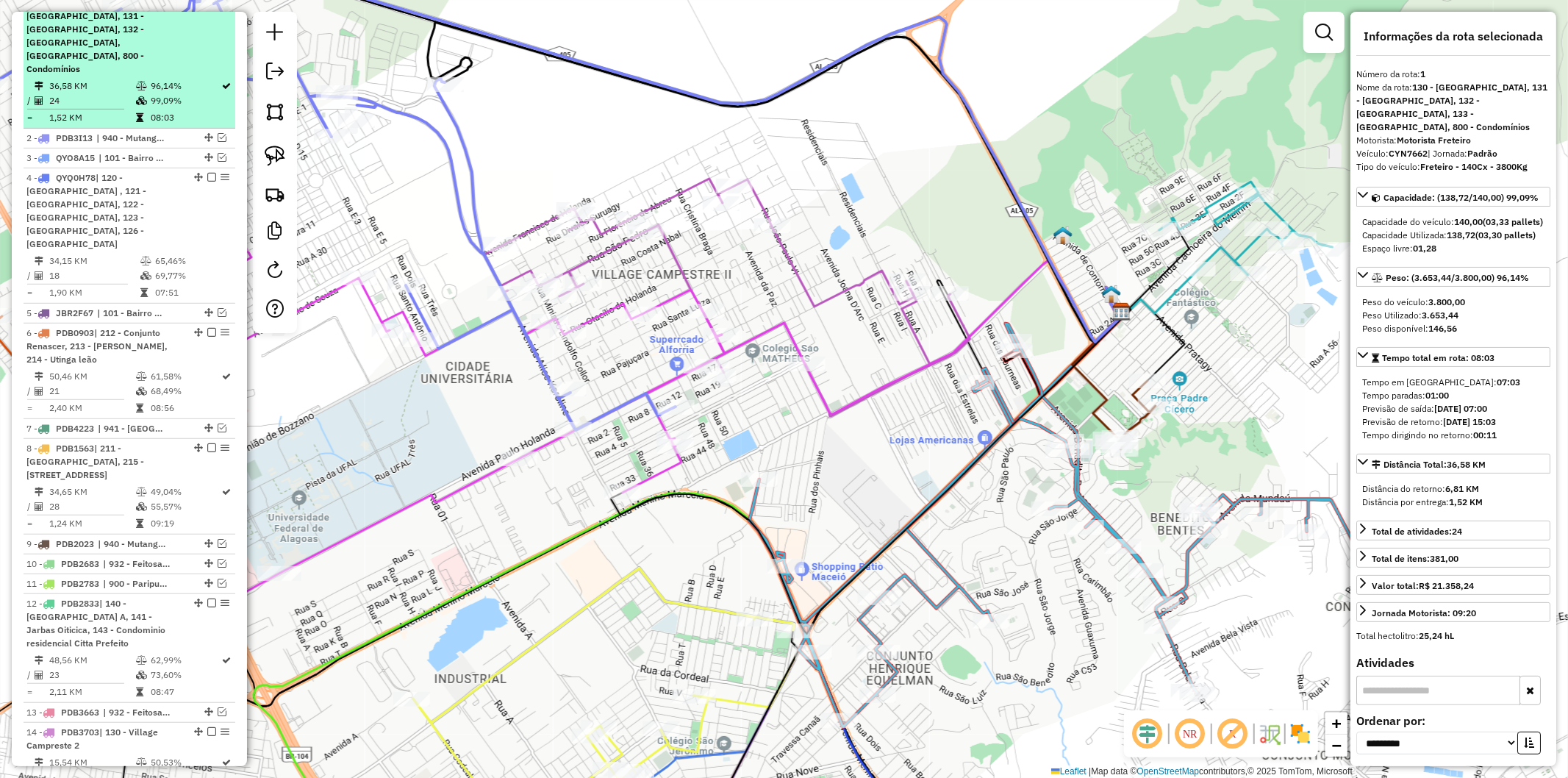
click at [208, 6] on em at bounding box center [212, 3] width 9 height 9
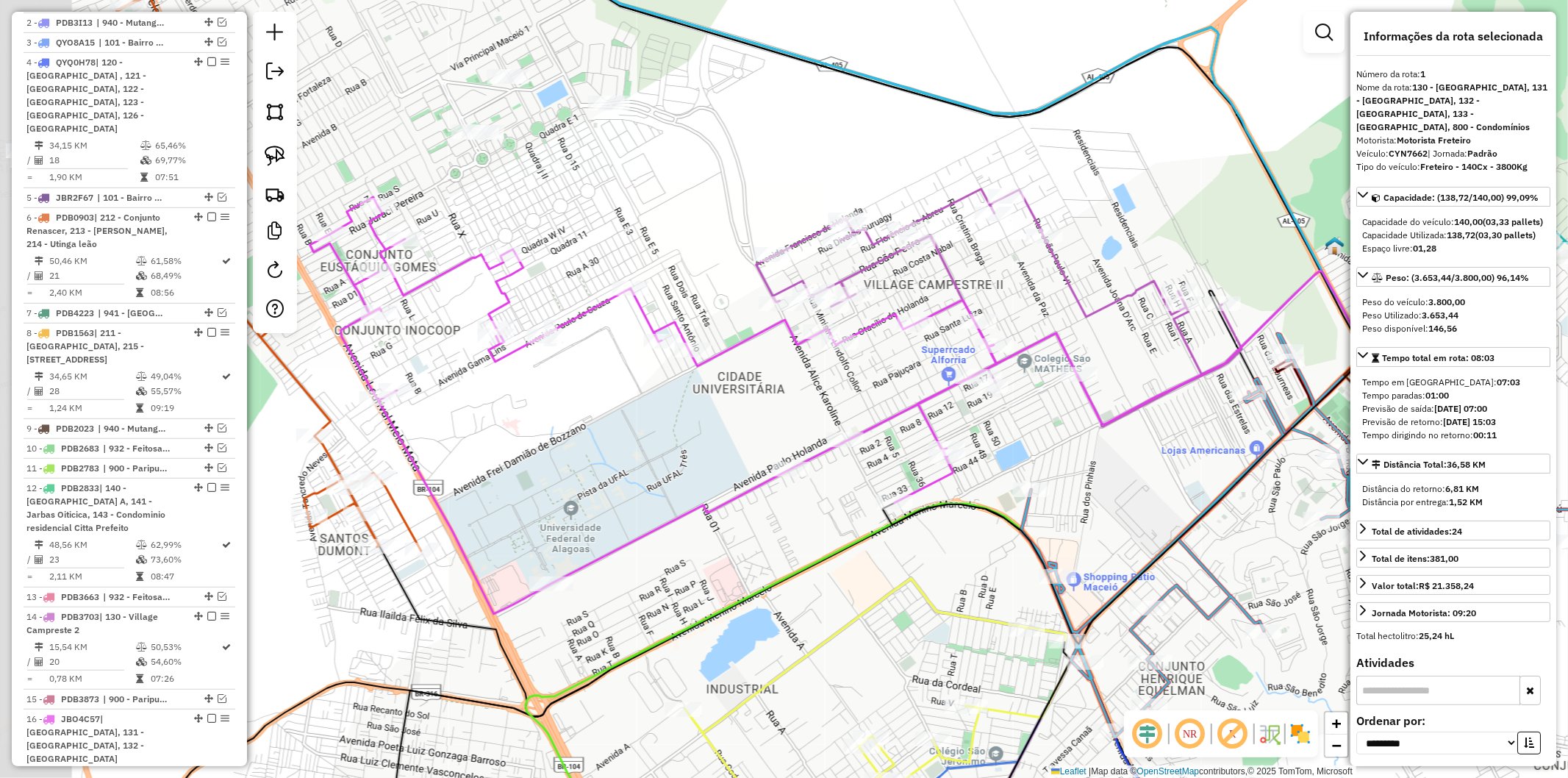
drag, startPoint x: 414, startPoint y: 260, endPoint x: 685, endPoint y: 270, distance: 271.2
click at [685, 270] on div "Janela de atendimento Grade de atendimento Capacidade Transportadoras Veículos …" at bounding box center [784, 389] width 1568 height 778
click at [494, 288] on icon at bounding box center [653, 406] width 687 height 417
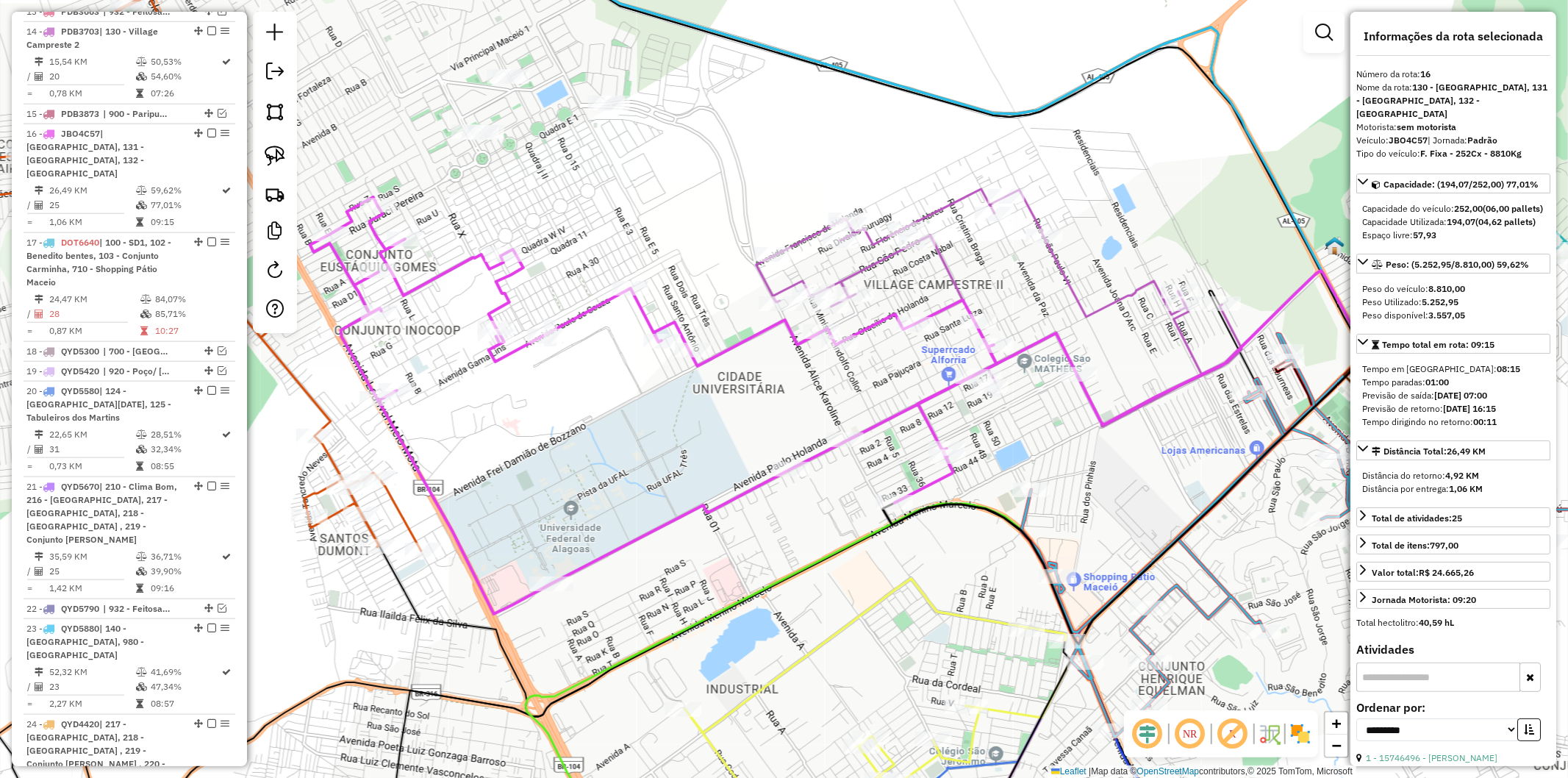
scroll to position [1352, 0]
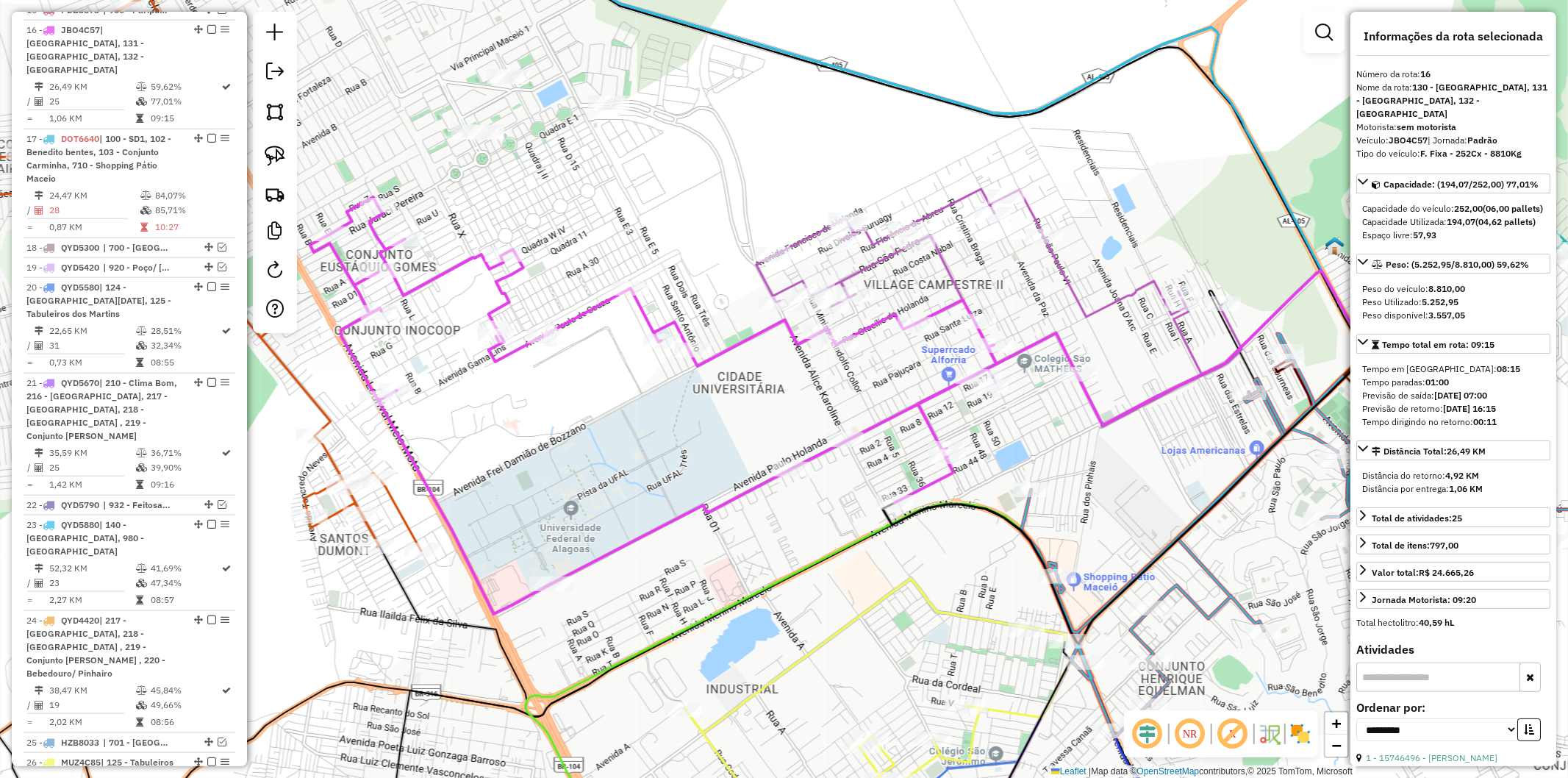
click at [870, 261] on icon at bounding box center [999, 308] width 486 height 238
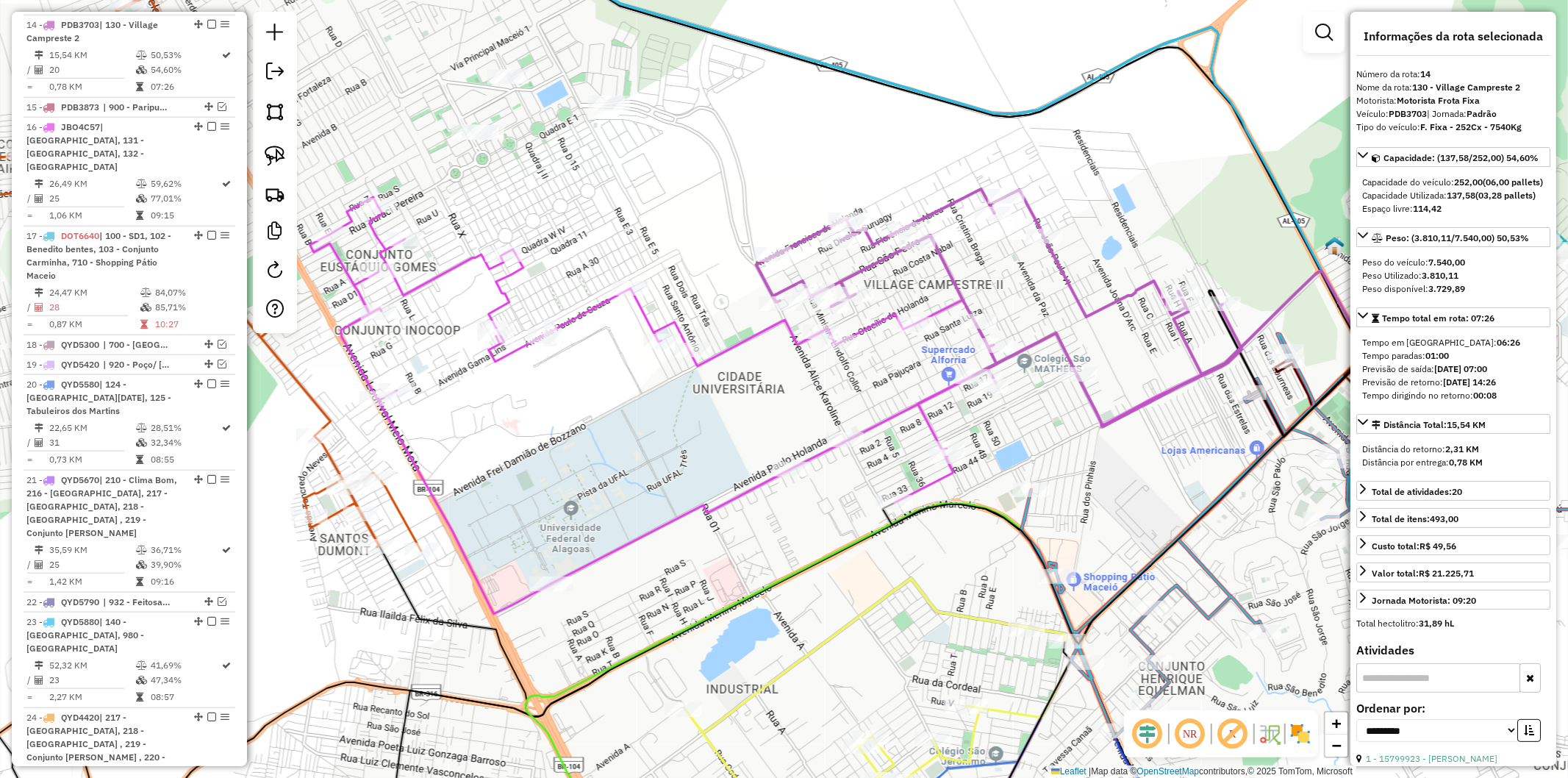
scroll to position [1250, 0]
click at [749, 334] on icon at bounding box center [653, 406] width 687 height 417
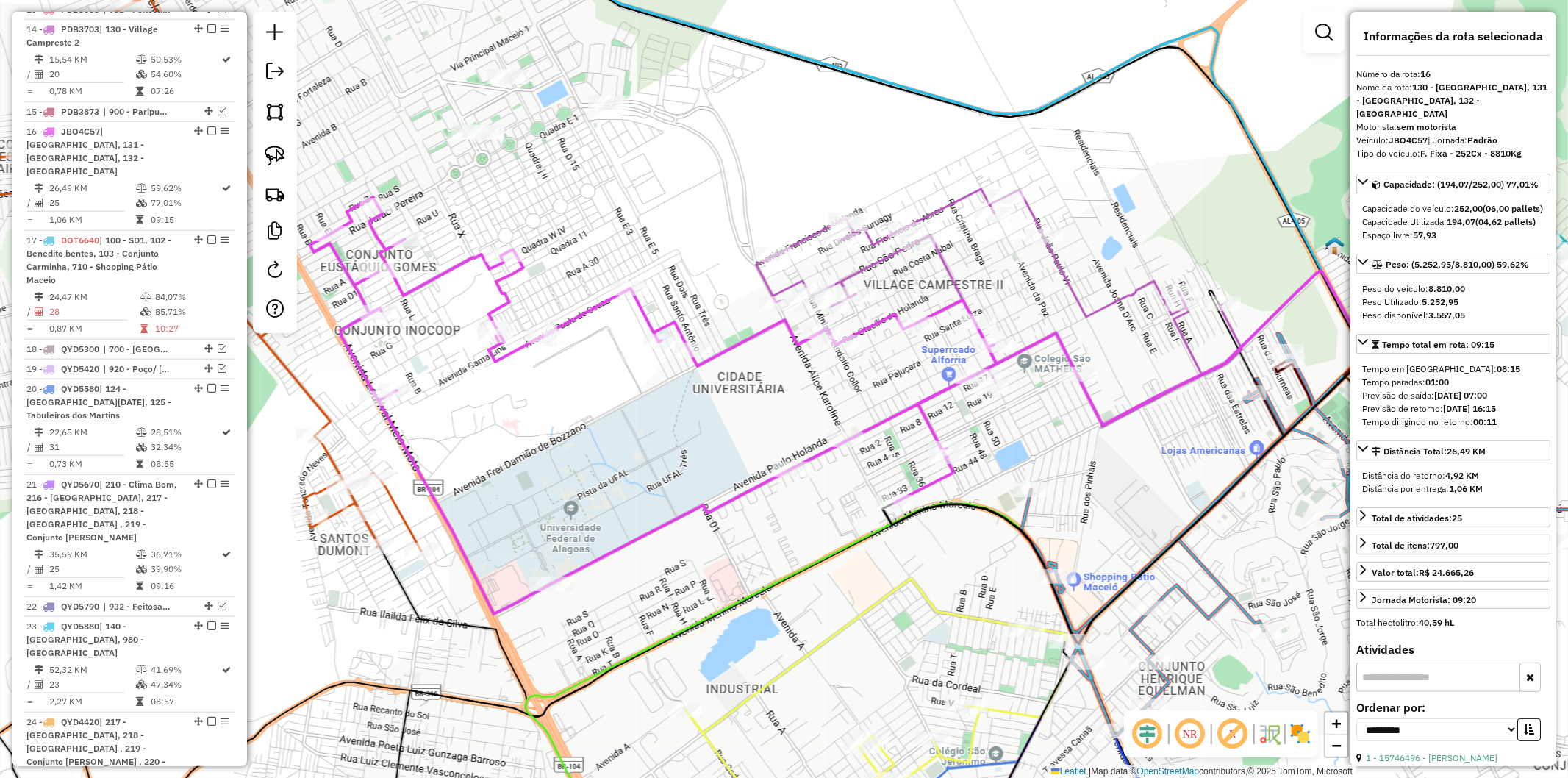
scroll to position [1352, 0]
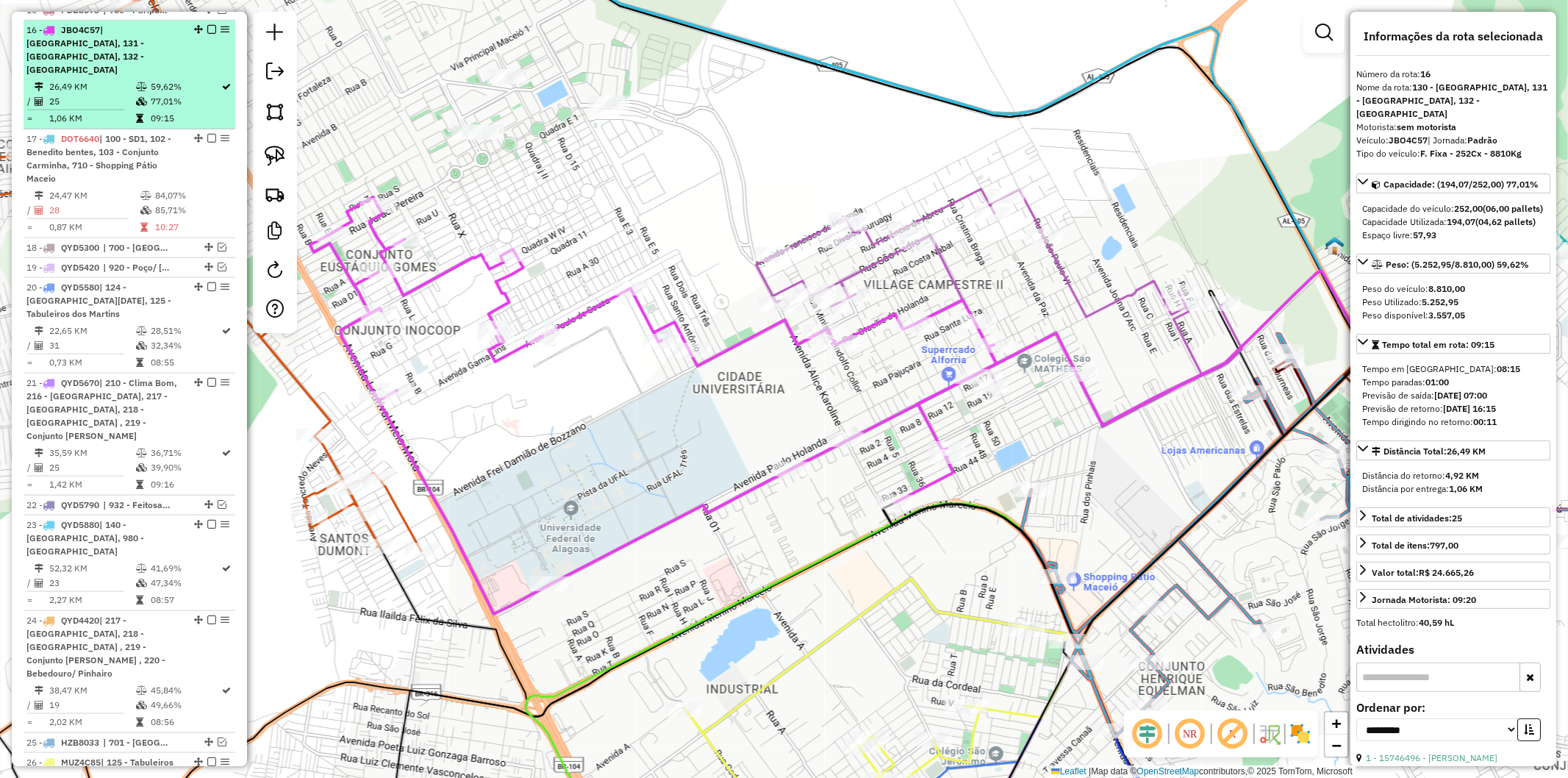
click at [209, 25] on em at bounding box center [212, 30] width 9 height 9
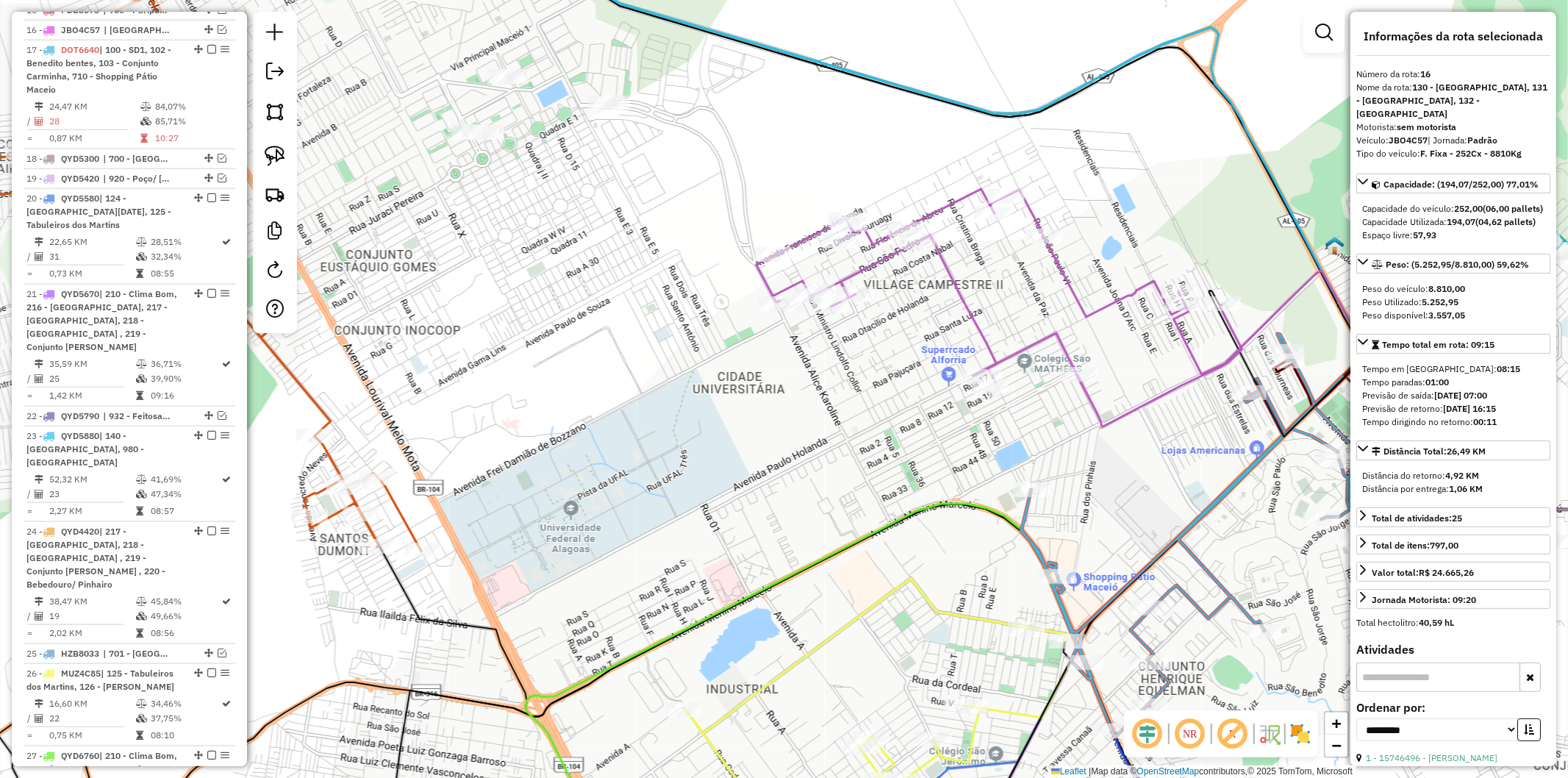
click at [953, 281] on icon at bounding box center [999, 308] width 486 height 238
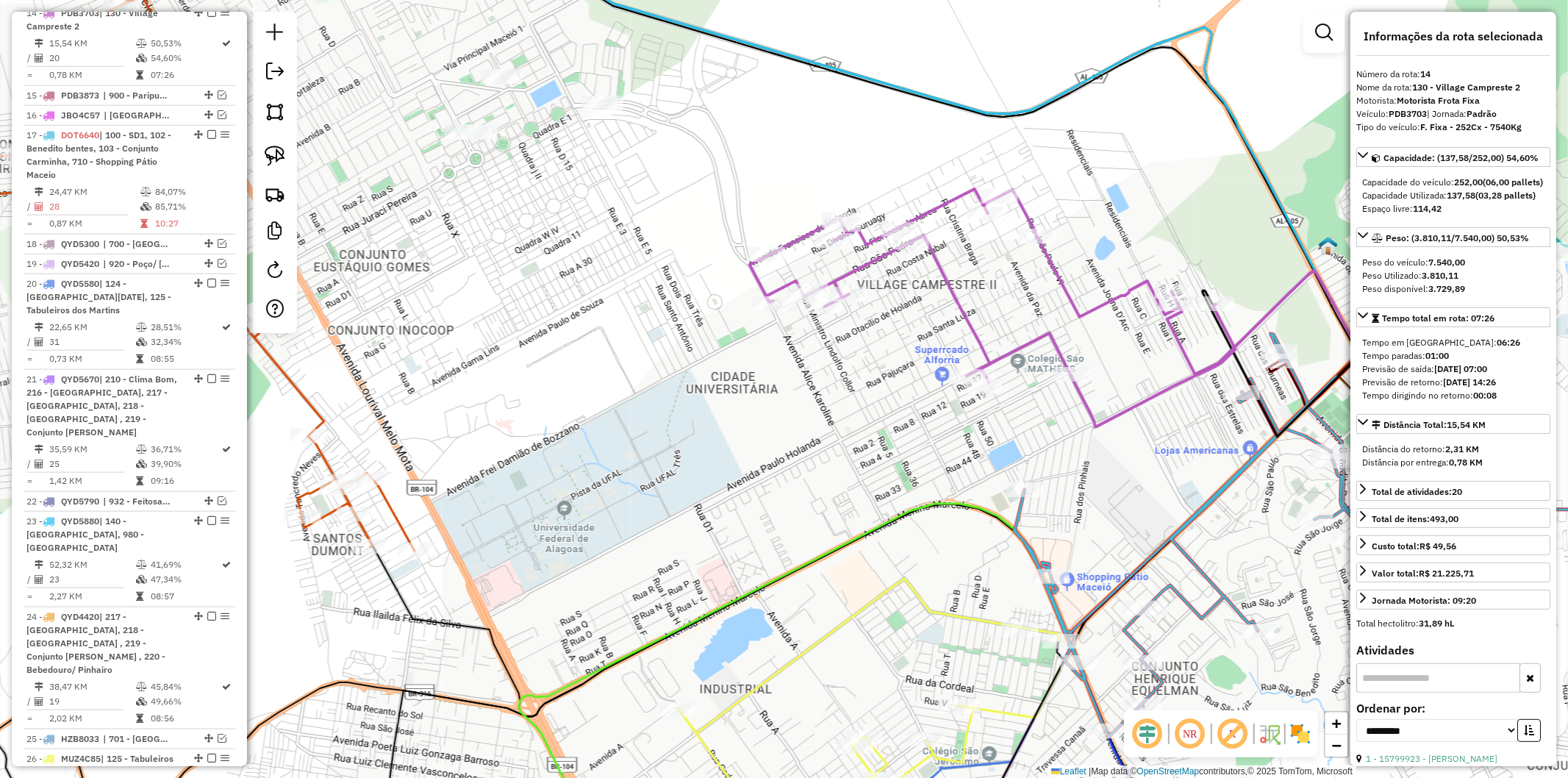
scroll to position [1250, 0]
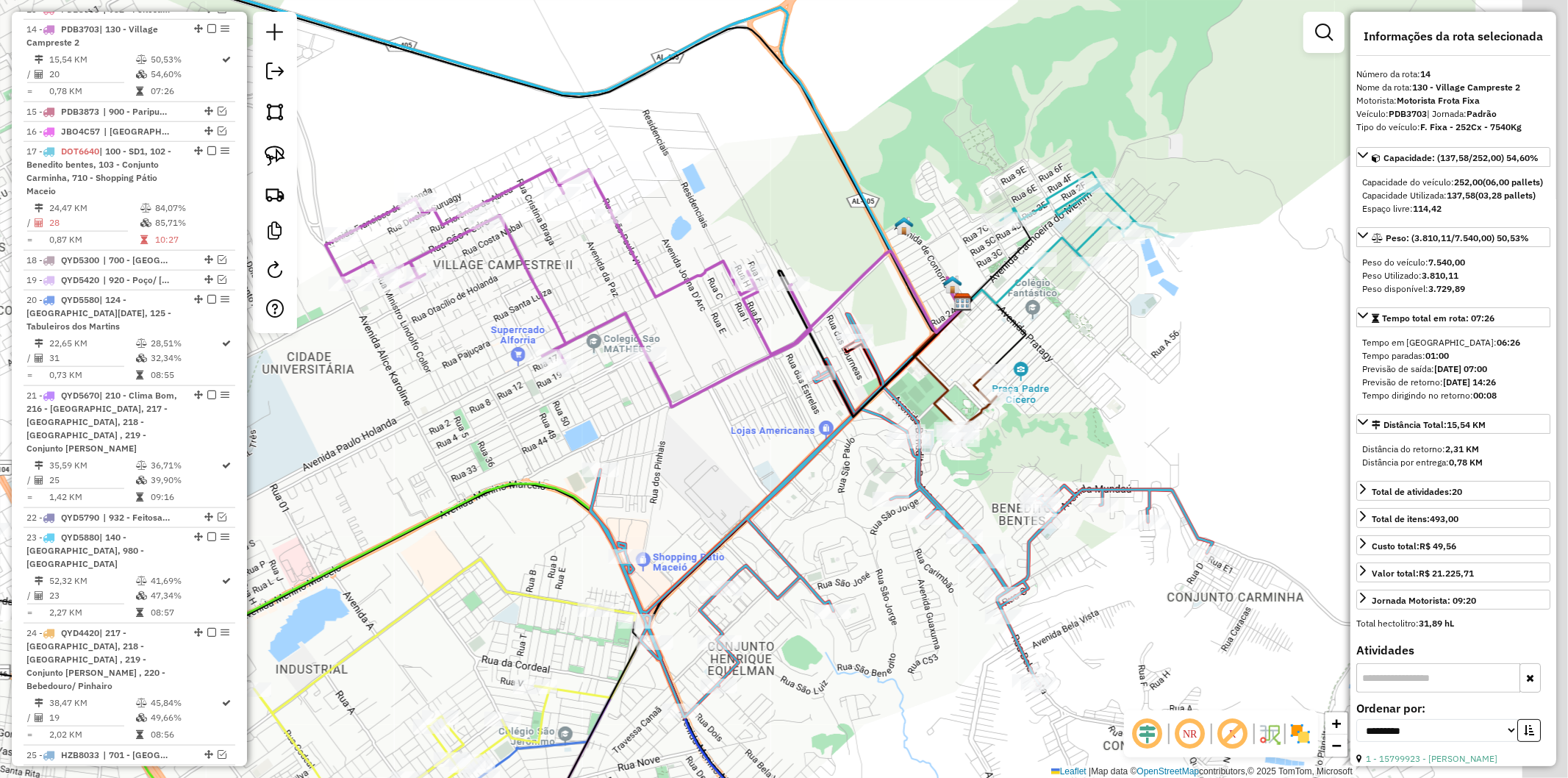
drag, startPoint x: 1033, startPoint y: 302, endPoint x: 598, endPoint y: 288, distance: 435.2
click at [598, 283] on div "Janela de atendimento Grade de atendimento Capacidade Transportadoras Veículos …" at bounding box center [784, 389] width 1568 height 778
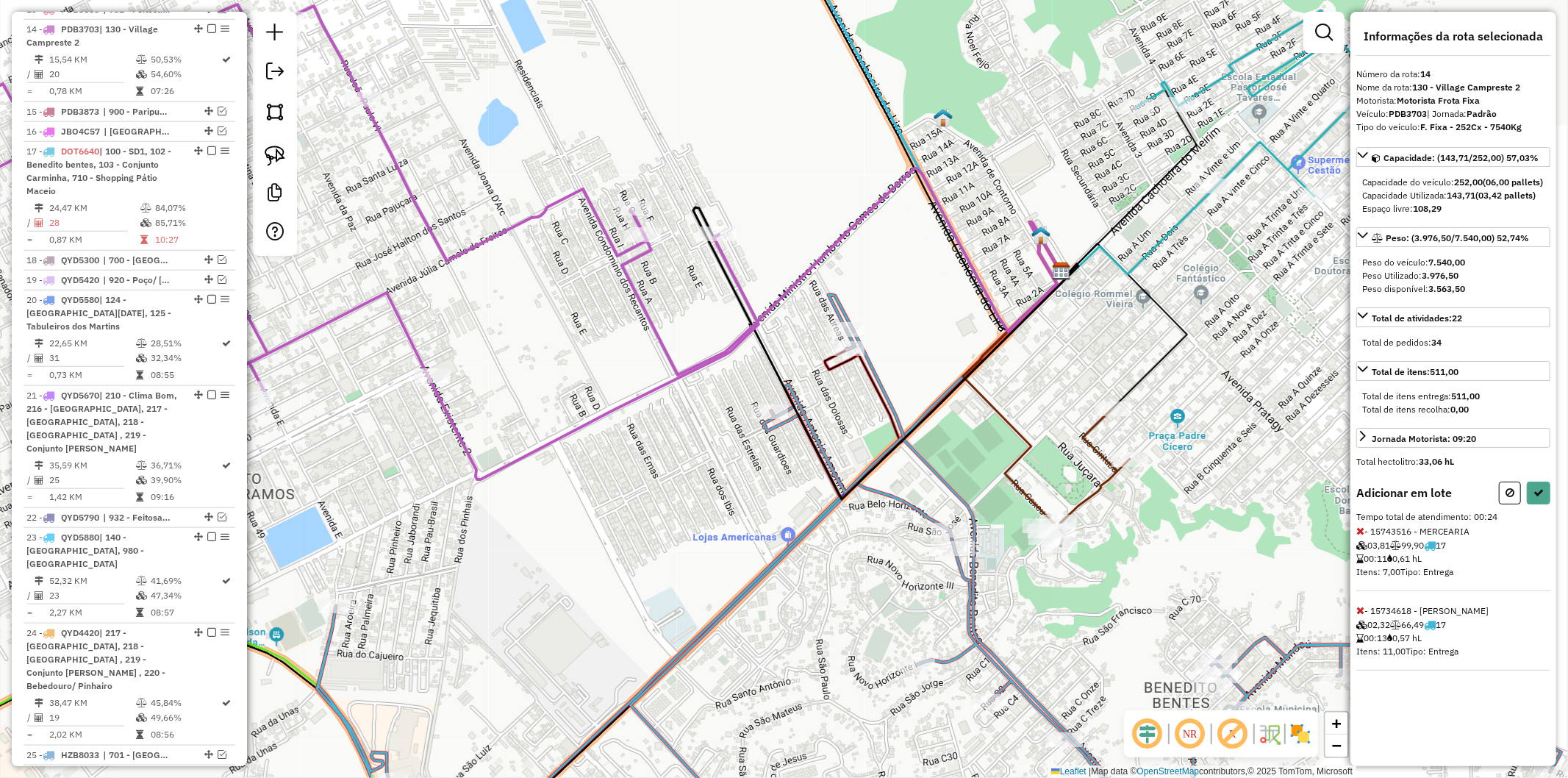
click at [770, 403] on icon at bounding box center [939, 575] width 1244 height 562
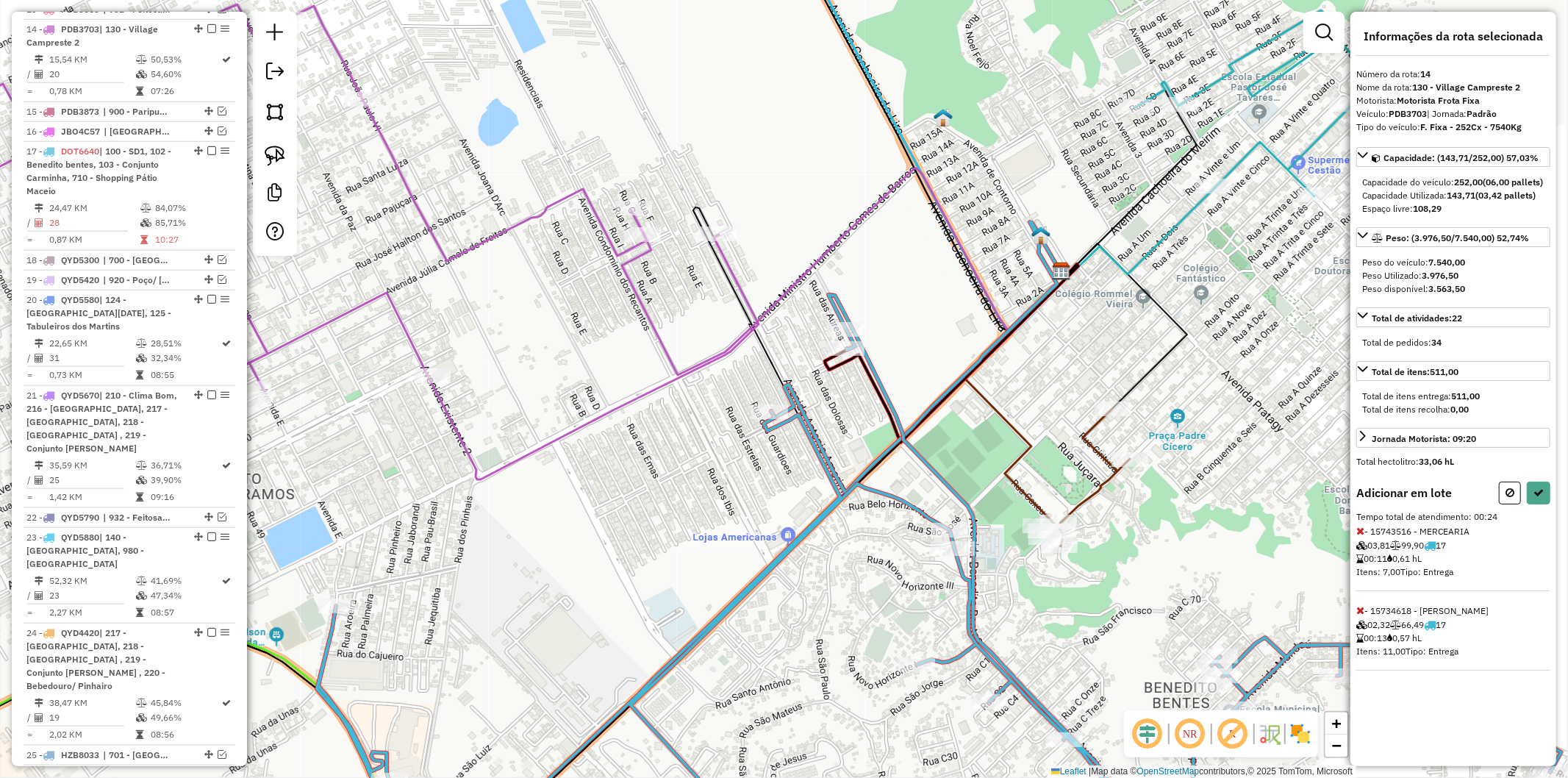
click at [757, 403] on div "Rota 17 - Placa DOT6640 15734497 - ANTONIO DA SILVA SAN Janela de atendimento G…" at bounding box center [784, 389] width 1568 height 778
click at [1539, 498] on icon at bounding box center [1538, 492] width 10 height 10
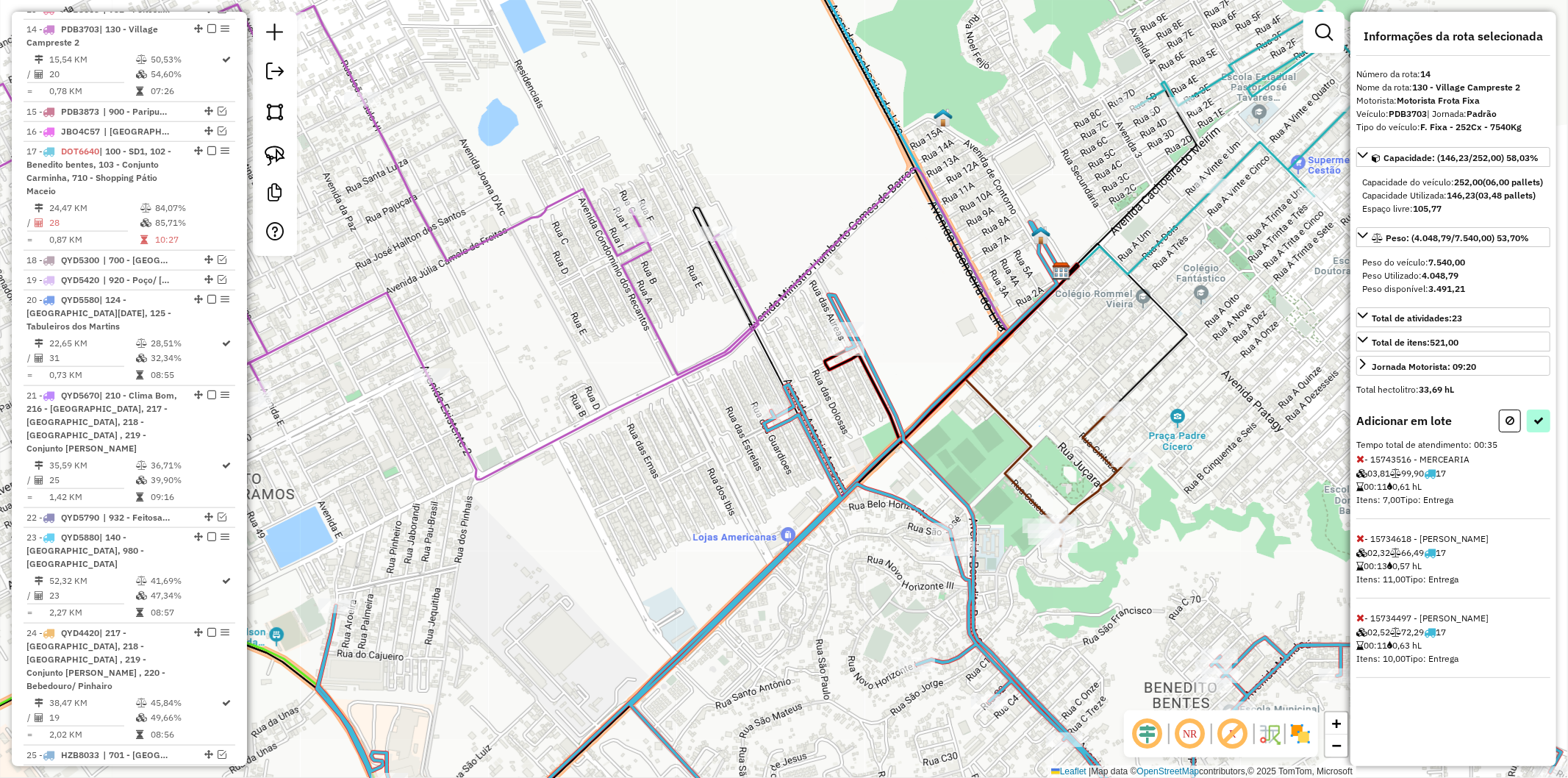
select select "**********"
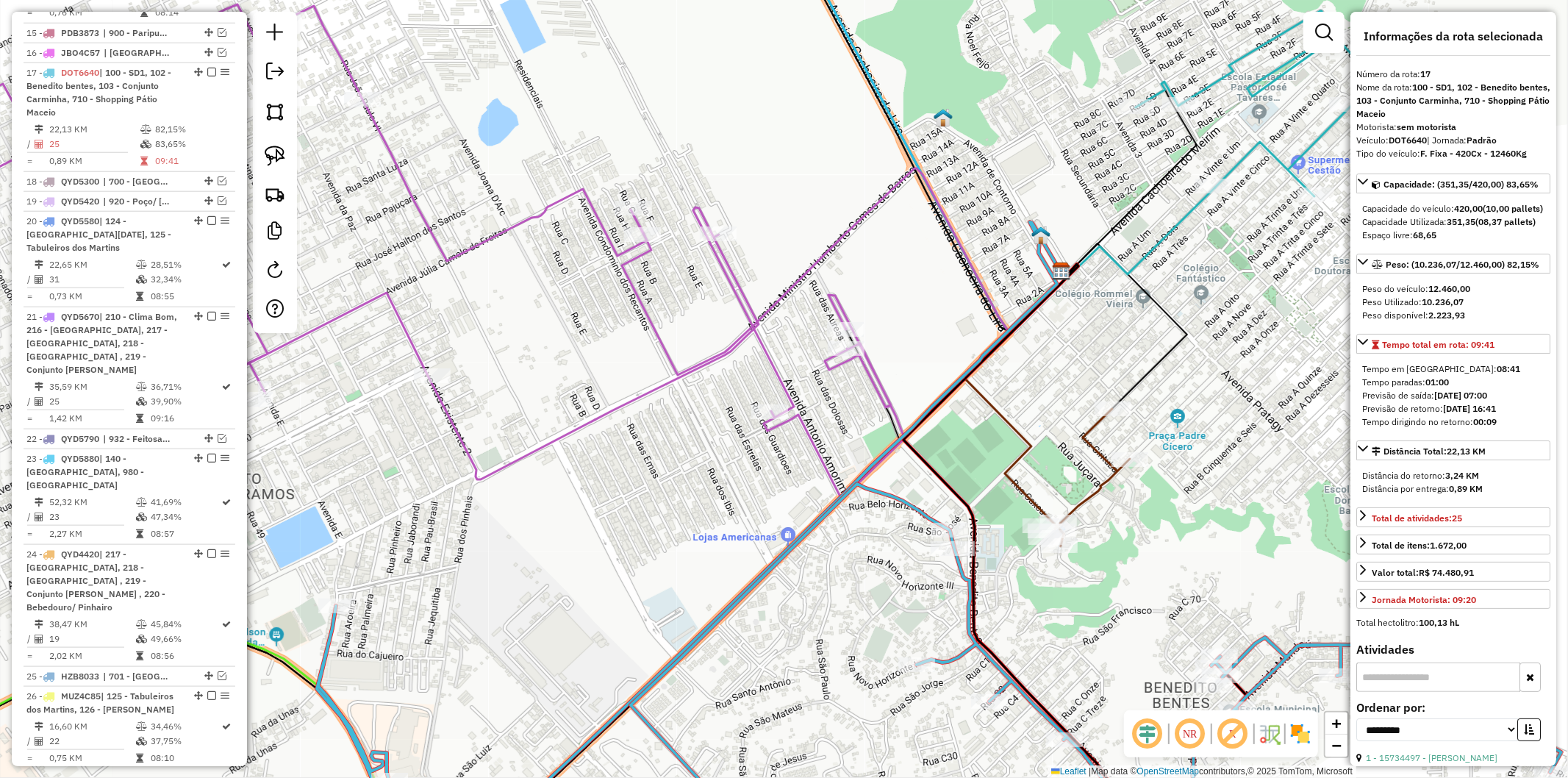
scroll to position [1372, 0]
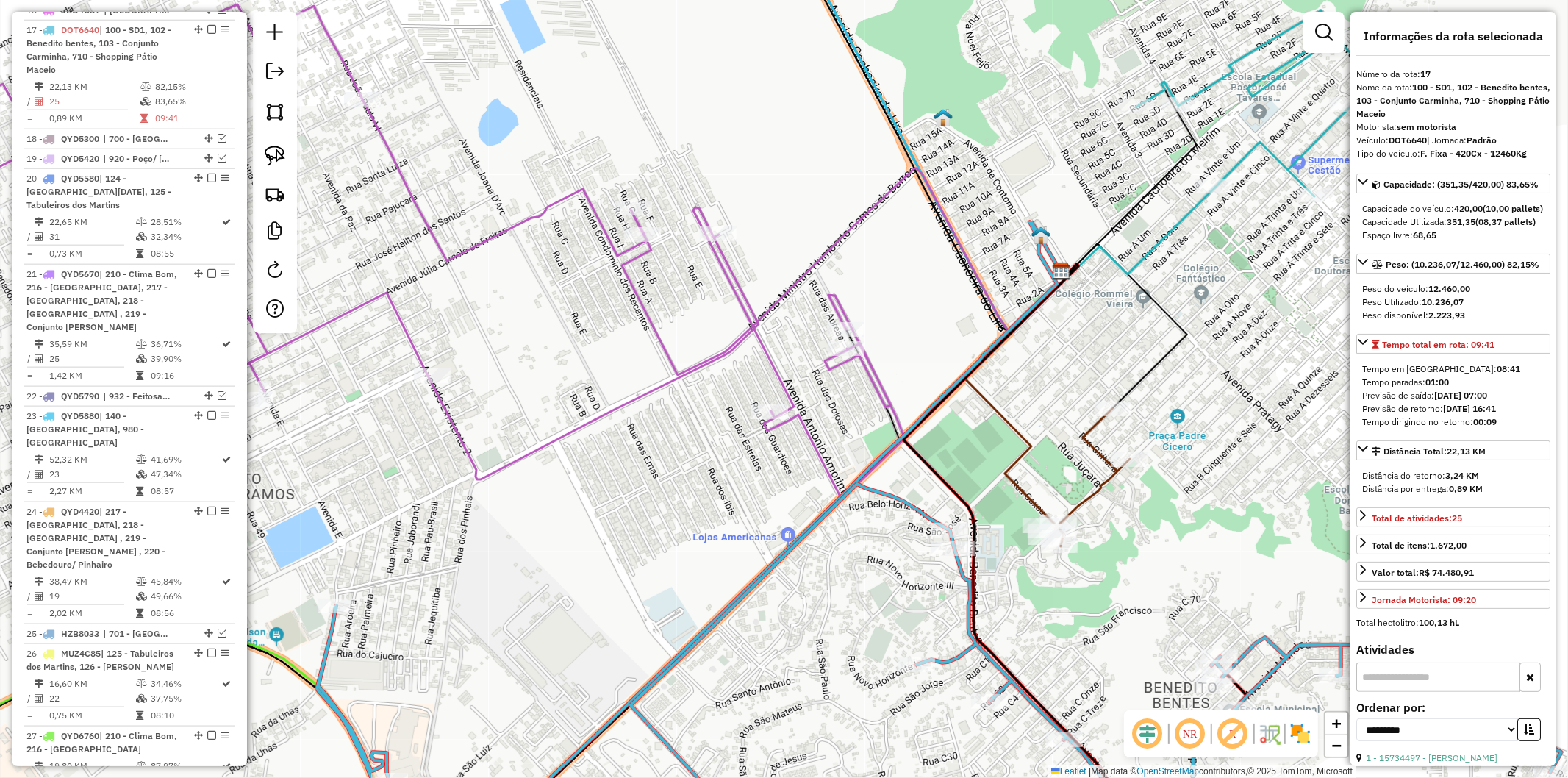
click at [785, 384] on icon at bounding box center [373, 252] width 1061 height 495
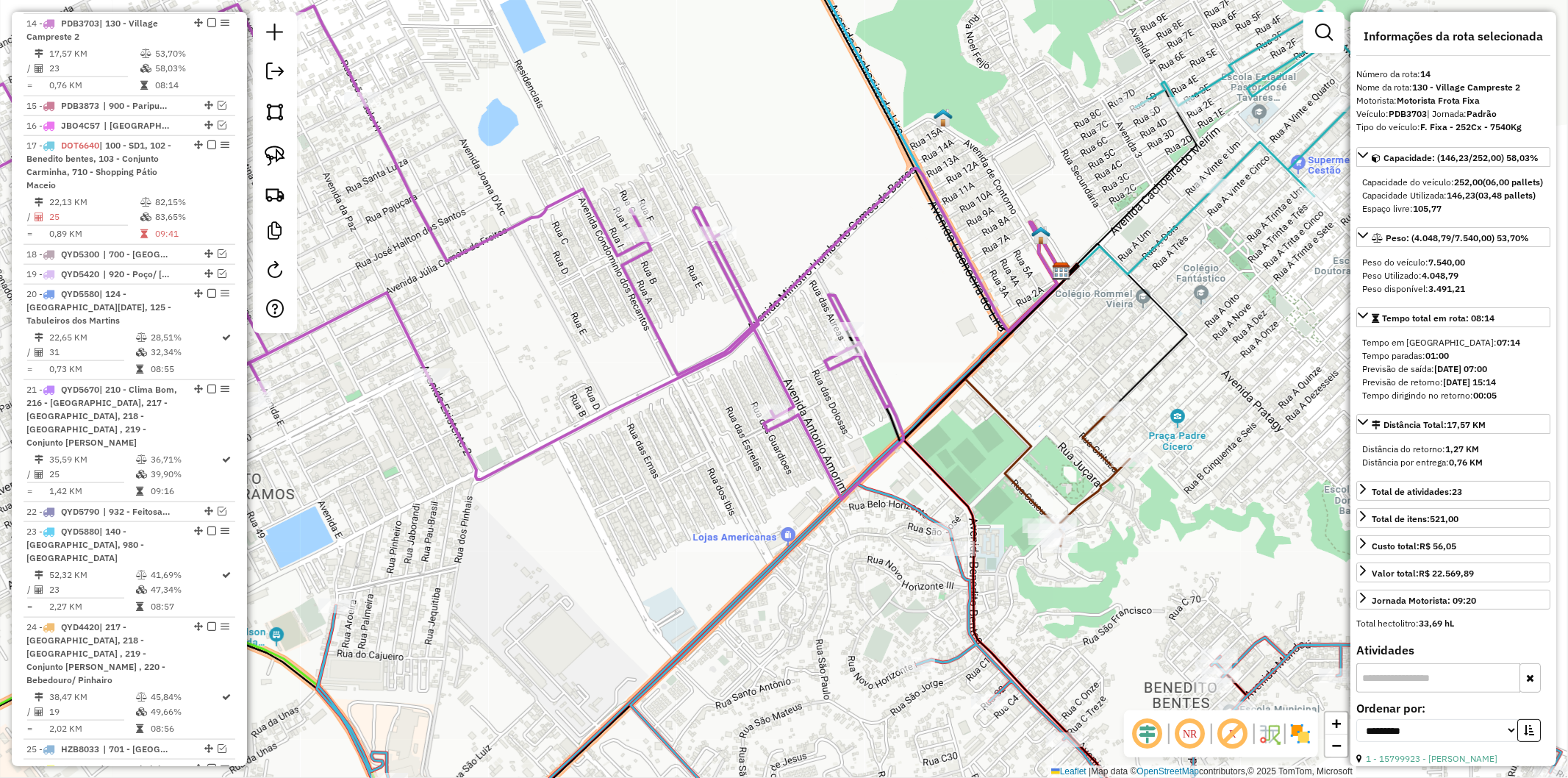
scroll to position [1250, 0]
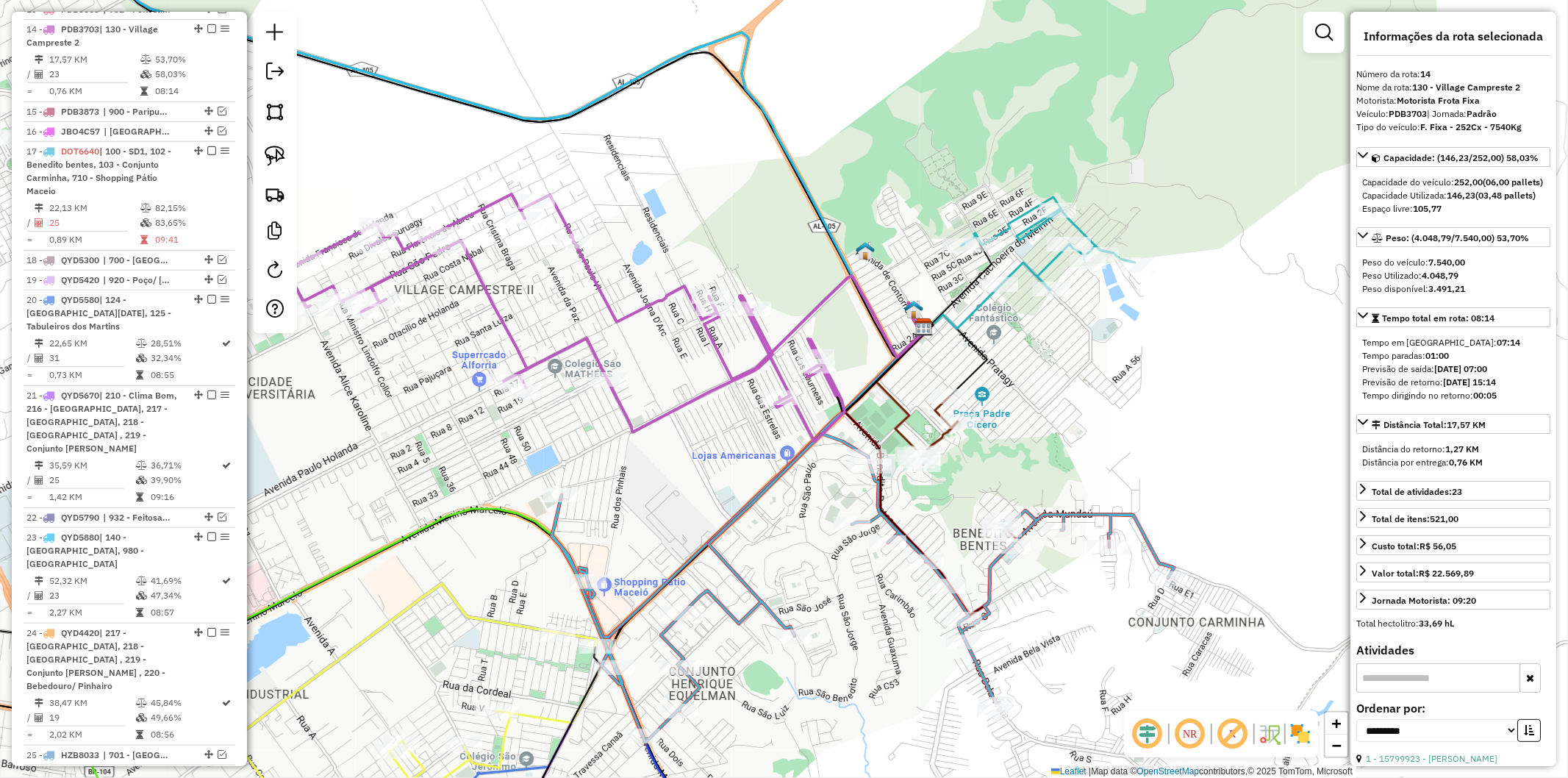
click at [1053, 515] on icon at bounding box center [862, 588] width 623 height 309
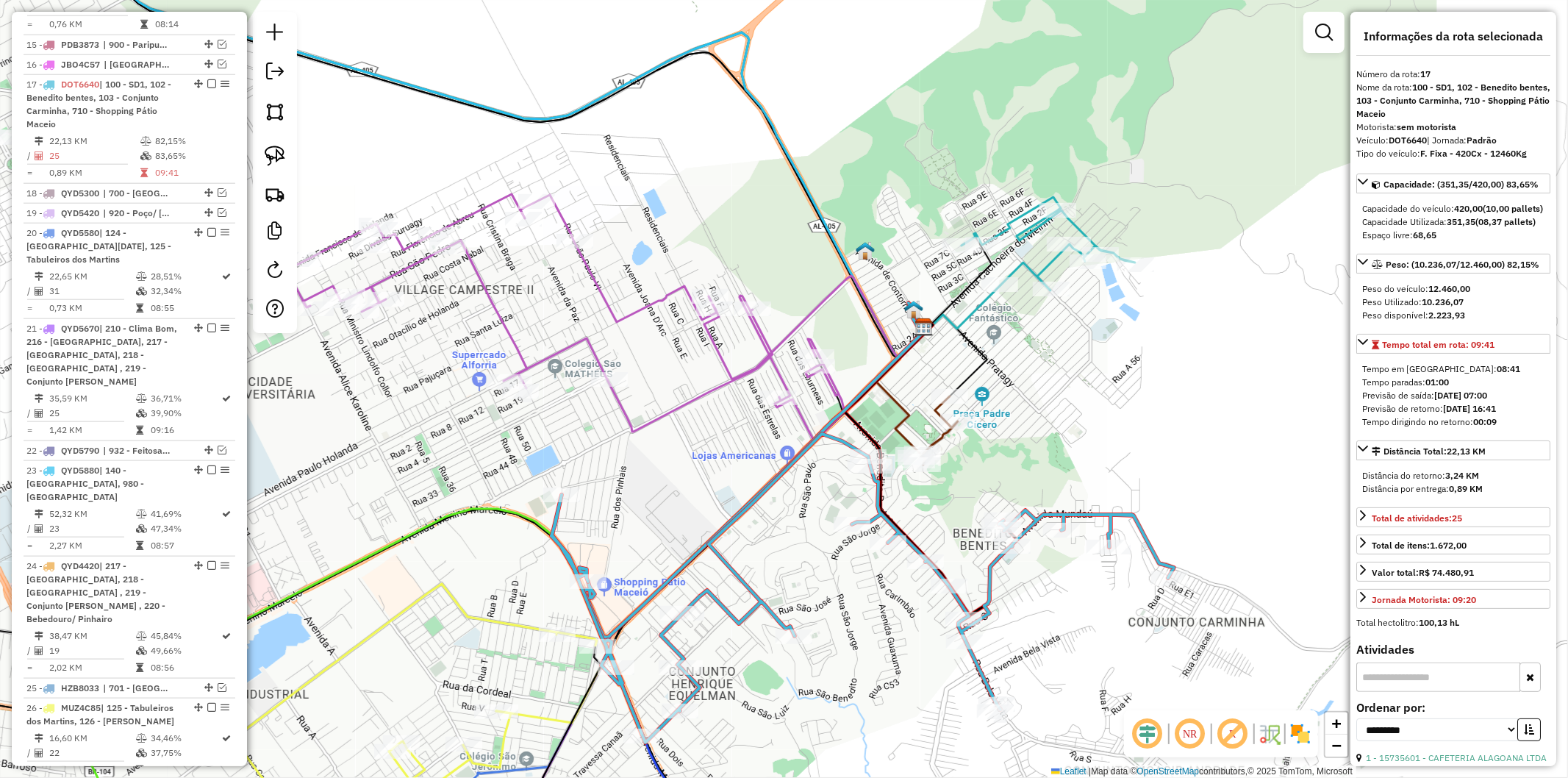
scroll to position [1372, 0]
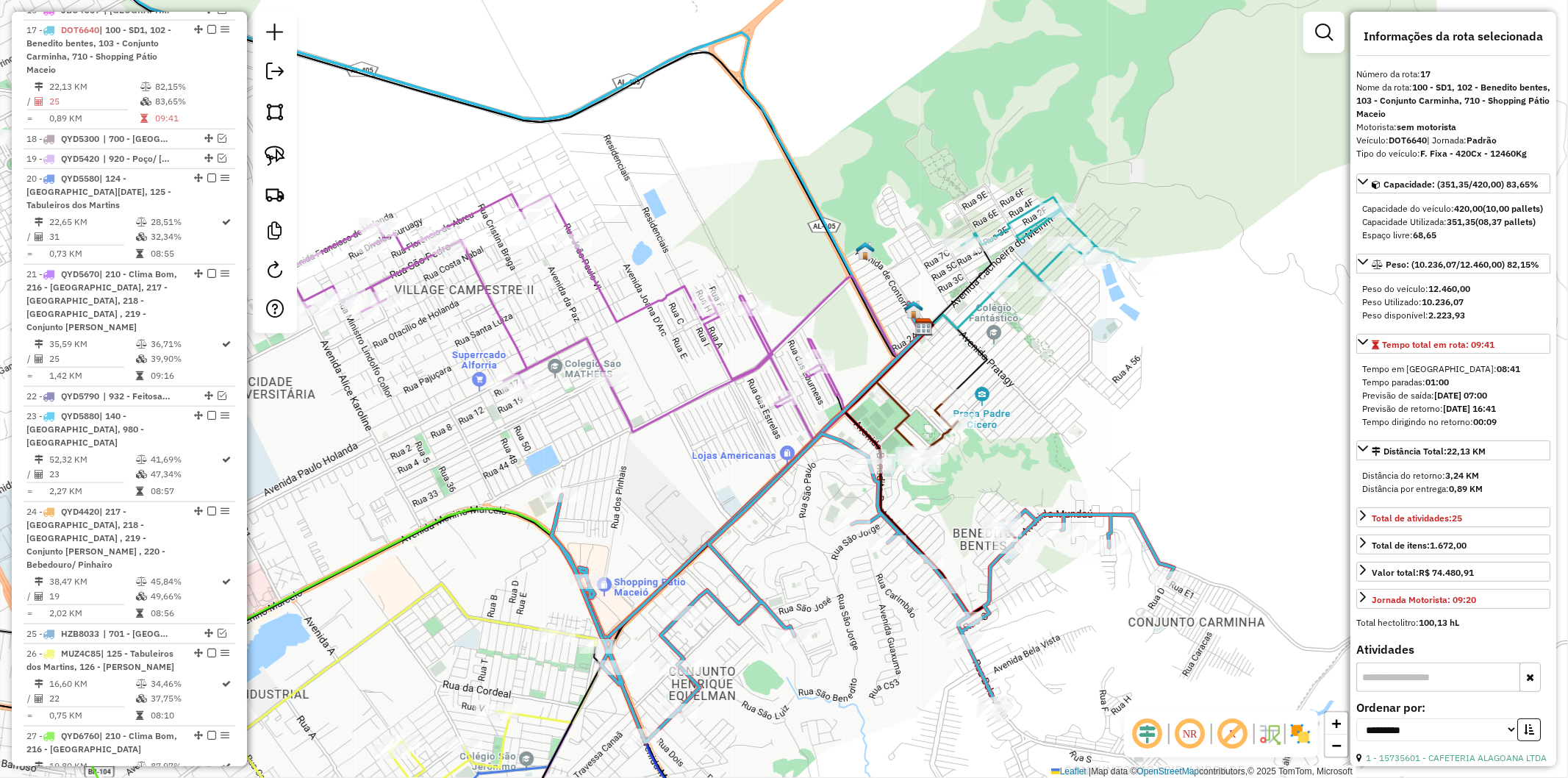
click at [831, 384] on icon at bounding box center [565, 317] width 558 height 248
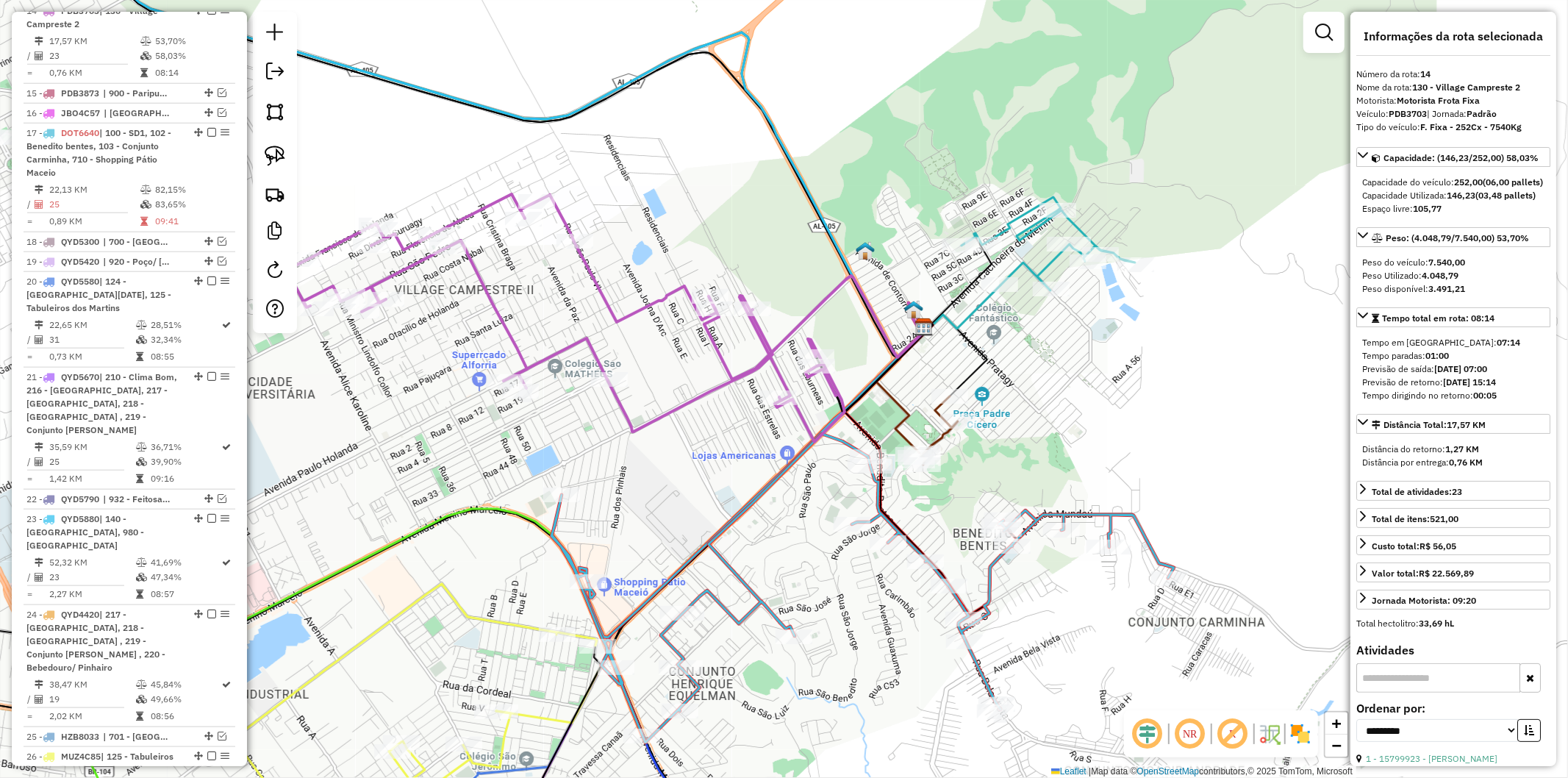
scroll to position [1250, 0]
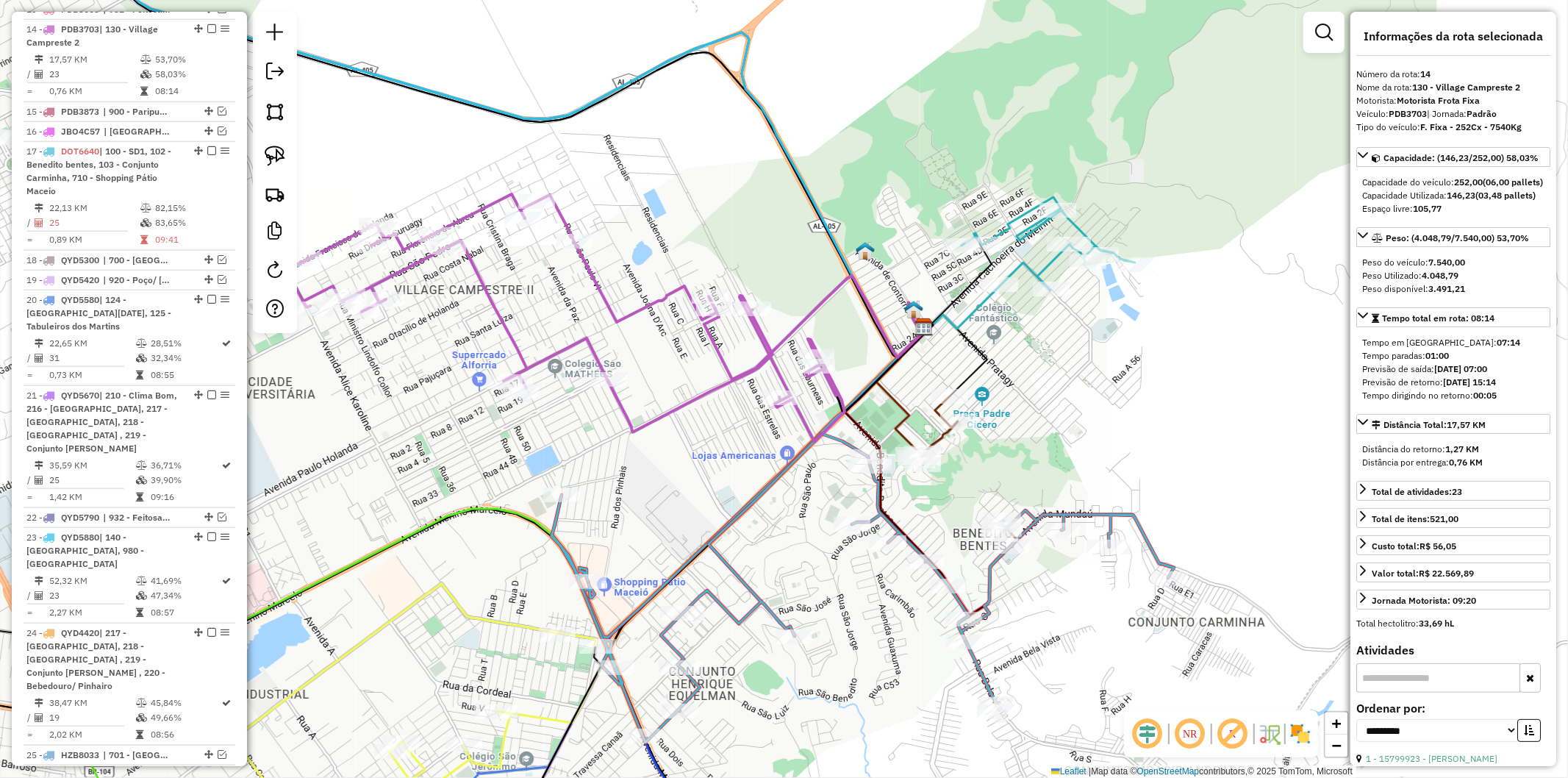
click at [1294, 337] on div "Janela de atendimento Grade de atendimento Capacidade Transportadoras Veículos …" at bounding box center [784, 389] width 1568 height 778
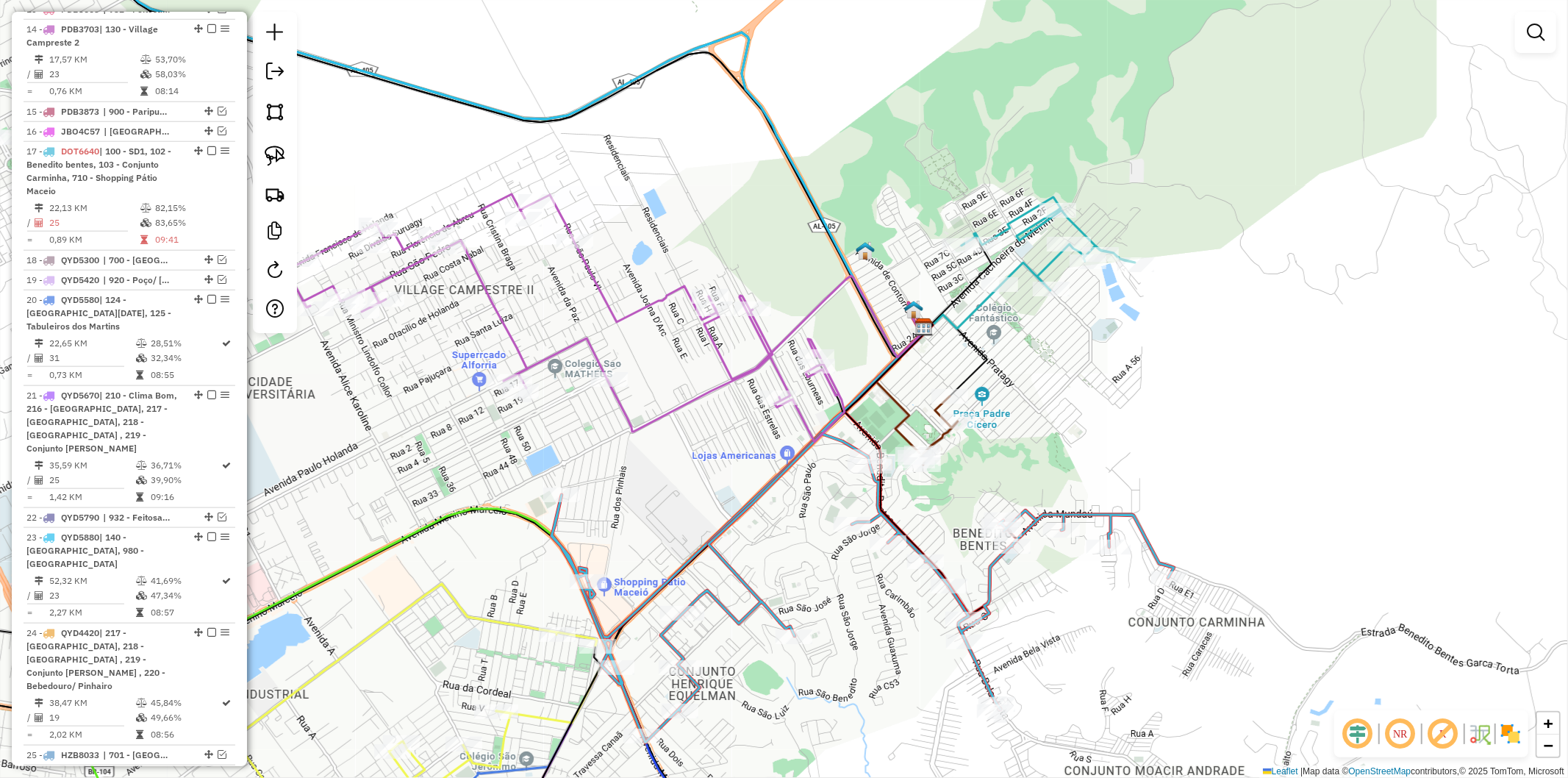
click at [973, 373] on icon at bounding box center [950, 352] width 74 height 87
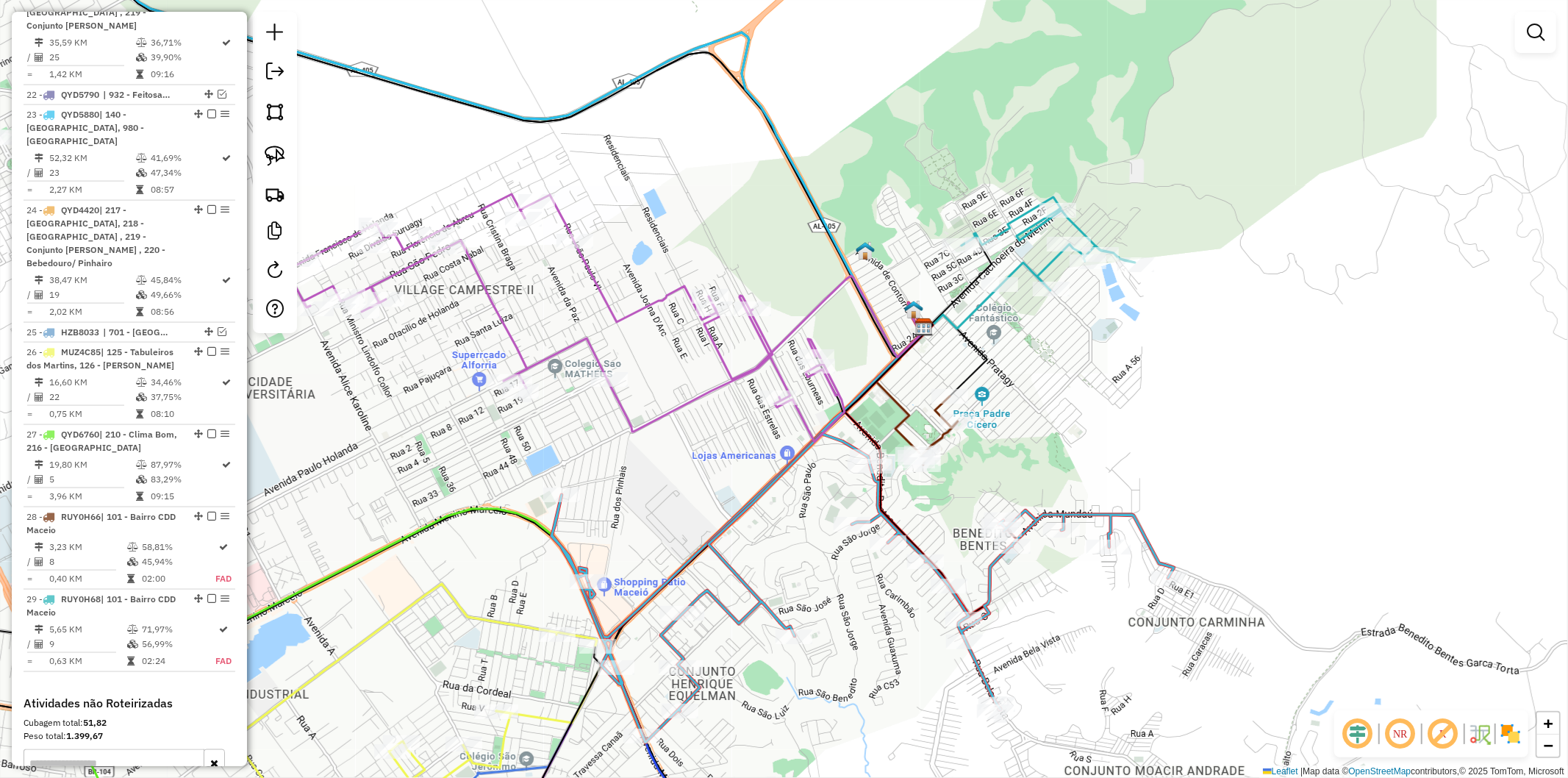
select select "**********"
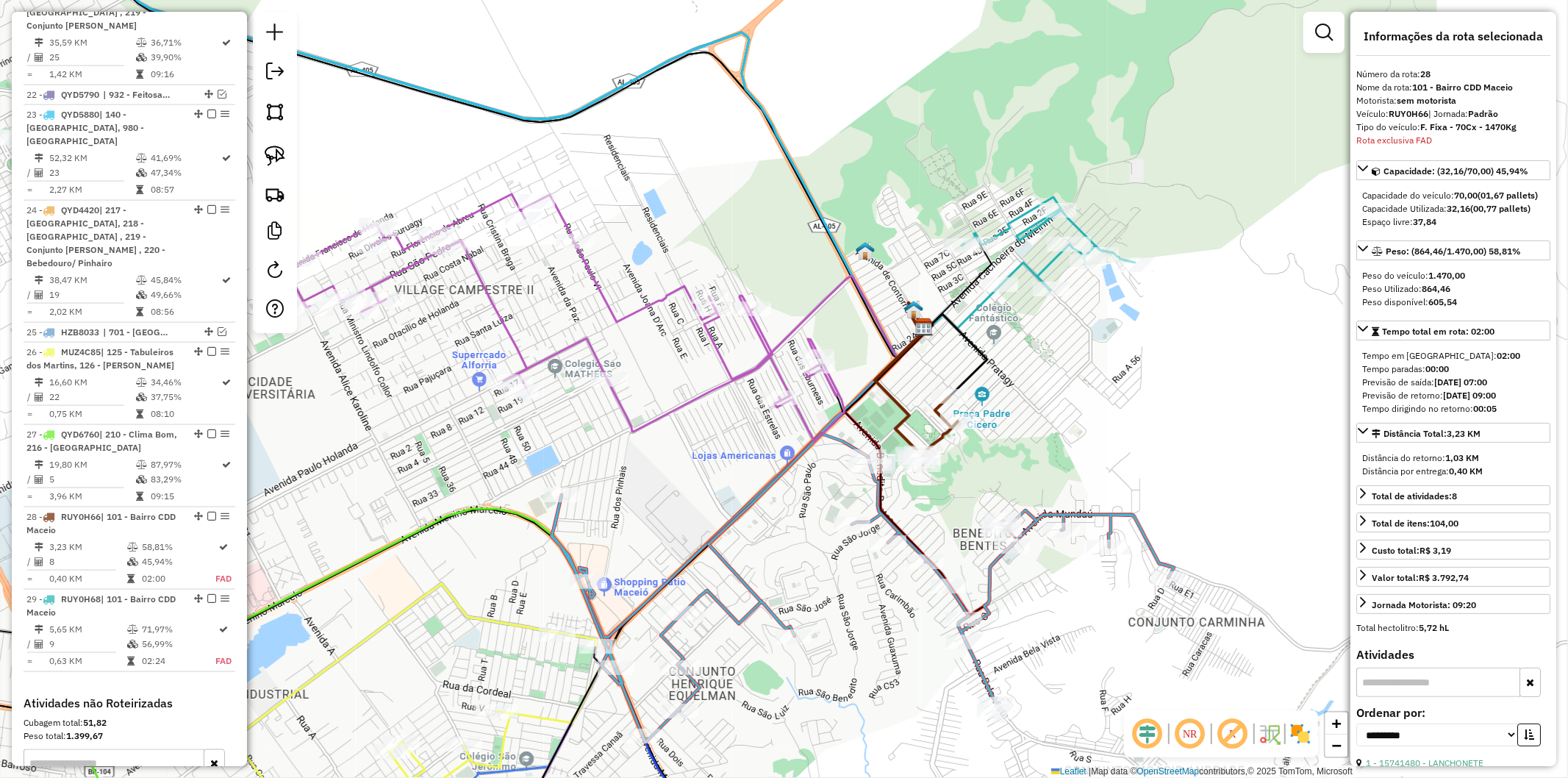
scroll to position [1847, 0]
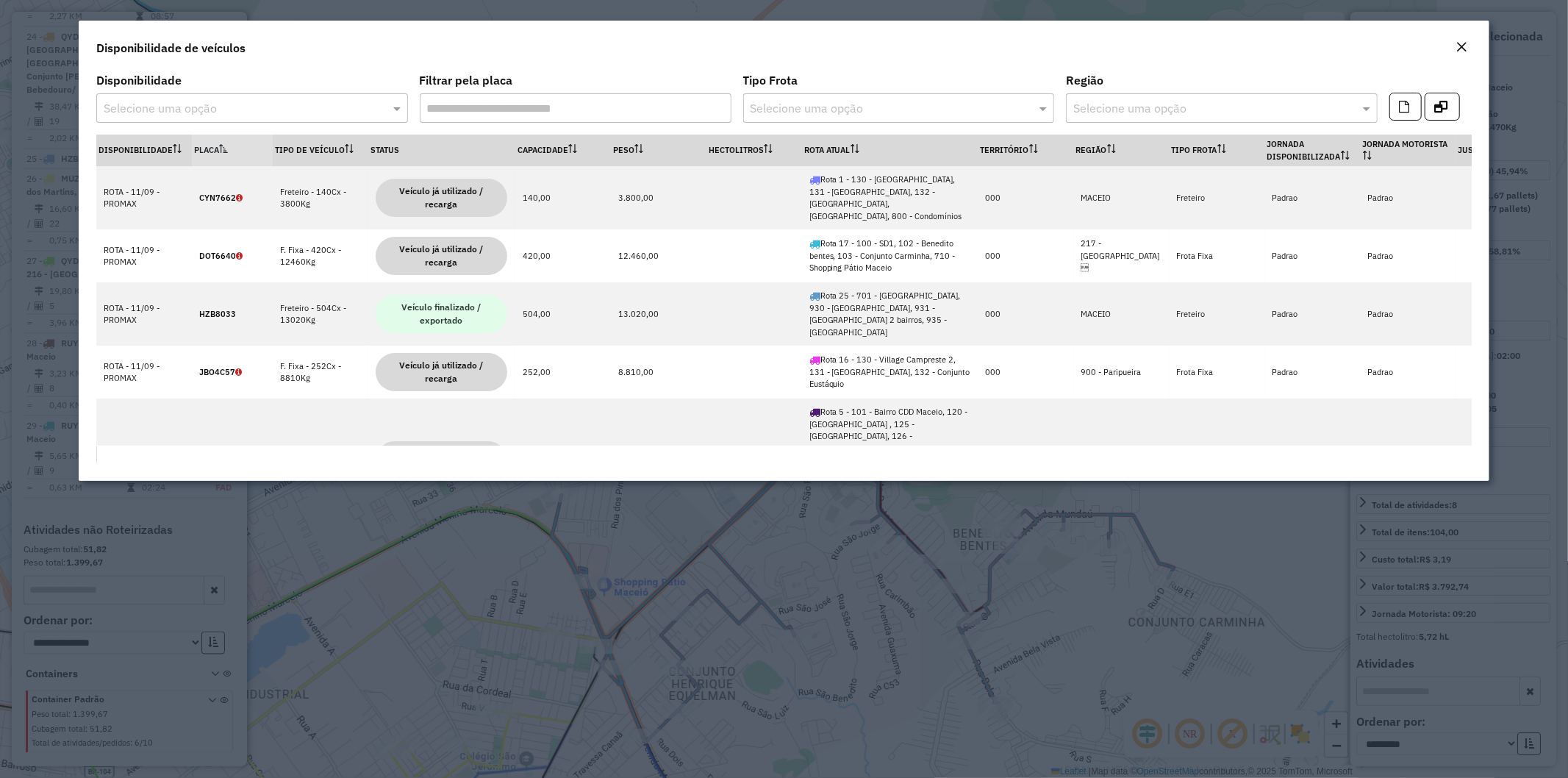
click at [1456, 52] on em "Close" at bounding box center [1462, 47] width 12 height 12
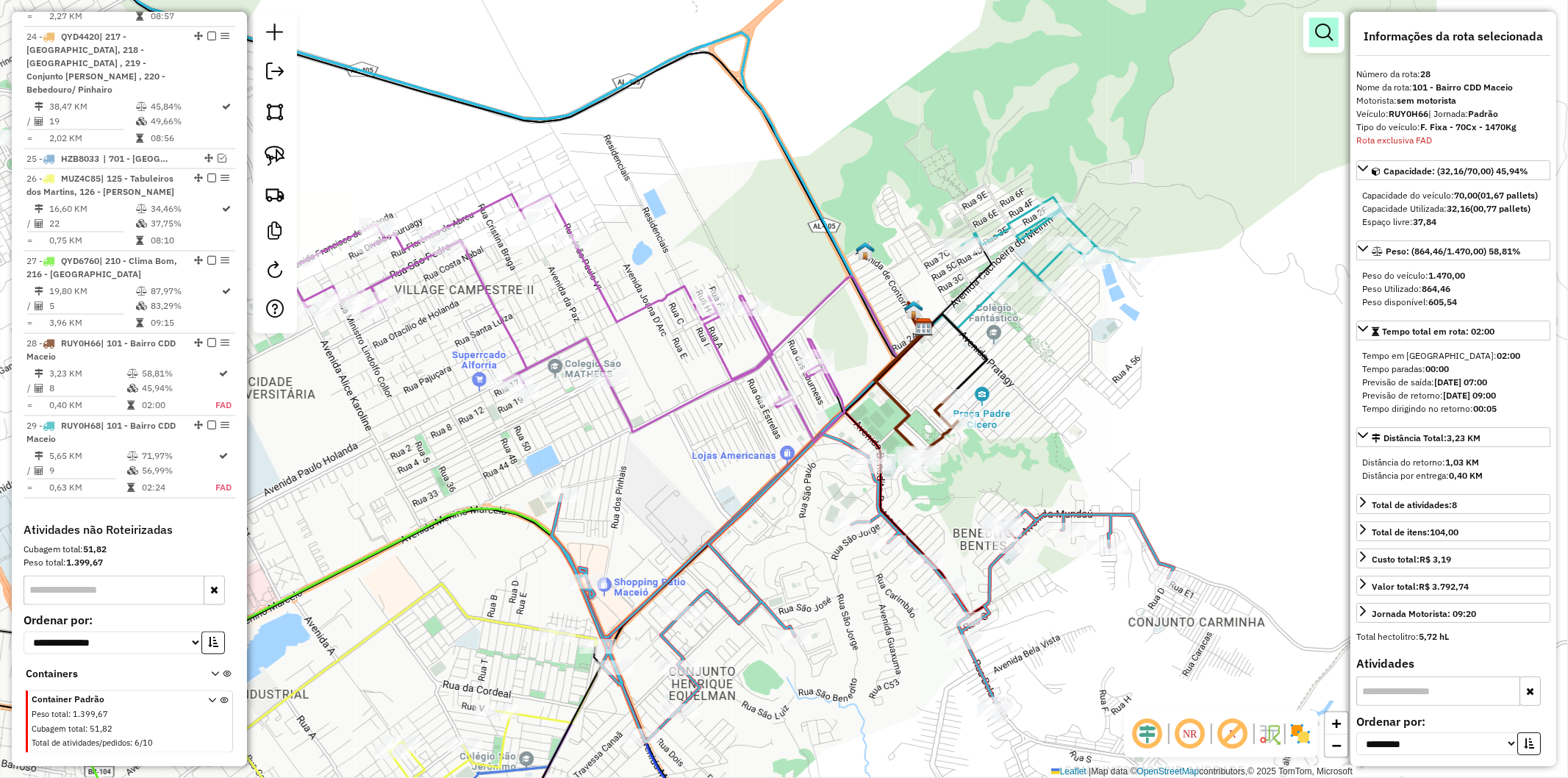
click at [1321, 41] on em at bounding box center [1325, 32] width 18 height 18
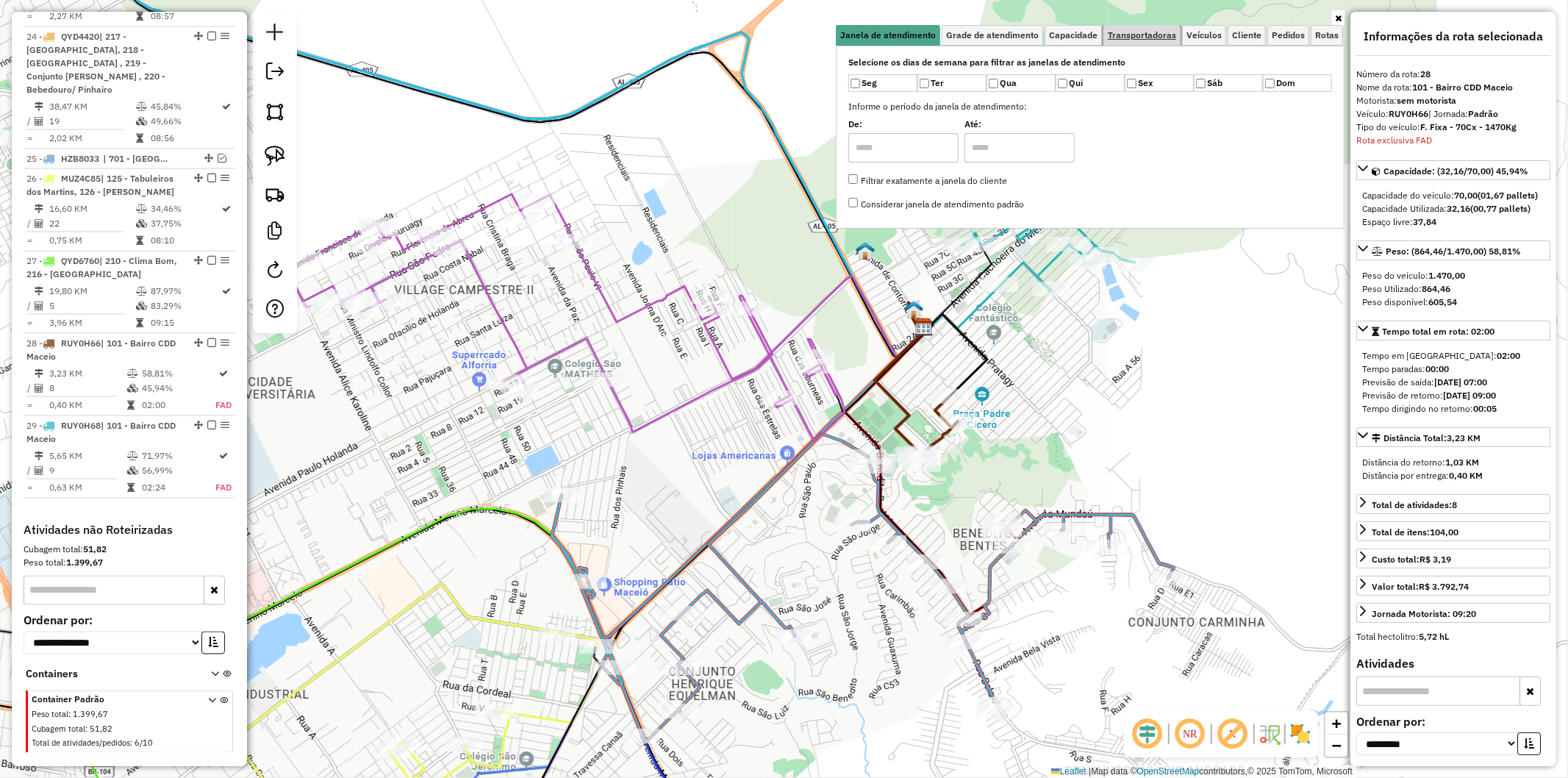
click at [1164, 31] on span "Transportadoras" at bounding box center [1143, 35] width 68 height 9
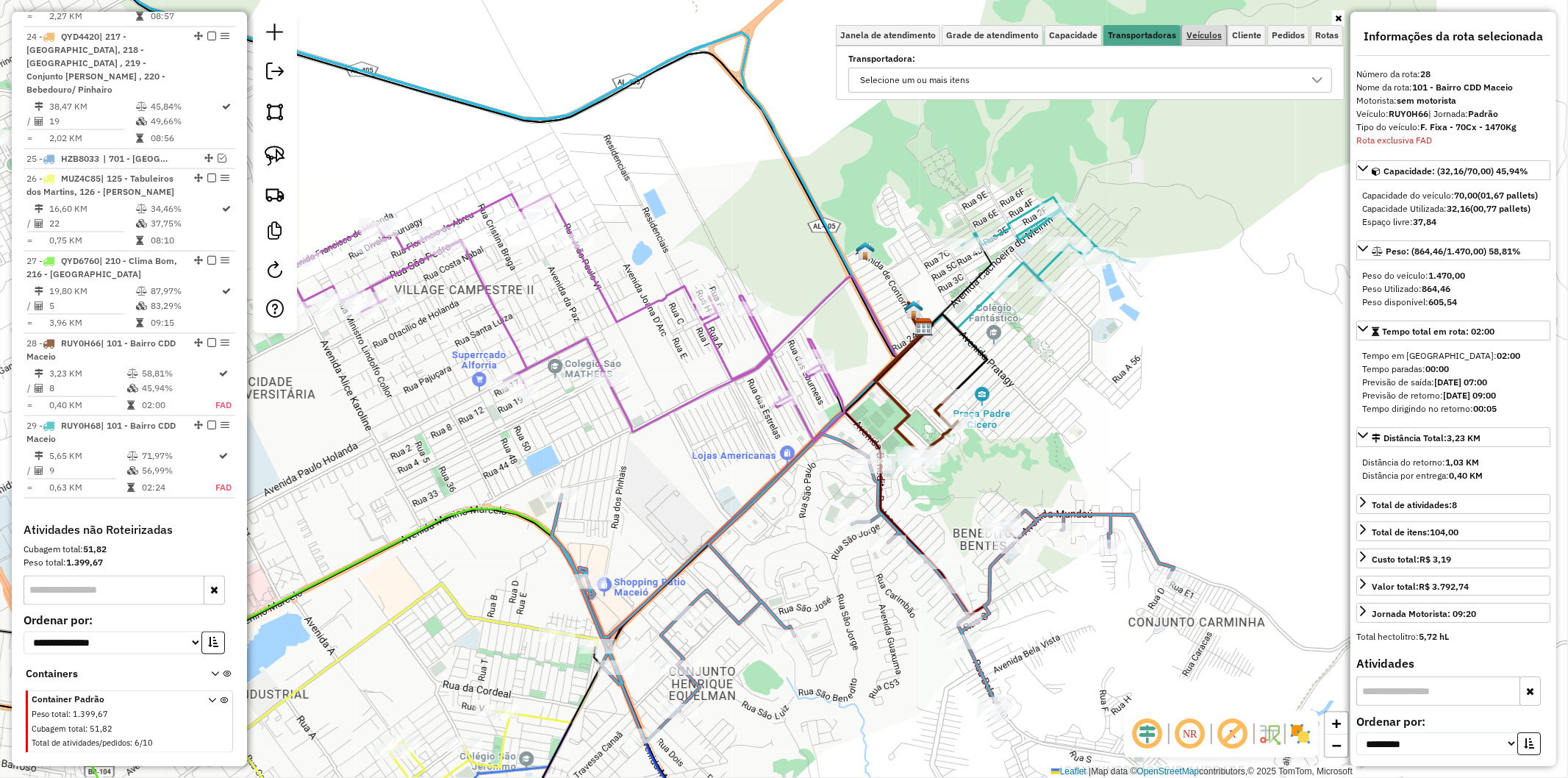
click at [1208, 35] on span "Veículos" at bounding box center [1204, 35] width 35 height 9
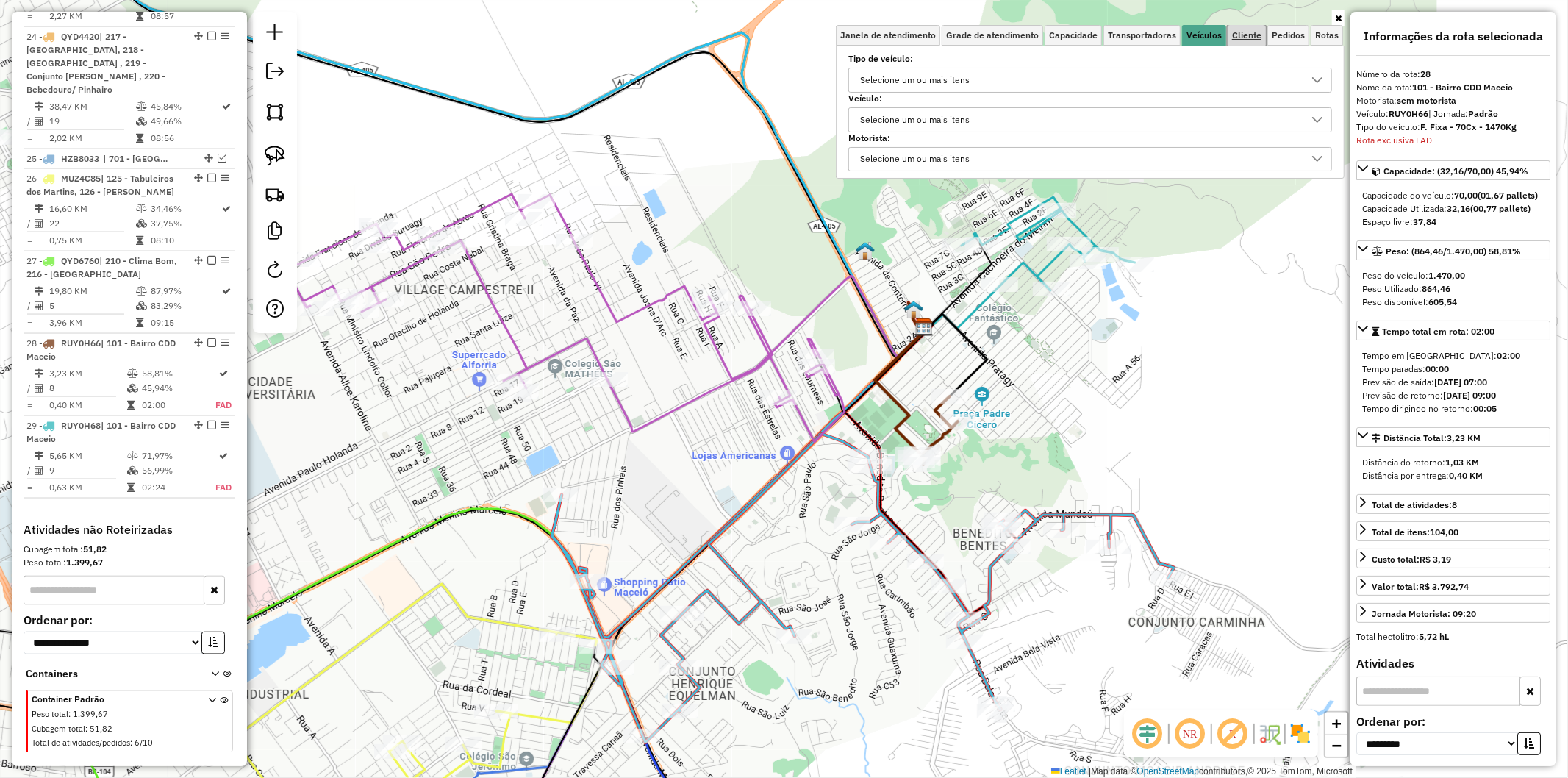
click at [1263, 27] on link "Cliente" at bounding box center [1247, 35] width 38 height 21
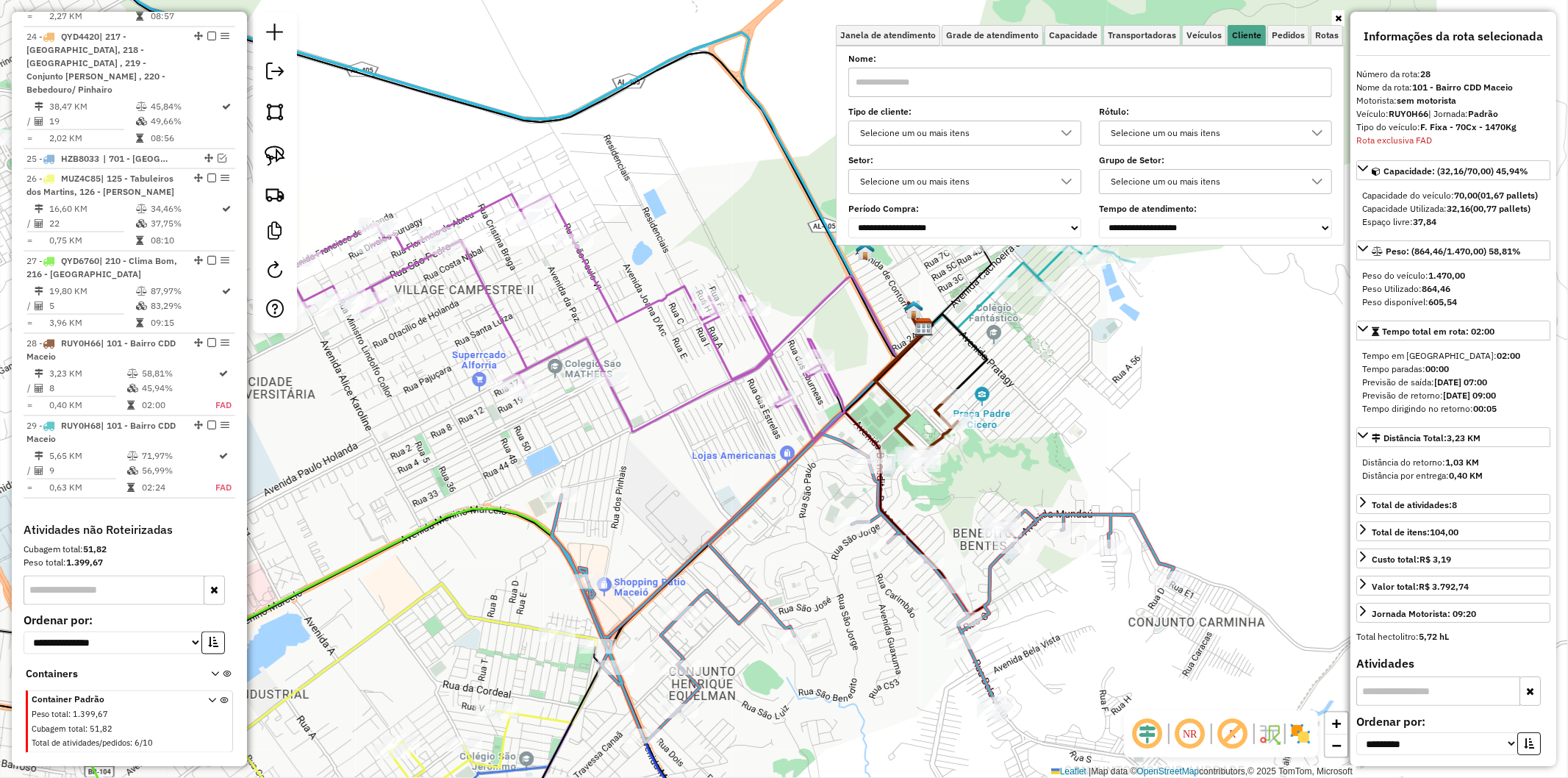
click at [1064, 436] on div "Janela de atendimento Grade de atendimento Capacidade Transportadoras Veículos …" at bounding box center [784, 389] width 1568 height 778
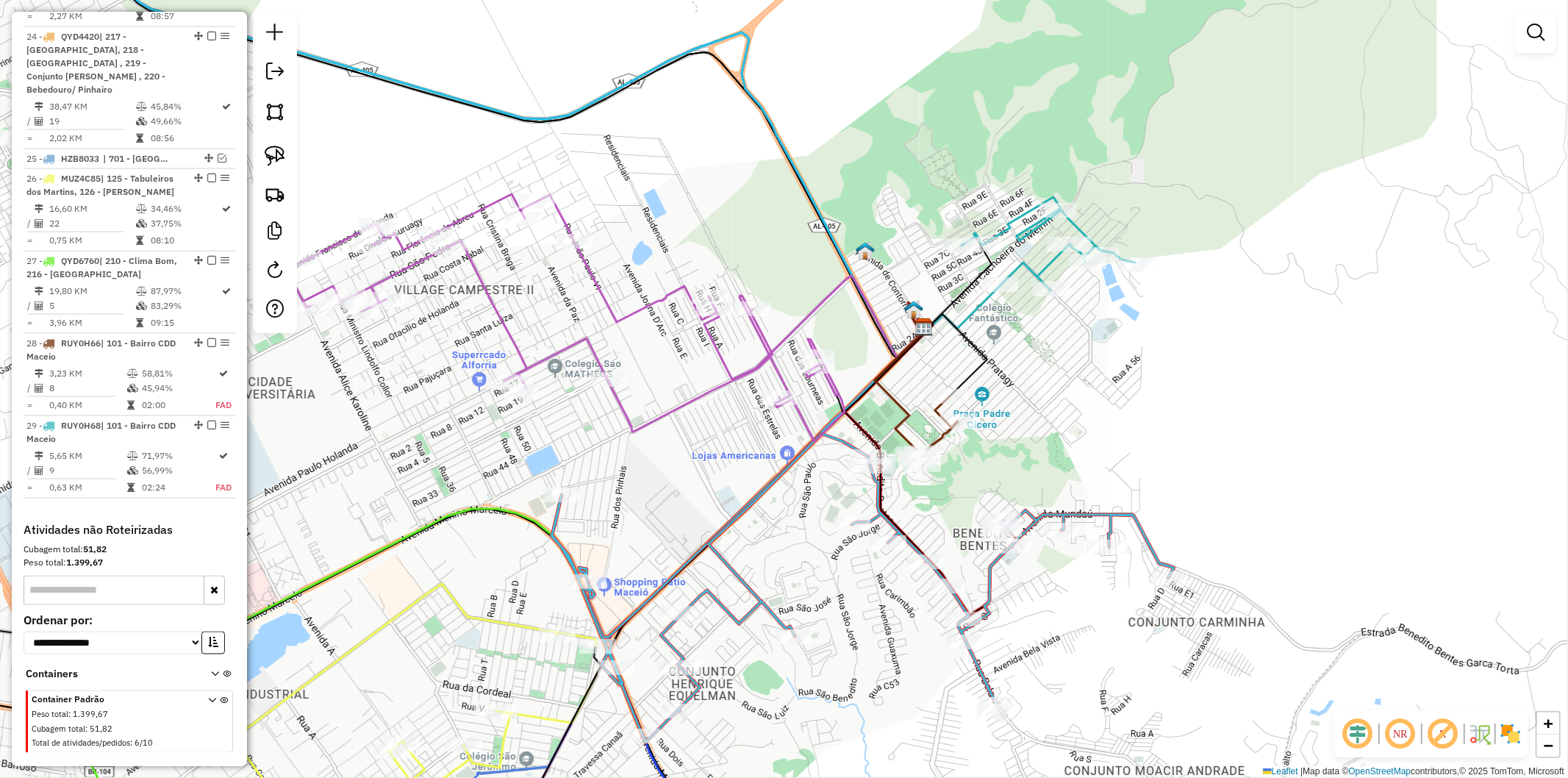
click at [969, 369] on icon at bounding box center [950, 352] width 74 height 87
select select "**********"
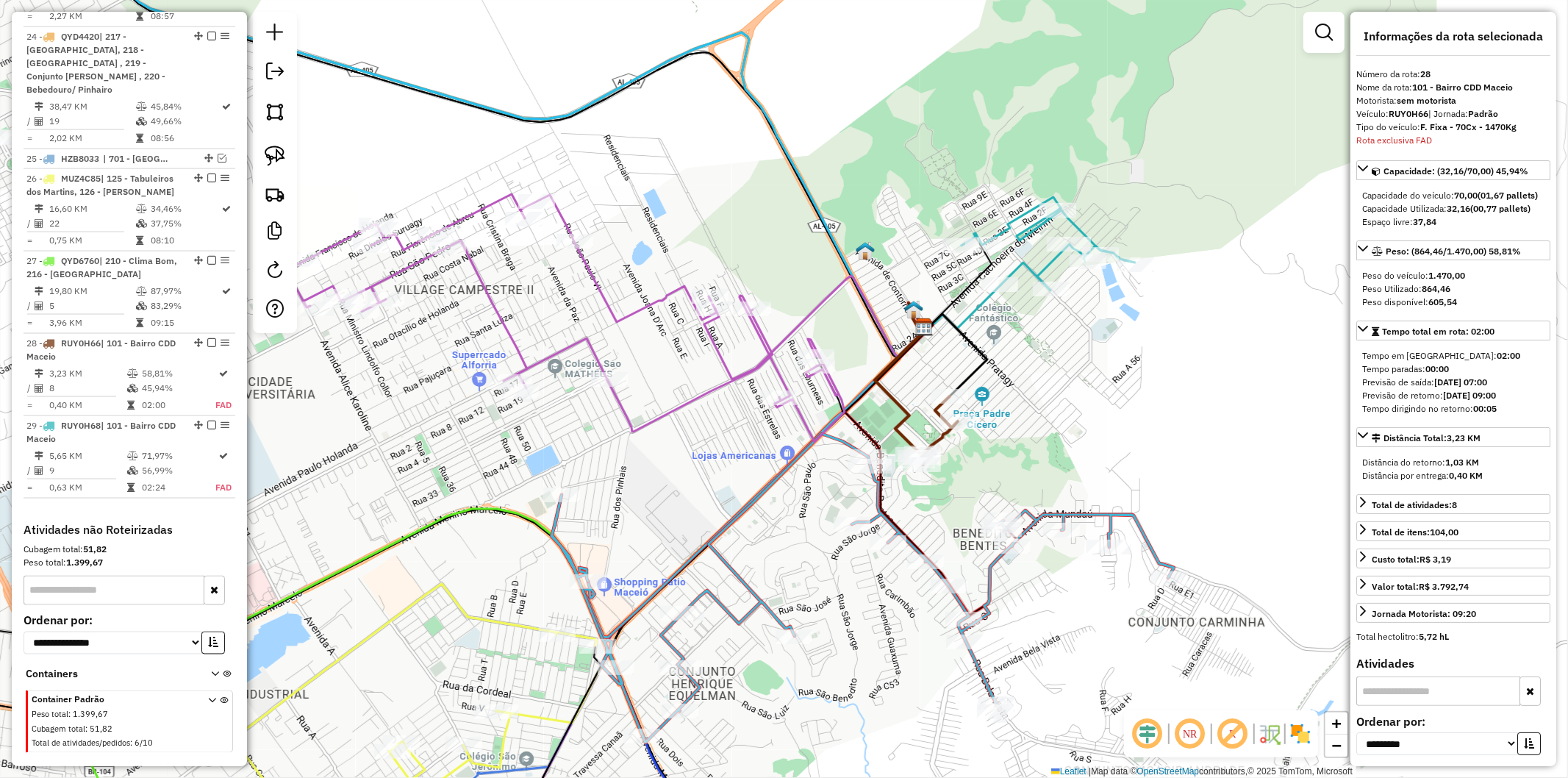
click at [1029, 265] on icon at bounding box center [1048, 244] width 174 height 94
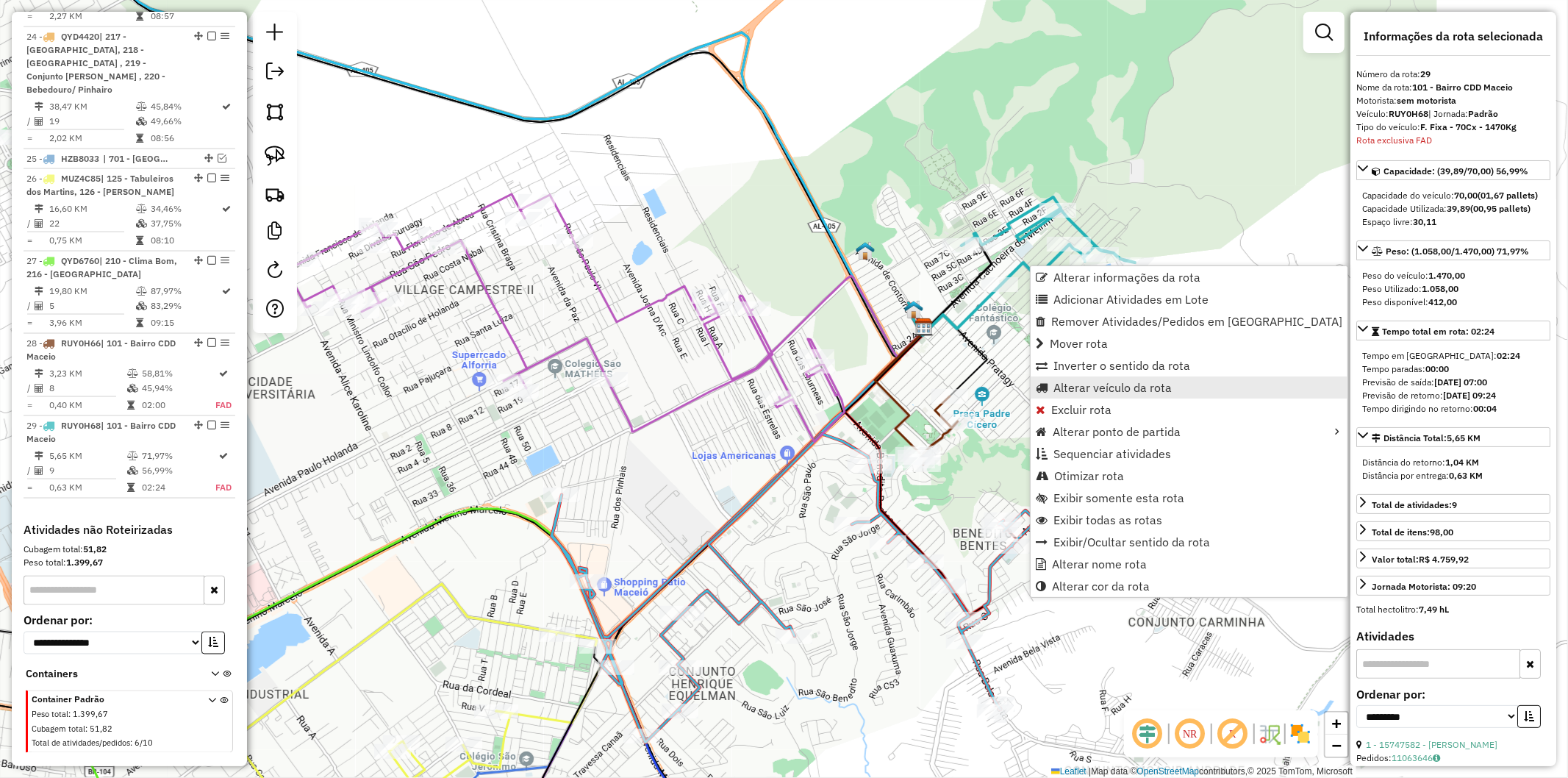
click at [1127, 389] on span "Alterar veículo da rota" at bounding box center [1112, 387] width 118 height 12
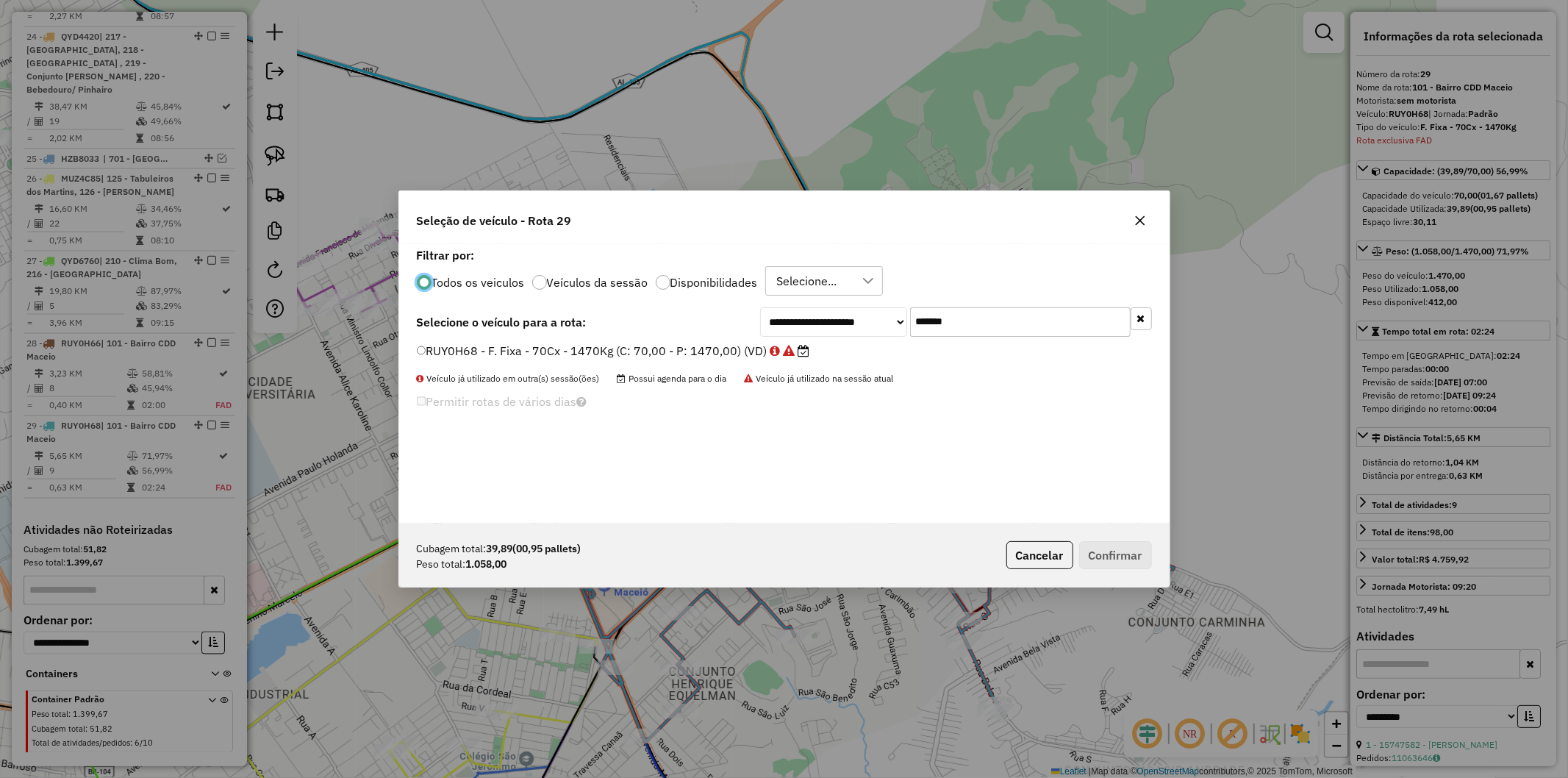
scroll to position [8, 4]
click at [1141, 225] on icon "button" at bounding box center [1140, 220] width 12 height 12
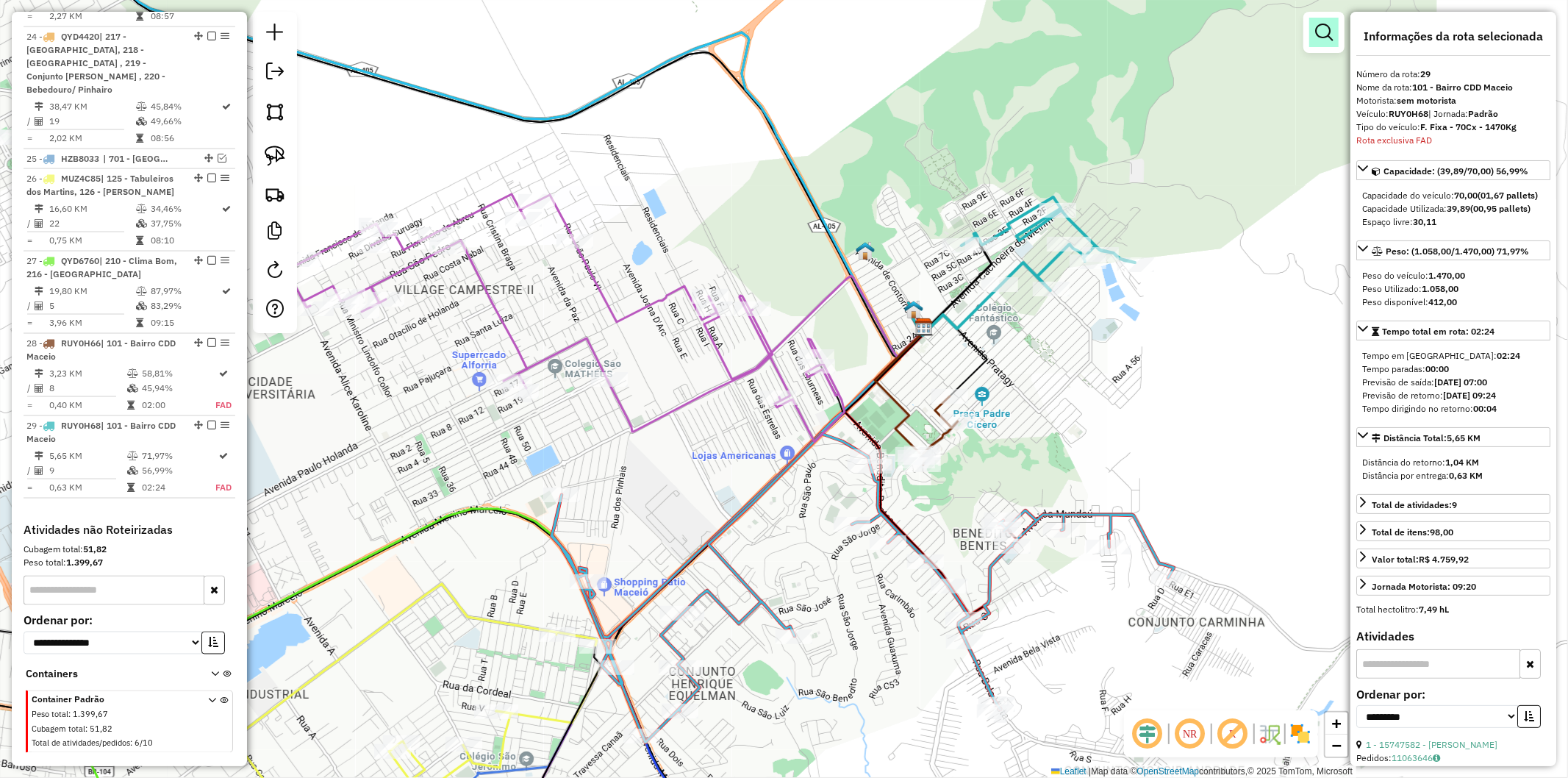
click at [1328, 32] on em at bounding box center [1325, 32] width 18 height 18
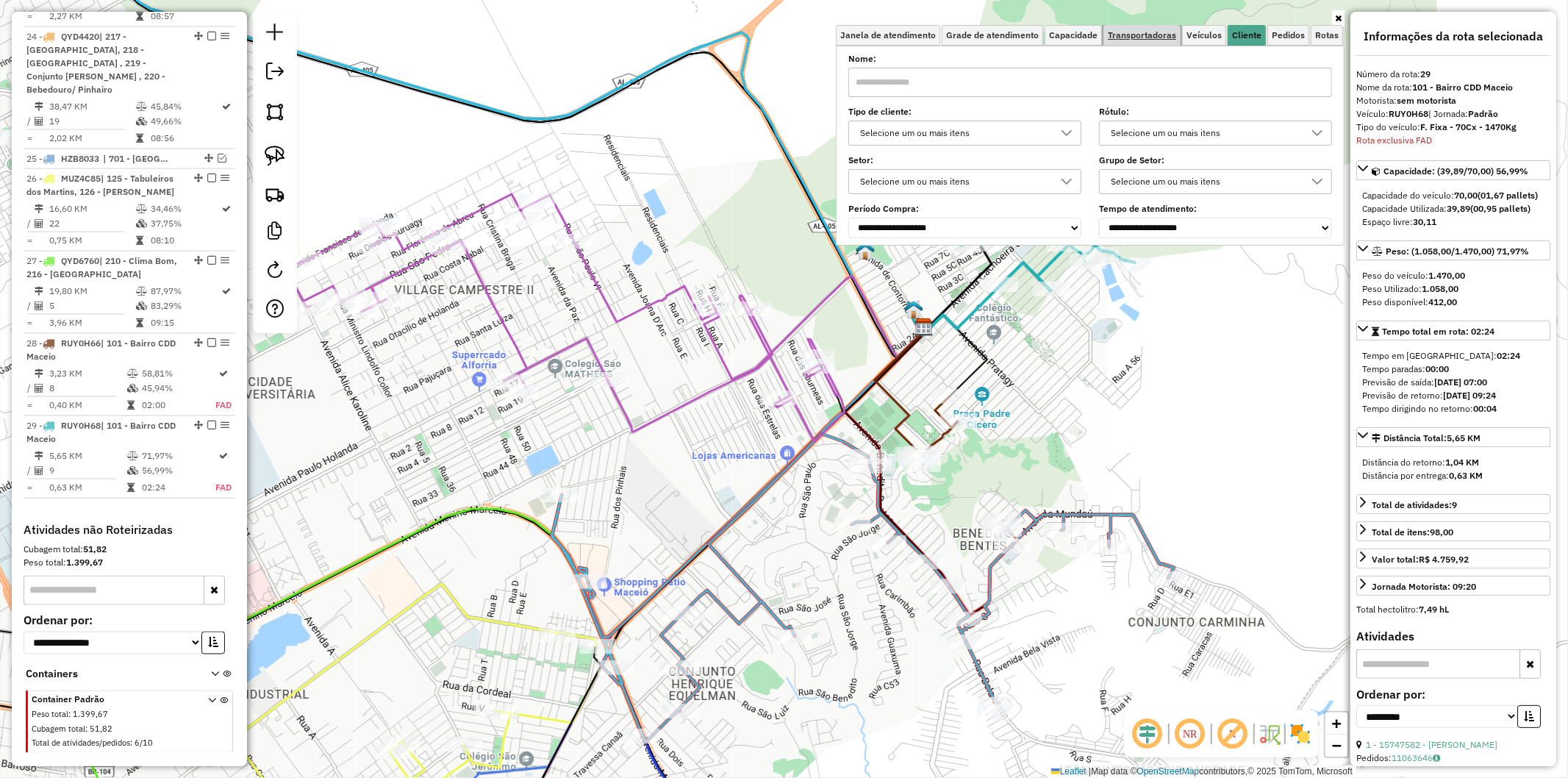
click at [1155, 38] on span "Transportadoras" at bounding box center [1143, 35] width 68 height 9
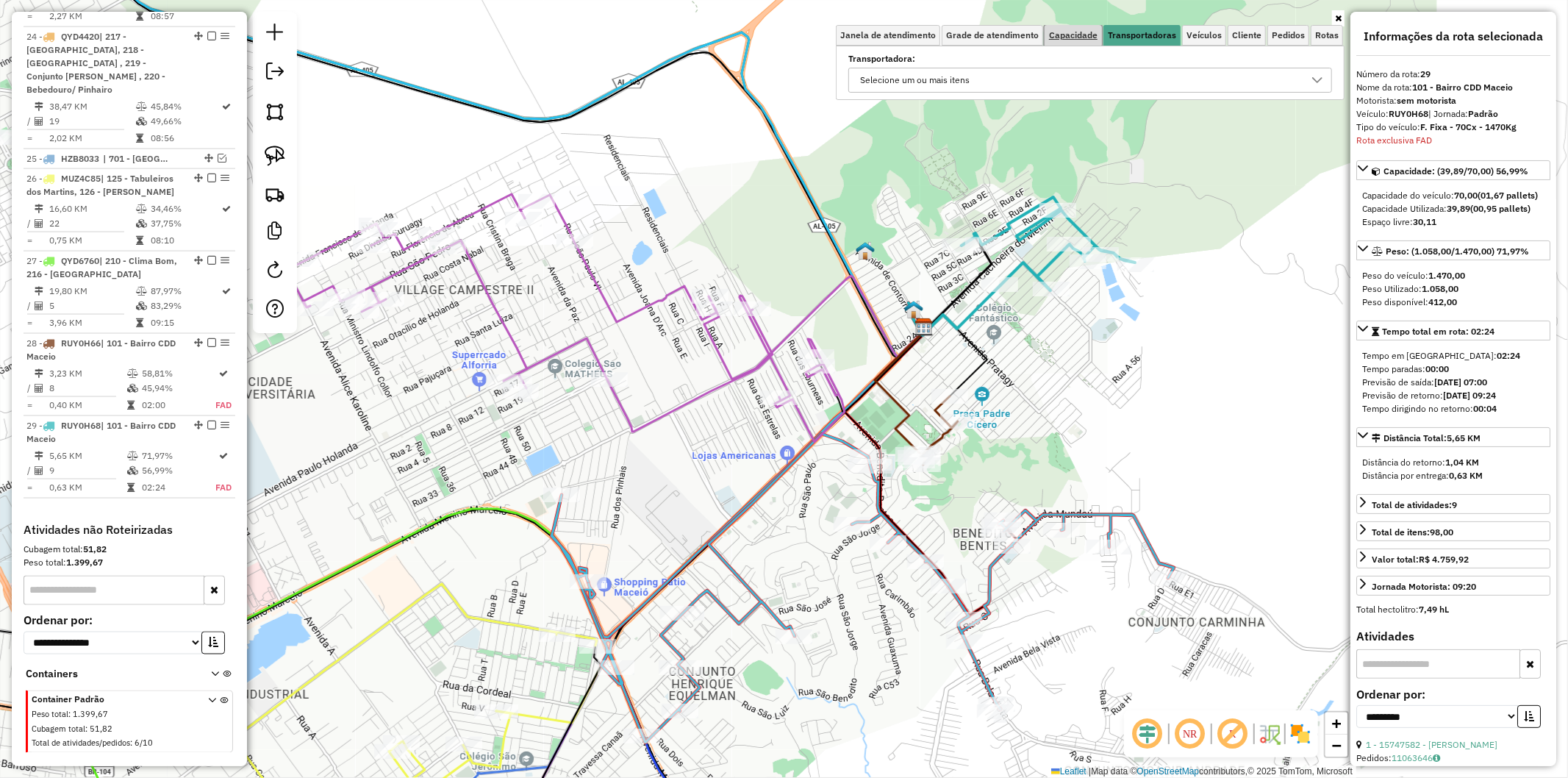
click at [1069, 32] on span "Capacidade" at bounding box center [1073, 35] width 49 height 9
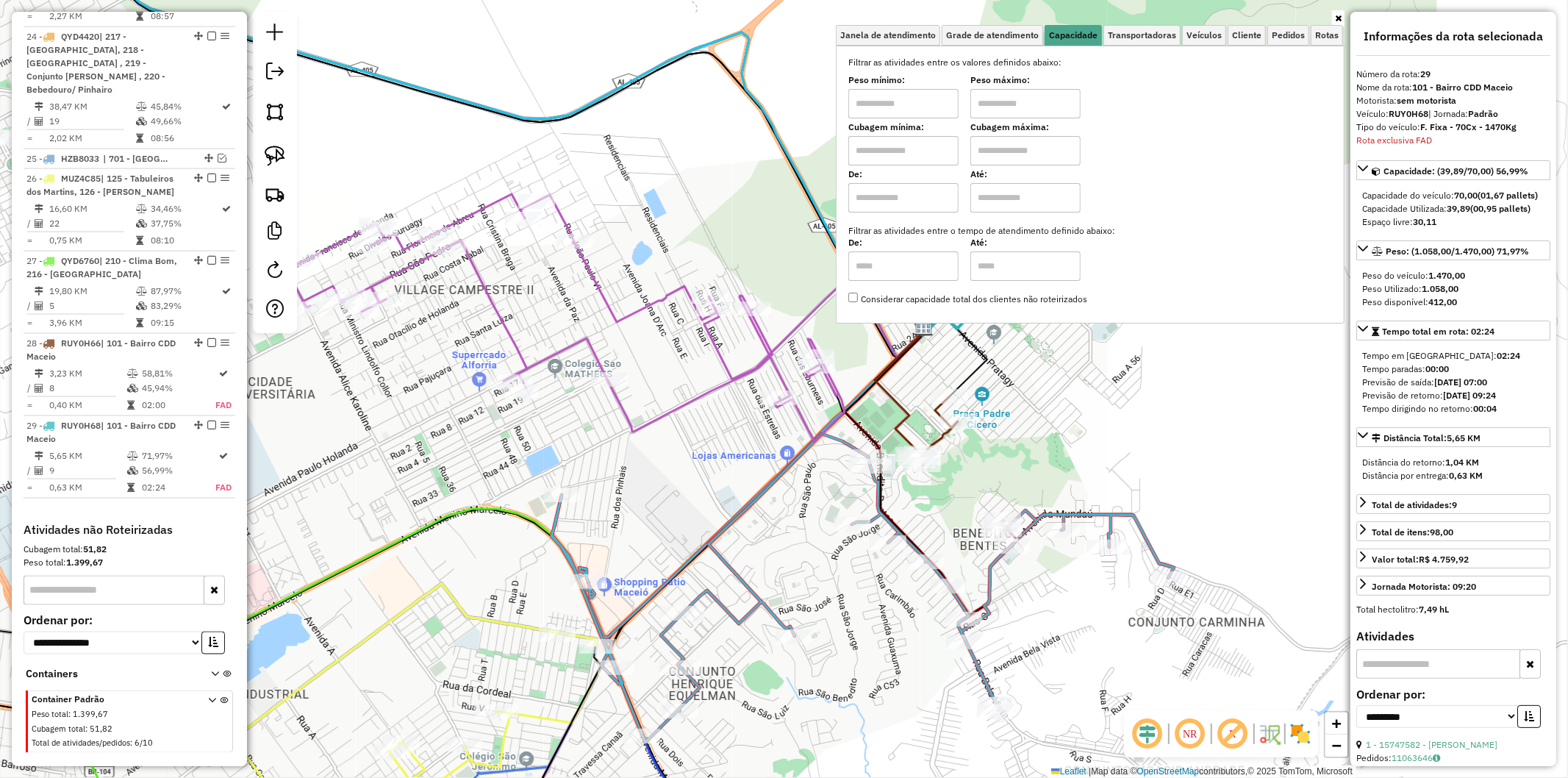
click at [909, 133] on div "Cubagem mínima:" at bounding box center [904, 145] width 110 height 41
click at [908, 157] on input "text" at bounding box center [904, 151] width 110 height 30
type input "****"
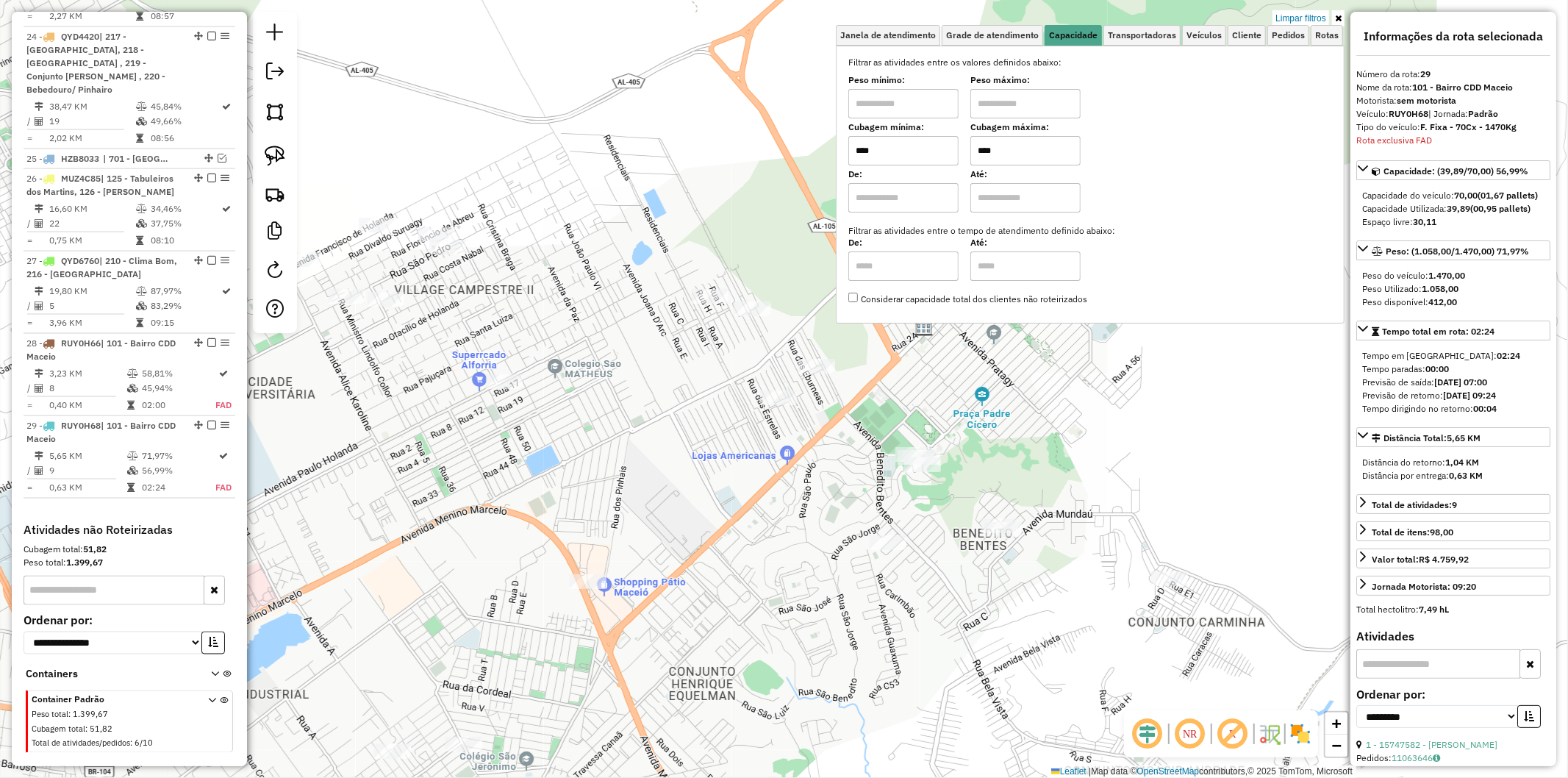
type input "****"
click at [964, 434] on div "Limpar filtros Janela de atendimento Grade de atendimento Capacidade Transporta…" at bounding box center [784, 389] width 1568 height 778
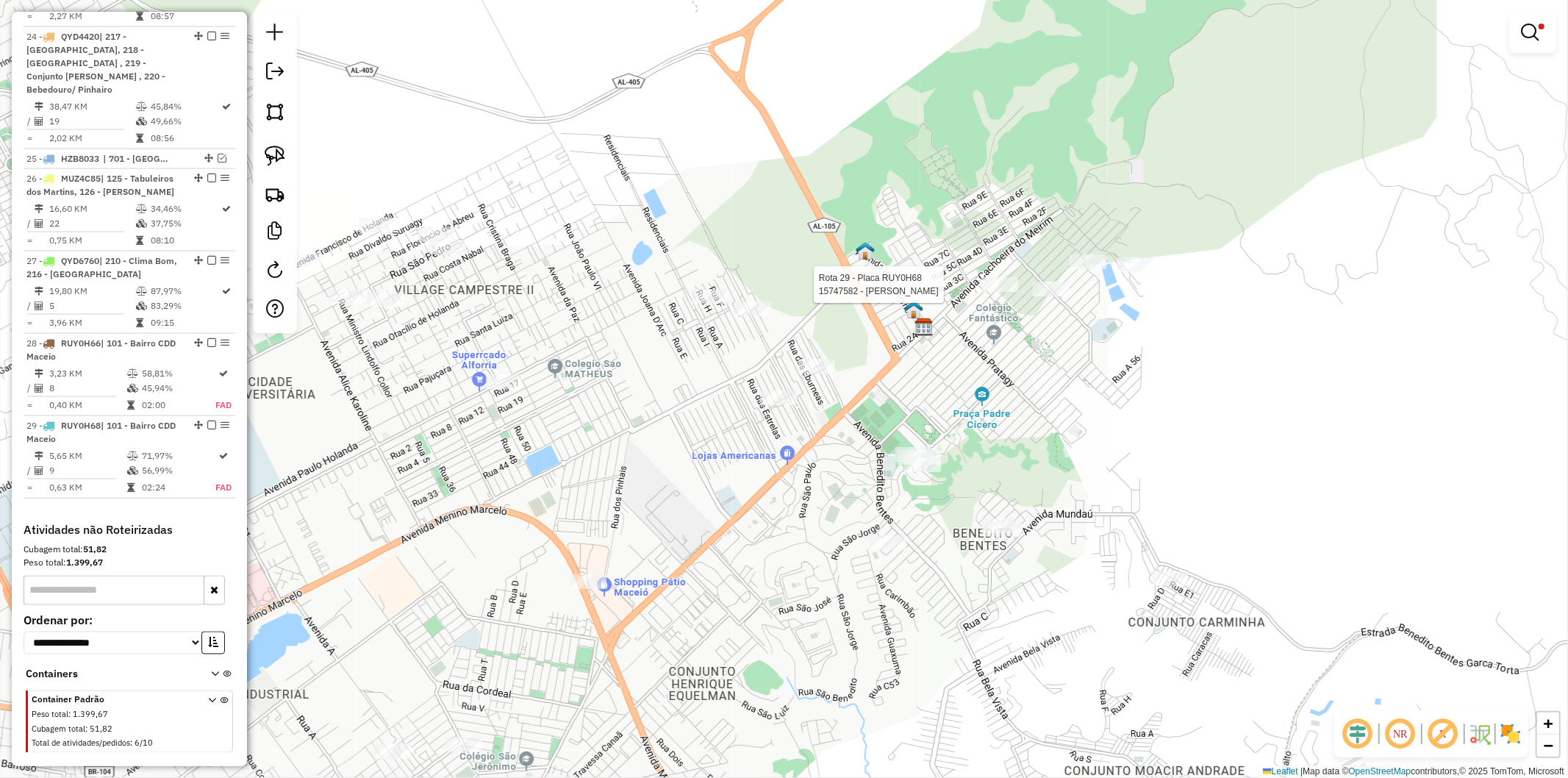
select select "**********"
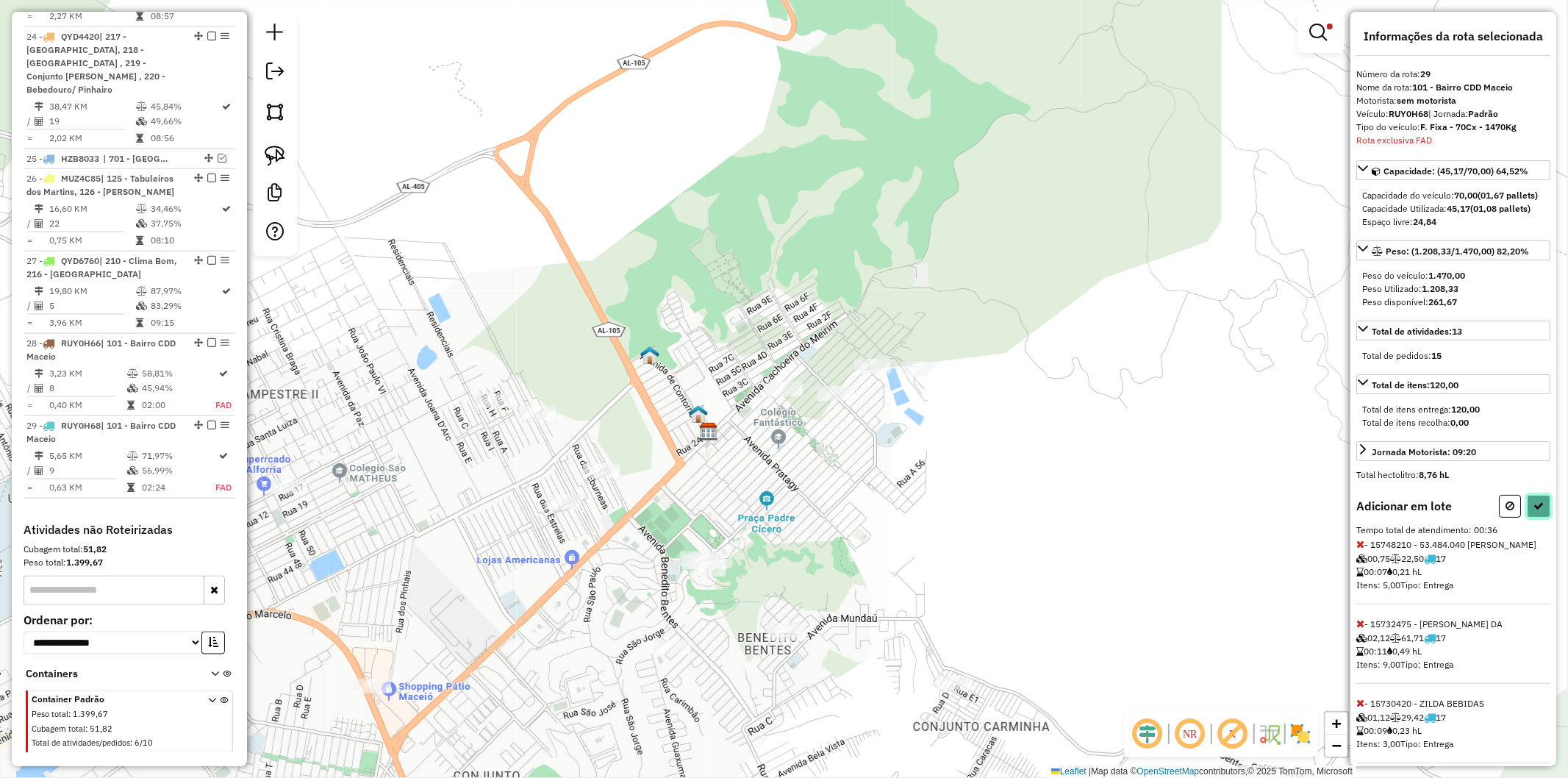
click at [1539, 511] on icon at bounding box center [1538, 506] width 10 height 10
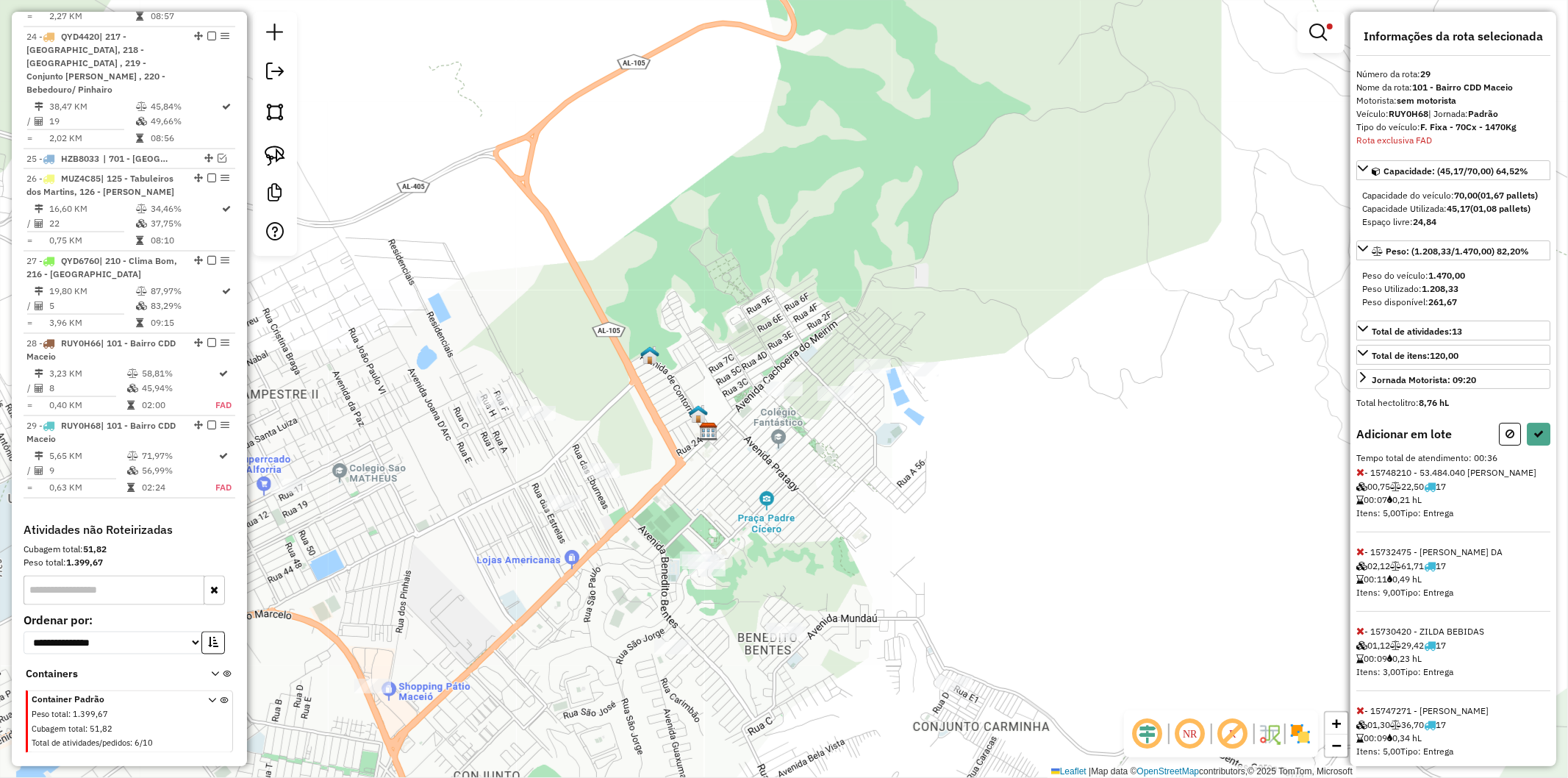
select select "**********"
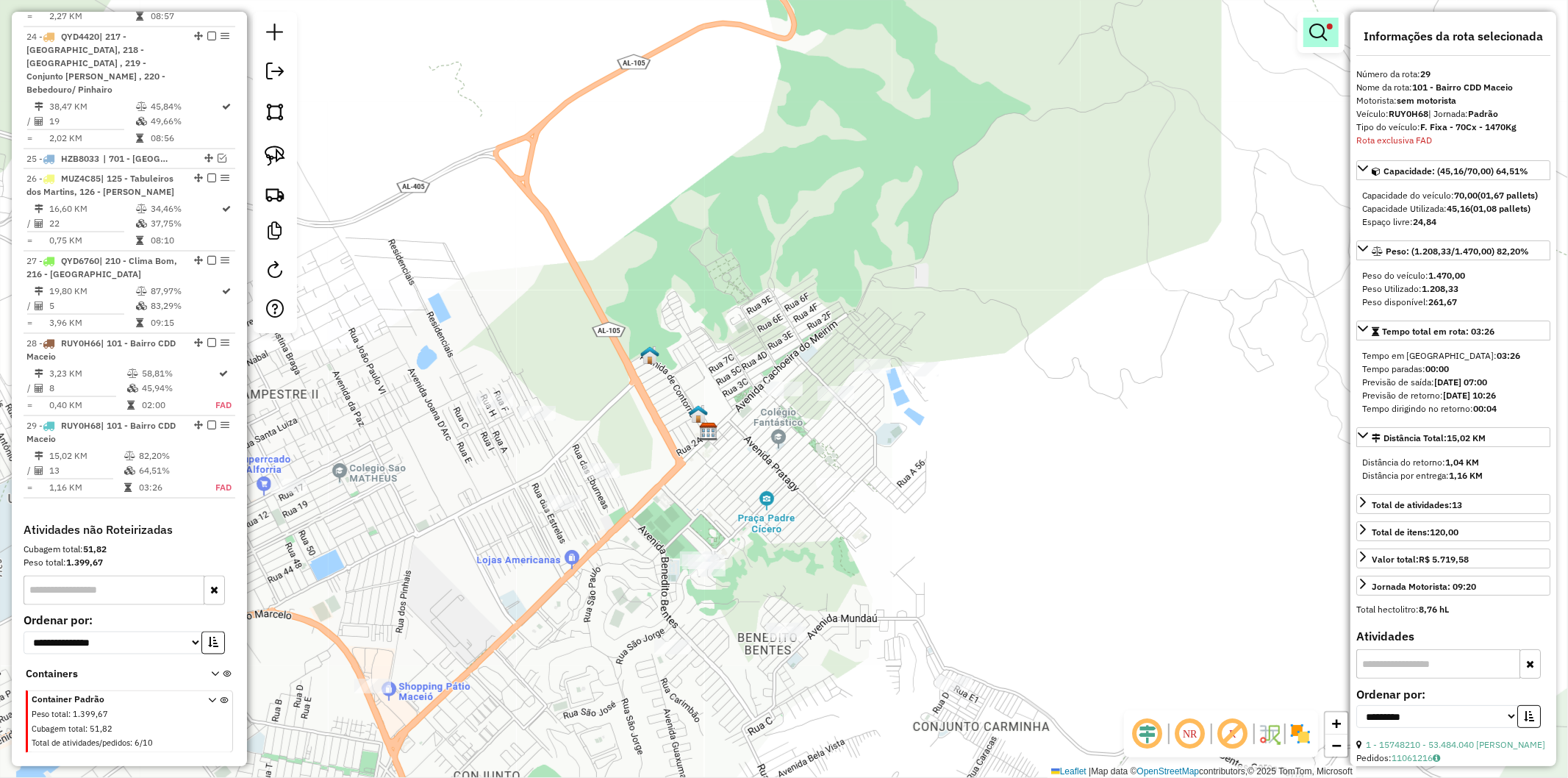
click at [1328, 26] on span at bounding box center [1330, 26] width 6 height 6
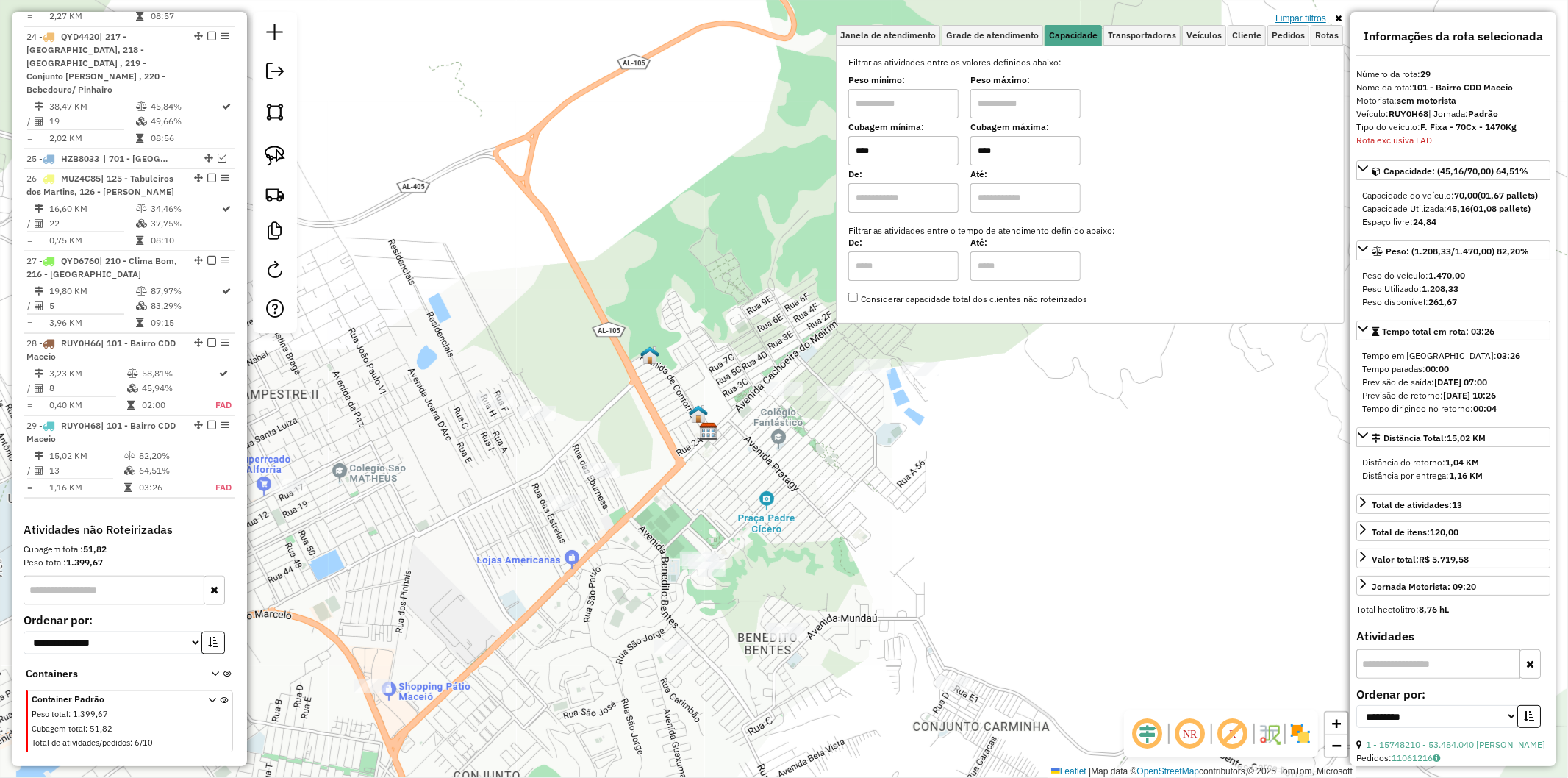
click at [1324, 17] on link "Limpar filtros" at bounding box center [1300, 18] width 57 height 16
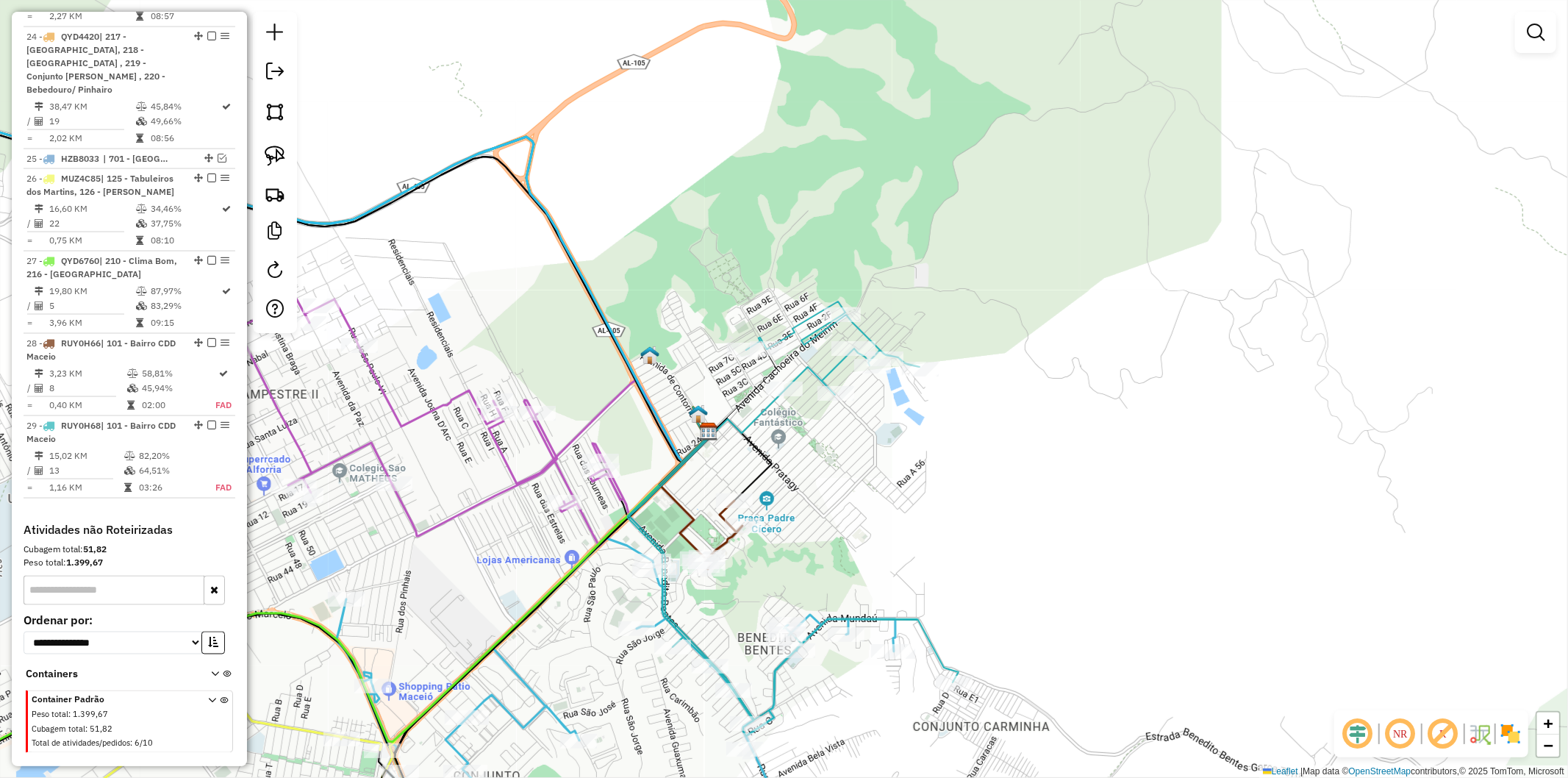
click at [781, 577] on div "Janela de atendimento Grade de atendimento Capacidade Transportadoras Veículos …" at bounding box center [784, 389] width 1568 height 778
click at [775, 696] on icon at bounding box center [794, 519] width 330 height 435
select select "**********"
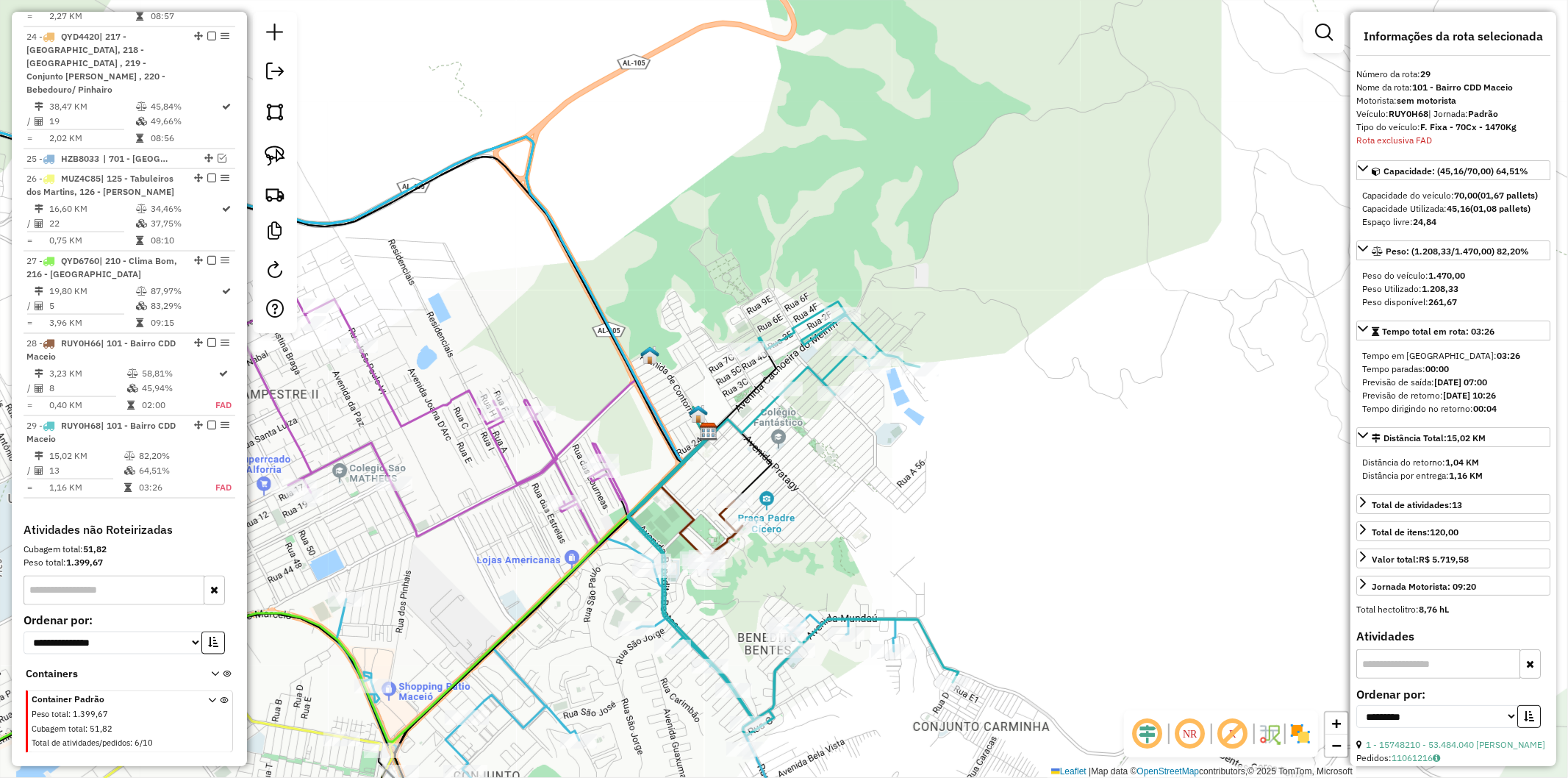
click at [659, 621] on icon at bounding box center [667, 527] width 78 height 240
click at [657, 622] on icon at bounding box center [615, 692] width 560 height 309
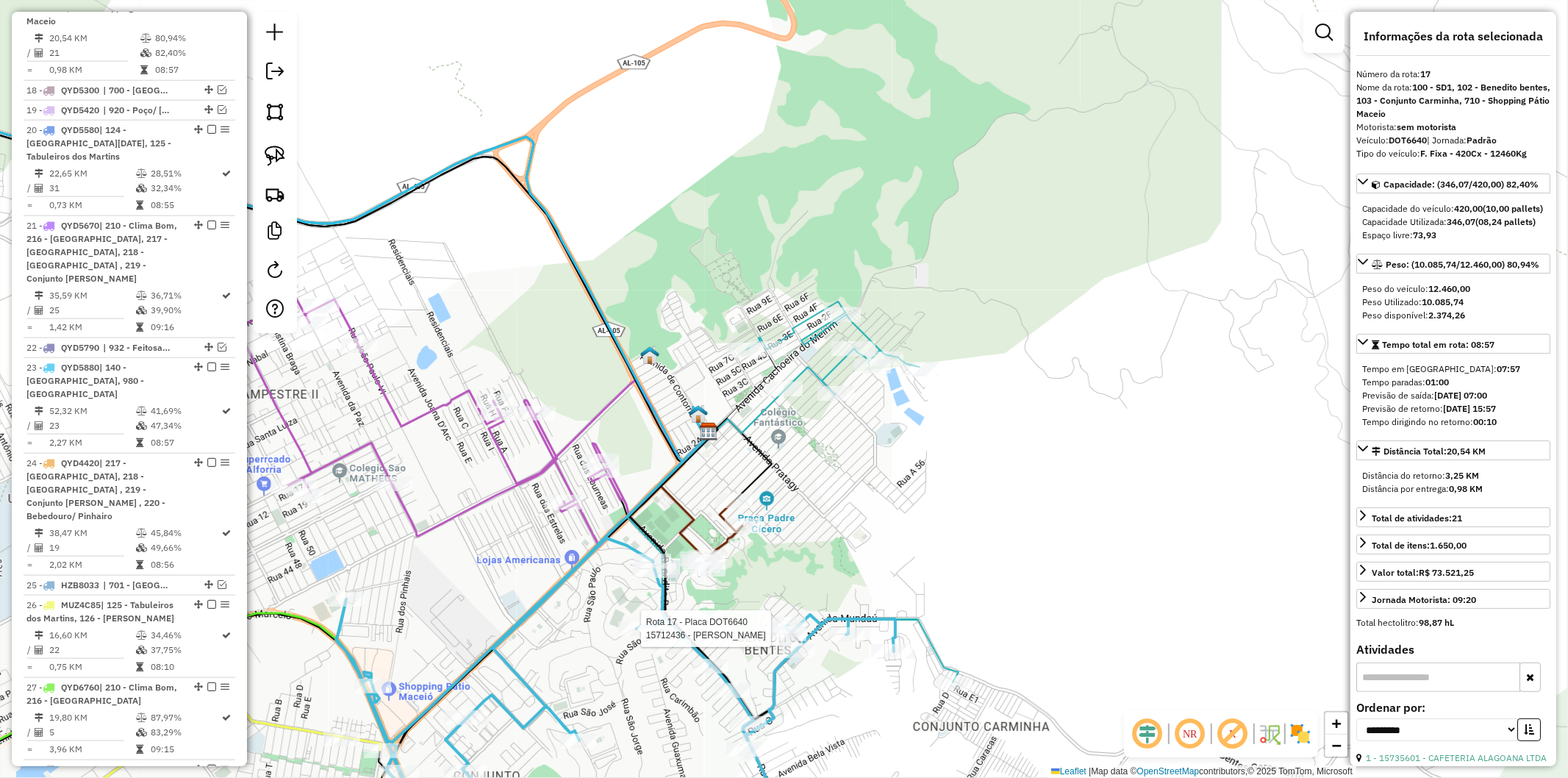
scroll to position [1372, 0]
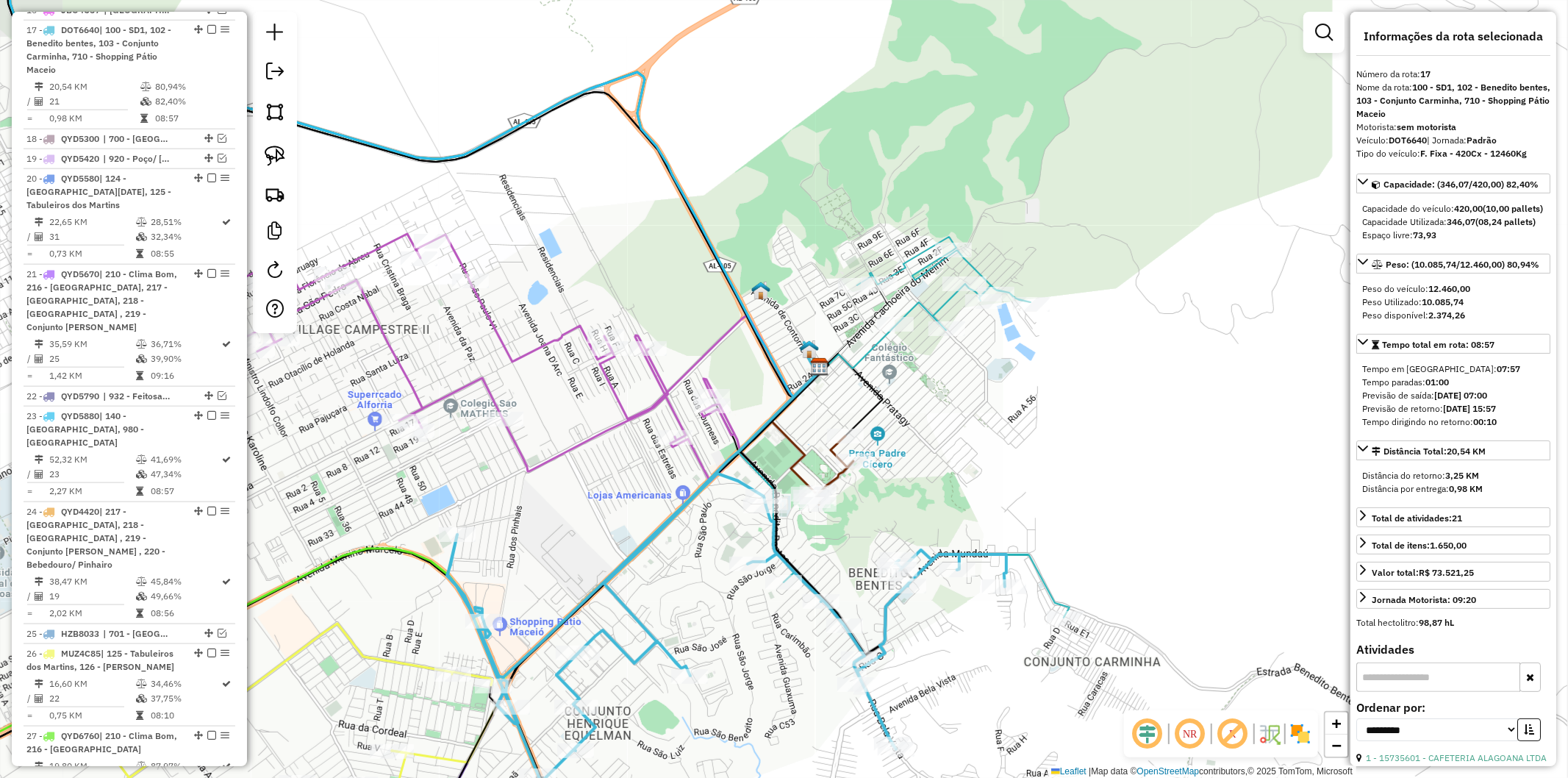
drag, startPoint x: 569, startPoint y: 673, endPoint x: 677, endPoint y: 609, distance: 125.5
click at [677, 609] on div "Janela de atendimento Grade de atendimento Capacidade Transportadoras Veículos …" at bounding box center [784, 389] width 1568 height 778
click at [594, 445] on icon at bounding box center [460, 357] width 558 height 248
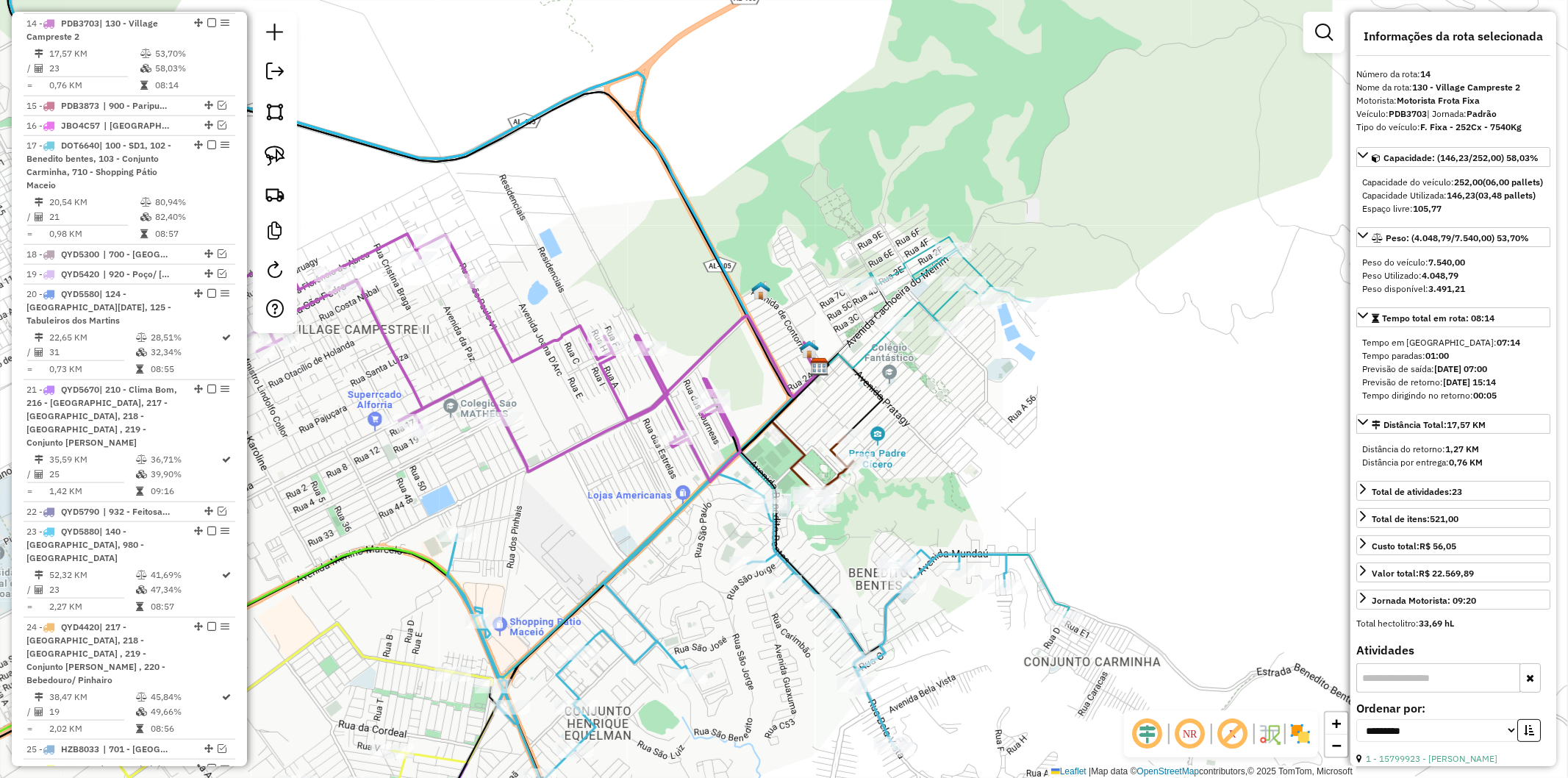
scroll to position [1250, 0]
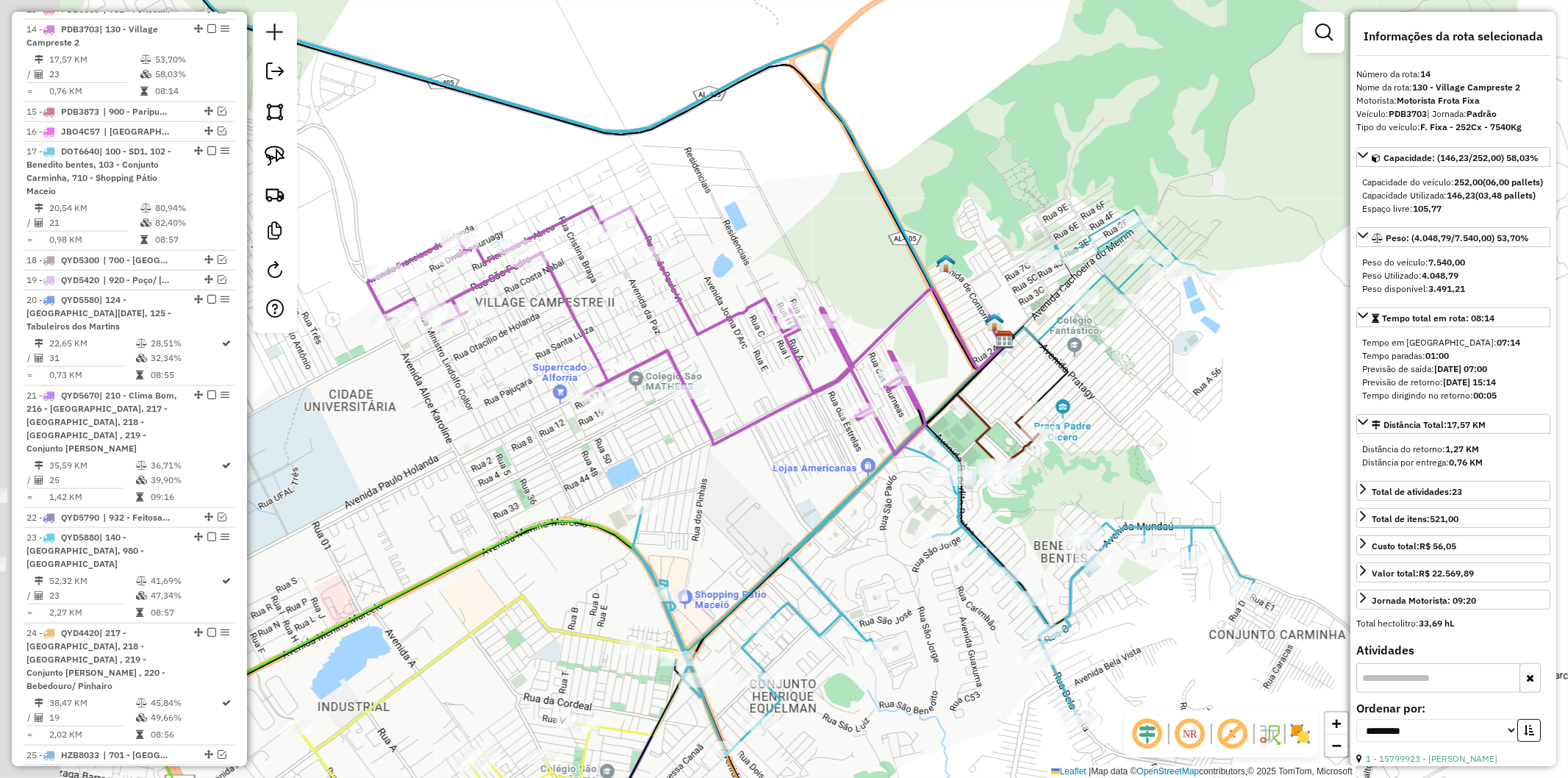
drag, startPoint x: 619, startPoint y: 535, endPoint x: 717, endPoint y: 517, distance: 99.6
click at [717, 517] on div "Janela de atendimento Grade de atendimento Capacidade Transportadoras Veículos …" at bounding box center [784, 389] width 1568 height 778
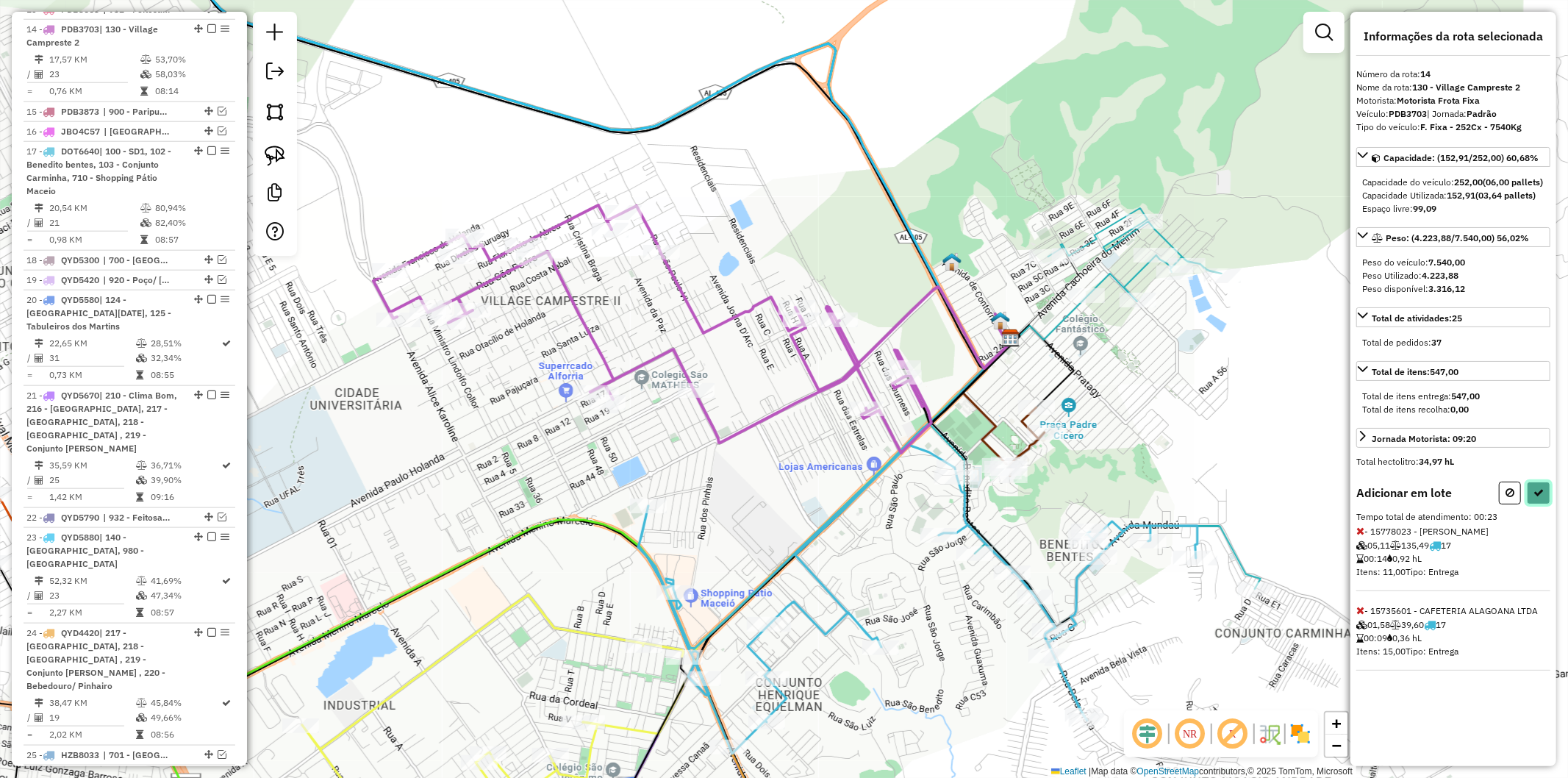
click at [1546, 505] on button at bounding box center [1539, 492] width 23 height 23
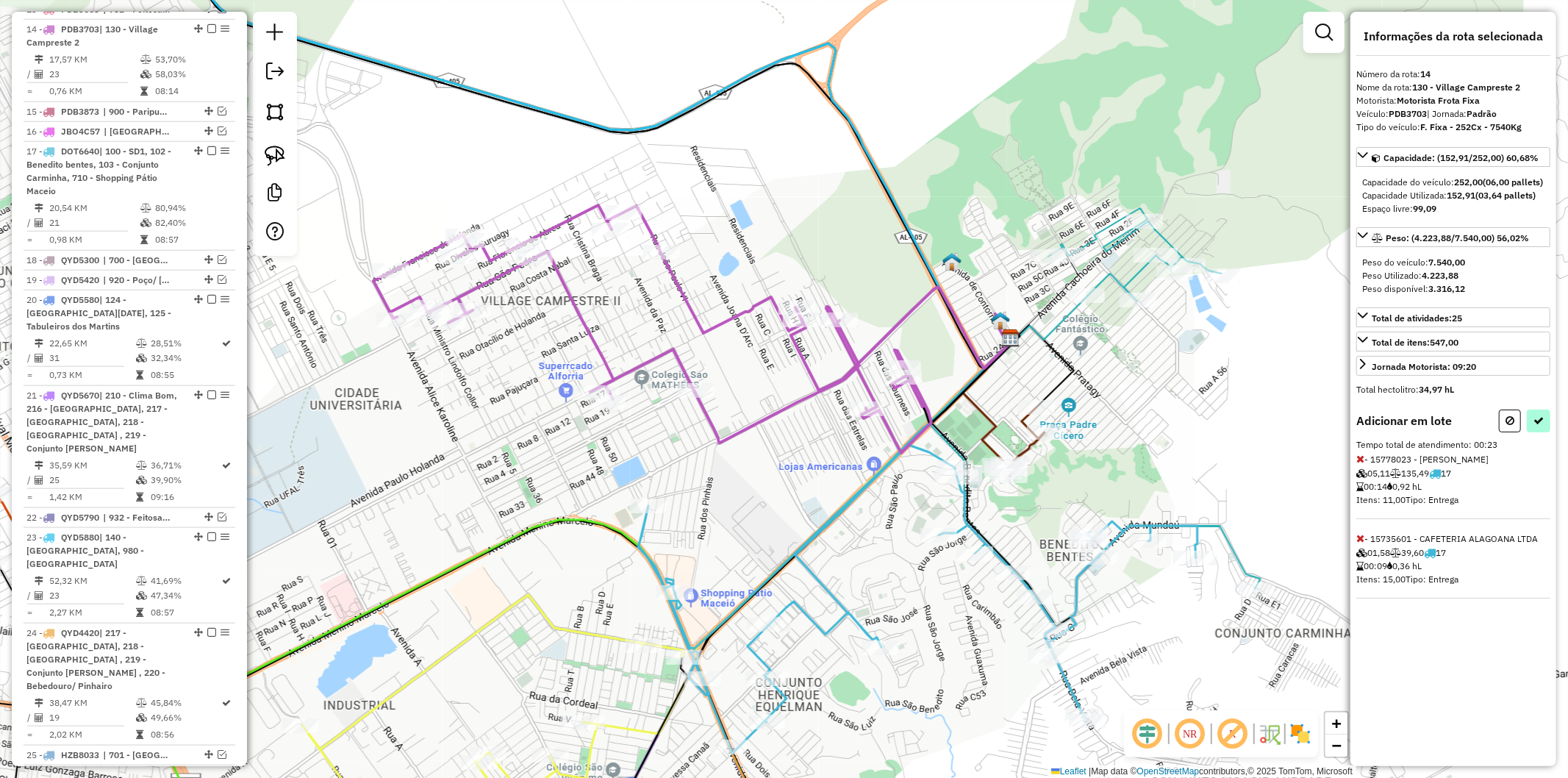
select select "**********"
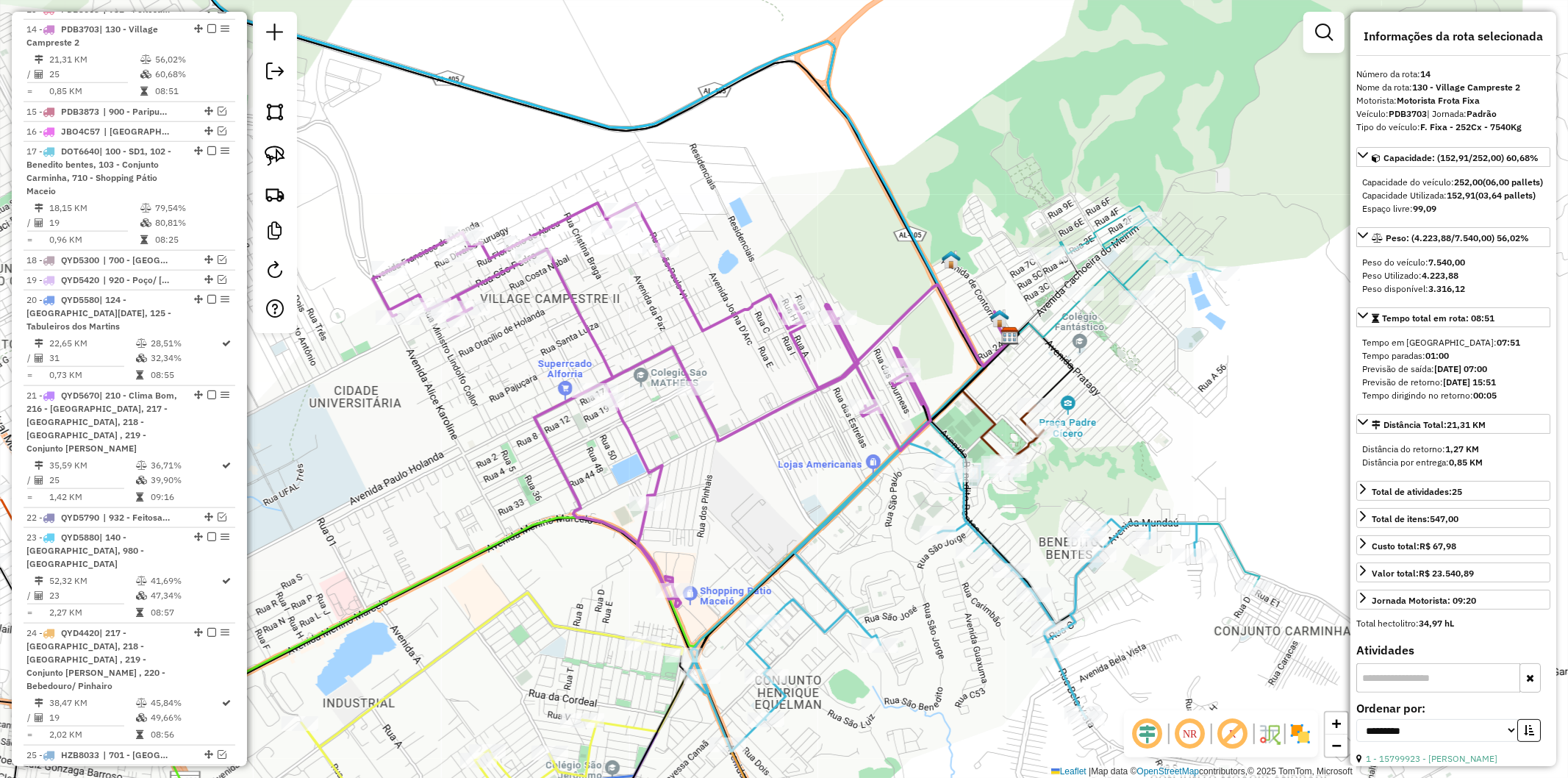
drag, startPoint x: 728, startPoint y: 550, endPoint x: 709, endPoint y: 437, distance: 114.6
click at [709, 437] on div "Janela de atendimento Grade de atendimento Capacidade Transportadoras Veículos …" at bounding box center [784, 389] width 1568 height 778
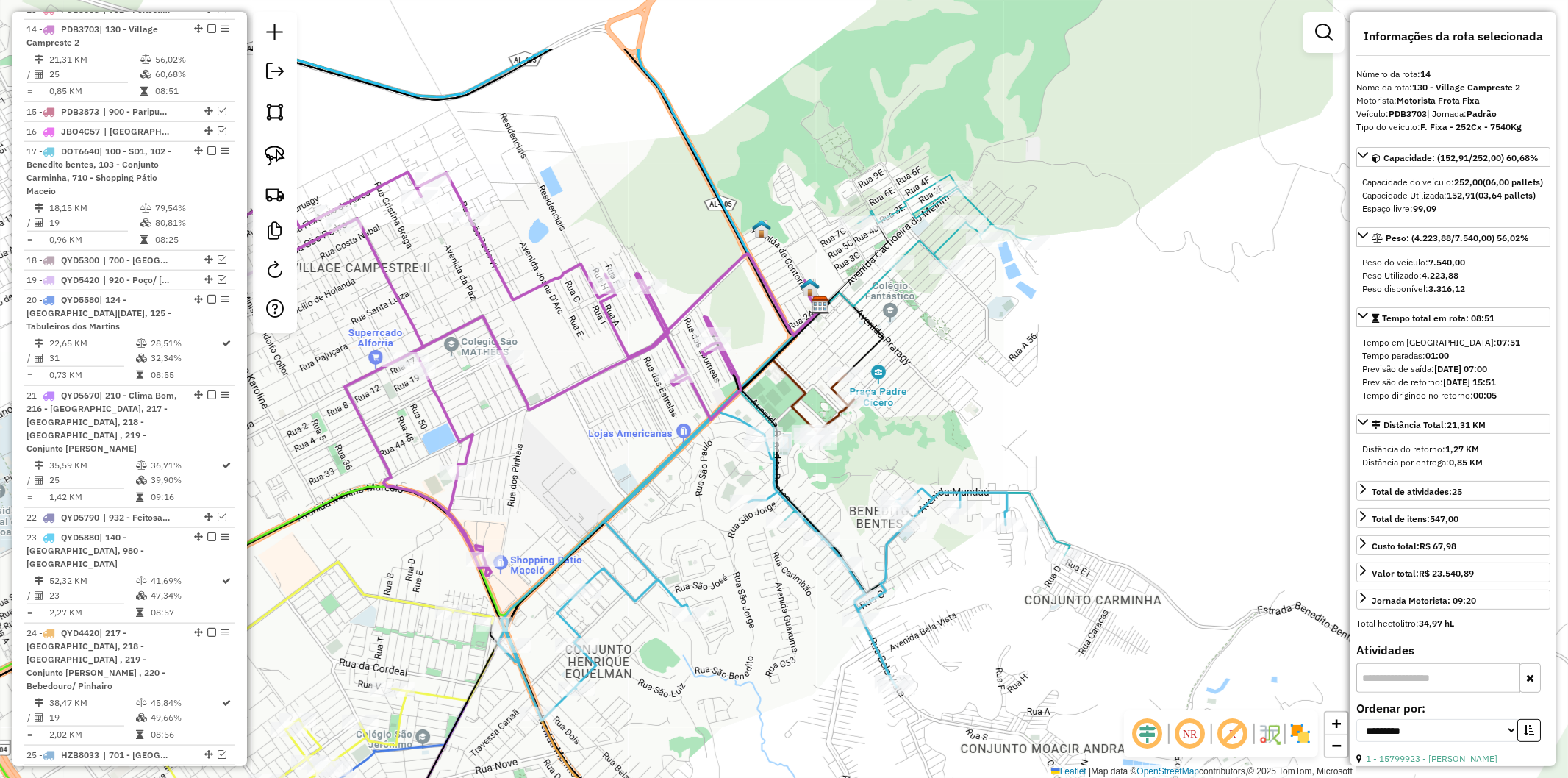
drag, startPoint x: 697, startPoint y: 387, endPoint x: 573, endPoint y: 481, distance: 155.6
click at [542, 487] on div "Janela de atendimento Grade de atendimento Capacidade Transportadoras Veículos …" at bounding box center [784, 389] width 1568 height 778
click at [726, 420] on icon at bounding box center [753, 566] width 506 height 309
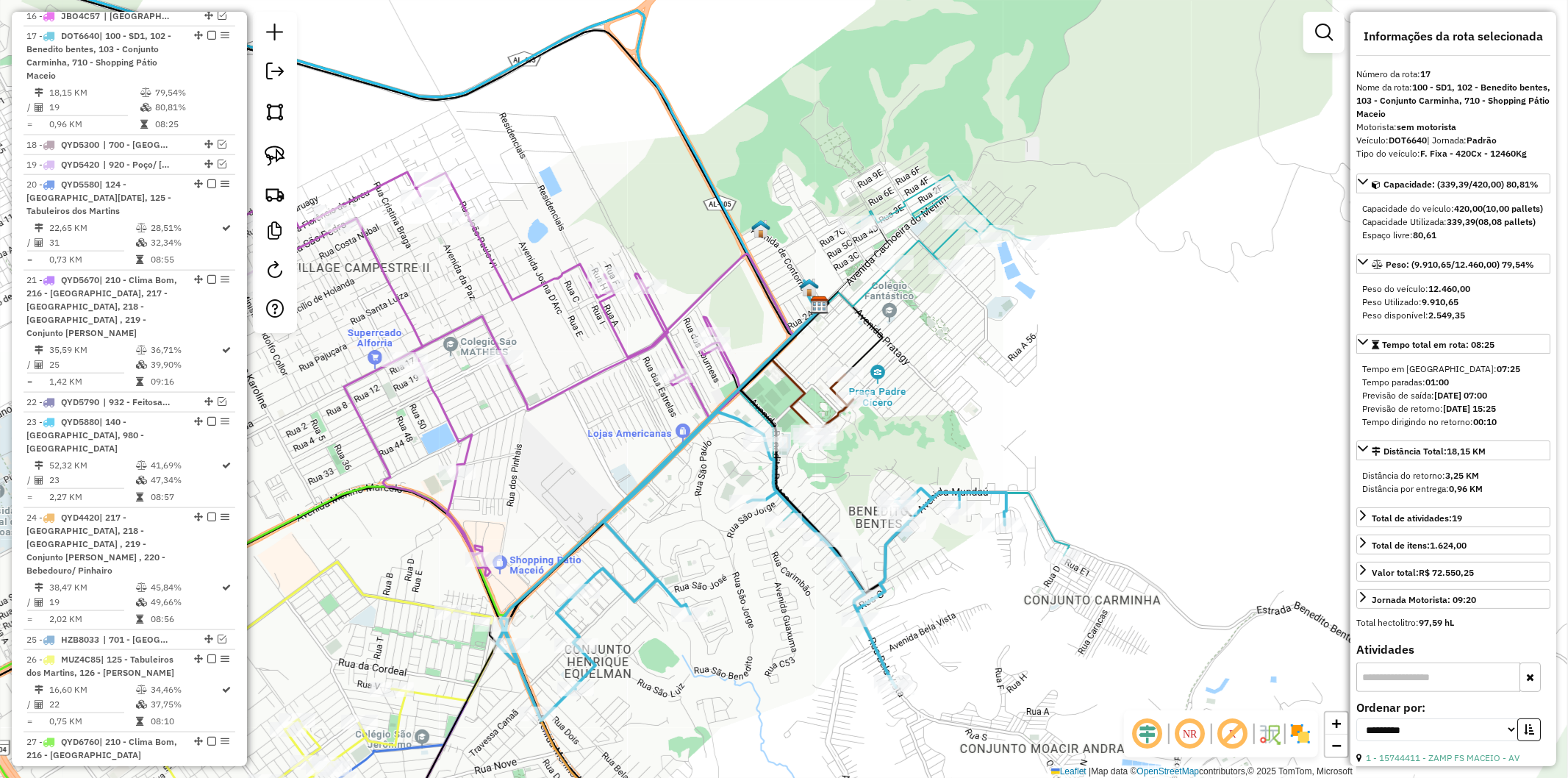
scroll to position [1372, 0]
click at [729, 417] on icon at bounding box center [753, 566] width 506 height 309
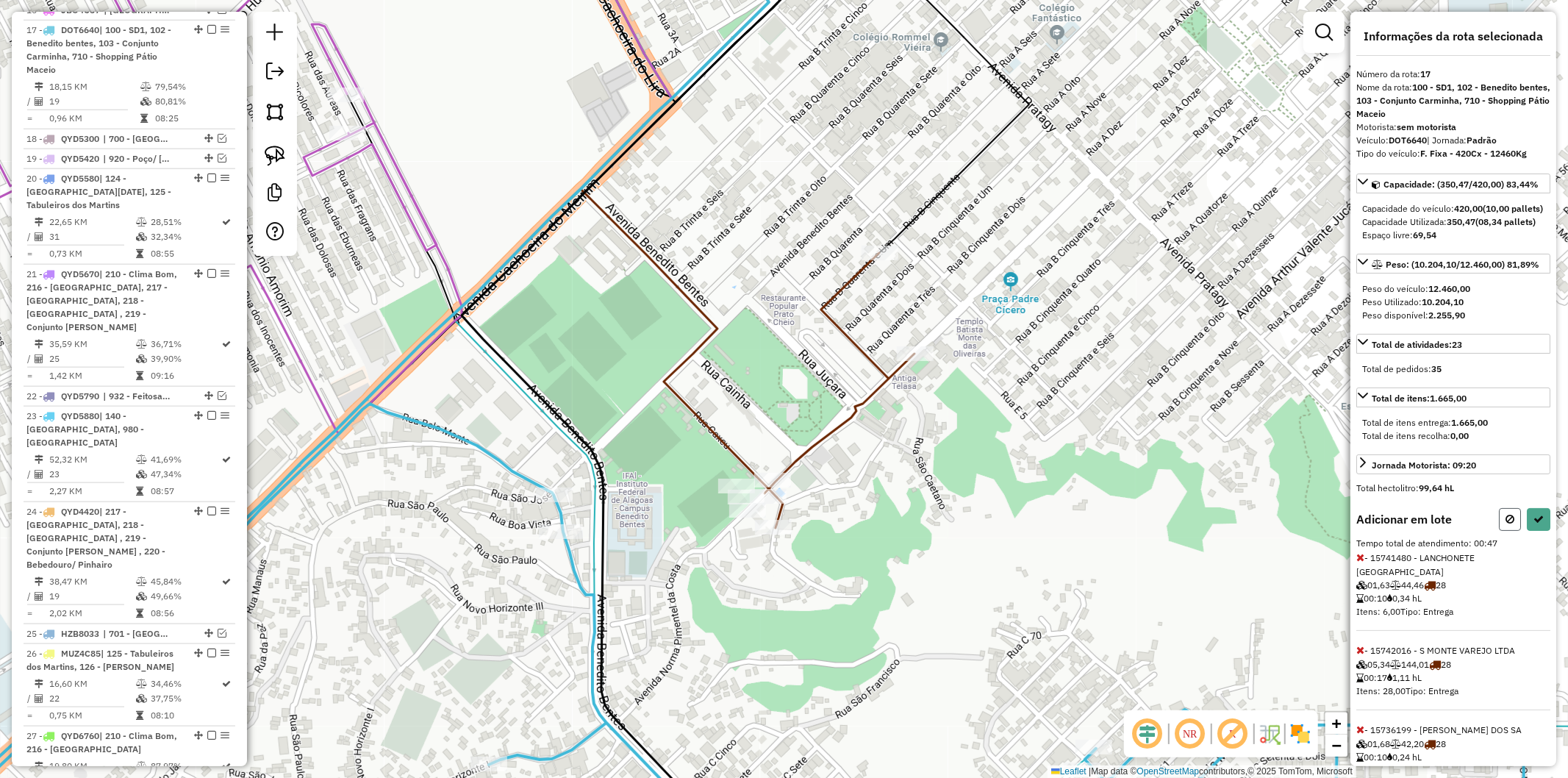
click at [1512, 531] on button at bounding box center [1510, 519] width 22 height 23
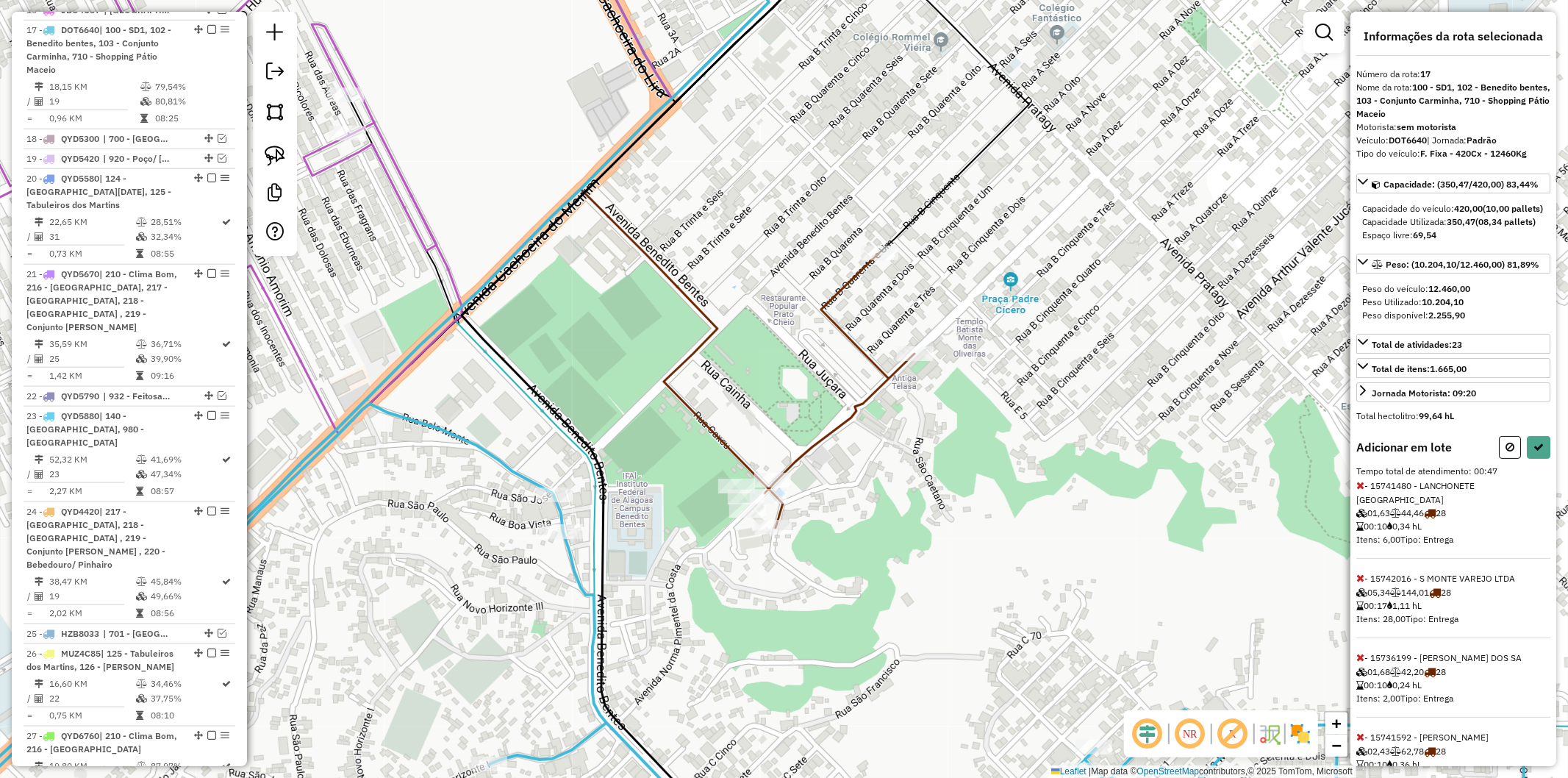
select select "**********"
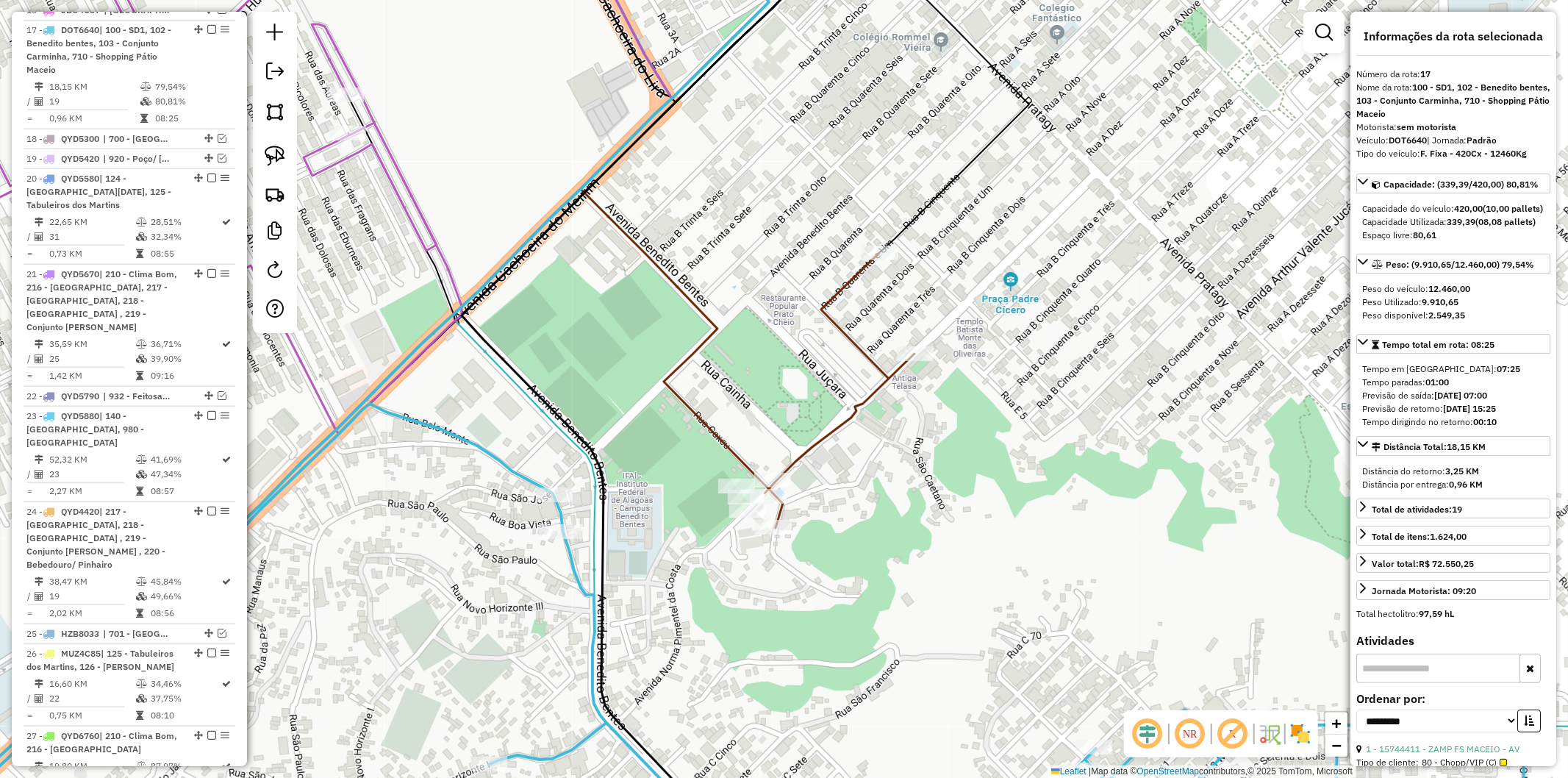
drag, startPoint x: 974, startPoint y: 458, endPoint x: 861, endPoint y: 597, distance: 179.1
click at [861, 597] on div "Janela de atendimento Grade de atendimento Capacidade Transportadoras Veículos …" at bounding box center [784, 389] width 1568 height 778
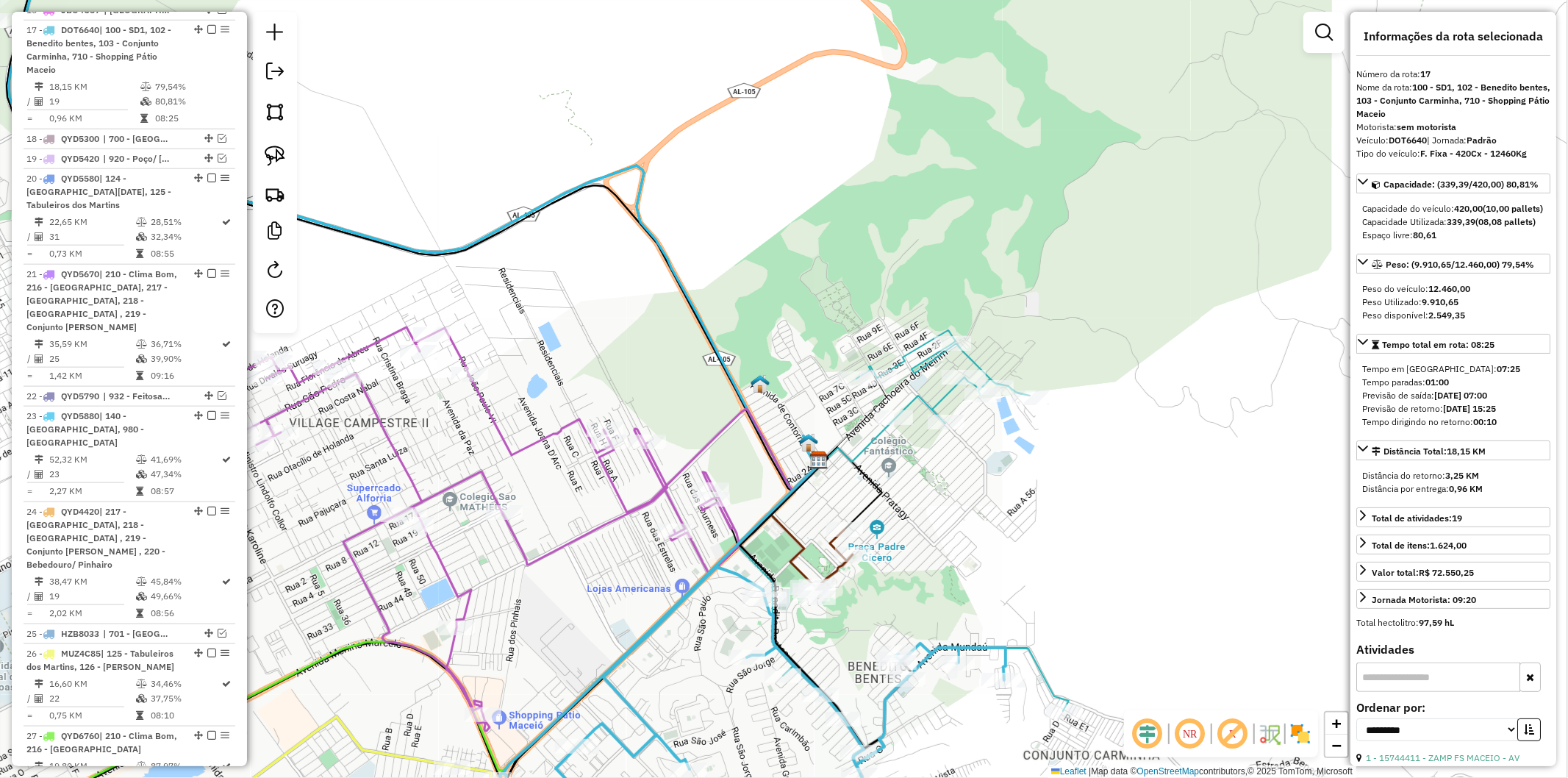
click at [871, 442] on icon at bounding box center [905, 547] width 330 height 435
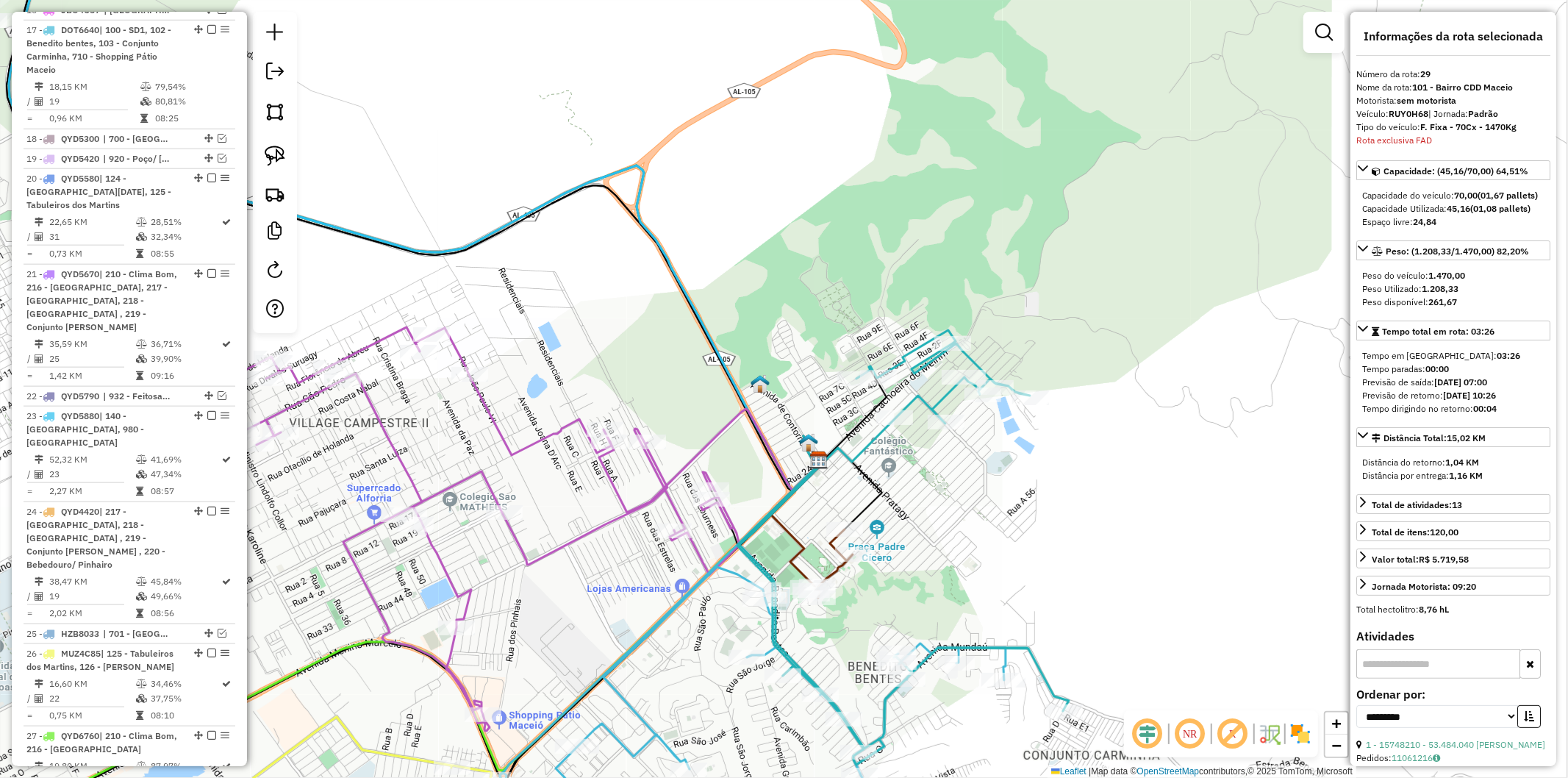
scroll to position [1847, 0]
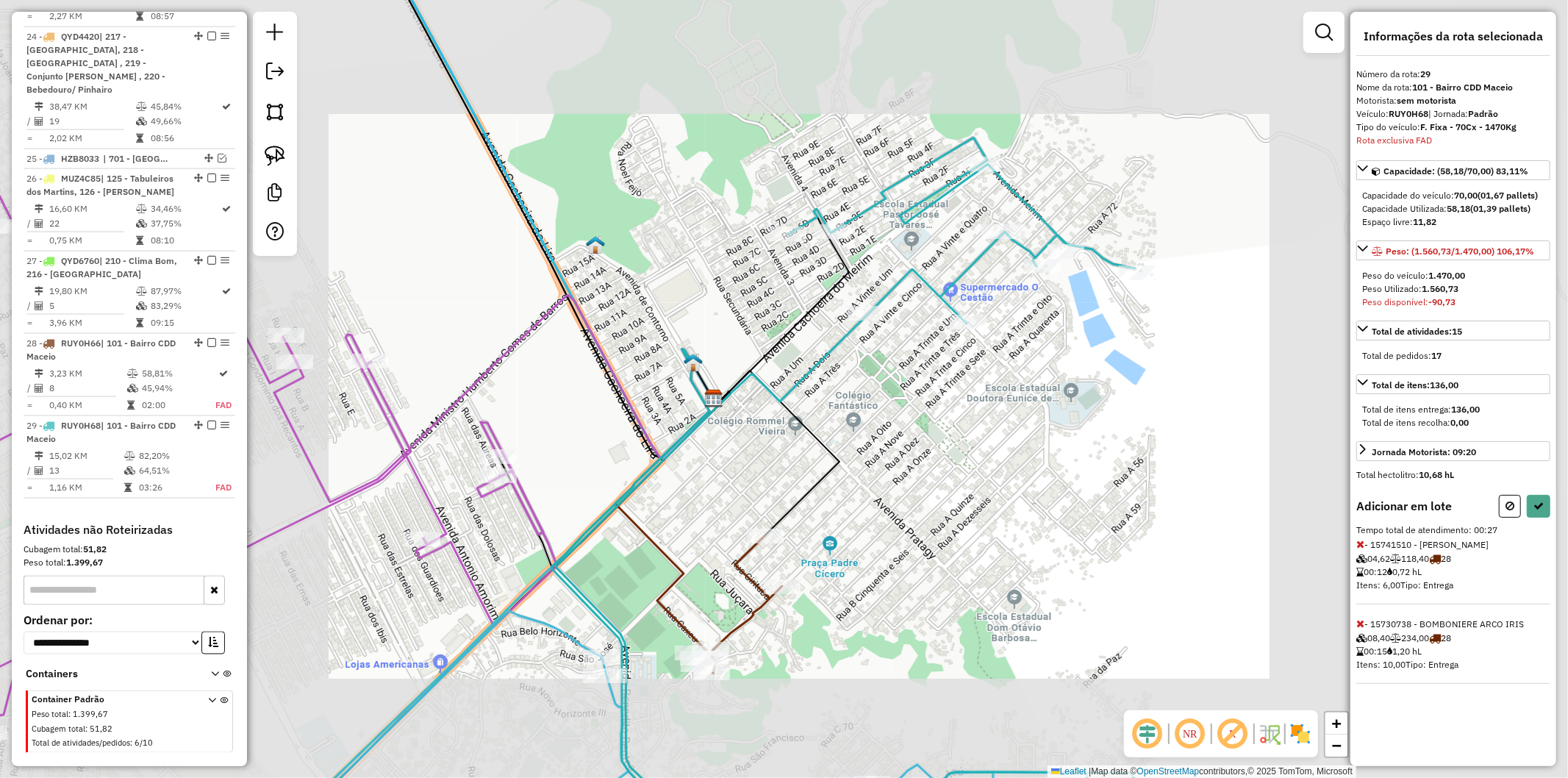
drag, startPoint x: 801, startPoint y: 629, endPoint x: 811, endPoint y: 601, distance: 29.7
click at [811, 601] on div "Janela de atendimento Grade de atendimento Capacidade Transportadoras Veículos …" at bounding box center [784, 389] width 1568 height 778
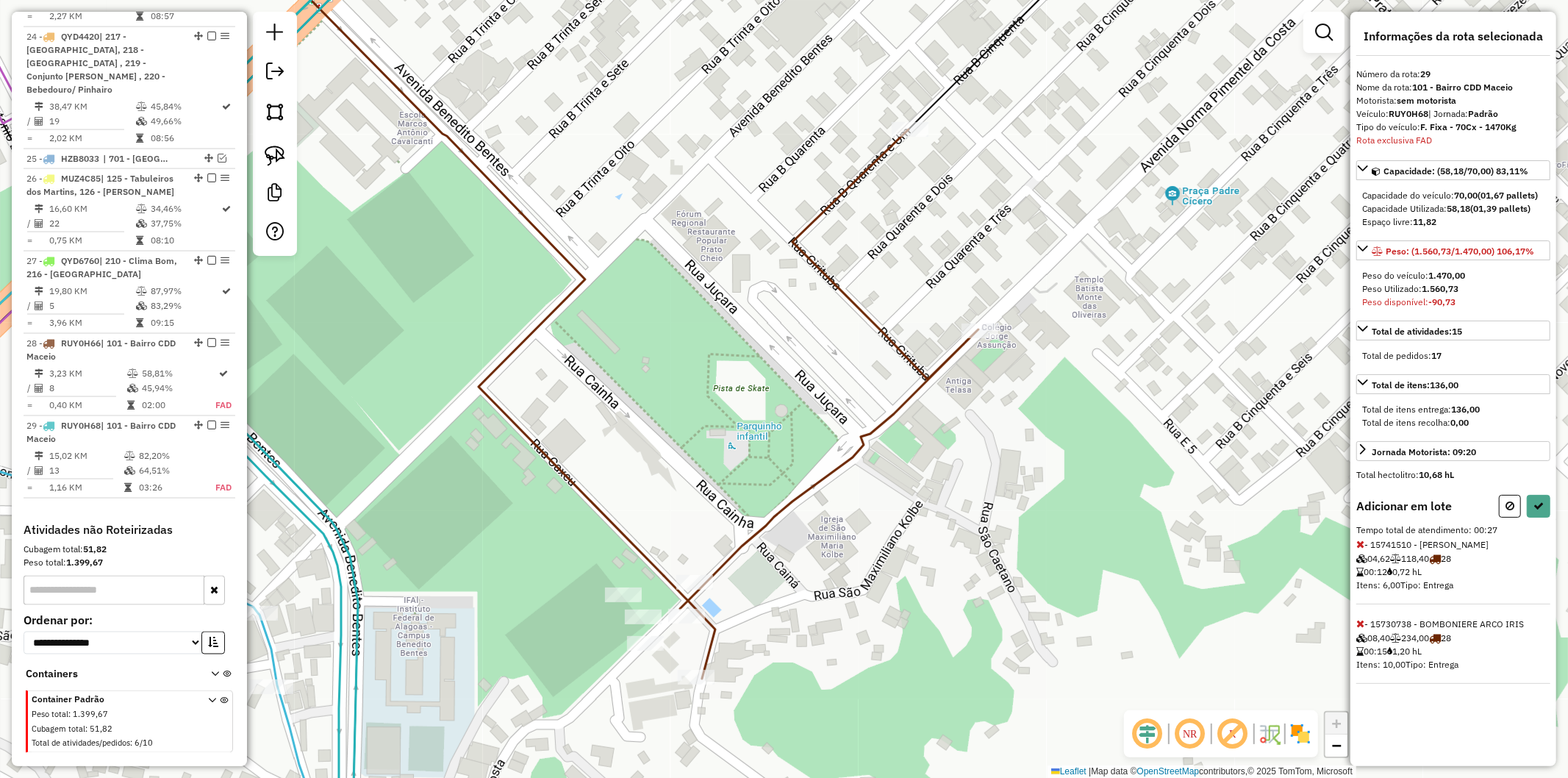
click at [1359, 622] on icon at bounding box center [1360, 623] width 8 height 10
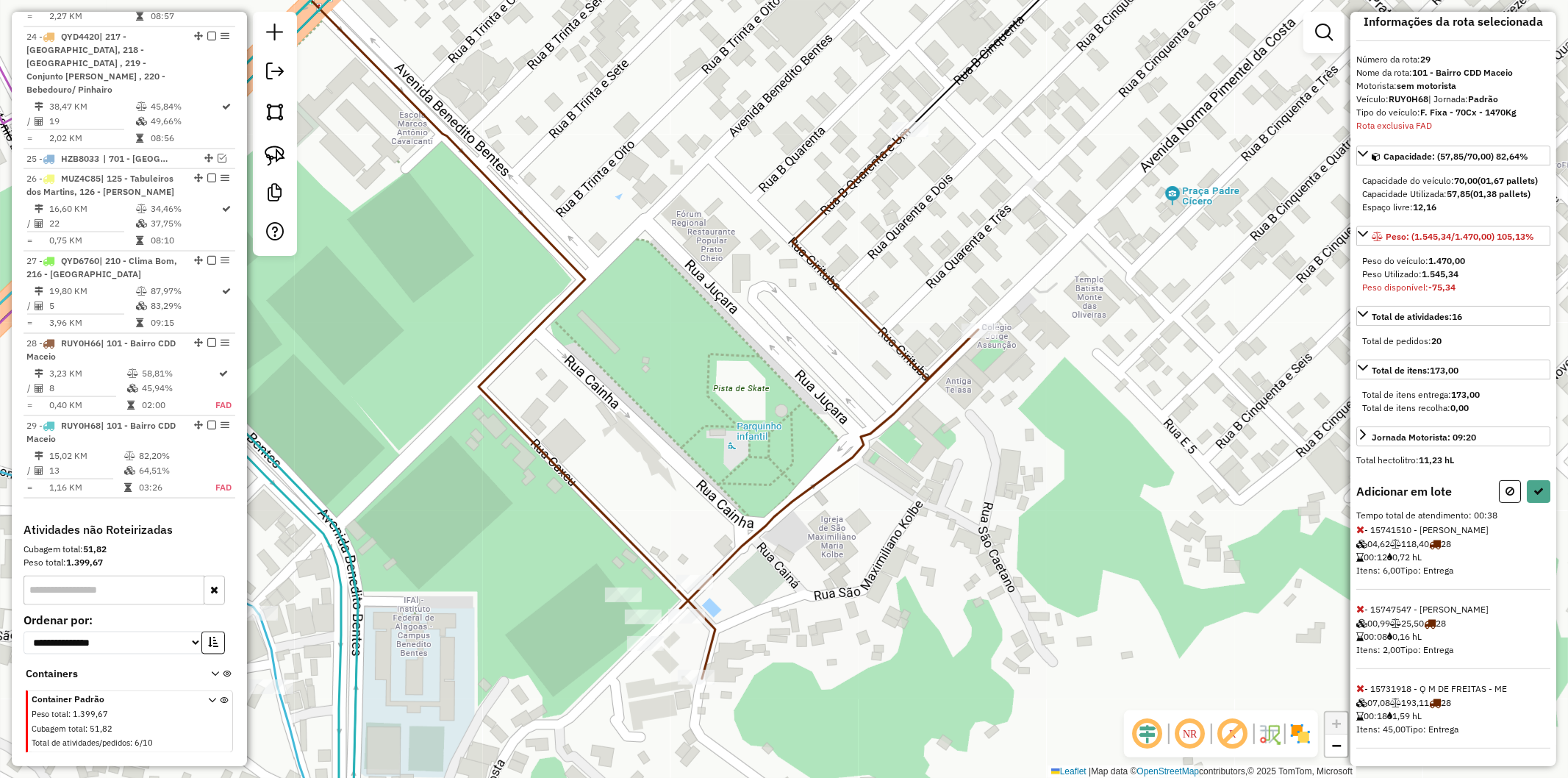
scroll to position [40, 0]
click at [1357, 687] on icon at bounding box center [1360, 688] width 8 height 10
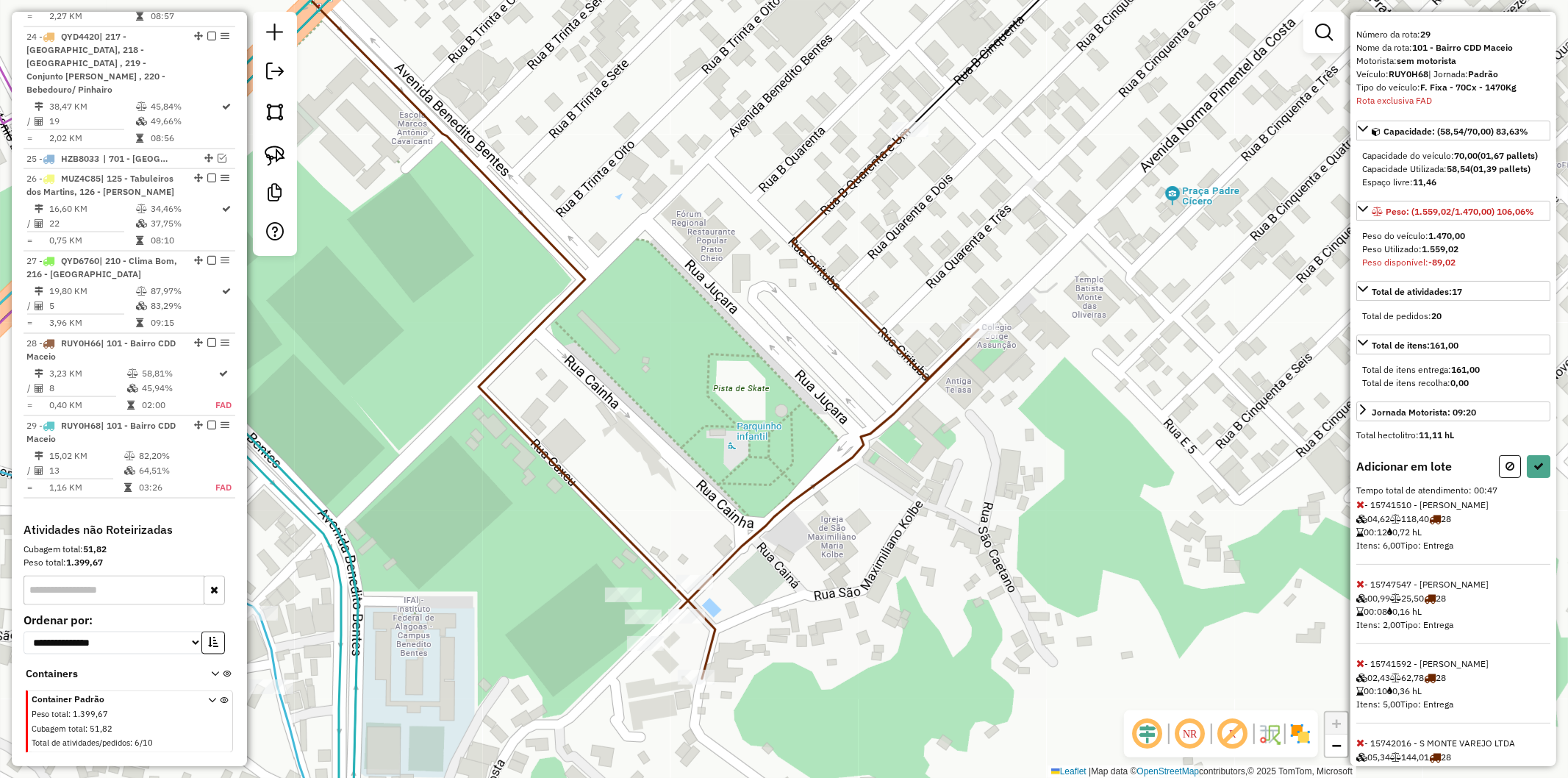
scroll to position [119, 0]
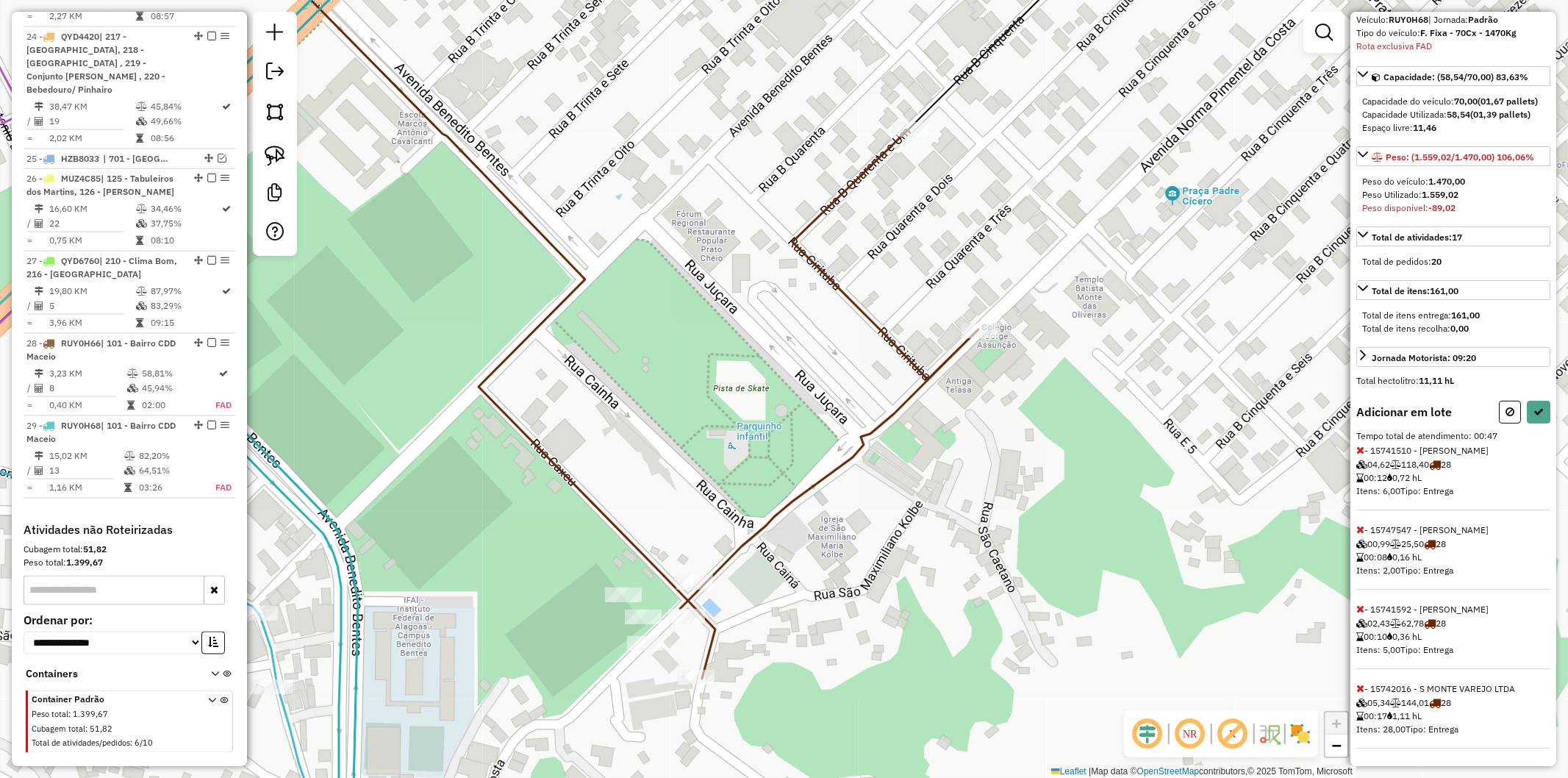
click at [1364, 685] on icon at bounding box center [1360, 688] width 8 height 10
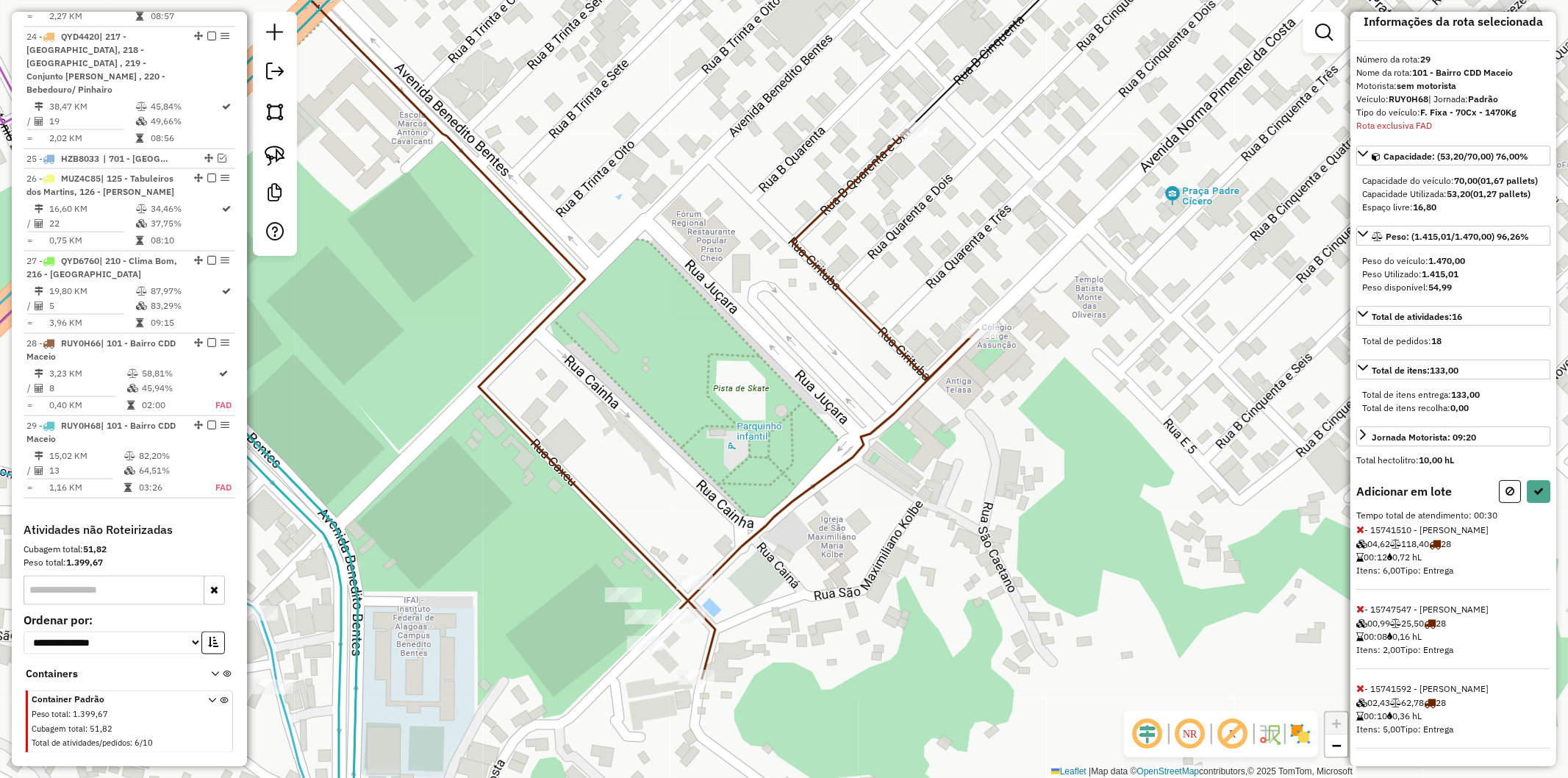
scroll to position [40, 0]
click at [1539, 486] on icon at bounding box center [1538, 490] width 10 height 10
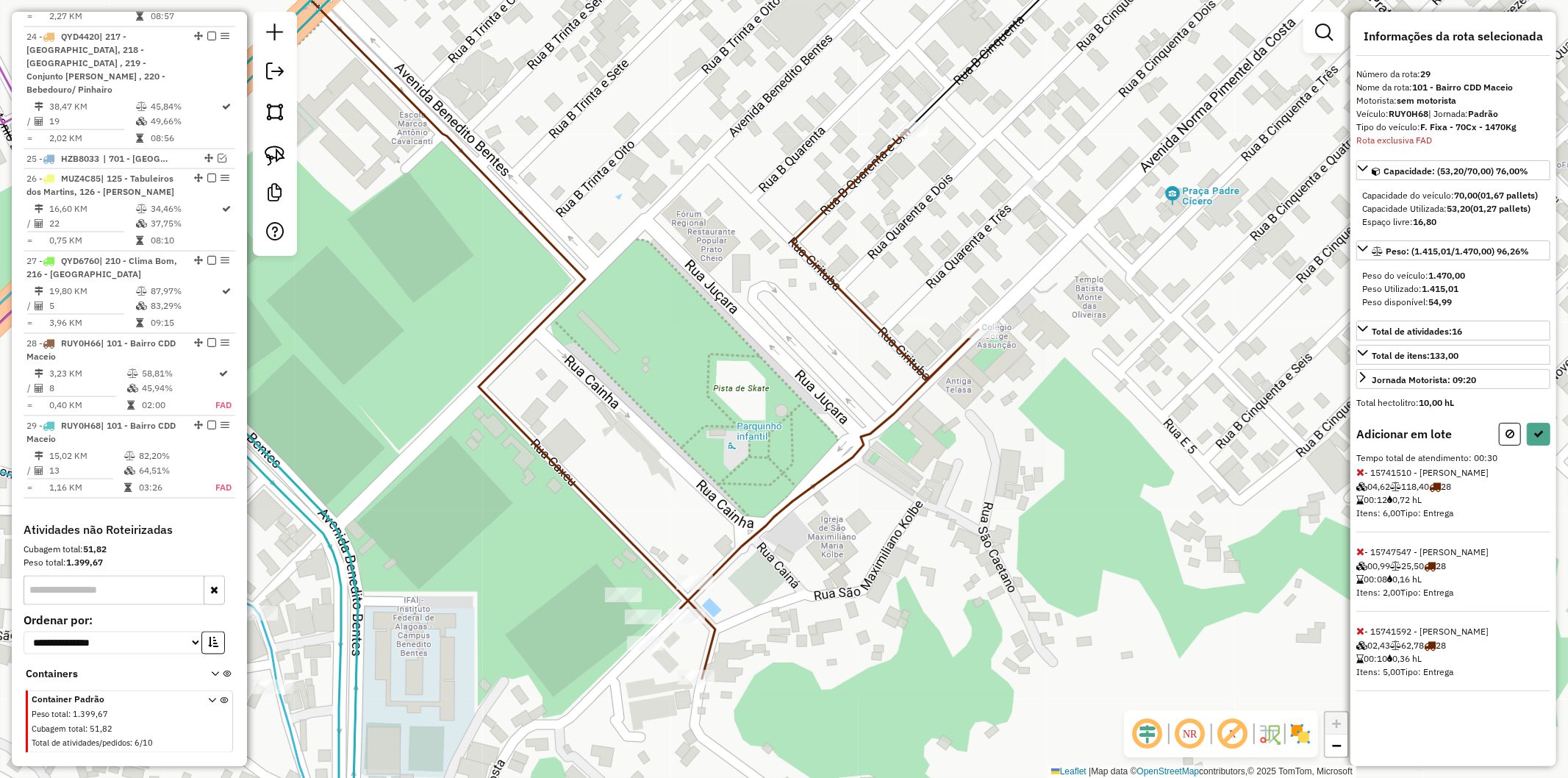
select select "**********"
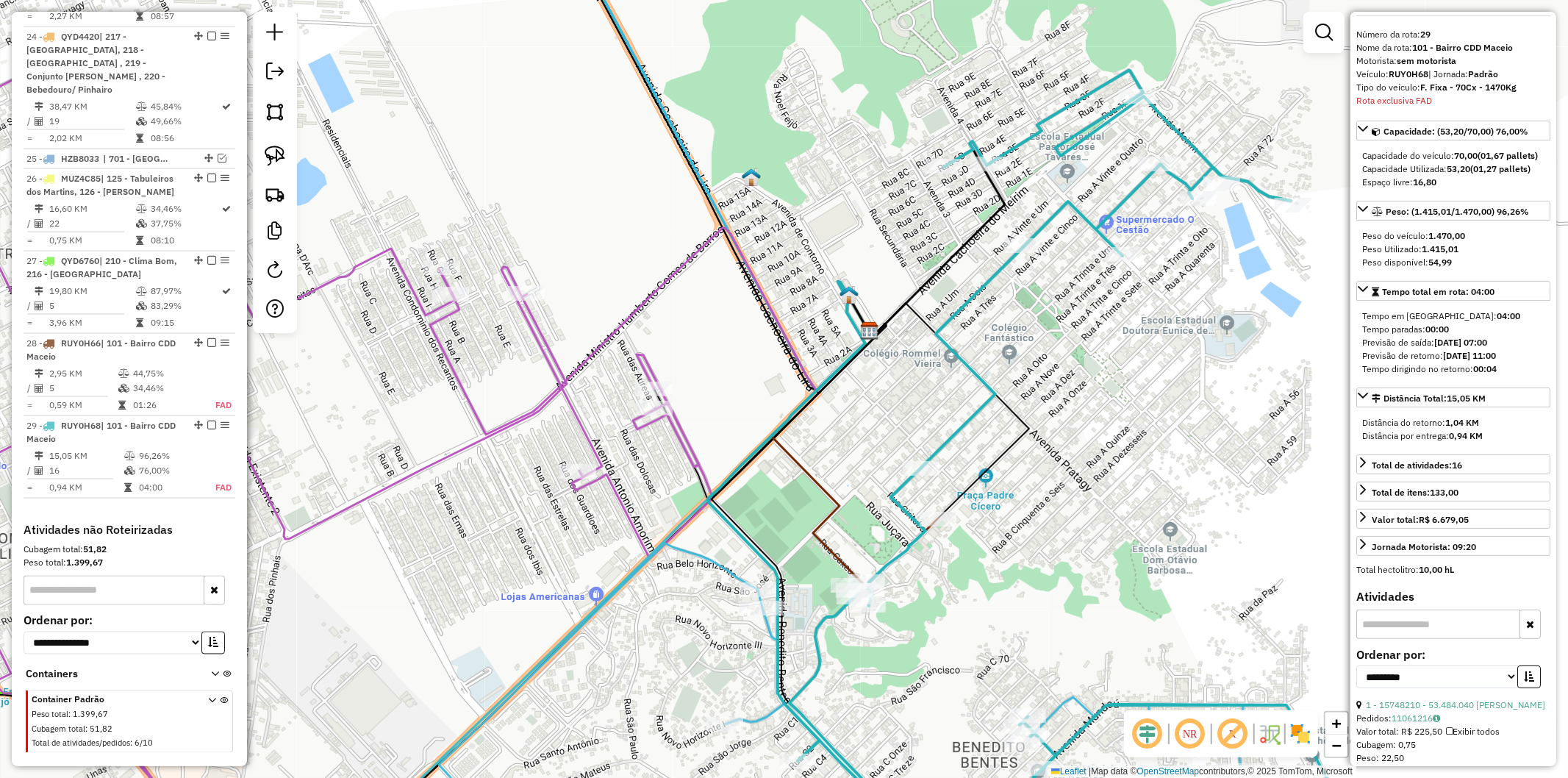
click at [944, 432] on icon at bounding box center [1080, 463] width 580 height 786
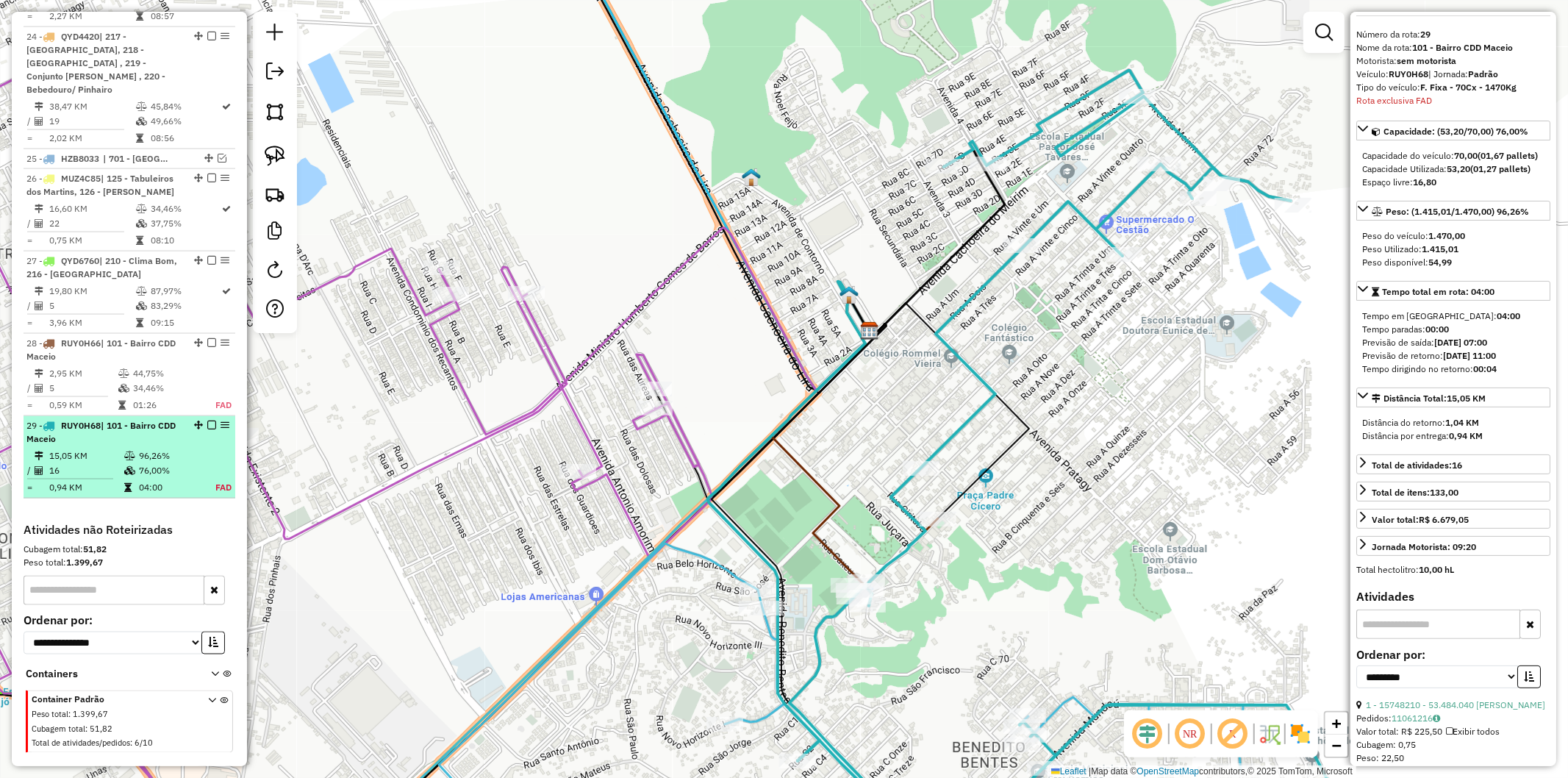
click at [207, 421] on em at bounding box center [212, 426] width 9 height 9
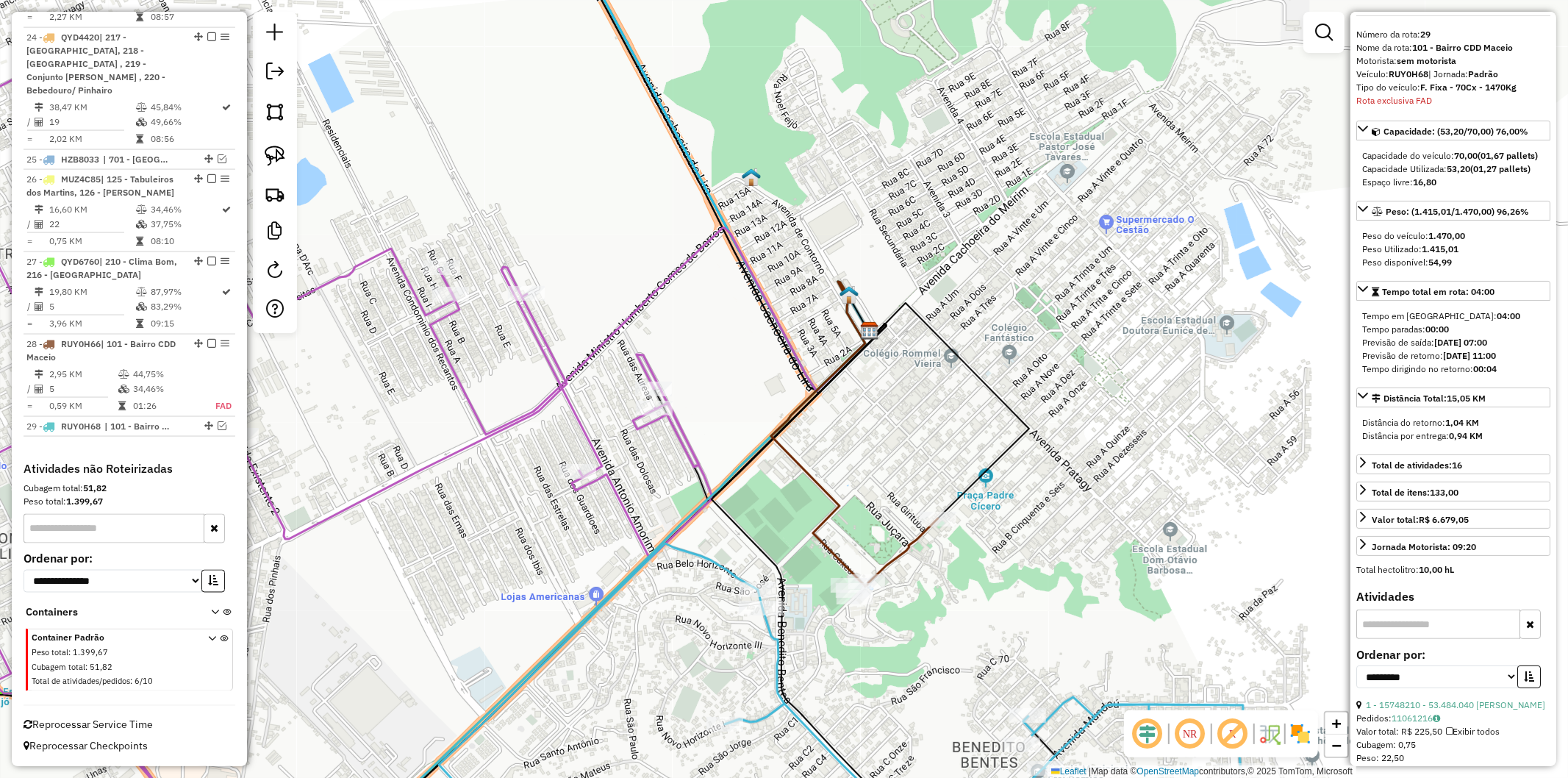
scroll to position [1784, 0]
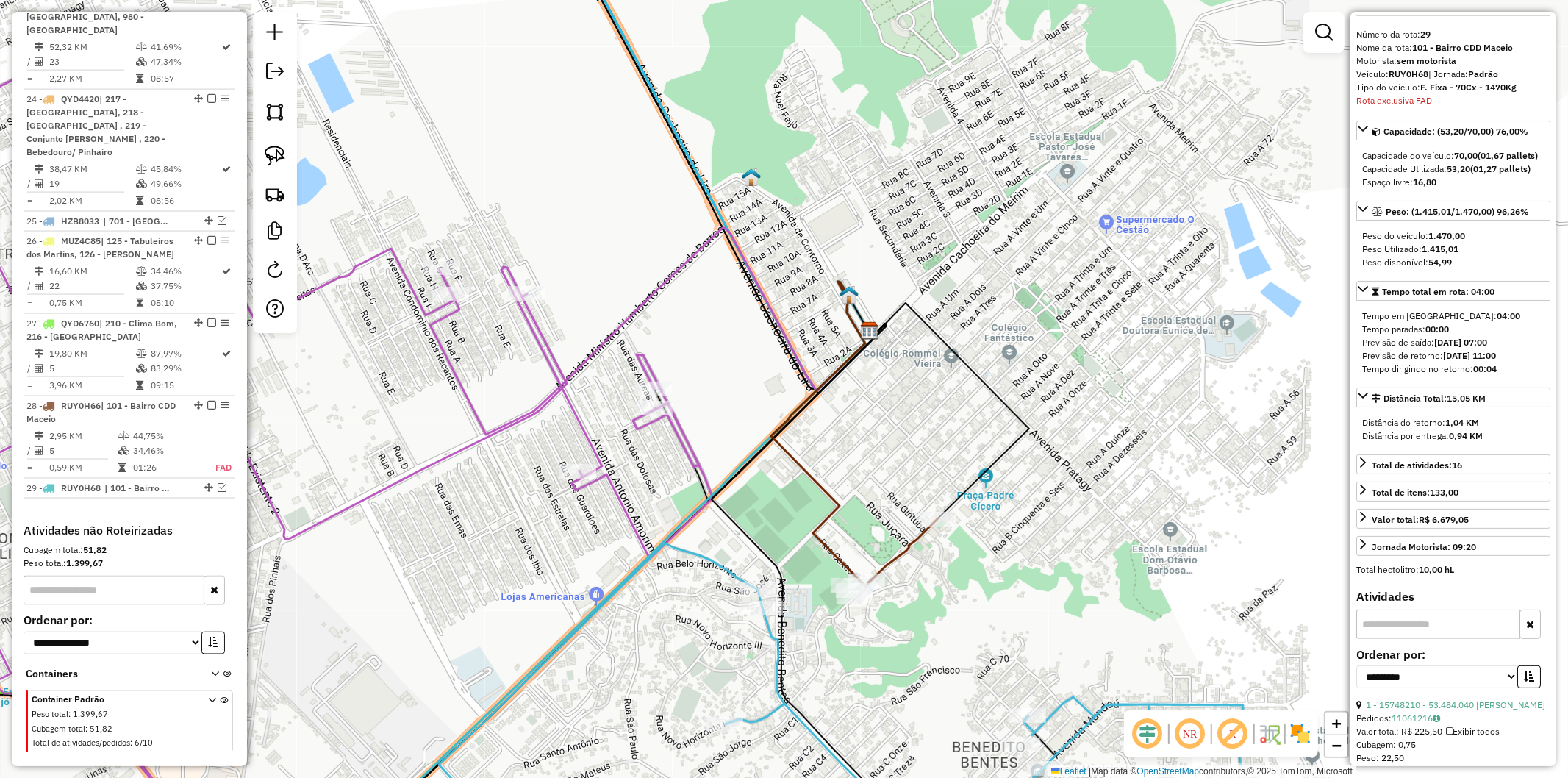
click at [773, 630] on icon at bounding box center [839, 700] width 809 height 314
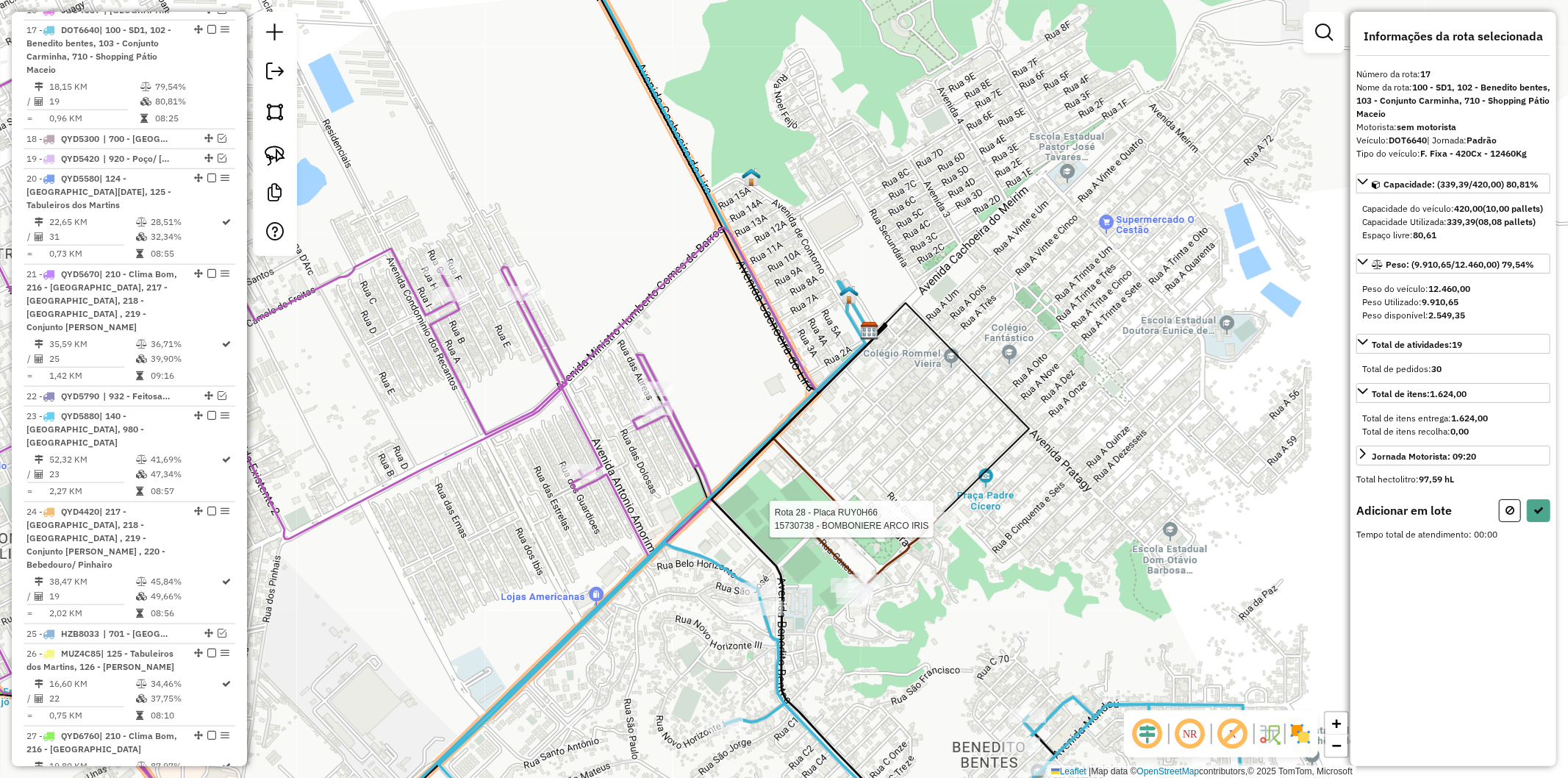
scroll to position [0, 0]
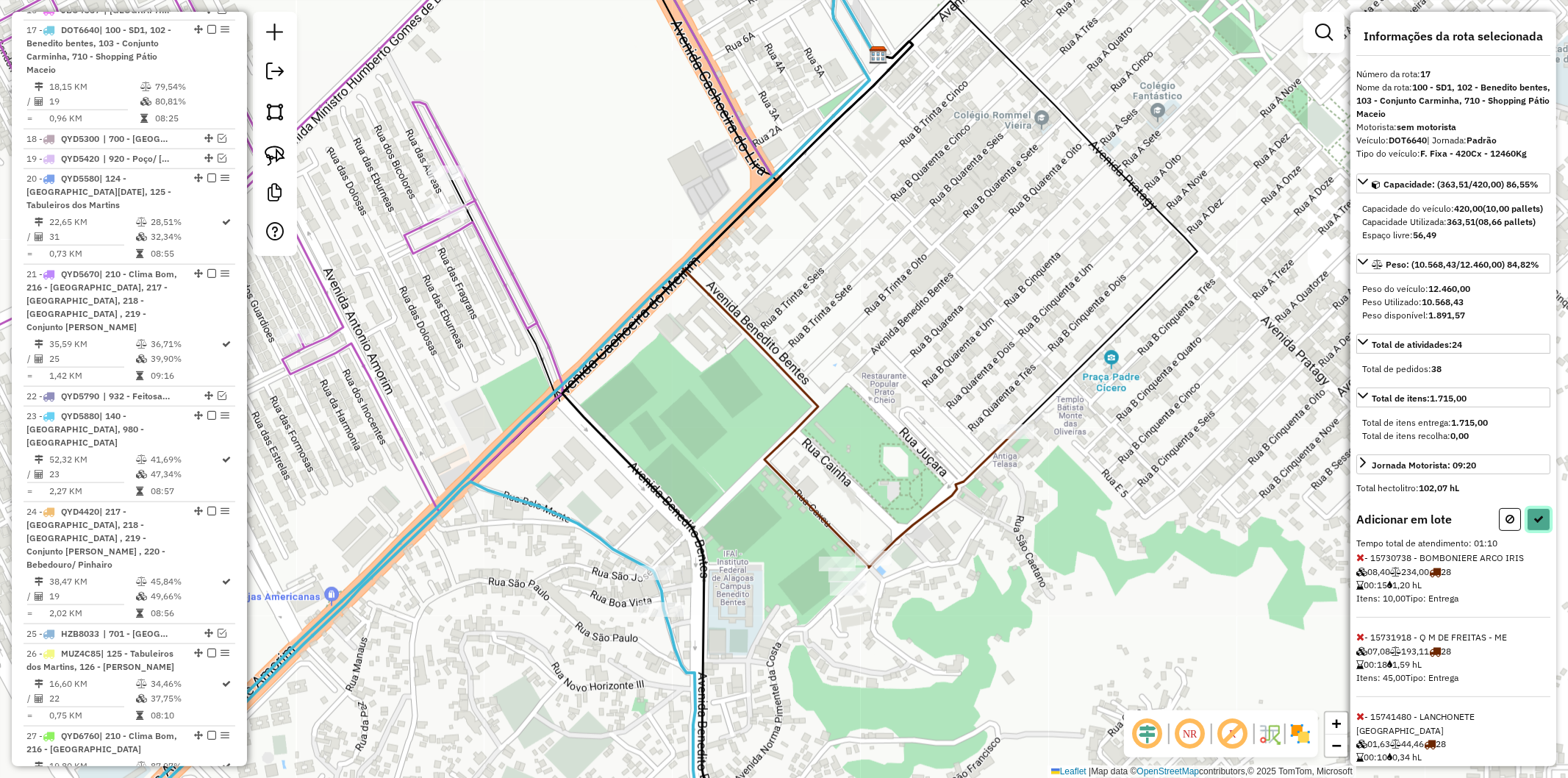
click at [1544, 531] on button at bounding box center [1539, 519] width 23 height 23
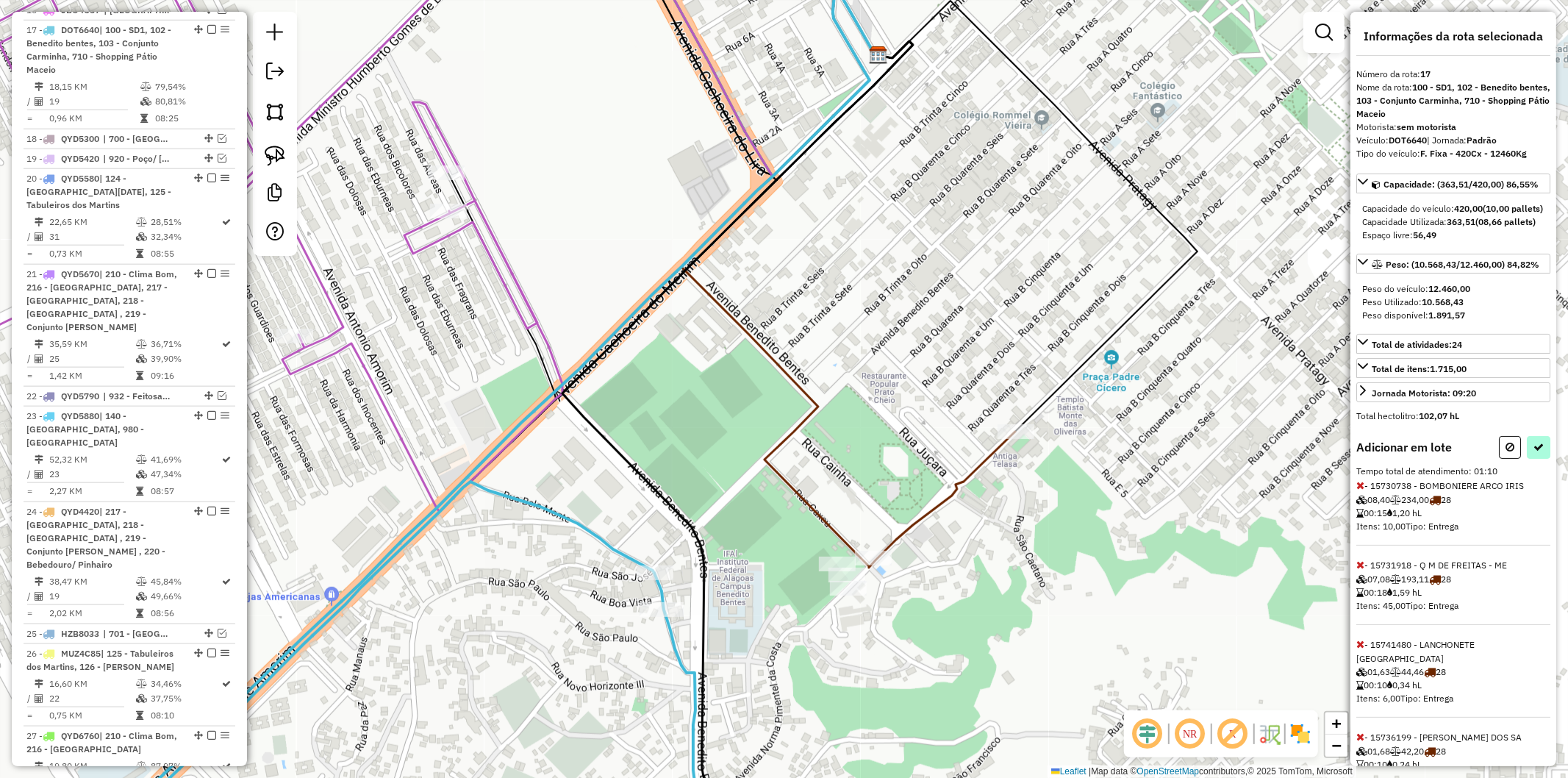
select select "**********"
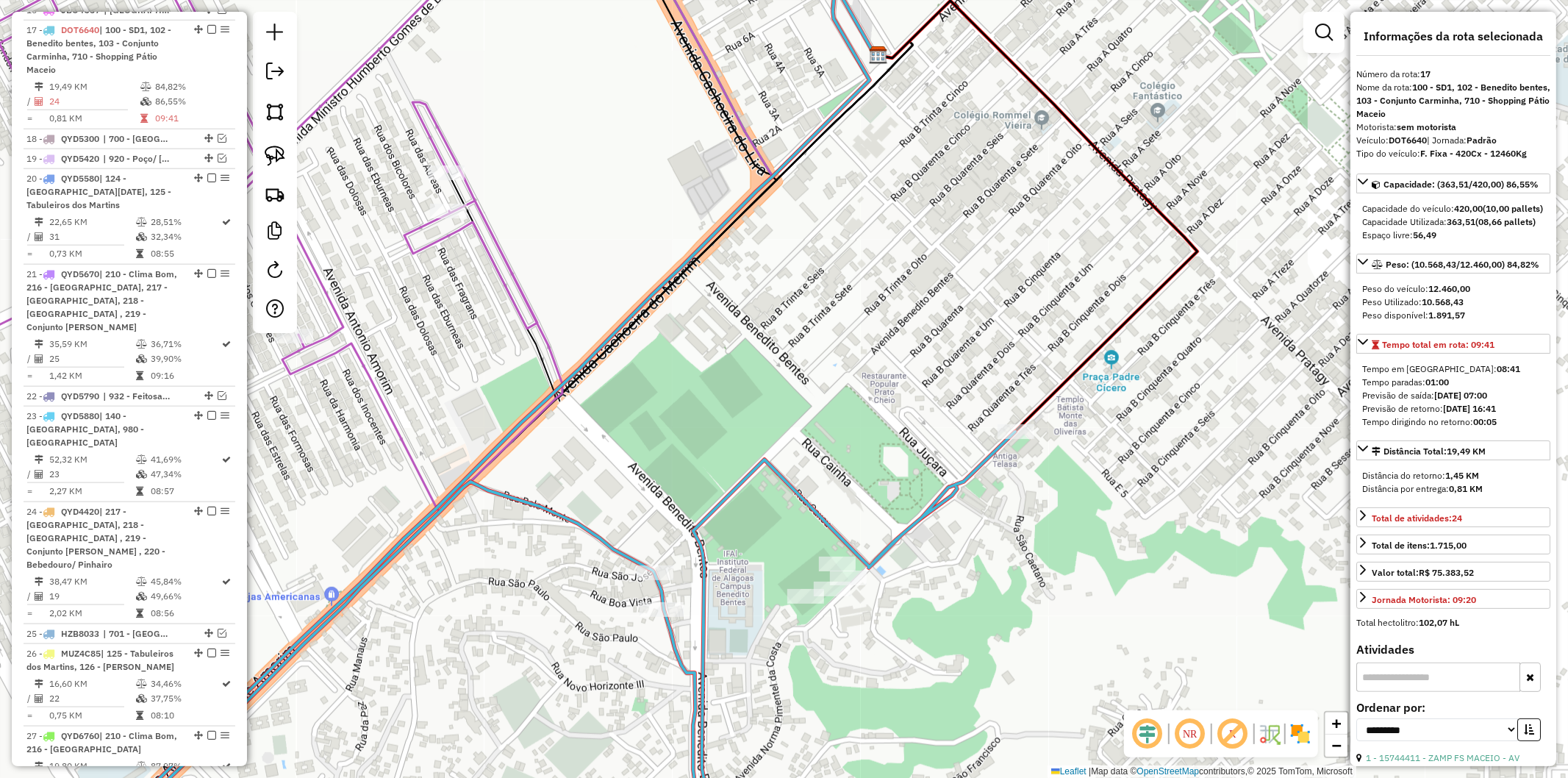
click at [689, 664] on icon at bounding box center [856, 645] width 1537 height 426
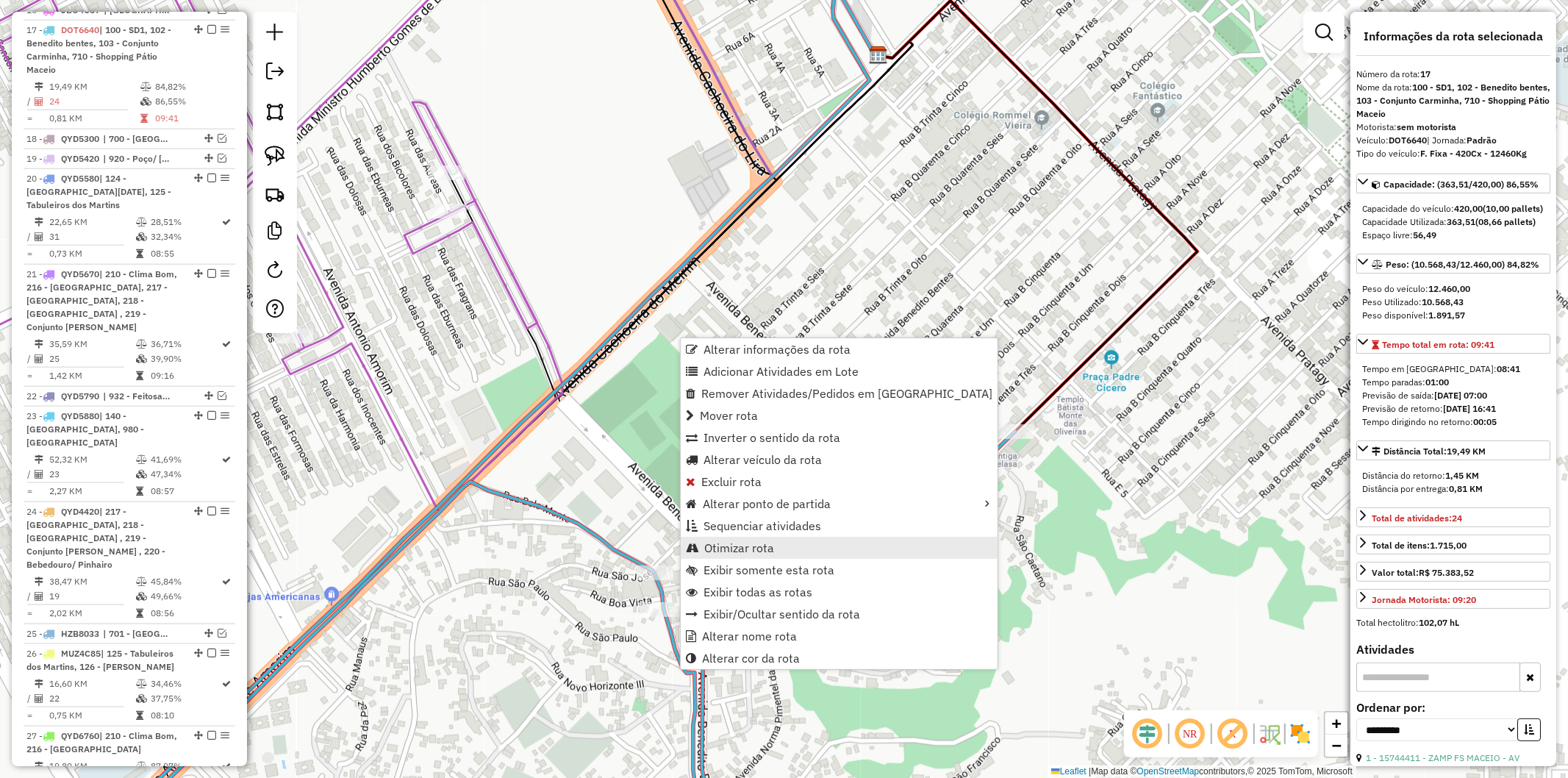
click at [775, 547] on link "Otimizar rota" at bounding box center [840, 548] width 317 height 22
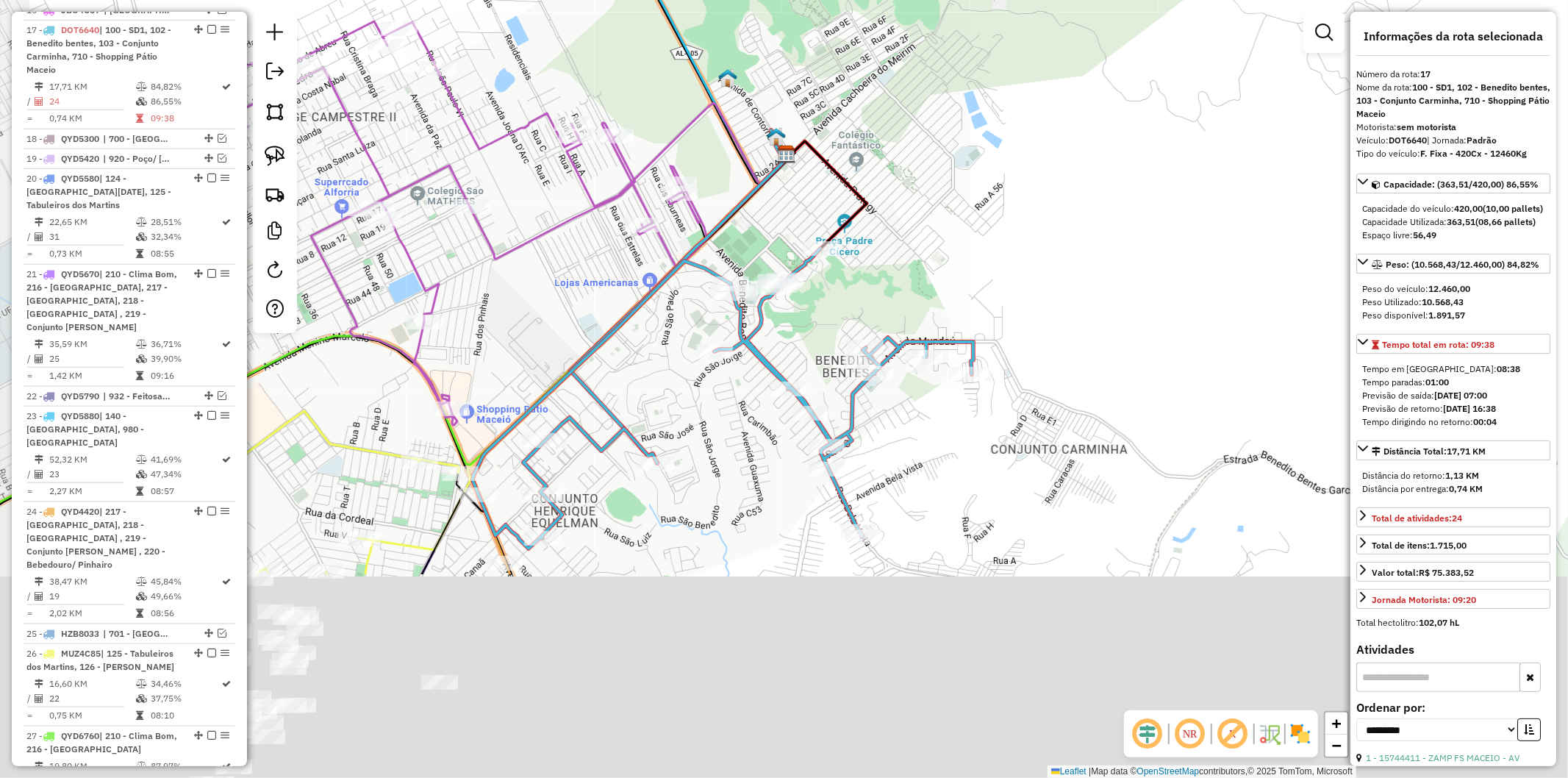
drag, startPoint x: 652, startPoint y: 673, endPoint x: 684, endPoint y: 389, distance: 285.8
click at [684, 389] on div "Janela de atendimento Grade de atendimento Capacidade Transportadoras Veículos …" at bounding box center [784, 389] width 1568 height 778
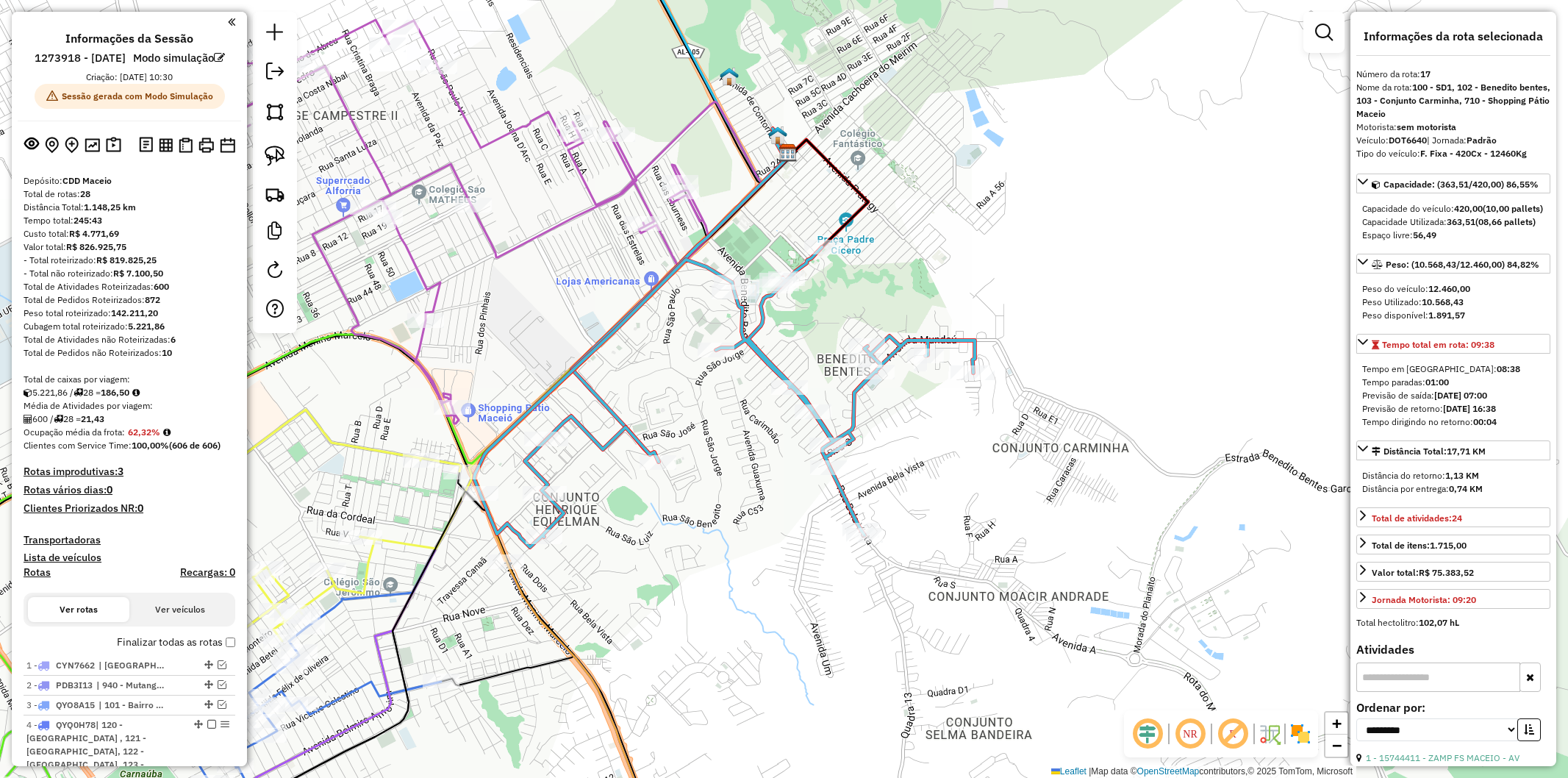
select select "**********"
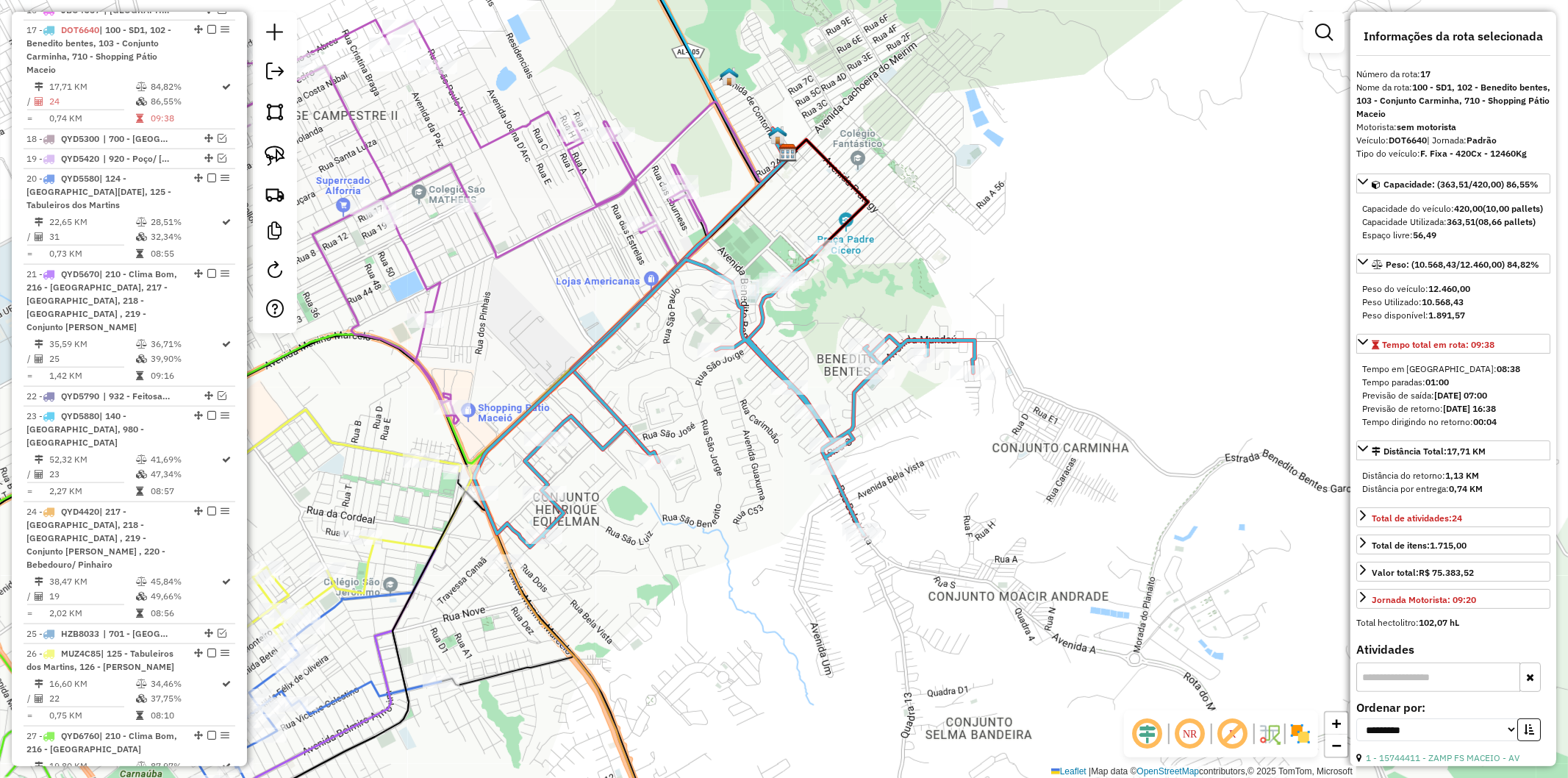
click at [351, 689] on icon at bounding box center [301, 742] width 281 height 230
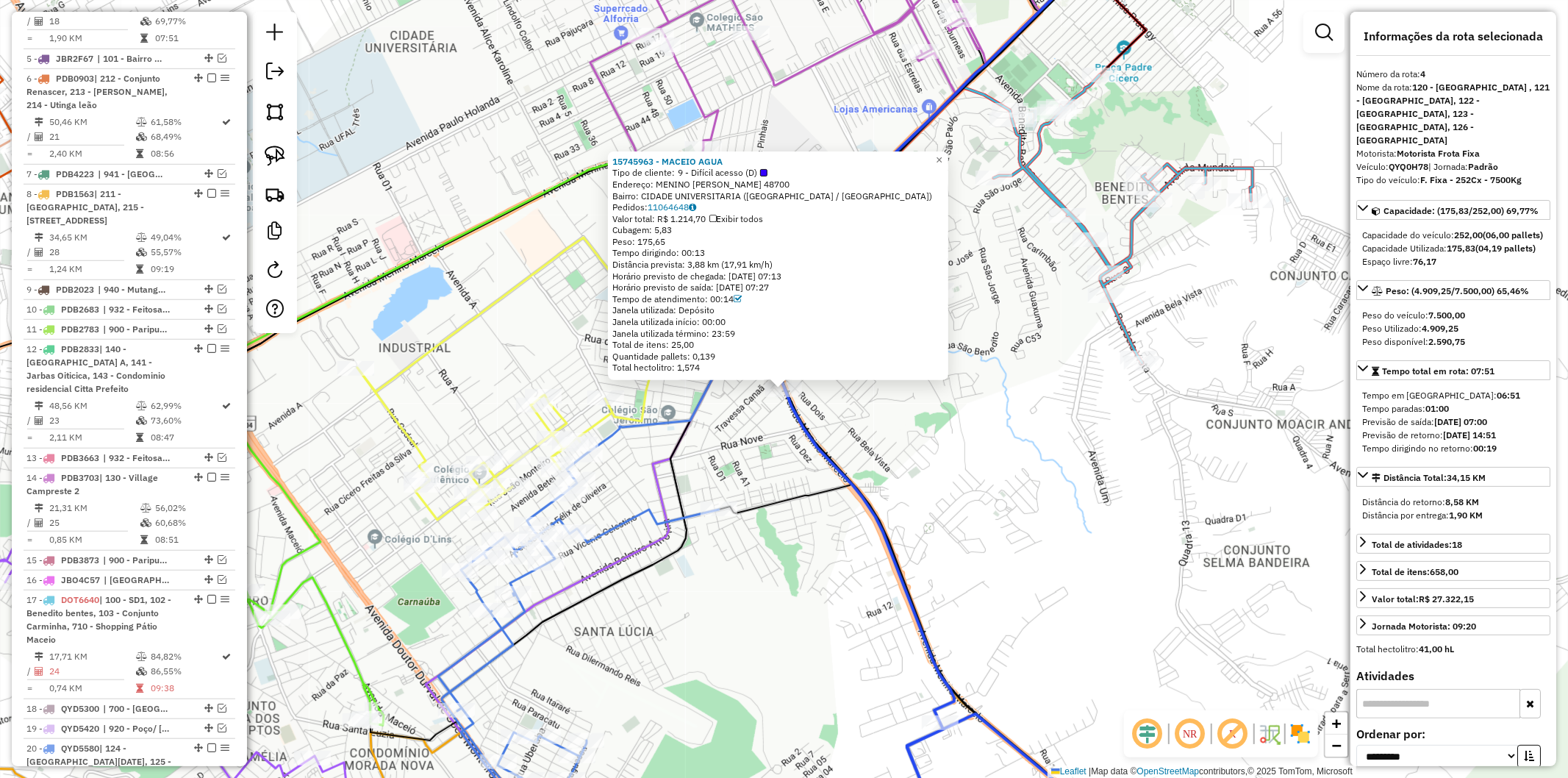
scroll to position [722, 0]
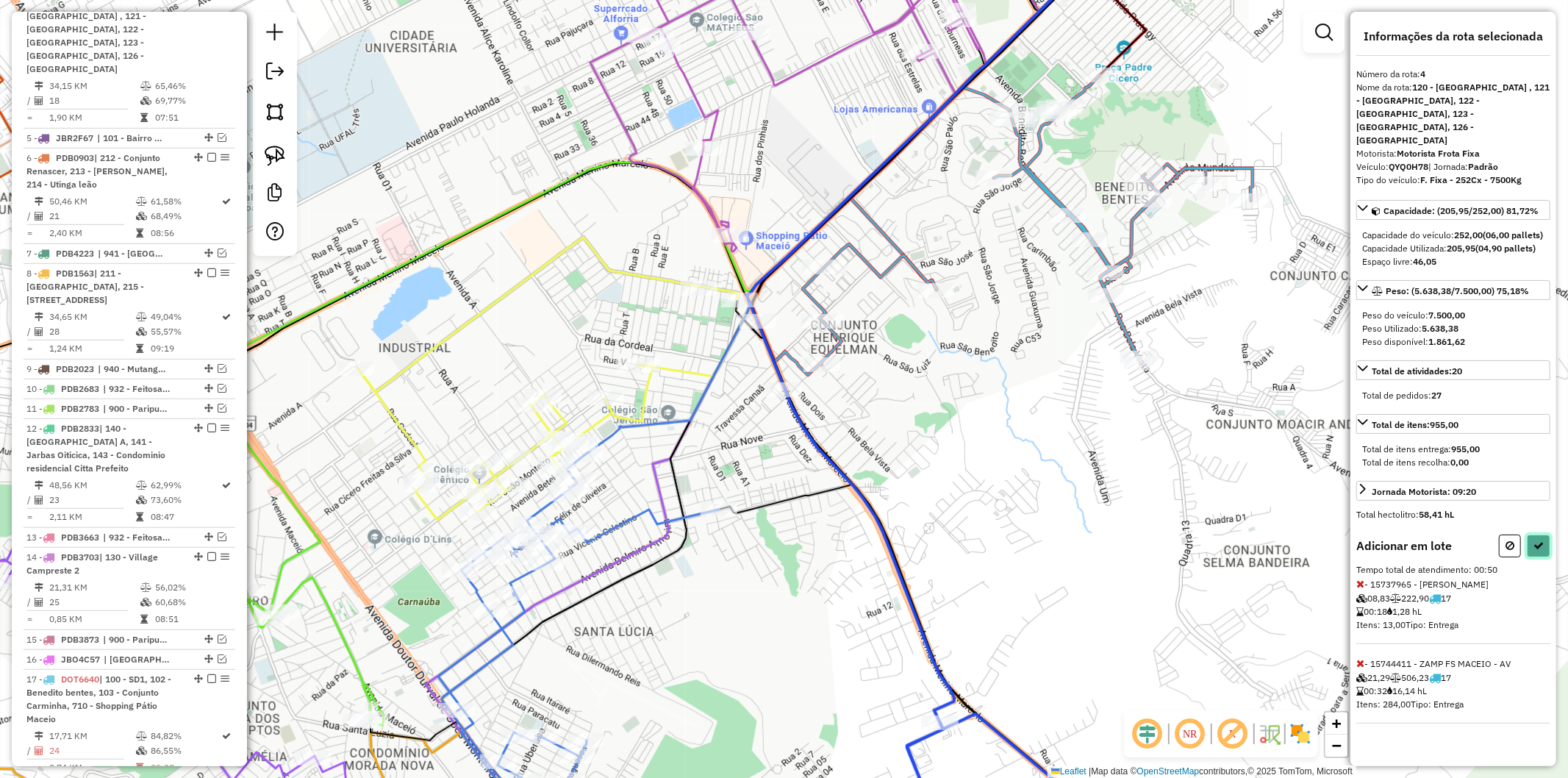
drag, startPoint x: 1536, startPoint y: 535, endPoint x: 1497, endPoint y: 538, distance: 39.1
click at [1536, 541] on icon at bounding box center [1538, 545] width 10 height 10
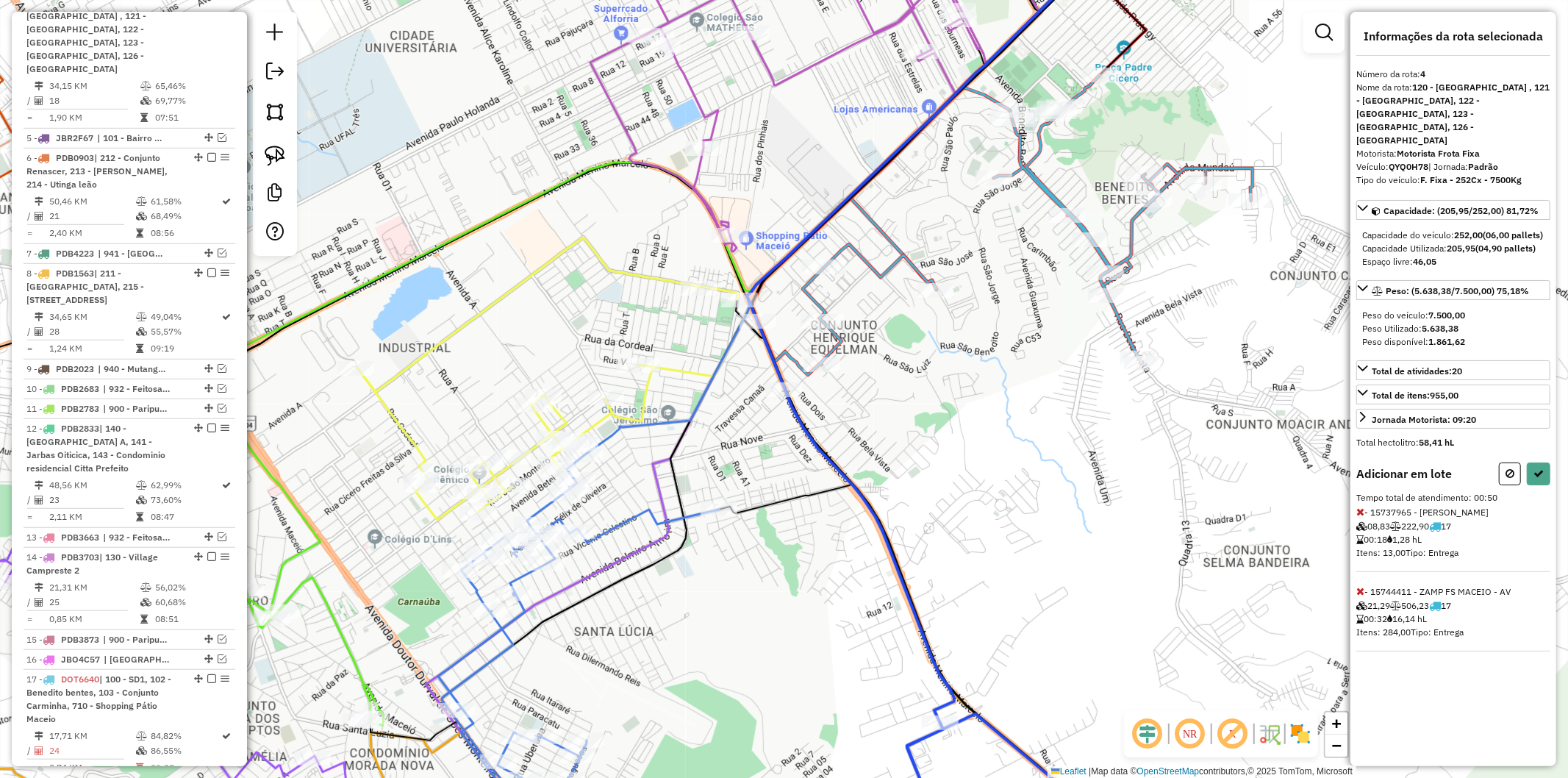
select select "**********"
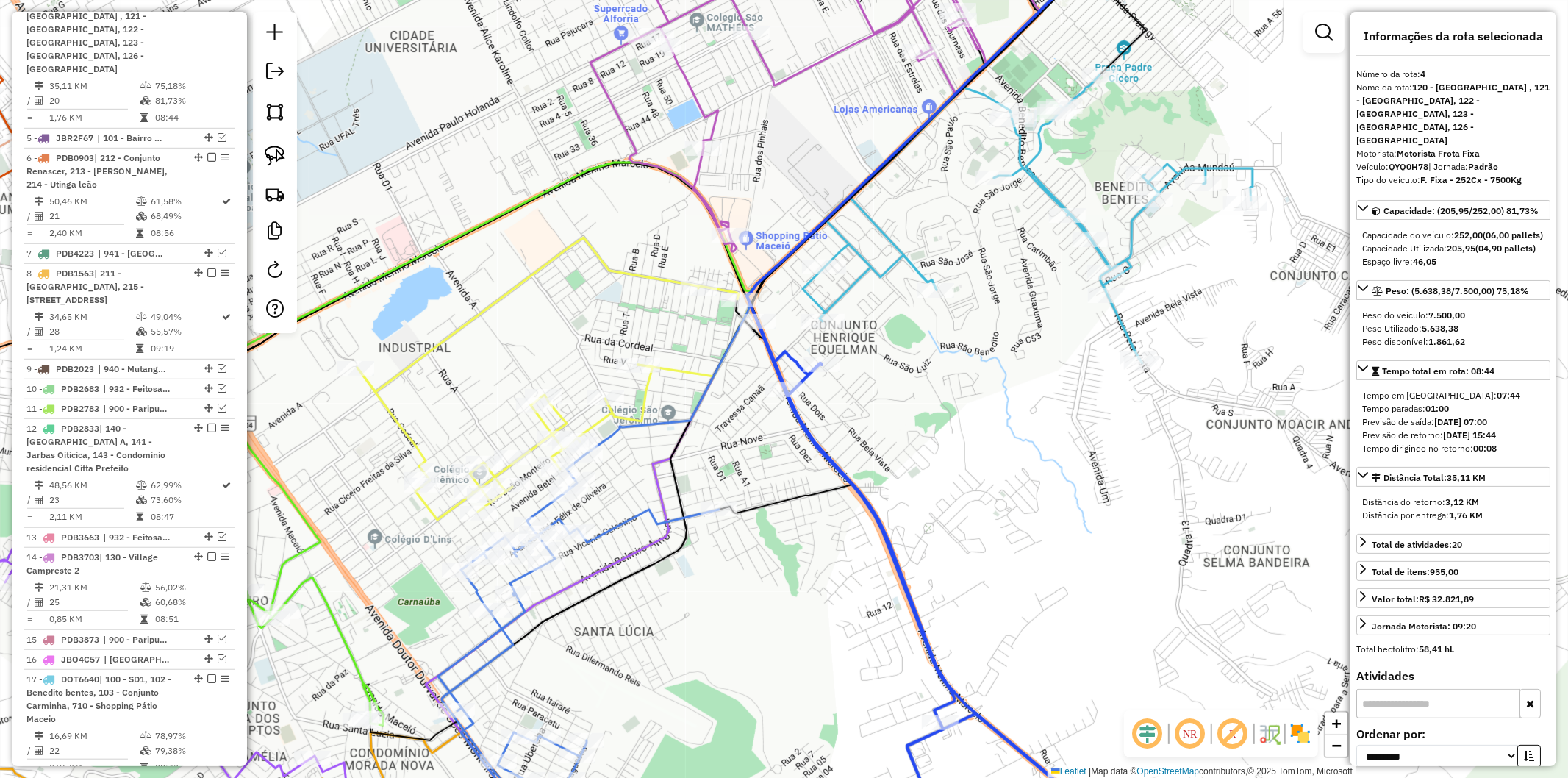
click at [916, 741] on icon at bounding box center [938, 590] width 360 height 535
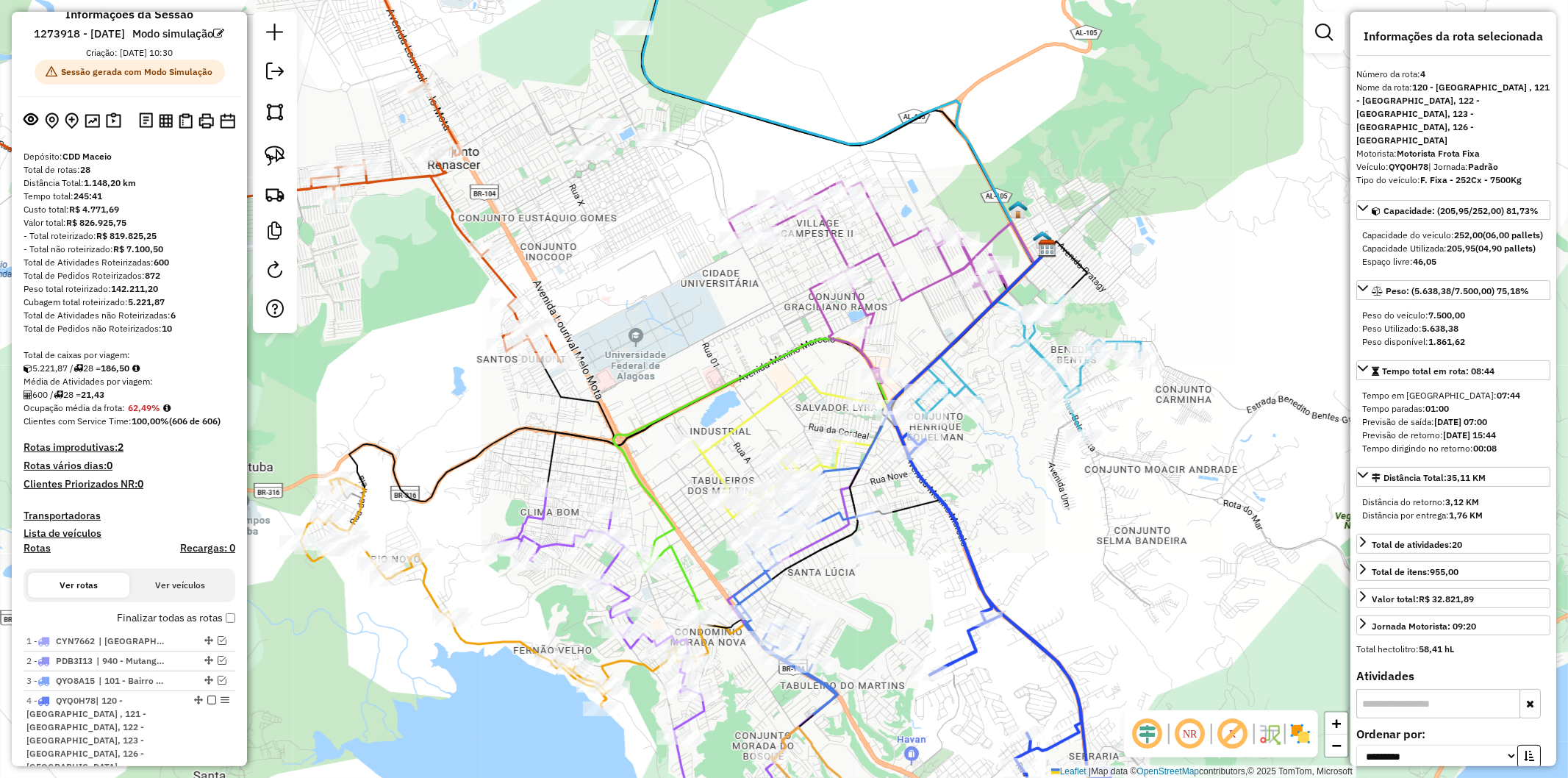
scroll to position [0, 0]
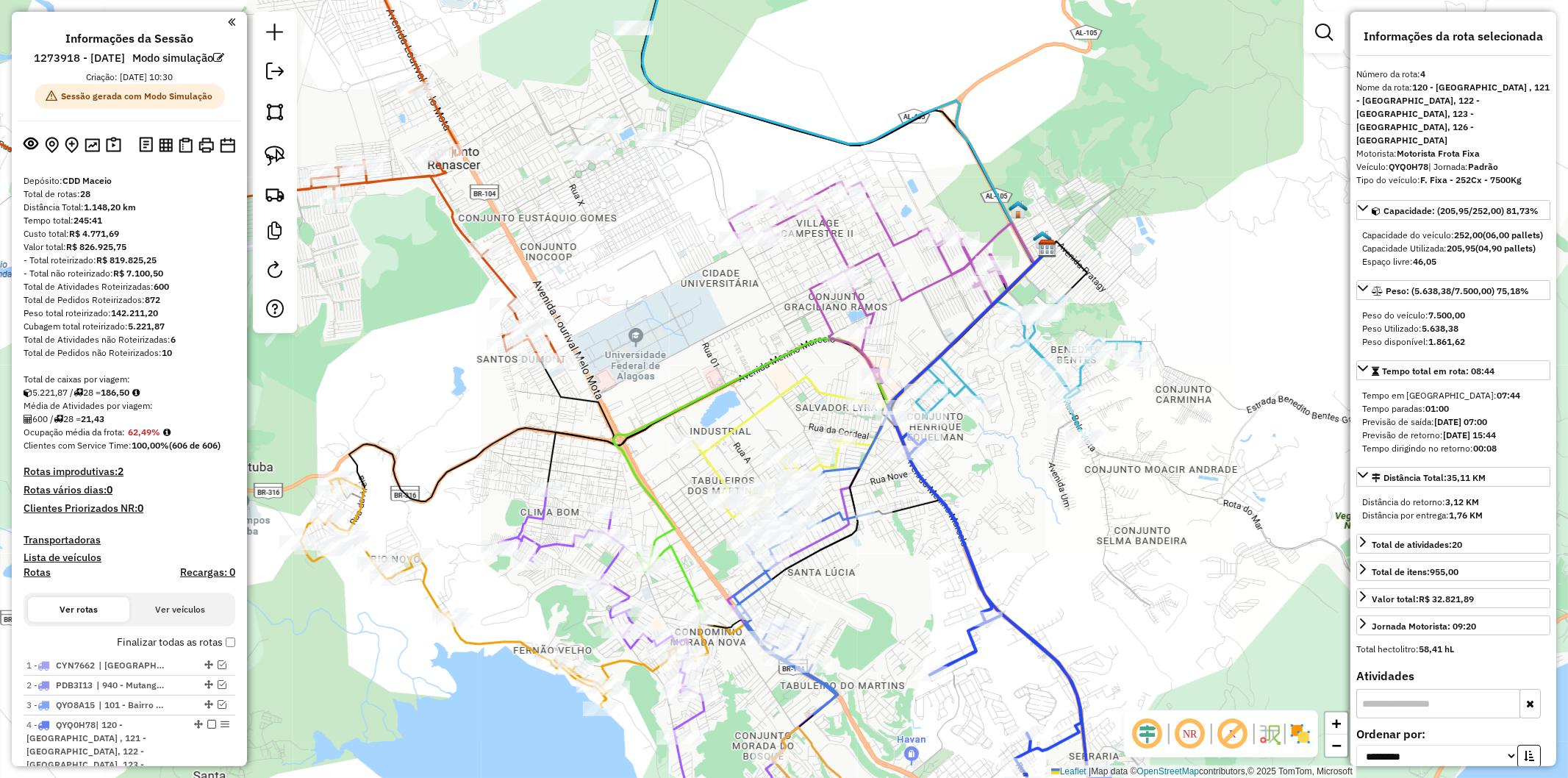
click at [989, 493] on div "Janela de atendimento Grade de atendimento Capacidade Transportadoras Veículos …" at bounding box center [784, 389] width 1568 height 778
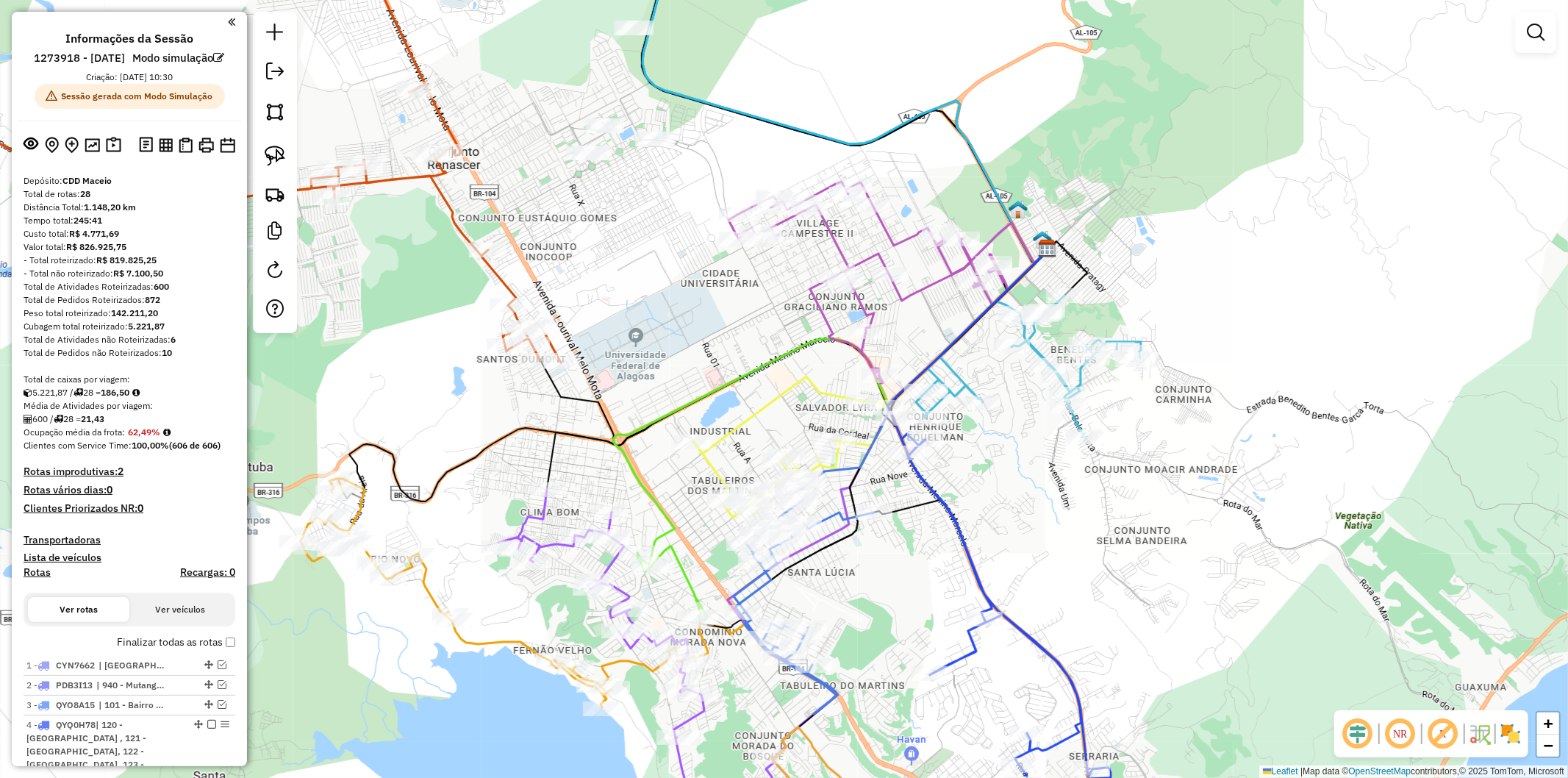
click at [956, 520] on icon at bounding box center [1011, 637] width 236 height 438
select select "**********"
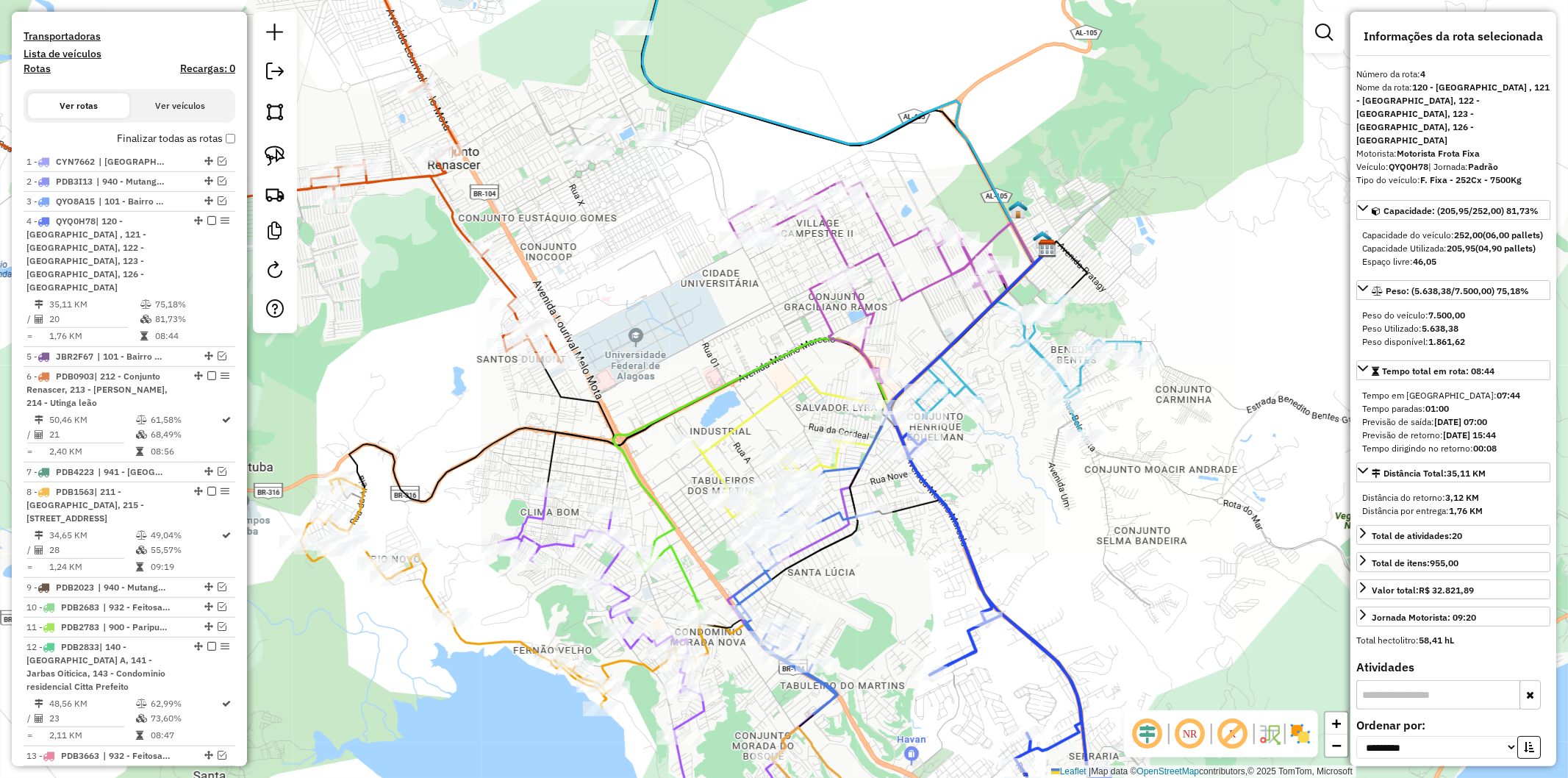
scroll to position [722, 0]
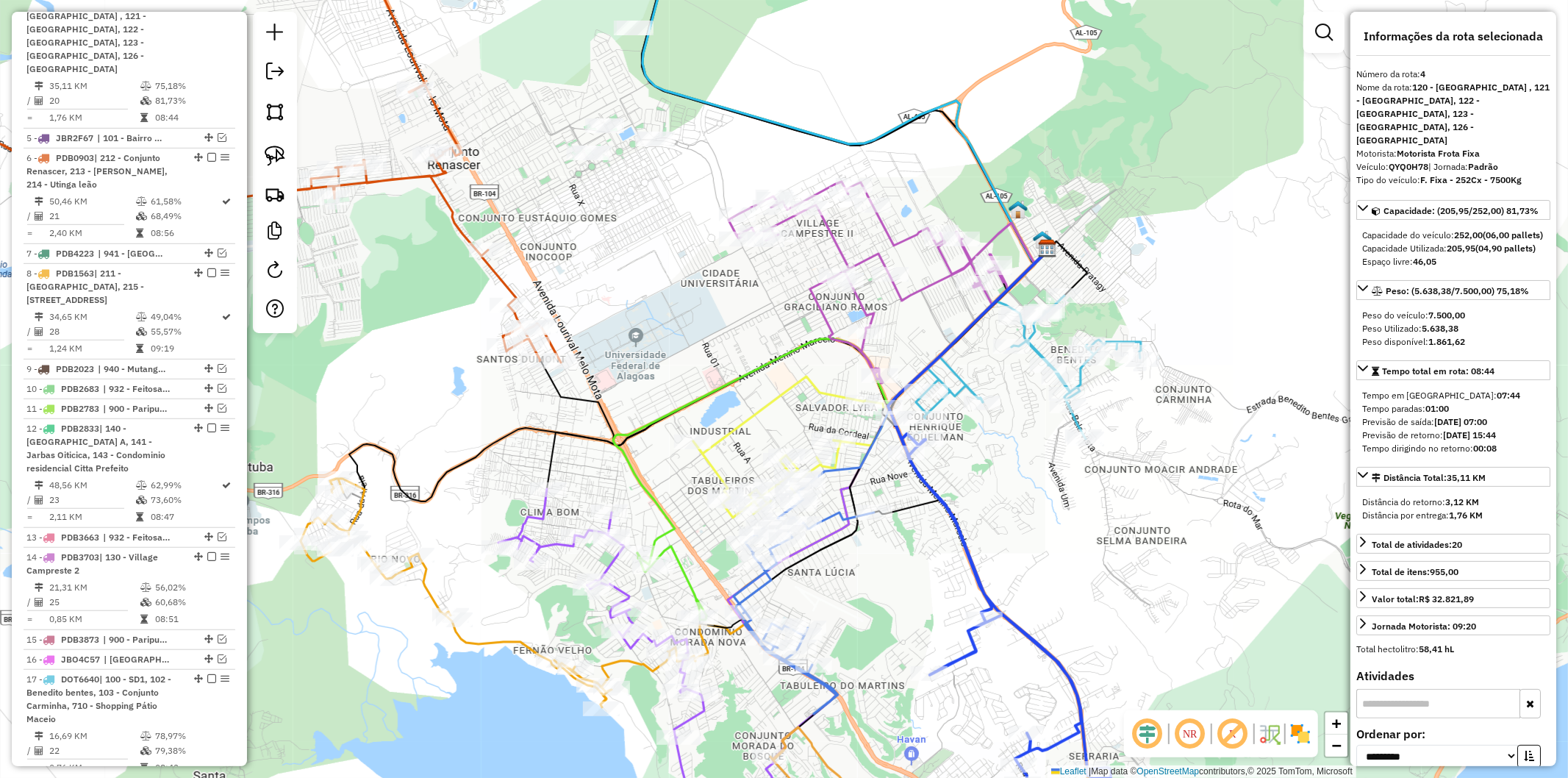
click at [956, 368] on icon at bounding box center [994, 319] width 108 height 166
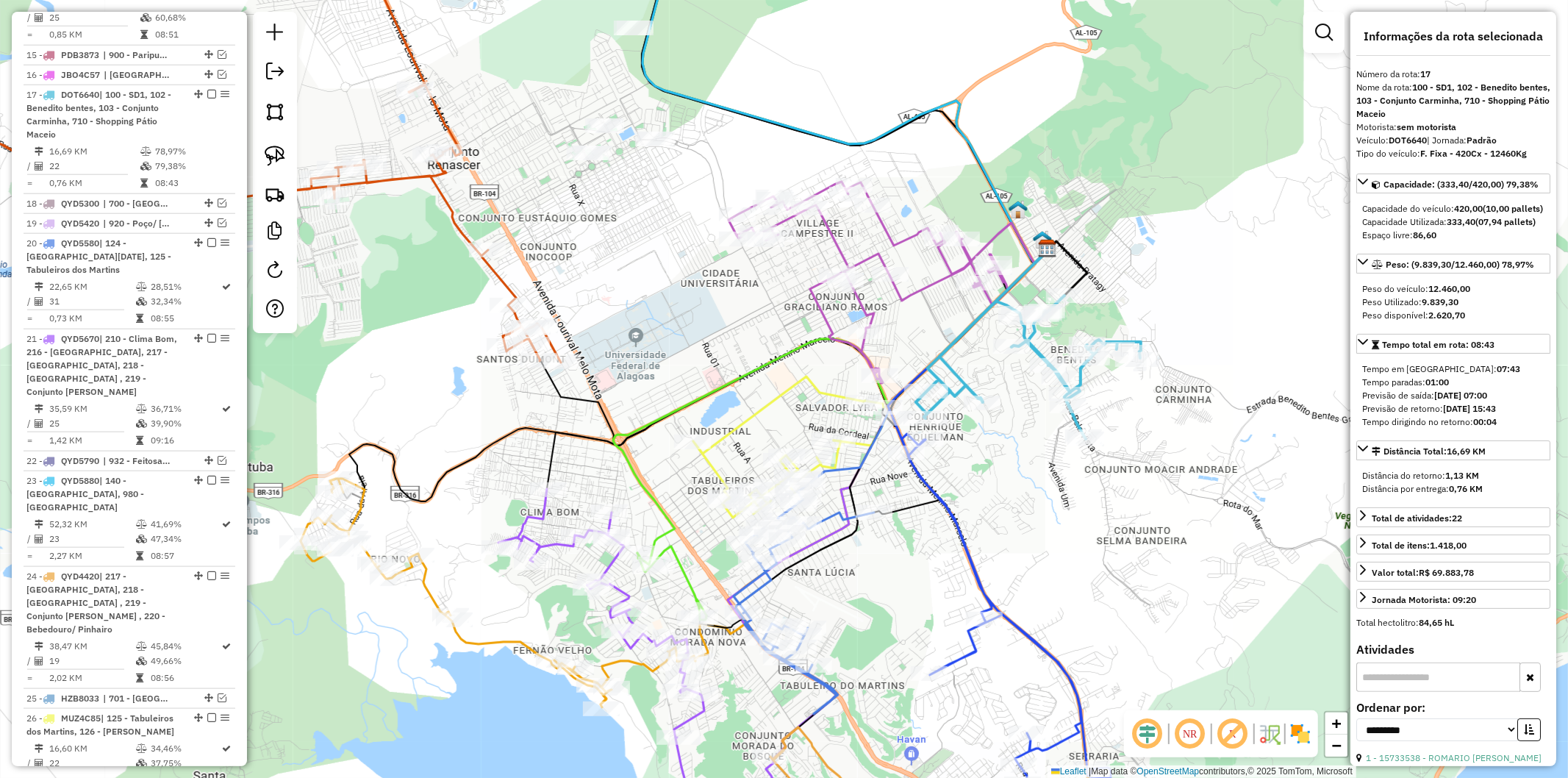
scroll to position [1372, 0]
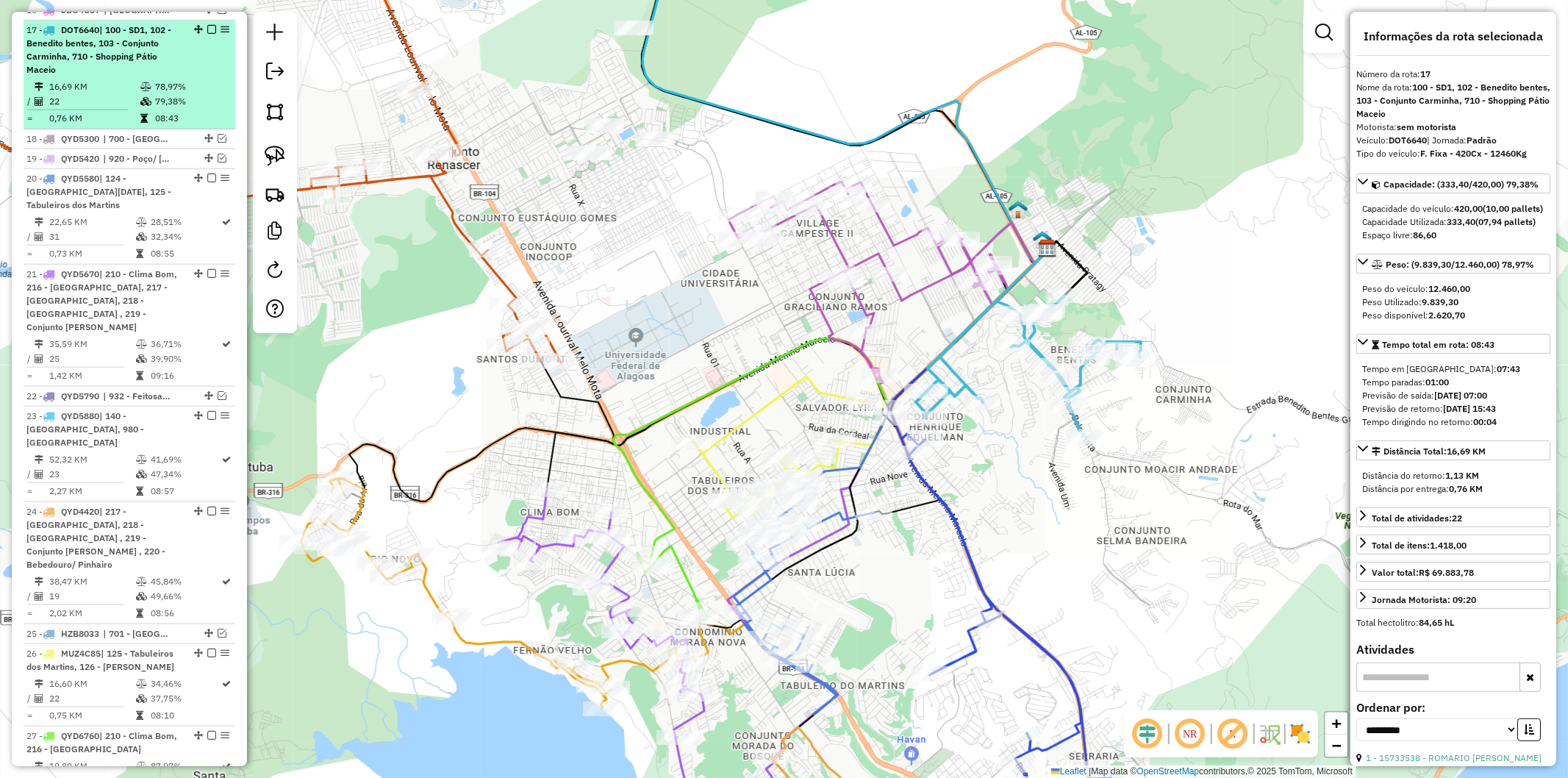
click at [209, 25] on em at bounding box center [212, 30] width 9 height 9
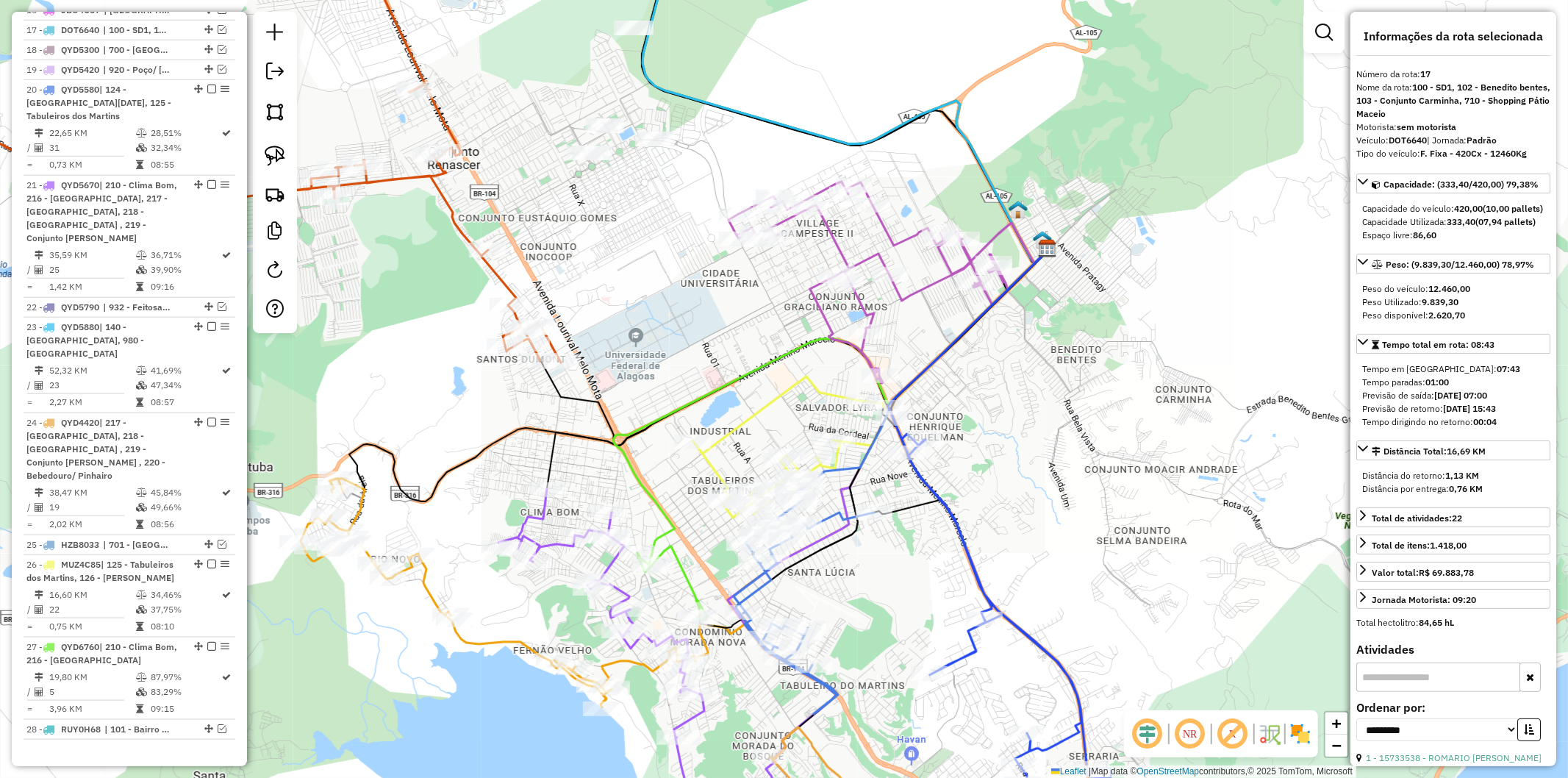
click at [932, 292] on icon at bounding box center [869, 283] width 279 height 202
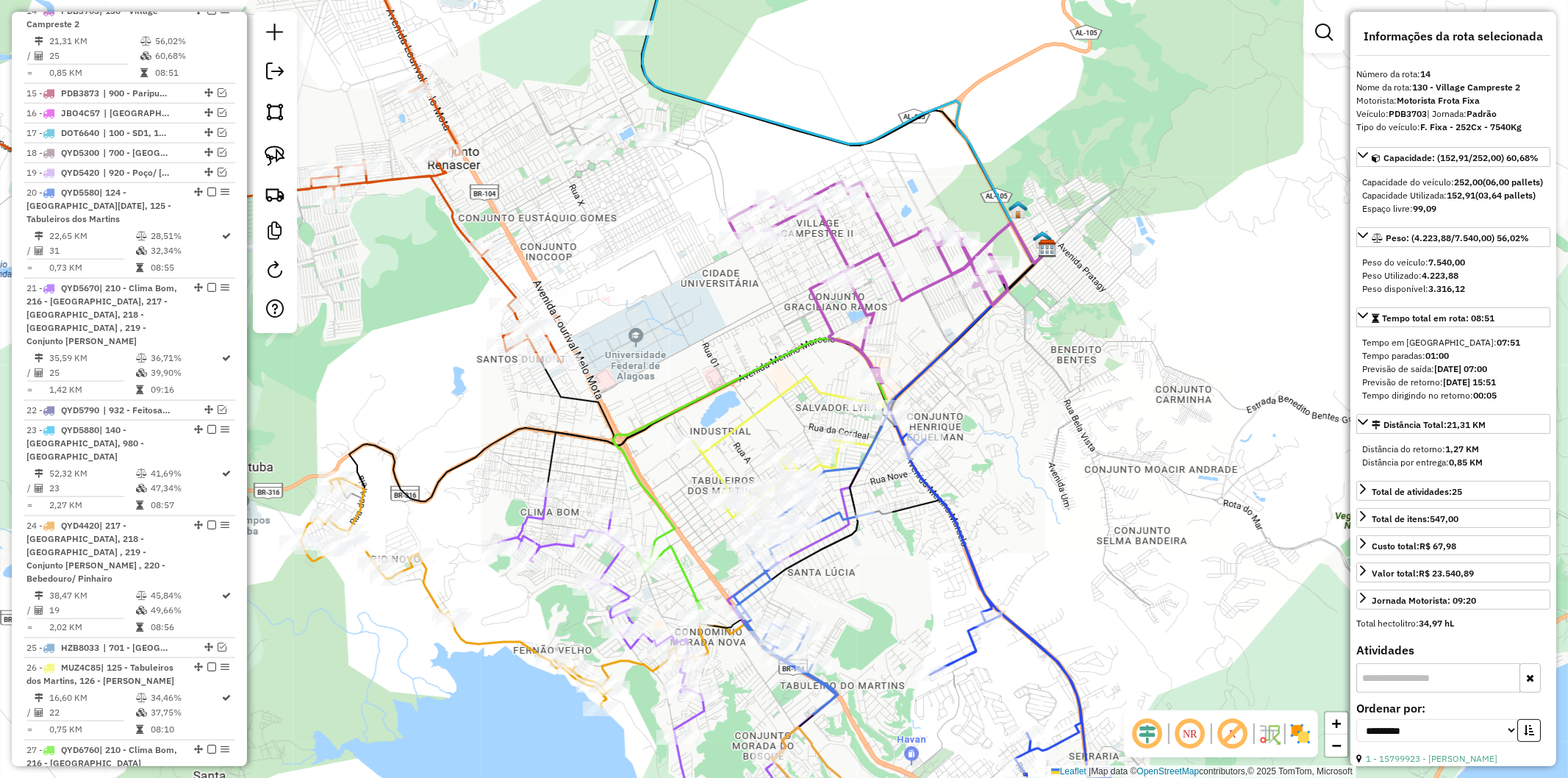
scroll to position [1250, 0]
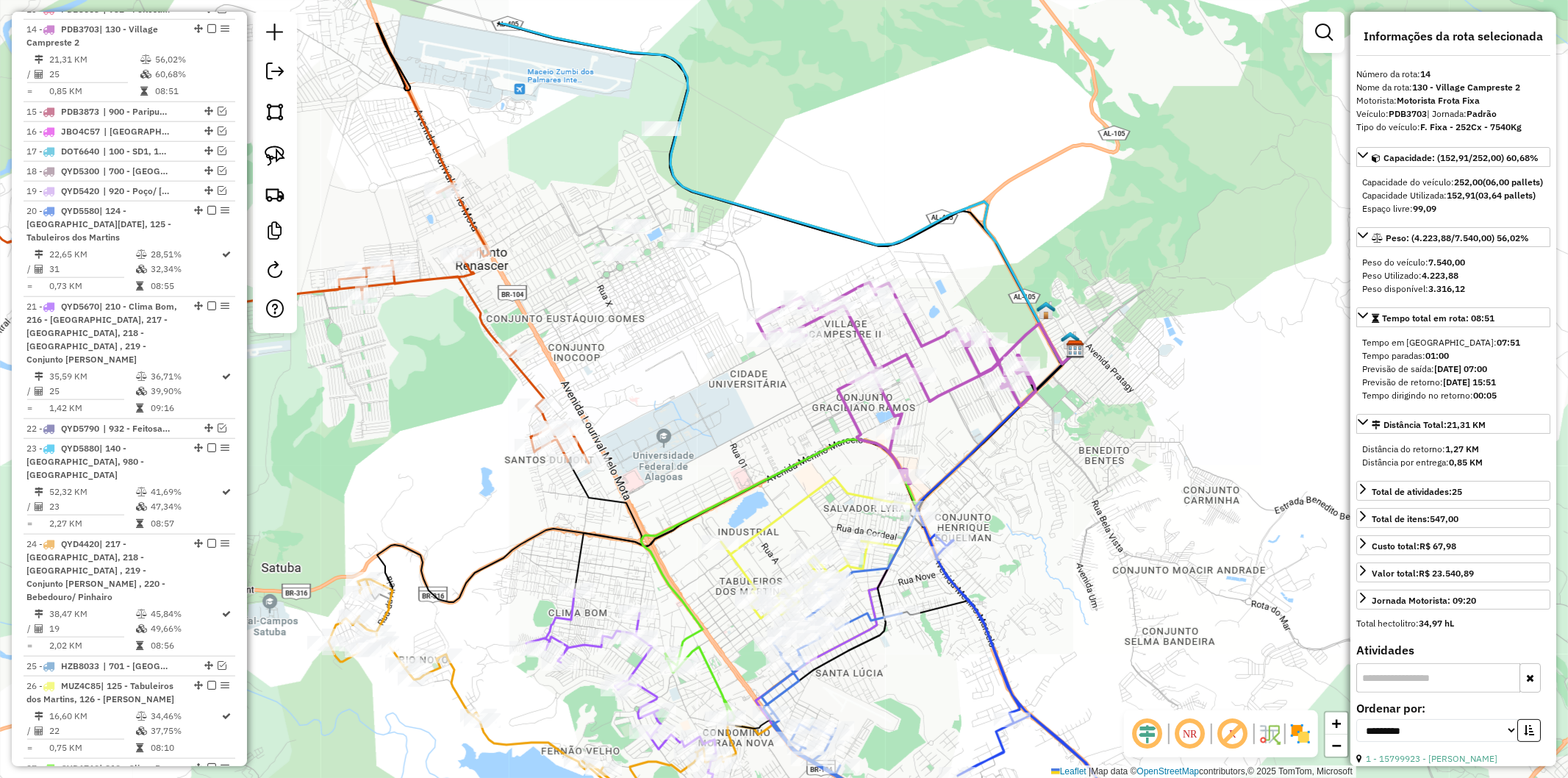
drag, startPoint x: 694, startPoint y: 320, endPoint x: 716, endPoint y: 405, distance: 87.8
click at [716, 405] on div "Janela de atendimento Grade de atendimento Capacidade Transportadoras Veículos …" at bounding box center [784, 389] width 1568 height 778
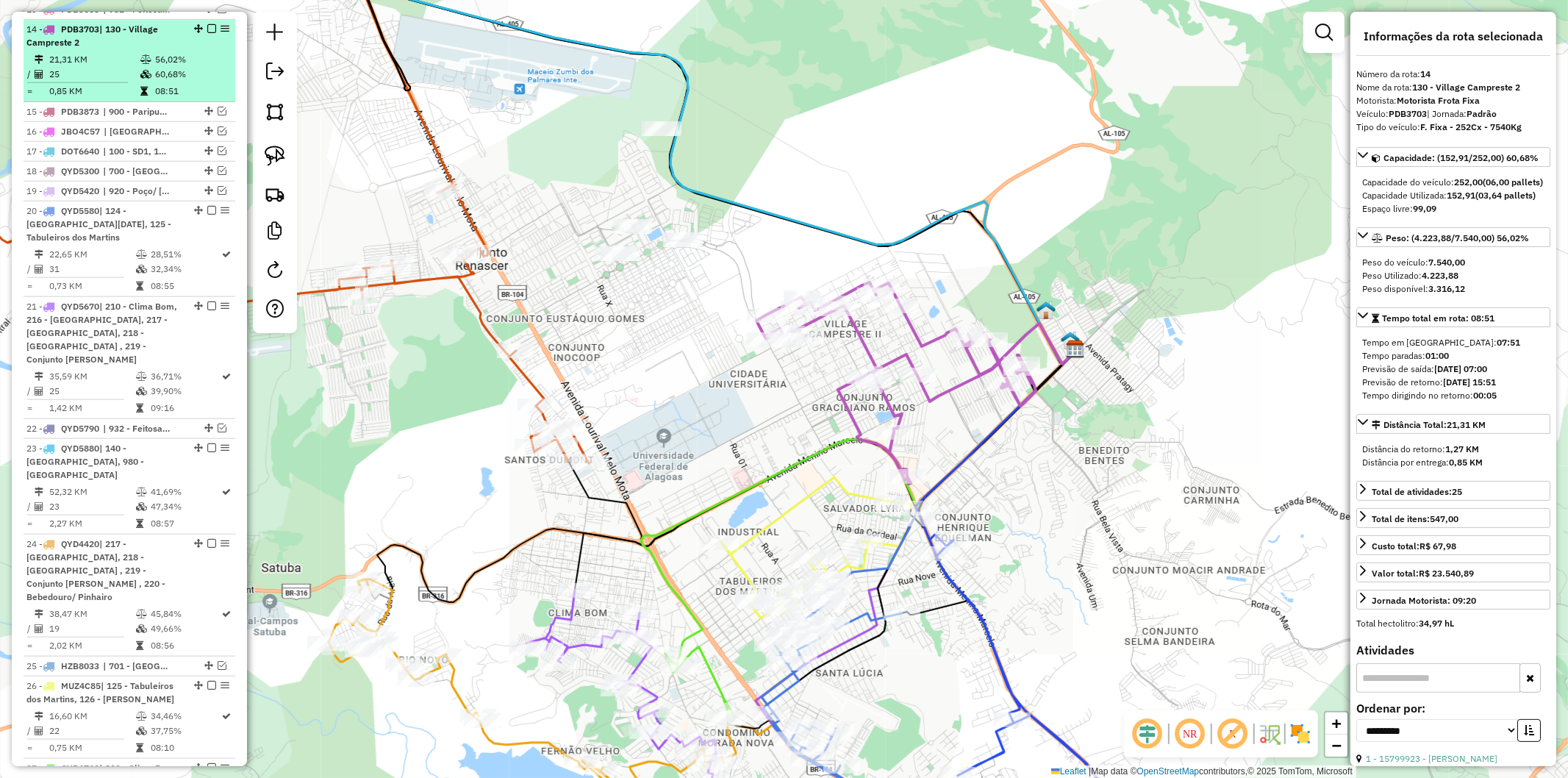
click at [207, 24] on em at bounding box center [212, 29] width 9 height 9
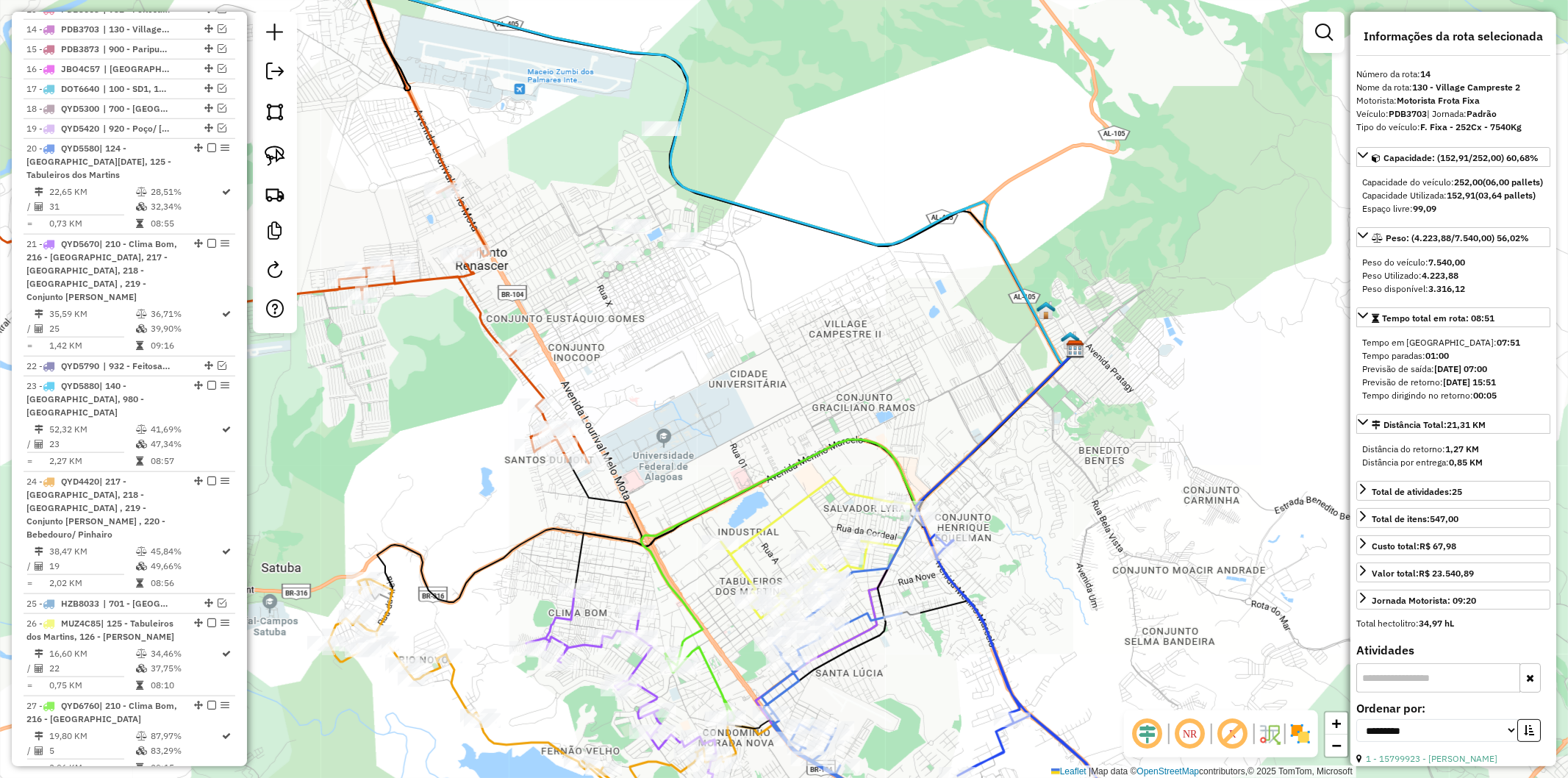
click at [950, 589] on icon at bounding box center [1017, 688] width 193 height 338
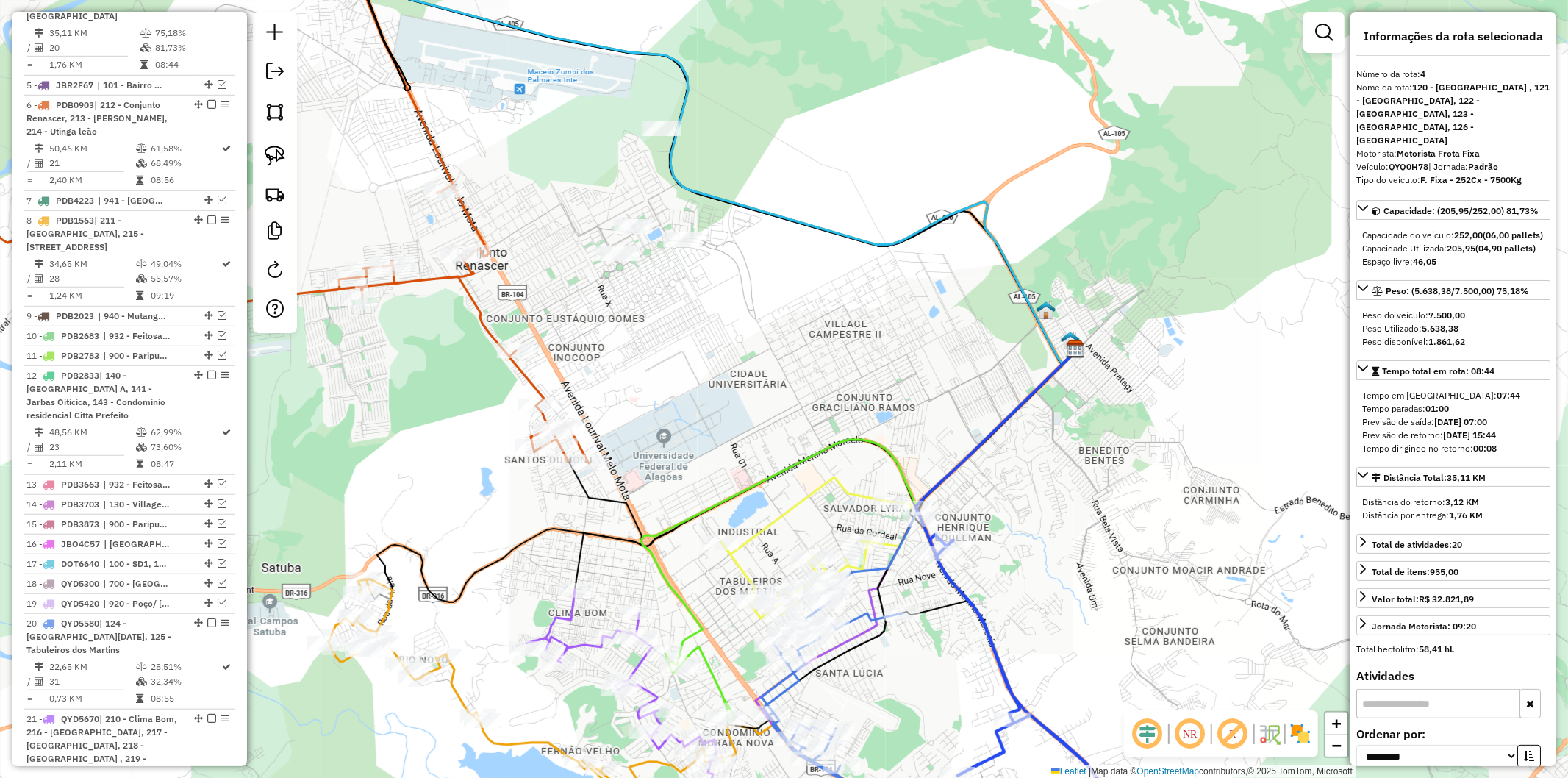
scroll to position [722, 0]
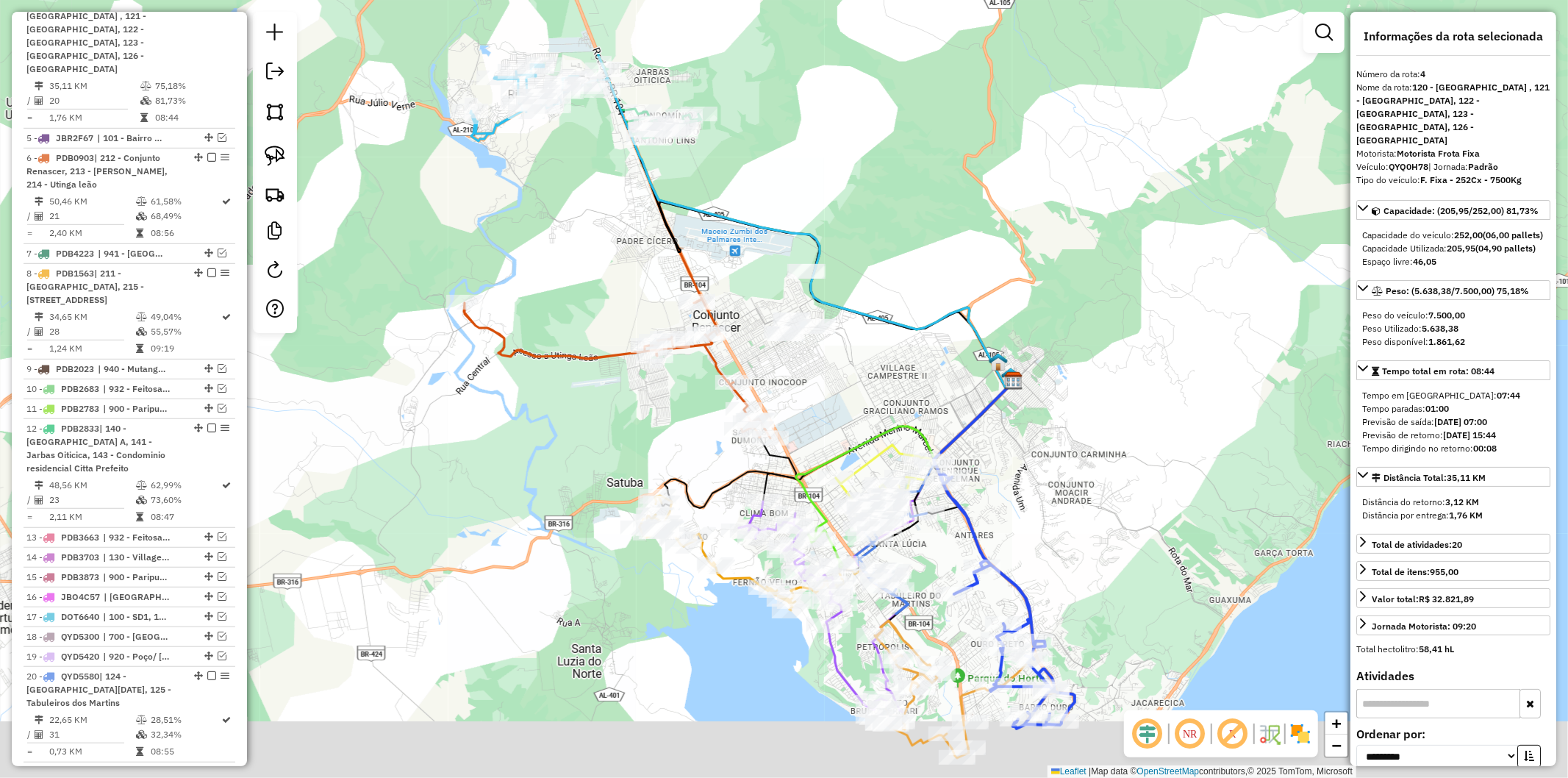
drag, startPoint x: 1041, startPoint y: 502, endPoint x: 998, endPoint y: 327, distance: 180.2
click at [998, 327] on div "Janela de atendimento Grade de atendimento Capacidade Transportadoras Veículos …" at bounding box center [784, 389] width 1568 height 778
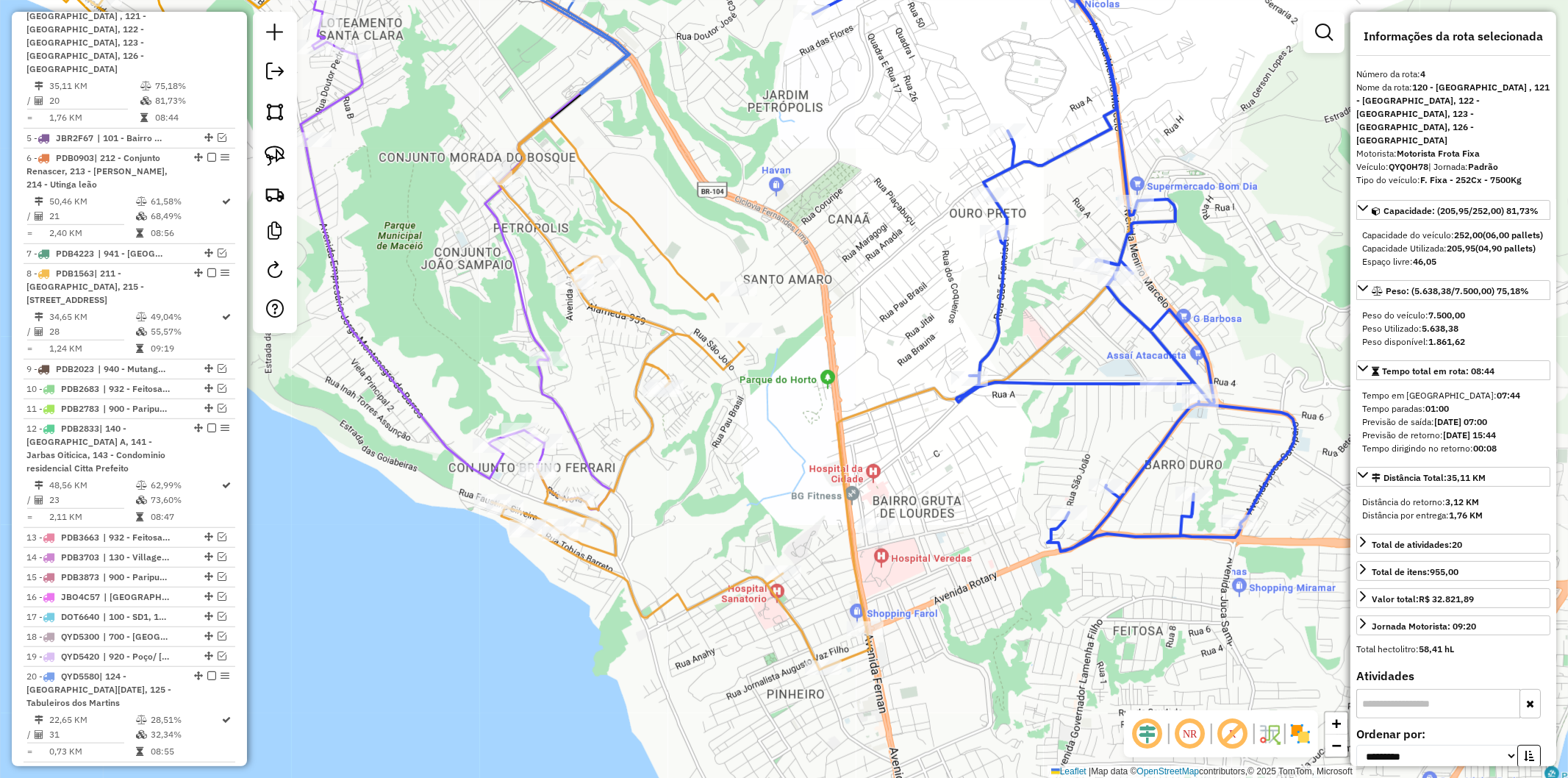
click at [856, 552] on icon at bounding box center [983, 276] width 293 height 707
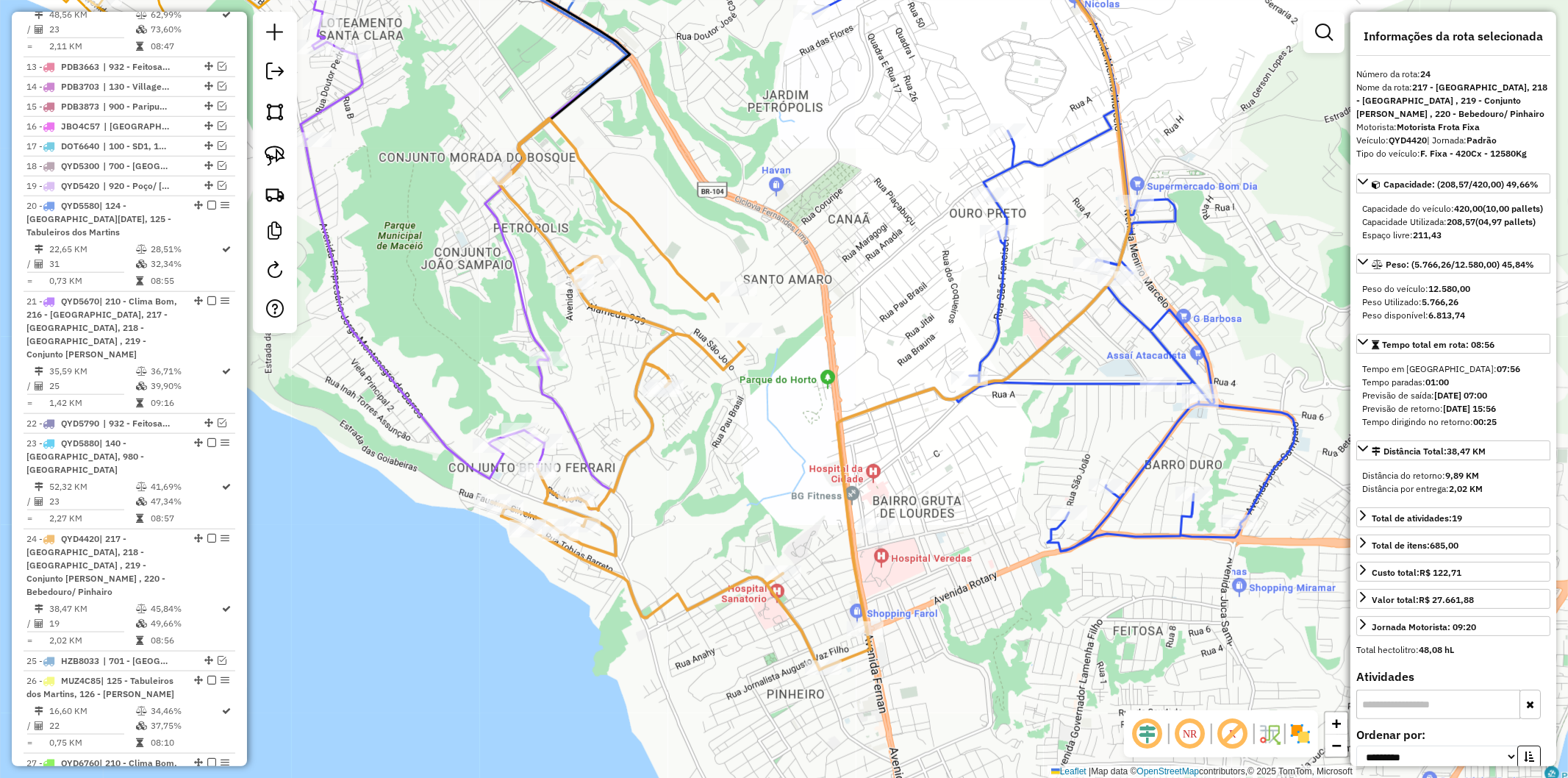
scroll to position [1551, 0]
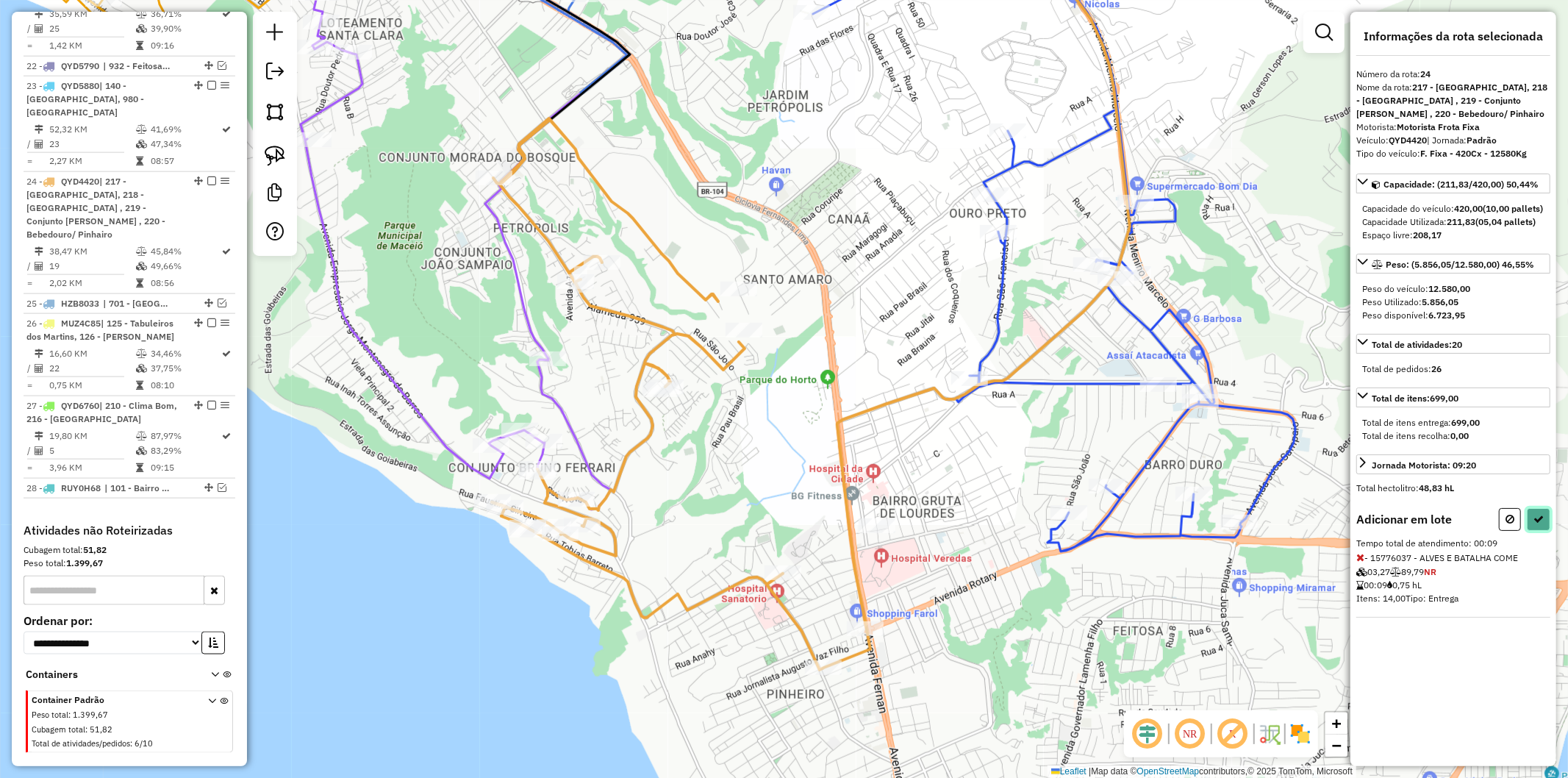
click at [1534, 525] on icon at bounding box center [1538, 518] width 10 height 10
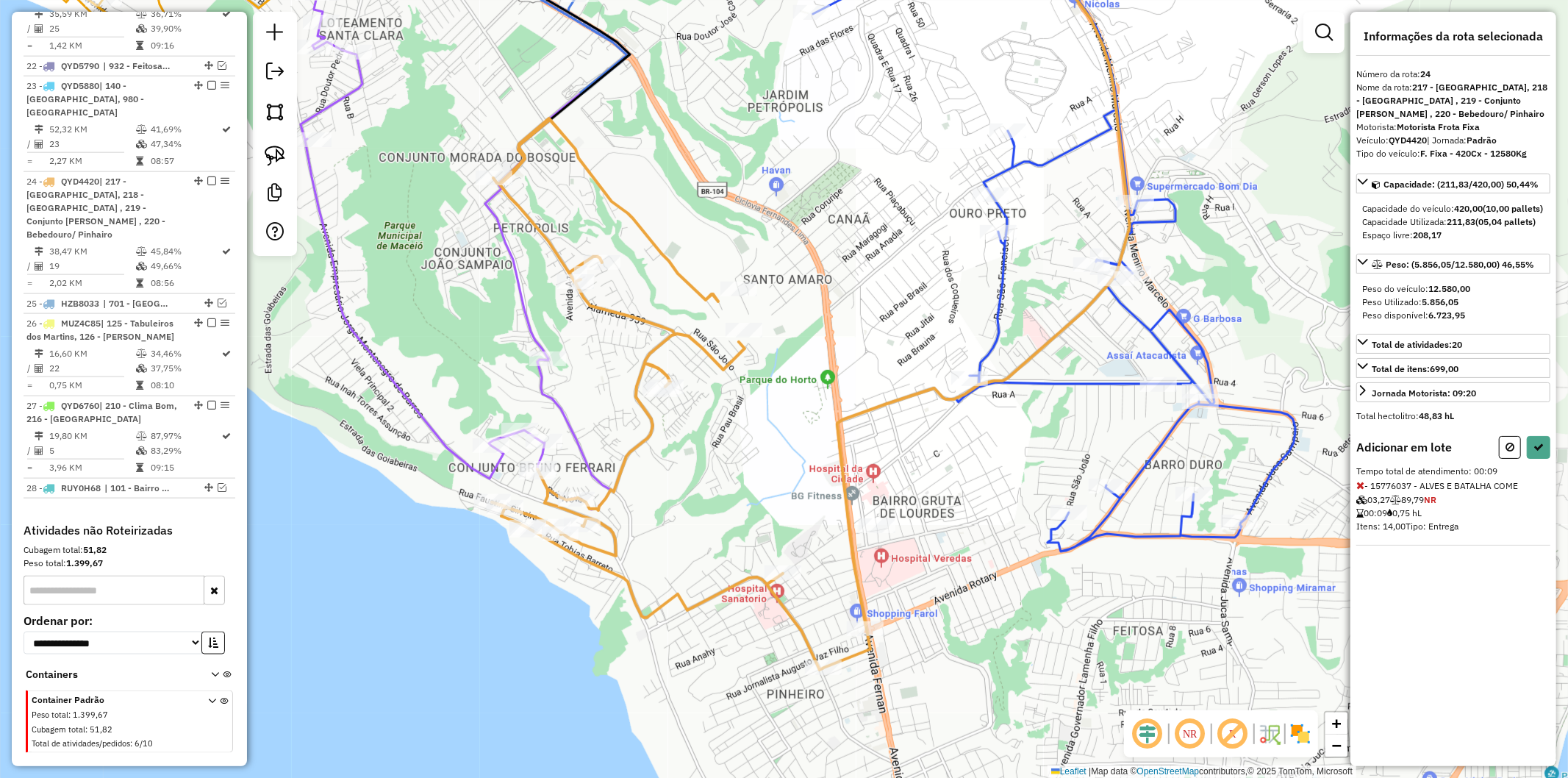
select select "**********"
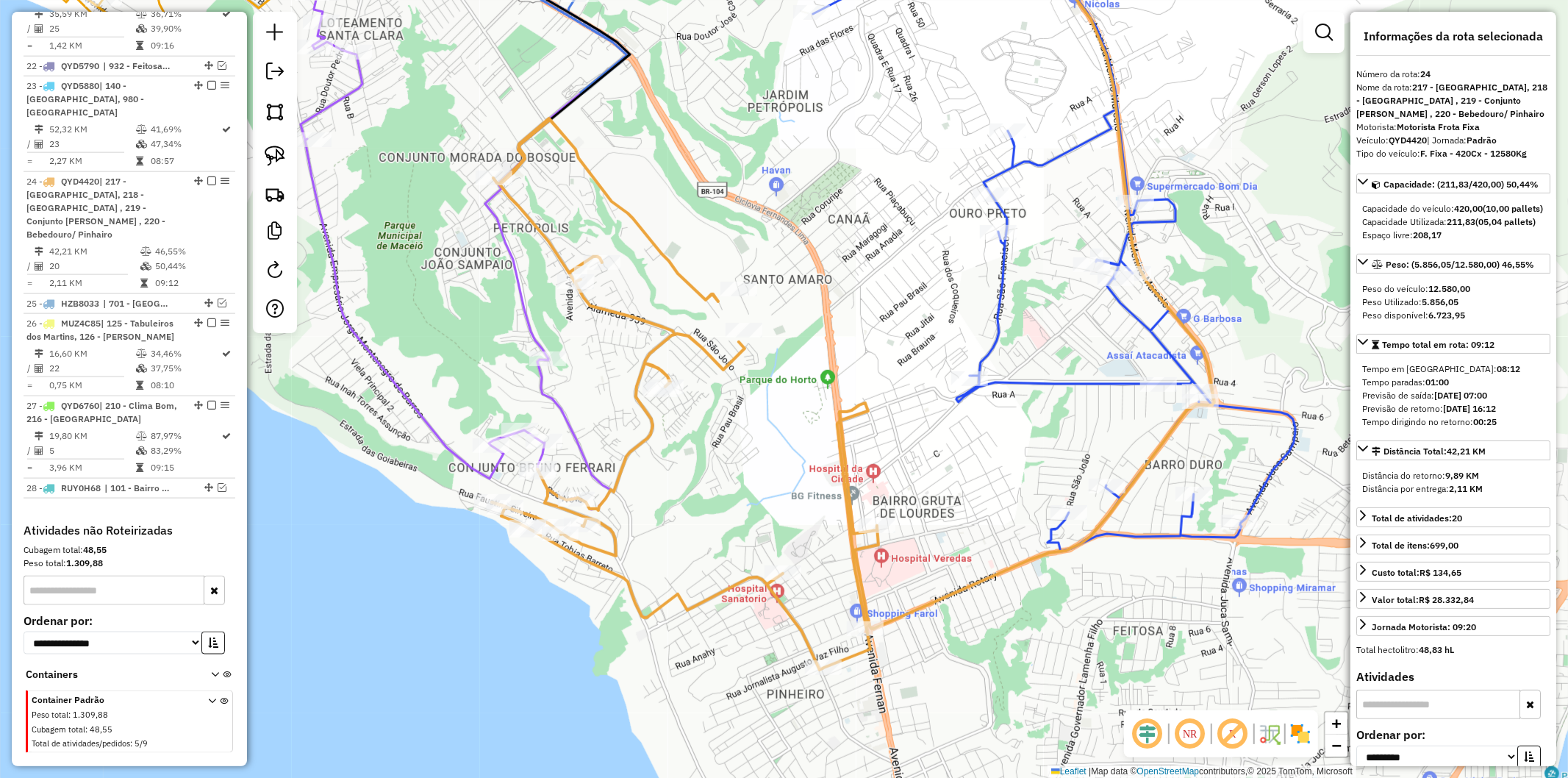
click at [857, 542] on icon at bounding box center [685, 394] width 386 height 552
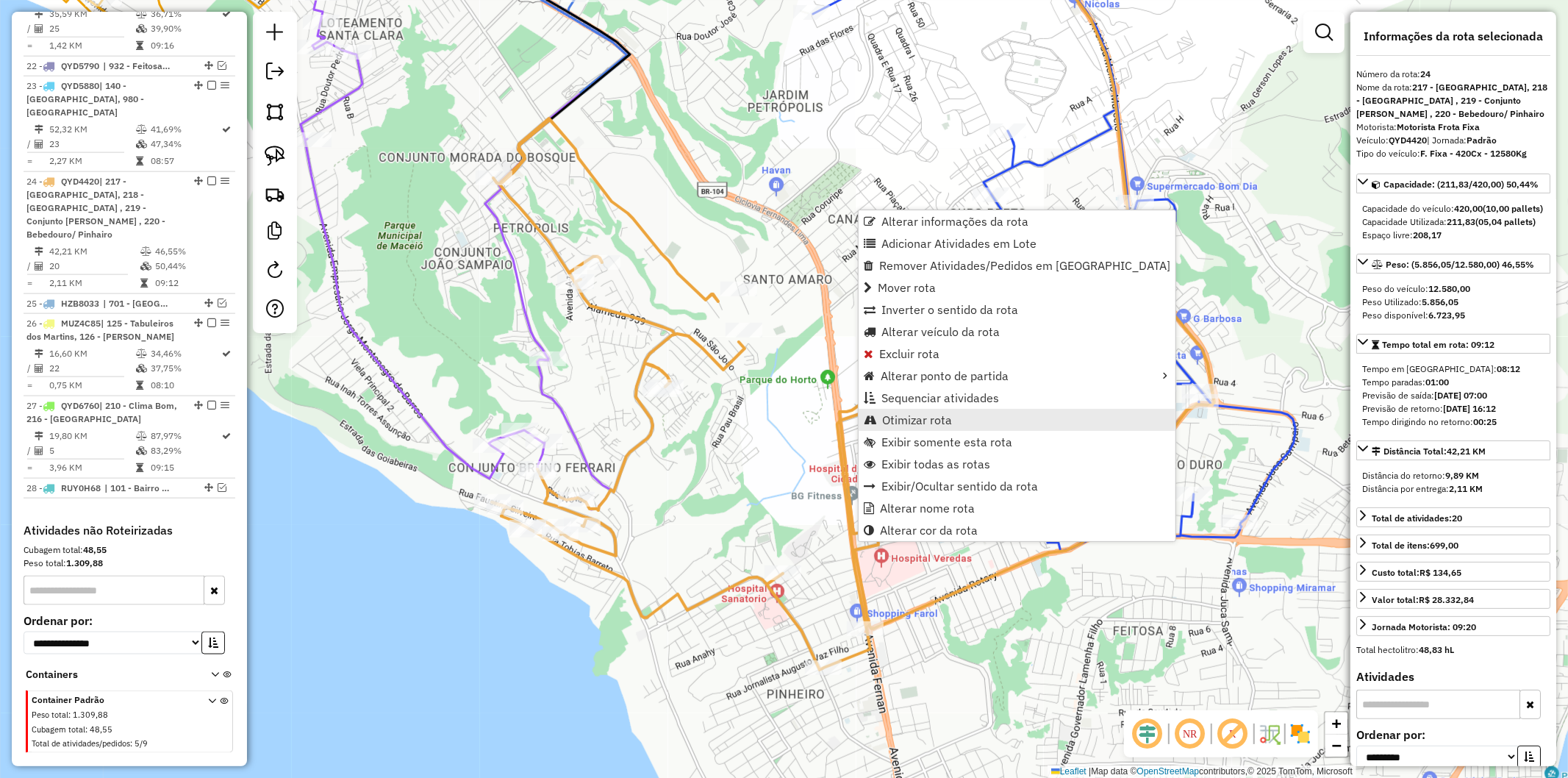
click at [915, 423] on span "Otimizar rota" at bounding box center [917, 419] width 70 height 12
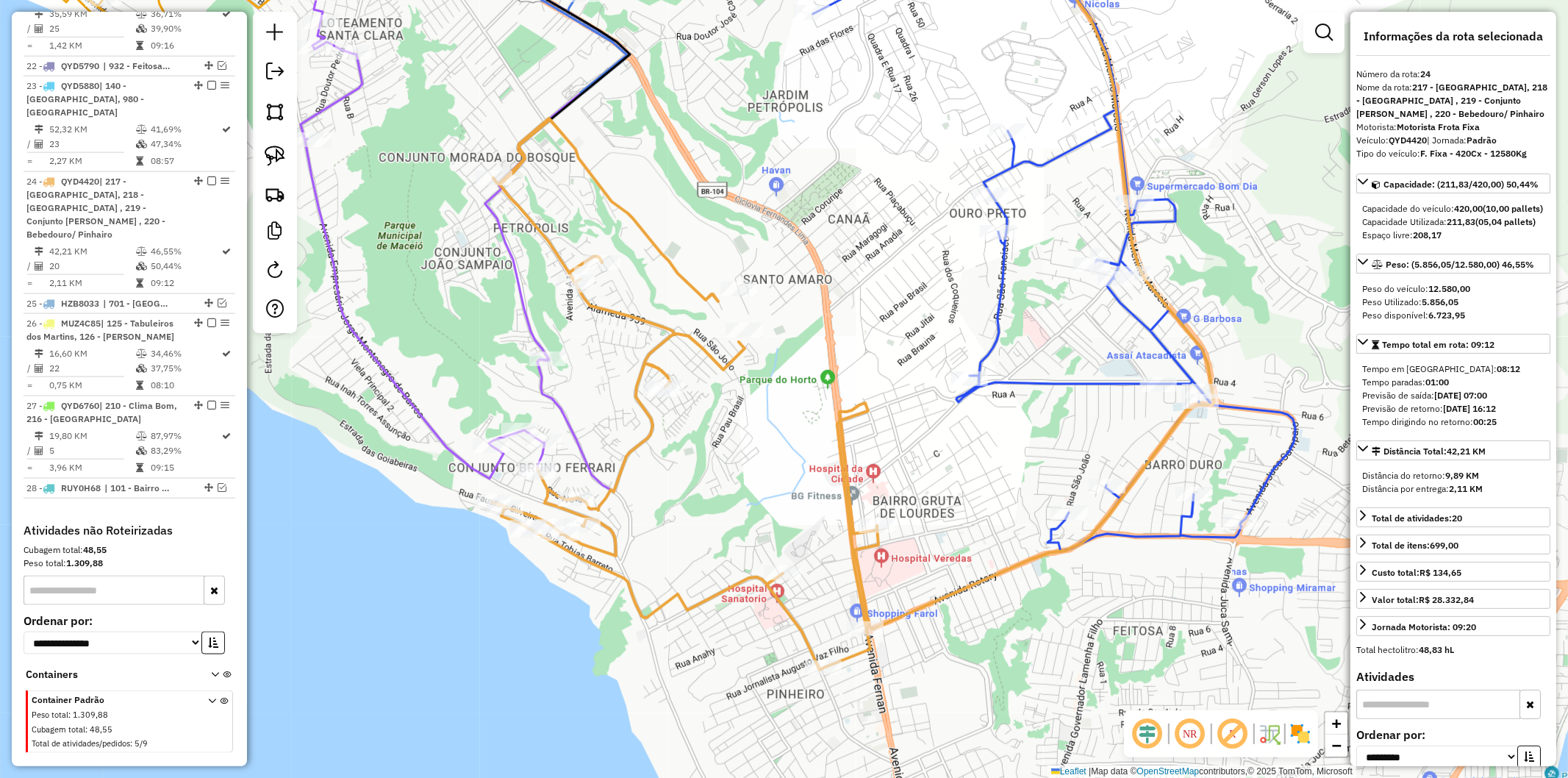
click at [1093, 532] on icon at bounding box center [1035, 276] width 360 height 707
click at [1113, 533] on icon at bounding box center [1053, 237] width 482 height 629
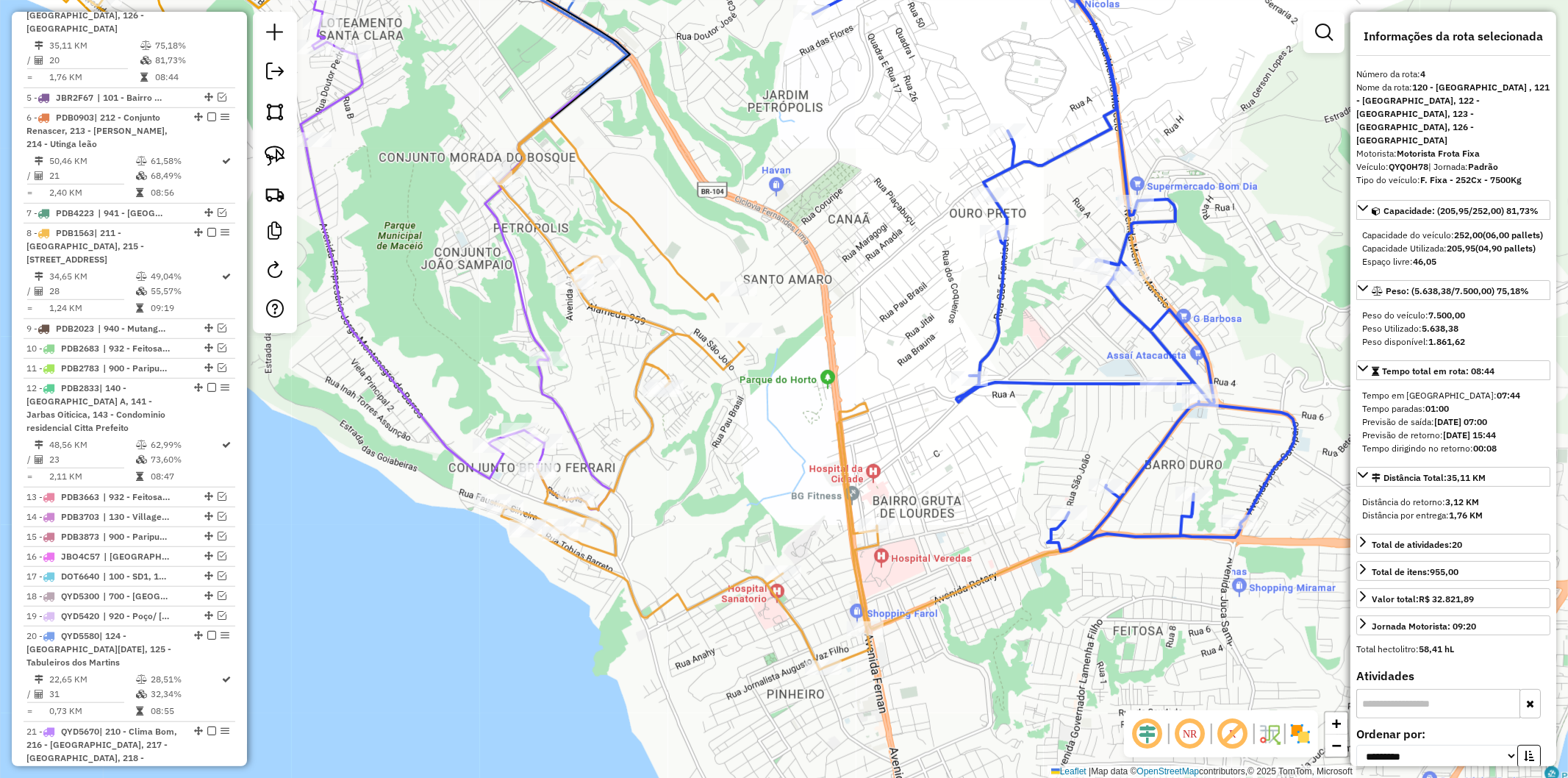
scroll to position [722, 0]
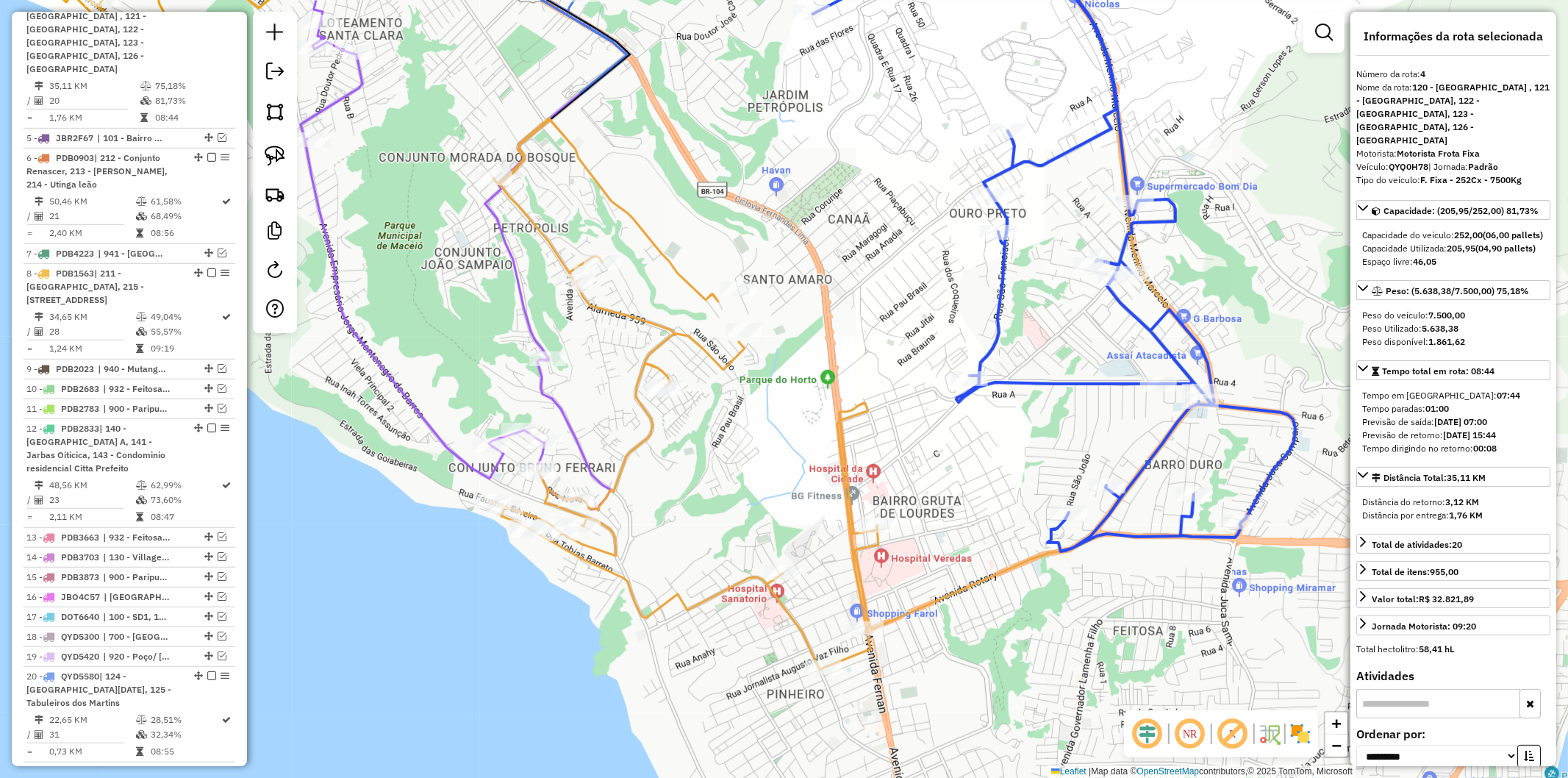
click at [570, 438] on icon at bounding box center [400, 216] width 421 height 589
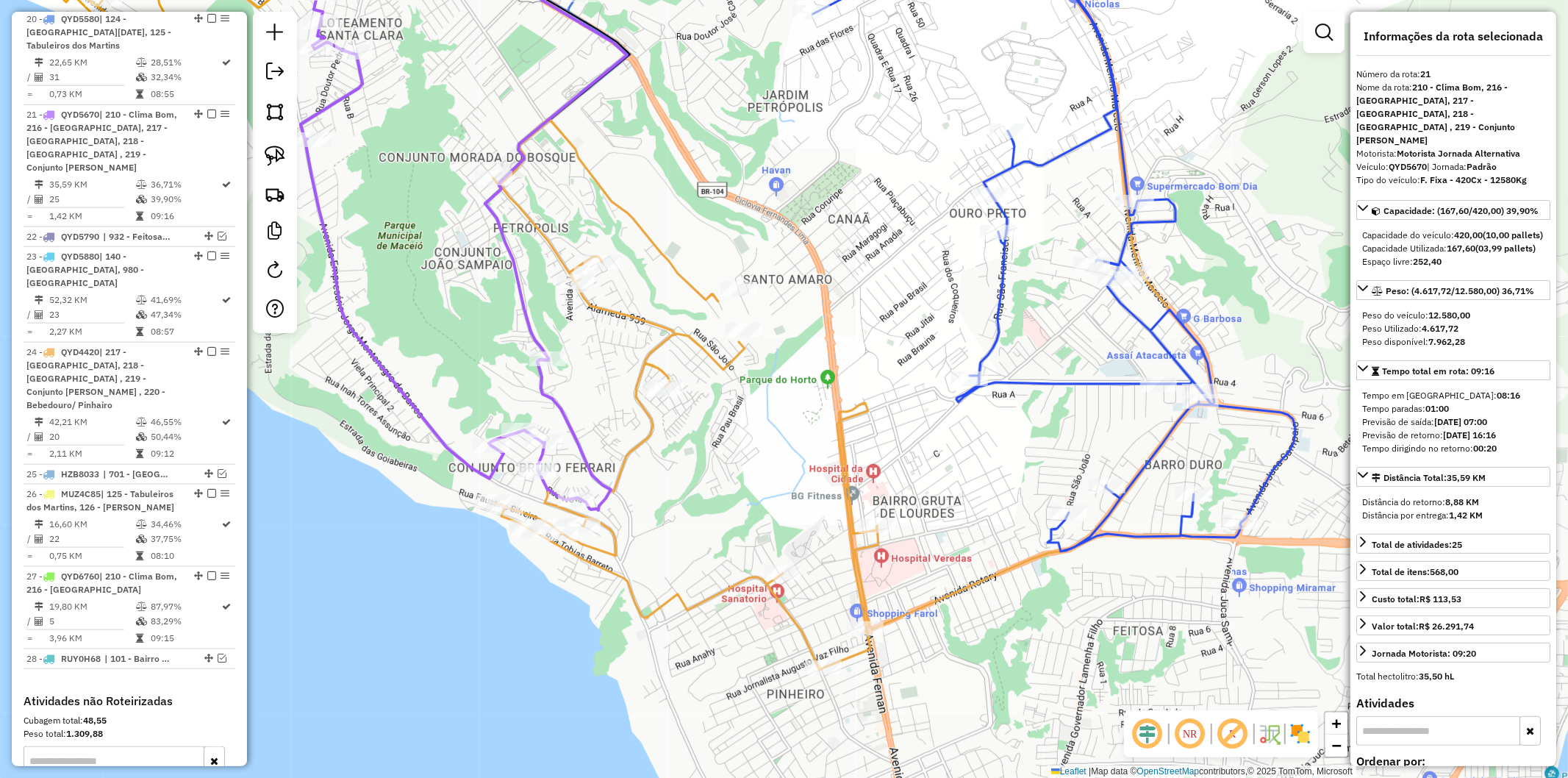
scroll to position [1452, 0]
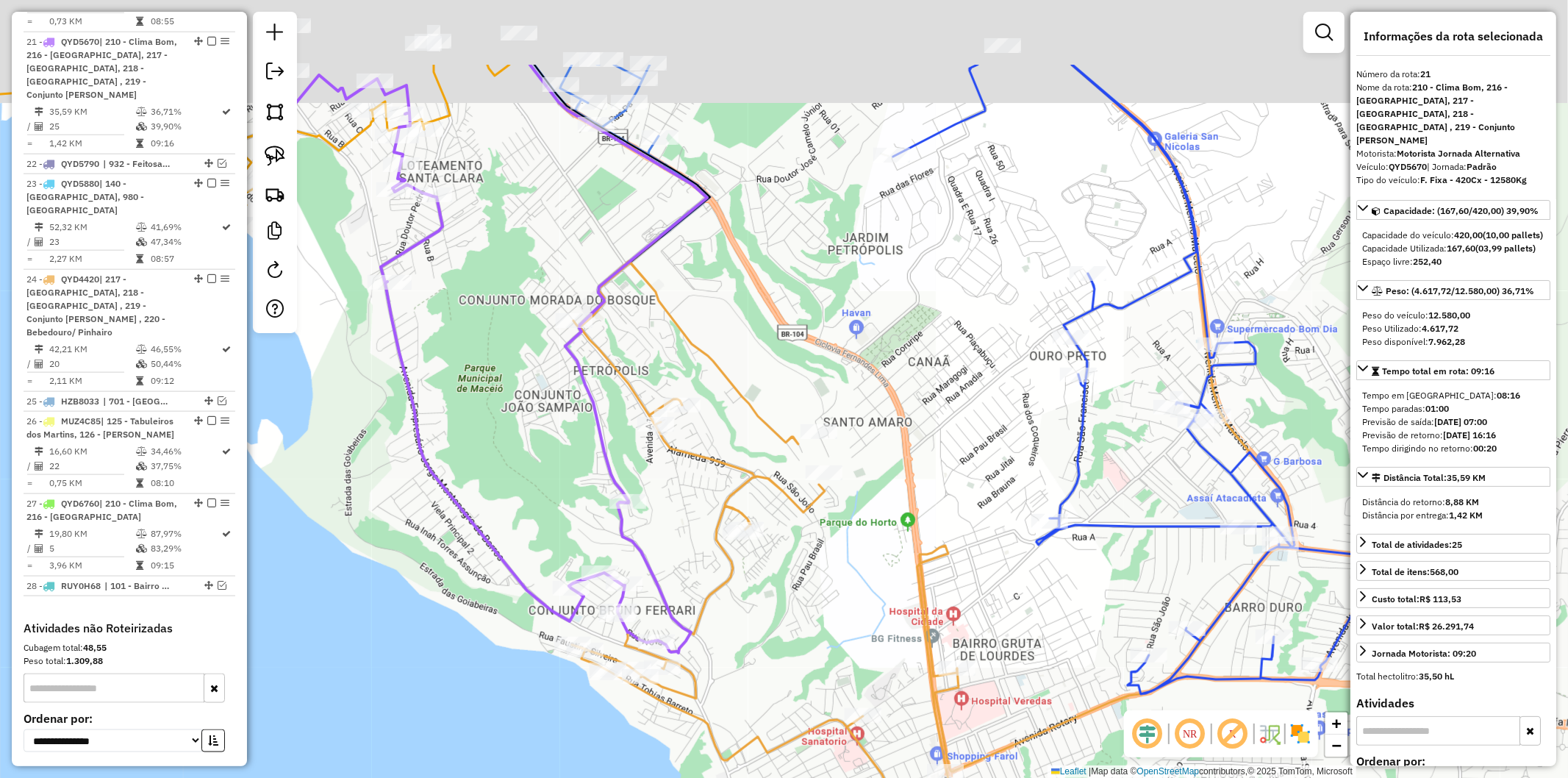
drag, startPoint x: 614, startPoint y: 416, endPoint x: 681, endPoint y: 526, distance: 128.8
click at [681, 526] on div "Janela de atendimento Grade de atendimento Capacidade Transportadoras Veículos …" at bounding box center [784, 389] width 1568 height 778
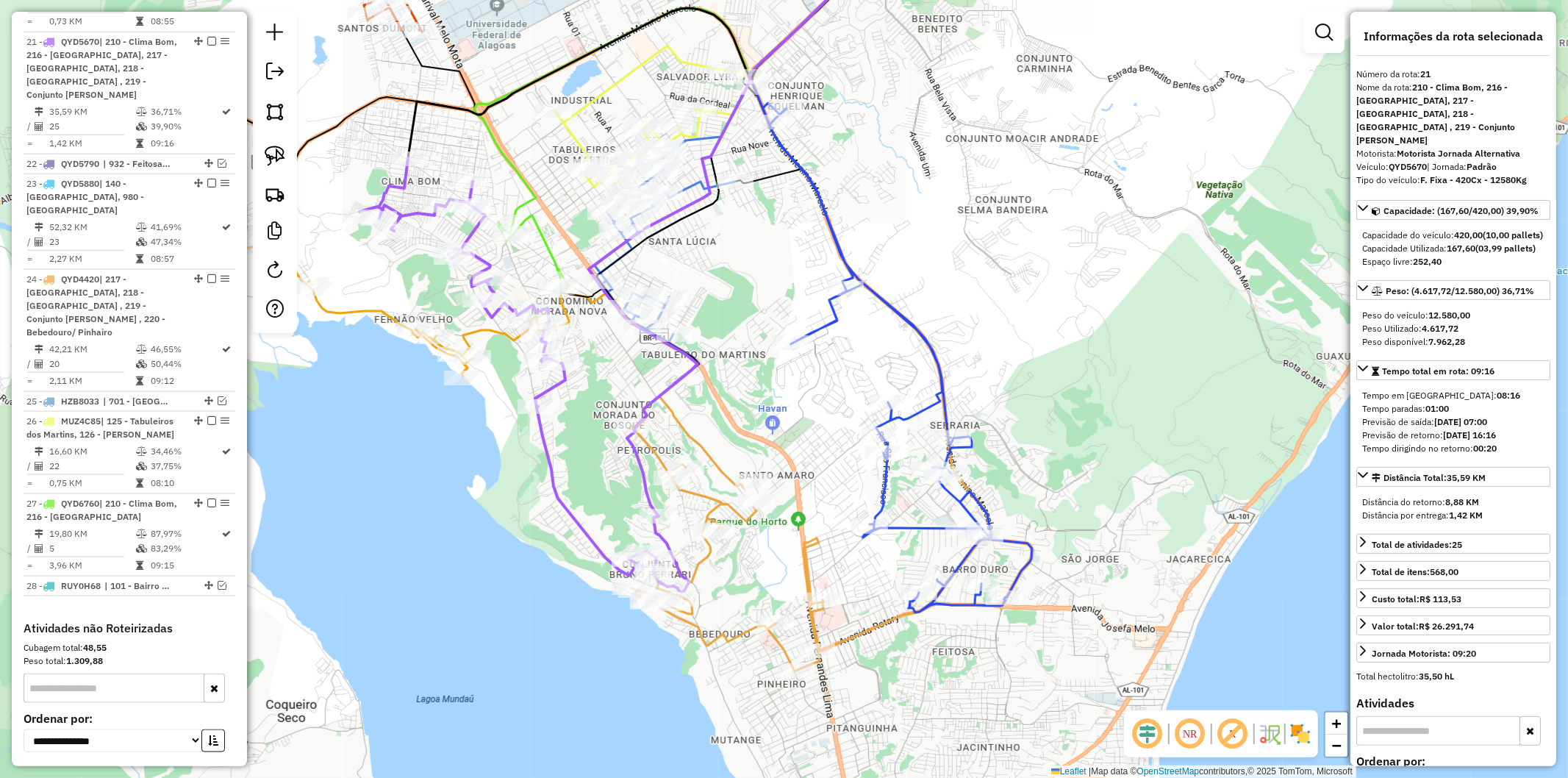
click at [481, 336] on icon at bounding box center [360, 262] width 395 height 229
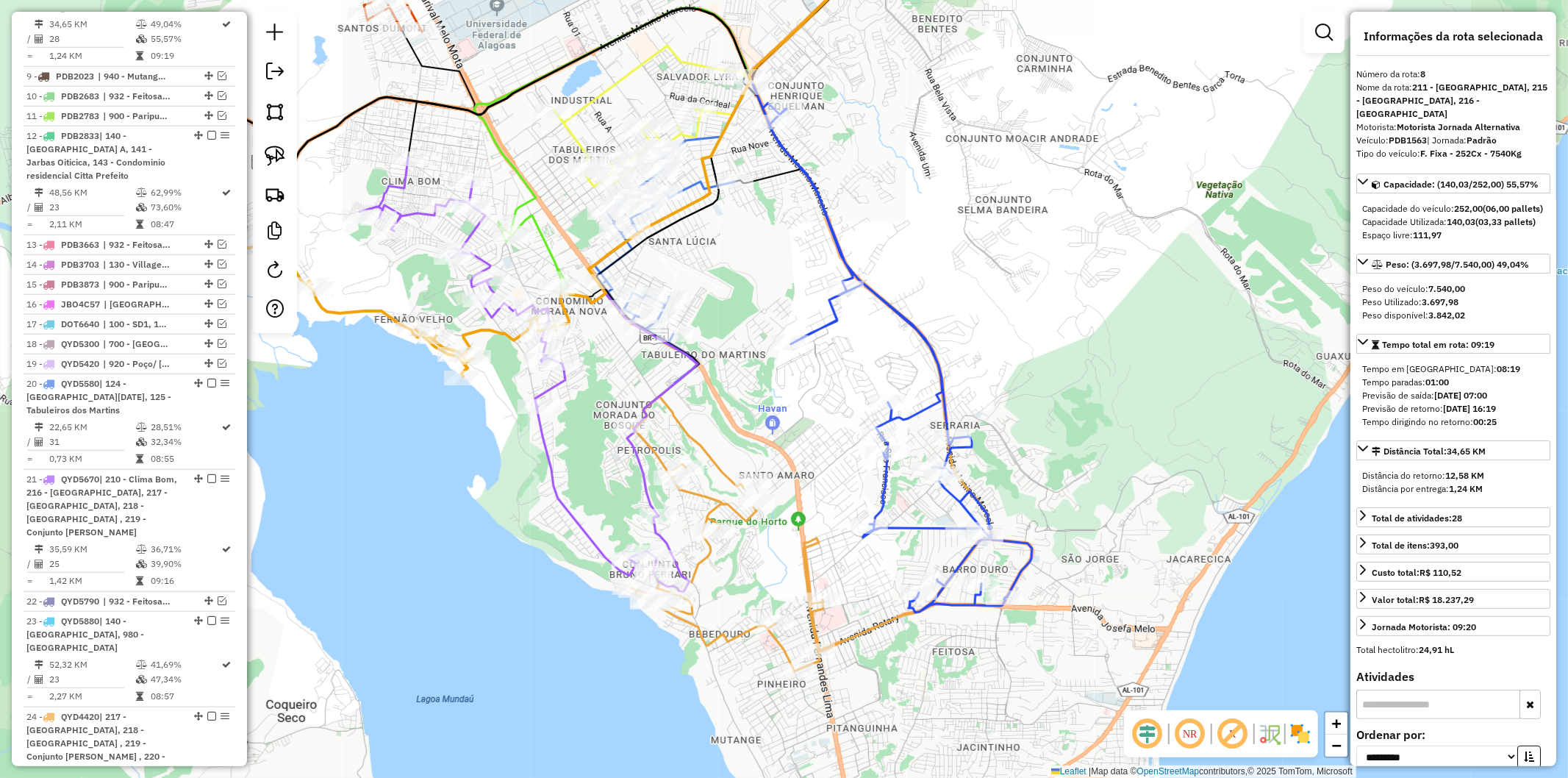
scroll to position [966, 0]
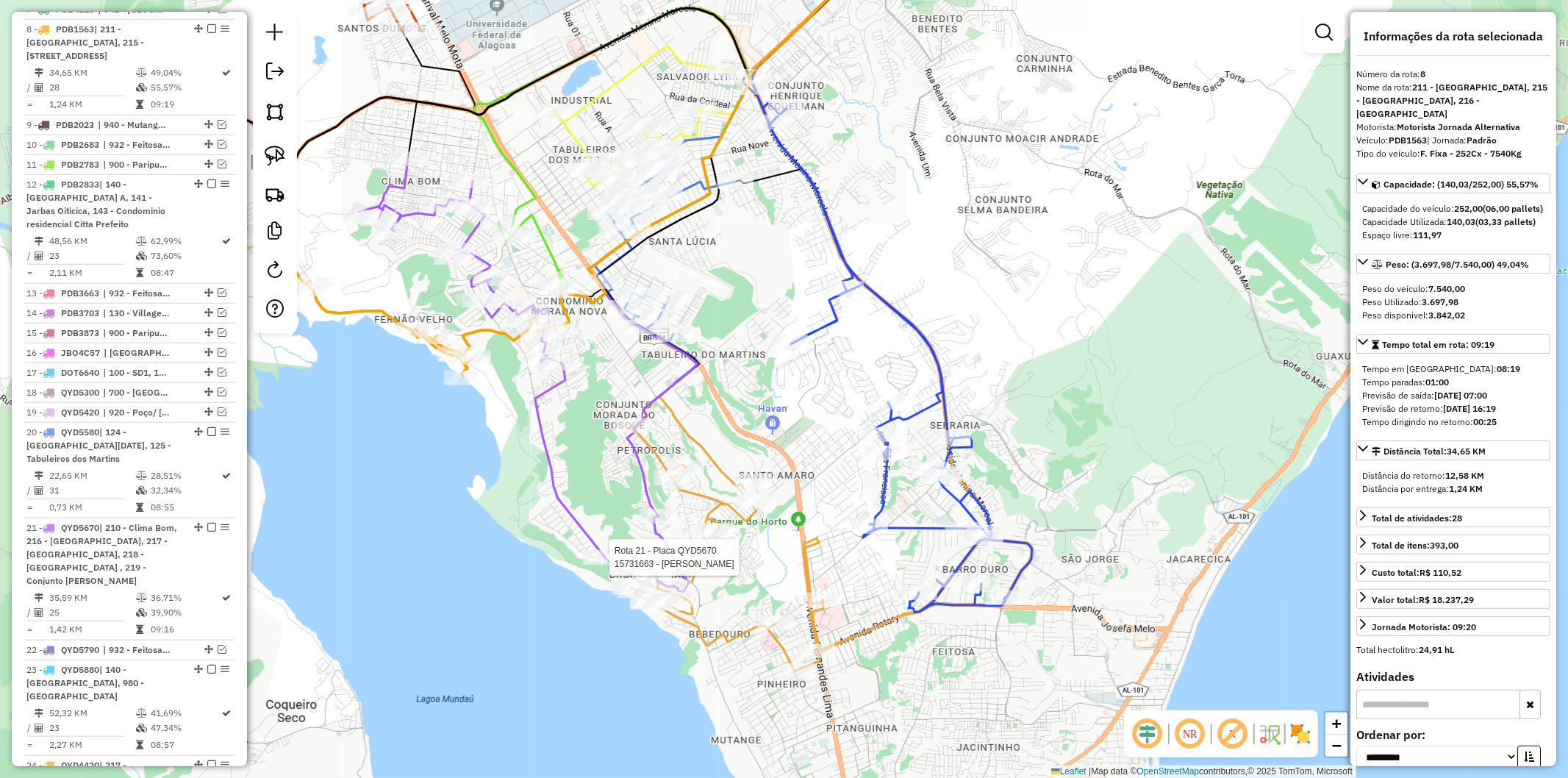
click at [587, 561] on div at bounding box center [605, 557] width 44 height 14
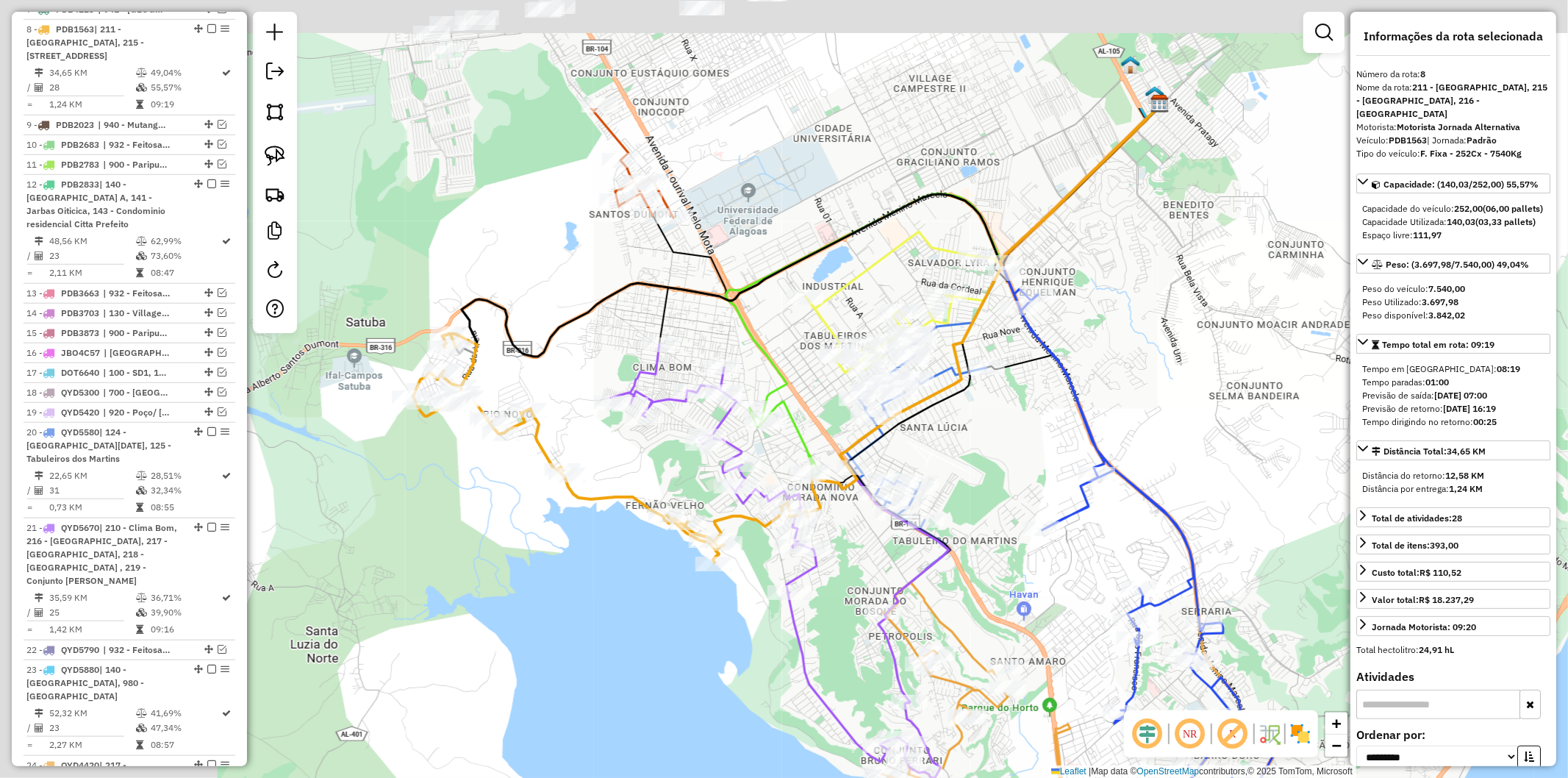
drag, startPoint x: 415, startPoint y: 522, endPoint x: 672, endPoint y: 709, distance: 317.8
click at [672, 709] on div "Janela de atendimento Grade de atendimento Capacidade Transportadoras Veículos …" at bounding box center [784, 389] width 1568 height 778
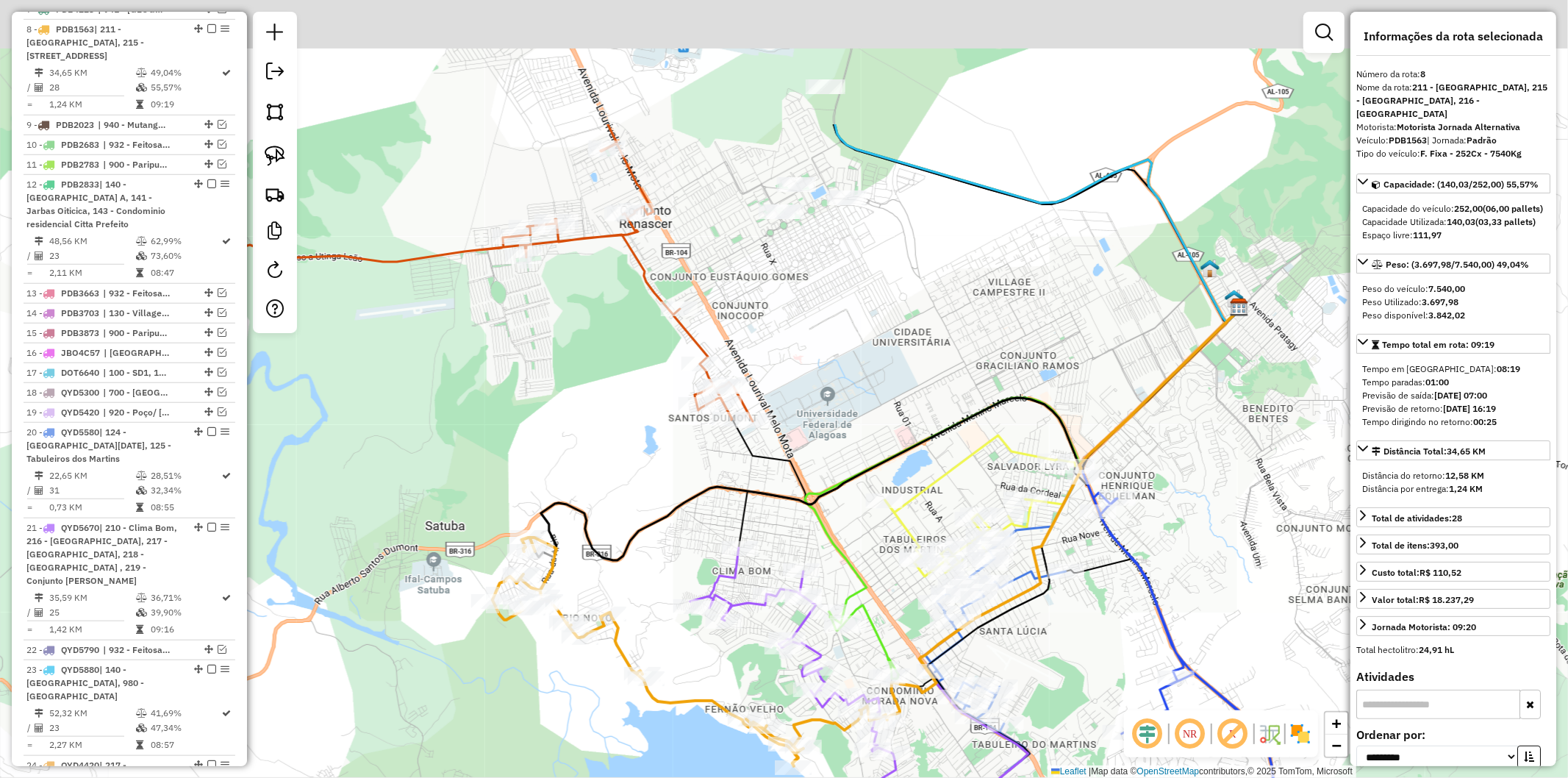
drag, startPoint x: 577, startPoint y: 395, endPoint x: 607, endPoint y: 427, distance: 43.9
click at [597, 444] on div "Janela de atendimento Grade de atendimento Capacidade Transportadoras Veículos …" at bounding box center [784, 389] width 1568 height 778
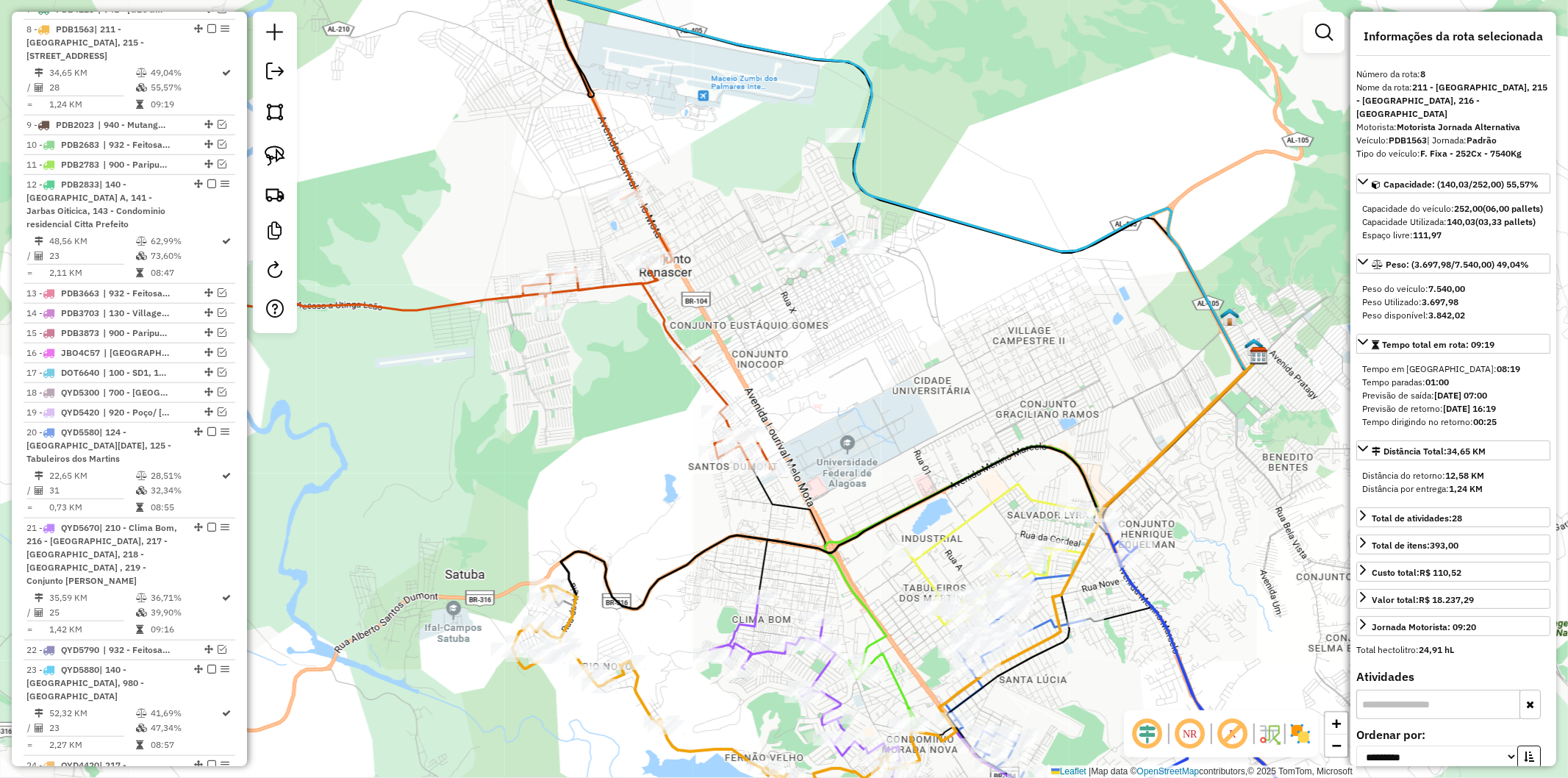
click at [653, 306] on icon at bounding box center [467, 331] width 613 height 278
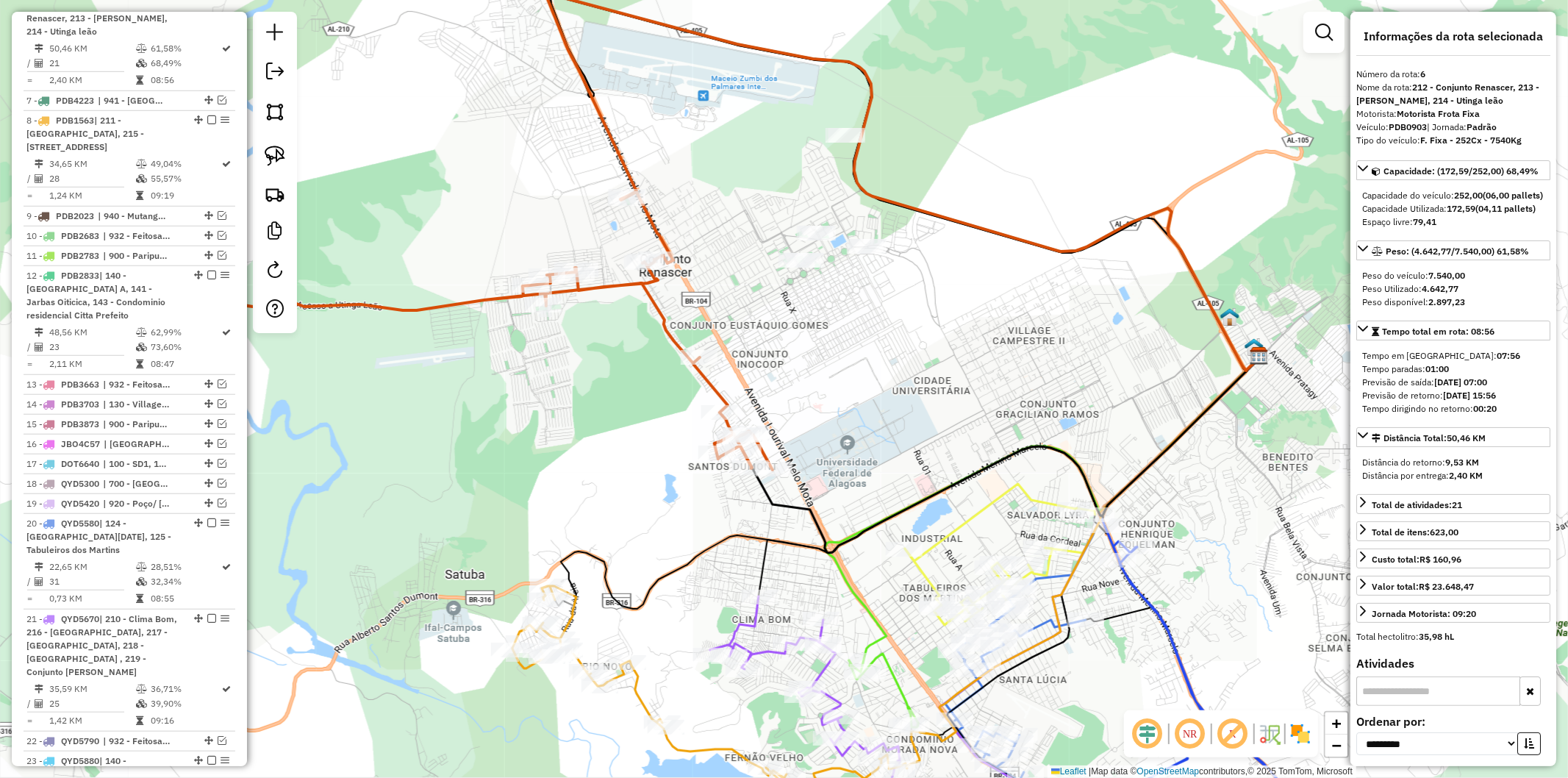
scroll to position [850, 0]
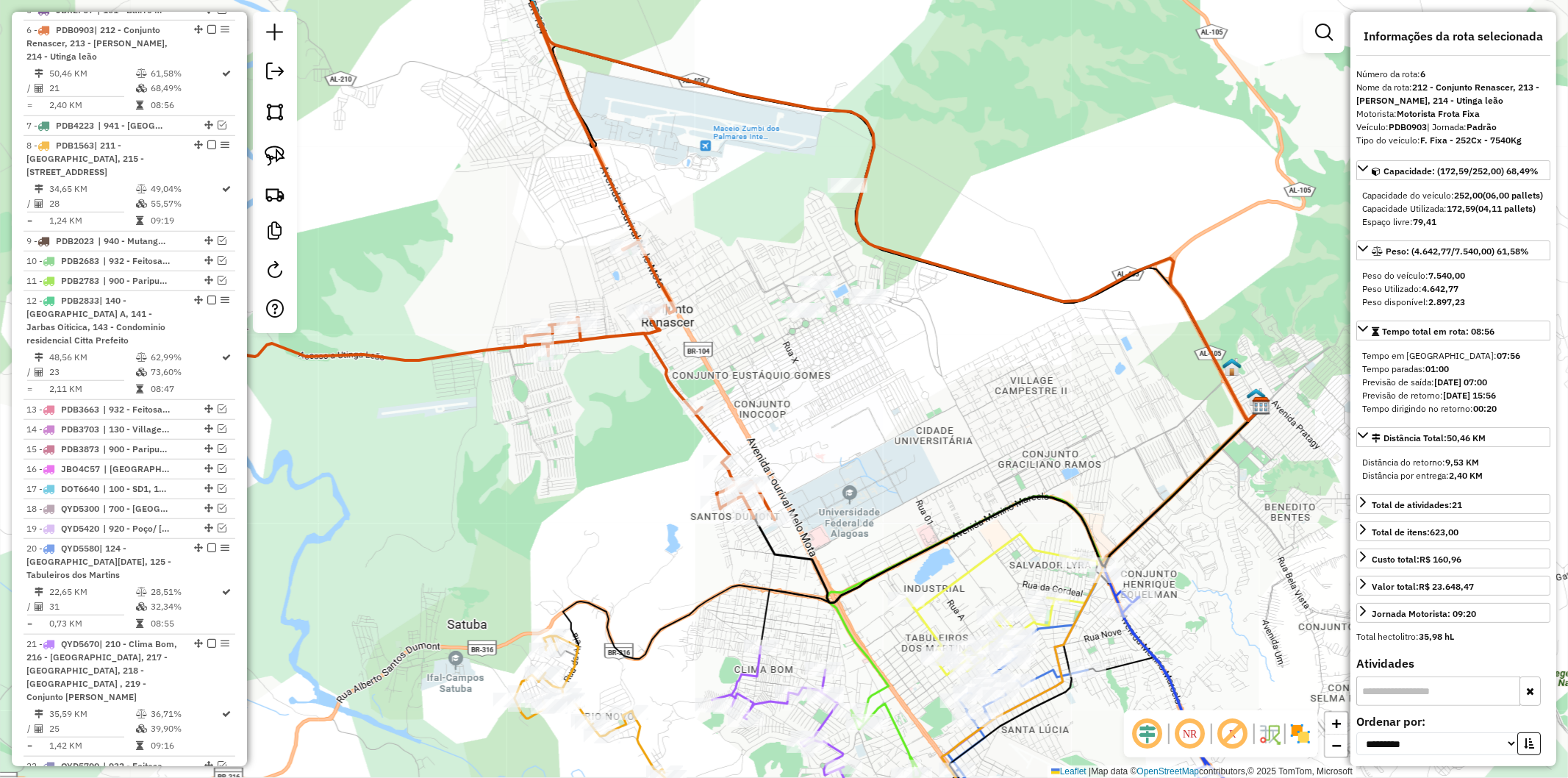
drag, startPoint x: 629, startPoint y: 414, endPoint x: 649, endPoint y: 426, distance: 23.3
click at [649, 426] on div "Janela de atendimento Grade de atendimento Capacidade Transportadoras Veículos …" at bounding box center [784, 389] width 1568 height 778
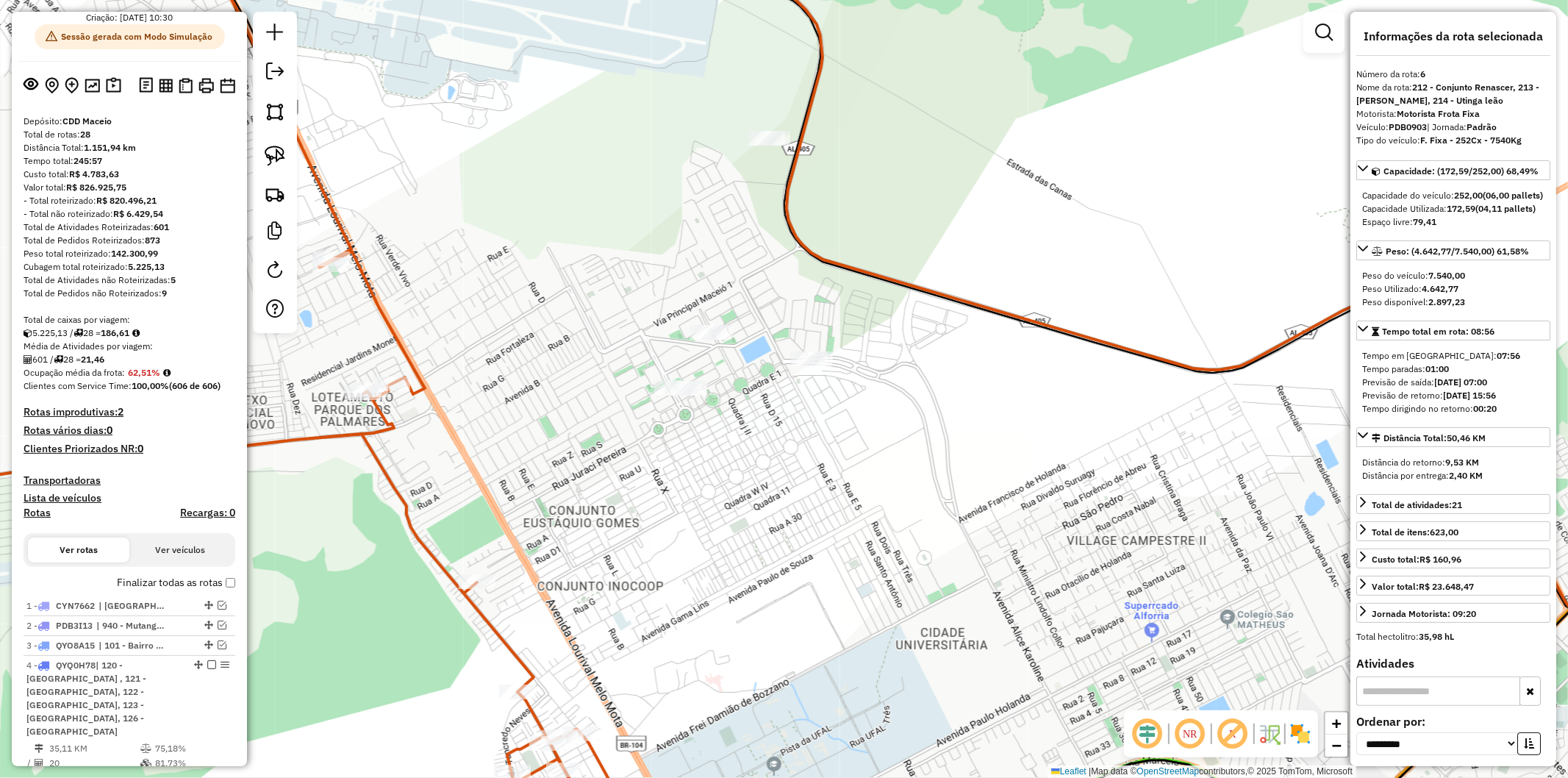
scroll to position [0, 0]
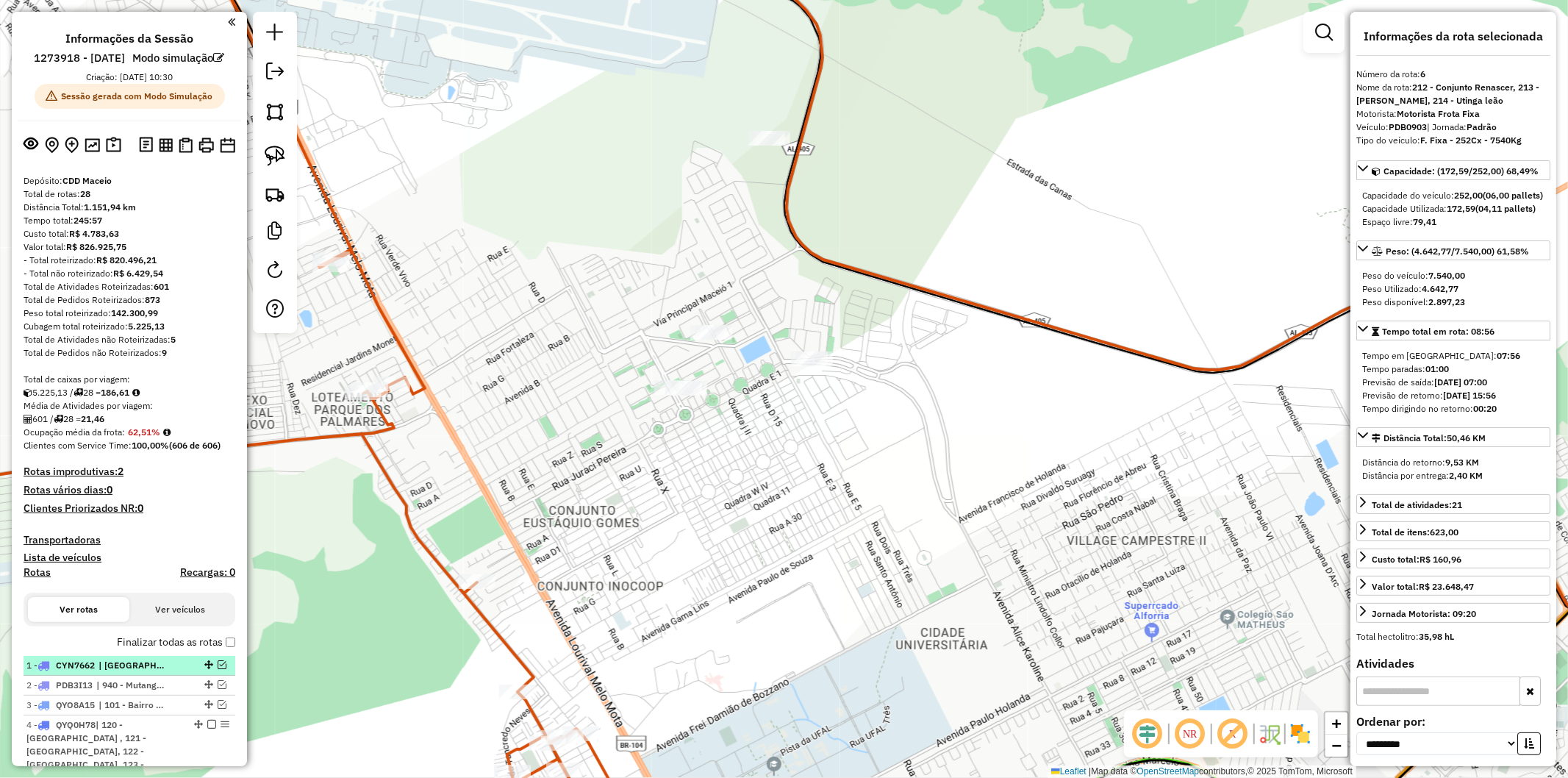
click at [221, 669] on em at bounding box center [223, 665] width 9 height 9
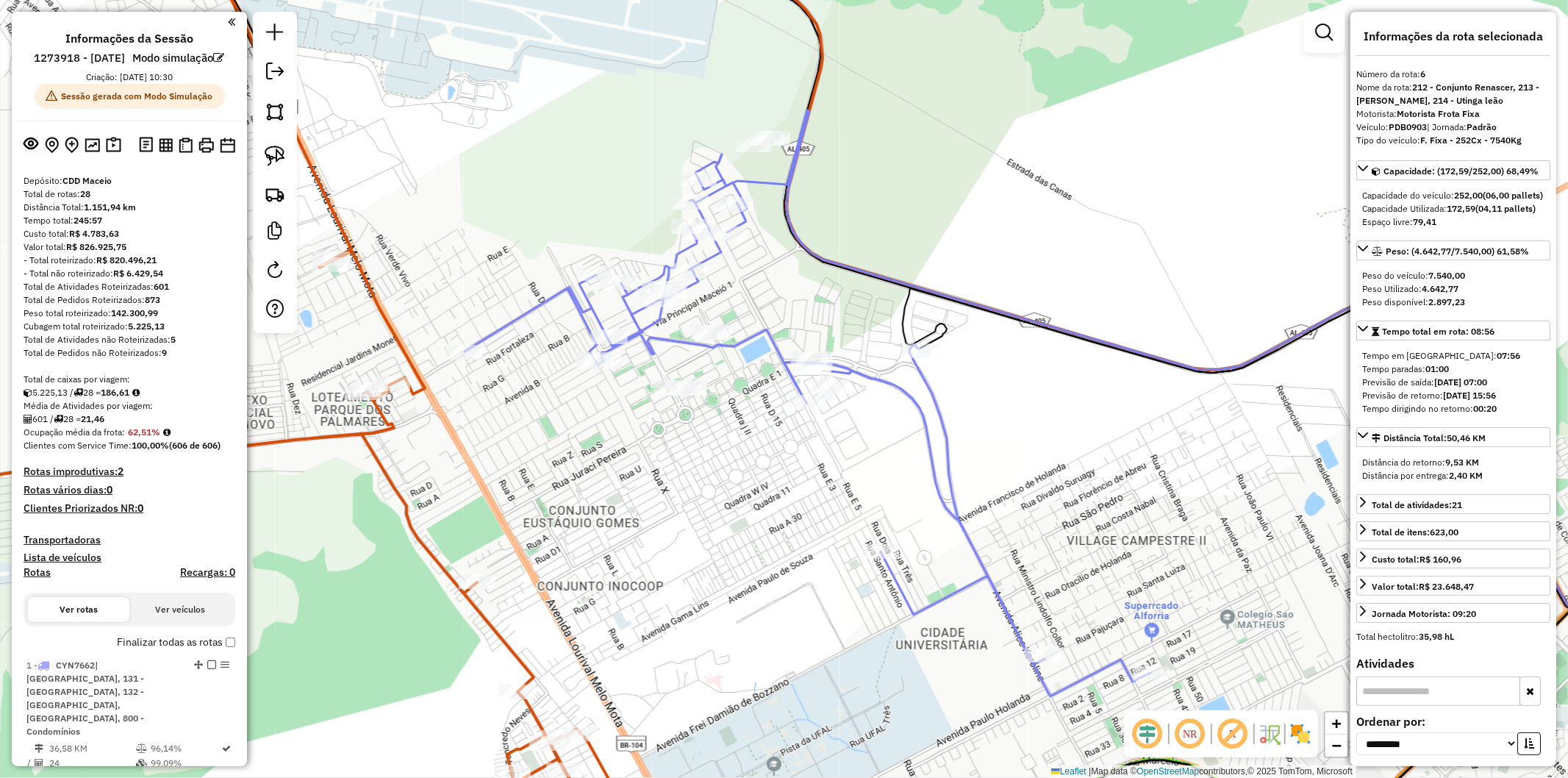
click at [382, 432] on icon at bounding box center [233, 529] width 780 height 555
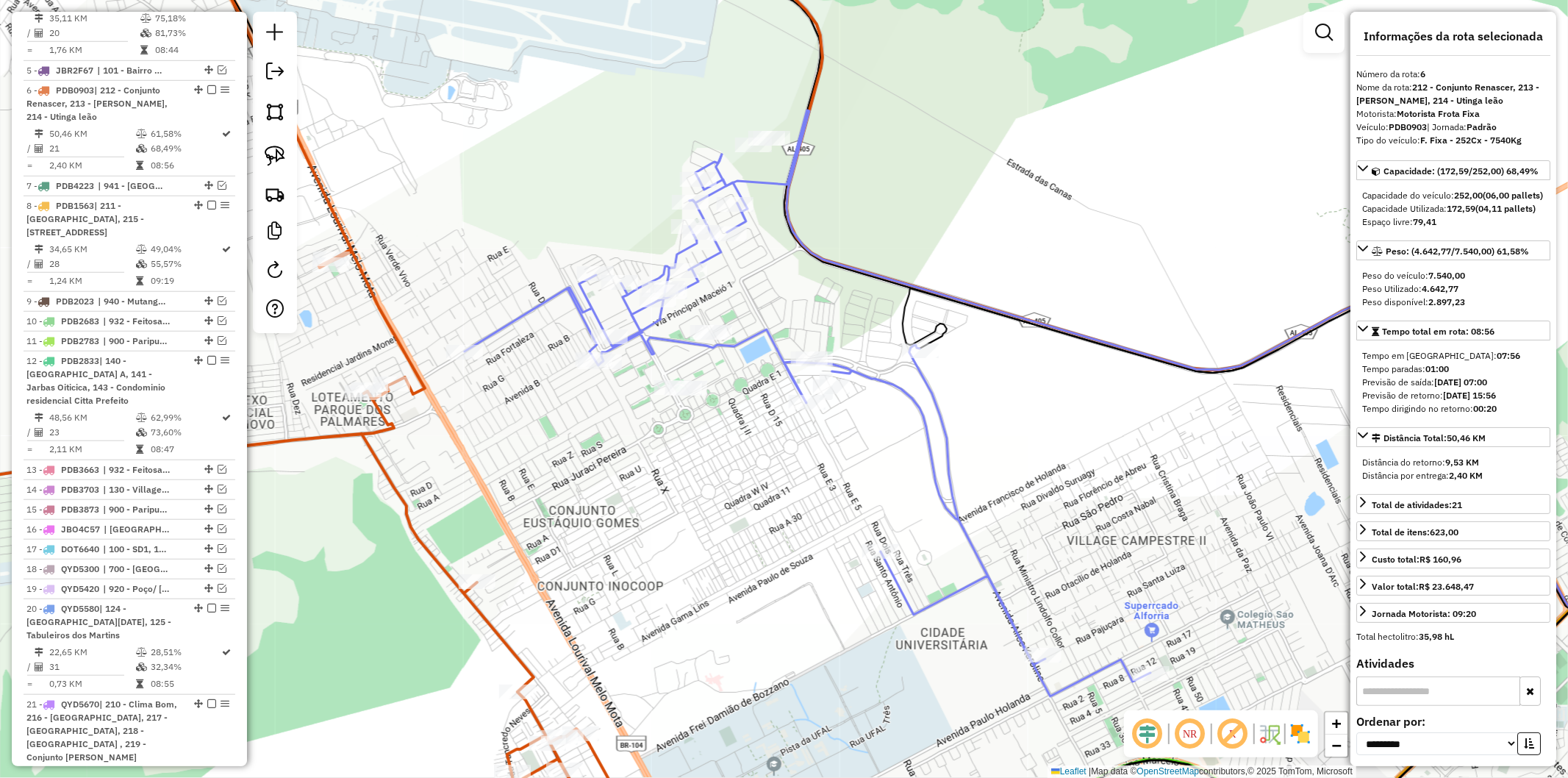
scroll to position [953, 0]
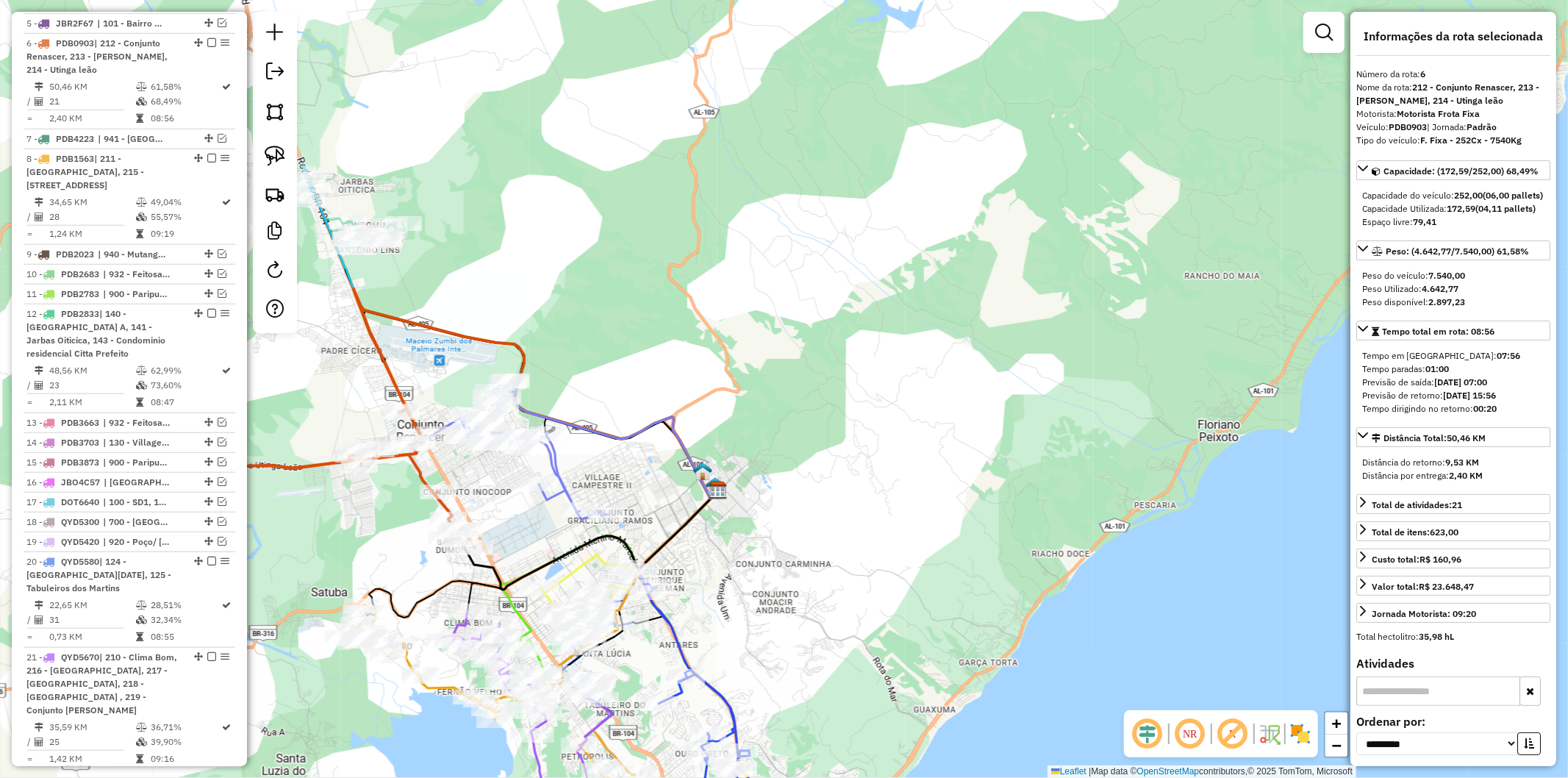
click at [468, 624] on div "Janela de atendimento Grade de atendimento Capacidade Transportadoras Veículos …" at bounding box center [784, 389] width 1568 height 778
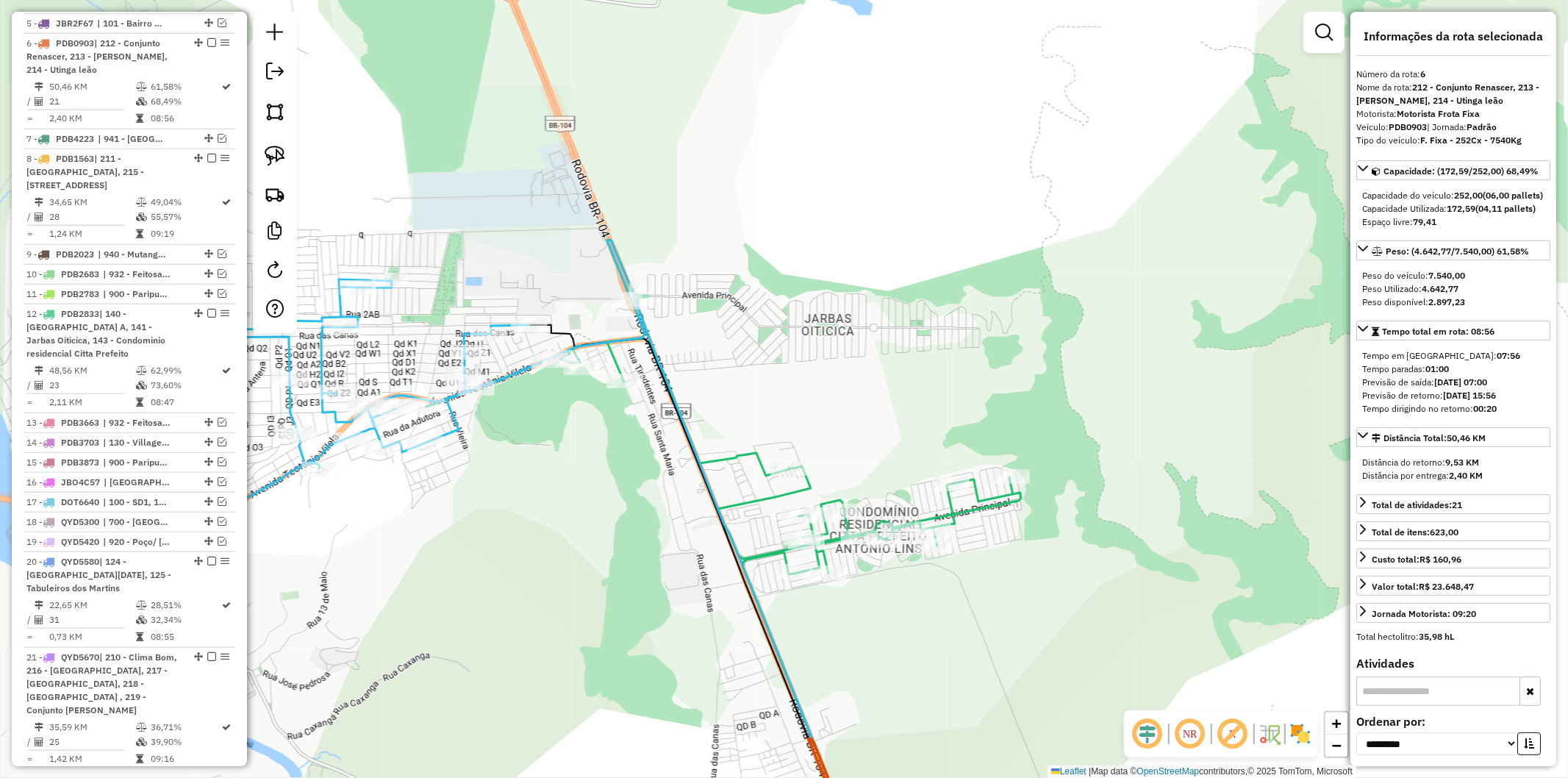
click at [278, 480] on icon at bounding box center [314, 432] width 432 height 306
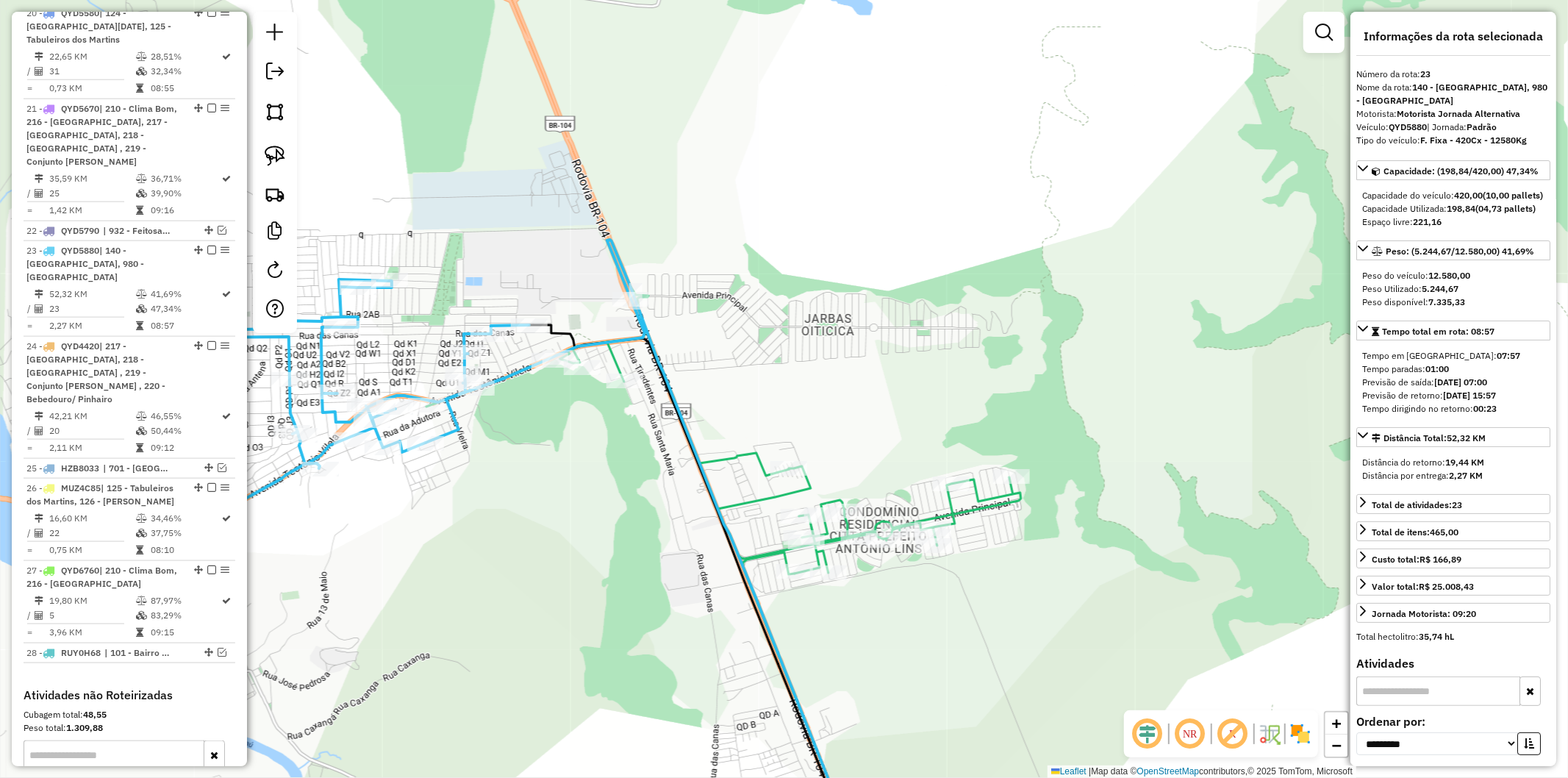
scroll to position [1652, 0]
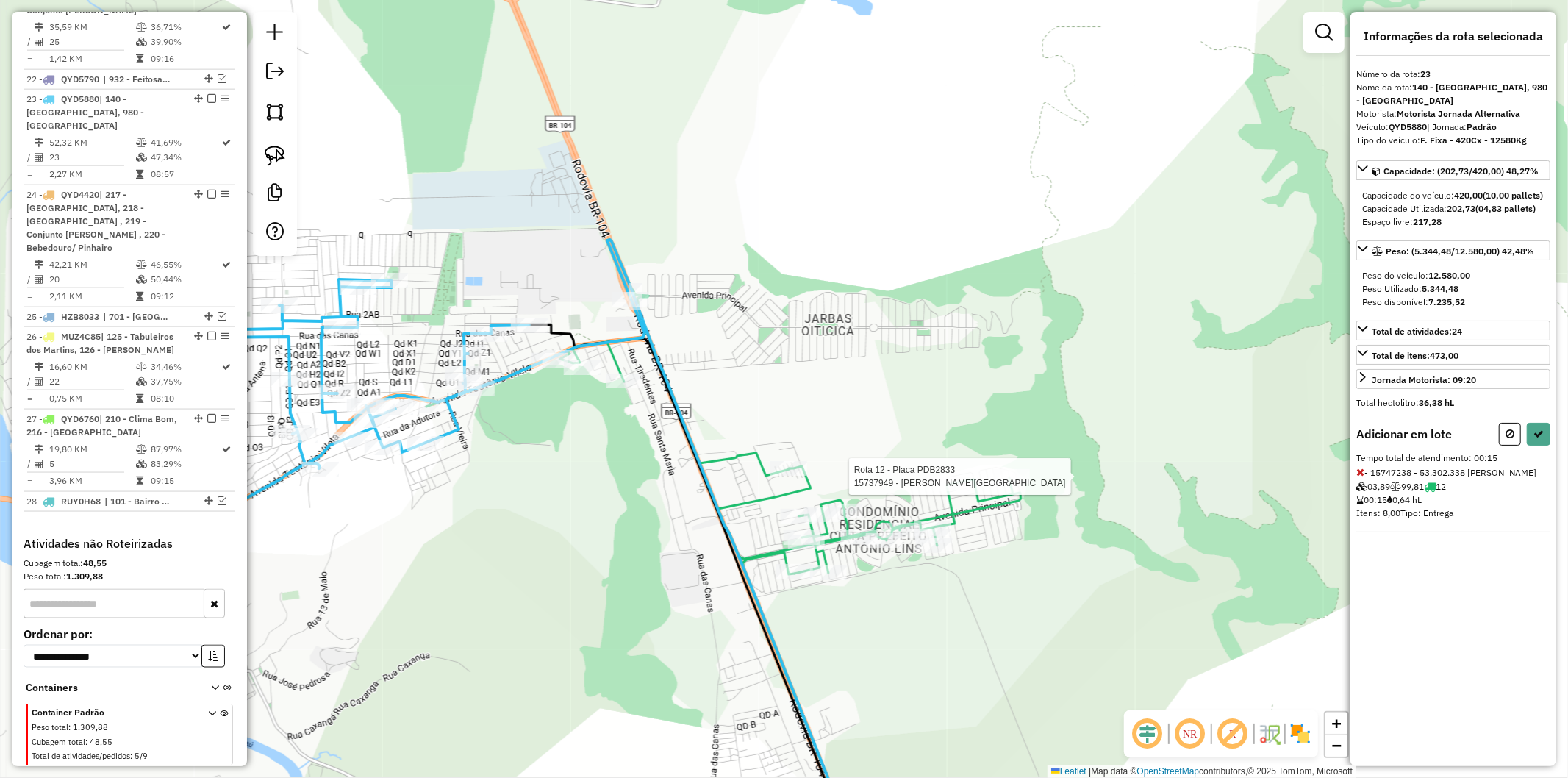
select select "**********"
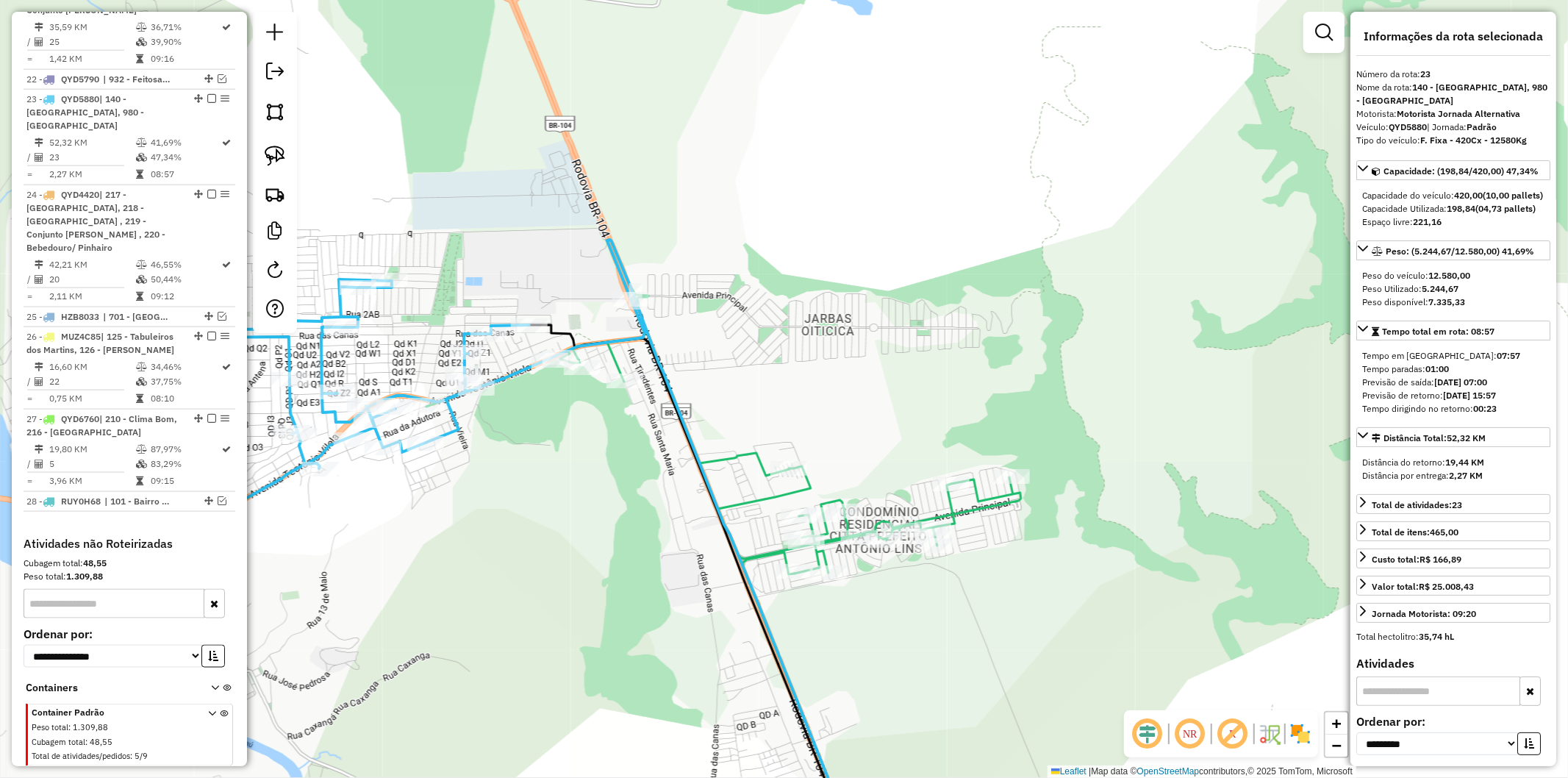
click at [460, 424] on icon at bounding box center [703, 548] width 556 height 618
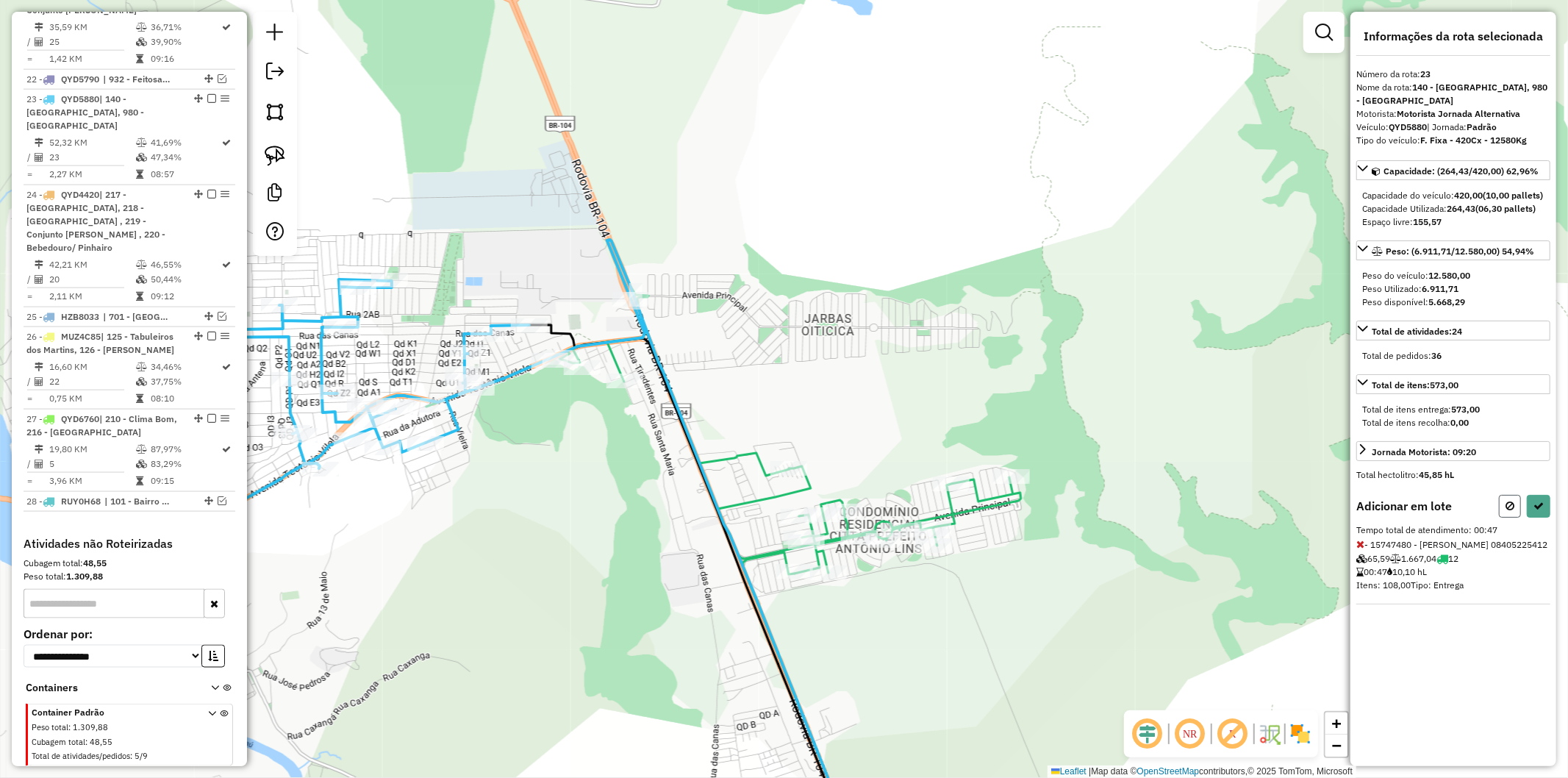
click at [1503, 517] on button at bounding box center [1510, 506] width 22 height 23
click at [1544, 511] on icon at bounding box center [1538, 506] width 10 height 10
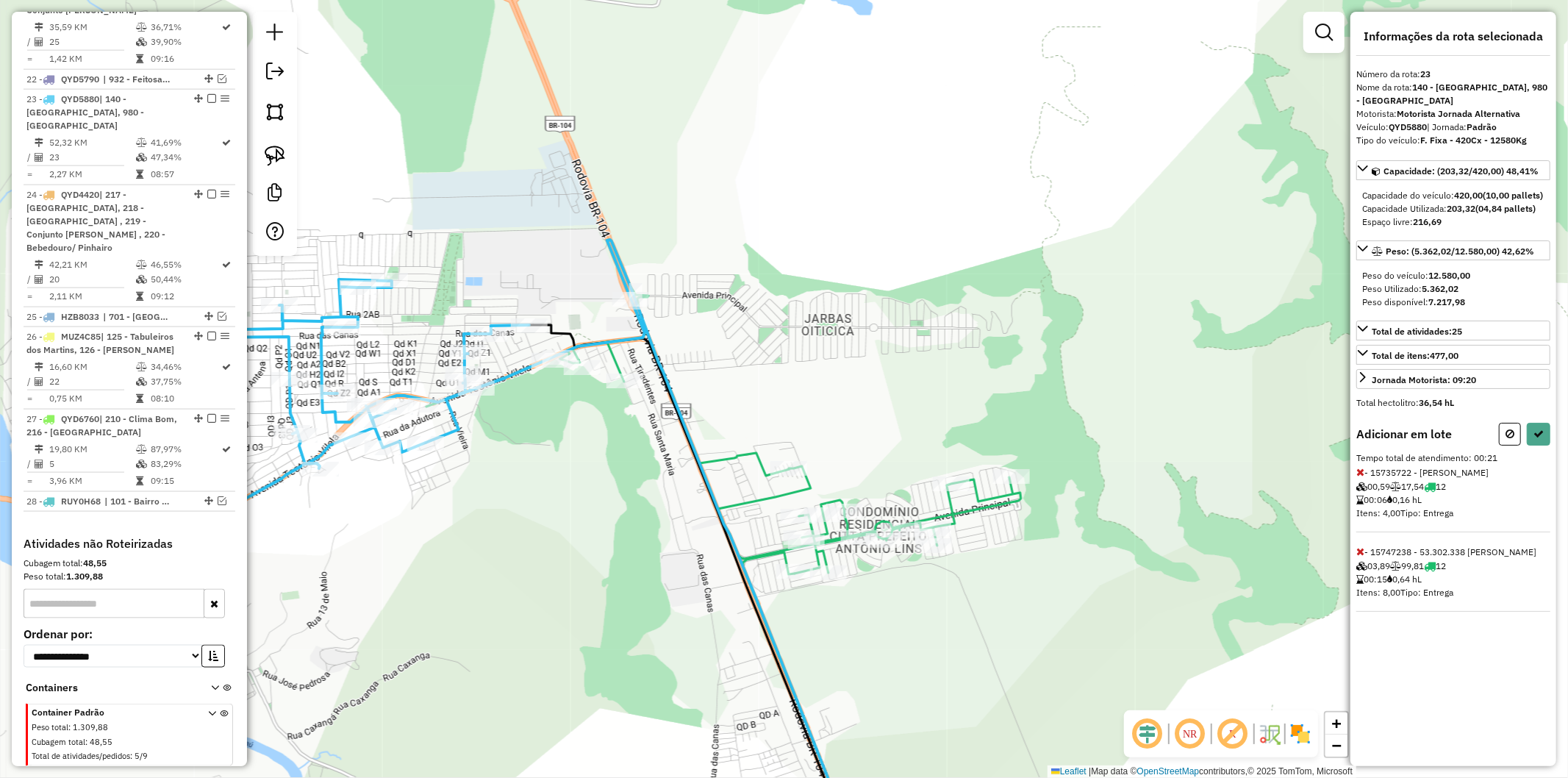
select select "**********"
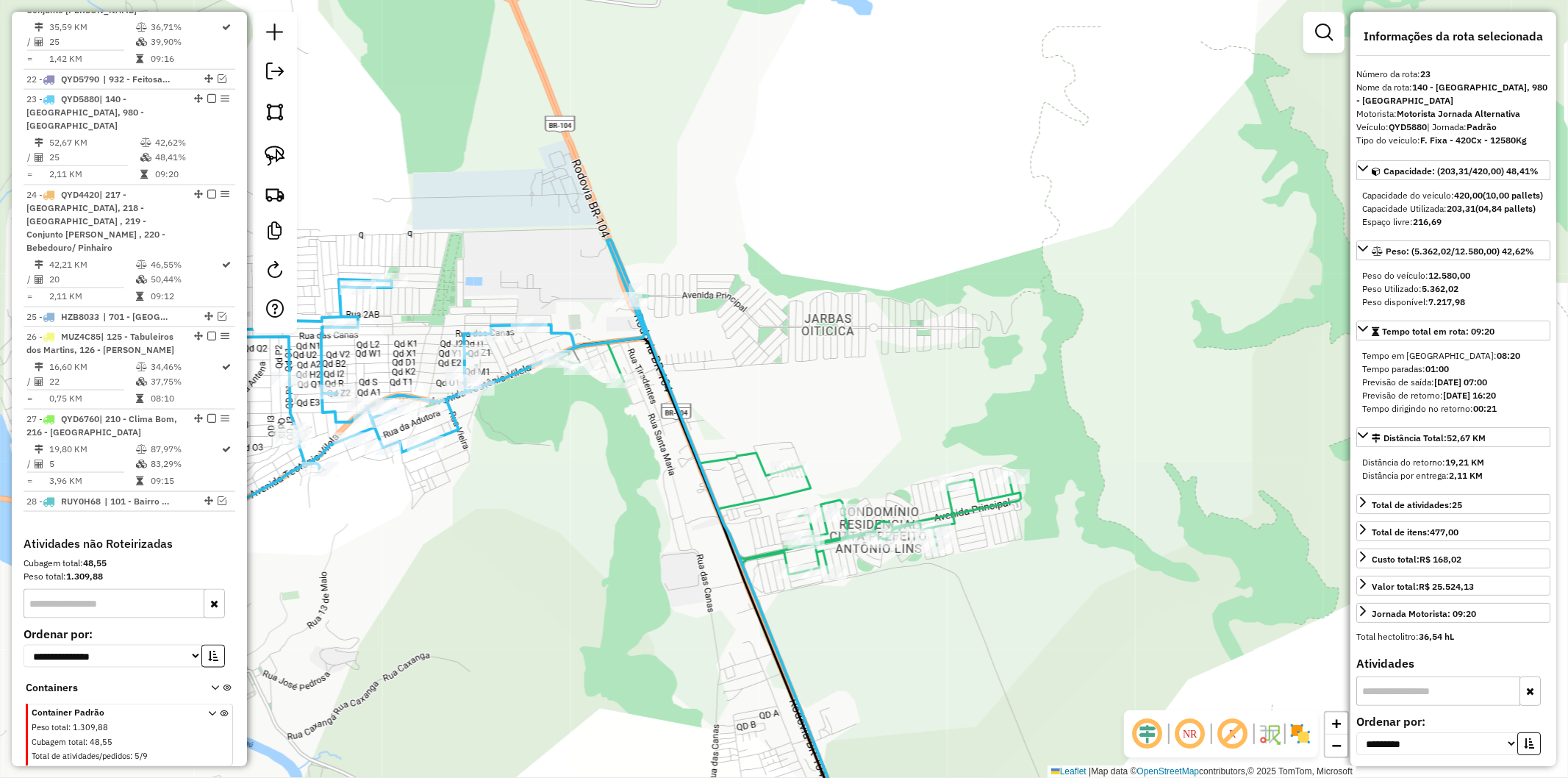
click at [454, 432] on icon at bounding box center [337, 432] width 478 height 306
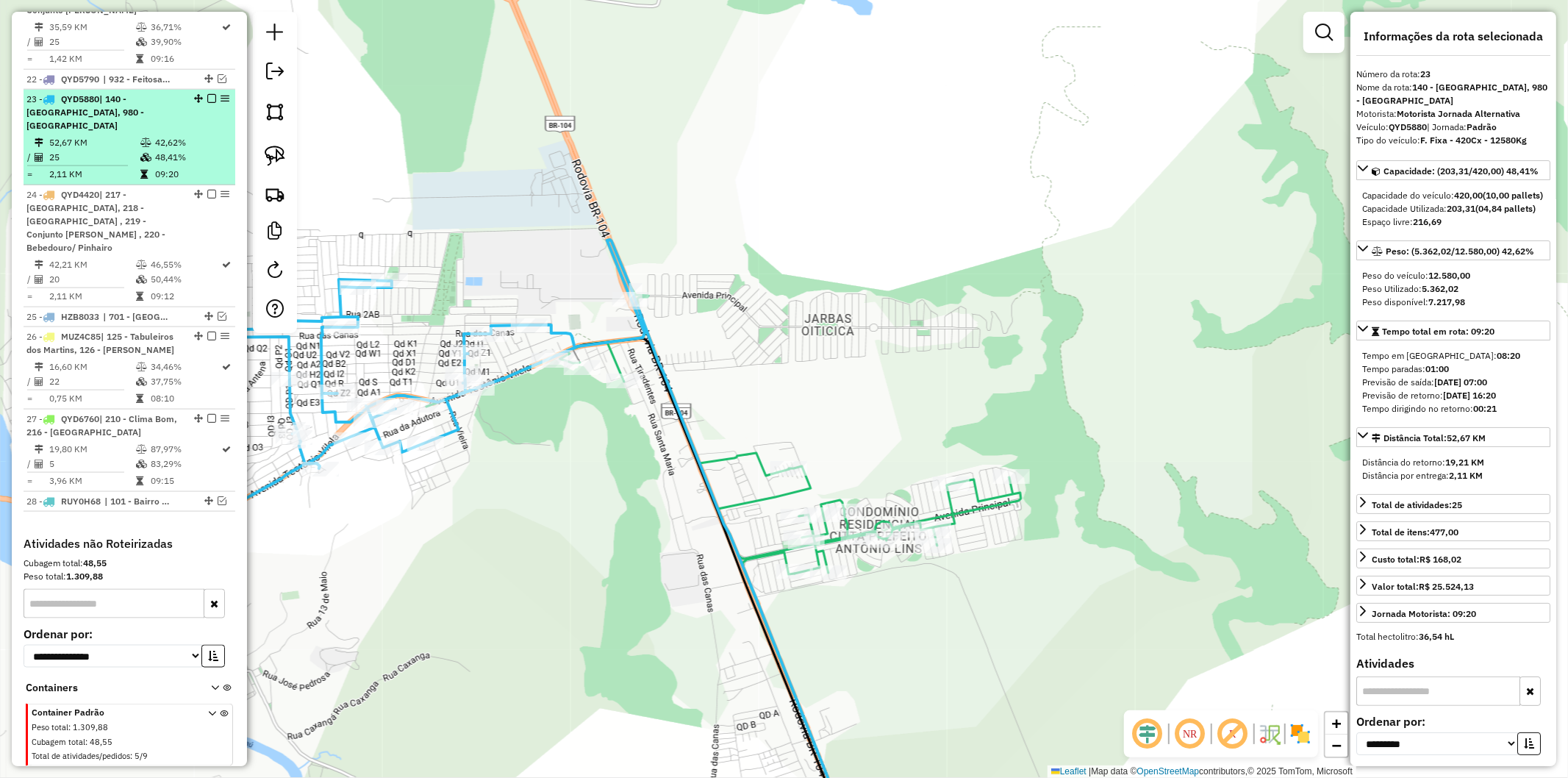
click at [207, 94] on em at bounding box center [212, 98] width 9 height 9
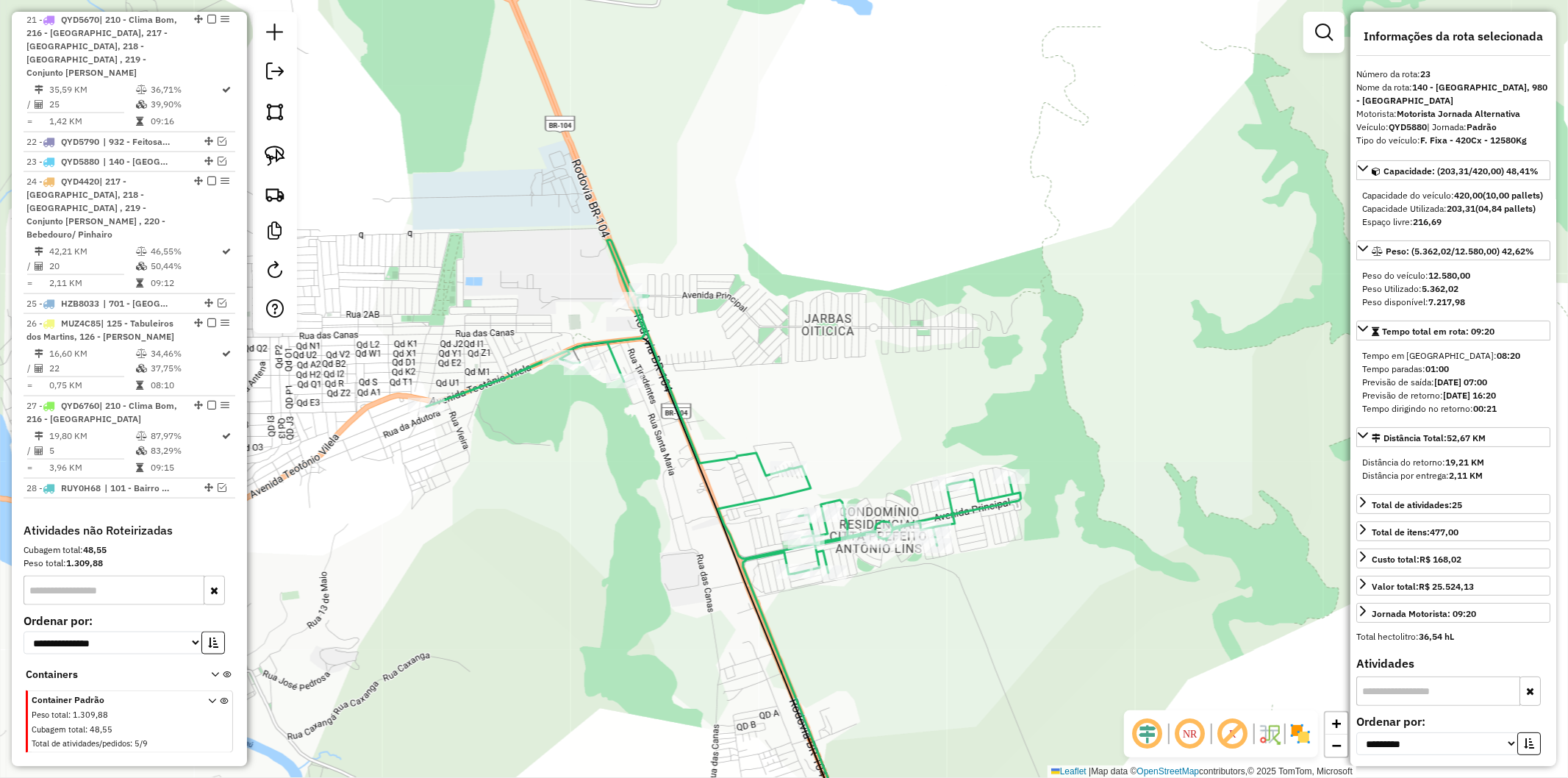
click at [694, 430] on icon at bounding box center [724, 407] width 595 height 334
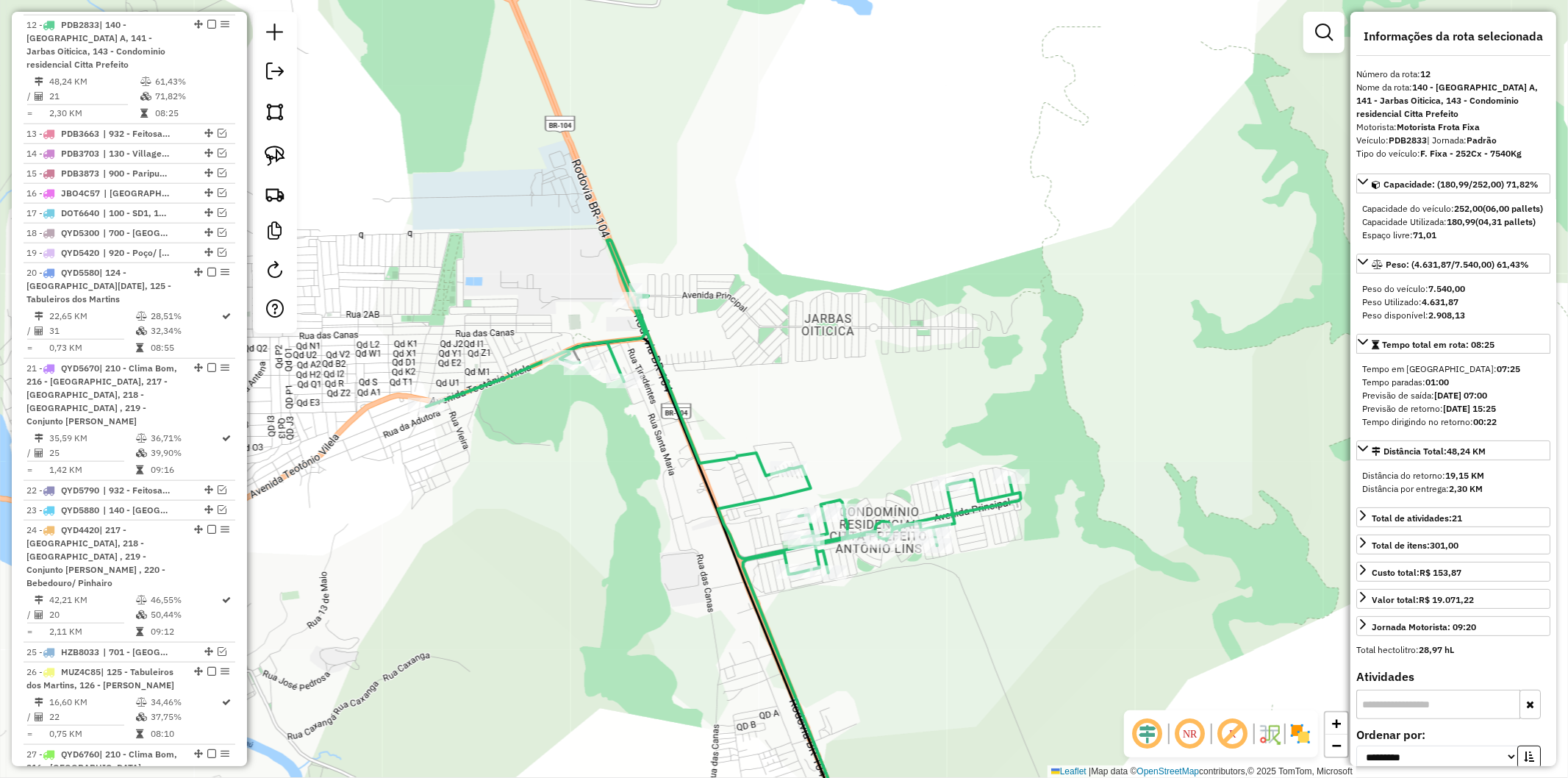
scroll to position [1224, 0]
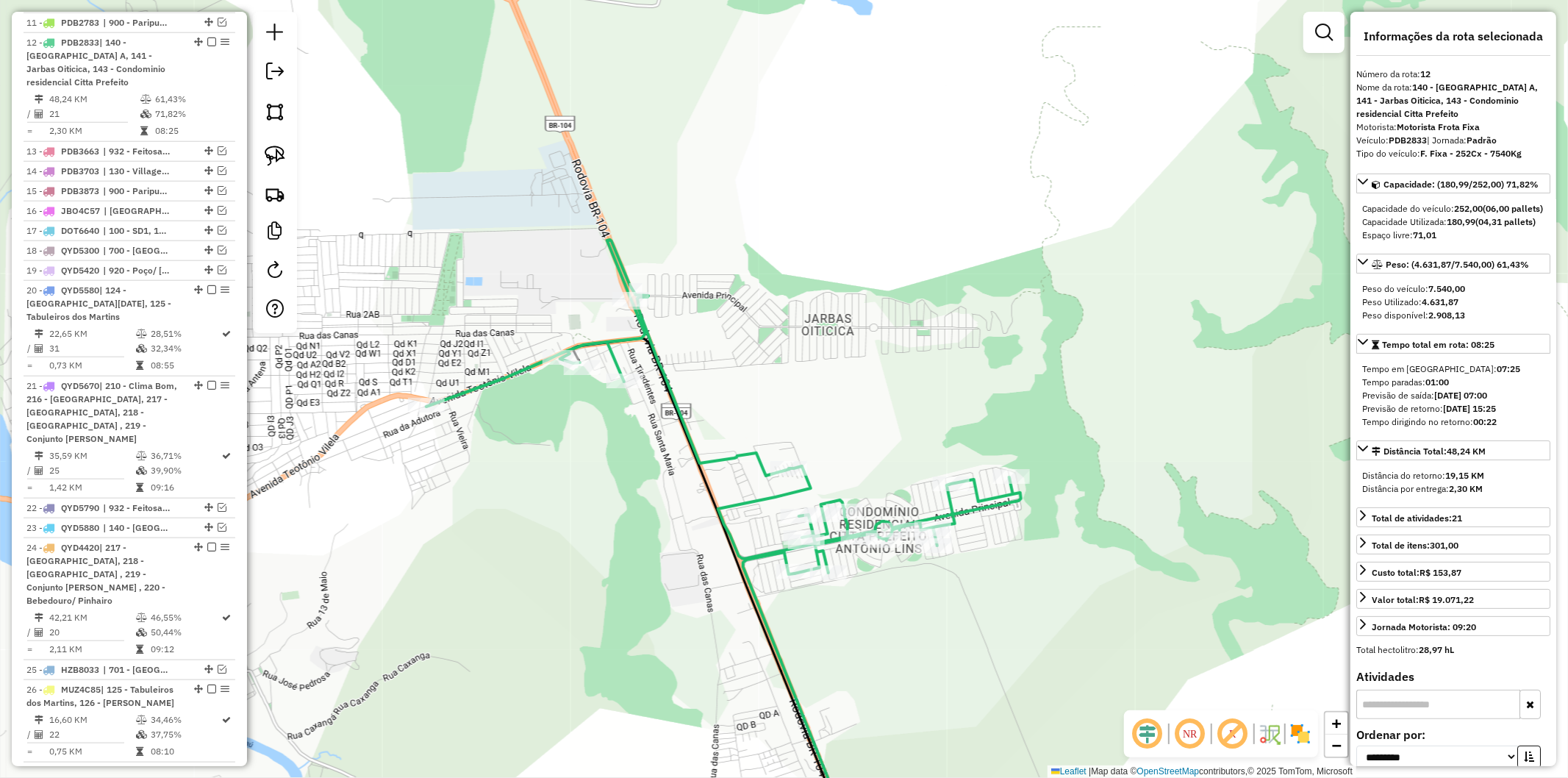
drag, startPoint x: 1069, startPoint y: 645, endPoint x: 766, endPoint y: 327, distance: 439.2
click at [752, 291] on div "Janela de atendimento Grade de atendimento Capacidade Transportadoras Veículos …" at bounding box center [784, 389] width 1568 height 778
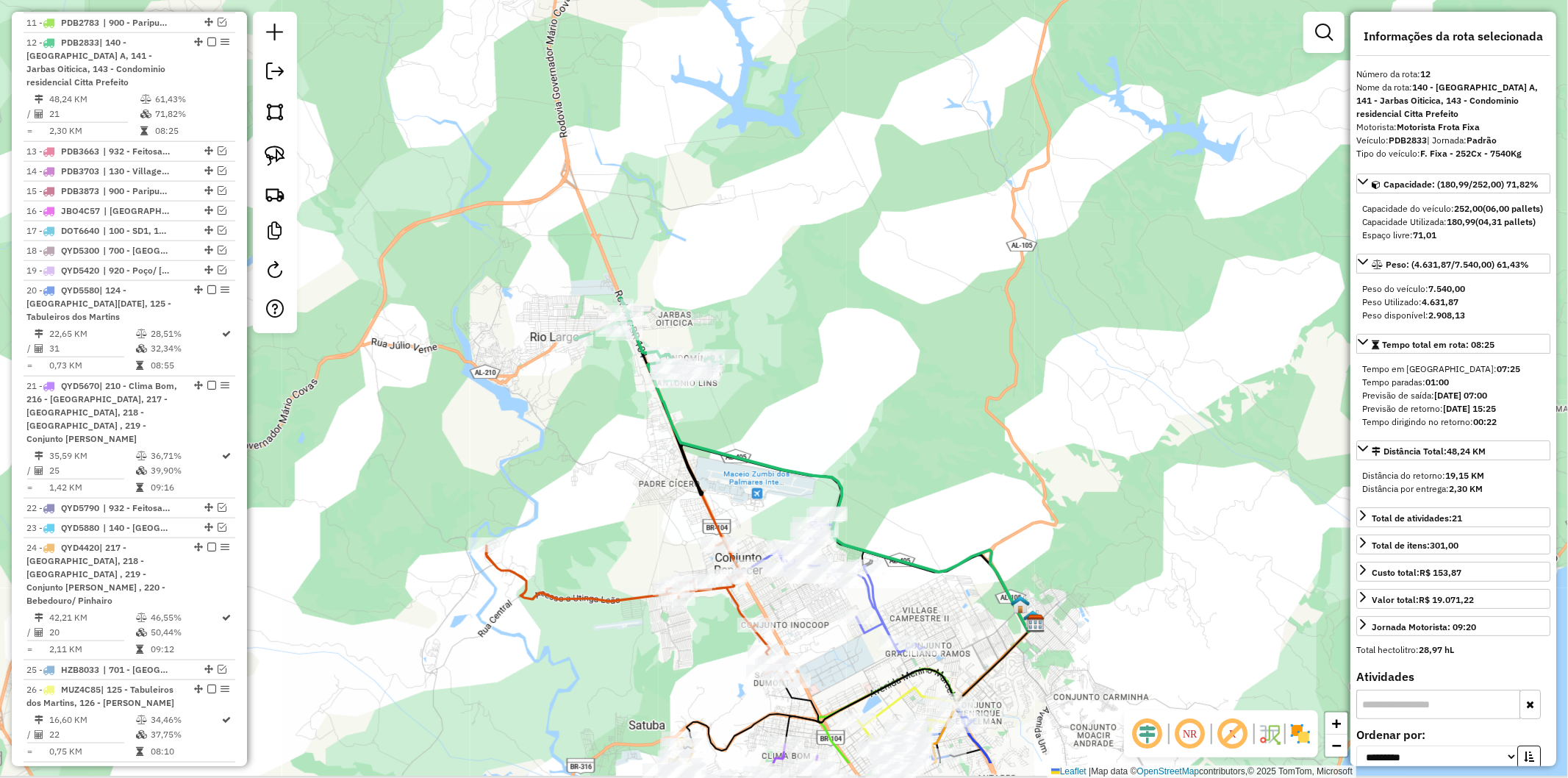
drag, startPoint x: 875, startPoint y: 526, endPoint x: 854, endPoint y: 490, distance: 41.7
click at [854, 490] on div "Janela de atendimento Grade de atendimento Capacidade Transportadoras Veículos …" at bounding box center [784, 389] width 1568 height 778
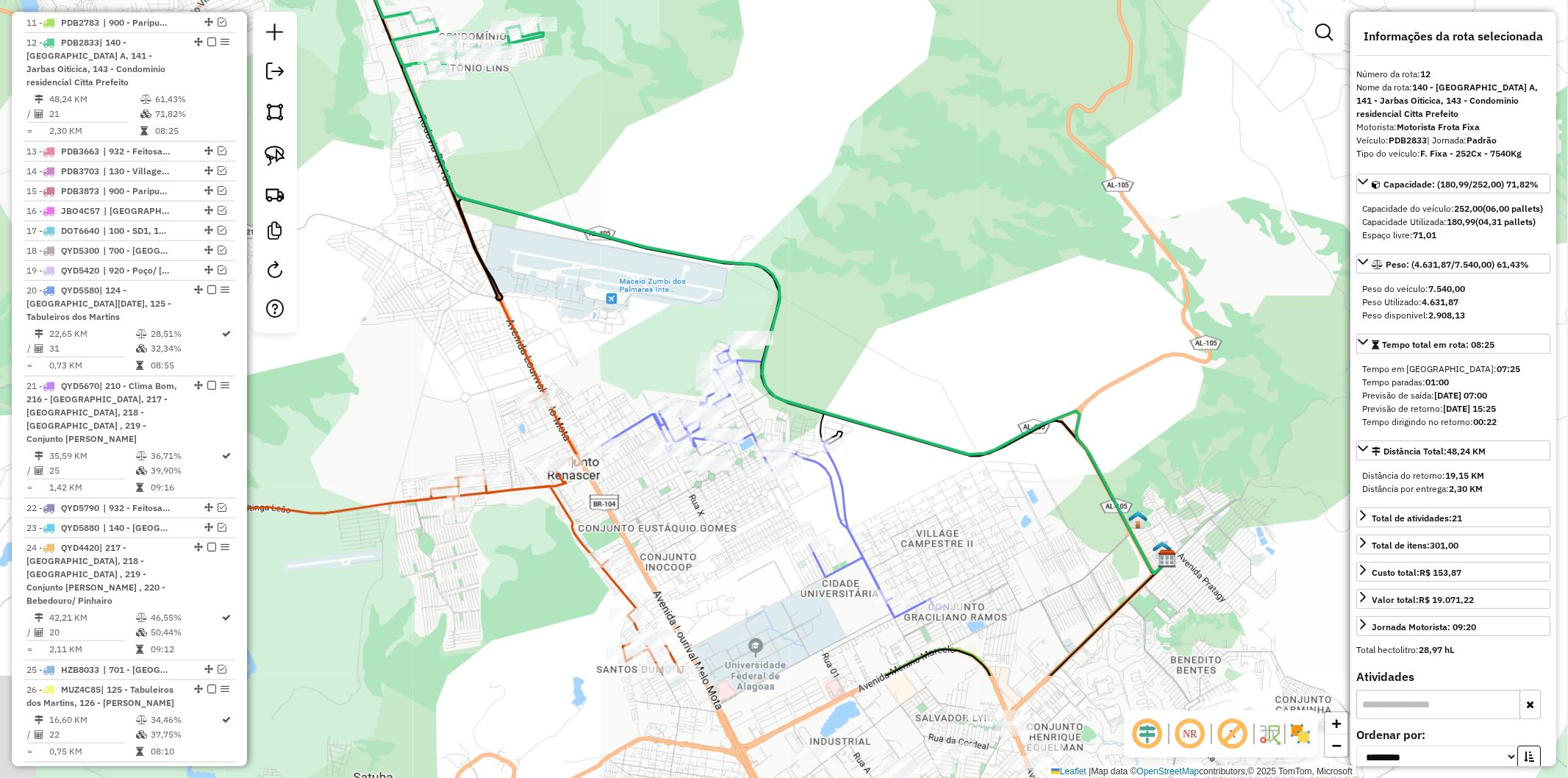
drag, startPoint x: 1029, startPoint y: 475, endPoint x: 1055, endPoint y: 334, distance: 143.4
click at [1069, 340] on div "Janela de atendimento Grade de atendimento Capacidade Transportadoras Veículos …" at bounding box center [784, 389] width 1568 height 778
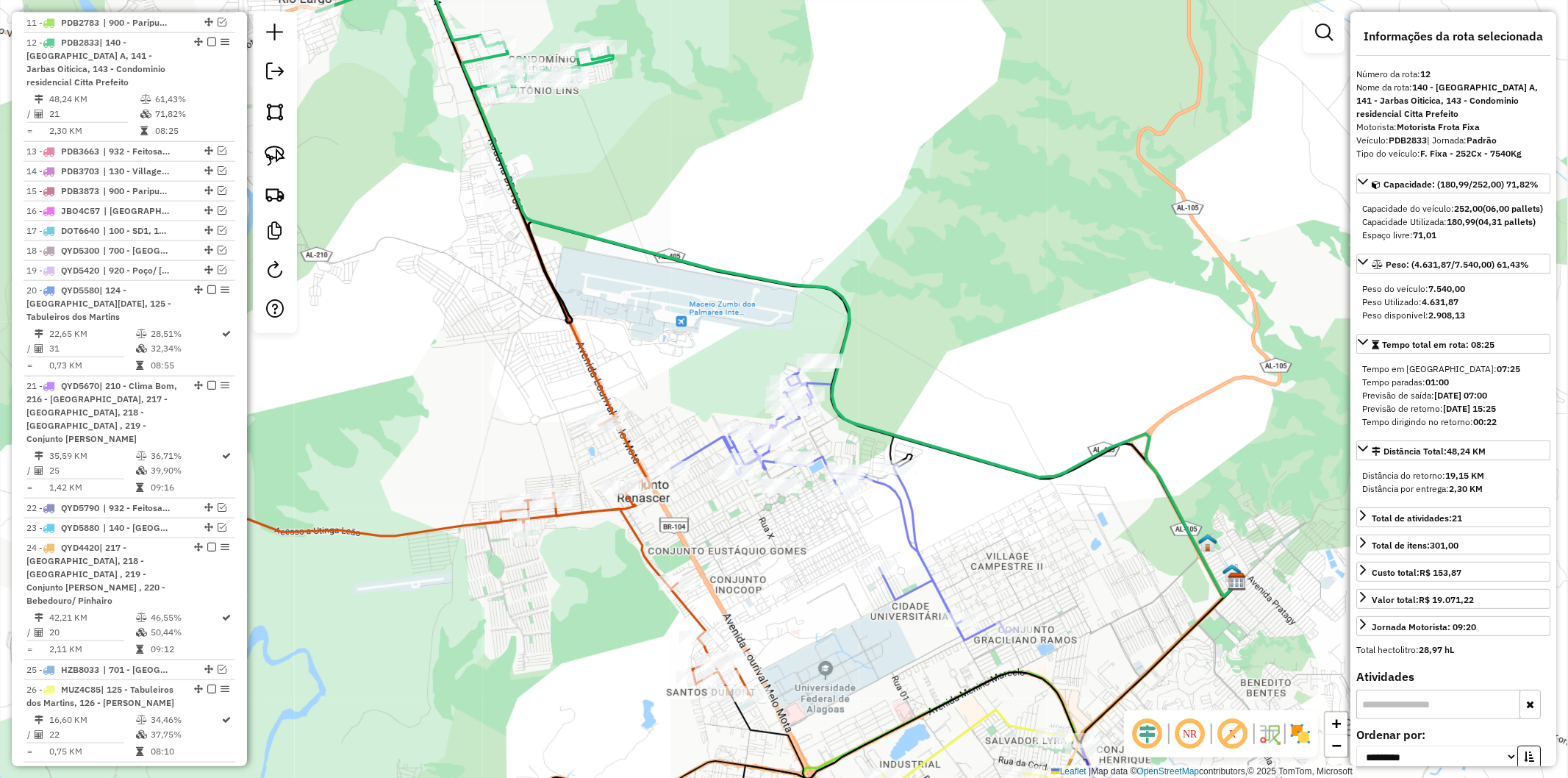
click at [670, 172] on div "Janela de atendimento Grade de atendimento Capacidade Transportadoras Veículos …" at bounding box center [784, 389] width 1568 height 778
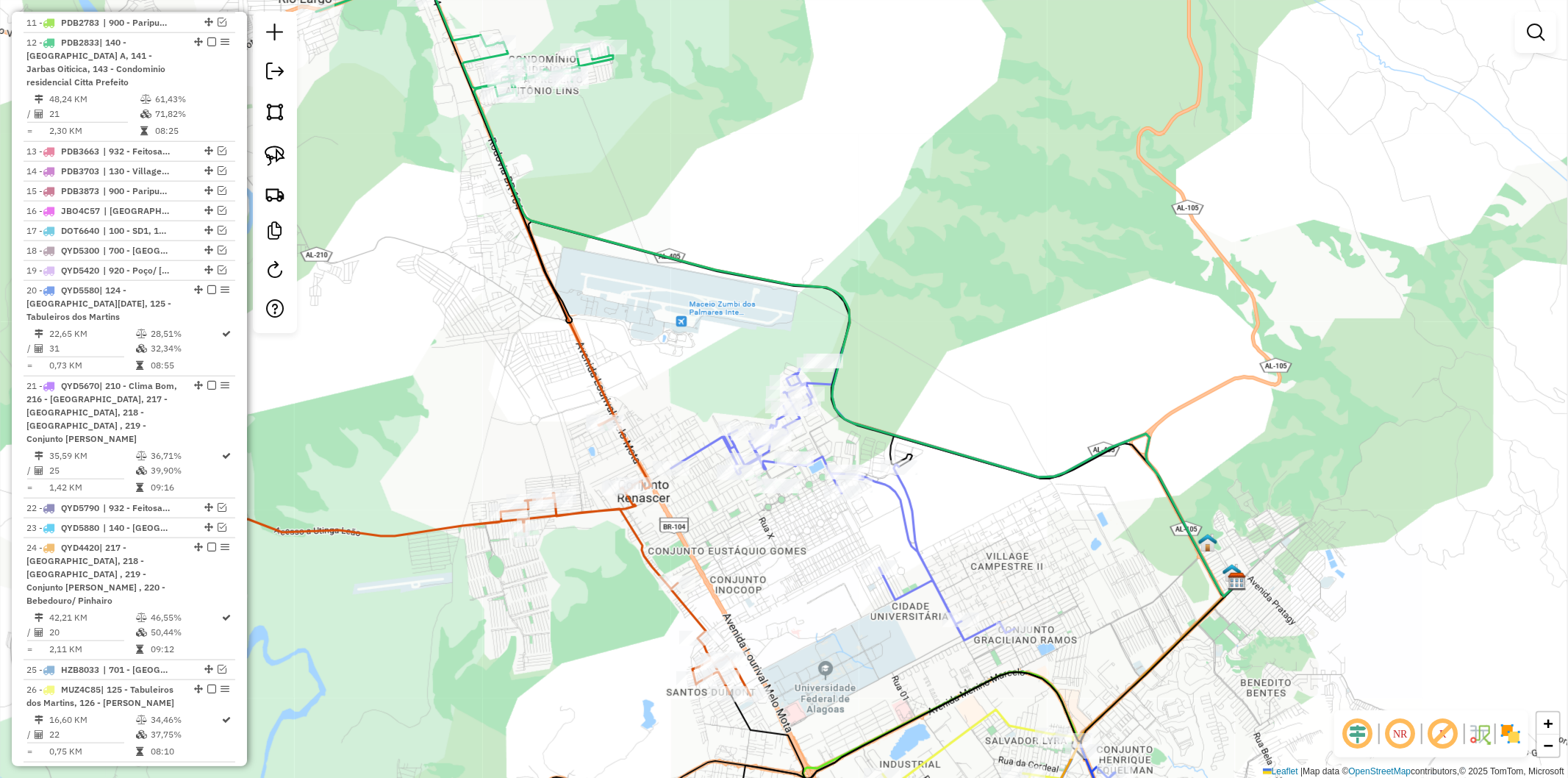
click at [562, 306] on icon at bounding box center [816, 288] width 852 height 619
select select "**********"
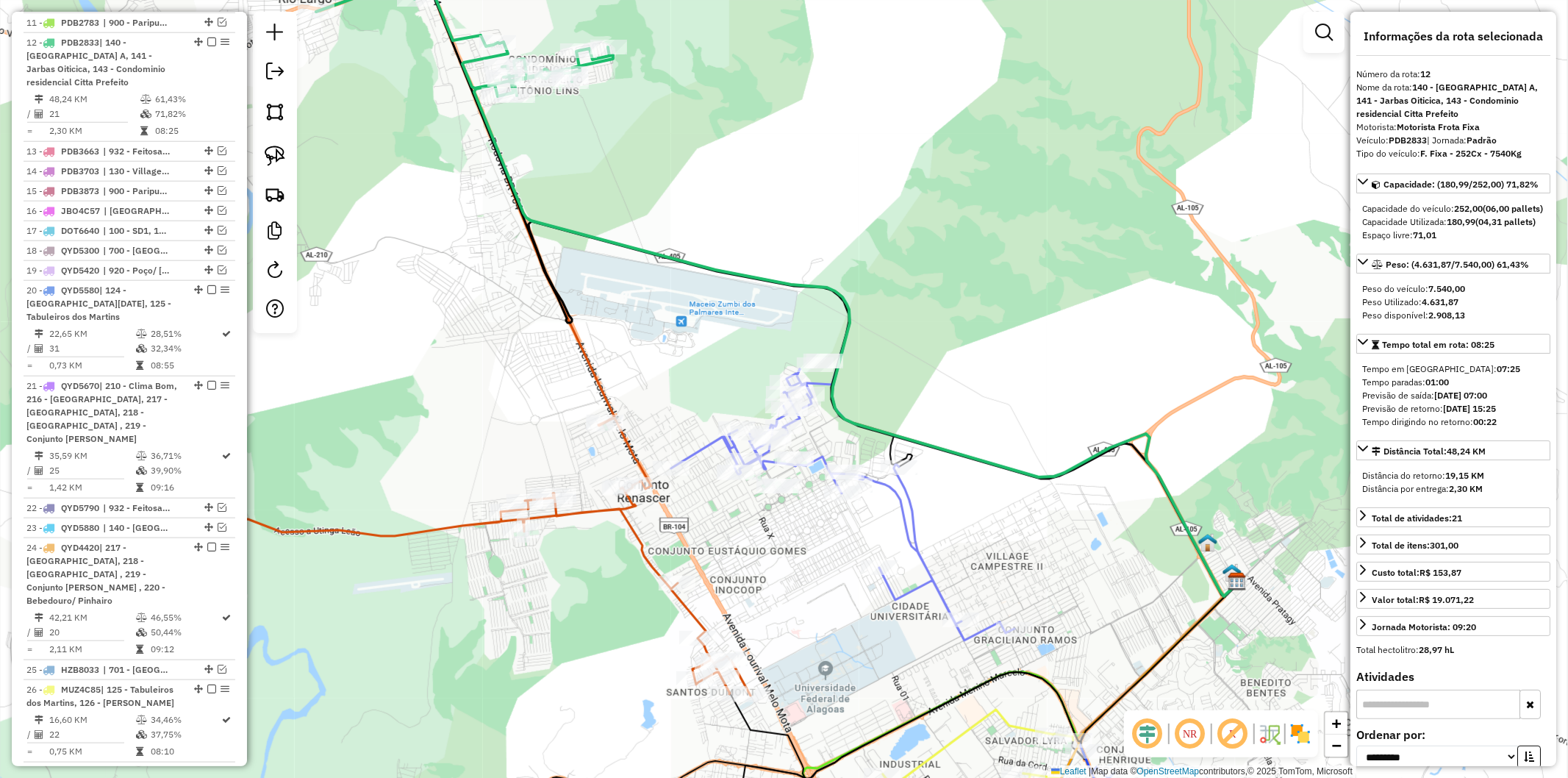
click at [598, 380] on icon at bounding box center [872, 387] width 730 height 418
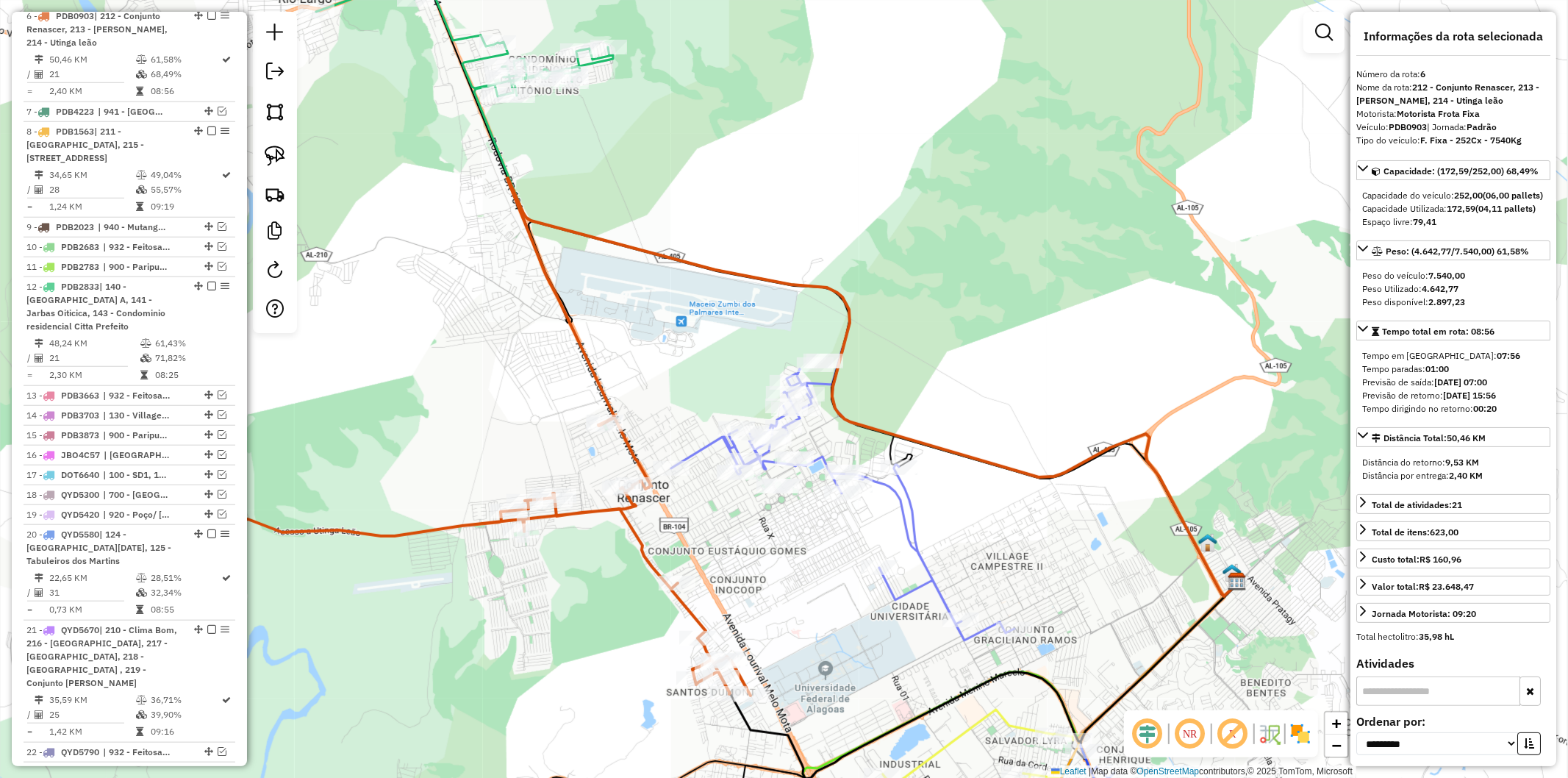
scroll to position [953, 0]
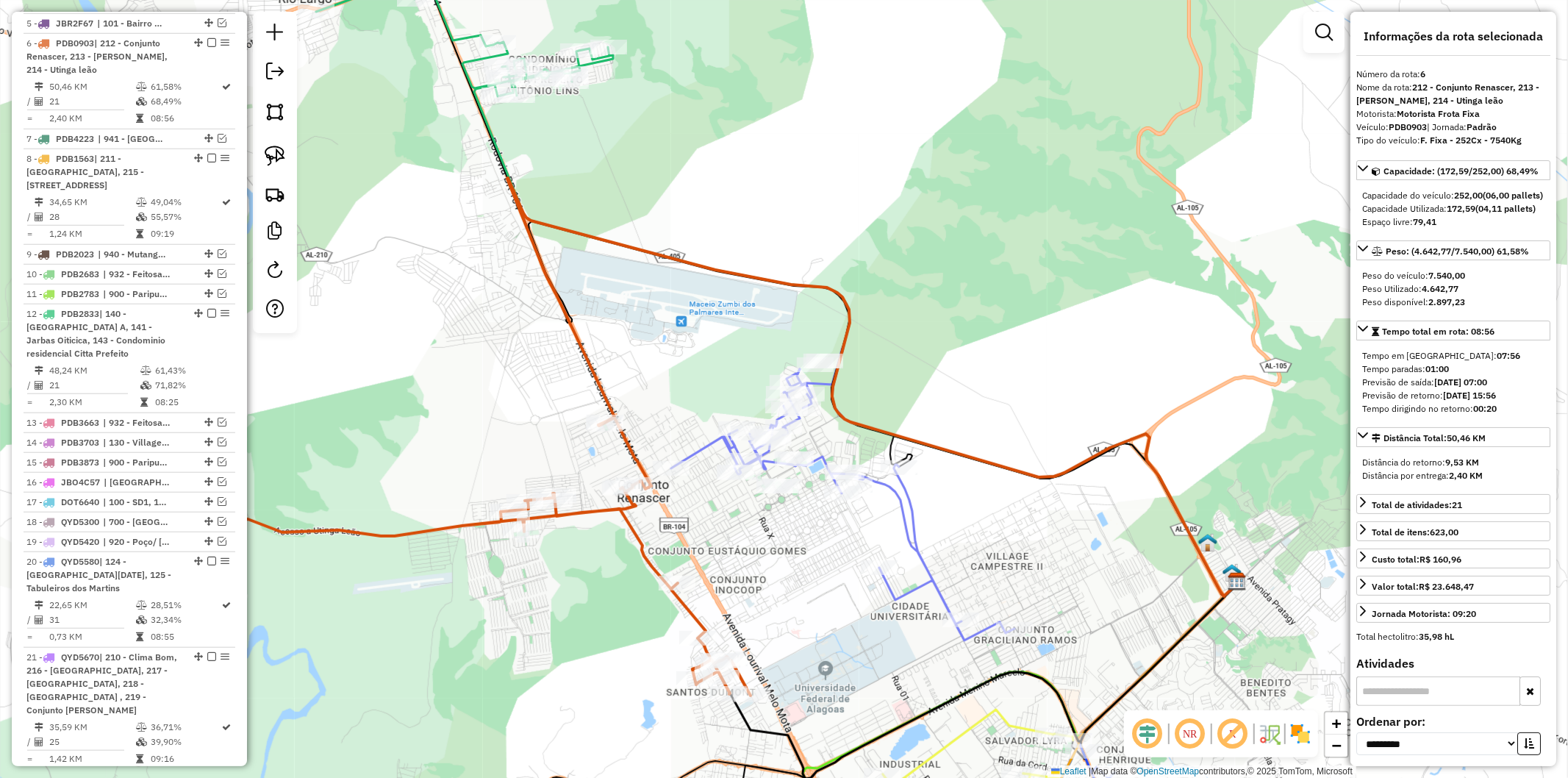
click at [525, 165] on div "Janela de atendimento Grade de atendimento Capacidade Transportadoras Veículos …" at bounding box center [784, 389] width 1568 height 778
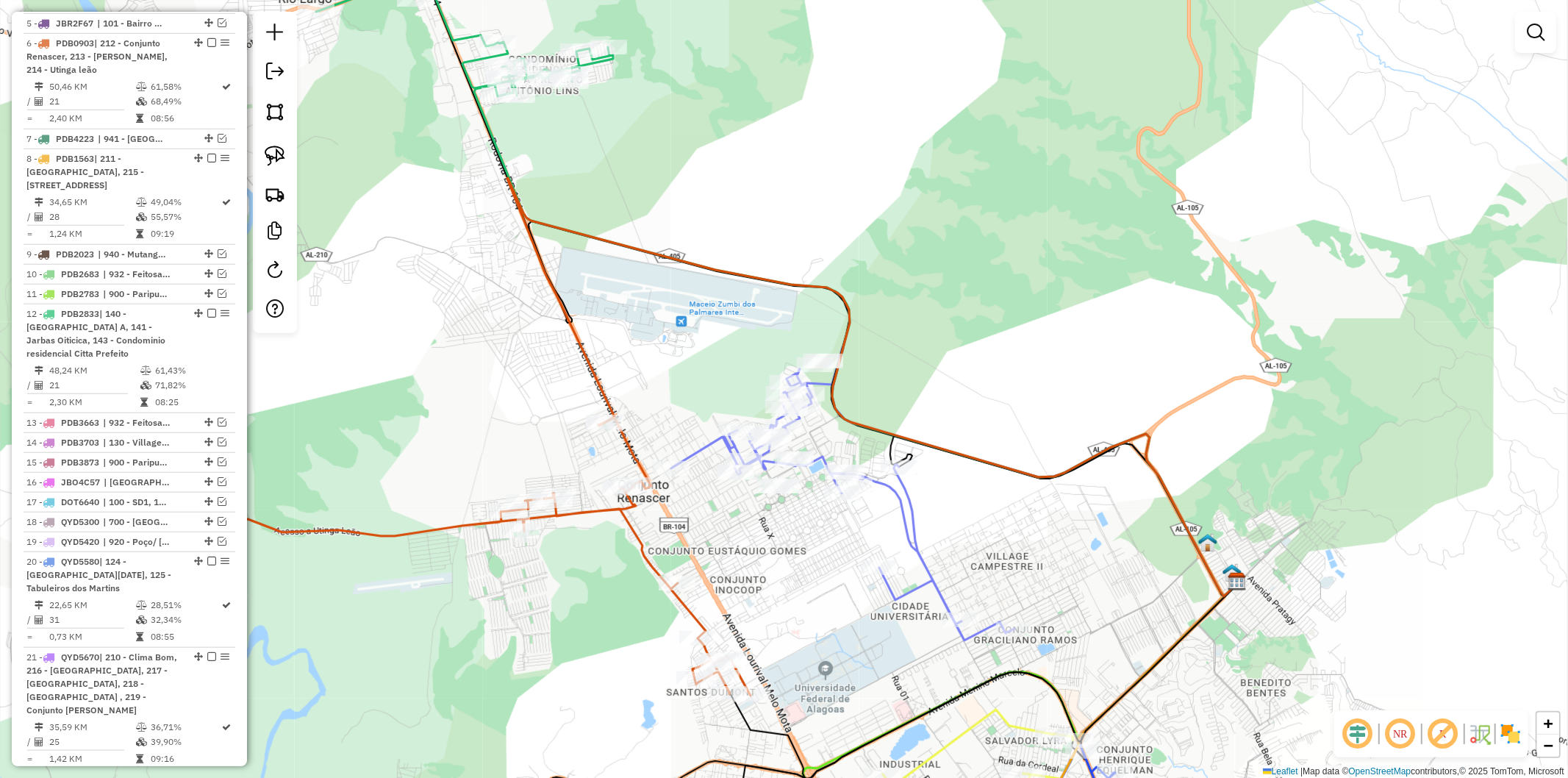
click at [493, 146] on icon at bounding box center [855, 341] width 763 height 512
select select "**********"
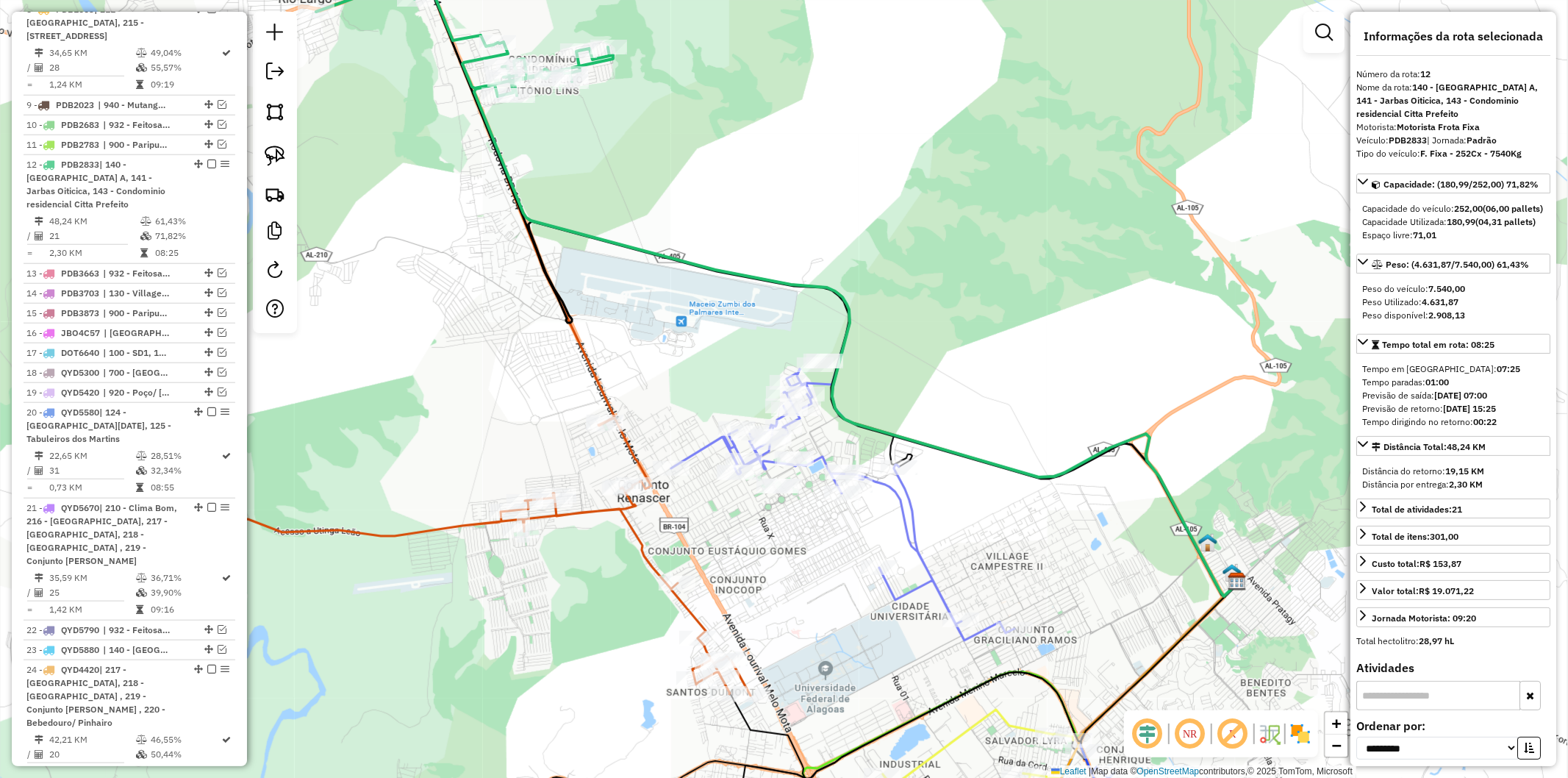
scroll to position [1224, 0]
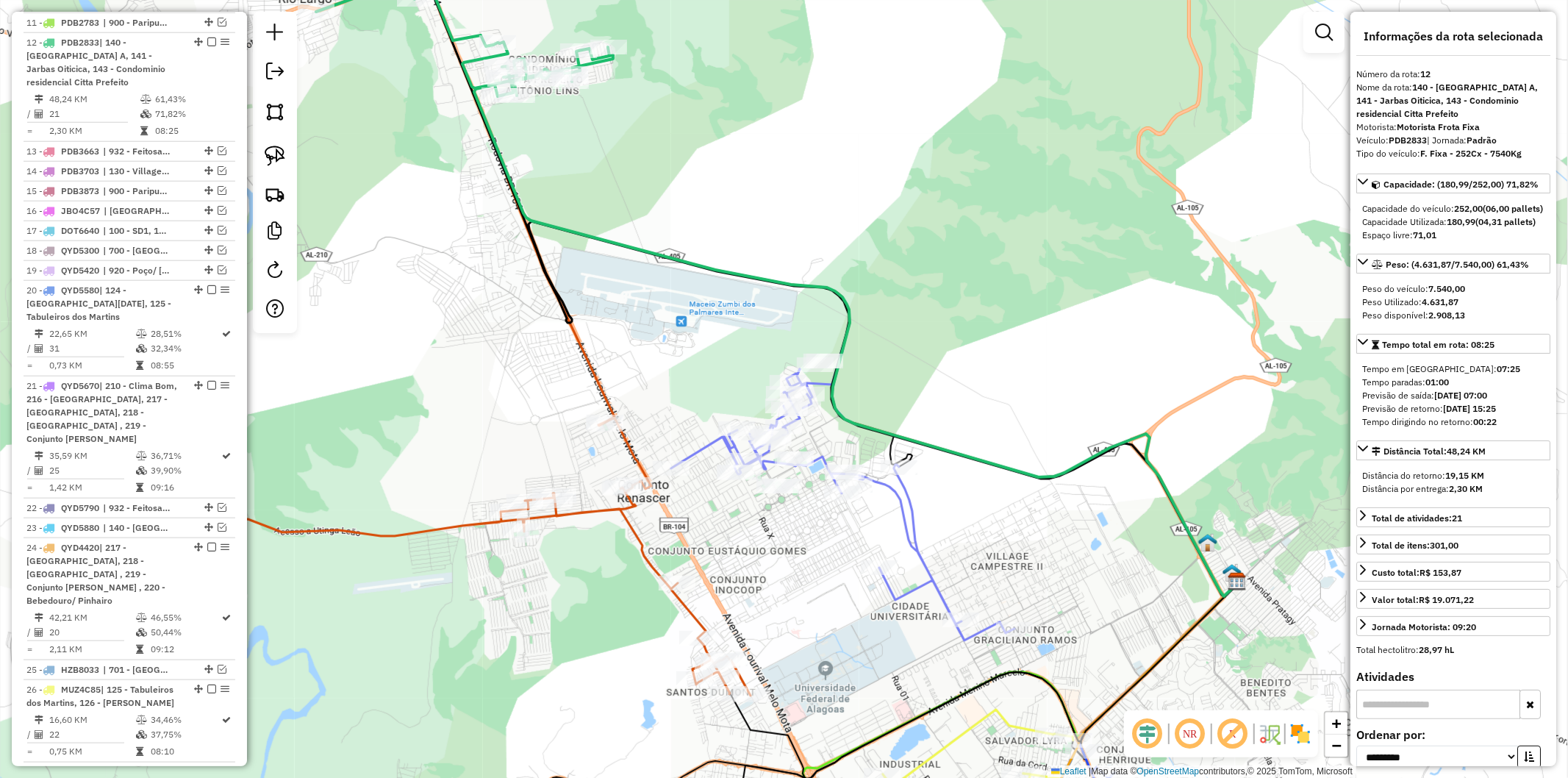
click at [895, 329] on div "Janela de atendimento Grade de atendimento Capacidade Transportadoras Veículos …" at bounding box center [784, 389] width 1568 height 778
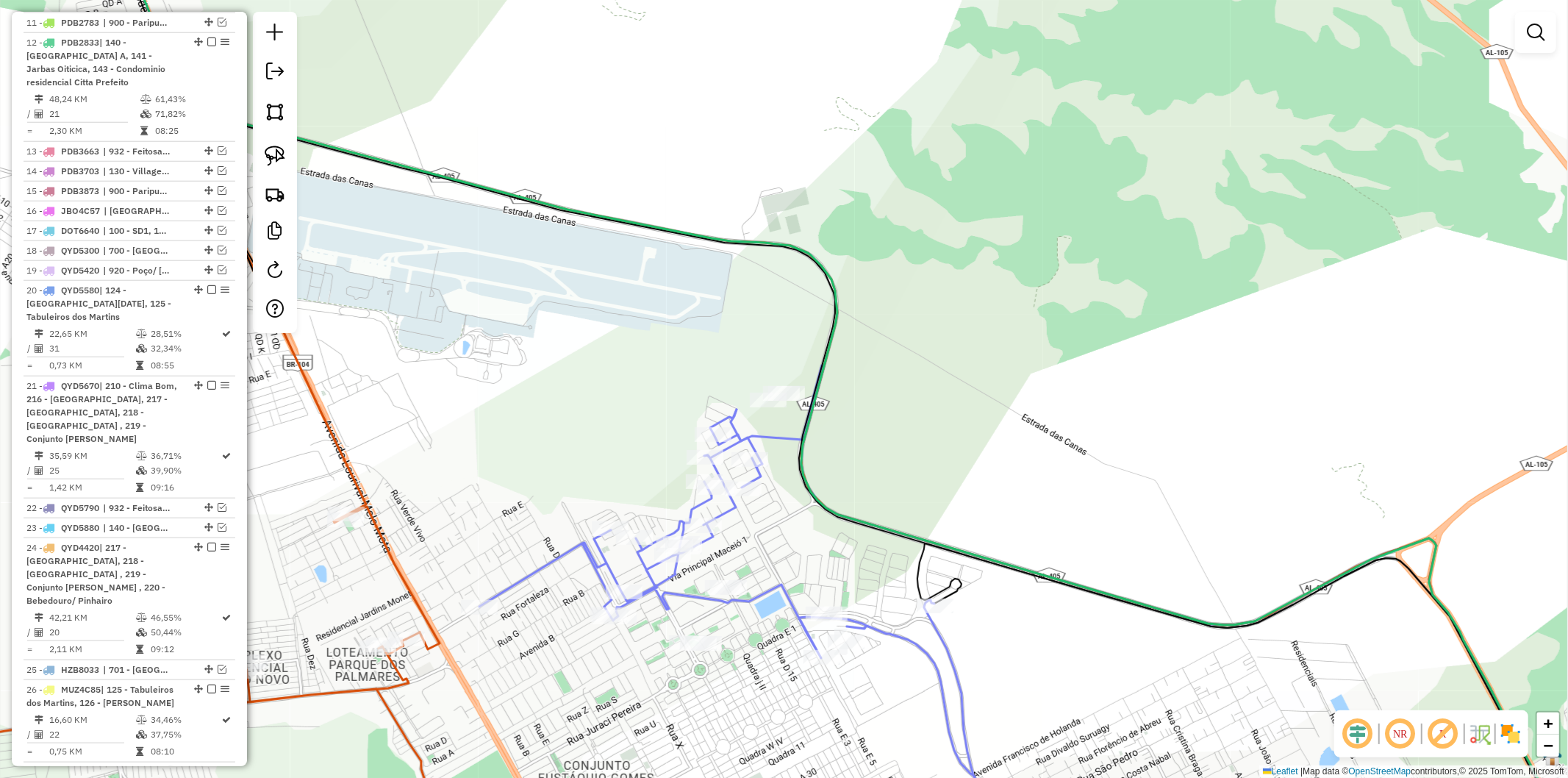
click at [570, 214] on icon at bounding box center [862, 389] width 1499 height 935
select select "**********"
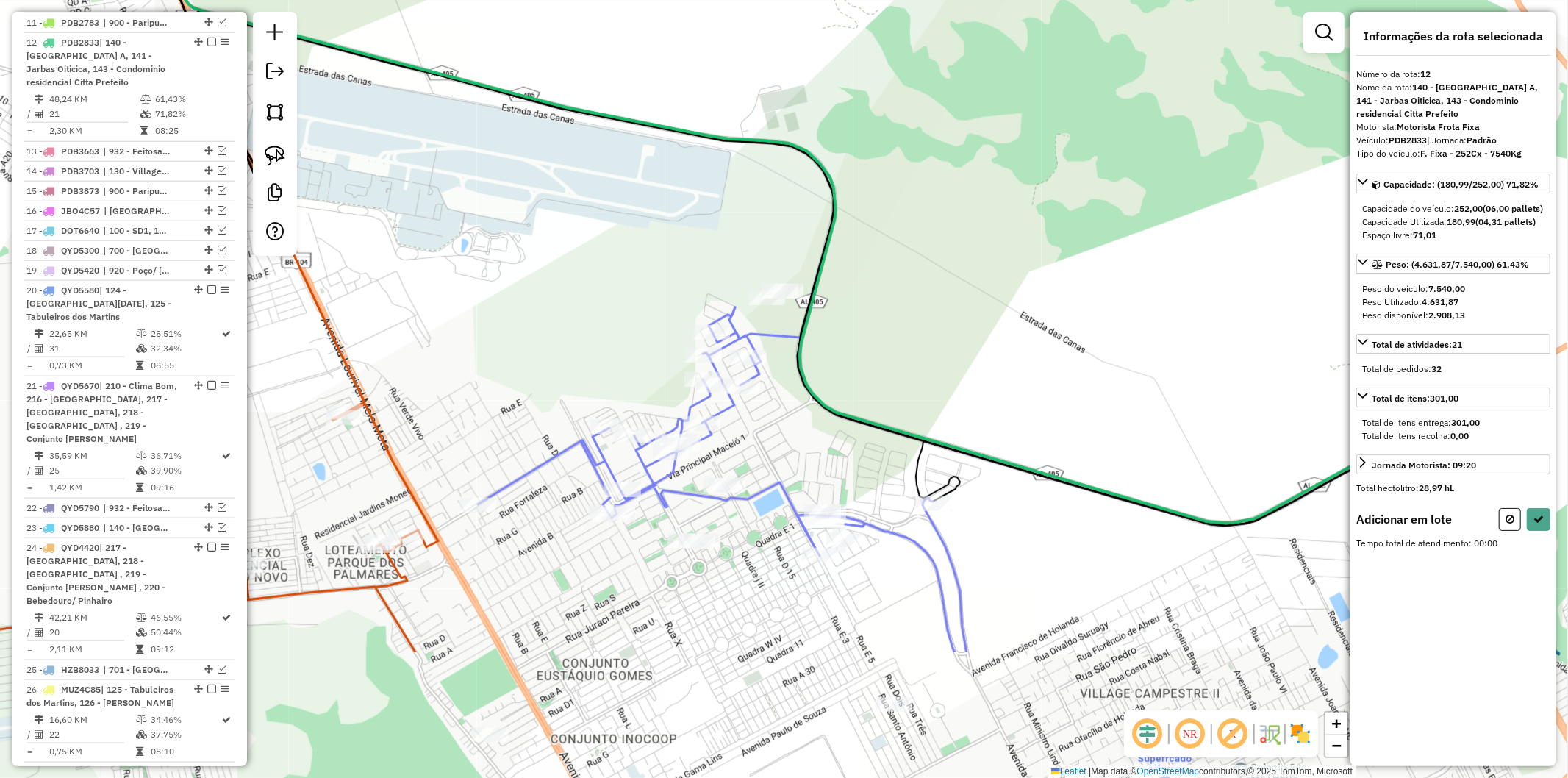
drag, startPoint x: 905, startPoint y: 452, endPoint x: 893, endPoint y: 269, distance: 183.4
click at [893, 269] on div "Janela de atendimento Grade de atendimento Capacidade Transportadoras Veículos …" at bounding box center [784, 389] width 1568 height 778
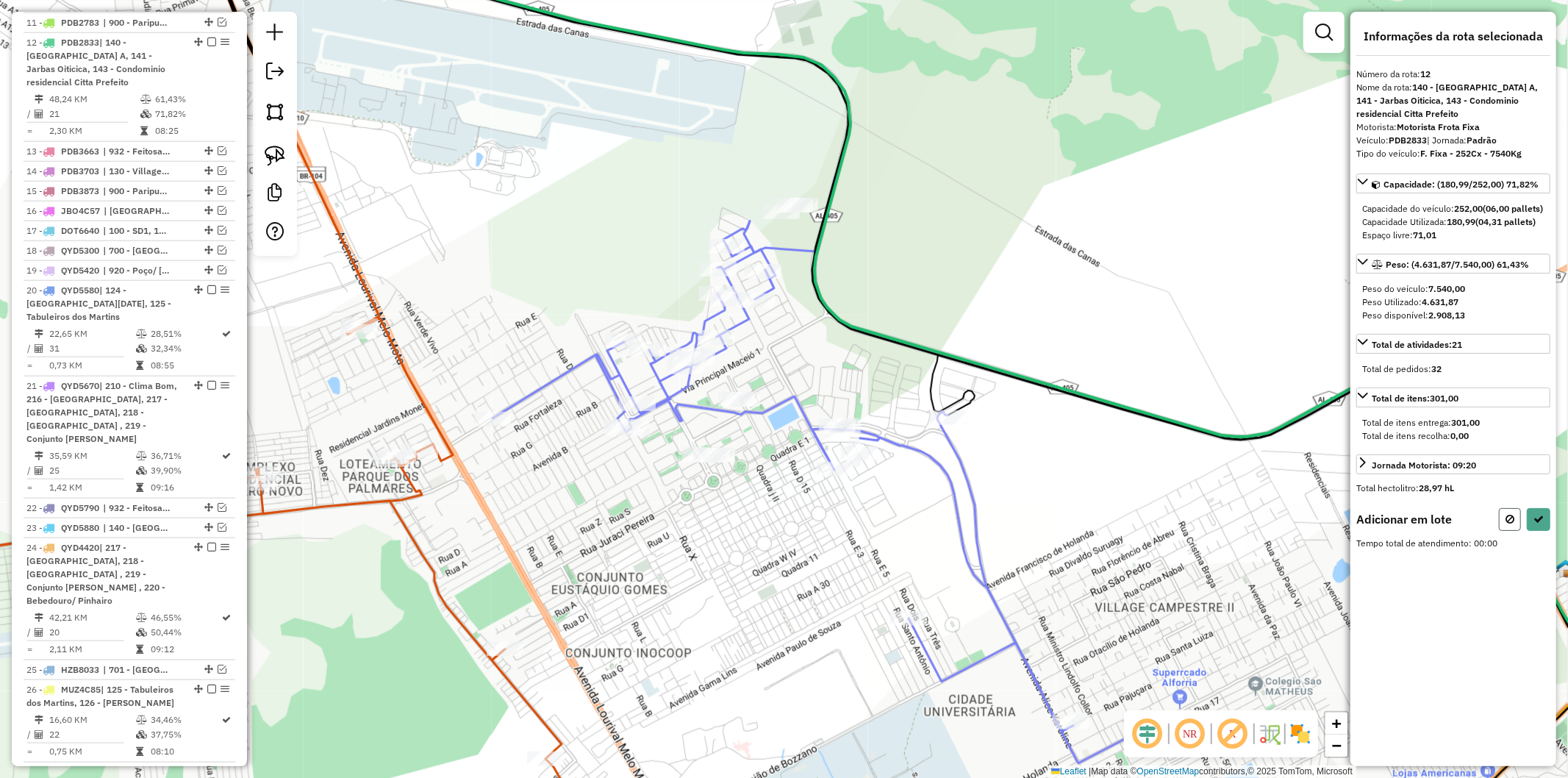
click at [1508, 525] on icon at bounding box center [1510, 518] width 9 height 10
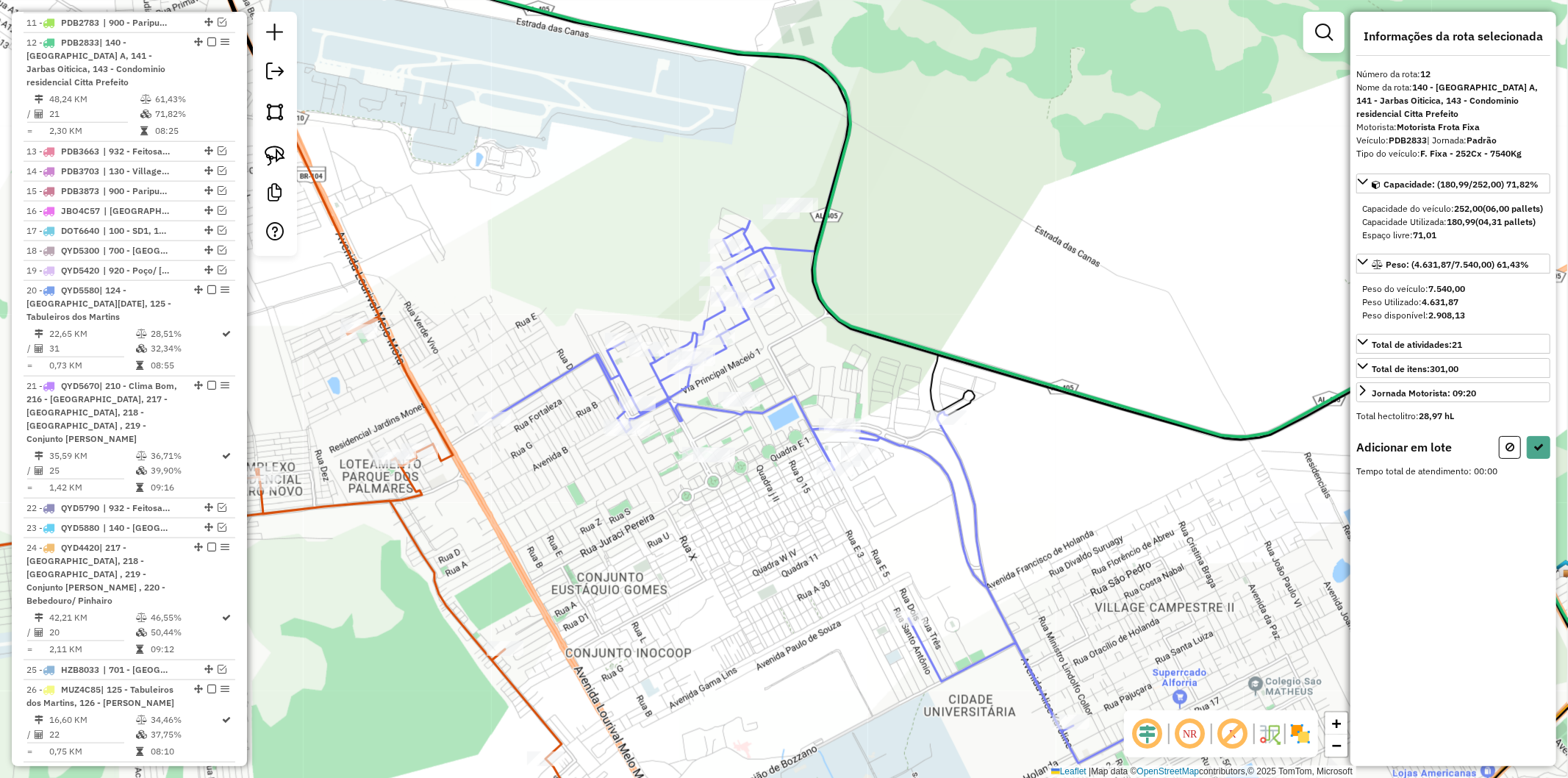
select select "**********"
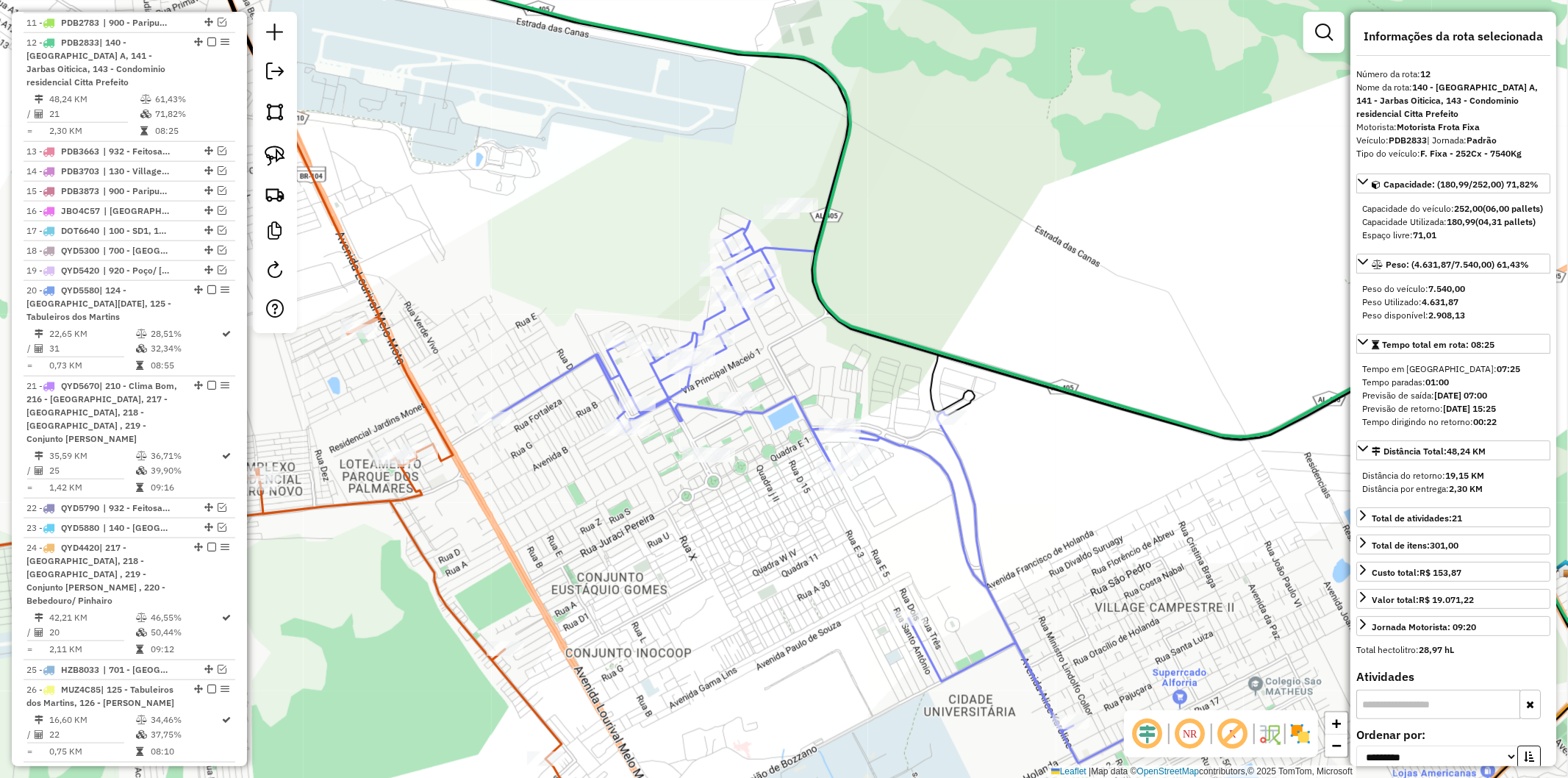
click at [417, 391] on icon at bounding box center [242, 587] width 799 height 538
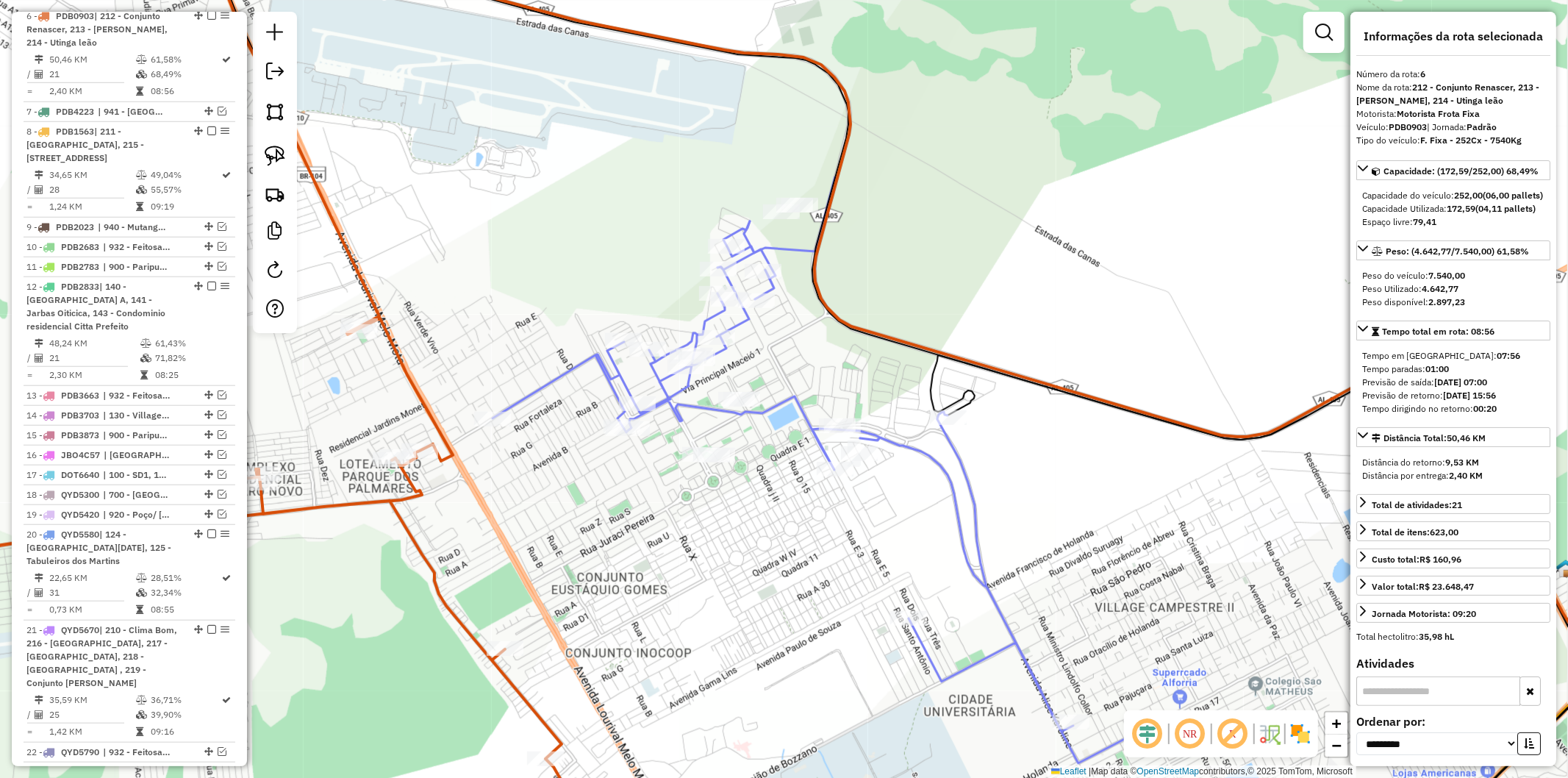
scroll to position [953, 0]
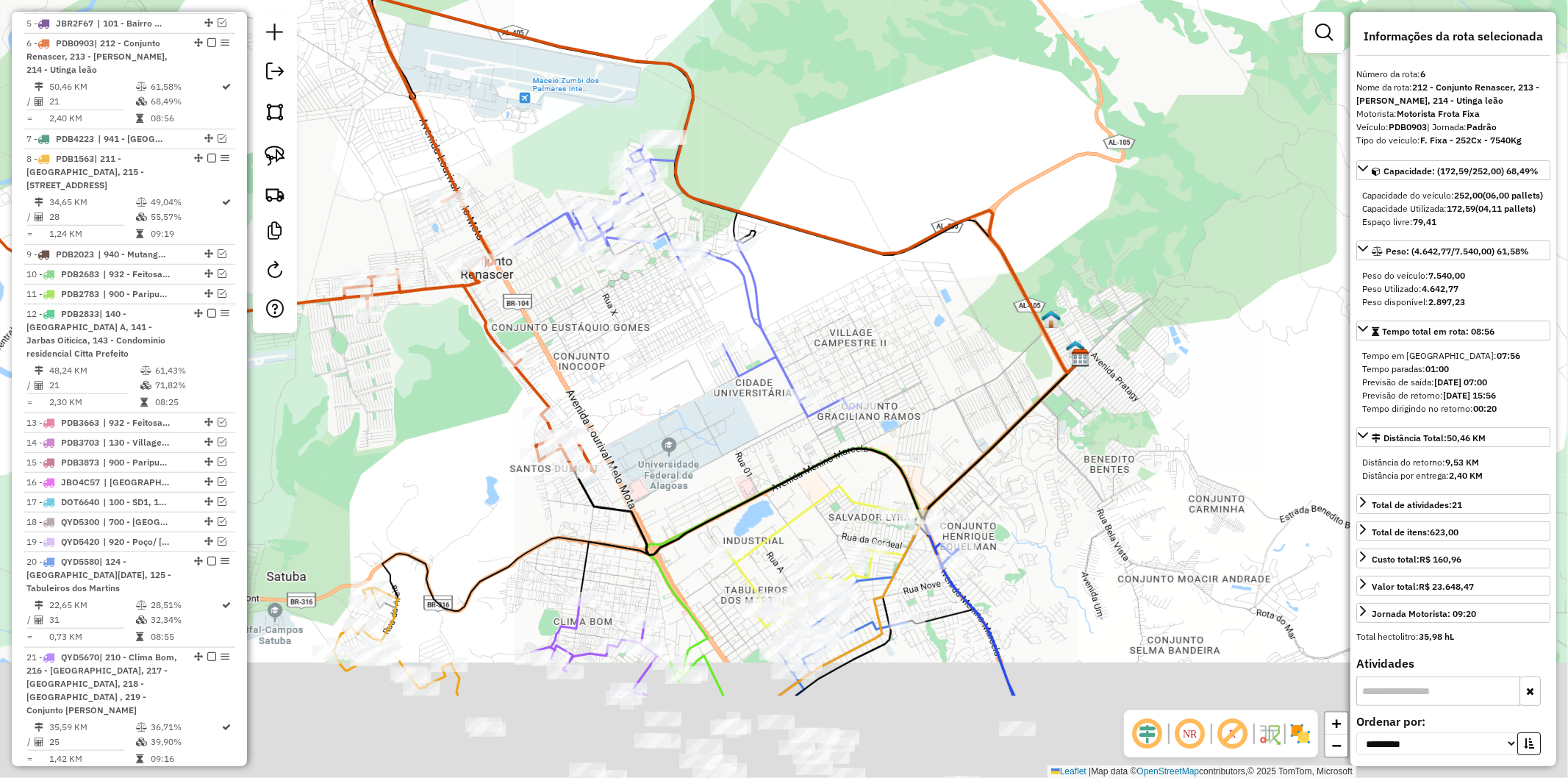
drag, startPoint x: 363, startPoint y: 526, endPoint x: 420, endPoint y: 365, distance: 170.8
click at [420, 365] on div "Janela de atendimento Grade de atendimento Capacidade Transportadoras Veículos …" at bounding box center [784, 389] width 1568 height 778
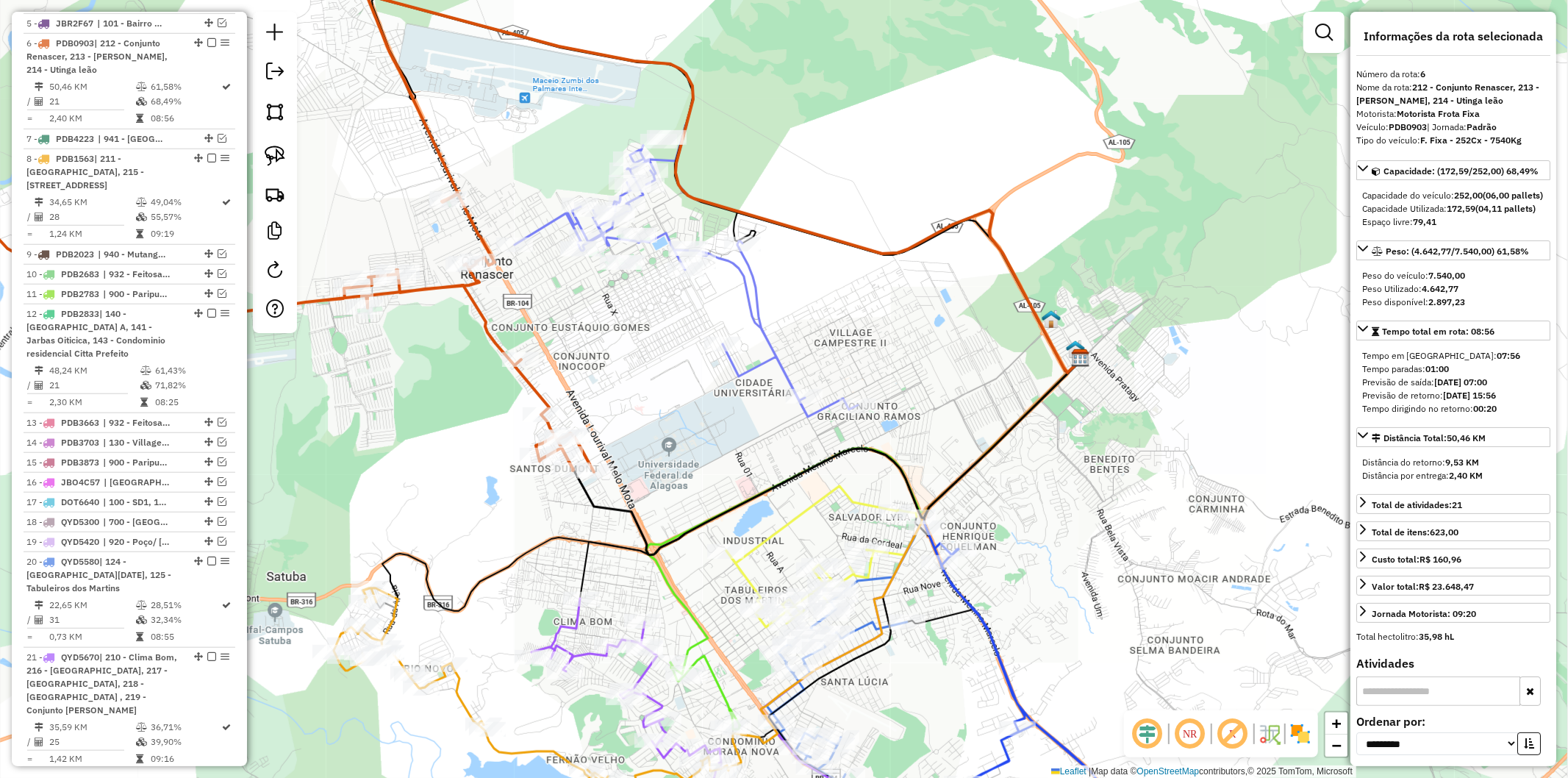
click at [769, 345] on icon at bounding box center [686, 281] width 343 height 271
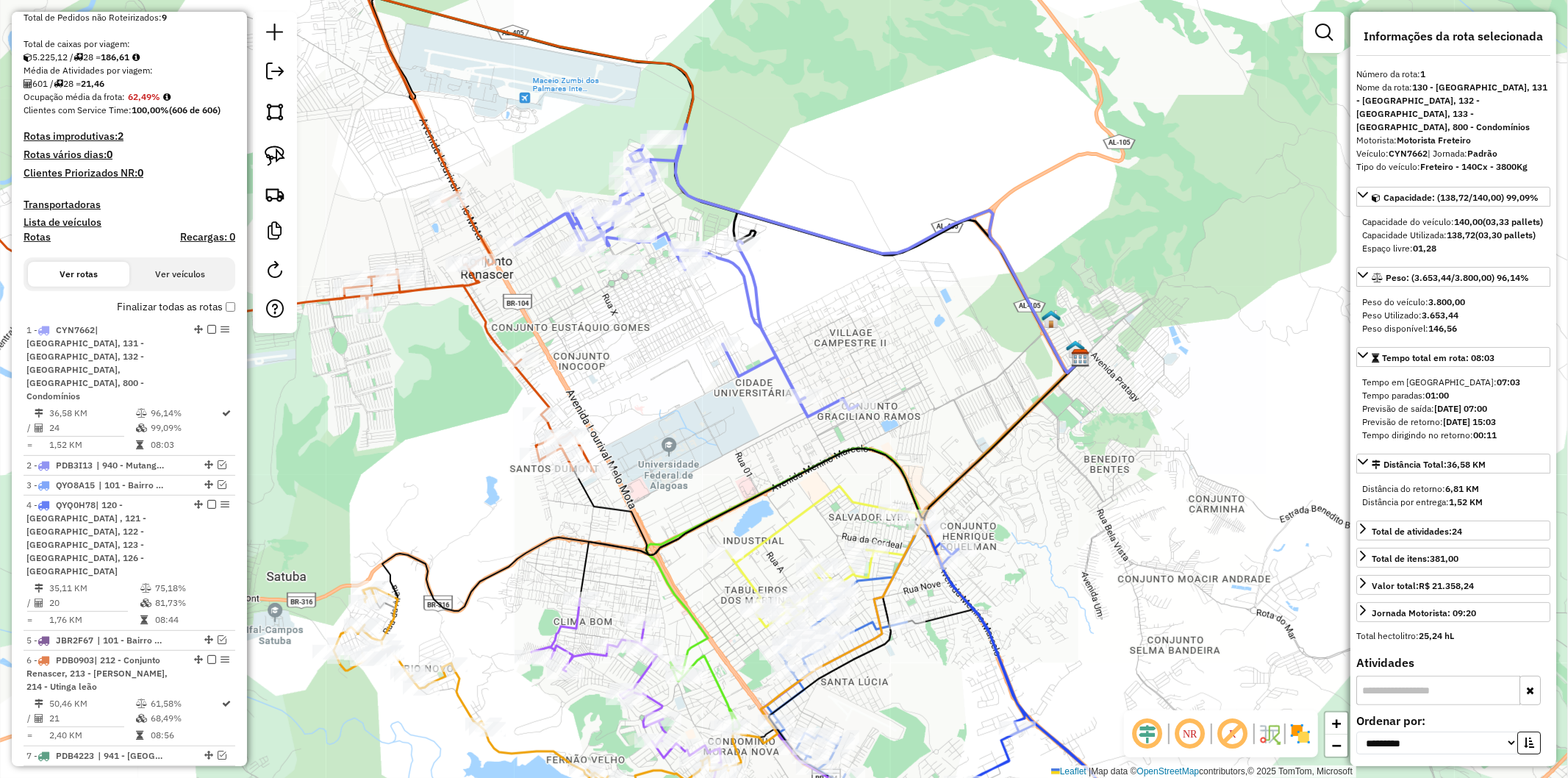
scroll to position [0, 0]
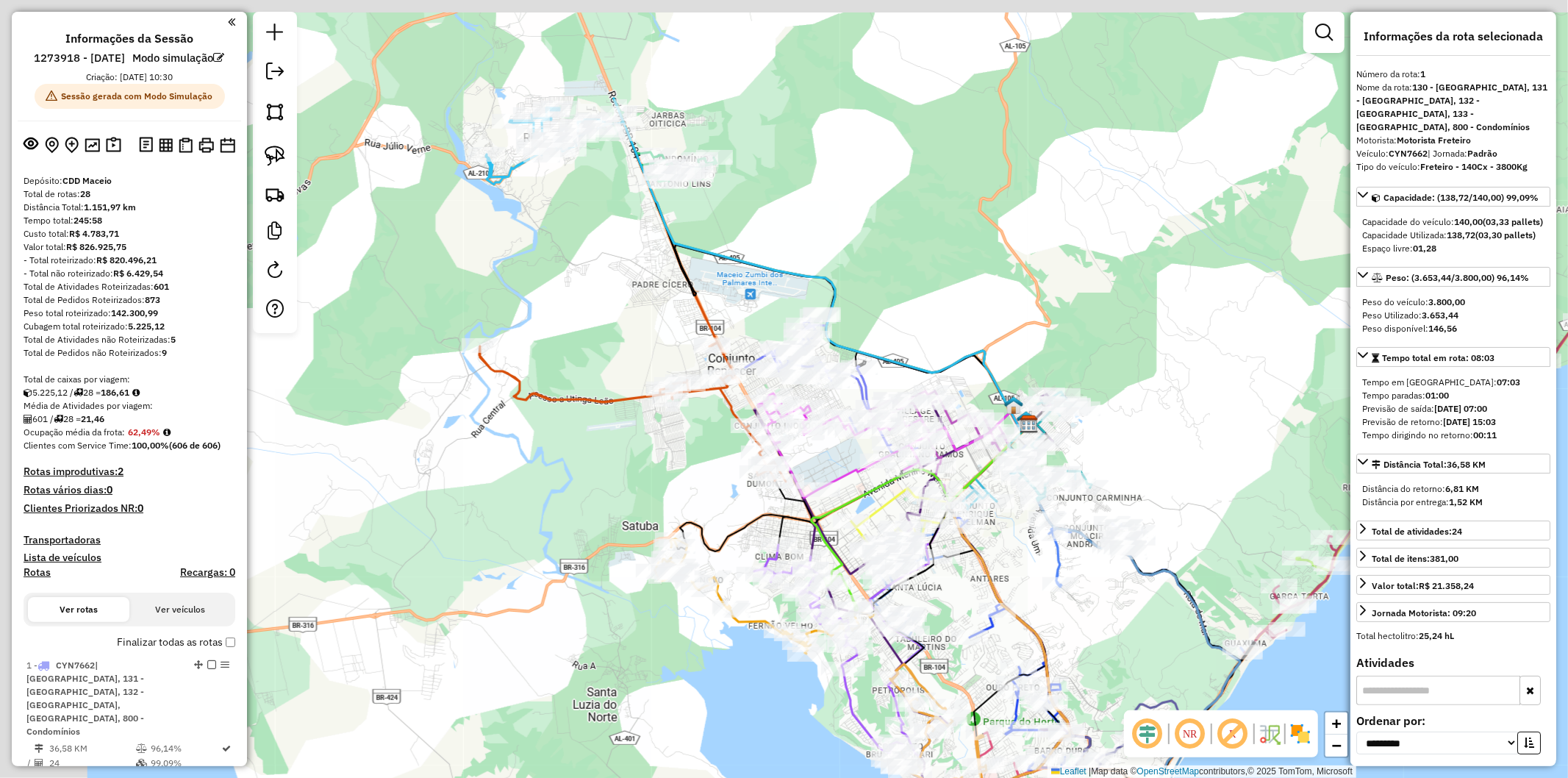
click at [648, 484] on div "Janela de atendimento Grade de atendimento Capacidade Transportadoras Veículos …" at bounding box center [784, 389] width 1568 height 778
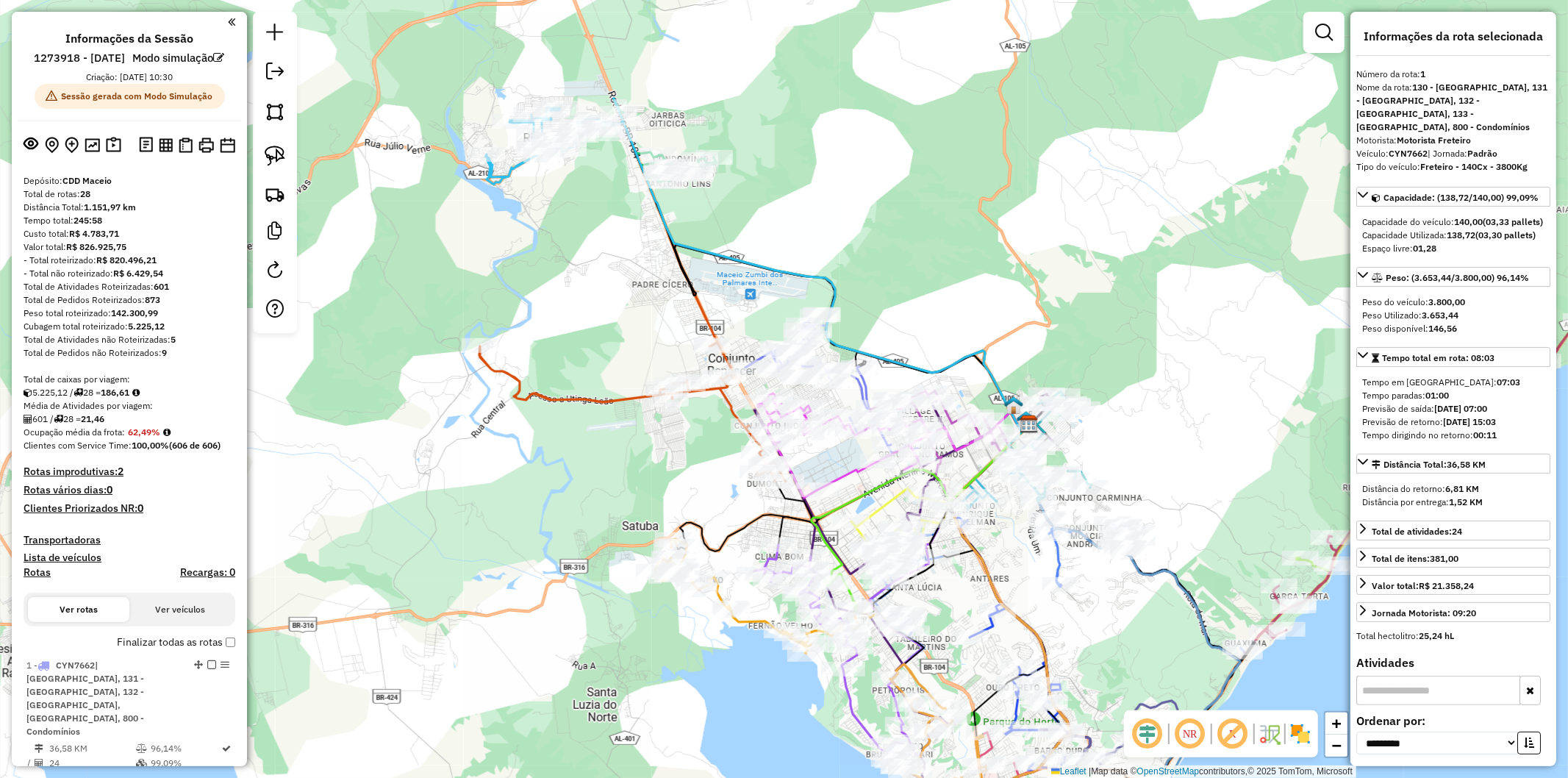
click at [605, 389] on div "Janela de atendimento Grade de atendimento Capacidade Transportadoras Veículos …" at bounding box center [784, 389] width 1568 height 778
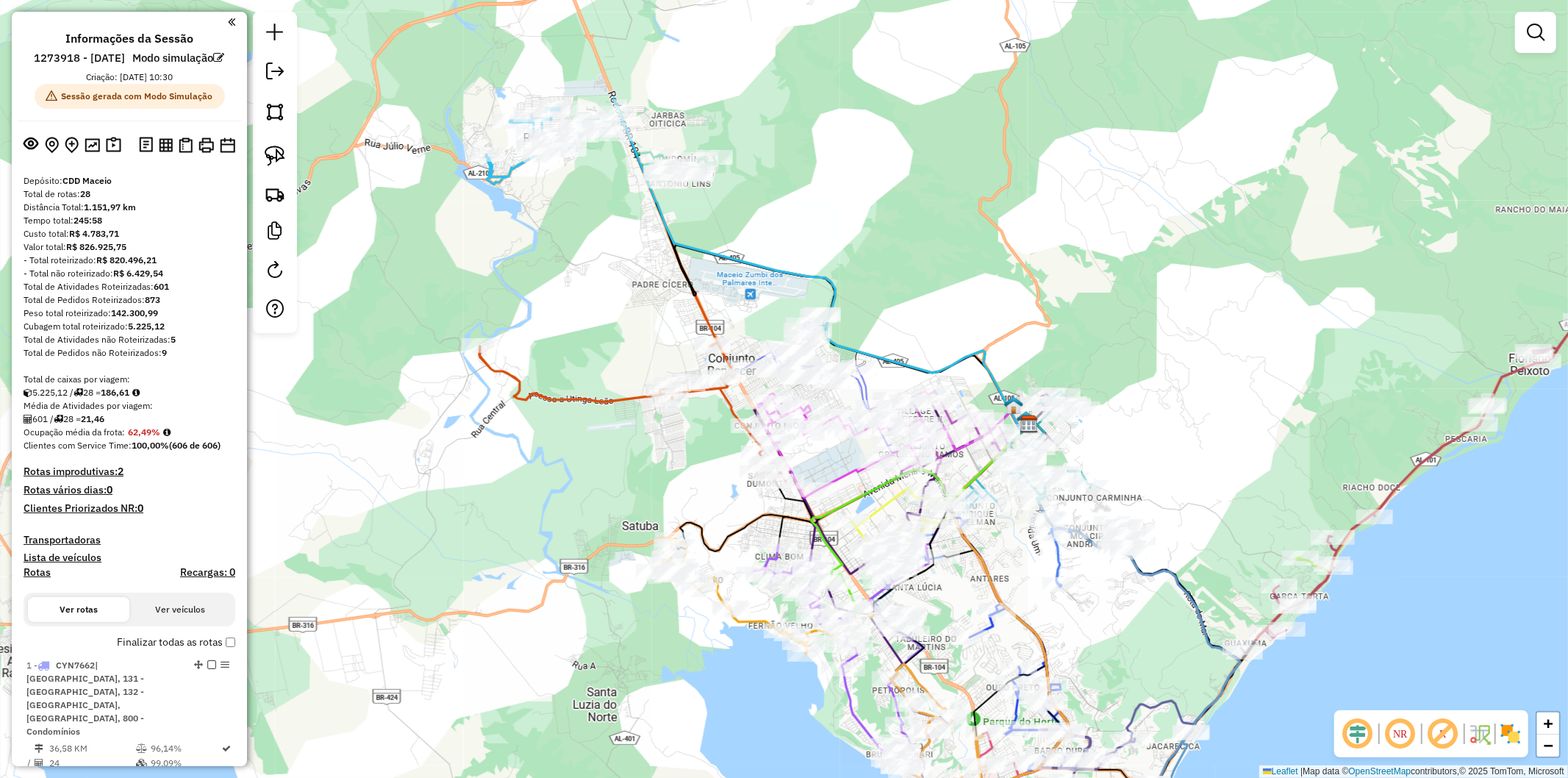
click at [606, 398] on icon at bounding box center [633, 412] width 306 height 139
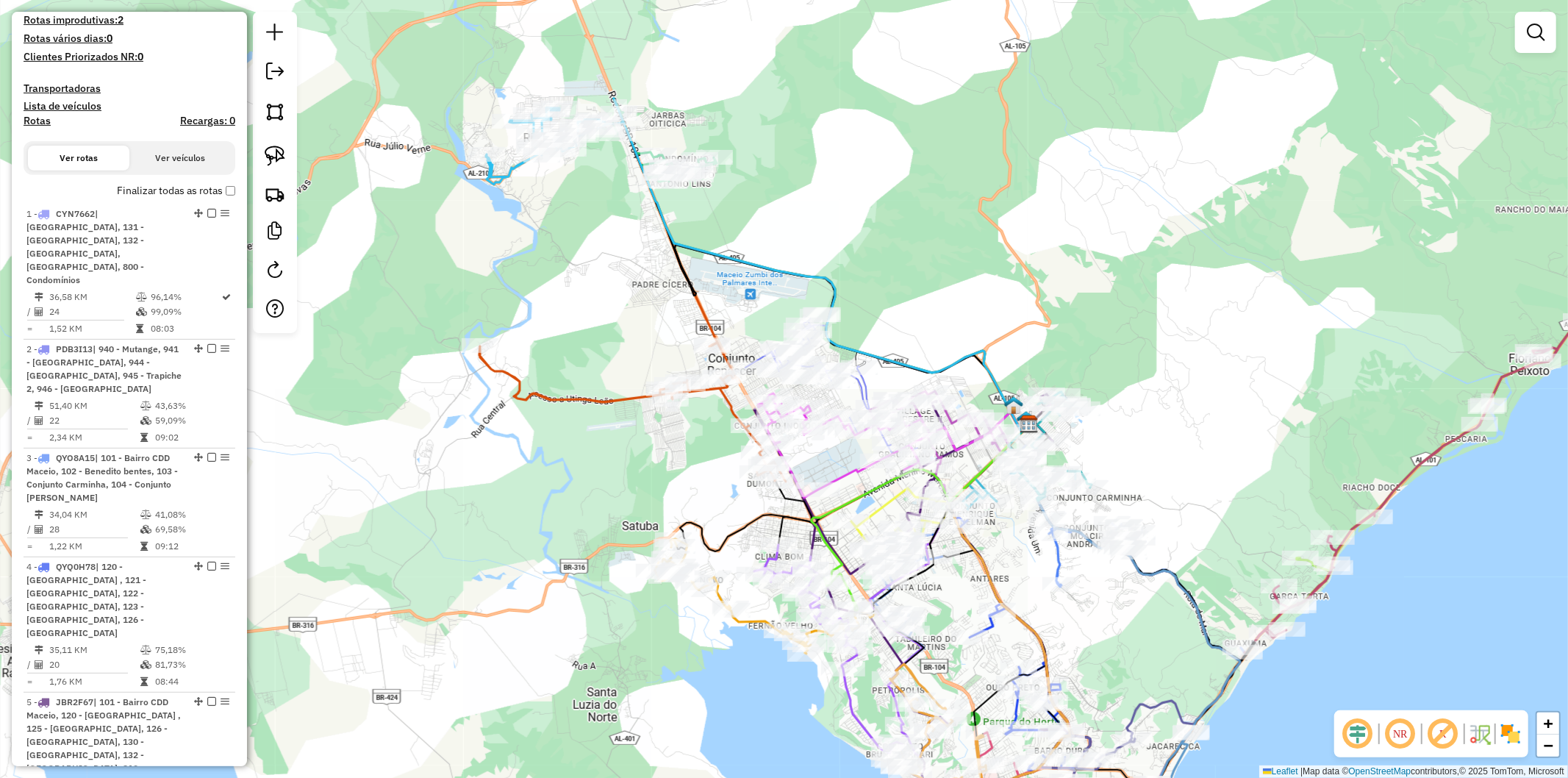
select select "**********"
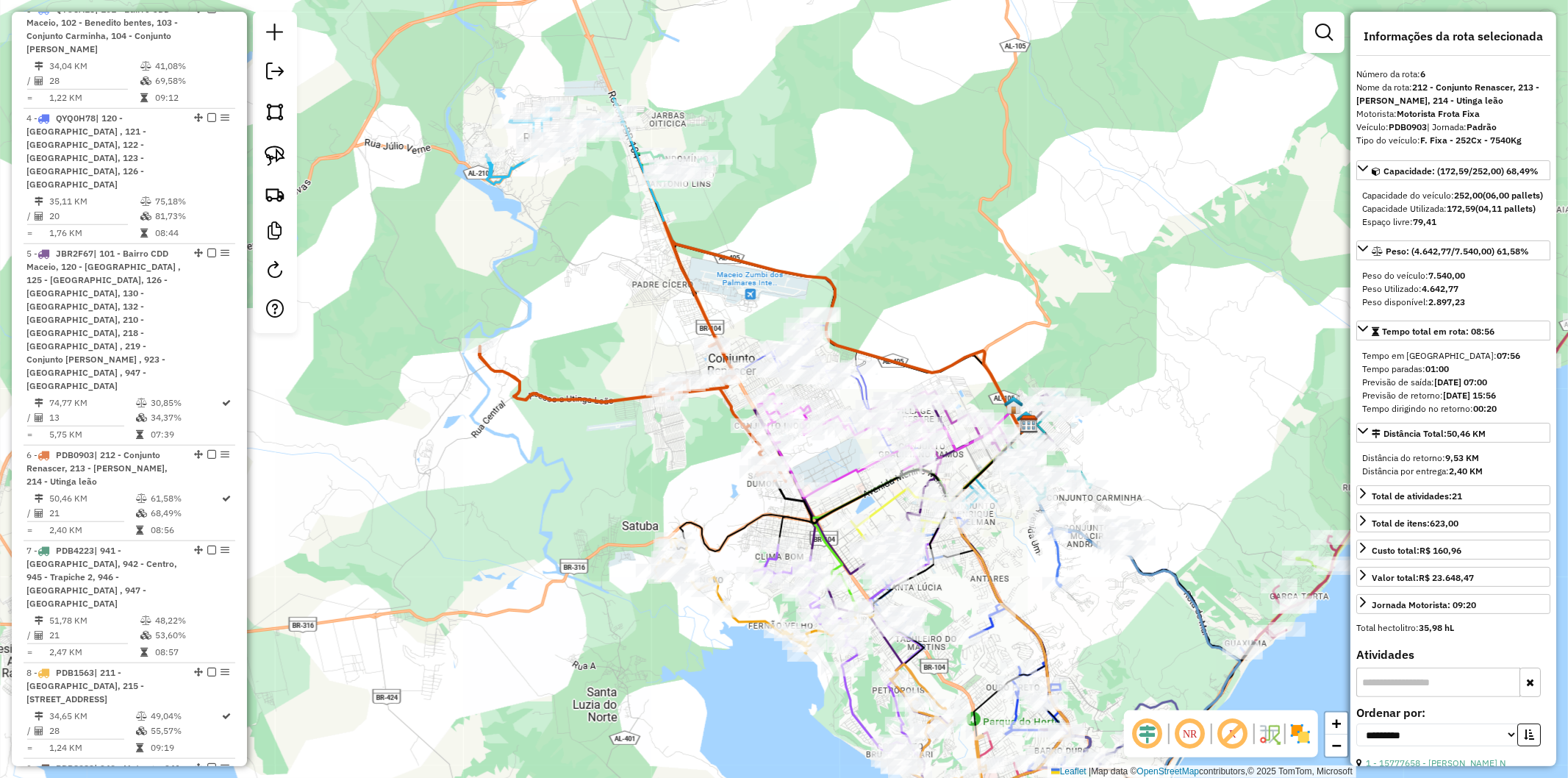
scroll to position [1285, 0]
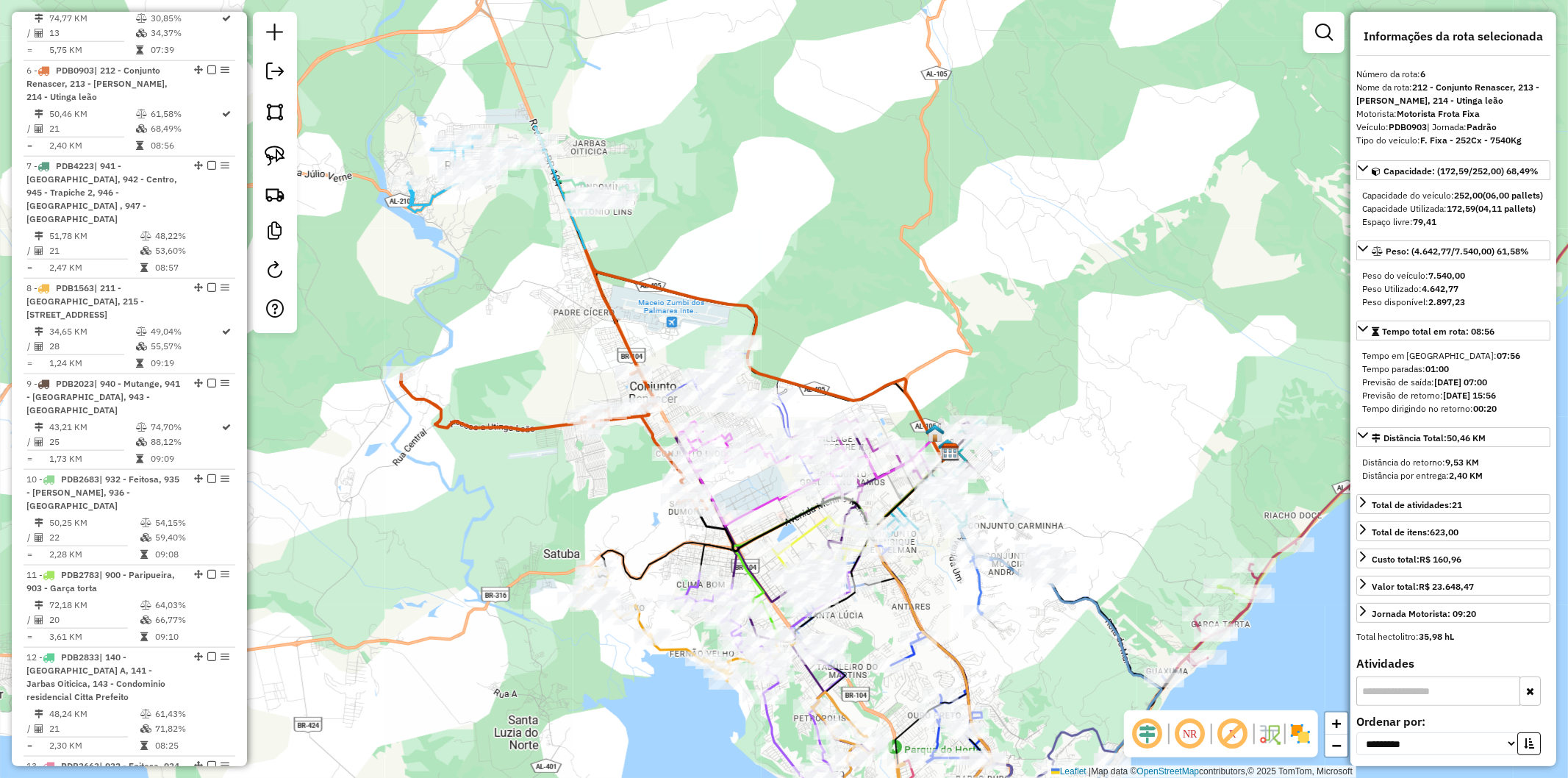
drag, startPoint x: 645, startPoint y: 445, endPoint x: 588, endPoint y: 474, distance: 64.0
click at [588, 474] on div "Janela de atendimento Grade de atendimento Capacidade Transportadoras Veículos …" at bounding box center [784, 389] width 1568 height 778
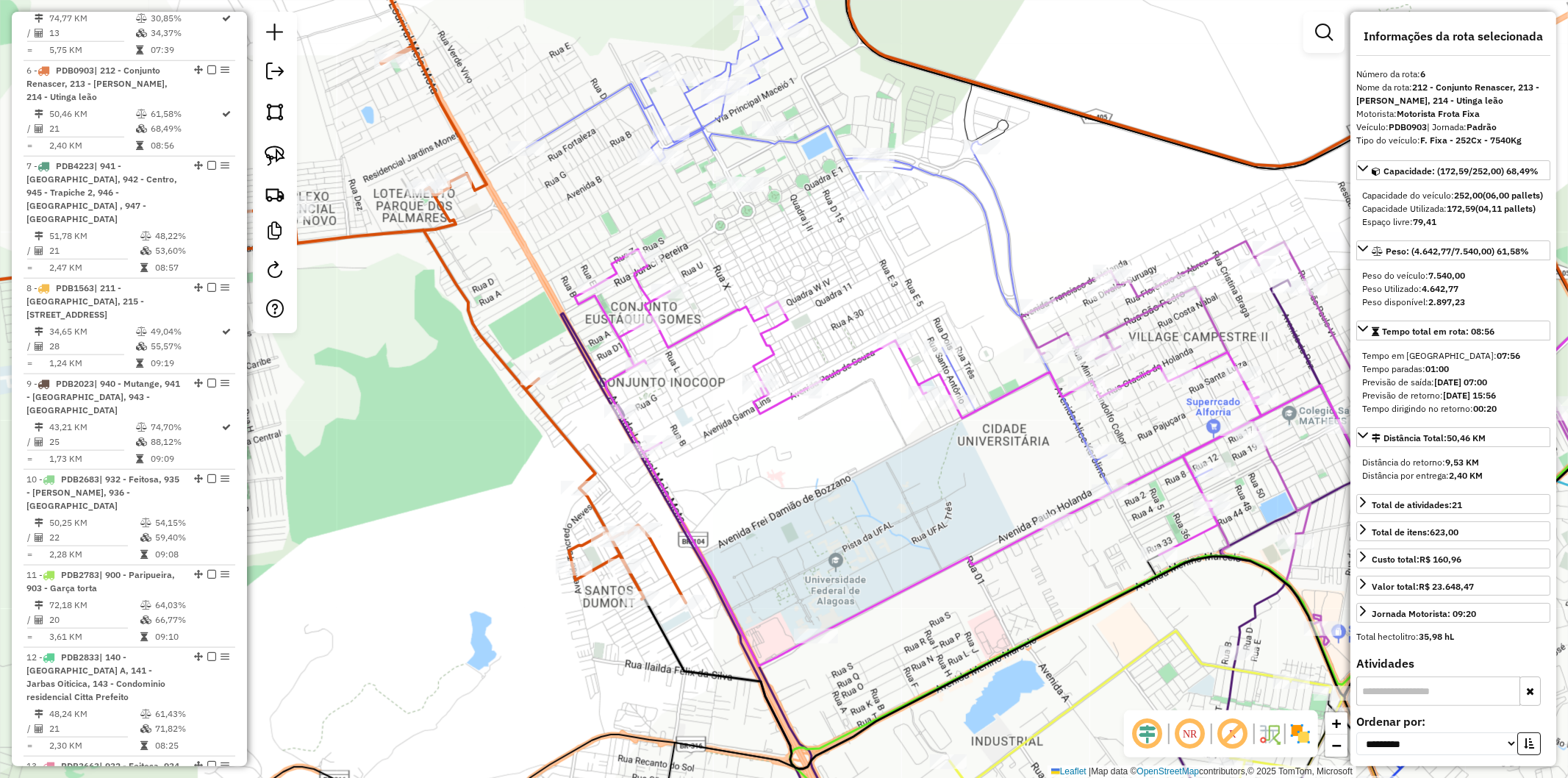
click at [582, 353] on icon at bounding box center [1144, 555] width 1164 height 602
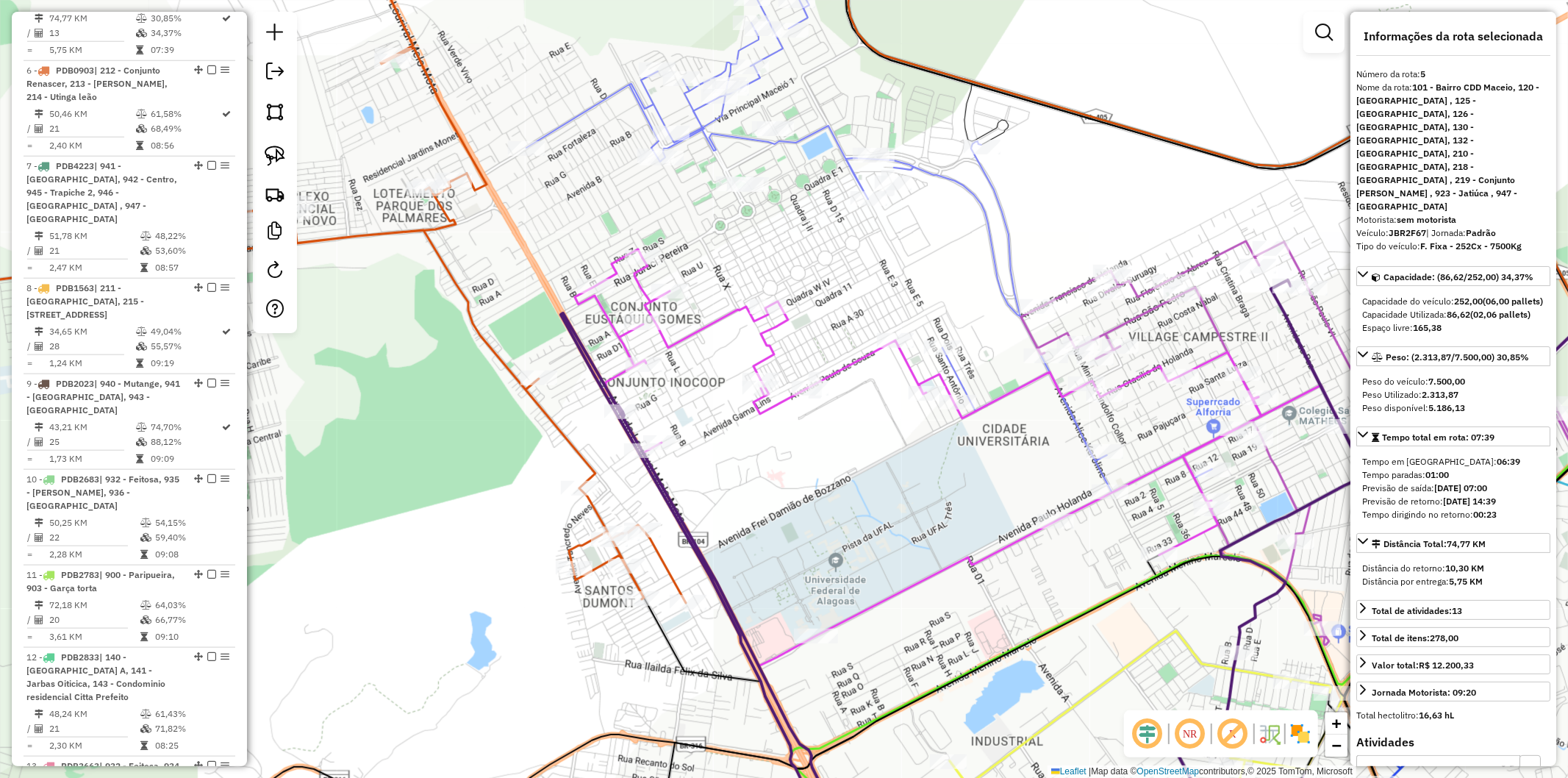
scroll to position [1111, 0]
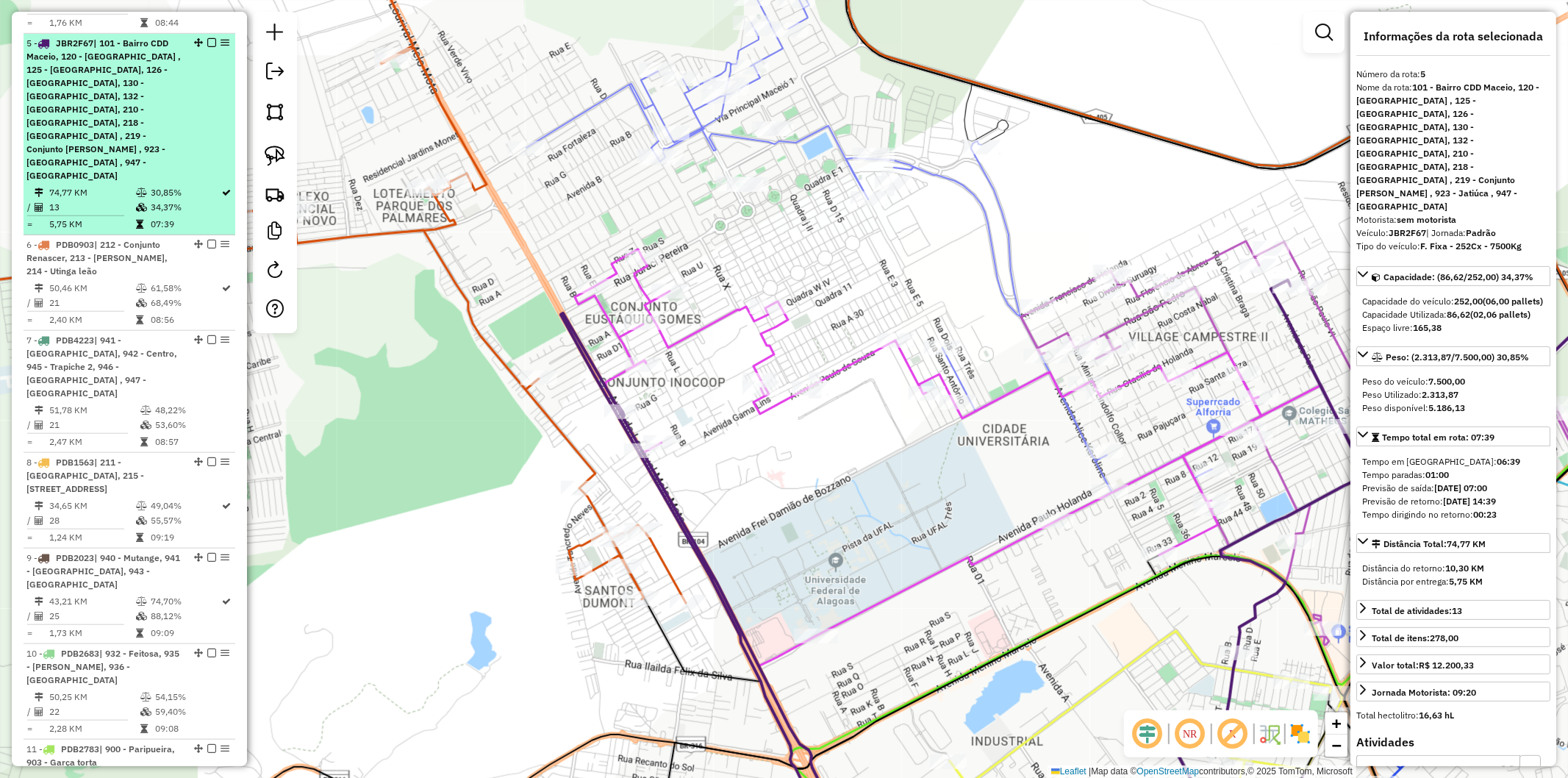
click at [207, 38] on em at bounding box center [212, 42] width 9 height 9
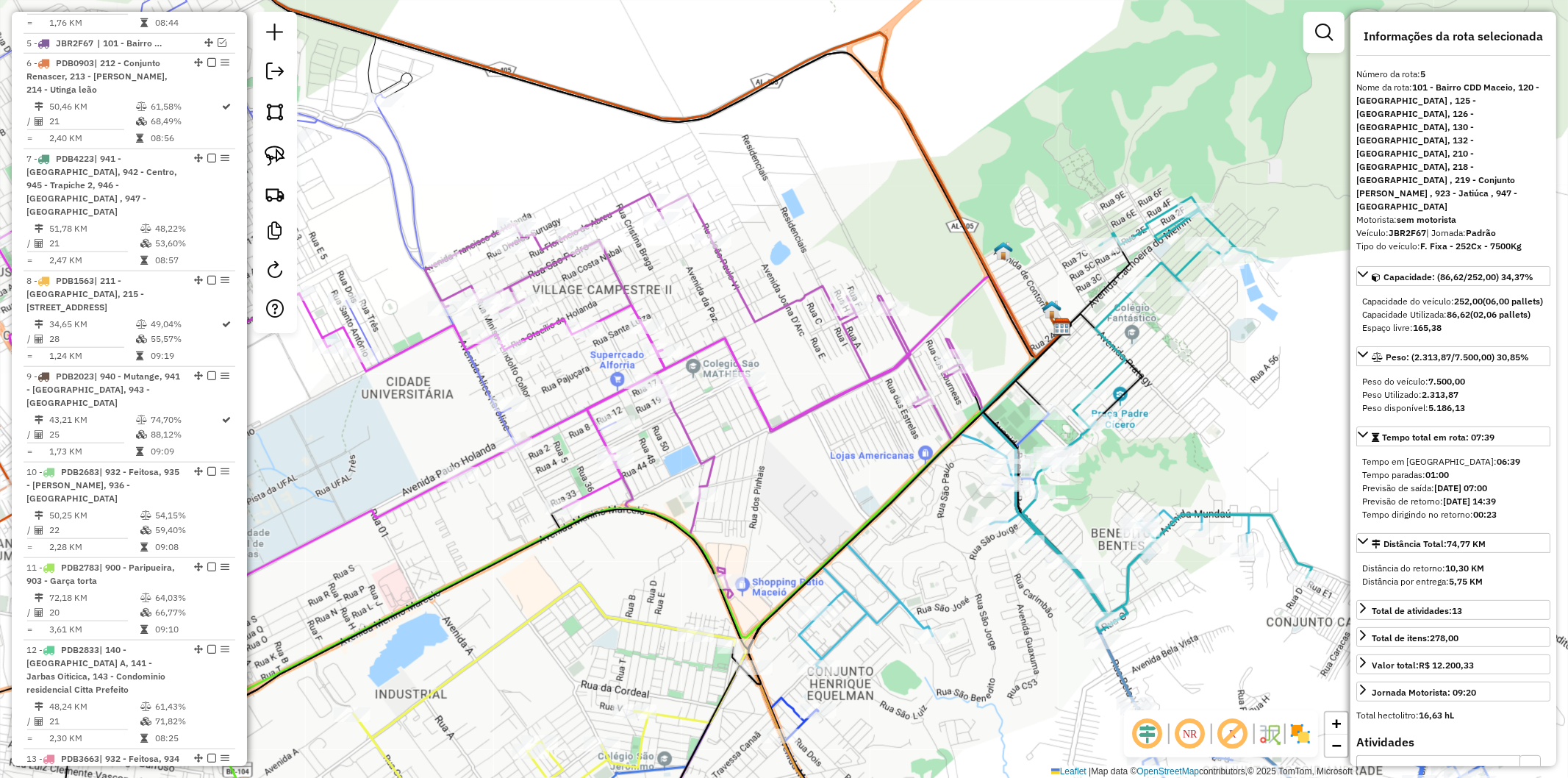
click at [791, 306] on icon at bounding box center [704, 396] width 558 height 404
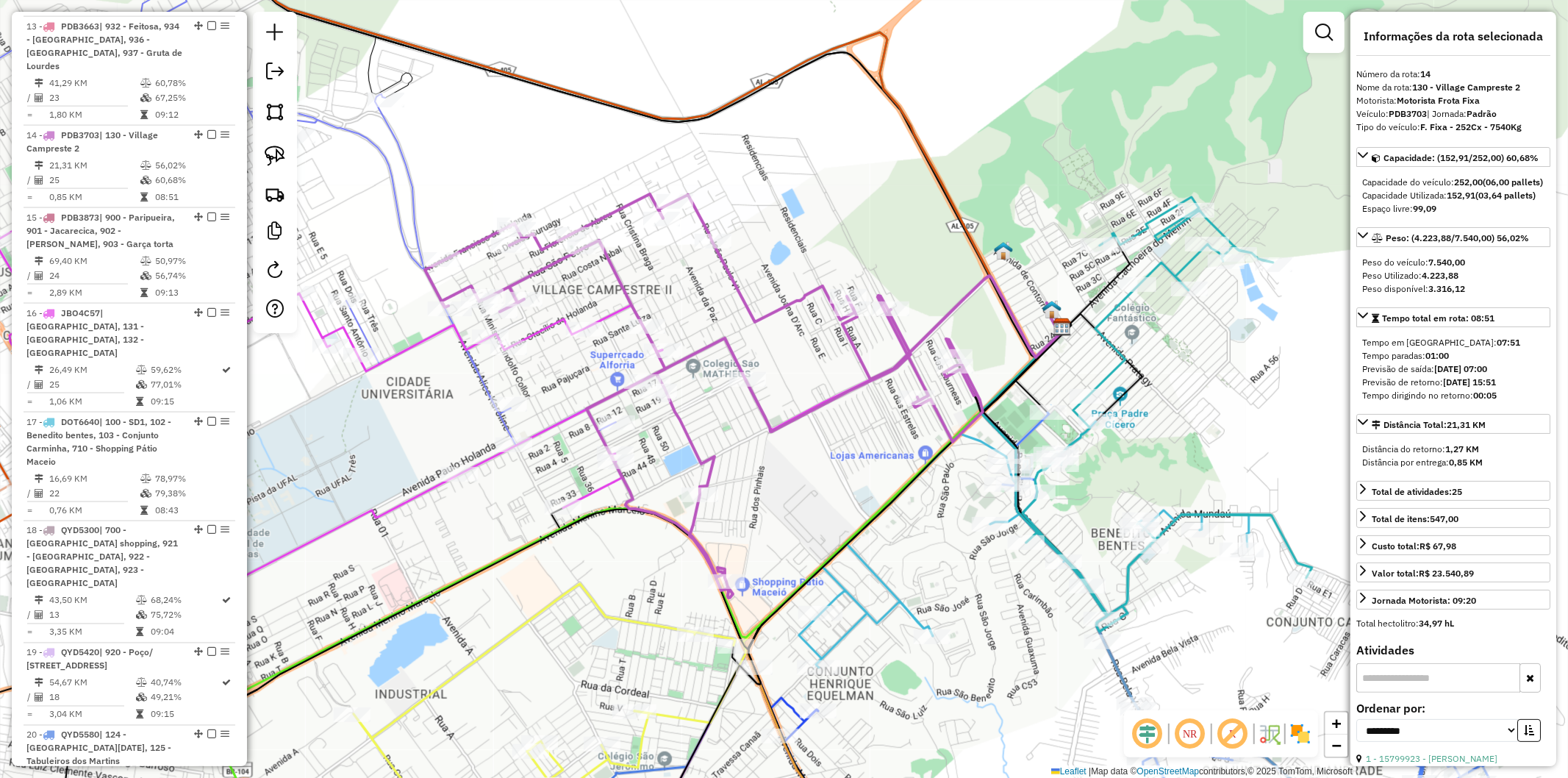
scroll to position [1881, 0]
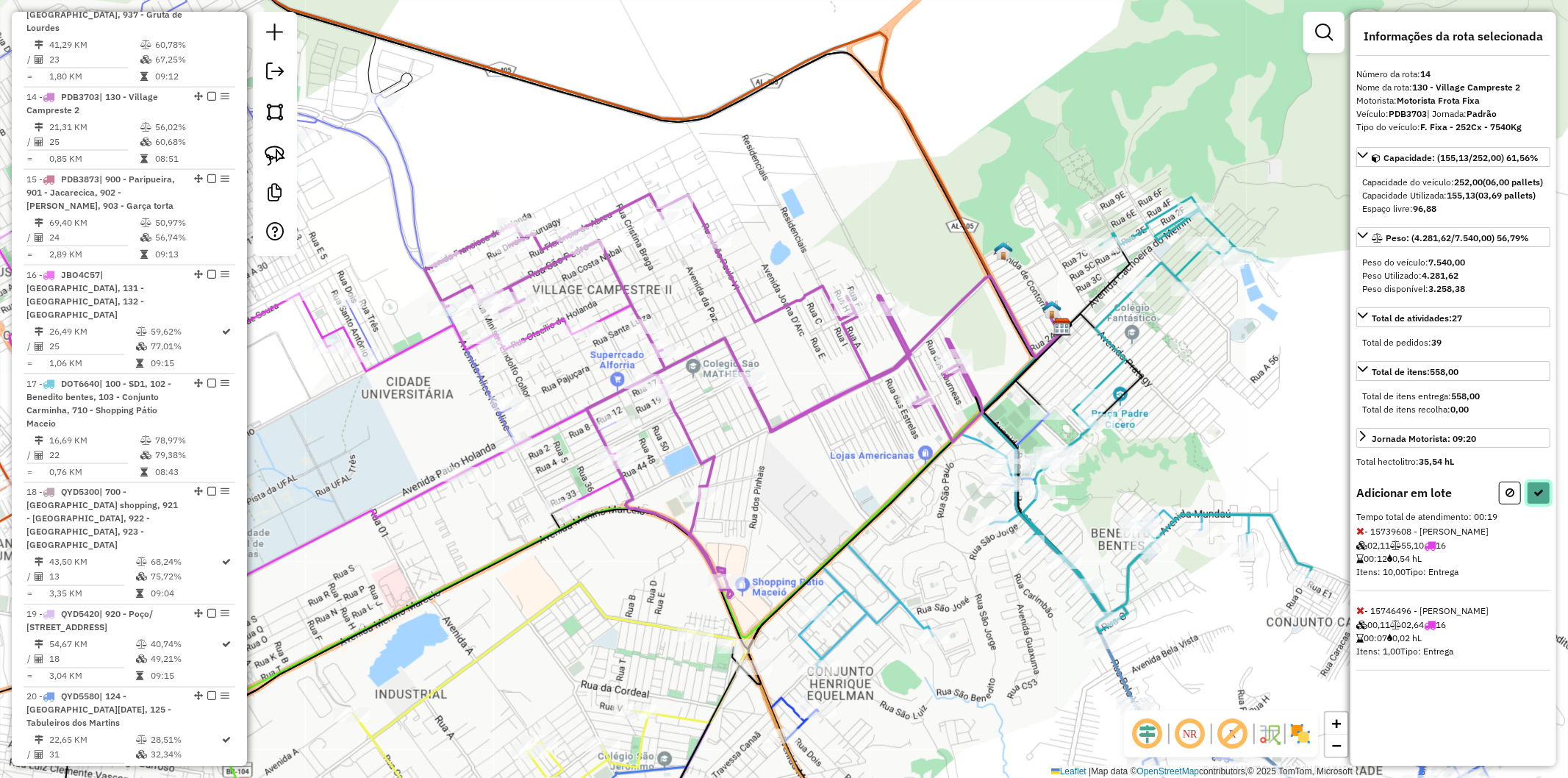
click at [1534, 498] on icon at bounding box center [1538, 492] width 10 height 10
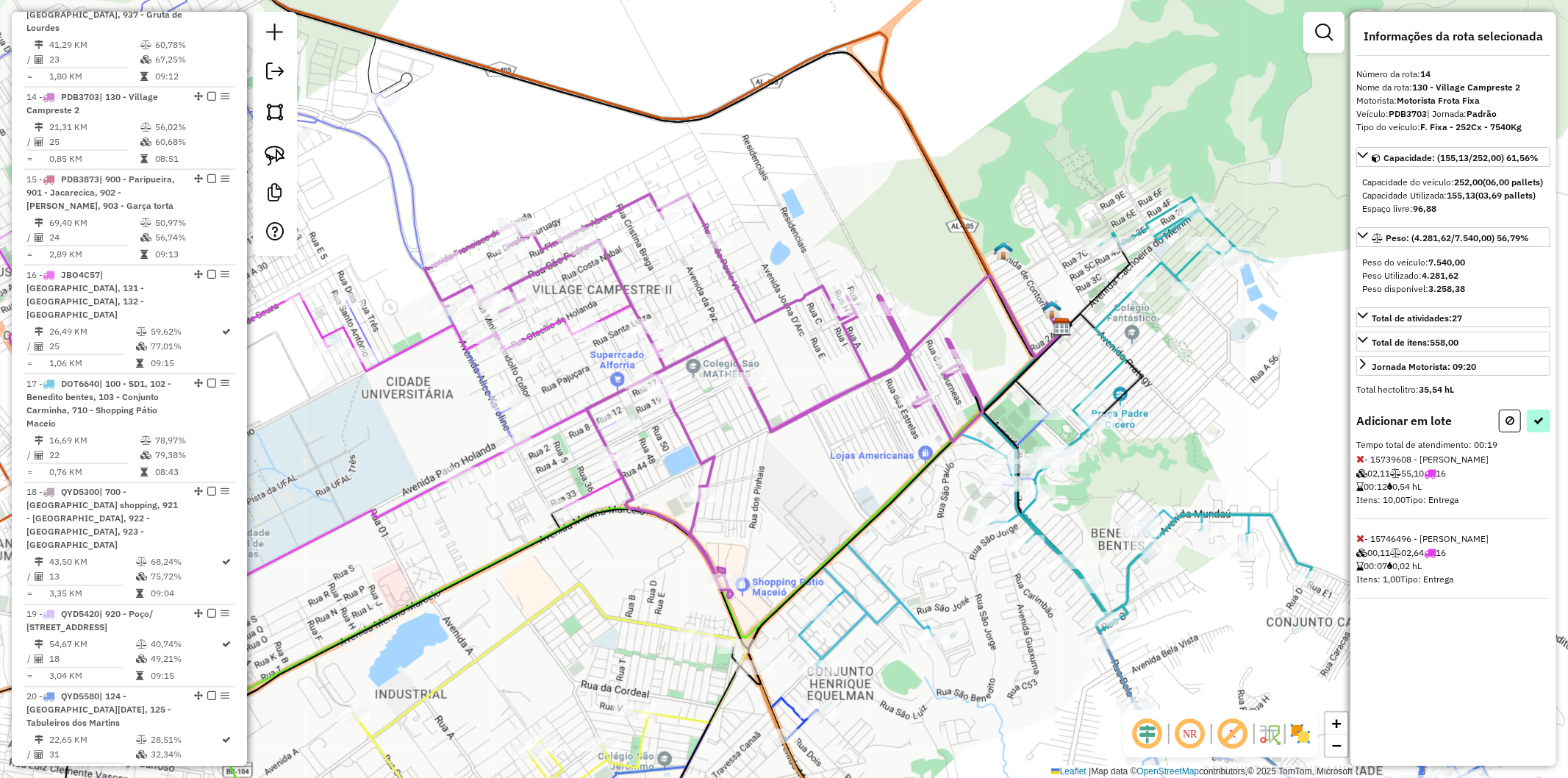
select select "**********"
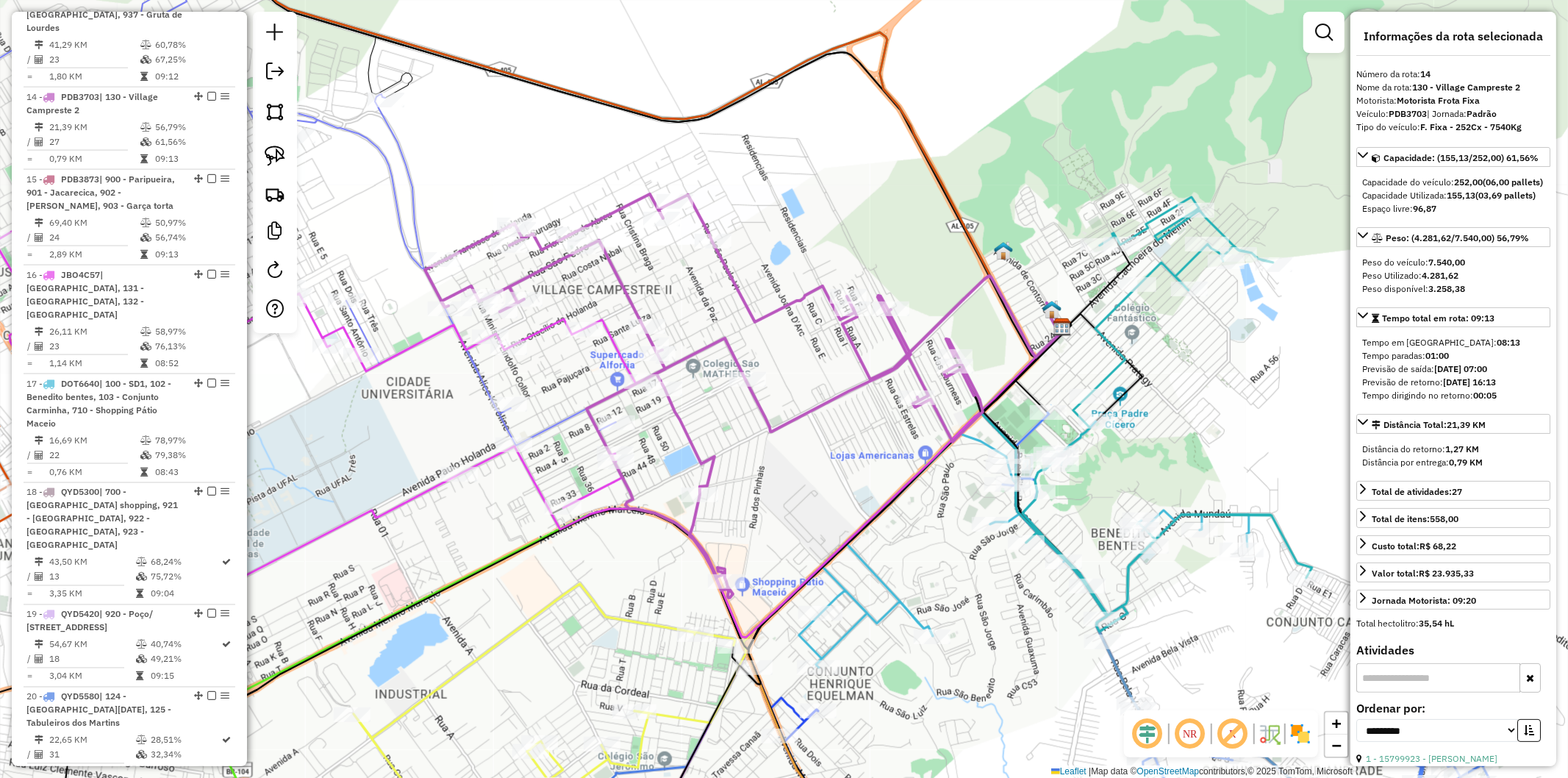
click at [765, 409] on icon at bounding box center [704, 396] width 558 height 404
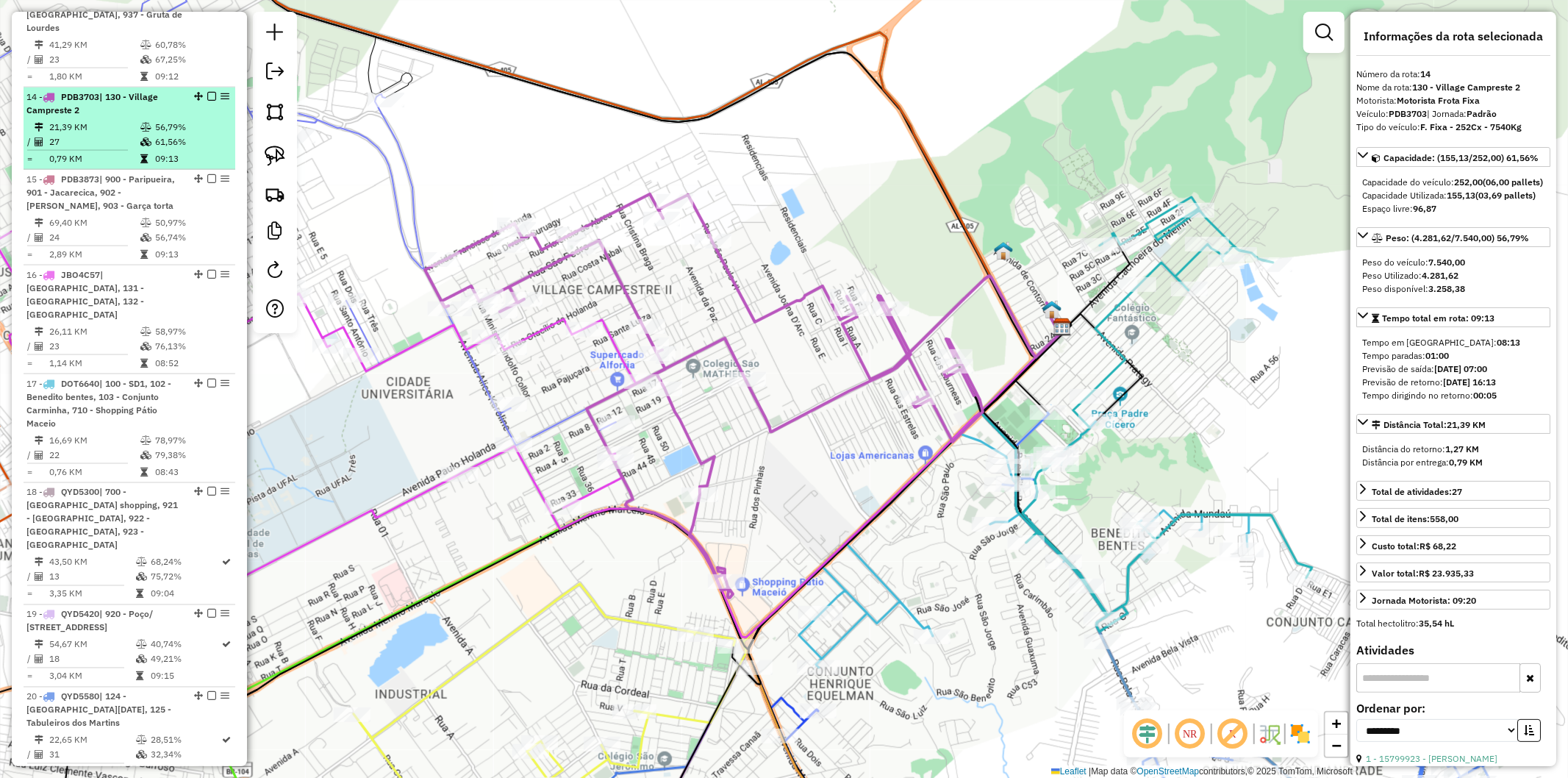
click at [209, 92] on em at bounding box center [212, 96] width 9 height 9
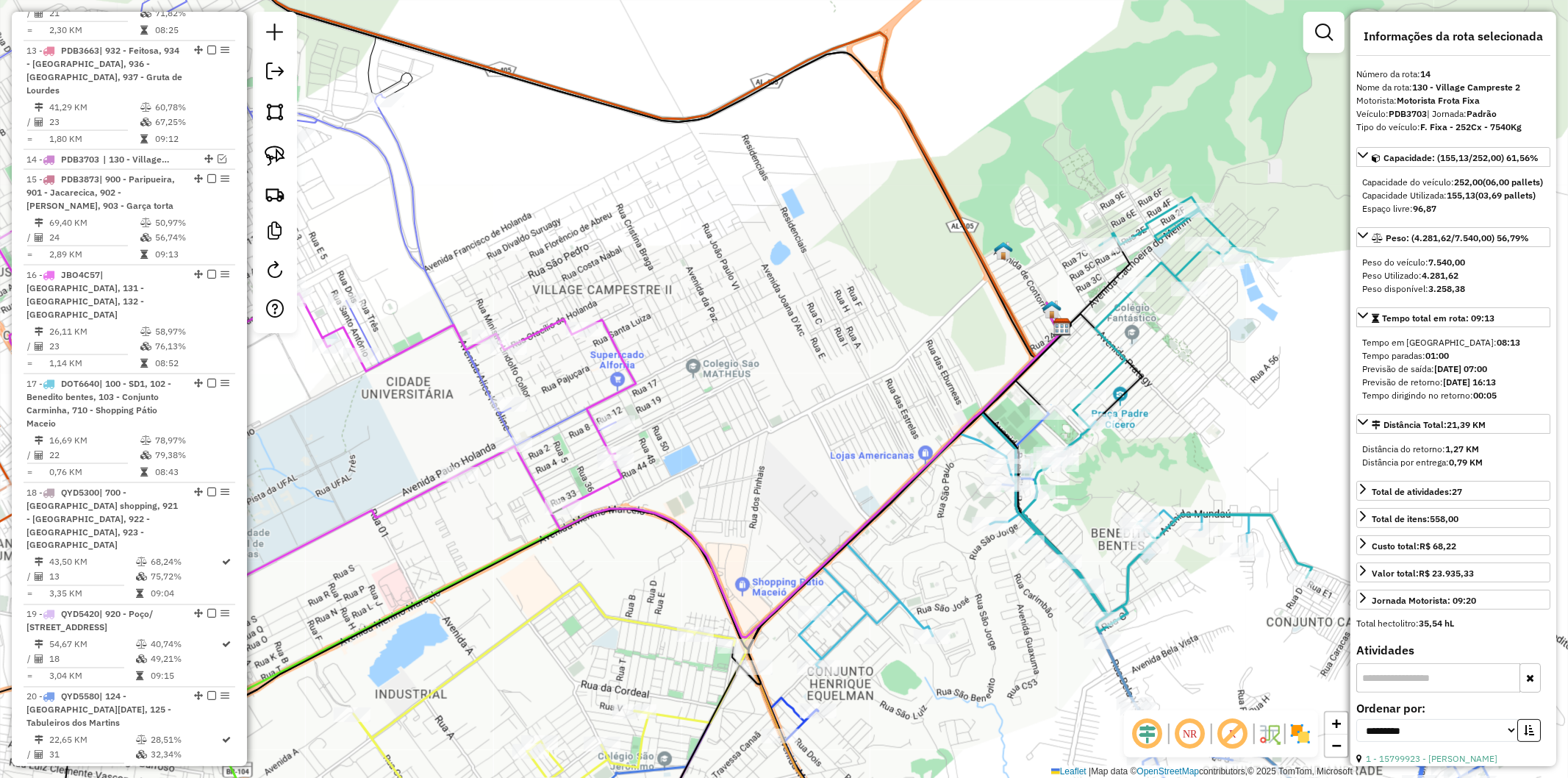
click at [617, 343] on icon at bounding box center [306, 410] width 657 height 417
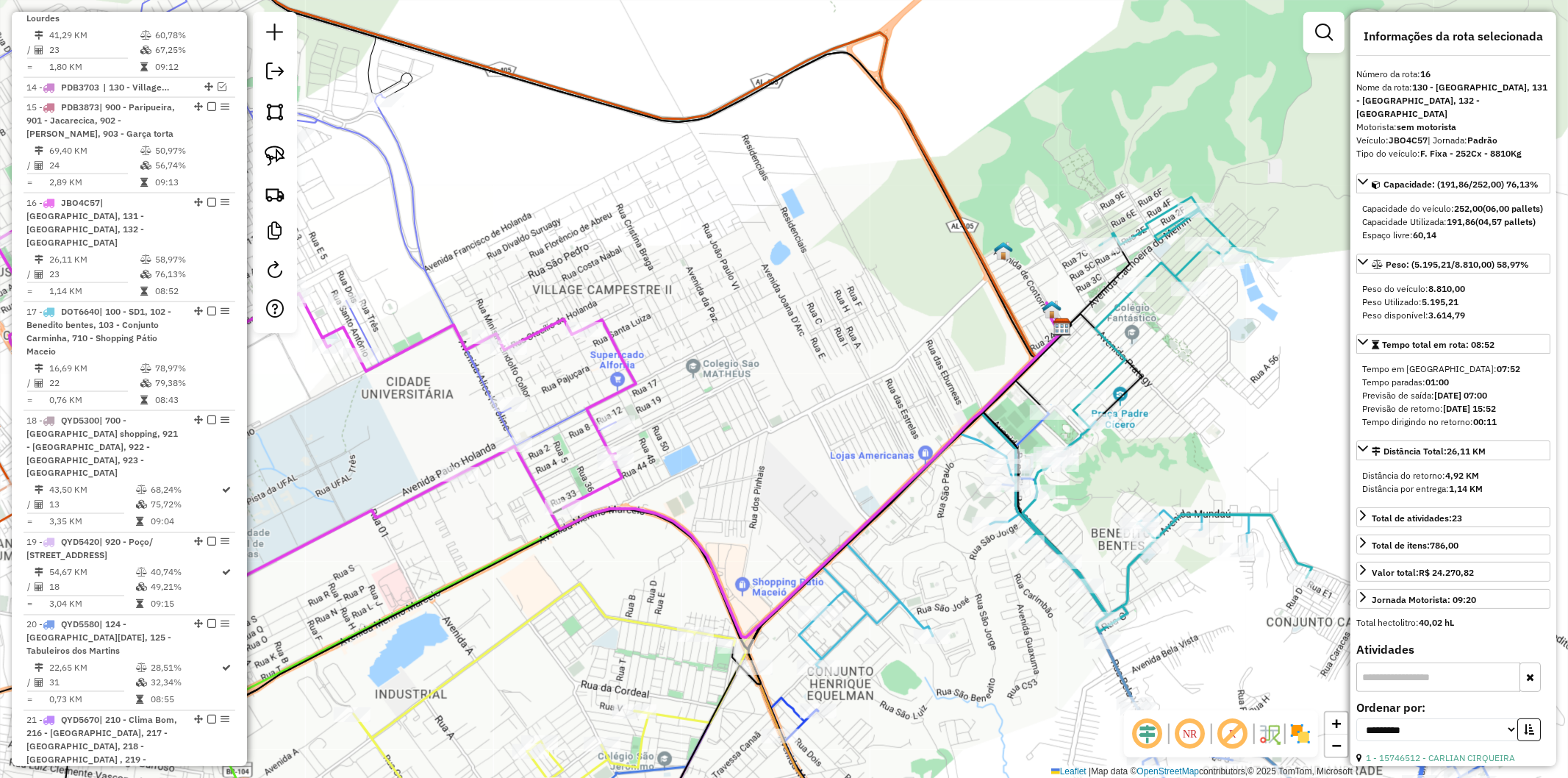
scroll to position [1997, 0]
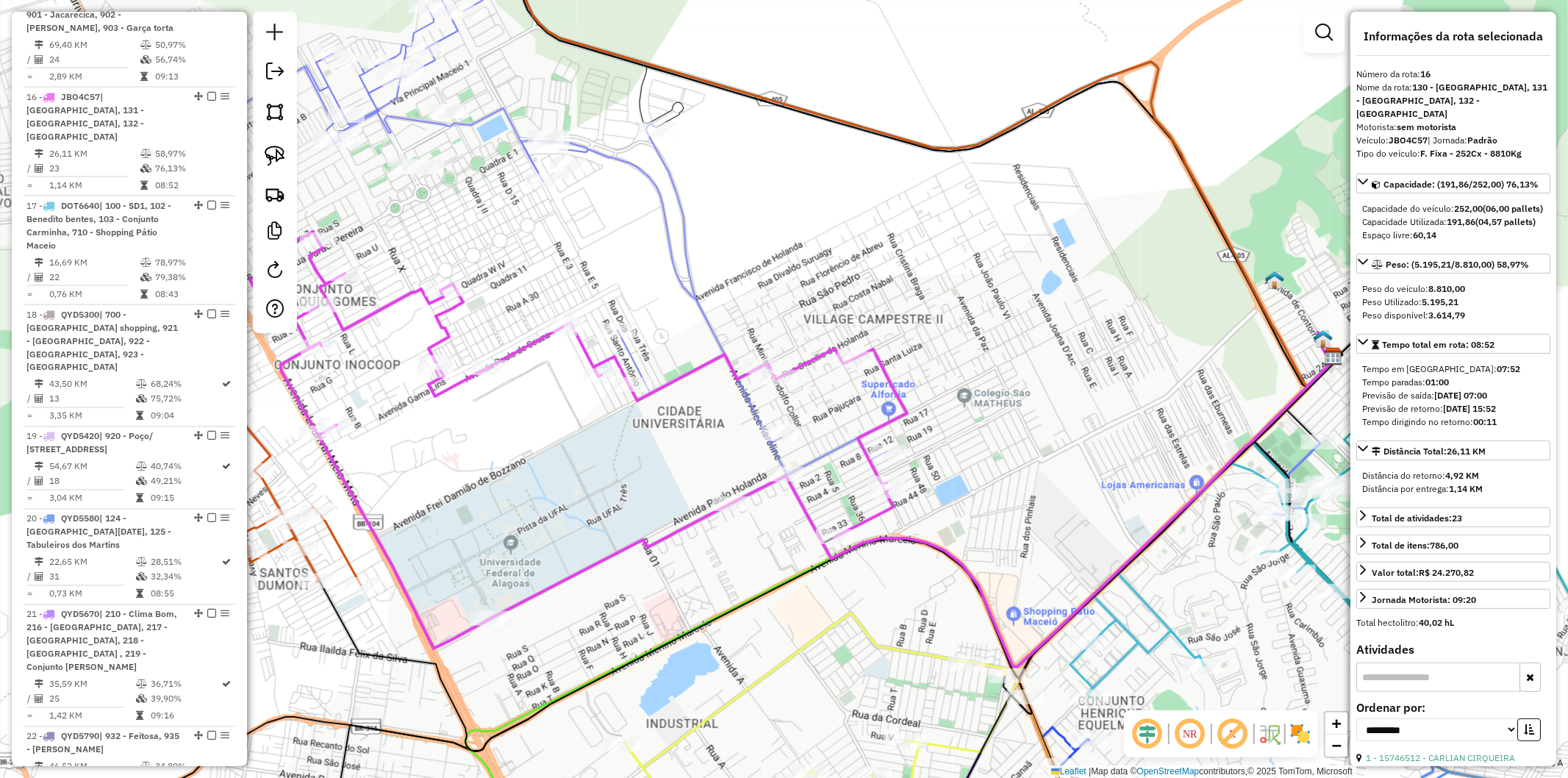
drag, startPoint x: 707, startPoint y: 356, endPoint x: 958, endPoint y: 385, distance: 252.7
click at [958, 385] on div "Janela de atendimento Grade de atendimento Capacidade Transportadoras Veículos …" at bounding box center [784, 389] width 1568 height 778
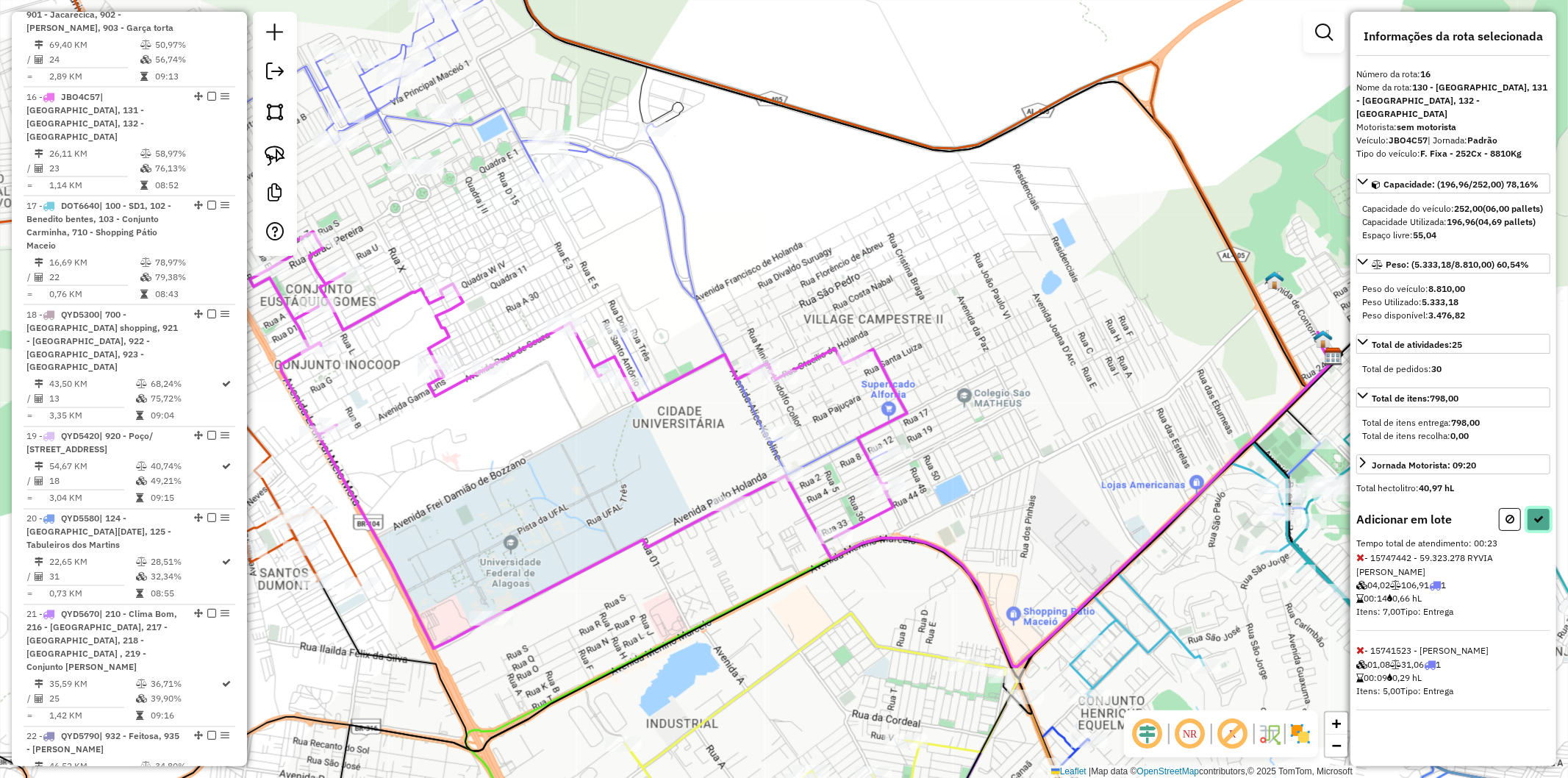
click at [1543, 517] on icon at bounding box center [1538, 518] width 10 height 10
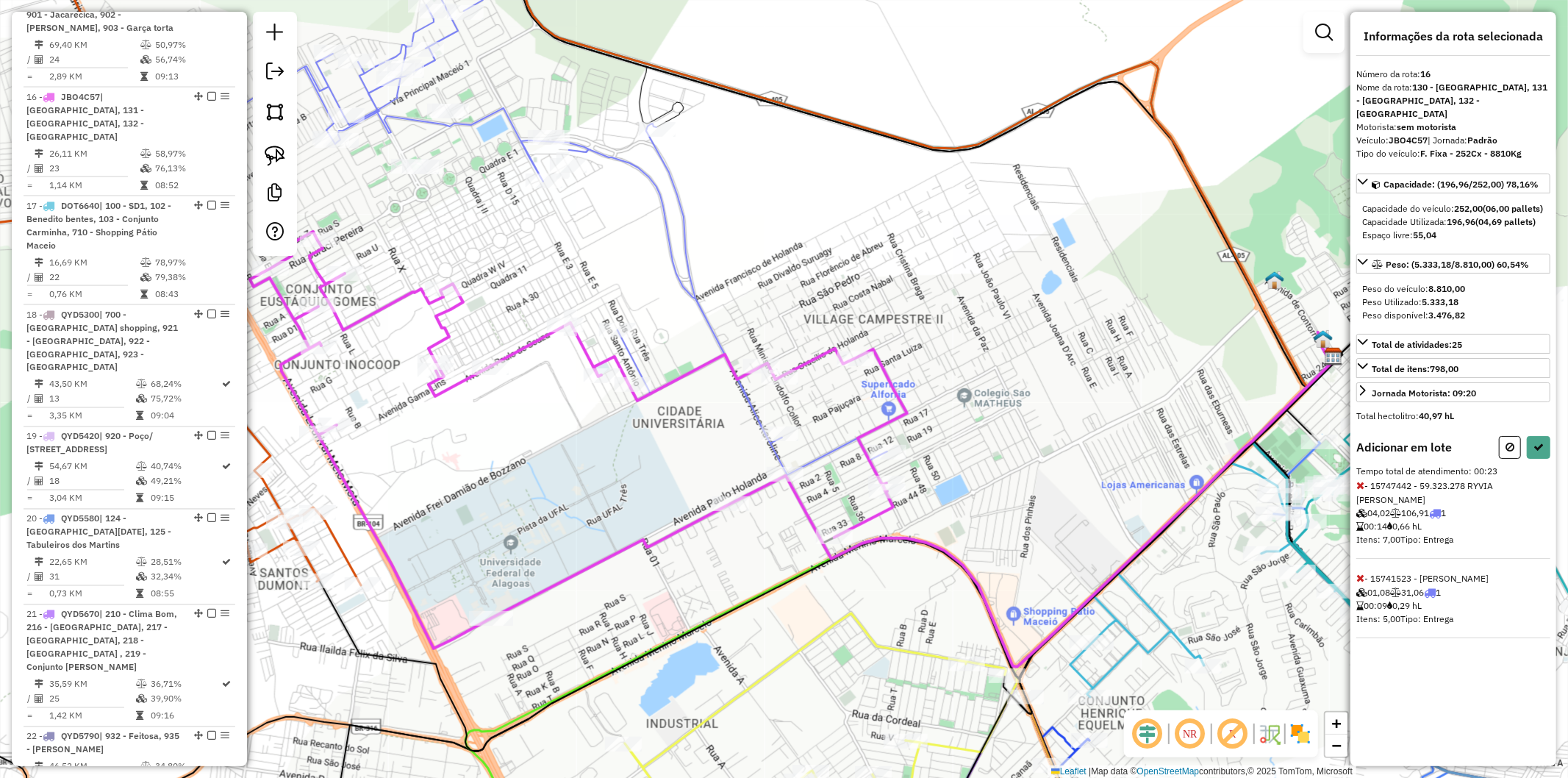
select select "**********"
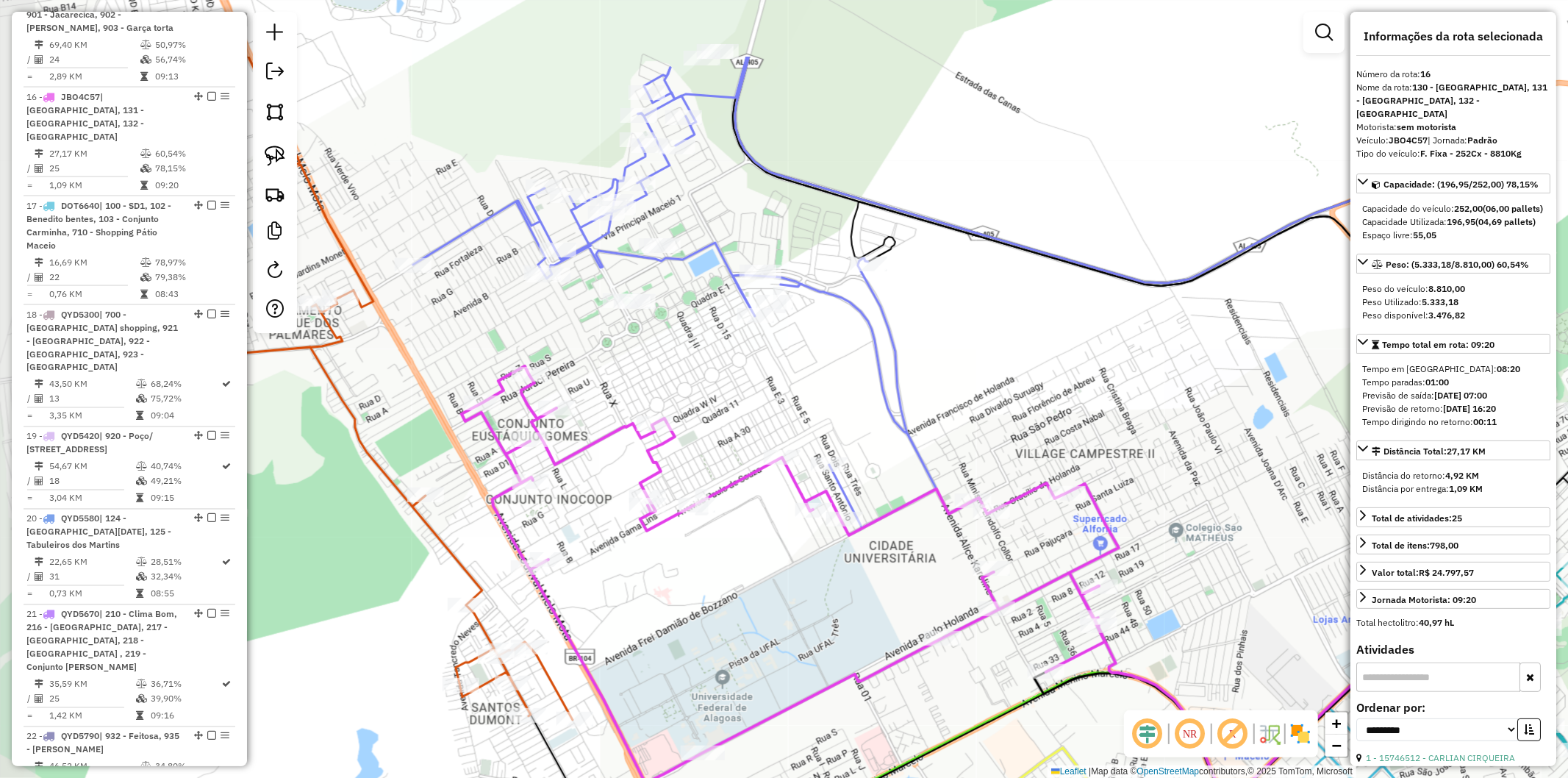
drag, startPoint x: 548, startPoint y: 266, endPoint x: 760, endPoint y: 400, distance: 250.8
click at [763, 402] on div "Janela de atendimento Grade de atendimento Capacidade Transportadoras Veículos …" at bounding box center [784, 389] width 1568 height 778
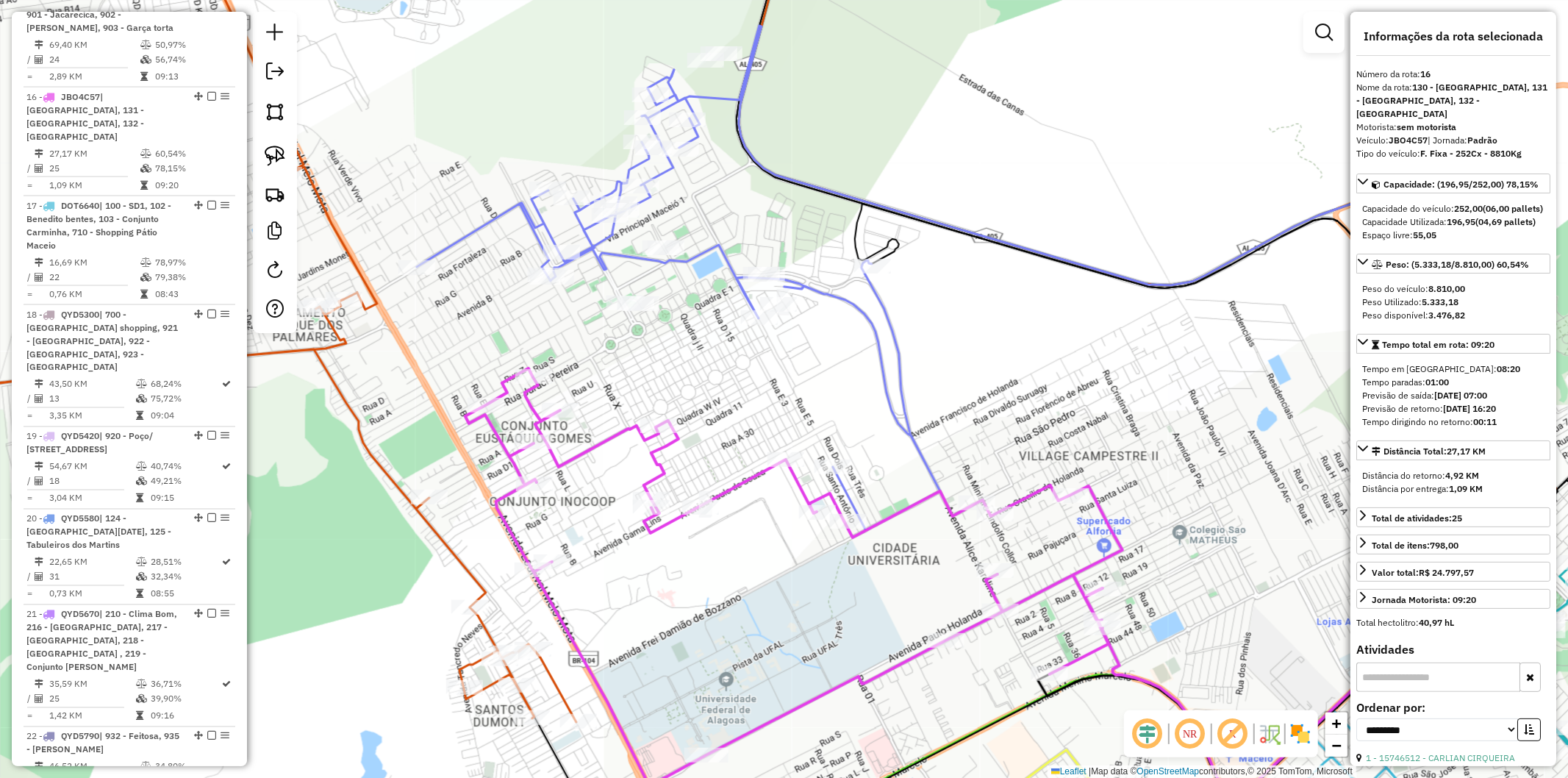
click at [609, 251] on icon at bounding box center [679, 300] width 524 height 461
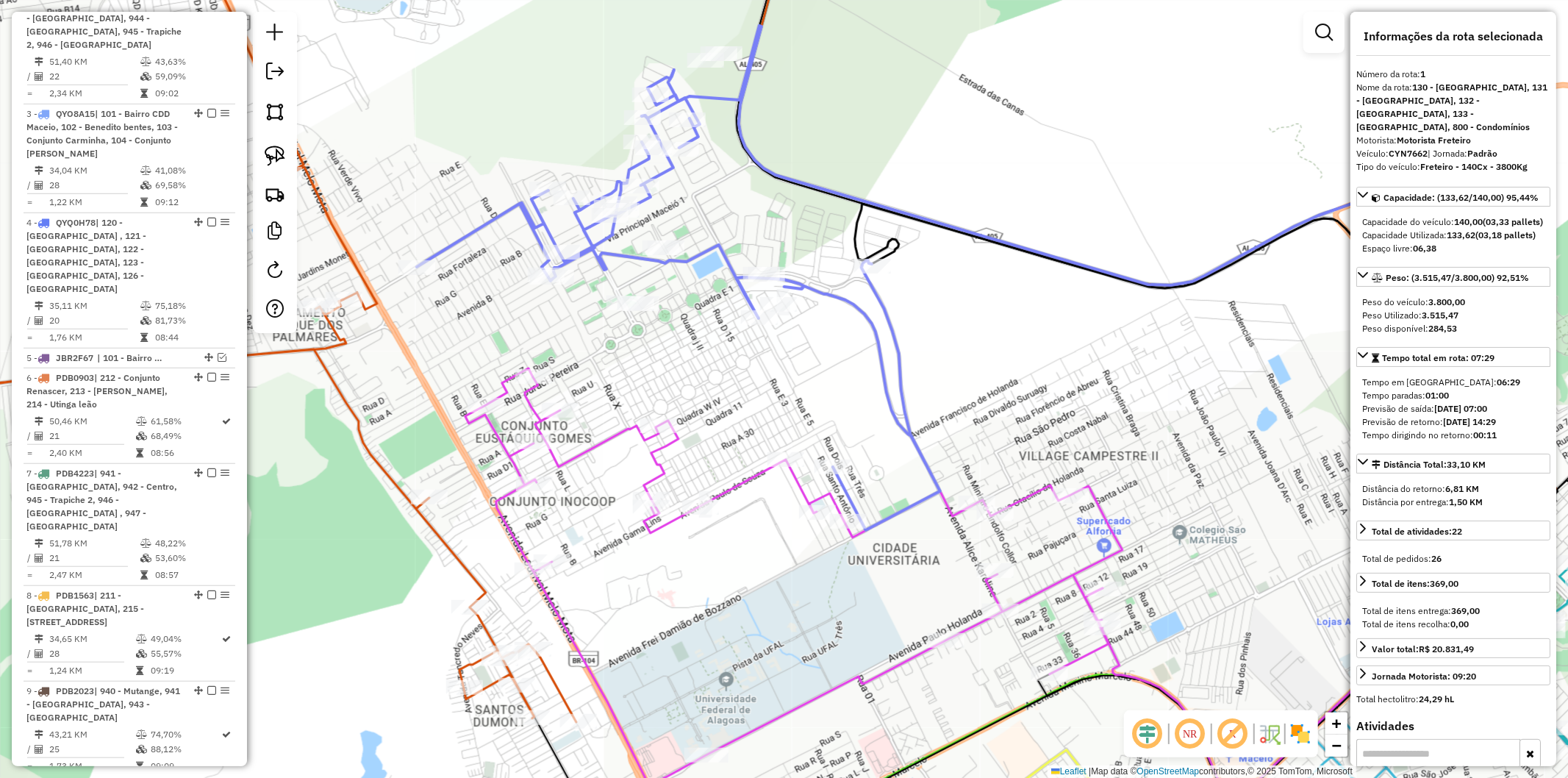
scroll to position [663, 0]
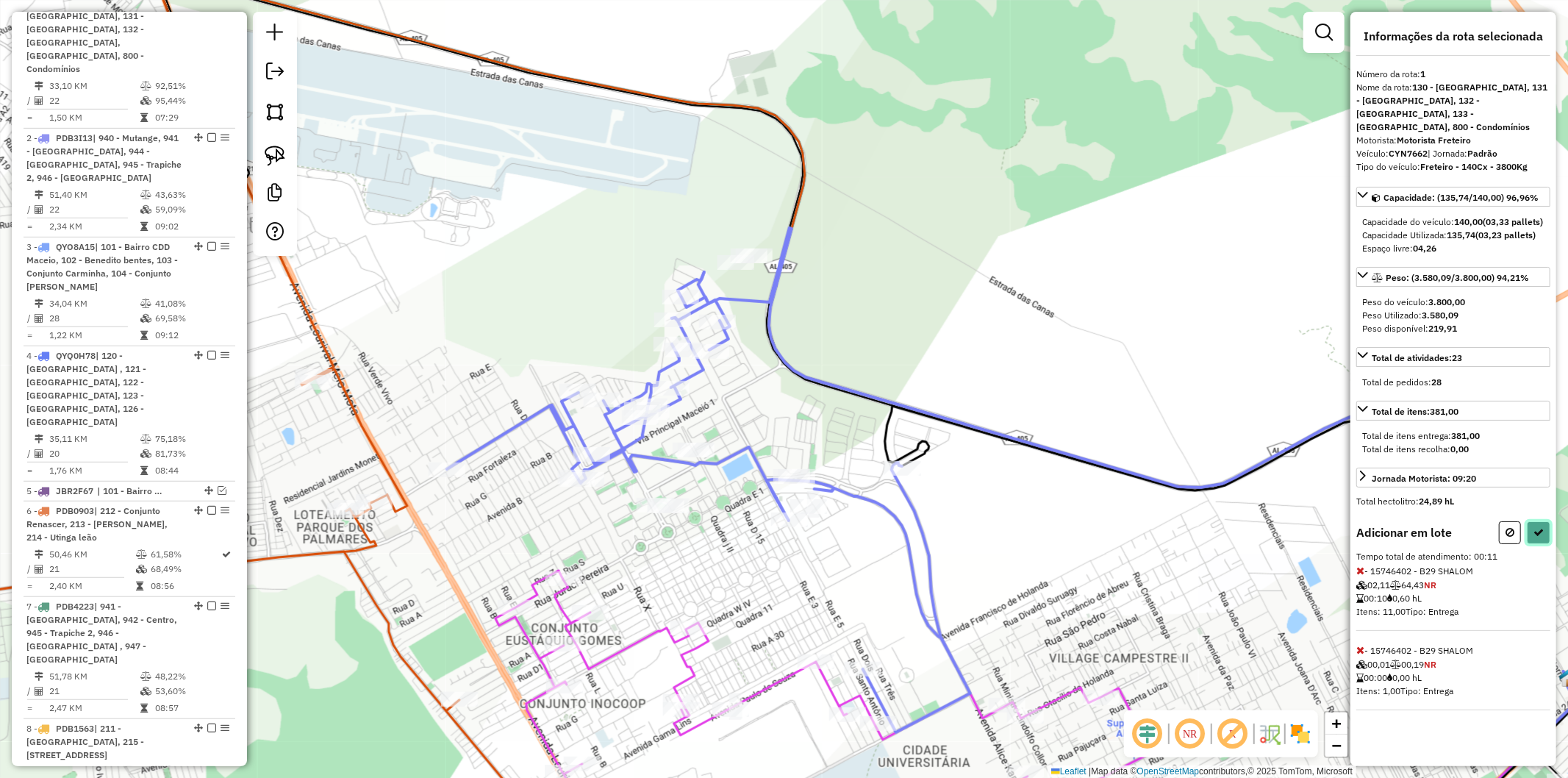
click at [1543, 541] on button at bounding box center [1539, 532] width 23 height 23
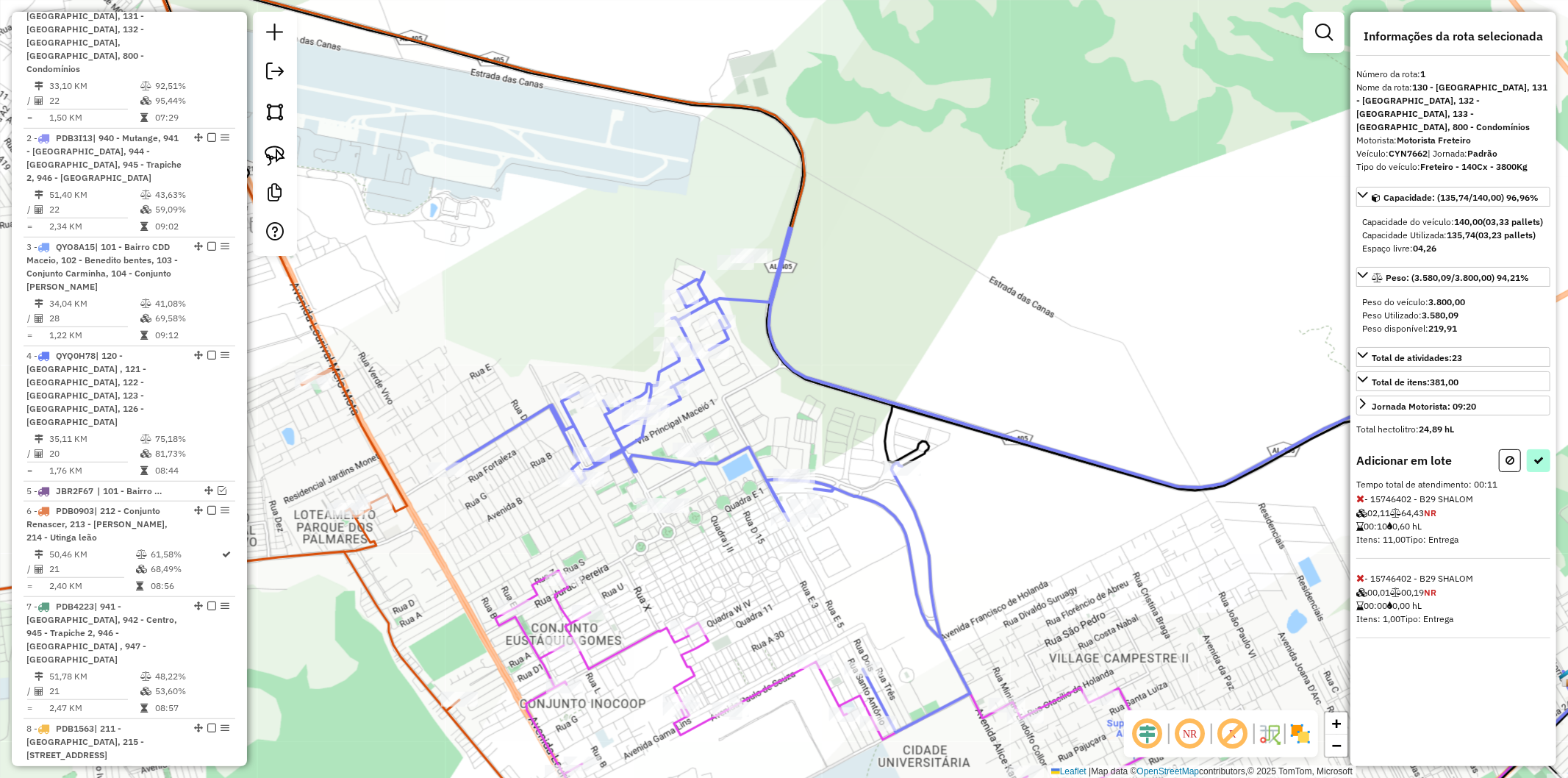
select select "**********"
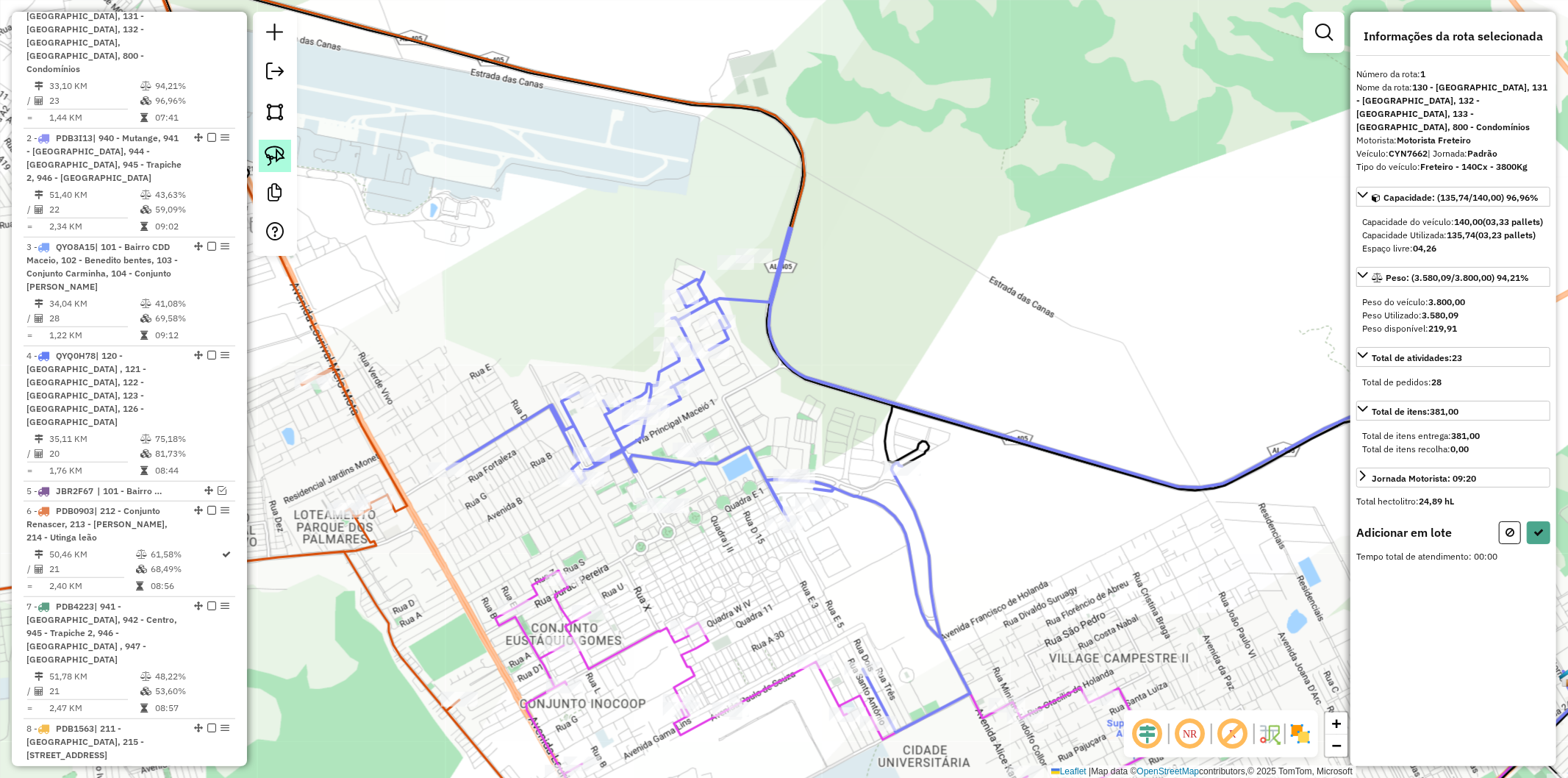
click at [270, 152] on img at bounding box center [275, 156] width 21 height 21
drag, startPoint x: 655, startPoint y: 535, endPoint x: 626, endPoint y: 527, distance: 30.1
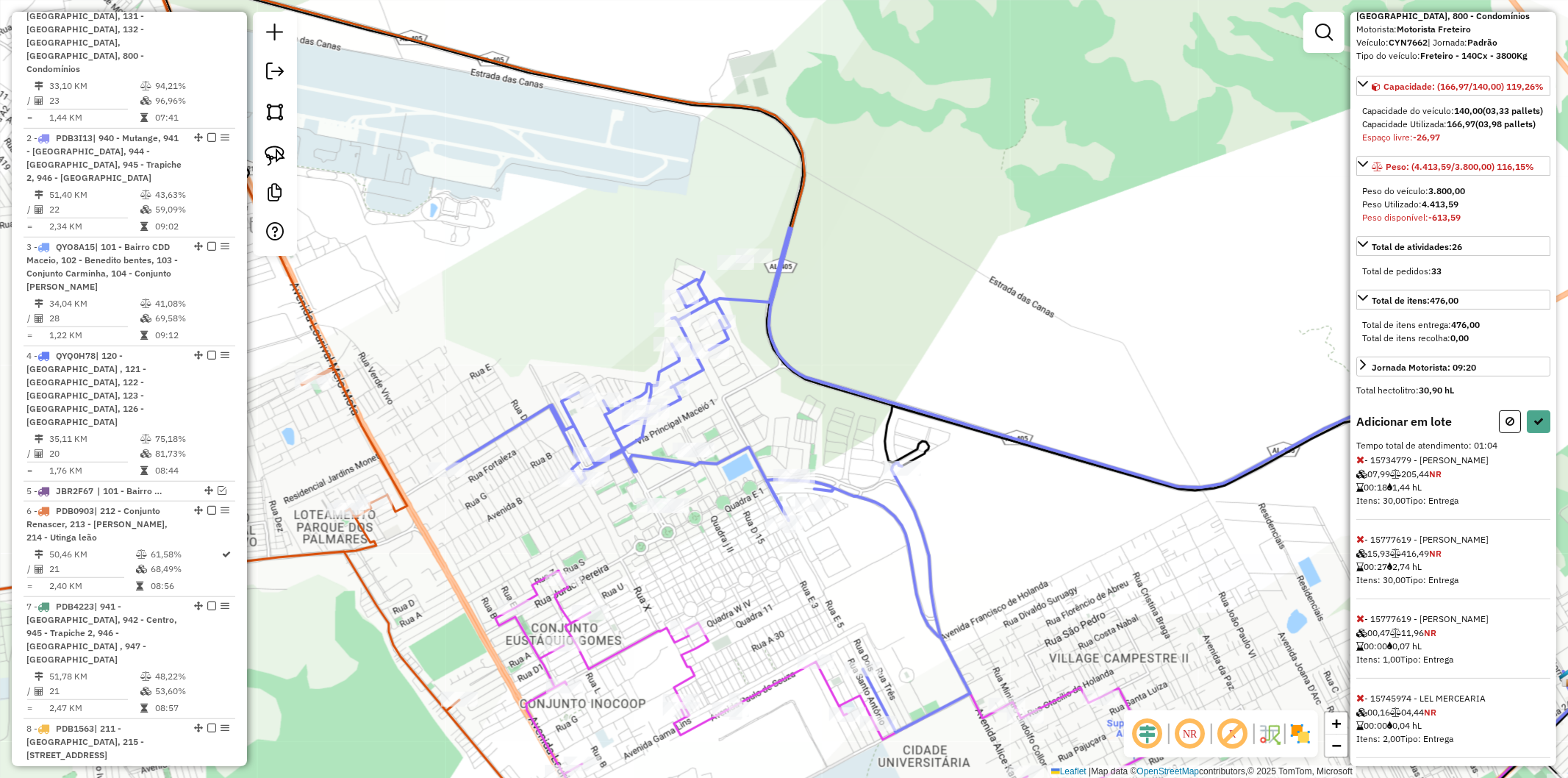
scroll to position [238, 0]
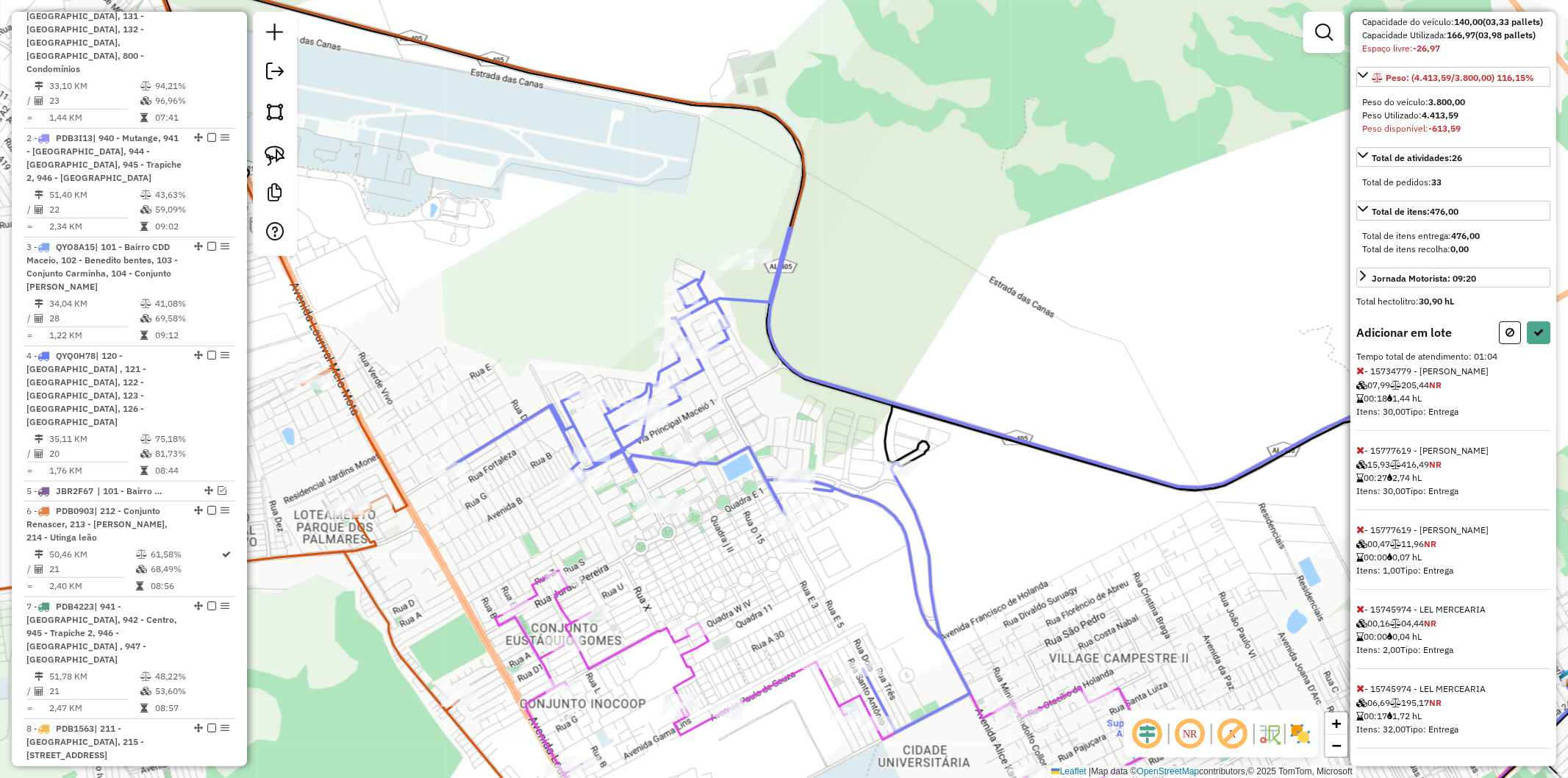
click at [1364, 527] on icon at bounding box center [1360, 529] width 8 height 10
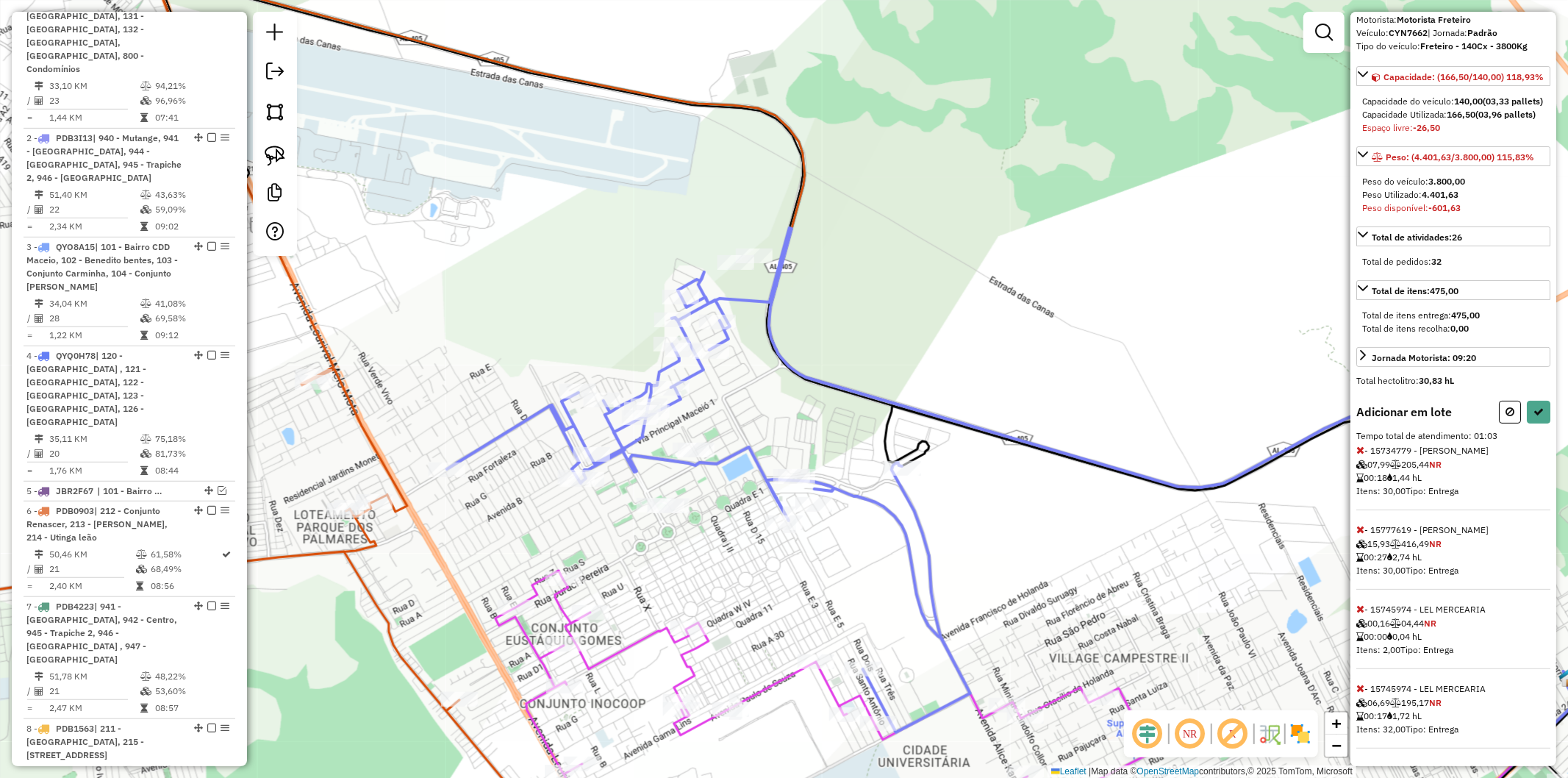
click at [1362, 526] on icon at bounding box center [1360, 529] width 8 height 10
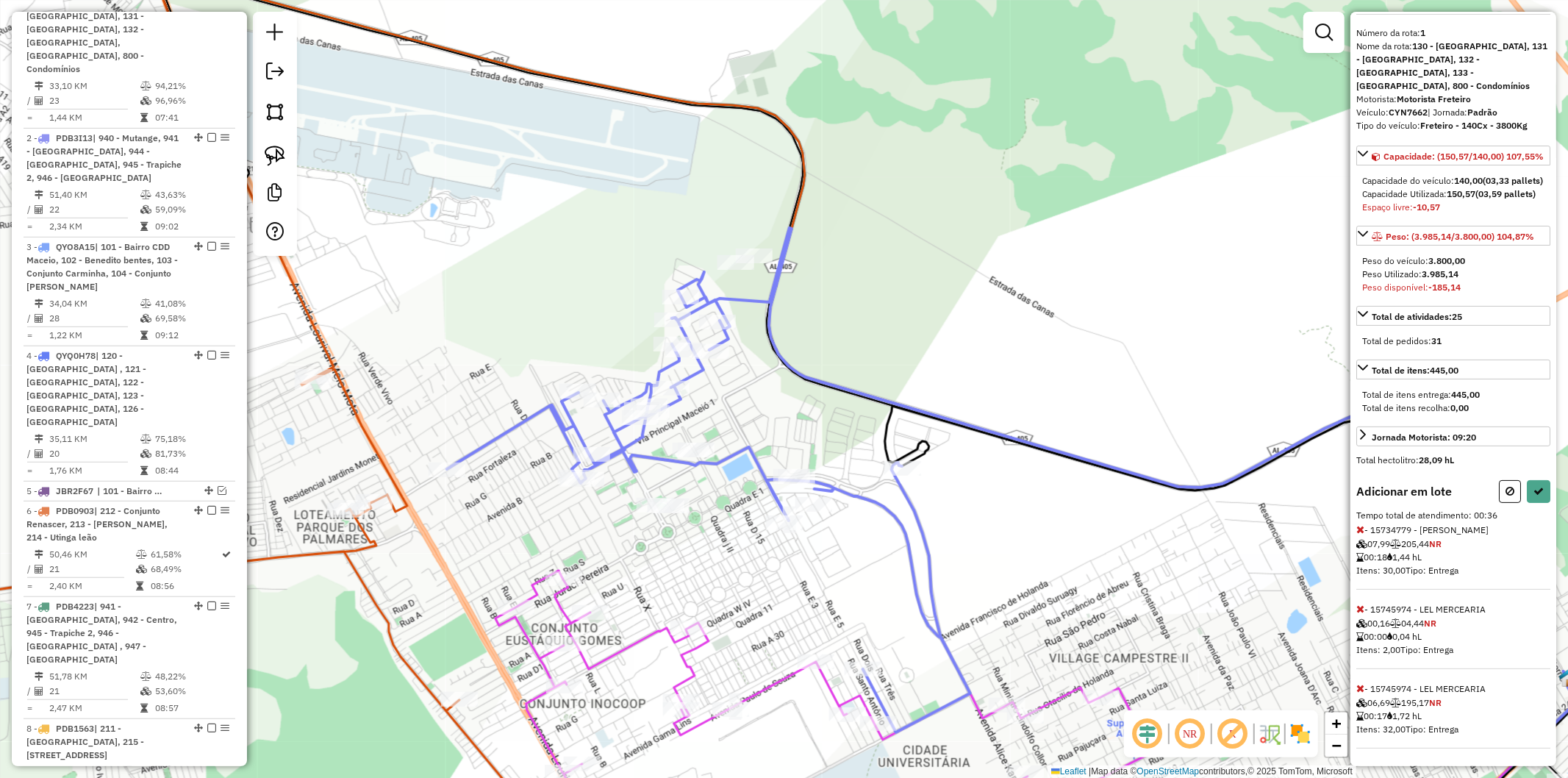
click at [1359, 537] on div "Adicionar em lote Tempo total de atendimento: 00:36 - 15734779 - JOSE WILLAMES …" at bounding box center [1453, 615] width 194 height 269
click at [1359, 526] on icon at bounding box center [1360, 529] width 8 height 10
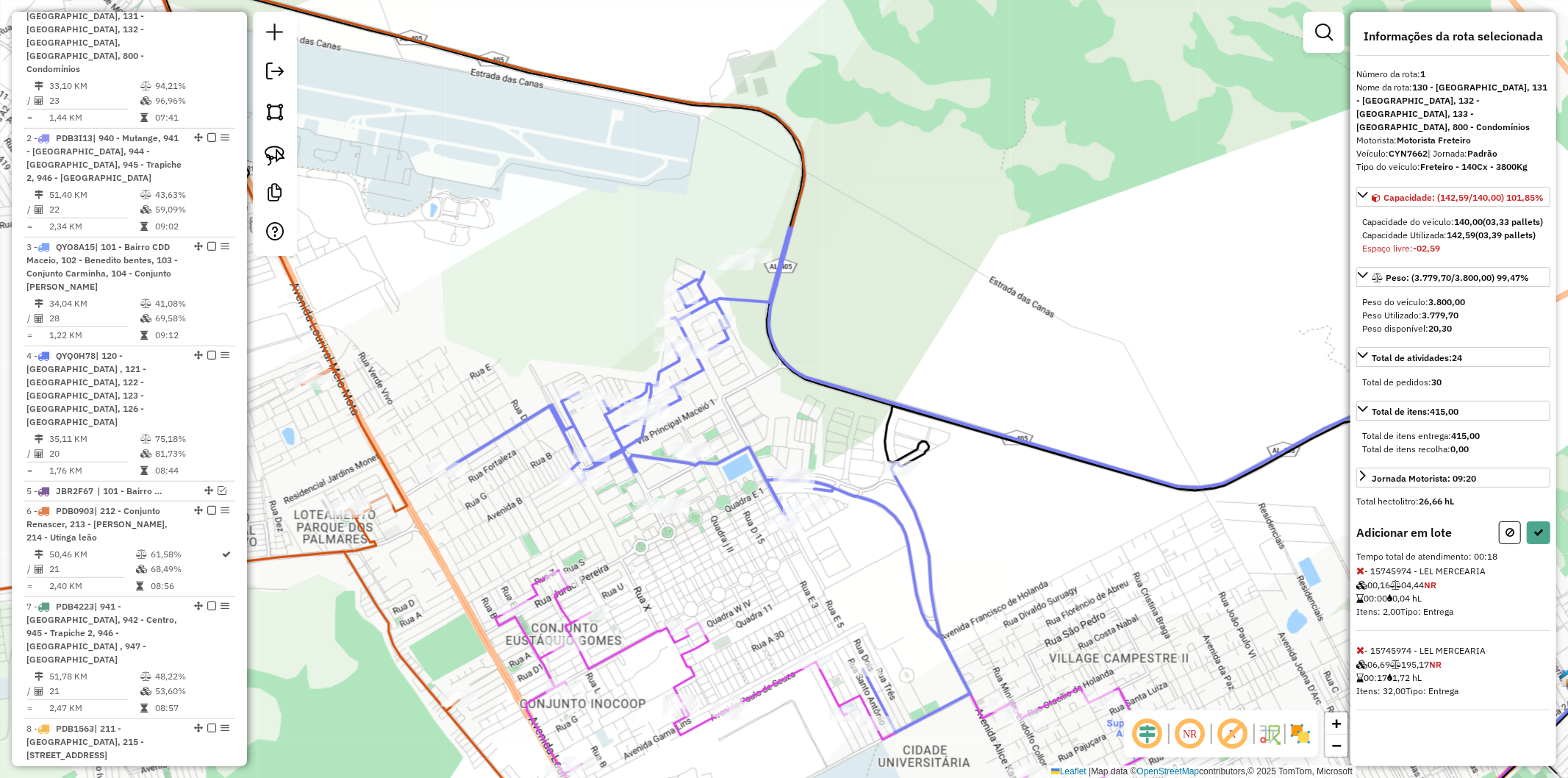
scroll to position [1, 0]
click at [1363, 576] on icon at bounding box center [1360, 570] width 8 height 10
click at [1356, 570] on icon at bounding box center [1360, 570] width 8 height 10
click at [1506, 526] on button at bounding box center [1510, 532] width 22 height 23
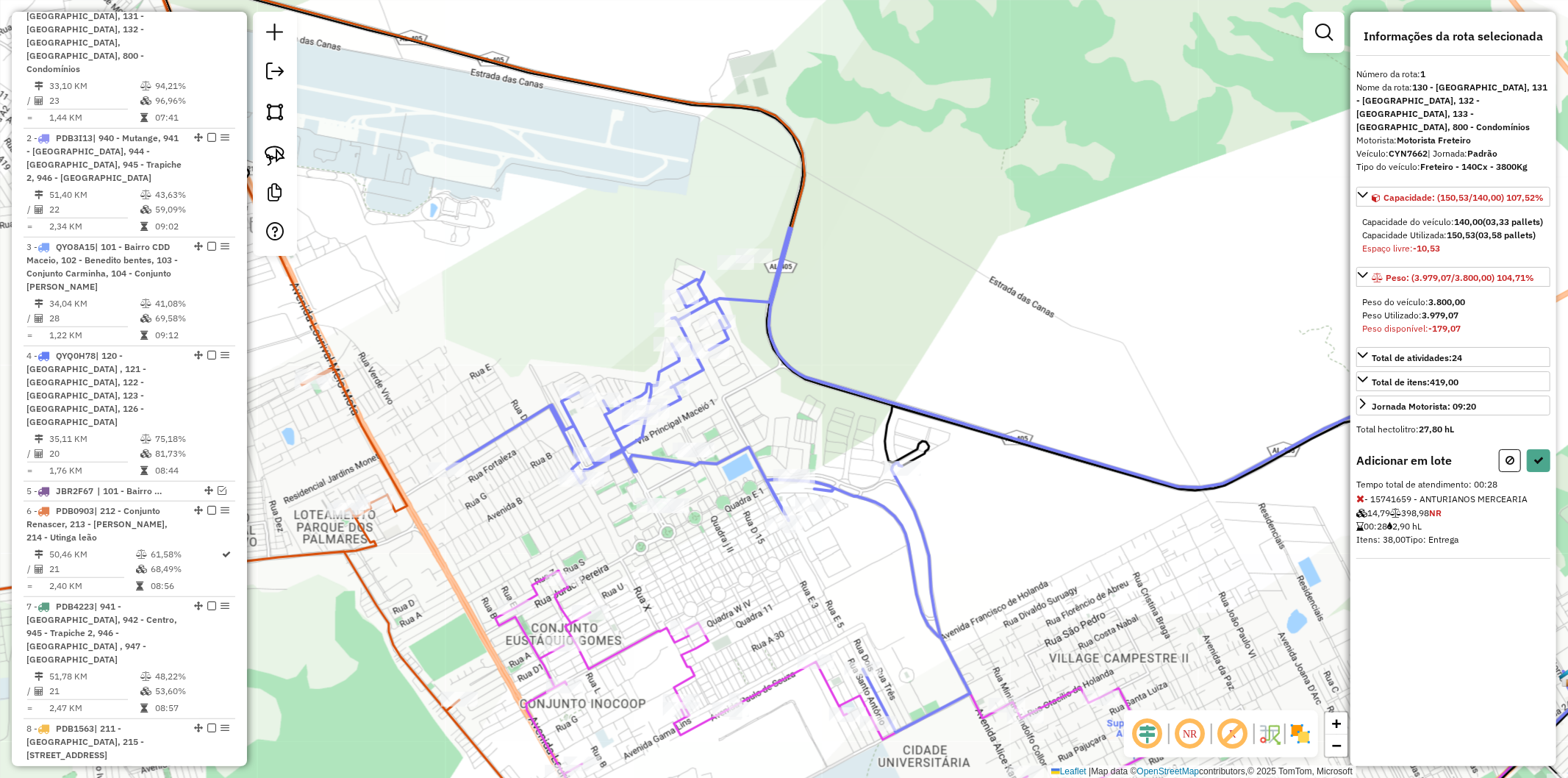
select select "**********"
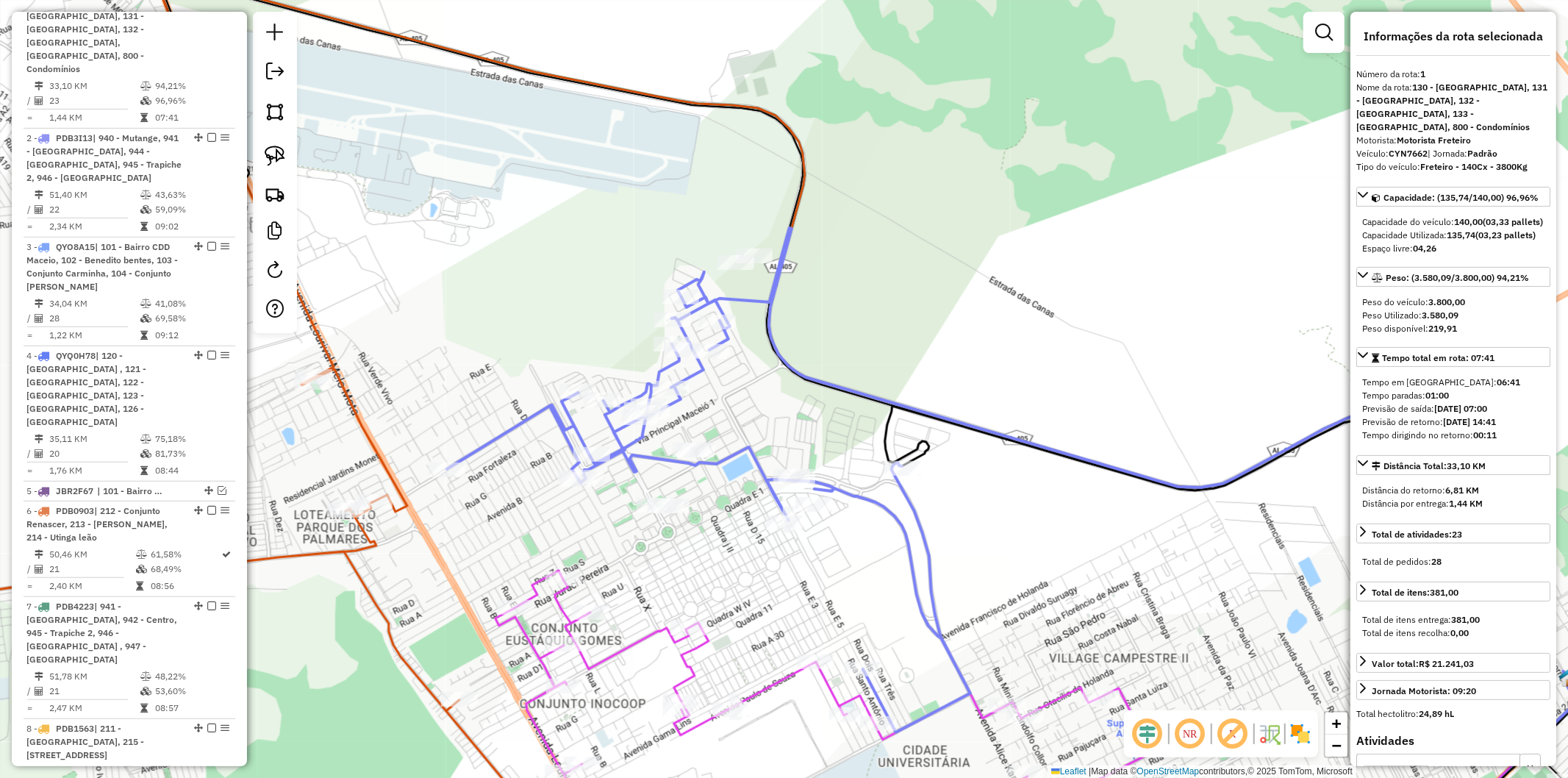
click at [851, 306] on div "Janela de atendimento Grade de atendimento Capacidade Transportadoras Veículos …" at bounding box center [784, 389] width 1568 height 778
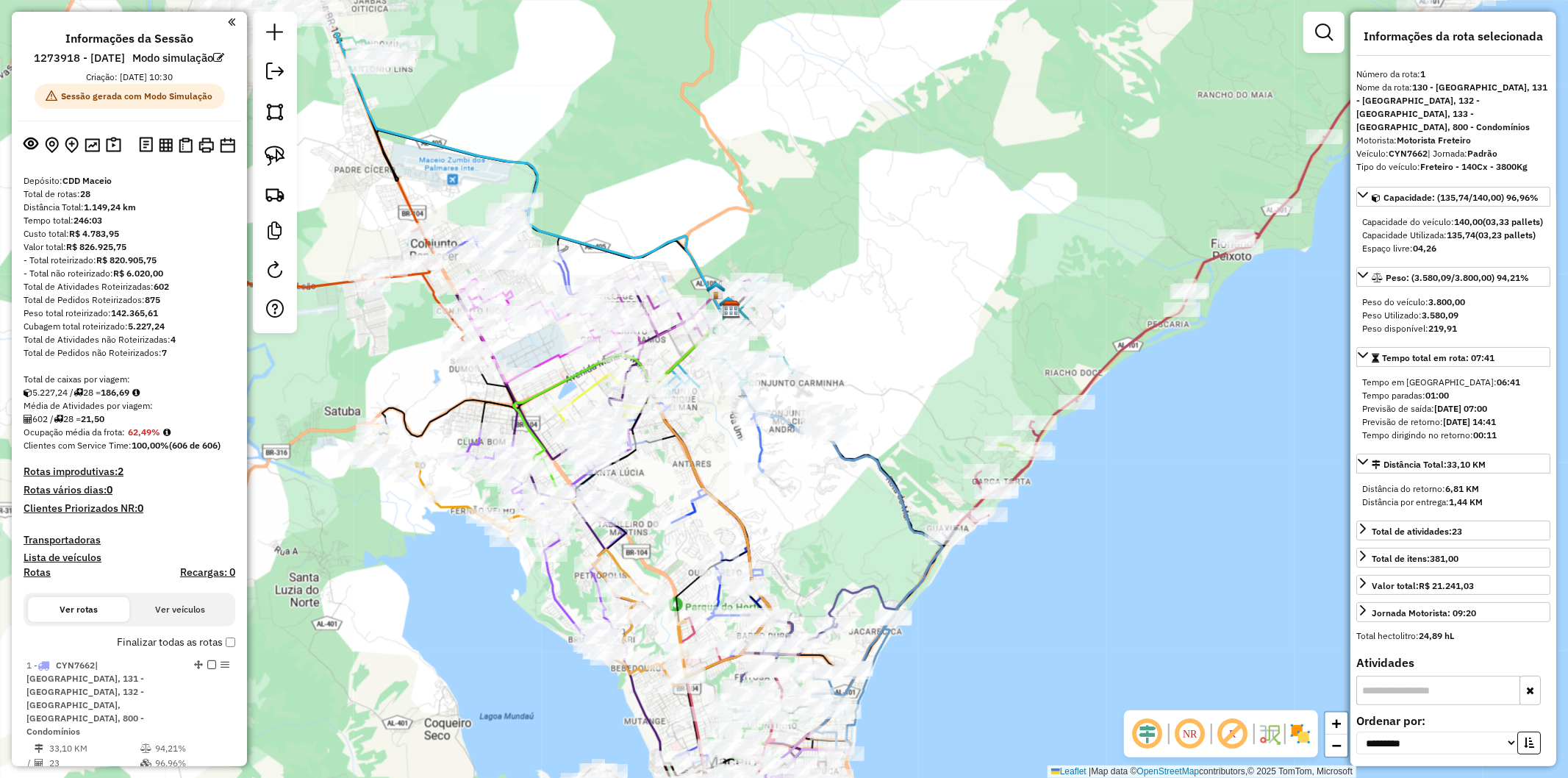
drag, startPoint x: 313, startPoint y: 549, endPoint x: 415, endPoint y: 660, distance: 150.7
click at [415, 660] on div "Janela de atendimento Grade de atendimento Capacidade Transportadoras Veículos …" at bounding box center [784, 389] width 1568 height 778
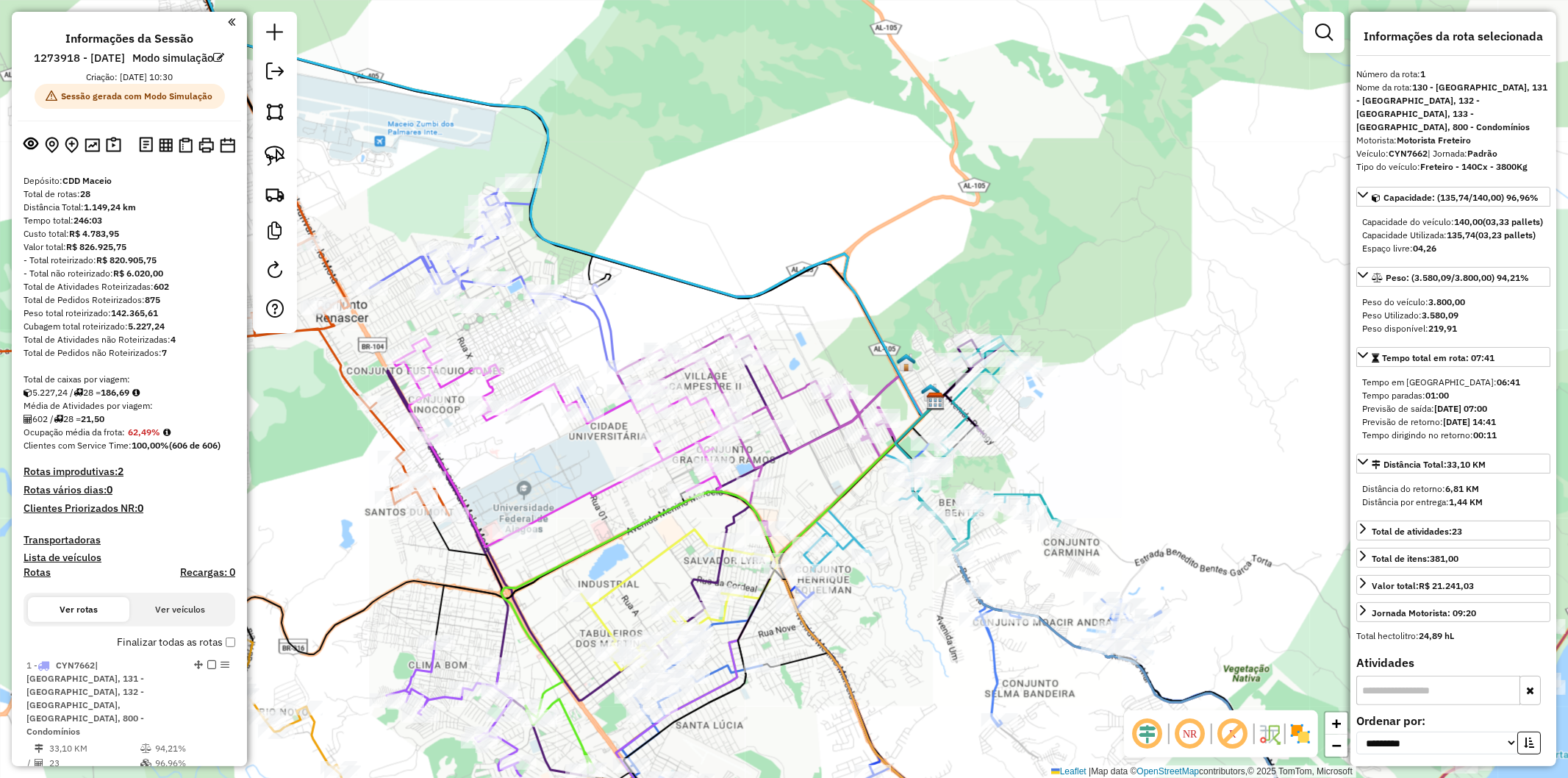
click at [532, 398] on icon at bounding box center [558, 443] width 329 height 209
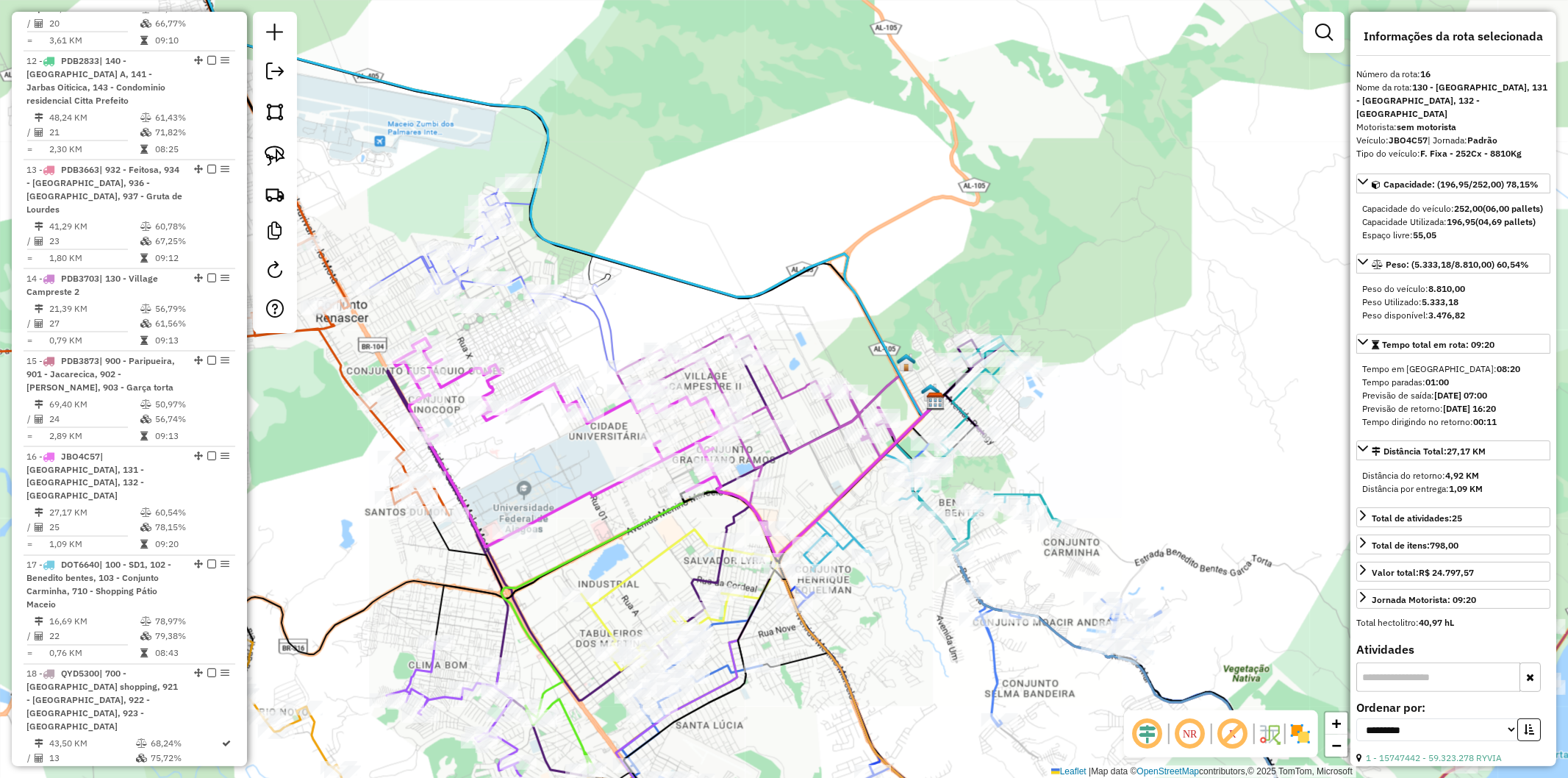
scroll to position [2215, 0]
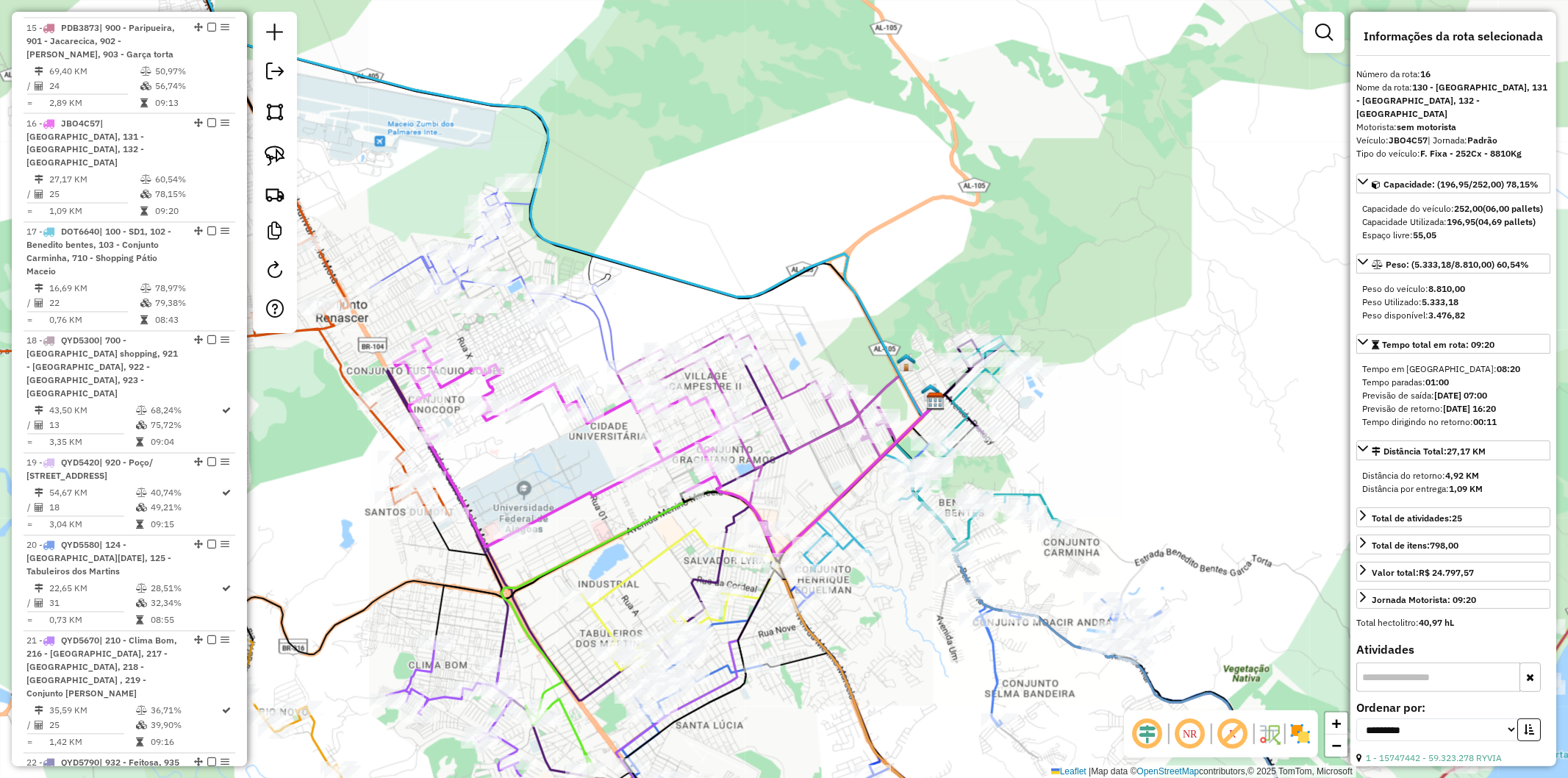
click at [778, 373] on icon at bounding box center [757, 435] width 279 height 202
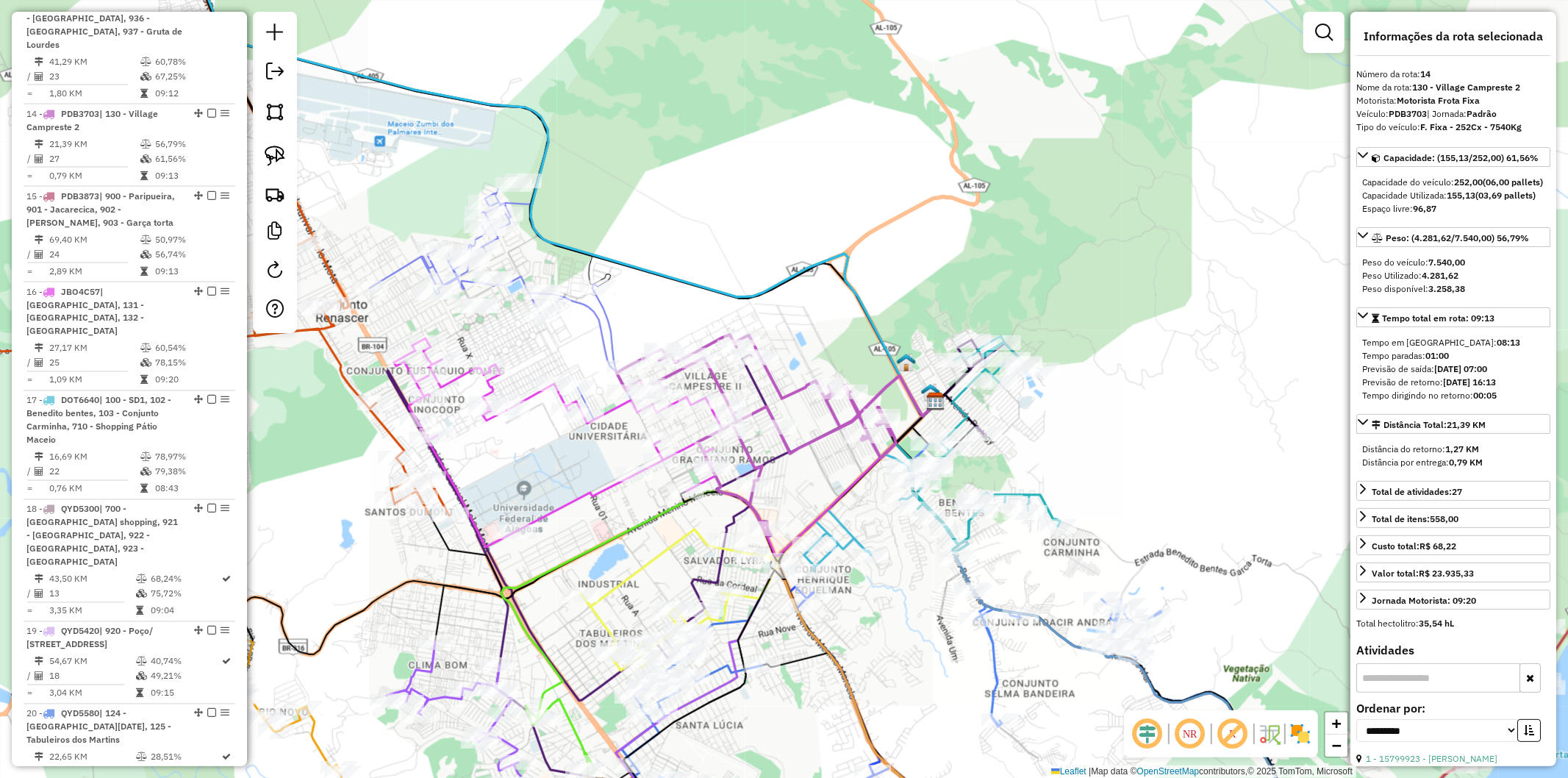
scroll to position [2037, 0]
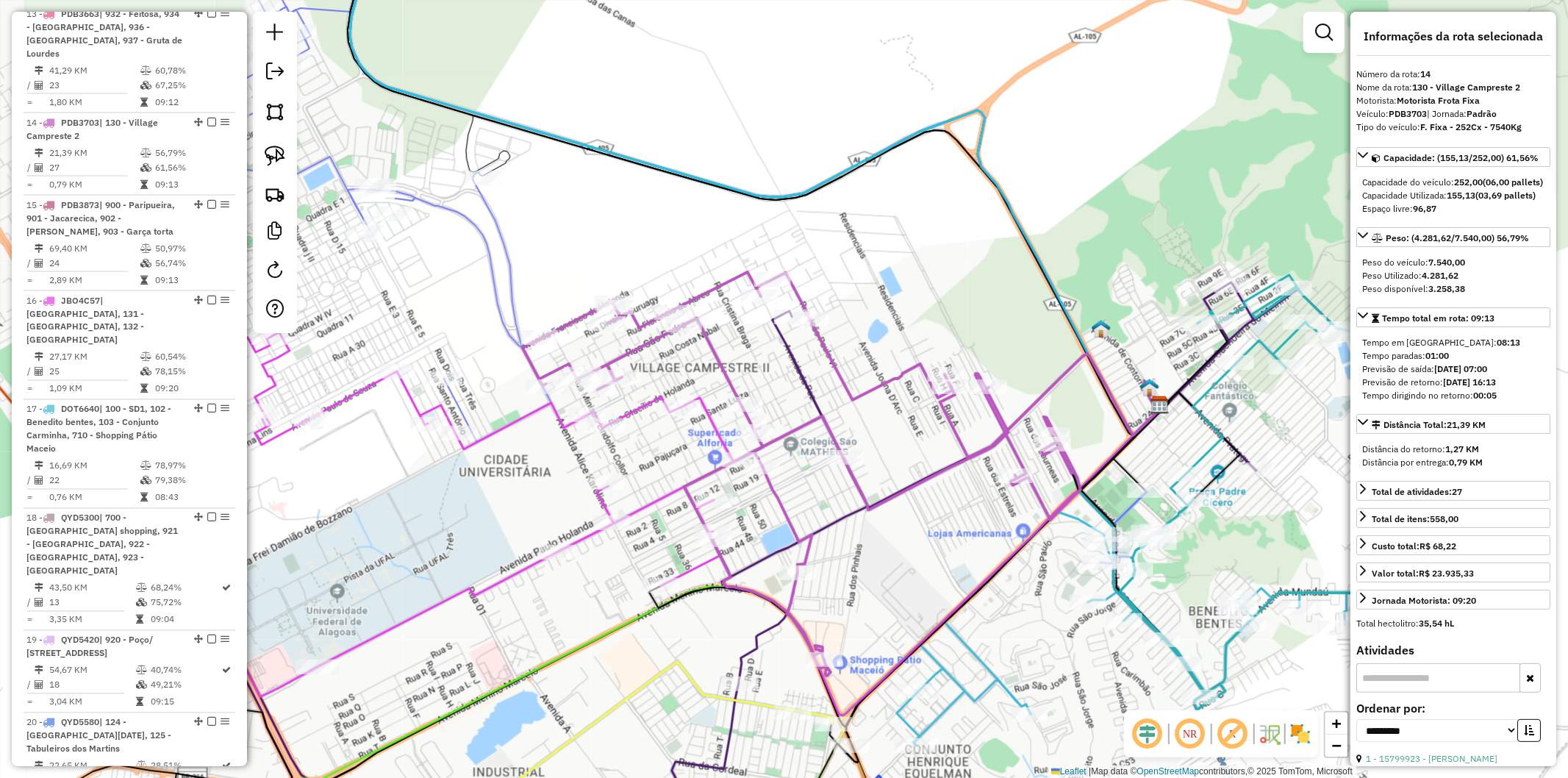
drag, startPoint x: 443, startPoint y: 543, endPoint x: 759, endPoint y: 537, distance: 316.1
click at [759, 537] on div "Janela de atendimento Grade de atendimento Capacidade Transportadoras Veículos …" at bounding box center [784, 389] width 1568 height 778
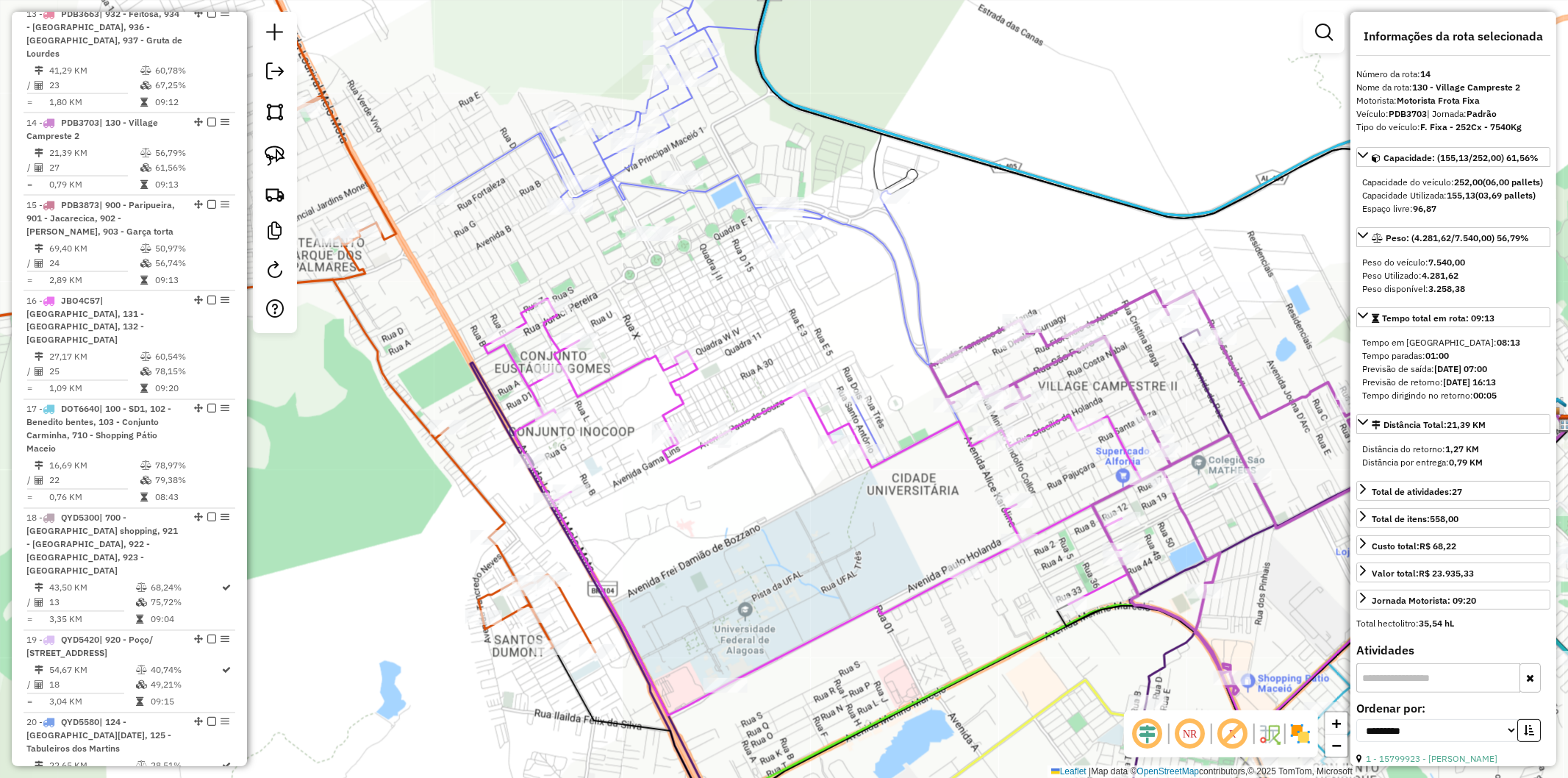
click at [475, 489] on icon at bounding box center [219, 375] width 752 height 555
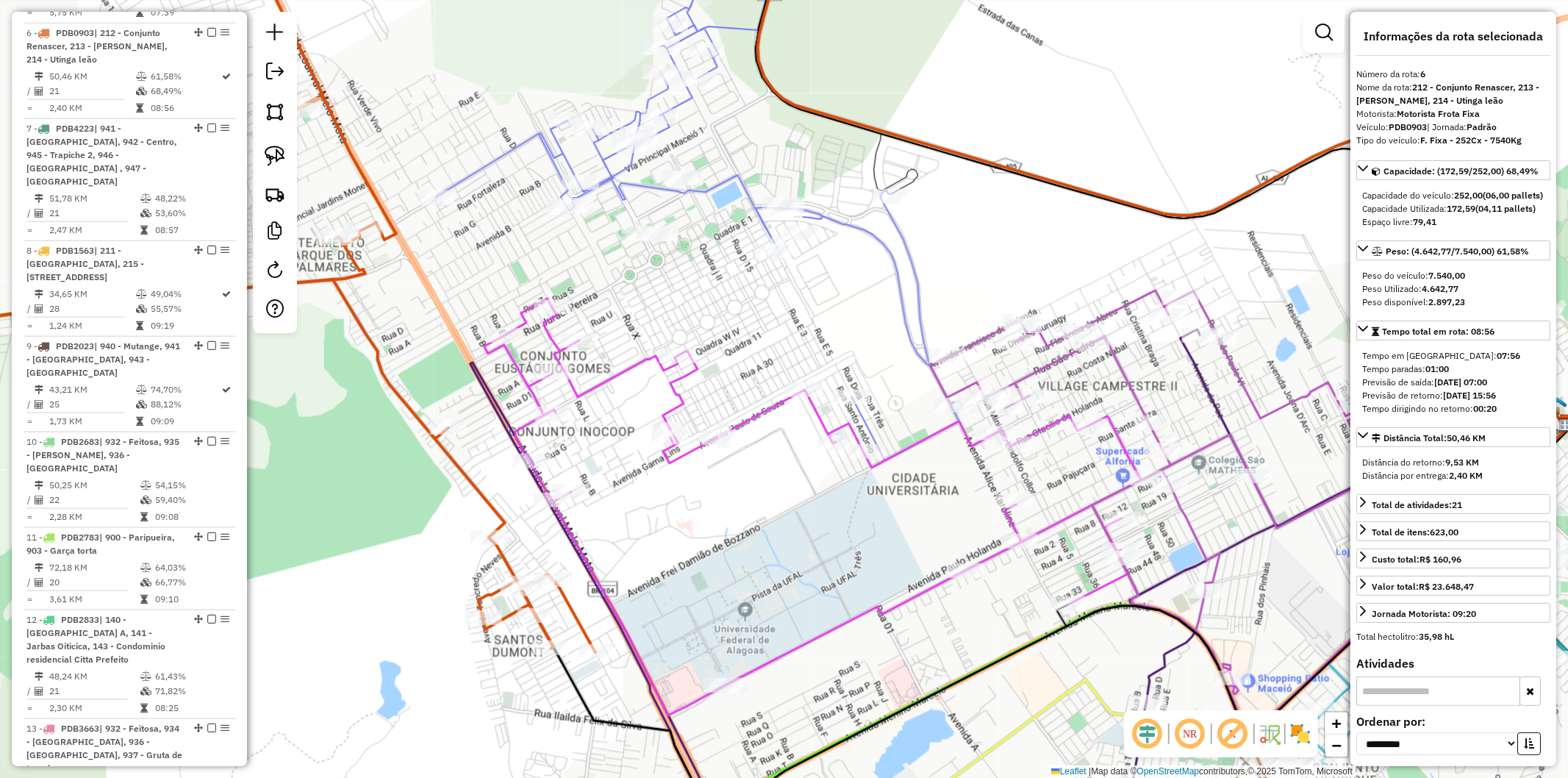
scroll to position [1285, 0]
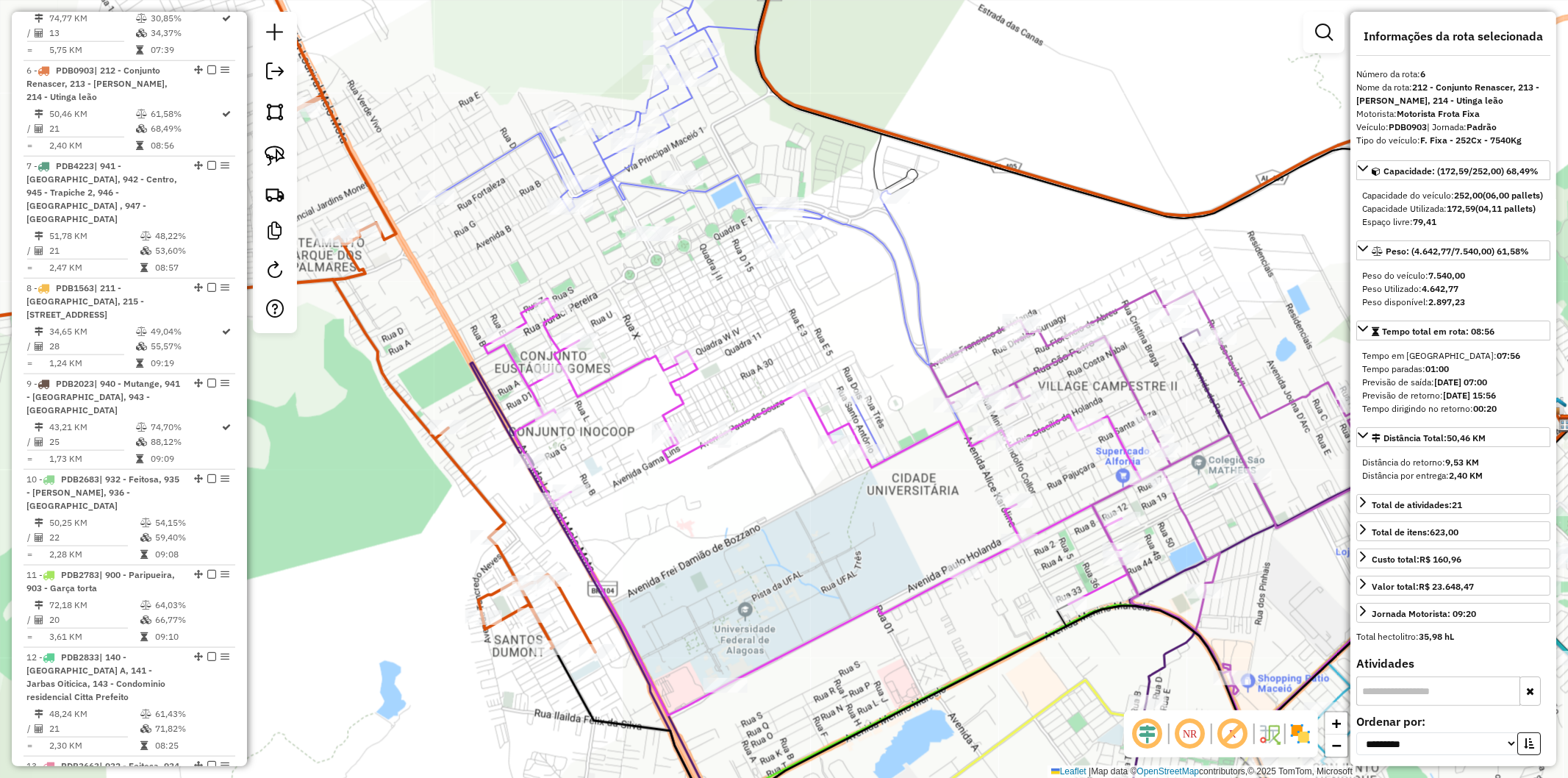
click at [604, 453] on div "Janela de atendimento Grade de atendimento Capacidade Transportadoras Veículos …" at bounding box center [784, 389] width 1568 height 778
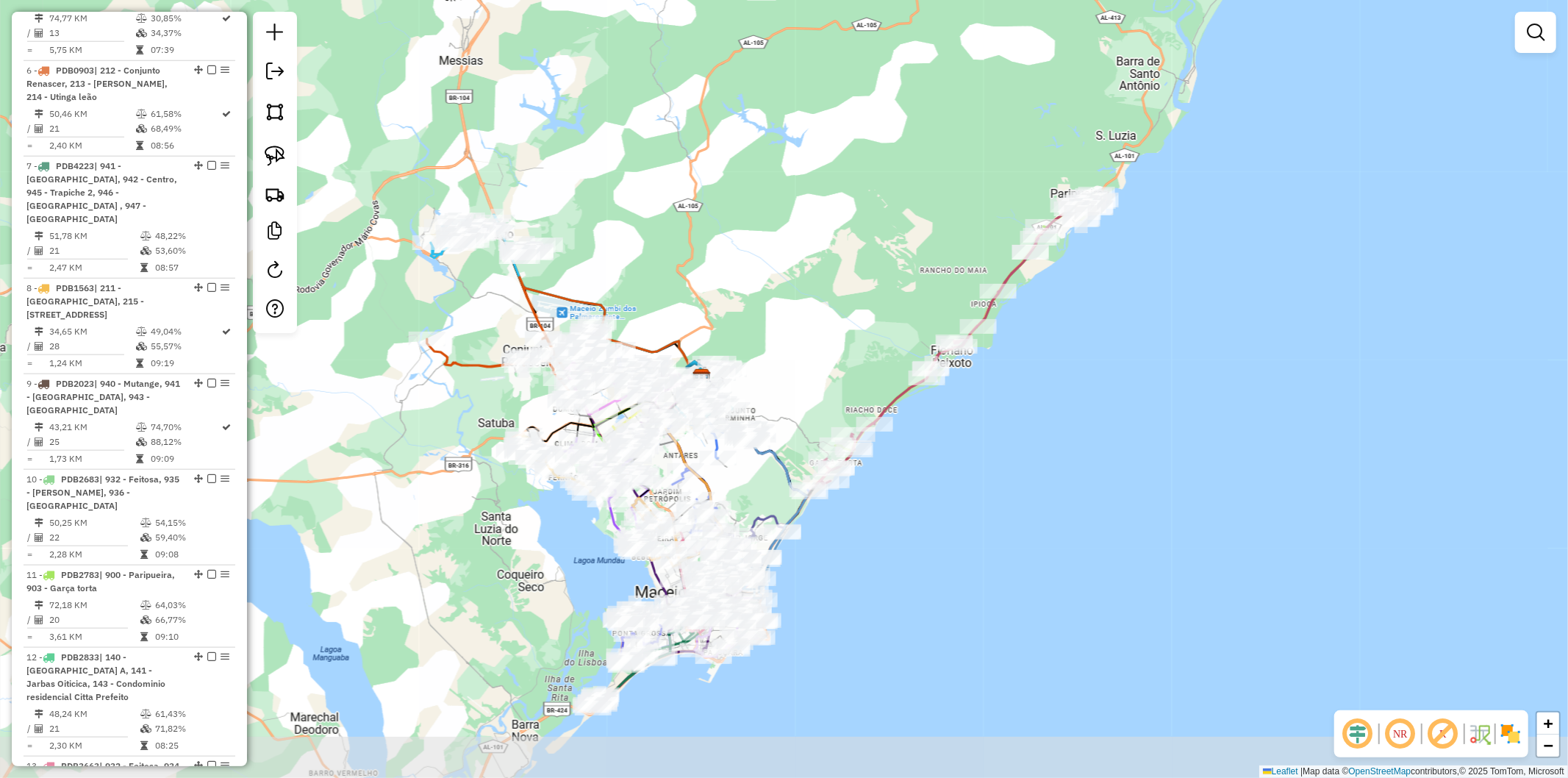
drag, startPoint x: 431, startPoint y: 541, endPoint x: 440, endPoint y: 446, distance: 95.4
click at [440, 446] on div "Janela de atendimento Grade de atendimento Capacidade Transportadoras Veículos …" at bounding box center [784, 389] width 1568 height 778
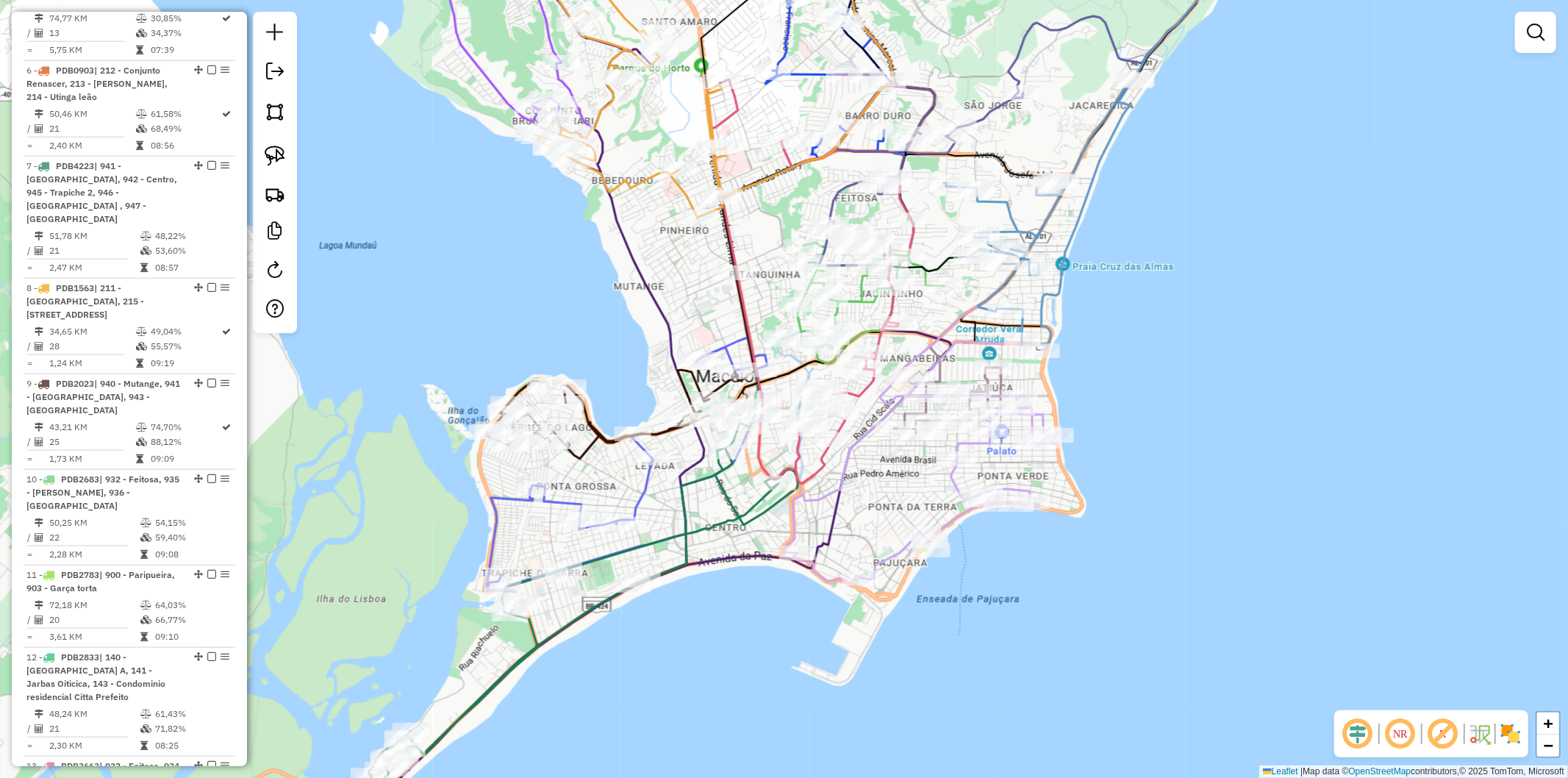
click at [609, 600] on icon at bounding box center [584, 604] width 429 height 363
select select "**********"
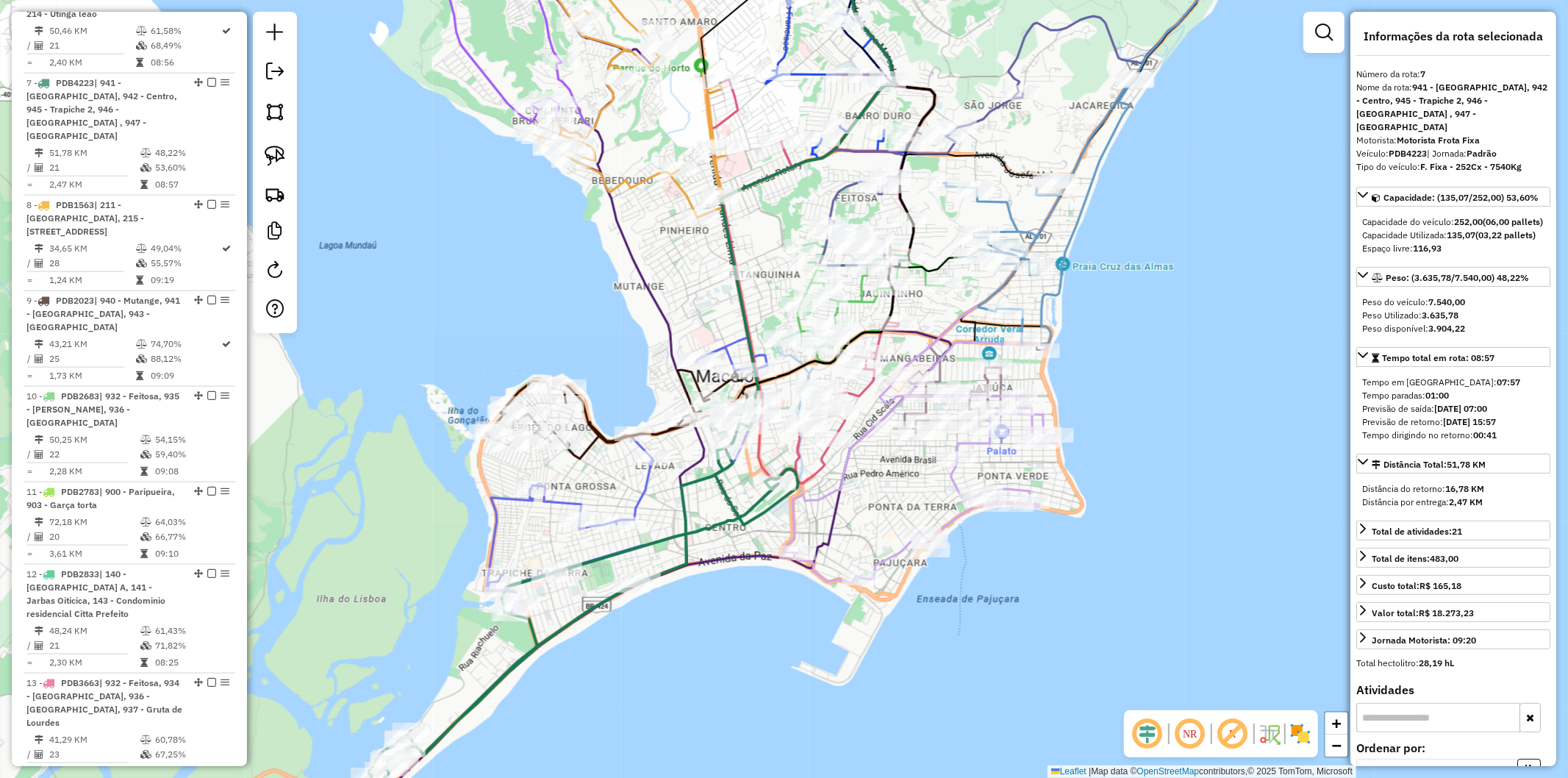
scroll to position [1380, 0]
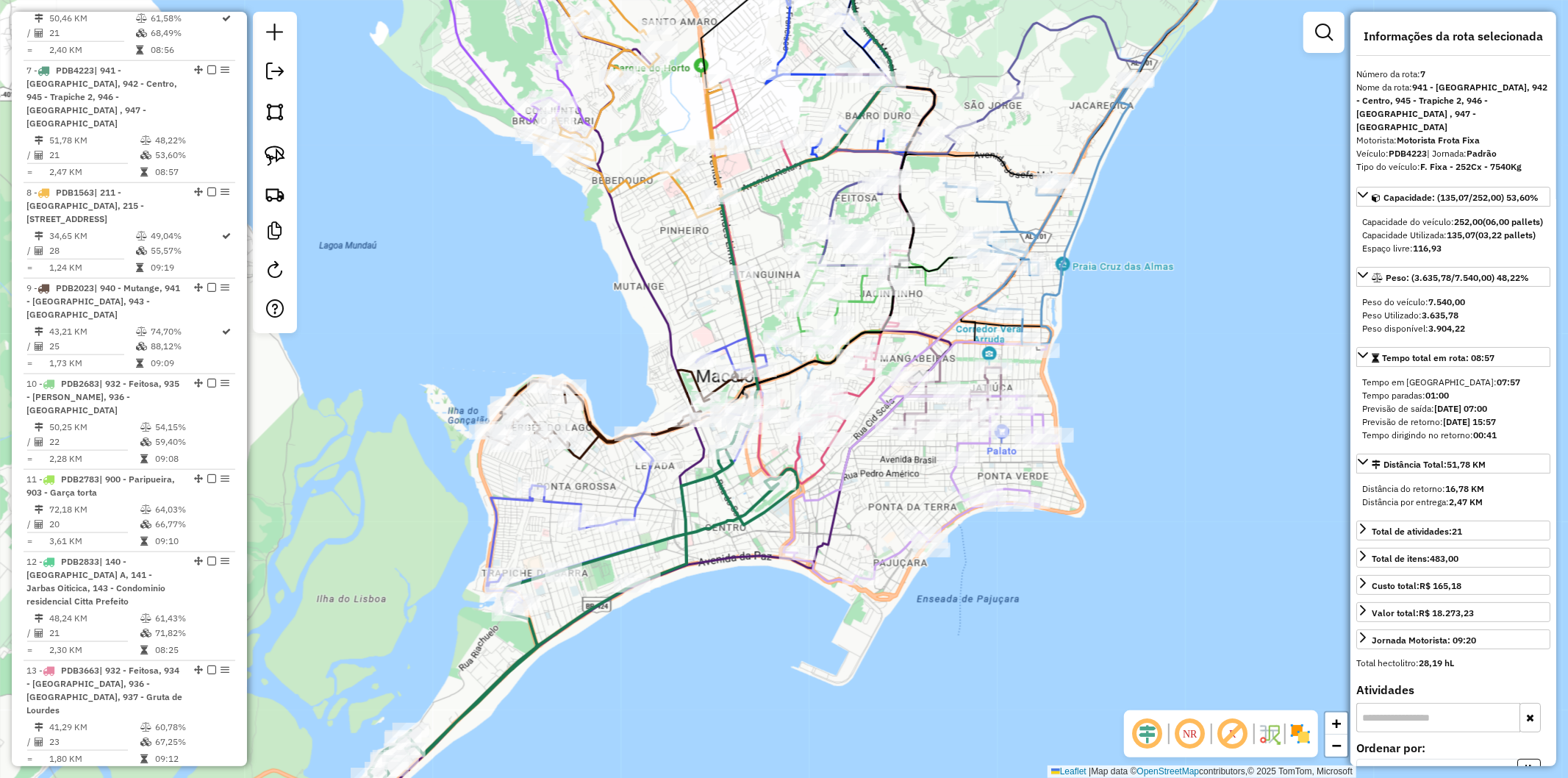
click at [645, 488] on icon at bounding box center [627, 433] width 281 height 362
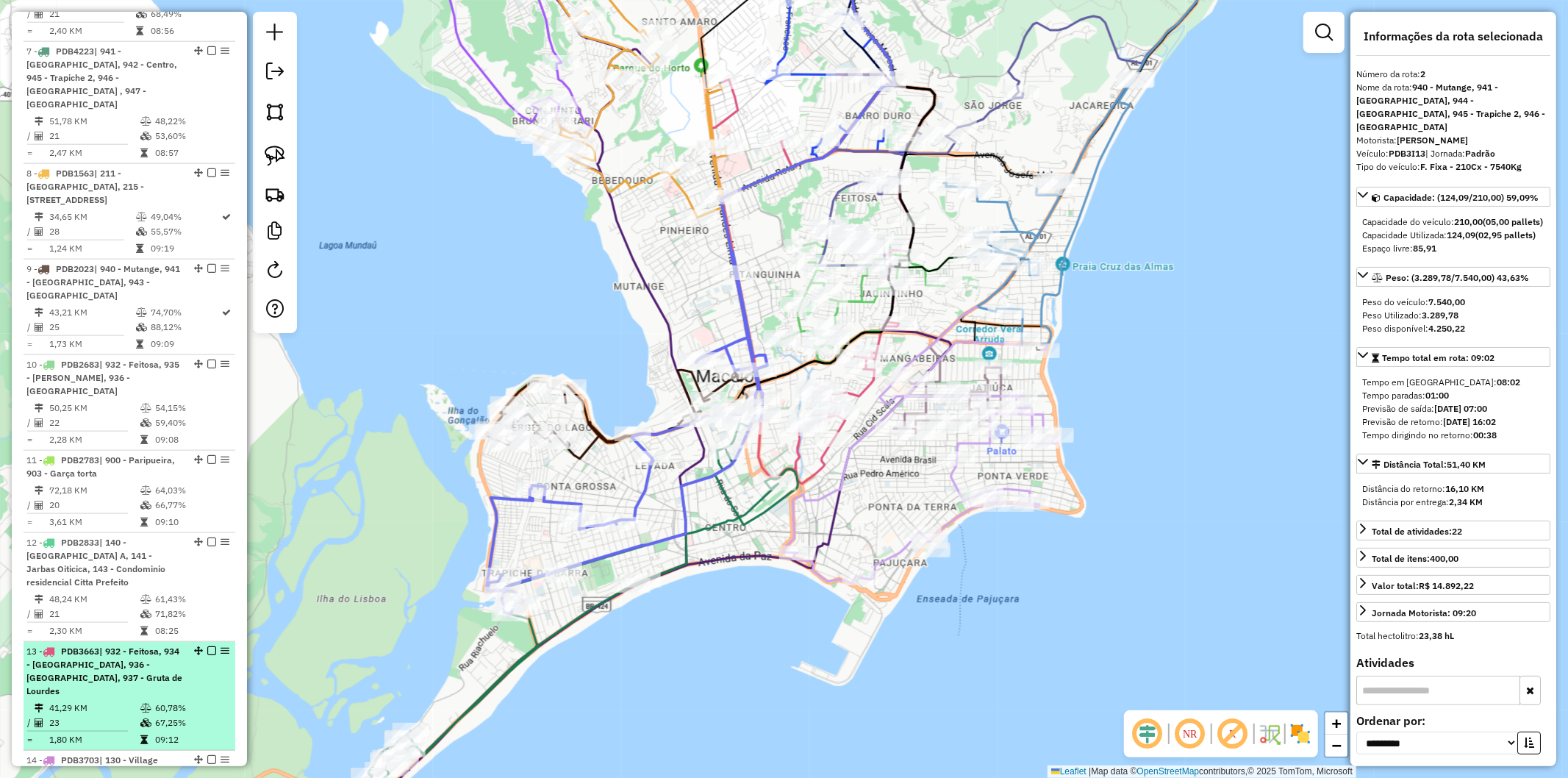
scroll to position [865, 0]
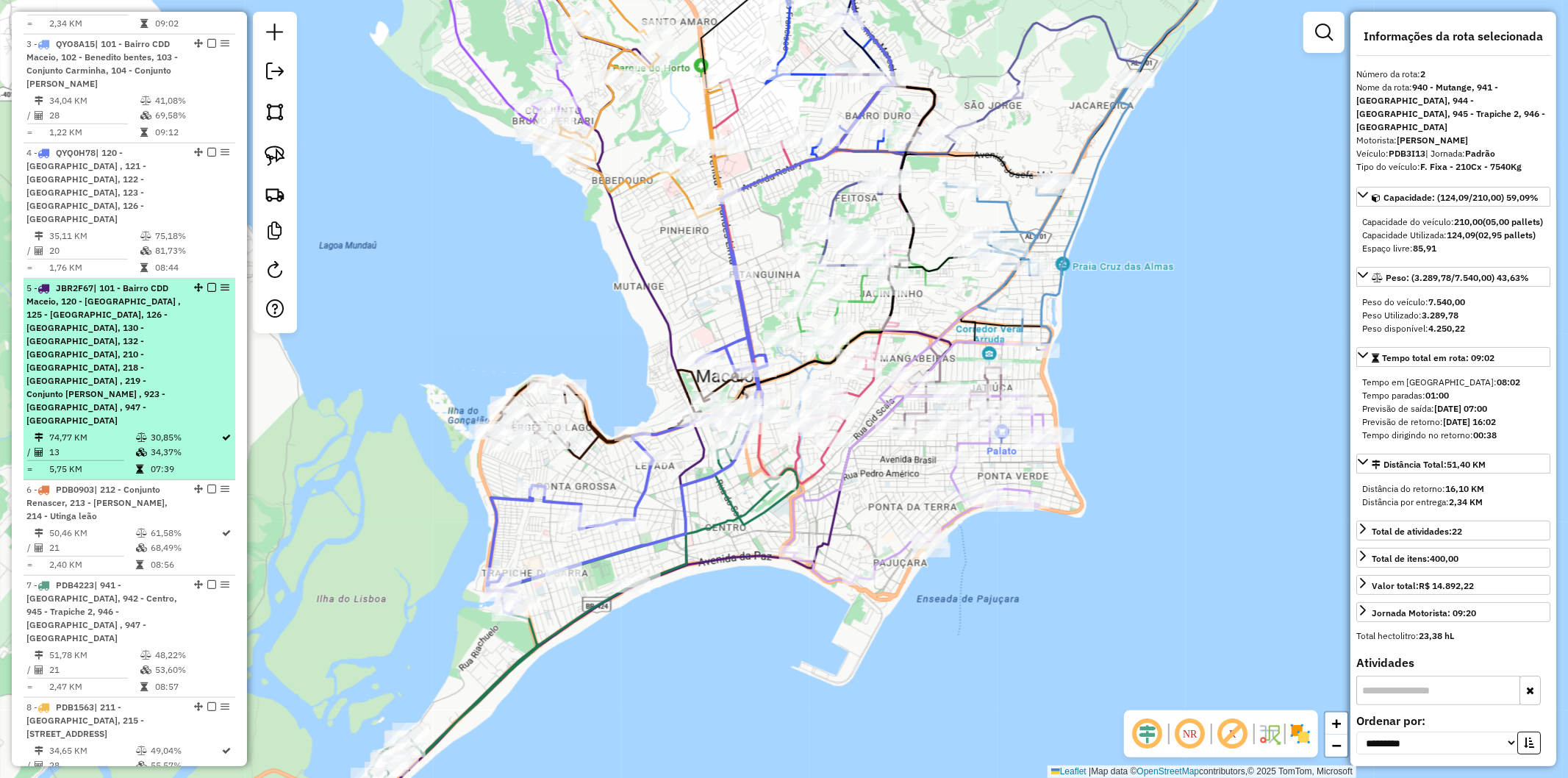
click at [133, 373] on div "5 - JBR2F67 | 101 - Bairro CDD Maceio, 120 - Ouro Preto , 125 - Tabuleiros dos …" at bounding box center [104, 354] width 156 height 146
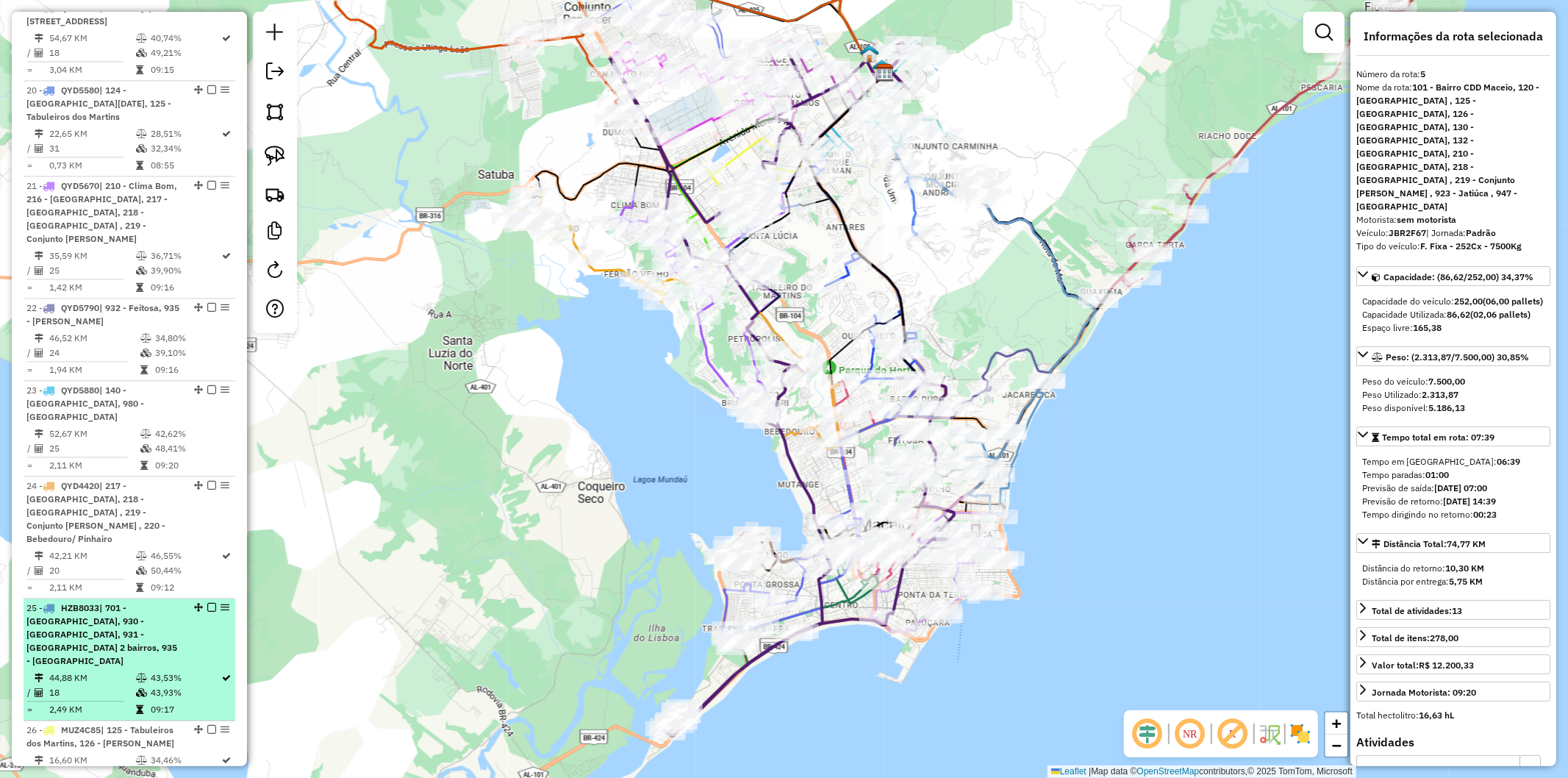
scroll to position [2990, 0]
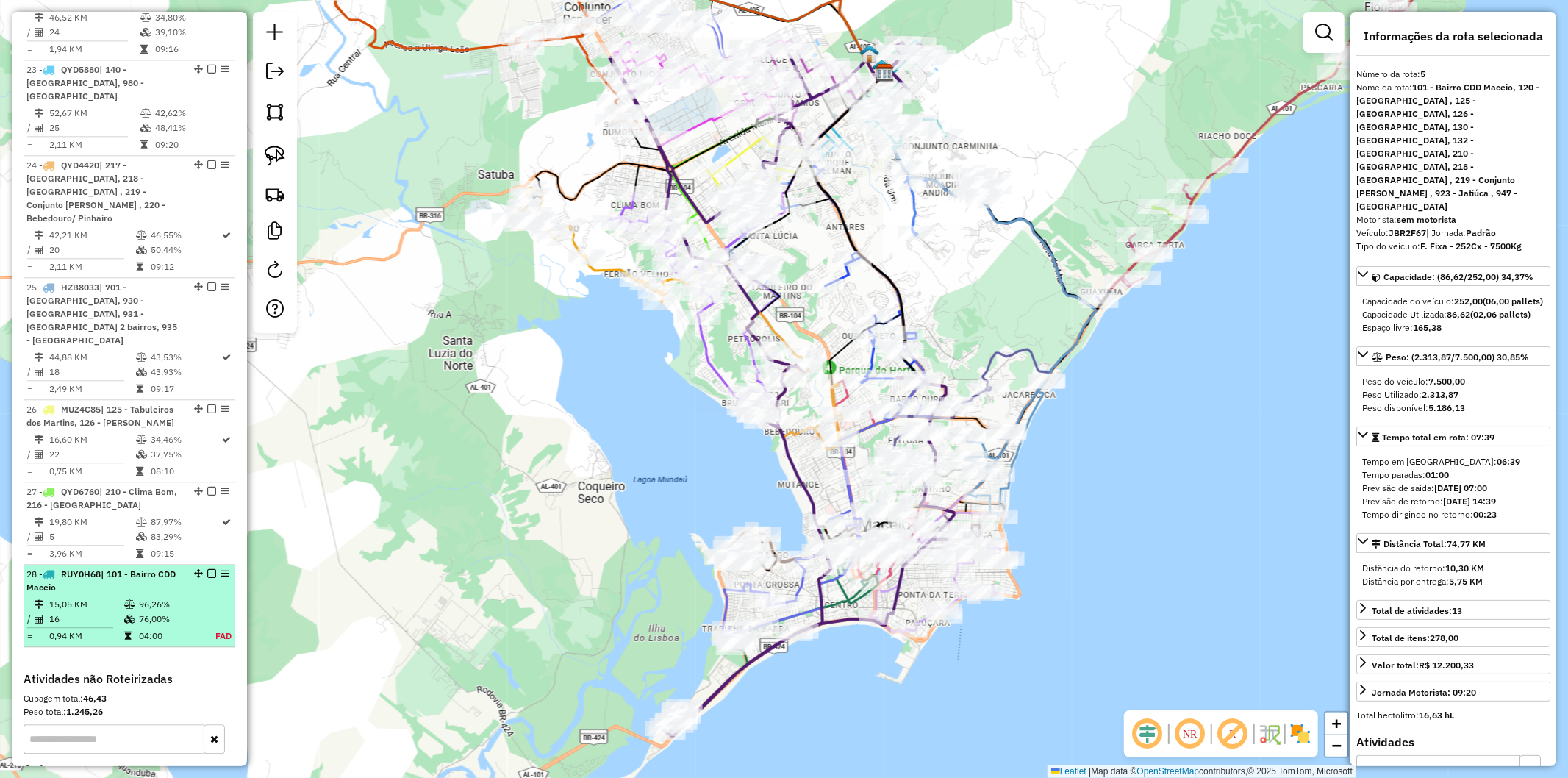
click at [98, 598] on td "15,05 KM" at bounding box center [86, 605] width 75 height 14
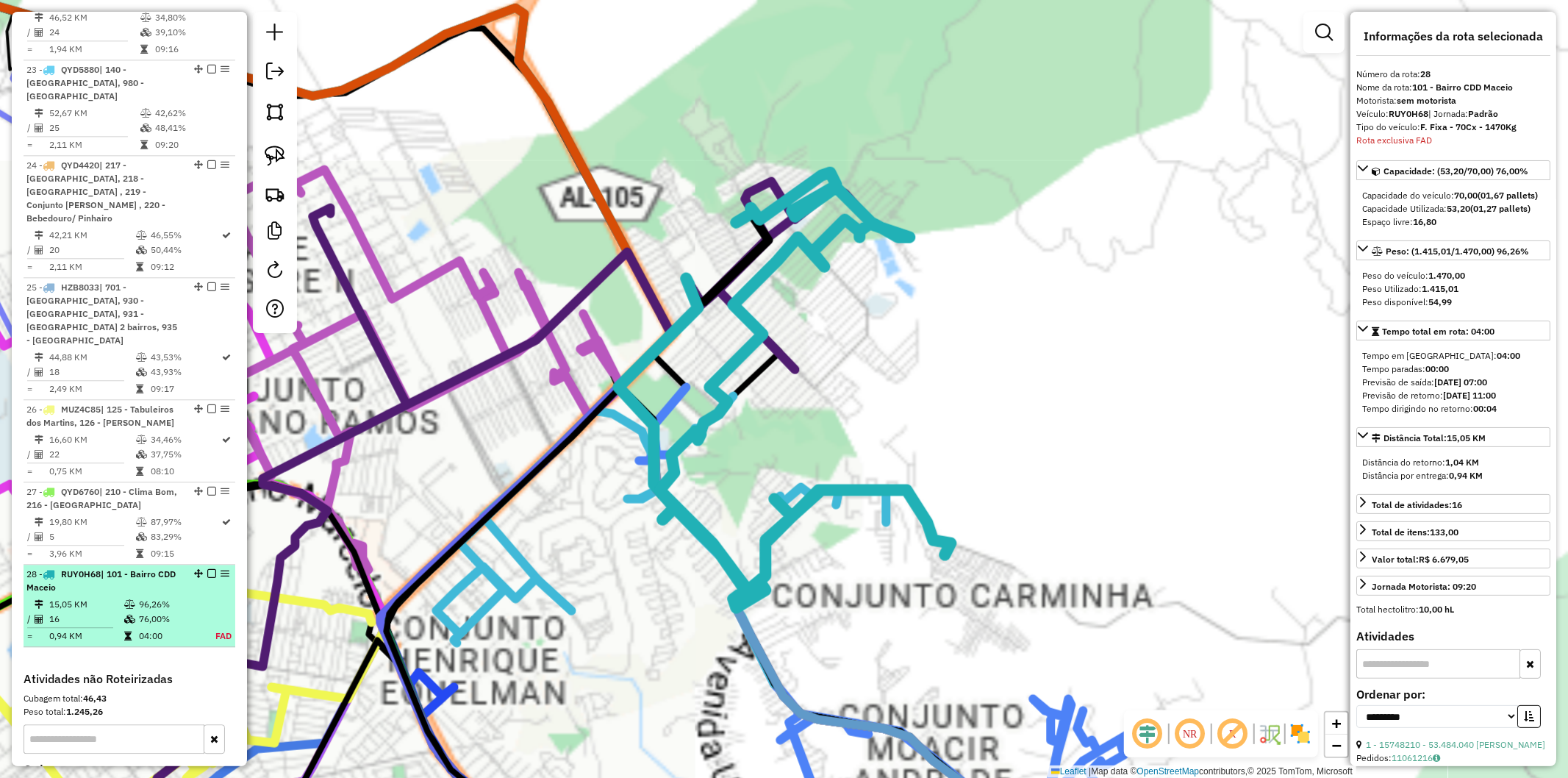
scroll to position [3018, 0]
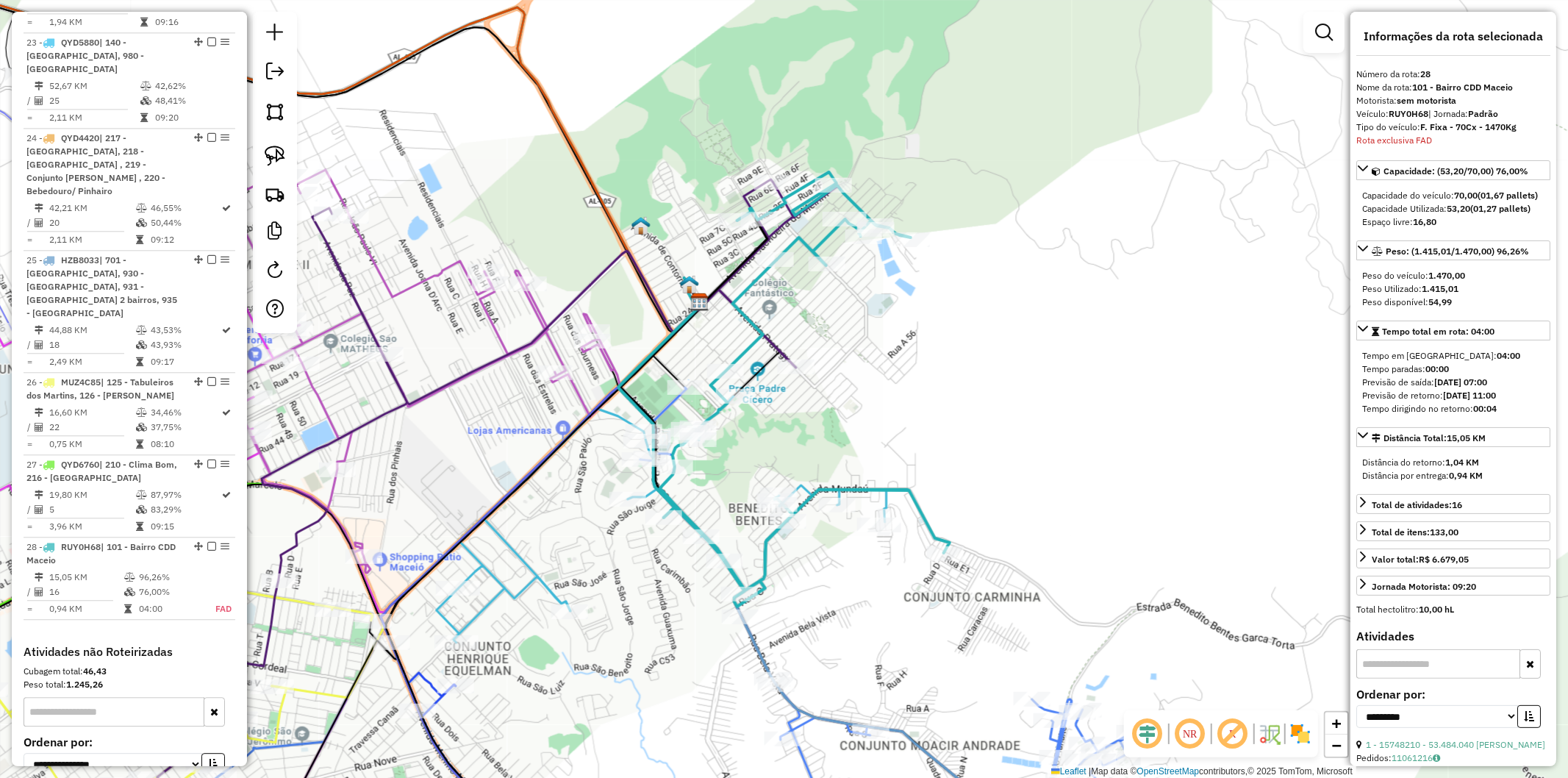
click at [780, 342] on icon at bounding box center [360, 517] width 1033 height 677
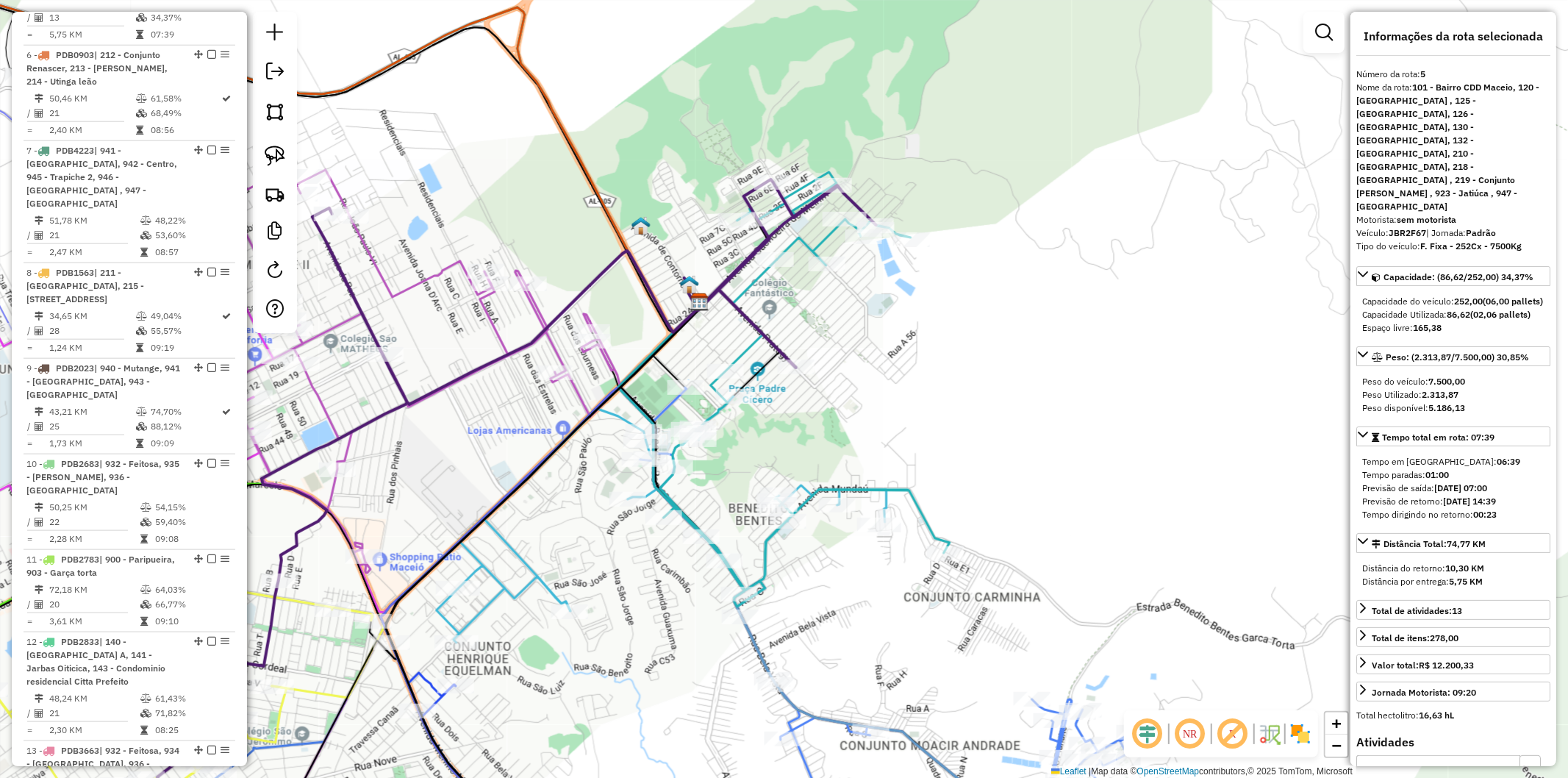
scroll to position [1111, 0]
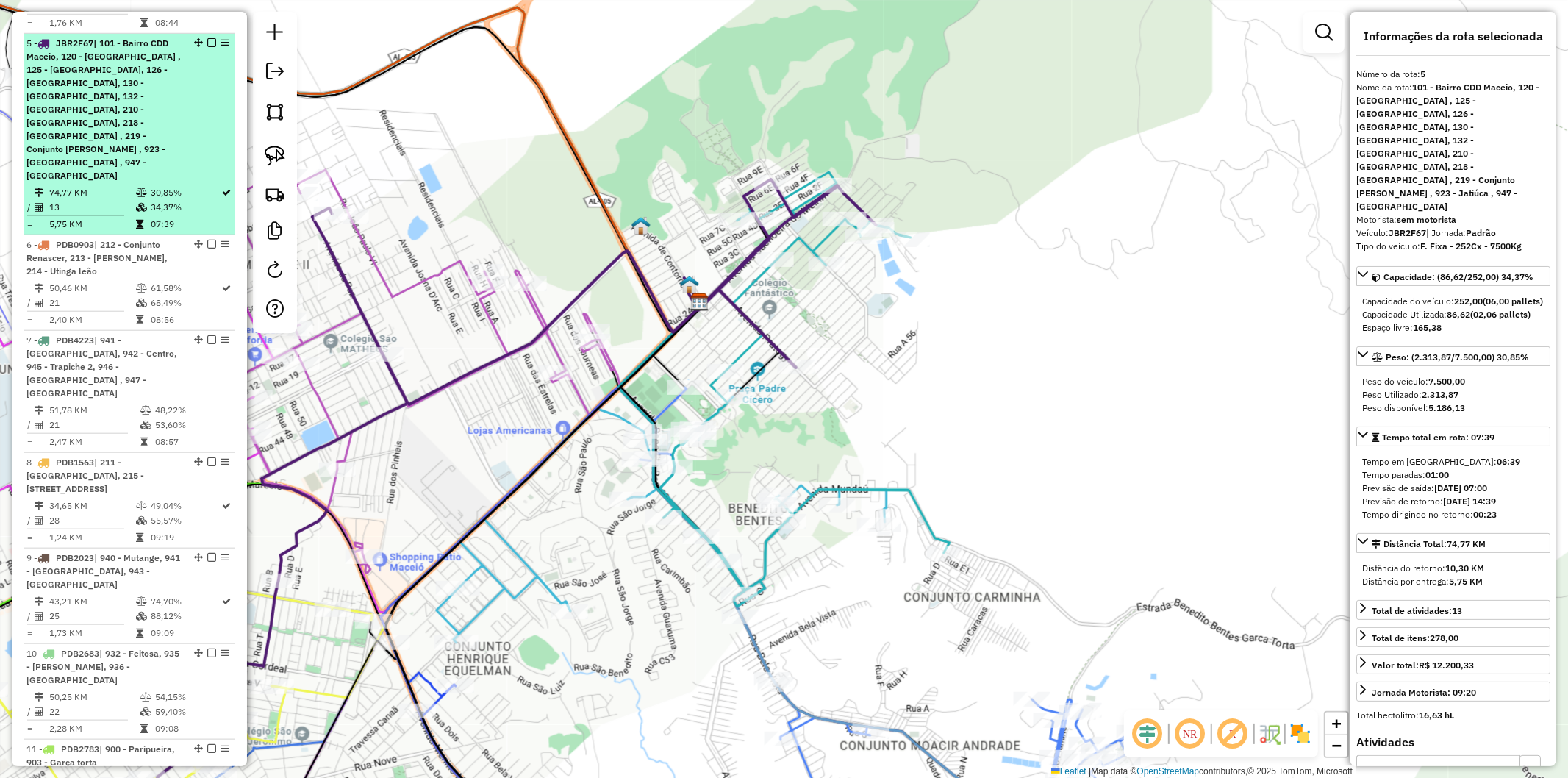
click at [212, 38] on div at bounding box center [207, 42] width 44 height 9
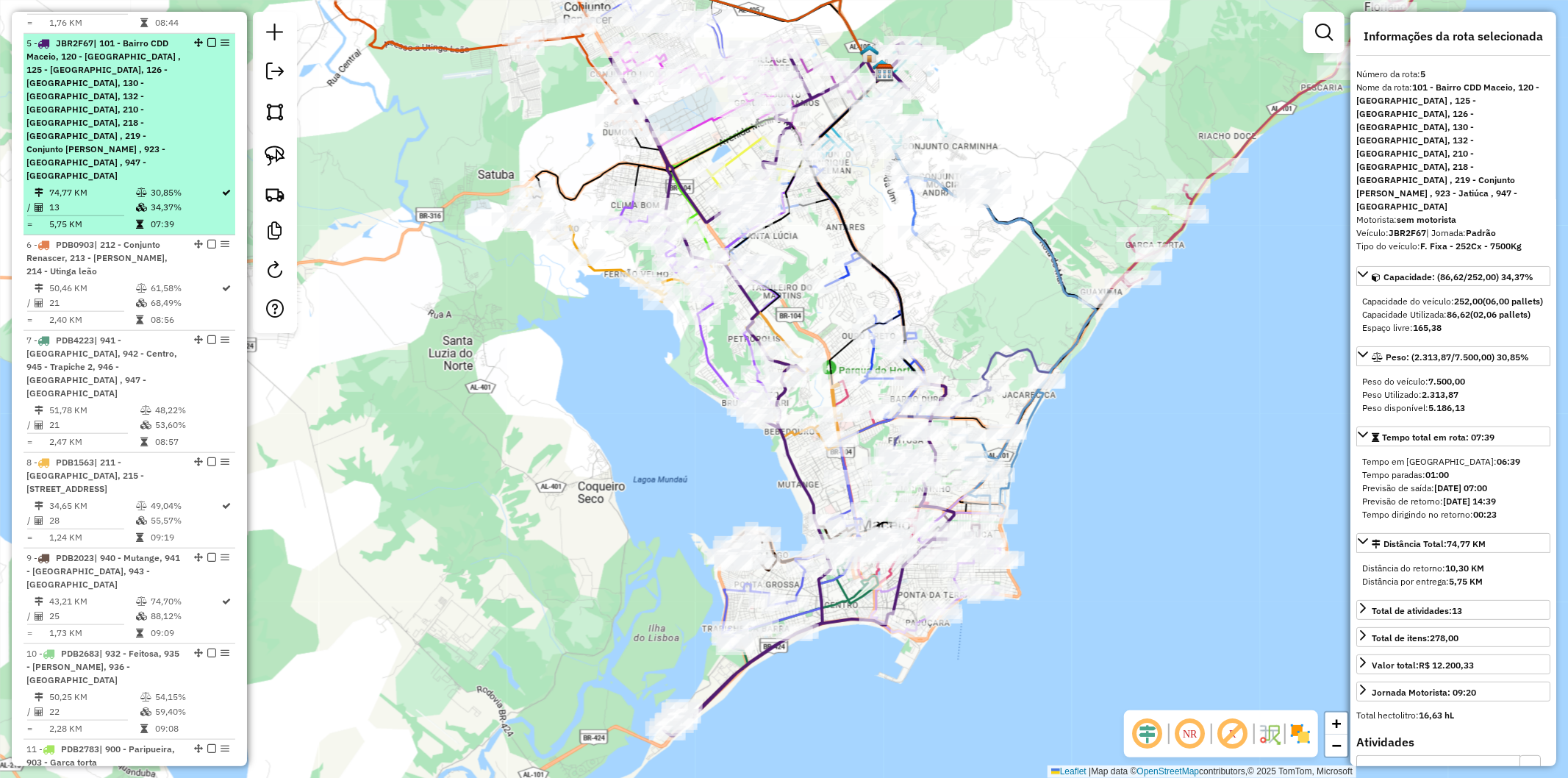
click at [210, 38] on em at bounding box center [212, 42] width 9 height 9
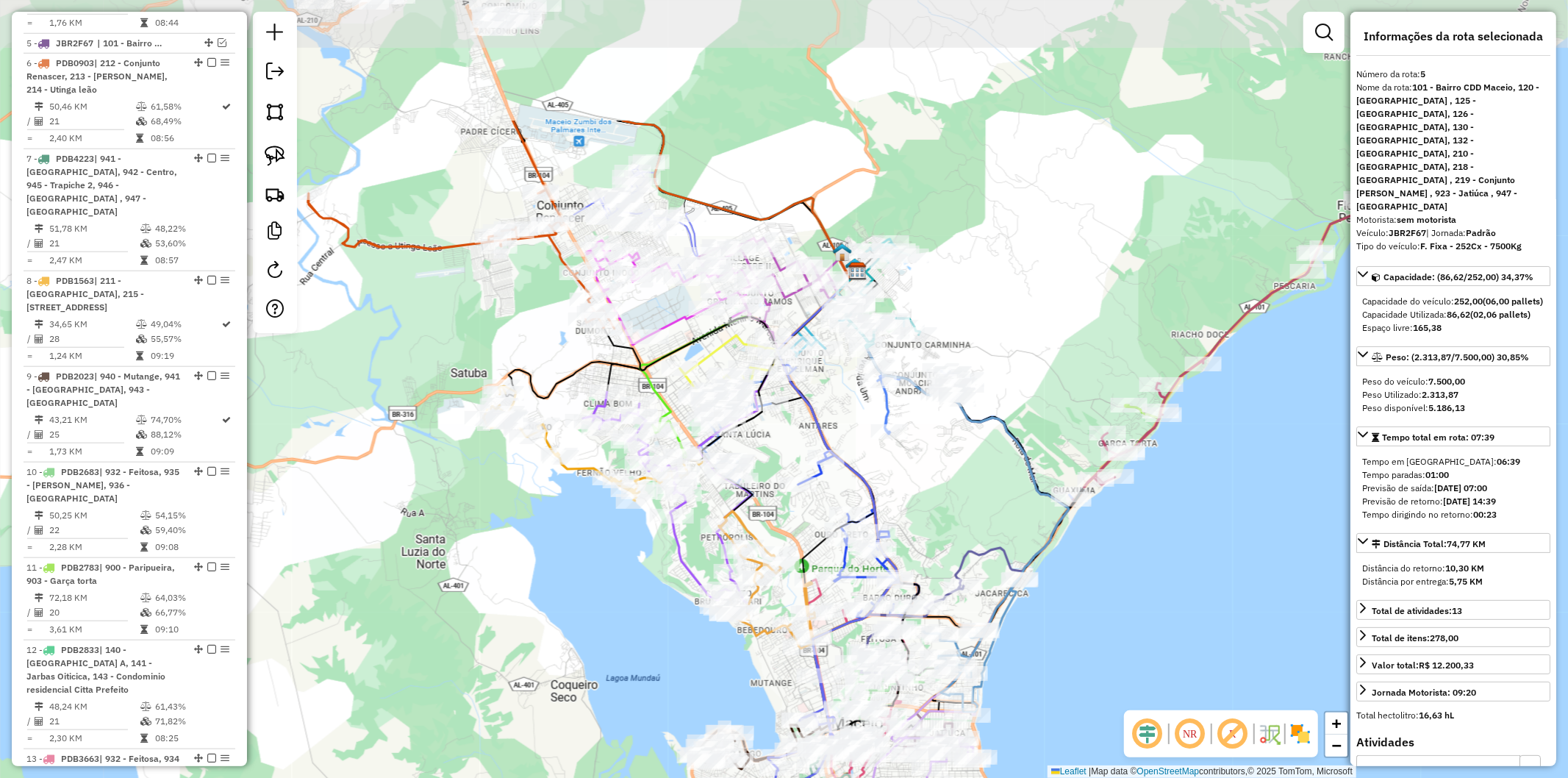
drag, startPoint x: 460, startPoint y: 297, endPoint x: 440, endPoint y: 457, distance: 161.2
click at [440, 457] on div "Janela de atendimento Grade de atendimento Capacidade Transportadoras Veículos …" at bounding box center [784, 389] width 1568 height 778
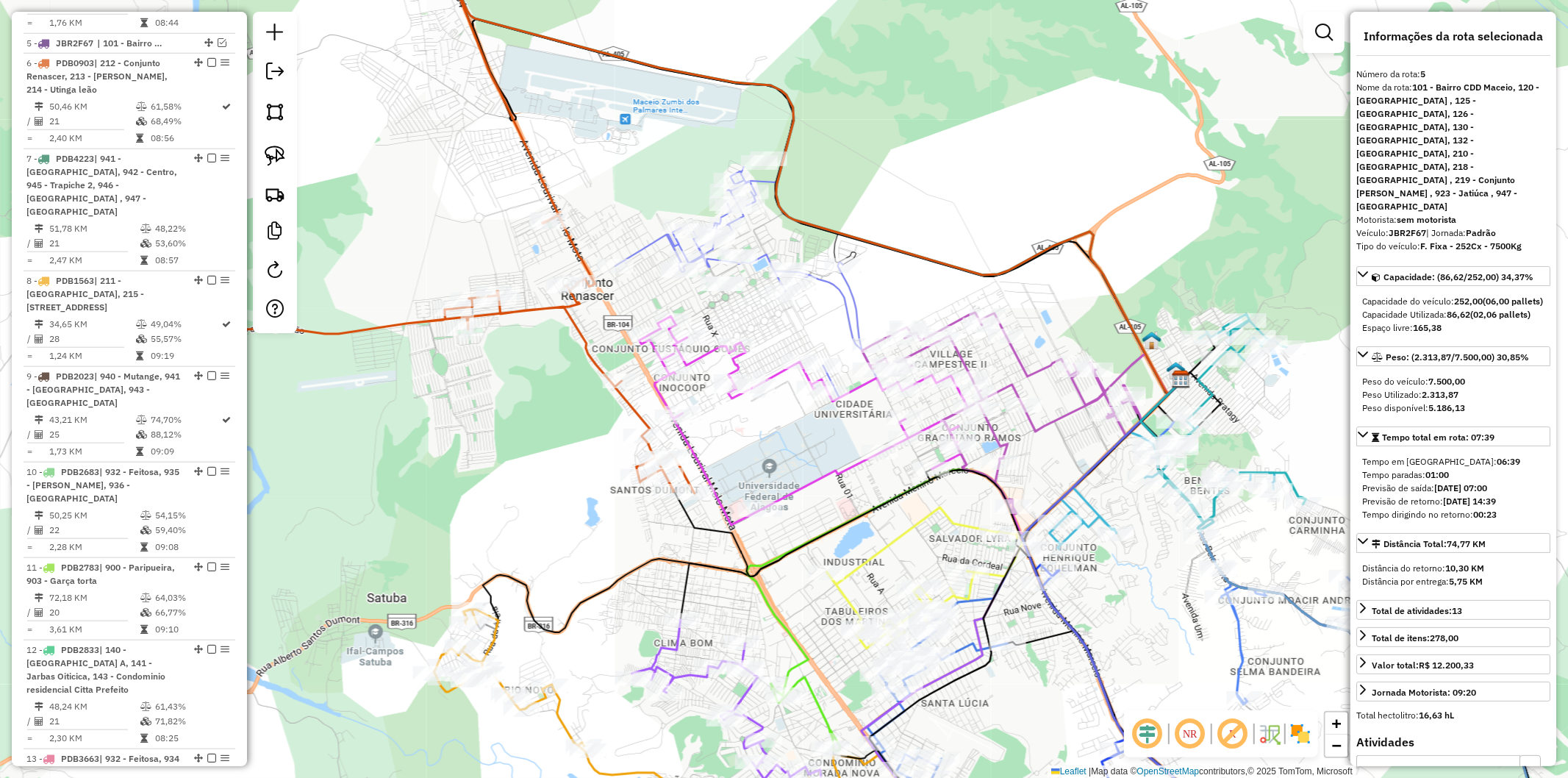
drag, startPoint x: 363, startPoint y: 453, endPoint x: 504, endPoint y: 450, distance: 141.0
click at [504, 450] on div "Janela de atendimento Grade de atendimento Capacidade Transportadoras Veículos …" at bounding box center [784, 389] width 1568 height 778
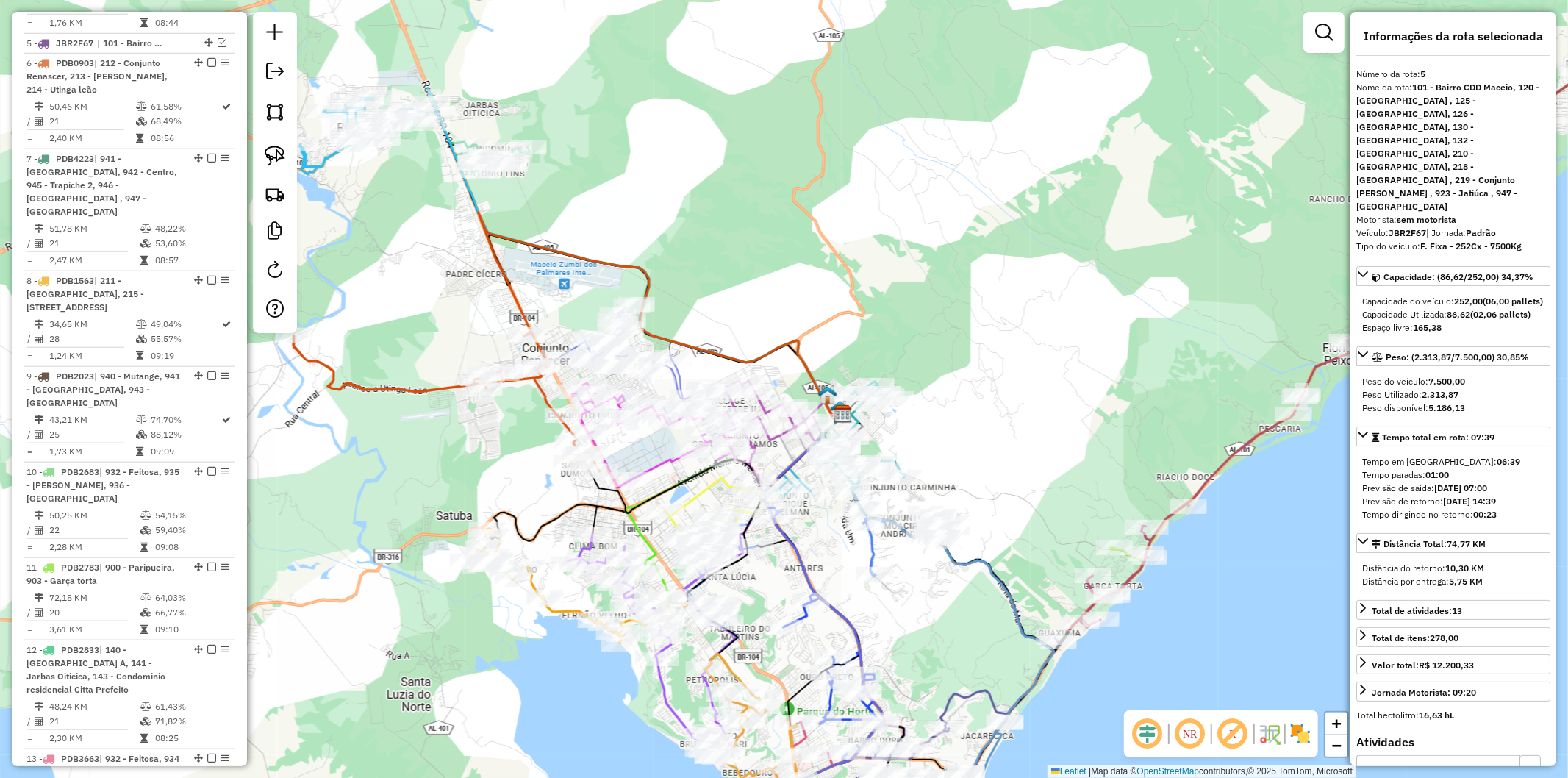
drag, startPoint x: 391, startPoint y: 462, endPoint x: 548, endPoint y: 443, distance: 158.1
click at [548, 443] on div "Janela de atendimento Grade de atendimento Capacidade Transportadoras Veículos …" at bounding box center [784, 389] width 1568 height 778
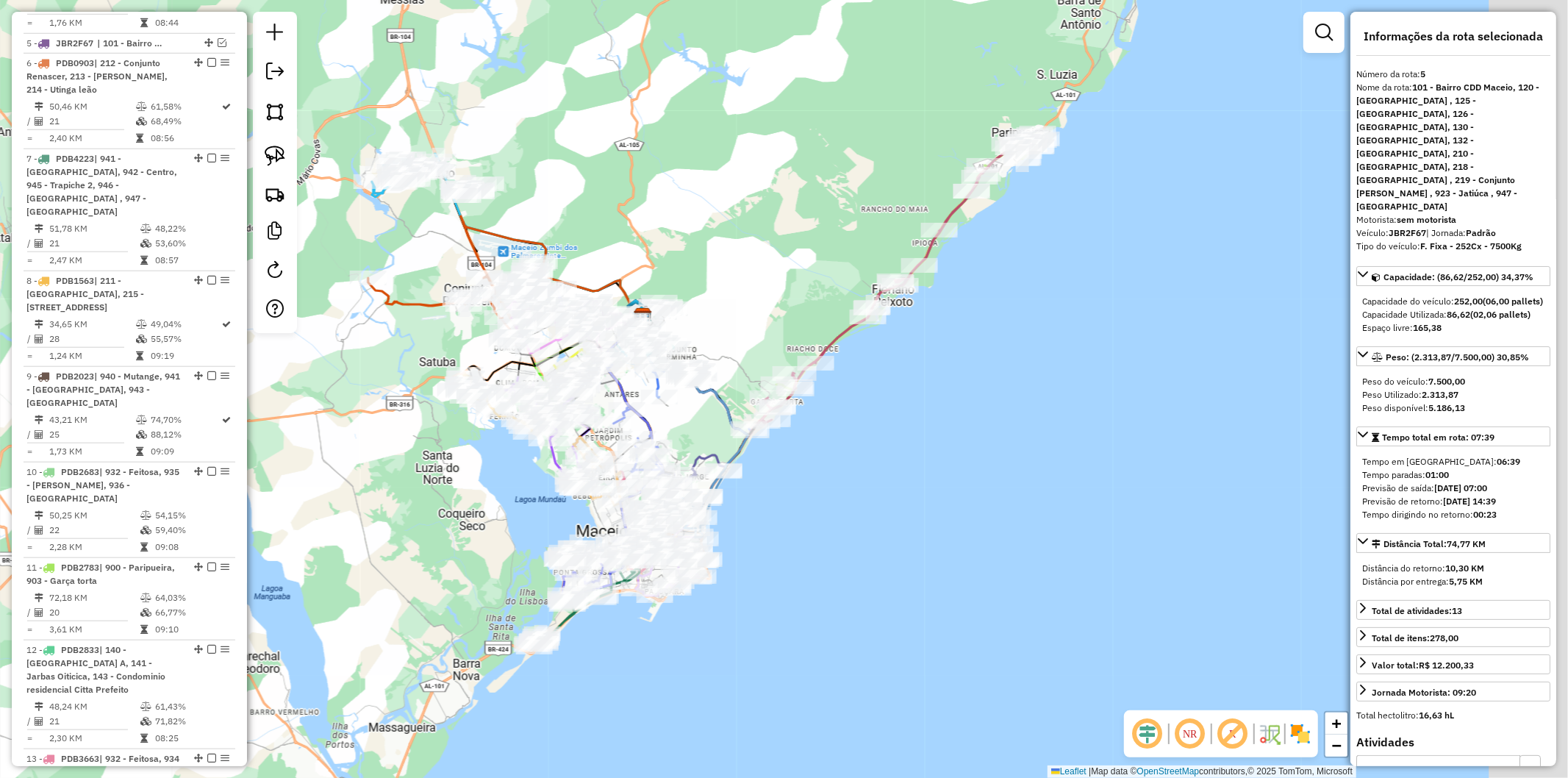
drag, startPoint x: 575, startPoint y: 598, endPoint x: 468, endPoint y: 522, distance: 131.2
click at [468, 522] on div "Janela de atendimento Grade de atendimento Capacidade Transportadoras Veículos …" at bounding box center [784, 389] width 1568 height 778
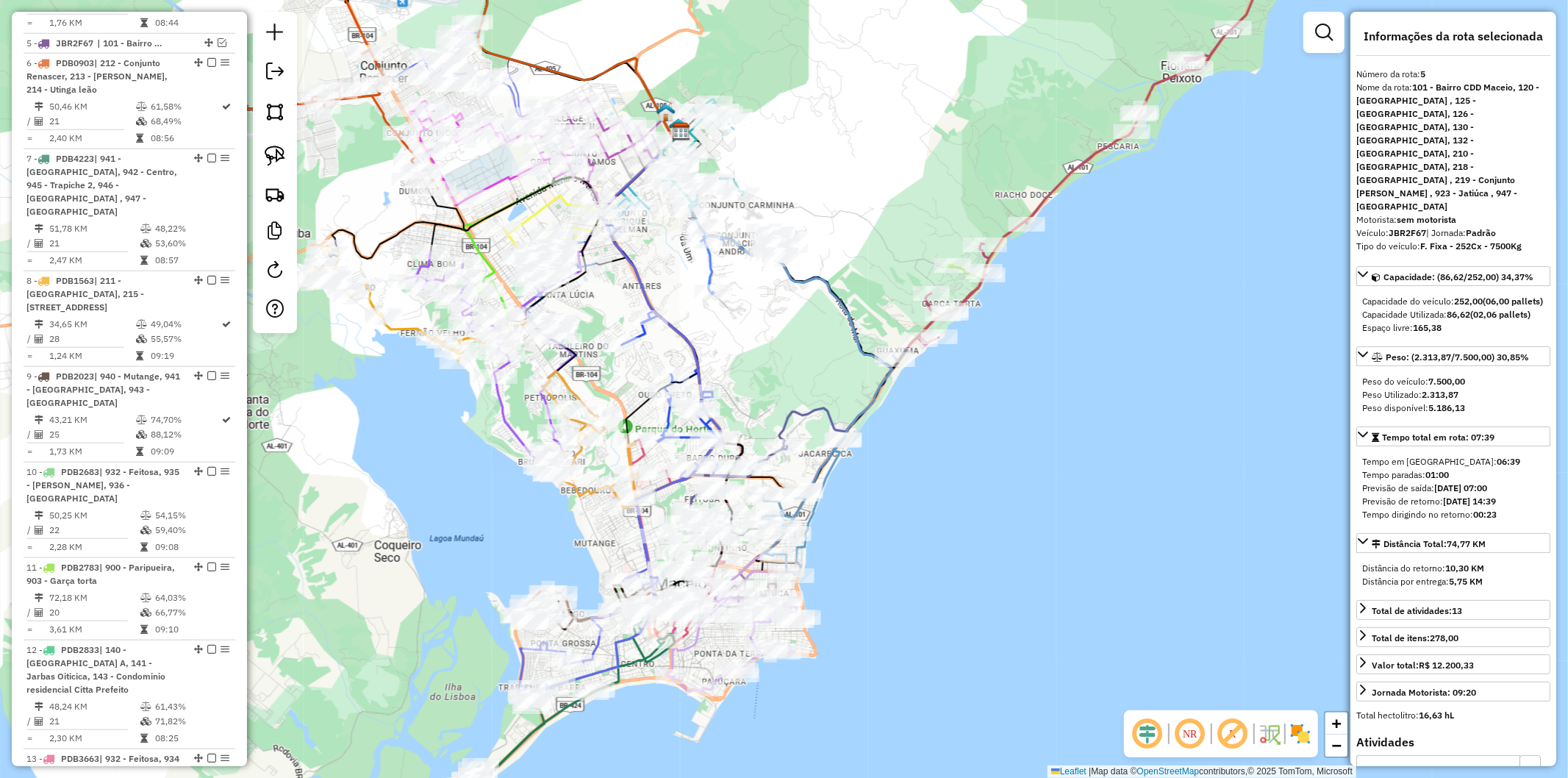
drag, startPoint x: 679, startPoint y: 270, endPoint x: 798, endPoint y: 364, distance: 151.6
click at [798, 364] on div "Janela de atendimento Grade de atendimento Capacidade Transportadoras Veículos …" at bounding box center [784, 389] width 1568 height 778
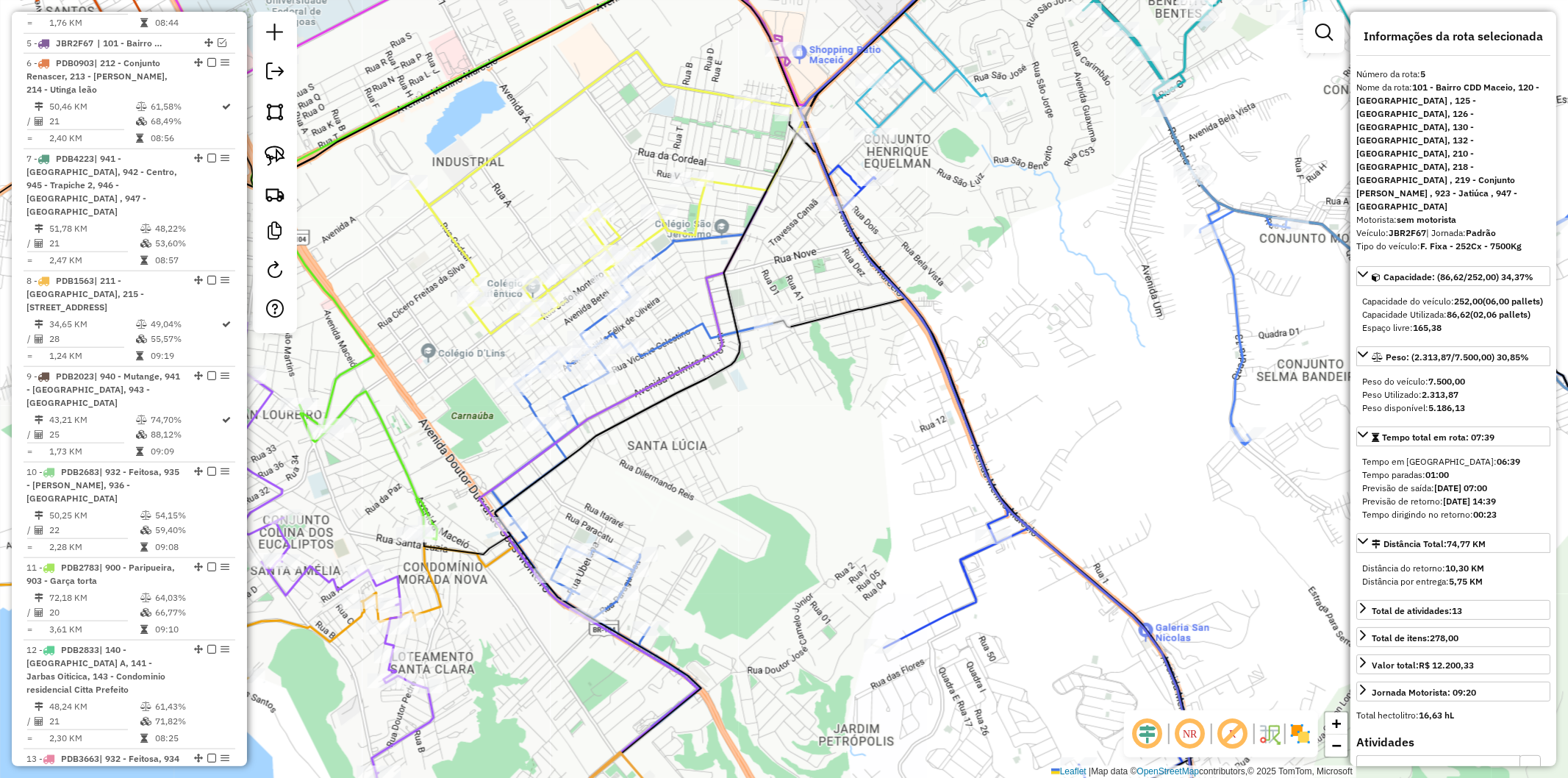
click at [667, 335] on icon at bounding box center [633, 499] width 281 height 459
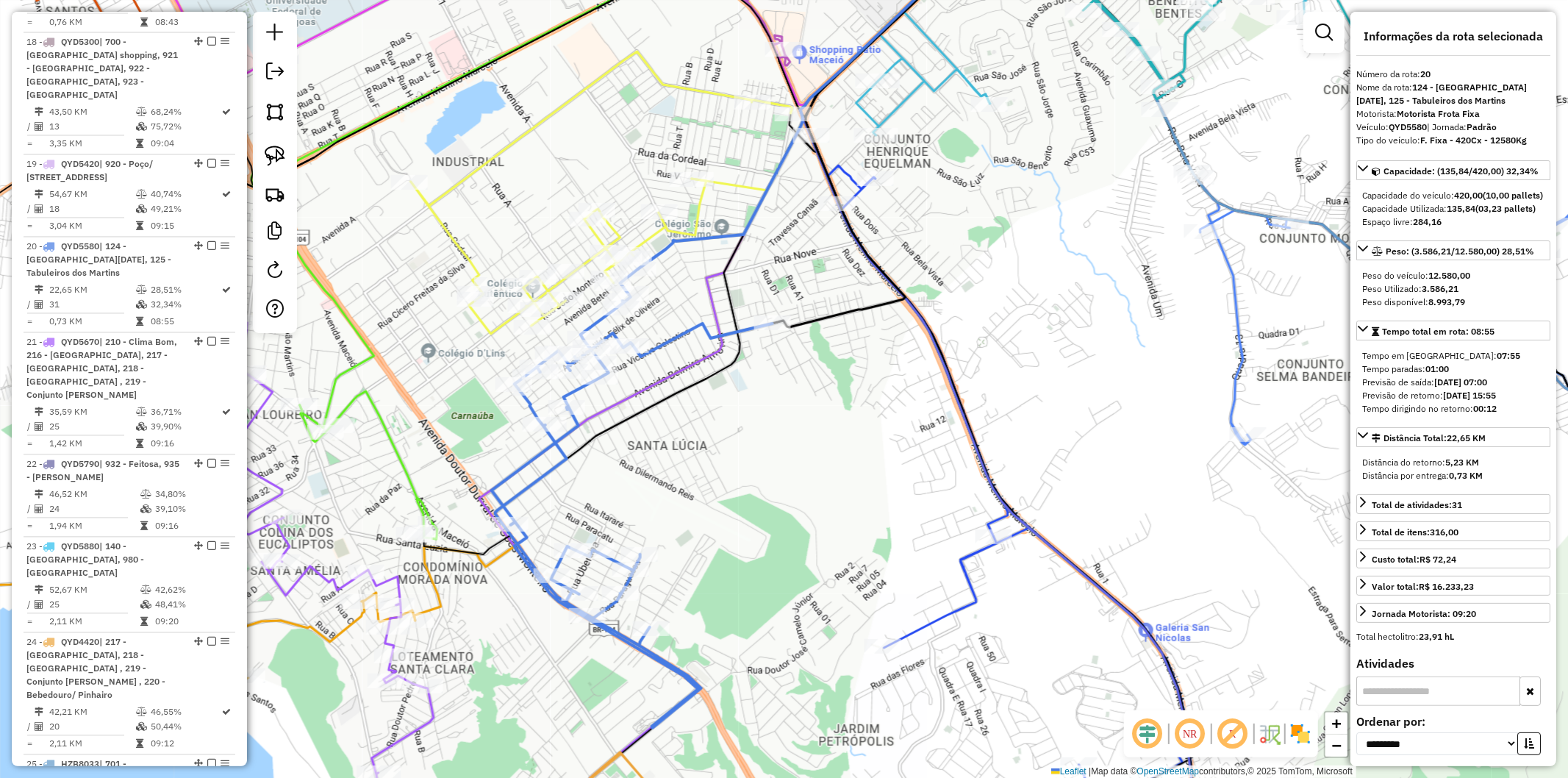
scroll to position [2467, 0]
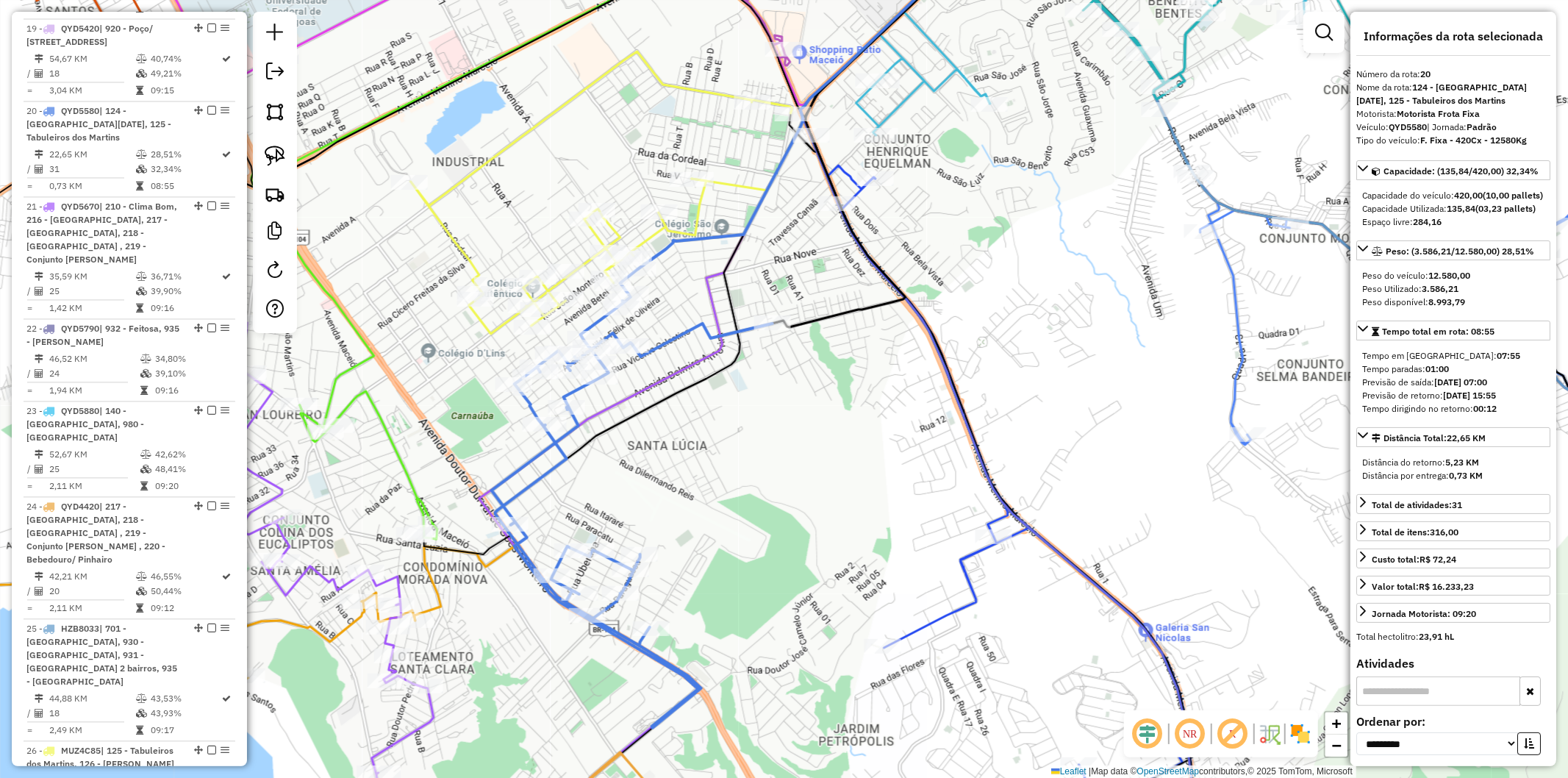
click at [661, 384] on icon at bounding box center [737, 389] width 516 height 935
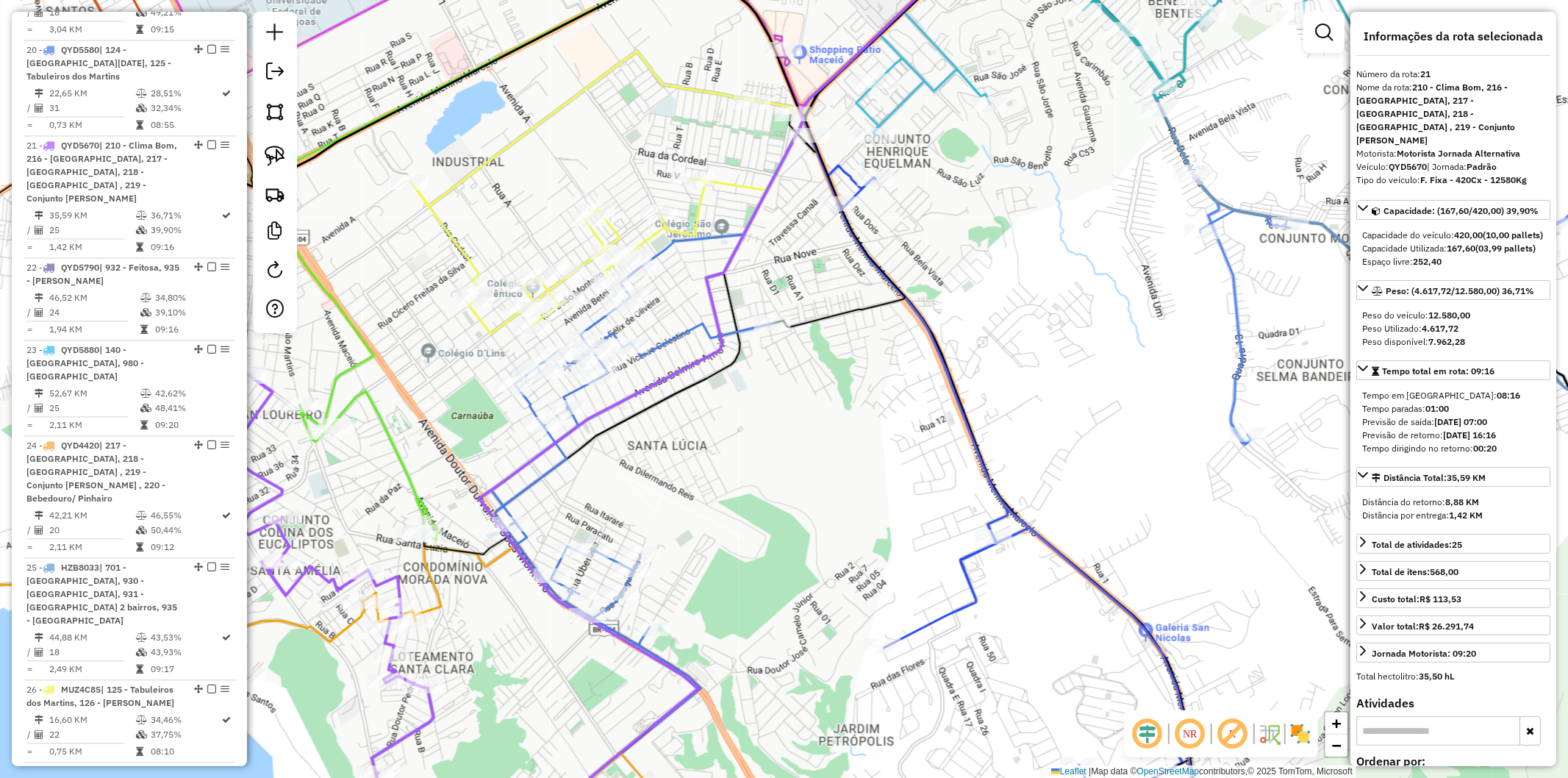
scroll to position [2550, 0]
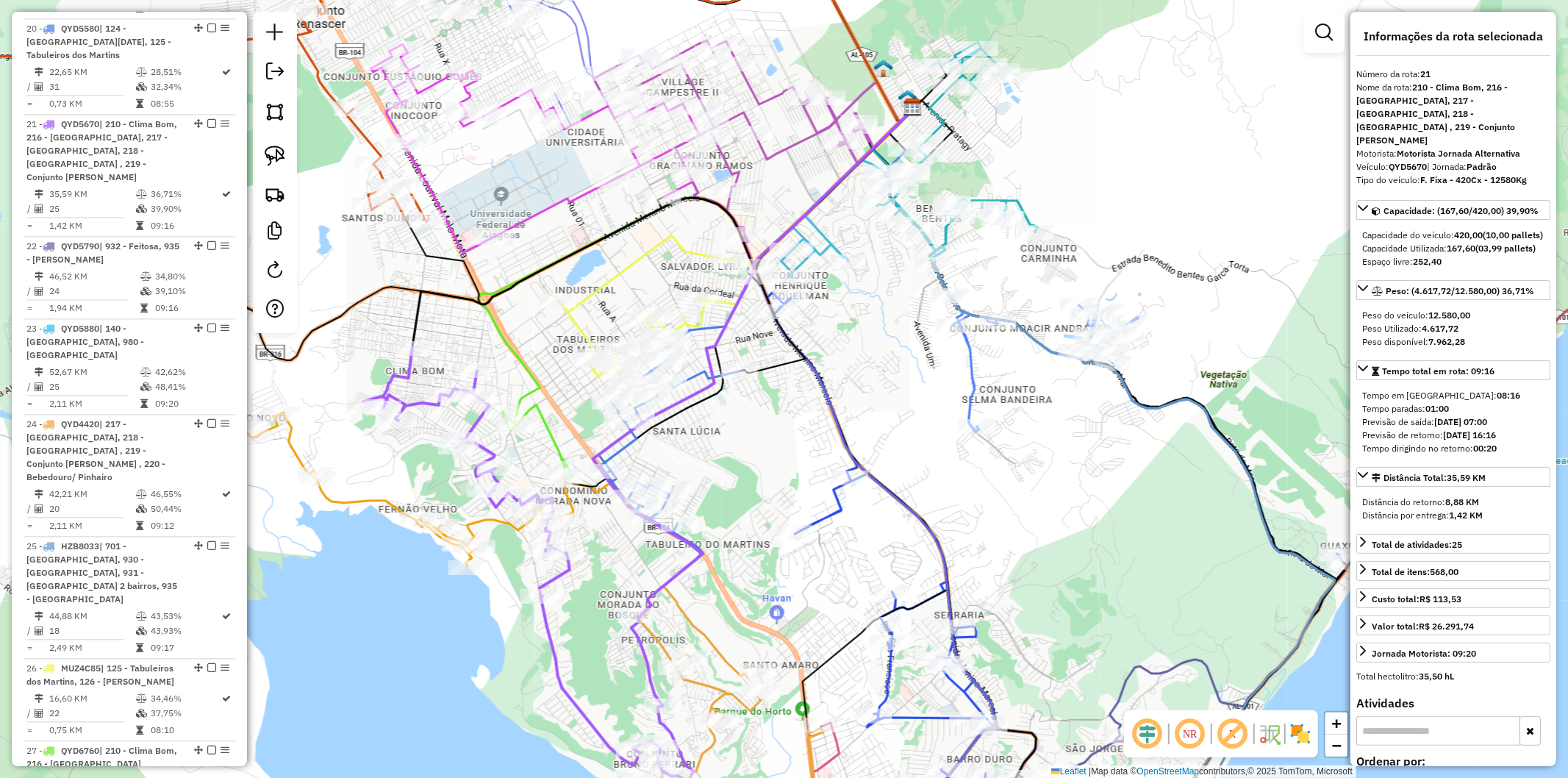
click at [415, 400] on icon at bounding box center [529, 564] width 330 height 434
click at [415, 401] on icon at bounding box center [529, 564] width 330 height 434
click at [372, 498] on icon at bounding box center [363, 453] width 395 height 229
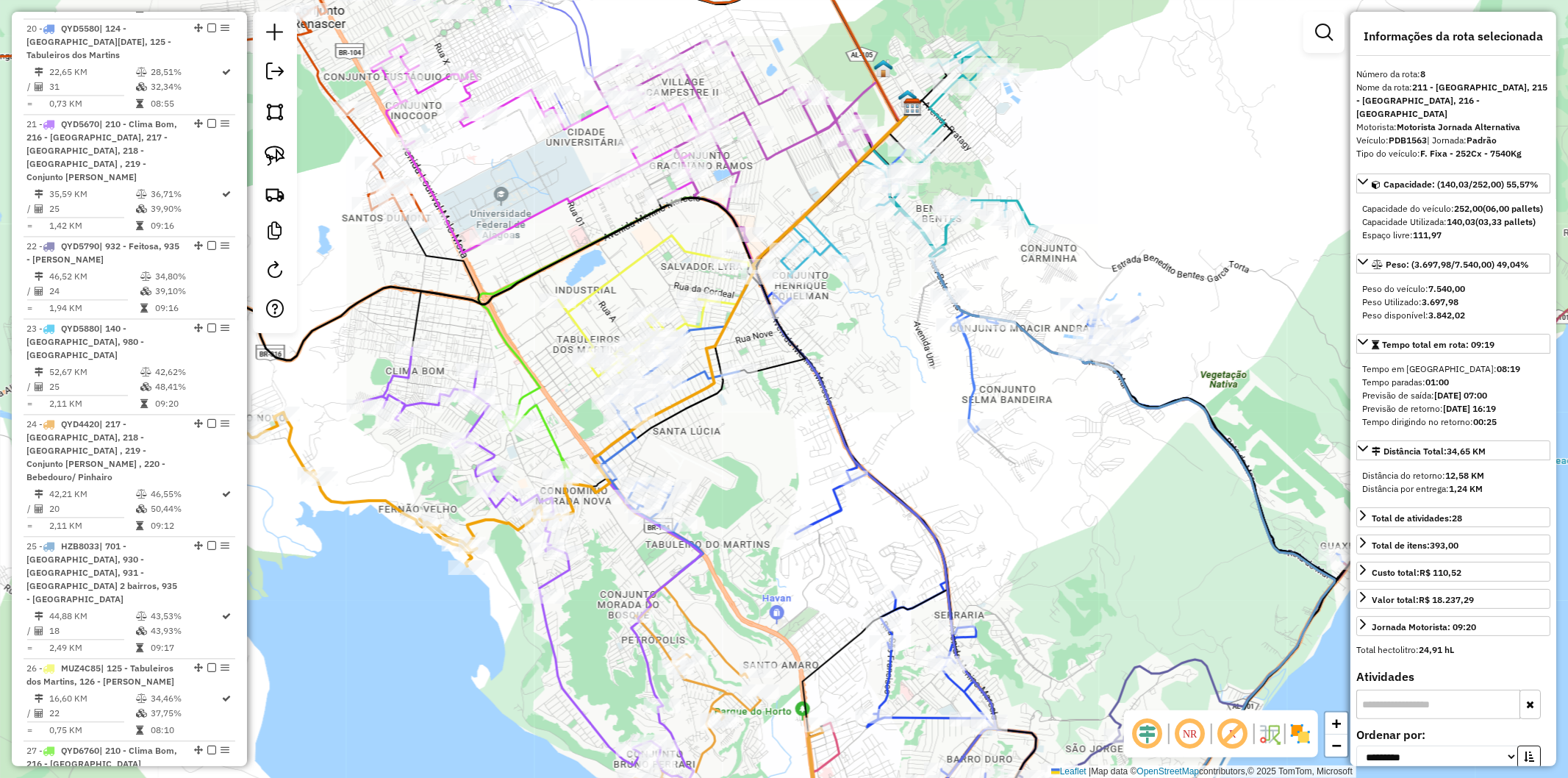
scroll to position [1335, 0]
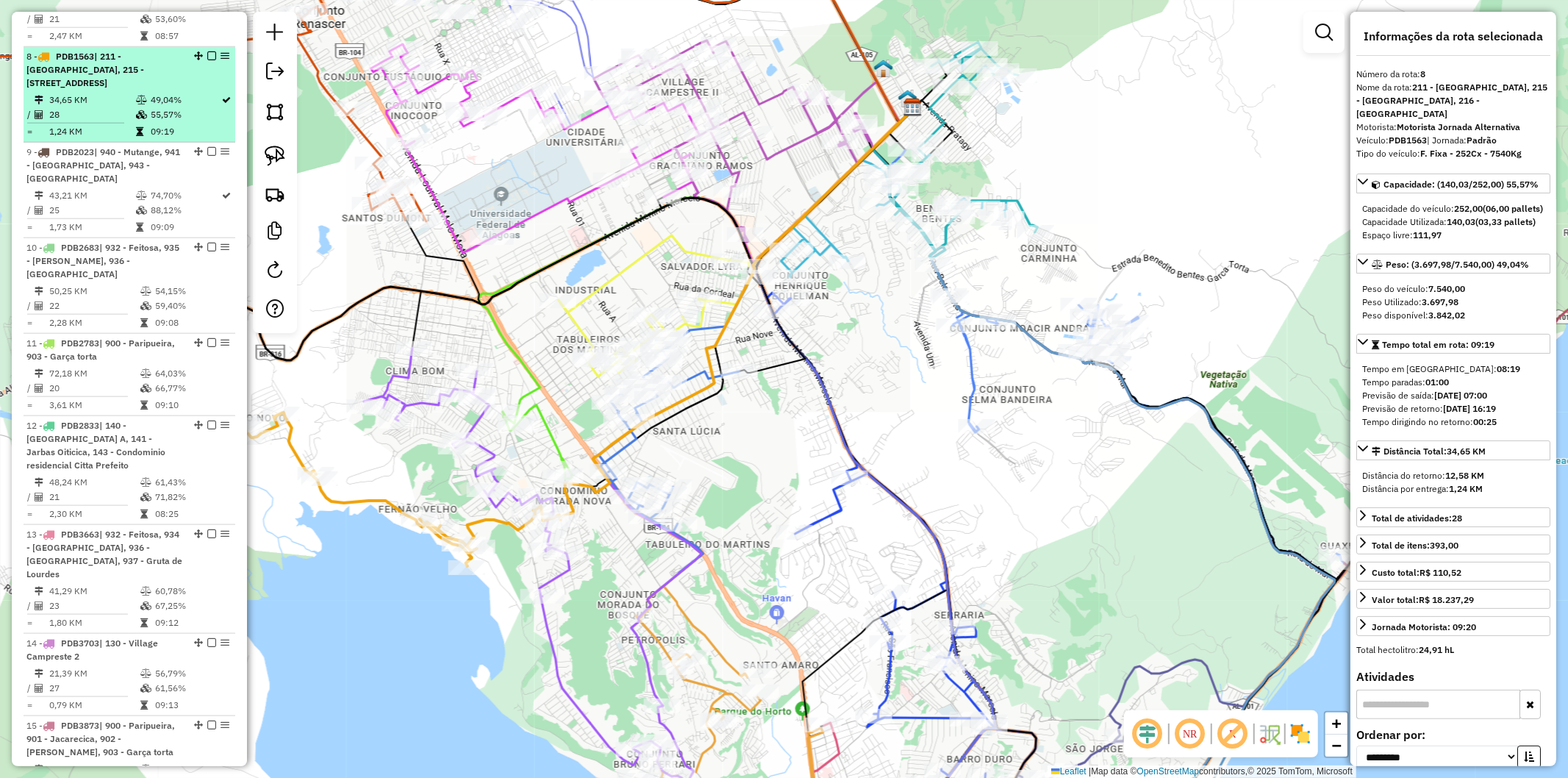
click at [207, 51] on em at bounding box center [212, 56] width 9 height 9
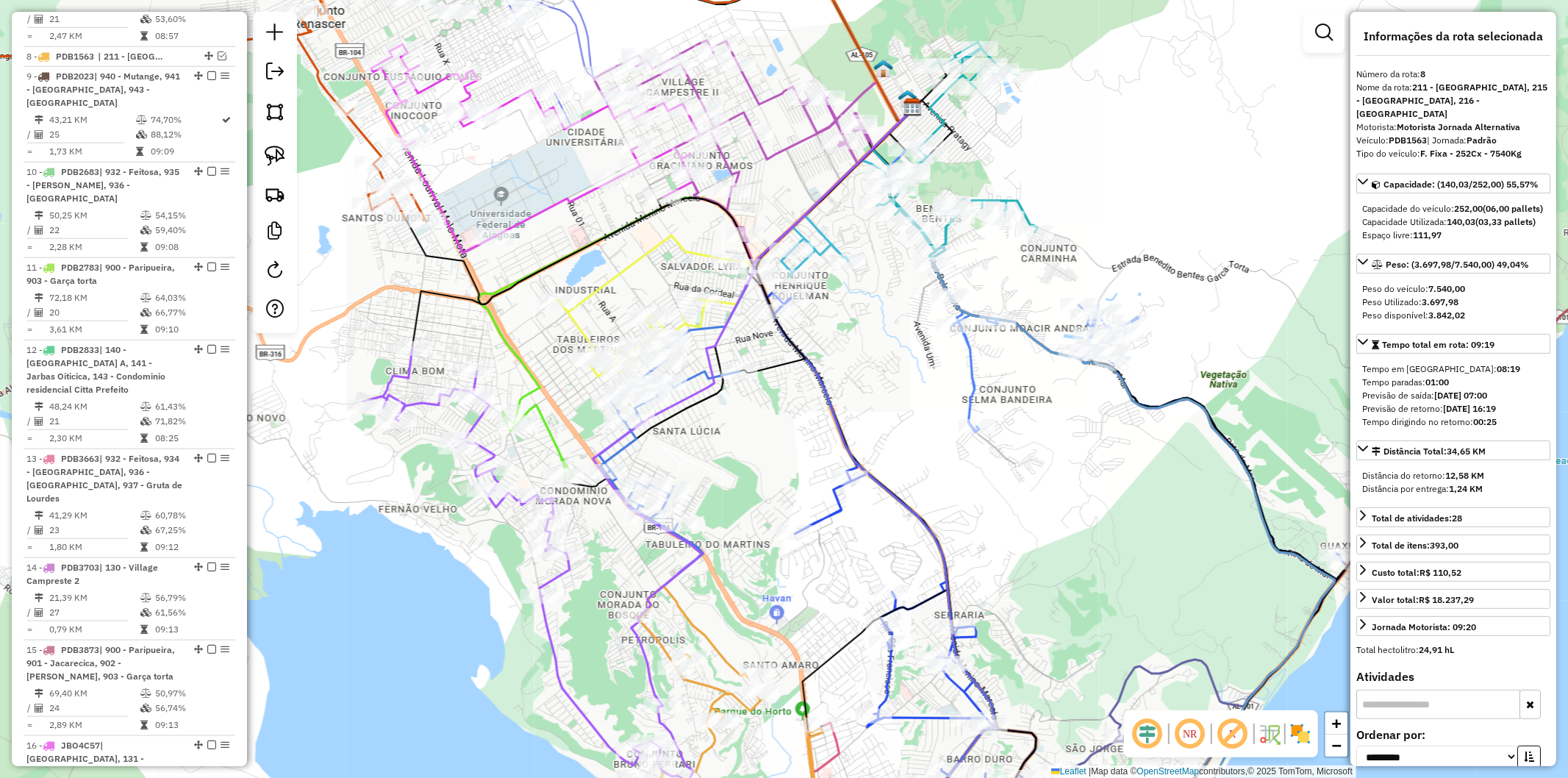
click at [412, 403] on icon at bounding box center [529, 564] width 330 height 434
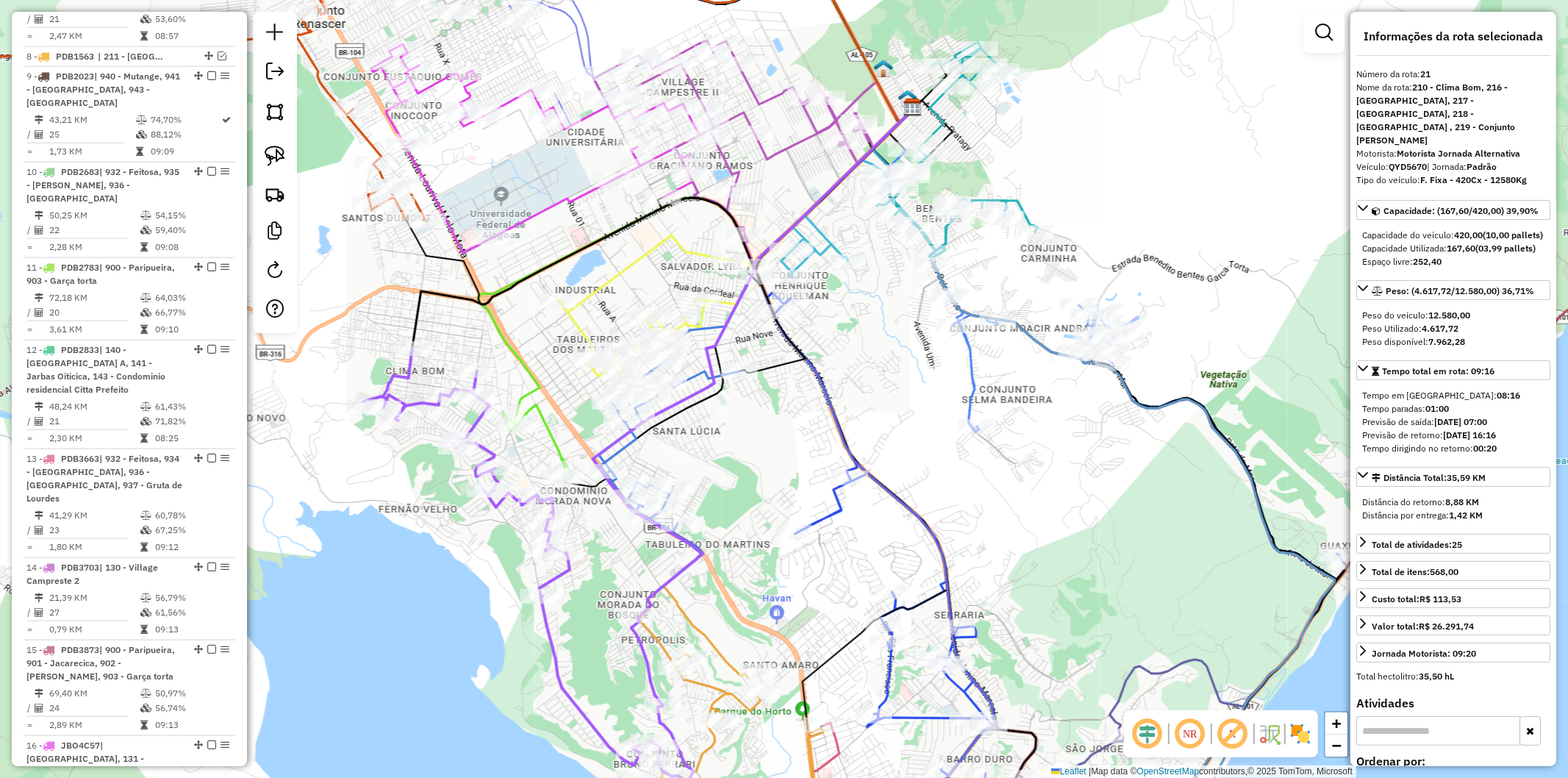
scroll to position [2476, 0]
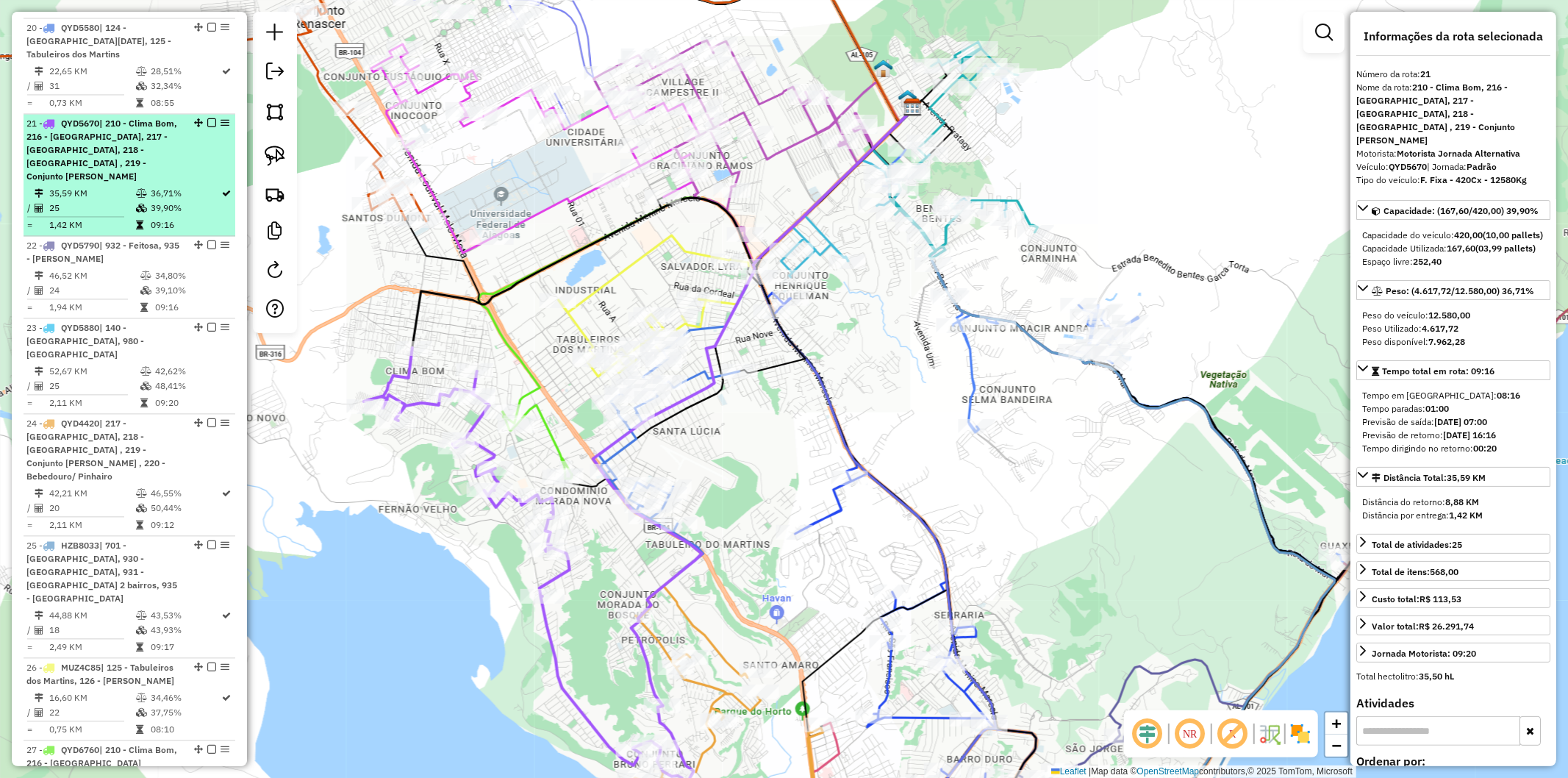
click at [210, 118] on em at bounding box center [212, 123] width 9 height 9
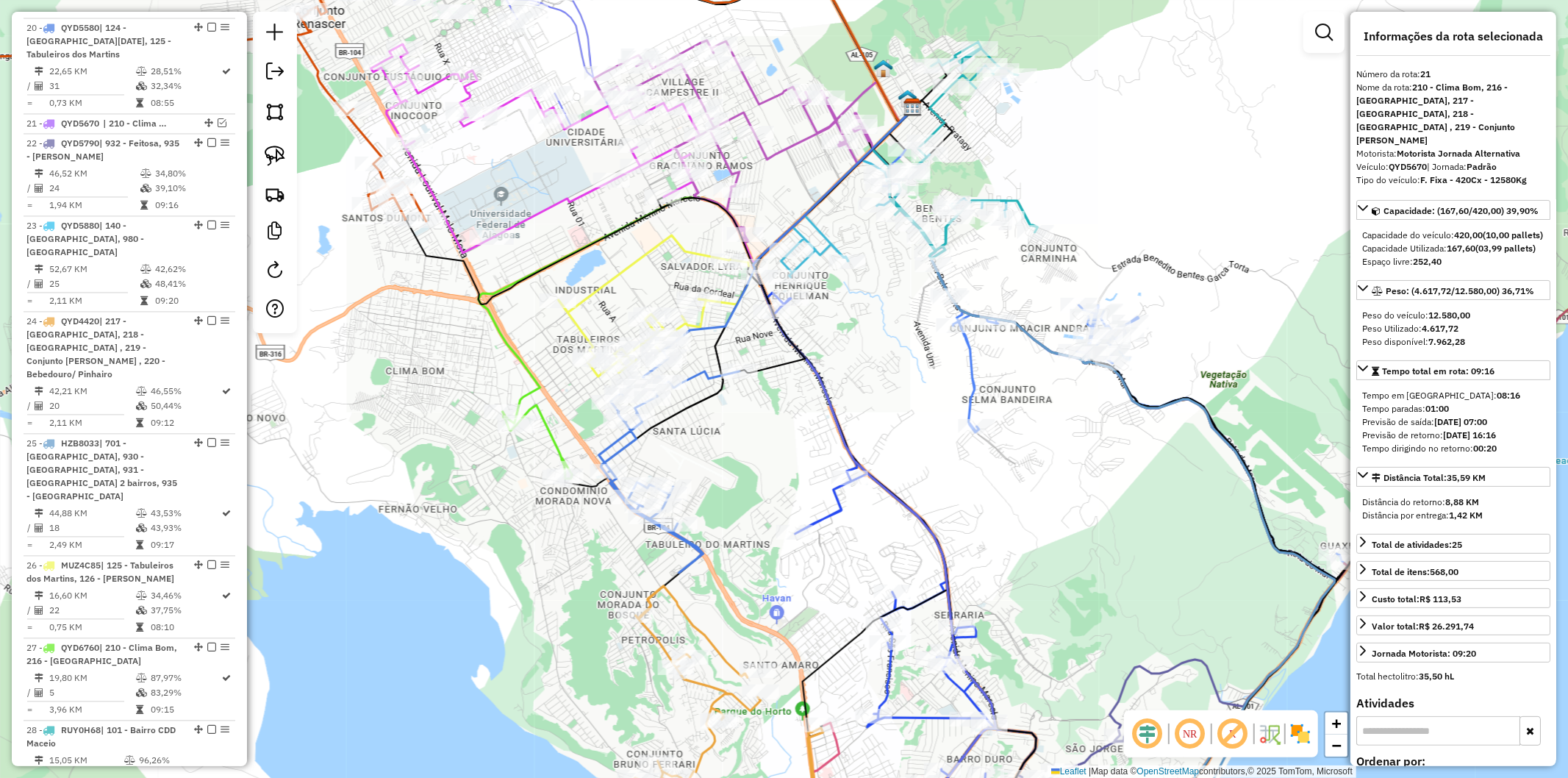
click at [562, 434] on div "Janela de atendimento Grade de atendimento Capacidade Transportadoras Veículos …" at bounding box center [784, 389] width 1568 height 778
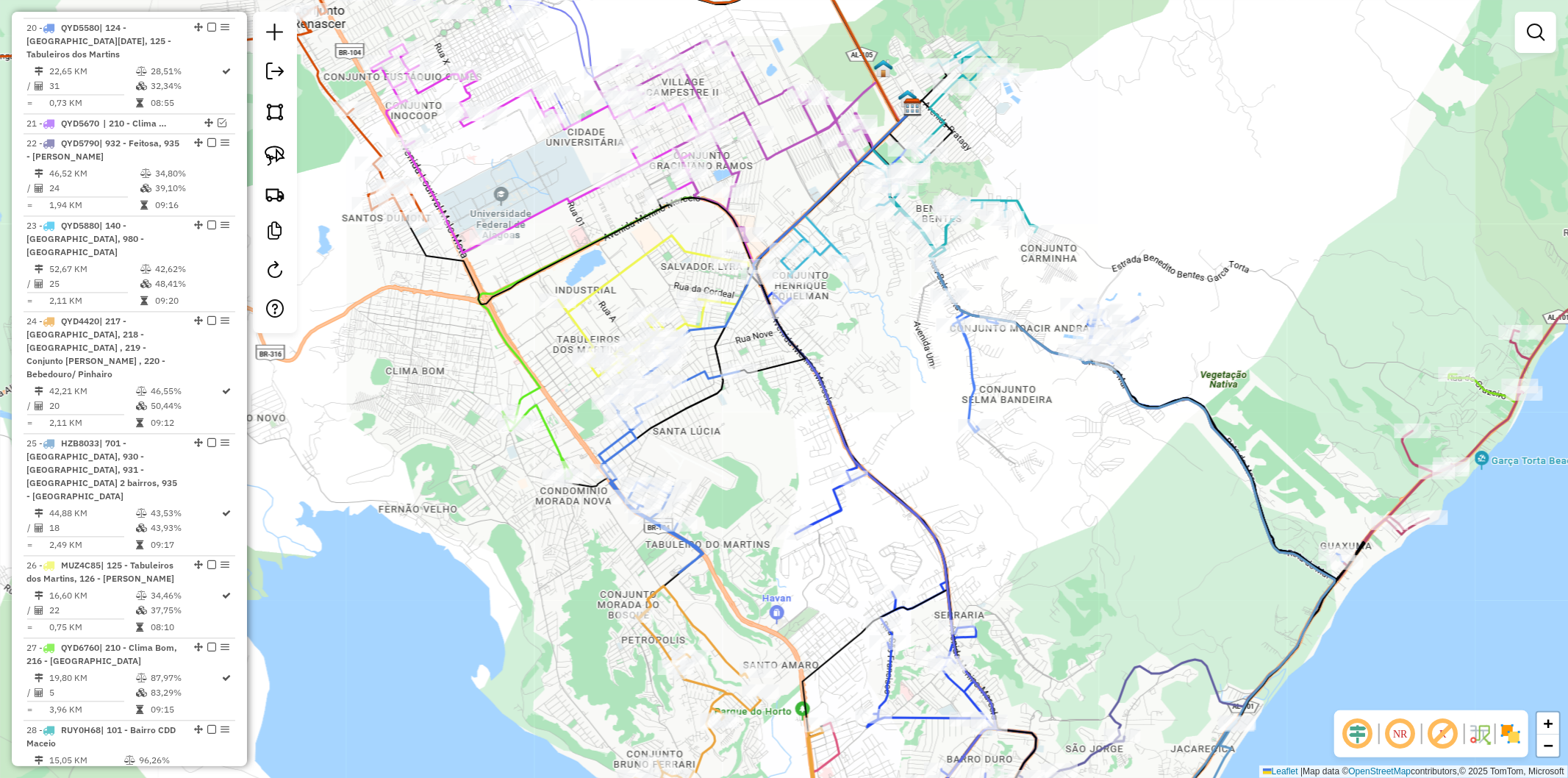
click at [550, 434] on icon at bounding box center [537, 443] width 69 height 74
select select "**********"
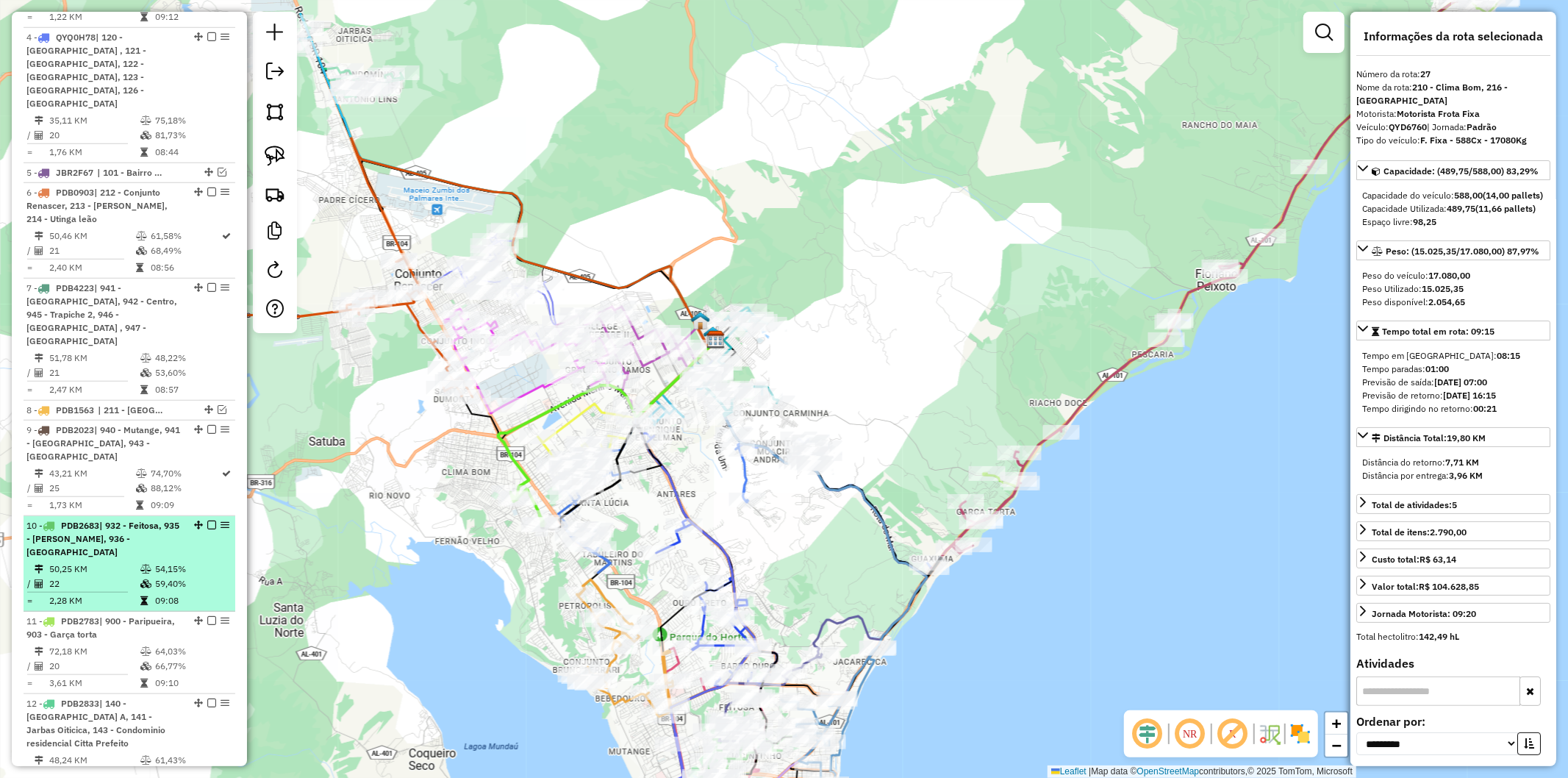
scroll to position [409, 0]
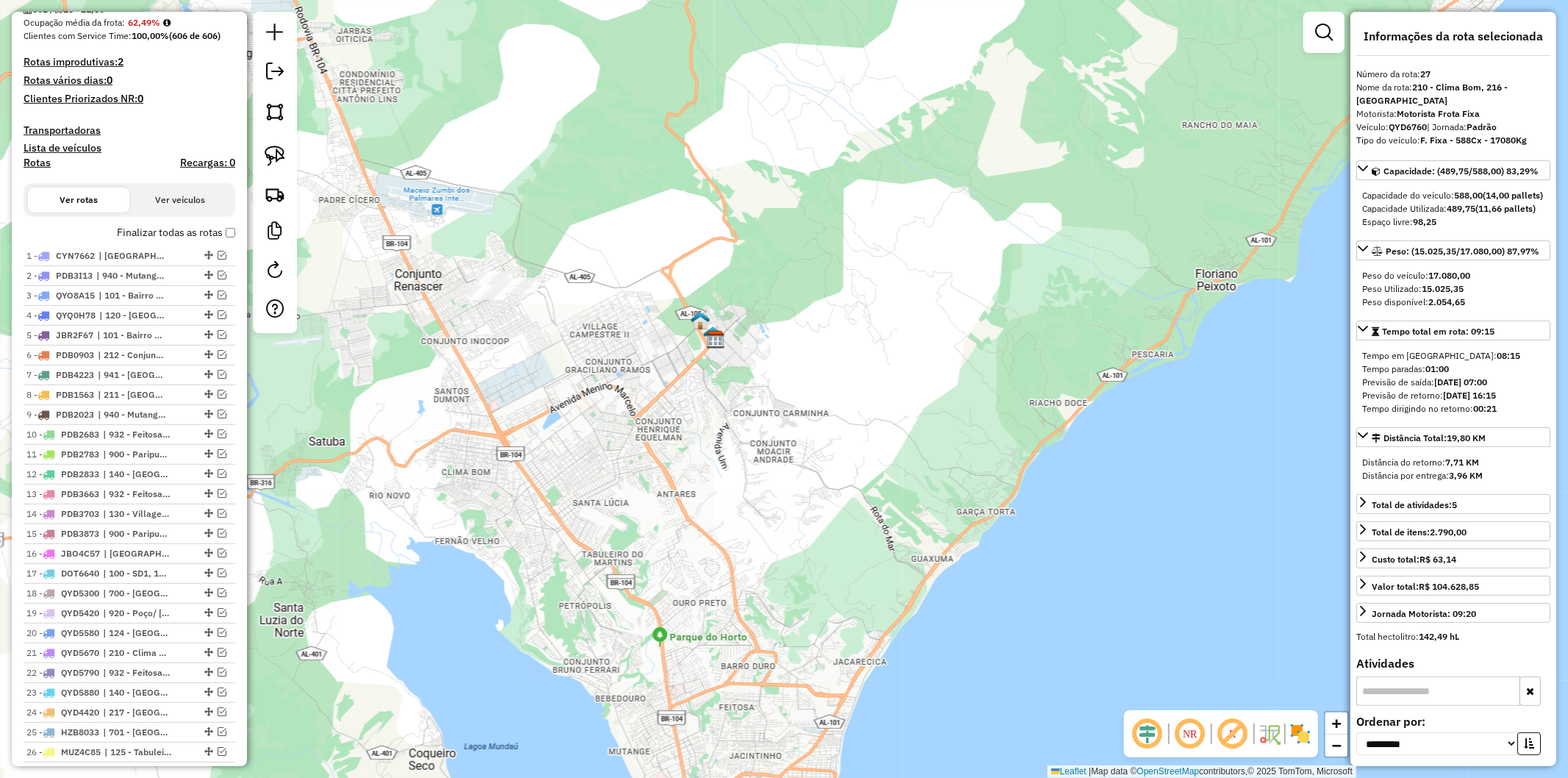
click at [356, 233] on hb-router-mapa "Informações da Sessão 1273918 - 11/09/2025 Modo simulação Criação: 11/09/2025 1…" at bounding box center [784, 389] width 1568 height 778
click at [347, 278] on div "Janela de atendimento Grade de atendimento Capacidade Transportadoras Veículos …" at bounding box center [784, 389] width 1568 height 778
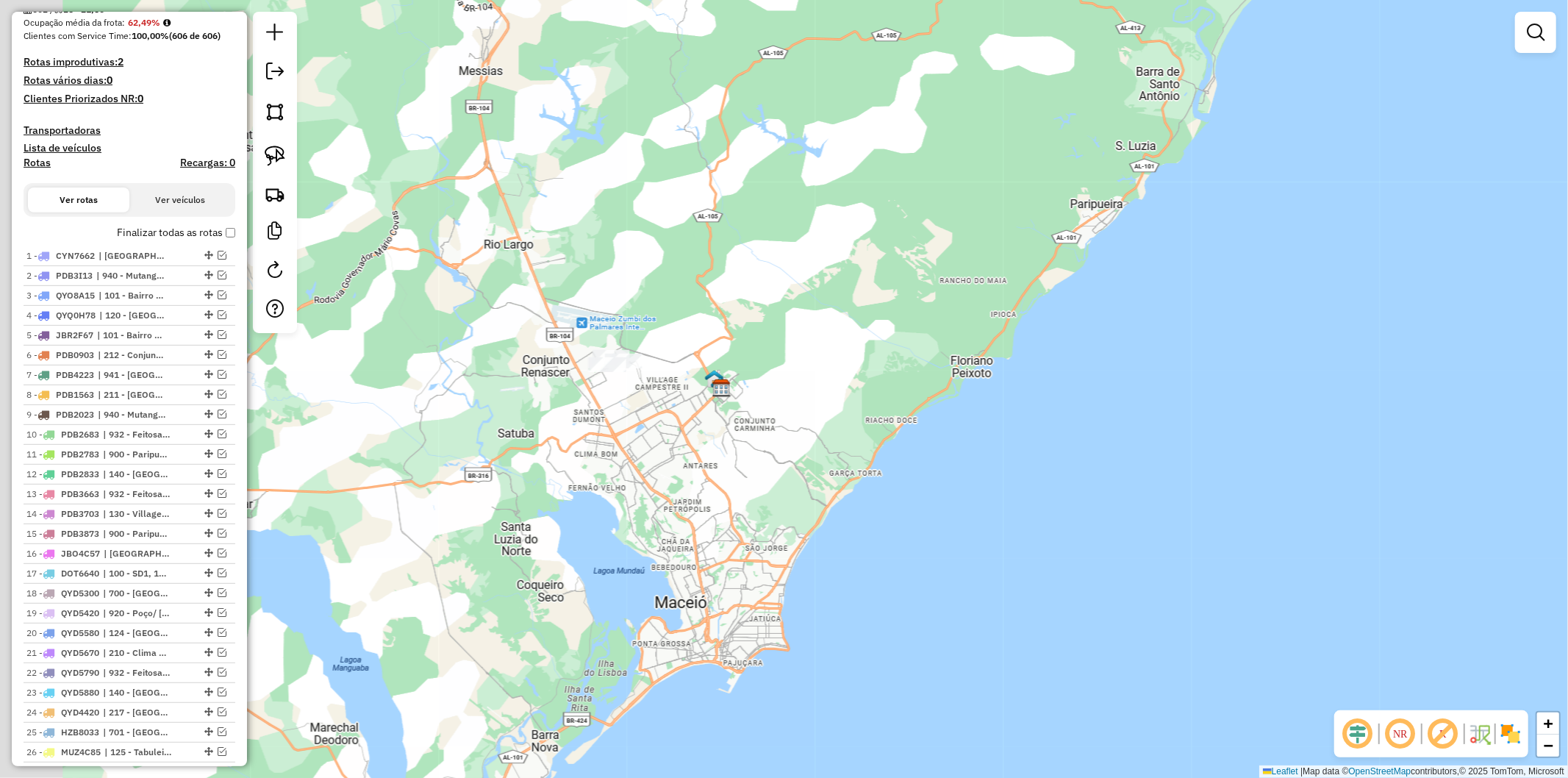
drag, startPoint x: 376, startPoint y: 392, endPoint x: 547, endPoint y: 421, distance: 173.4
click at [547, 421] on div "Janela de atendimento Grade de atendimento Capacidade Transportadoras Veículos …" at bounding box center [784, 389] width 1568 height 778
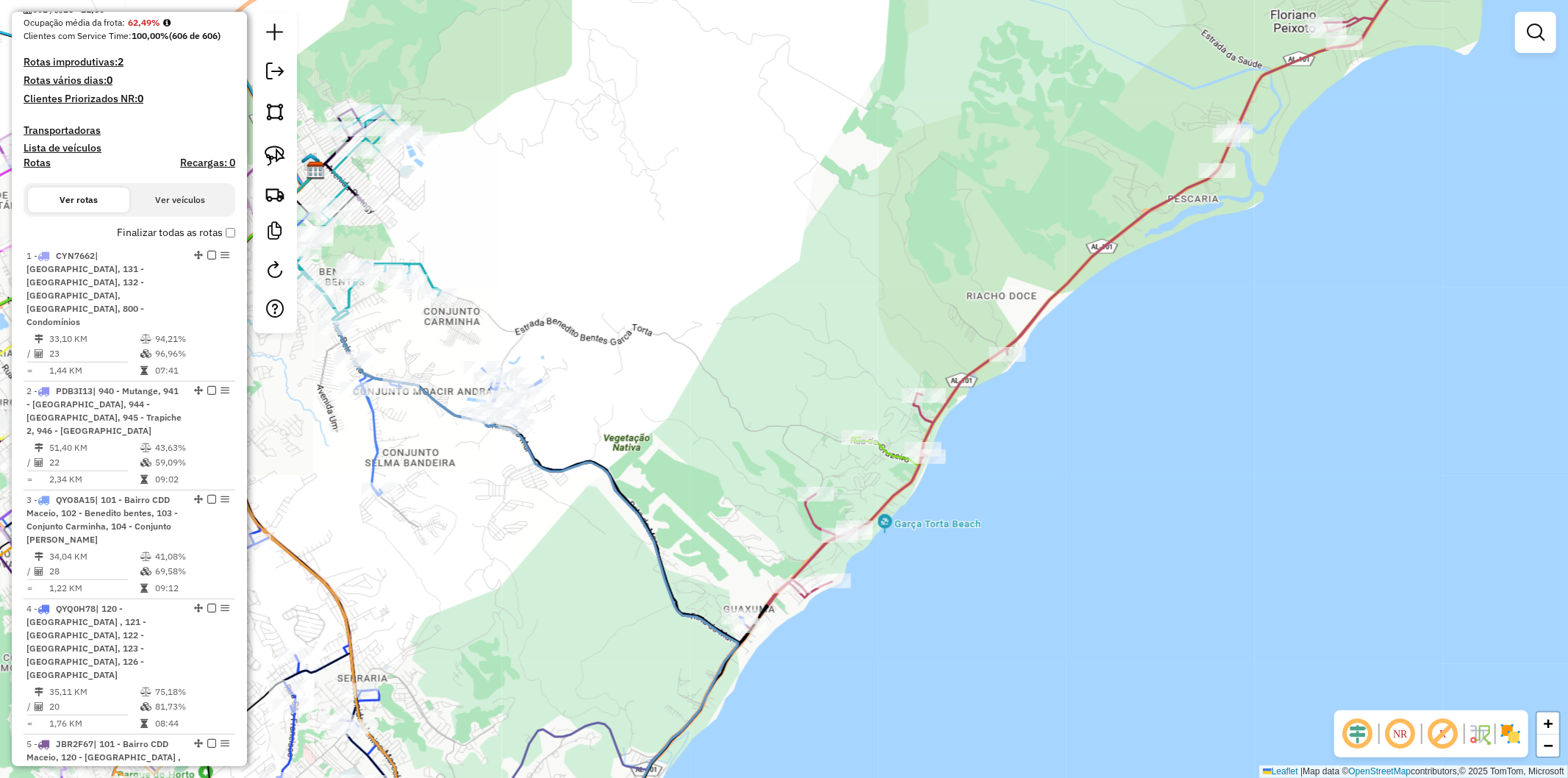
click at [889, 453] on icon at bounding box center [1153, 195] width 601 height 545
select select "**********"
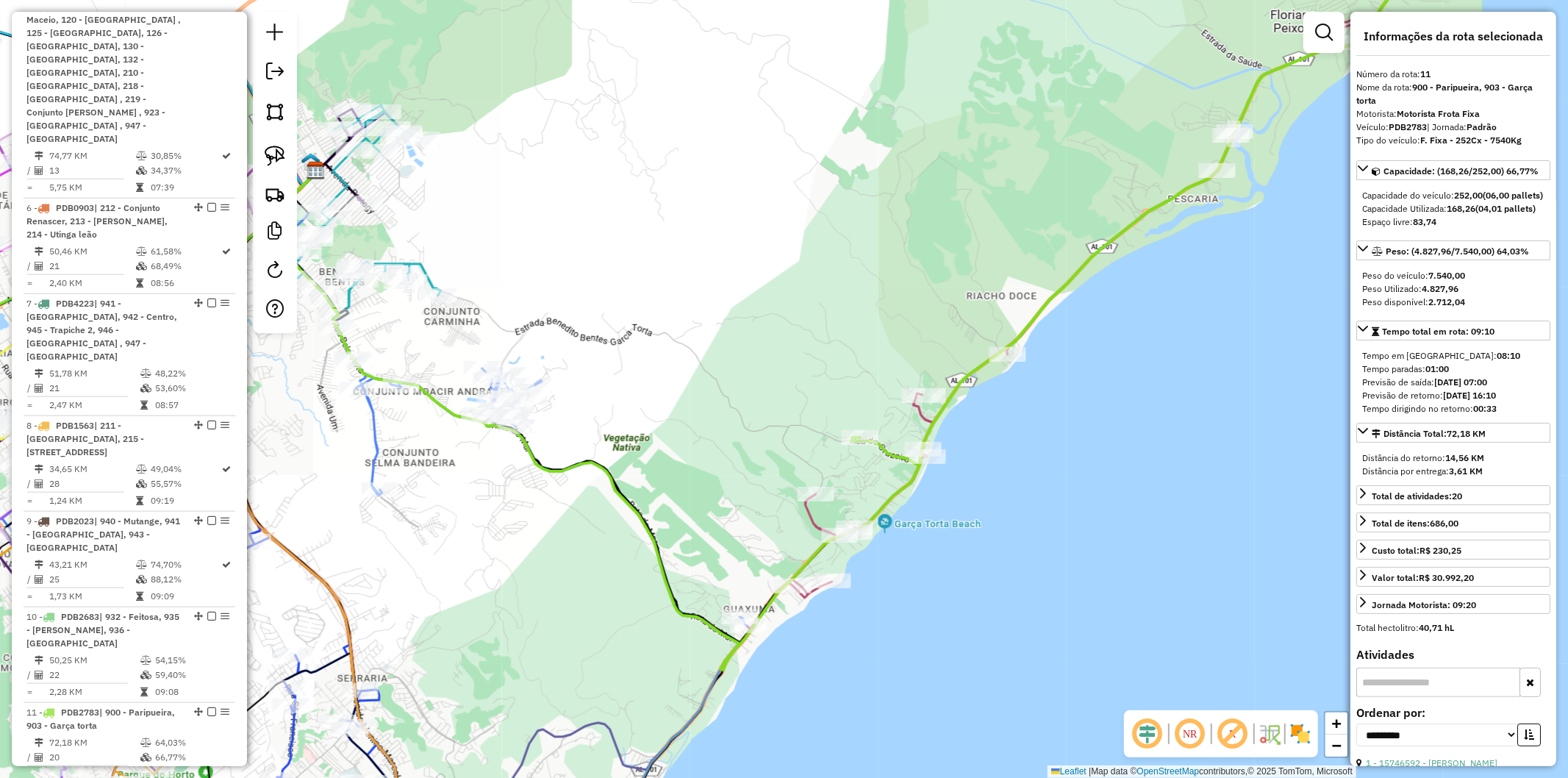
scroll to position [1751, 0]
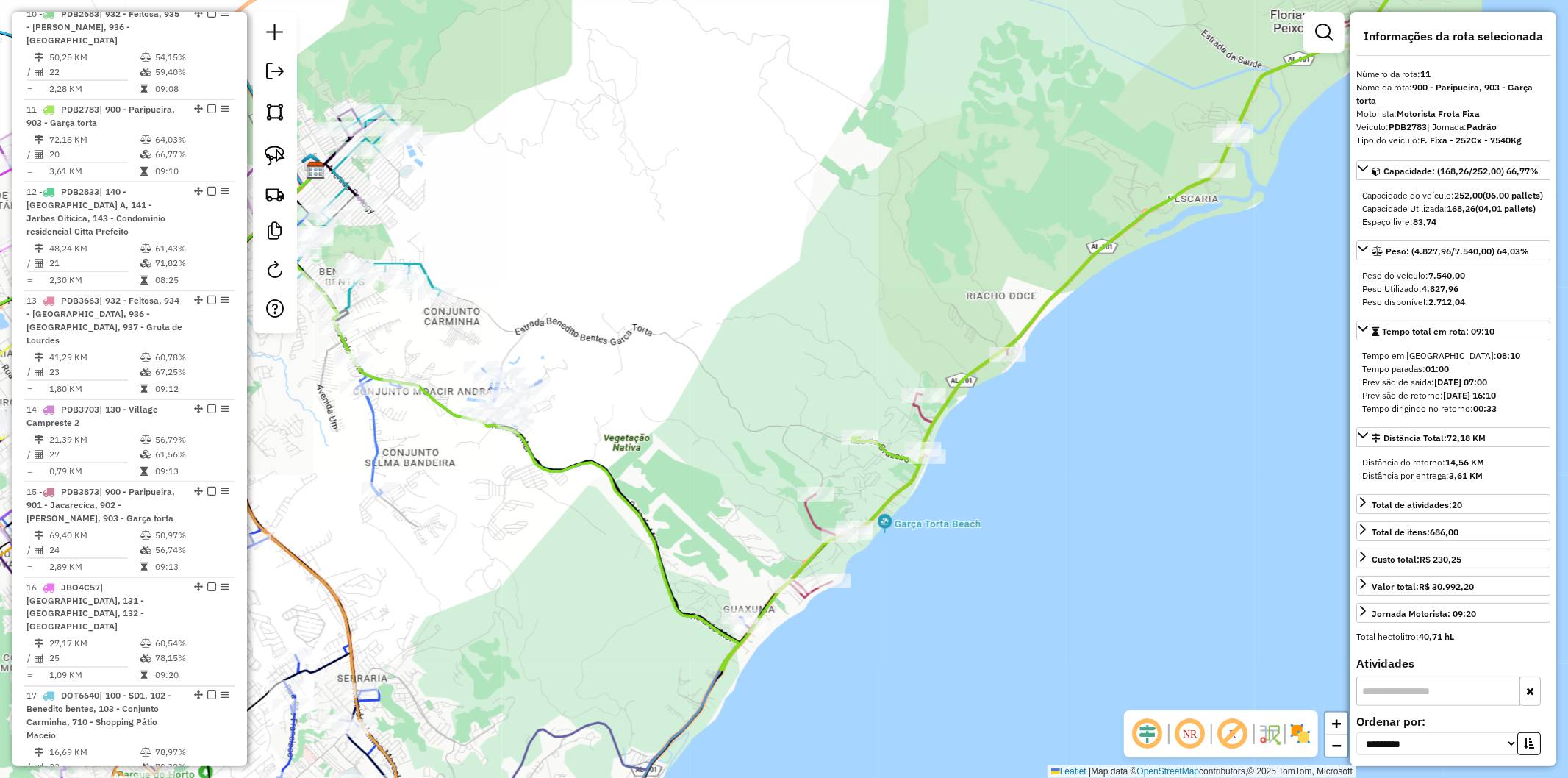
click at [953, 493] on div "Janela de atendimento Grade de atendimento Capacidade Transportadoras Veículos …" at bounding box center [784, 389] width 1568 height 778
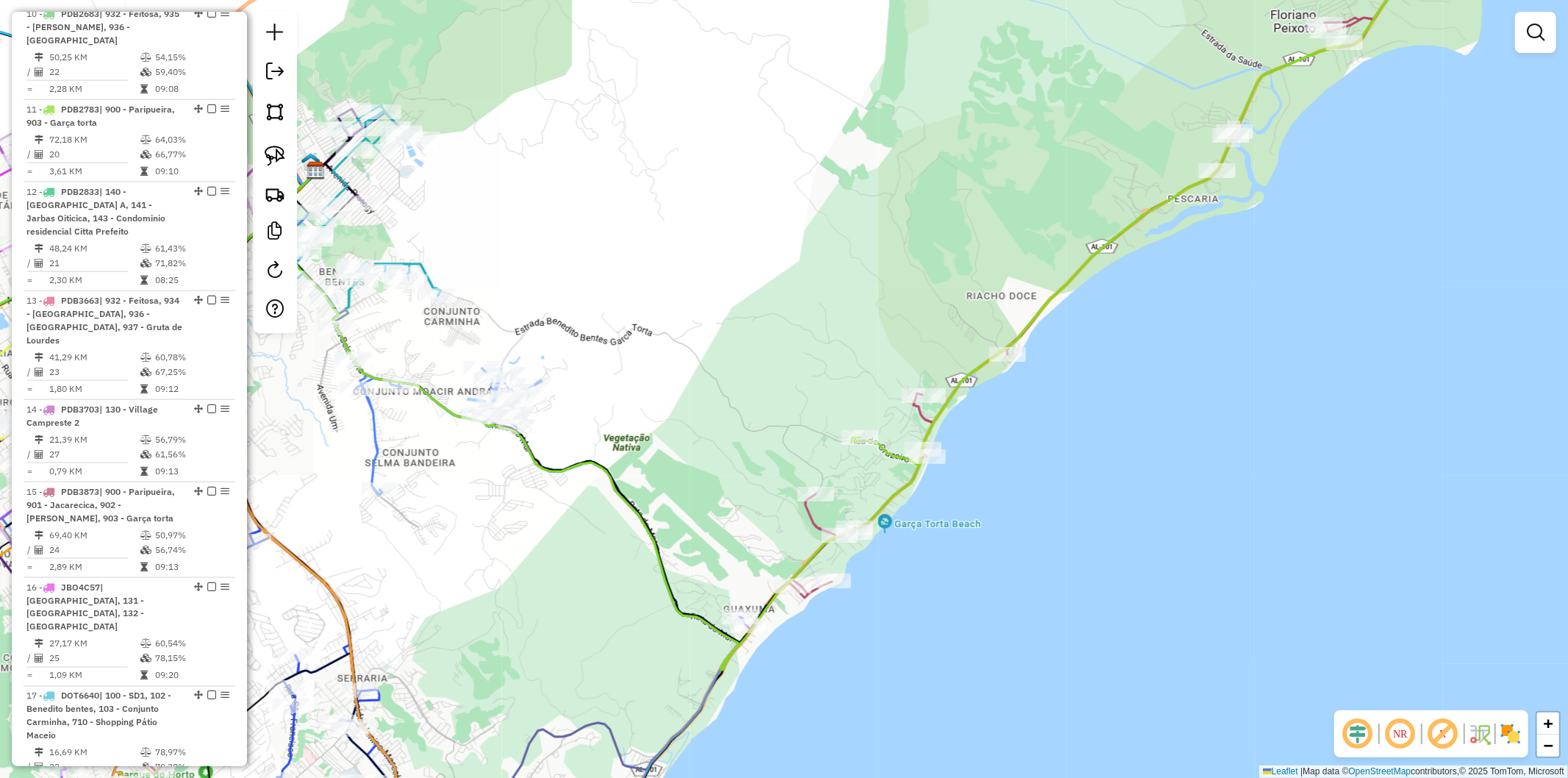
click at [916, 410] on icon at bounding box center [1100, 276] width 706 height 708
select select "**********"
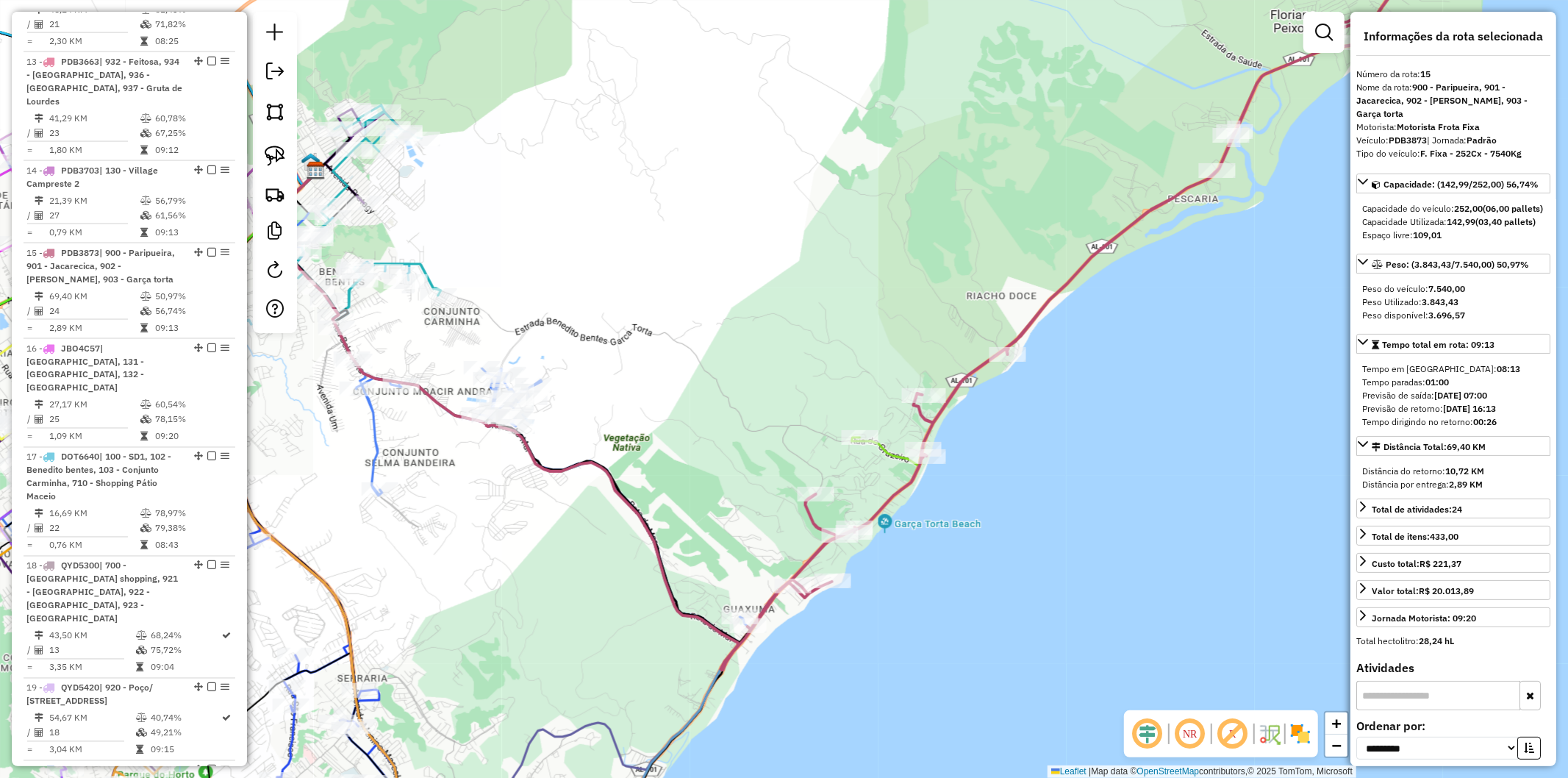
scroll to position [2119, 0]
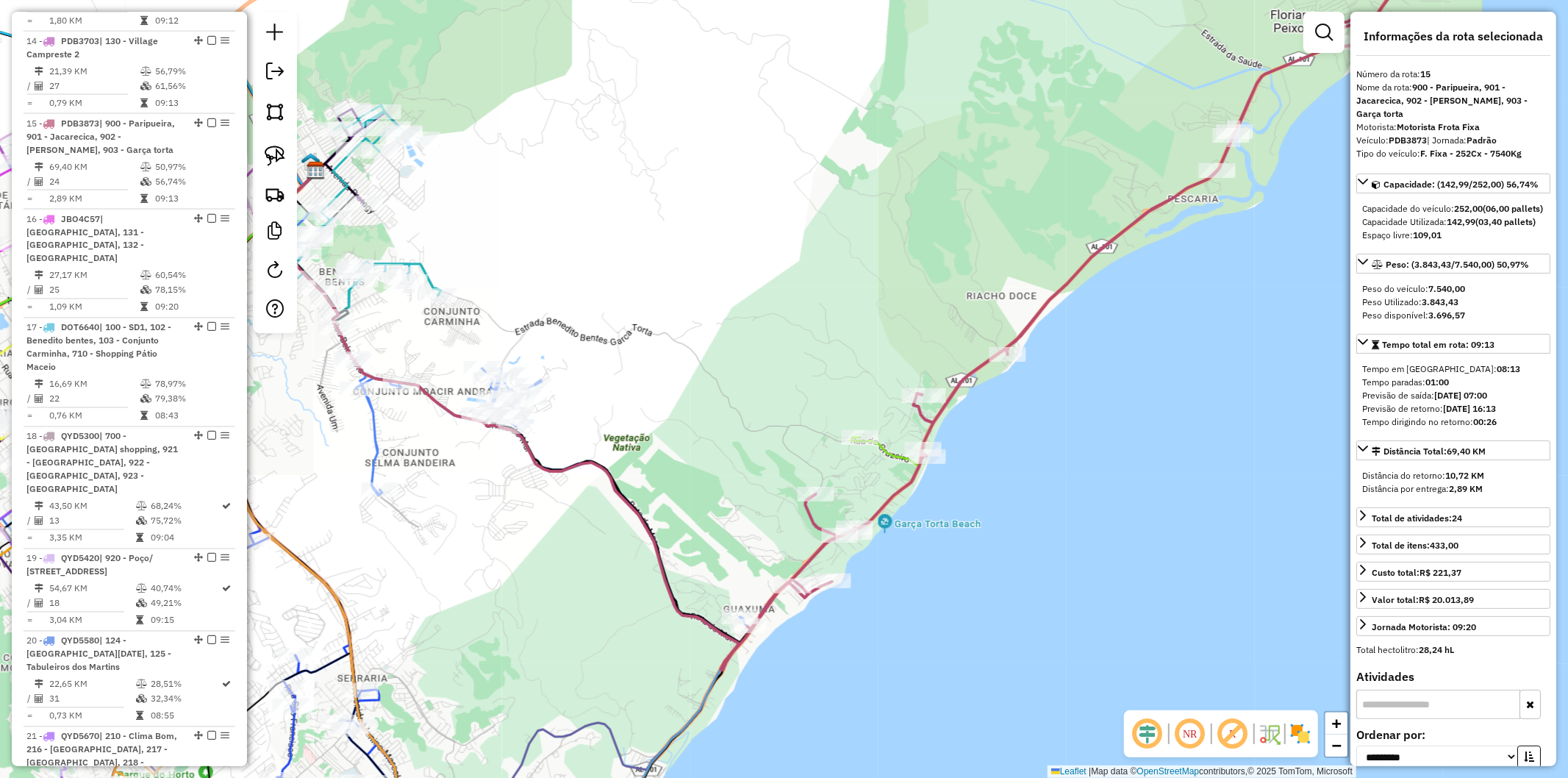
click at [891, 450] on icon at bounding box center [1153, 195] width 601 height 545
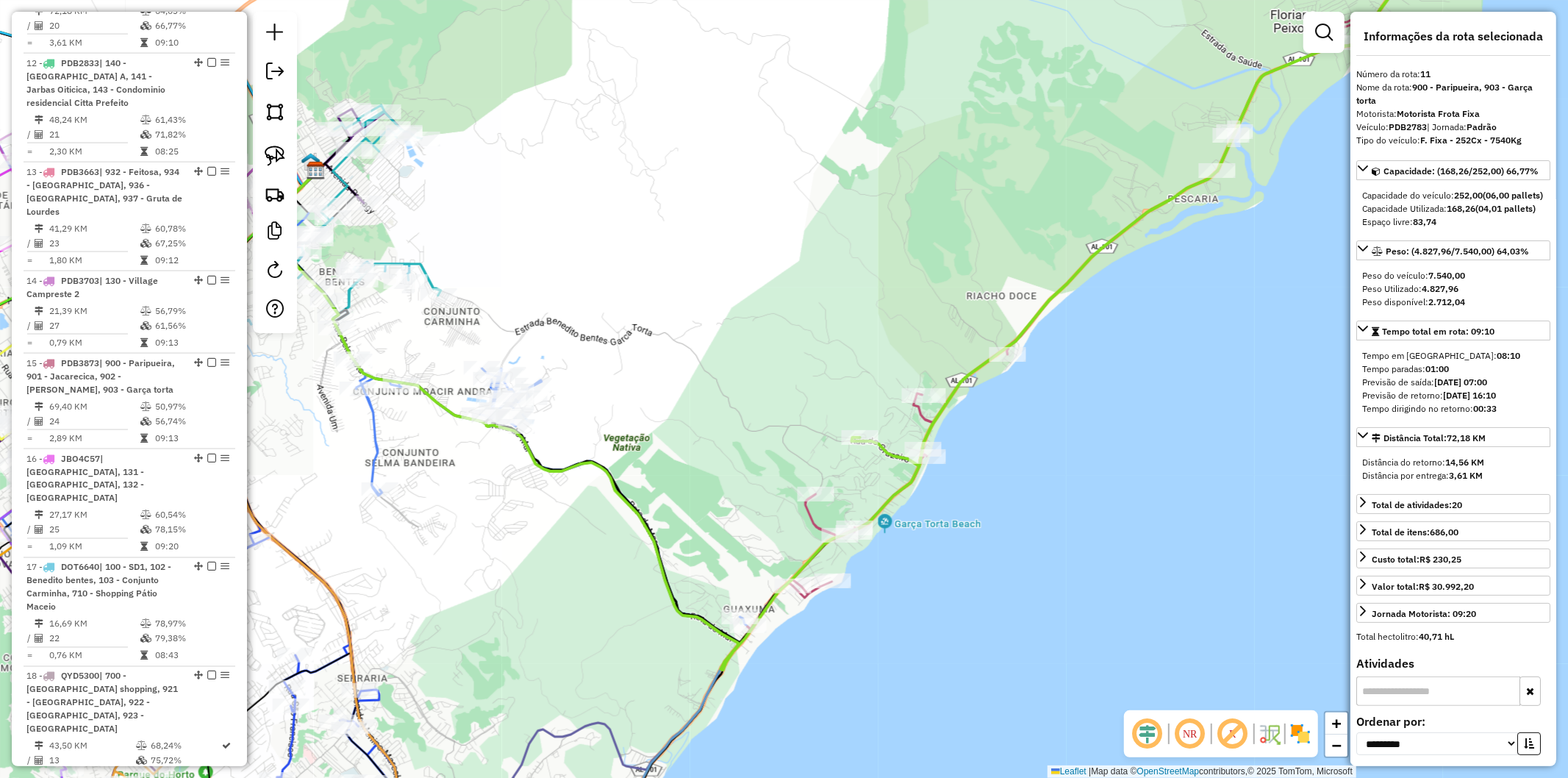
scroll to position [1751, 0]
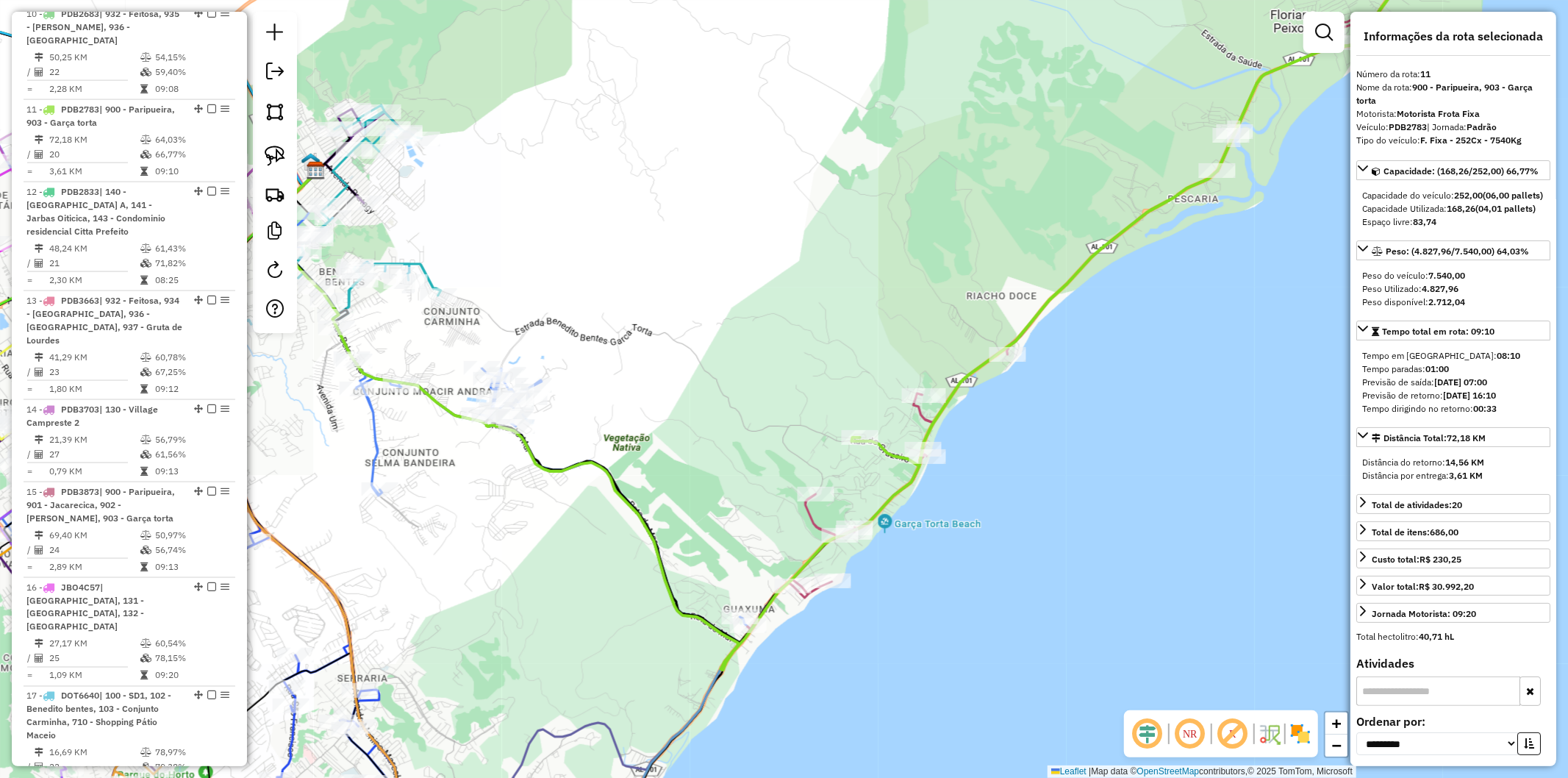
drag, startPoint x: 1016, startPoint y: 469, endPoint x: 1027, endPoint y: 465, distance: 11.7
click at [1016, 469] on div "Rota 15 - Placa PDB3873 15737600 - SD RESTAURANTE E SER Janela de atendimento G…" at bounding box center [784, 389] width 1568 height 778
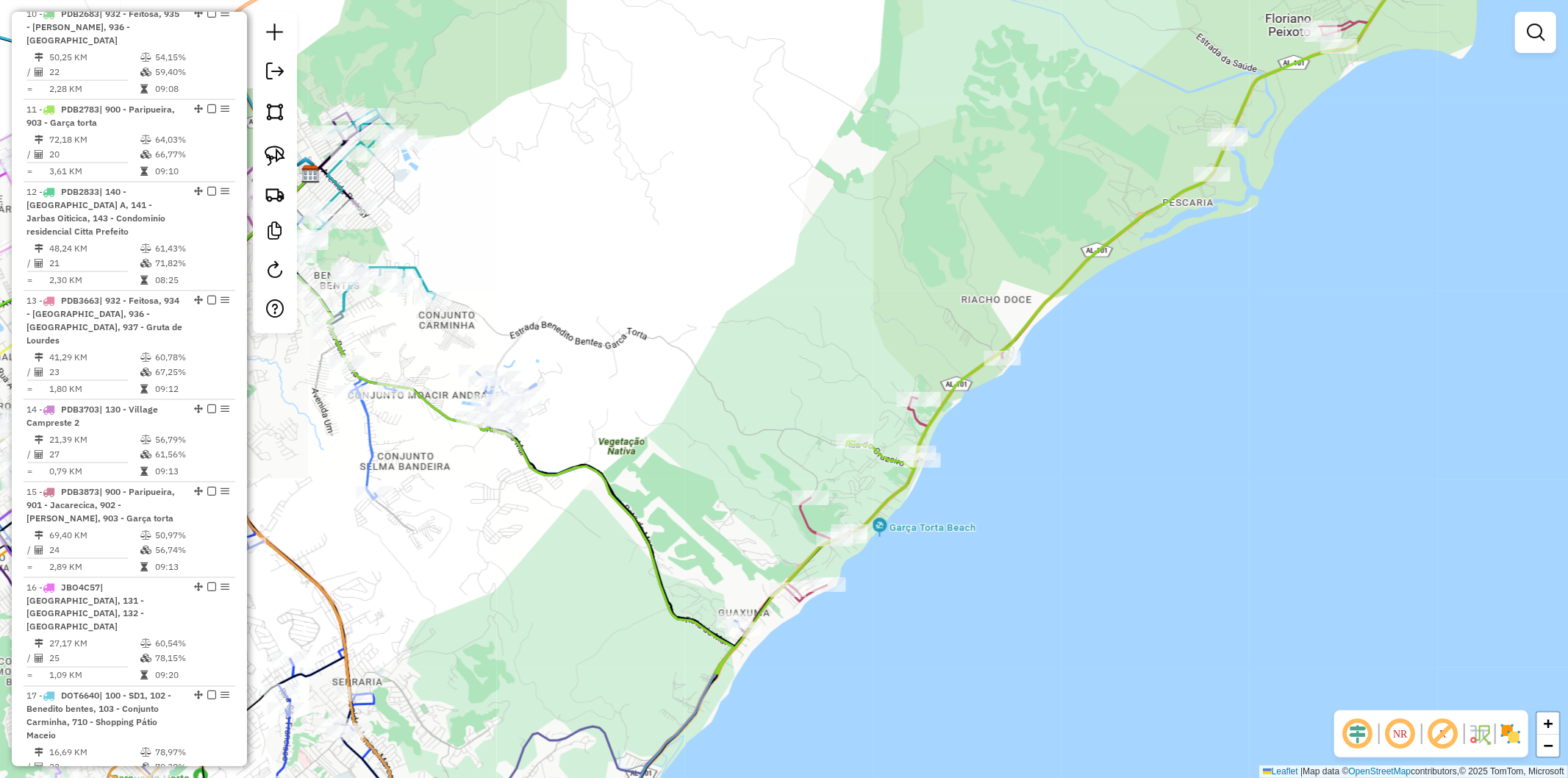
drag, startPoint x: 1169, startPoint y: 355, endPoint x: 1097, endPoint y: 386, distance: 78.4
click at [1097, 386] on div "Janela de atendimento Grade de atendimento Capacidade Transportadoras Veículos …" at bounding box center [784, 389] width 1568 height 778
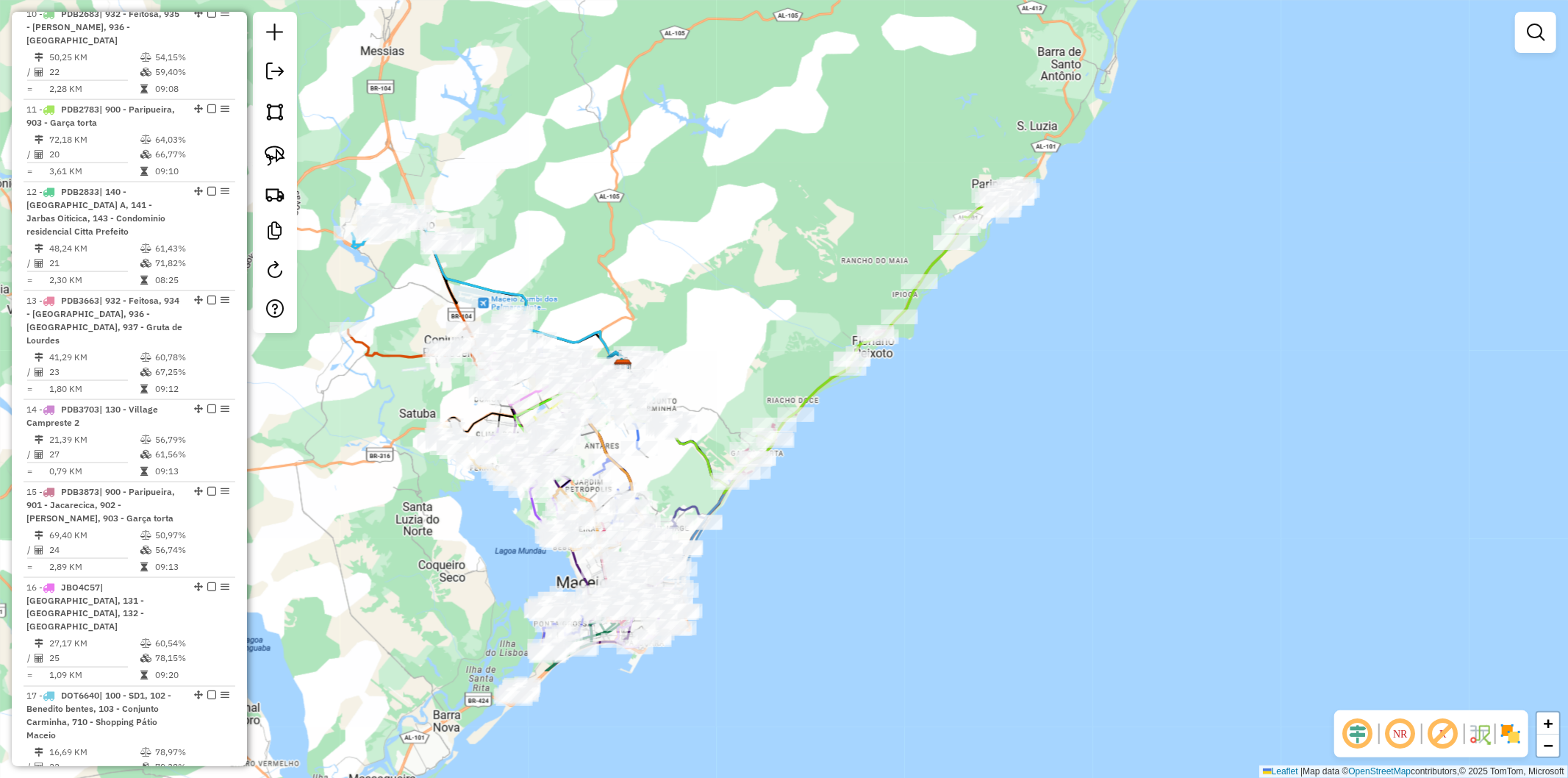
drag, startPoint x: 717, startPoint y: 693, endPoint x: 775, endPoint y: 508, distance: 193.9
click at [775, 508] on div "Janela de atendimento Grade de atendimento Capacidade Transportadoras Veículos …" at bounding box center [784, 389] width 1568 height 778
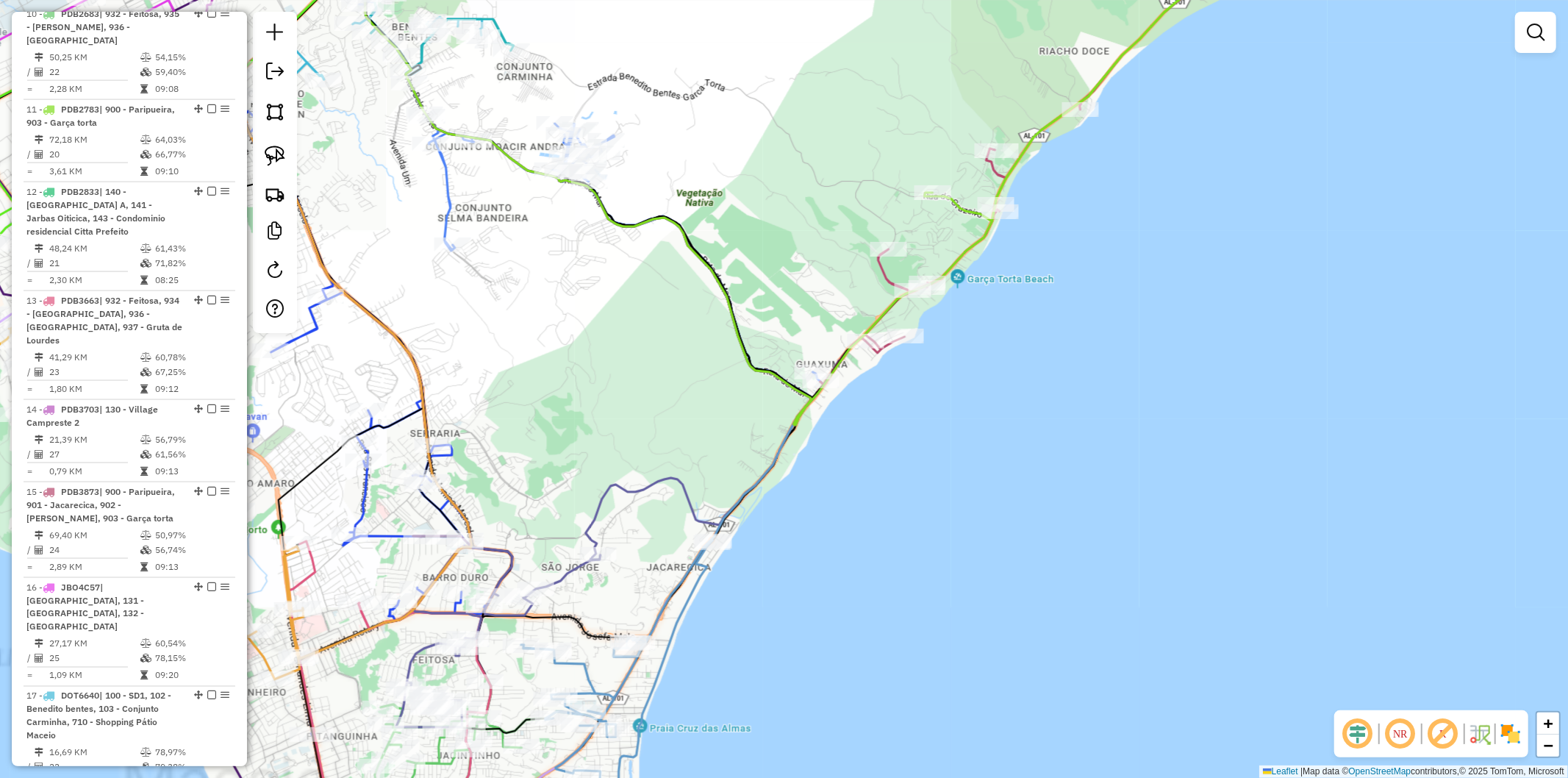
click at [748, 490] on icon at bounding box center [579, 289] width 462 height 735
select select "**********"
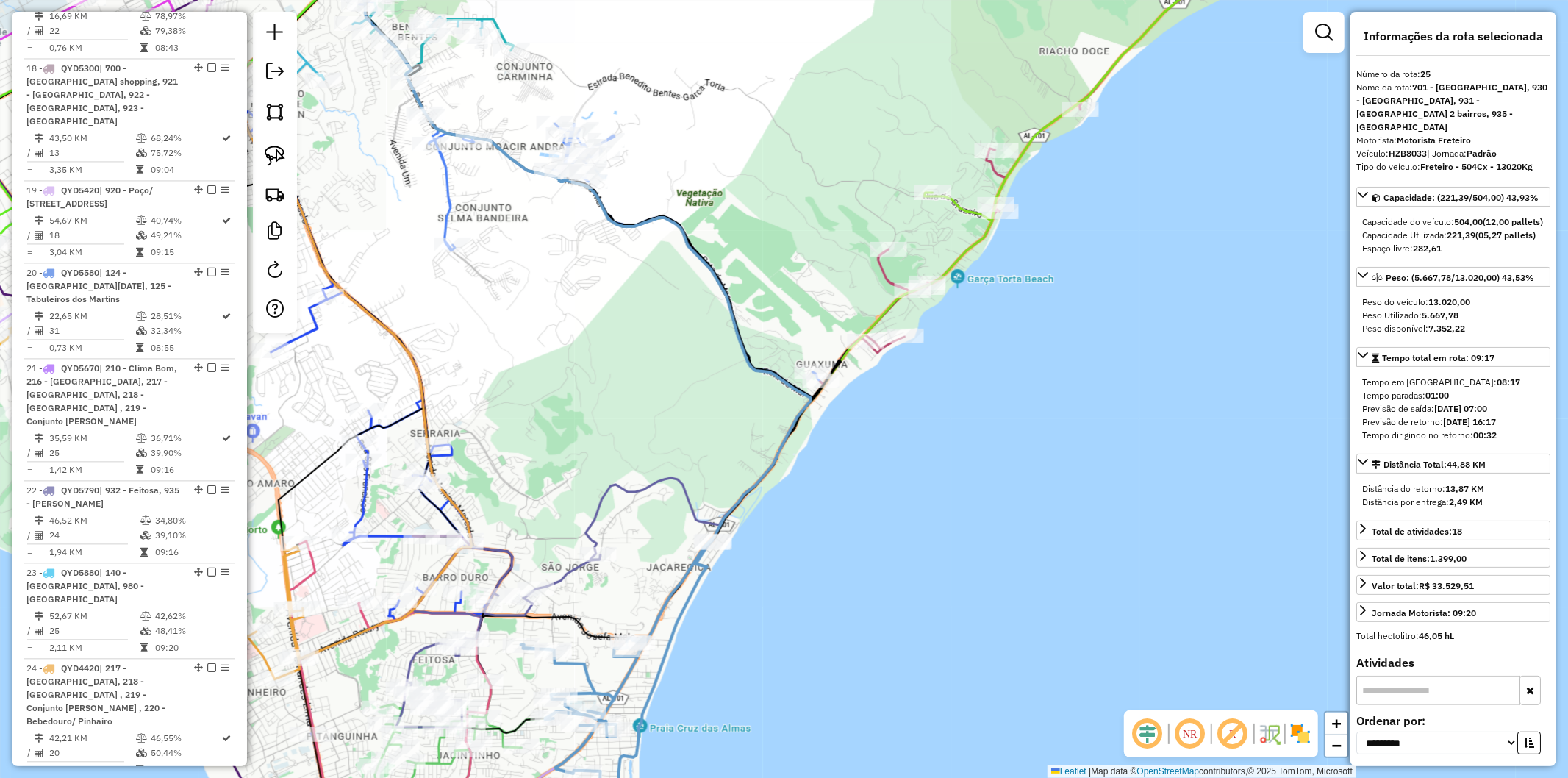
scroll to position [3018, 0]
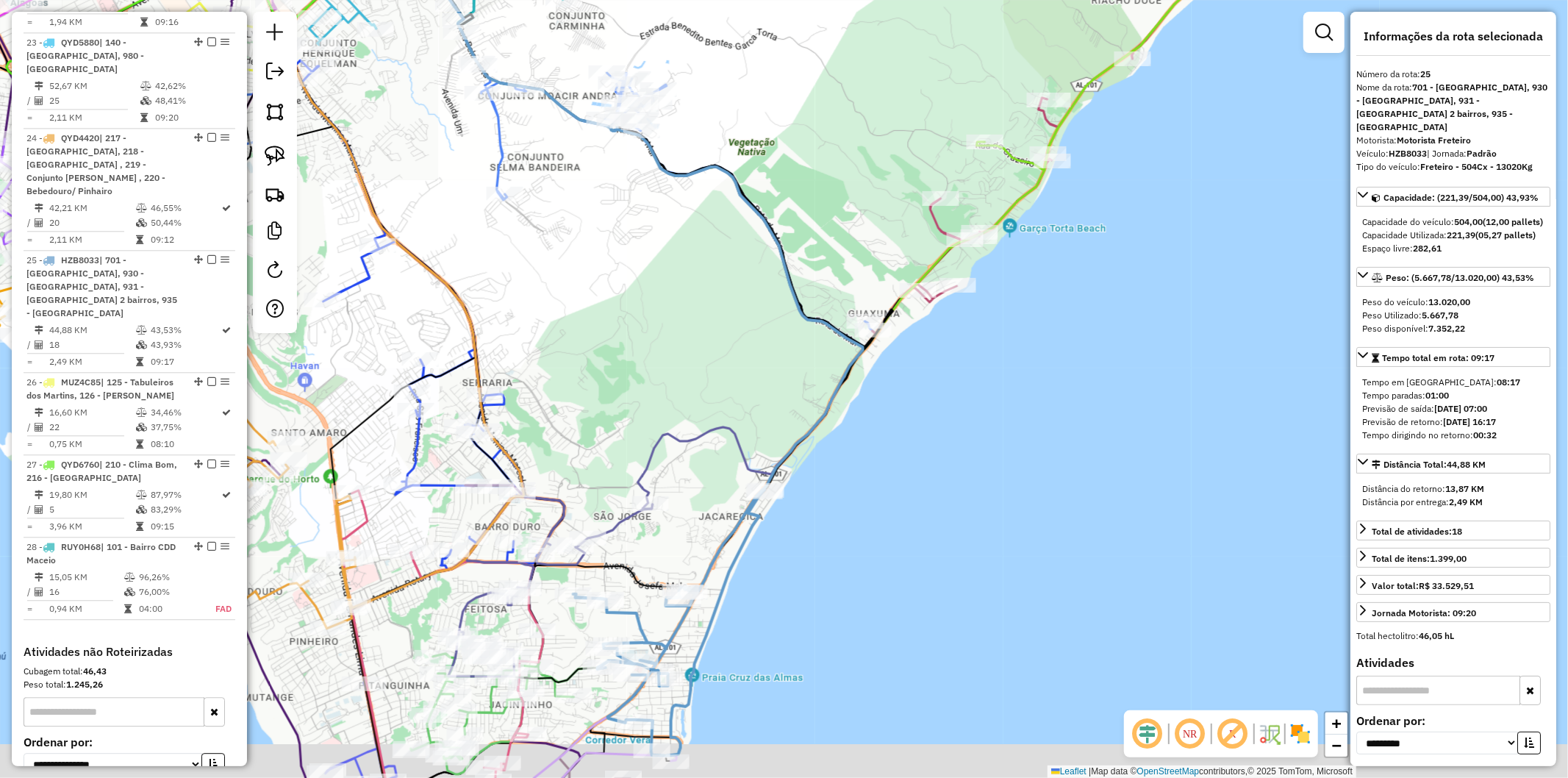
drag, startPoint x: 809, startPoint y: 608, endPoint x: 673, endPoint y: 532, distance: 155.8
click at [855, 573] on div "Janela de atendimento Grade de atendimento Capacidade Transportadoras Veículos …" at bounding box center [784, 389] width 1568 height 778
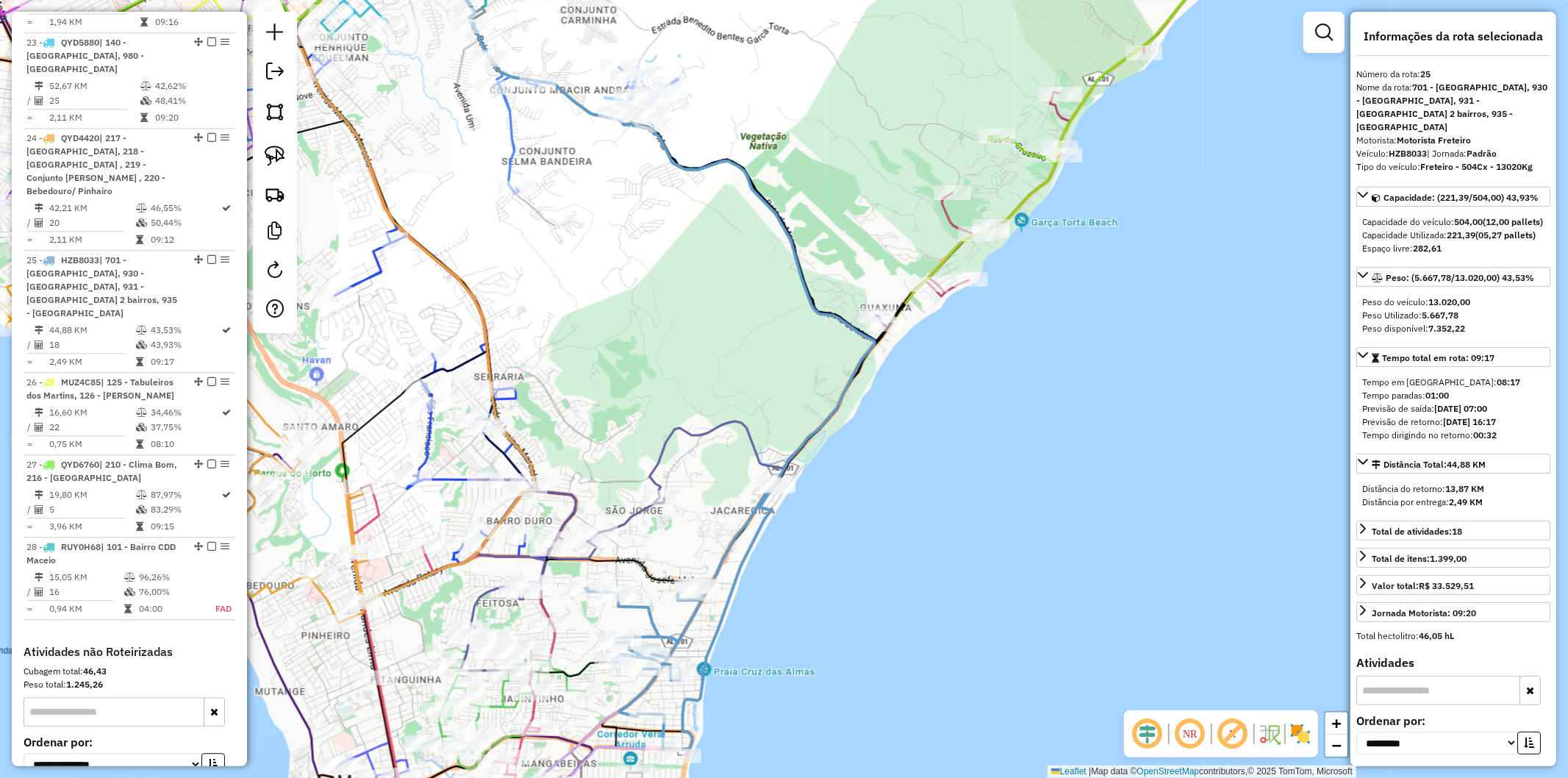
click at [650, 475] on icon at bounding box center [649, 213] width 452 height 581
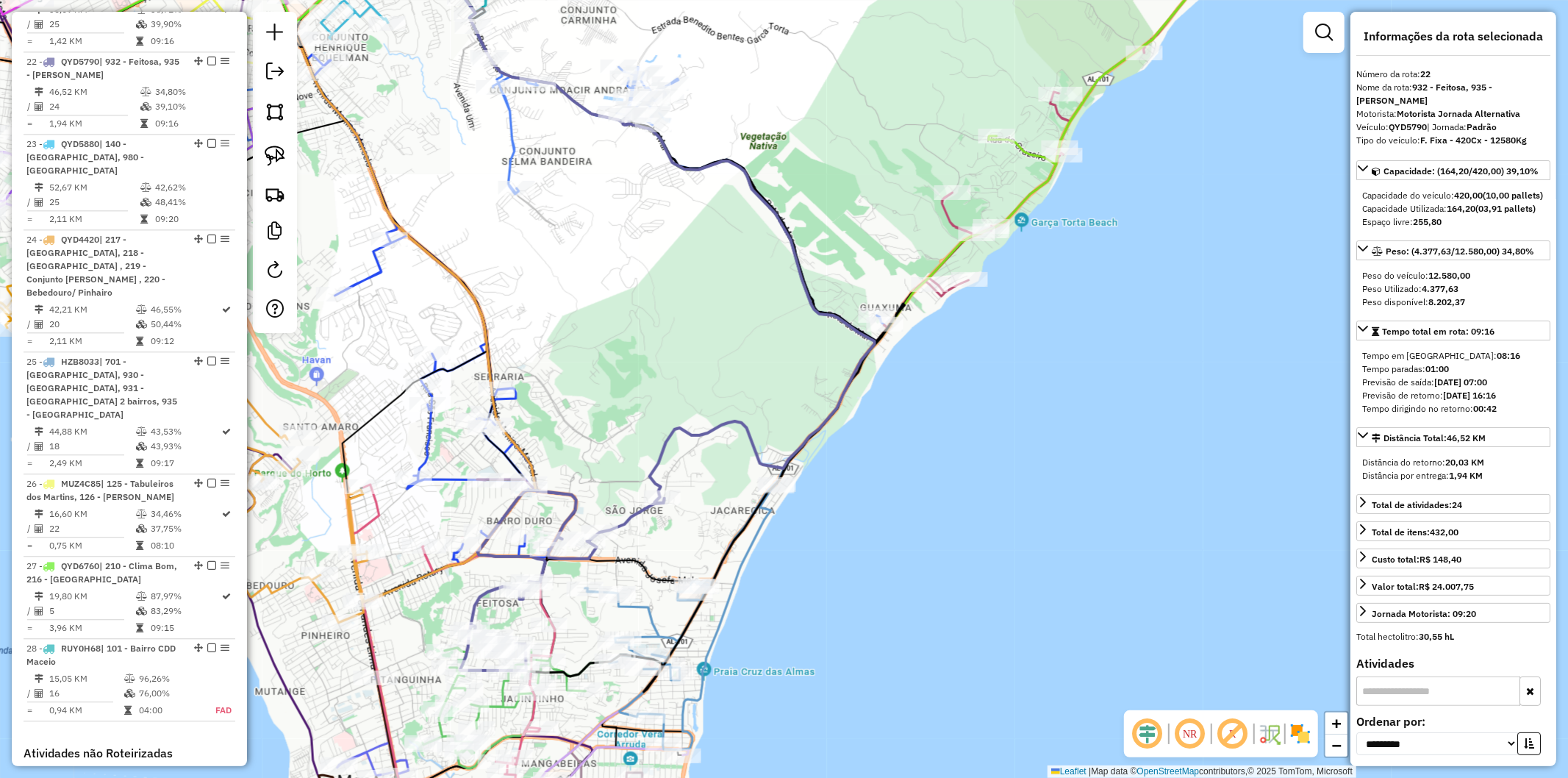
scroll to position [2815, 0]
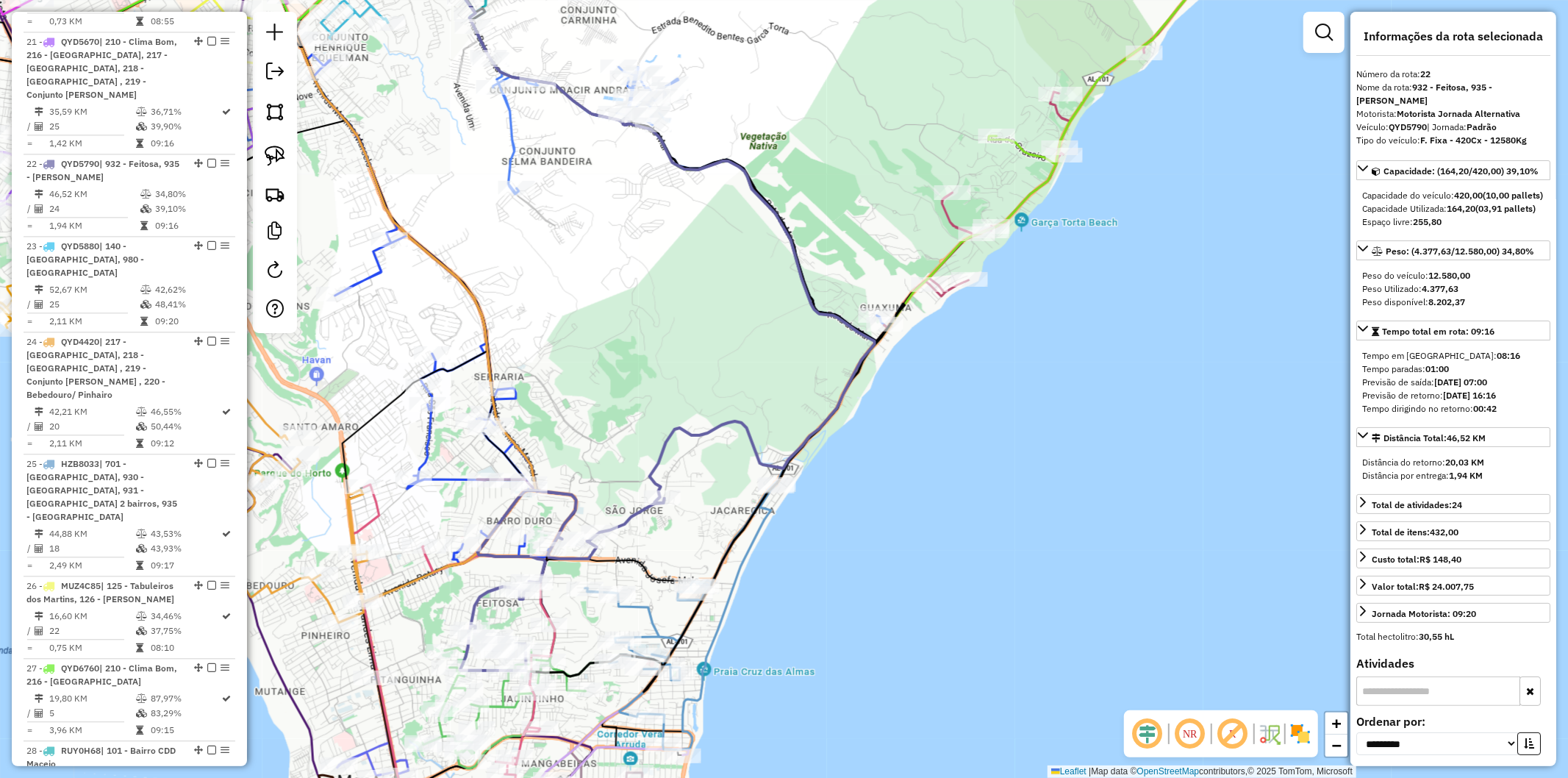
click at [501, 701] on icon at bounding box center [504, 694] width 163 height 149
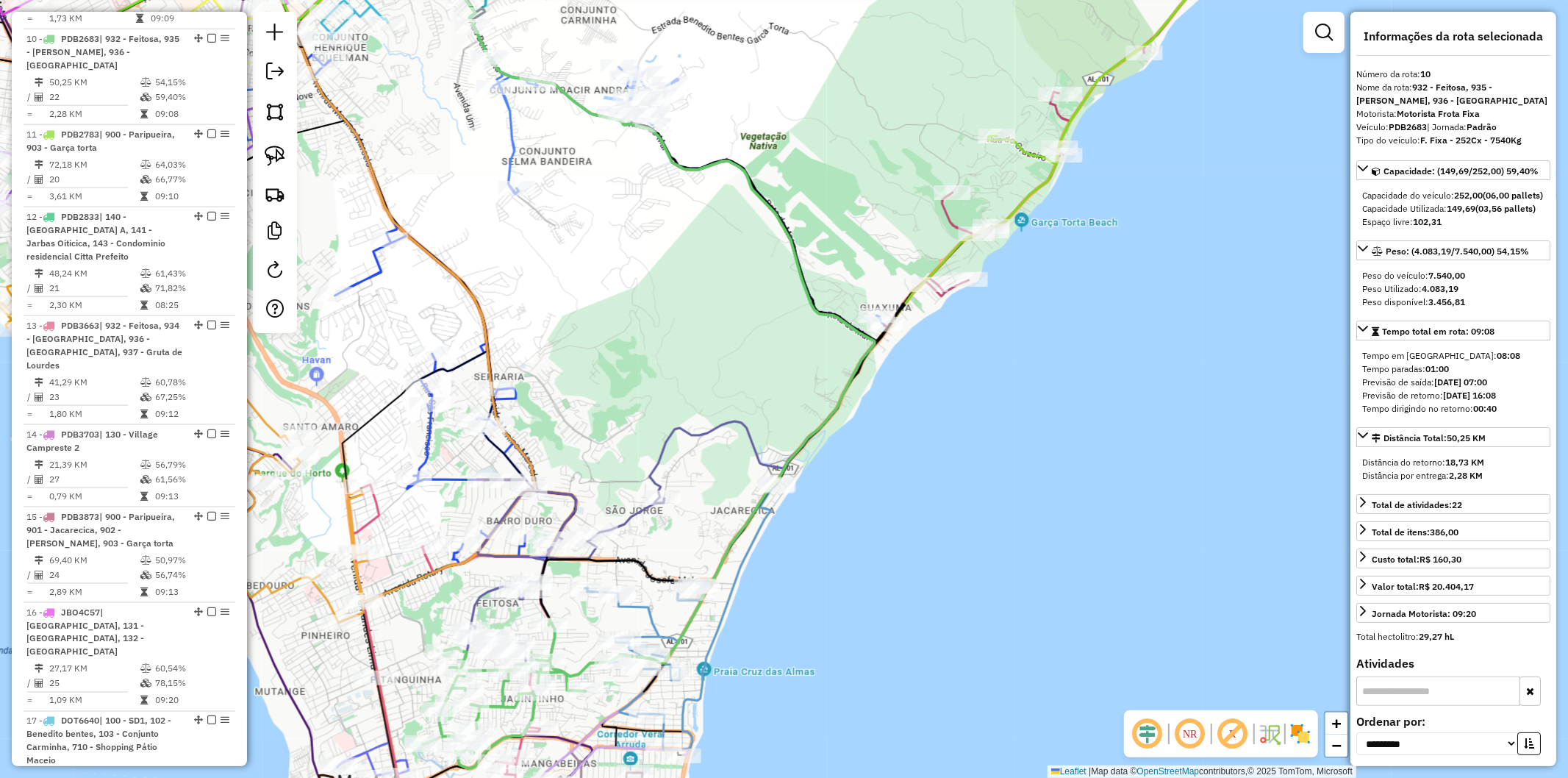
scroll to position [1668, 0]
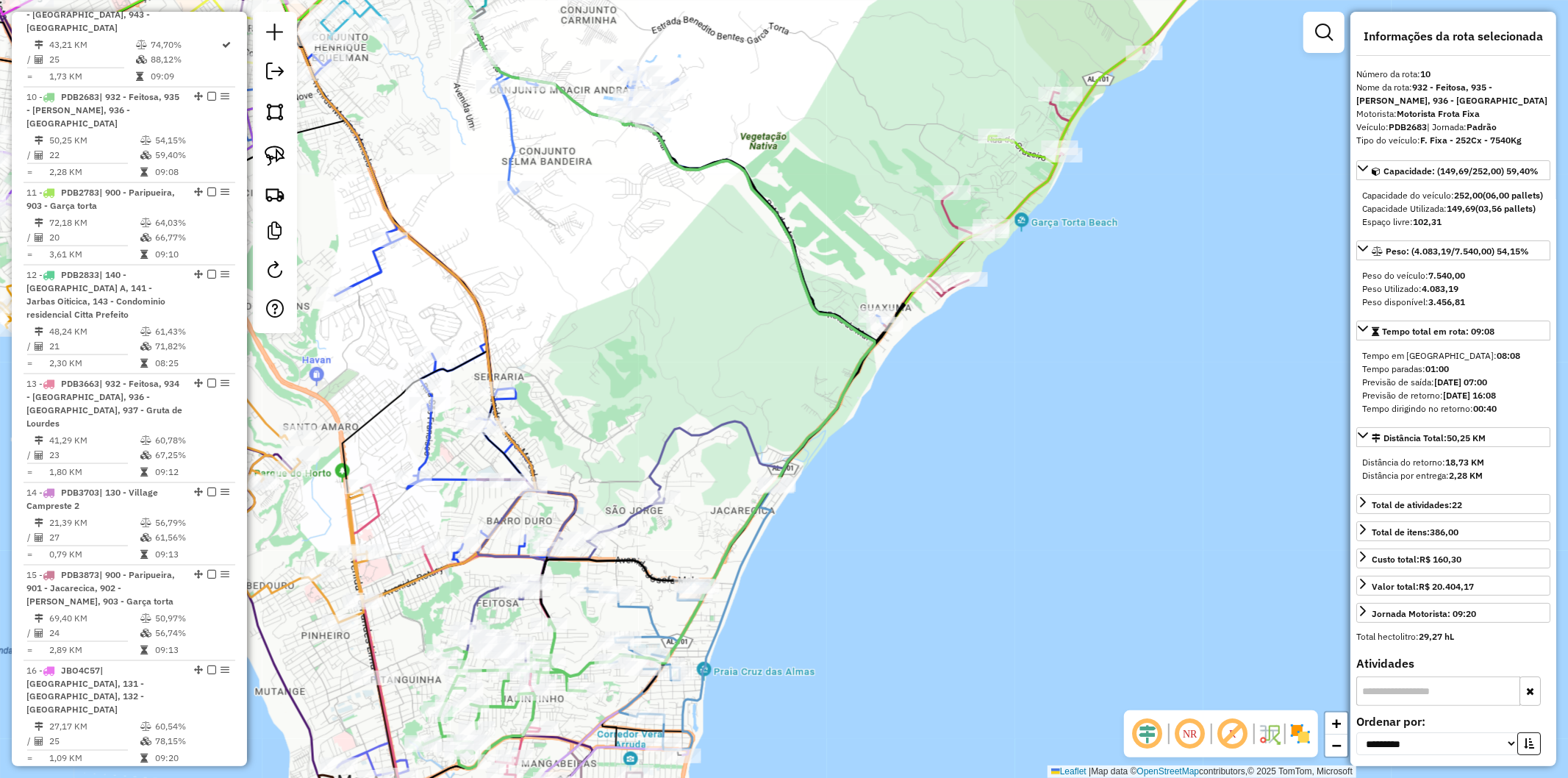
click at [481, 598] on icon at bounding box center [562, 581] width 205 height 180
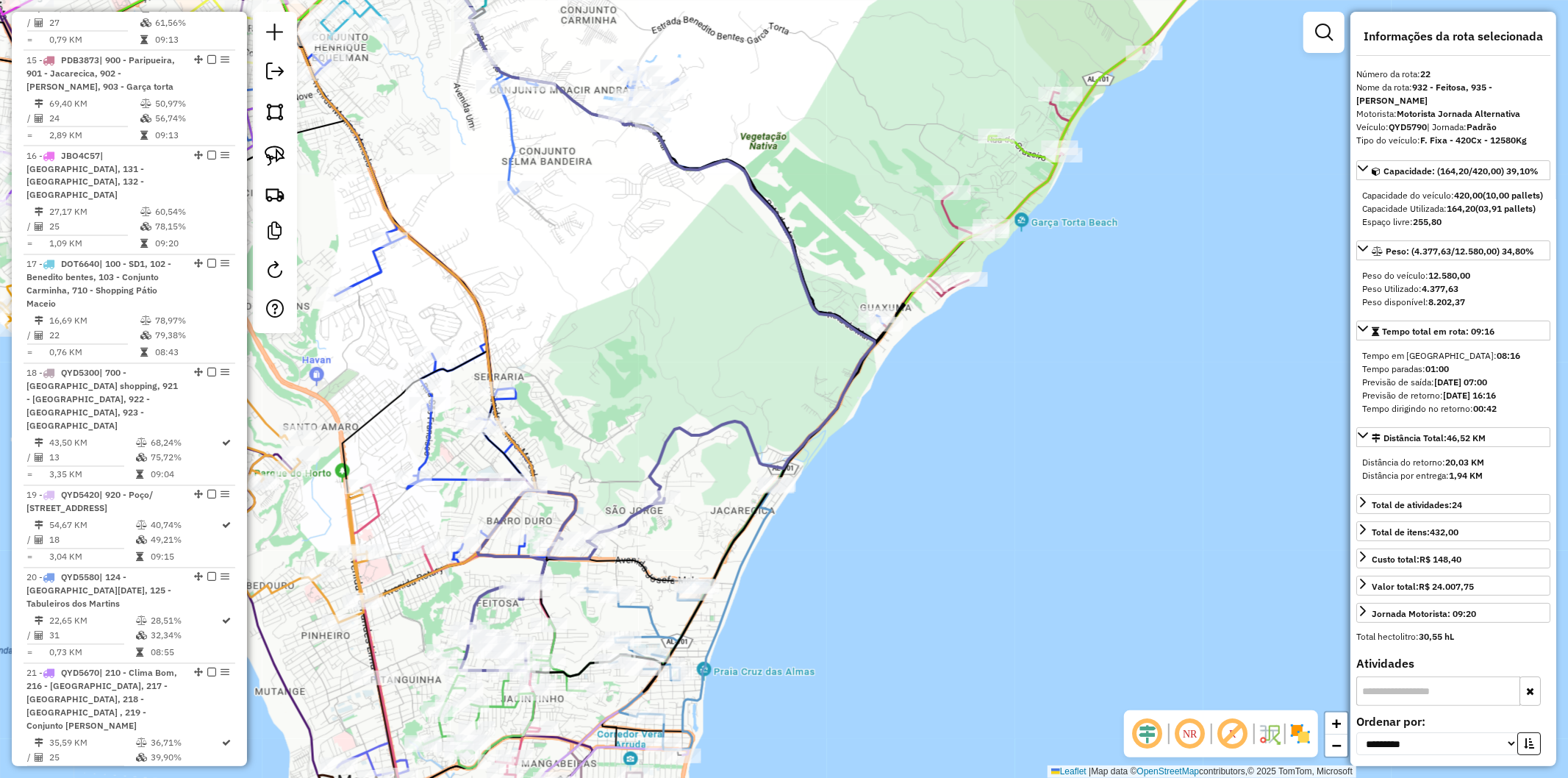
scroll to position [2815, 0]
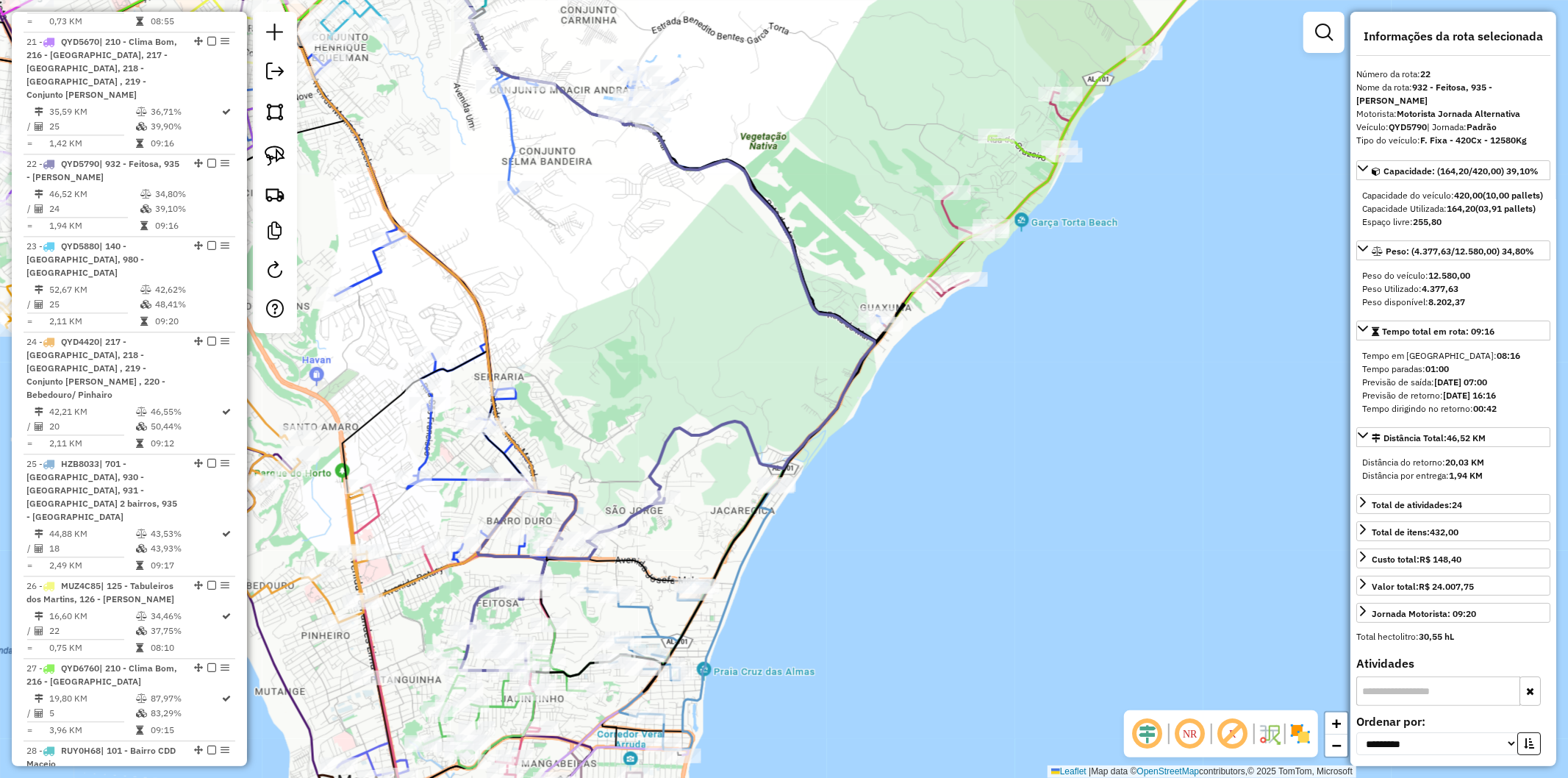
click at [865, 516] on div "Janela de atendimento Grade de atendimento Capacidade Transportadoras Veículos …" at bounding box center [784, 389] width 1568 height 778
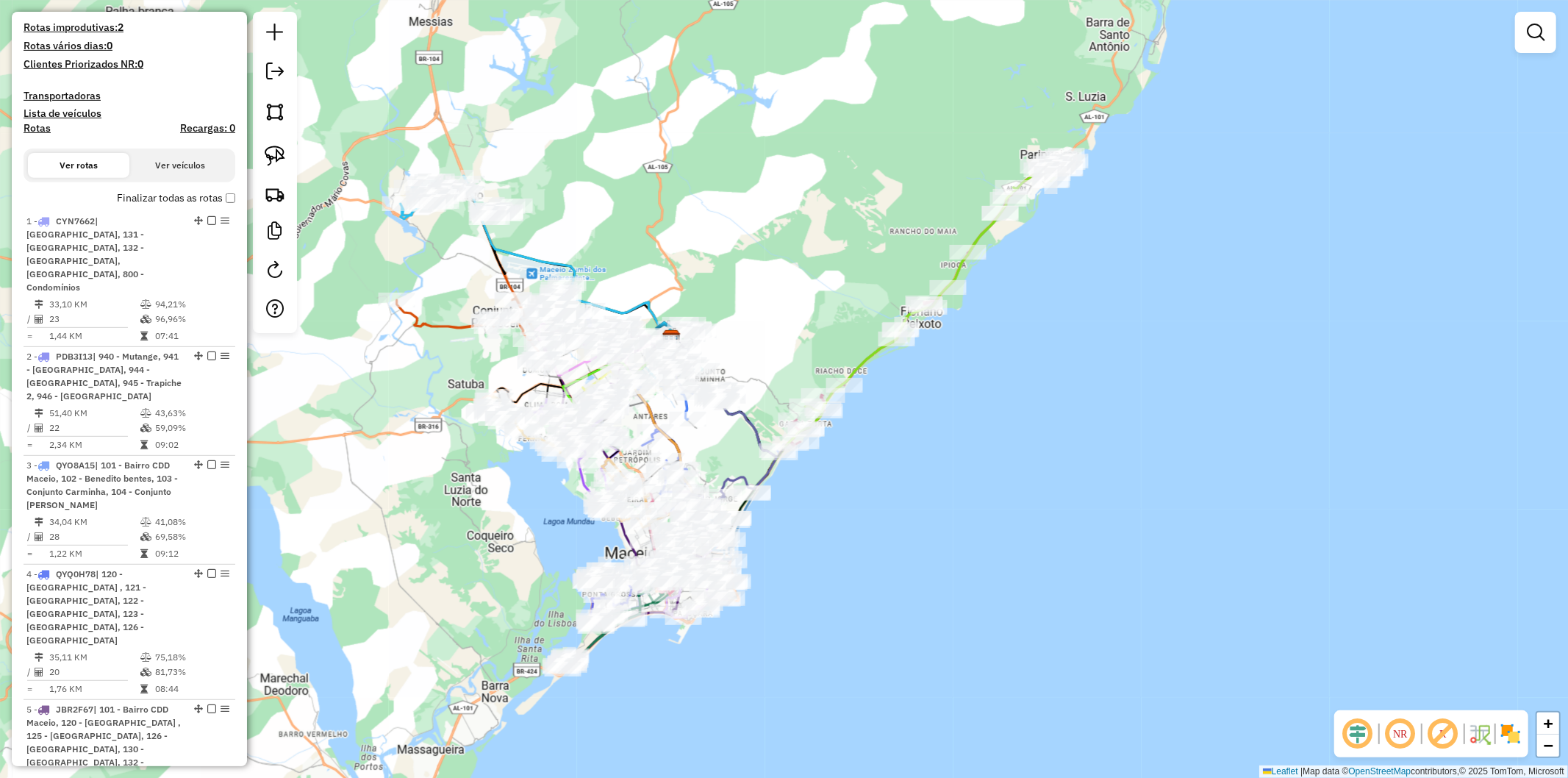
scroll to position [0, 0]
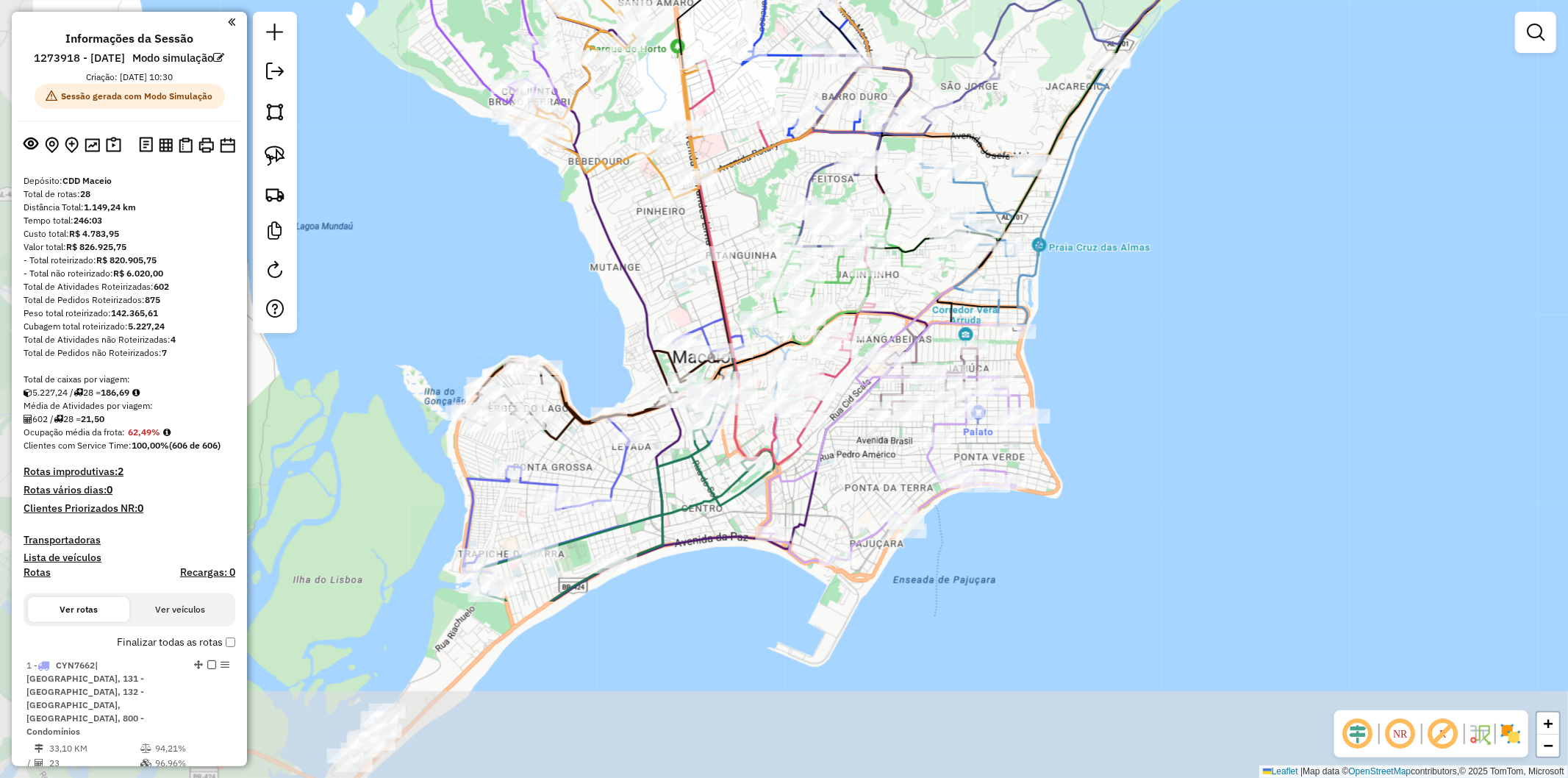
drag, startPoint x: 445, startPoint y: 525, endPoint x: 568, endPoint y: 216, distance: 332.6
click at [568, 217] on div "Janela de atendimento Grade de atendimento Capacidade Transportadoras Veículos …" at bounding box center [784, 389] width 1568 height 778
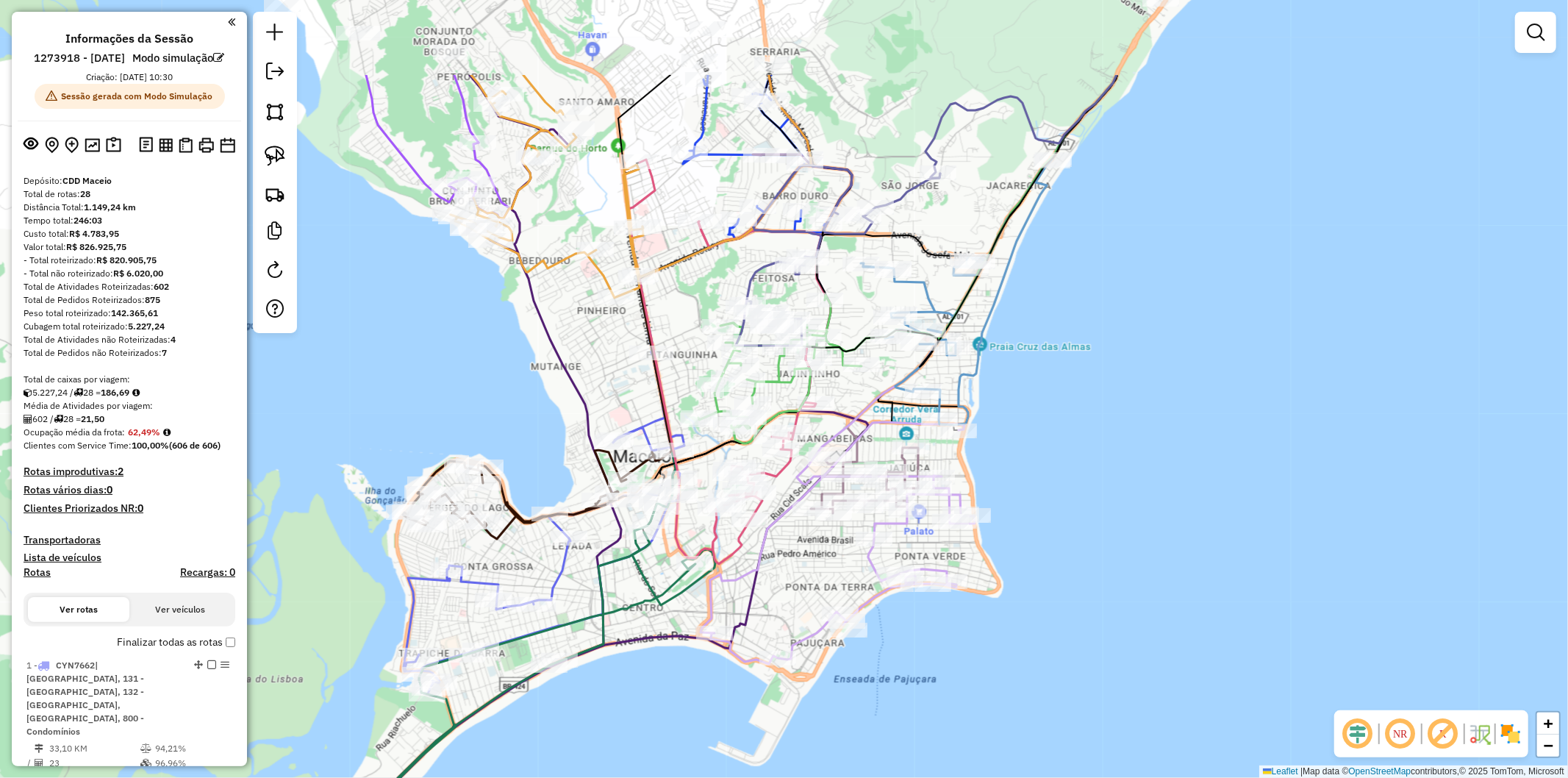
drag, startPoint x: 549, startPoint y: 196, endPoint x: 461, endPoint y: 341, distance: 169.6
click at [461, 341] on div "Janela de atendimento Grade de atendimento Capacidade Transportadoras Veículos …" at bounding box center [784, 389] width 1568 height 778
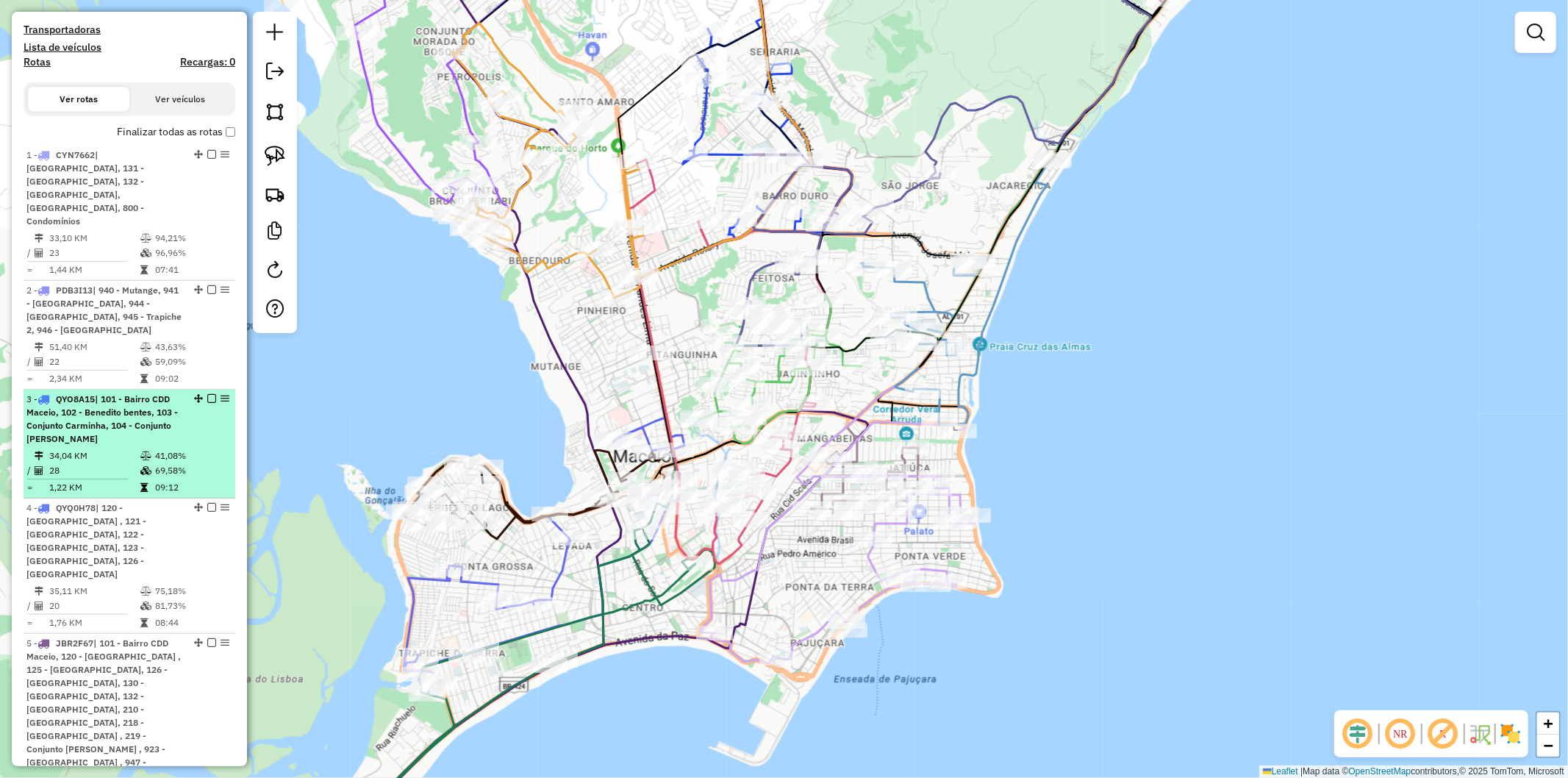
scroll to position [654, 0]
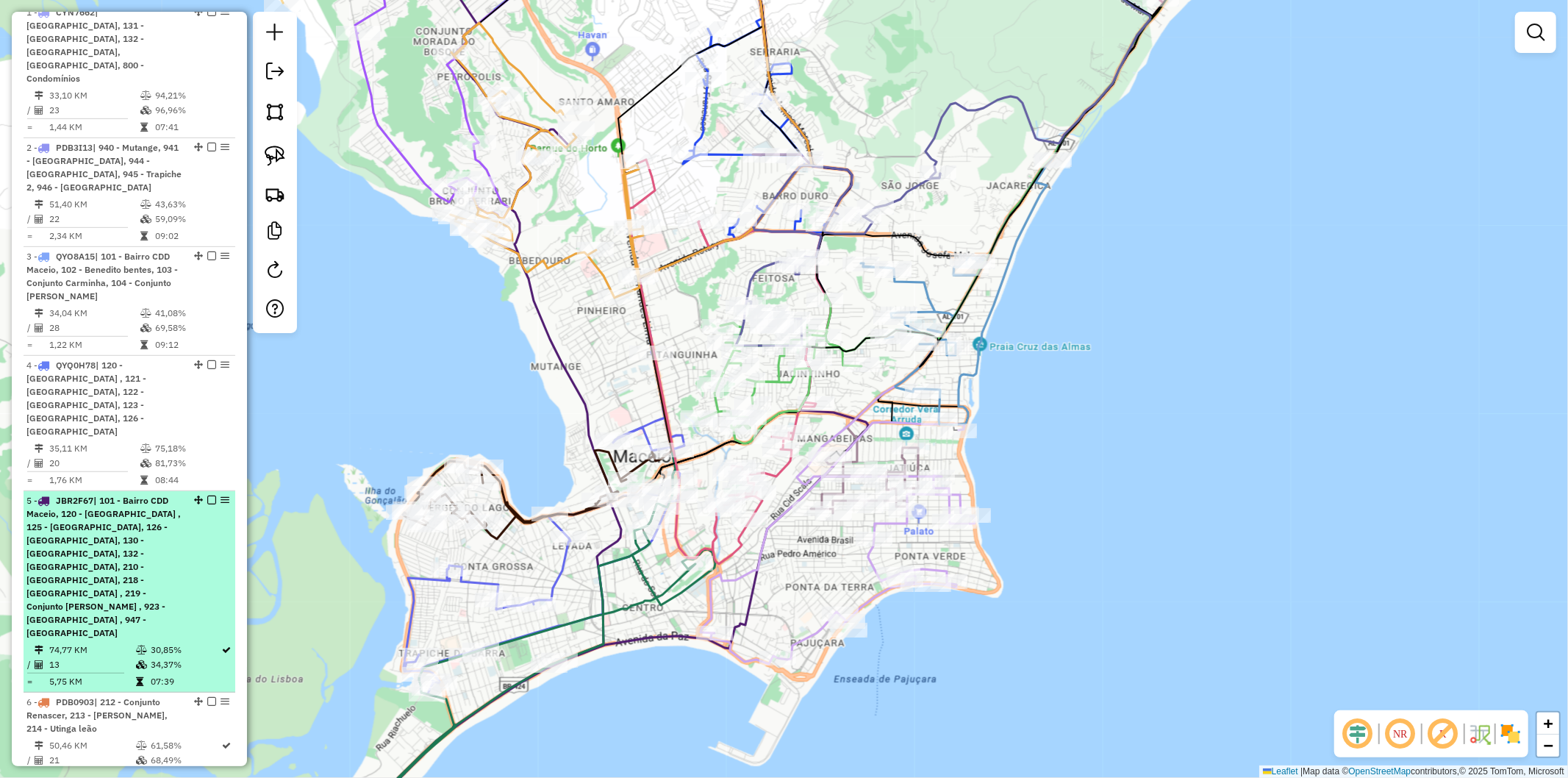
click at [208, 496] on em at bounding box center [212, 500] width 9 height 9
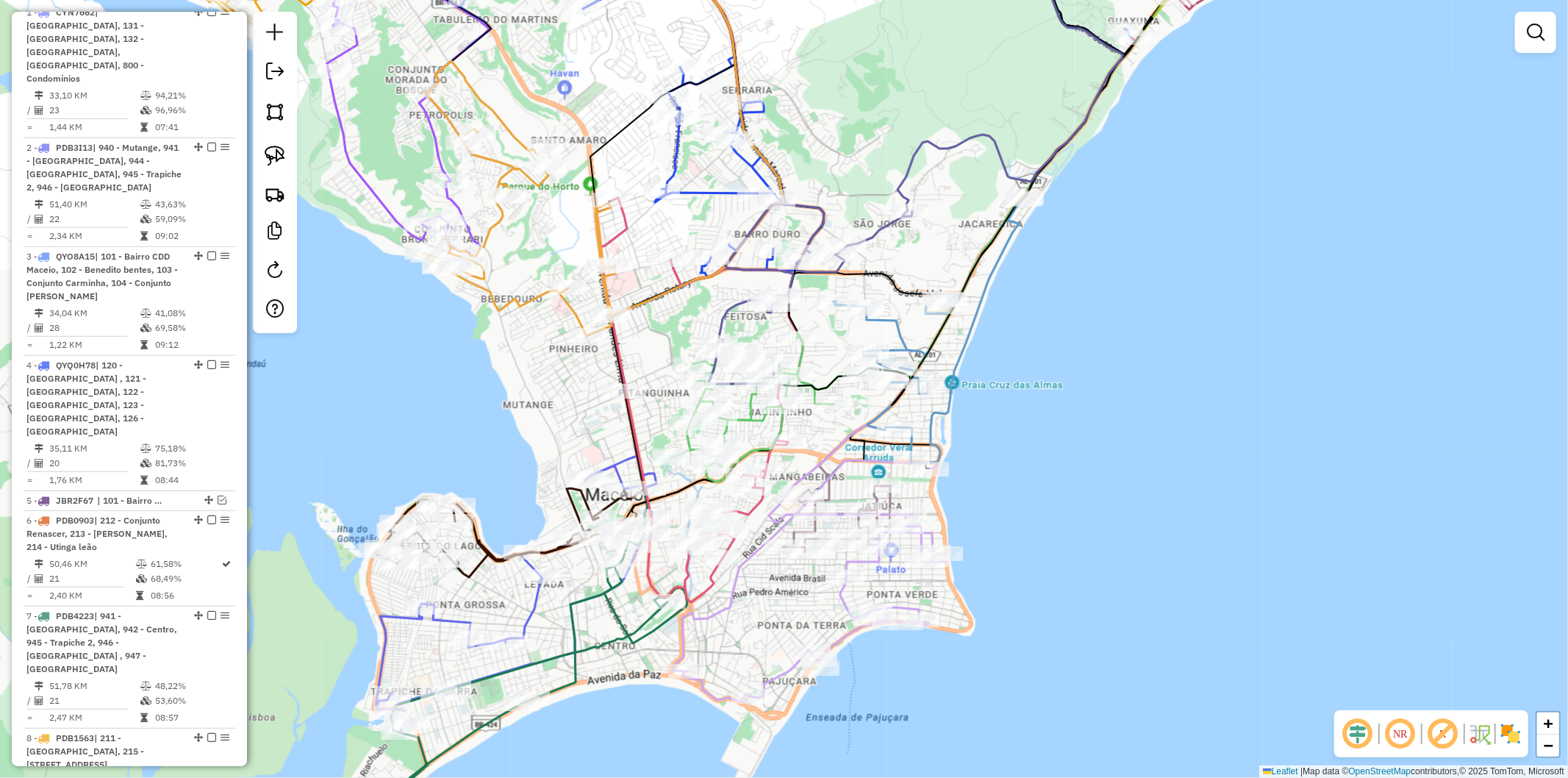
drag, startPoint x: 412, startPoint y: 357, endPoint x: 384, endPoint y: 395, distance: 47.2
click at [384, 395] on div "Janela de atendimento Grade de atendimento Capacidade Transportadoras Veículos …" at bounding box center [784, 389] width 1568 height 778
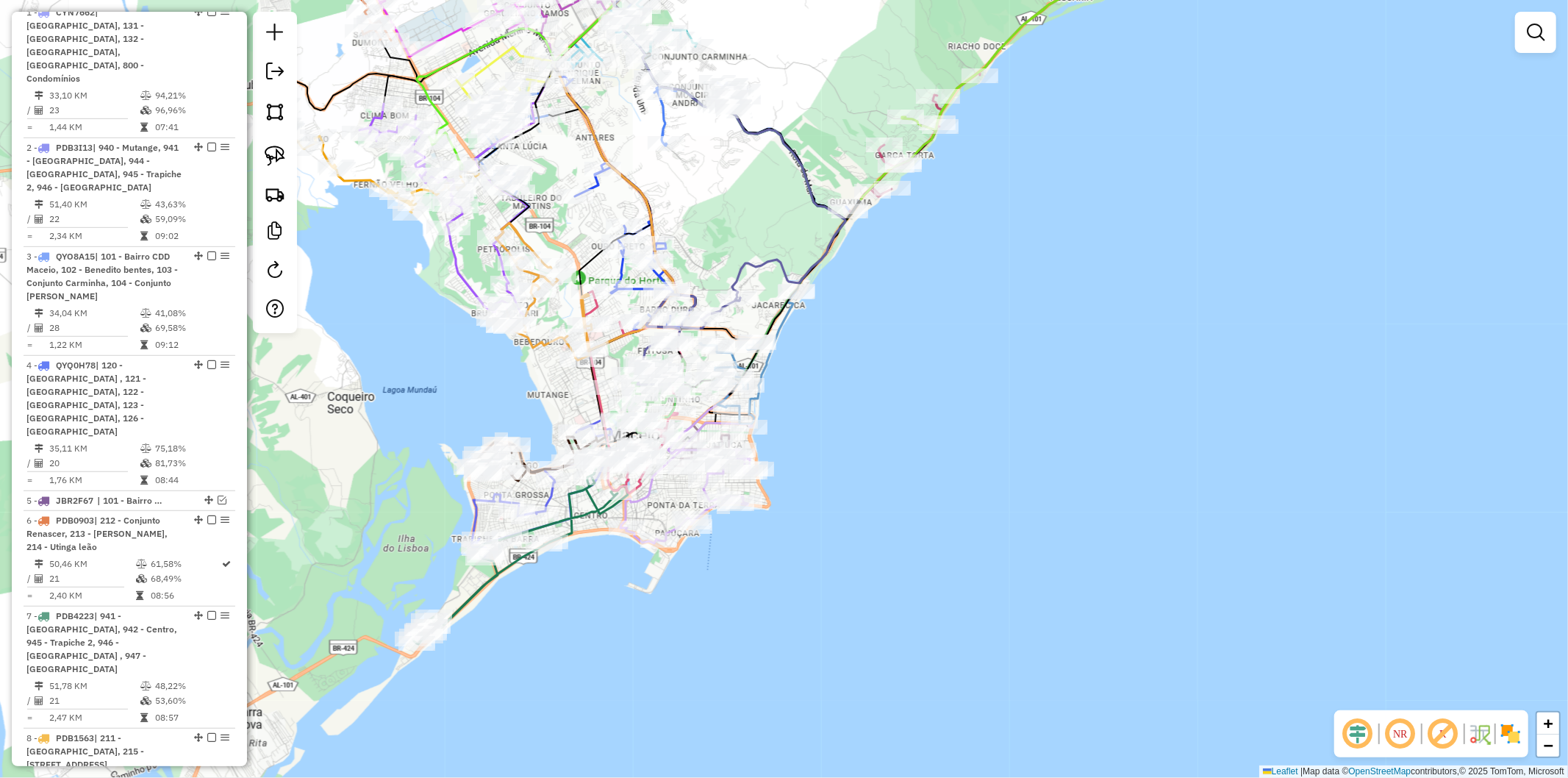
drag, startPoint x: 437, startPoint y: 270, endPoint x: 470, endPoint y: 370, distance: 105.3
click at [469, 370] on div "Janela de atendimento Grade de atendimento Capacidade Transportadoras Veículos …" at bounding box center [784, 389] width 1568 height 778
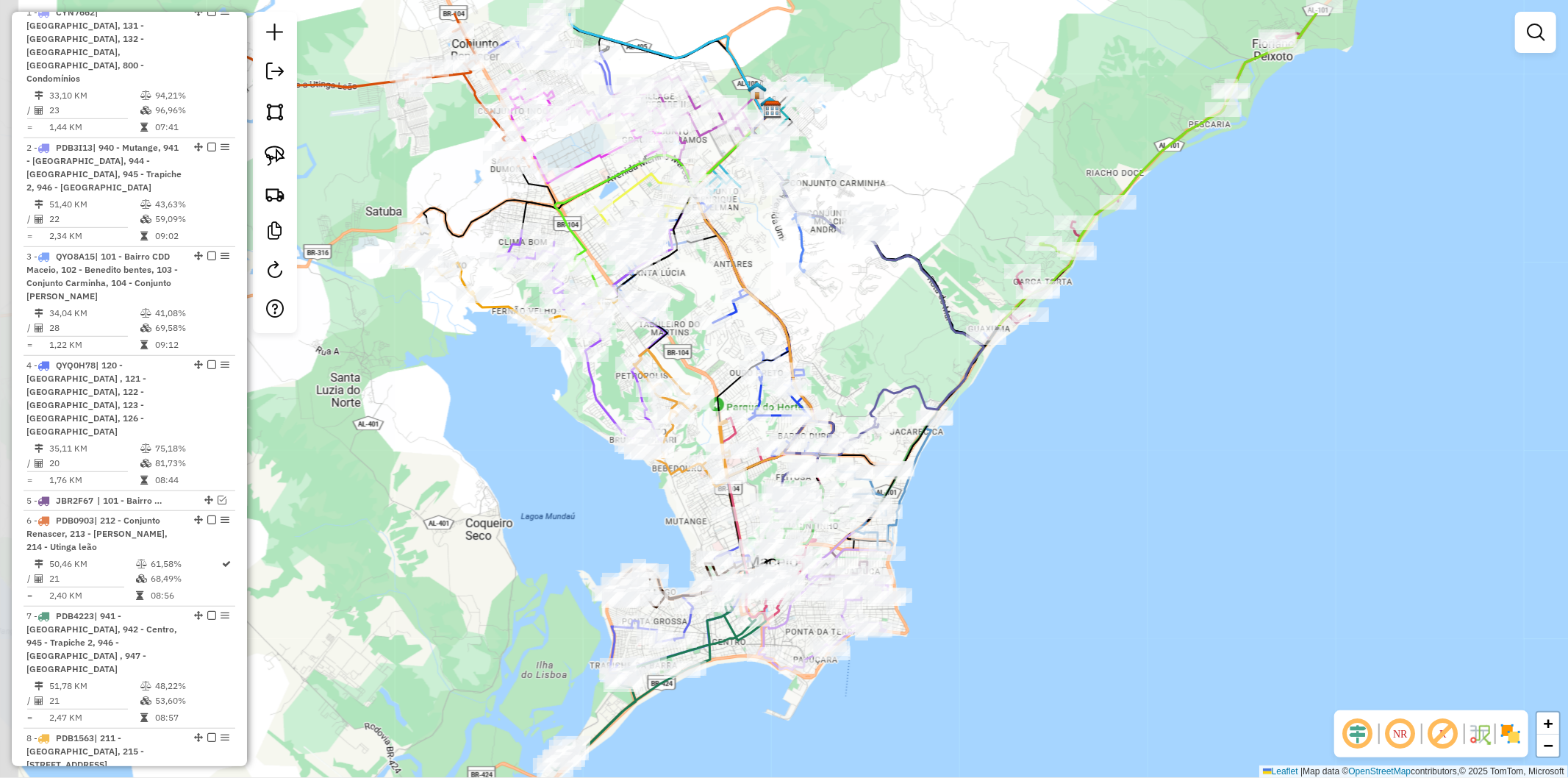
drag, startPoint x: 410, startPoint y: 317, endPoint x: 521, endPoint y: 384, distance: 129.7
click at [521, 384] on div "Janela de atendimento Grade de atendimento Capacidade Transportadoras Veículos …" at bounding box center [784, 389] width 1568 height 778
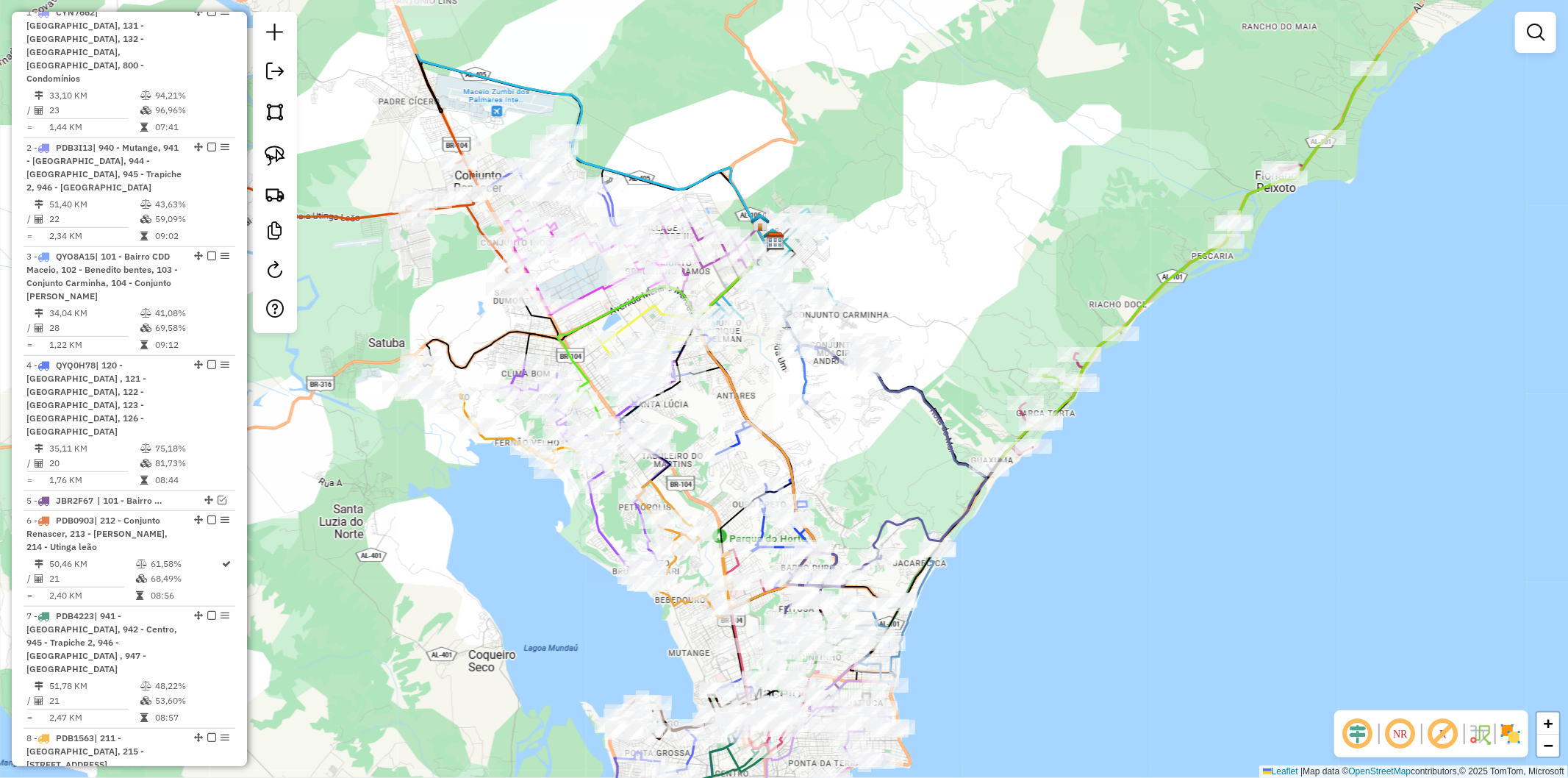
drag, startPoint x: 447, startPoint y: 166, endPoint x: 493, endPoint y: 199, distance: 56.6
click at [450, 267] on div "Janela de atendimento Grade de atendimento Capacidade Transportadoras Veículos …" at bounding box center [784, 389] width 1568 height 778
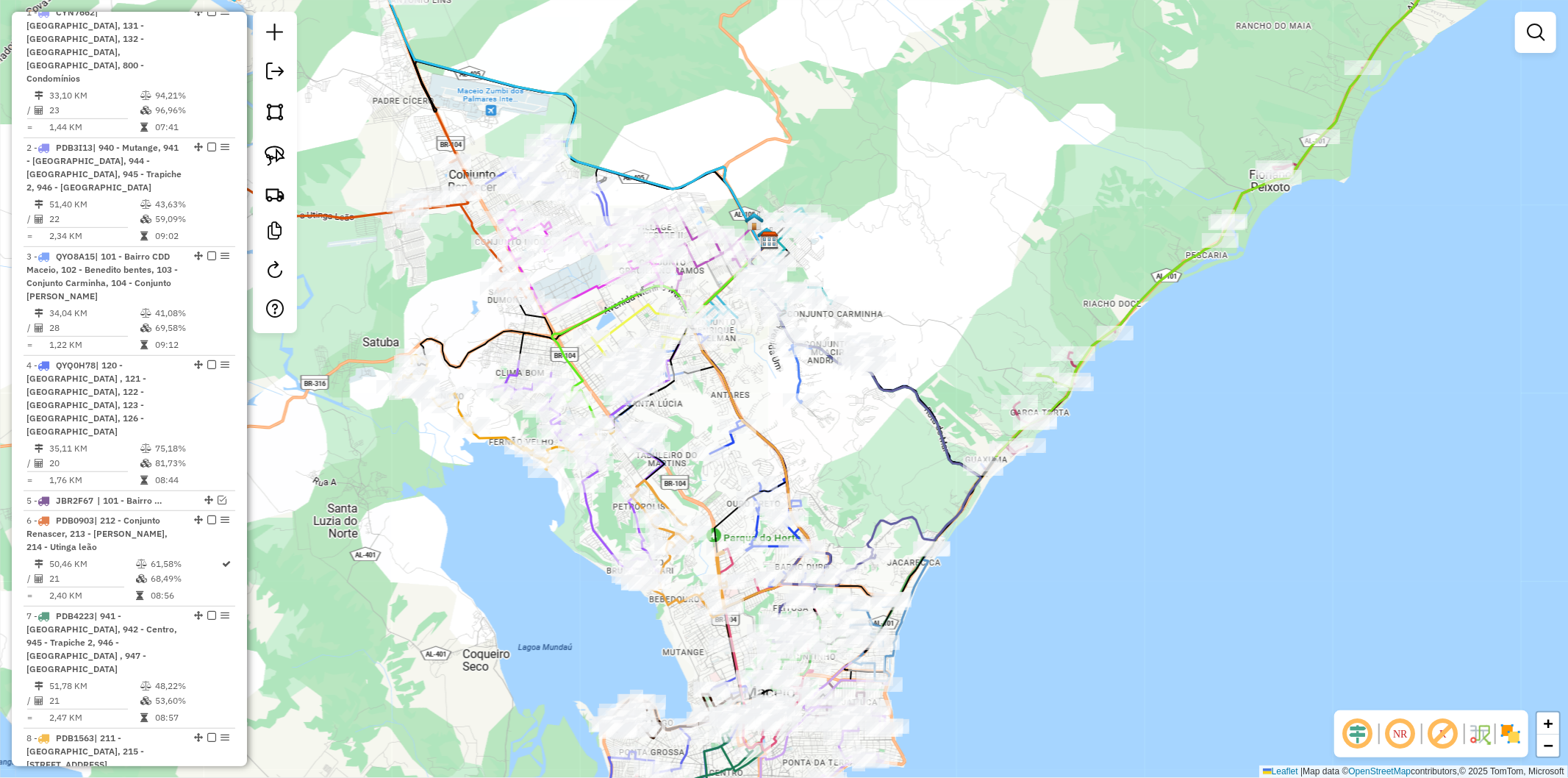
click at [420, 126] on div "Janela de atendimento Grade de atendimento Capacidade Transportadoras Veículos …" at bounding box center [784, 389] width 1568 height 778
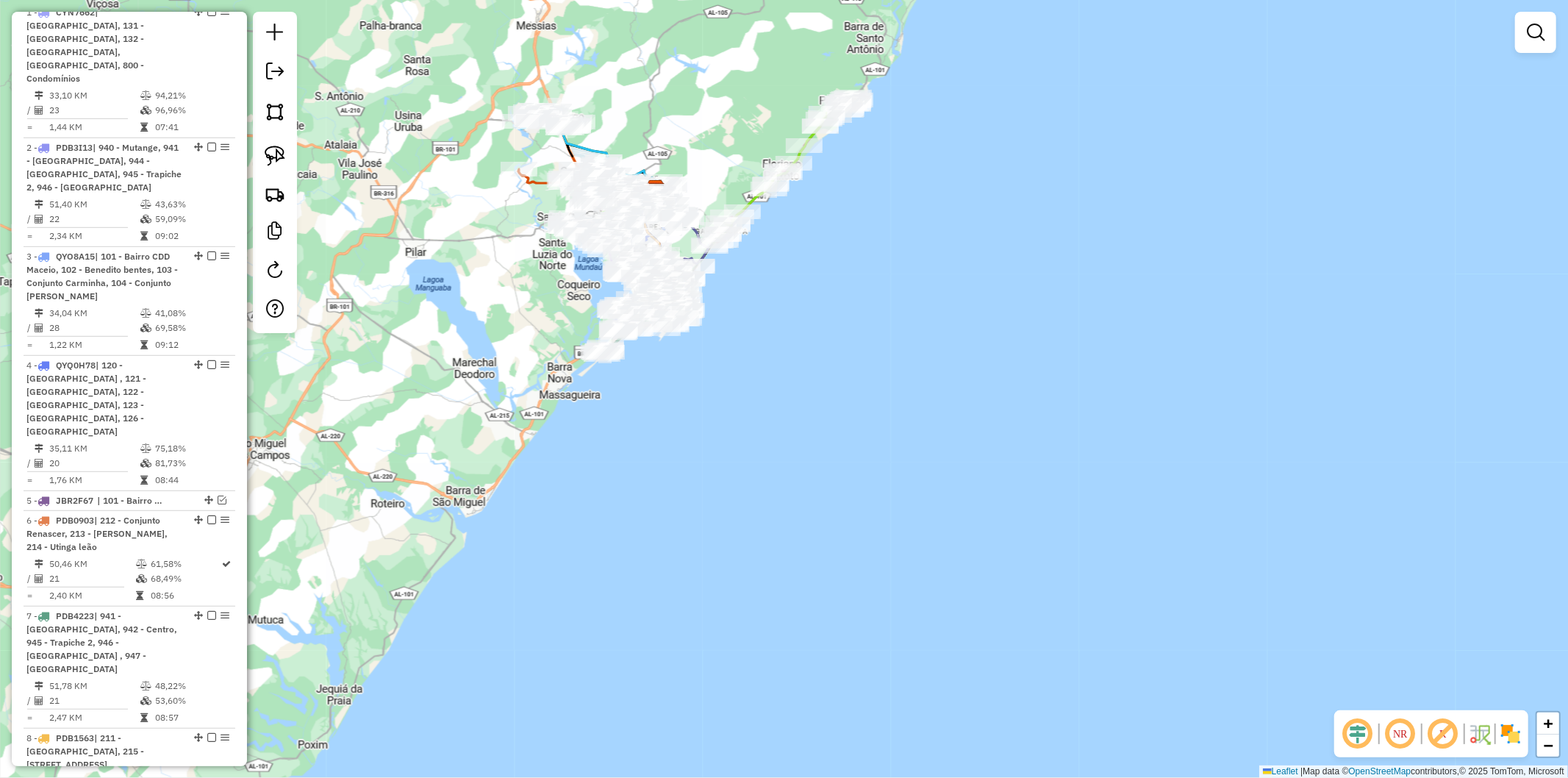
drag, startPoint x: 408, startPoint y: 223, endPoint x: 493, endPoint y: 353, distance: 155.3
click at [520, 248] on div "Janela de atendimento Grade de atendimento Capacidade Transportadoras Veículos …" at bounding box center [784, 389] width 1568 height 778
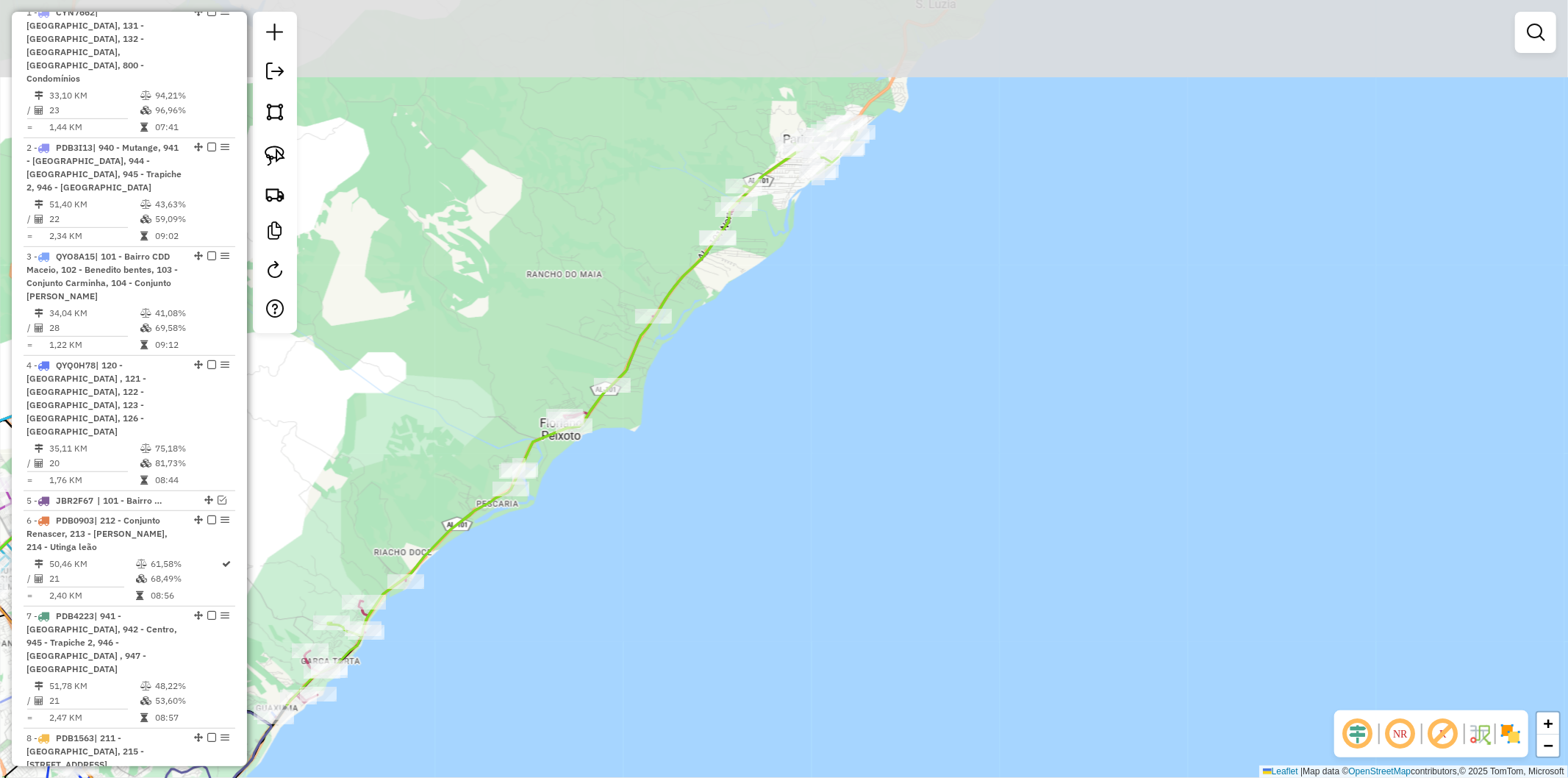
drag, startPoint x: 789, startPoint y: 72, endPoint x: 821, endPoint y: 210, distance: 141.7
click at [821, 210] on div "Janela de atendimento Grade de atendimento Capacidade Transportadoras Veículos …" at bounding box center [784, 389] width 1568 height 778
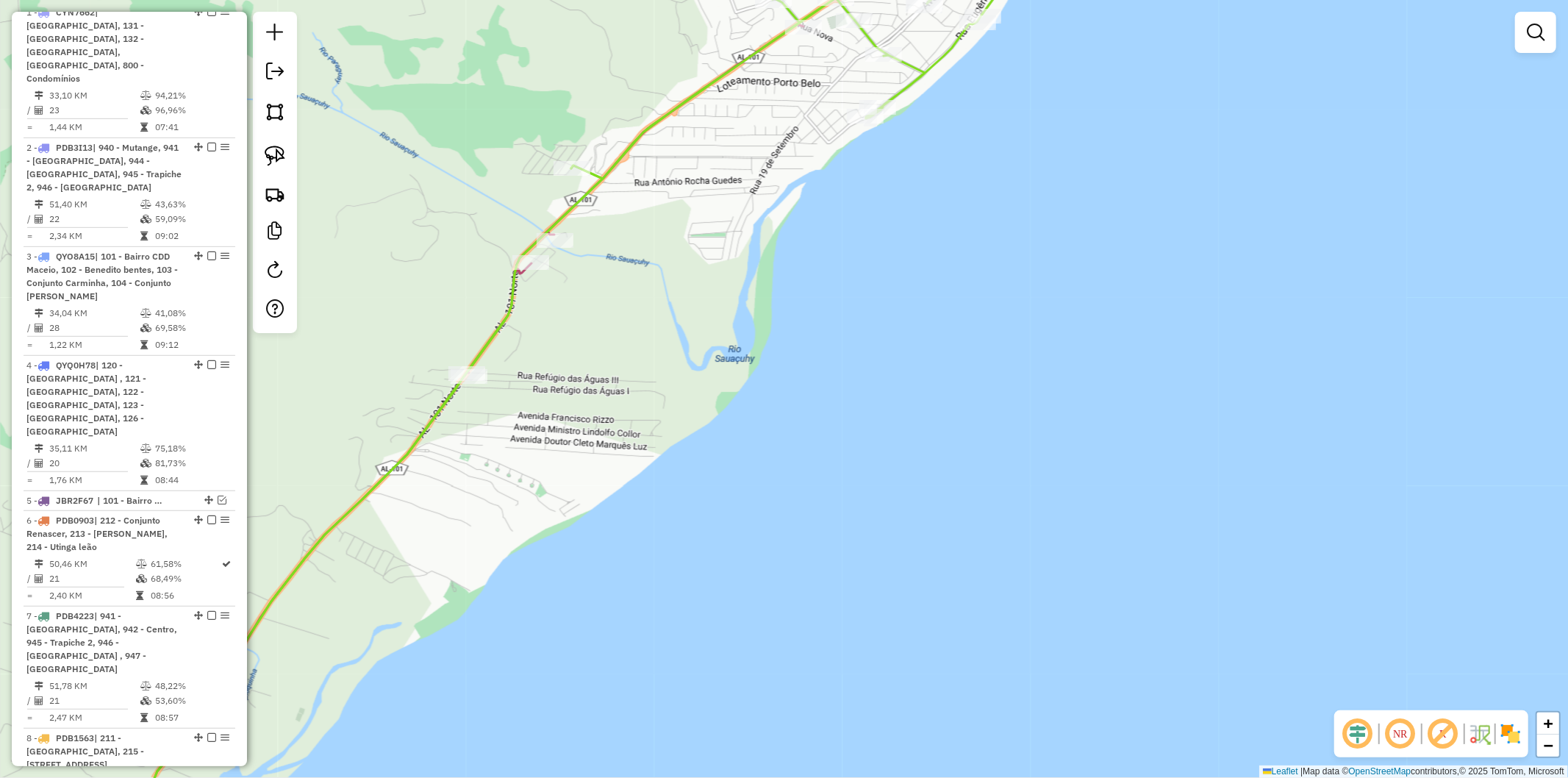
drag, startPoint x: 782, startPoint y: 186, endPoint x: 726, endPoint y: 321, distance: 146.2
click at [726, 321] on div "Janela de atendimento Grade de atendimento Capacidade Transportadoras Veículos …" at bounding box center [784, 389] width 1568 height 778
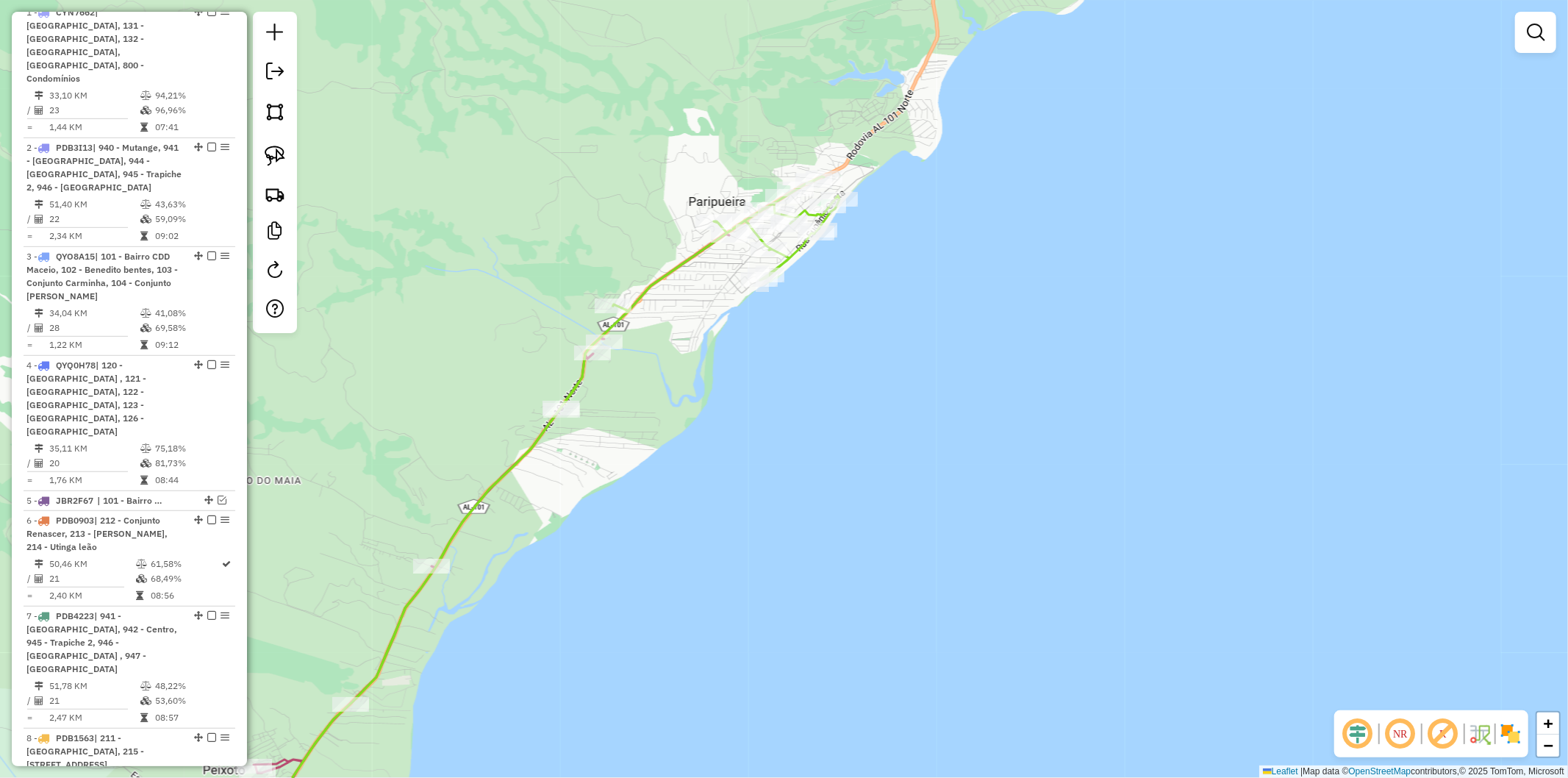
drag, startPoint x: 473, startPoint y: 287, endPoint x: 677, endPoint y: 144, distance: 249.1
click at [675, 146] on div "Janela de atendimento Grade de atendimento Capacidade Transportadoras Veículos …" at bounding box center [784, 389] width 1568 height 778
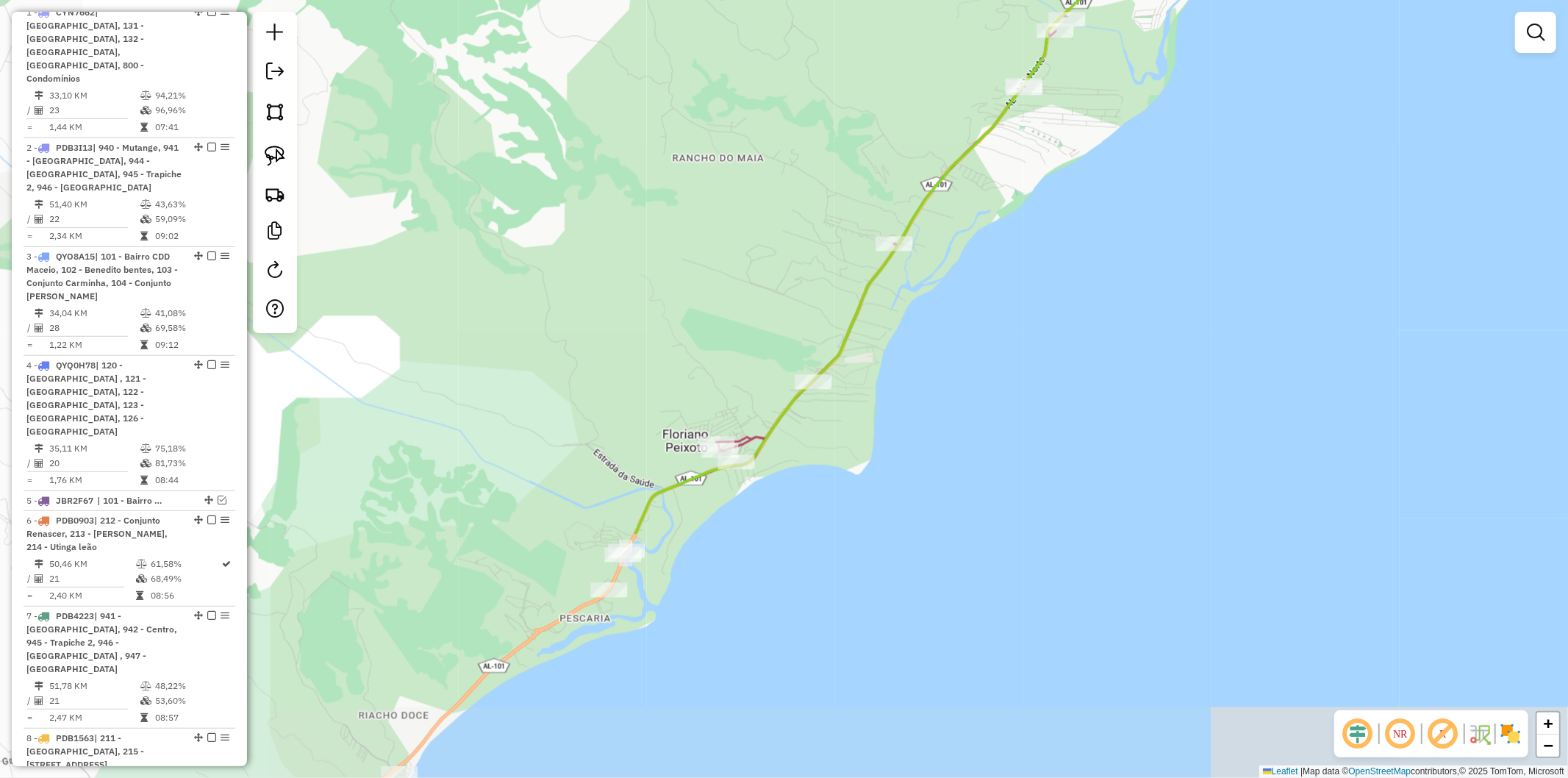
drag, startPoint x: 661, startPoint y: 174, endPoint x: 433, endPoint y: 314, distance: 267.6
click at [470, 297] on div "Janela de atendimento Grade de atendimento Capacidade Transportadoras Veículos …" at bounding box center [784, 389] width 1568 height 778
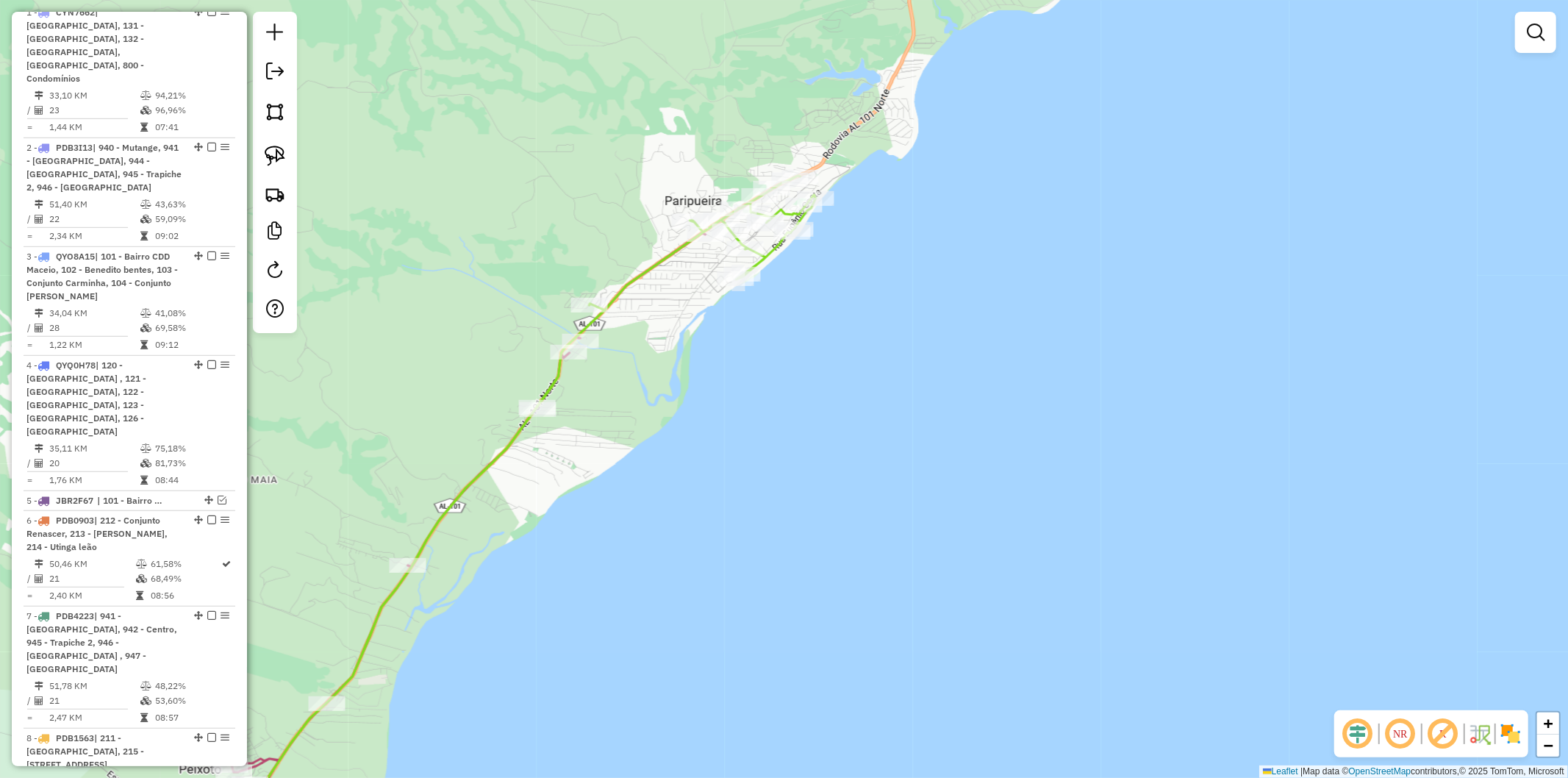
drag, startPoint x: 471, startPoint y: 277, endPoint x: 518, endPoint y: 262, distance: 49.3
click at [518, 262] on div "Janela de atendimento Grade de atendimento Capacidade Transportadoras Veículos …" at bounding box center [784, 389] width 1568 height 778
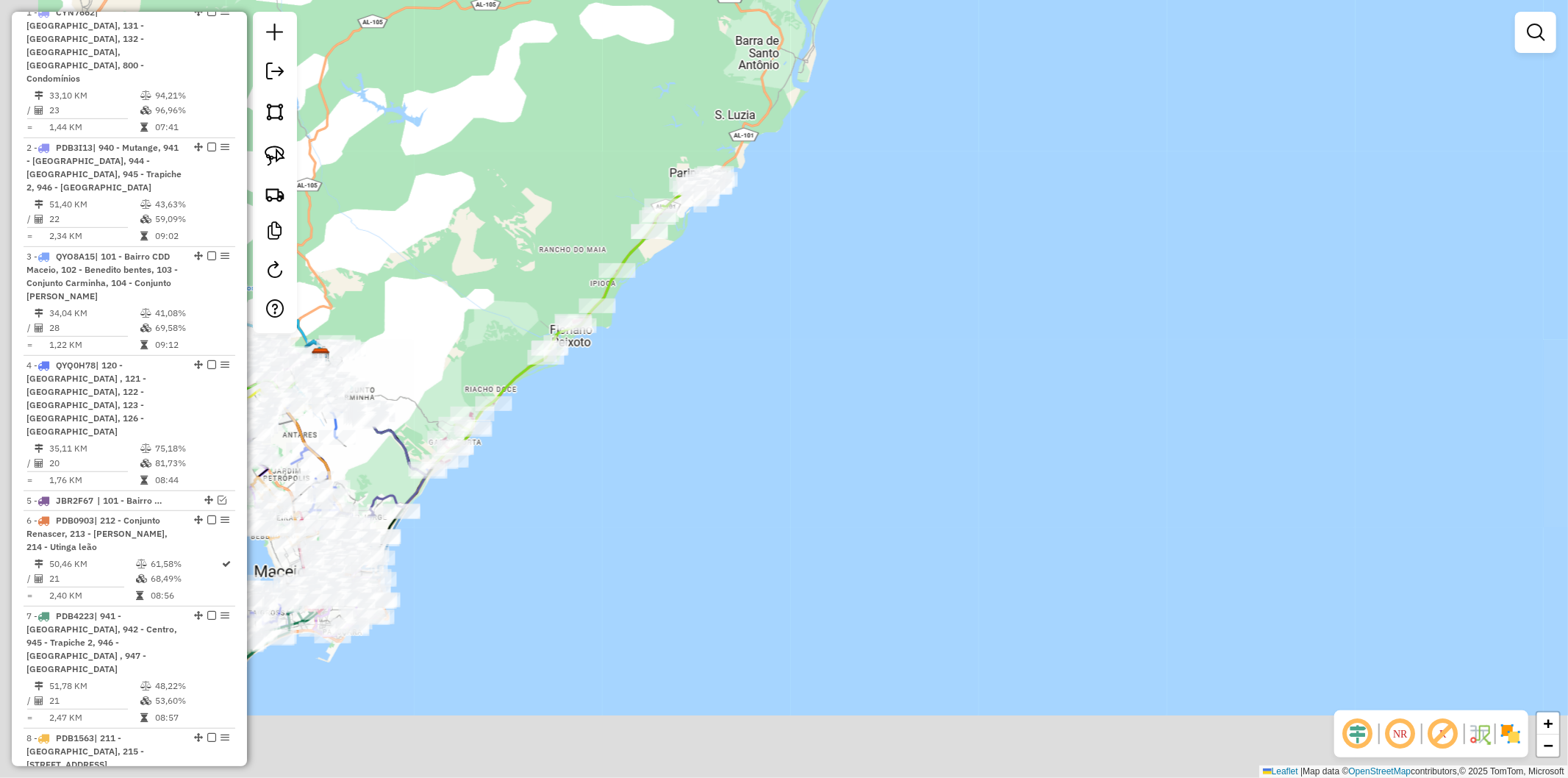
drag, startPoint x: 525, startPoint y: 252, endPoint x: 734, endPoint y: 151, distance: 232.1
click at [732, 152] on div "Janela de atendimento Grade de atendimento Capacidade Transportadoras Veículos …" at bounding box center [784, 389] width 1568 height 778
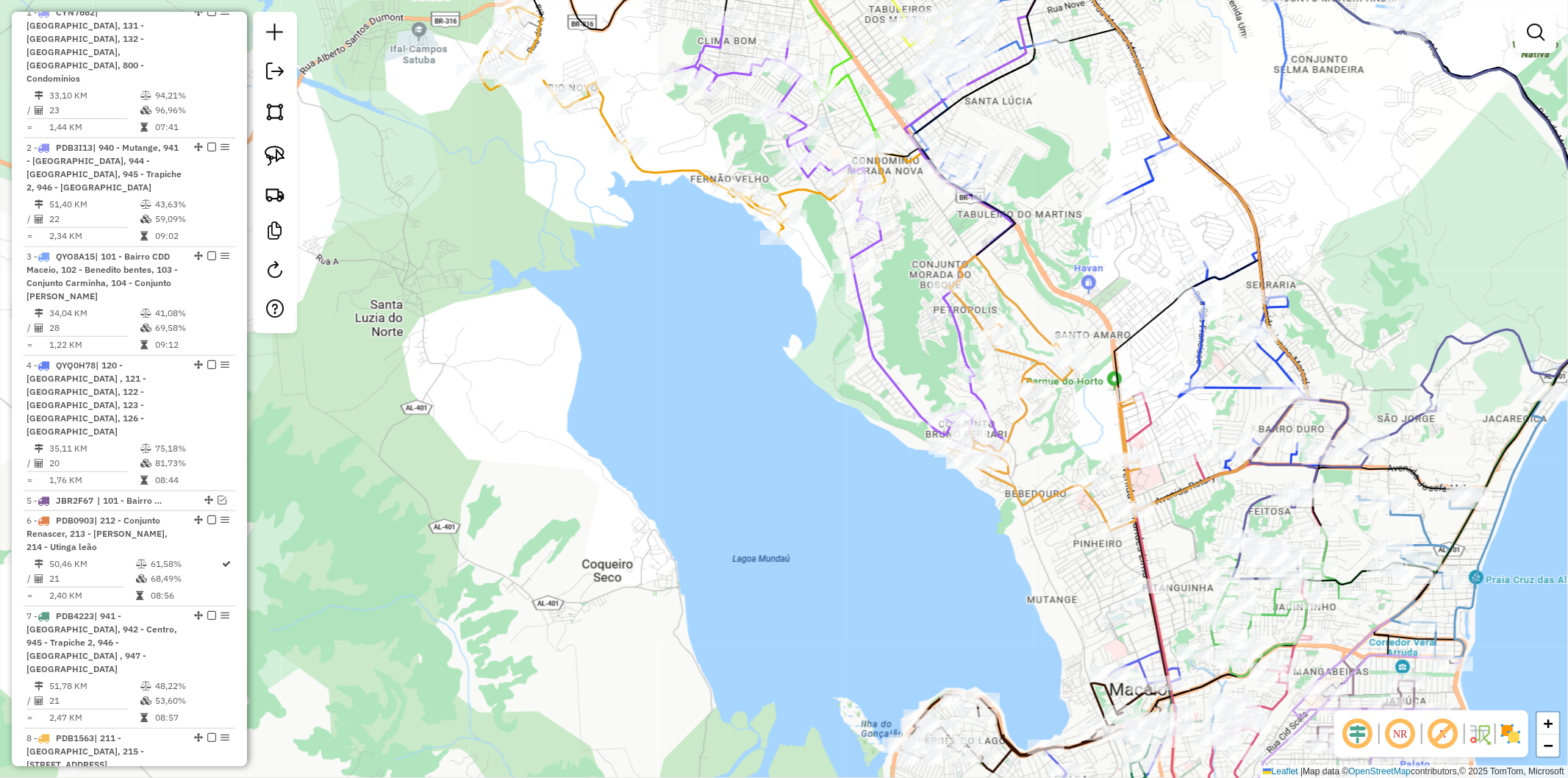
drag, startPoint x: 691, startPoint y: 307, endPoint x: 592, endPoint y: 336, distance: 103.2
click at [589, 338] on div "Rota 8 - Placa PDB1563 15742397 - [PERSON_NAME] DANTOS SA Janela de atendimento…" at bounding box center [784, 389] width 1568 height 778
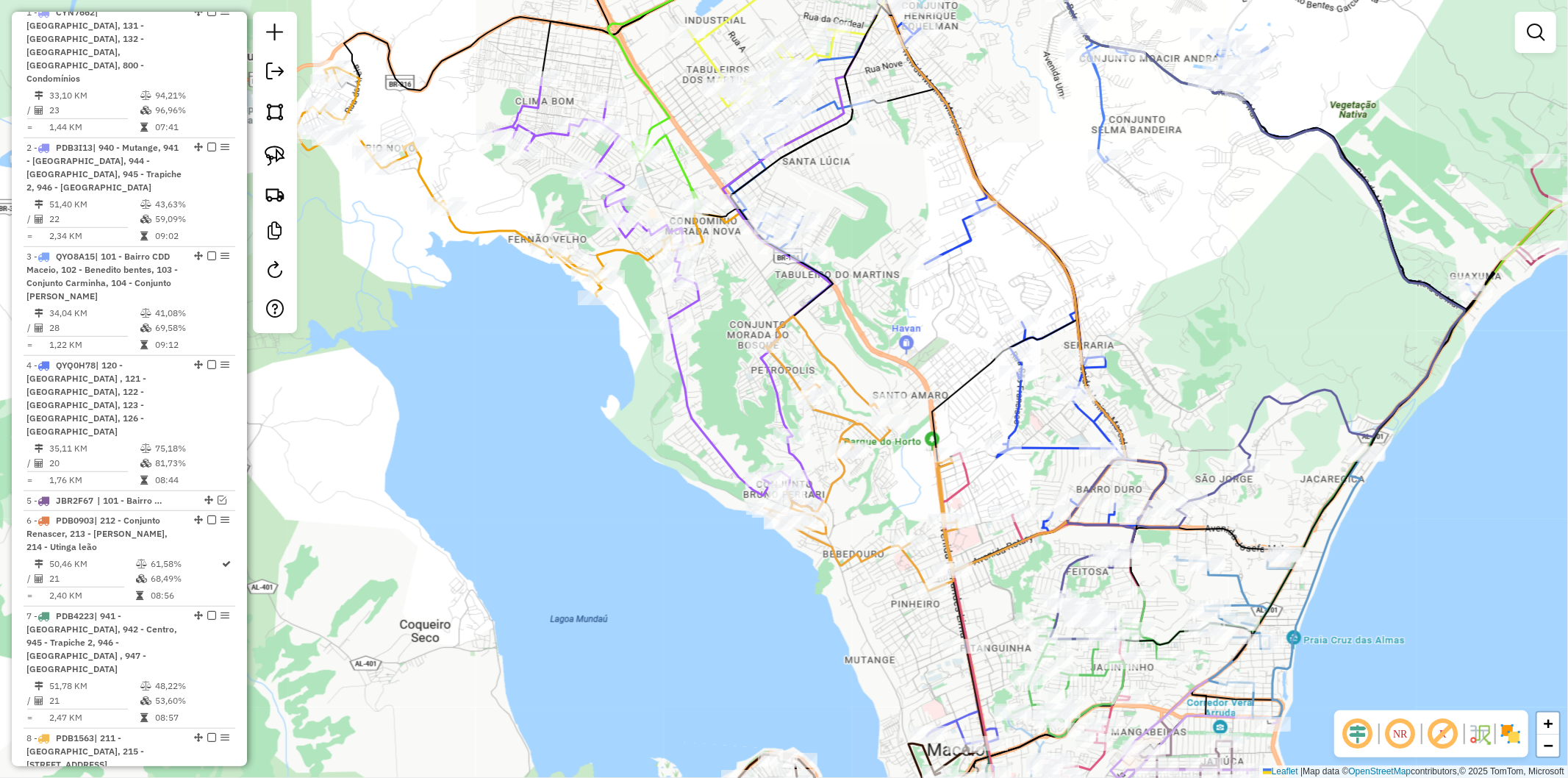
drag, startPoint x: 1325, startPoint y: 309, endPoint x: 1013, endPoint y: 399, distance: 324.7
click at [1041, 388] on div "Janela de atendimento Grade de atendimento Capacidade Transportadoras Veículos …" at bounding box center [784, 389] width 1568 height 778
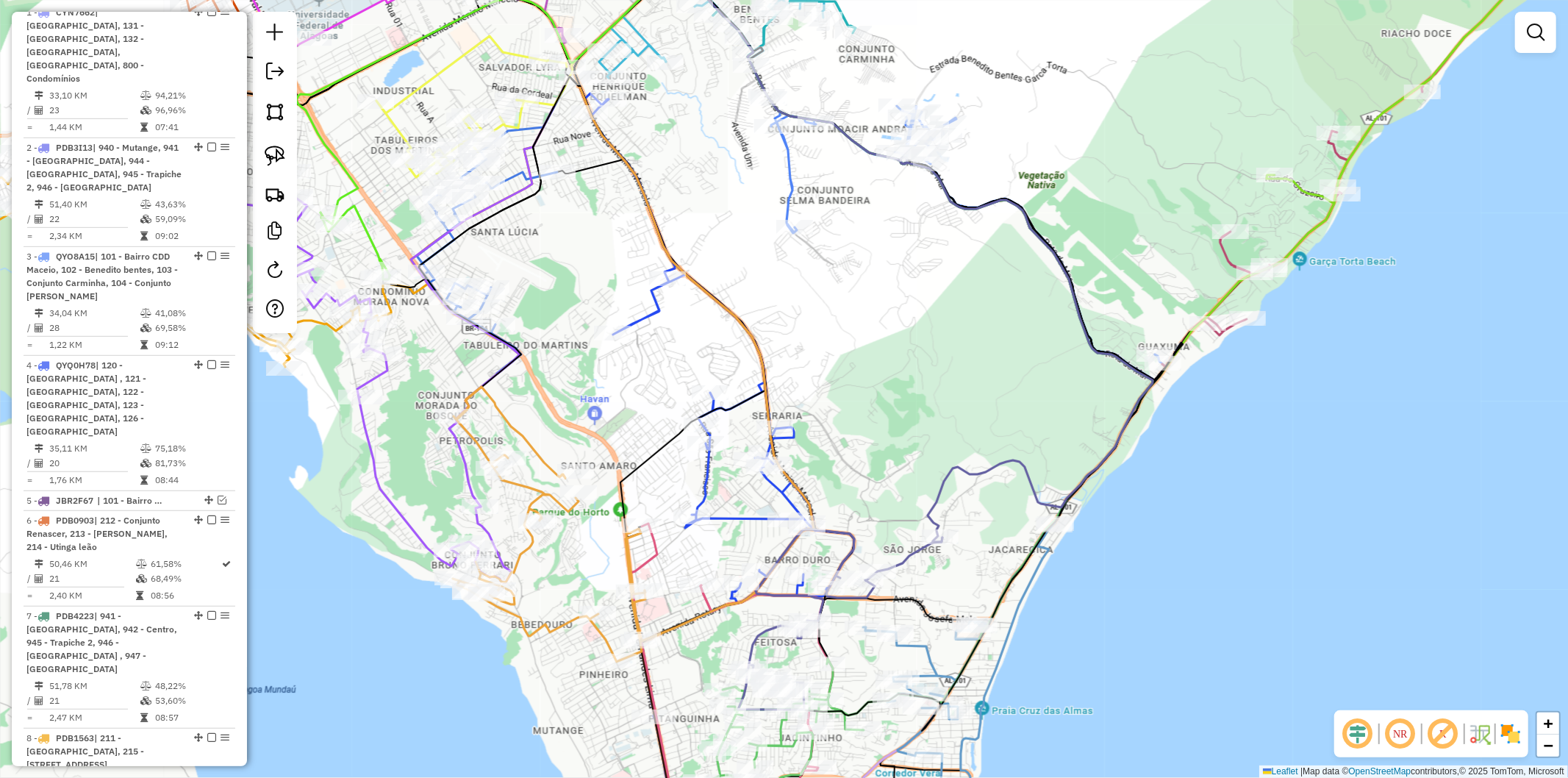
drag, startPoint x: 1207, startPoint y: 417, endPoint x: 1156, endPoint y: 434, distance: 53.8
click at [1192, 422] on div "Rota 15 - Placa PDB3873 15778829 - RESTAURANTE BARRACA Janela de atendimento Gr…" at bounding box center [784, 389] width 1568 height 778
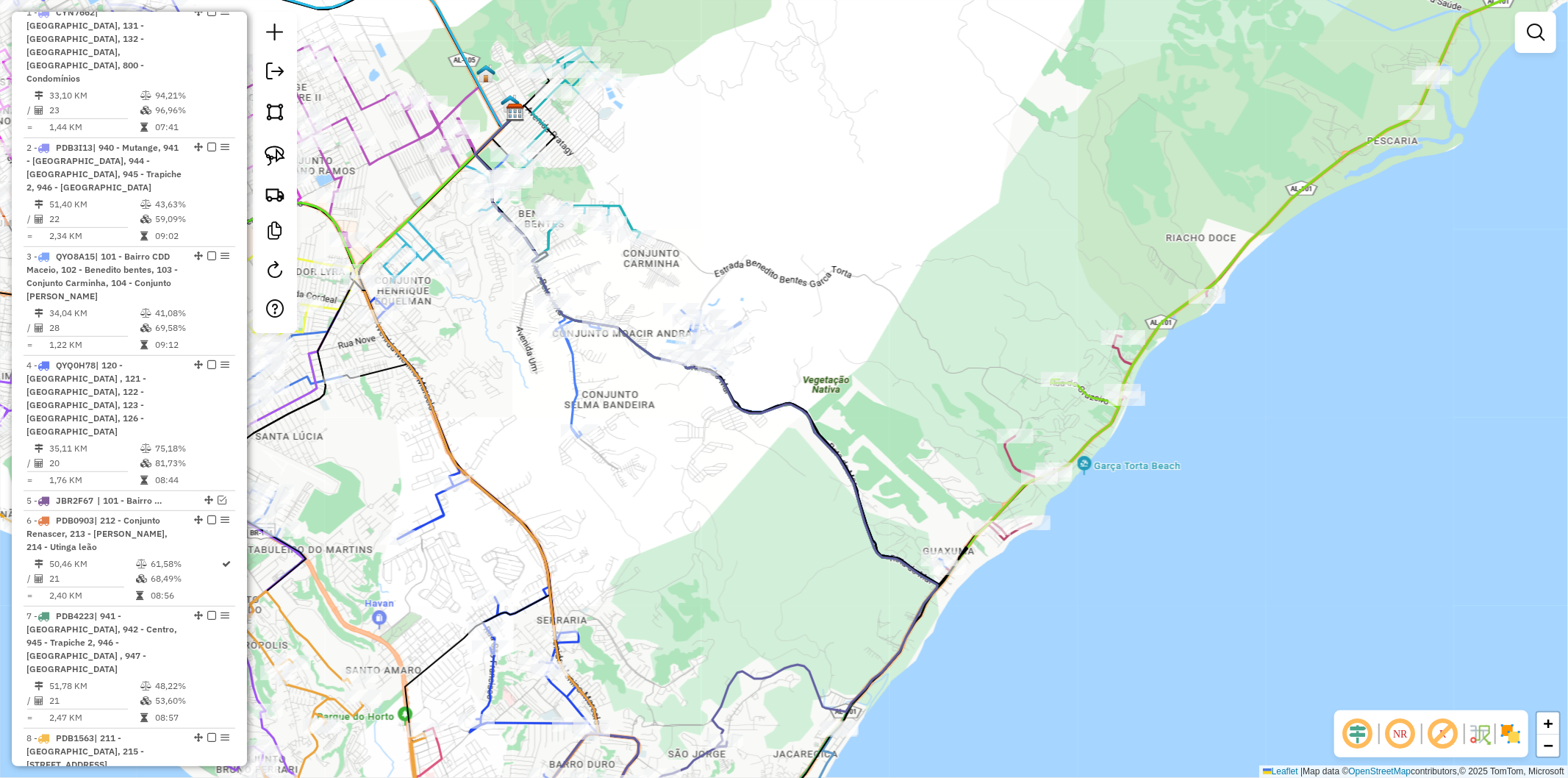
click at [1196, 366] on div "Janela de atendimento Grade de atendimento Capacidade Transportadoras Veículos …" at bounding box center [784, 389] width 1568 height 778
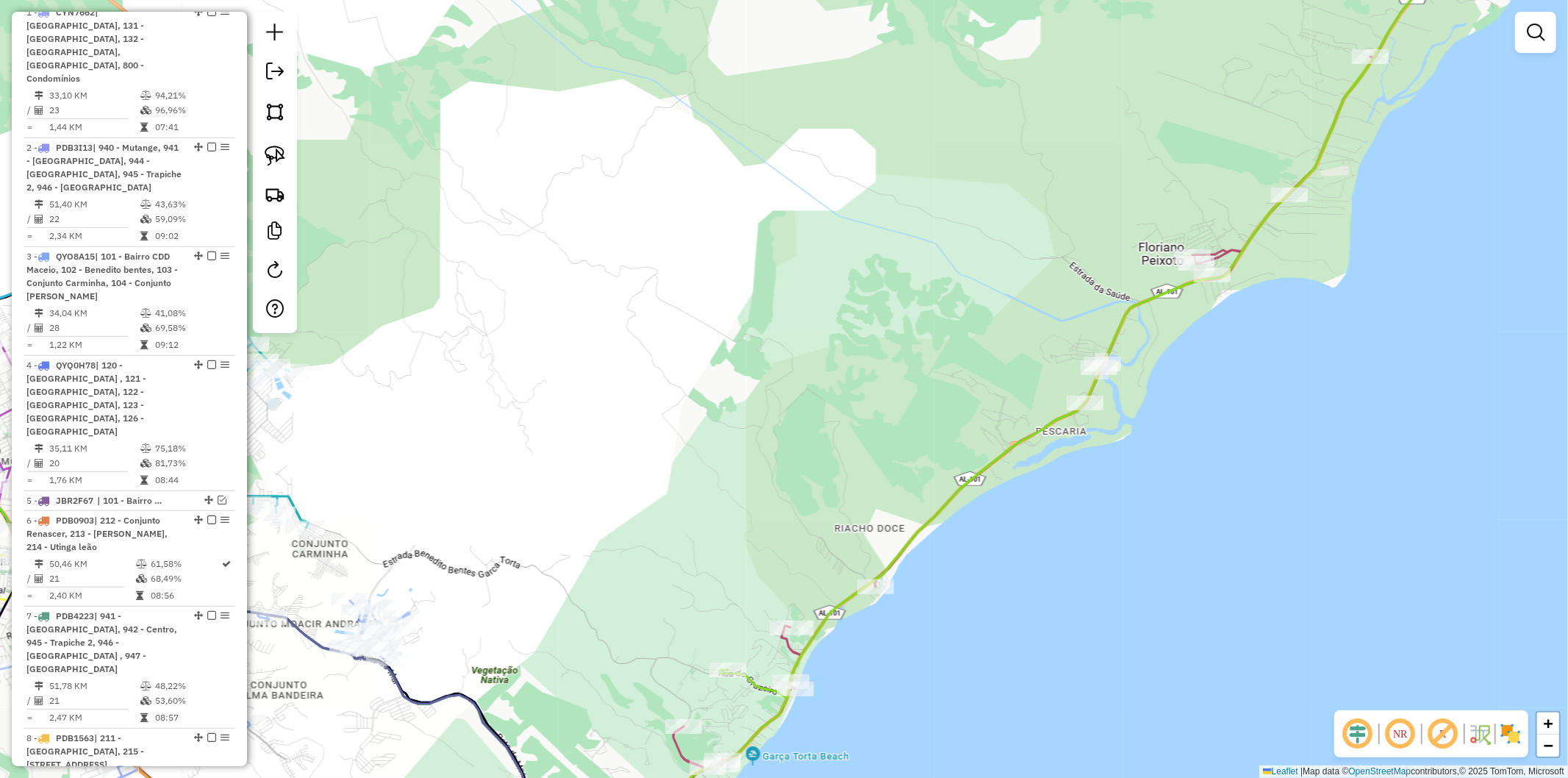
drag, startPoint x: 1376, startPoint y: 232, endPoint x: 1157, endPoint y: 439, distance: 301.3
click at [1185, 417] on div "Janela de atendimento Grade de atendimento Capacidade Transportadoras Veículos …" at bounding box center [784, 389] width 1568 height 778
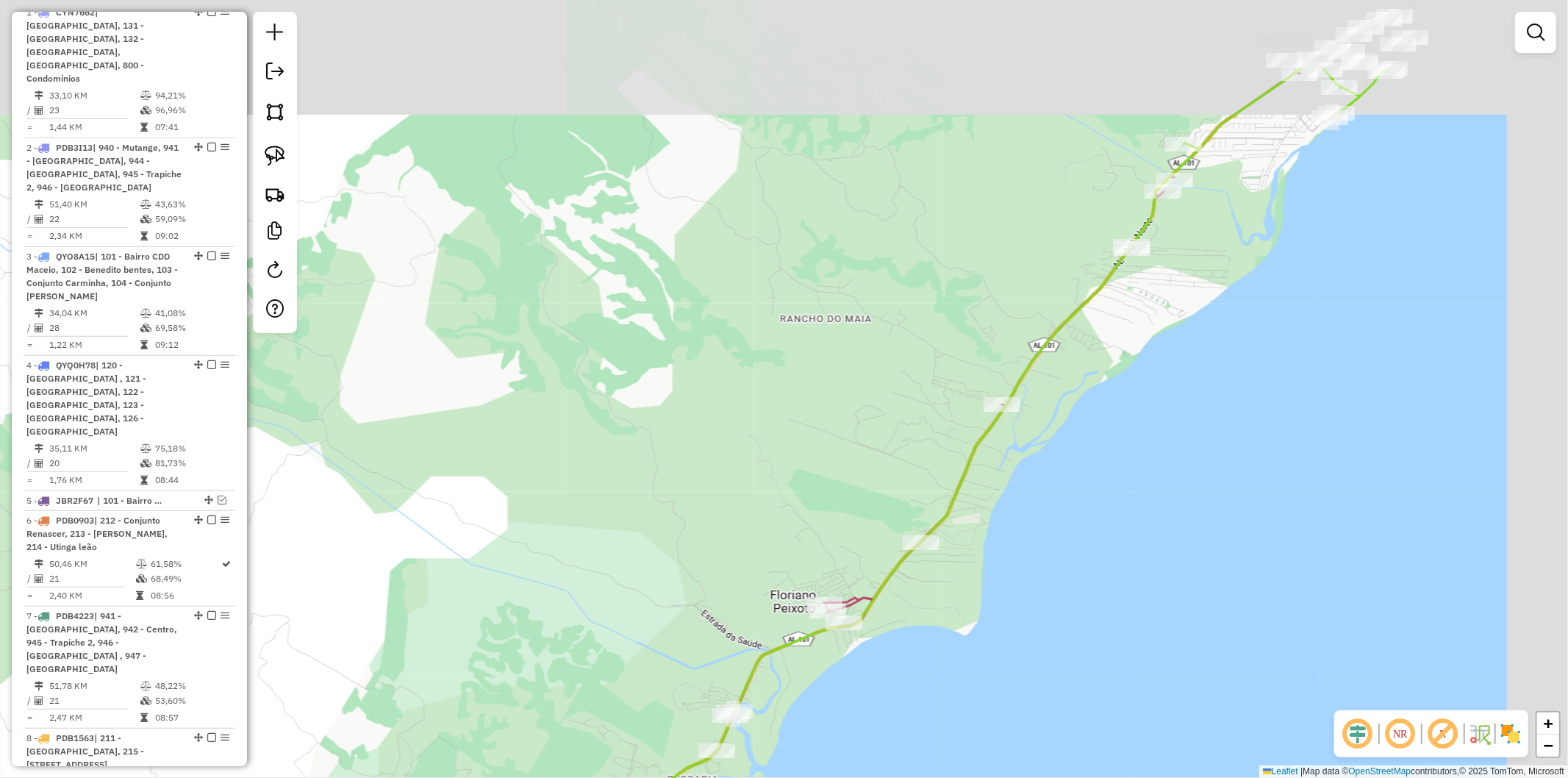
drag, startPoint x: 1202, startPoint y: 361, endPoint x: 1138, endPoint y: 433, distance: 96.3
click at [1136, 433] on div "Janela de atendimento Grade de atendimento Capacidade Transportadoras Veículos …" at bounding box center [784, 389] width 1568 height 778
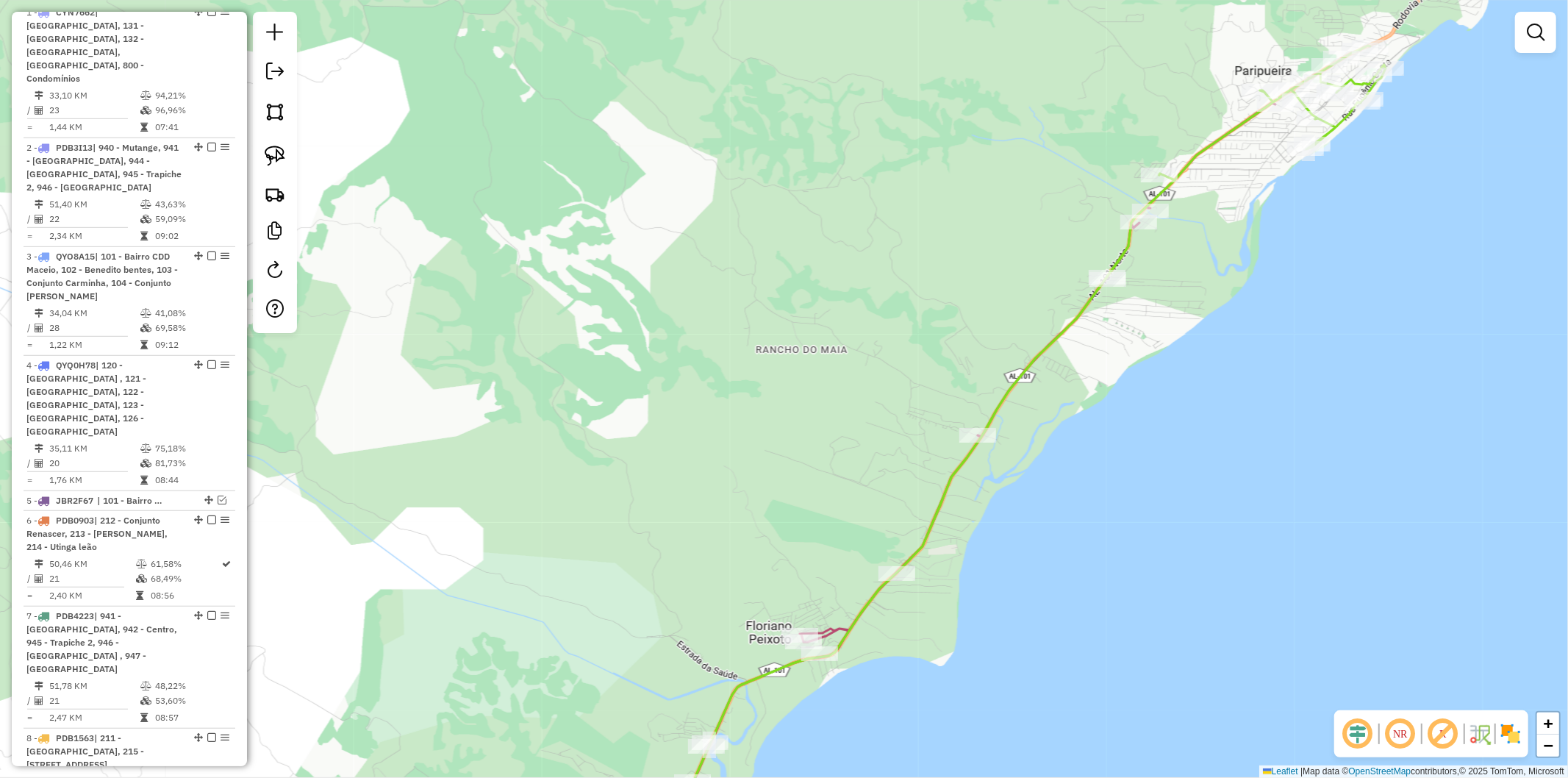
click at [1341, 122] on icon at bounding box center [983, 452] width 805 height 811
select select "**********"
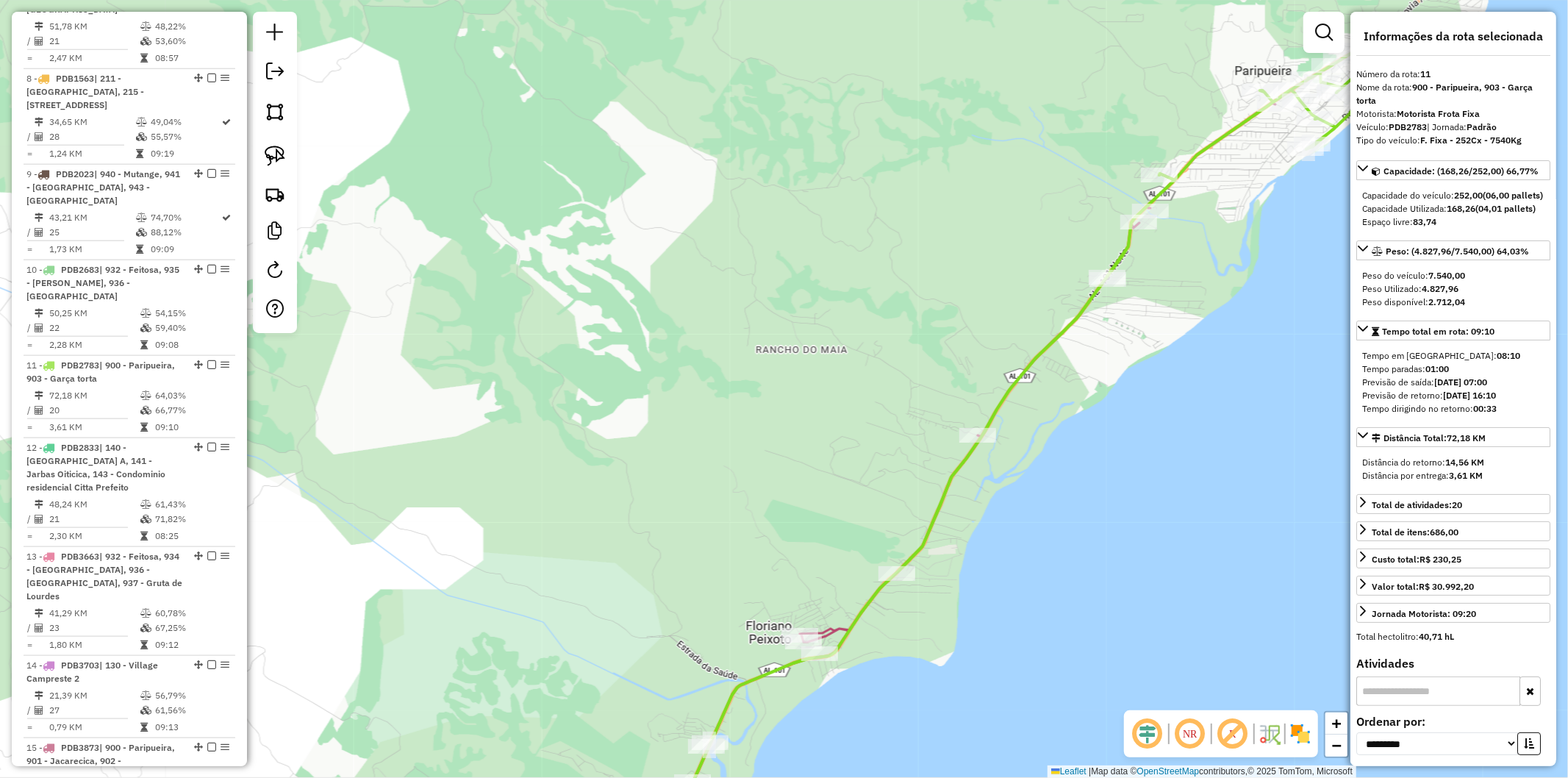
scroll to position [1595, 0]
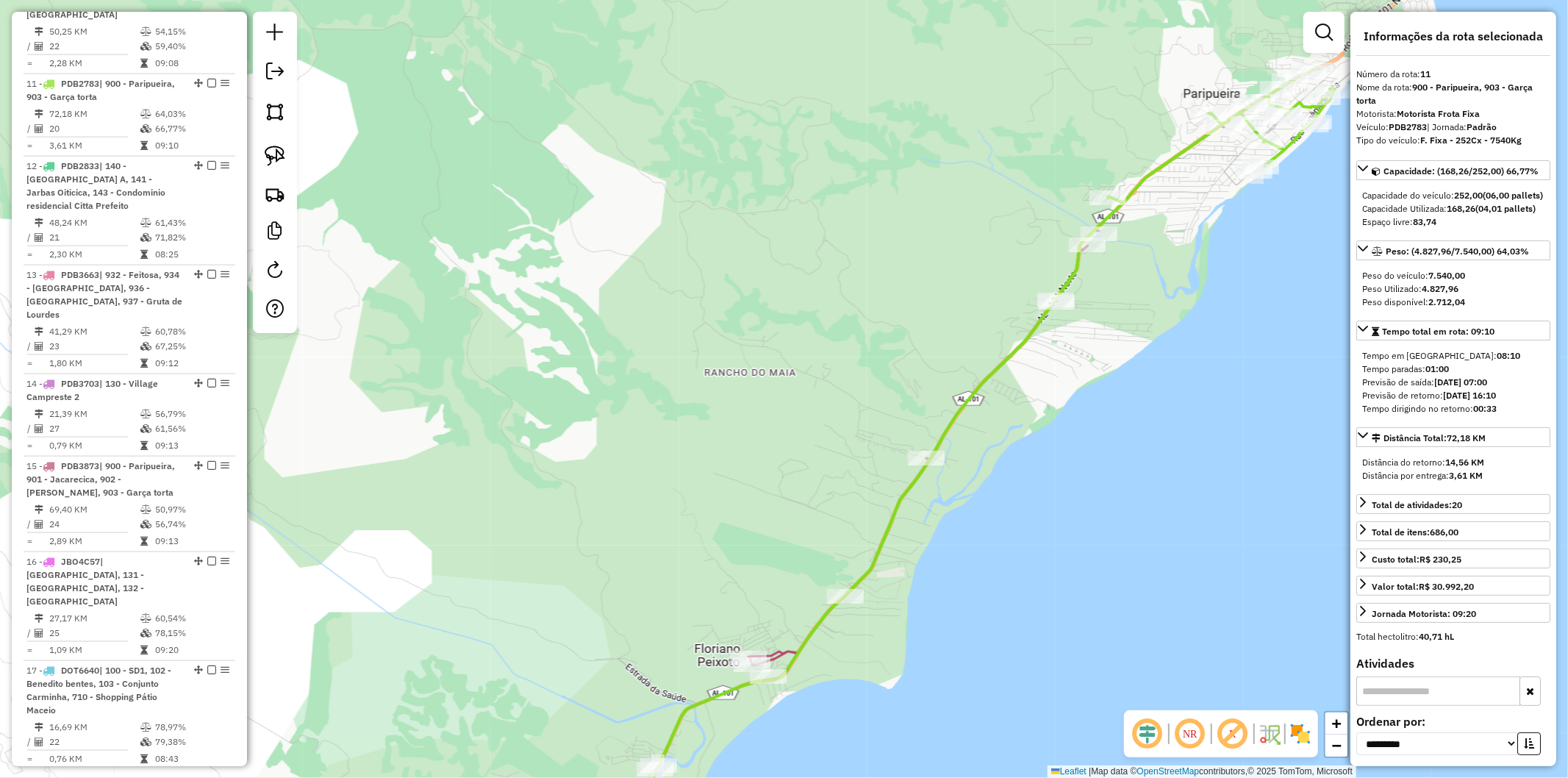
drag, startPoint x: 1238, startPoint y: 295, endPoint x: 1202, endPoint y: 306, distance: 37.6
click at [1202, 306] on div "Janela de atendimento Grade de atendimento Capacidade Transportadoras Veículos …" at bounding box center [784, 389] width 1568 height 778
click at [777, 647] on icon at bounding box center [890, 491] width 665 height 731
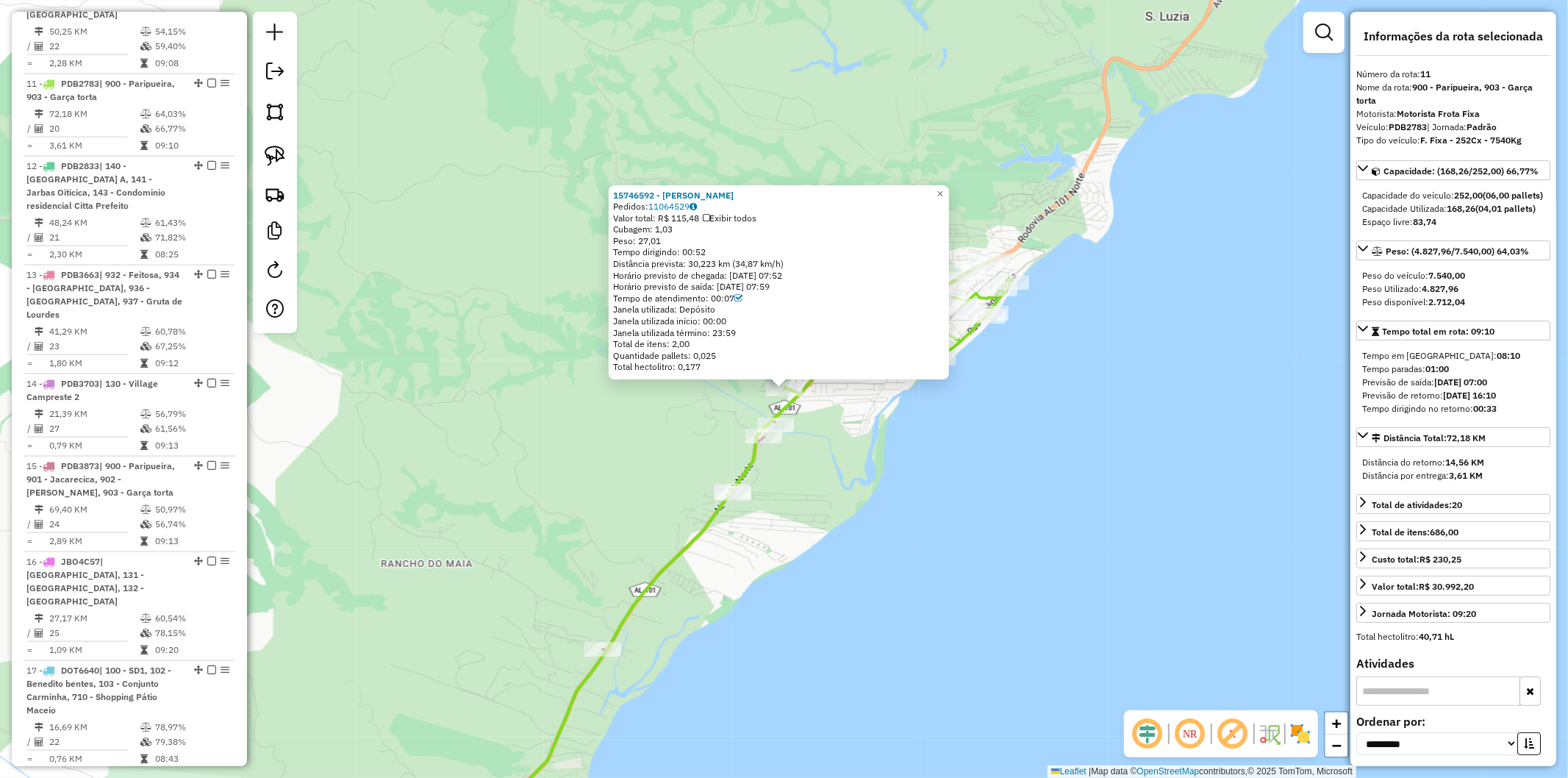
click at [893, 442] on div "15746592 - ROSICLEIDE NASCIMENTO Pedidos: 11064529 Valor total: R$ 115,48 Exibi…" at bounding box center [784, 389] width 1568 height 778
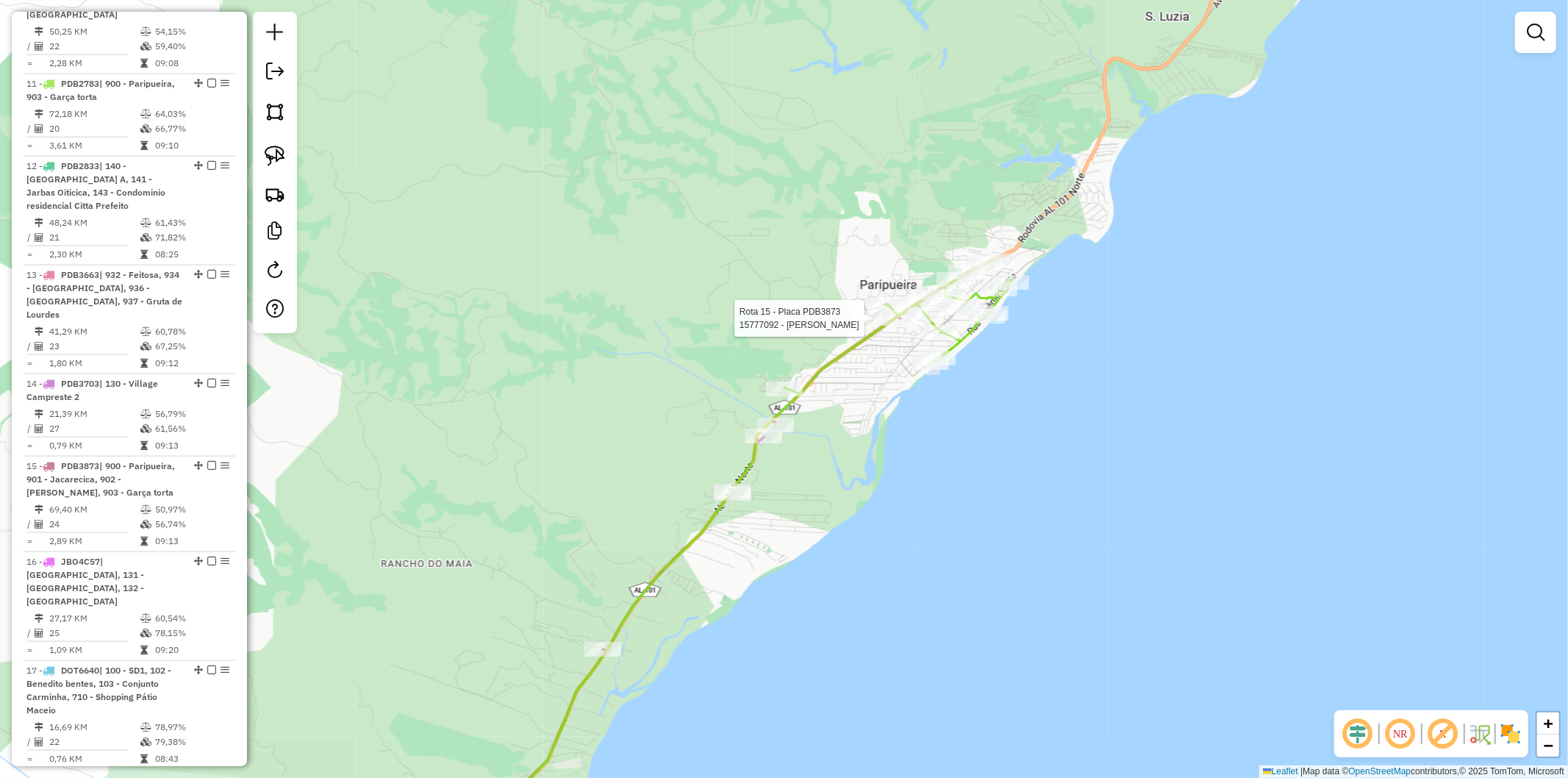
select select "**********"
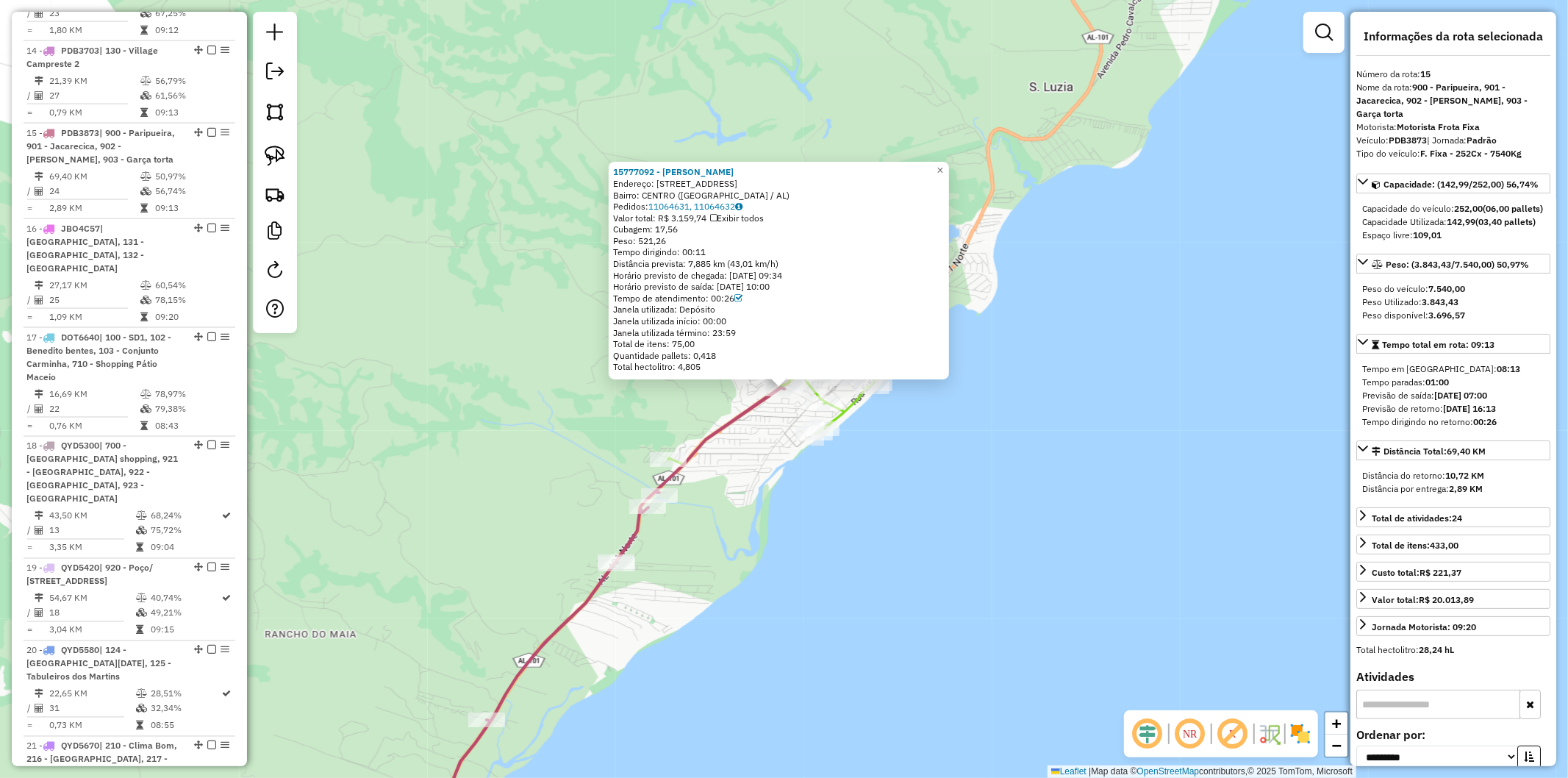
scroll to position [1964, 0]
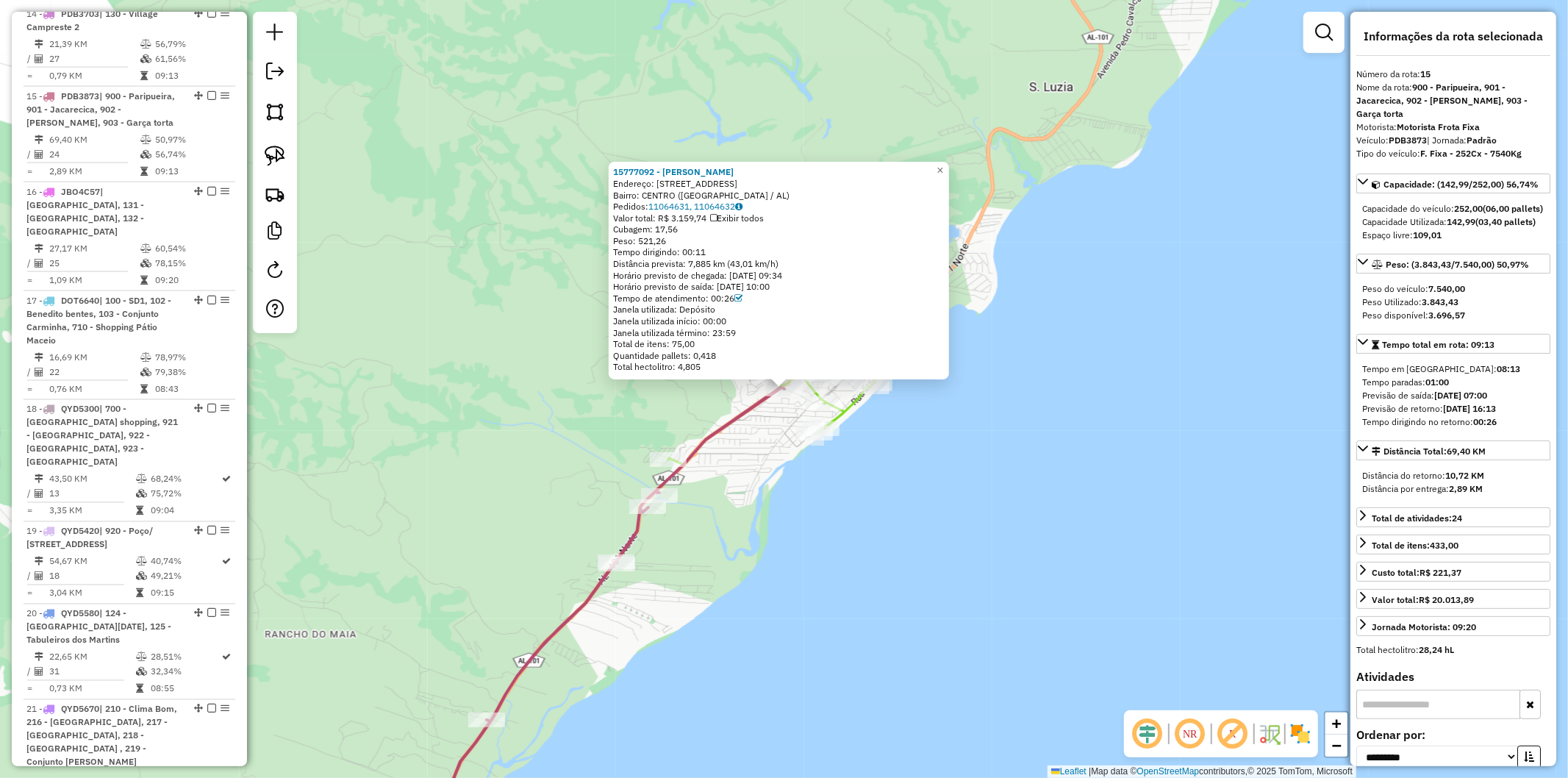
click at [762, 464] on div "15777092 - [PERSON_NAME]: R NOVA 282 Bairro: [GEOGRAPHIC_DATA] ([GEOGRAPHIC_DAT…" at bounding box center [784, 389] width 1568 height 778
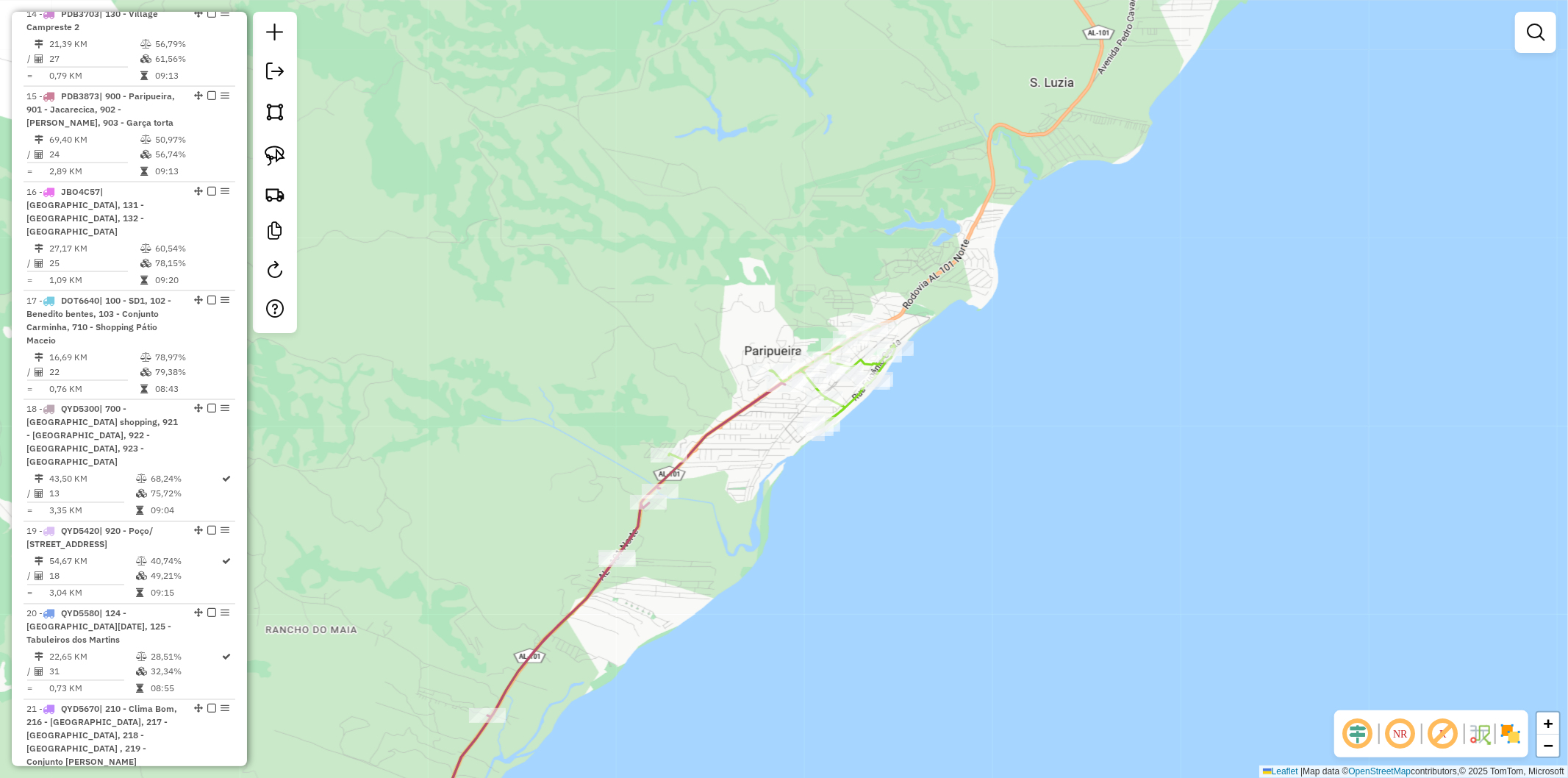
drag, startPoint x: 716, startPoint y: 637, endPoint x: 798, endPoint y: 444, distance: 209.7
click at [798, 444] on div "Janela de atendimento Grade de atendimento Capacidade Transportadoras Veículos …" at bounding box center [784, 389] width 1568 height 778
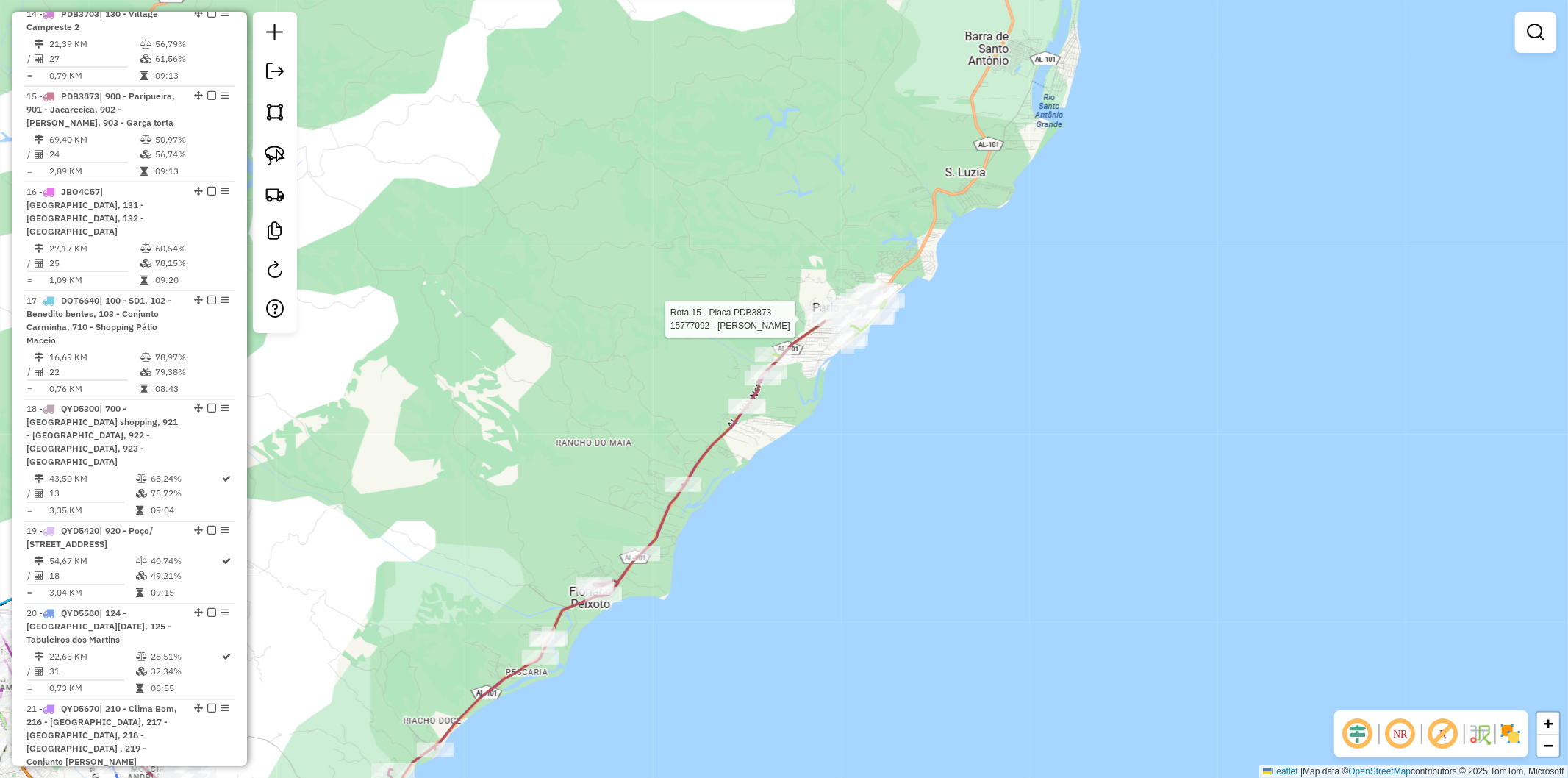
select select "**********"
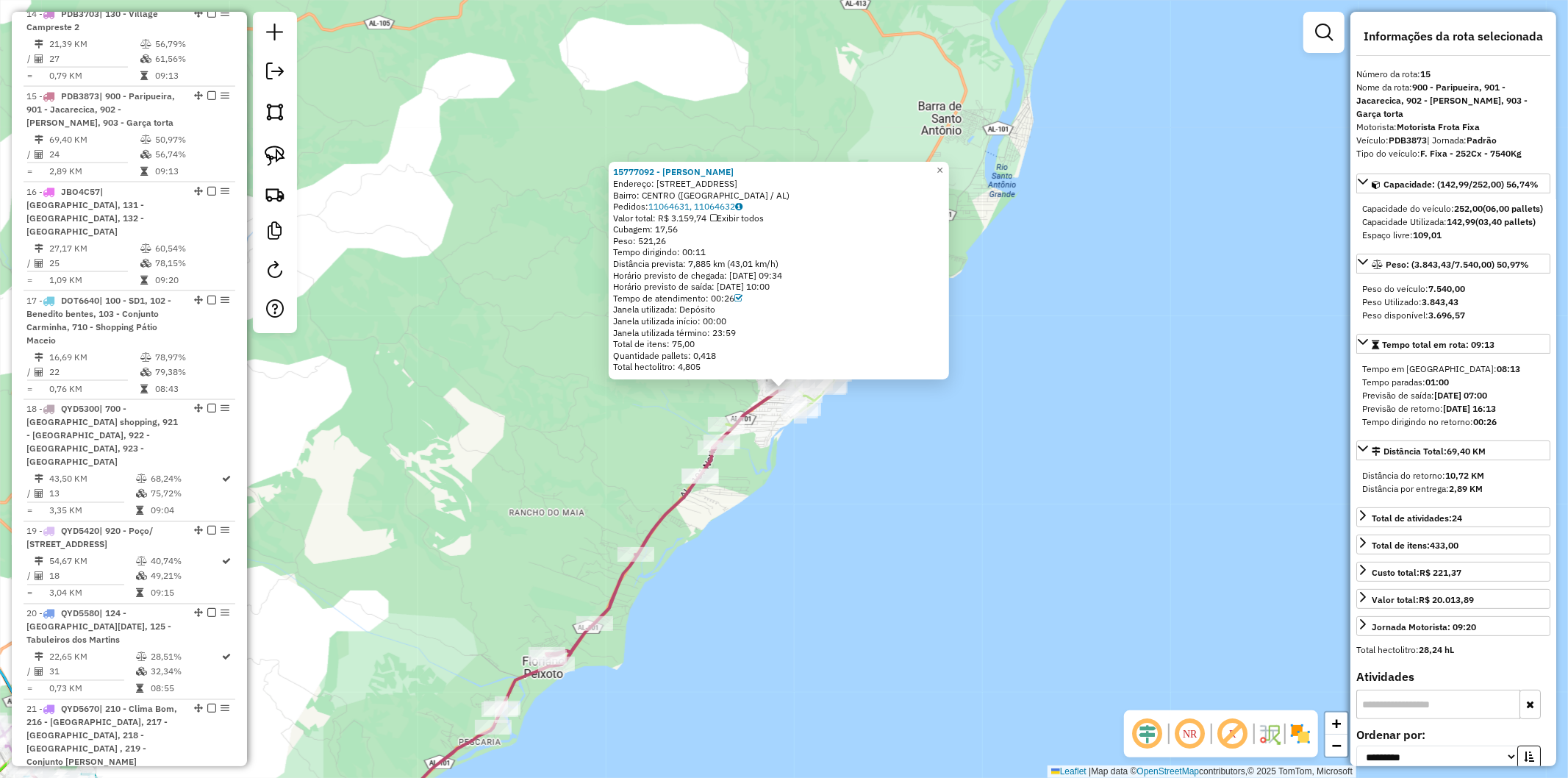
click at [818, 490] on div "15777092 - [PERSON_NAME]: R NOVA 282 Bairro: [GEOGRAPHIC_DATA] ([GEOGRAPHIC_DAT…" at bounding box center [784, 389] width 1568 height 778
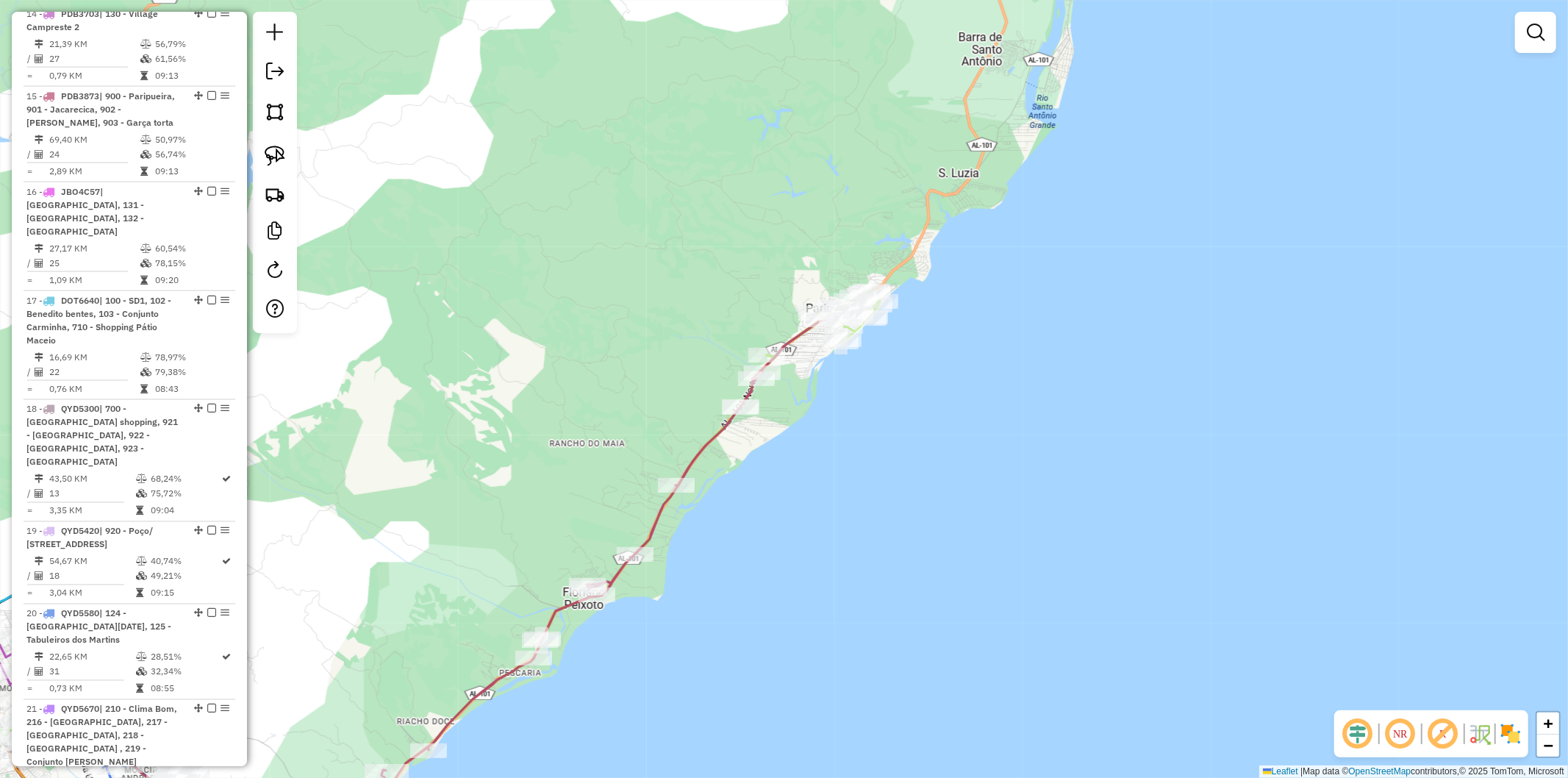
drag, startPoint x: 773, startPoint y: 557, endPoint x: 802, endPoint y: 509, distance: 56.1
click at [802, 509] on div "Janela de atendimento Grade de atendimento Capacidade Transportadoras Veículos …" at bounding box center [784, 389] width 1568 height 778
drag, startPoint x: 711, startPoint y: 564, endPoint x: 887, endPoint y: 287, distance: 328.2
click at [887, 287] on div "Janela de atendimento Grade de atendimento Capacidade Transportadoras Veículos …" at bounding box center [784, 389] width 1568 height 778
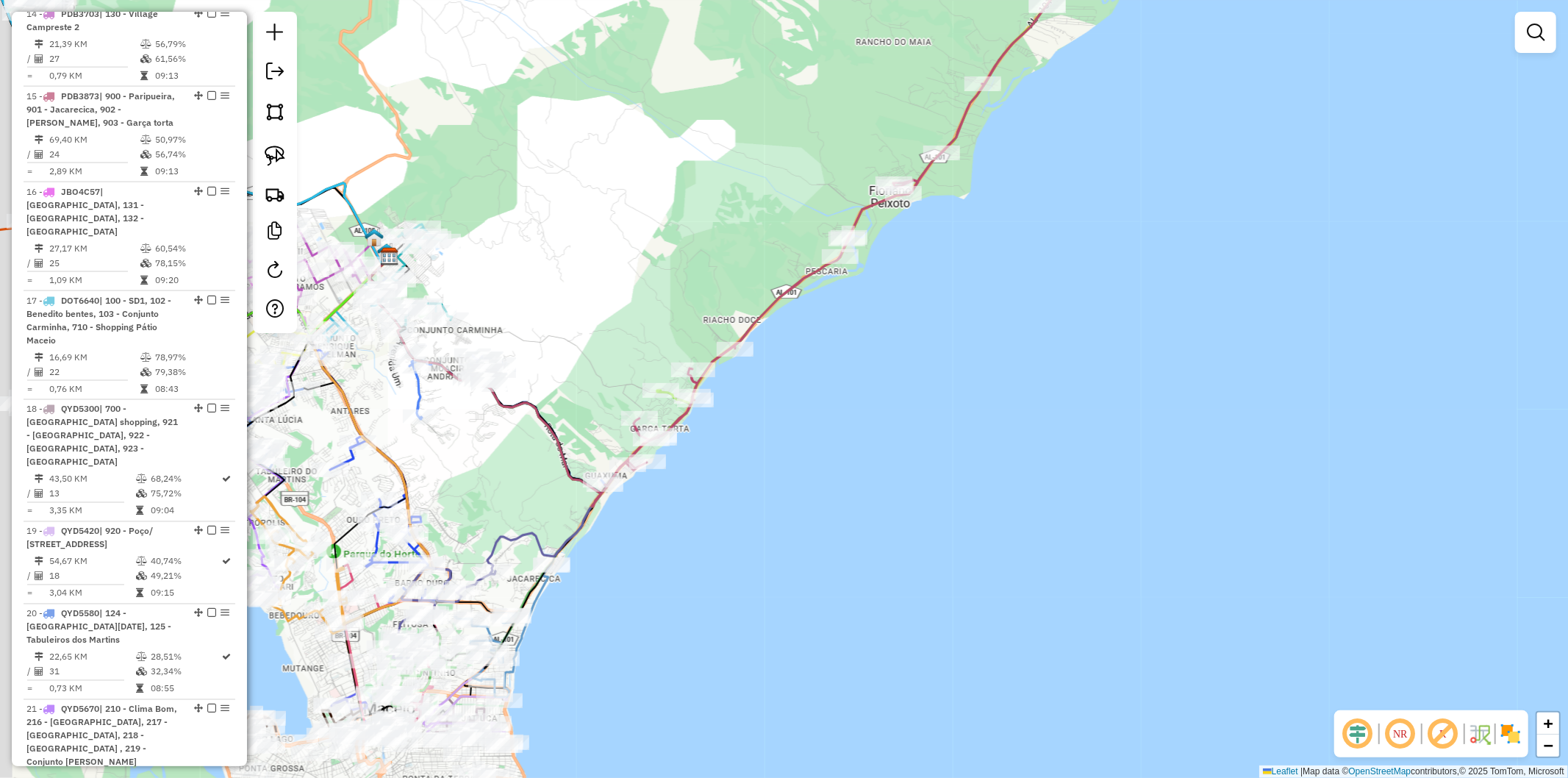
drag, startPoint x: 659, startPoint y: 537, endPoint x: 730, endPoint y: 470, distance: 97.6
click at [730, 470] on div "Janela de atendimento Grade de atendimento Capacidade Transportadoras Veículos …" at bounding box center [784, 389] width 1568 height 778
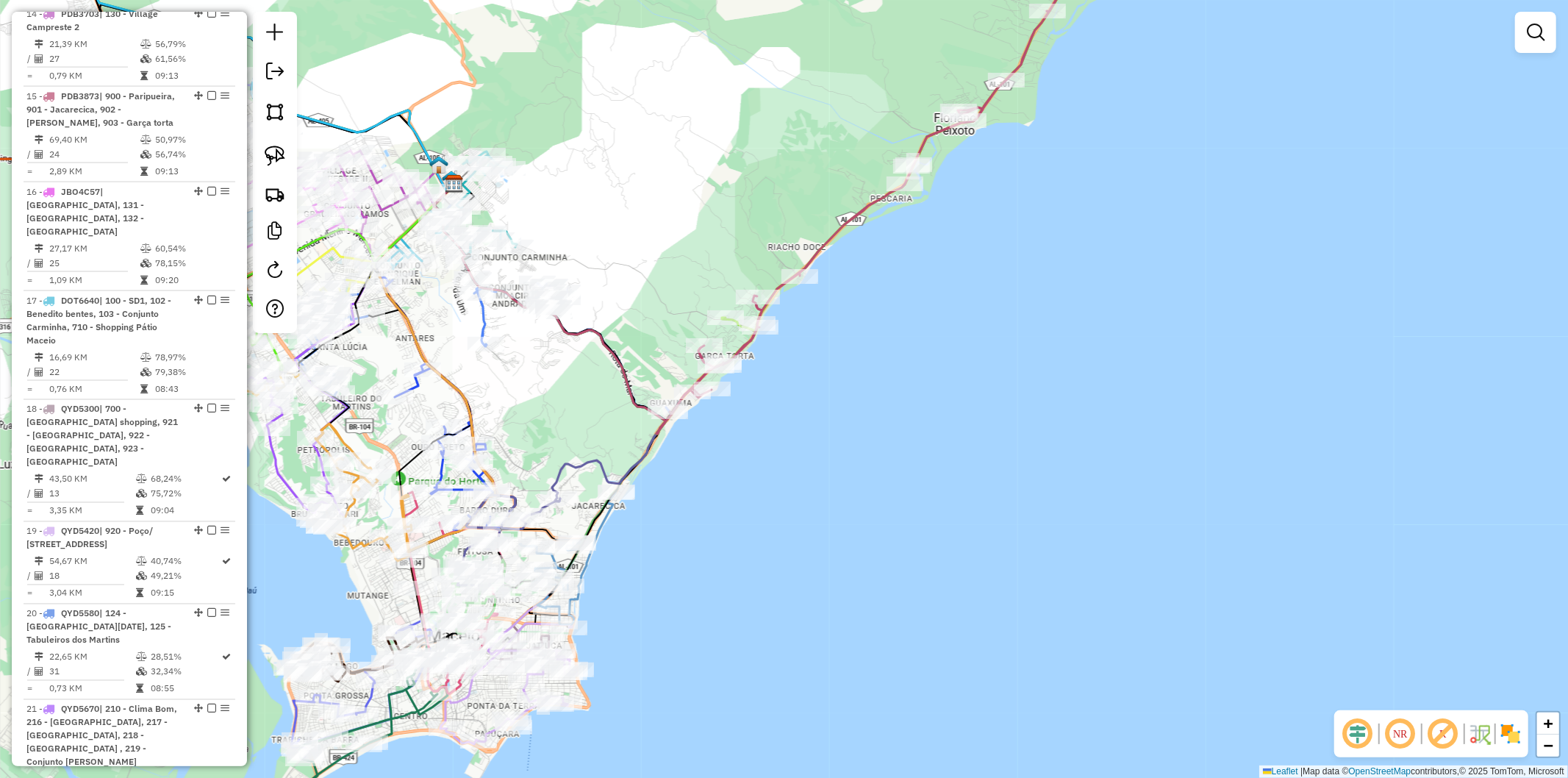
drag, startPoint x: 716, startPoint y: 593, endPoint x: 861, endPoint y: 515, distance: 164.6
click at [861, 515] on div "Janela de atendimento Grade de atendimento Capacidade Transportadoras Veículos …" at bounding box center [784, 389] width 1568 height 778
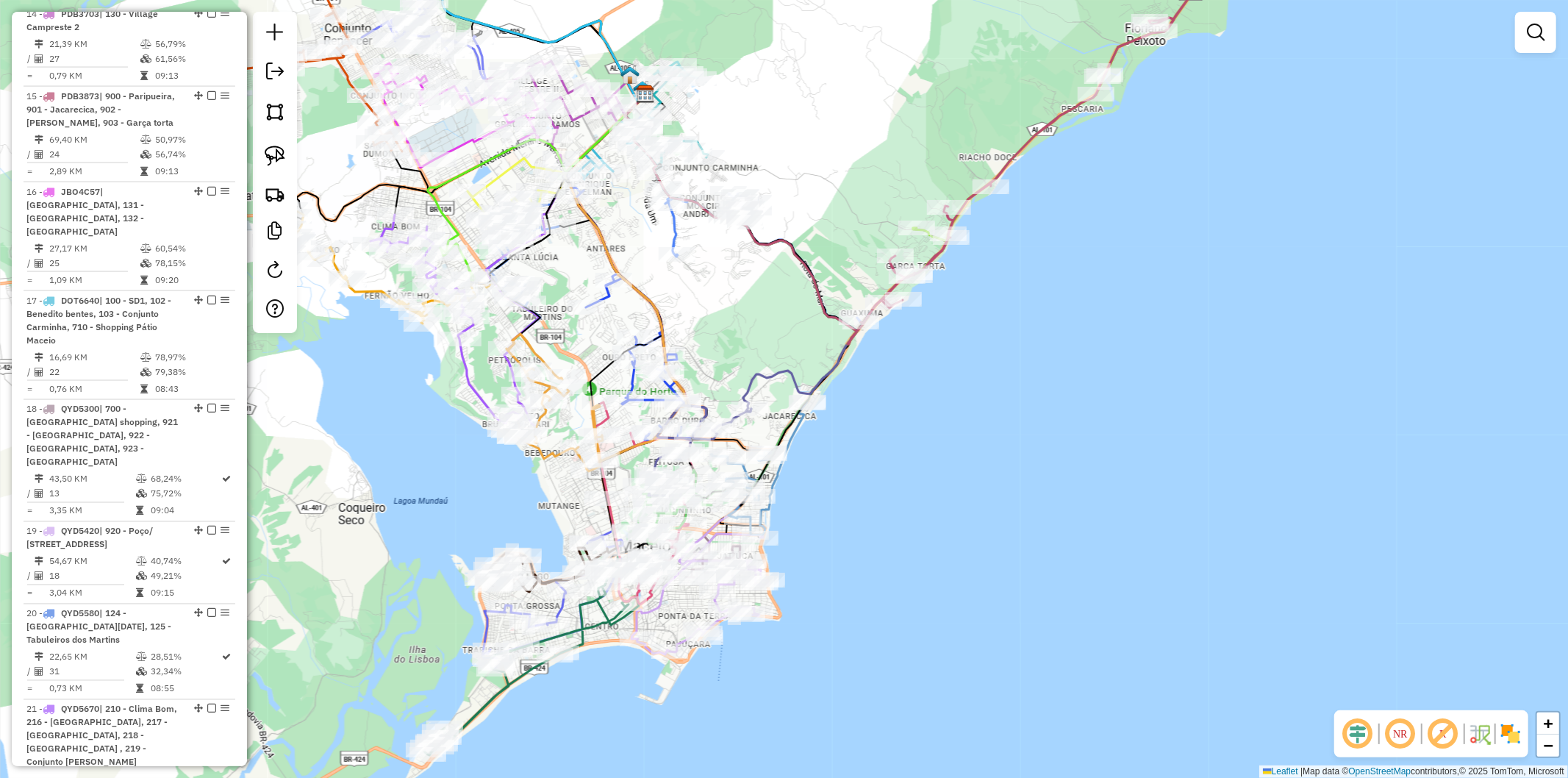
drag, startPoint x: 820, startPoint y: 533, endPoint x: 865, endPoint y: 521, distance: 46.6
click at [865, 521] on div "Janela de atendimento Grade de atendimento Capacidade Transportadoras Veículos …" at bounding box center [784, 389] width 1568 height 778
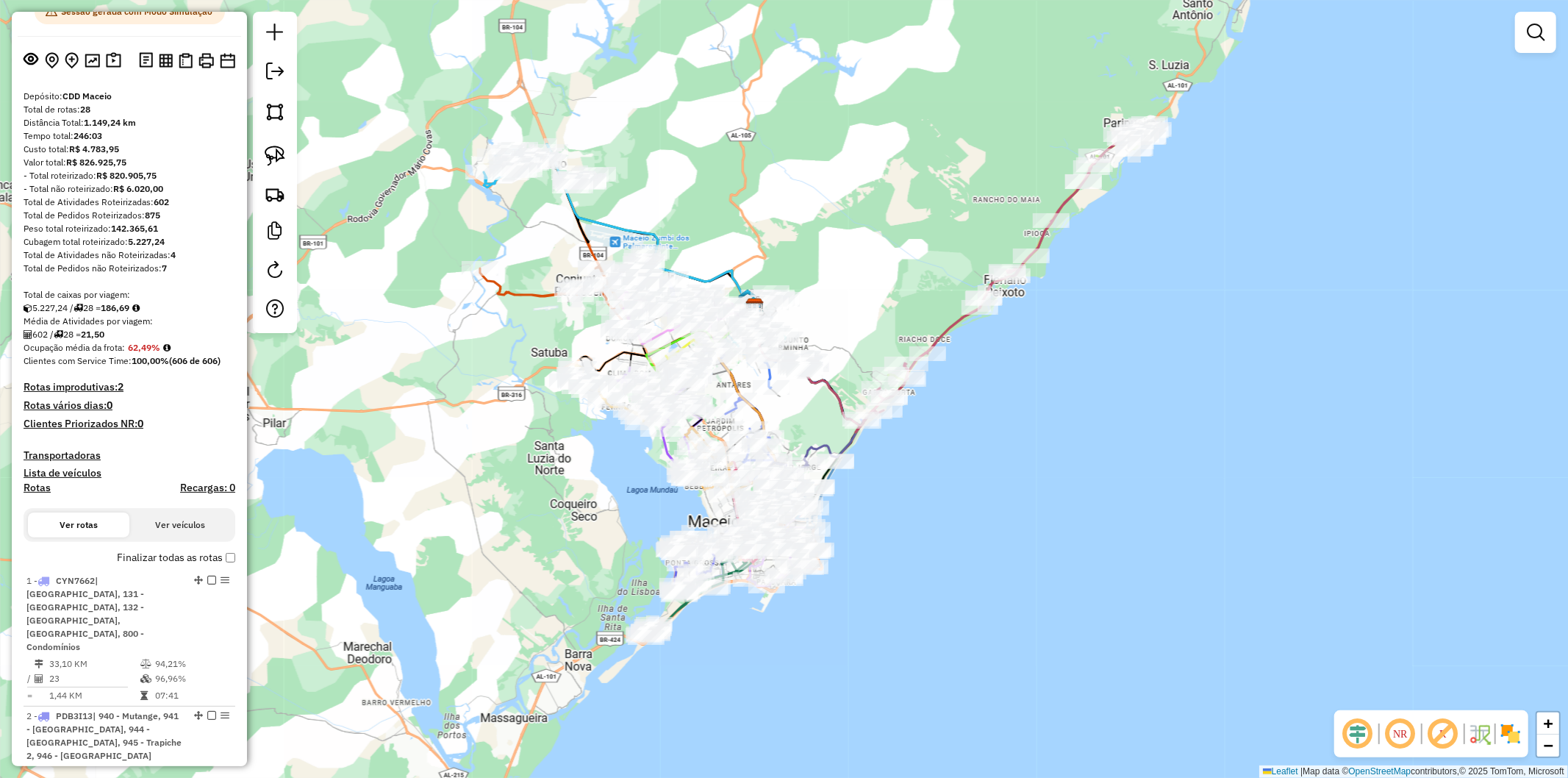
scroll to position [0, 0]
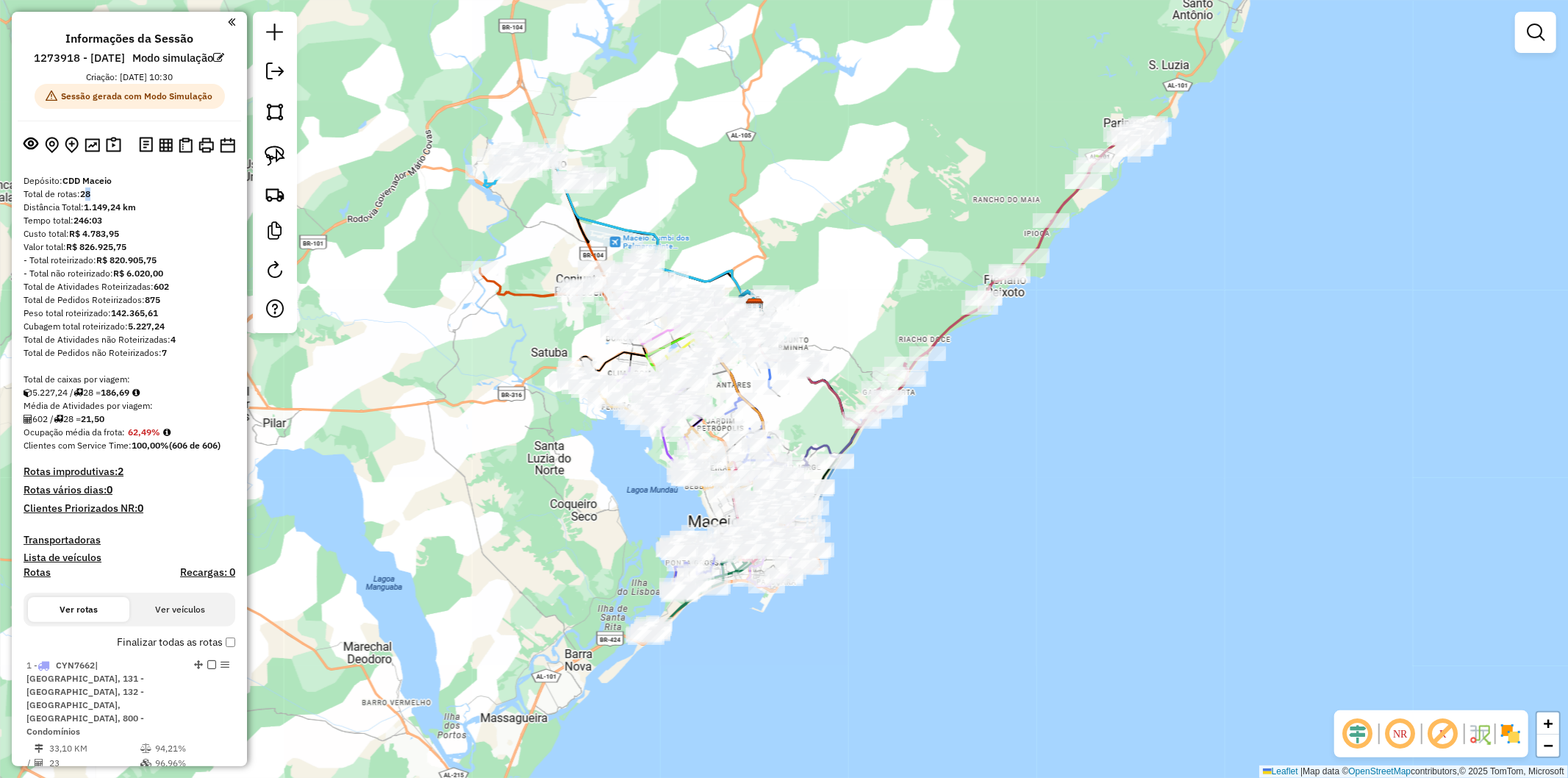
drag, startPoint x: 85, startPoint y: 214, endPoint x: 94, endPoint y: 211, distance: 9.5
click at [94, 201] on div "Total de rotas: 28" at bounding box center [129, 194] width 212 height 14
click at [98, 201] on div "Total de rotas: 28" at bounding box center [129, 194] width 212 height 14
click at [114, 154] on img at bounding box center [113, 145] width 15 height 17
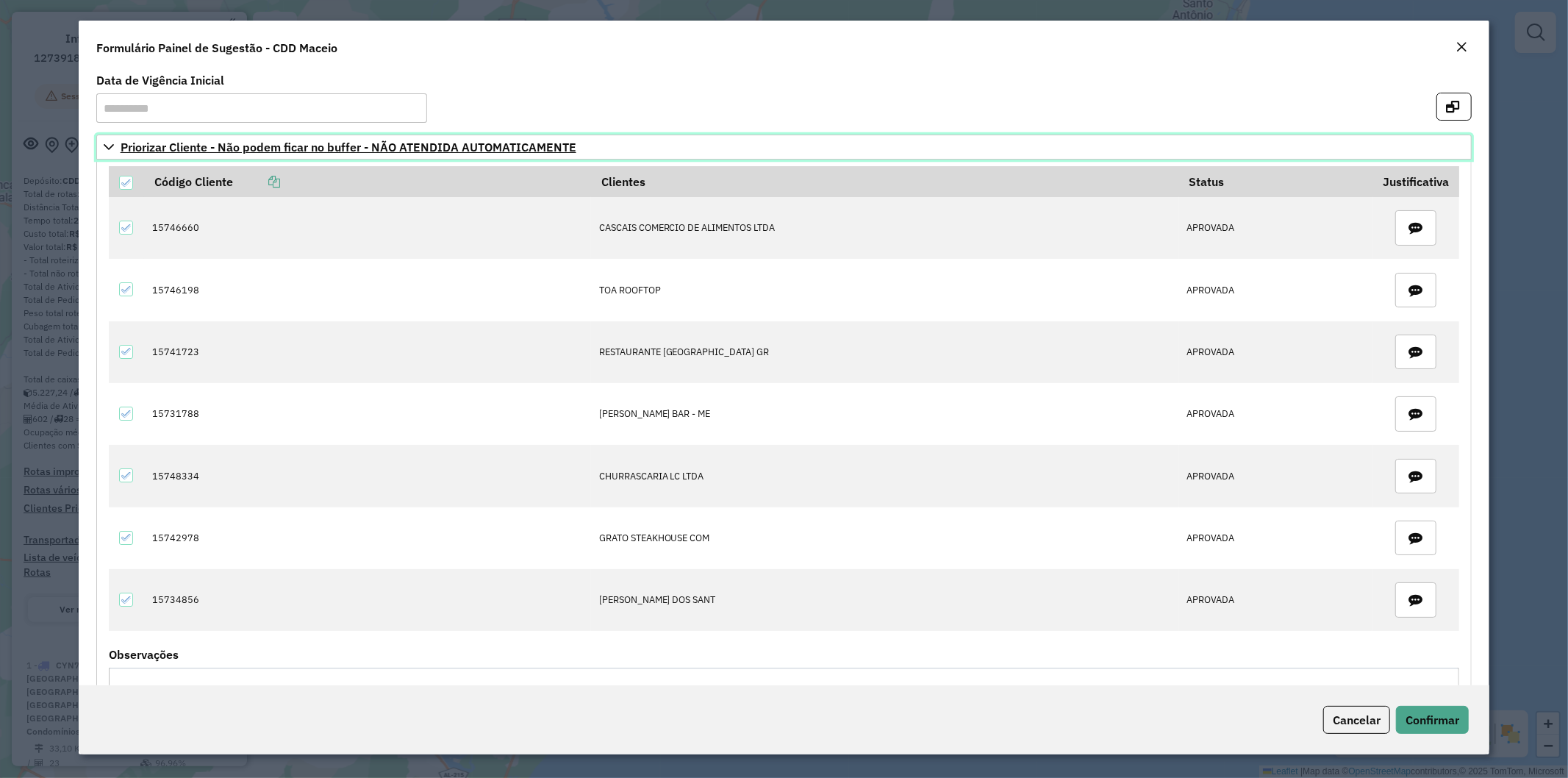
click at [110, 146] on icon at bounding box center [108, 147] width 12 height 12
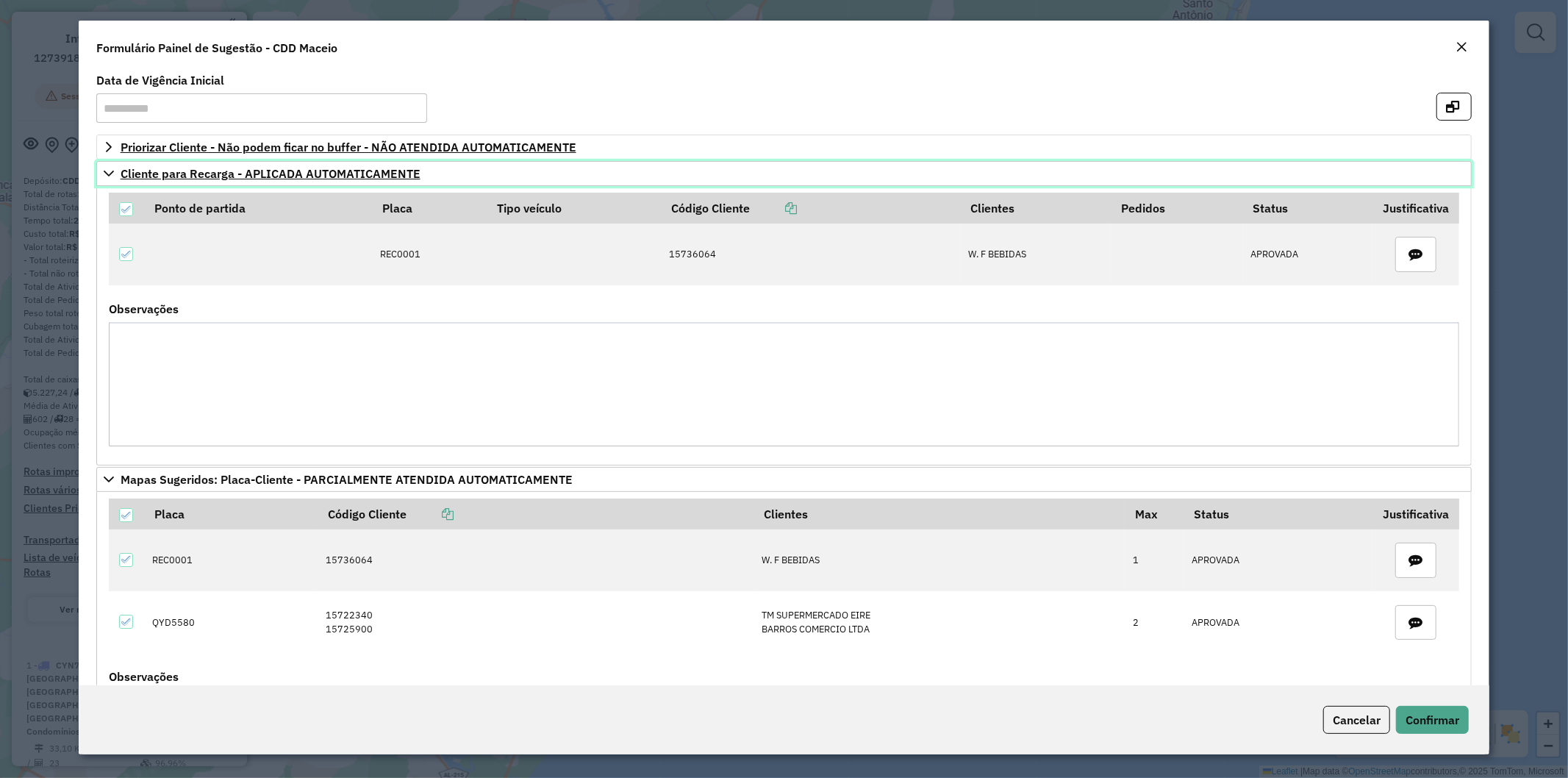
click at [108, 171] on icon at bounding box center [108, 173] width 12 height 12
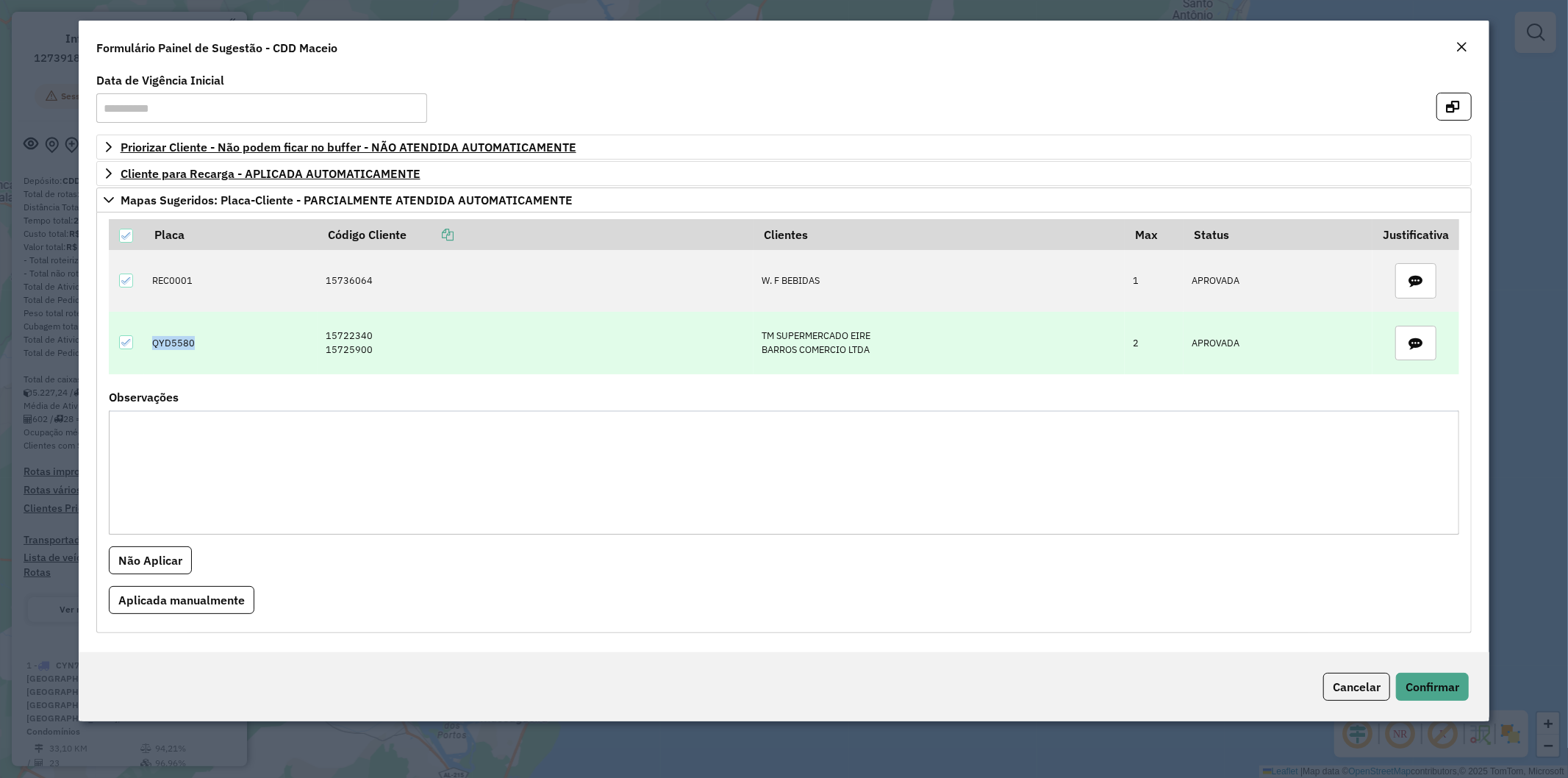
drag, startPoint x: 194, startPoint y: 340, endPoint x: 150, endPoint y: 344, distance: 44.2
click at [150, 344] on td "QYD5580" at bounding box center [231, 343] width 174 height 62
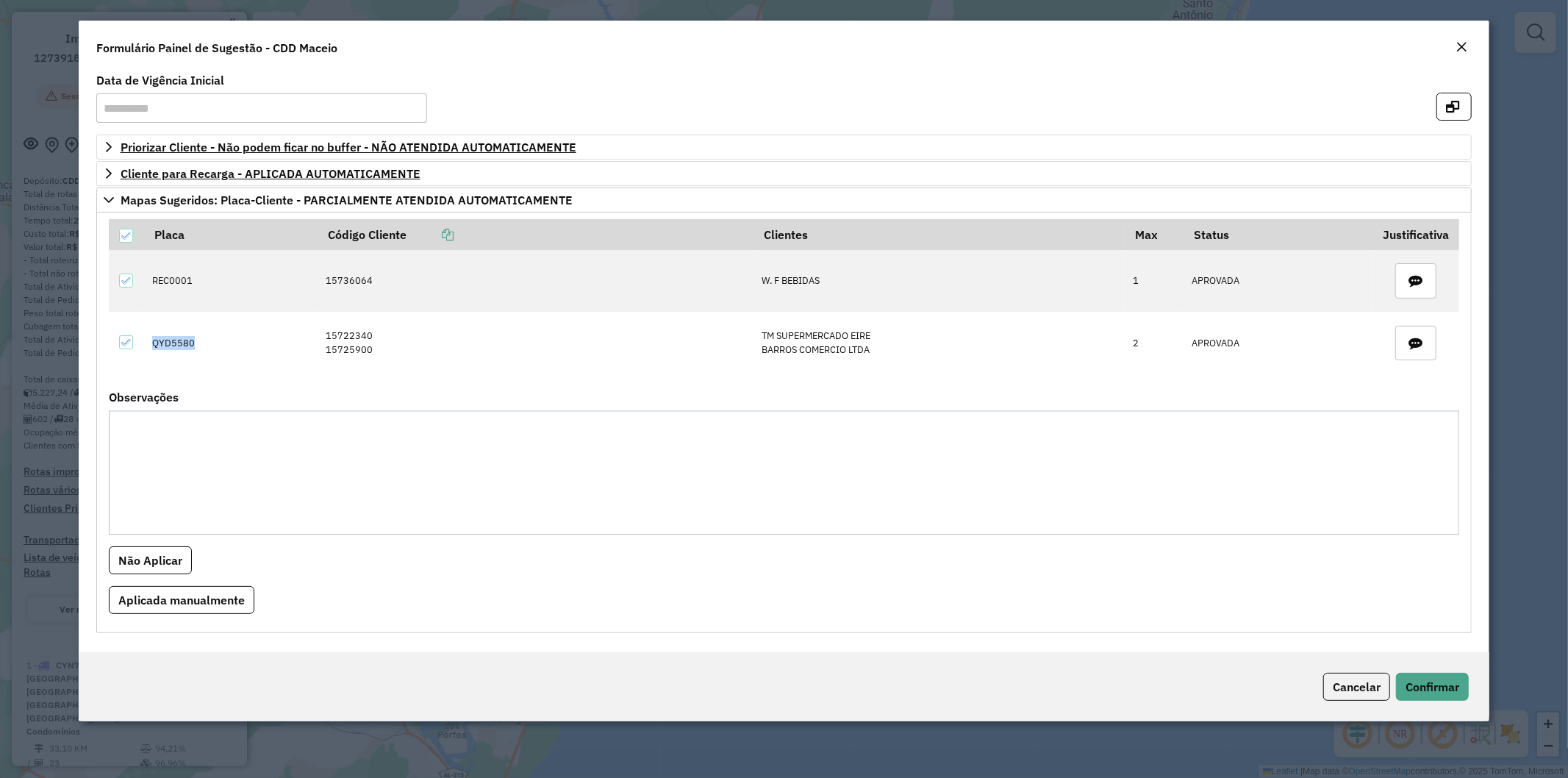
copy td "QYD5580"
click at [1463, 50] on em "Close" at bounding box center [1462, 47] width 12 height 12
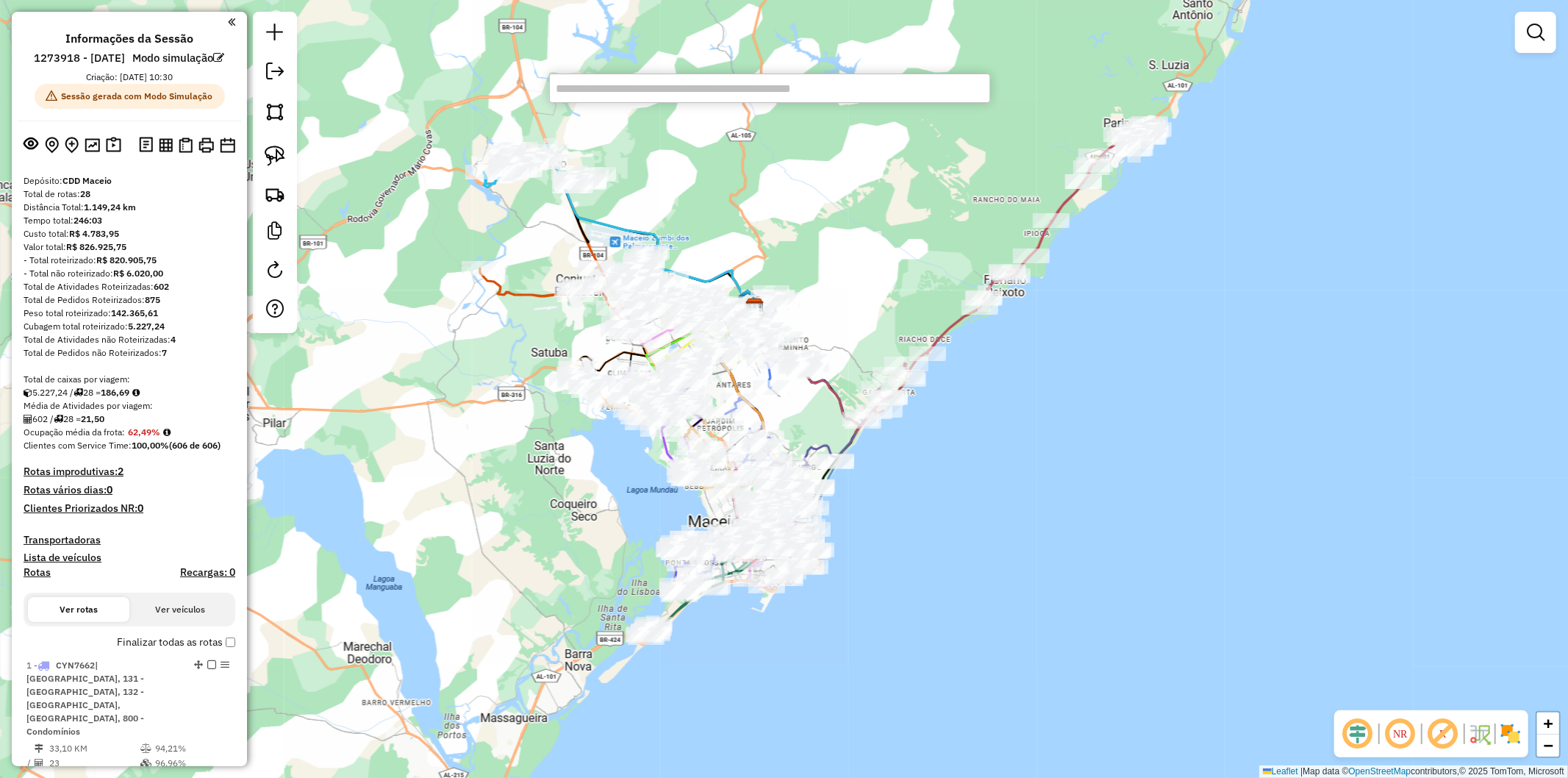
scroll to position [2100, 0]
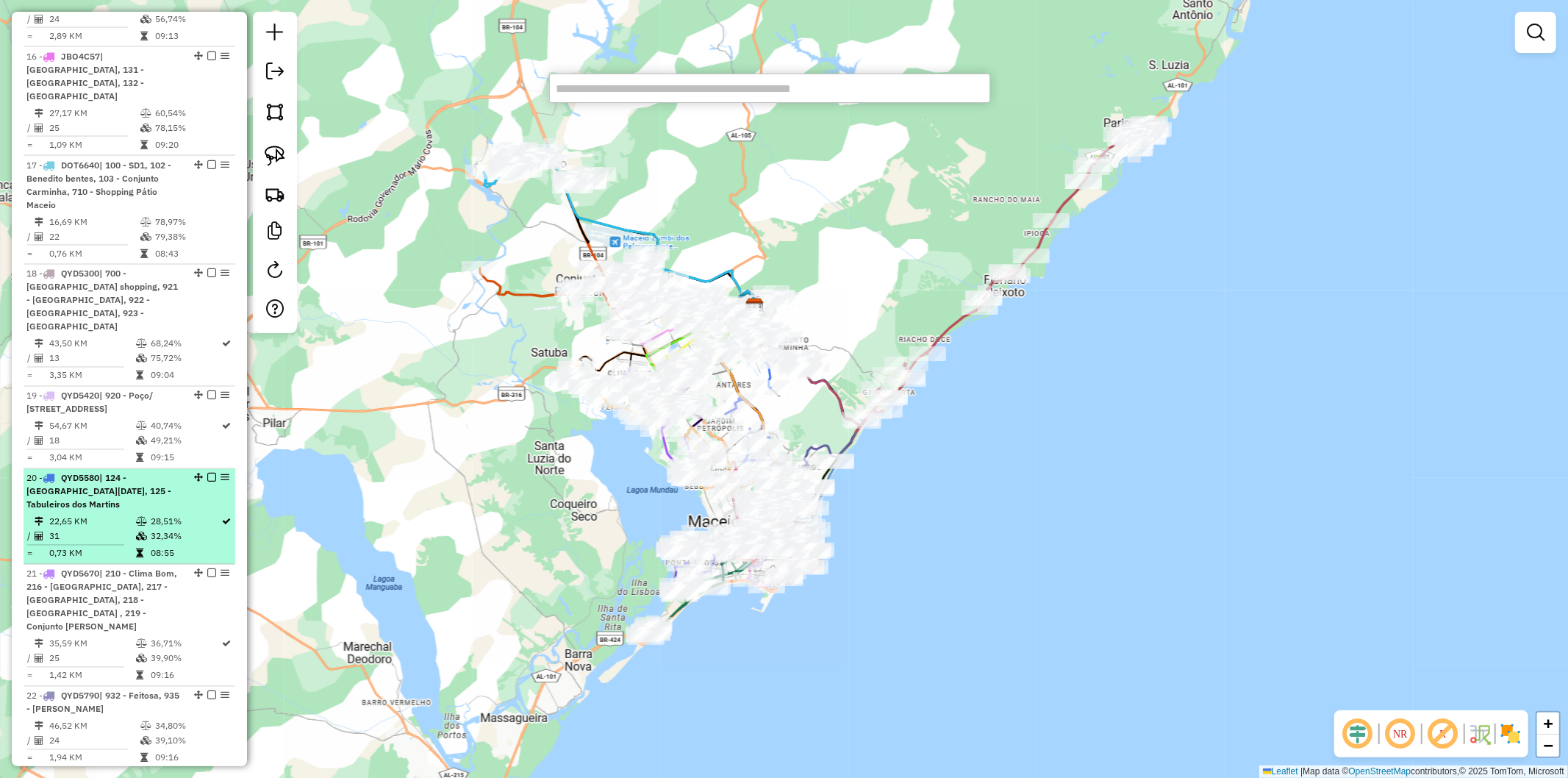
click at [115, 529] on td "31" at bounding box center [92, 536] width 87 height 14
select select "**********"
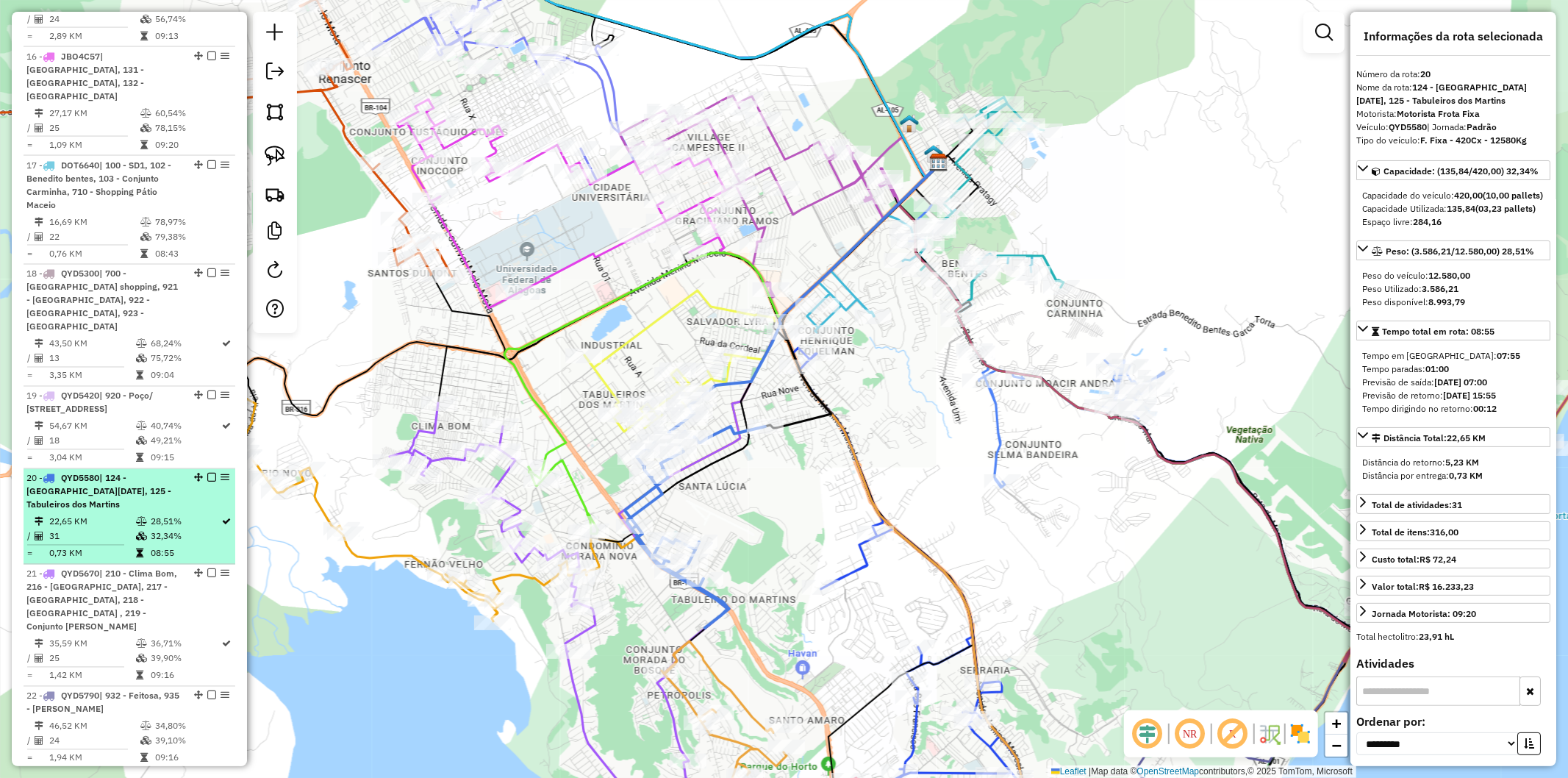
click at [72, 515] on td "22,65 KM" at bounding box center [92, 522] width 87 height 14
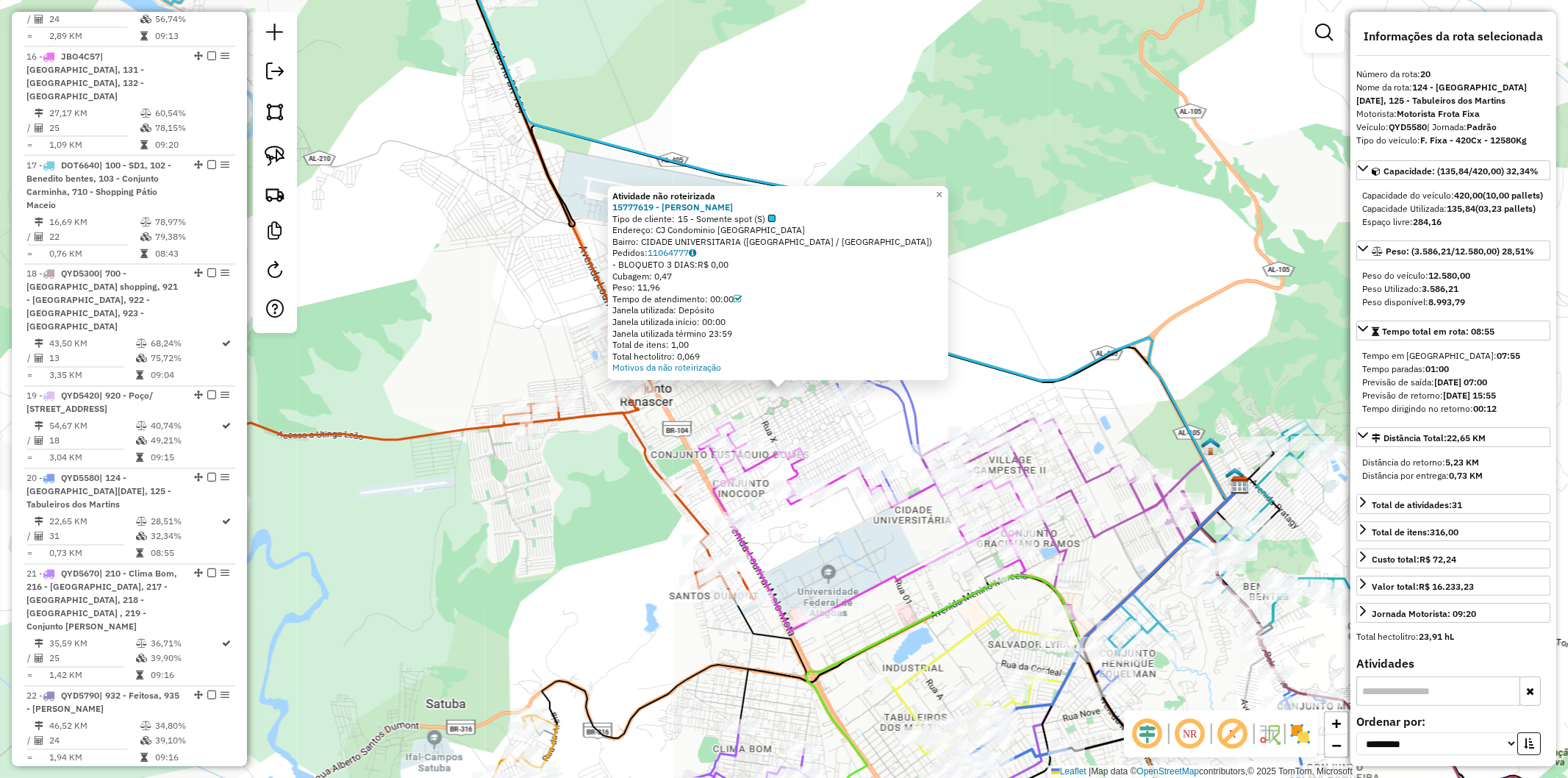
click at [516, 342] on div "Rota 6 - Placa PDB0903 15735660 - NARCISO MARQUES DA S Atividade não roteirizad…" at bounding box center [784, 389] width 1568 height 778
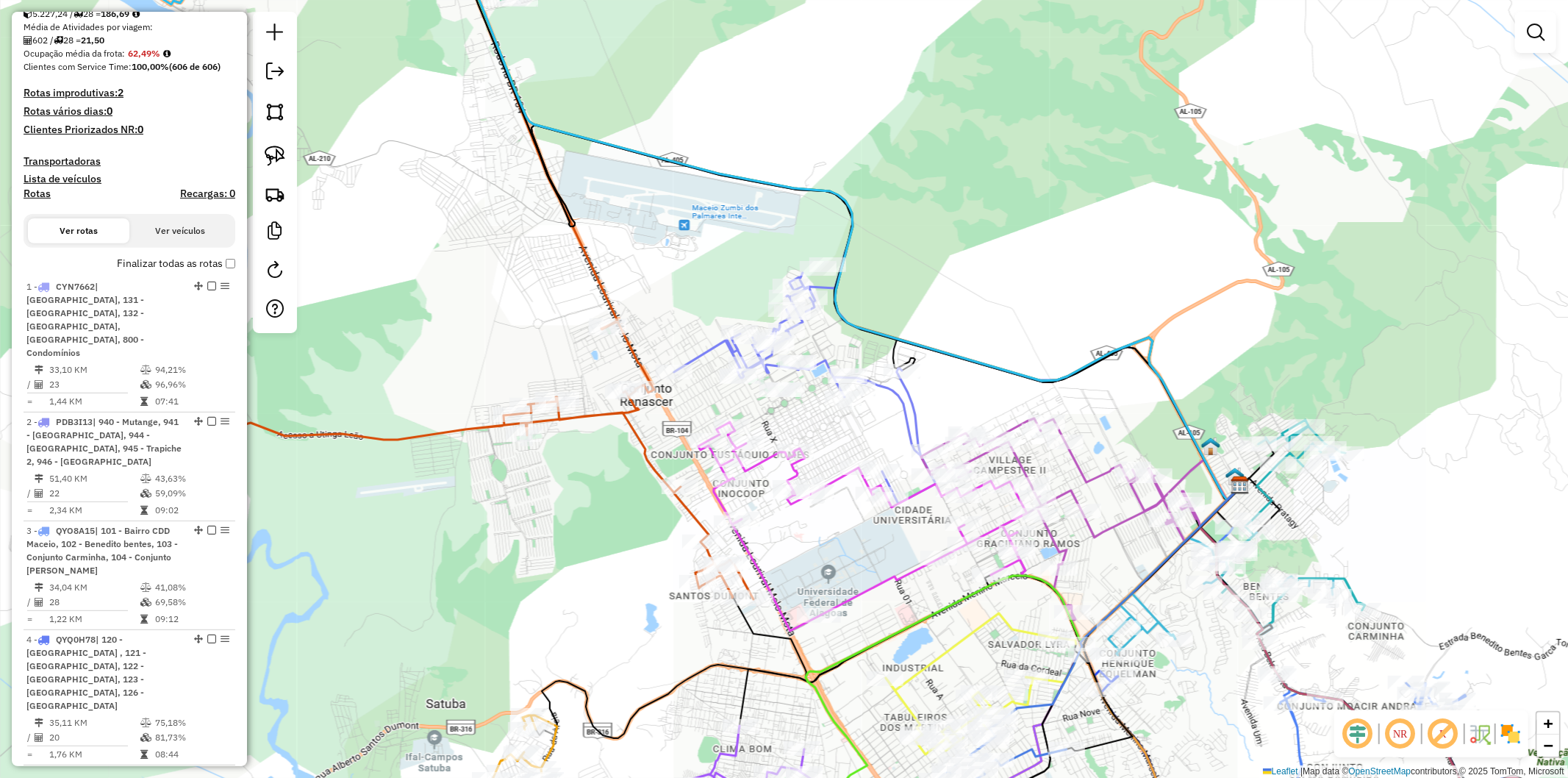
scroll to position [0, 0]
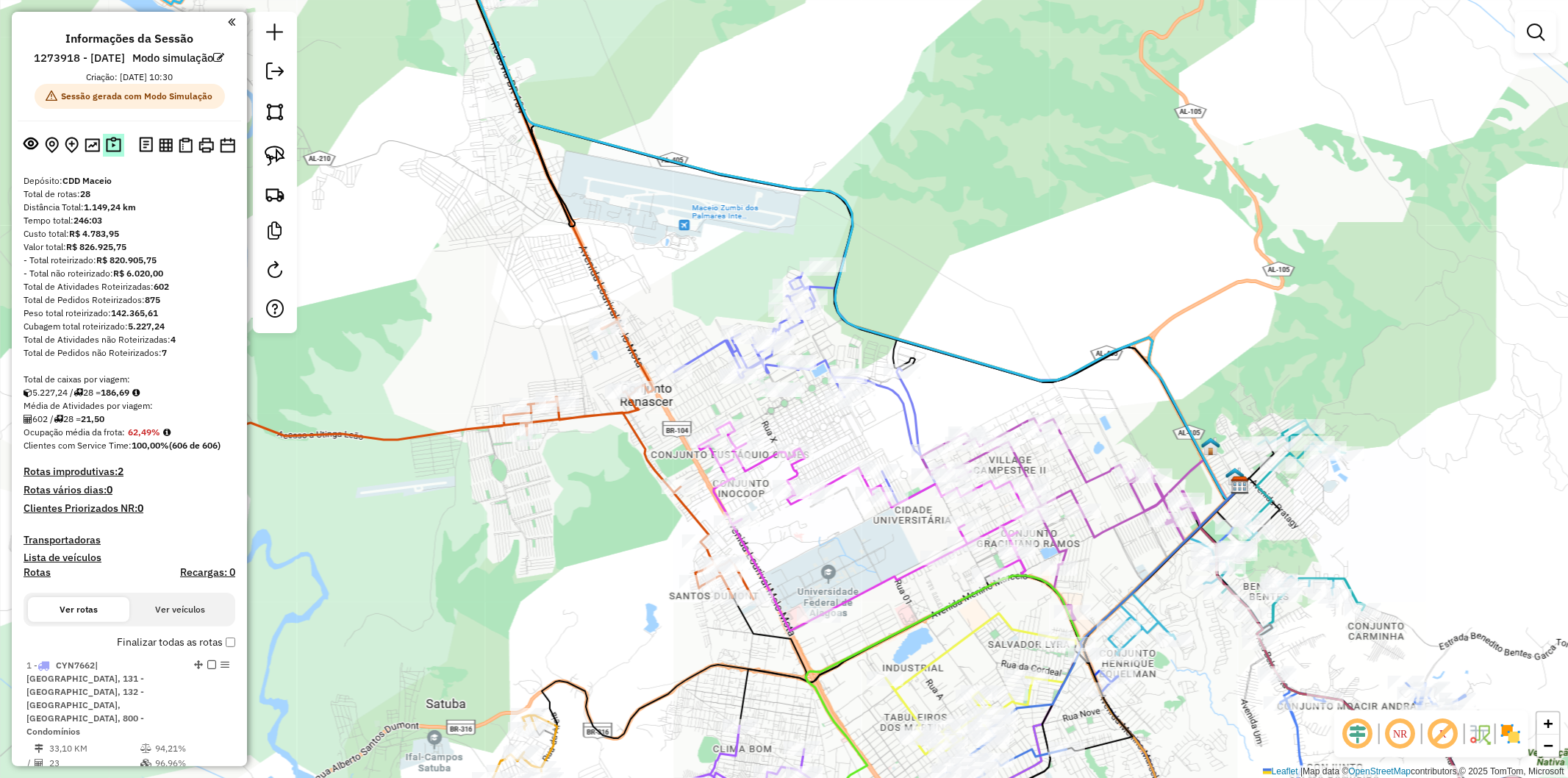
click at [105, 154] on img at bounding box center [113, 145] width 15 height 17
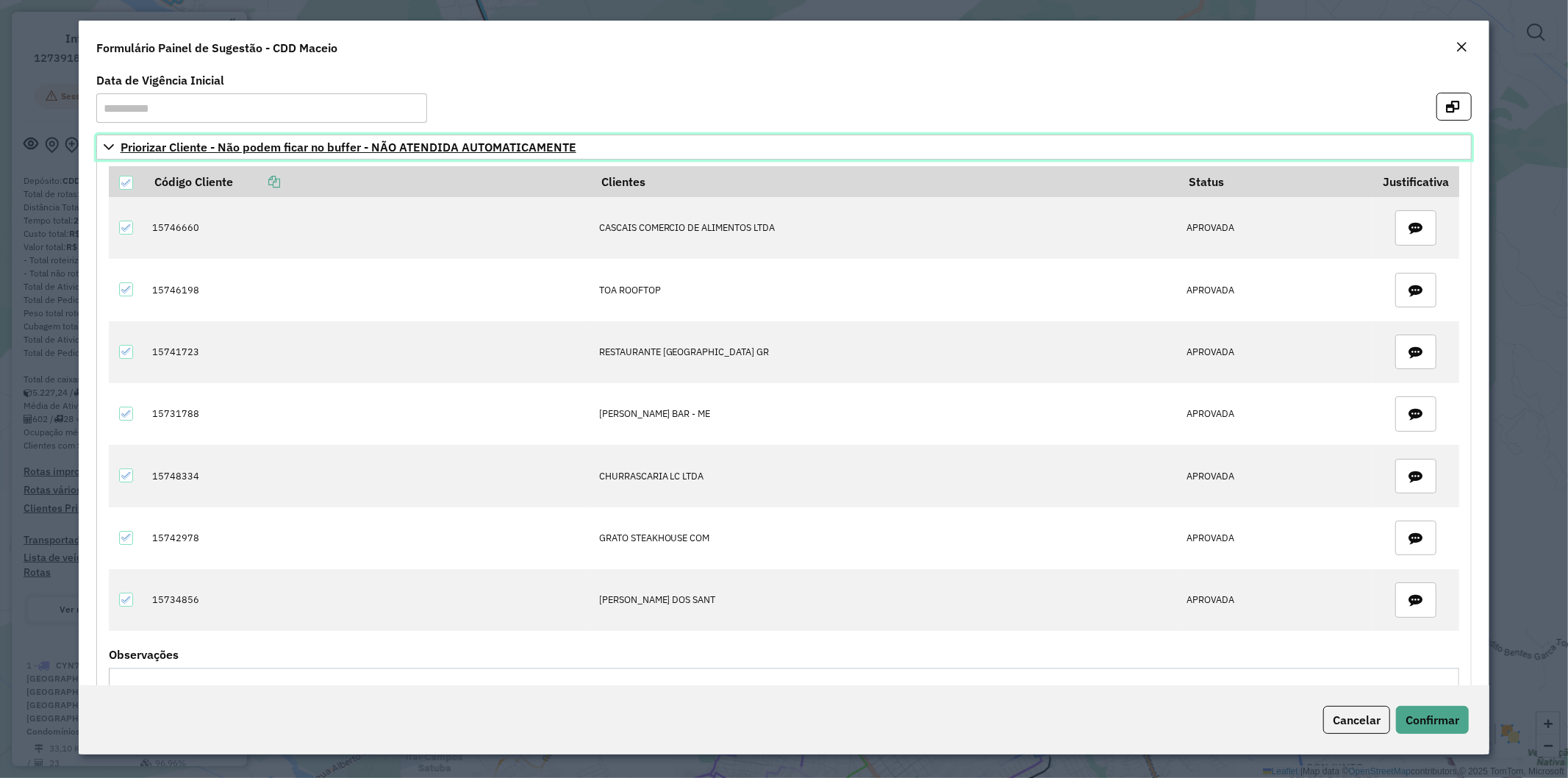
click at [106, 156] on link "Priorizar Cliente - Não podem ficar no buffer - NÃO ATENDIDA AUTOMATICAMENTE" at bounding box center [784, 147] width 1376 height 25
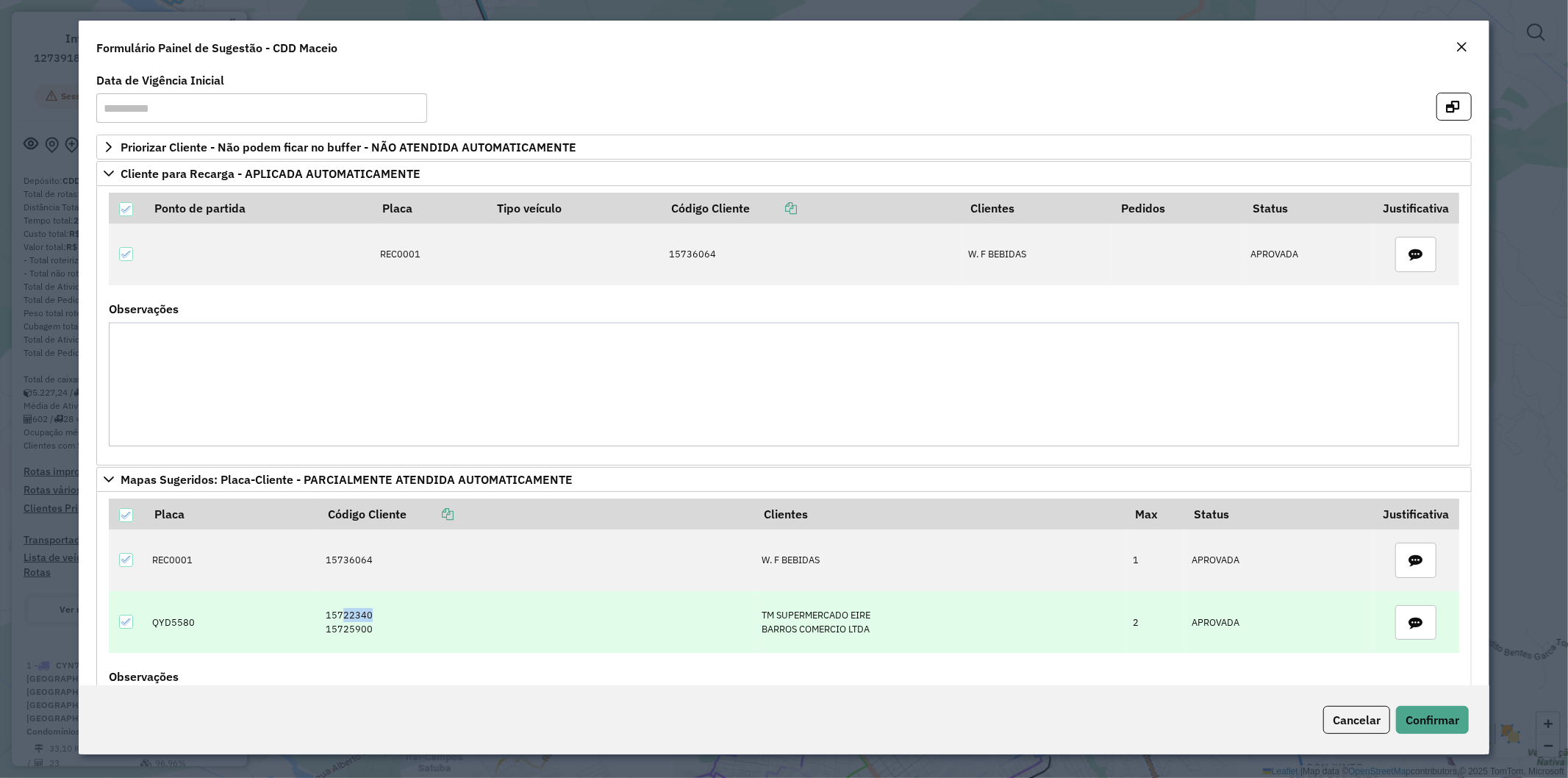
drag, startPoint x: 363, startPoint y: 620, endPoint x: 336, endPoint y: 616, distance: 27.3
click at [336, 616] on td "15722340 15725900" at bounding box center [535, 622] width 436 height 62
click at [376, 629] on td "15722340 15725900" at bounding box center [535, 622] width 436 height 62
drag, startPoint x: 366, startPoint y: 630, endPoint x: 311, endPoint y: 609, distance: 58.9
click at [317, 609] on td "15722340 15725900" at bounding box center [535, 622] width 436 height 62
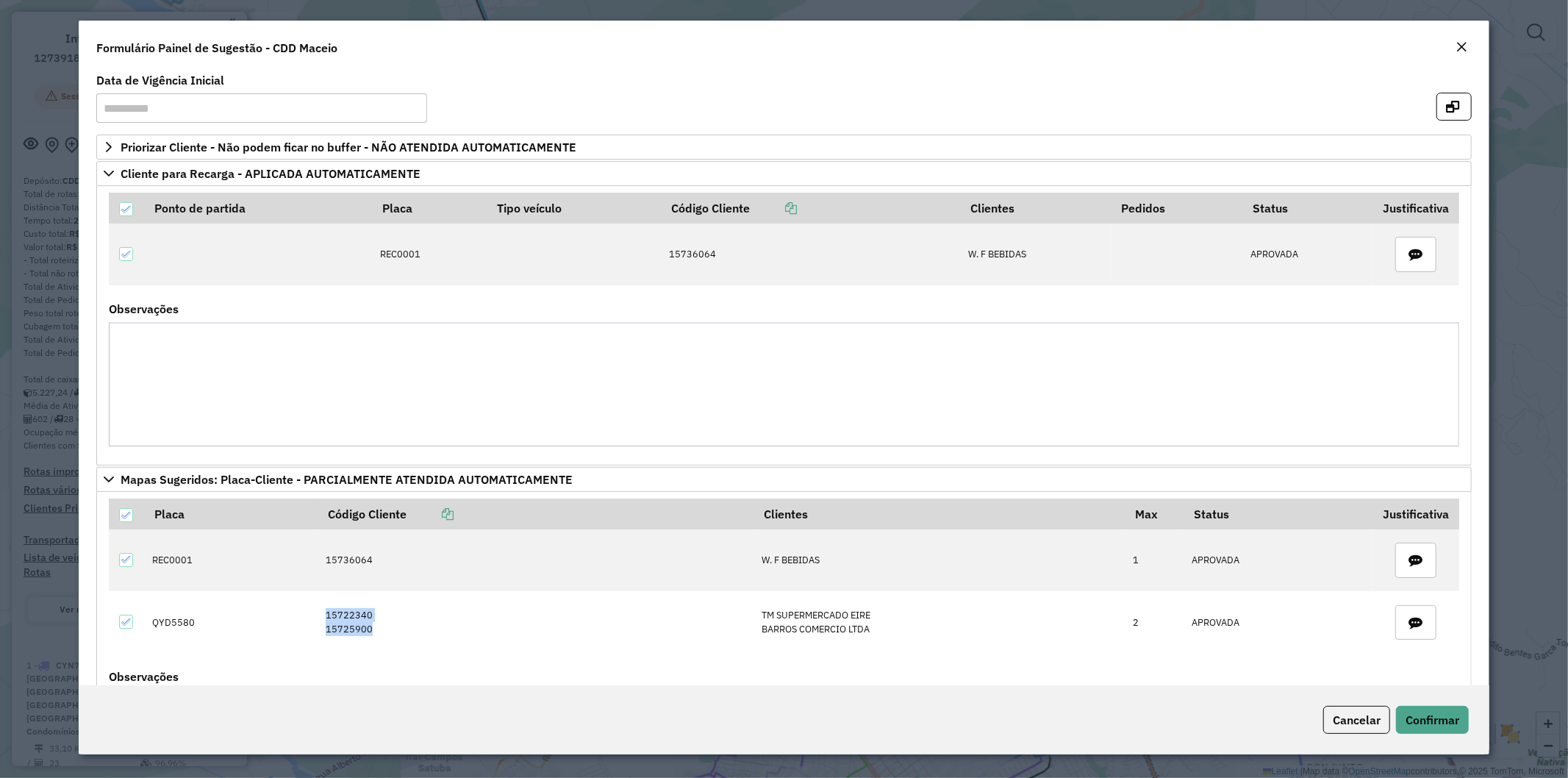
copy td "15722340 15725900"
click at [1465, 54] on div "Close" at bounding box center [1462, 48] width 12 height 18
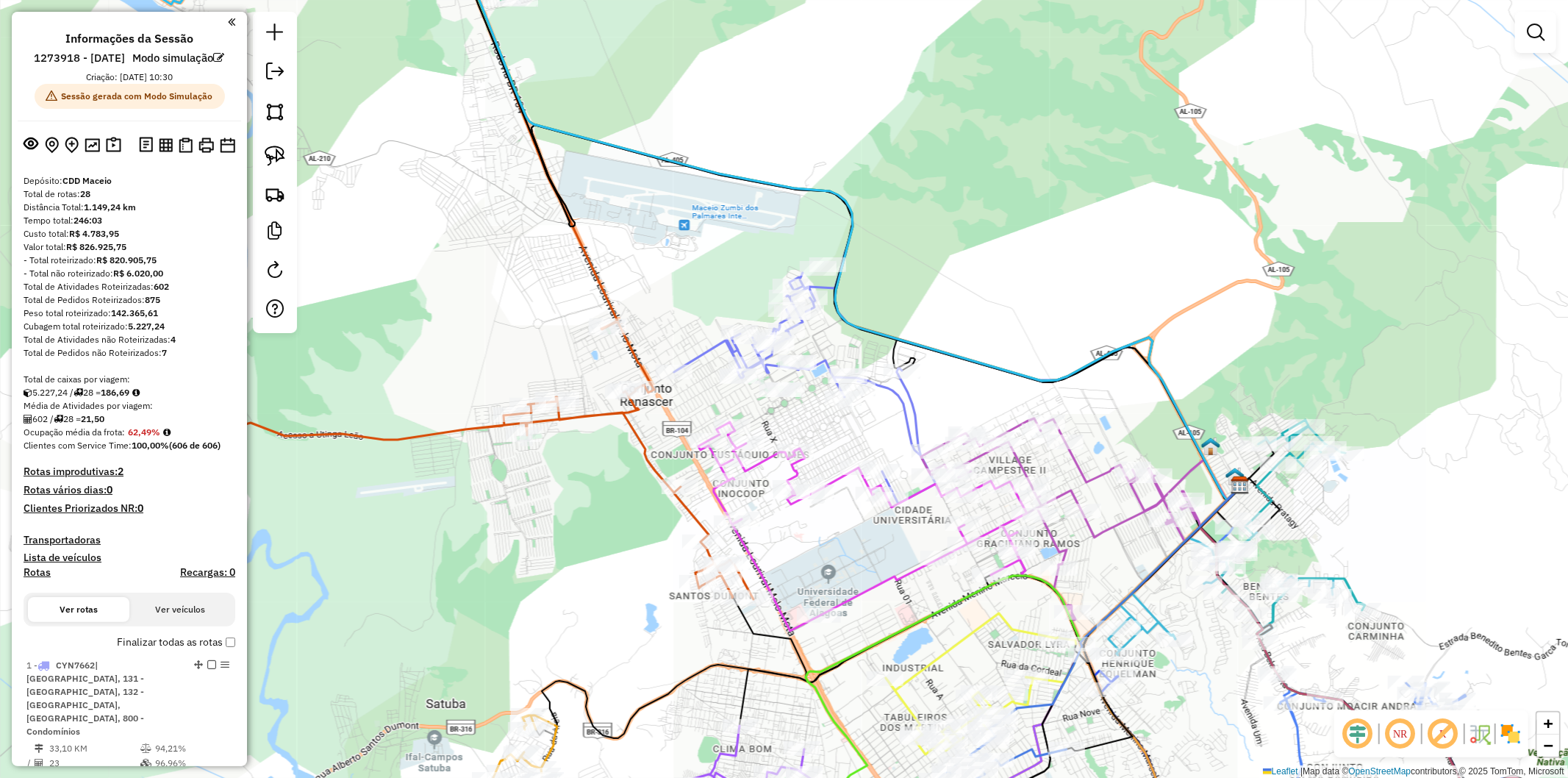
click at [1463, 46] on div "Janela de atendimento Grade de atendimento Capacidade Transportadoras Veículos …" at bounding box center [784, 389] width 1568 height 778
click at [625, 88] on input "text" at bounding box center [770, 88] width 442 height 30
paste input "**********"
drag, startPoint x: 616, startPoint y: 90, endPoint x: 705, endPoint y: 94, distance: 89.1
click at [704, 94] on input "**********" at bounding box center [770, 88] width 442 height 30
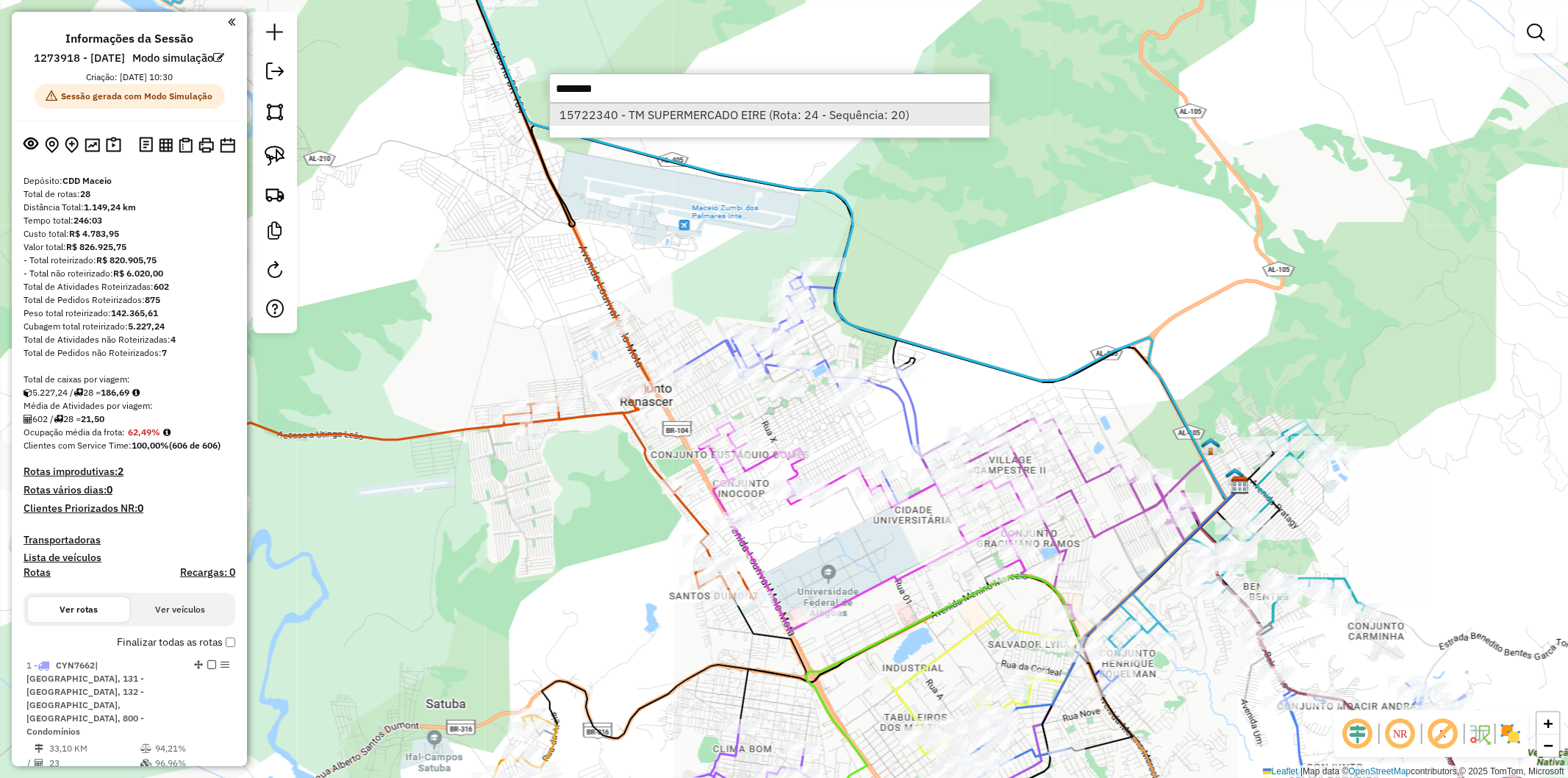
type input "********"
click at [681, 108] on li "15722340 - TM SUPERMERCADO EIRE (Rota: 24 - Sequência: 20)" at bounding box center [770, 114] width 440 height 22
select select "**********"
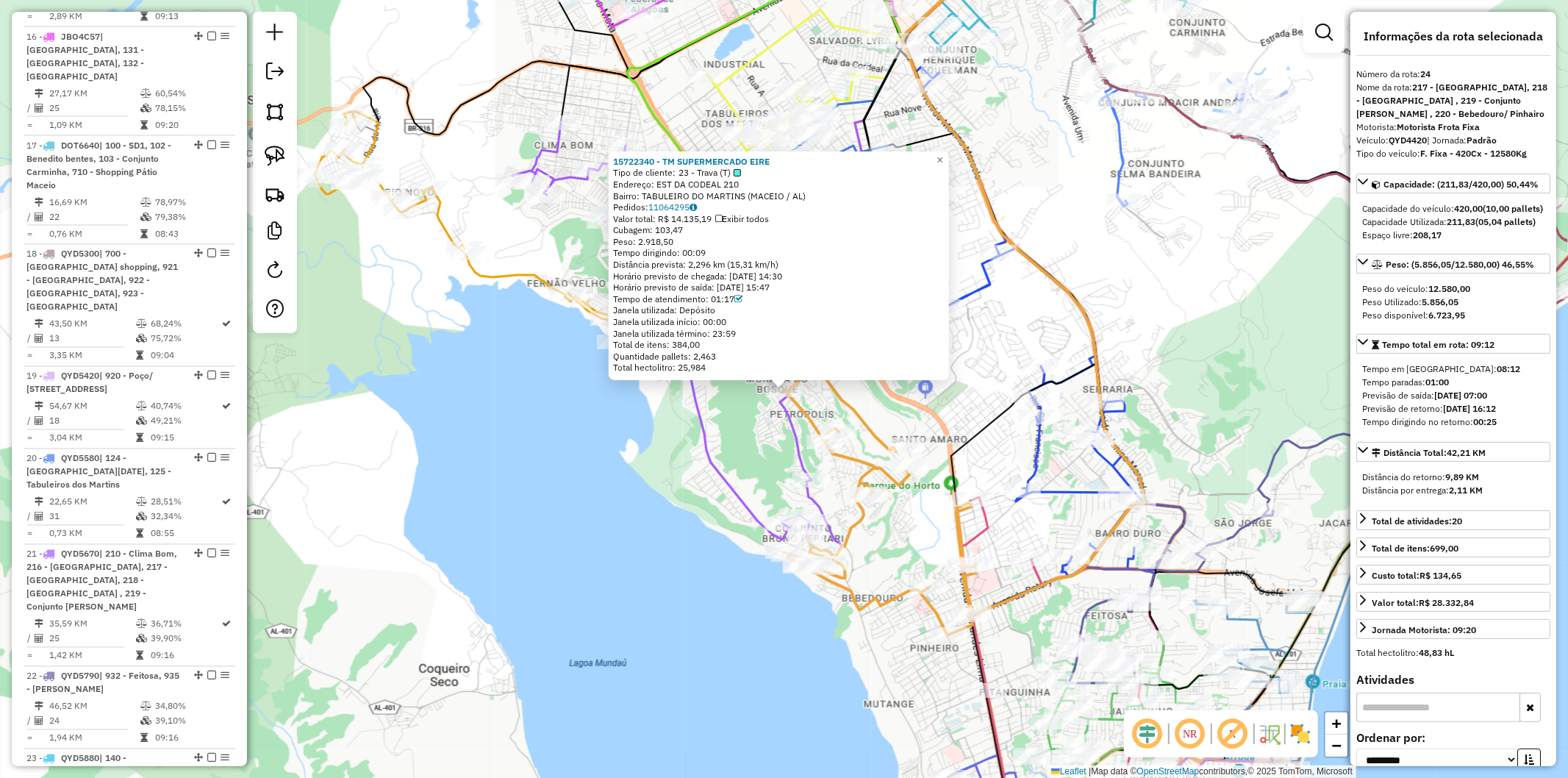
scroll to position [2824, 0]
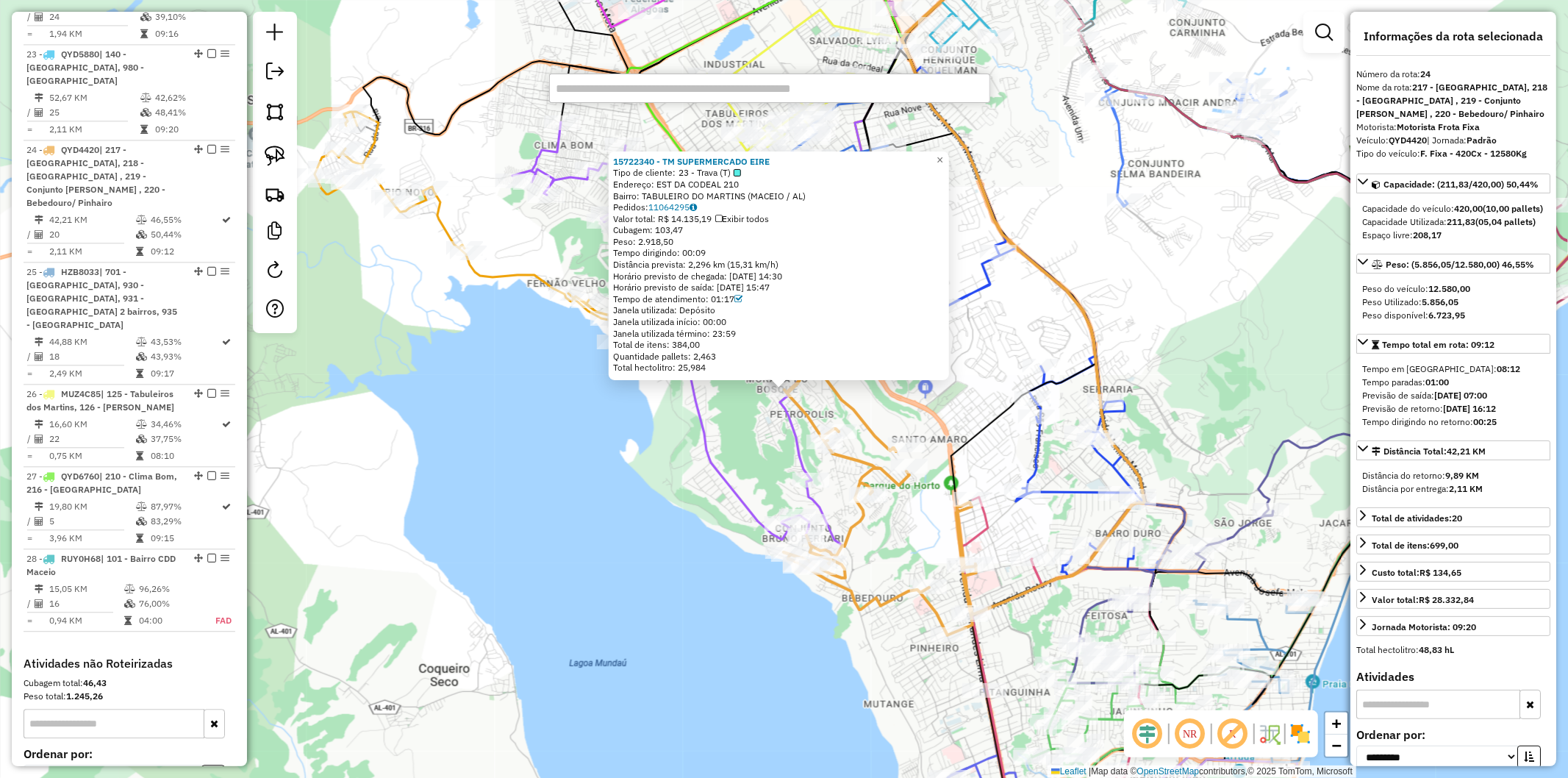
click at [613, 94] on input "text" at bounding box center [770, 88] width 442 height 30
paste input "**********"
drag, startPoint x: 619, startPoint y: 90, endPoint x: 505, endPoint y: 86, distance: 114.1
click at [505, 86] on hb-router-mapa "Informações da Sessão 1273918 - 11/09/2025 Modo simulação Criação: 11/09/2025 1…" at bounding box center [784, 389] width 1568 height 778
click at [618, 75] on input "**********" at bounding box center [770, 88] width 442 height 30
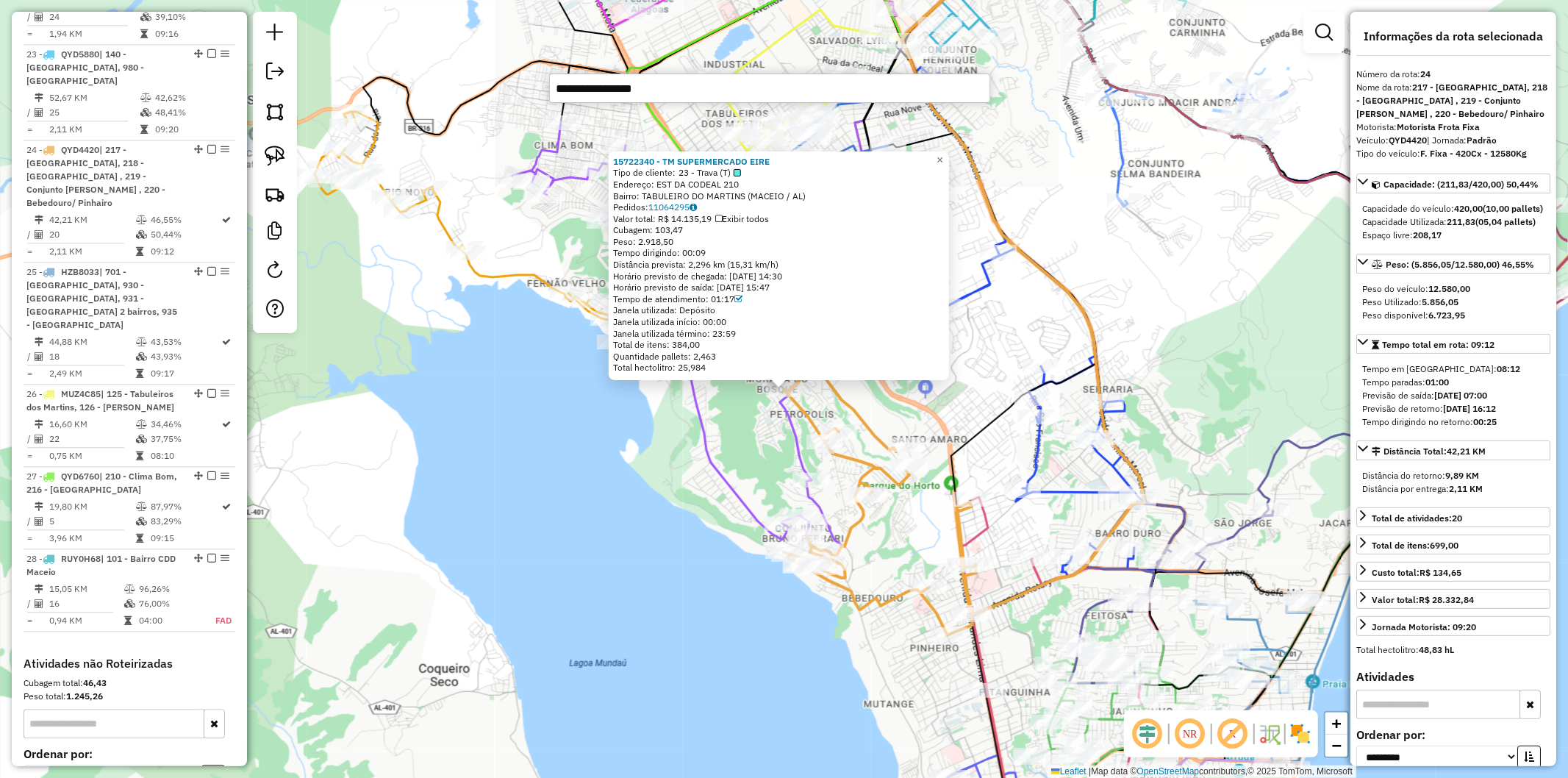
drag, startPoint x: 615, startPoint y: 85, endPoint x: 415, endPoint y: 78, distance: 200.1
click at [415, 78] on hb-router-mapa "Informações da Sessão 1273918 - 11/09/2025 Modo simulação Criação: 11/09/2025 1…" at bounding box center [784, 389] width 1568 height 778
type input "********"
click at [675, 118] on li "15725900 - BARROS COMERCIO LTDA (Rota: 17 - Sequência: 13)" at bounding box center [779, 114] width 458 height 22
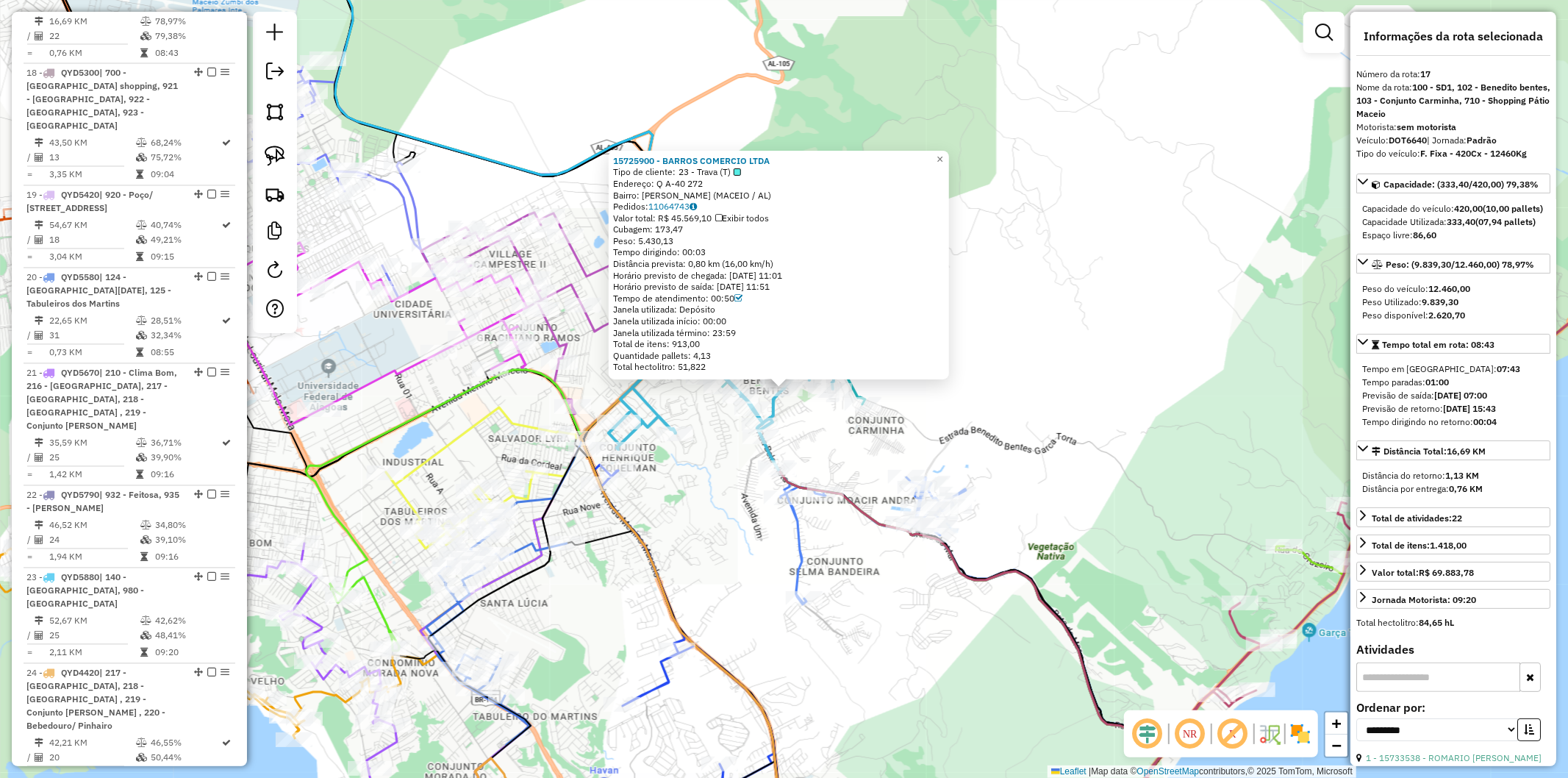
scroll to position [2168, 0]
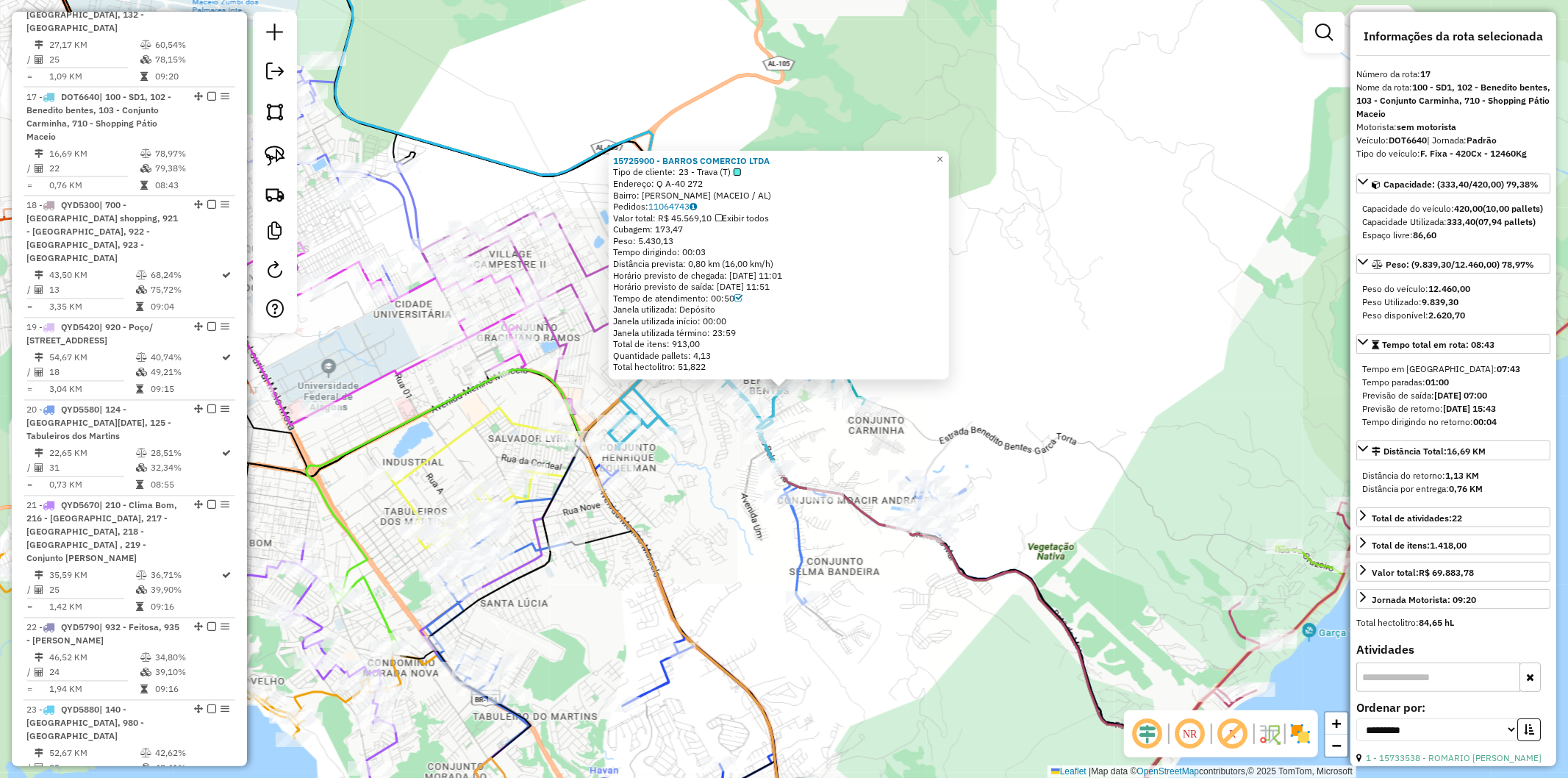
click at [992, 357] on div "15725900 - BARROS COMERCIO LTDA Tipo de cliente: 23 - Trava (T) Endereço: Q A-4…" at bounding box center [784, 389] width 1568 height 778
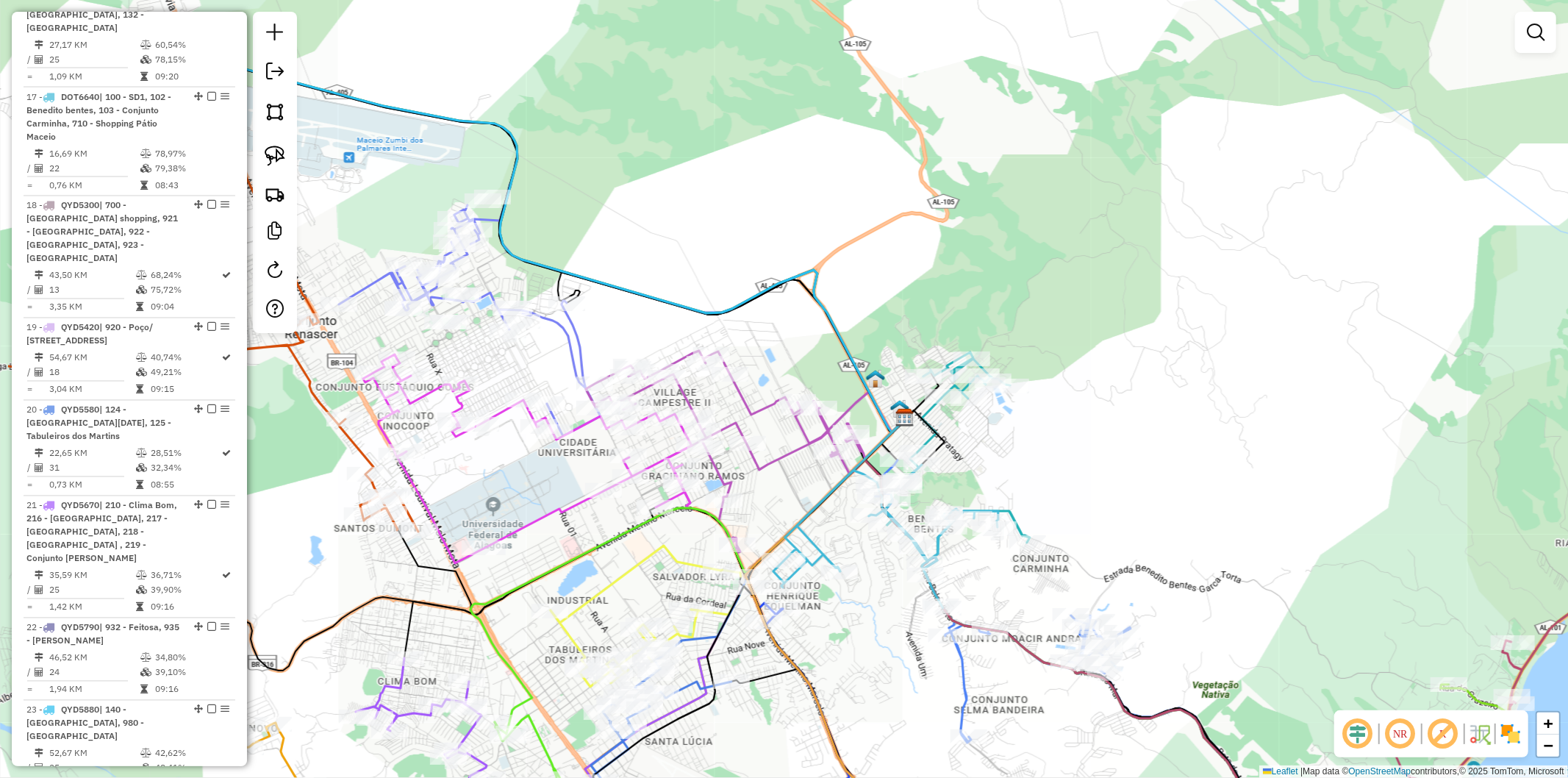
drag, startPoint x: 332, startPoint y: 344, endPoint x: 497, endPoint y: 482, distance: 215.1
click at [497, 482] on div "Janela de atendimento Grade de atendimento Capacidade Transportadoras Veículos …" at bounding box center [784, 389] width 1568 height 778
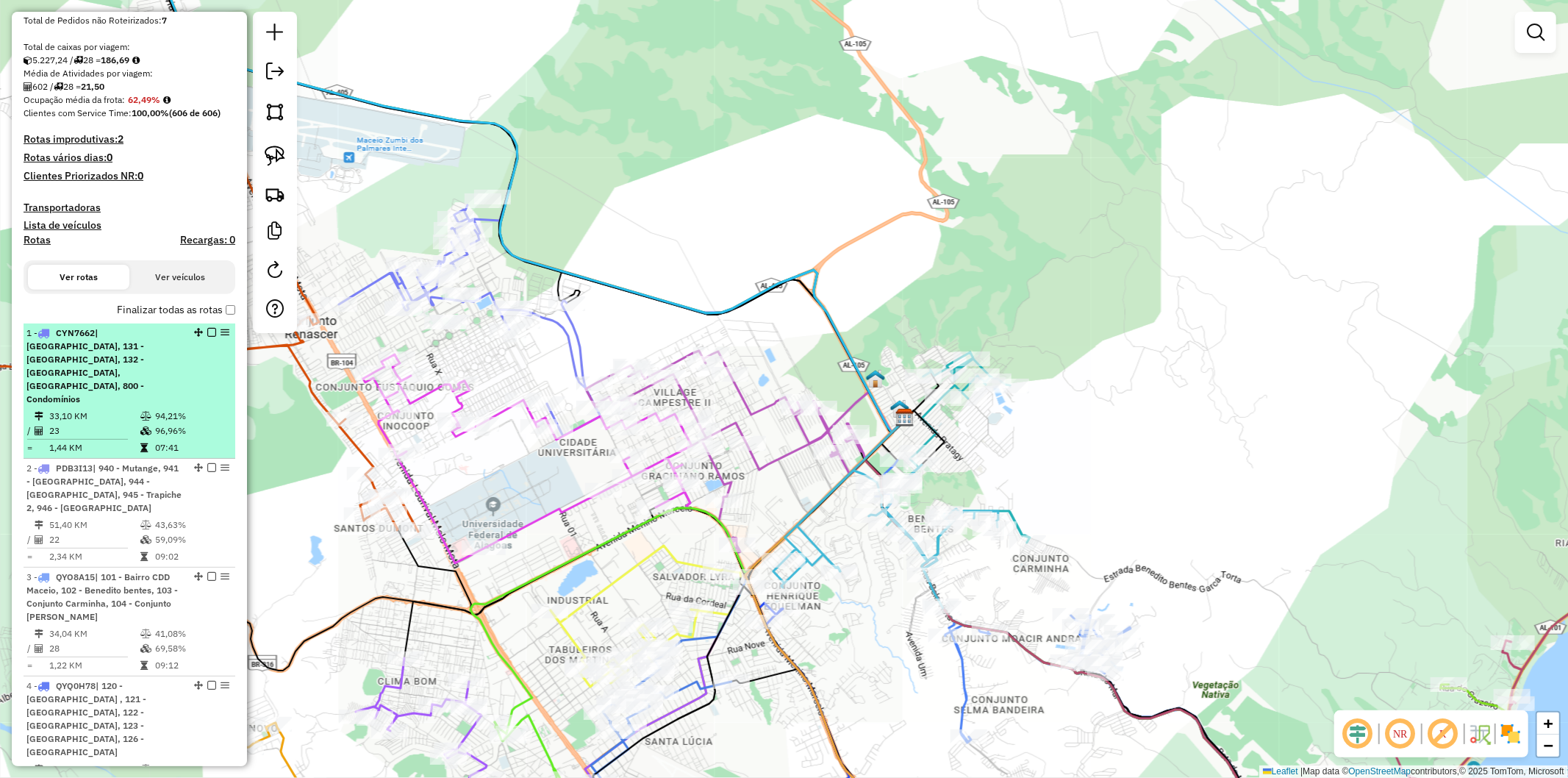
scroll to position [207, 0]
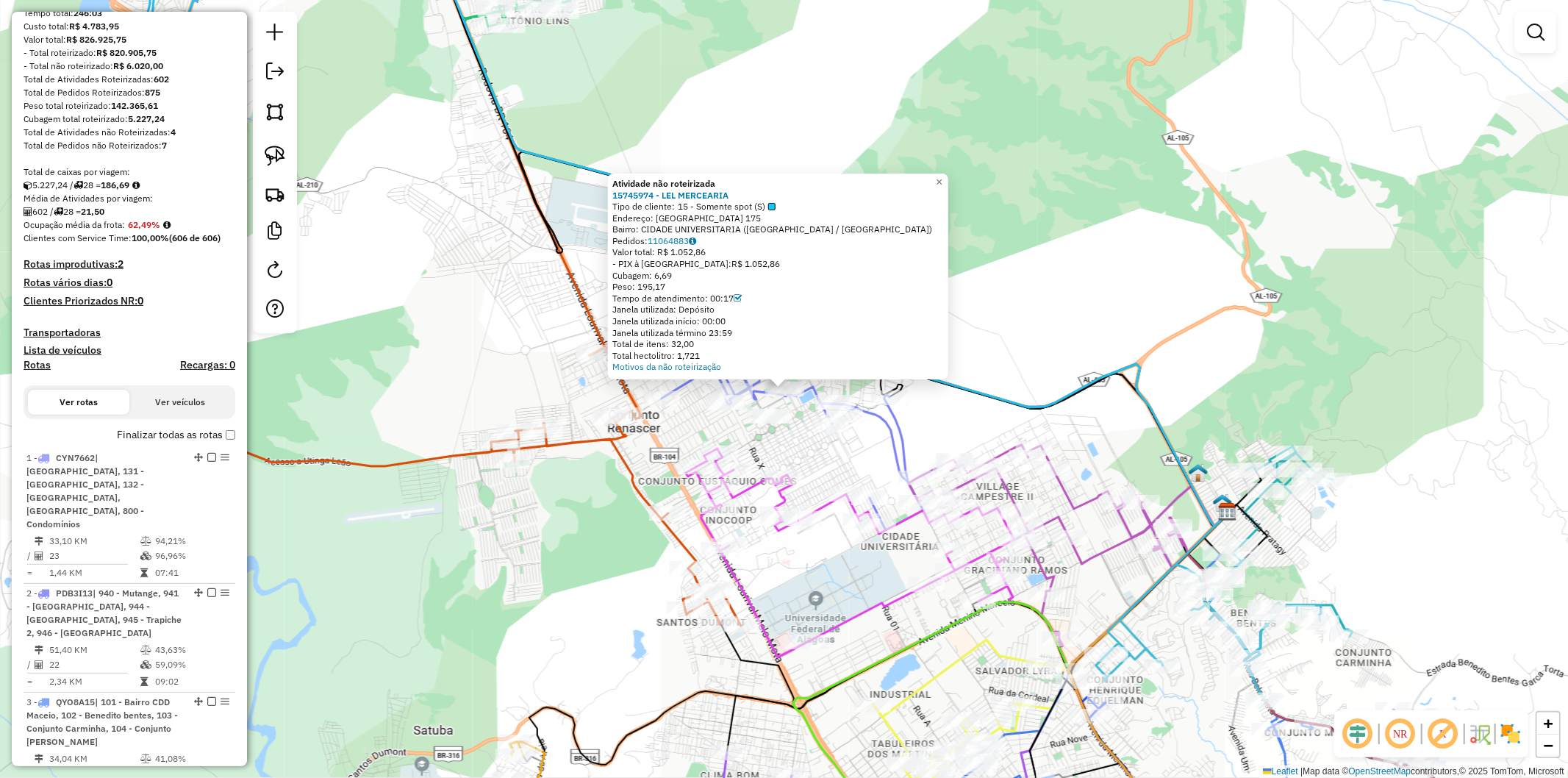
click at [512, 335] on div "Atividade não roteirizada 15745974 - LEL MERCEARIA Tipo de cliente: 15 - Soment…" at bounding box center [784, 389] width 1568 height 778
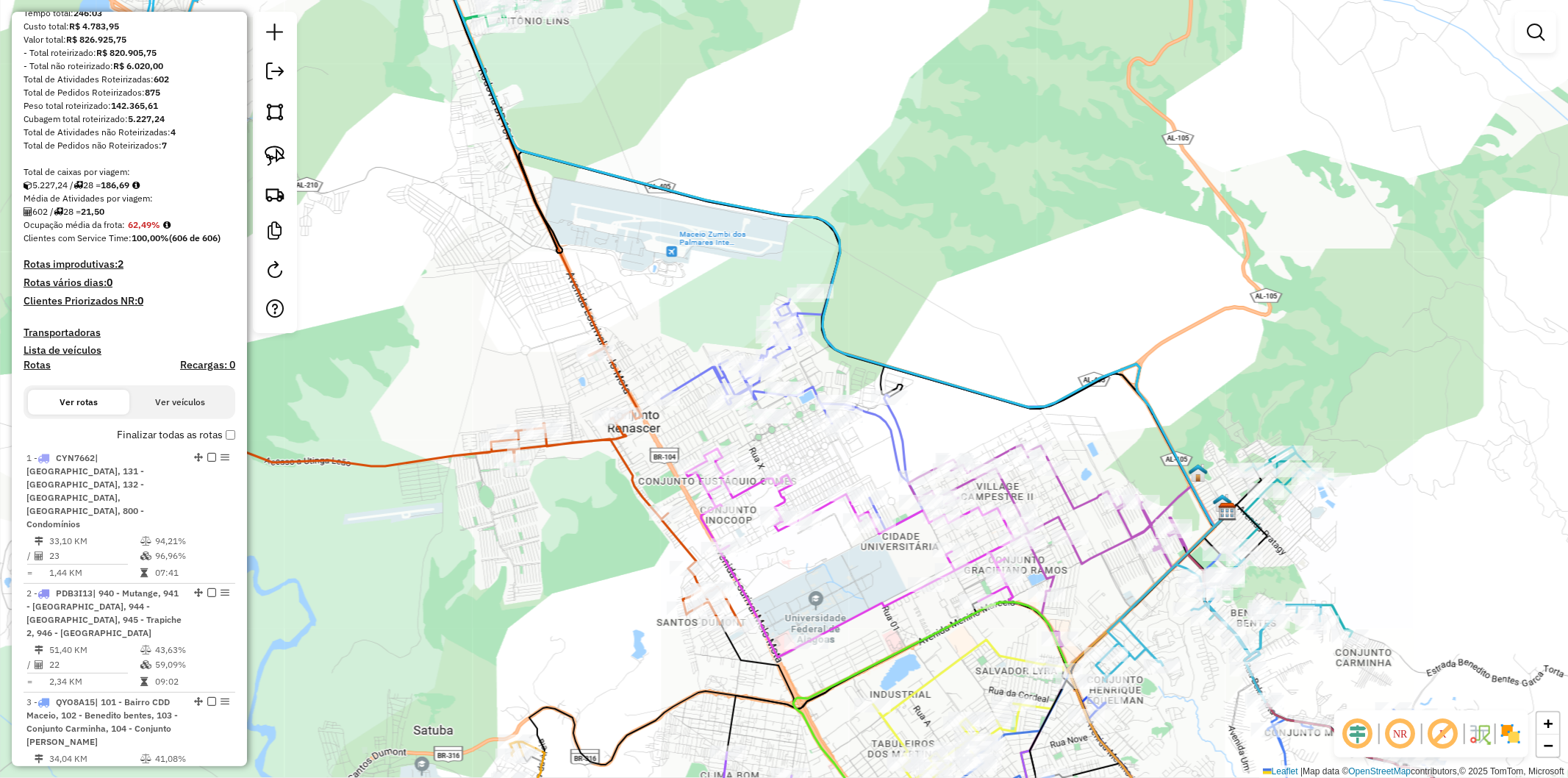
drag, startPoint x: 796, startPoint y: 422, endPoint x: 752, endPoint y: 424, distance: 44.0
click at [752, 424] on div "Janela de atendimento Grade de atendimento Capacidade Transportadoras Veículos …" at bounding box center [784, 389] width 1568 height 778
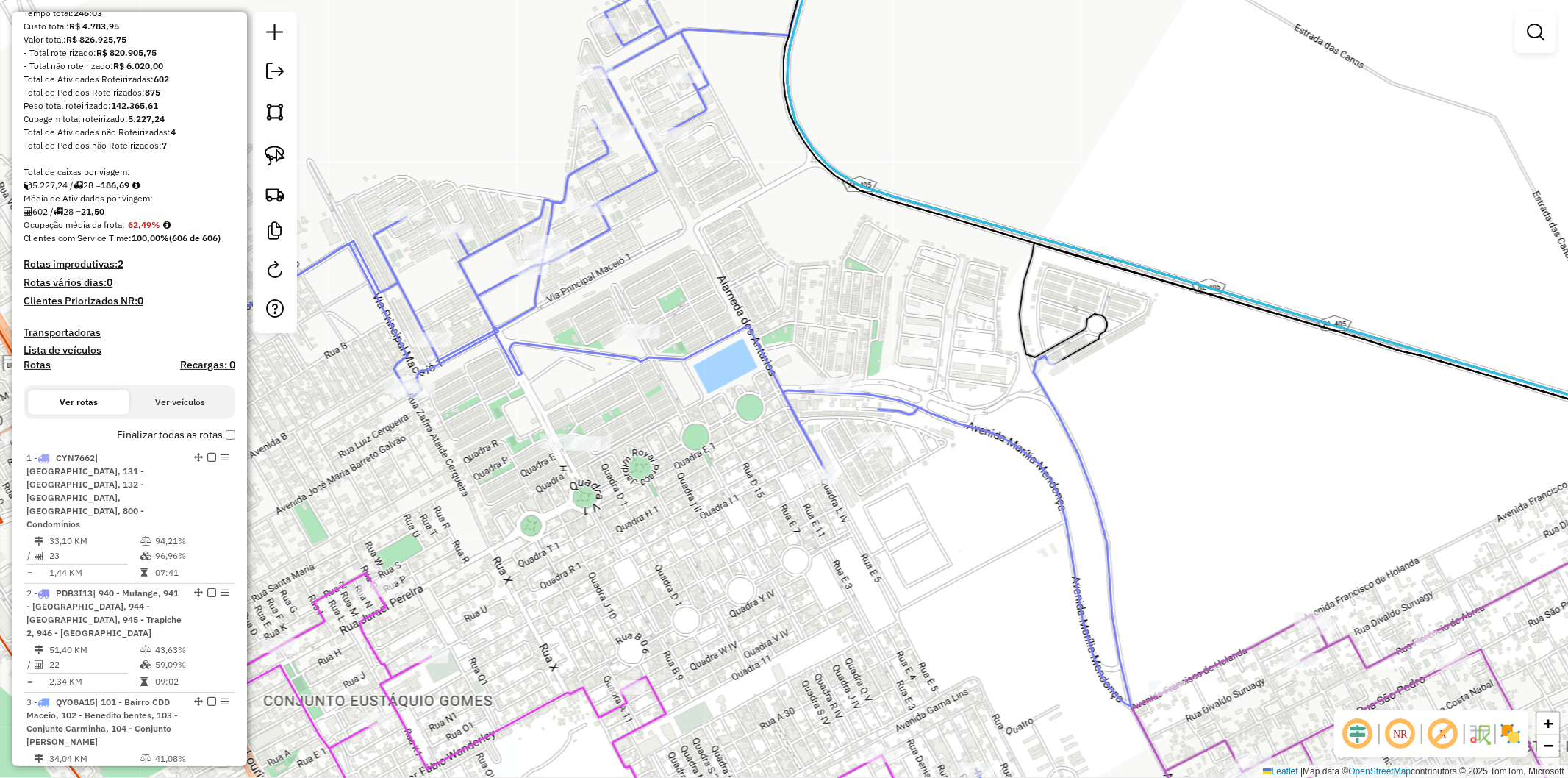
scroll to position [0, 0]
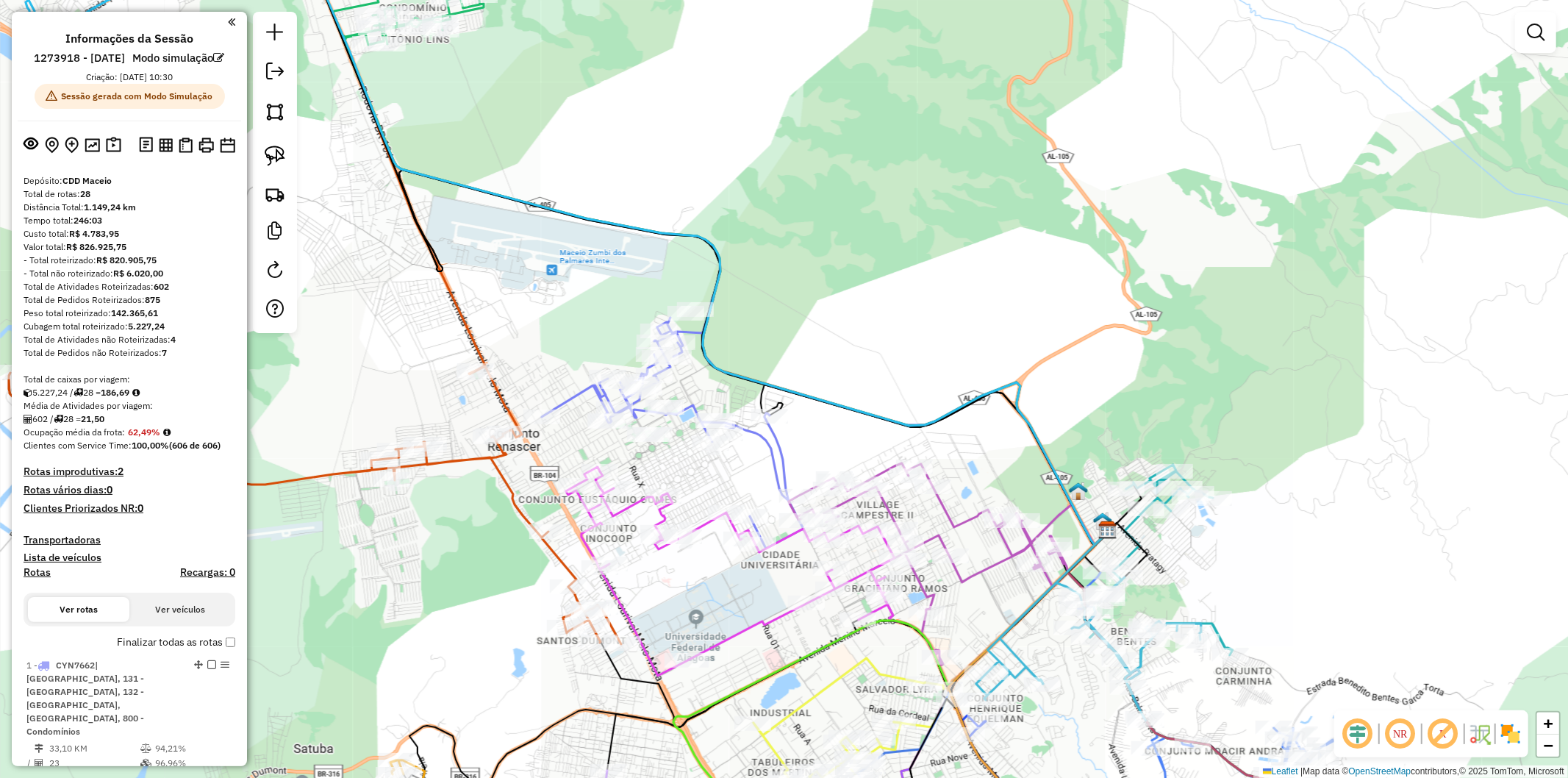
drag, startPoint x: 685, startPoint y: 513, endPoint x: 687, endPoint y: 462, distance: 51.0
click at [687, 462] on div "Janela de atendimento Grade de atendimento Capacidade Transportadoras Veículos …" at bounding box center [784, 389] width 1568 height 778
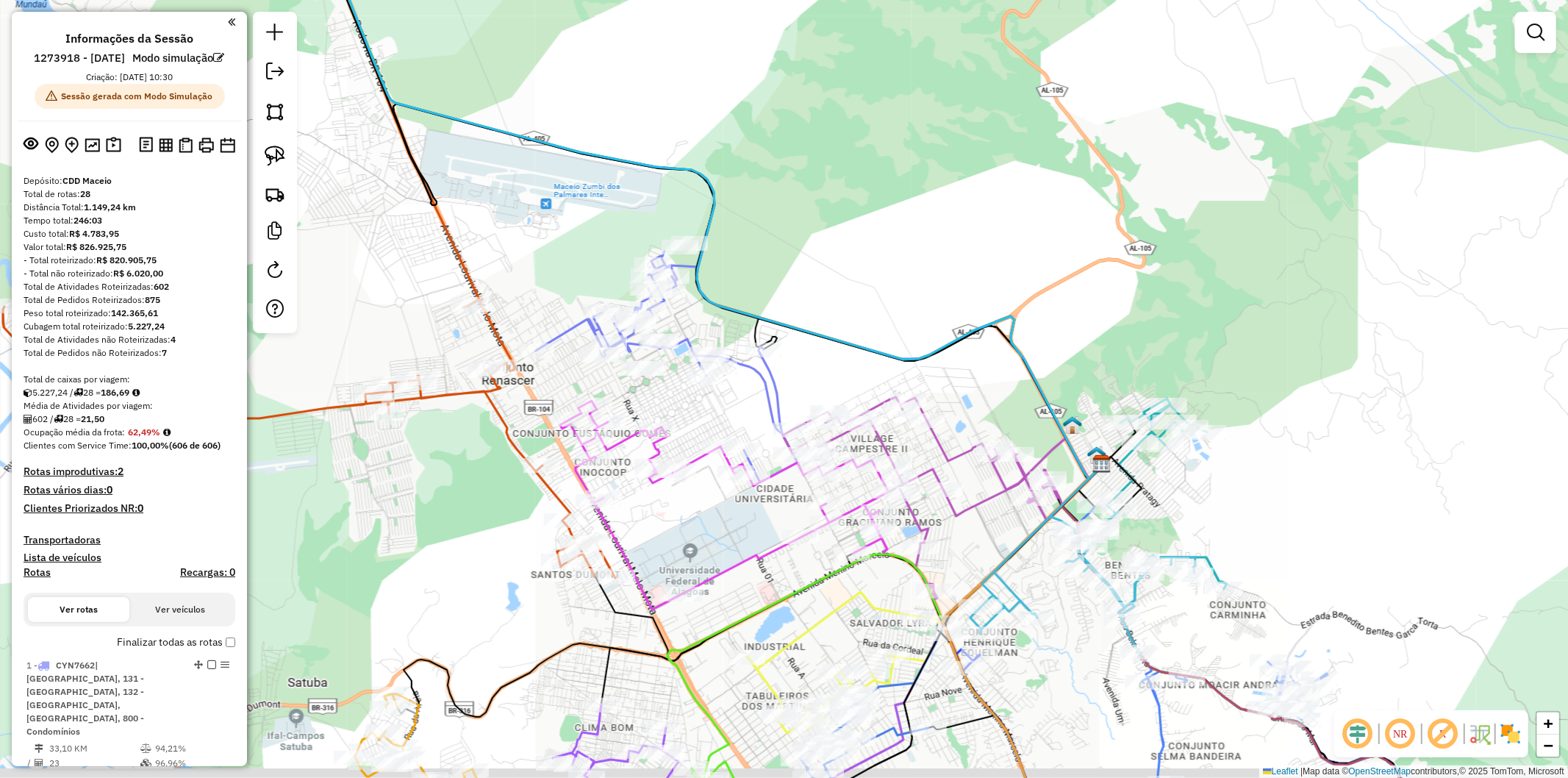
drag, startPoint x: 663, startPoint y: 445, endPoint x: 648, endPoint y: 350, distance: 96.2
click at [648, 350] on div "Janela de atendimento Grade de atendimento Capacidade Transportadoras Veículos …" at bounding box center [784, 389] width 1568 height 778
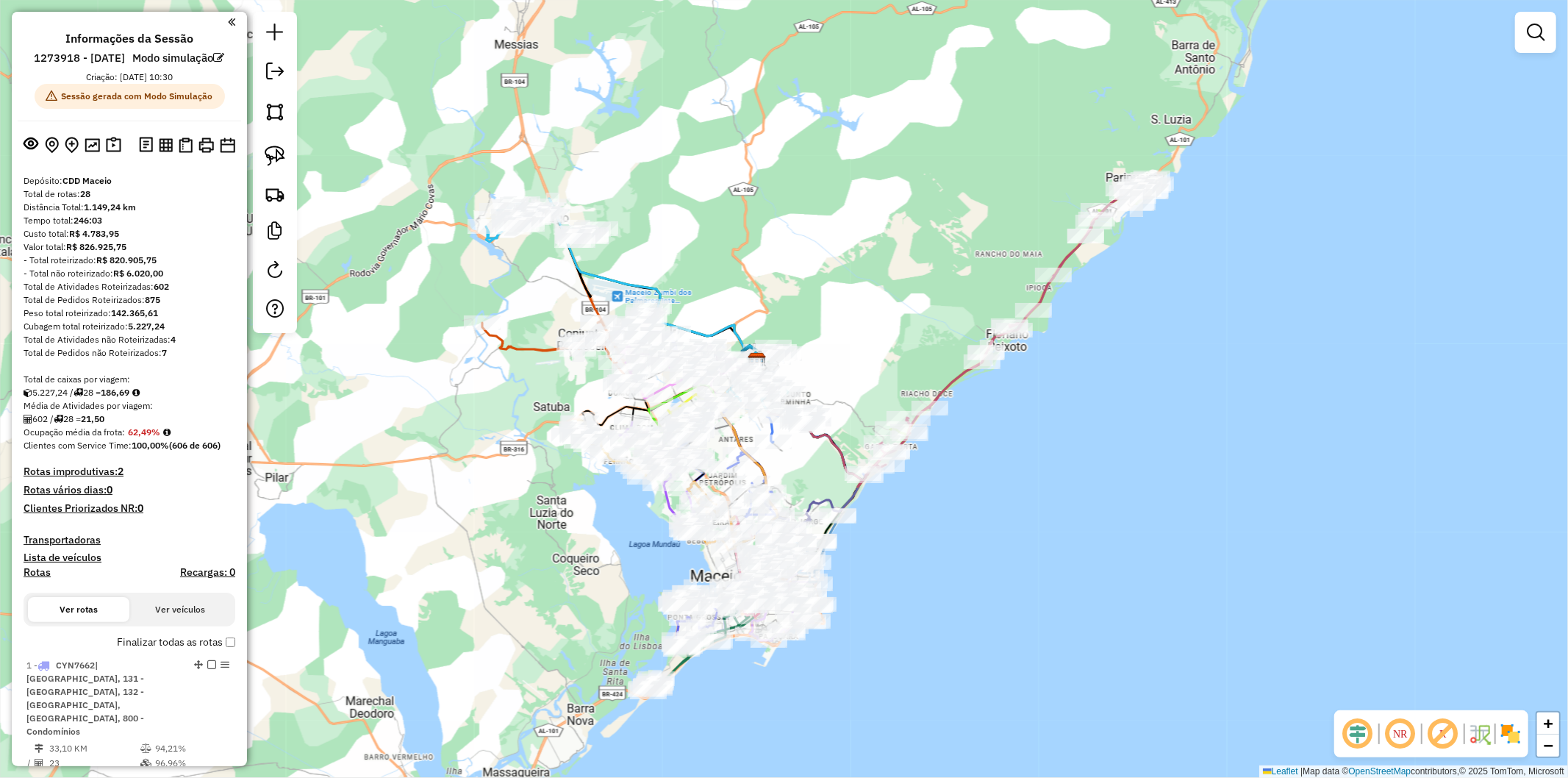
drag, startPoint x: 453, startPoint y: 465, endPoint x: 461, endPoint y: 469, distance: 8.9
click at [450, 457] on div "Rota 8 - Placa PDB1563 15777495 - MARIA ELIANE TERTO D Janela de atendimento Gr…" at bounding box center [784, 389] width 1568 height 778
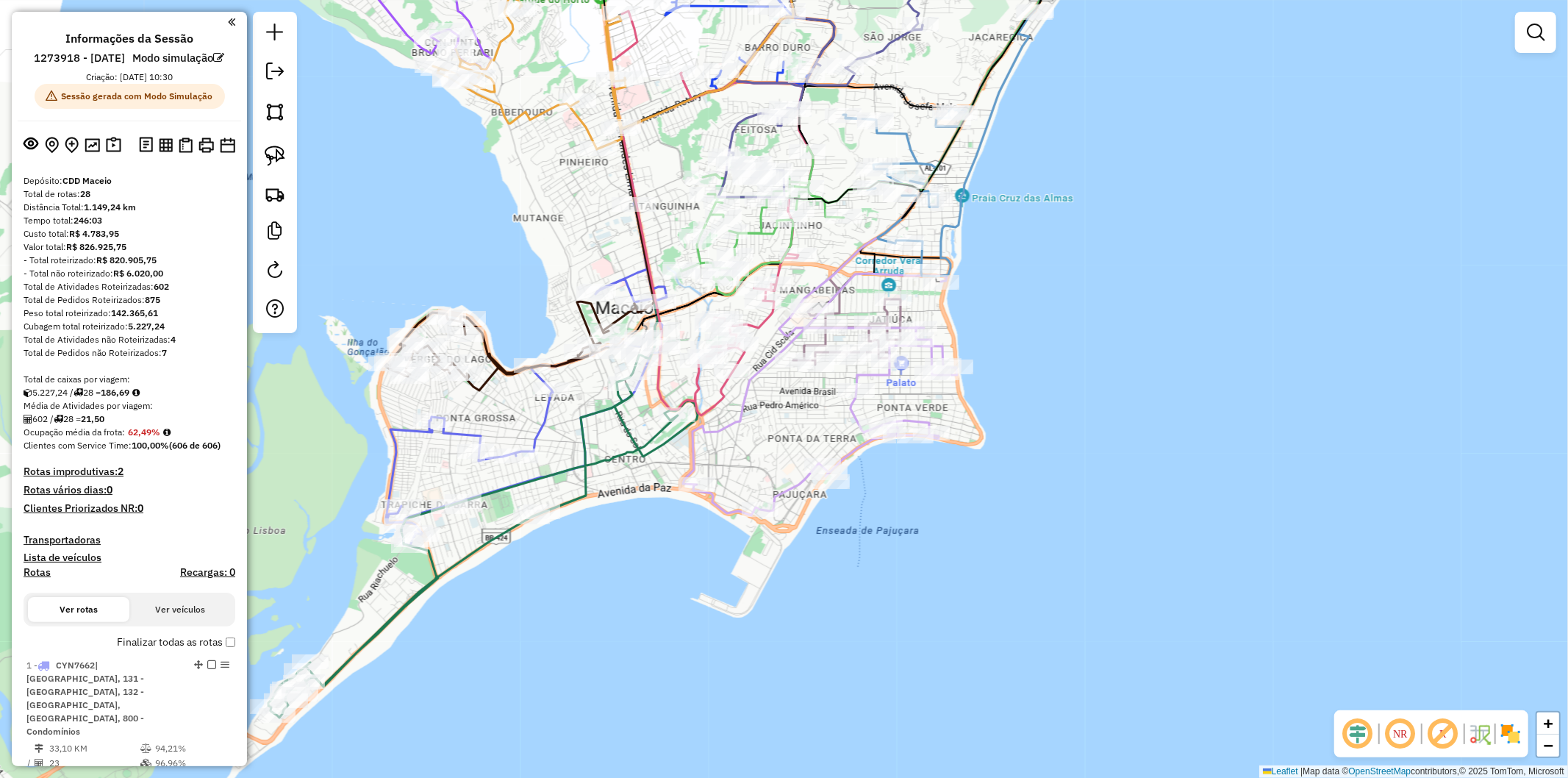
click at [857, 450] on icon at bounding box center [820, 395] width 274 height 242
select select "**********"
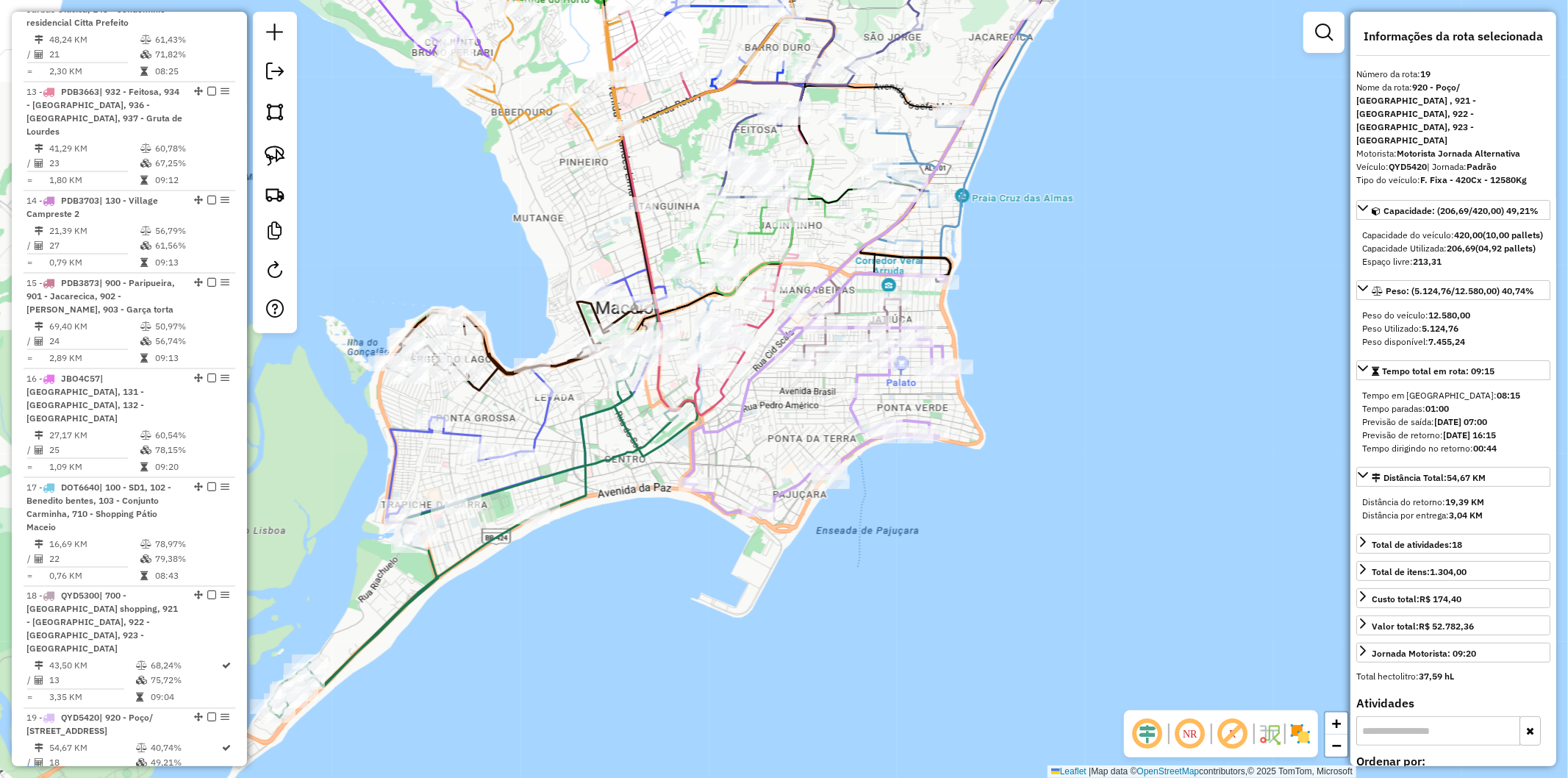
scroll to position [2372, 0]
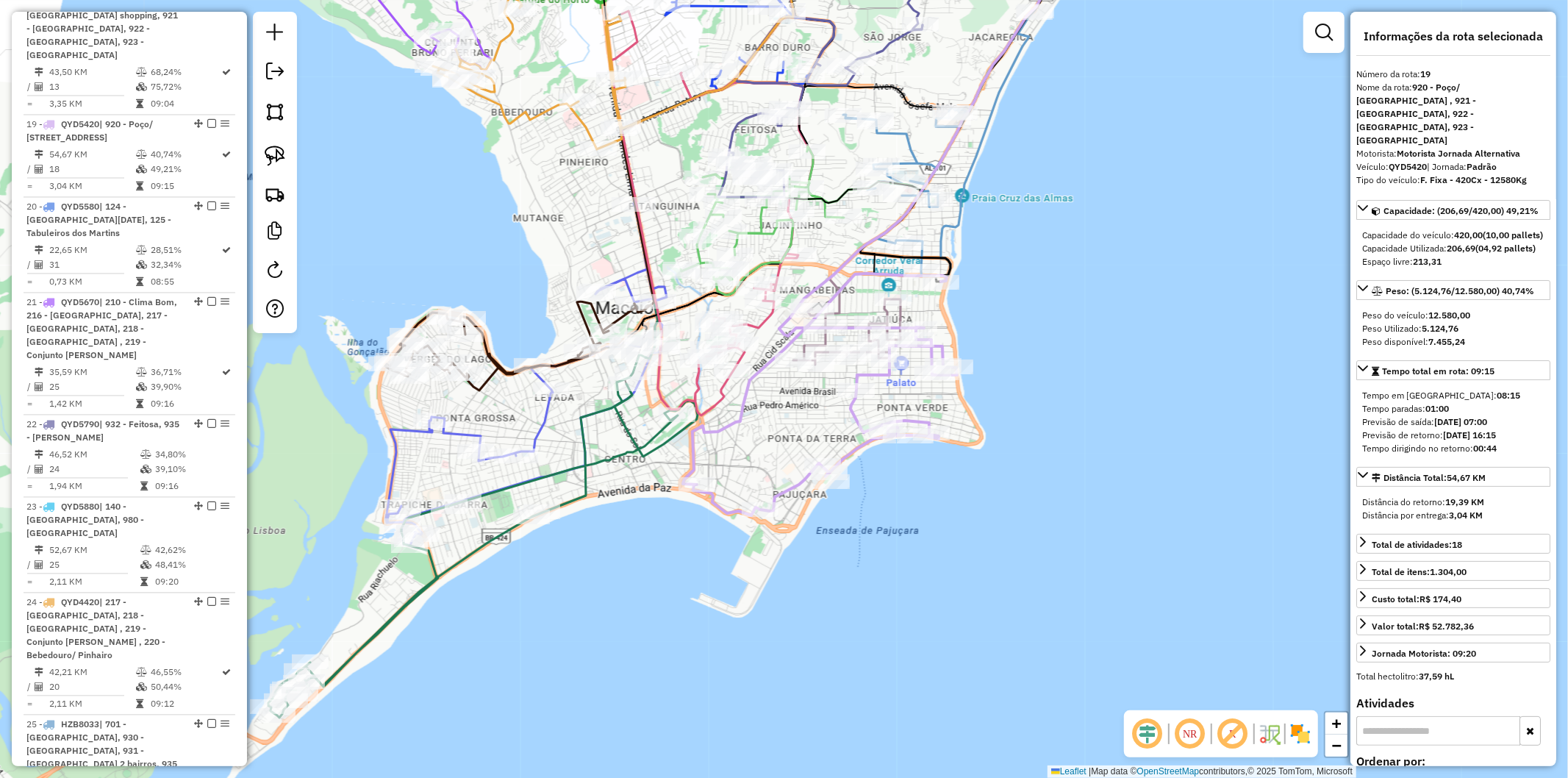
click at [652, 442] on icon at bounding box center [483, 535] width 429 height 363
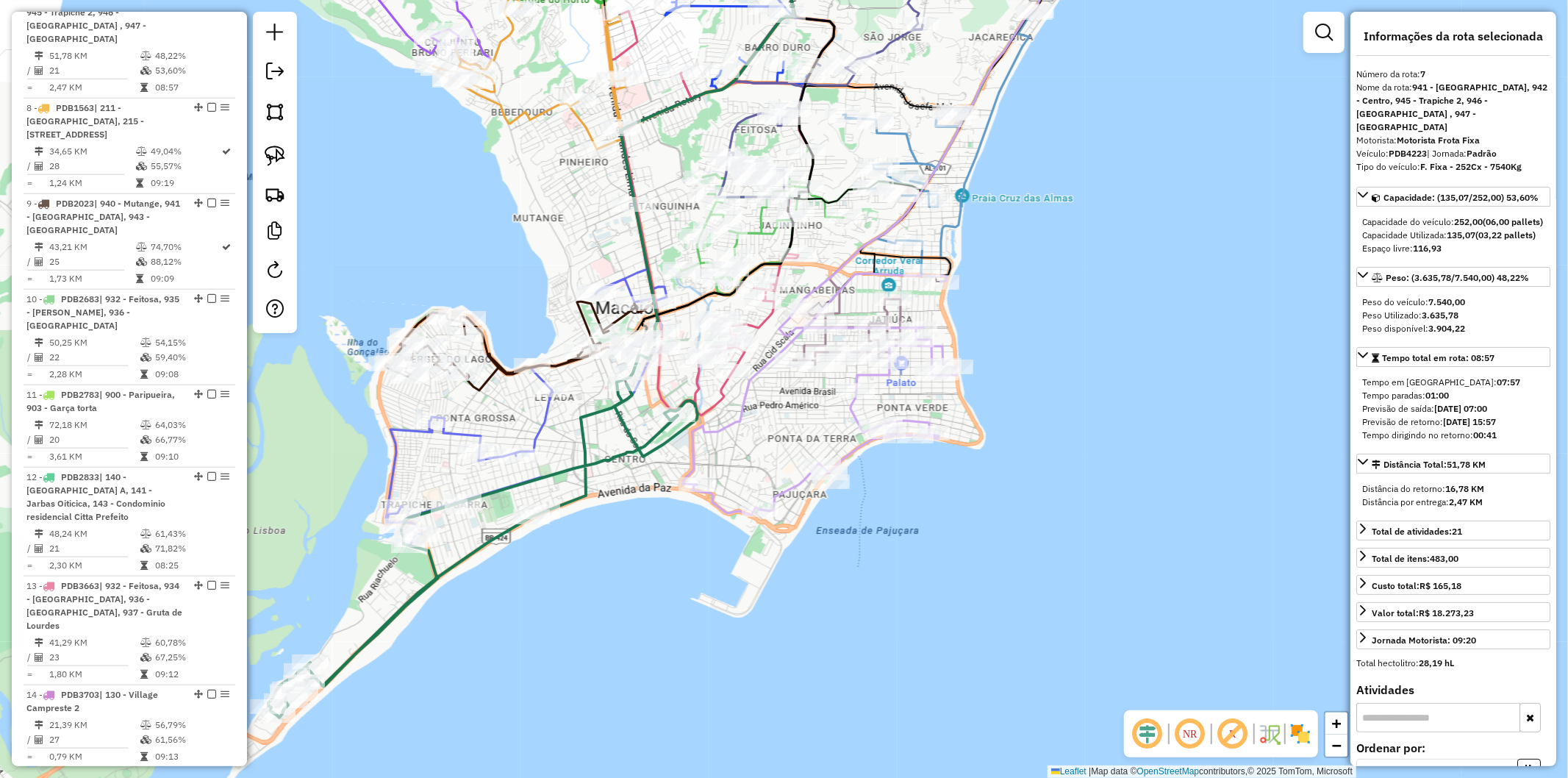
scroll to position [1225, 0]
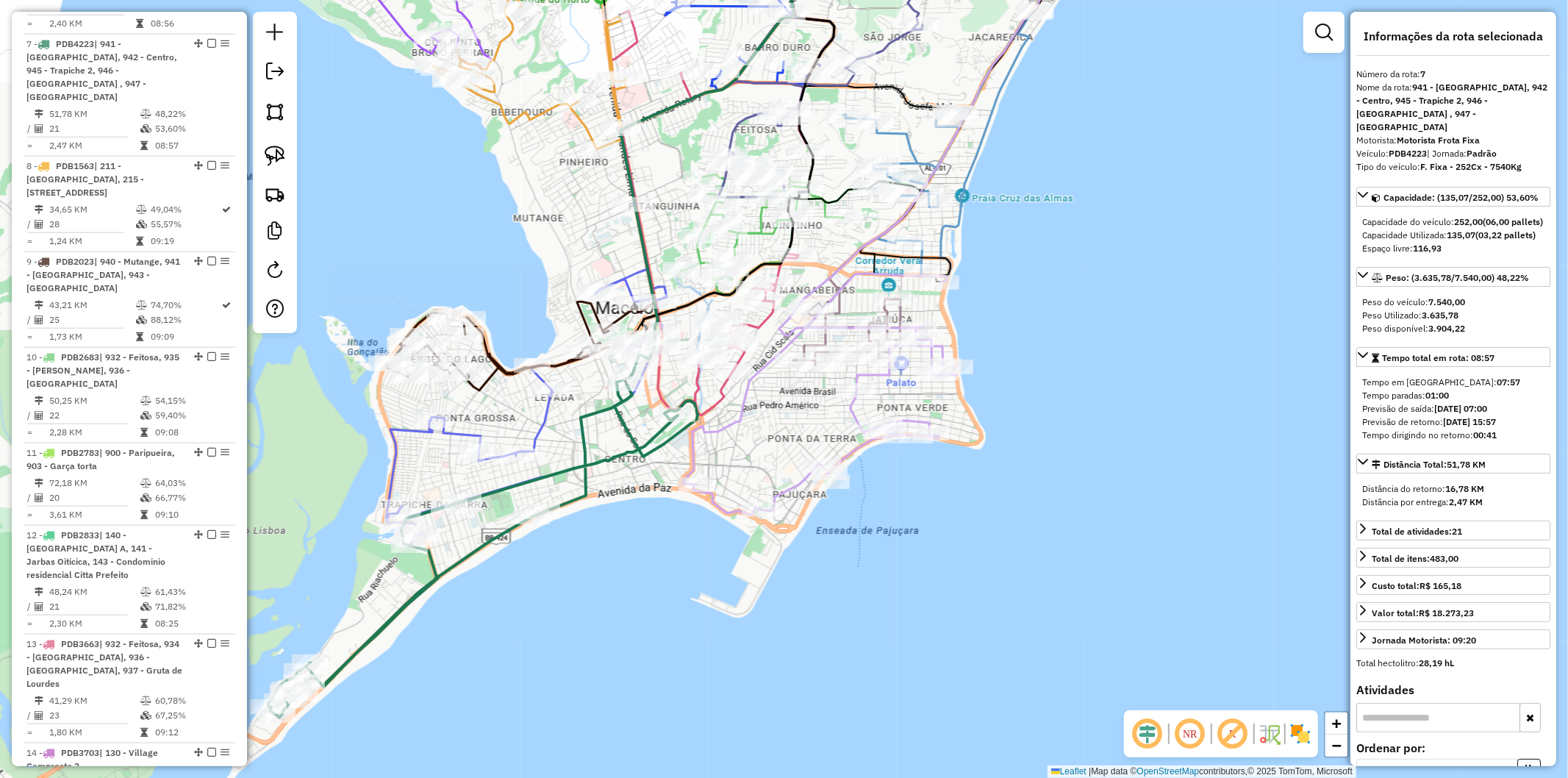
click at [546, 417] on icon at bounding box center [526, 364] width 281 height 362
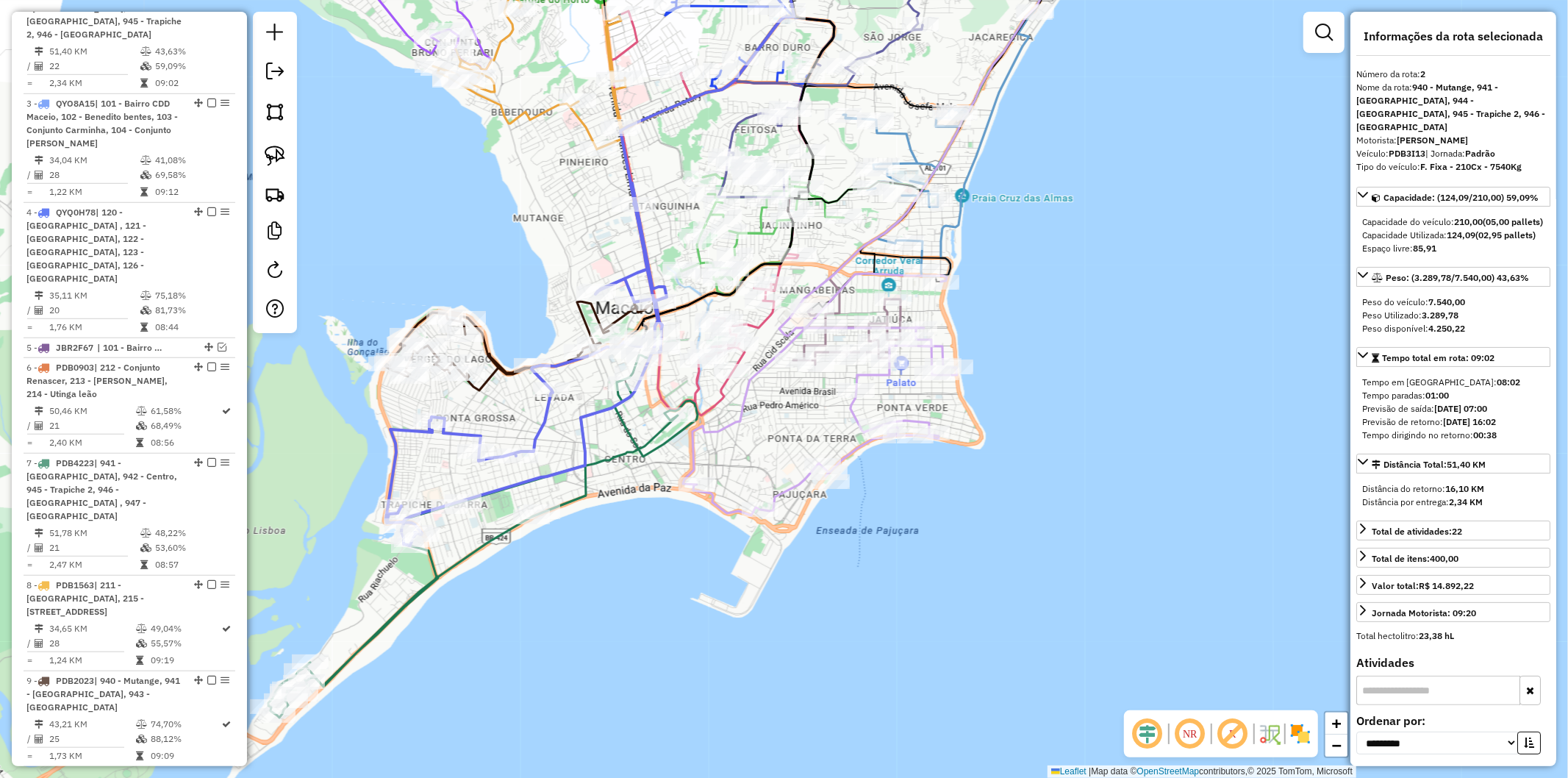
scroll to position [784, 0]
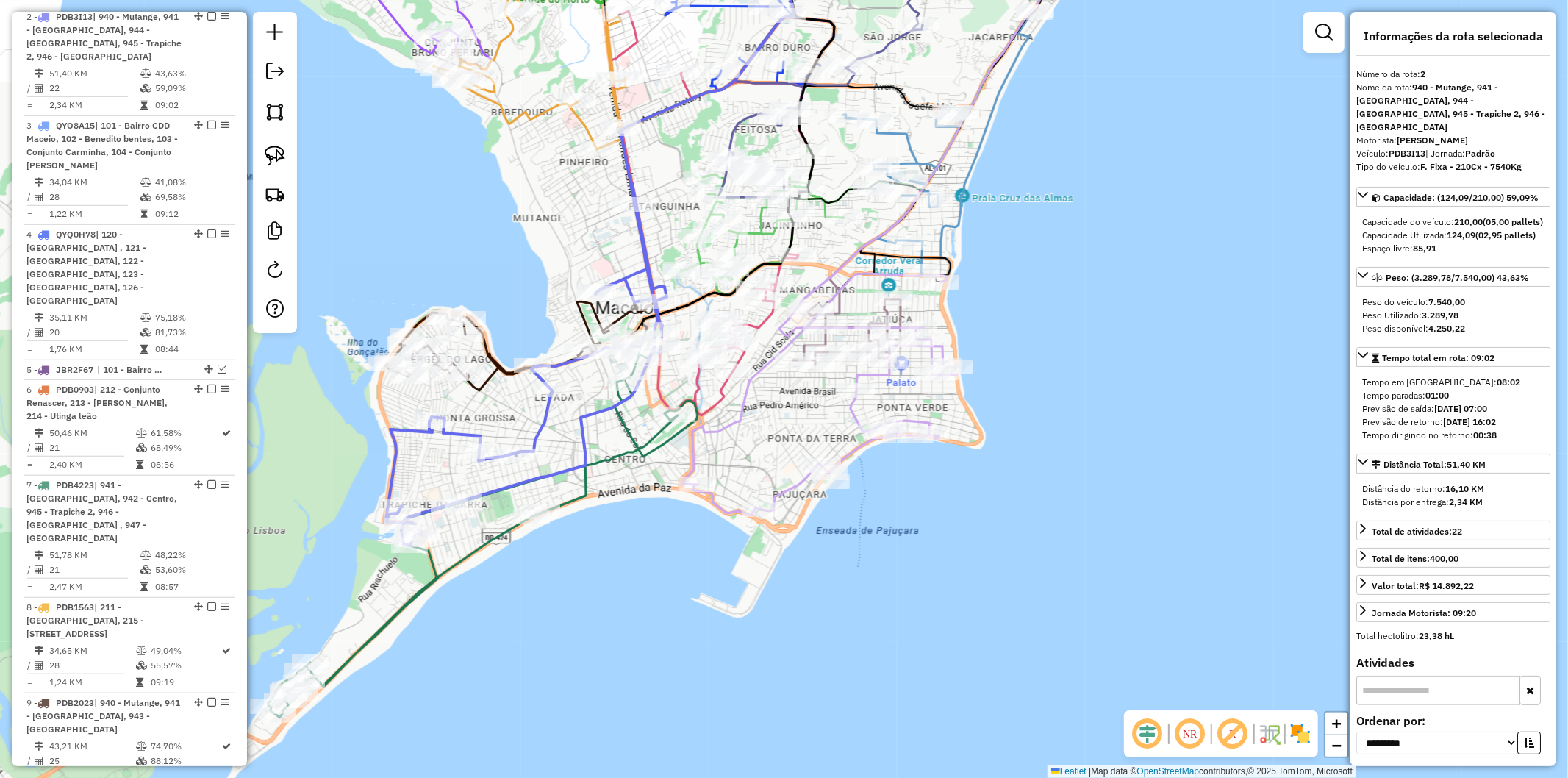
click at [491, 363] on icon at bounding box center [511, 346] width 251 height 89
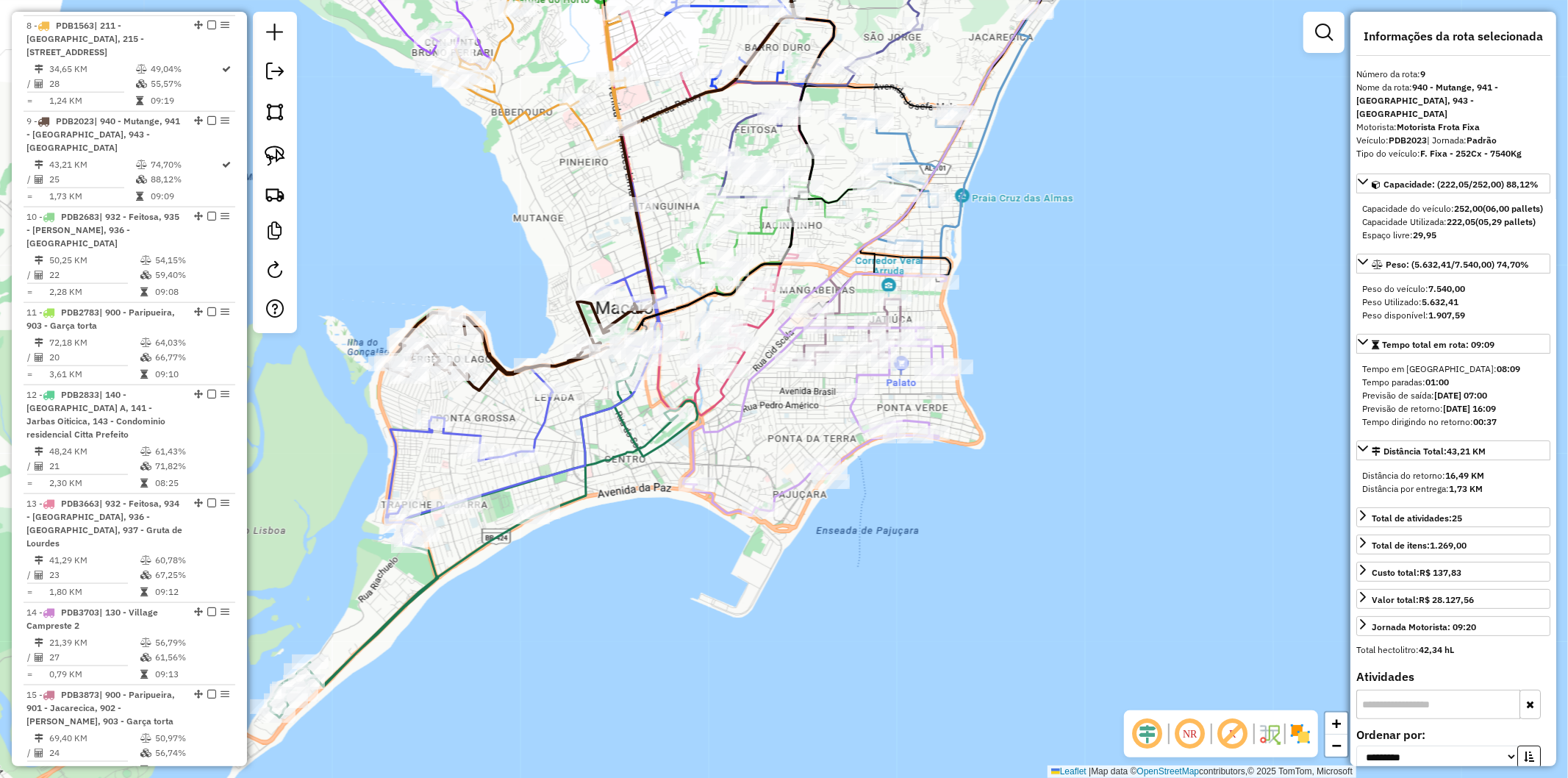
scroll to position [1431, 0]
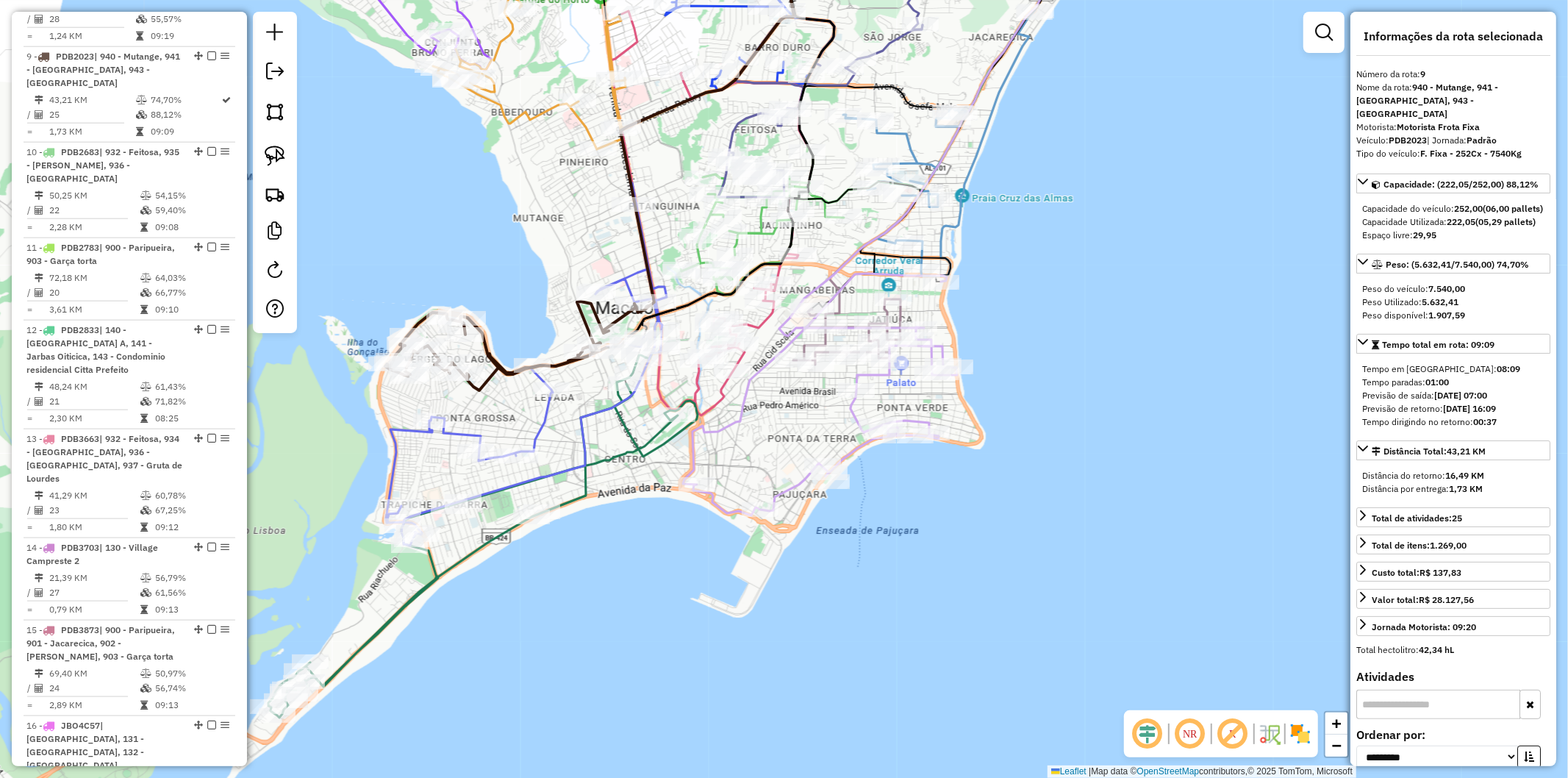
click at [716, 395] on icon at bounding box center [712, 213] width 202 height 405
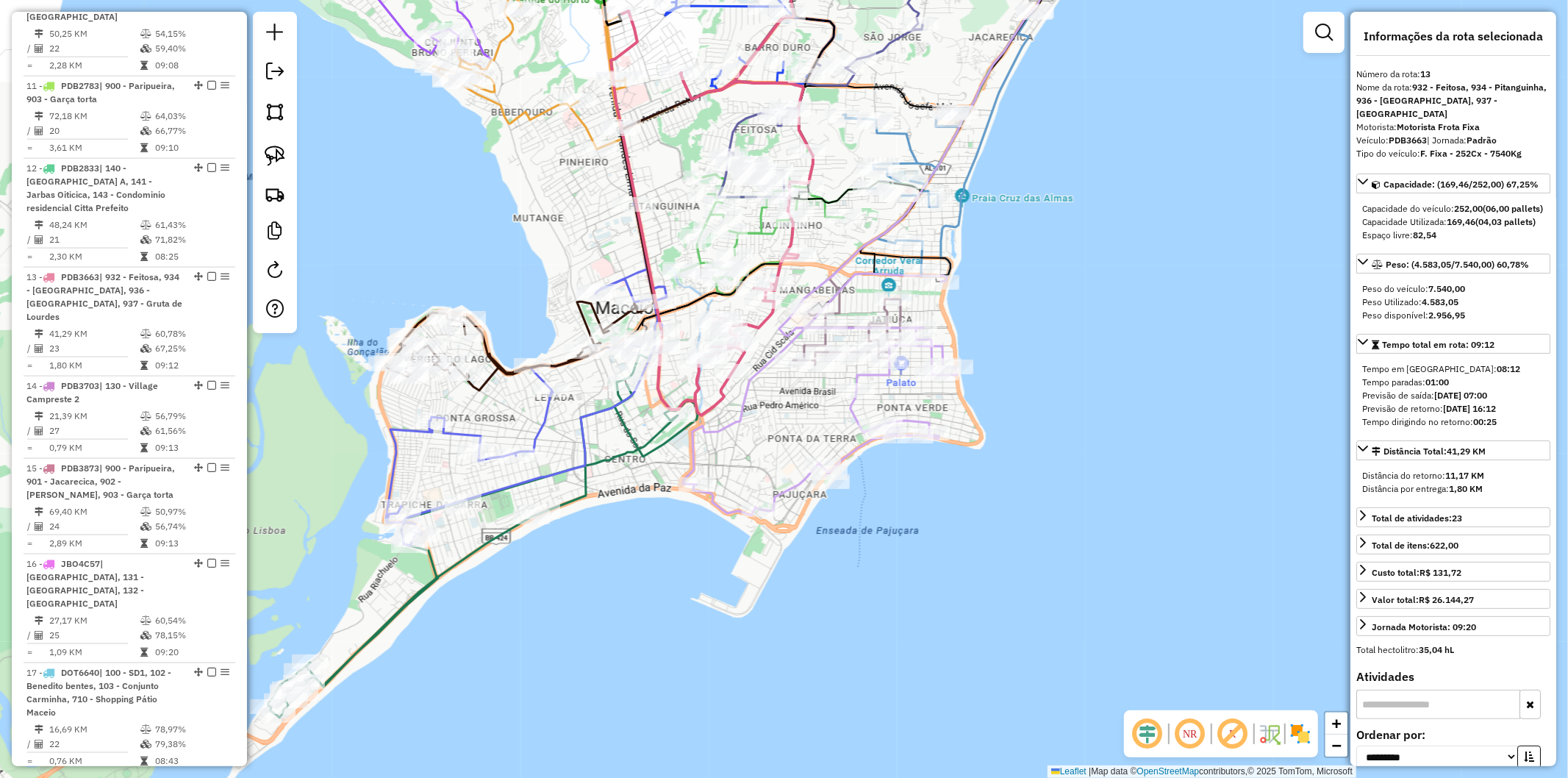
scroll to position [1786, 0]
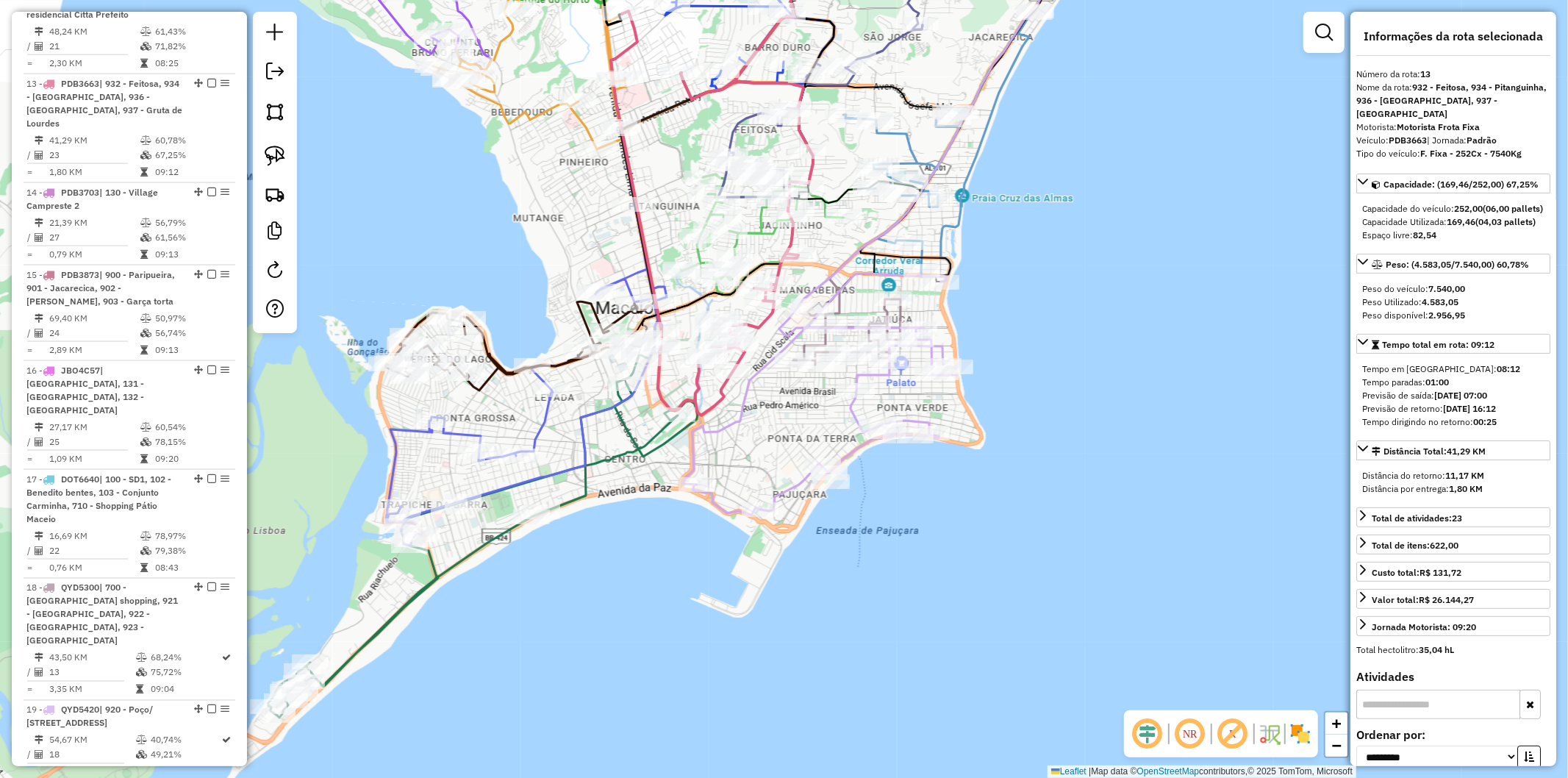
click at [854, 449] on icon at bounding box center [820, 395] width 274 height 242
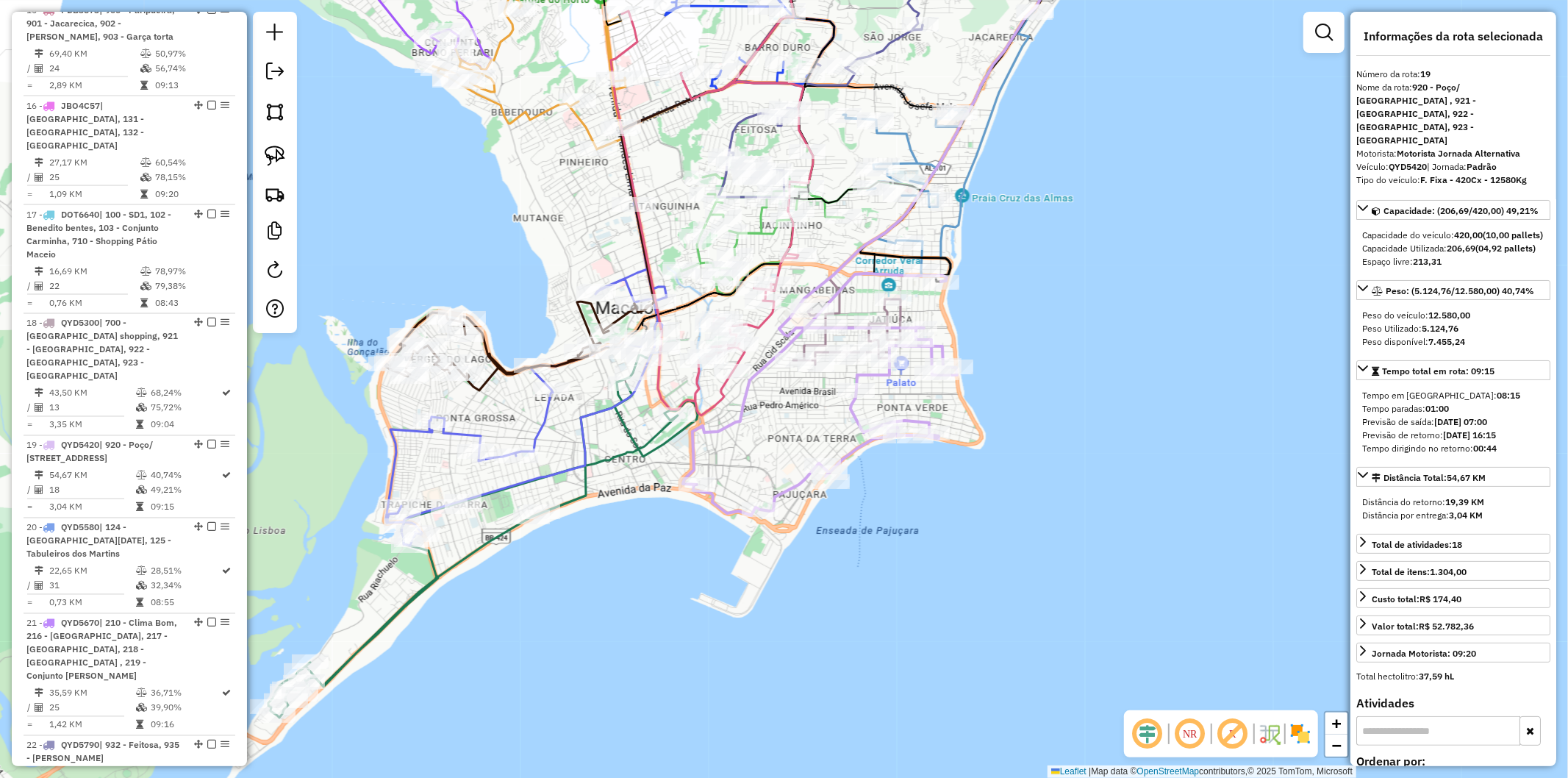
scroll to position [2372, 0]
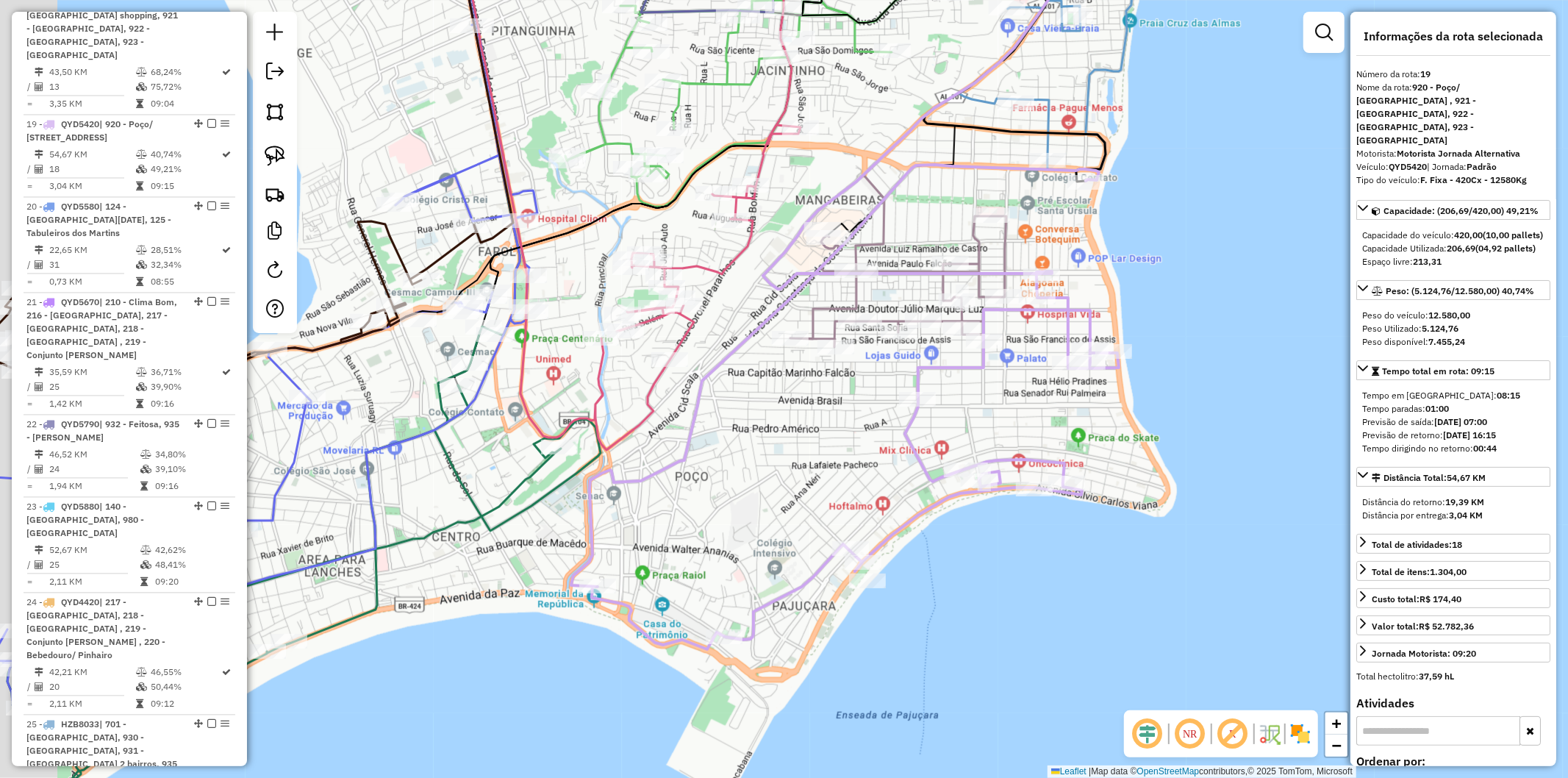
drag, startPoint x: 344, startPoint y: 503, endPoint x: 527, endPoint y: 457, distance: 188.7
click at [529, 457] on div "Janela de atendimento Grade de atendimento Capacidade Transportadoras Veículos …" at bounding box center [784, 389] width 1568 height 778
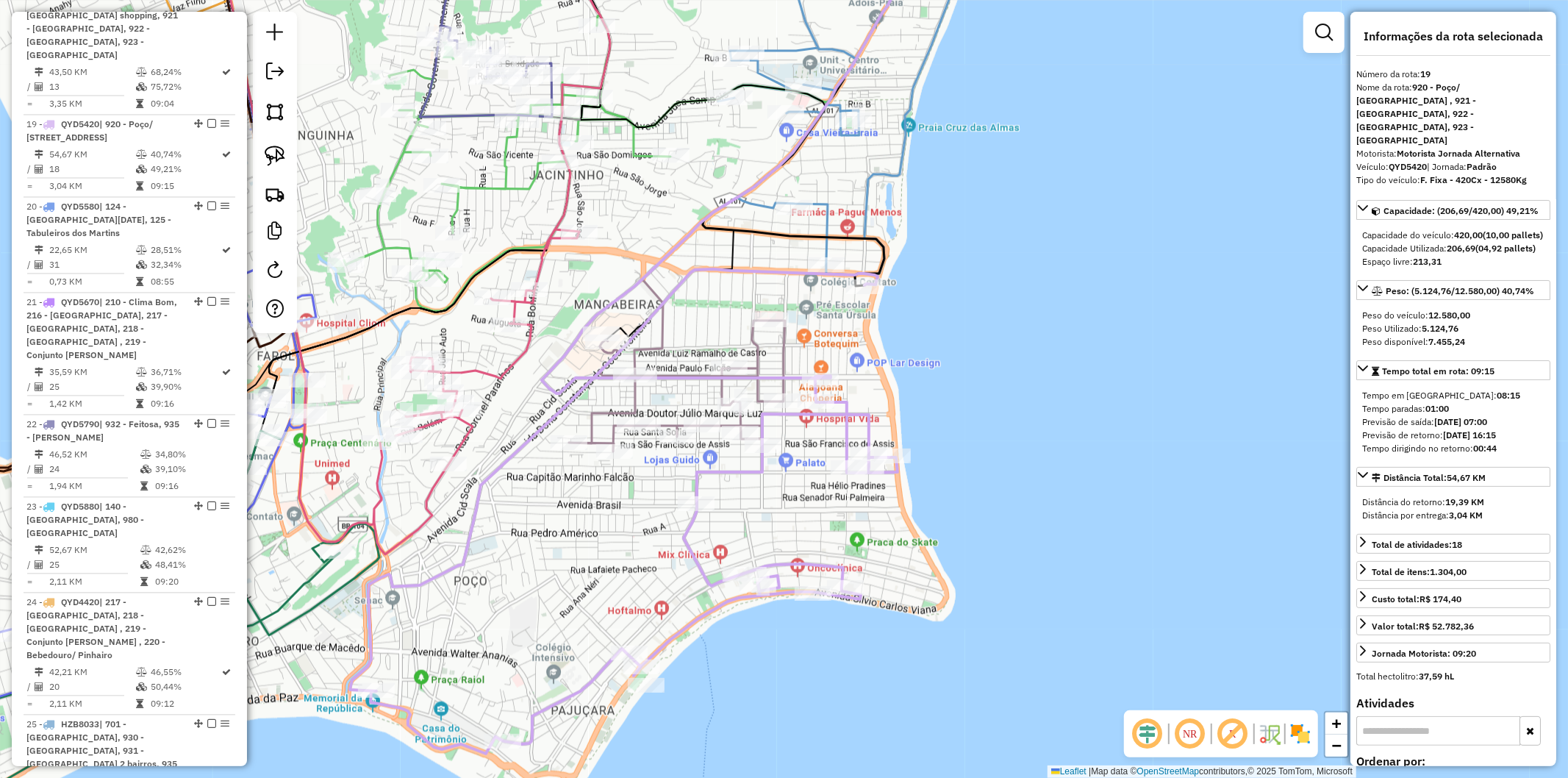
click at [633, 394] on icon at bounding box center [678, 386] width 216 height 131
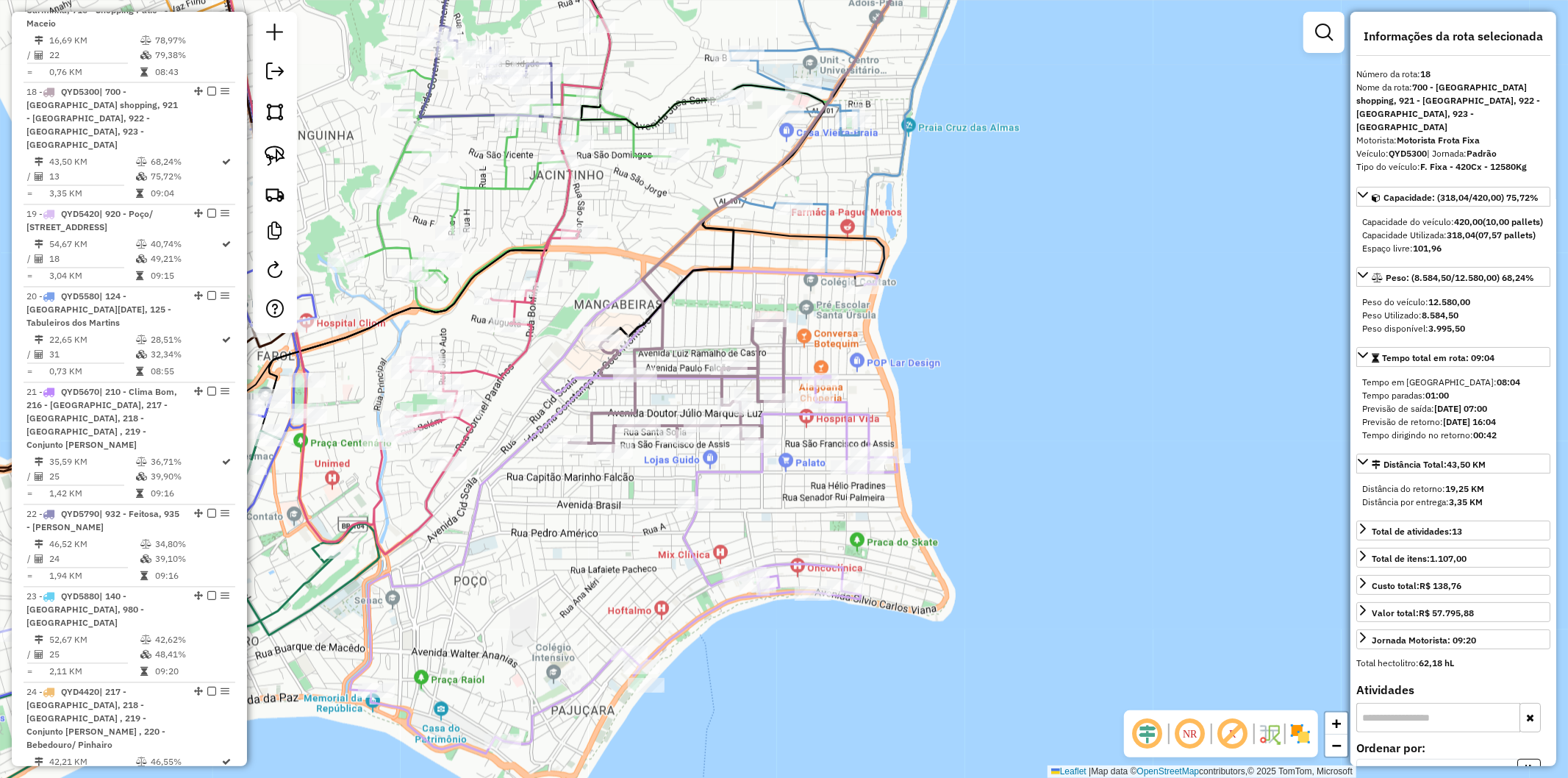
scroll to position [2276, 0]
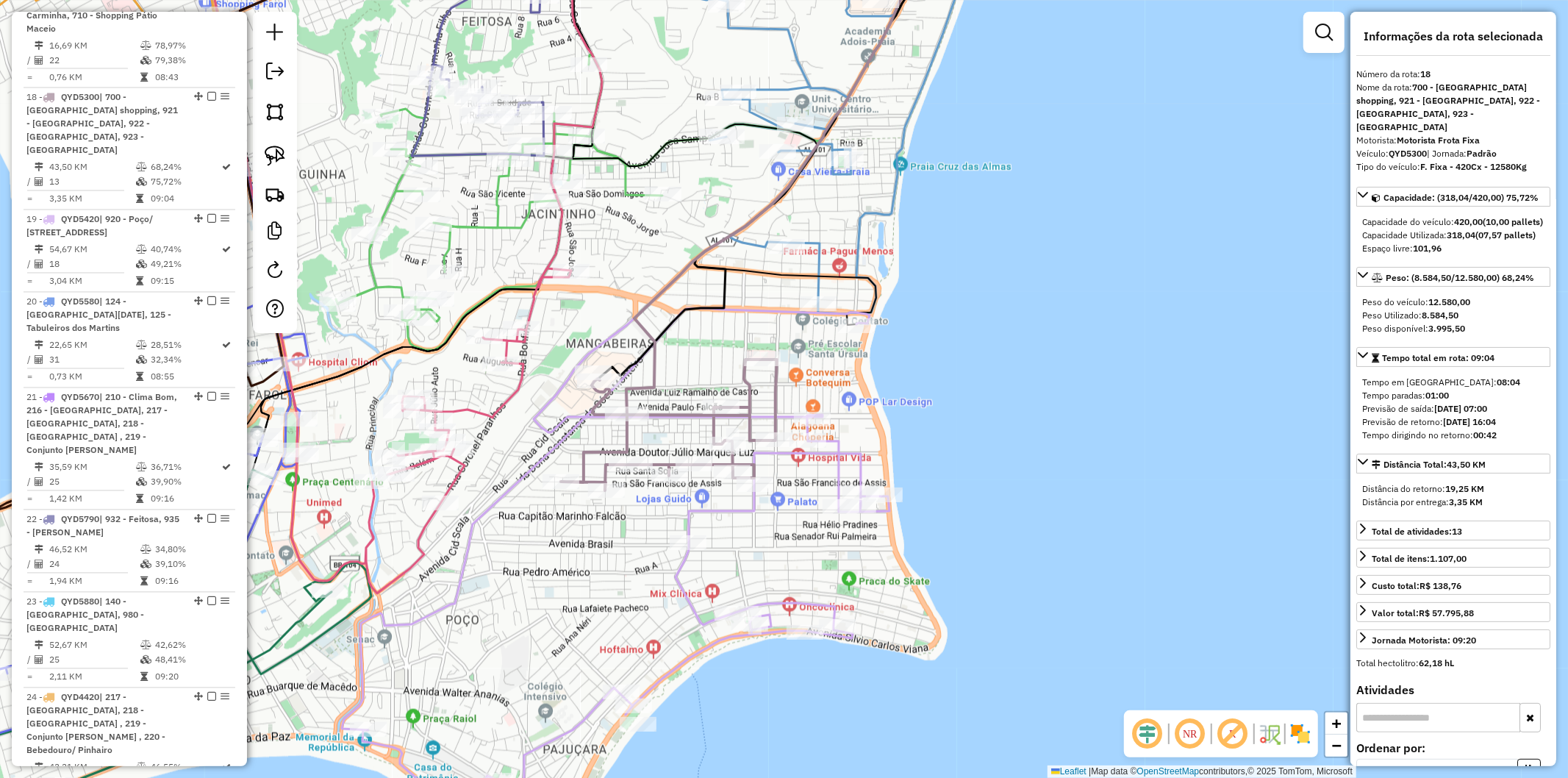
drag, startPoint x: 634, startPoint y: 233, endPoint x: 616, endPoint y: 332, distance: 100.6
click at [616, 332] on div "Janela de atendimento Grade de atendimento Capacidade Transportadoras Veículos …" at bounding box center [784, 389] width 1568 height 778
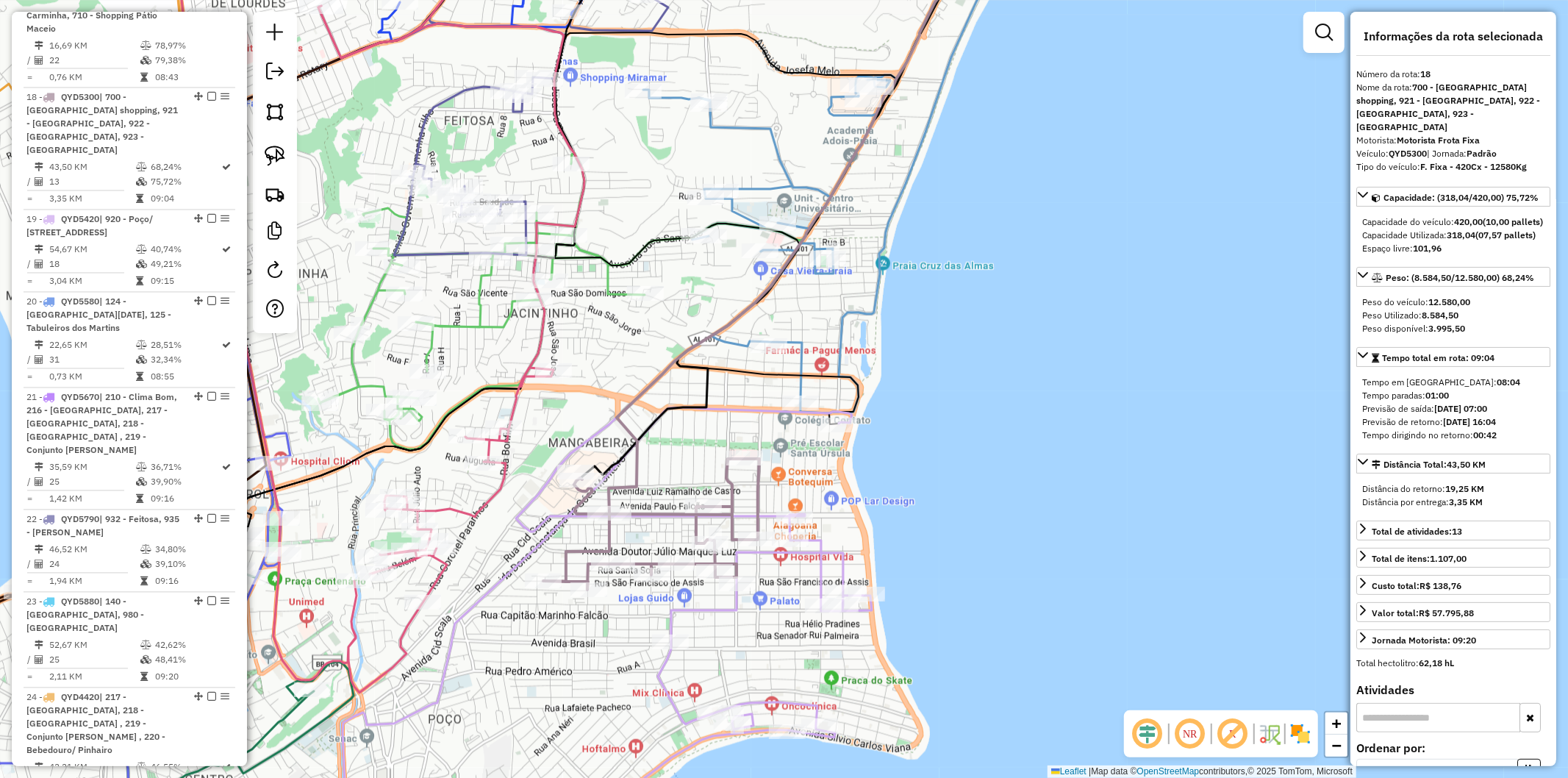
click at [800, 362] on icon at bounding box center [830, 168] width 373 height 491
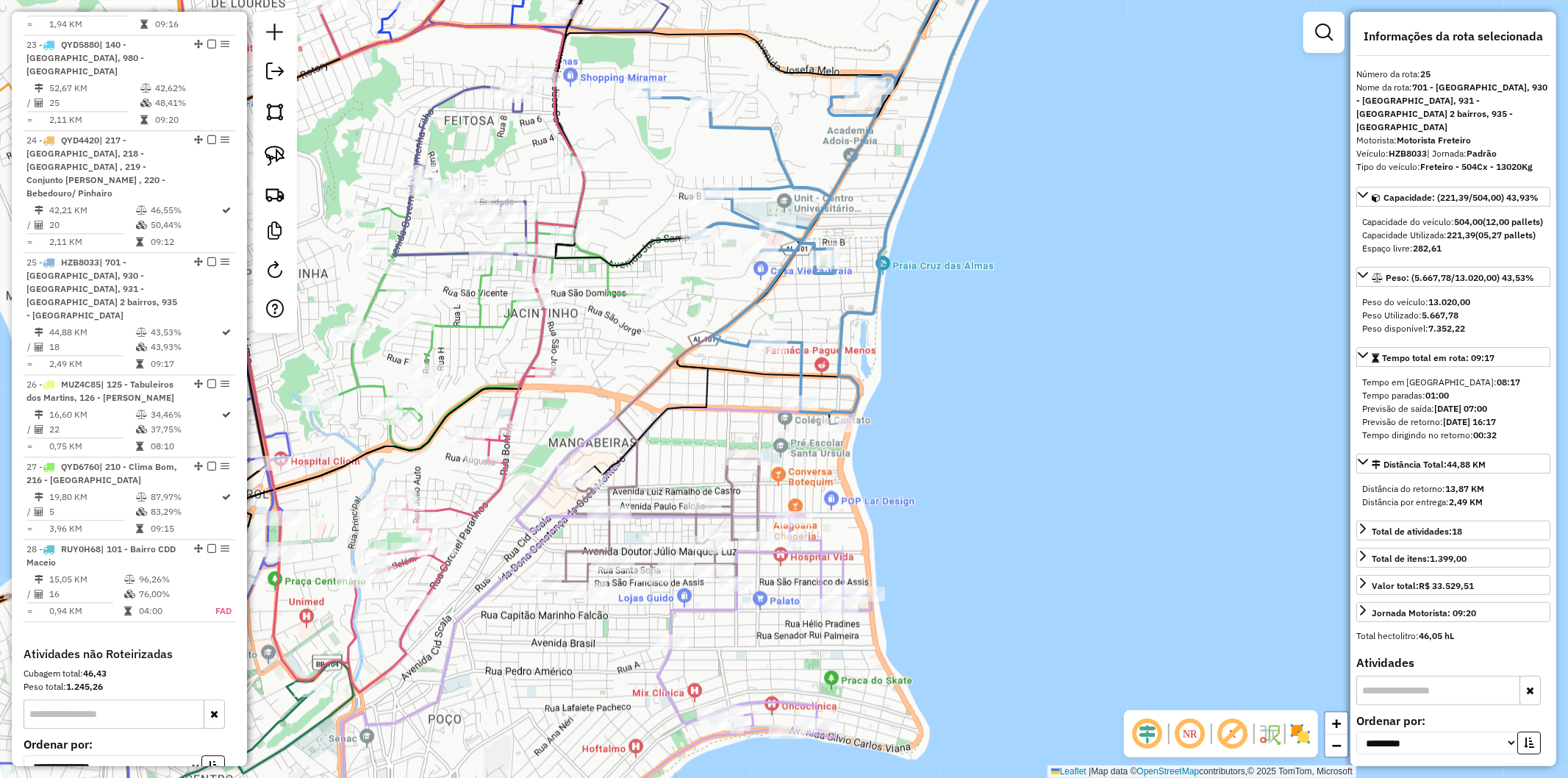
scroll to position [2863, 0]
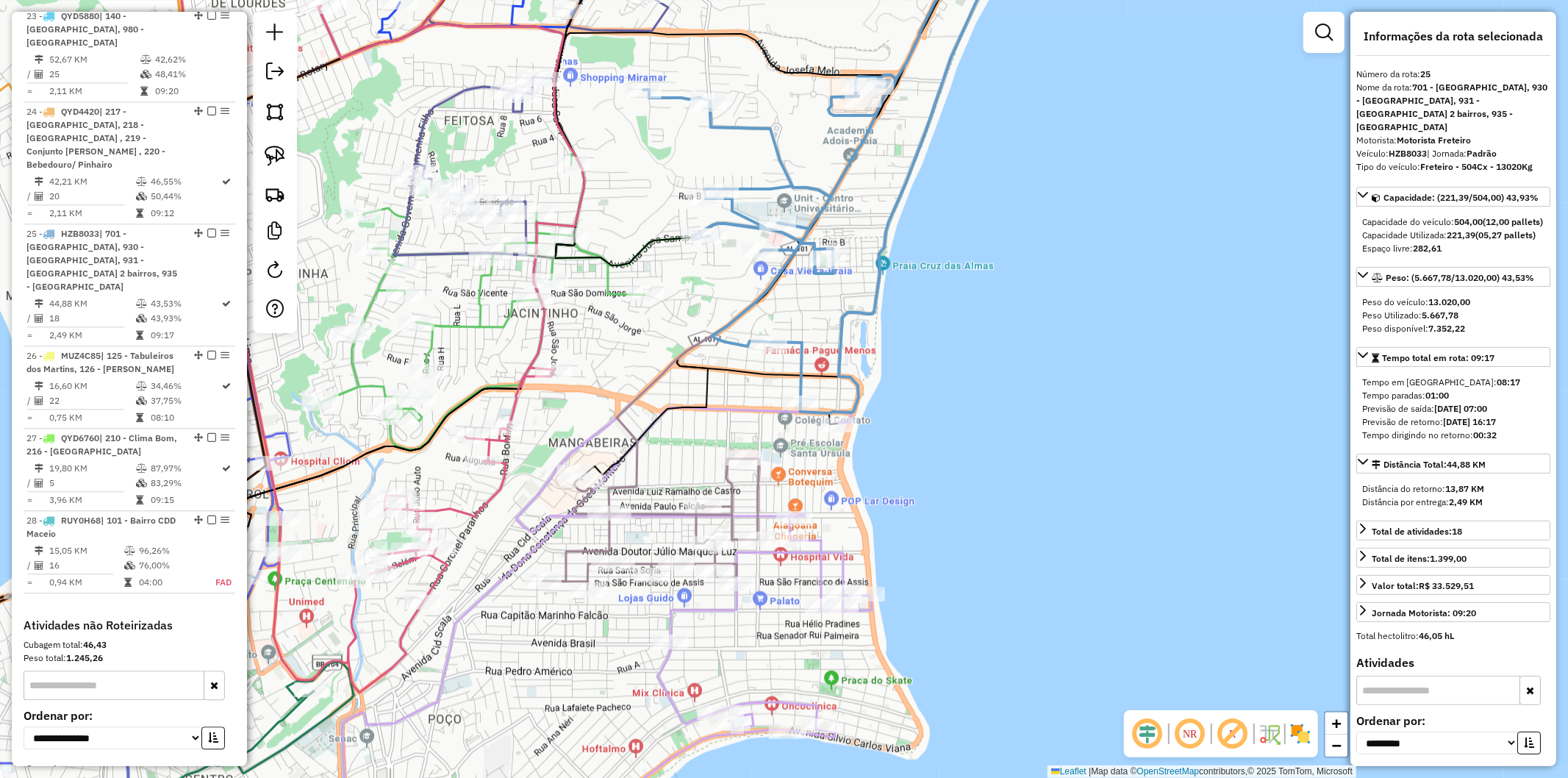
click at [1097, 270] on div "Janela de atendimento Grade de atendimento Capacidade Transportadoras Veículos …" at bounding box center [784, 389] width 1568 height 778
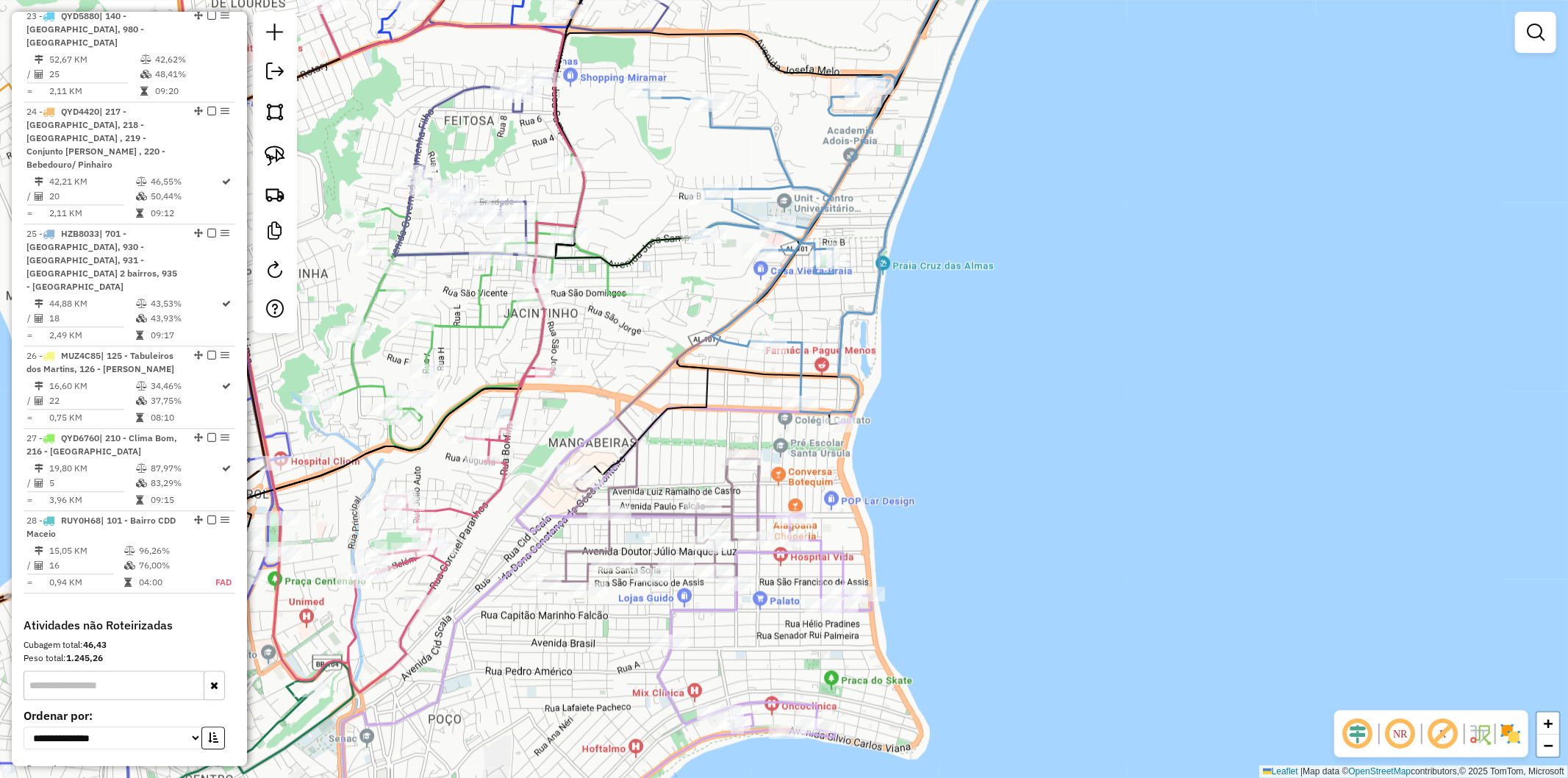
click at [603, 288] on icon at bounding box center [481, 301] width 326 height 297
select select "**********"
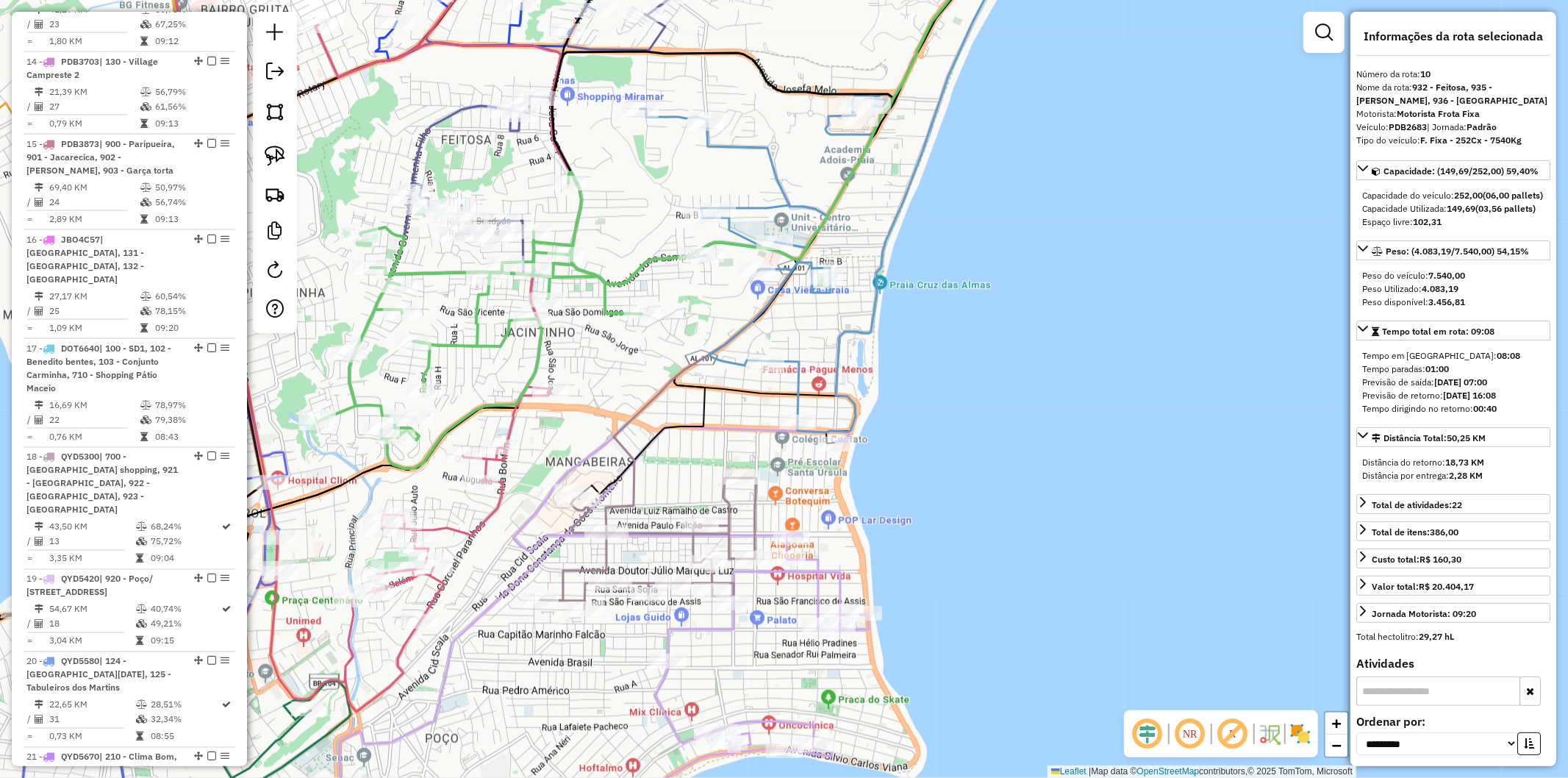
scroll to position [1513, 0]
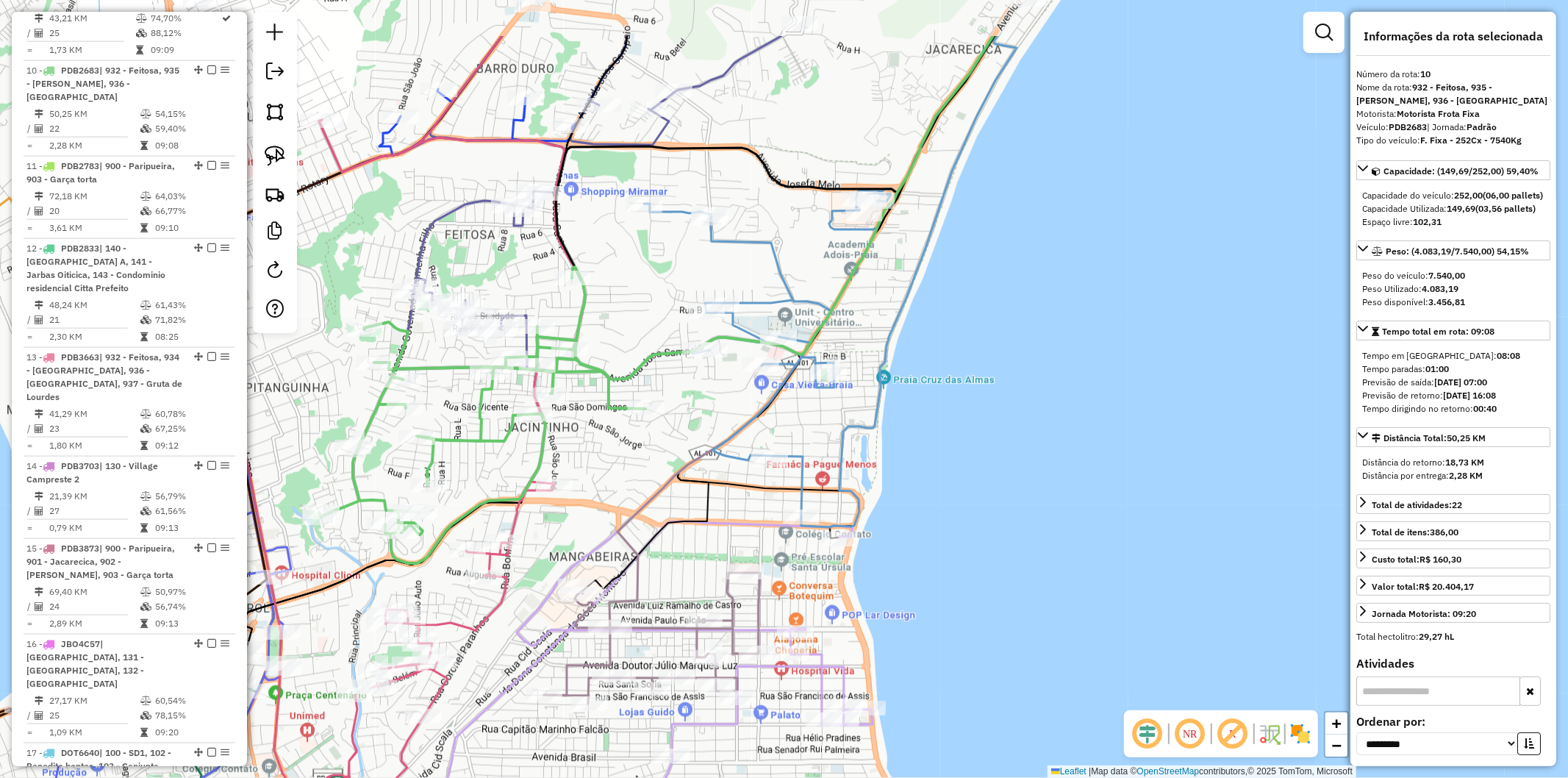
drag, startPoint x: 589, startPoint y: 366, endPoint x: 597, endPoint y: 480, distance: 114.3
click at [597, 480] on div "Janela de atendimento Grade de atendimento Capacidade Transportadoras Veículos …" at bounding box center [784, 389] width 1568 height 778
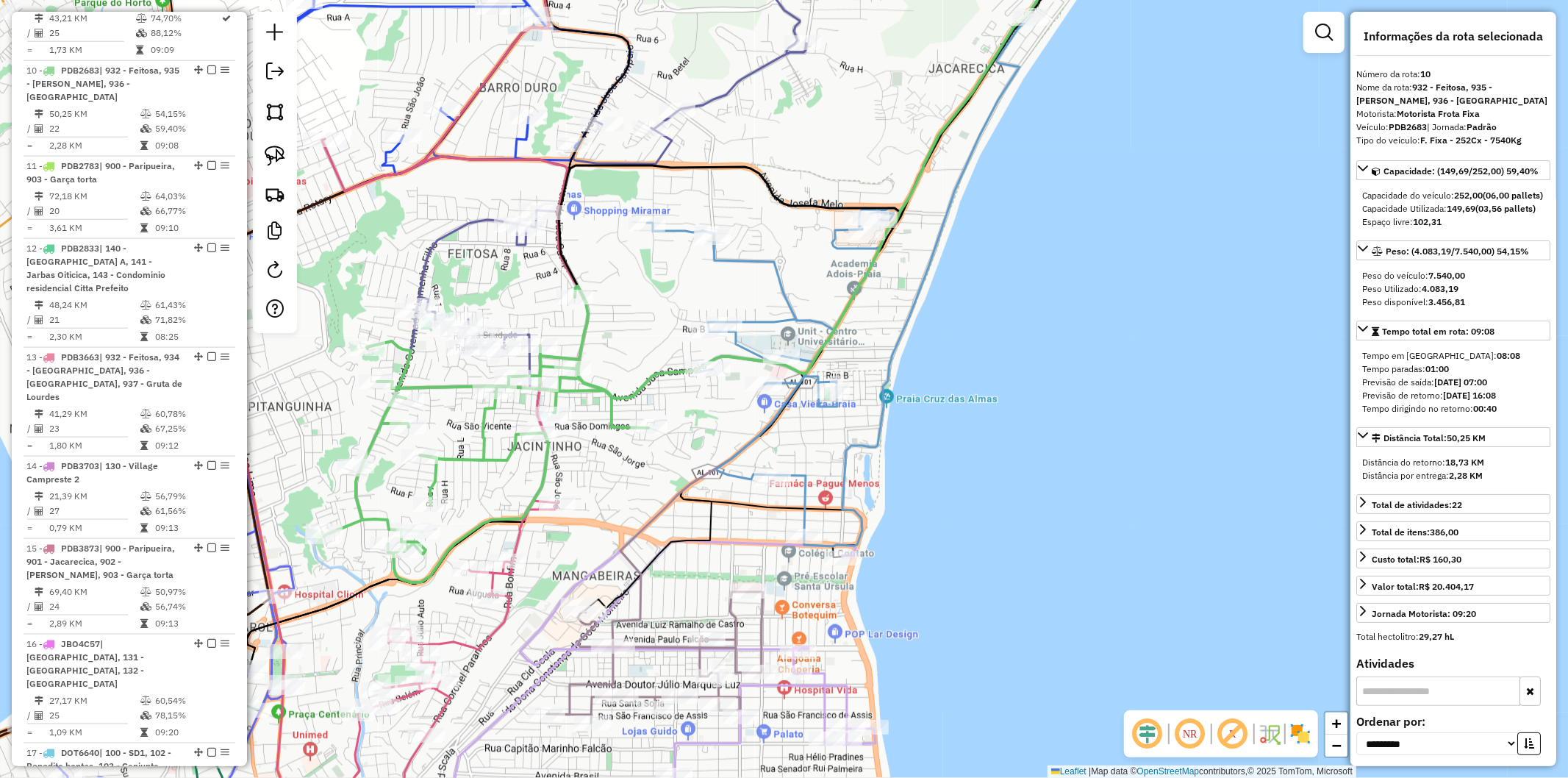
click at [470, 225] on icon at bounding box center [602, 207] width 409 height 362
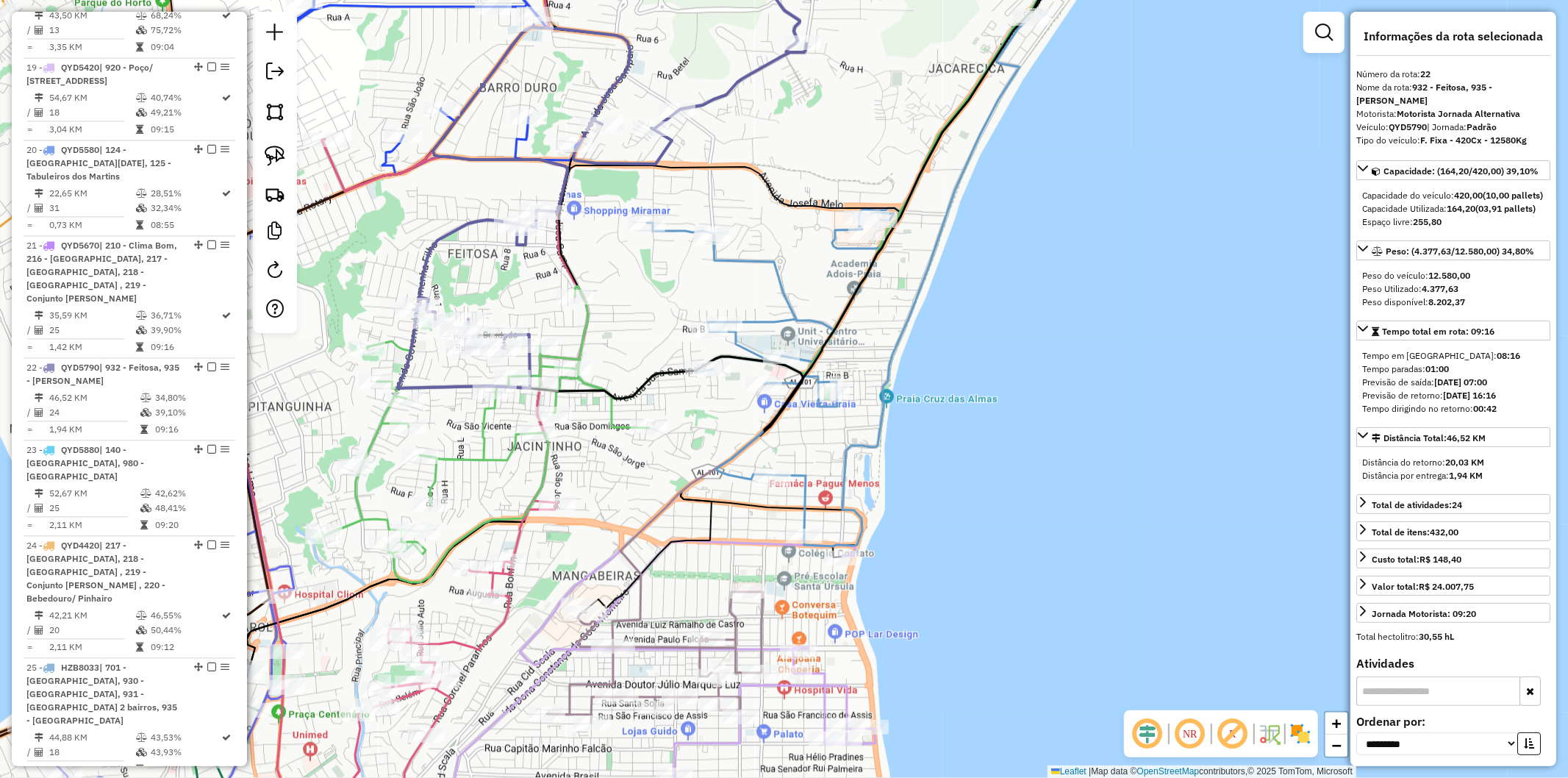
scroll to position [2659, 0]
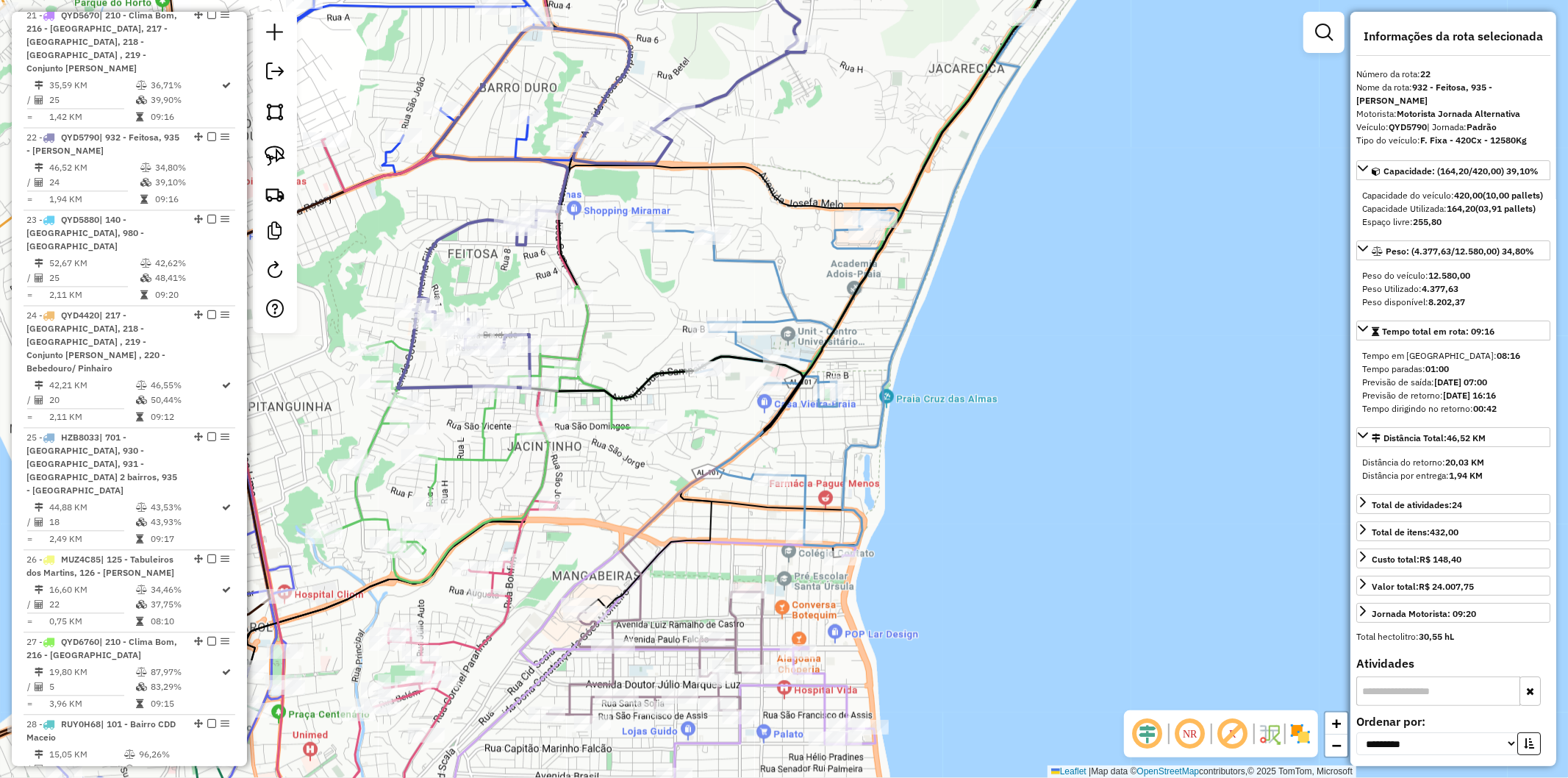
click at [650, 296] on div "Janela de atendimento Grade de atendimento Capacidade Transportadoras Veículos …" at bounding box center [784, 389] width 1568 height 778
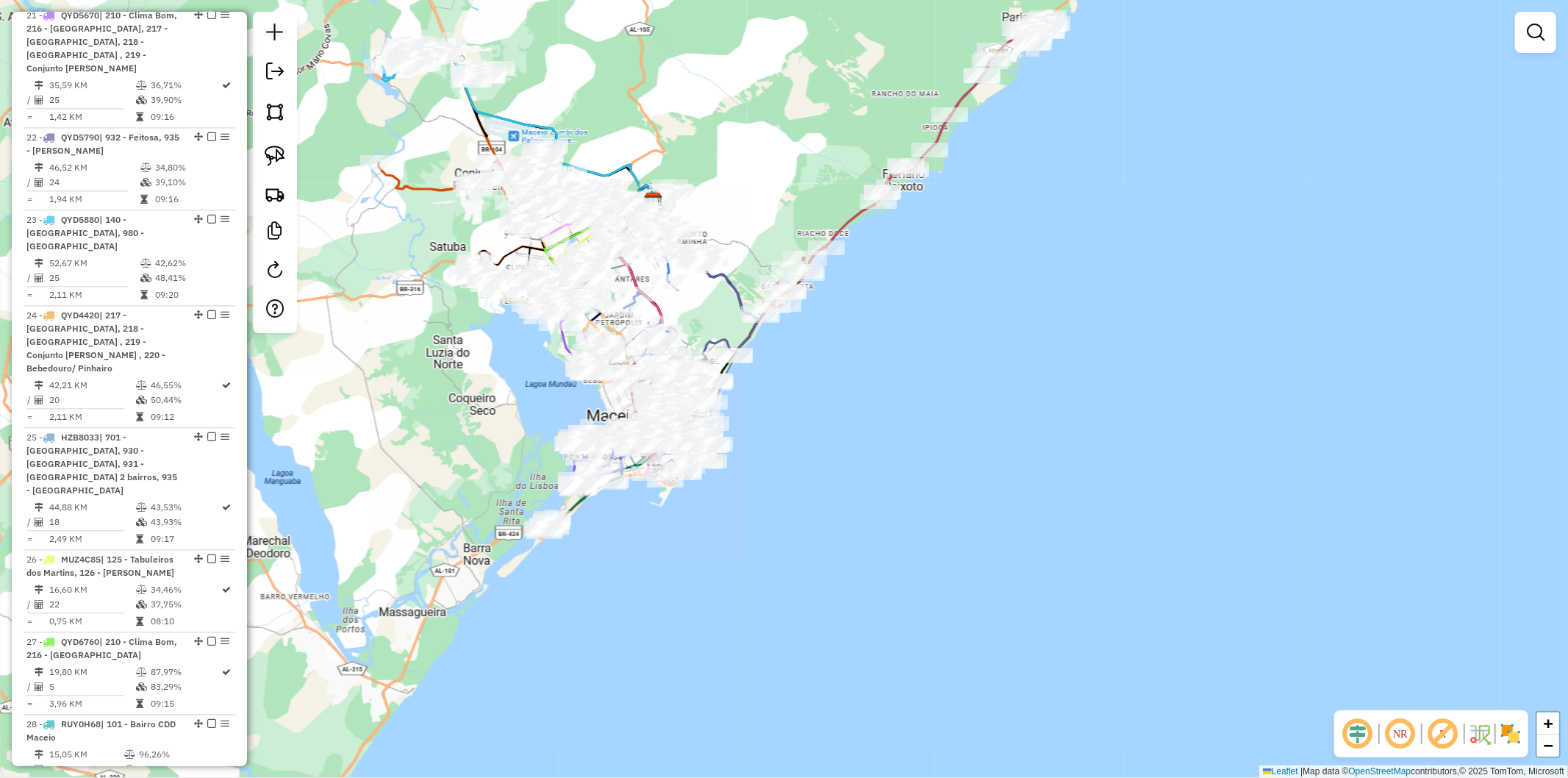
drag, startPoint x: 424, startPoint y: 208, endPoint x: 452, endPoint y: 246, distance: 47.2
click at [451, 247] on div "Janela de atendimento Grade de atendimento Capacidade Transportadoras Veículos …" at bounding box center [784, 389] width 1568 height 778
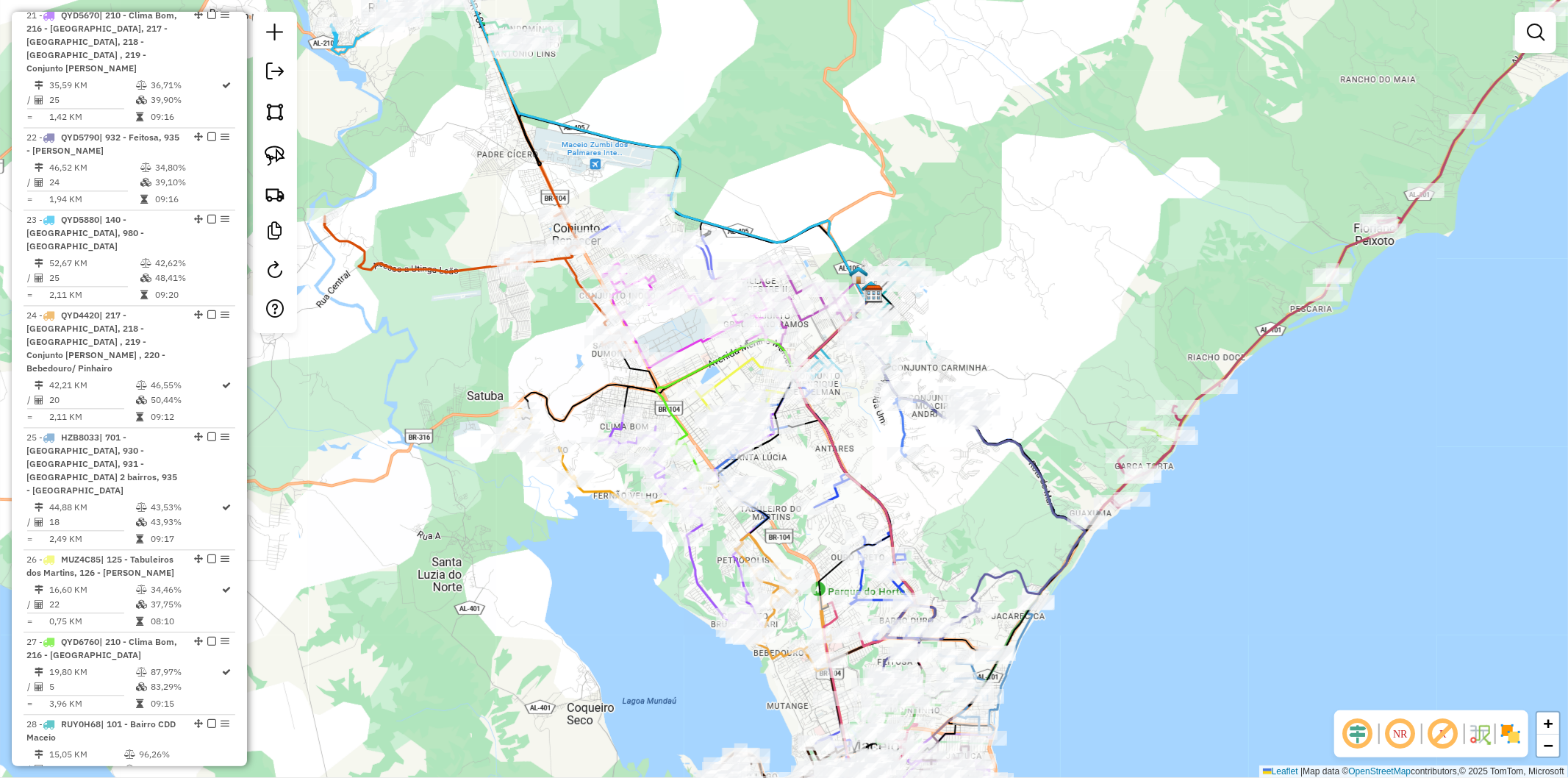
click at [471, 266] on icon at bounding box center [478, 282] width 306 height 139
select select "**********"
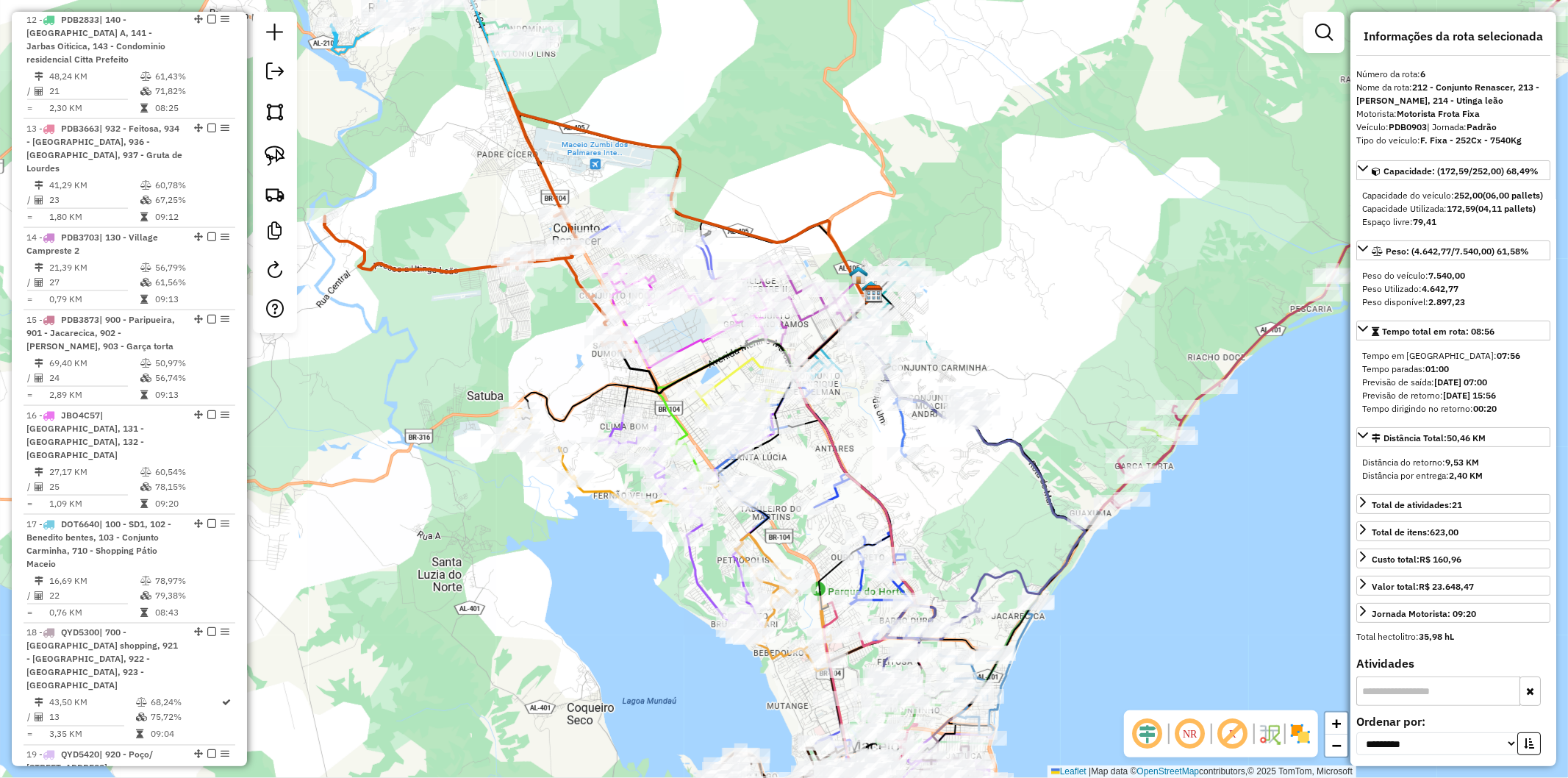
scroll to position [1130, 0]
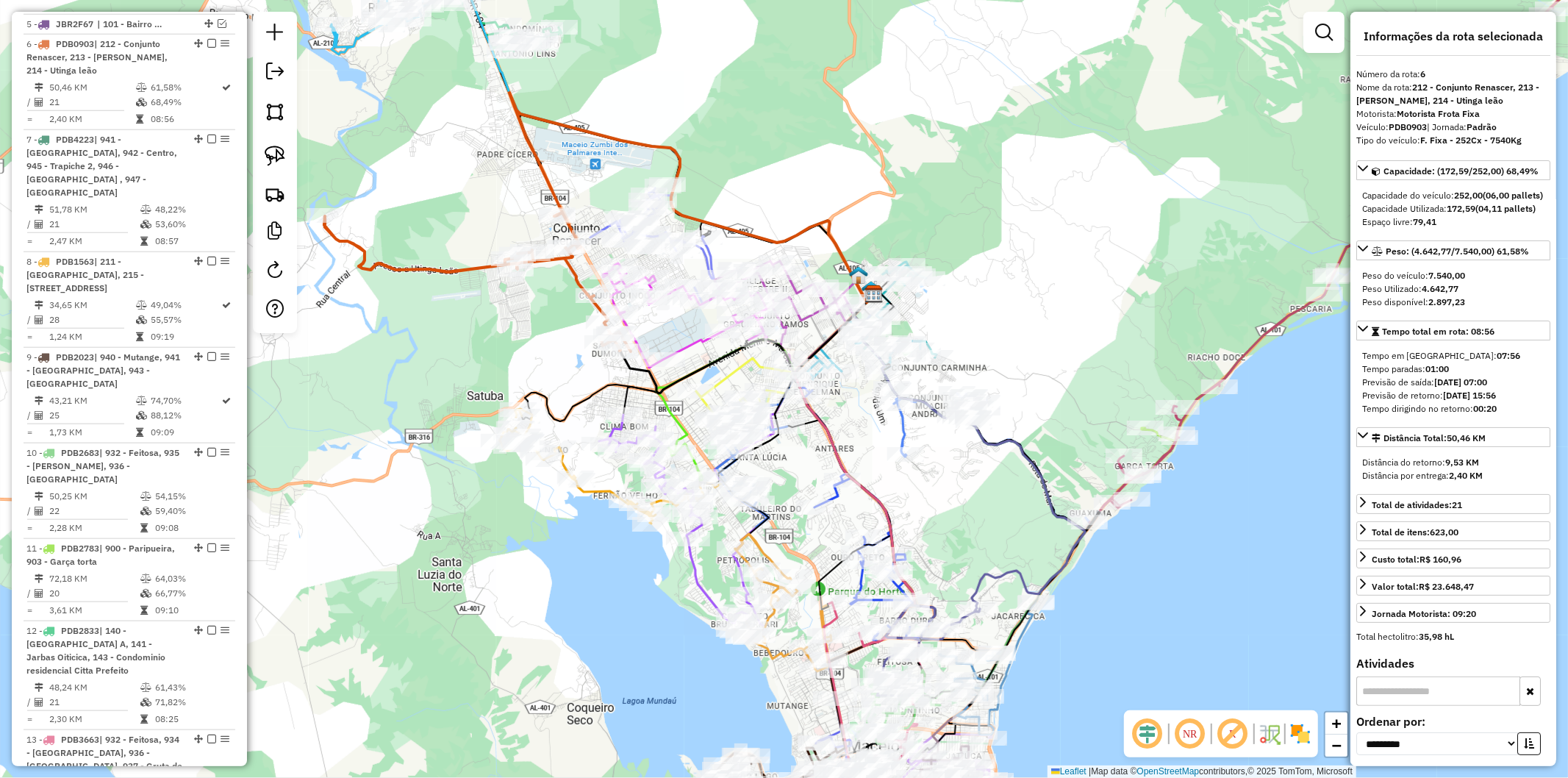
click at [597, 489] on icon at bounding box center [598, 466] width 197 height 114
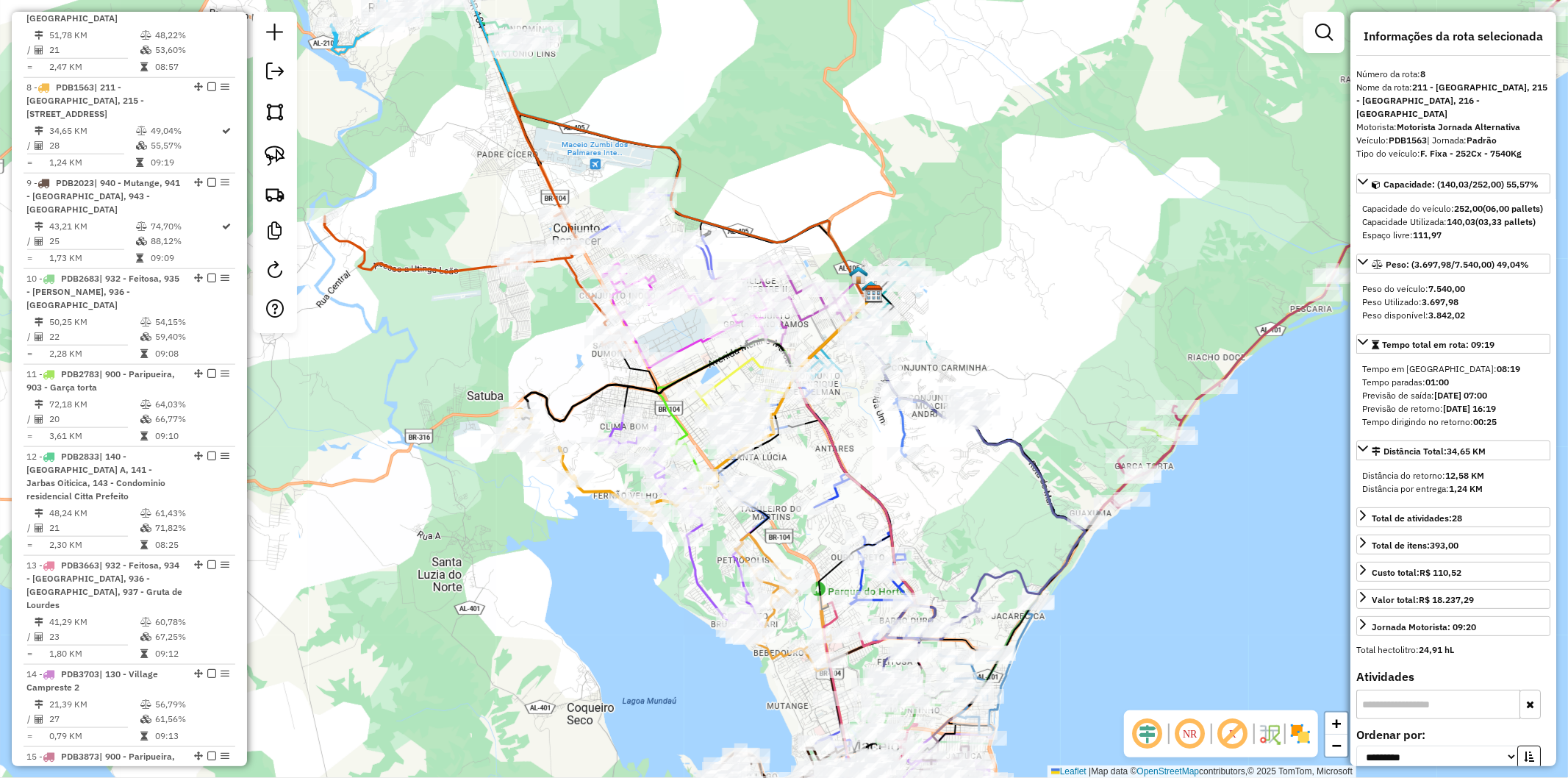
scroll to position [1335, 0]
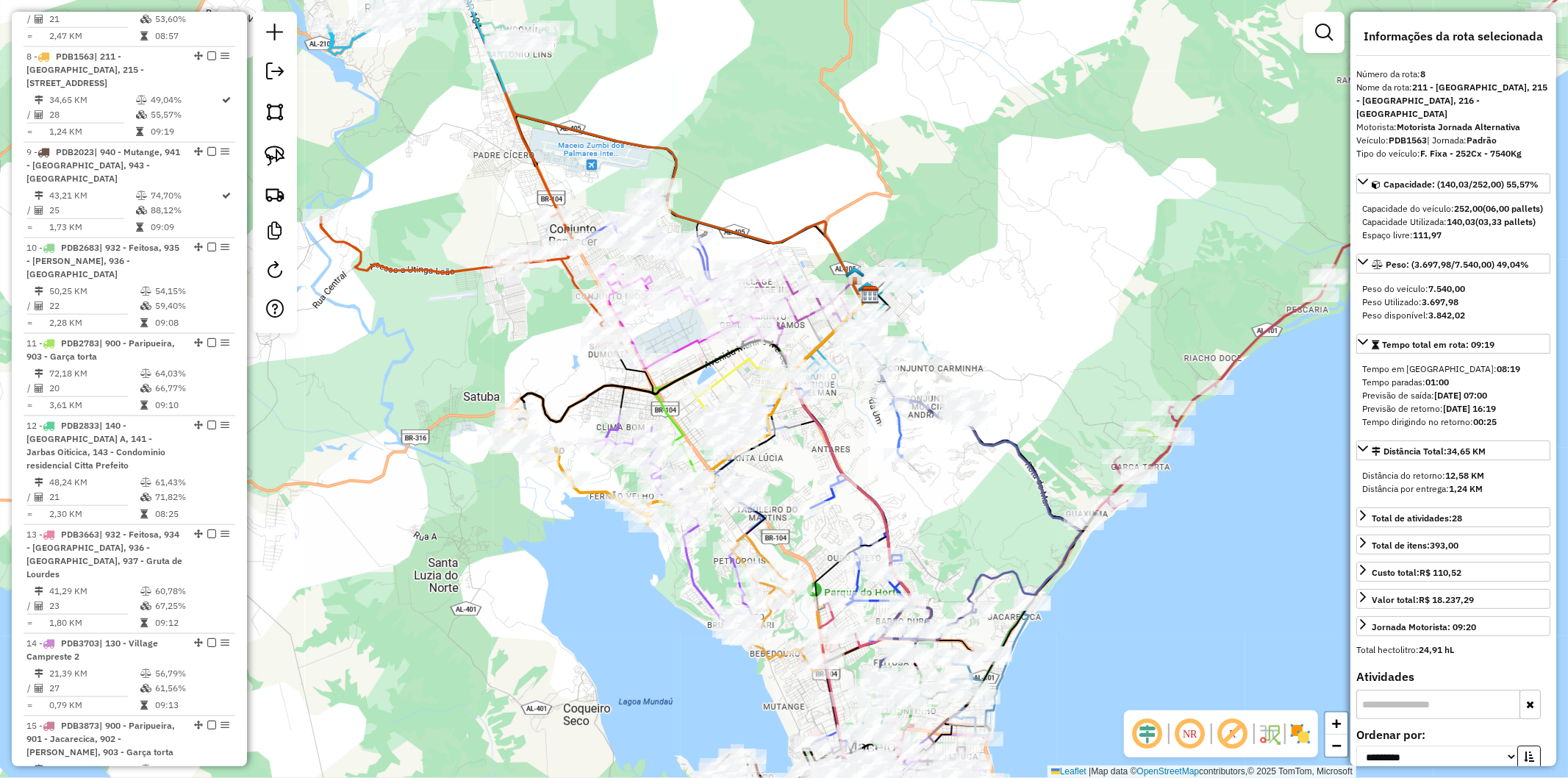
click at [546, 555] on div "Janela de atendimento Grade de atendimento Capacidade Transportadoras Veículos …" at bounding box center [784, 389] width 1568 height 778
click at [570, 576] on div "Janela de atendimento Grade de atendimento Capacidade Transportadoras Veículos …" at bounding box center [784, 389] width 1568 height 778
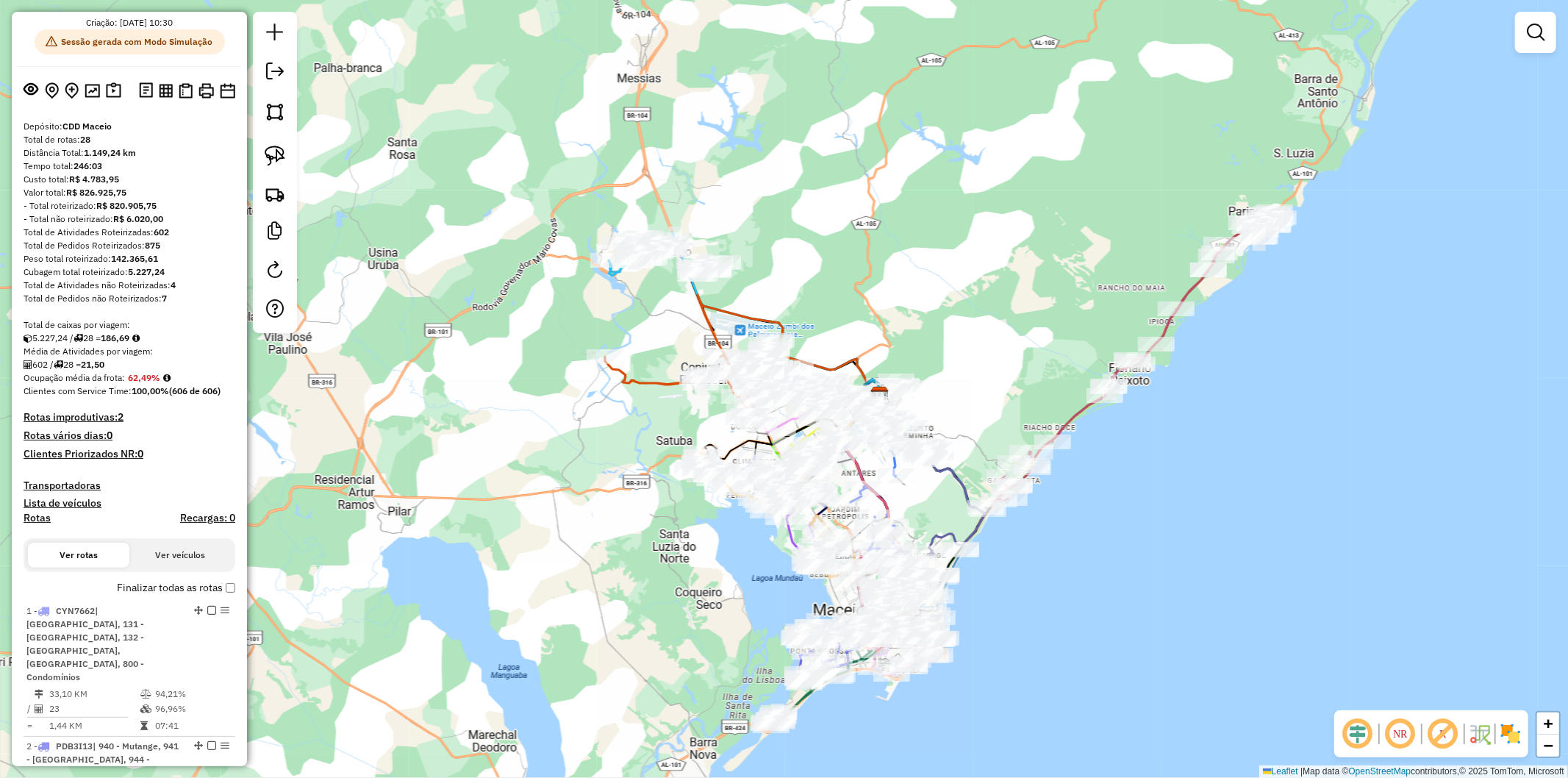
scroll to position [0, 0]
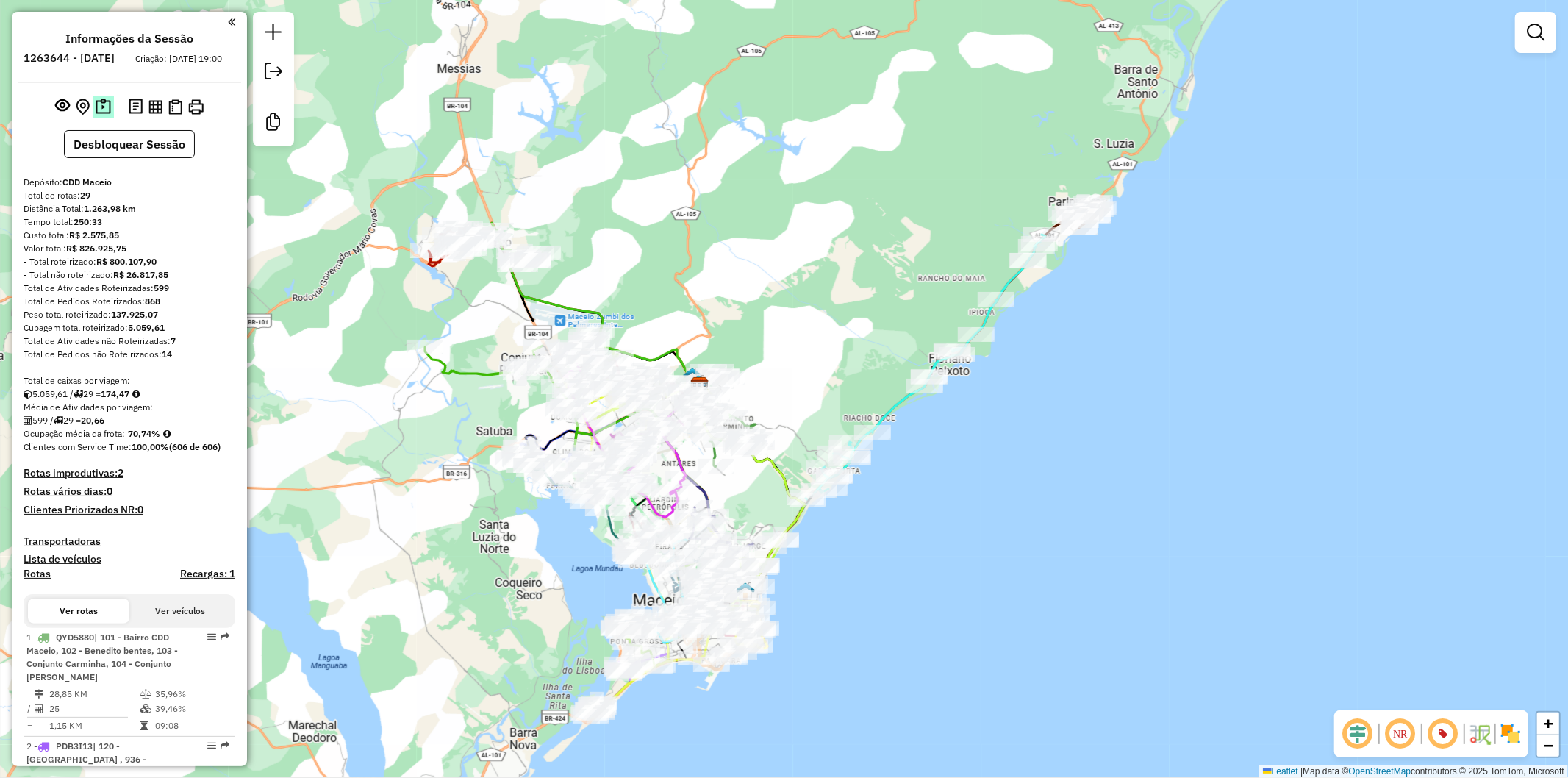
click at [100, 118] on button at bounding box center [104, 106] width 22 height 23
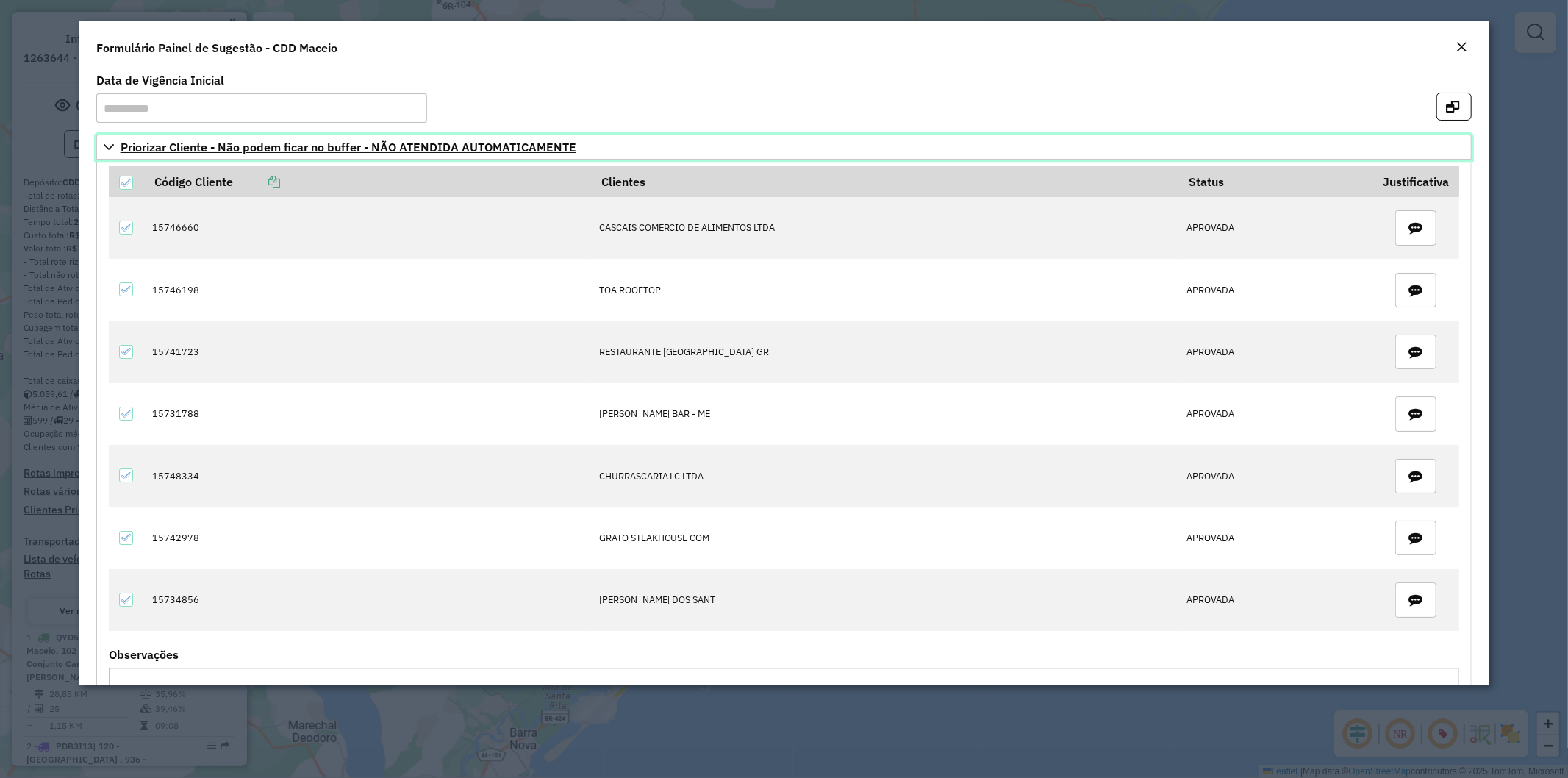
click at [104, 149] on icon at bounding box center [108, 147] width 12 height 12
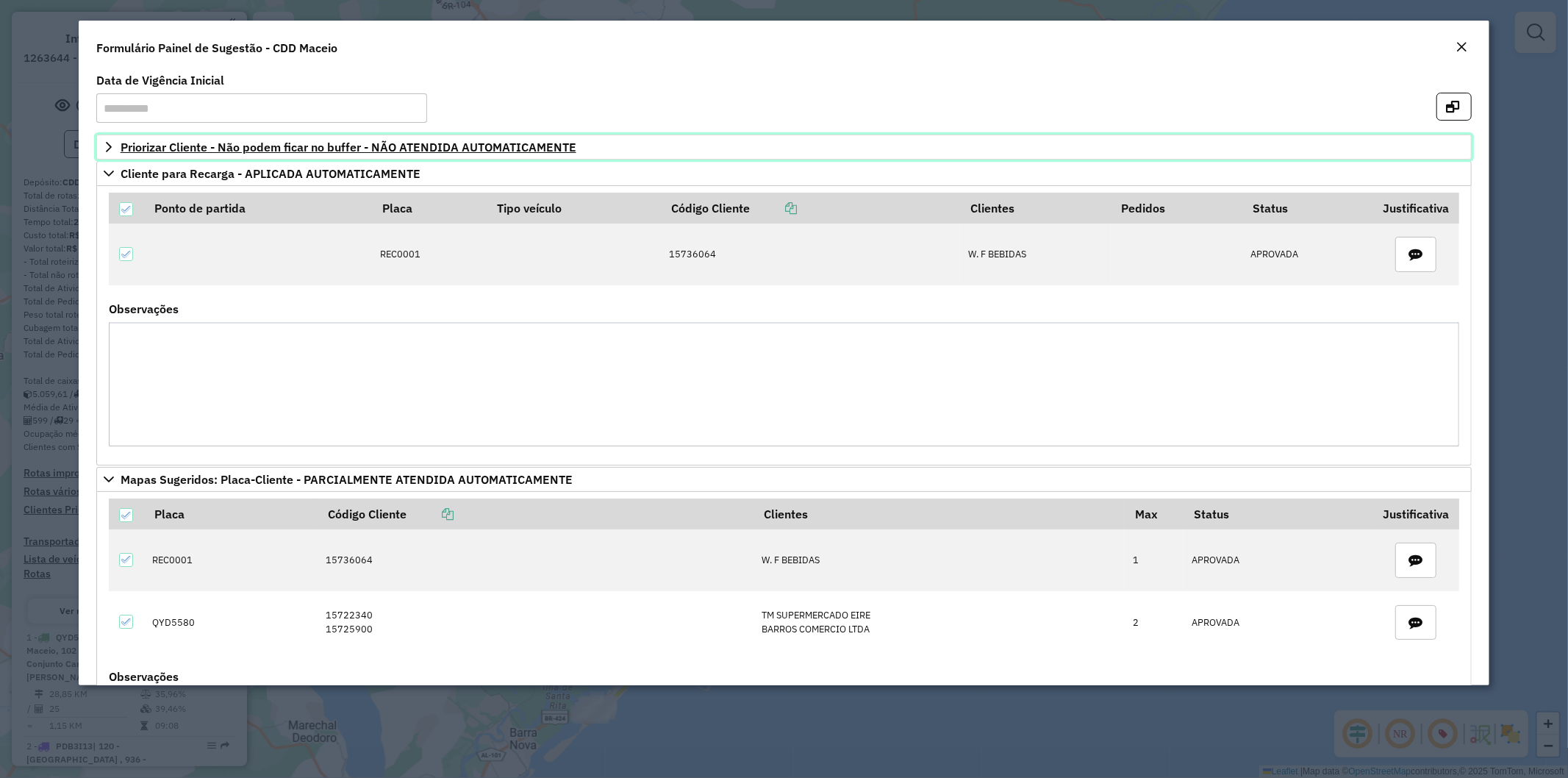
scroll to position [82, 0]
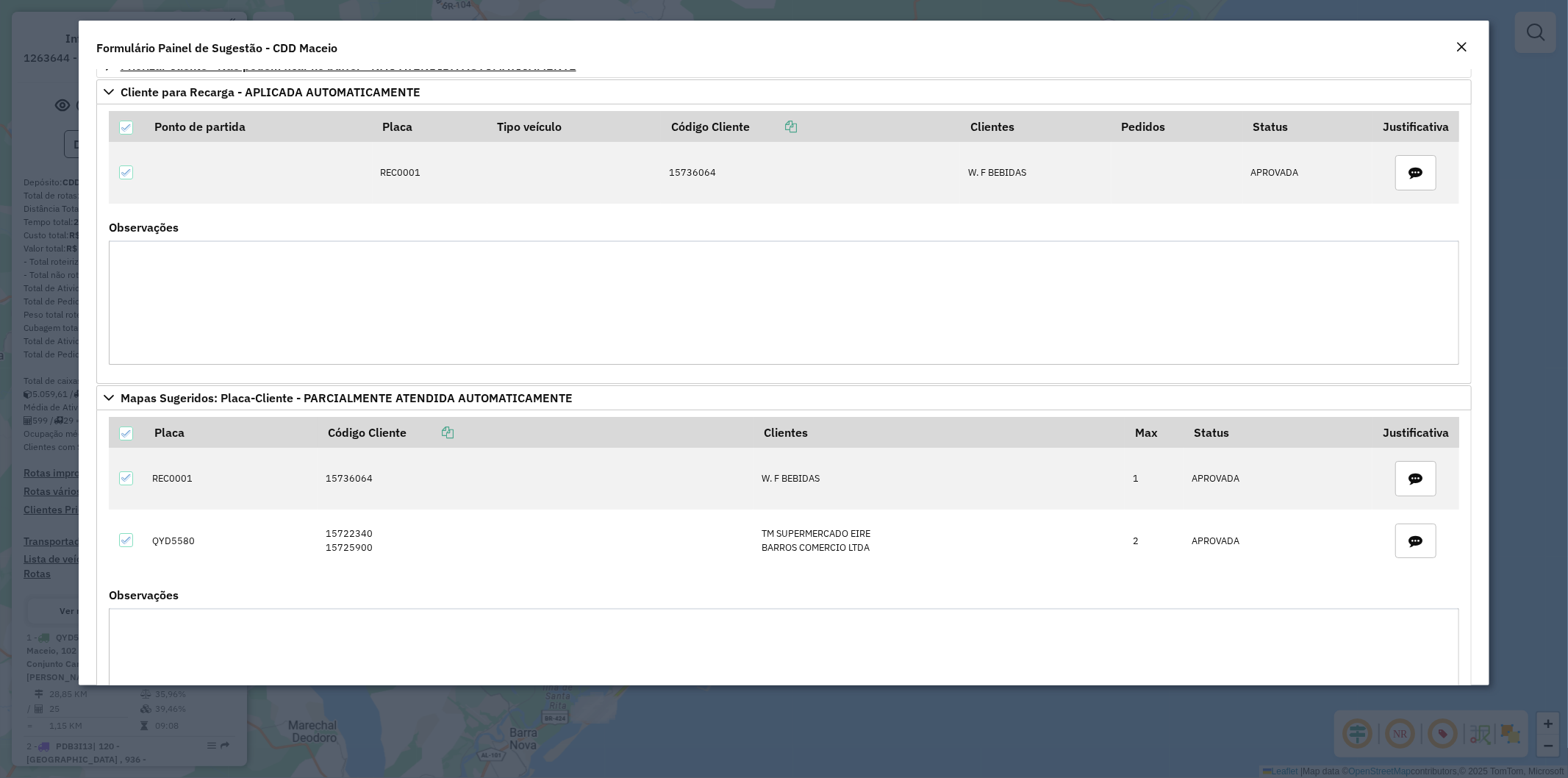
click at [1460, 50] on em "Close" at bounding box center [1462, 47] width 12 height 12
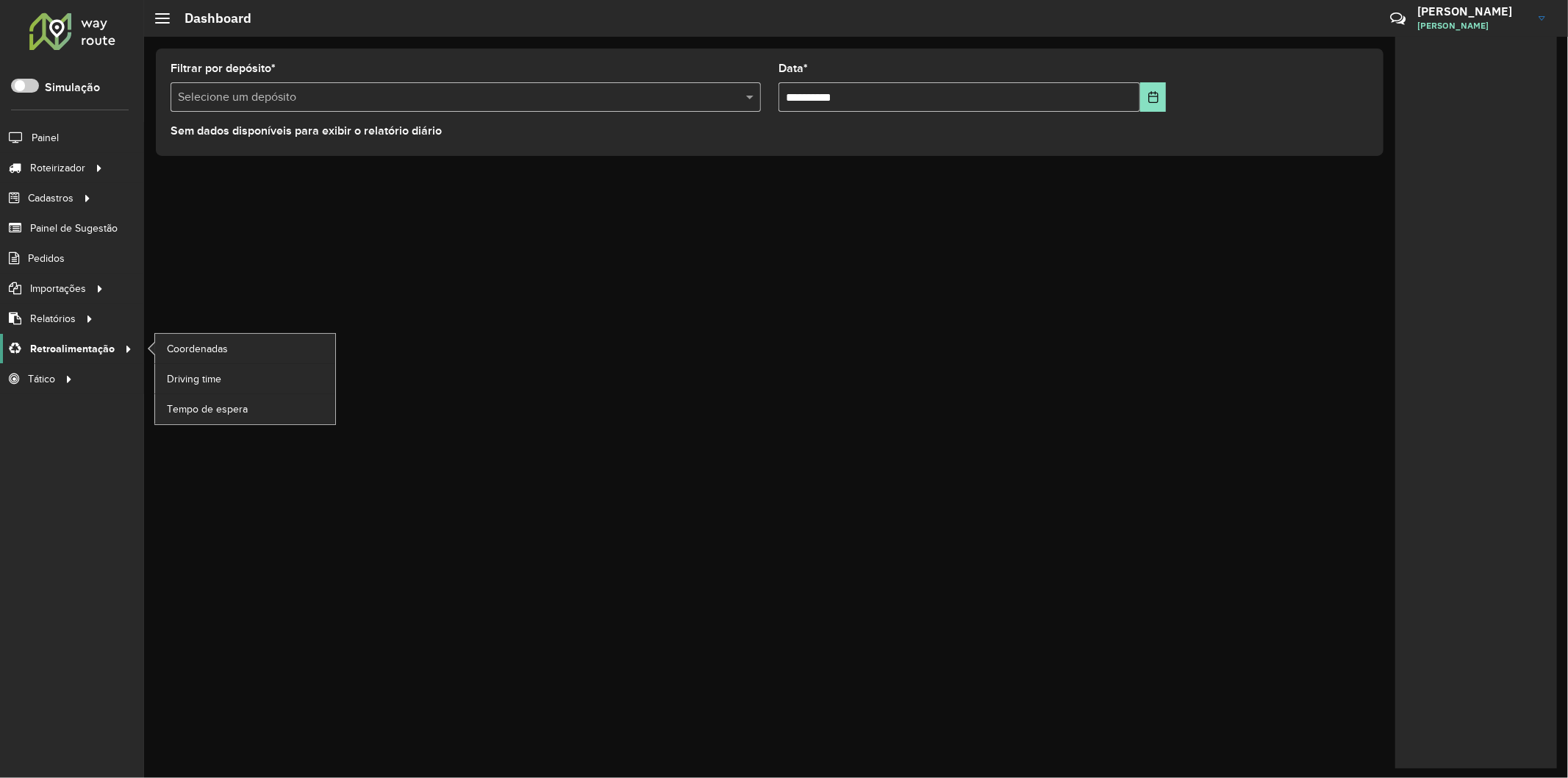
scroll to position [8, 5]
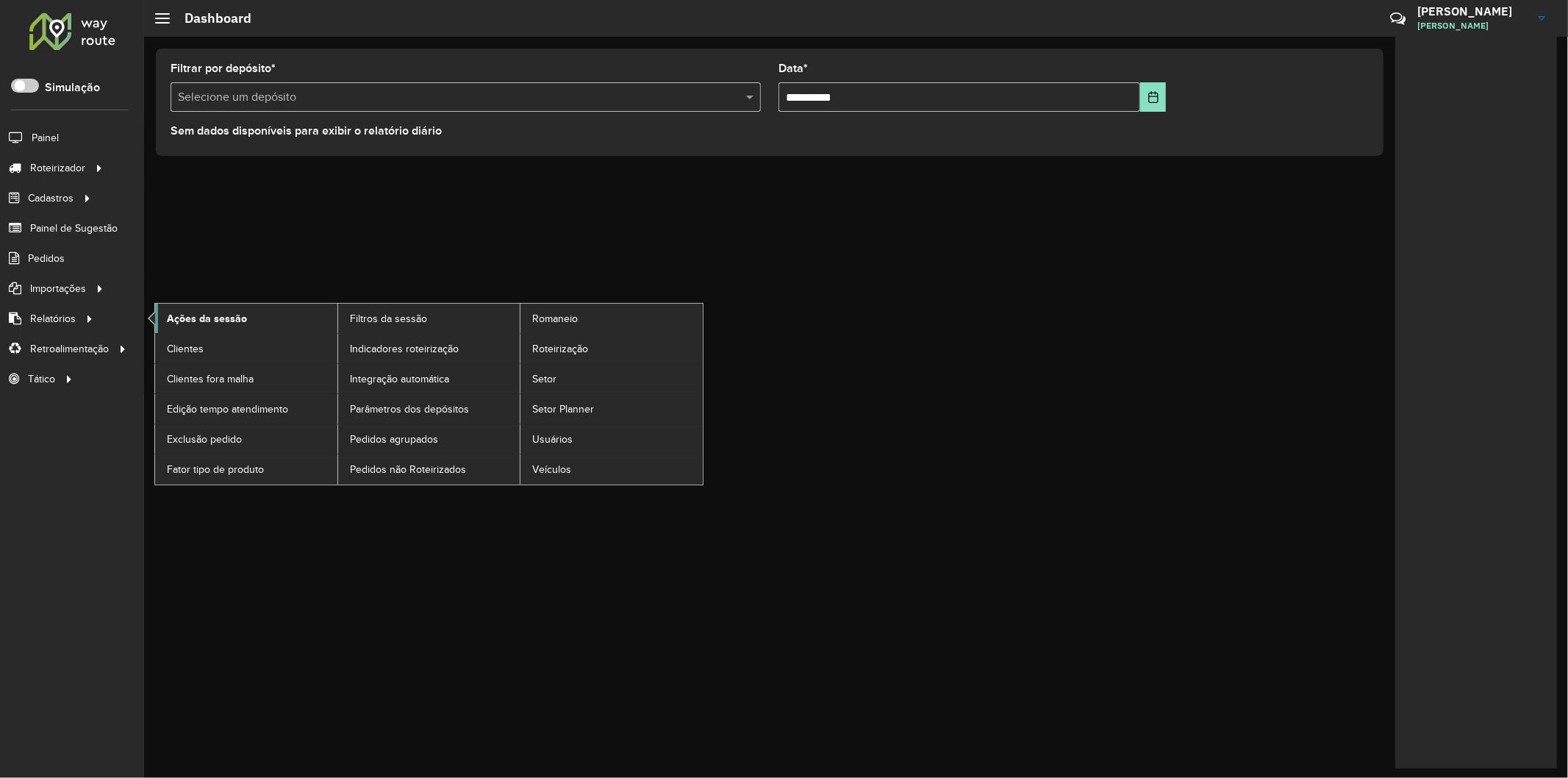
click at [202, 315] on span "Ações da sessão" at bounding box center [206, 318] width 80 height 15
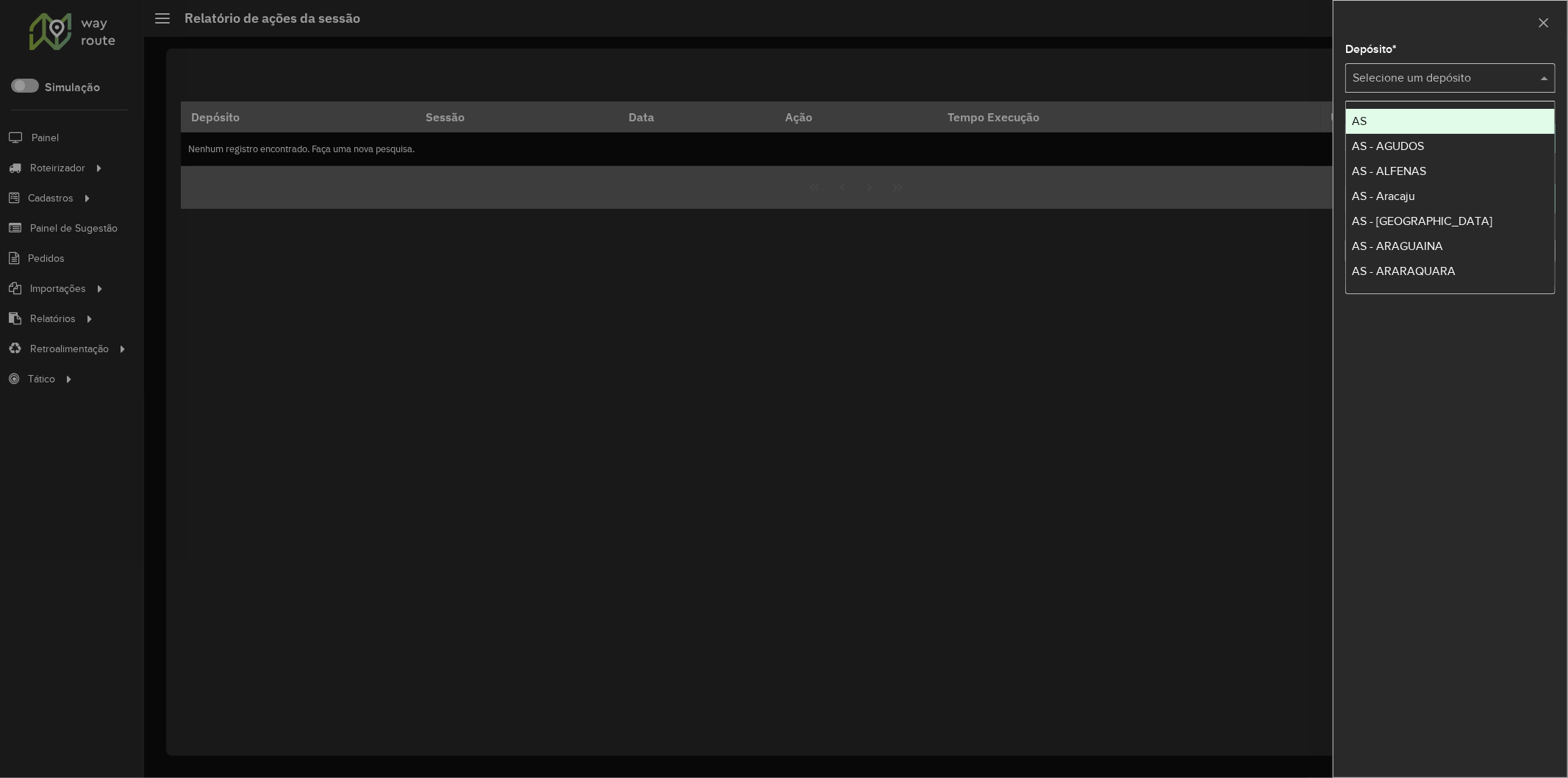
click at [1409, 63] on div "Selecione um depósito" at bounding box center [1450, 78] width 210 height 30
type input "****"
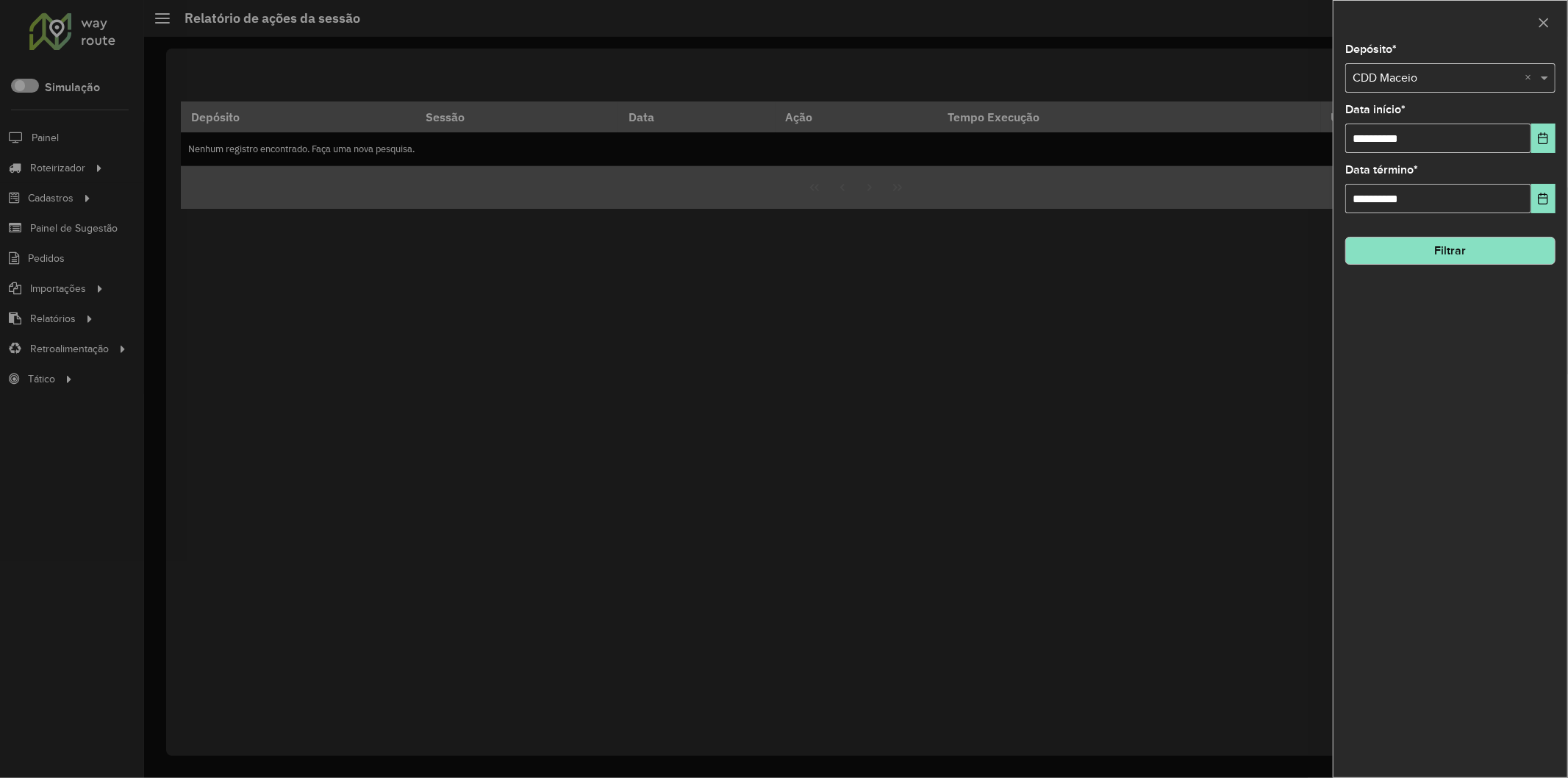
click at [1513, 249] on button "Filtrar" at bounding box center [1450, 251] width 210 height 28
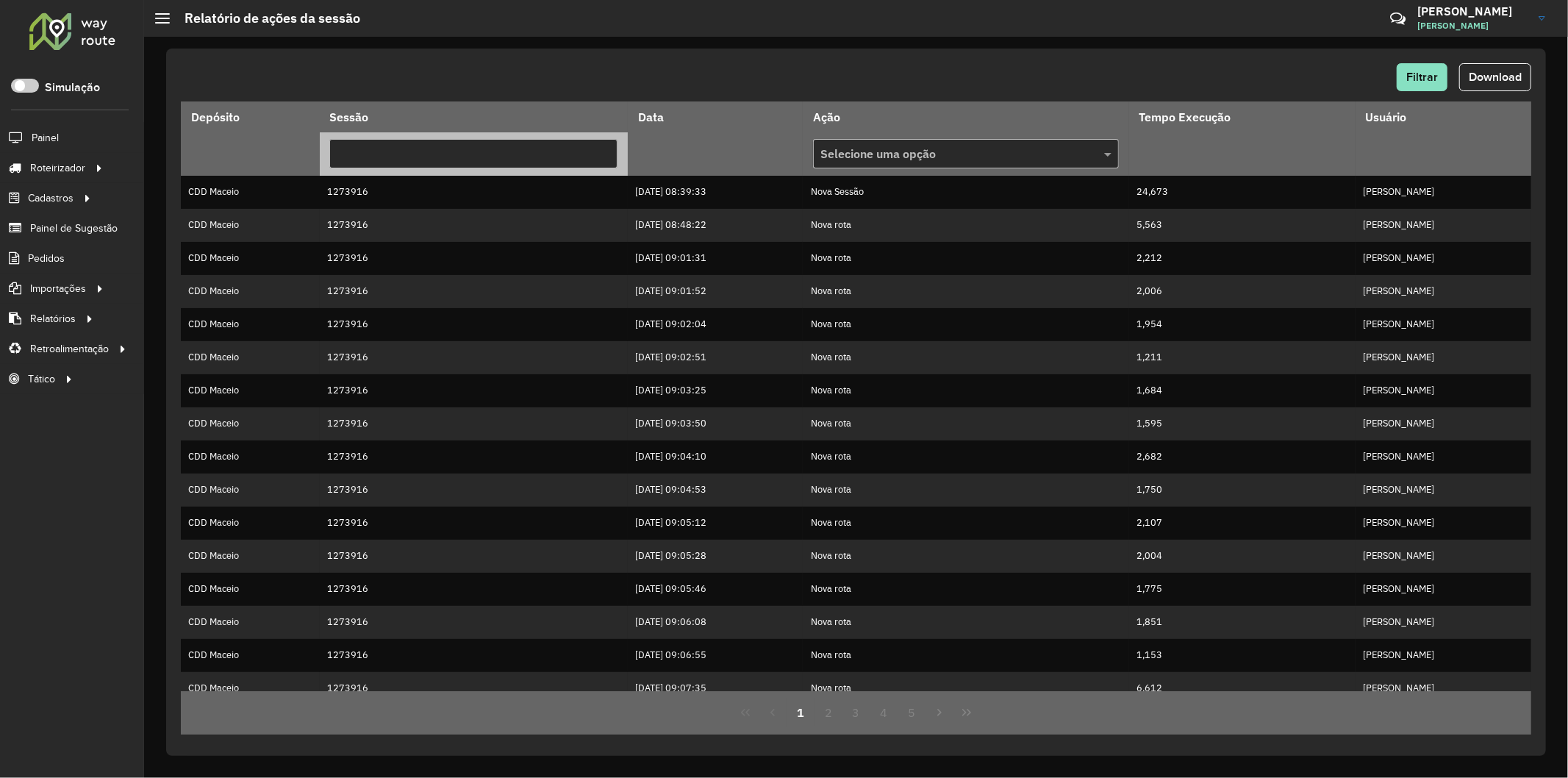
click at [515, 157] on input "text" at bounding box center [474, 153] width 288 height 30
paste input "*******"
type input "*******"
click at [570, 42] on div "Filtrar Download Depósito Sessão Data Ação Tempo Execução Usuário ******* Selec…" at bounding box center [856, 407] width 1424 height 741
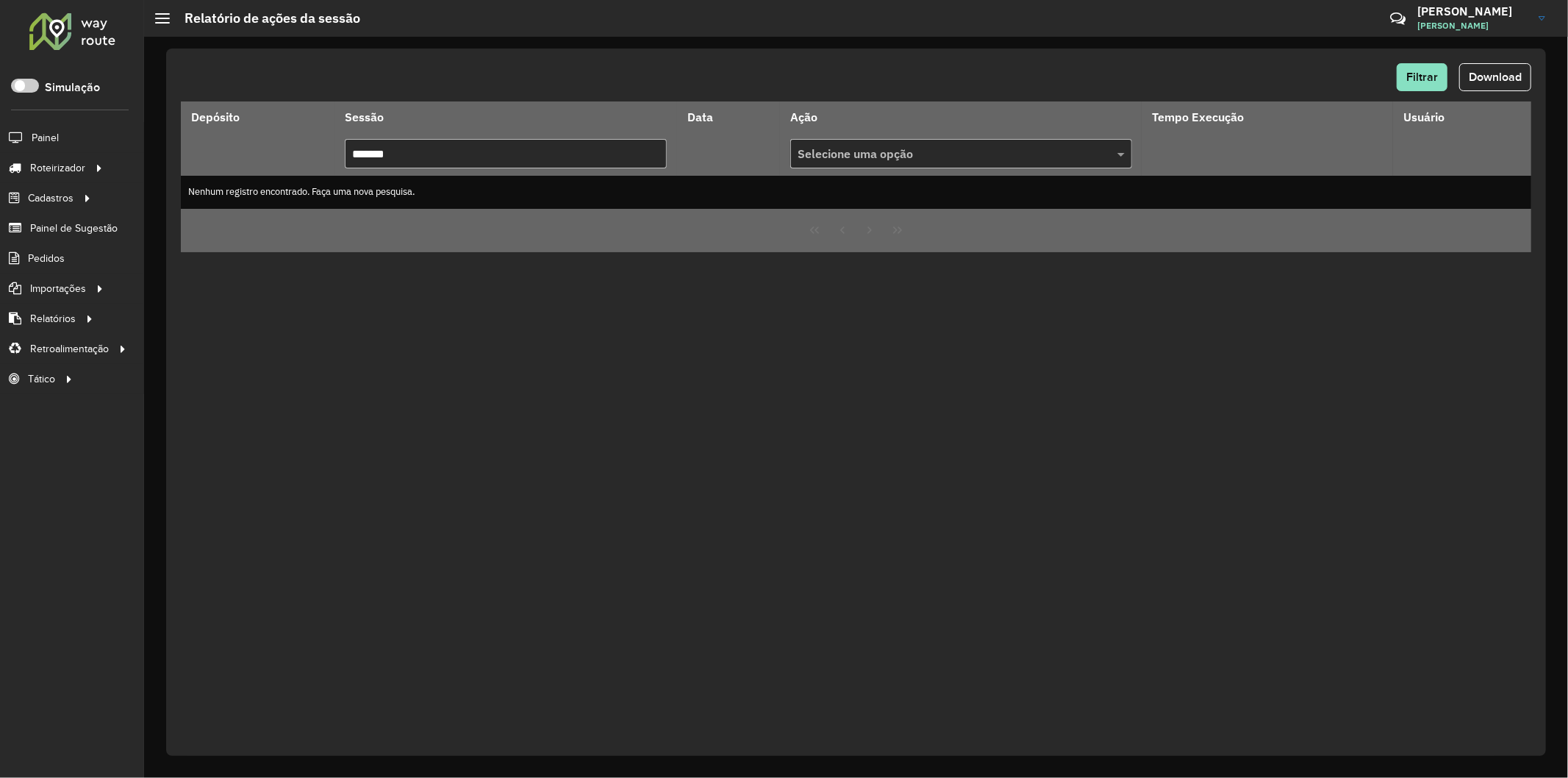
click at [851, 90] on div "Filtrar Download" at bounding box center [856, 77] width 1351 height 28
click at [31, 92] on span at bounding box center [24, 86] width 28 height 14
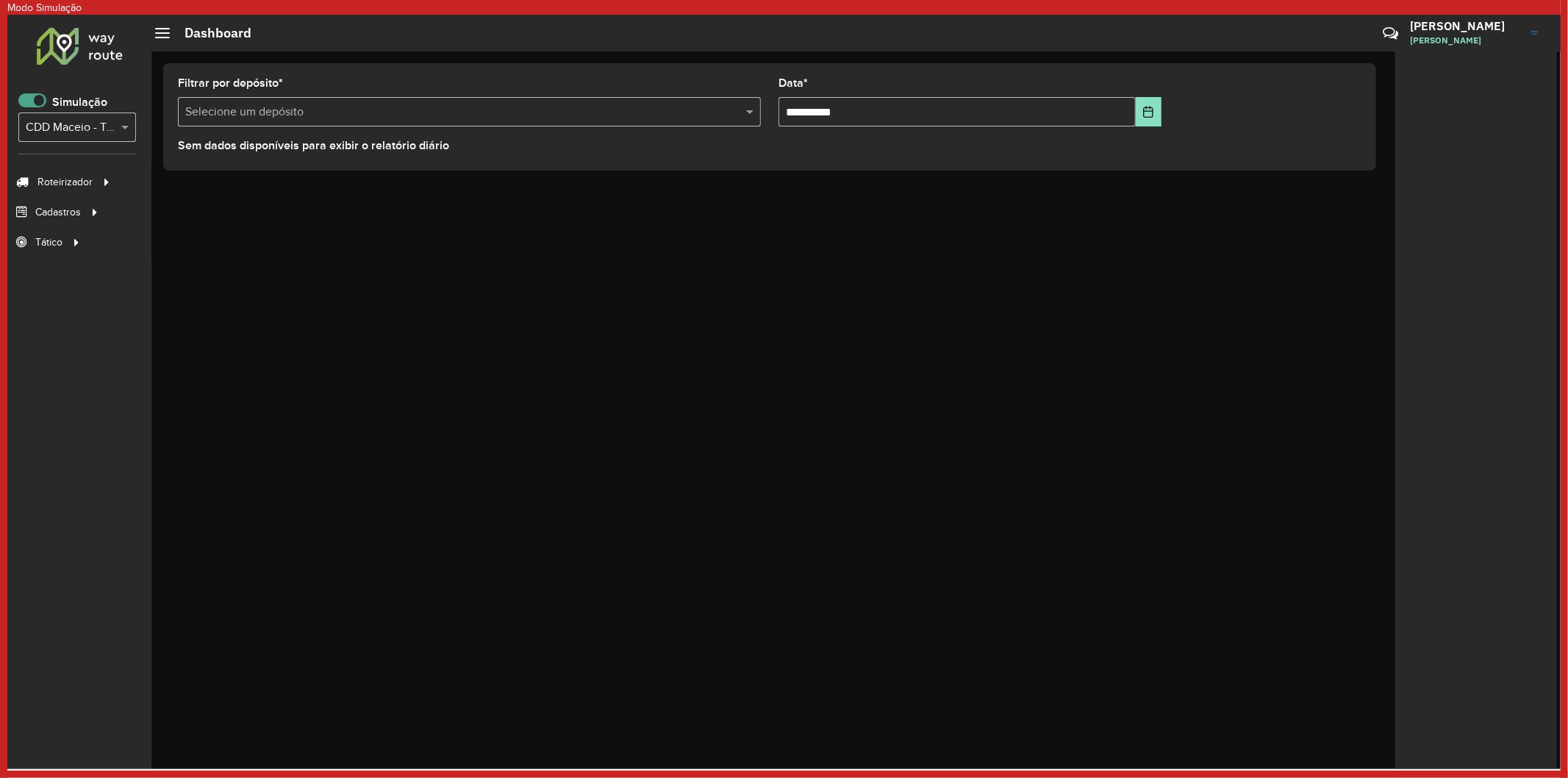
click at [19, 102] on span at bounding box center [32, 101] width 28 height 14
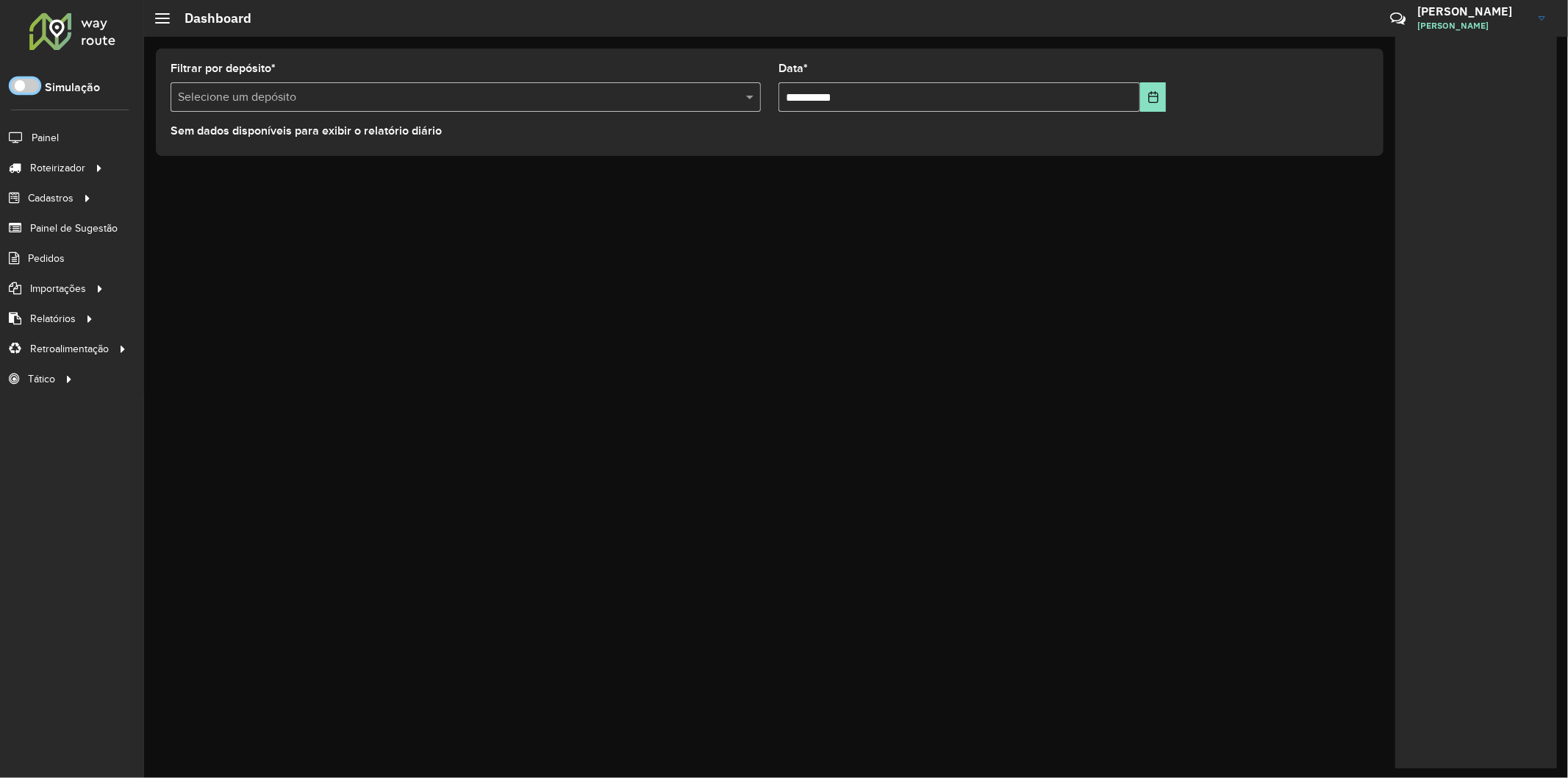
scroll to position [8, 5]
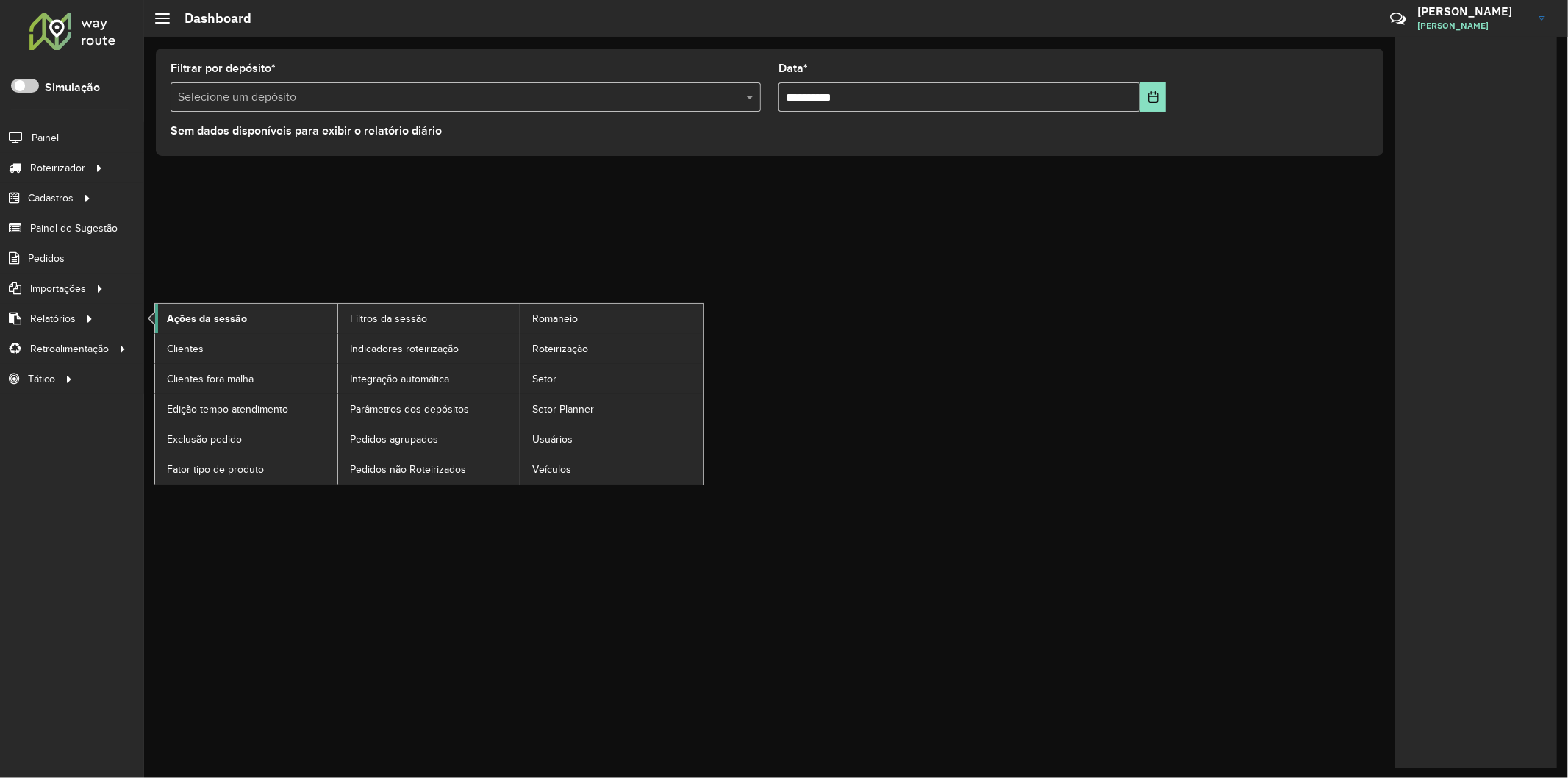
click at [211, 314] on span "Ações da sessão" at bounding box center [206, 318] width 80 height 15
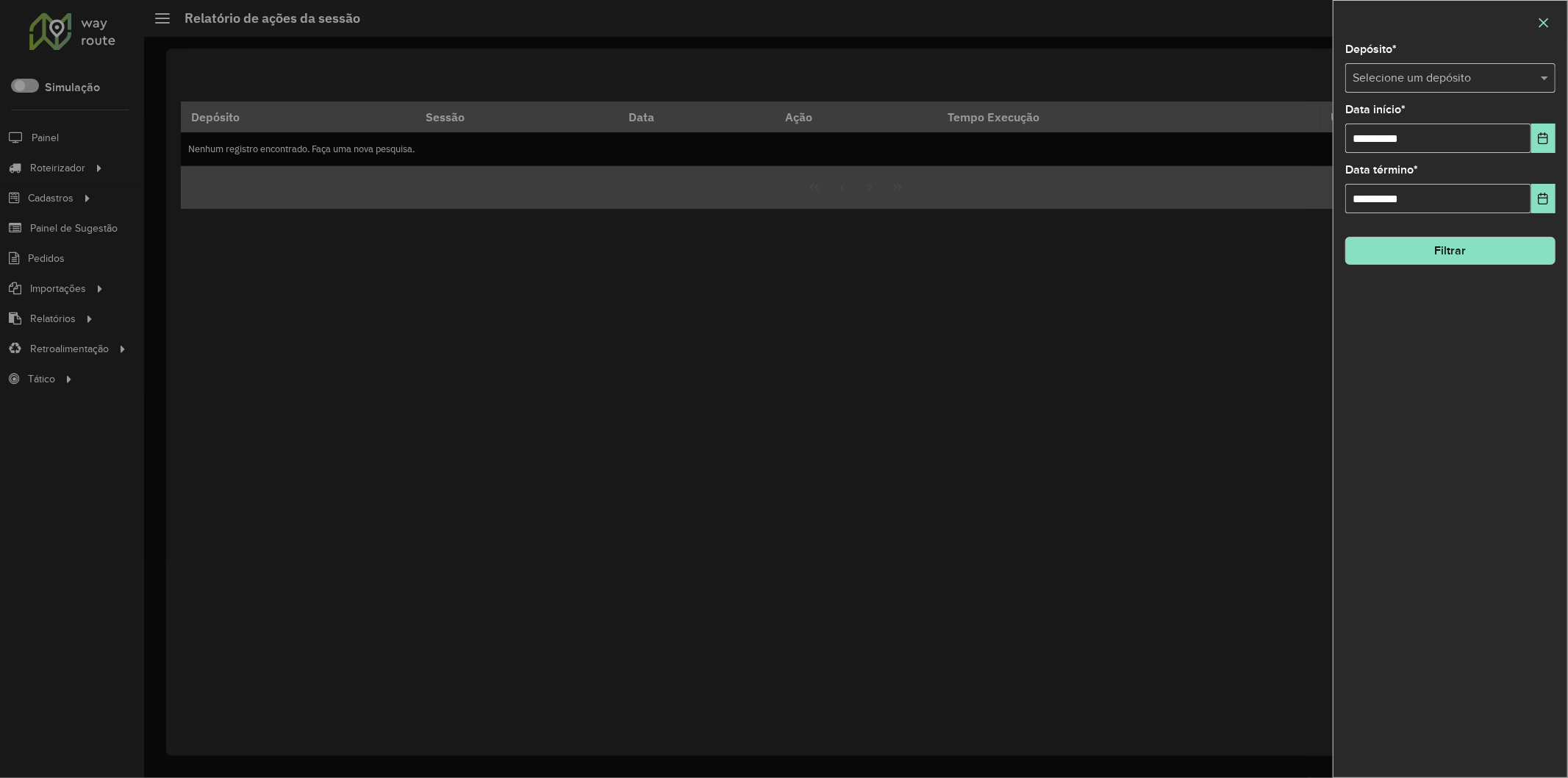
click at [1548, 24] on icon "button" at bounding box center [1544, 23] width 12 height 12
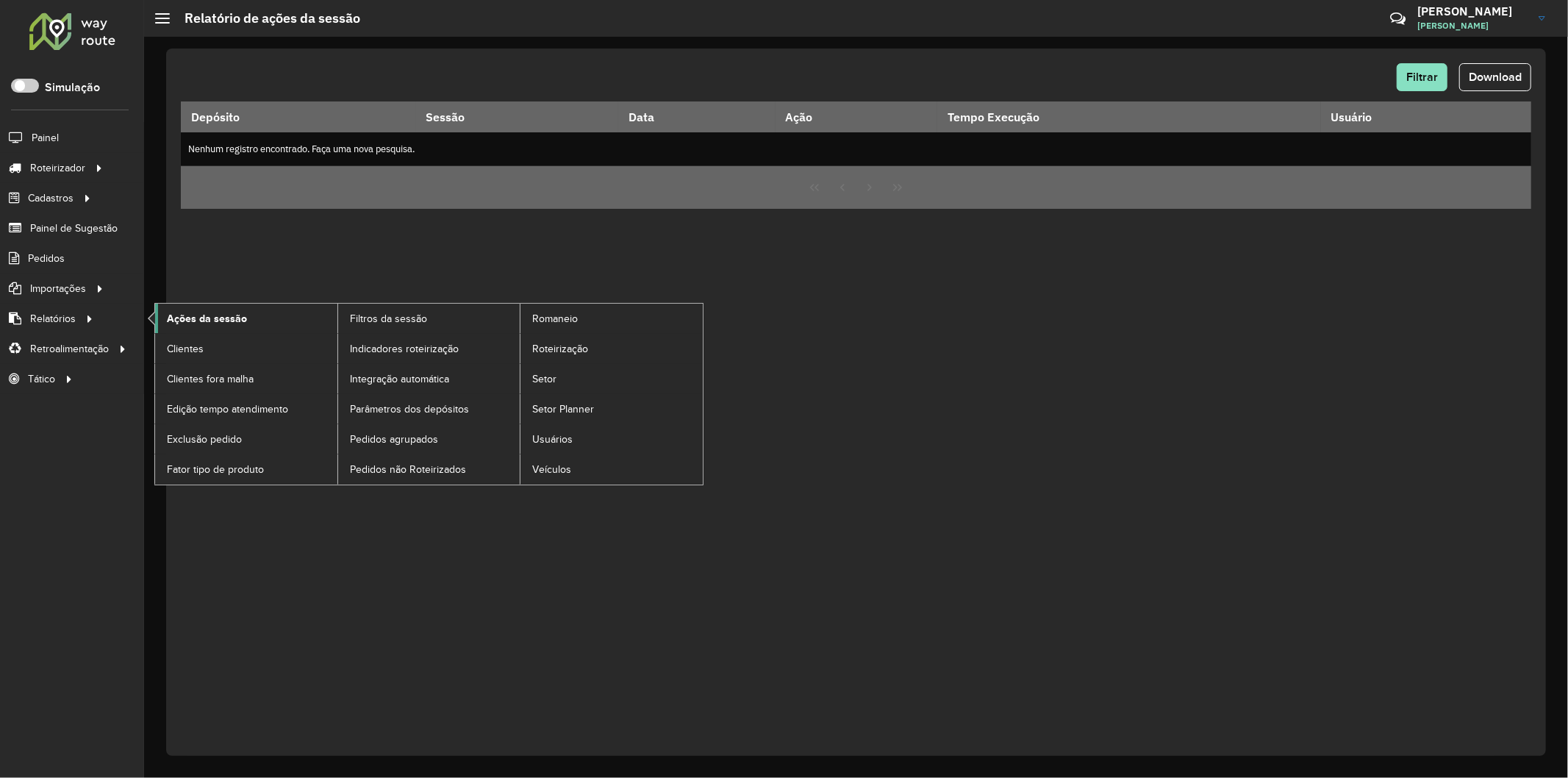
click at [235, 325] on span "Ações da sessão" at bounding box center [206, 318] width 80 height 15
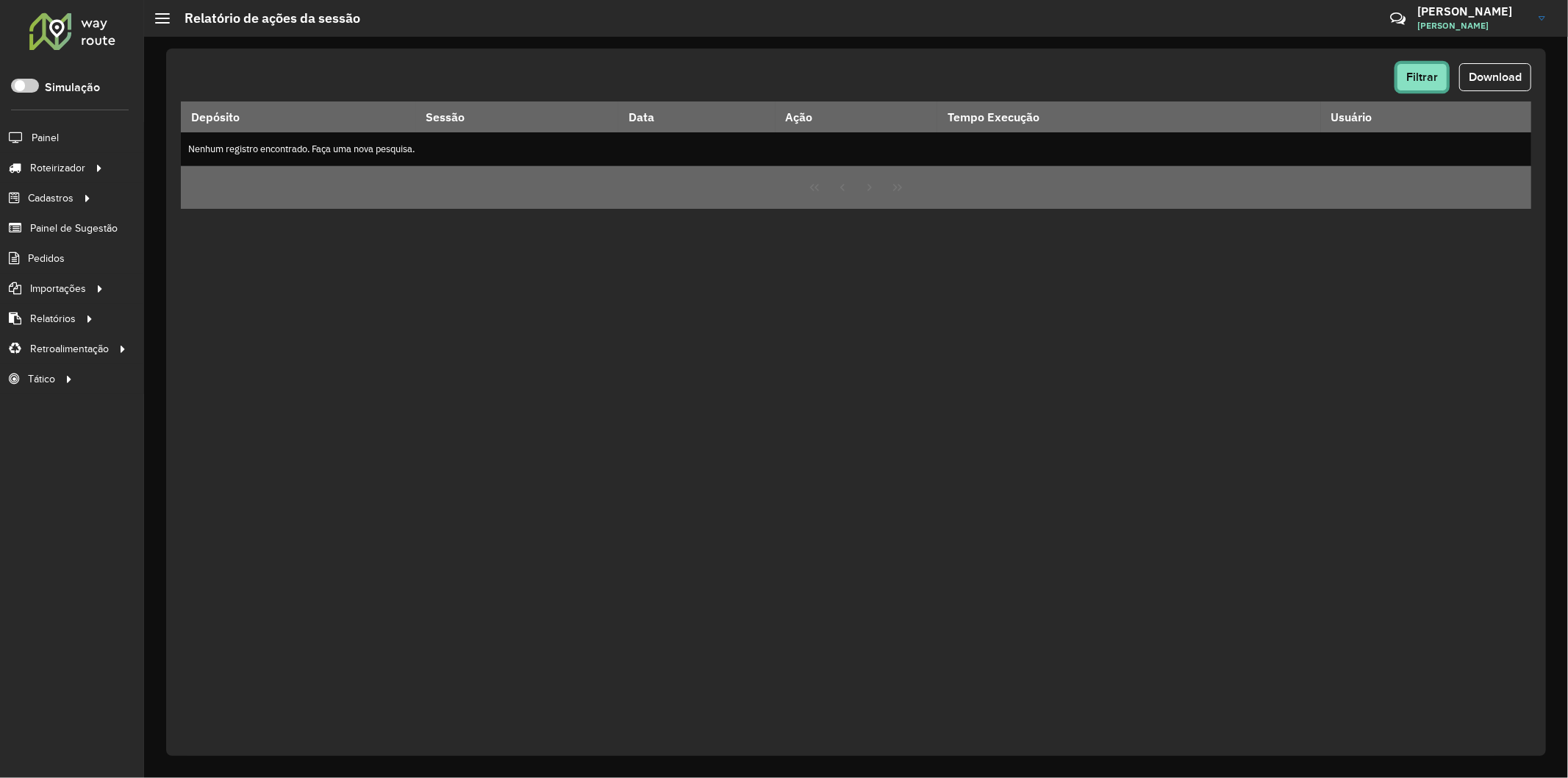
click at [1416, 70] on button "Filtrar" at bounding box center [1422, 77] width 50 height 28
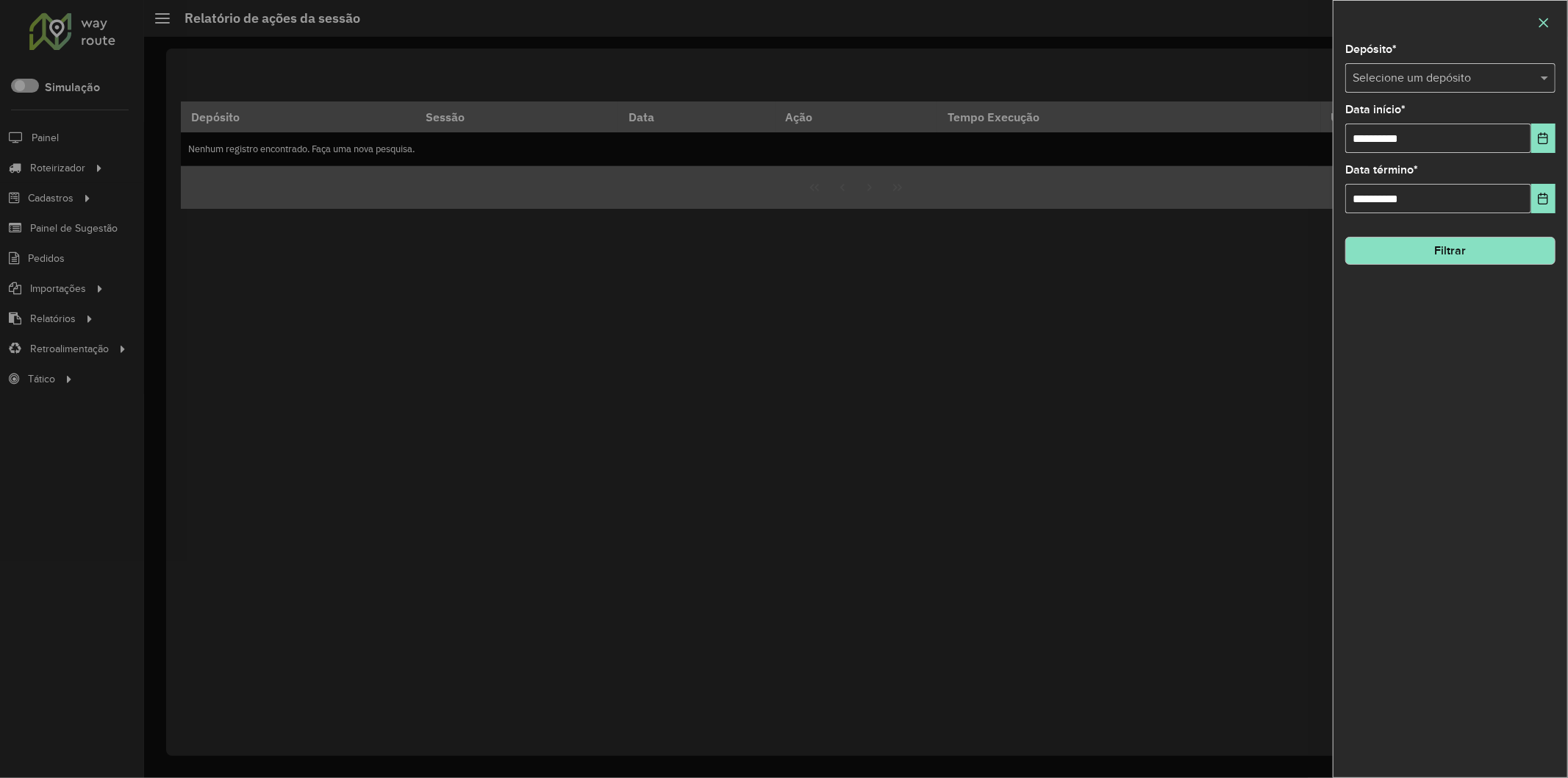
click at [1534, 30] on button "button" at bounding box center [1544, 23] width 23 height 23
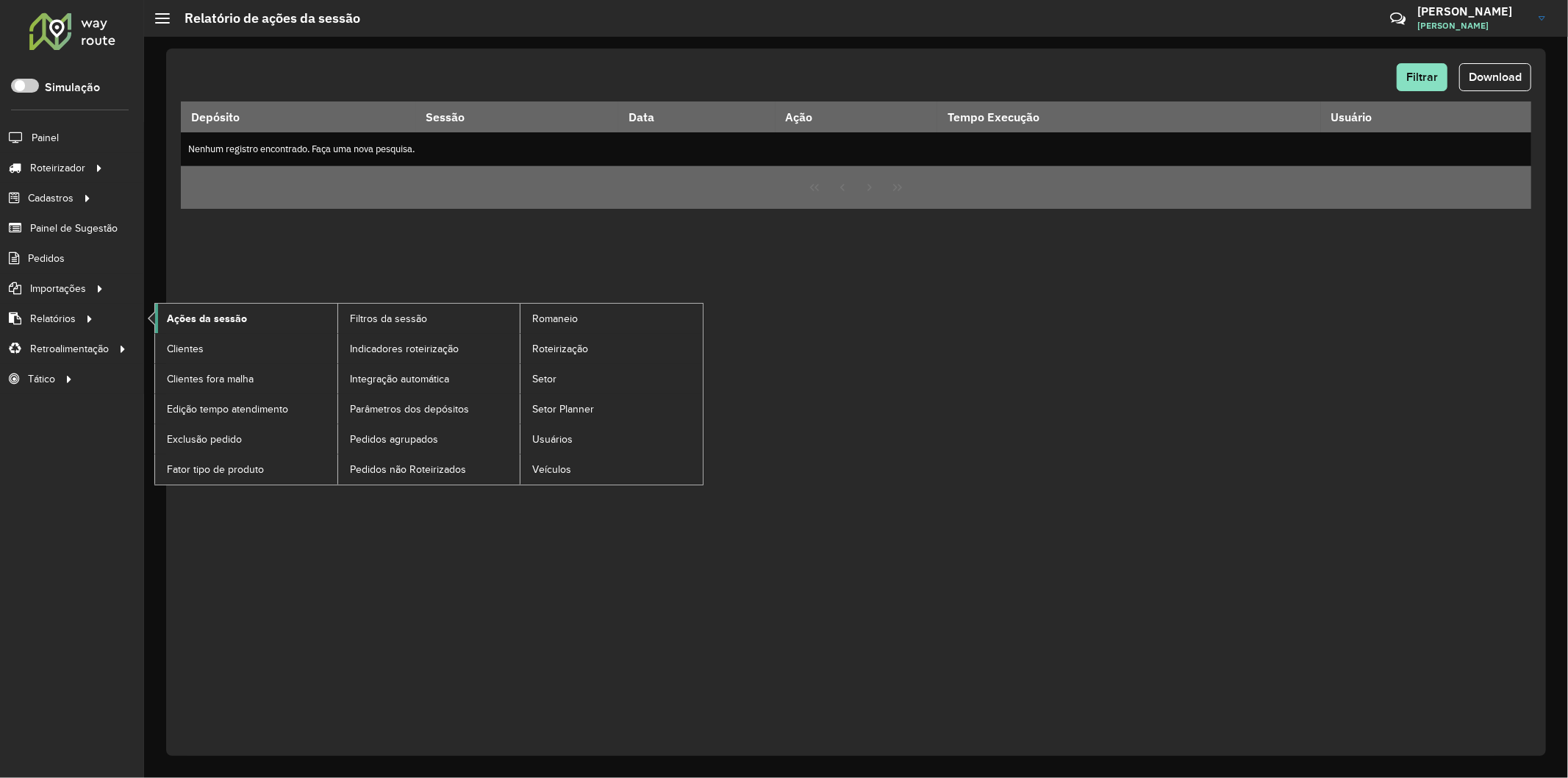
click at [242, 315] on span "Ações da sessão" at bounding box center [206, 318] width 80 height 15
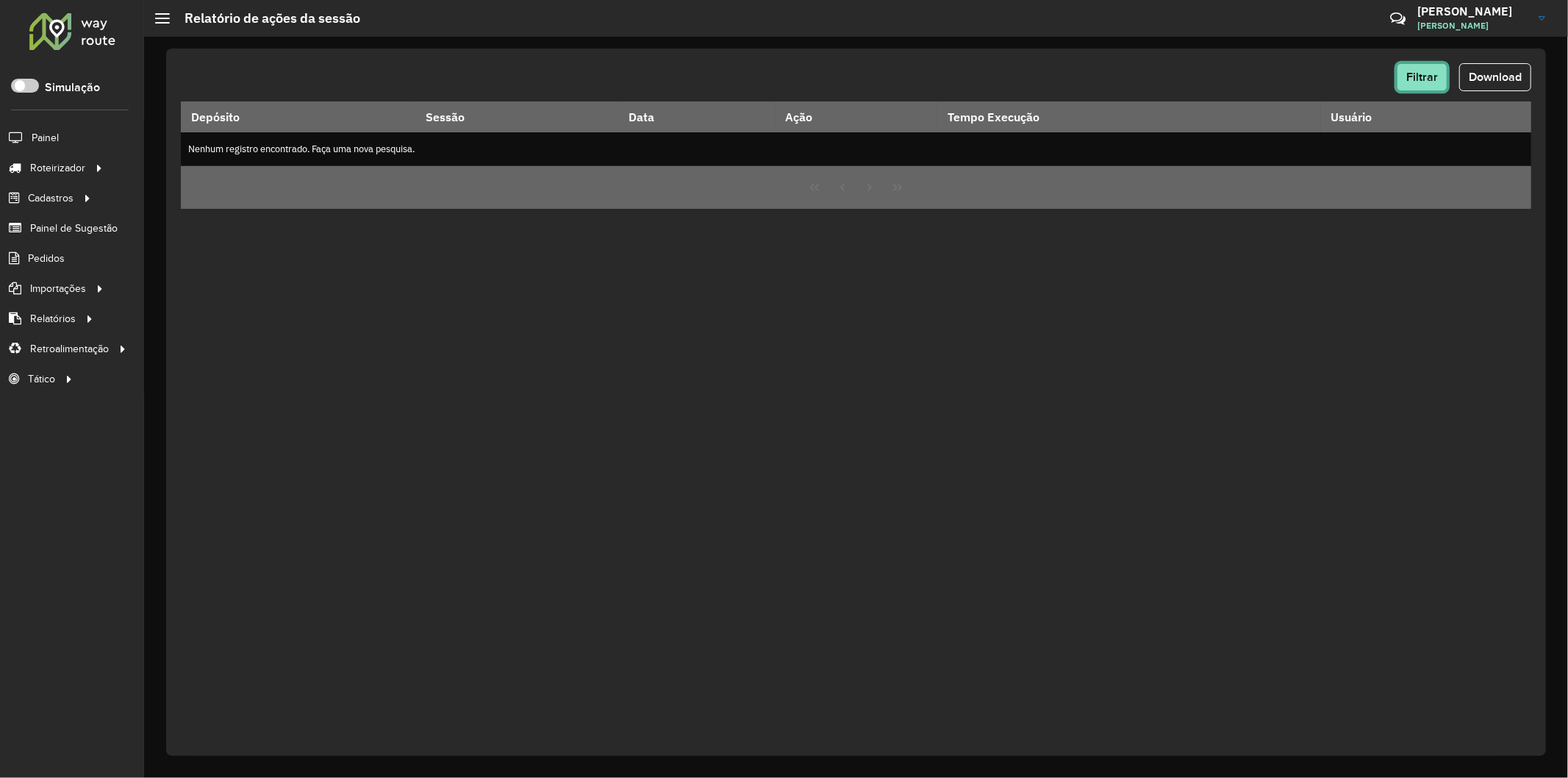
click at [1414, 71] on span "Filtrar" at bounding box center [1422, 77] width 32 height 13
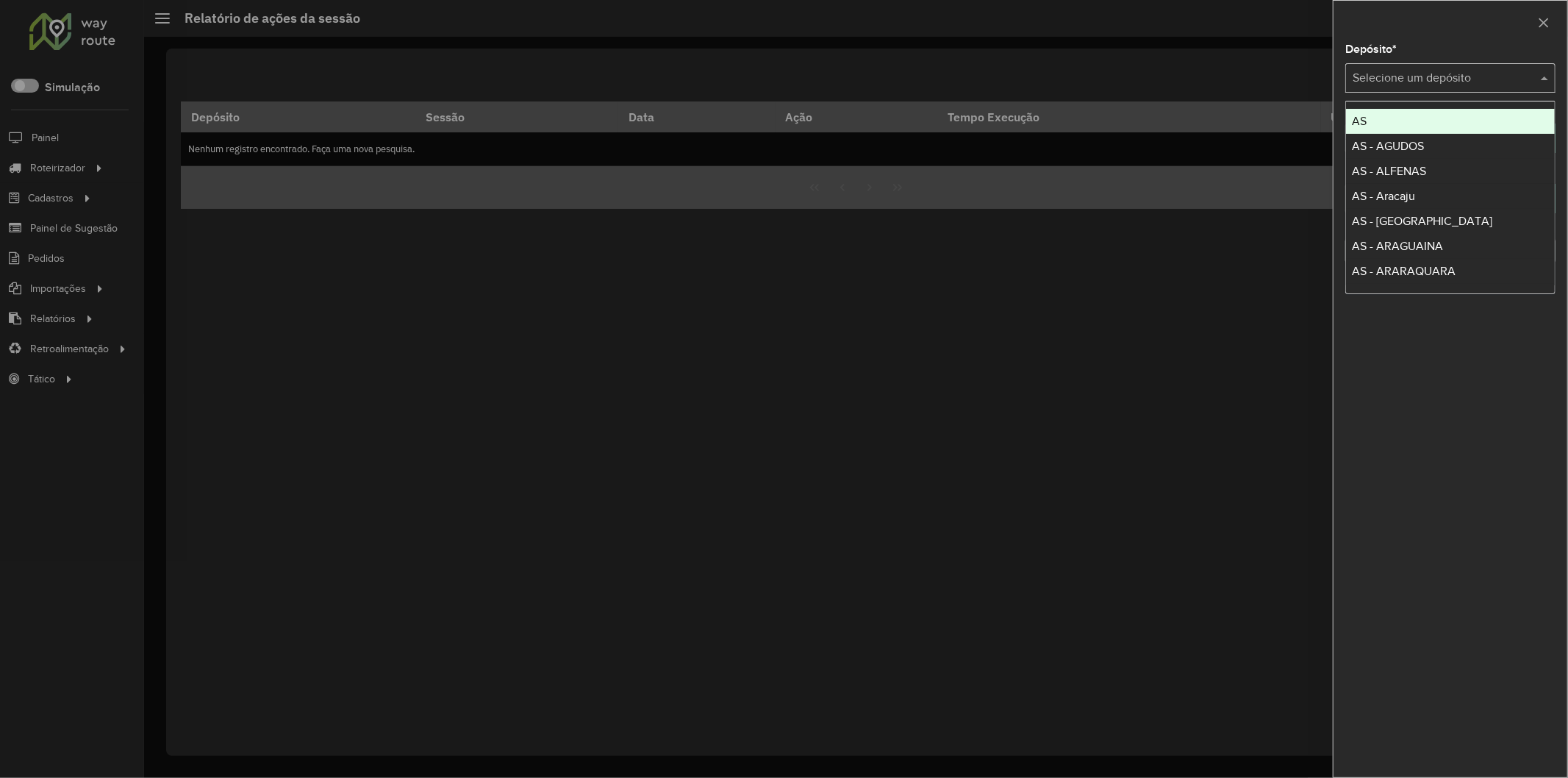
click at [1414, 71] on input "text" at bounding box center [1436, 79] width 166 height 18
type input "******"
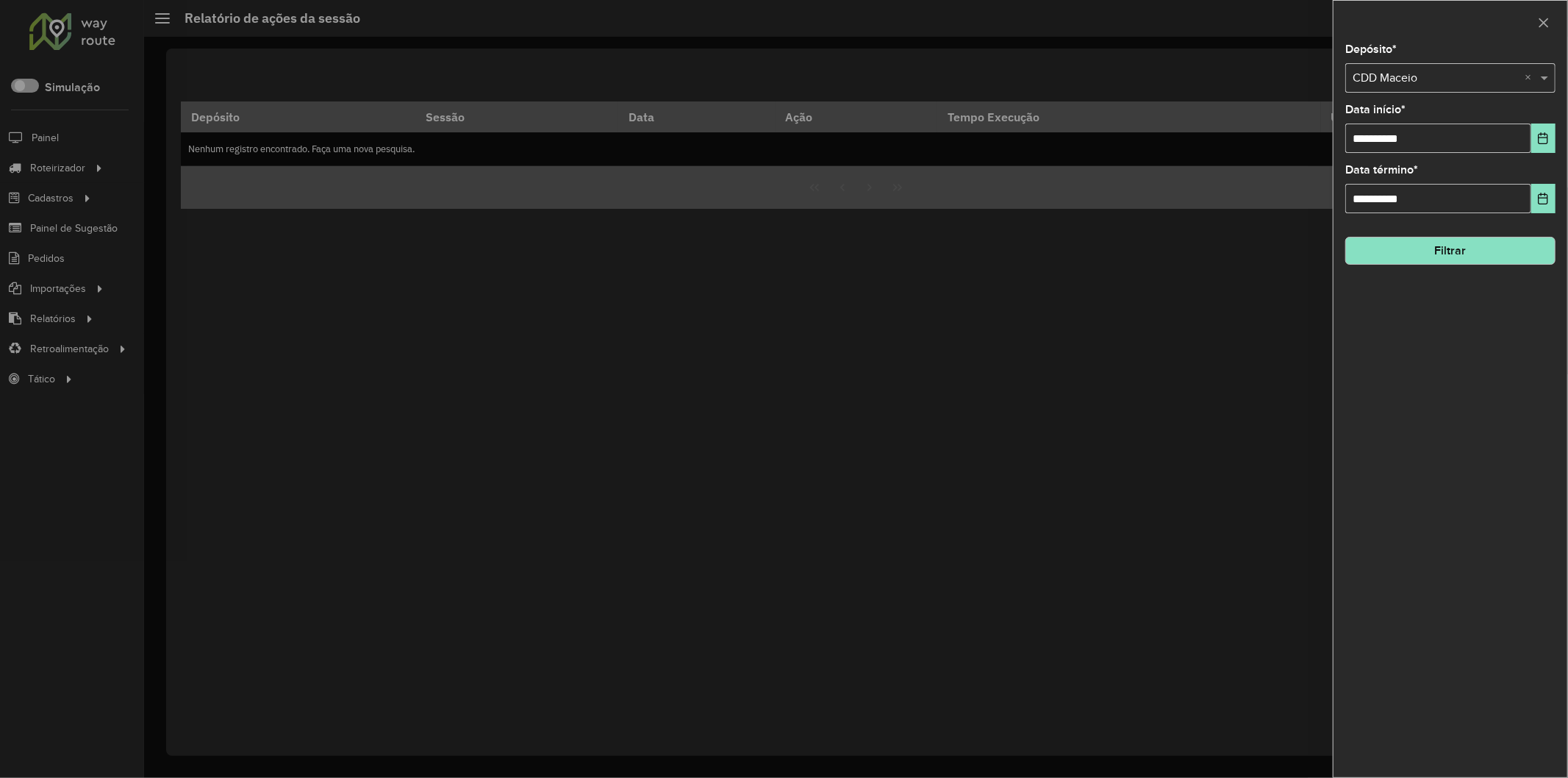
click at [1420, 246] on button "Filtrar" at bounding box center [1450, 251] width 210 height 28
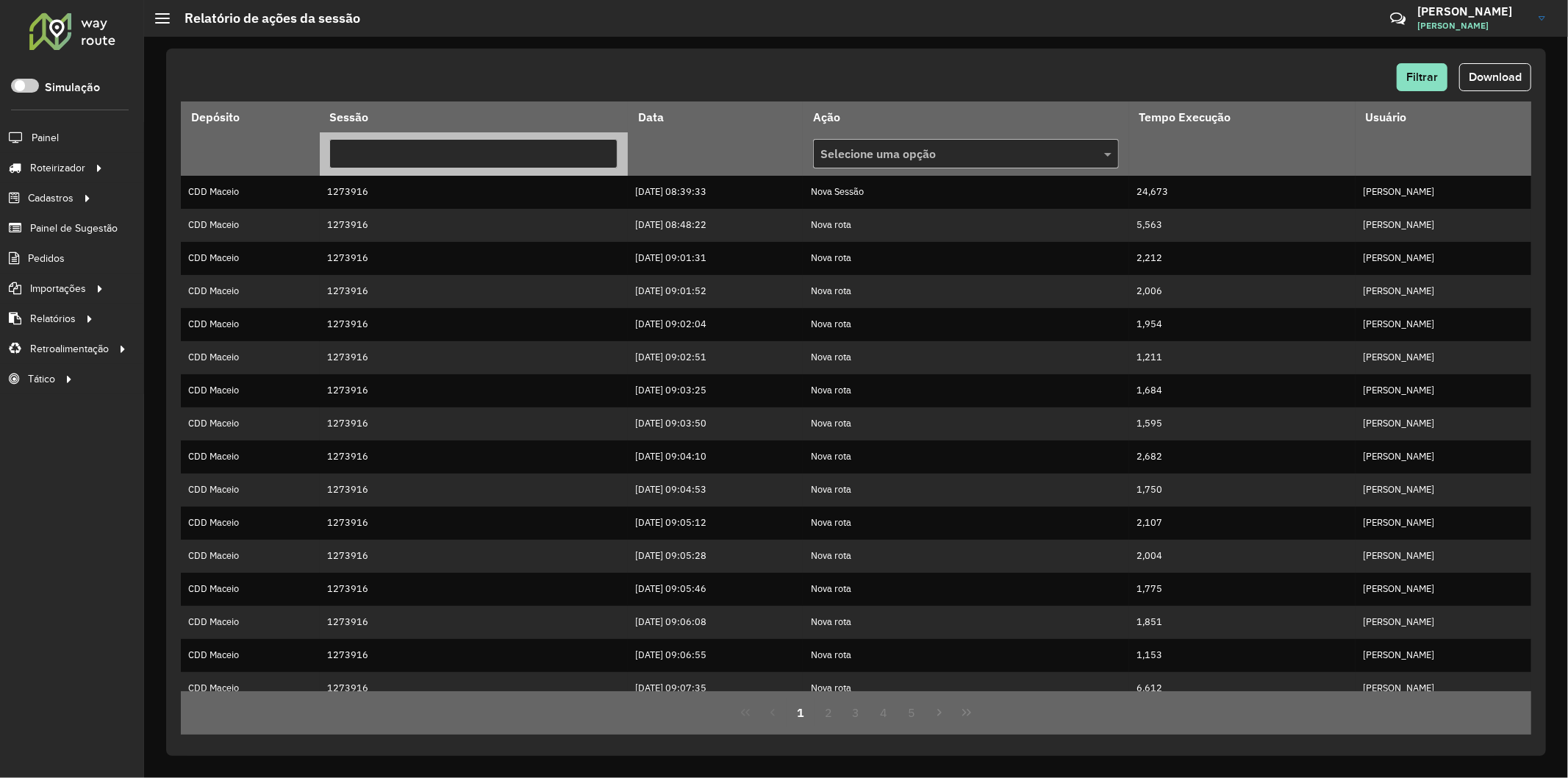
click at [365, 142] on input "text" at bounding box center [474, 153] width 288 height 30
paste input "**********"
type input "**********"
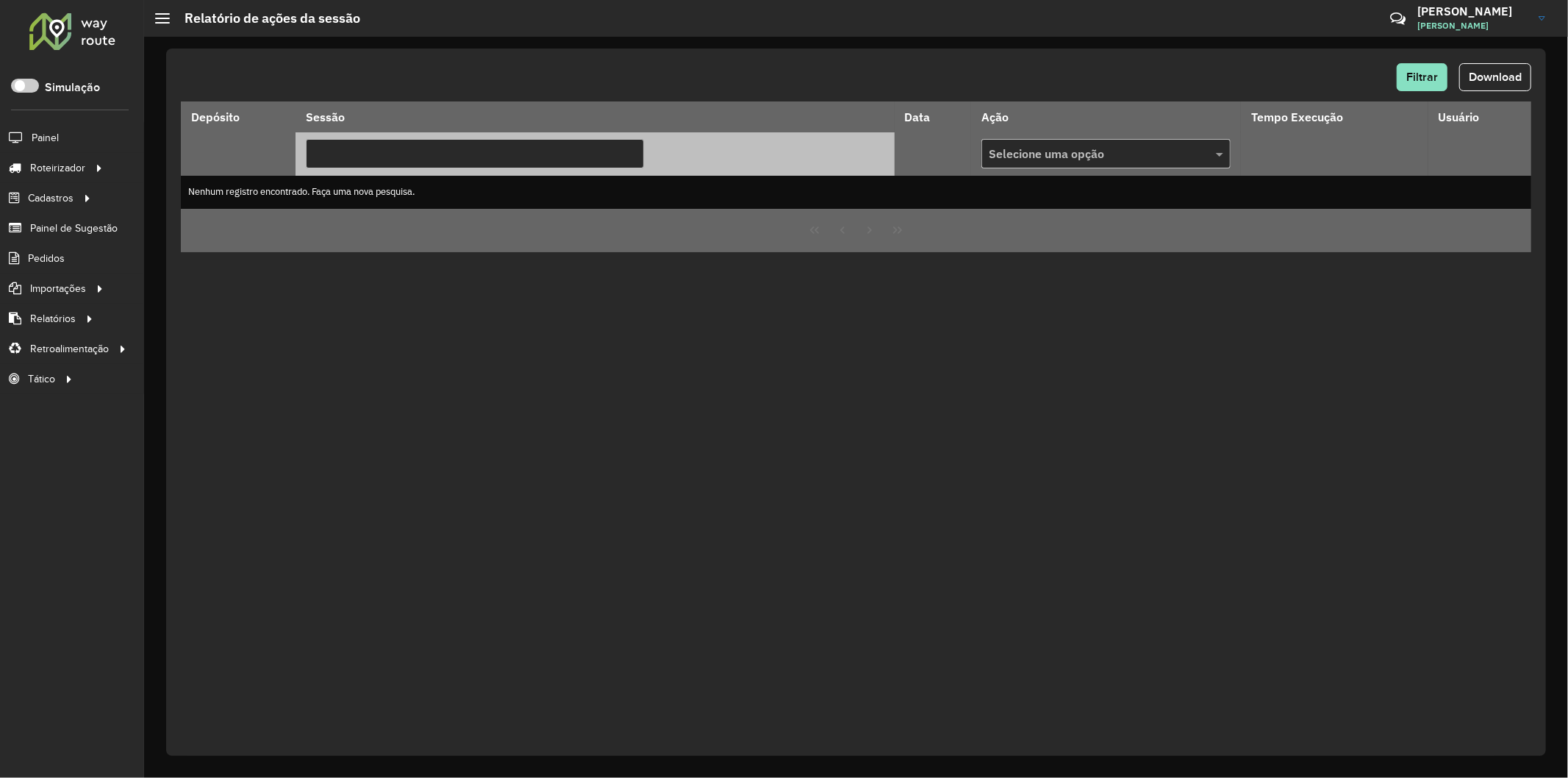
paste input "**********"
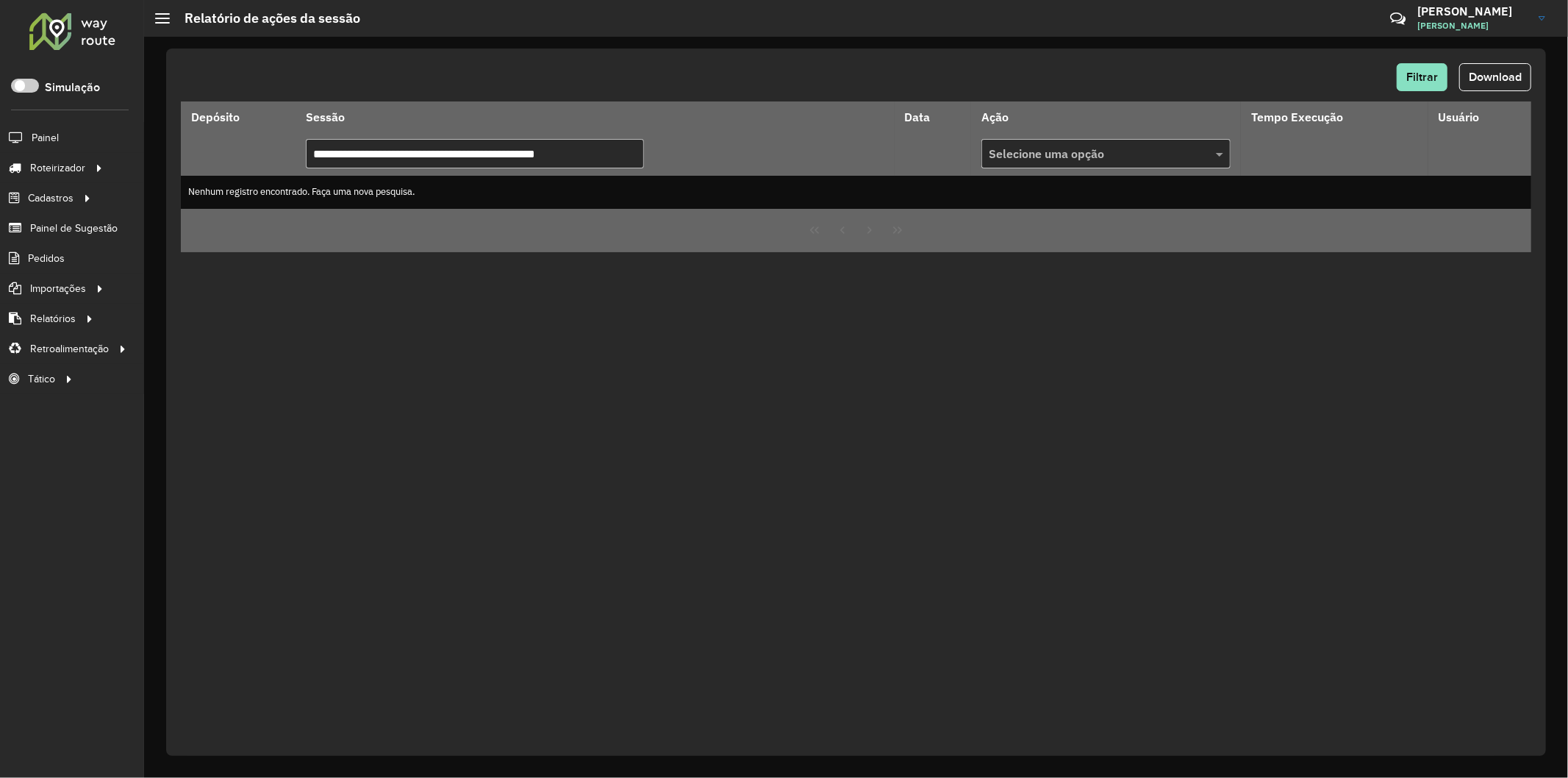
drag, startPoint x: 584, startPoint y: 151, endPoint x: 160, endPoint y: 164, distance: 424.2
click at [160, 164] on div "**********" at bounding box center [856, 407] width 1424 height 741
click at [517, 54] on div "Filtrar Download Depósito Sessão Data Ação Tempo Execução Usuário ******* Selec…" at bounding box center [855, 402] width 1380 height 708
click at [740, 69] on div "Filtrar Download" at bounding box center [856, 77] width 1351 height 28
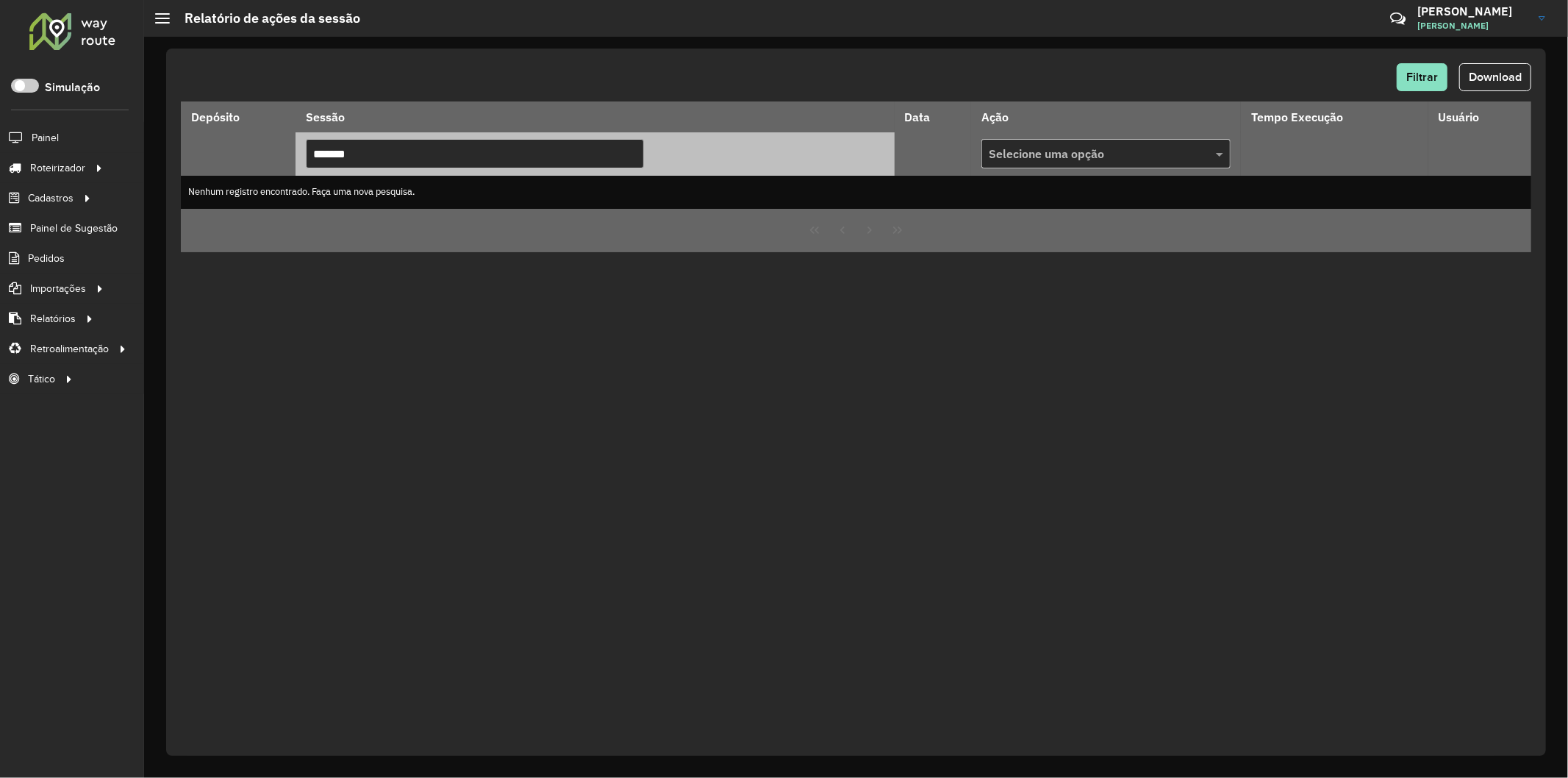
click at [457, 151] on input "*******" at bounding box center [474, 153] width 338 height 30
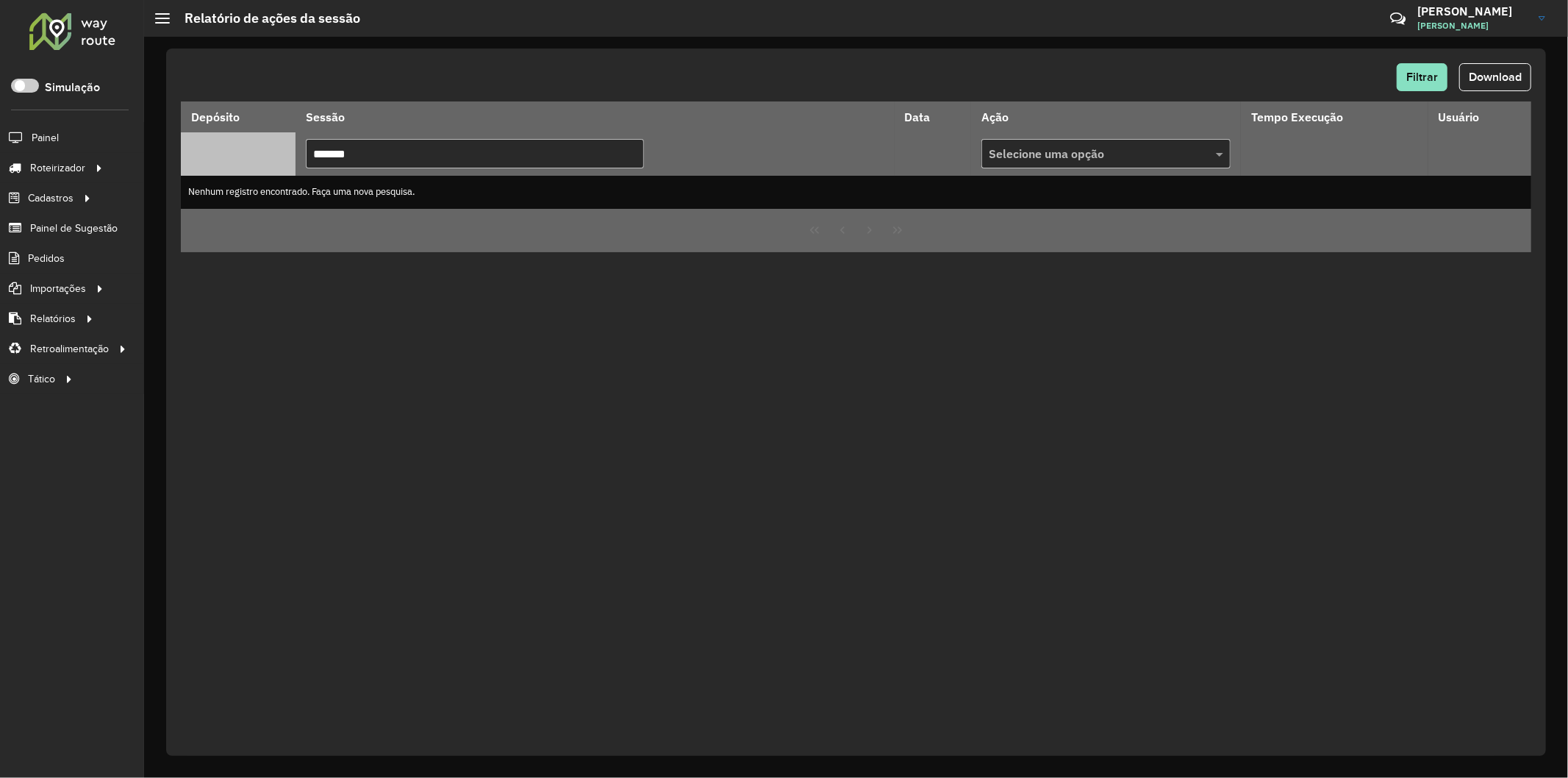
drag, startPoint x: 408, startPoint y: 151, endPoint x: 247, endPoint y: 137, distance: 161.6
click at [247, 137] on tr "******* Selecione uma opção" at bounding box center [856, 153] width 1351 height 42
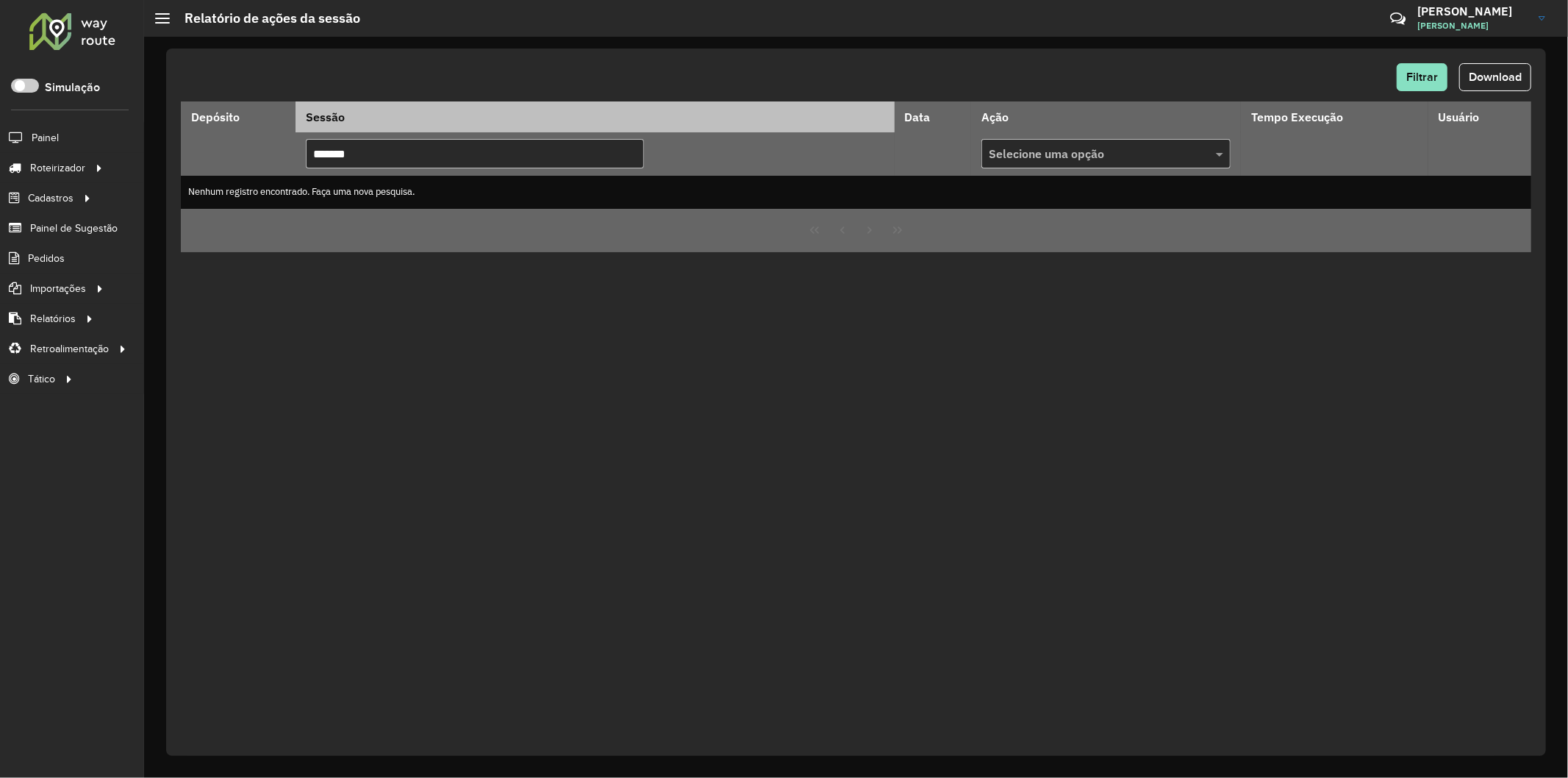
paste input "text"
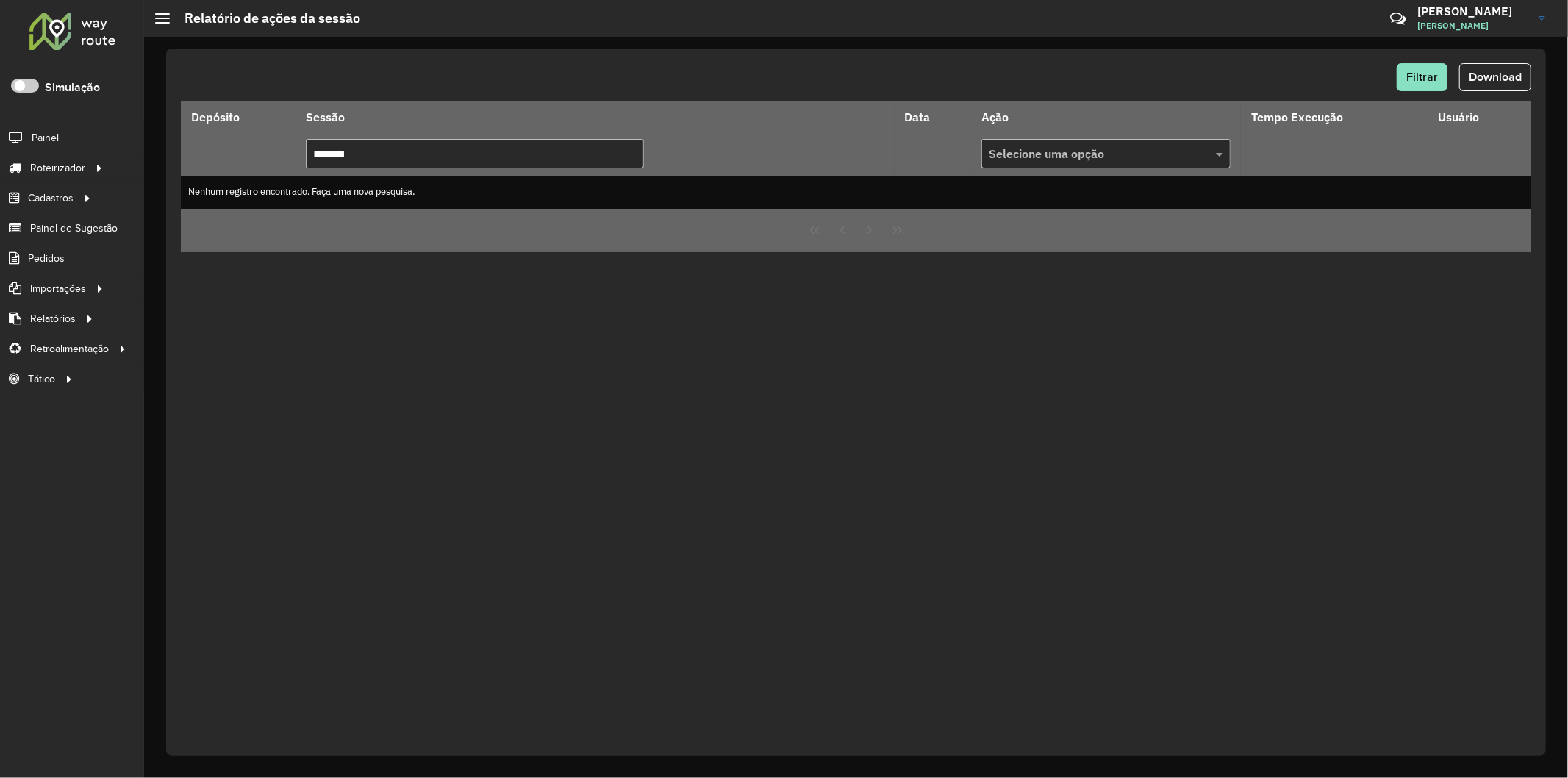
type input "*******"
click at [465, 79] on div "Filtrar Download" at bounding box center [856, 77] width 1351 height 28
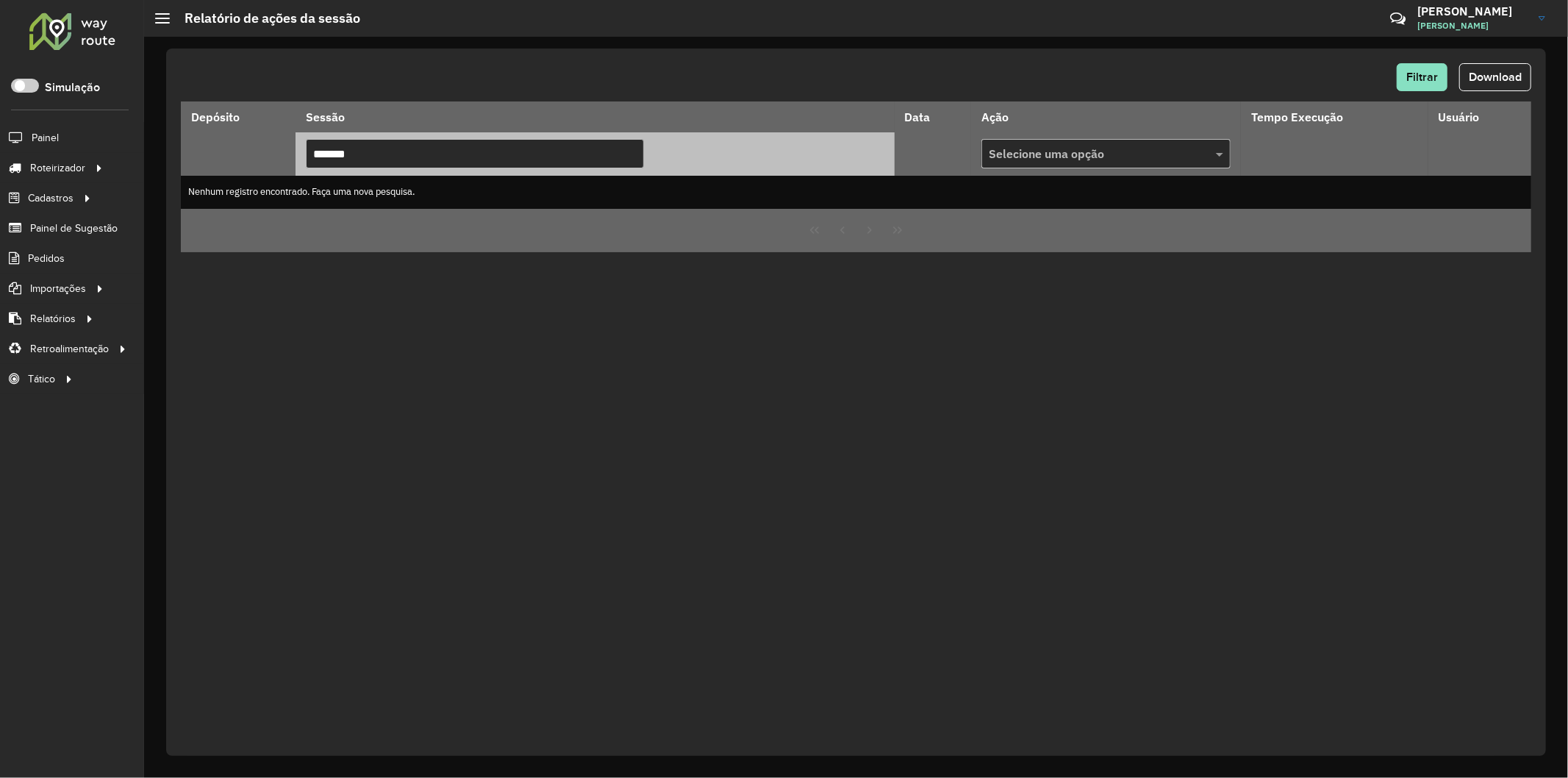
click at [442, 138] on th "*******" at bounding box center [595, 153] width 599 height 42
click at [445, 150] on input "*******" at bounding box center [474, 153] width 338 height 30
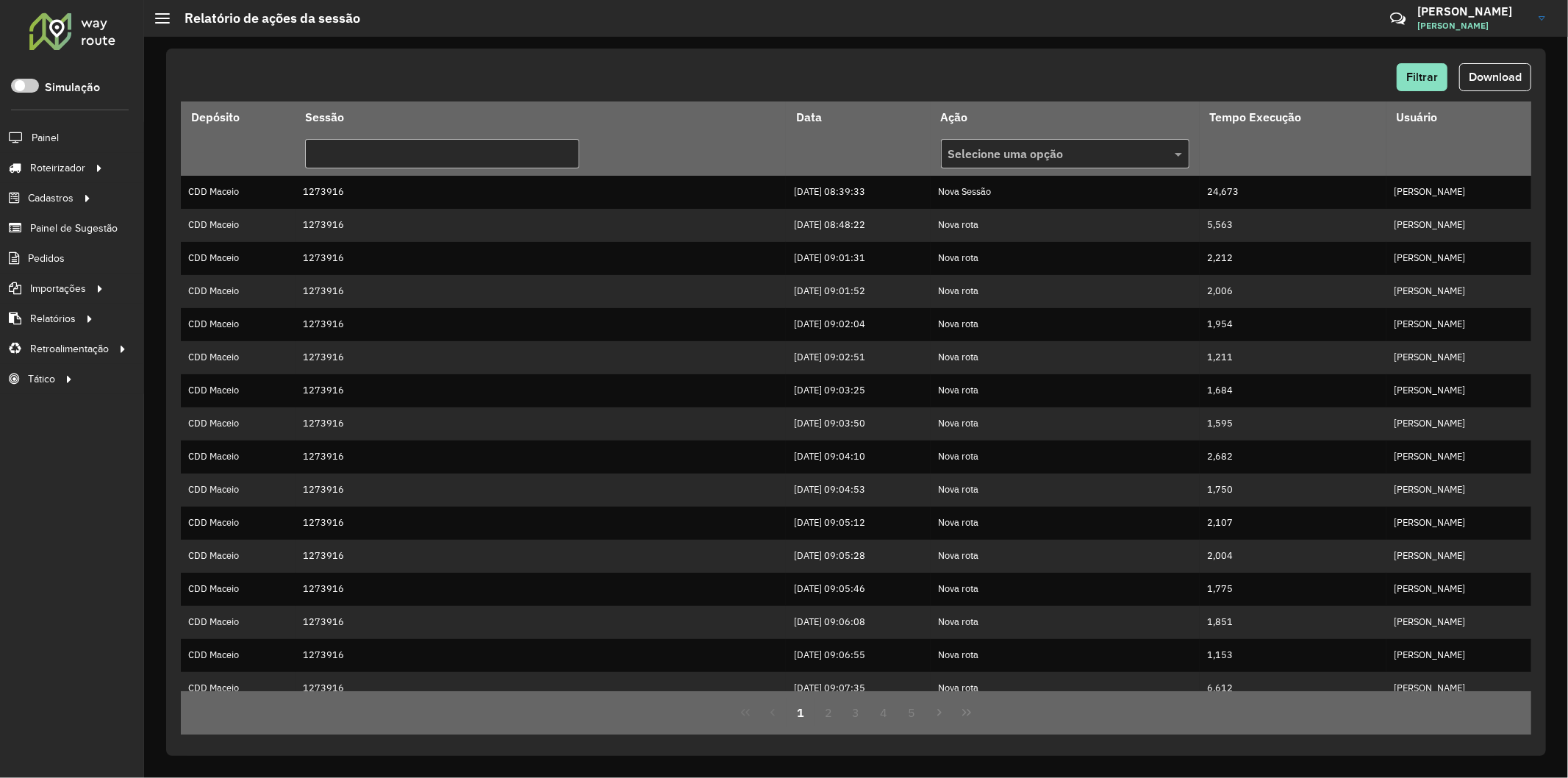
click at [481, 57] on div "Filtrar Download Depósito Sessão Data Ação Tempo Execução Usuário Selecione uma…" at bounding box center [855, 402] width 1380 height 708
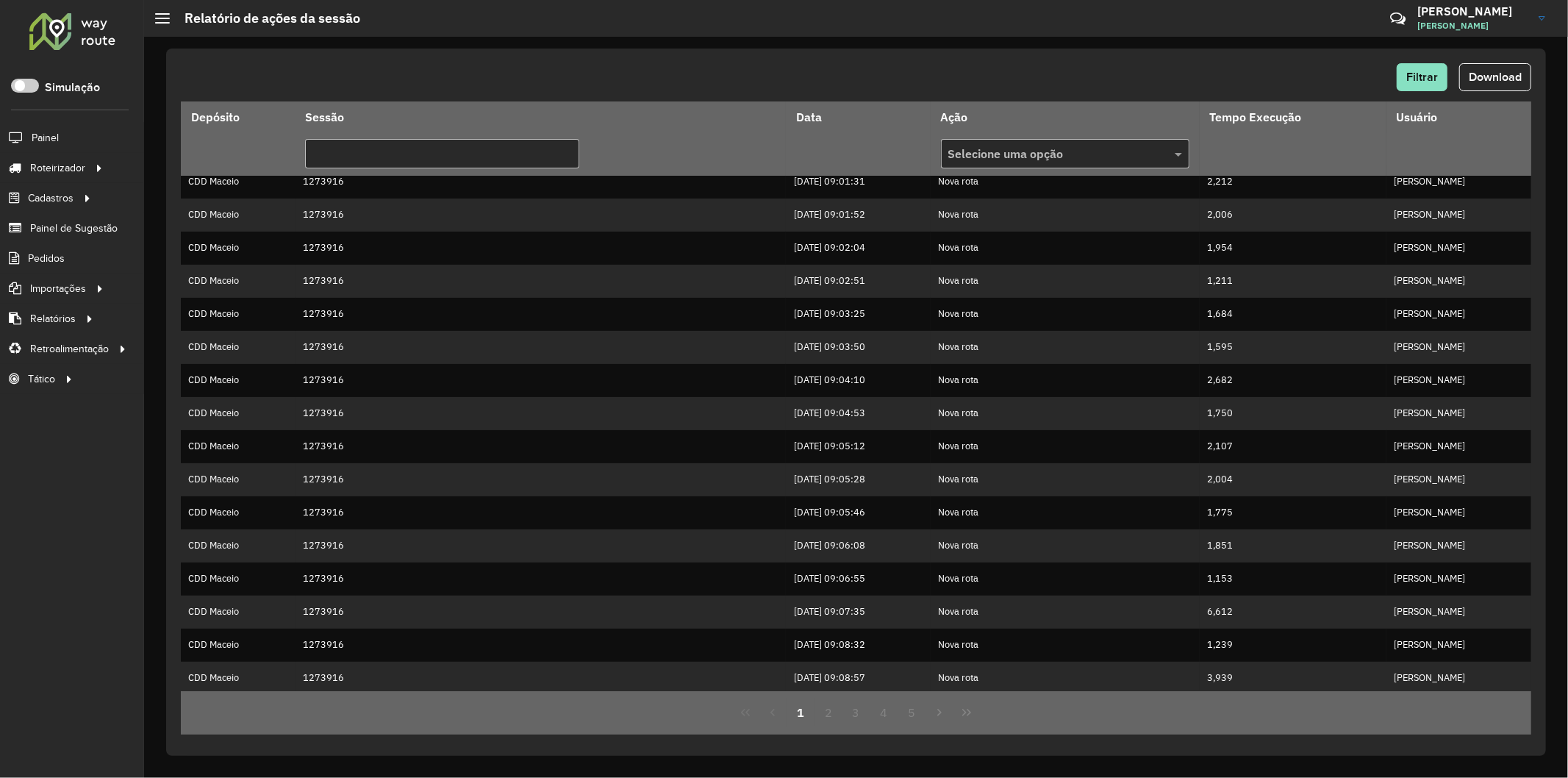
scroll to position [145, 0]
click at [908, 706] on button "5" at bounding box center [911, 712] width 28 height 28
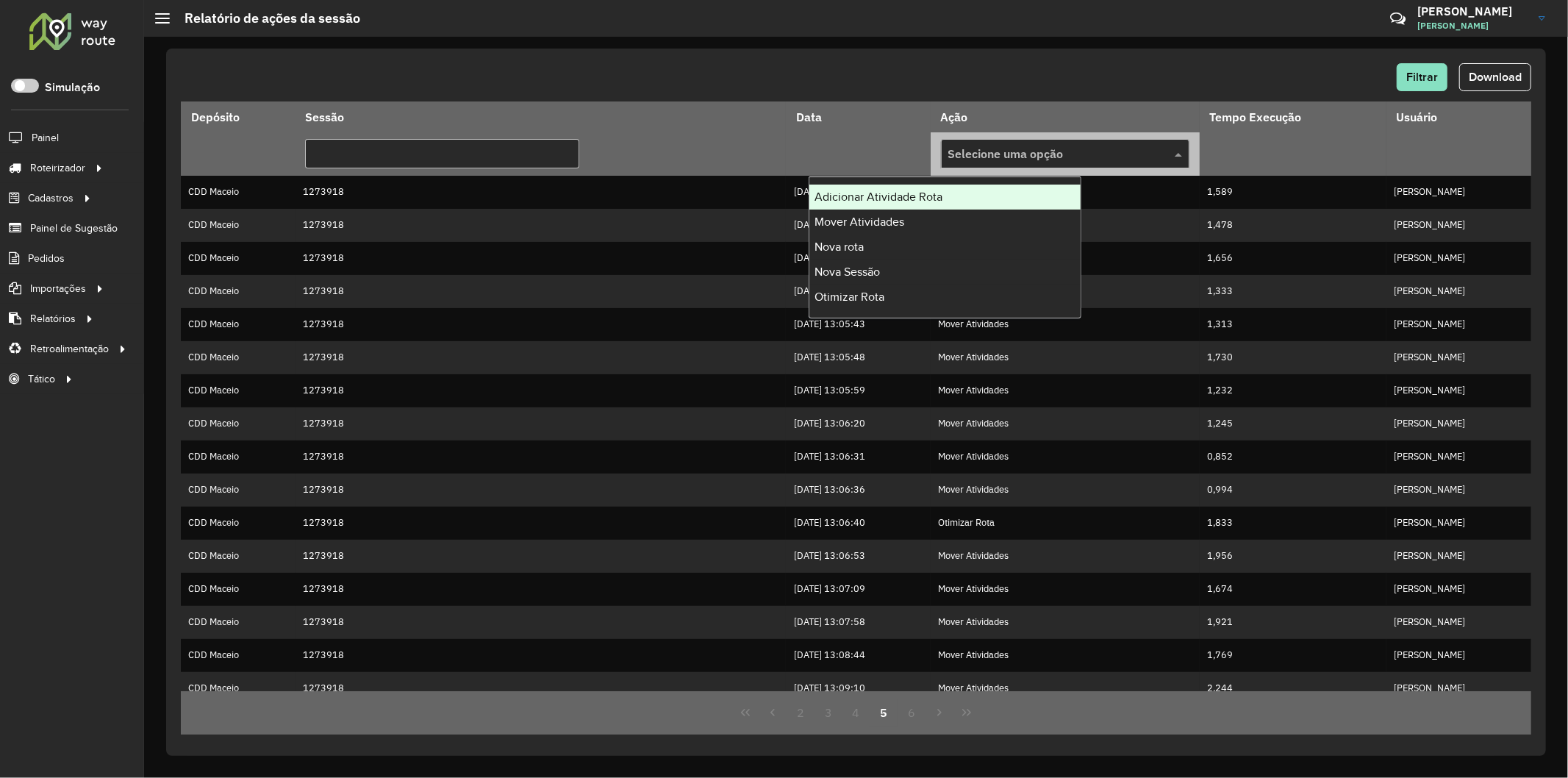
click at [949, 160] on input "text" at bounding box center [1051, 155] width 205 height 18
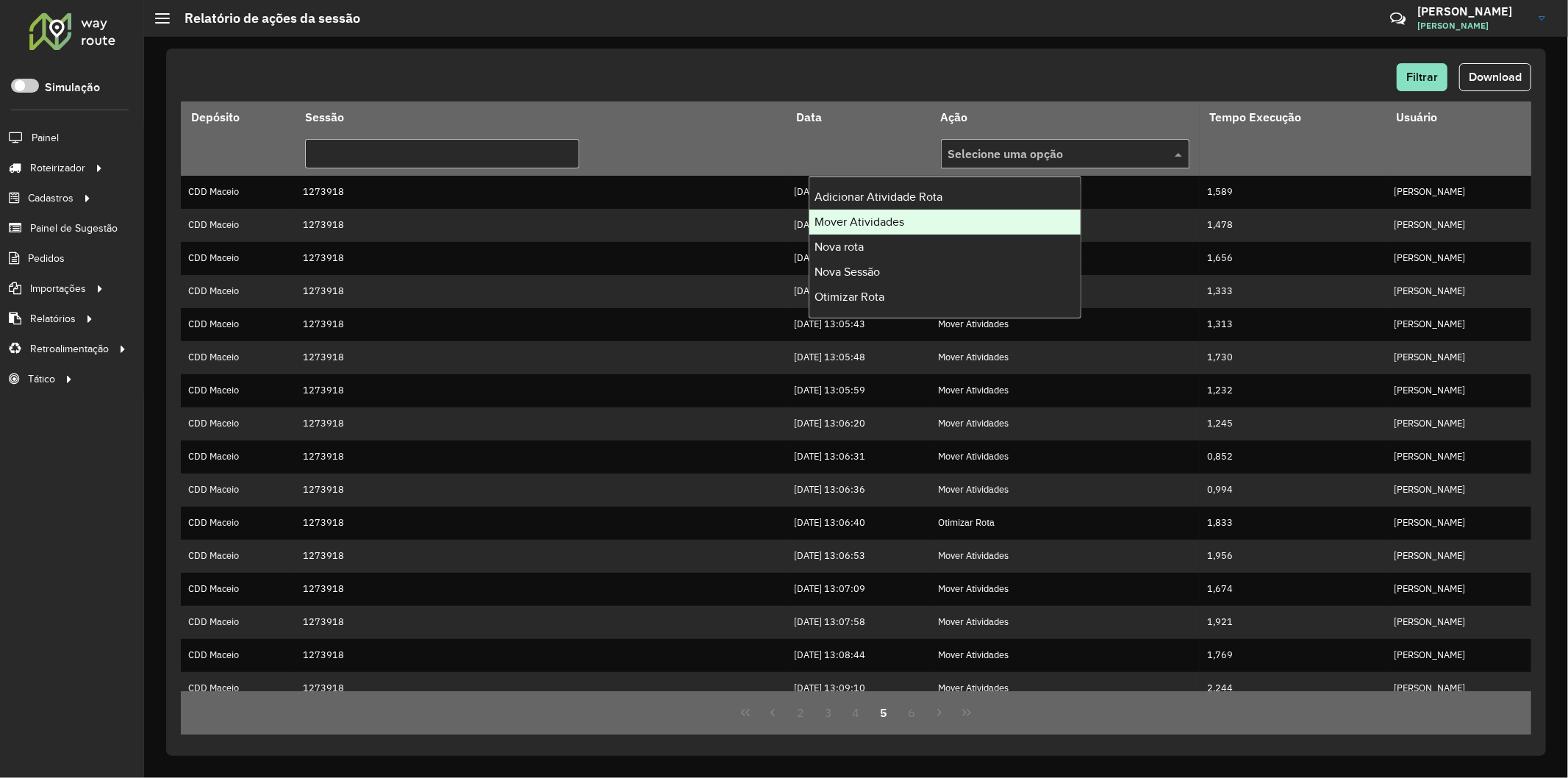
click at [1181, 60] on div "Filtrar Download Depósito Sessão Data Ação Tempo Execução Usuário Selecione uma…" at bounding box center [855, 402] width 1380 height 708
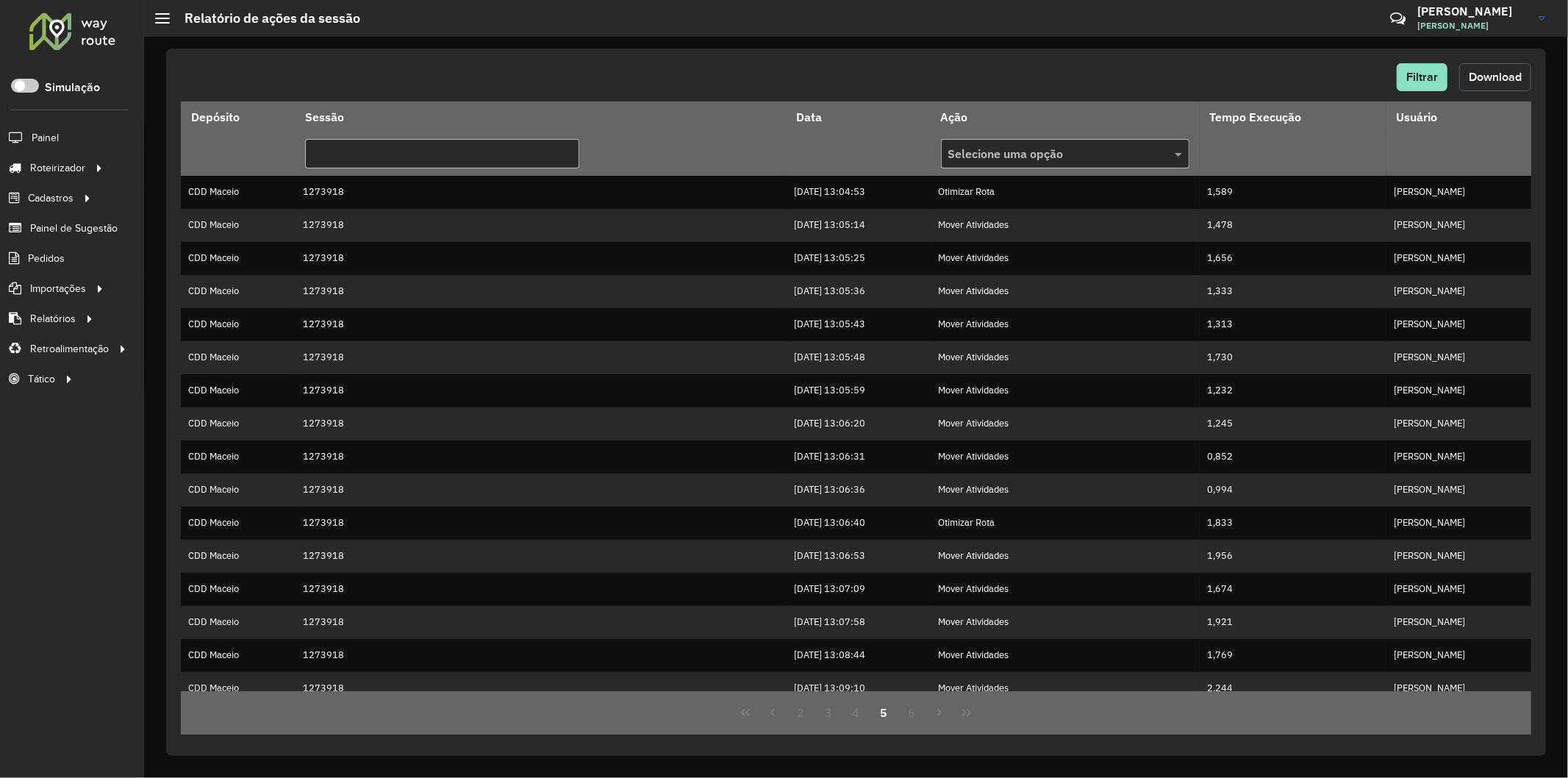
click at [1495, 70] on span "Download" at bounding box center [1495, 77] width 53 height 13
click at [1231, 82] on div "Filtrar Download" at bounding box center [856, 77] width 1351 height 28
click at [1413, 83] on button "Filtrar" at bounding box center [1422, 77] width 50 height 28
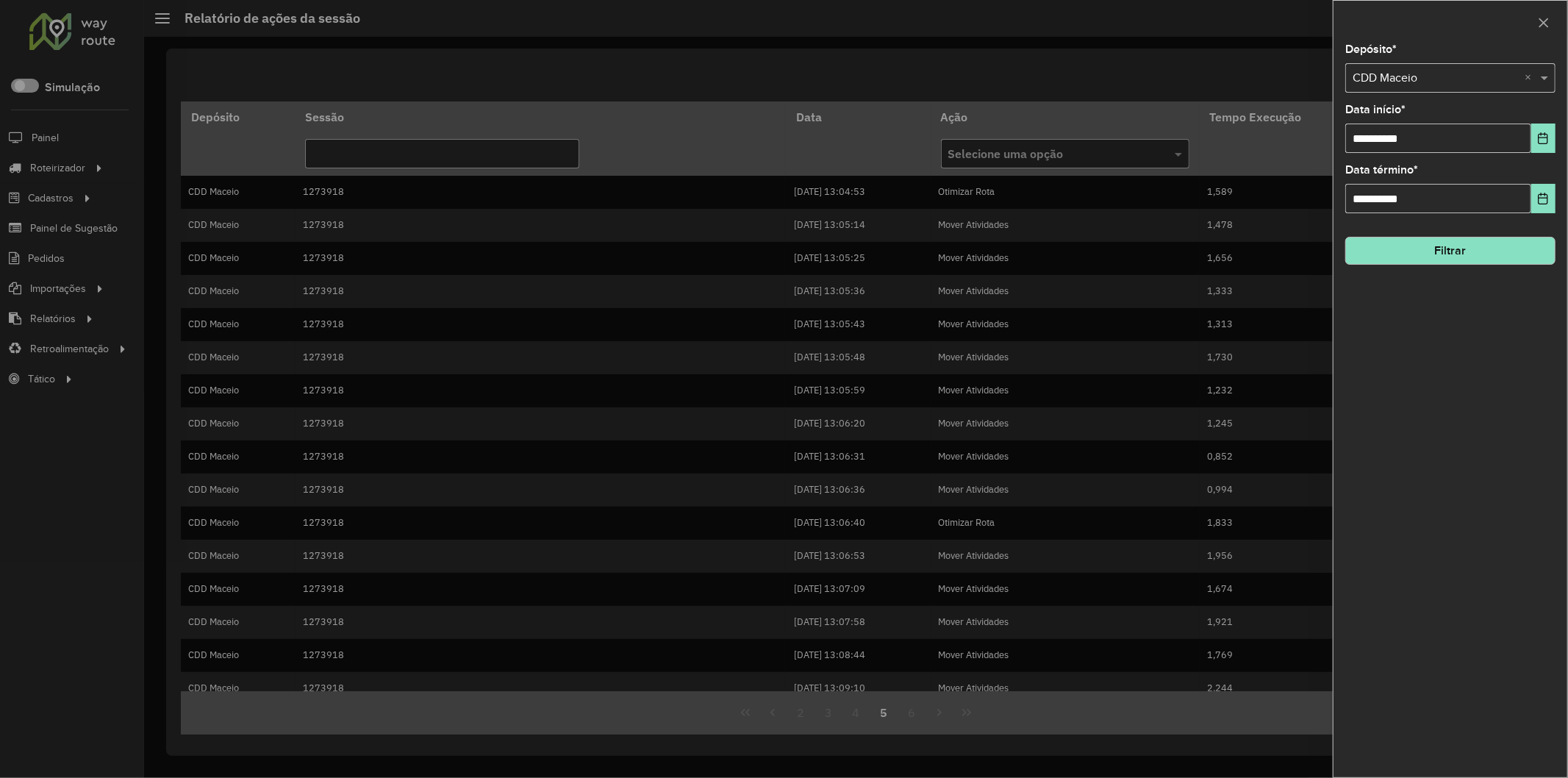
click at [1432, 75] on input "text" at bounding box center [1436, 79] width 166 height 18
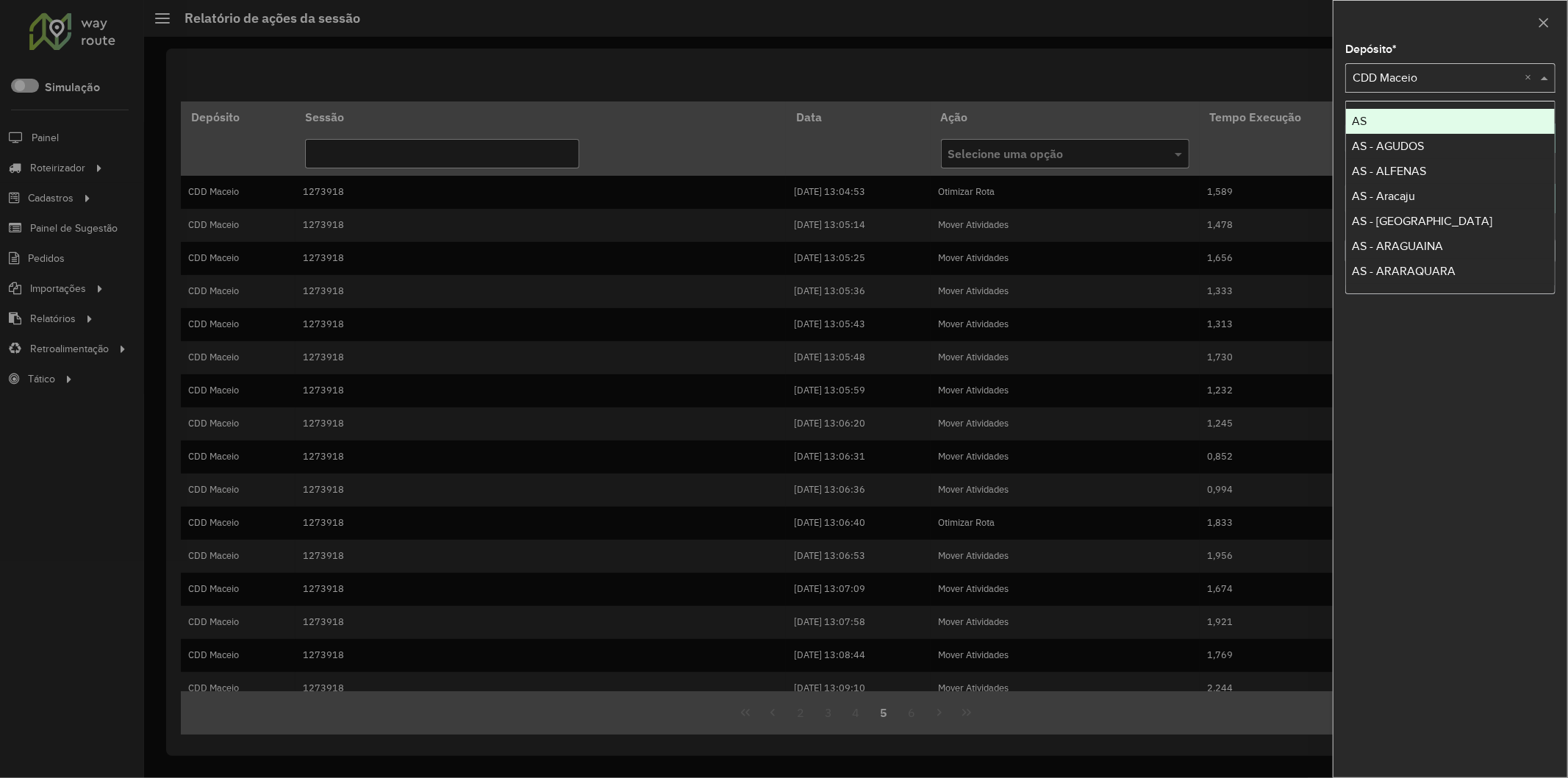
click at [1439, 46] on div "Depósito * Selecione um depósito × CDD Maceio ×" at bounding box center [1450, 69] width 210 height 49
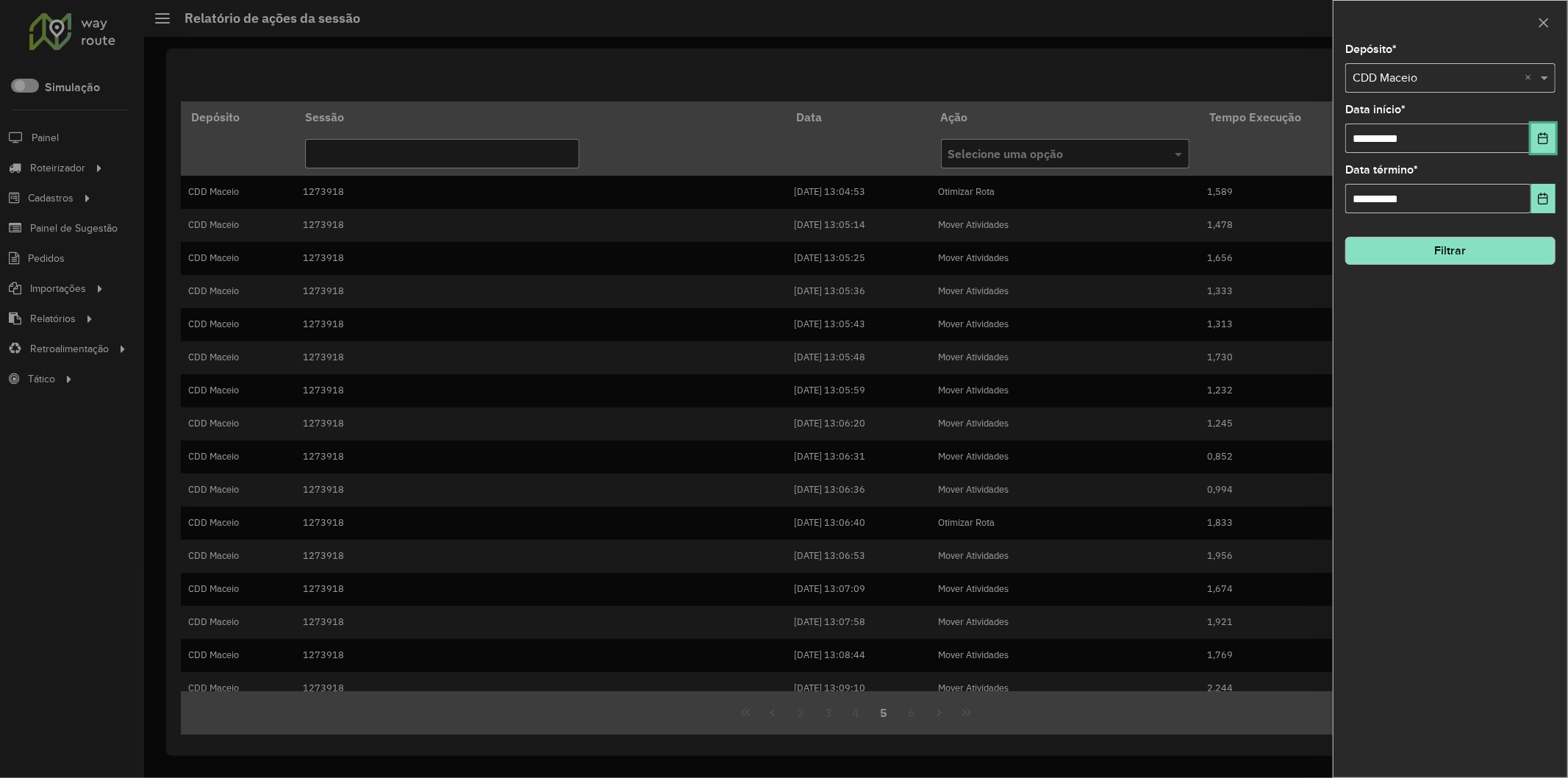
click at [1538, 144] on icon "Choose Date" at bounding box center [1543, 138] width 12 height 12
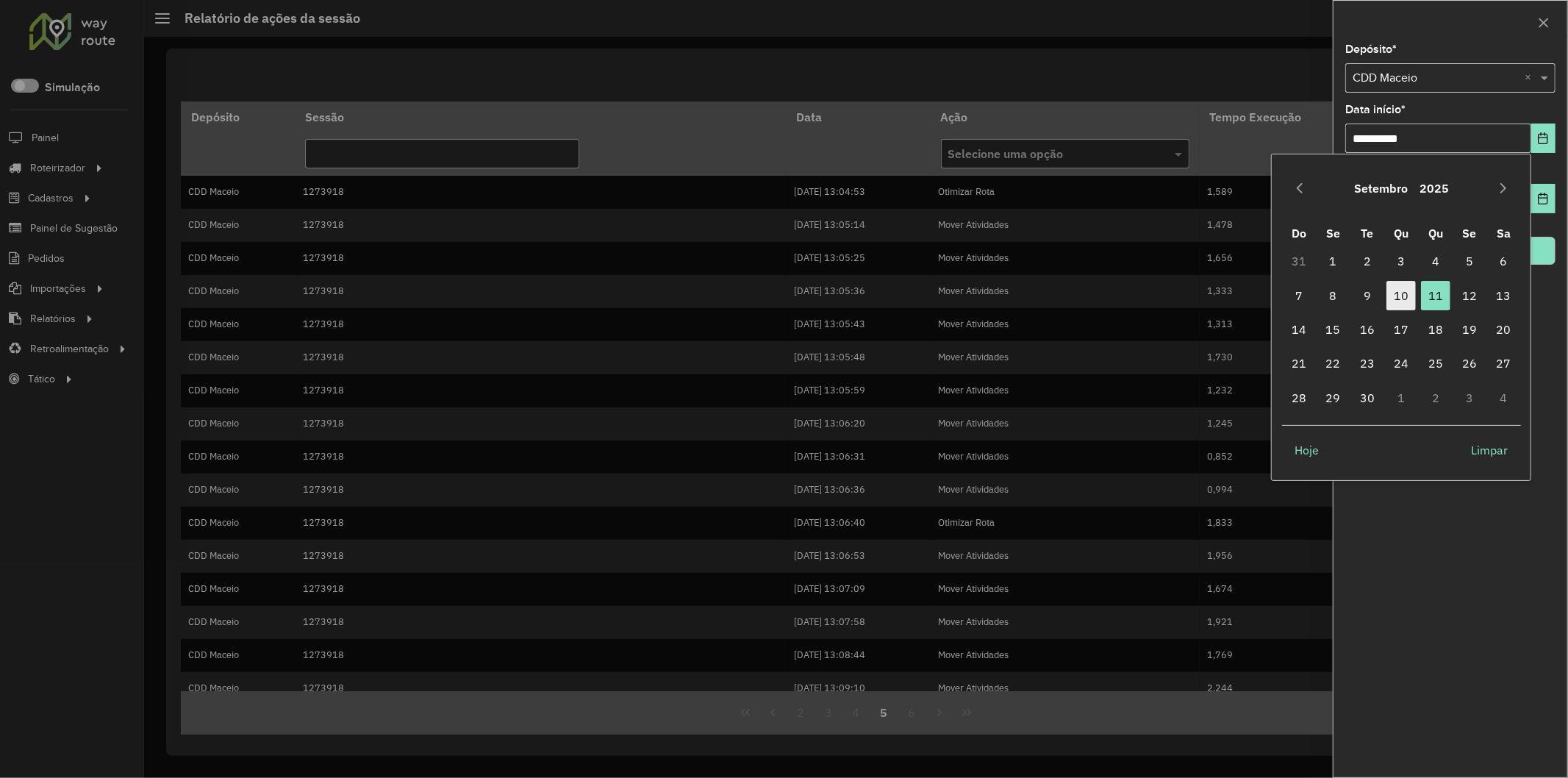
click at [1408, 299] on span "10" at bounding box center [1401, 296] width 30 height 30
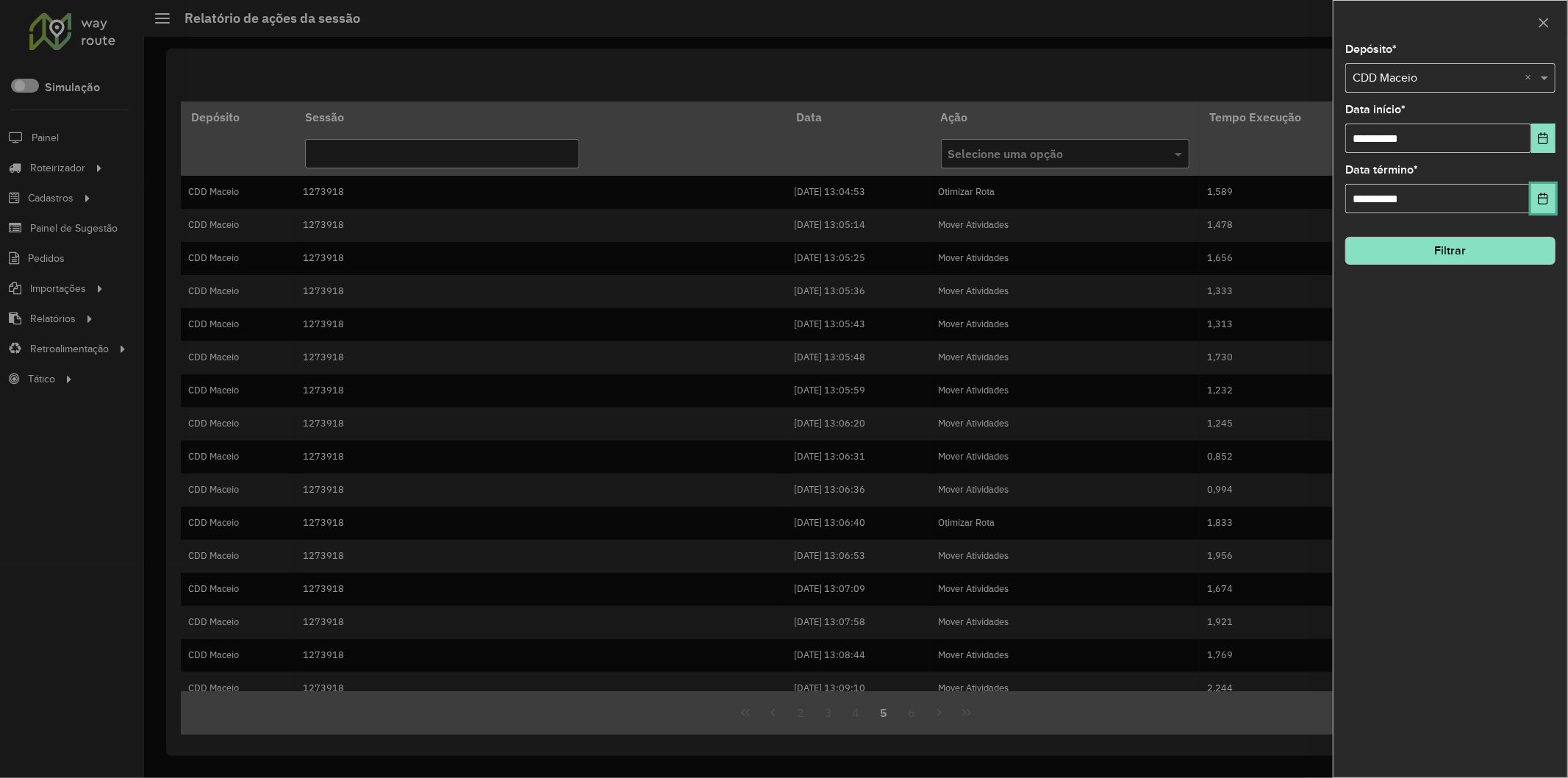
click at [1536, 210] on button "Choose Date" at bounding box center [1544, 198] width 24 height 30
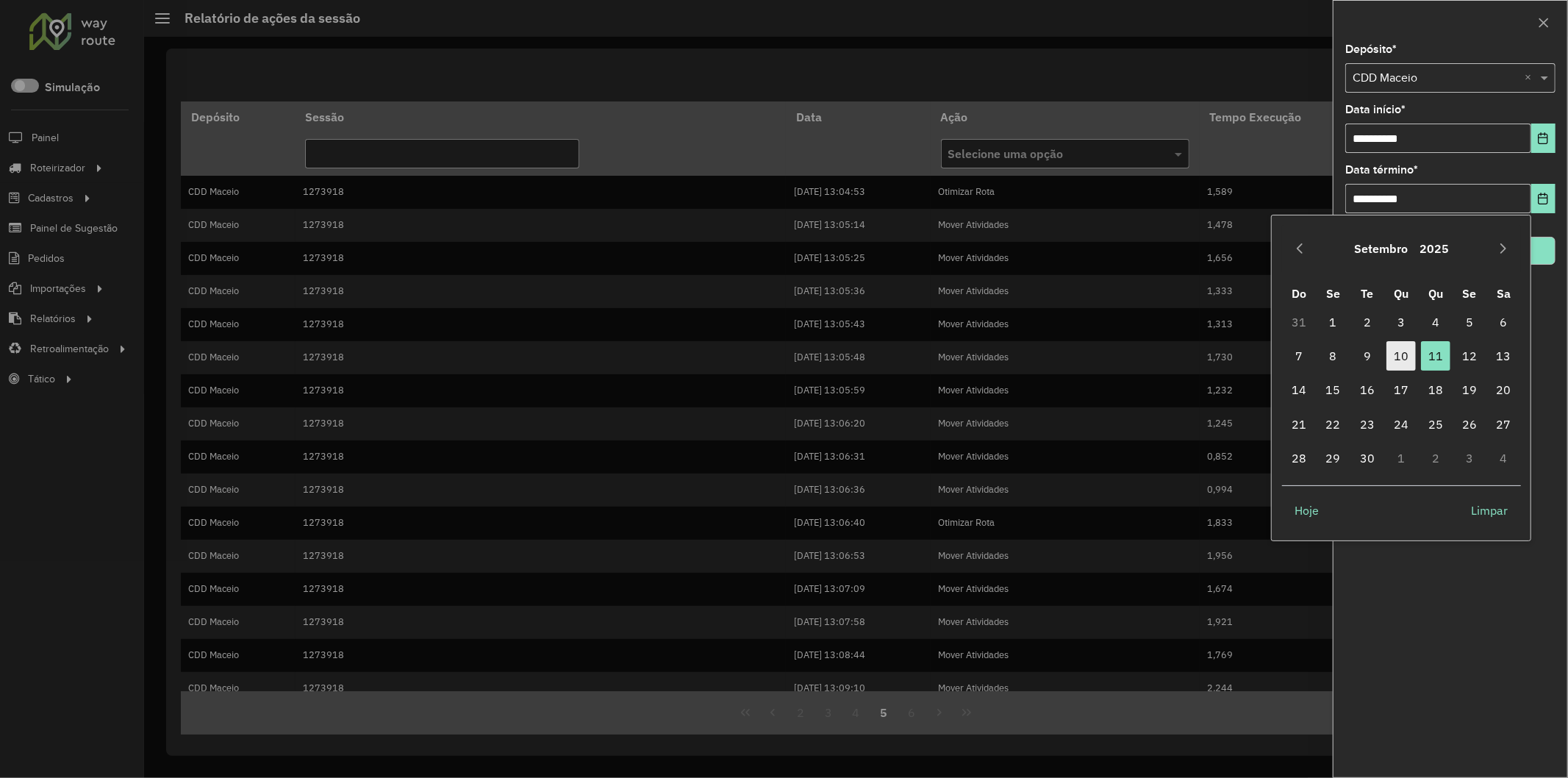
click at [1412, 356] on span "10" at bounding box center [1401, 356] width 30 height 30
click at [1436, 249] on button "Filtrar" at bounding box center [1450, 251] width 210 height 28
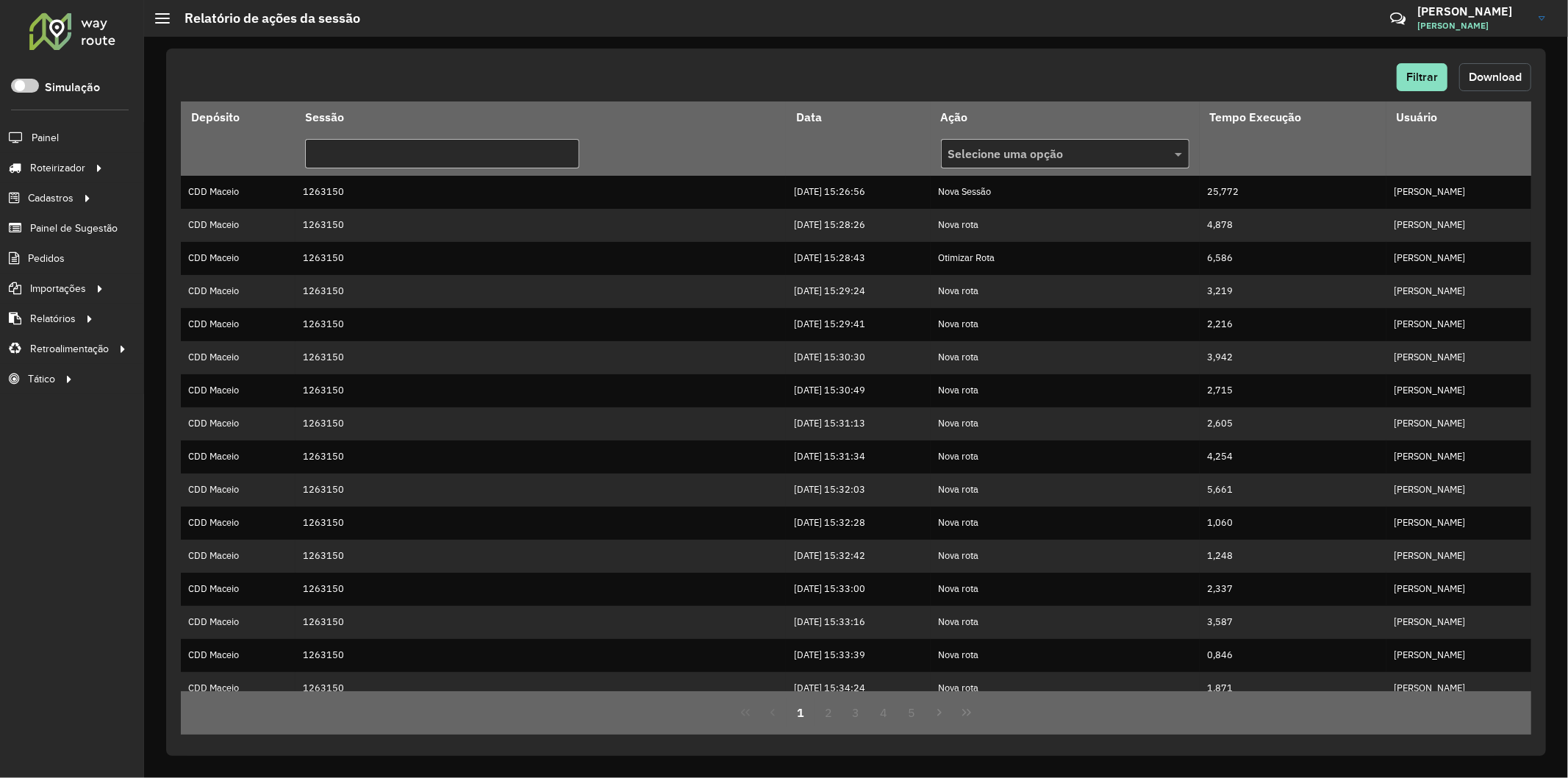
click at [1509, 84] on button "Download" at bounding box center [1496, 77] width 72 height 28
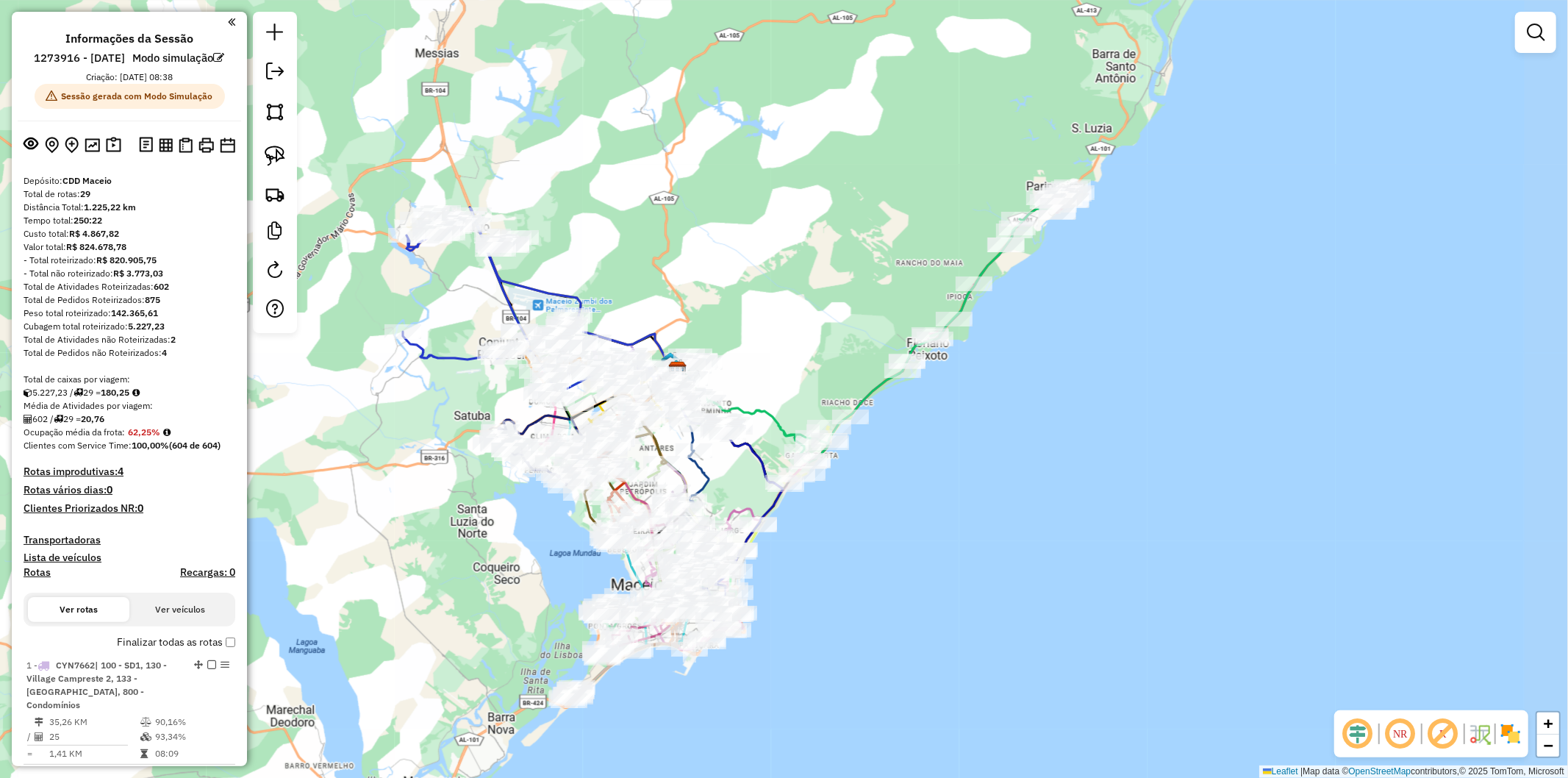
drag, startPoint x: 570, startPoint y: 629, endPoint x: 524, endPoint y: 599, distance: 54.9
click at [524, 599] on div "Janela de atendimento Grade de atendimento Capacidade Transportadoras Veículos …" at bounding box center [784, 389] width 1568 height 778
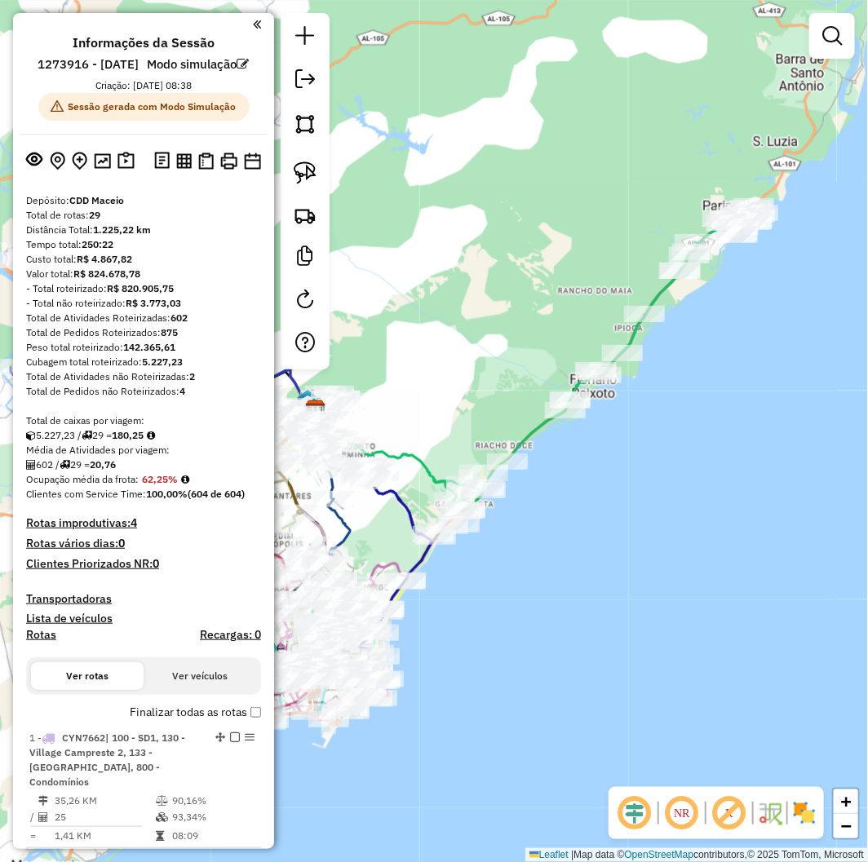
click at [253, 23] on em at bounding box center [257, 24] width 8 height 15
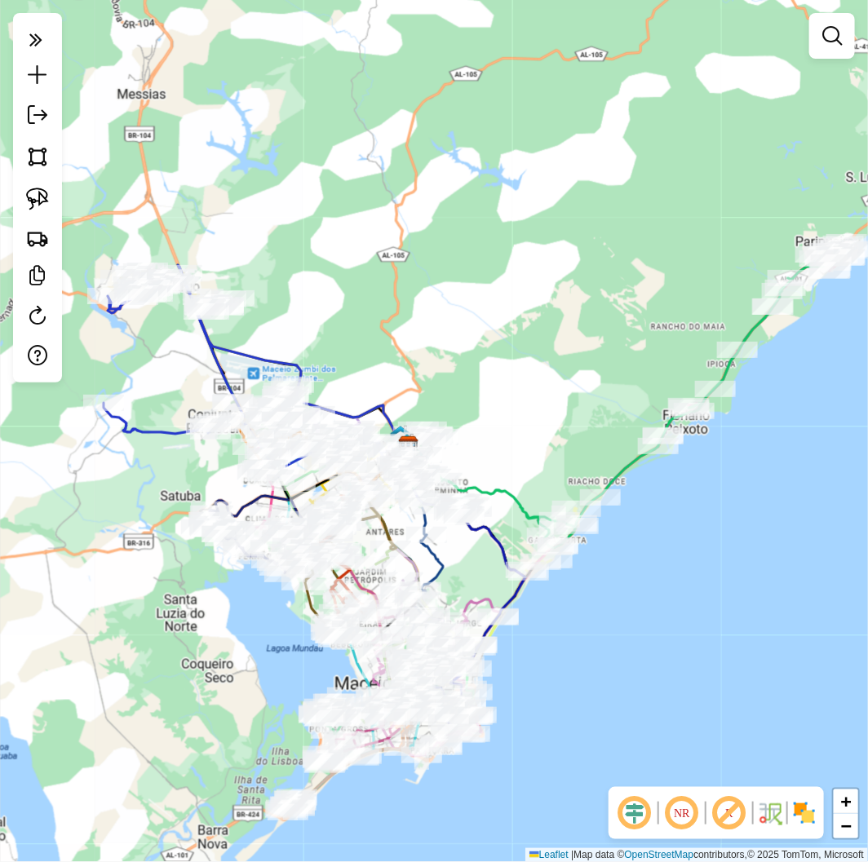
drag, startPoint x: 199, startPoint y: 648, endPoint x: 292, endPoint y: 684, distance: 99.7
click at [292, 684] on div "Janela de atendimento Grade de atendimento Capacidade Transportadoras Veículos …" at bounding box center [434, 431] width 868 height 862
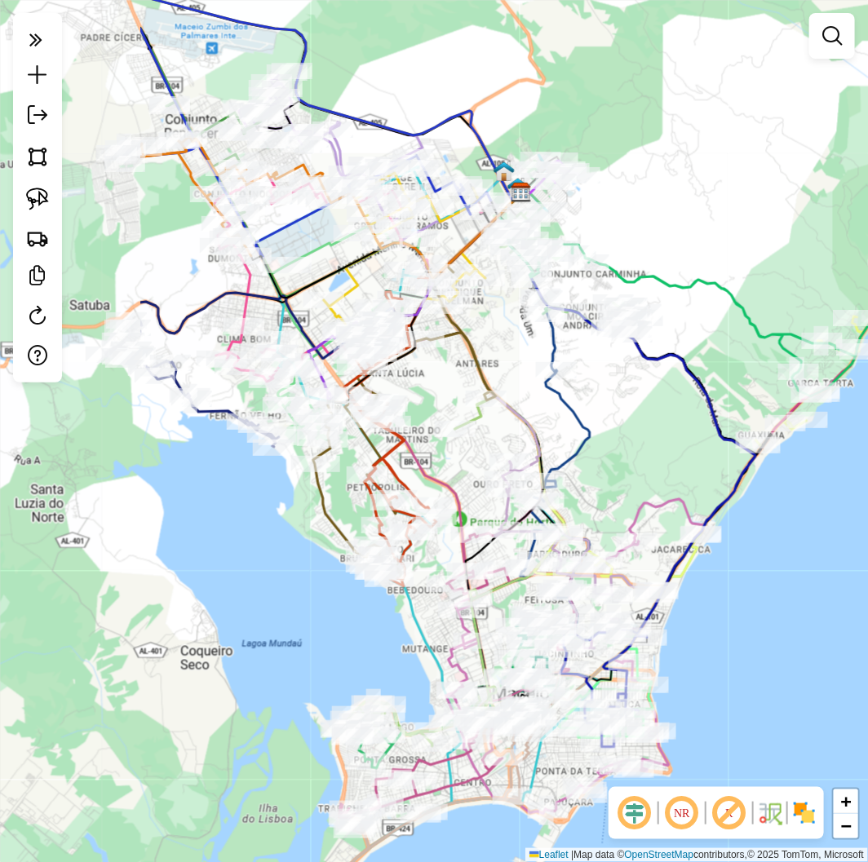
drag, startPoint x: 129, startPoint y: 694, endPoint x: 337, endPoint y: 621, distance: 220.4
click at [337, 621] on div "Janela de atendimento Grade de atendimento Capacidade Transportadoras Veículos …" at bounding box center [434, 431] width 868 height 862
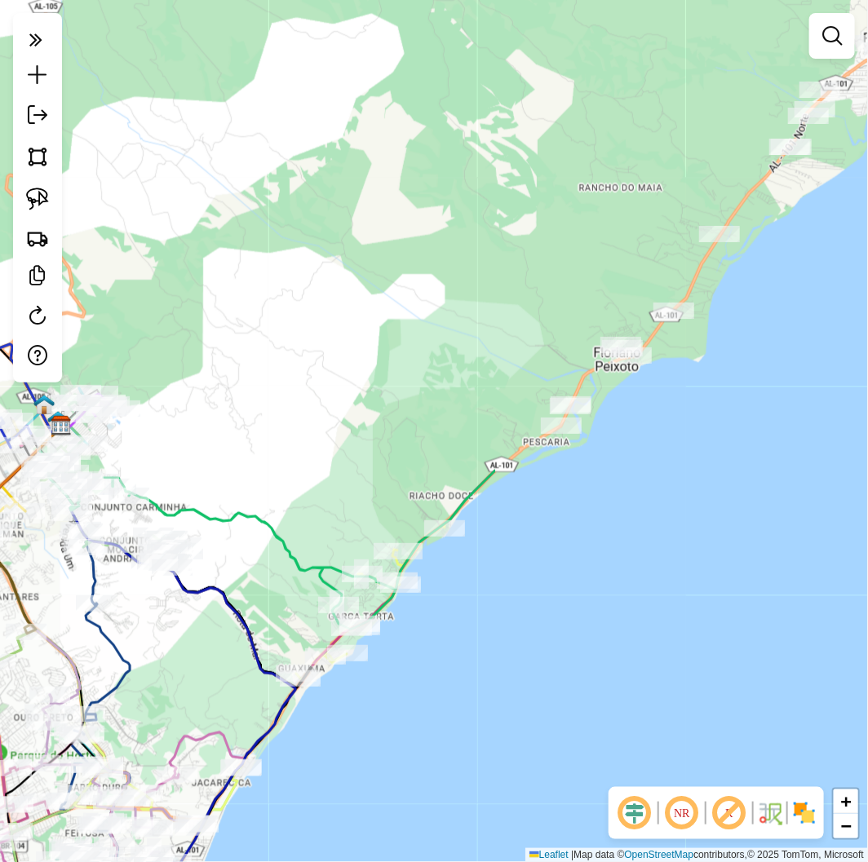
drag, startPoint x: 649, startPoint y: 226, endPoint x: 13, endPoint y: 490, distance: 688.4
click at [193, 461] on div "Janela de atendimento Grade de atendimento Capacidade Transportadoras Veículos …" at bounding box center [434, 431] width 868 height 862
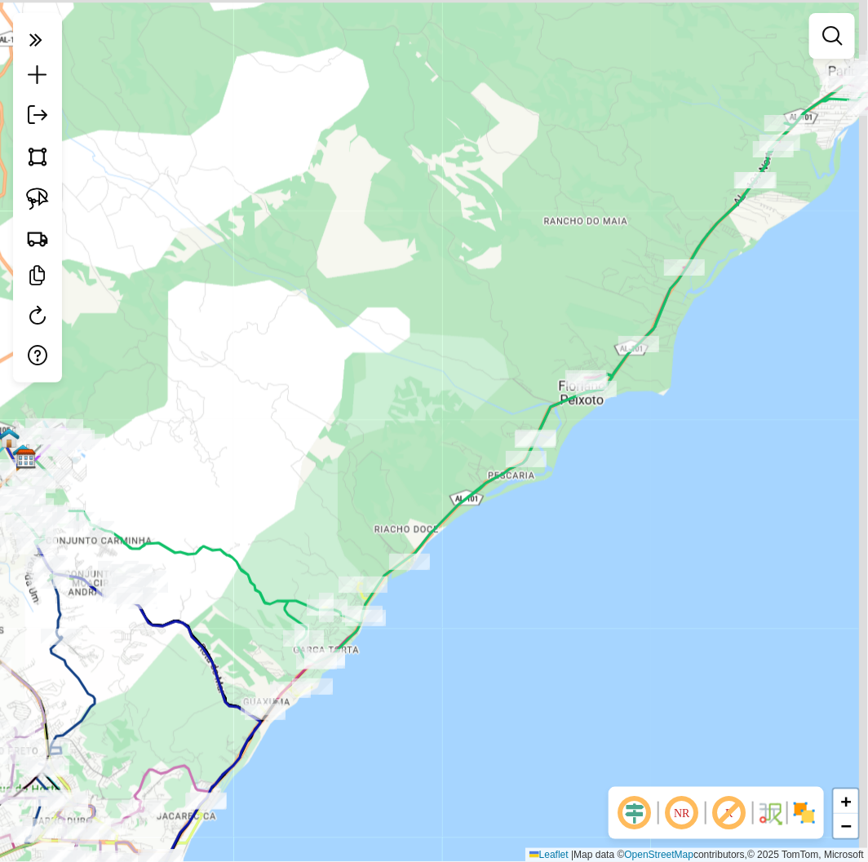
drag, startPoint x: 765, startPoint y: 228, endPoint x: 729, endPoint y: 261, distance: 47.9
click at [729, 261] on div "Janela de atendimento Grade de atendimento Capacidade Transportadoras Veículos …" at bounding box center [434, 431] width 868 height 862
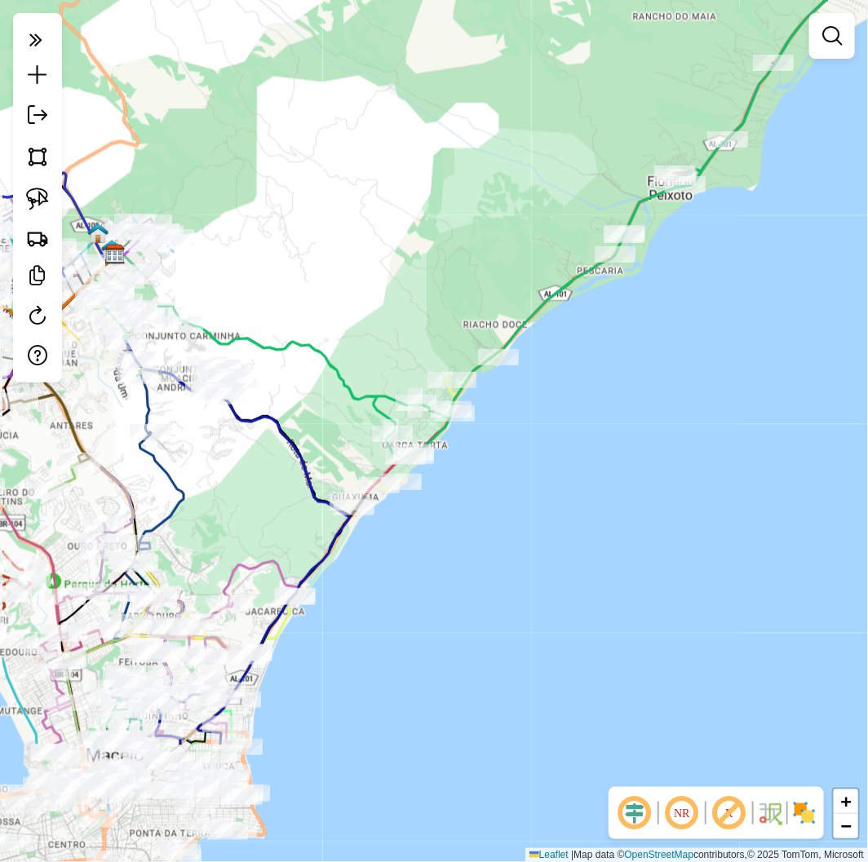
drag, startPoint x: 361, startPoint y: 711, endPoint x: 446, endPoint y: 511, distance: 217.2
click at [446, 511] on div "Janela de atendimento Grade de atendimento Capacidade Transportadoras Veículos …" at bounding box center [434, 431] width 868 height 862
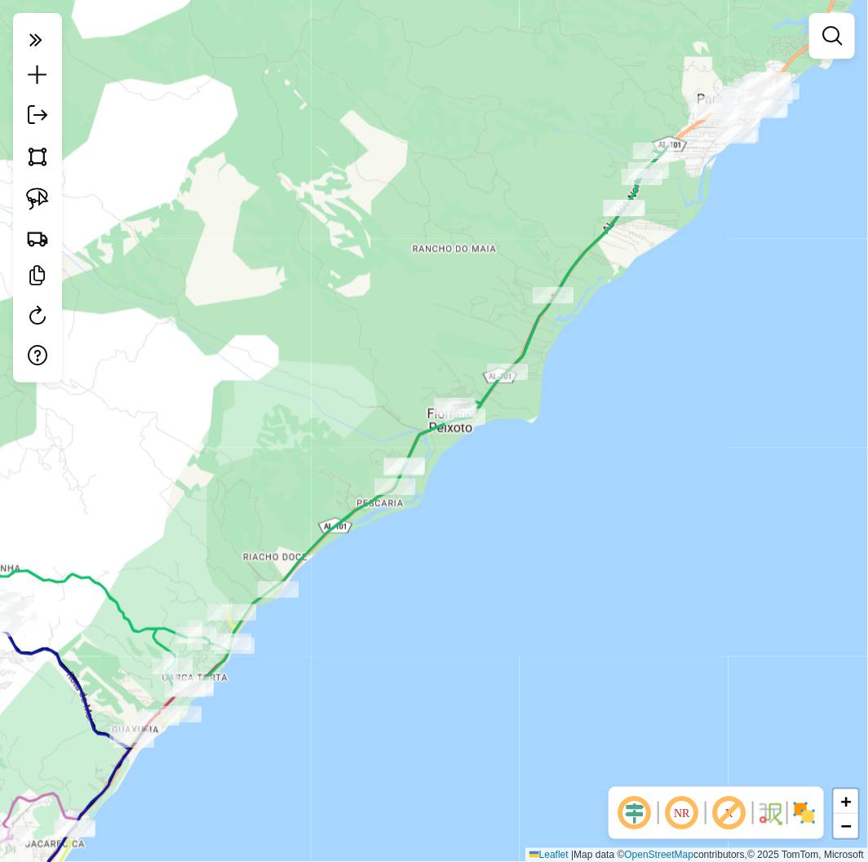
drag, startPoint x: 387, startPoint y: 594, endPoint x: 213, endPoint y: 744, distance: 229.7
click at [213, 744] on div "Janela de atendimento Grade de atendimento Capacidade Transportadoras Veículos …" at bounding box center [434, 431] width 868 height 862
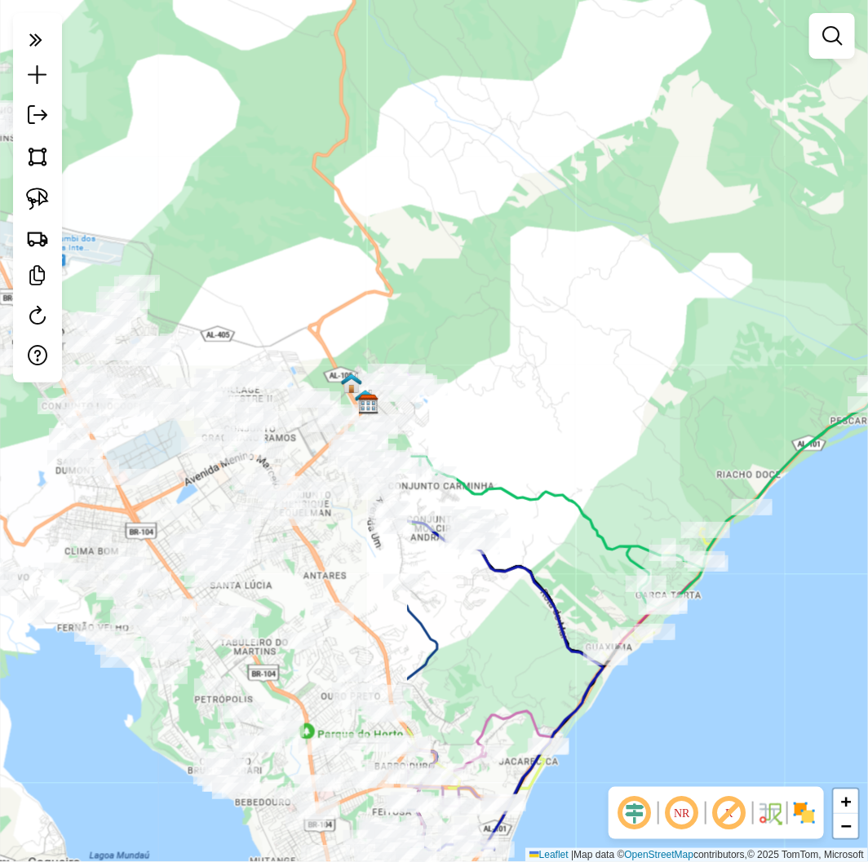
drag, startPoint x: 169, startPoint y: 468, endPoint x: 663, endPoint y: 370, distance: 504.0
click at [663, 370] on div "Janela de atendimento Grade de atendimento Capacidade Transportadoras Veículos …" at bounding box center [434, 431] width 868 height 862
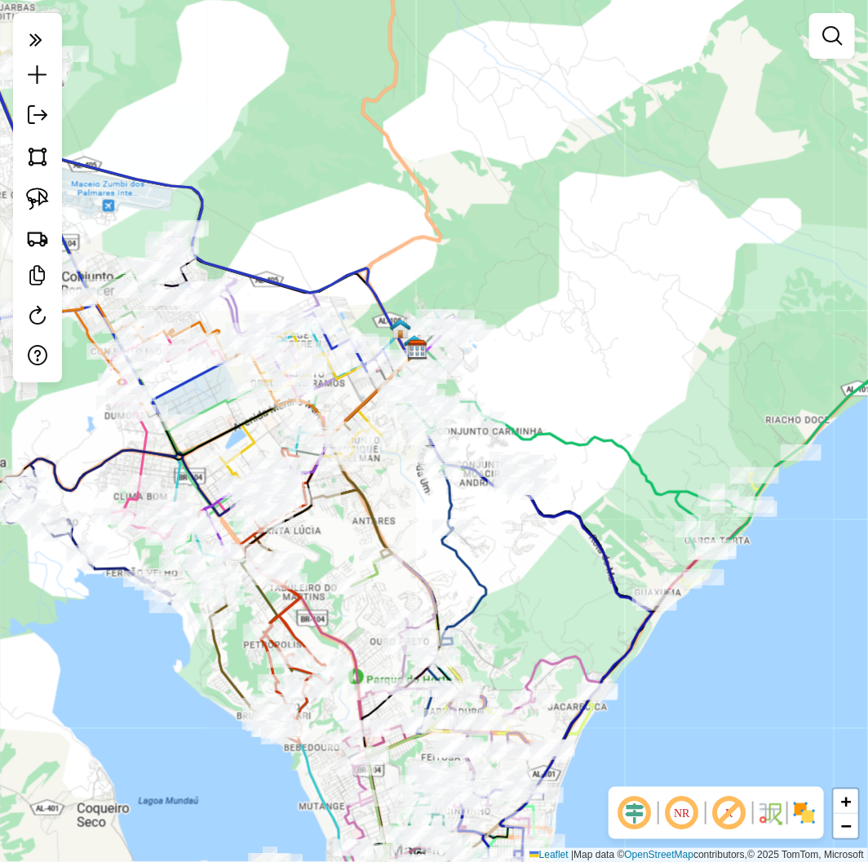
drag, startPoint x: 577, startPoint y: 361, endPoint x: 597, endPoint y: 343, distance: 27.2
click at [597, 343] on div "Janela de atendimento Grade de atendimento Capacidade Transportadoras Veículos …" at bounding box center [434, 431] width 868 height 862
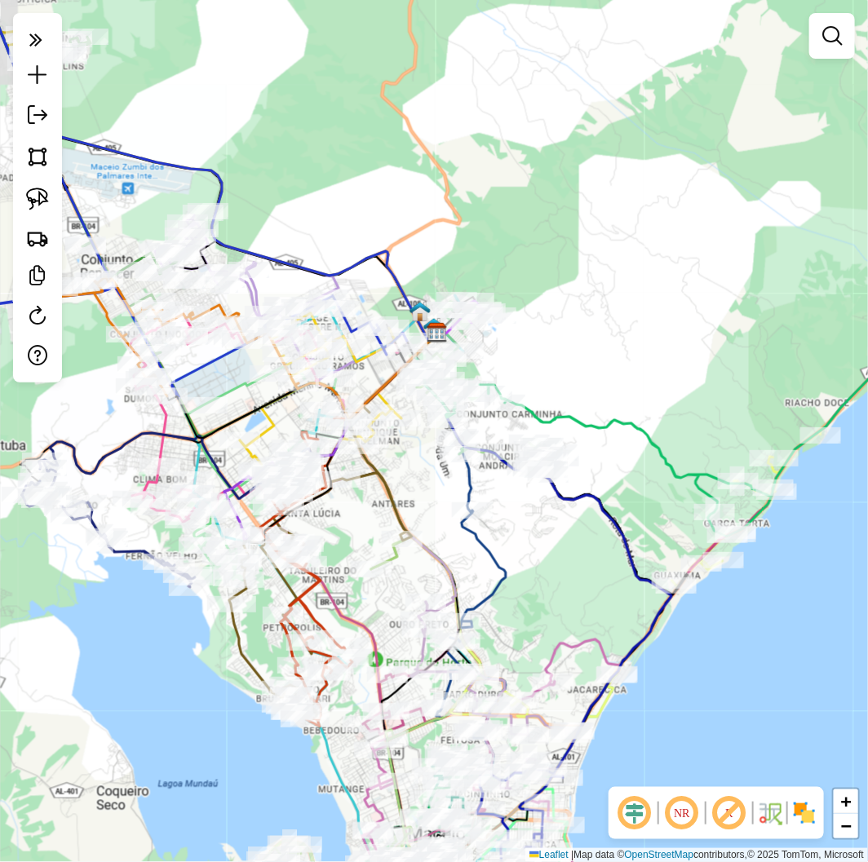
drag, startPoint x: 123, startPoint y: 739, endPoint x: 143, endPoint y: 722, distance: 26.0
click at [143, 722] on div "Janela de atendimento Grade de atendimento Capacidade Transportadoras Veículos …" at bounding box center [434, 431] width 868 height 862
drag, startPoint x: 43, startPoint y: 38, endPoint x: 2, endPoint y: 68, distance: 50.8
click at [43, 38] on em at bounding box center [36, 40] width 33 height 34
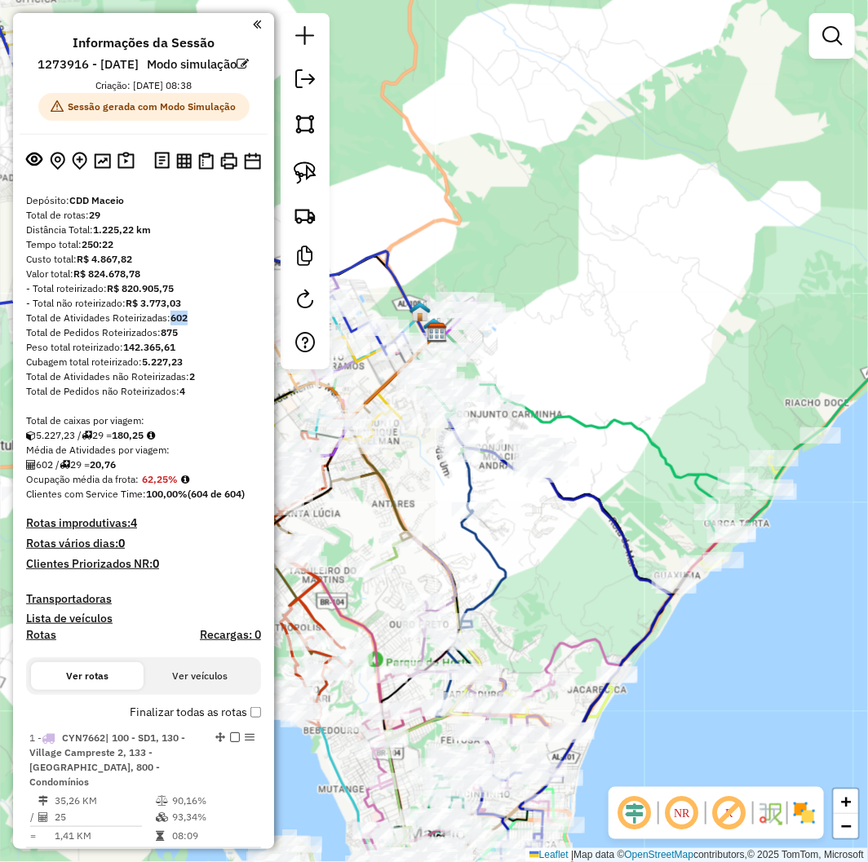
drag, startPoint x: 174, startPoint y: 335, endPoint x: 193, endPoint y: 340, distance: 19.4
click at [193, 326] on div "Total de Atividades Roteirizadas: 602" at bounding box center [143, 318] width 235 height 15
click at [181, 324] on strong "602" at bounding box center [179, 318] width 17 height 12
drag, startPoint x: 168, startPoint y: 338, endPoint x: 193, endPoint y: 335, distance: 25.5
click at [193, 326] on div "Total de Atividades Roteirizadas: 602" at bounding box center [143, 318] width 235 height 15
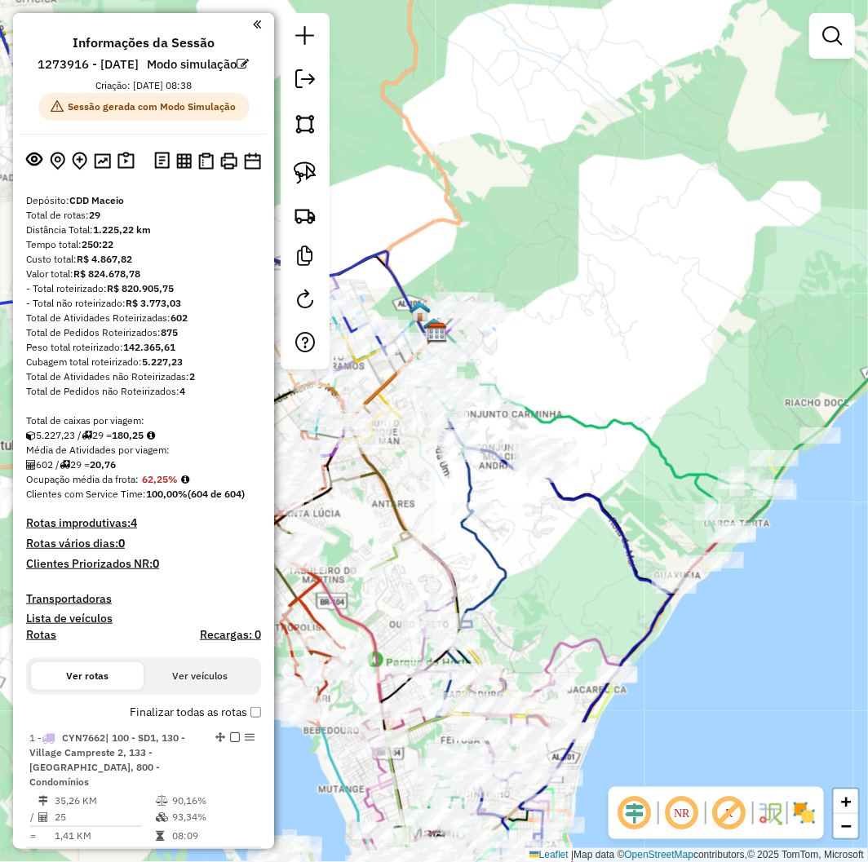
drag, startPoint x: 205, startPoint y: 397, endPoint x: 215, endPoint y: 411, distance: 17.5
click at [192, 384] on div "Total de Atividades não Roteirizadas: 2" at bounding box center [143, 377] width 235 height 15
drag, startPoint x: 134, startPoint y: 386, endPoint x: 173, endPoint y: 392, distance: 39.7
click at [149, 368] on strong "5.227,23" at bounding box center [162, 362] width 41 height 12
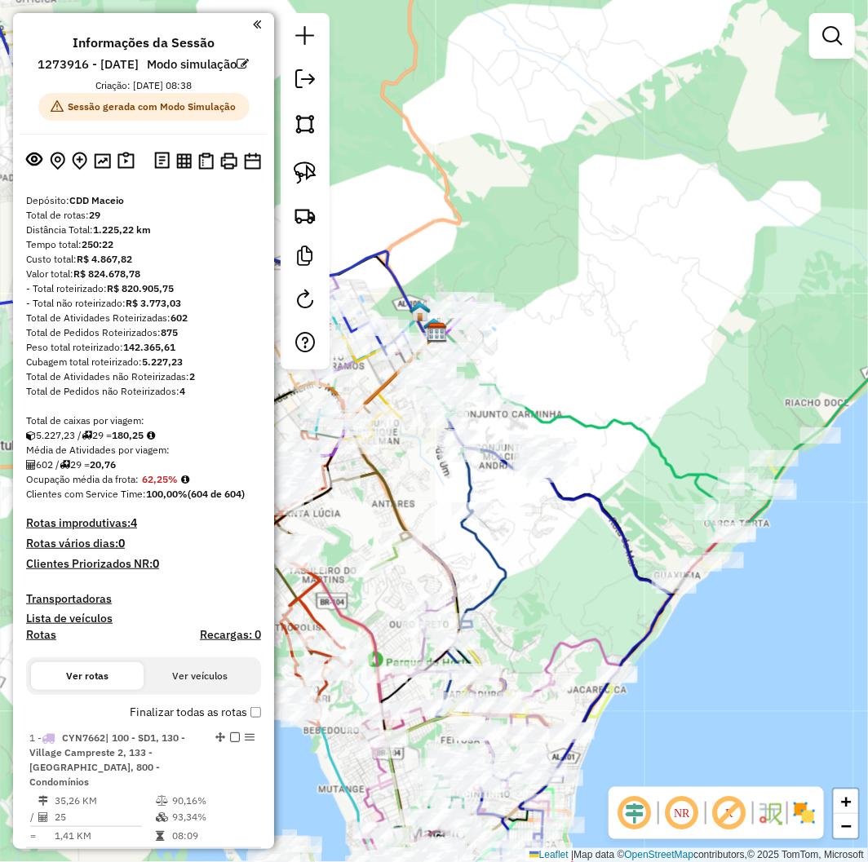
click at [155, 399] on div "Total de Pedidos não Roteirizados: 4" at bounding box center [143, 391] width 235 height 15
drag, startPoint x: 159, startPoint y: 337, endPoint x: 184, endPoint y: 354, distance: 29.9
click at [186, 340] on div "Total de Pedidos Roteirizados: 875" at bounding box center [143, 333] width 235 height 15
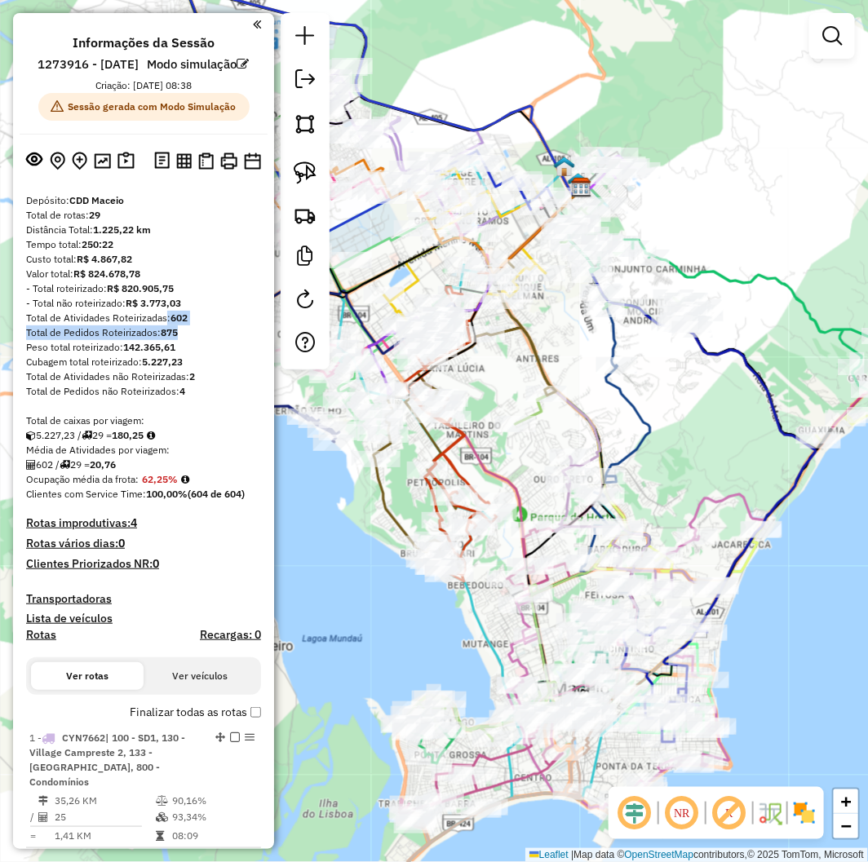
drag, startPoint x: 507, startPoint y: 509, endPoint x: 679, endPoint y: 434, distance: 187.8
click at [679, 434] on div "Janela de atendimento Grade de atendimento Capacidade Transportadoras Veículos …" at bounding box center [434, 431] width 868 height 862
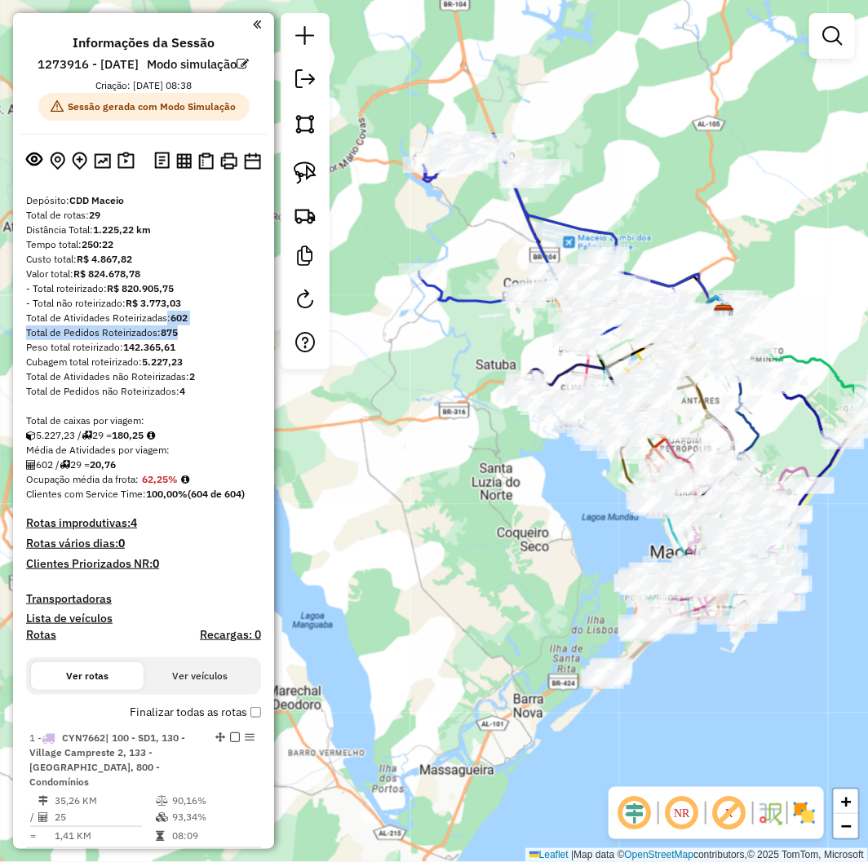
click at [253, 21] on em at bounding box center [257, 24] width 8 height 15
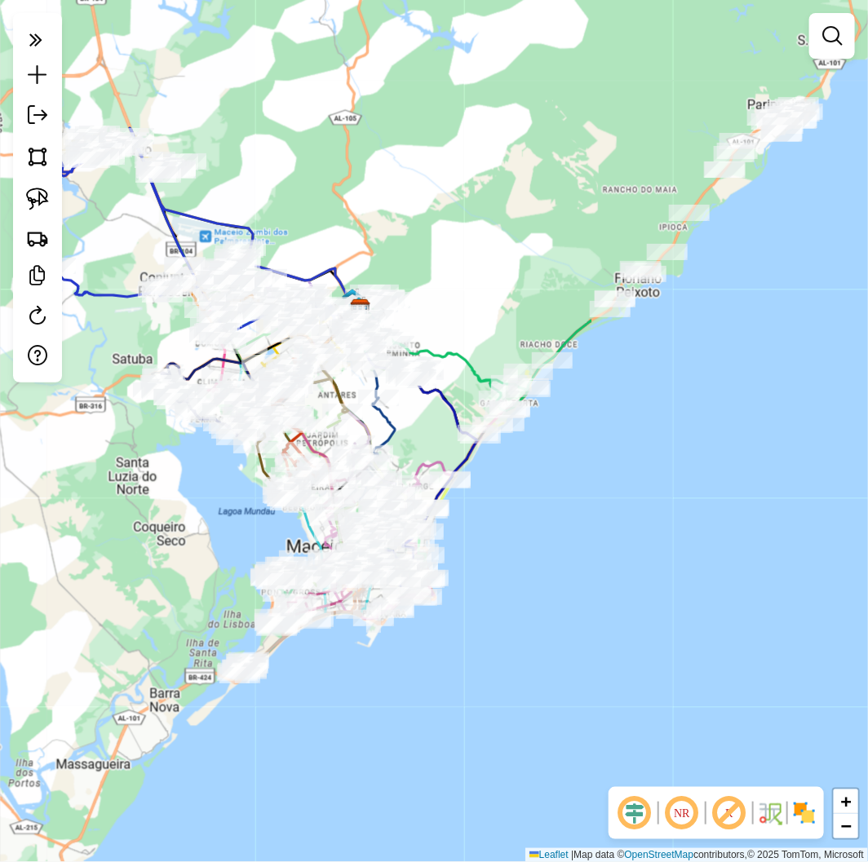
drag, startPoint x: 343, startPoint y: 503, endPoint x: 23, endPoint y: 490, distance: 320.9
click at [23, 490] on div "Janela de atendimento Grade de atendimento Capacidade Transportadoras Veículos …" at bounding box center [434, 431] width 868 height 862
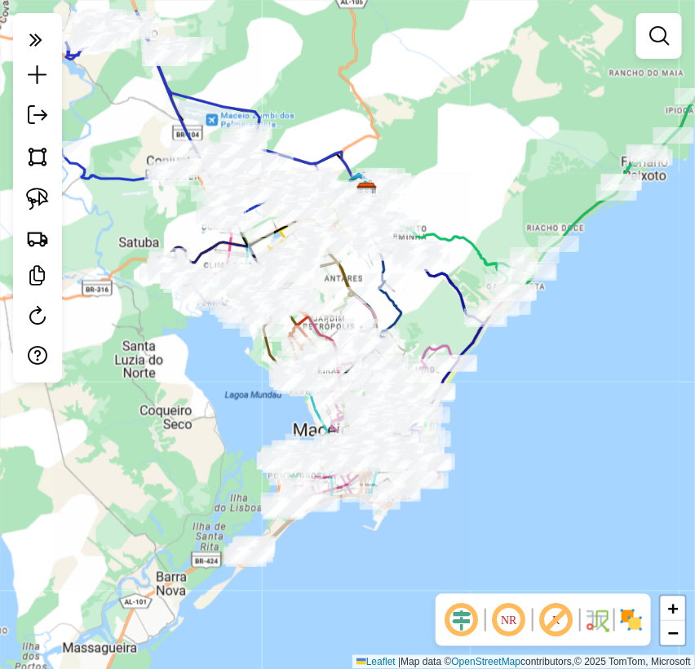
drag, startPoint x: 147, startPoint y: 375, endPoint x: 239, endPoint y: 356, distance: 94.3
click at [239, 356] on div "Janela de atendimento Grade de atendimento Capacidade Transportadoras Veículos …" at bounding box center [347, 334] width 695 height 669
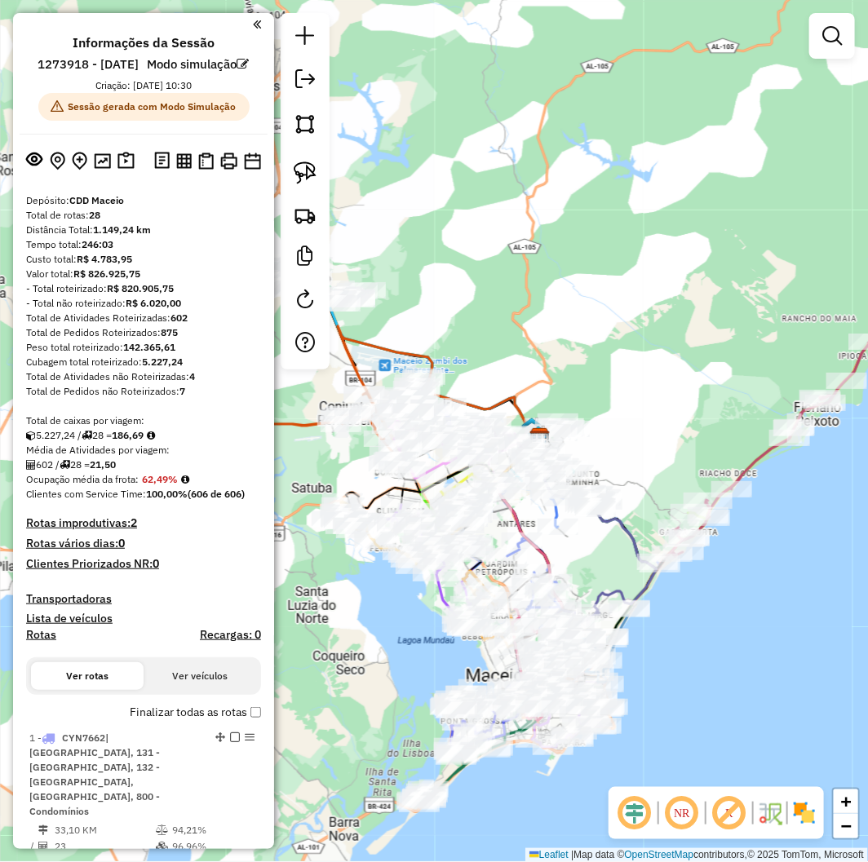
click at [253, 29] on em at bounding box center [257, 24] width 8 height 15
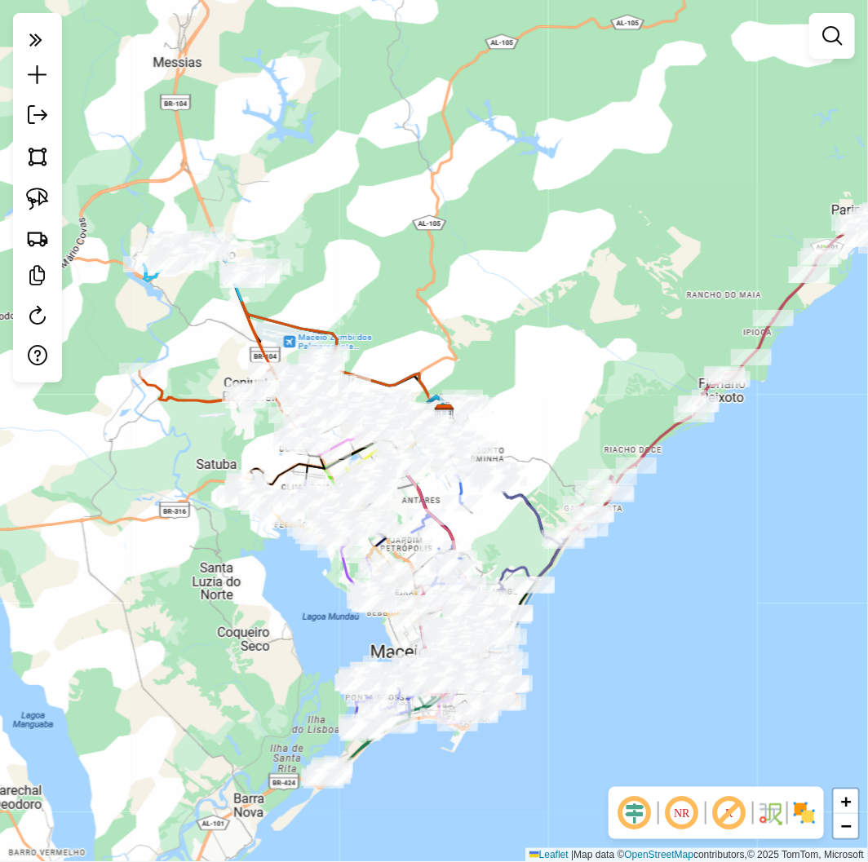
drag, startPoint x: 736, startPoint y: 690, endPoint x: 640, endPoint y: 667, distance: 99.1
click at [640, 667] on div "Janela de atendimento Grade de atendimento Capacidade Transportadoras Veículos …" at bounding box center [434, 431] width 868 height 862
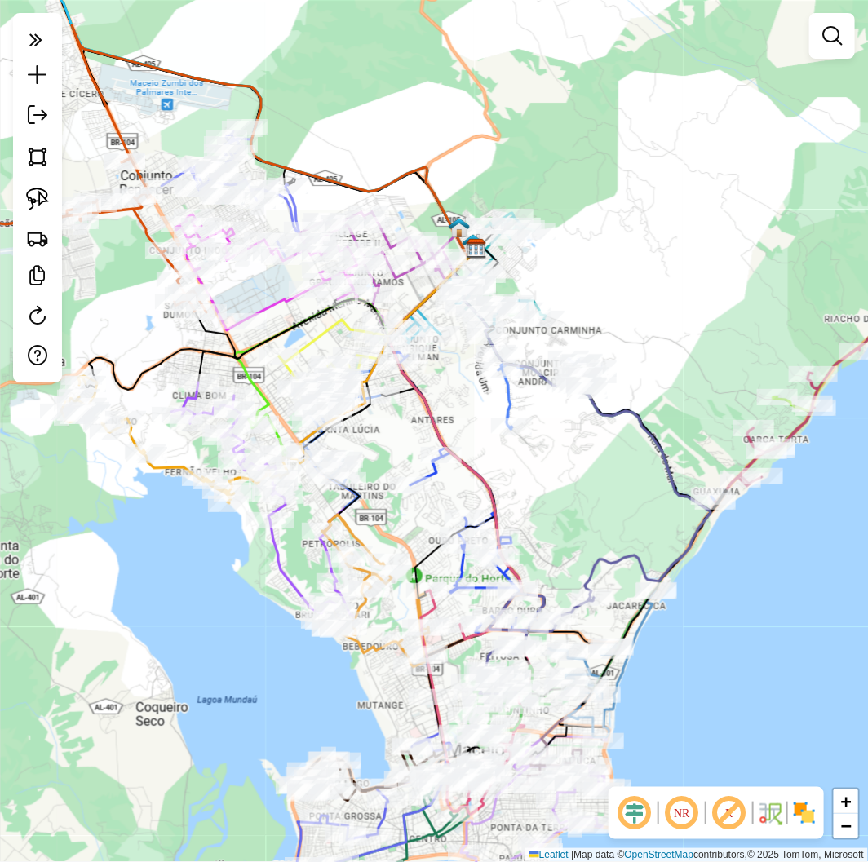
drag, startPoint x: 719, startPoint y: 612, endPoint x: 747, endPoint y: 589, distance: 35.9
click at [747, 589] on div "Janela de atendimento Grade de atendimento Capacidade Transportadoras Veículos …" at bounding box center [434, 431] width 868 height 862
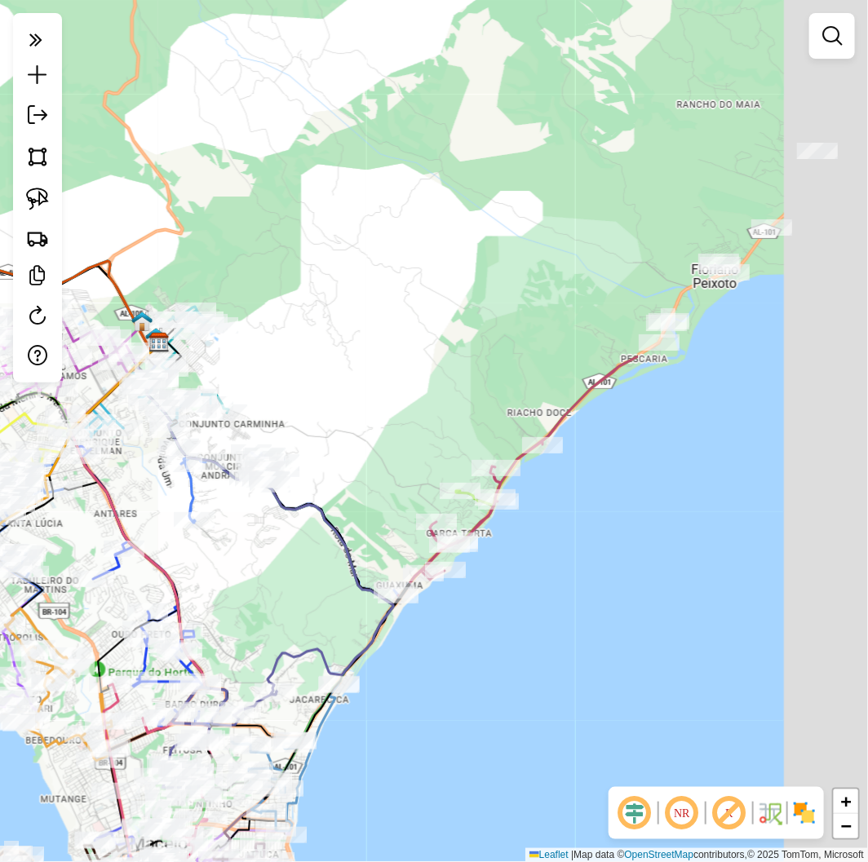
drag, startPoint x: 711, startPoint y: 381, endPoint x: 392, endPoint y: 475, distance: 331.8
click at [392, 475] on div "Janela de atendimento Grade de atendimento Capacidade Transportadoras Veículos …" at bounding box center [434, 431] width 868 height 862
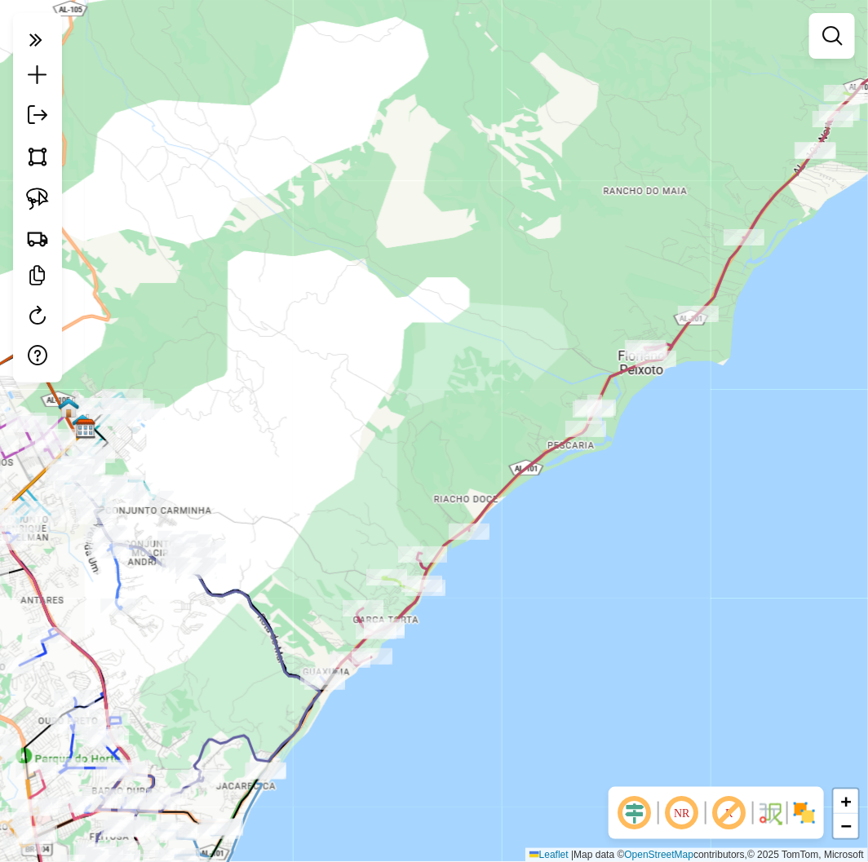
drag, startPoint x: 576, startPoint y: 369, endPoint x: 503, endPoint y: 455, distance: 112.9
click at [503, 455] on div "Janela de atendimento Grade de atendimento Capacidade Transportadoras Veículos …" at bounding box center [434, 431] width 868 height 862
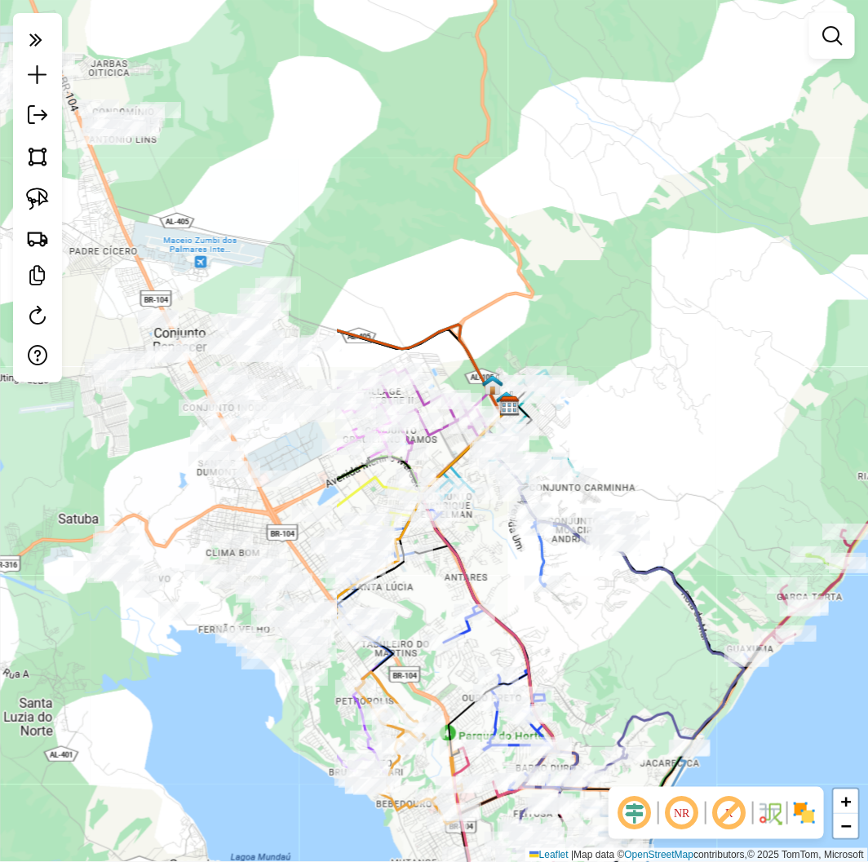
drag, startPoint x: 511, startPoint y: 609, endPoint x: 942, endPoint y: 587, distance: 432.1
click at [868, 587] on html "Aguarde... Pop-up bloqueado! Seu navegador bloqueou automáticamente a abertura …" at bounding box center [434, 431] width 868 height 862
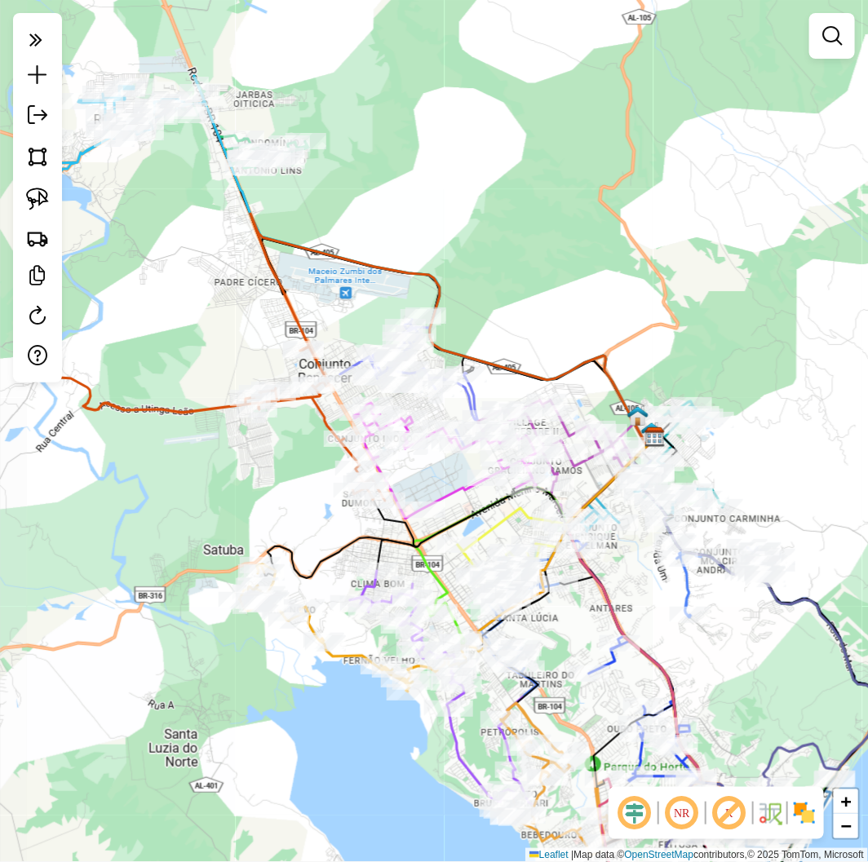
drag, startPoint x: 681, startPoint y: 341, endPoint x: 808, endPoint y: 387, distance: 134.5
click at [813, 393] on div "Janela de atendimento Grade de atendimento Capacidade Transportadoras Veículos …" at bounding box center [434, 431] width 868 height 862
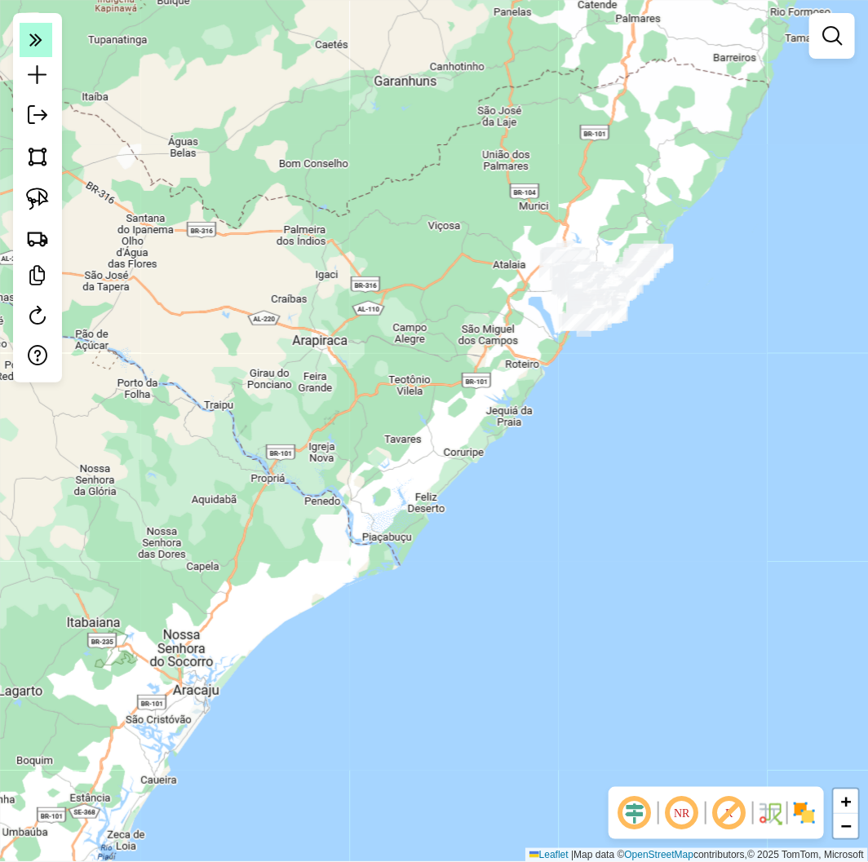
click at [39, 34] on icon at bounding box center [35, 39] width 13 height 23
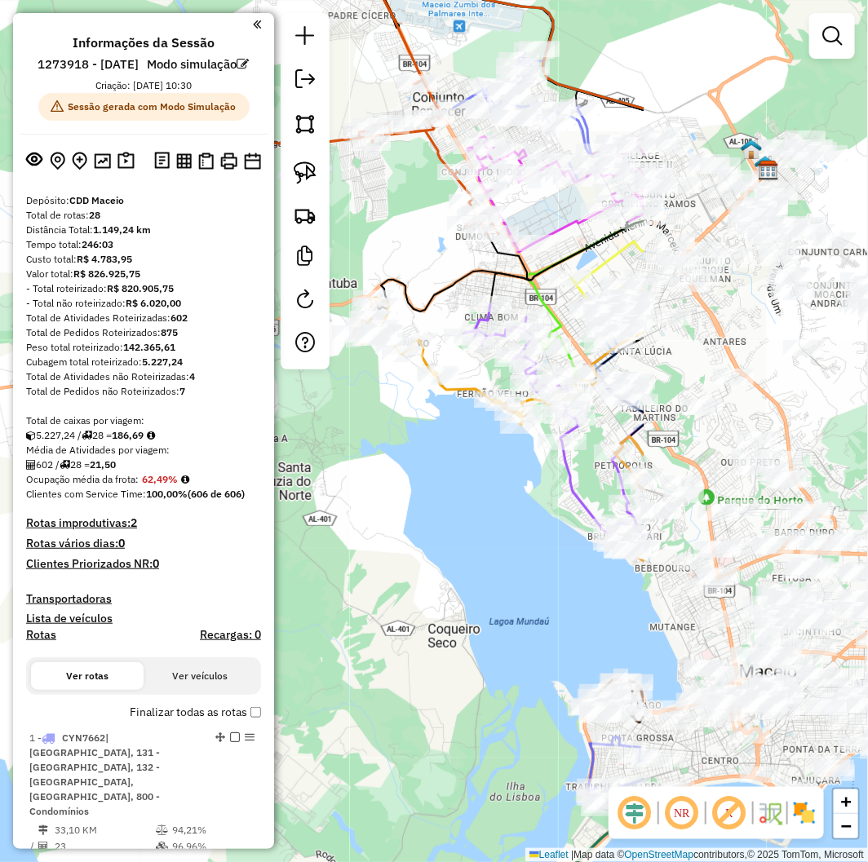
drag, startPoint x: 653, startPoint y: 523, endPoint x: 444, endPoint y: 512, distance: 209.2
click at [444, 512] on div "Janela de atendimento Grade de atendimento Capacidade Transportadoras Veículos …" at bounding box center [434, 431] width 868 height 862
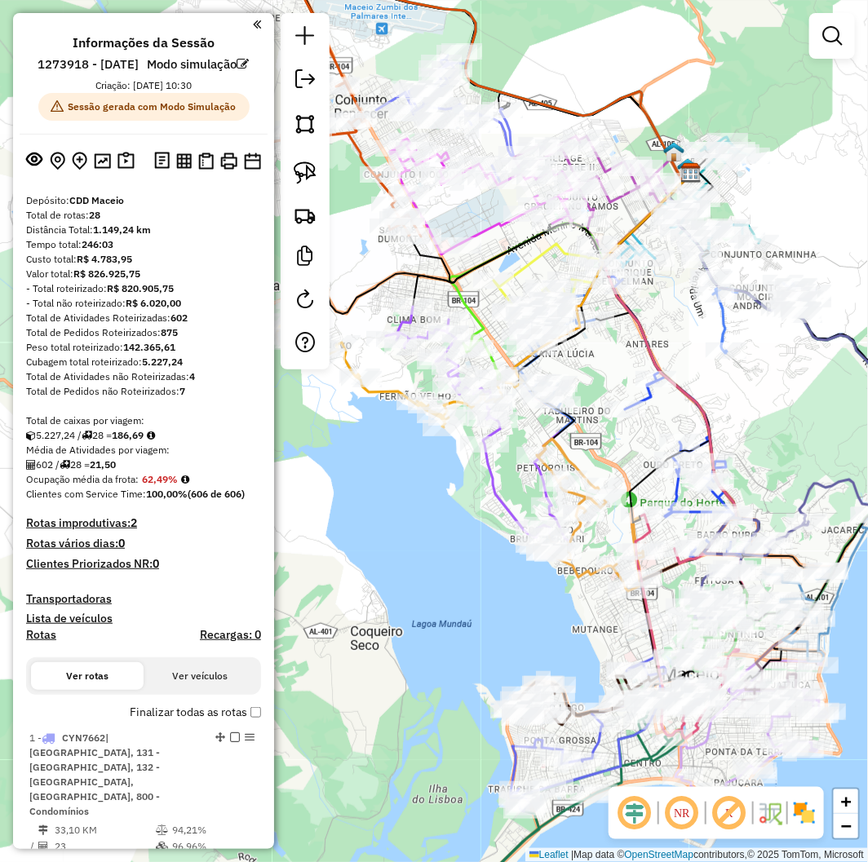
drag, startPoint x: 468, startPoint y: 539, endPoint x: 435, endPoint y: 547, distance: 33.8
click at [438, 542] on div "Janela de atendimento Grade de atendimento Capacidade Transportadoras Veículos …" at bounding box center [434, 431] width 868 height 862
drag, startPoint x: 87, startPoint y: 246, endPoint x: 155, endPoint y: 250, distance: 67.9
click at [155, 237] on div "Distância Total: 1.149,24 km" at bounding box center [143, 230] width 235 height 15
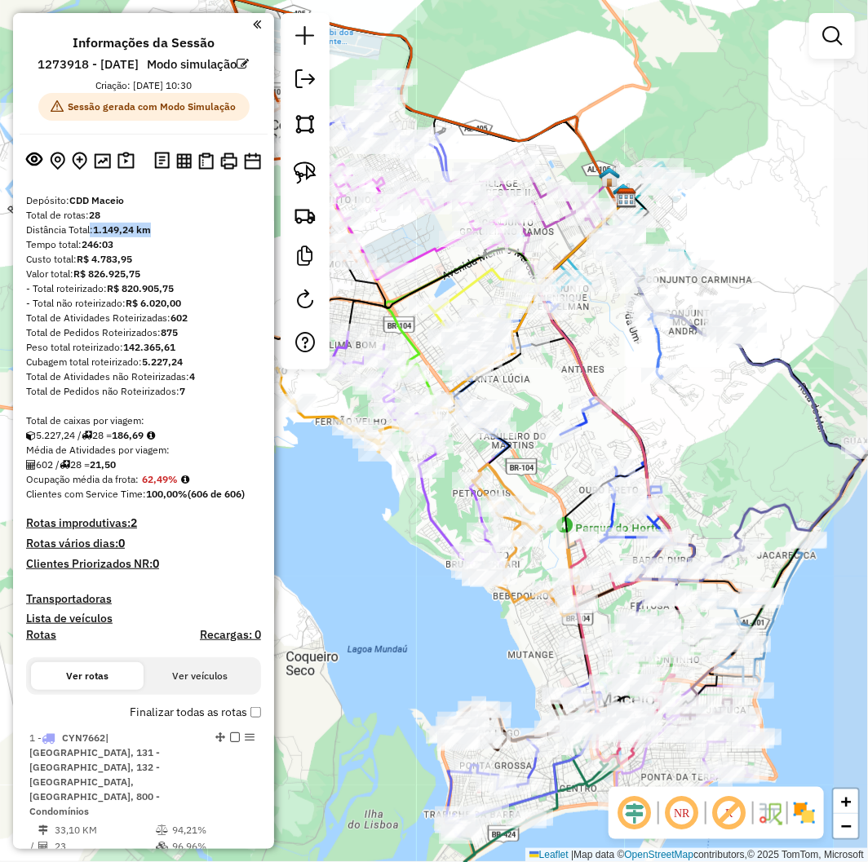
drag, startPoint x: 801, startPoint y: 392, endPoint x: 747, endPoint y: 408, distance: 56.0
click at [747, 408] on div "Janela de atendimento Grade de atendimento Capacidade Transportadoras Veículos …" at bounding box center [434, 431] width 868 height 862
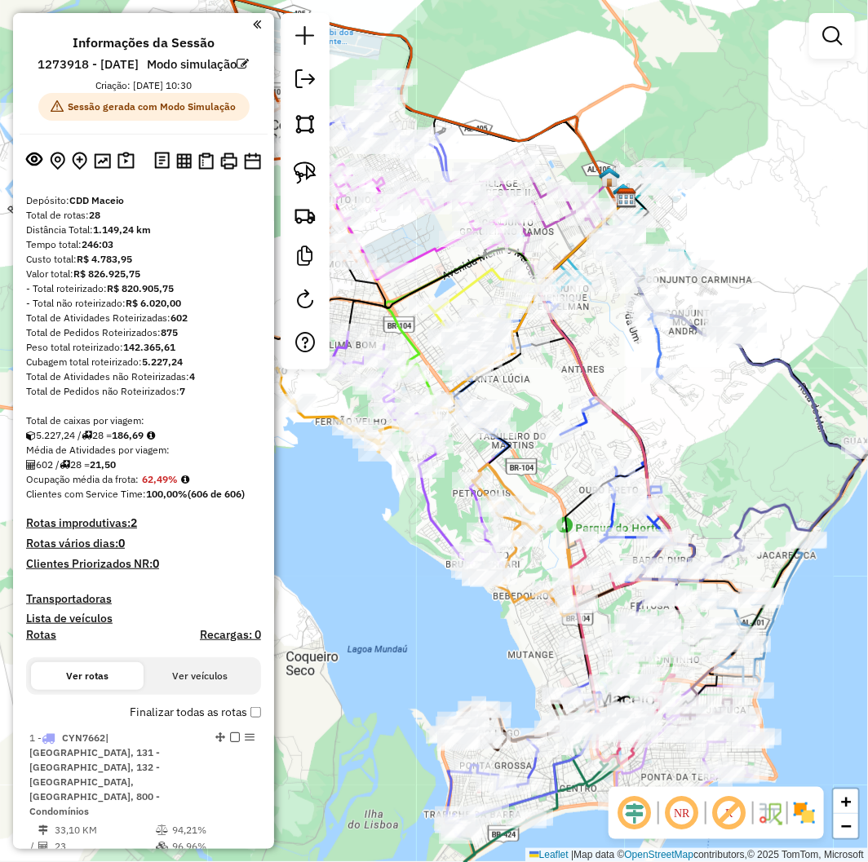
drag, startPoint x: 200, startPoint y: 394, endPoint x: 209, endPoint y: 396, distance: 9.1
click at [209, 384] on div "Total de Atividades não Roteirizadas: 4" at bounding box center [143, 377] width 235 height 15
click at [189, 384] on div "Total de Atividades não Roteirizadas: 4" at bounding box center [143, 377] width 235 height 15
drag, startPoint x: 184, startPoint y: 418, endPoint x: 171, endPoint y: 416, distance: 12.3
click at [171, 399] on div "Total de Pedidos não Roteirizados: 7" at bounding box center [143, 391] width 235 height 15
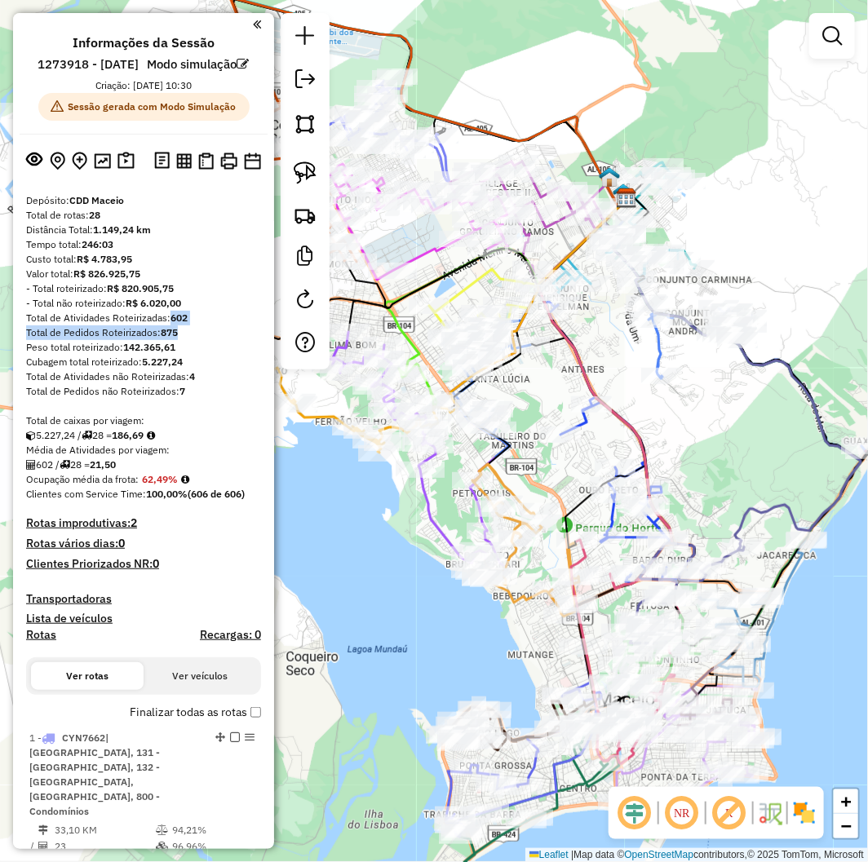
drag, startPoint x: 166, startPoint y: 336, endPoint x: 250, endPoint y: 348, distance: 84.8
click at [207, 340] on div "Total de Pedidos Roteirizados: 875" at bounding box center [143, 333] width 235 height 15
drag, startPoint x: 190, startPoint y: 336, endPoint x: 162, endPoint y: 339, distance: 28.7
click at [162, 326] on div "Total de Atividades Roteirizadas: 602" at bounding box center [143, 318] width 235 height 15
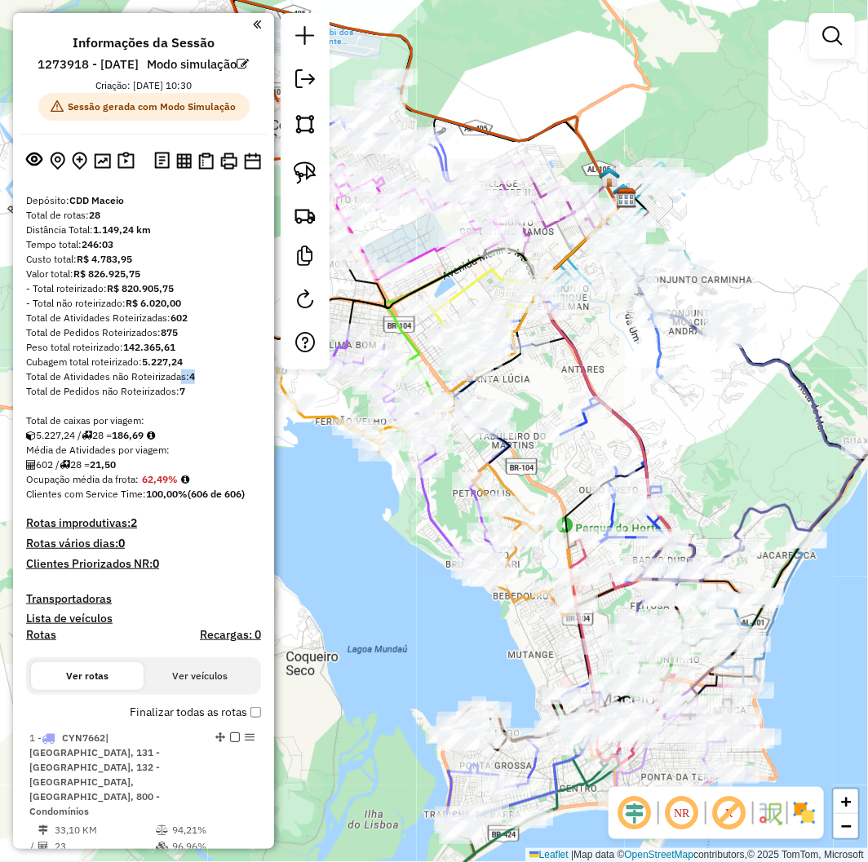
drag, startPoint x: 202, startPoint y: 397, endPoint x: 174, endPoint y: 401, distance: 29.0
click at [174, 384] on div "Total de Atividades não Roteirizadas: 4" at bounding box center [143, 377] width 235 height 15
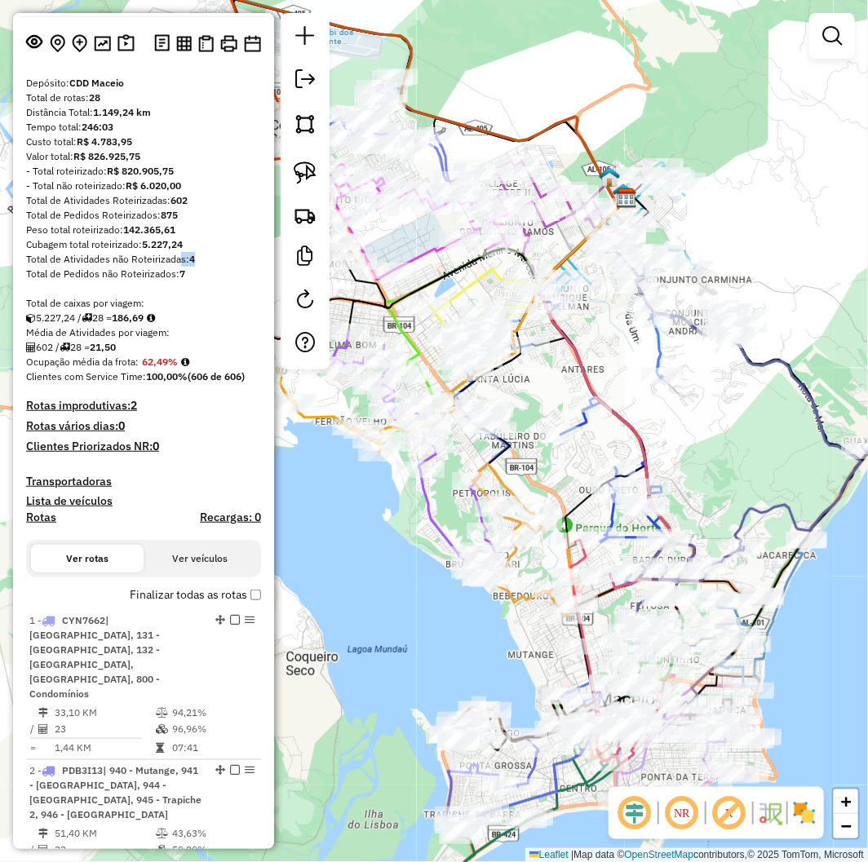
scroll to position [91, 0]
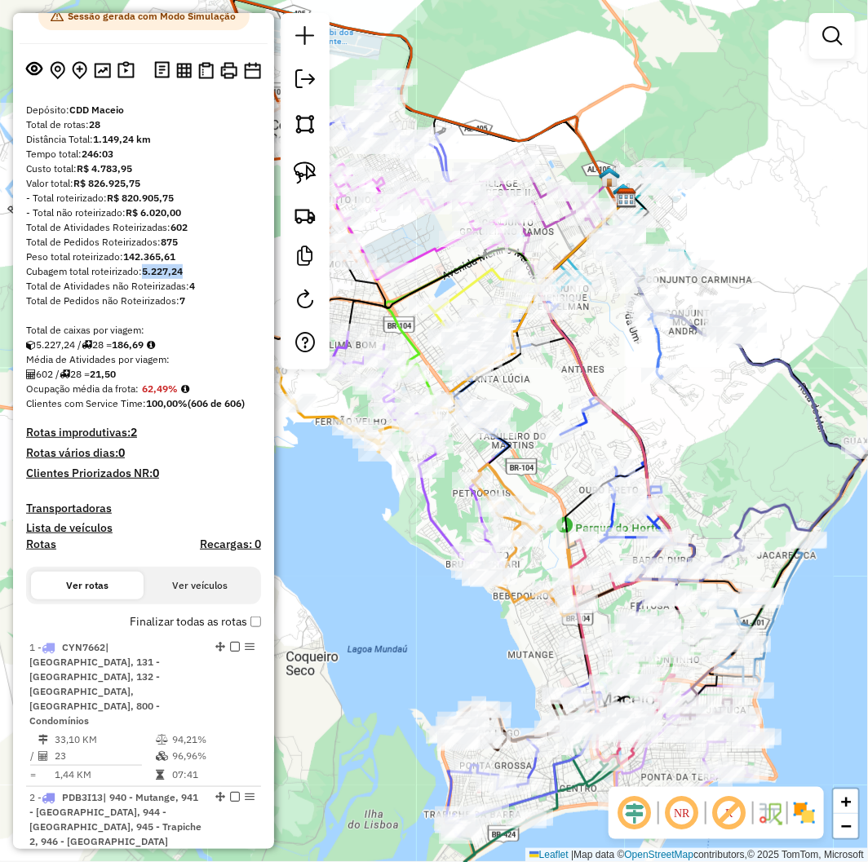
drag, startPoint x: 145, startPoint y: 290, endPoint x: 189, endPoint y: 290, distance: 44.1
click at [185, 279] on div "Cubagem total roteirizado: 5.227,24" at bounding box center [143, 271] width 235 height 15
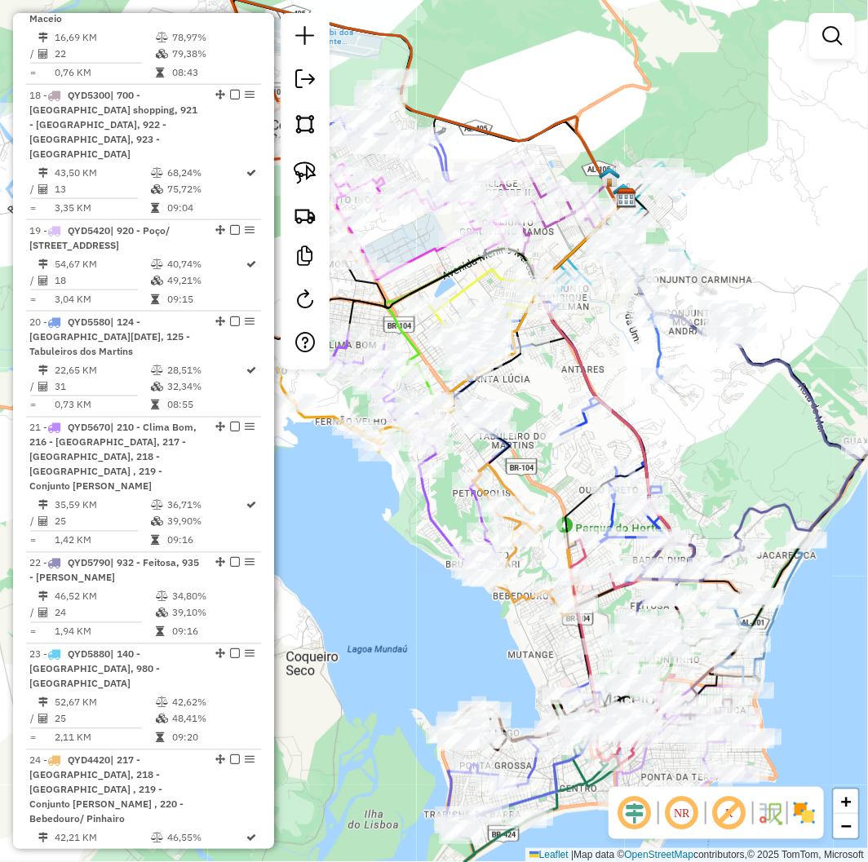
scroll to position [3176, 0]
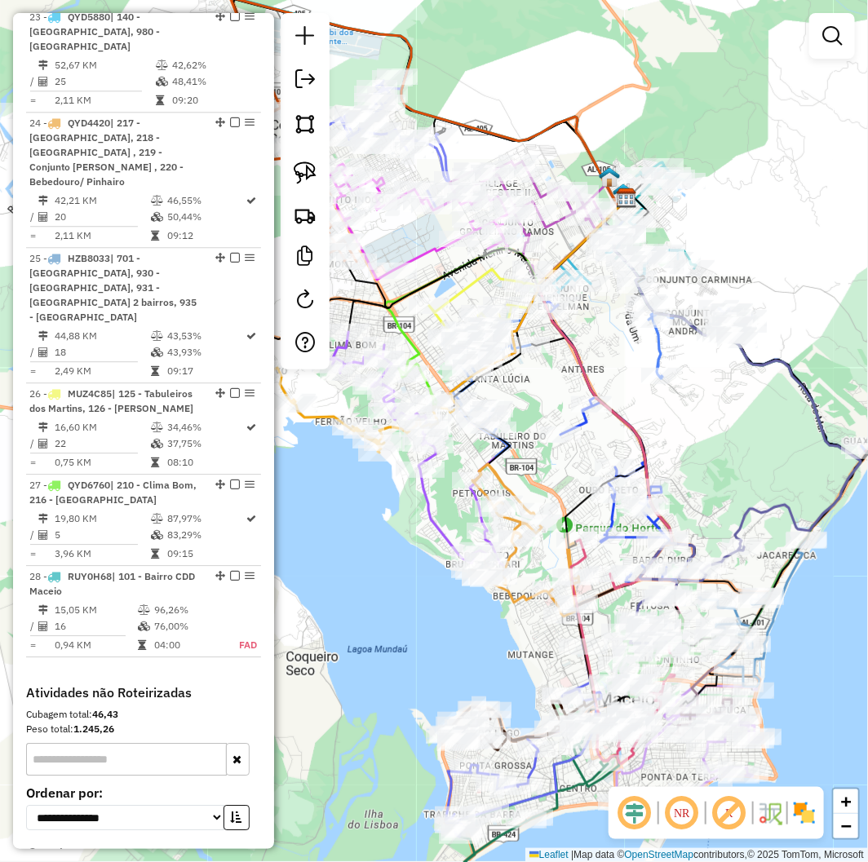
drag, startPoint x: 95, startPoint y: 748, endPoint x: 127, endPoint y: 738, distance: 34.1
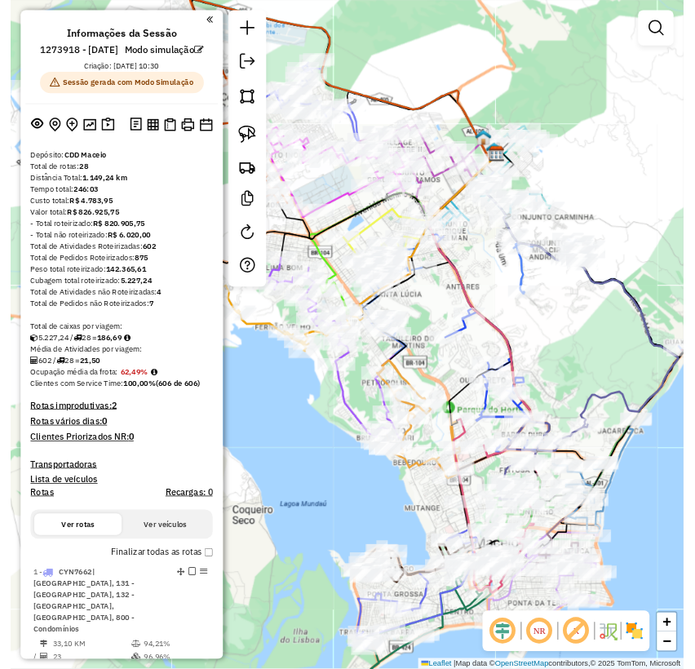
scroll to position [0, 0]
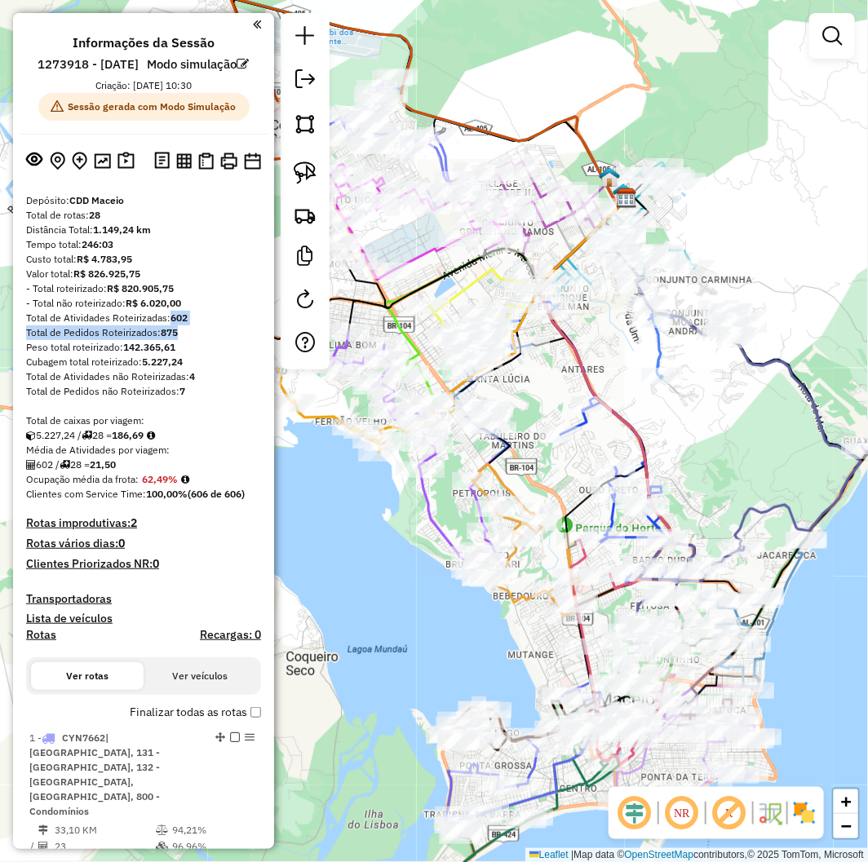
drag, startPoint x: 183, startPoint y: 337, endPoint x: 193, endPoint y: 345, distance: 13.4
click at [190, 340] on div "Total de Pedidos Roteirizados: 875" at bounding box center [143, 333] width 235 height 15
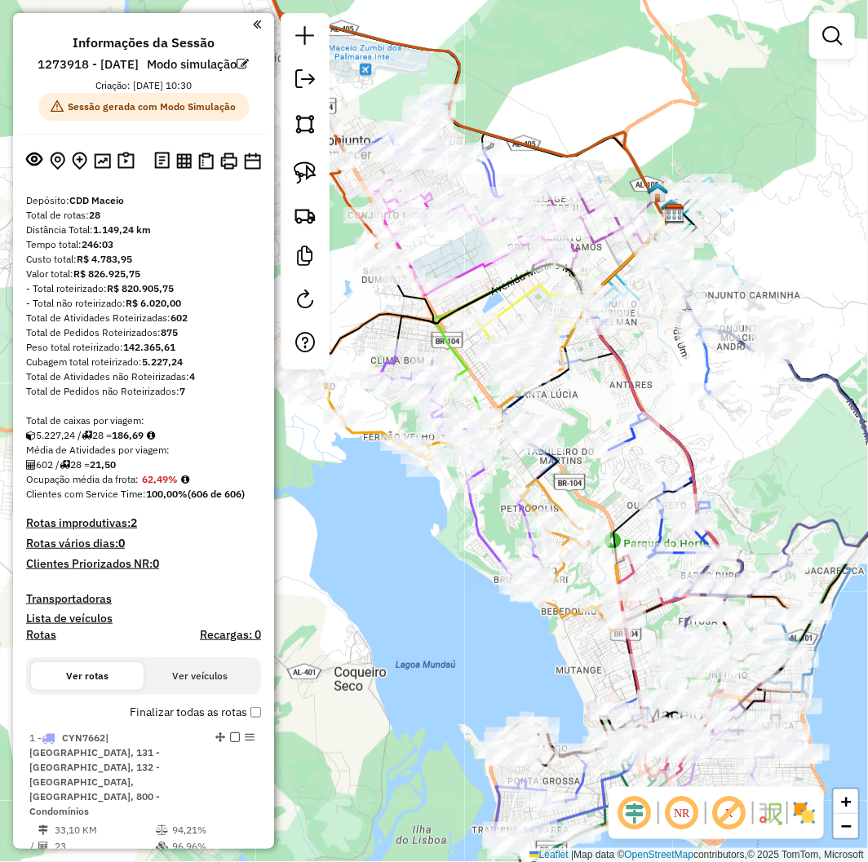
drag, startPoint x: 707, startPoint y: 476, endPoint x: 756, endPoint y: 491, distance: 50.6
click at [756, 491] on div "Janela de atendimento Grade de atendimento Capacidade Transportadoras Veículos …" at bounding box center [434, 431] width 868 height 862
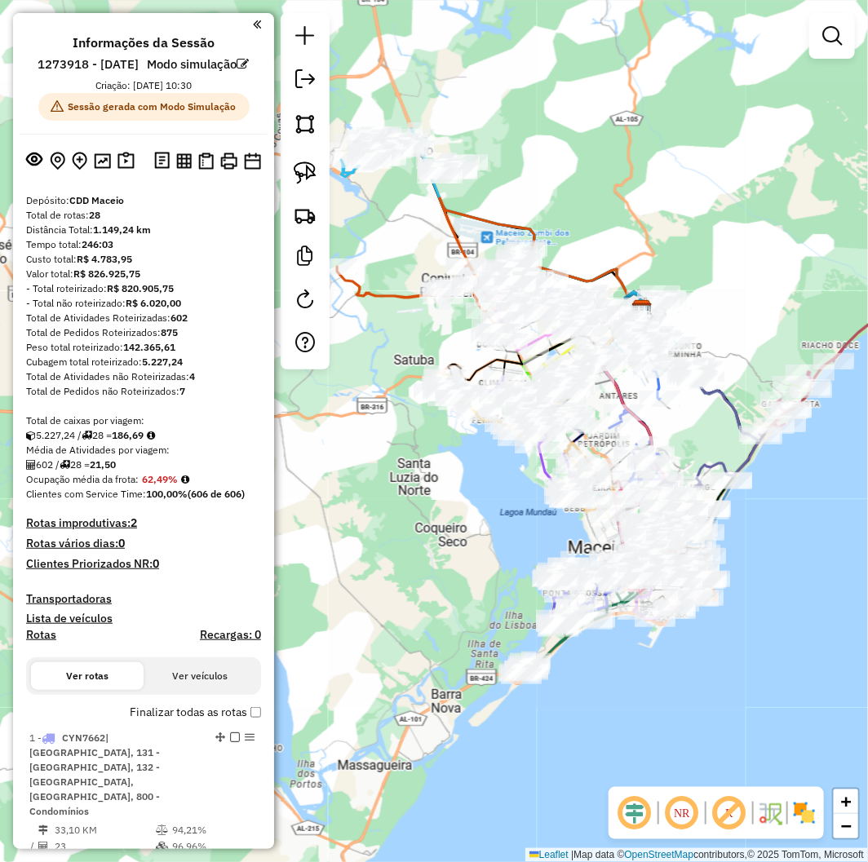
drag, startPoint x: 756, startPoint y: 476, endPoint x: 684, endPoint y: 434, distance: 84.1
click at [684, 434] on div "Janela de atendimento Grade de atendimento Capacidade Transportadoras Veículos …" at bounding box center [434, 431] width 868 height 862
click at [247, 31] on div at bounding box center [141, 24] width 242 height 22
drag, startPoint x: 259, startPoint y: 24, endPoint x: 250, endPoint y: 23, distance: 8.3
click at [258, 23] on div "Informações da Sessão 1273918 - [DATE] Modo simulação Criação: [DATE] 10:30 Ses…" at bounding box center [143, 431] width 261 height 836
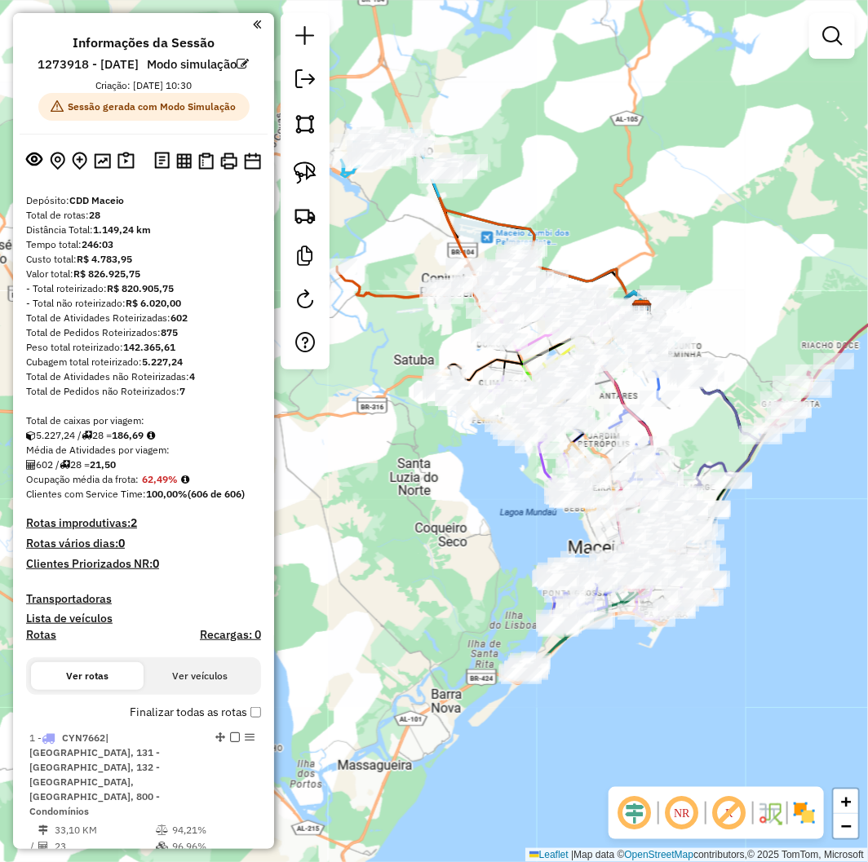
click at [253, 23] on em at bounding box center [257, 24] width 8 height 15
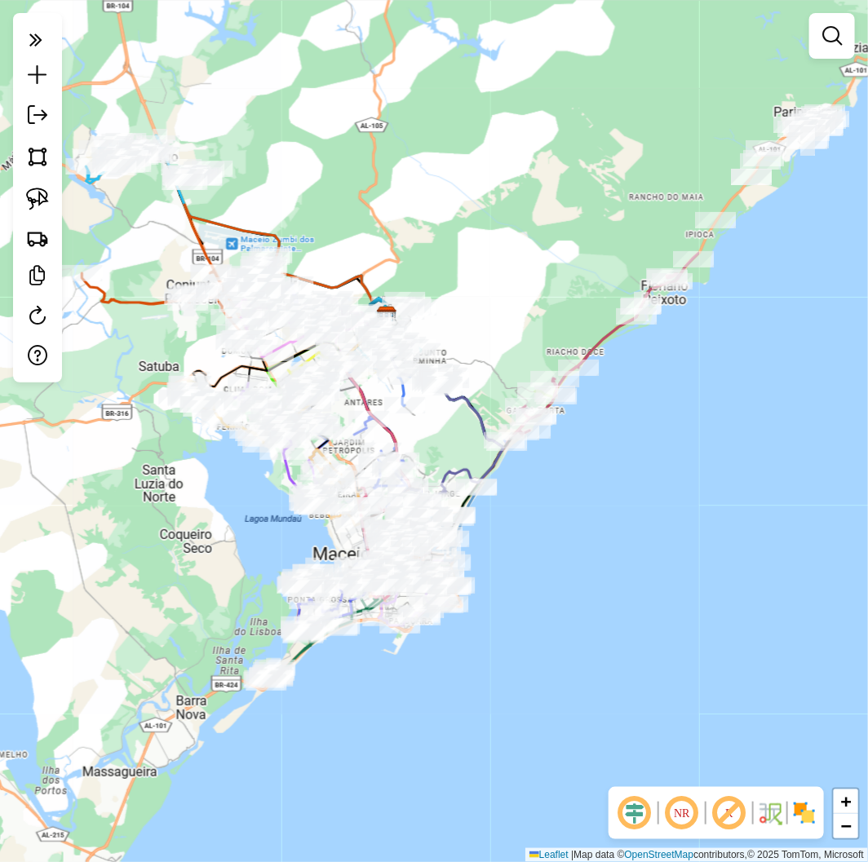
drag, startPoint x: 784, startPoint y: 571, endPoint x: 529, endPoint y: 578, distance: 255.5
click at [529, 578] on div "Janela de atendimento Grade de atendimento Capacidade Transportadoras Veículos …" at bounding box center [434, 431] width 868 height 862
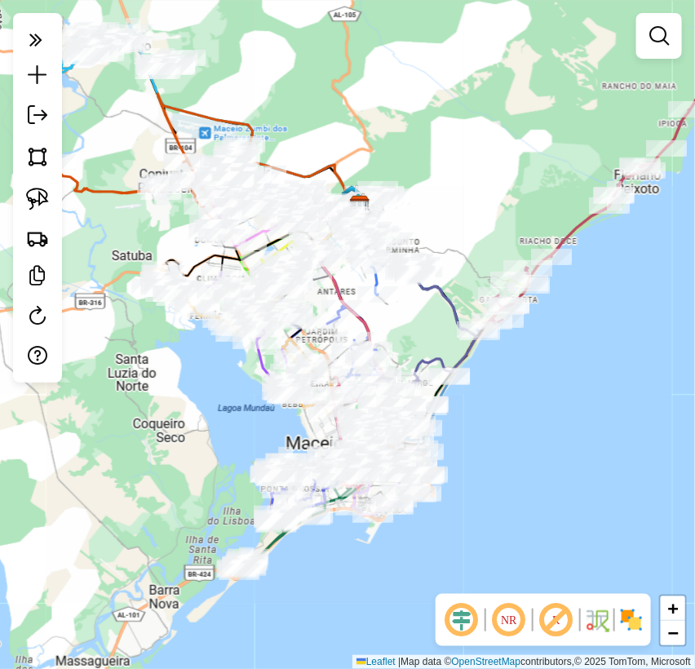
drag, startPoint x: 561, startPoint y: 432, endPoint x: 620, endPoint y: 419, distance: 61.2
click at [620, 419] on div "Janela de atendimento Grade de atendimento Capacidade Transportadoras Veículos …" at bounding box center [347, 334] width 695 height 669
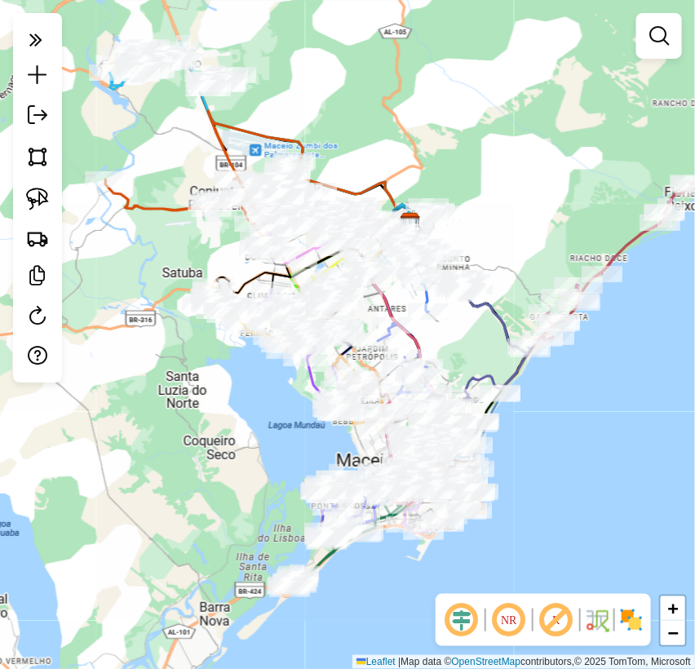
drag, startPoint x: 402, startPoint y: 326, endPoint x: 450, endPoint y: 335, distance: 49.0
click at [450, 335] on div "Janela de atendimento Grade de atendimento Capacidade Transportadoras Veículos …" at bounding box center [347, 334] width 695 height 669
